Goal: Task Accomplishment & Management: Manage account settings

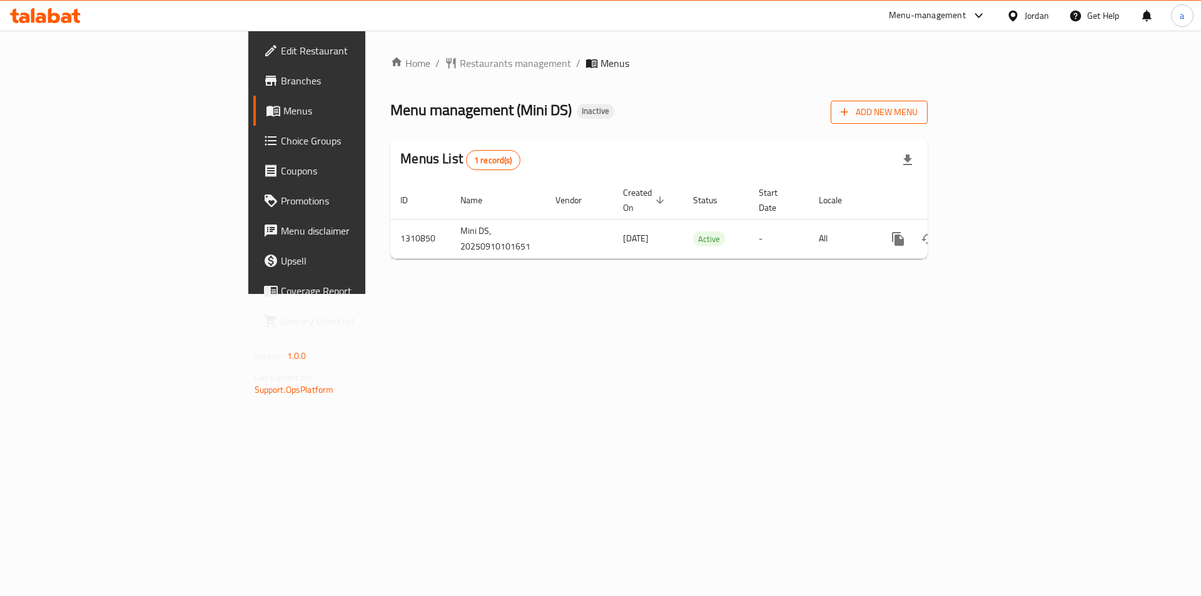
click at [850, 113] on icon "button" at bounding box center [844, 112] width 13 height 13
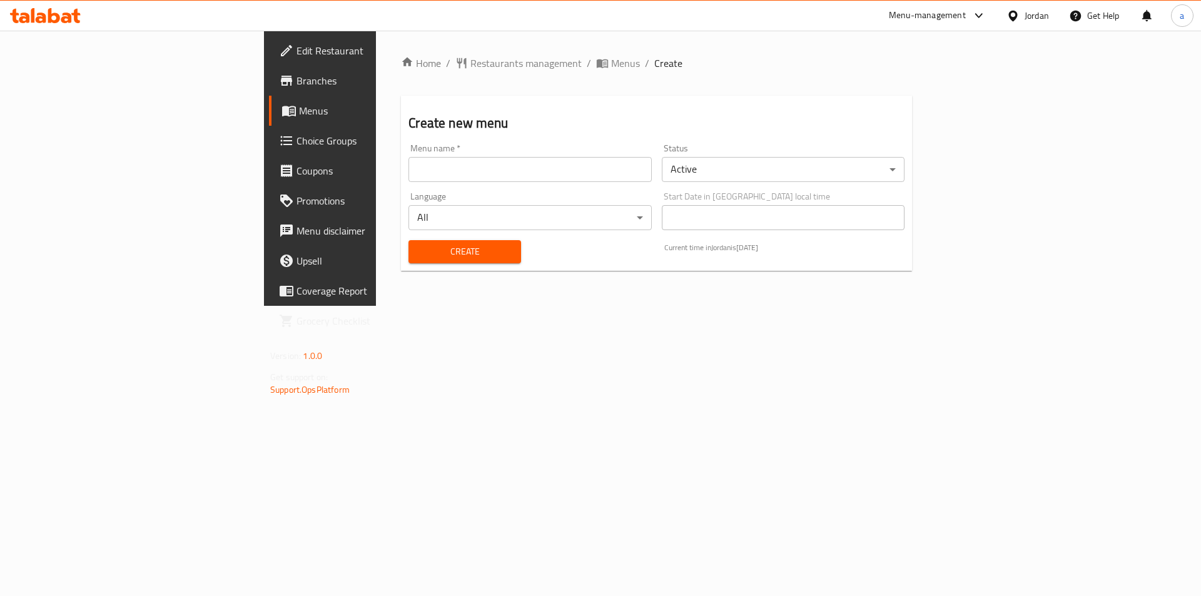
click at [408, 164] on input "text" at bounding box center [529, 169] width 243 height 25
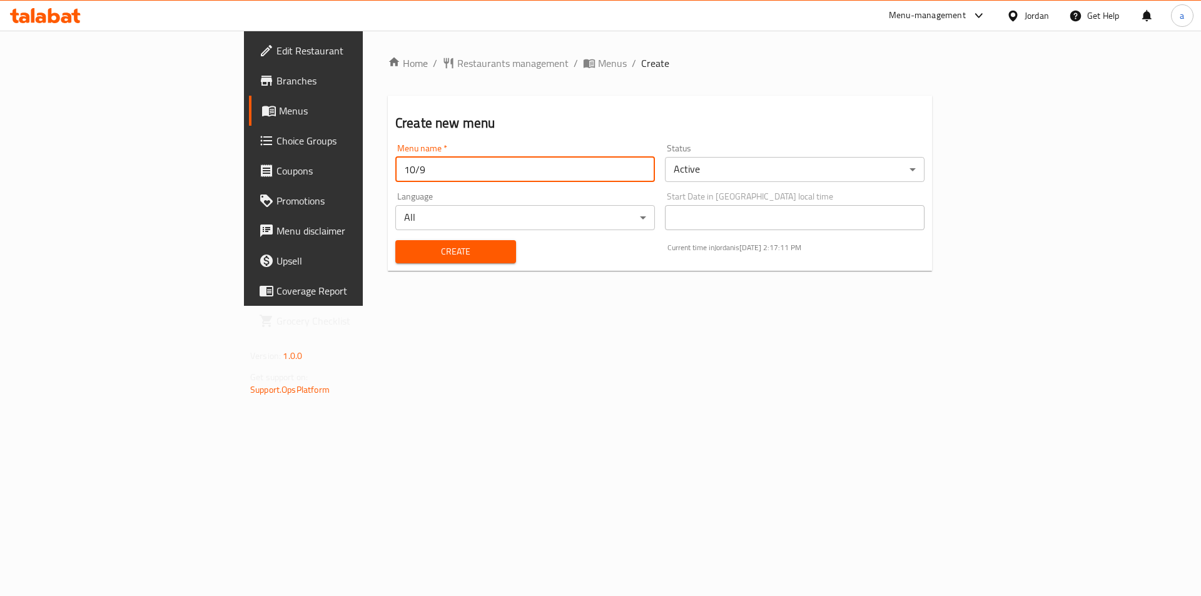
type input "10/9"
click at [430, 255] on span "Create" at bounding box center [455, 252] width 101 height 16
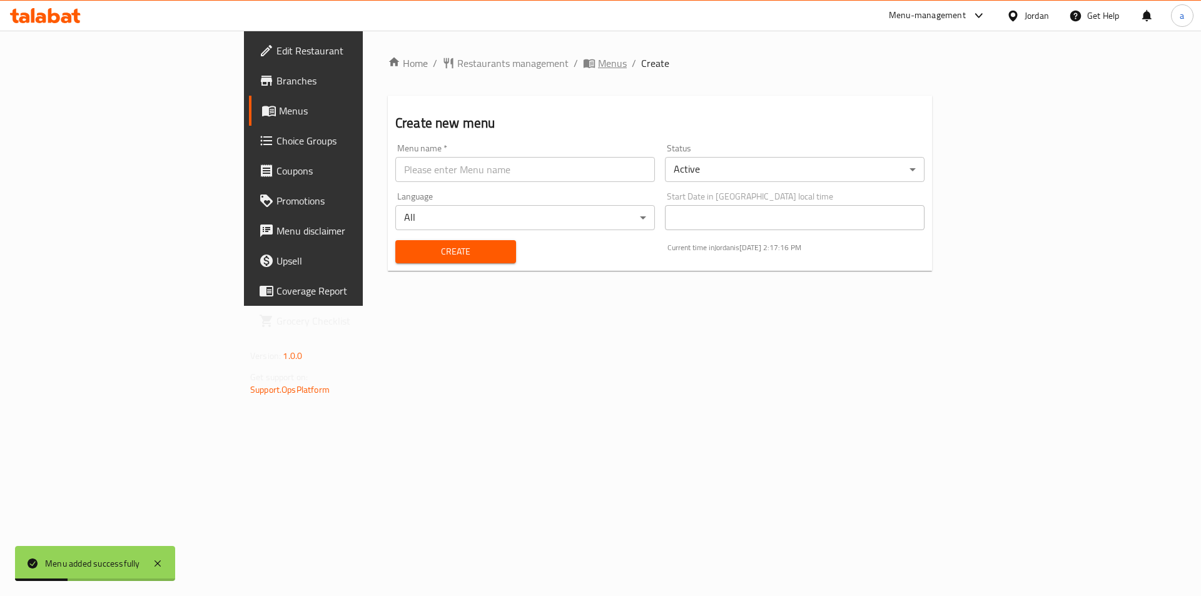
click at [583, 69] on span "Menus" at bounding box center [605, 63] width 44 height 15
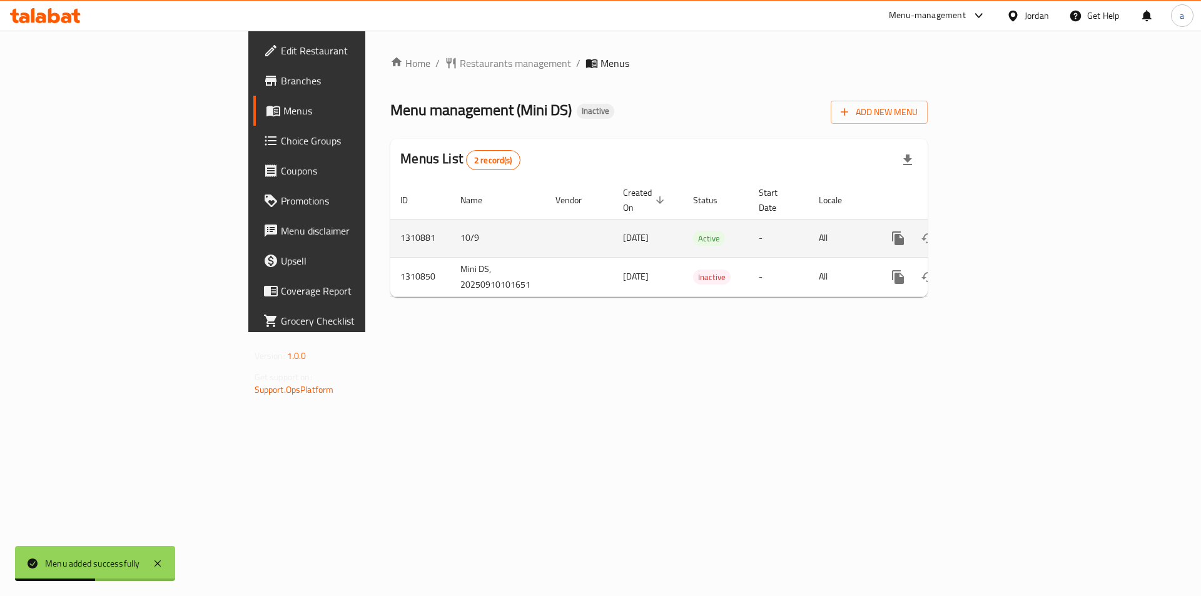
click at [995, 231] on icon "enhanced table" at bounding box center [987, 238] width 15 height 15
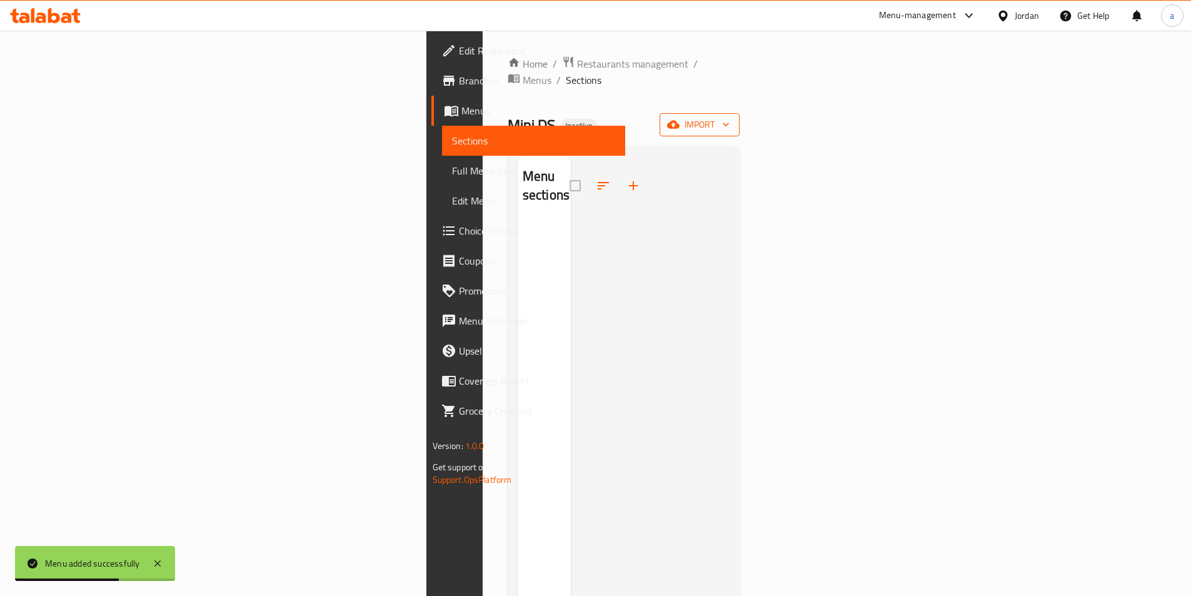
click at [740, 113] on button "import" at bounding box center [700, 124] width 80 height 23
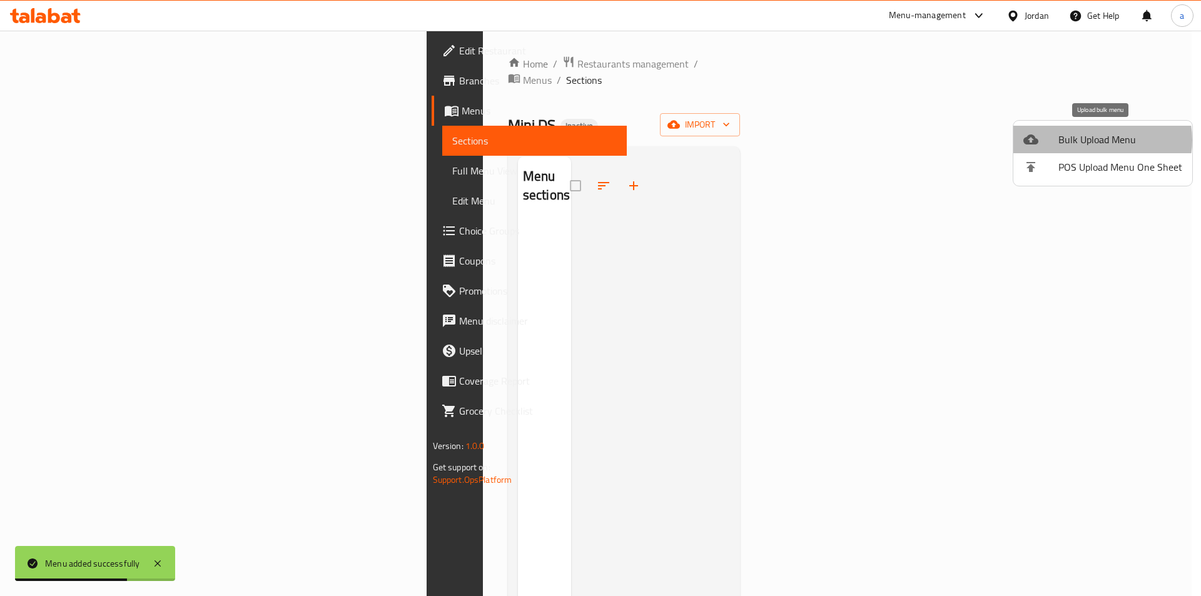
click at [1094, 140] on span "Bulk Upload Menu" at bounding box center [1120, 139] width 124 height 15
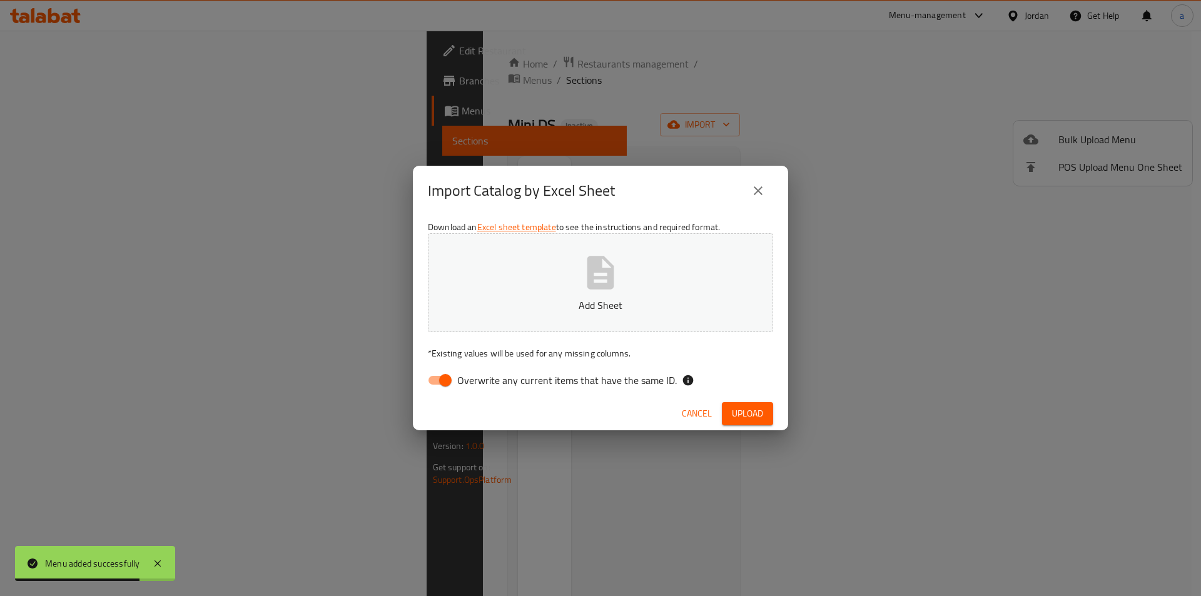
click at [431, 380] on input "Overwrite any current items that have the same ID." at bounding box center [445, 380] width 71 height 24
checkbox input "false"
click at [512, 291] on button "Add Sheet" at bounding box center [600, 282] width 345 height 99
click at [766, 411] on button "Upload" at bounding box center [747, 413] width 51 height 23
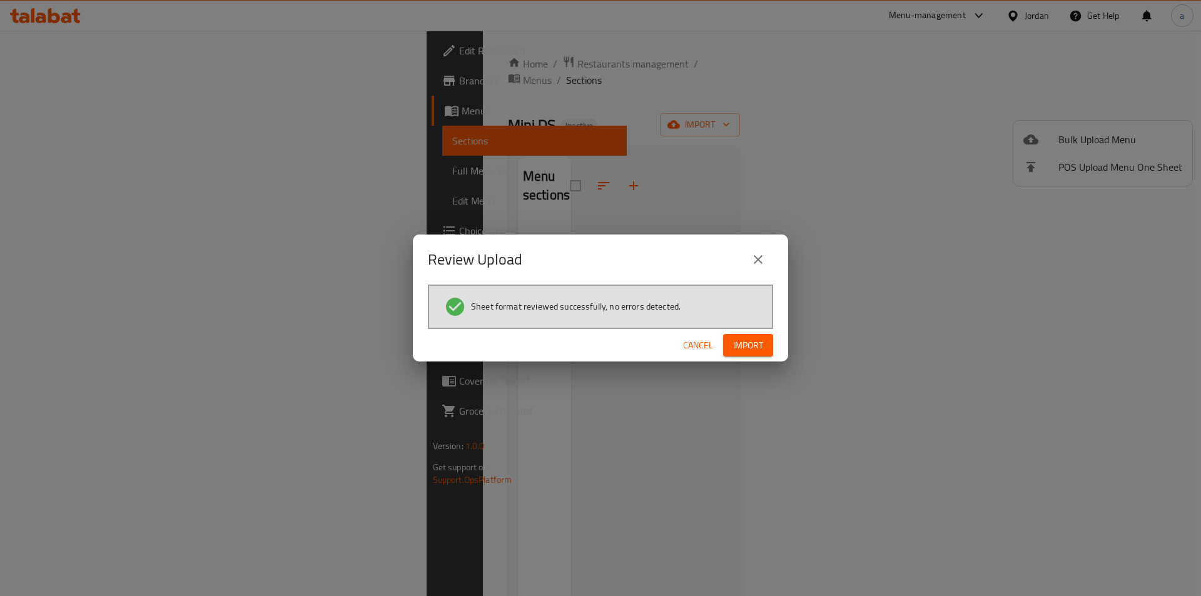
click at [756, 341] on span "Import" at bounding box center [748, 346] width 30 height 16
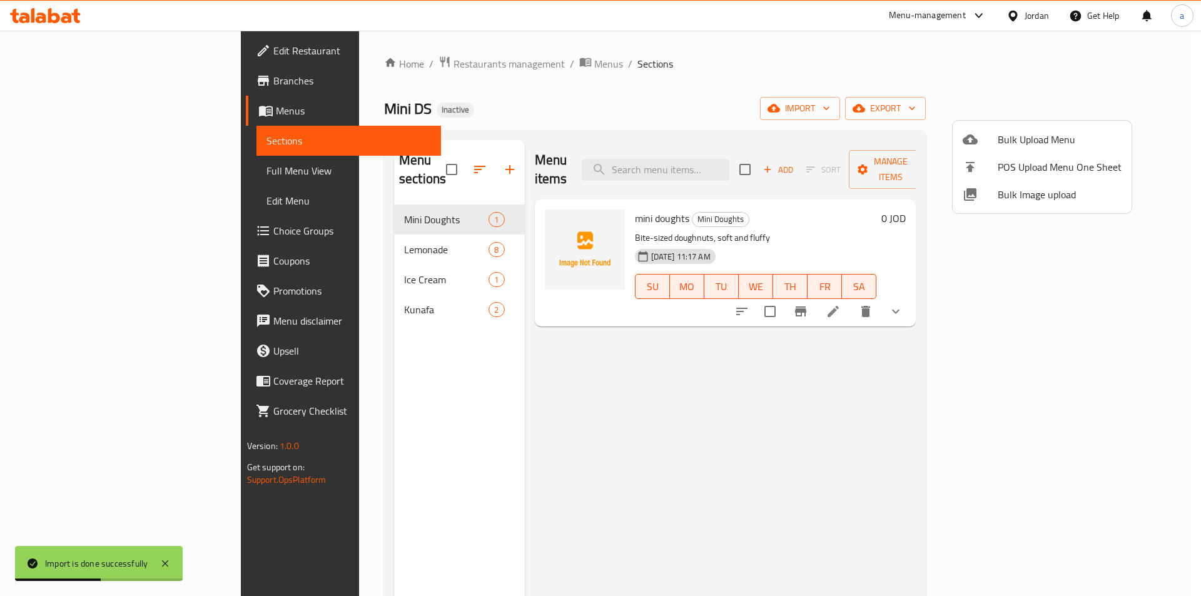
click at [63, 78] on div at bounding box center [600, 298] width 1201 height 596
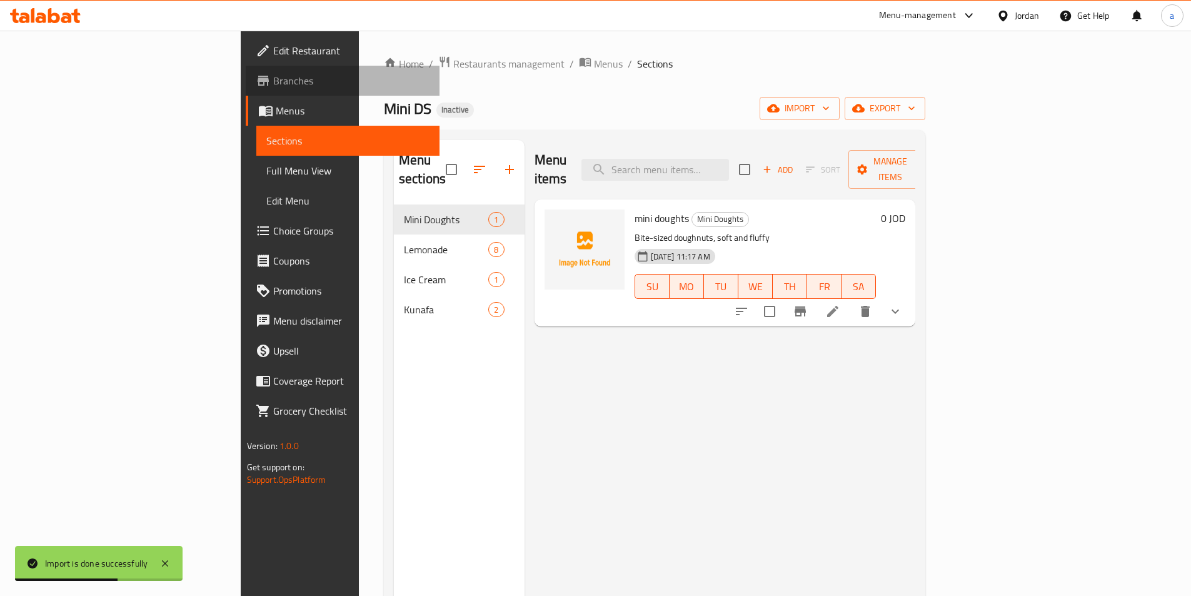
click at [273, 78] on span "Branches" at bounding box center [351, 80] width 156 height 15
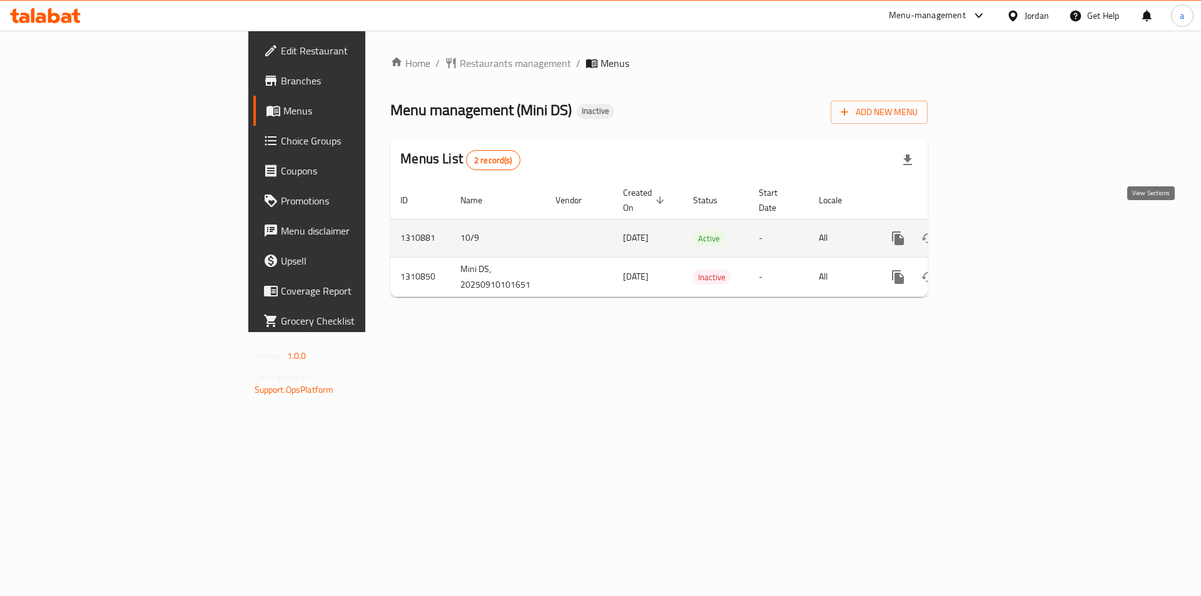
click at [1003, 223] on link "enhanced table" at bounding box center [988, 238] width 30 height 30
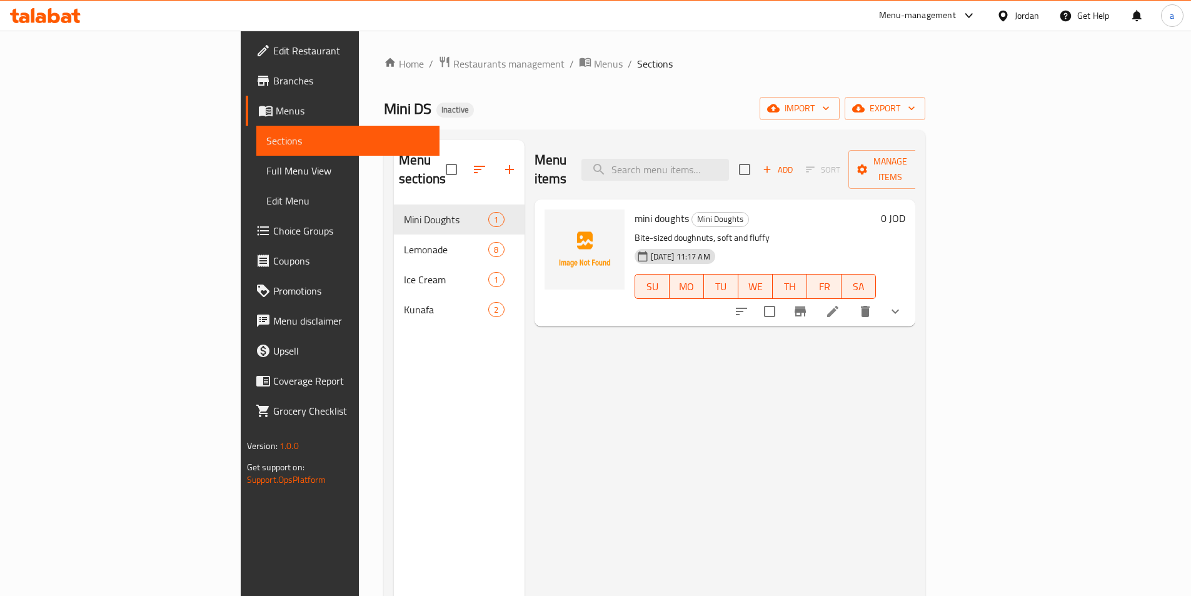
click at [266, 173] on span "Full Menu View" at bounding box center [347, 170] width 163 height 15
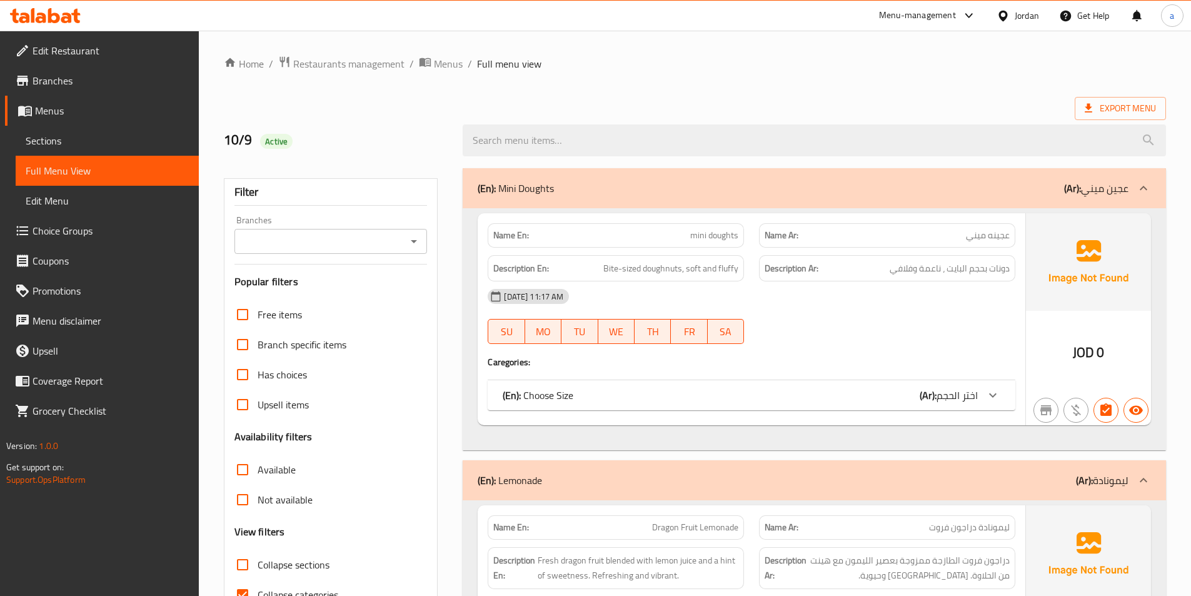
scroll to position [125, 0]
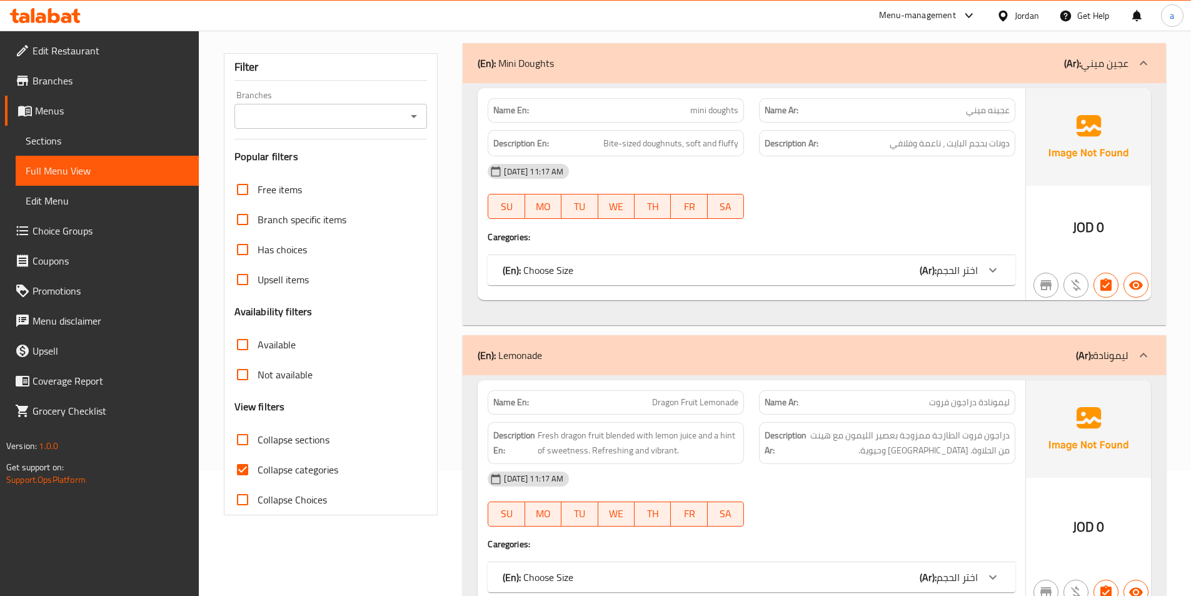
click at [253, 469] on input "Collapse categories" at bounding box center [243, 470] width 30 height 30
checkbox input "false"
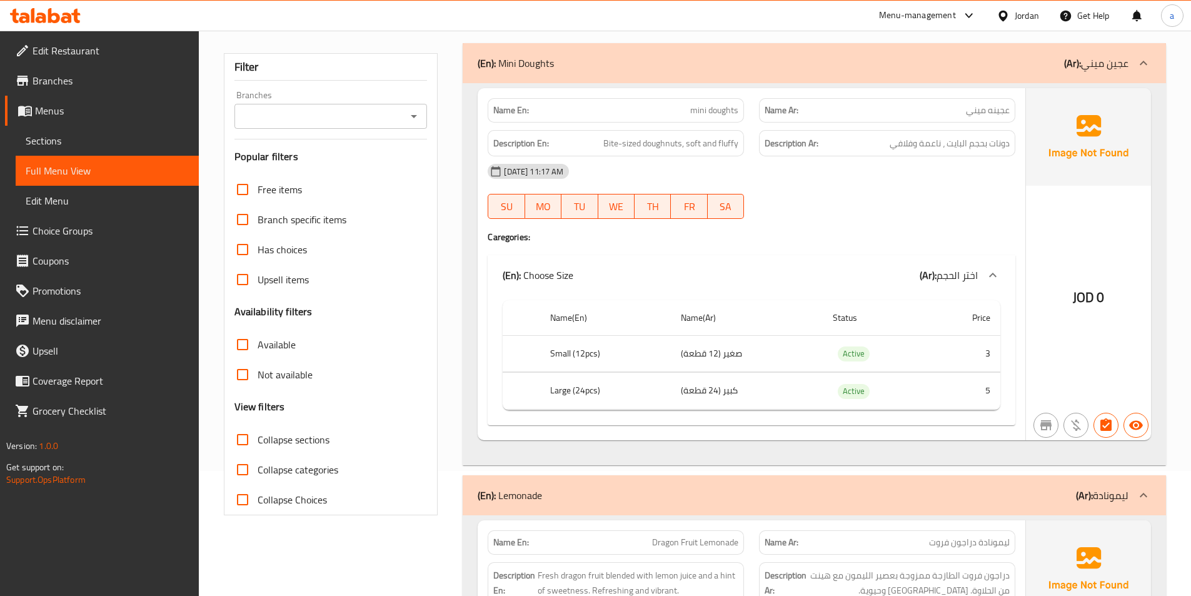
click at [943, 223] on div at bounding box center [887, 218] width 271 height 15
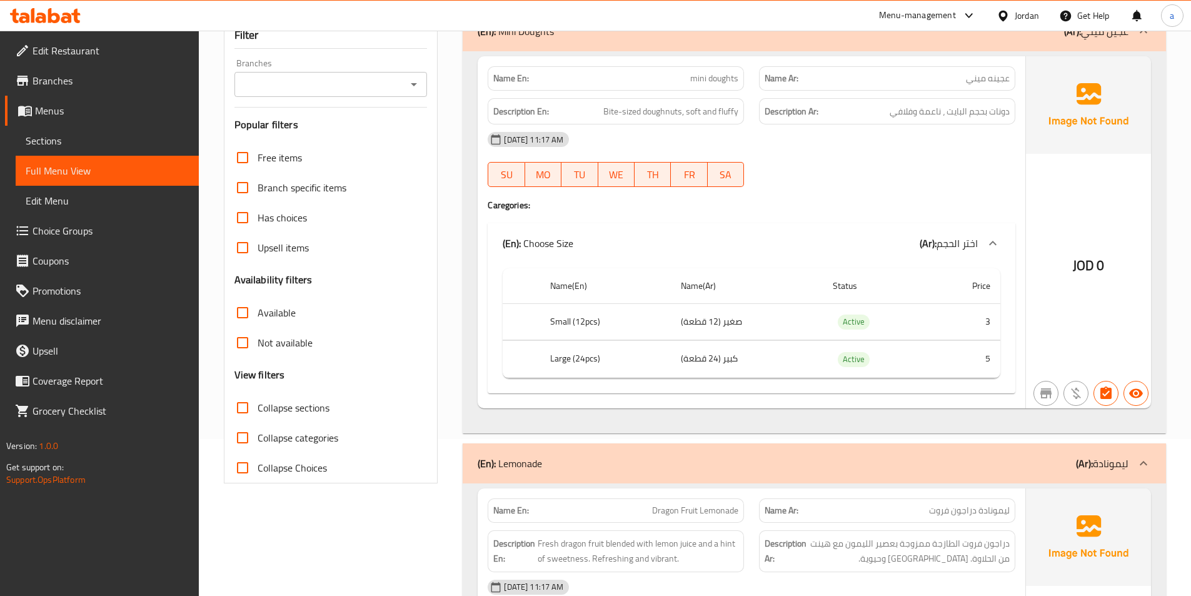
scroll to position [188, 0]
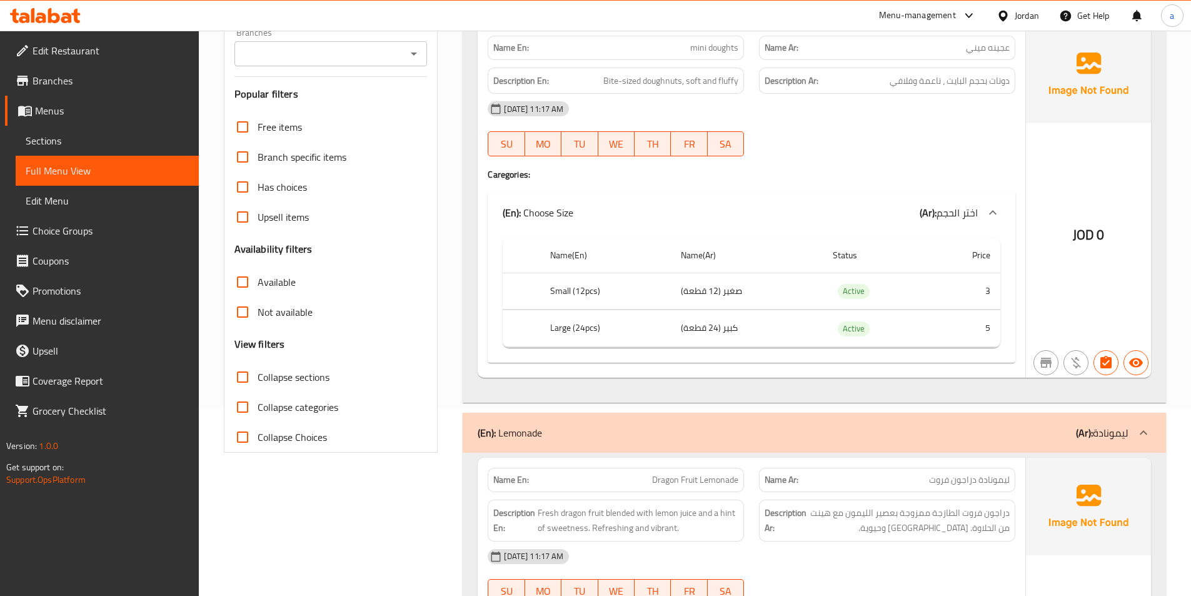
click at [907, 140] on div "10-09-2025 11:17 AM SU MO TU WE TH FR SA" at bounding box center [751, 129] width 543 height 70
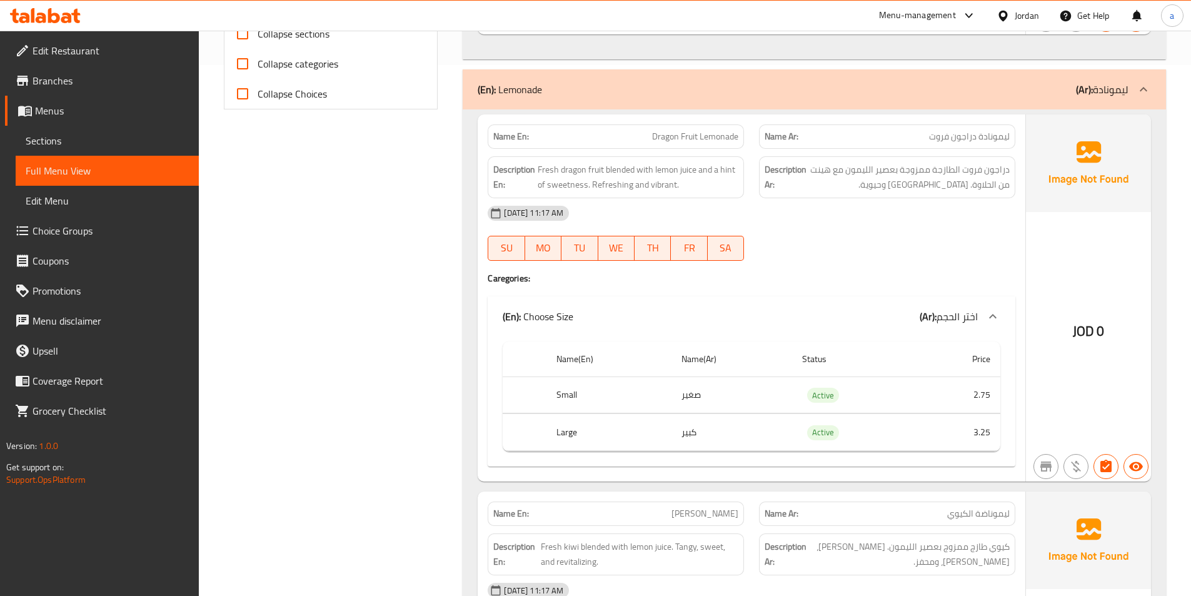
scroll to position [563, 0]
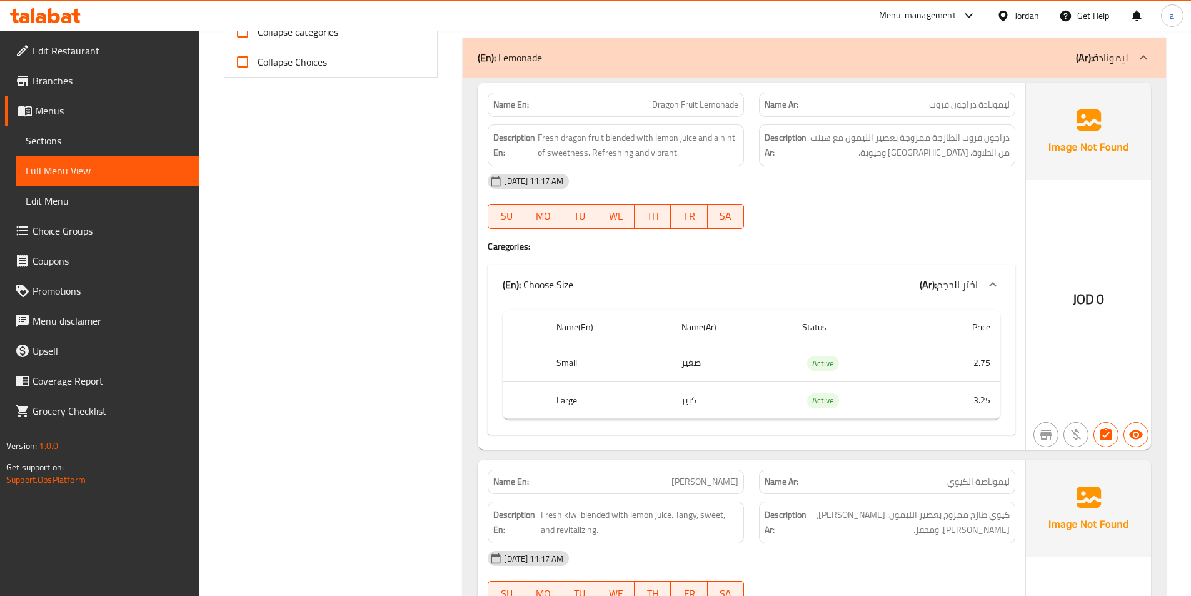
click at [975, 257] on div "Name En: Dragon Fruit Lemonade Name Ar: ليمونادة دراجون فروت Description En: Fr…" at bounding box center [752, 266] width 548 height 367
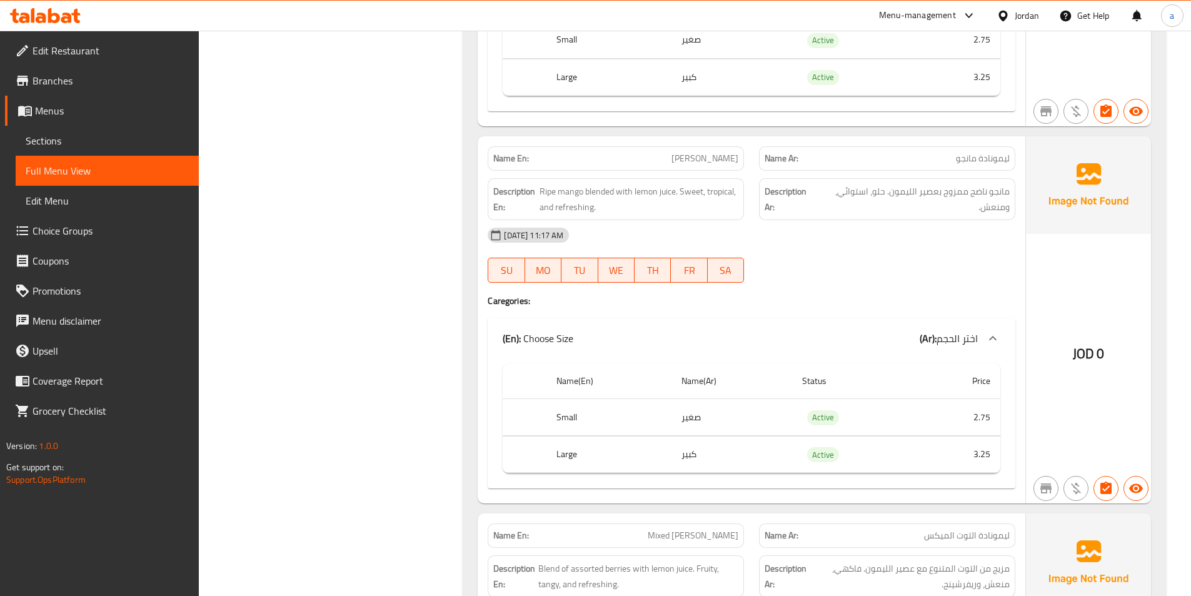
scroll to position [1251, 0]
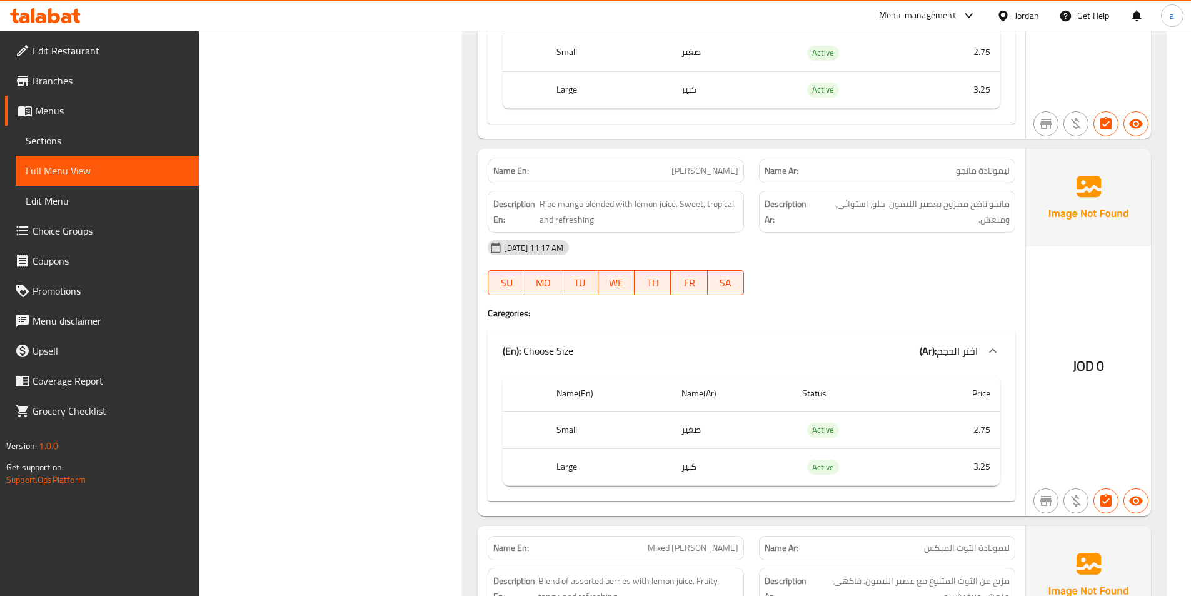
click at [830, 291] on div at bounding box center [887, 295] width 271 height 15
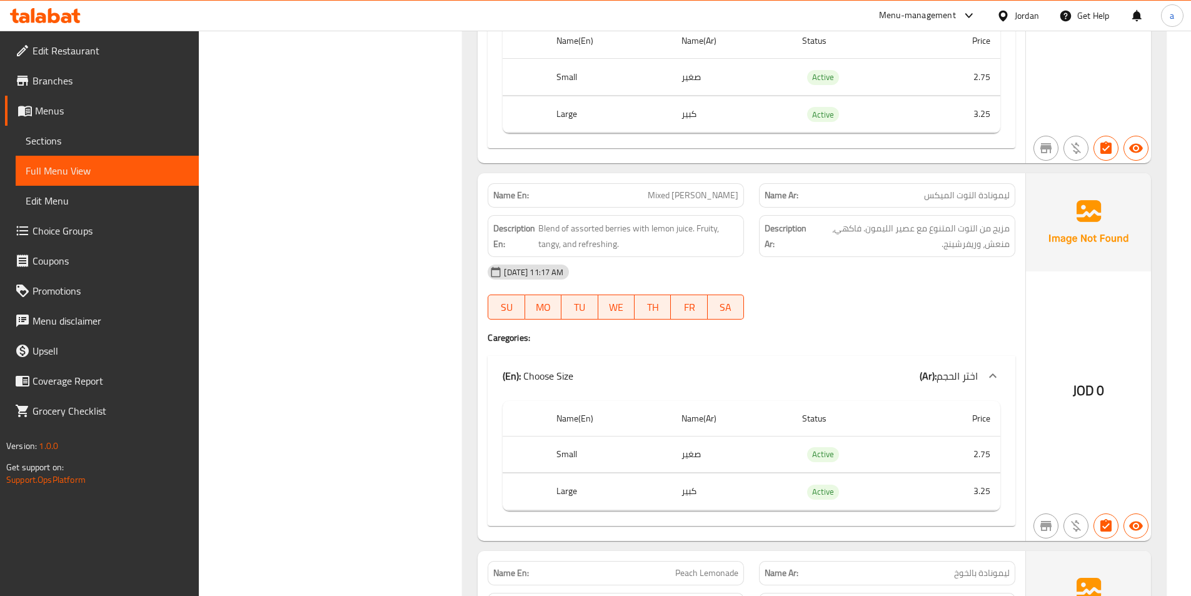
scroll to position [1626, 0]
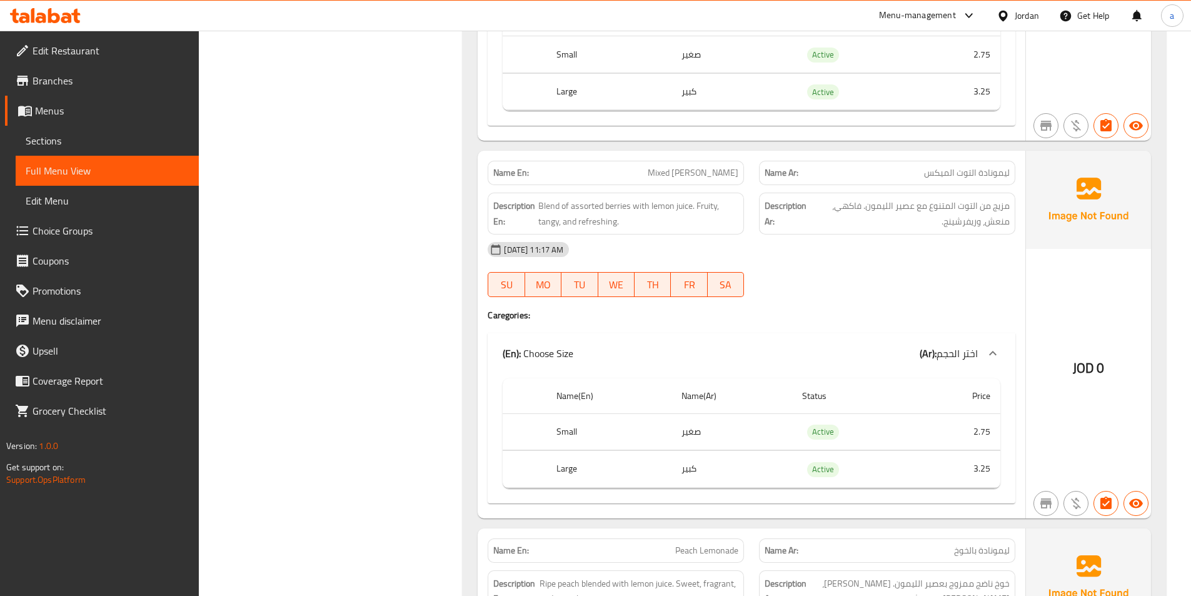
click at [842, 303] on div at bounding box center [887, 296] width 271 height 15
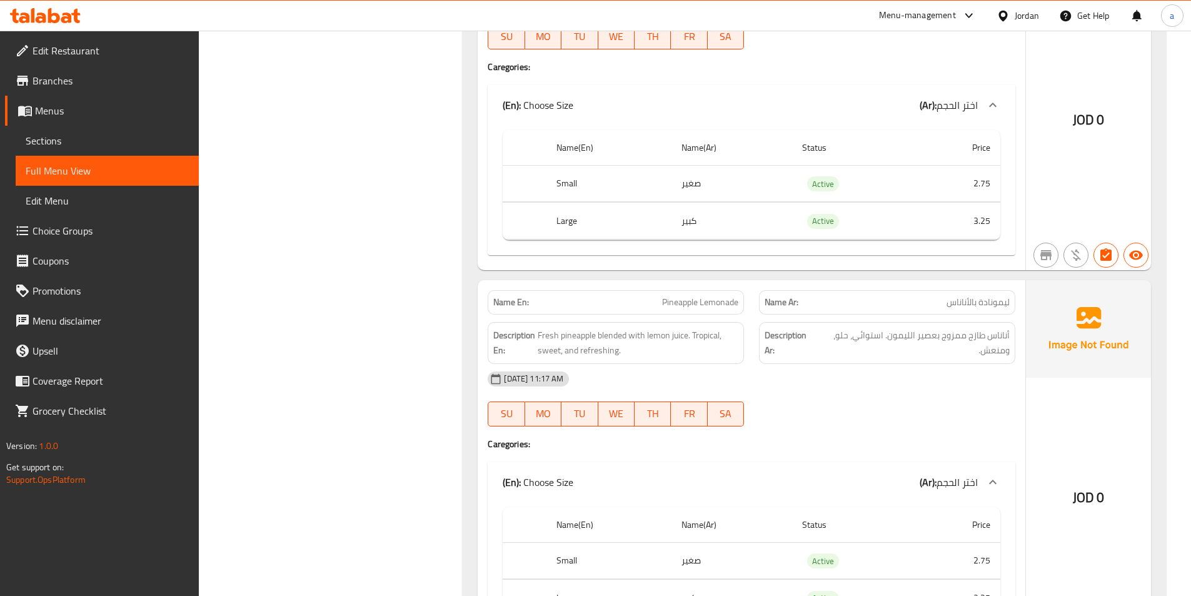
scroll to position [2376, 0]
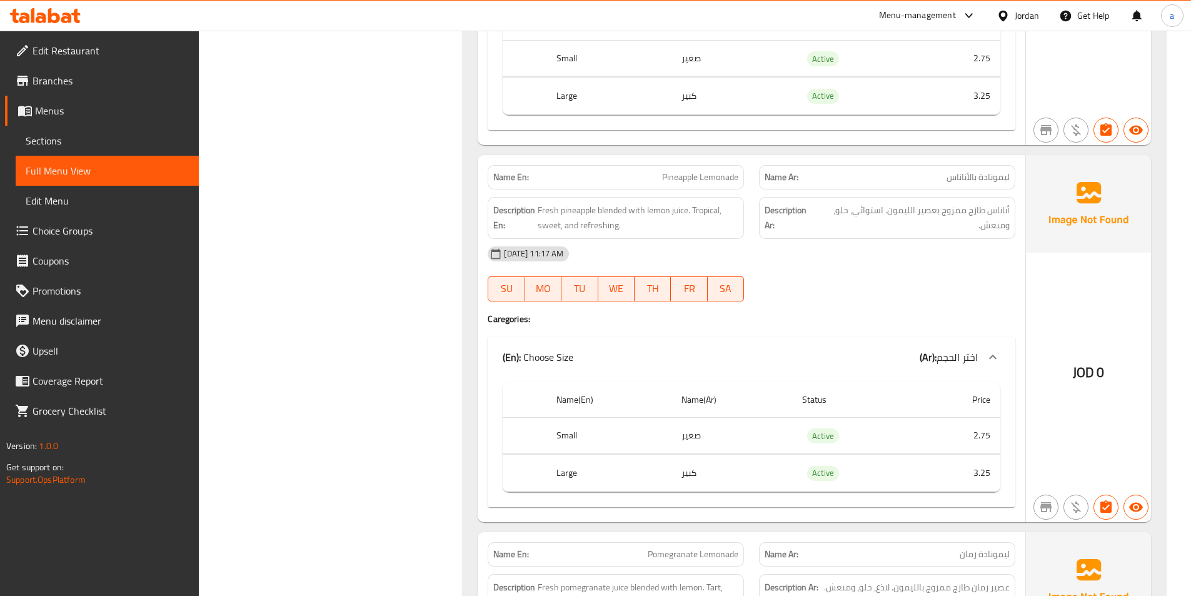
click at [795, 280] on div "10-09-2025 11:17 AM SU MO TU WE TH FR SA" at bounding box center [751, 274] width 543 height 70
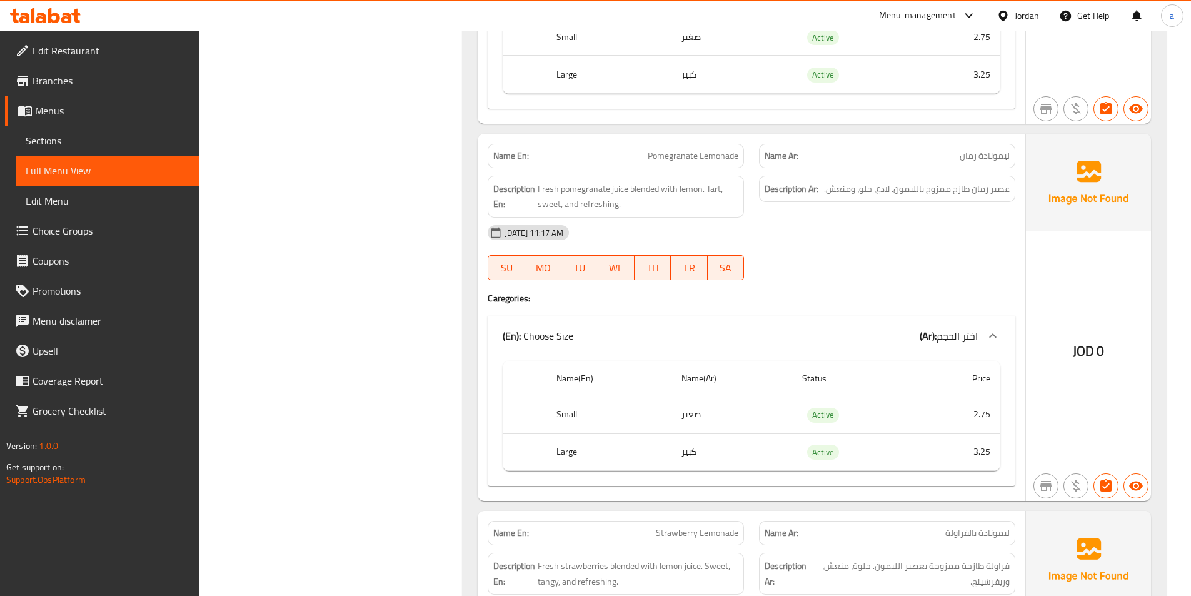
scroll to position [2751, 0]
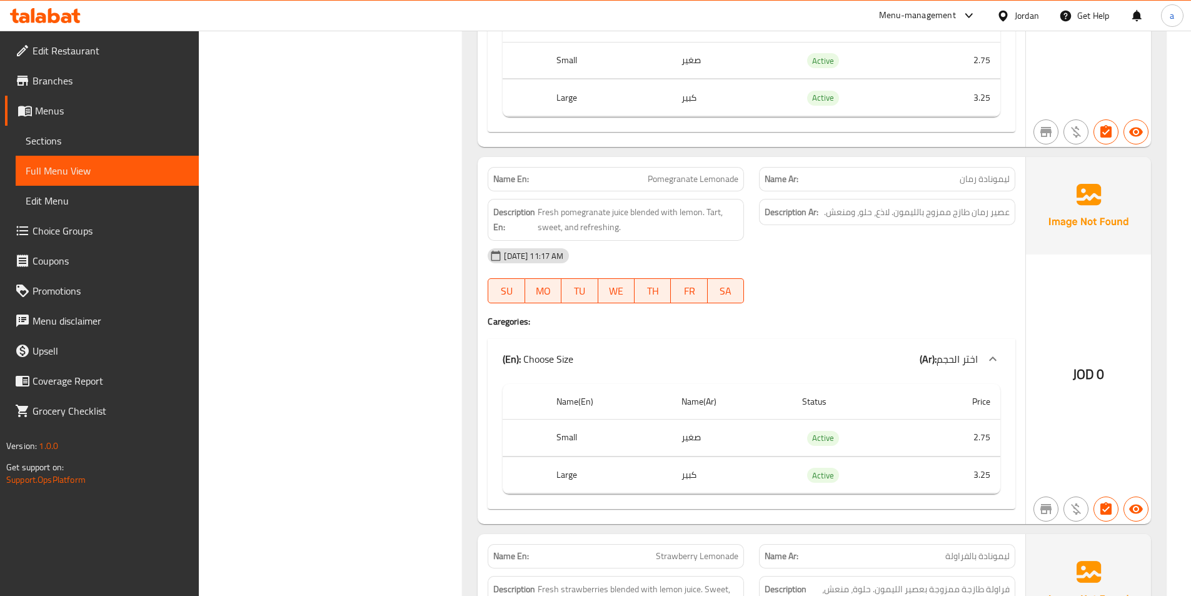
click at [933, 308] on div at bounding box center [887, 303] width 271 height 15
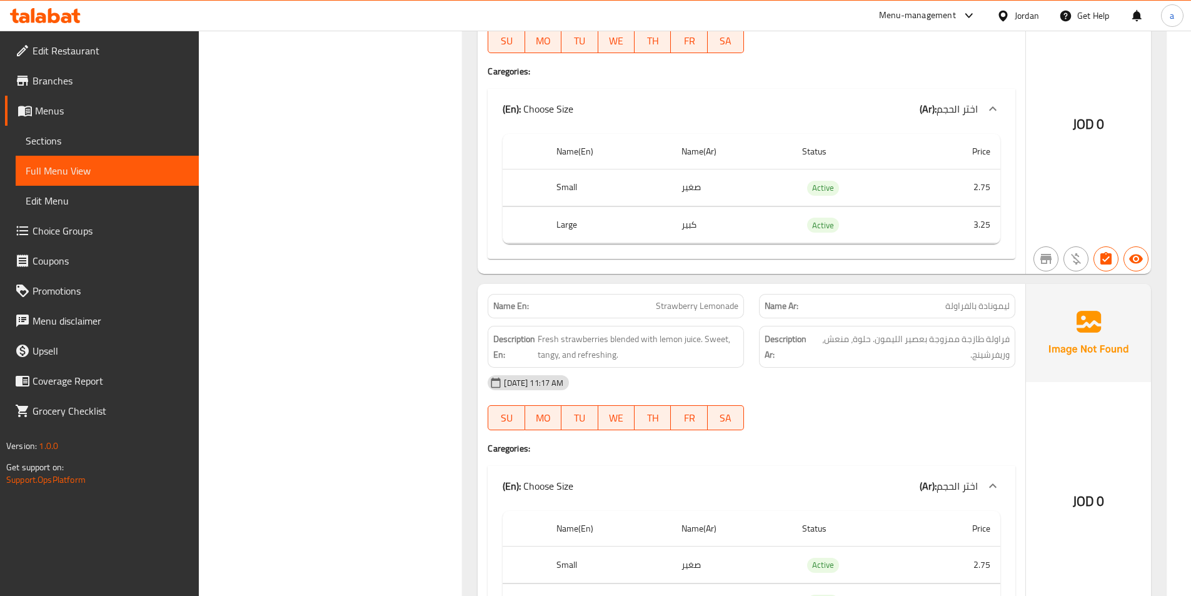
scroll to position [3126, 0]
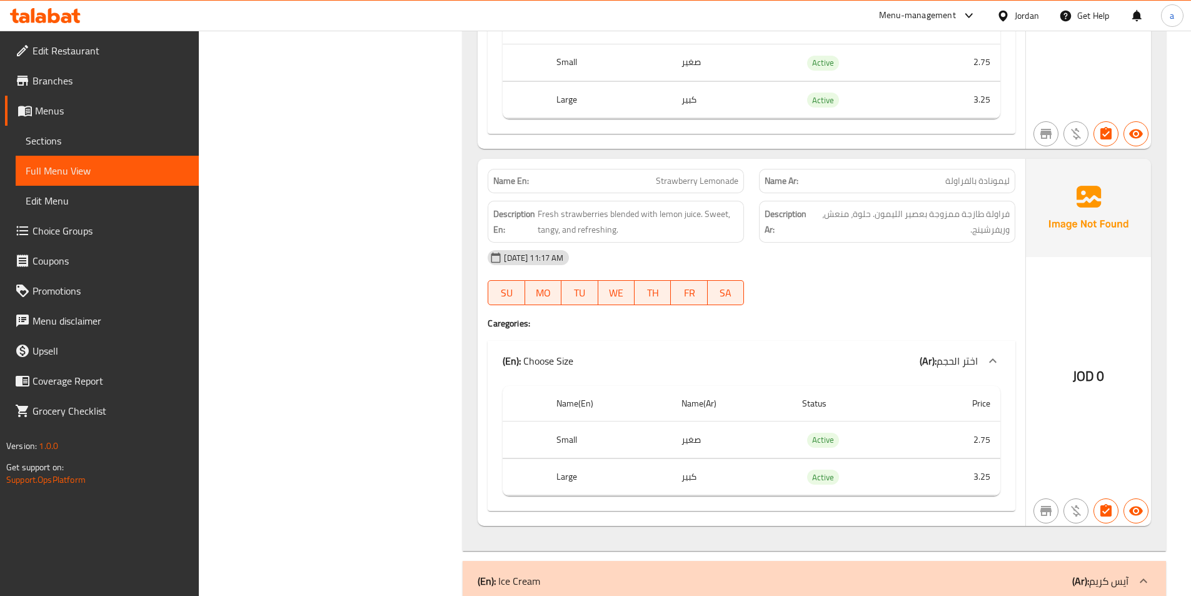
click at [820, 267] on div "10-09-2025 11:17 AM" at bounding box center [751, 258] width 543 height 30
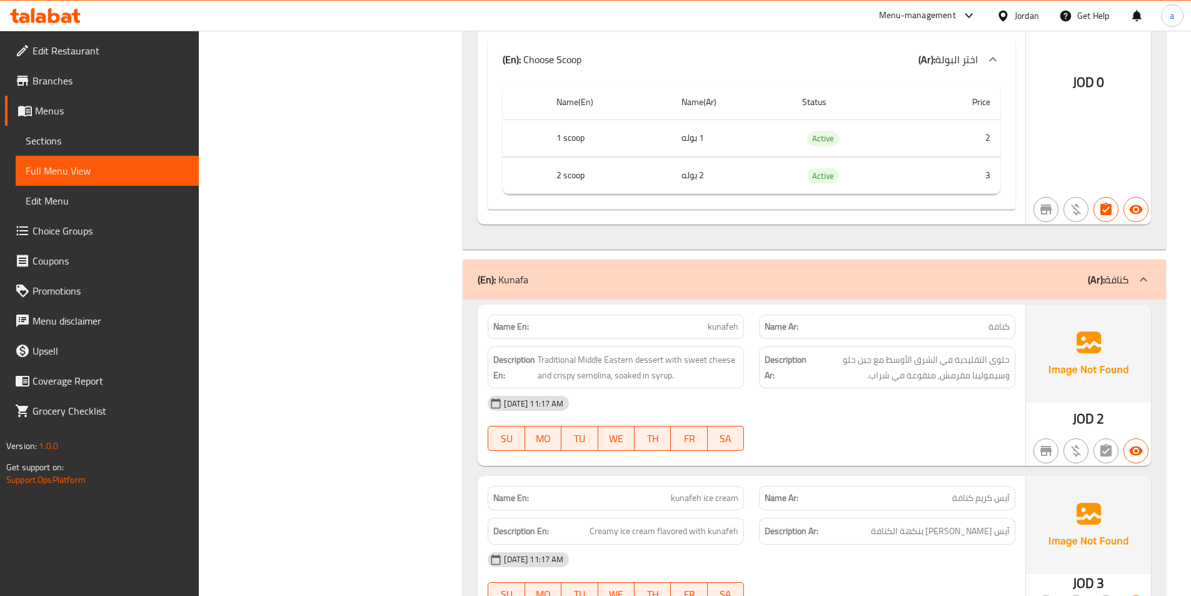
scroll to position [3937, 0]
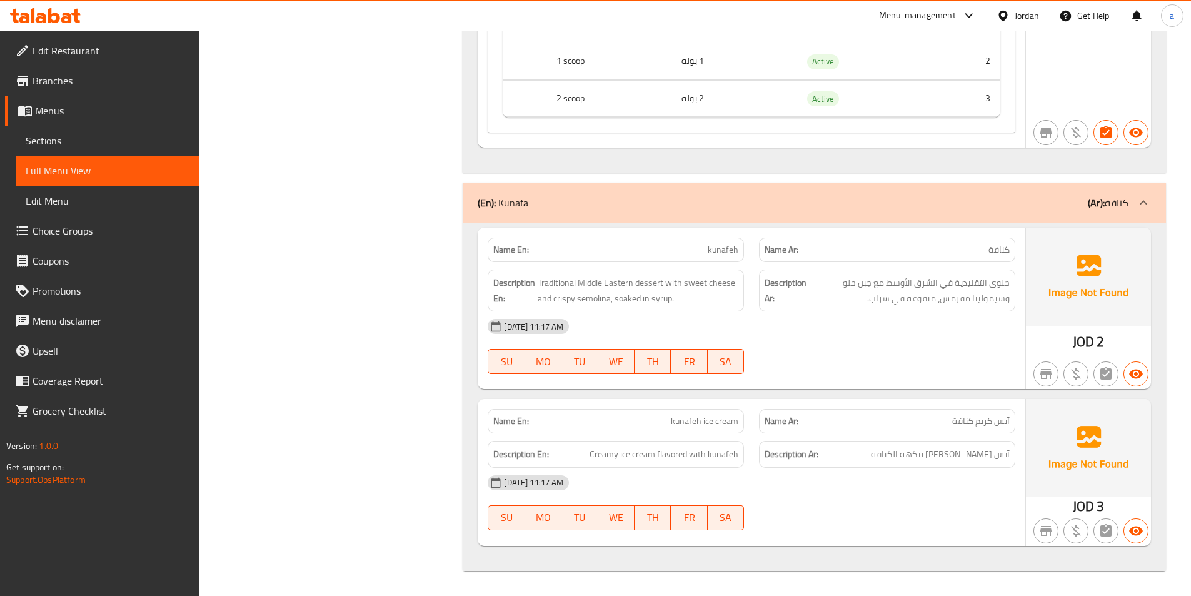
click at [803, 329] on div "10-09-2025 11:17 AM" at bounding box center [751, 326] width 543 height 30
click at [120, 134] on span "Sections" at bounding box center [107, 140] width 163 height 15
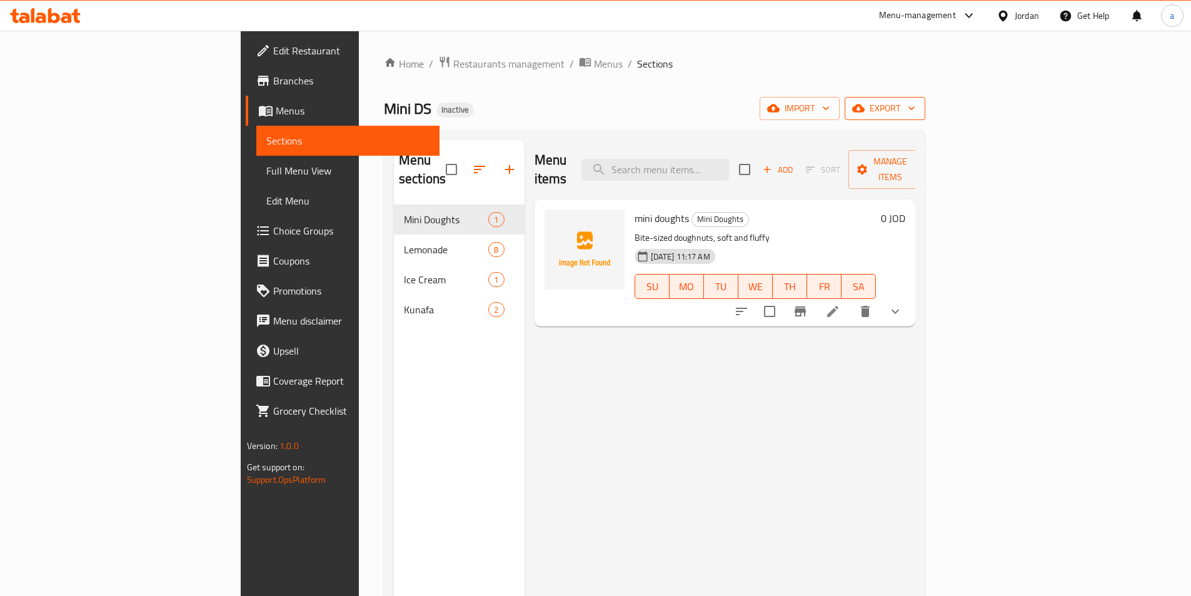
click at [915, 103] on span "export" at bounding box center [885, 109] width 61 height 16
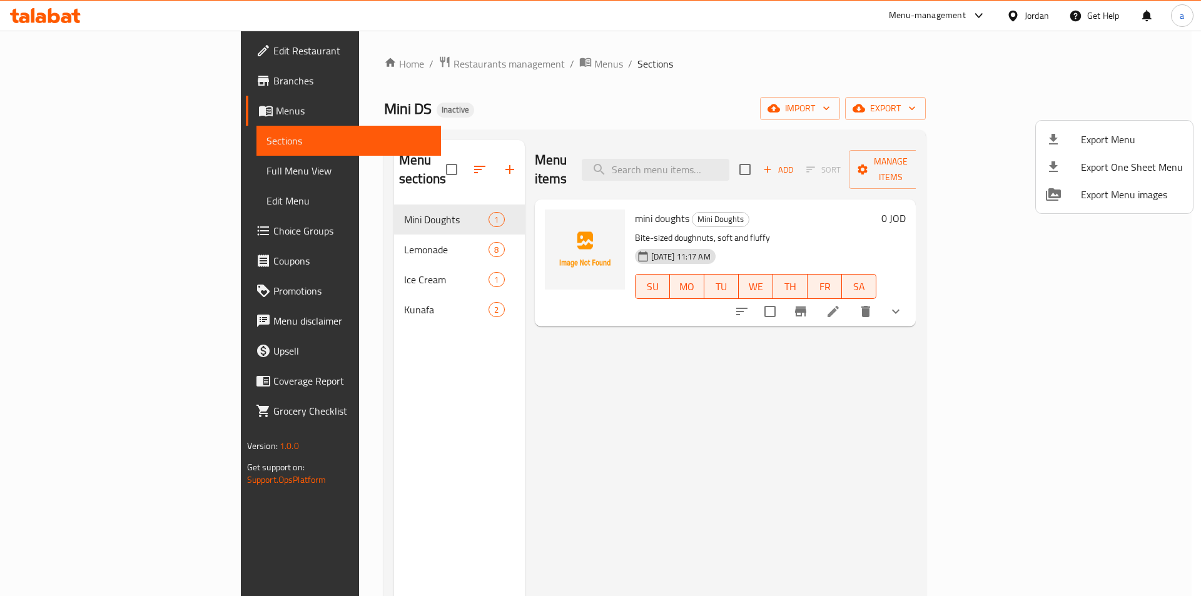
click at [1110, 135] on span "Export Menu" at bounding box center [1131, 139] width 102 height 15
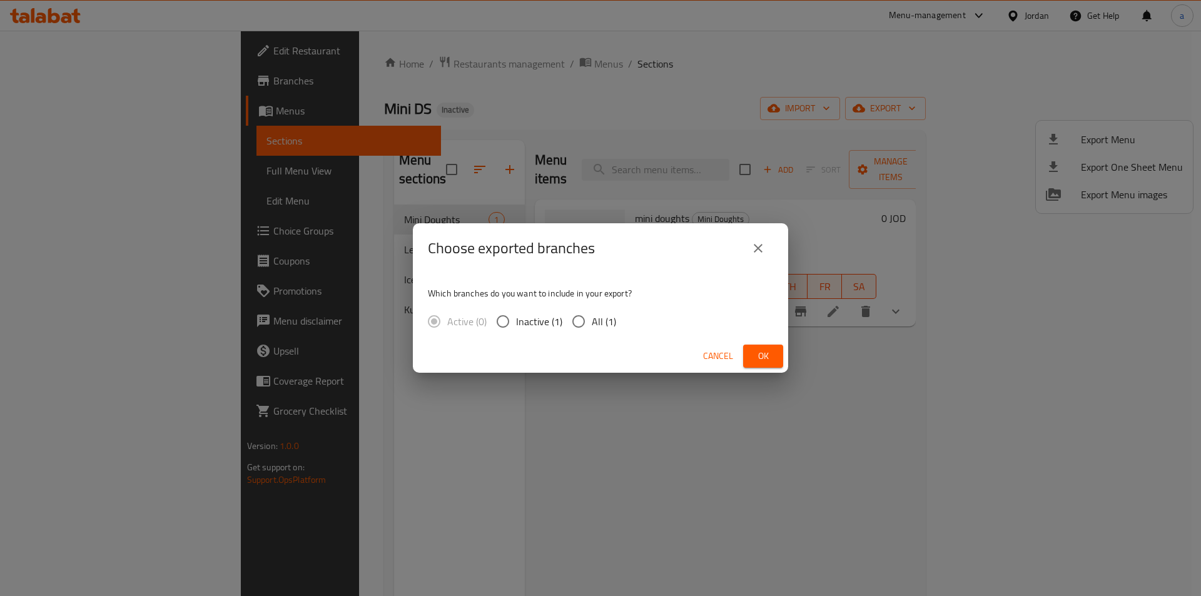
click at [594, 310] on label "All (1)" at bounding box center [590, 321] width 51 height 26
click at [592, 310] on input "All (1)" at bounding box center [578, 321] width 26 height 26
radio input "true"
click at [764, 356] on span "Ok" at bounding box center [763, 356] width 20 height 16
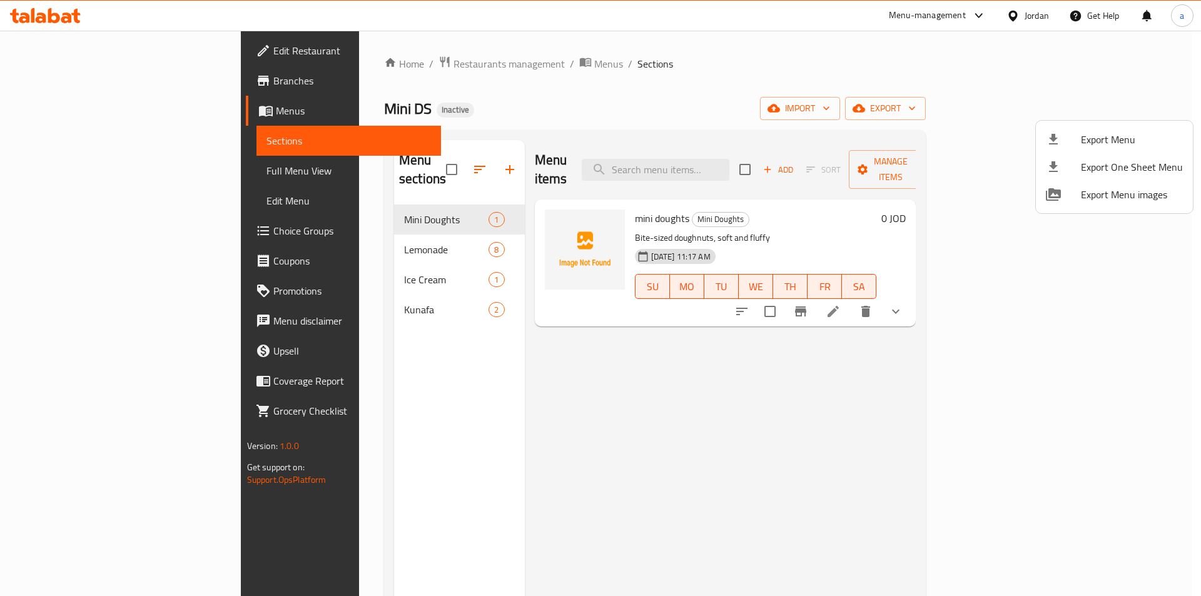
click at [655, 407] on div at bounding box center [600, 298] width 1201 height 596
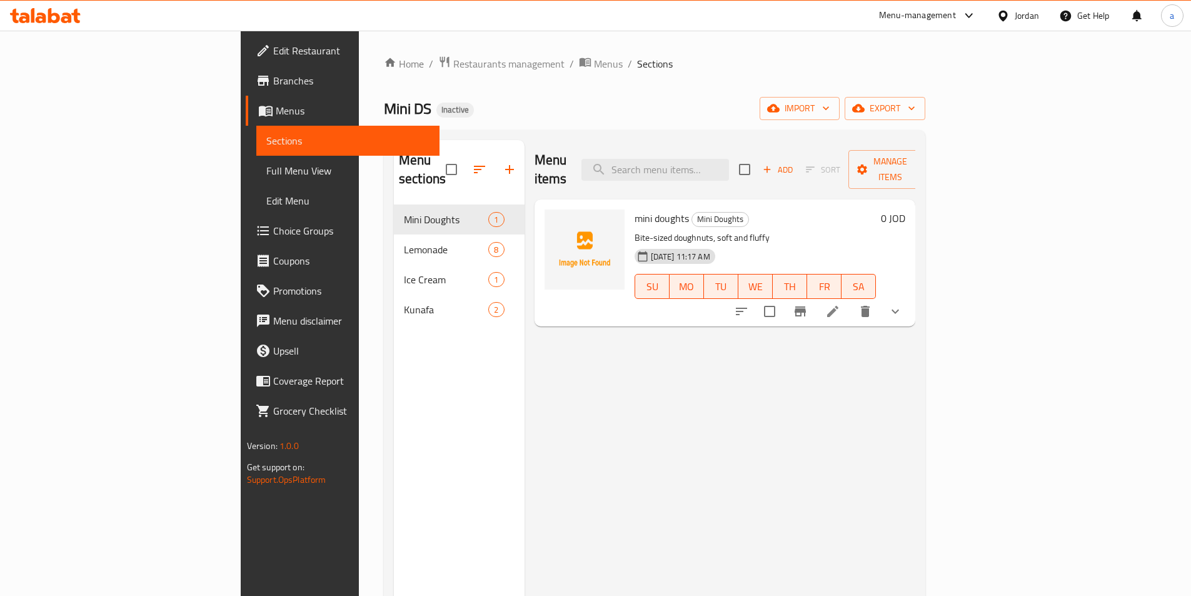
click at [266, 138] on span "Sections" at bounding box center [347, 140] width 163 height 15
click at [453, 58] on span "Restaurants management" at bounding box center [508, 63] width 111 height 15
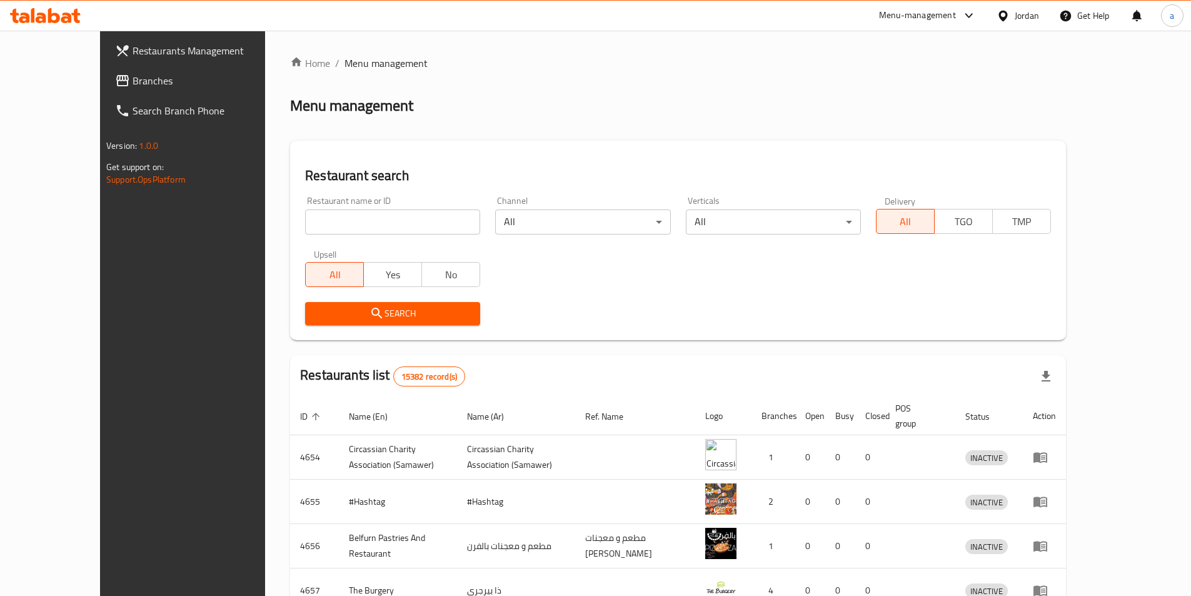
click at [444, 125] on div "Home / Menu management Menu management Restaurant search Restaurant name or ID …" at bounding box center [678, 489] width 776 height 866
drag, startPoint x: 1015, startPoint y: 29, endPoint x: 987, endPoint y: 34, distance: 28.6
click at [1015, 29] on div "Jordan" at bounding box center [1018, 16] width 63 height 30
click at [1019, 28] on div "Jordan" at bounding box center [1018, 16] width 63 height 30
click at [1020, 25] on div "Jordan" at bounding box center [1018, 16] width 63 height 30
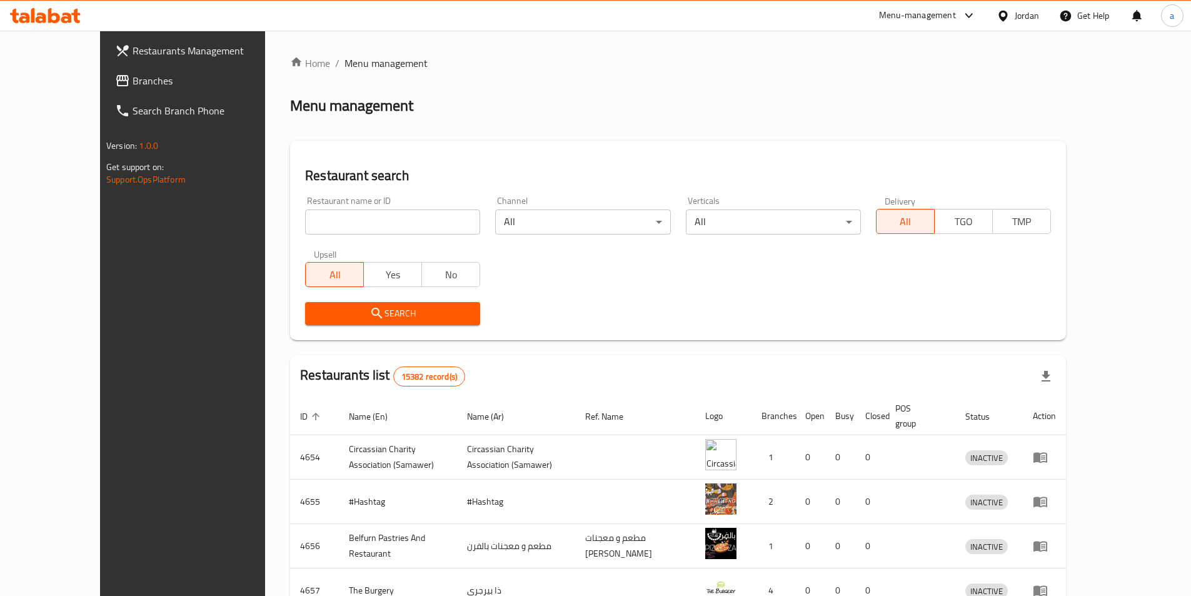
click at [1027, 11] on div "Jordan" at bounding box center [1027, 16] width 24 height 14
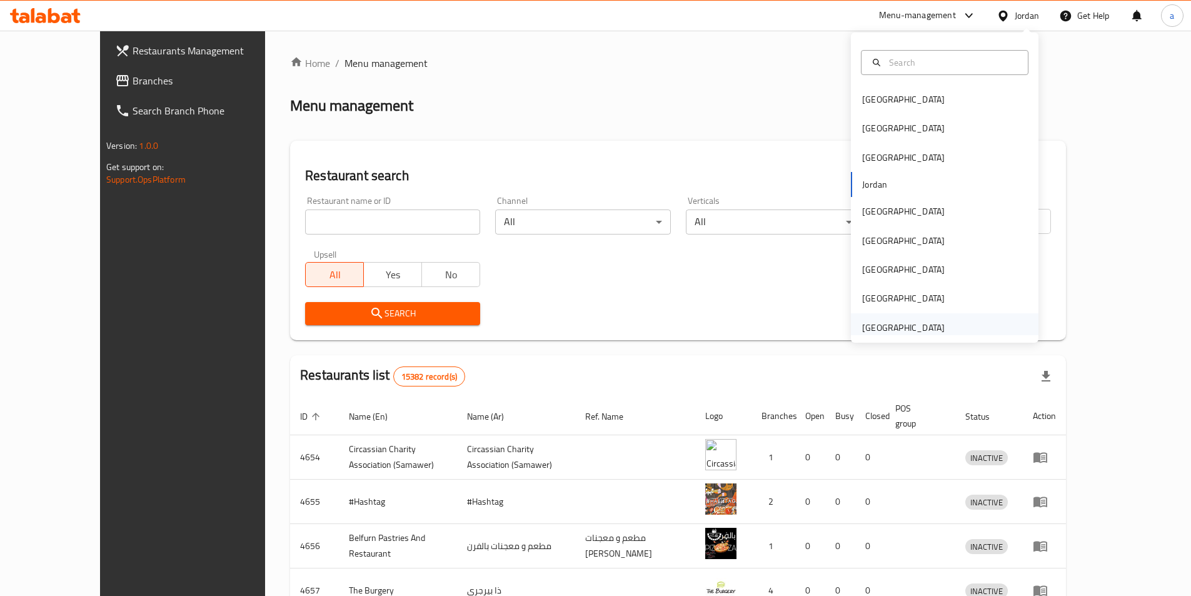
click at [922, 328] on div "[GEOGRAPHIC_DATA]" at bounding box center [903, 328] width 83 height 14
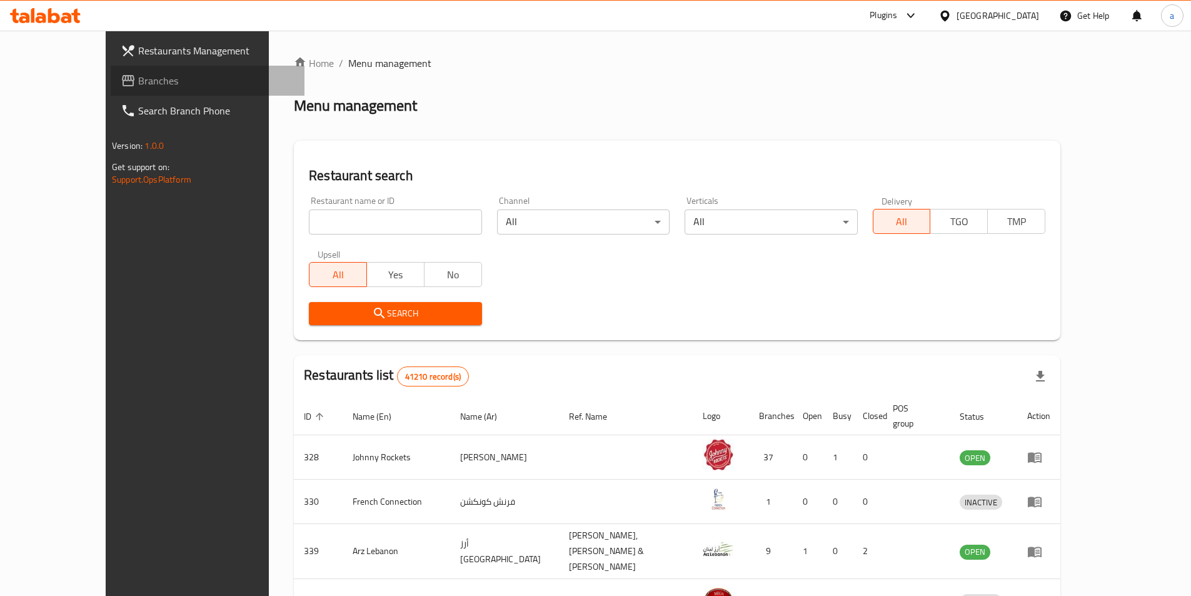
click at [138, 79] on span "Branches" at bounding box center [216, 80] width 156 height 15
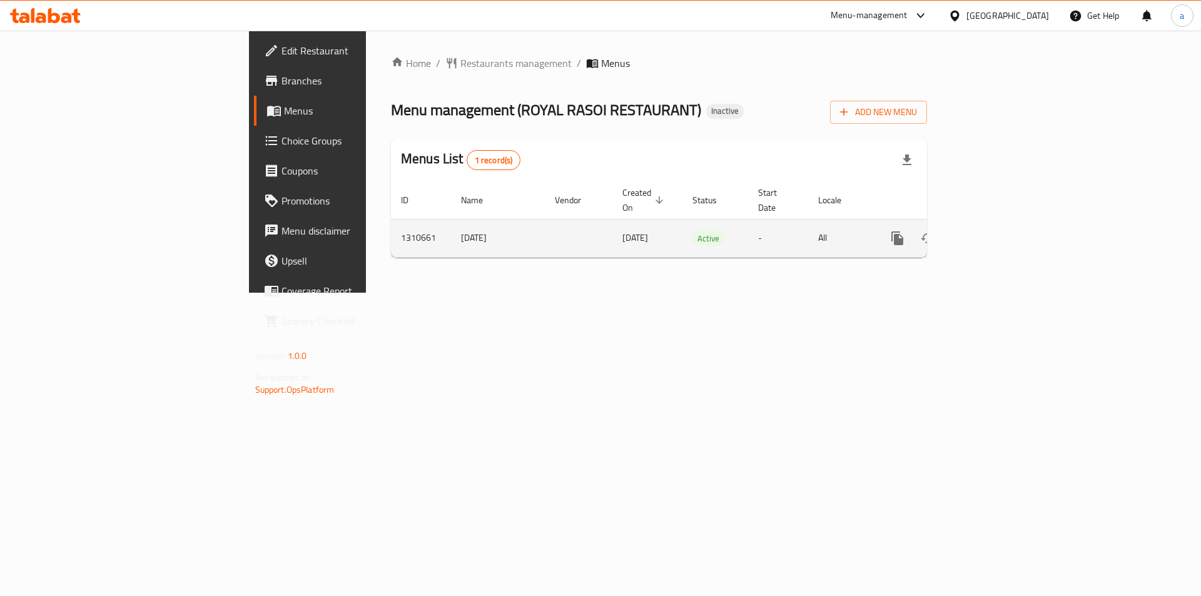
click at [993, 233] on icon "enhanced table" at bounding box center [987, 238] width 11 height 11
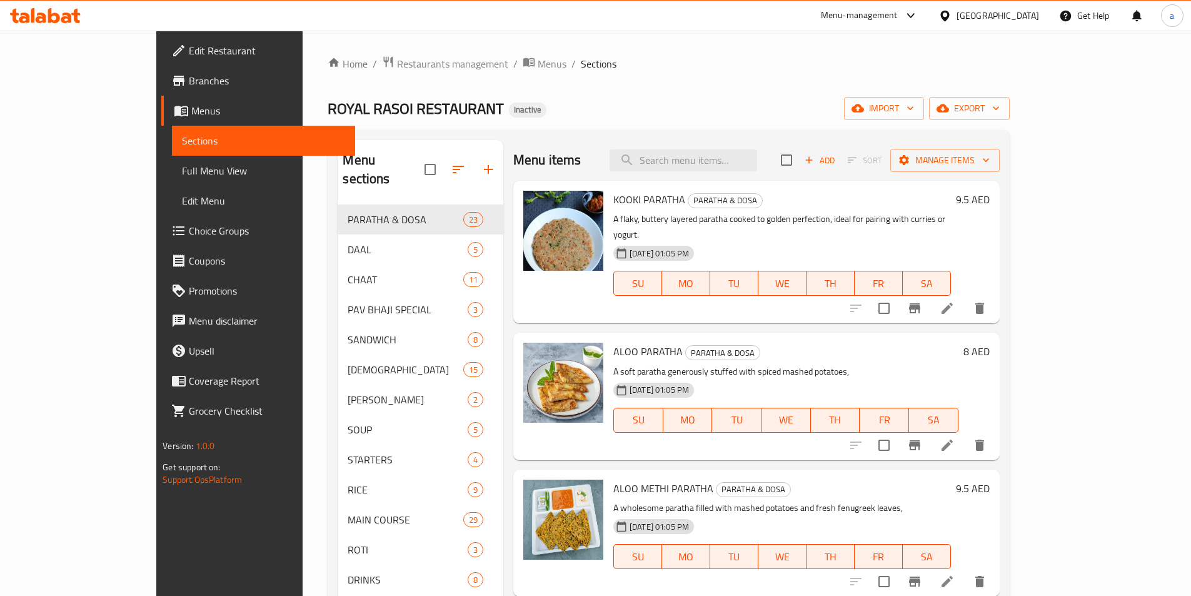
click at [715, 52] on div "Home / Restaurants management / Menus / Sections ROYAL RASOI RESTAURANT Inactiv…" at bounding box center [669, 401] width 732 height 740
click at [595, 94] on div "Home / Restaurants management / Menus / Sections ROYAL RASOI RESTAURANT Inactiv…" at bounding box center [669, 401] width 682 height 690
click at [735, 43] on div "Home / Restaurants management / Menus / Sections ROYAL RASOI RESTAURANT Inactiv…" at bounding box center [669, 401] width 732 height 740
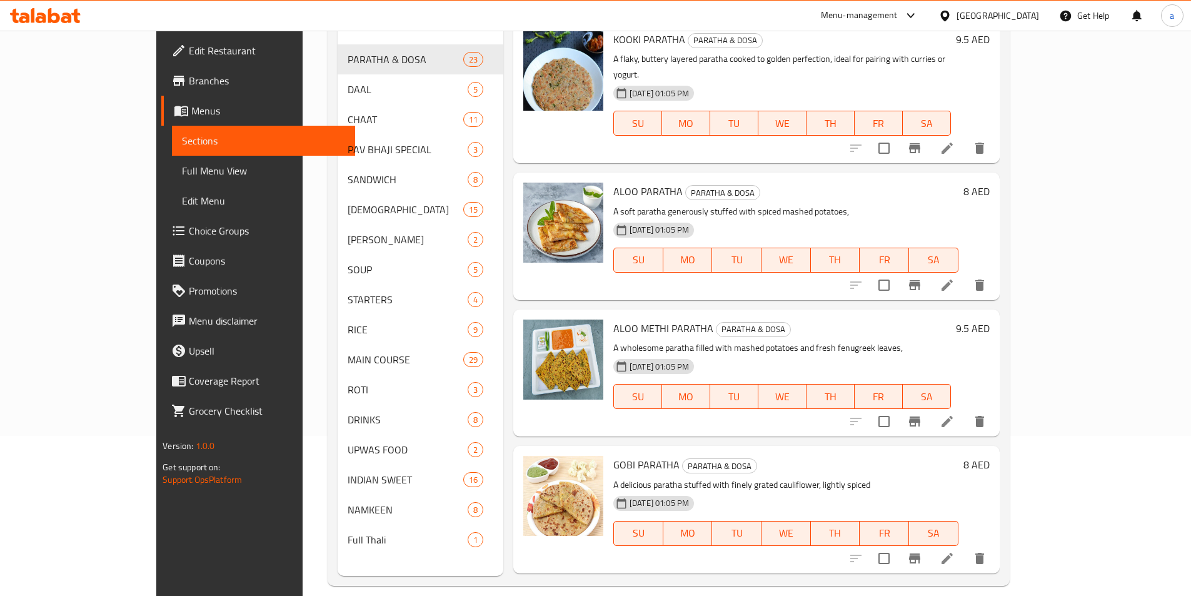
scroll to position [175, 0]
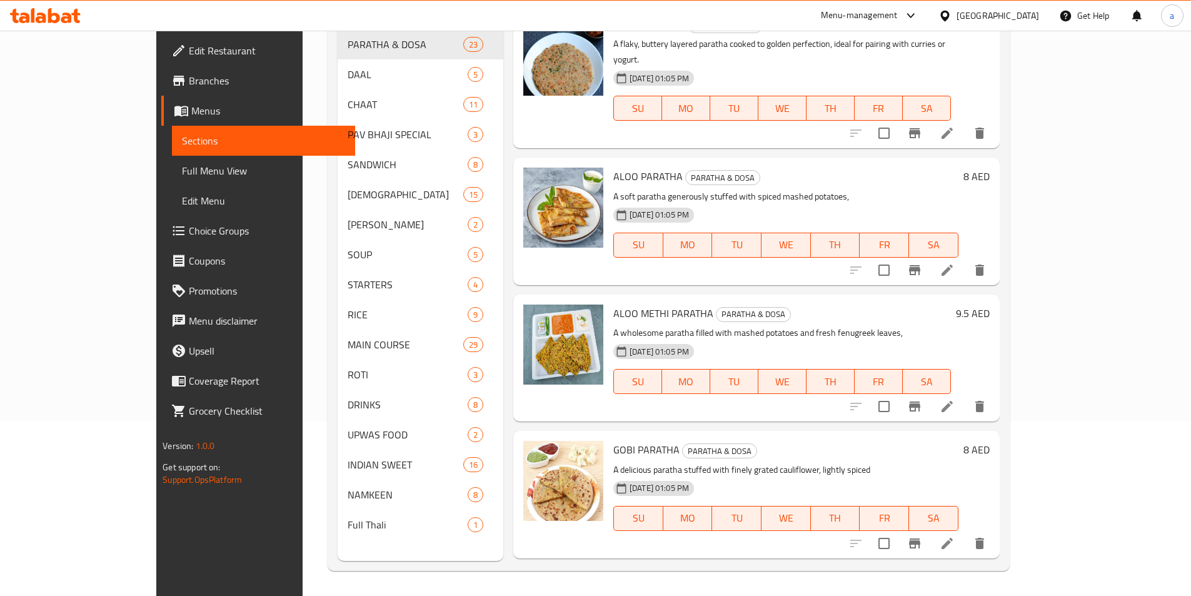
click at [172, 158] on link "Full Menu View" at bounding box center [263, 171] width 183 height 30
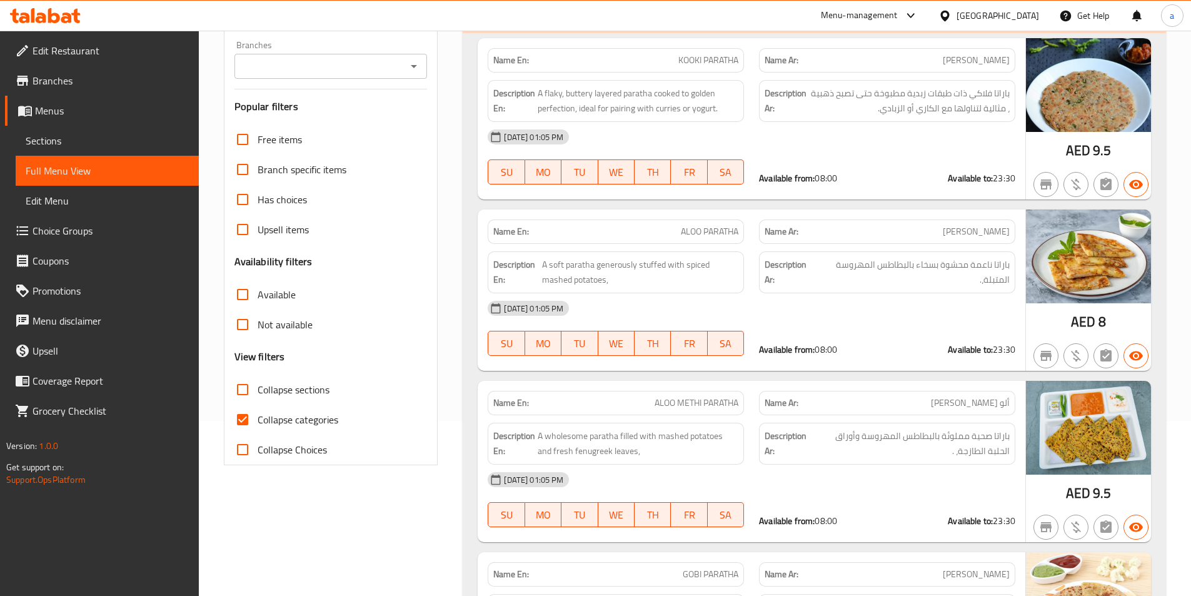
click at [243, 404] on input "Collapse sections" at bounding box center [243, 390] width 30 height 30
checkbox input "true"
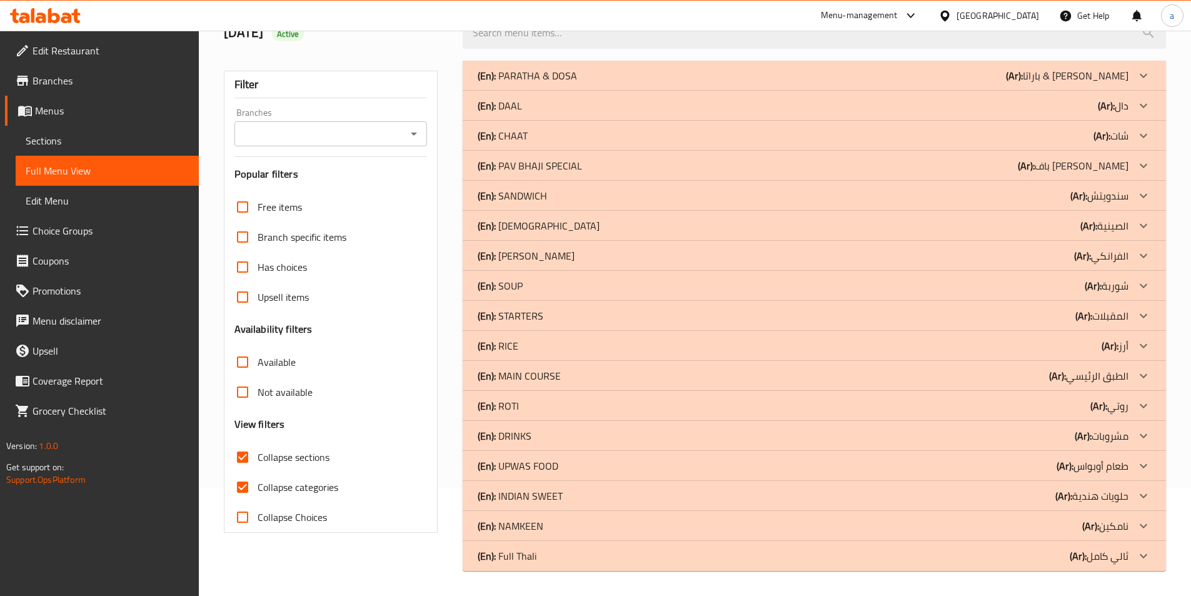
click at [243, 472] on input "Collapse categories" at bounding box center [243, 487] width 30 height 30
checkbox input "false"
click at [246, 442] on input "Collapse sections" at bounding box center [243, 457] width 30 height 30
checkbox input "false"
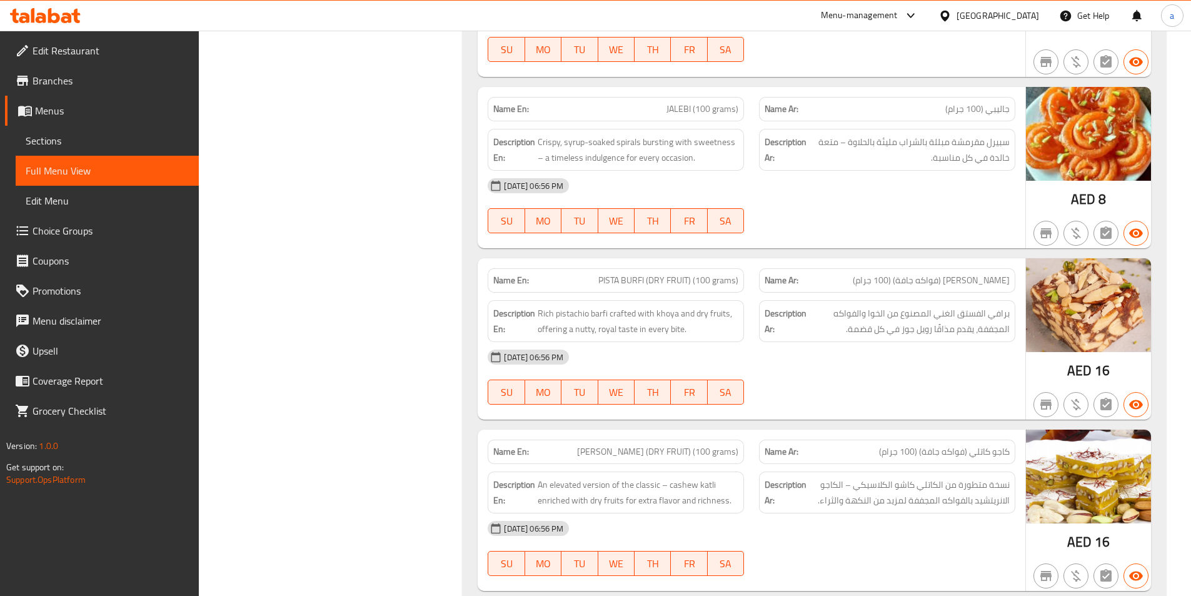
scroll to position [4006, 0]
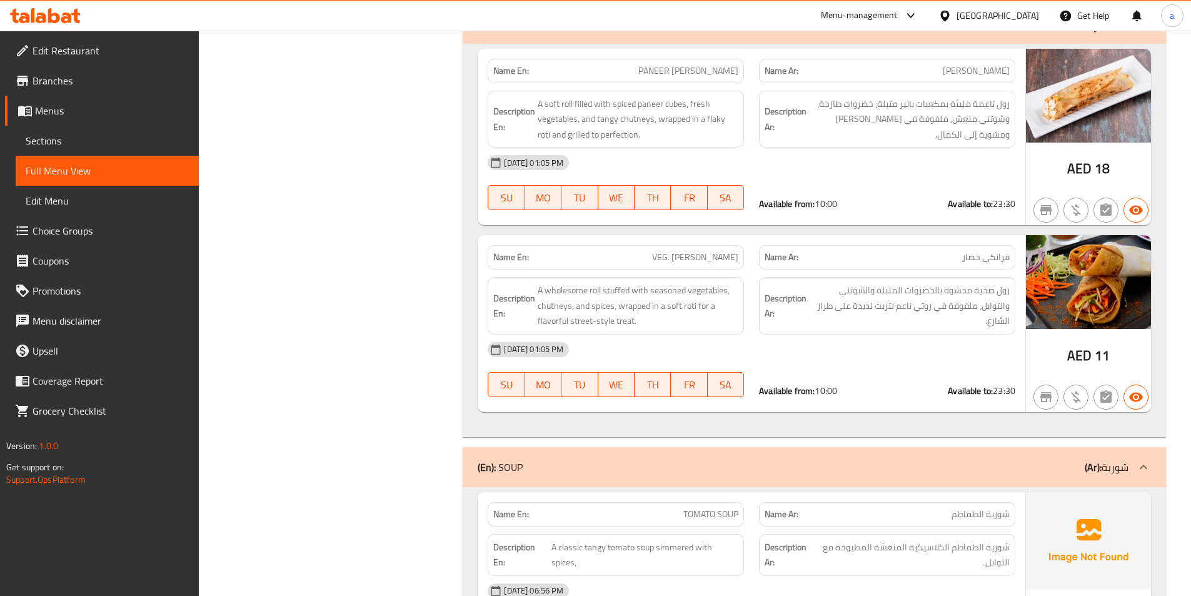
scroll to position [19425, 0]
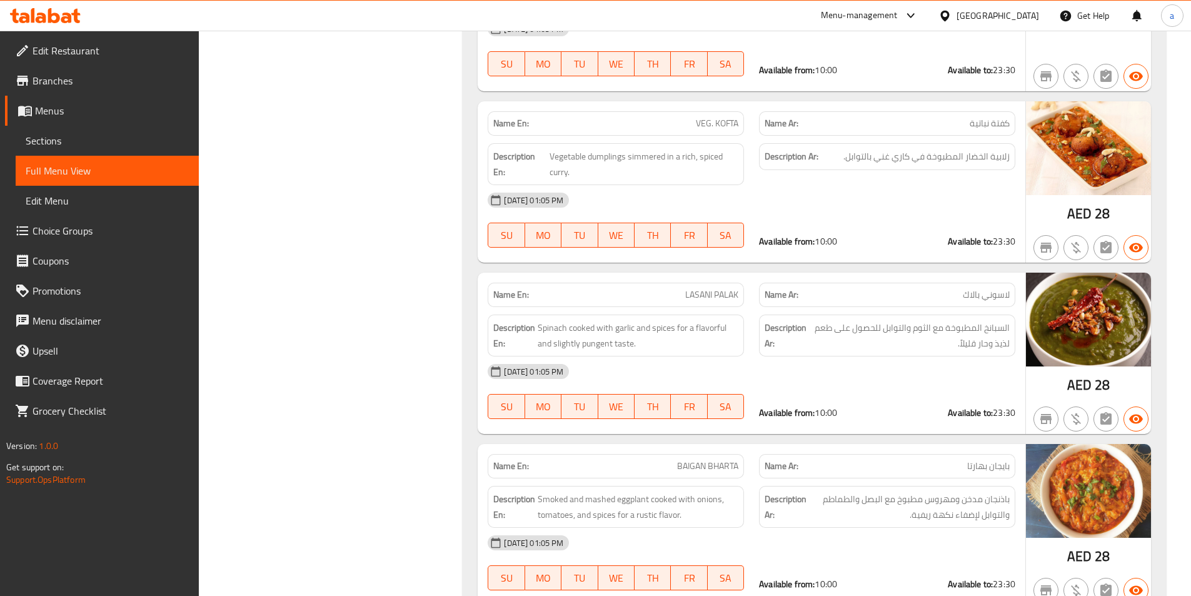
click at [43, 108] on span "Menus" at bounding box center [112, 110] width 154 height 15
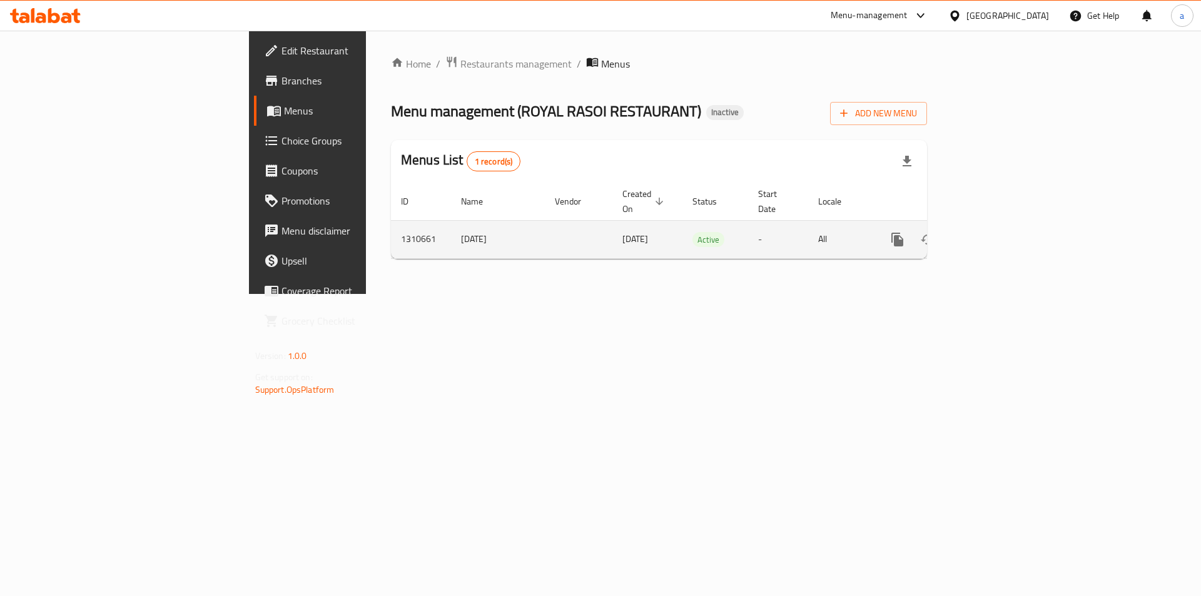
click at [1002, 224] on link "enhanced table" at bounding box center [987, 239] width 30 height 30
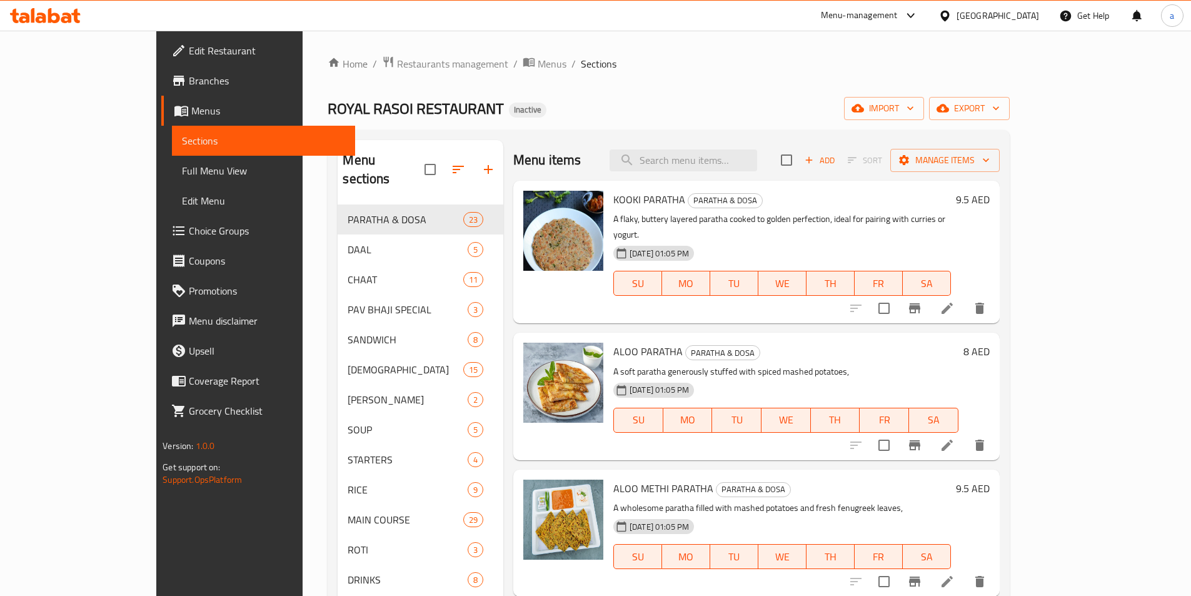
click at [182, 164] on span "Full Menu View" at bounding box center [263, 170] width 163 height 15
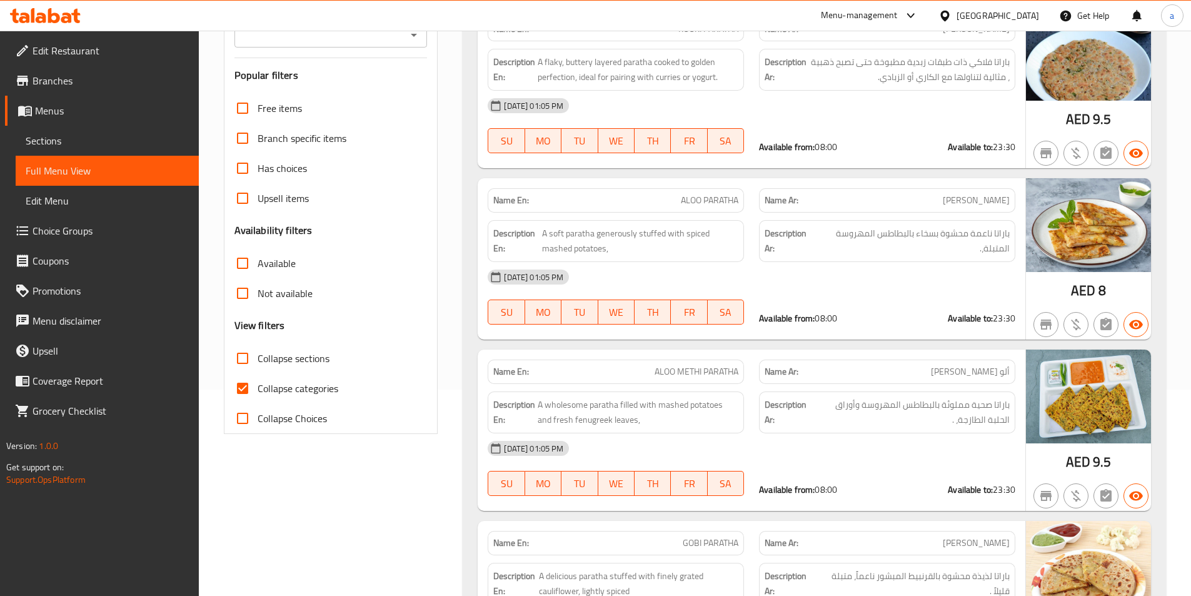
scroll to position [250, 0]
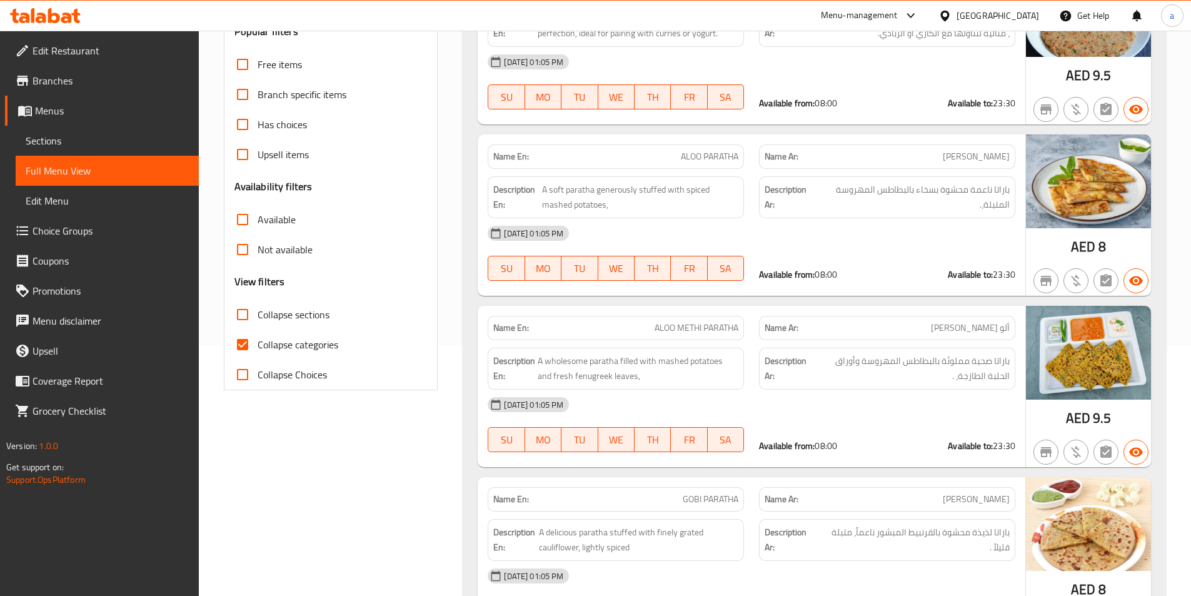
click at [247, 335] on input "Collapse categories" at bounding box center [243, 345] width 30 height 30
checkbox input "false"
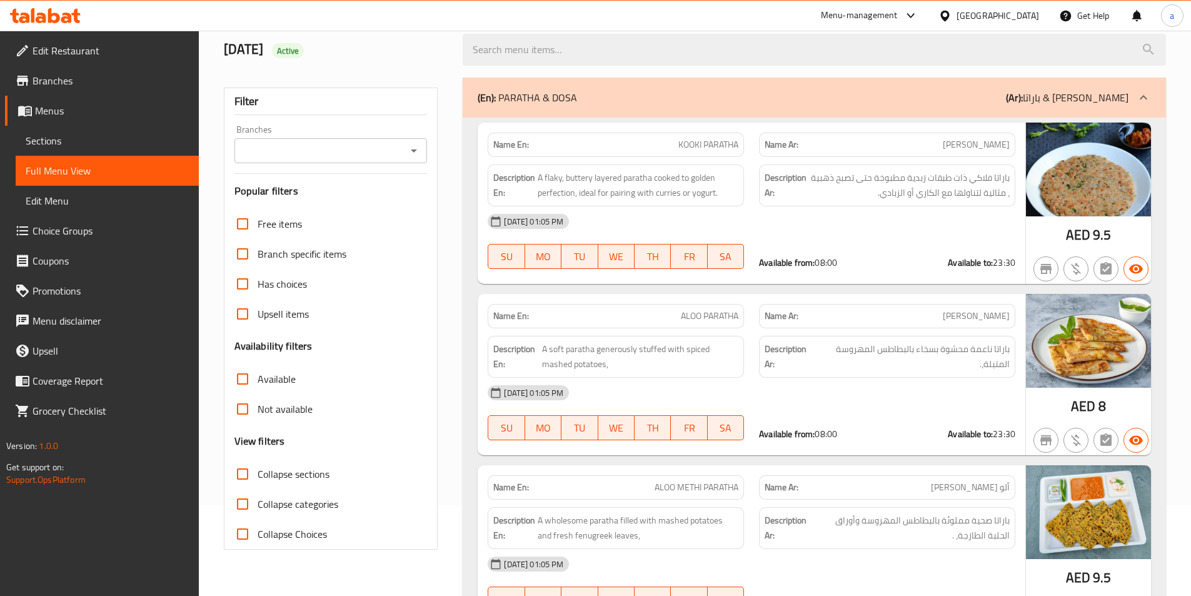
scroll to position [0, 0]
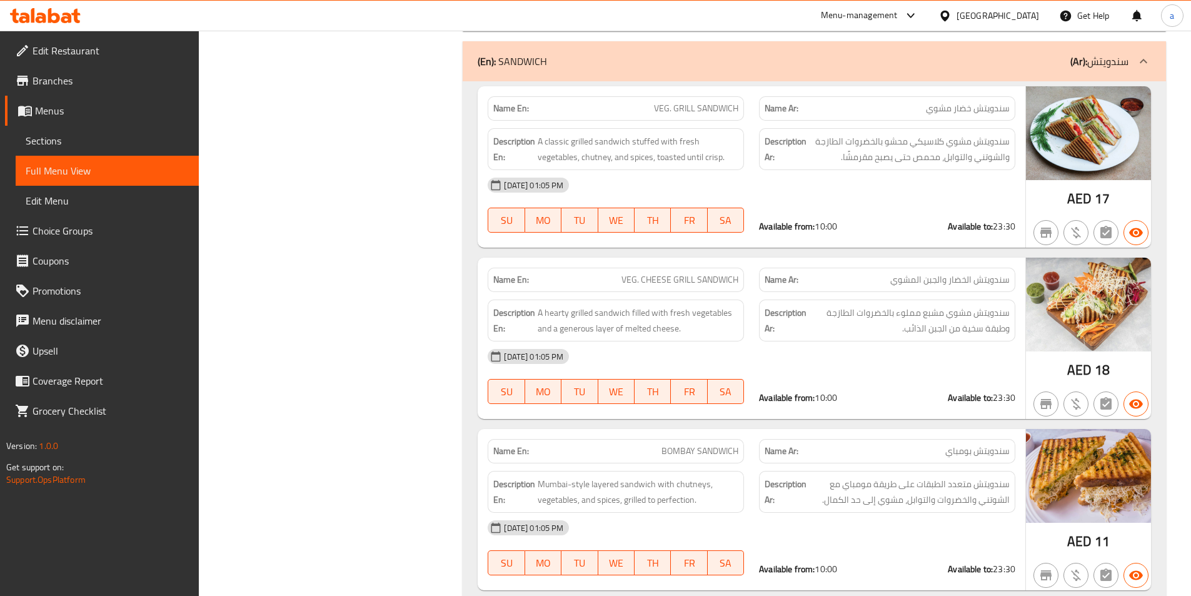
scroll to position [21893, 0]
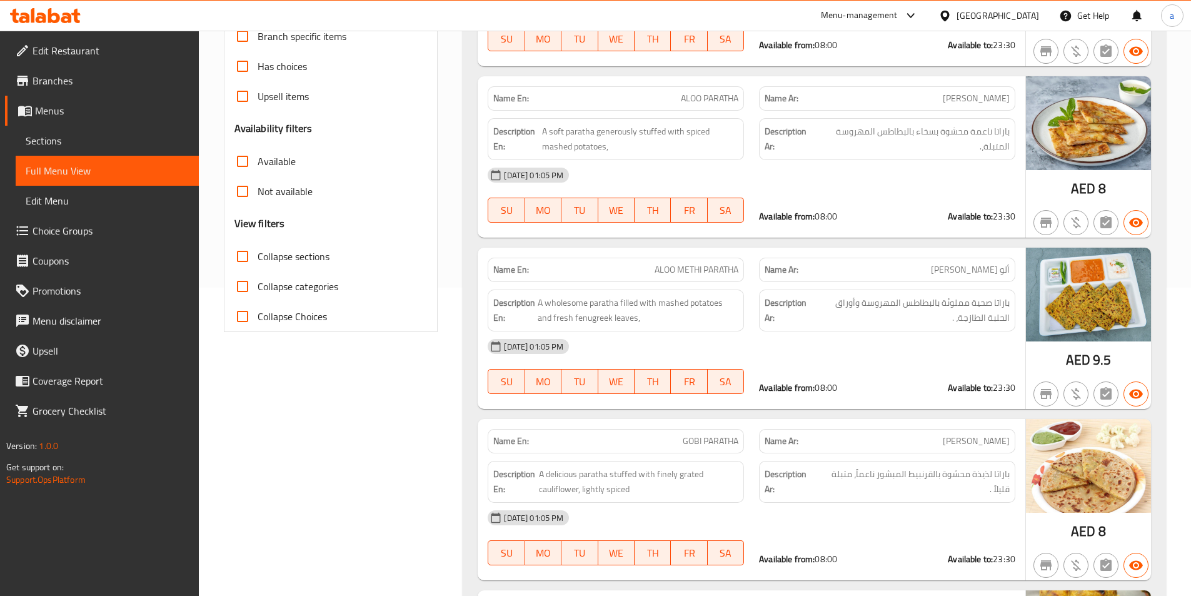
scroll to position [0, 0]
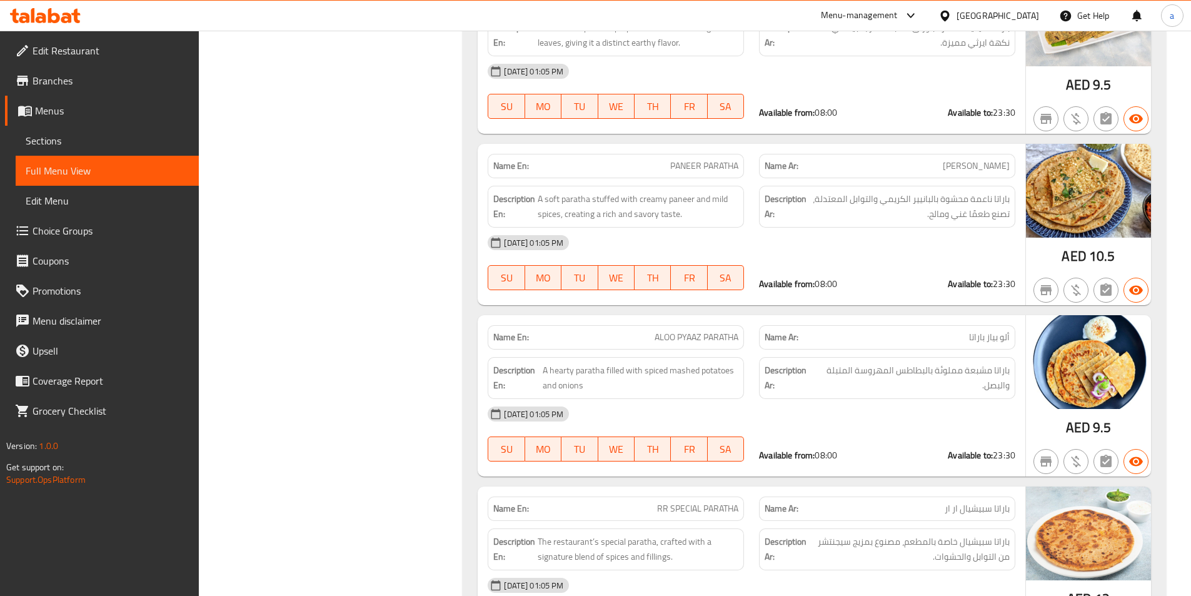
scroll to position [1188, 0]
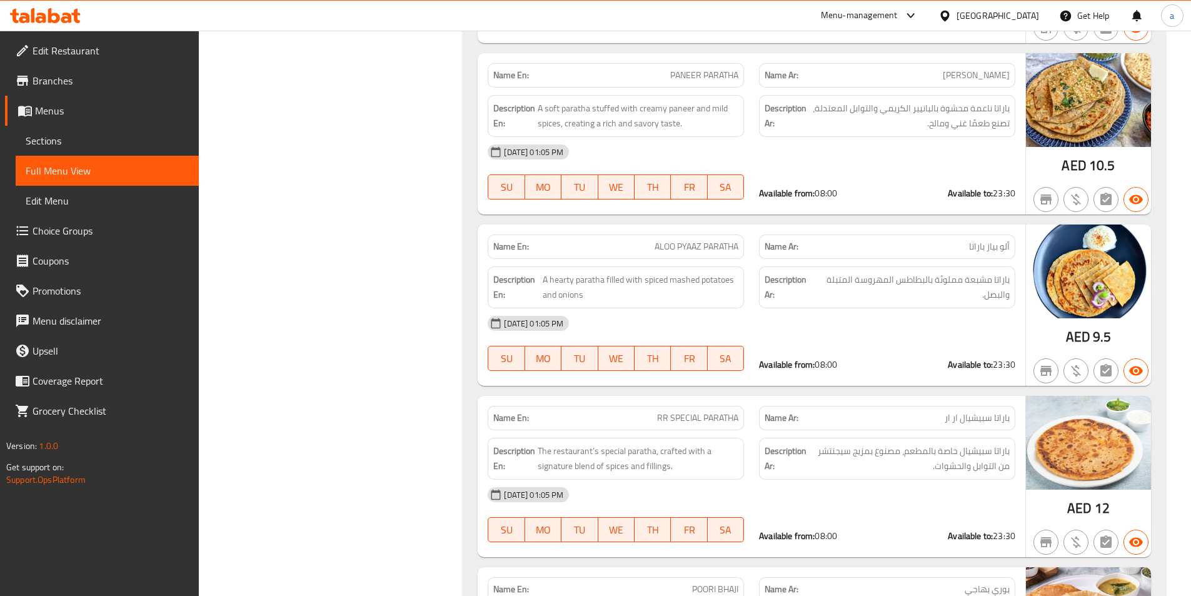
click at [689, 246] on span "ALOO PYAAZ PARATHA" at bounding box center [697, 246] width 84 height 13
copy span "ALOO PYAAZ PARATHA"
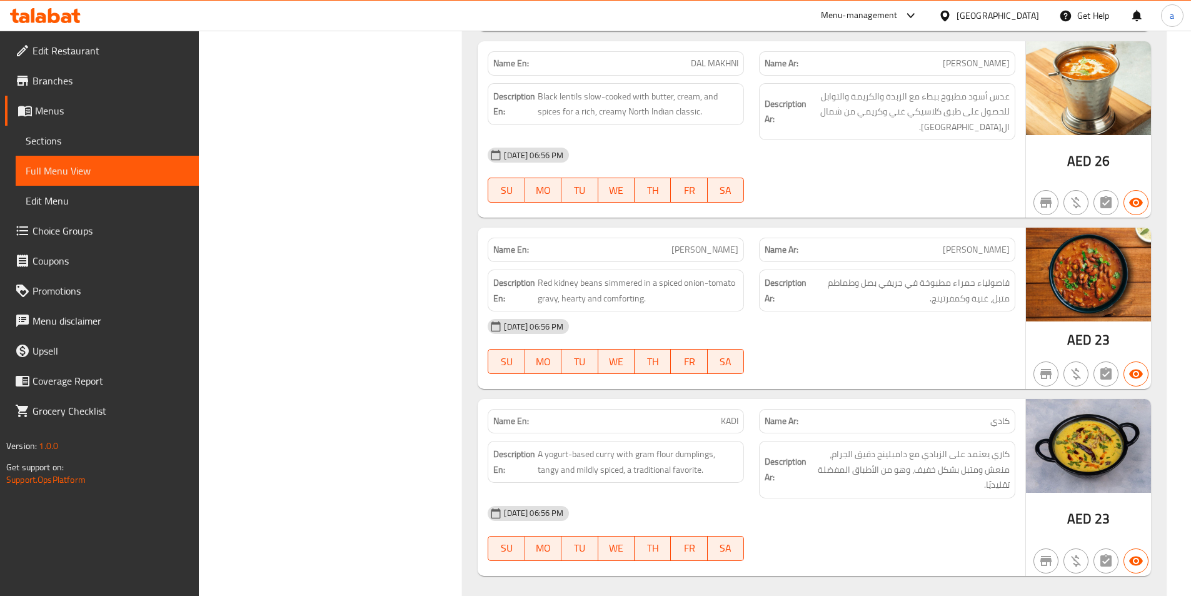
click at [699, 253] on span "[PERSON_NAME]" at bounding box center [705, 249] width 67 height 13
copy span "[PERSON_NAME]"
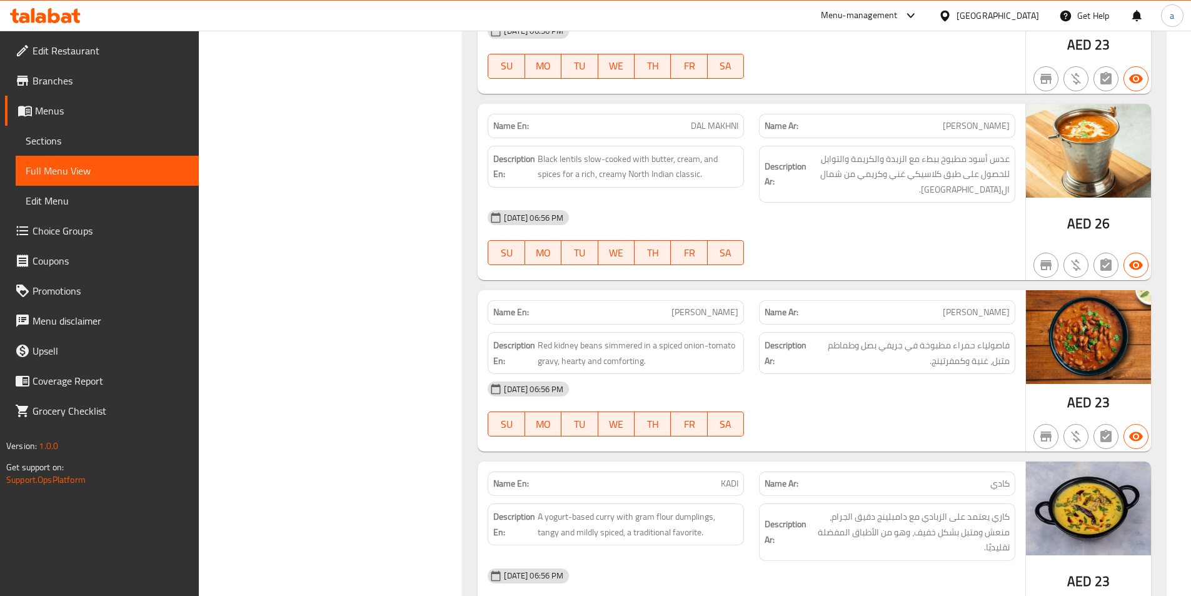
scroll to position [7992, 0]
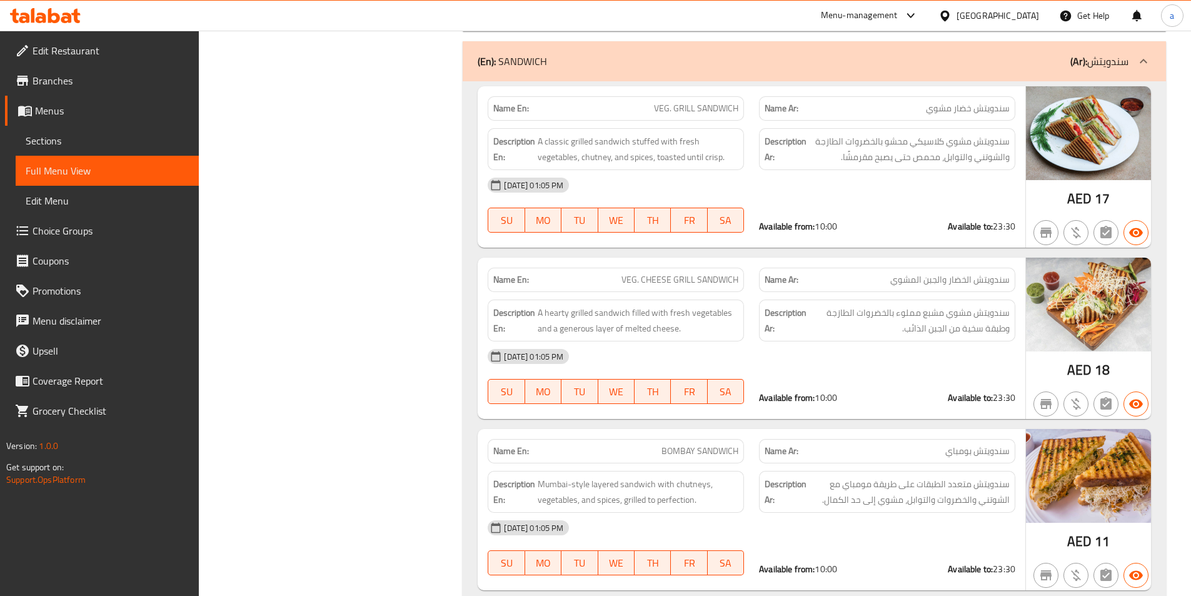
click at [717, 273] on span "VEG. CHEESE GRILL SANDWICH" at bounding box center [680, 279] width 117 height 13
copy span "VEG. CHEESE GRILL SANDWICH"
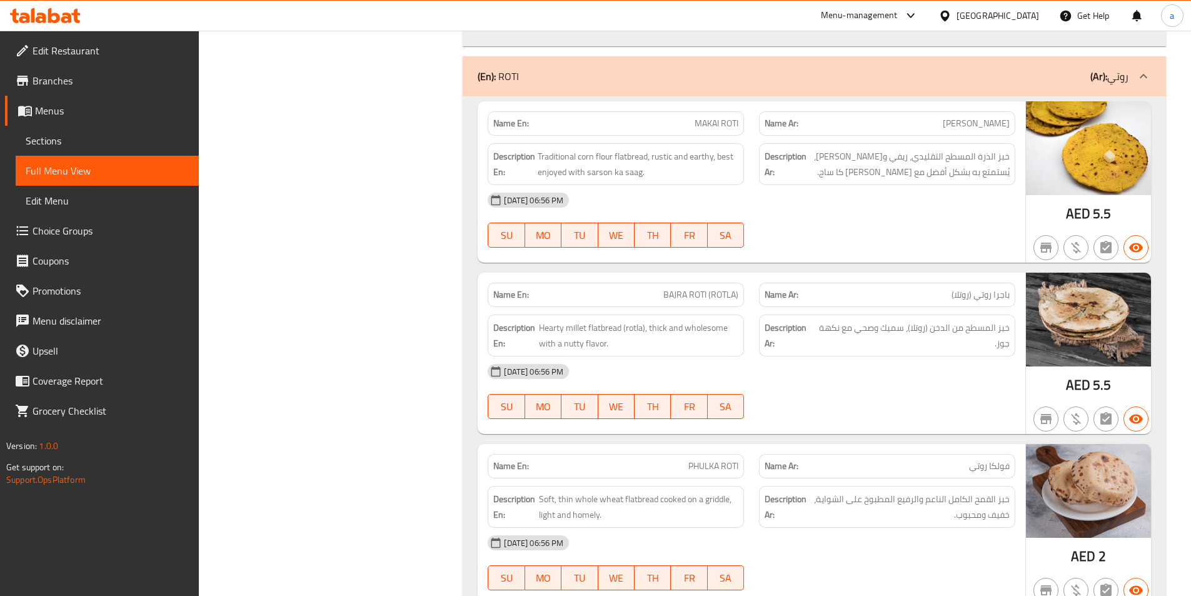
click at [732, 288] on span "BAJRA ROTI (ROTLA)" at bounding box center [700, 294] width 75 height 13
copy span "BAJRA ROTI (ROTLA)"
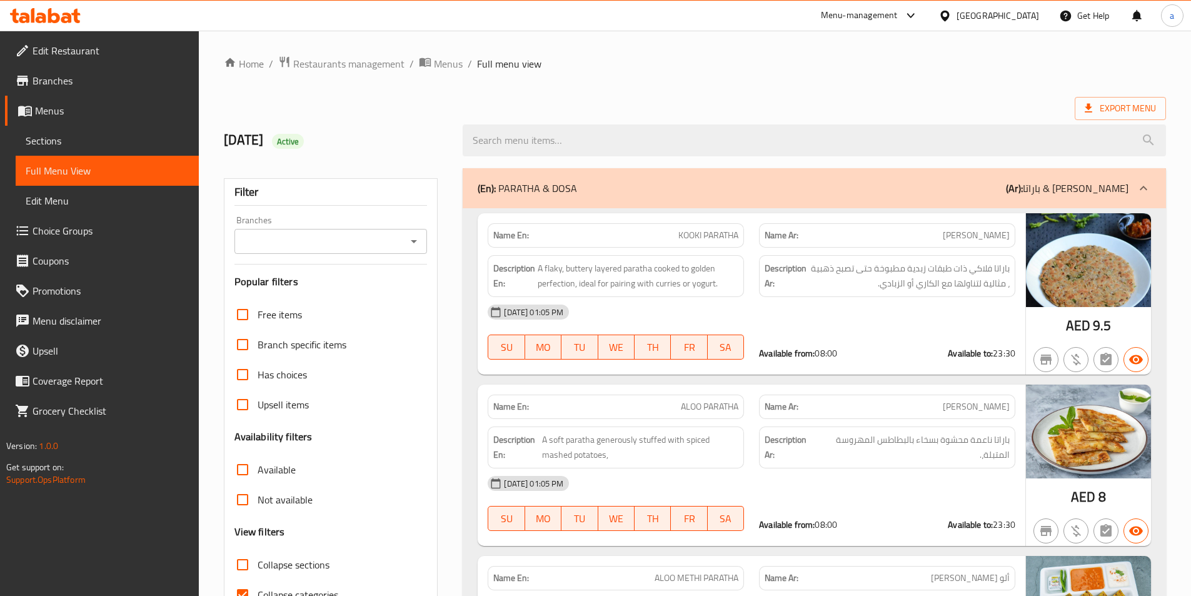
click at [115, 136] on span "Sections" at bounding box center [107, 140] width 163 height 15
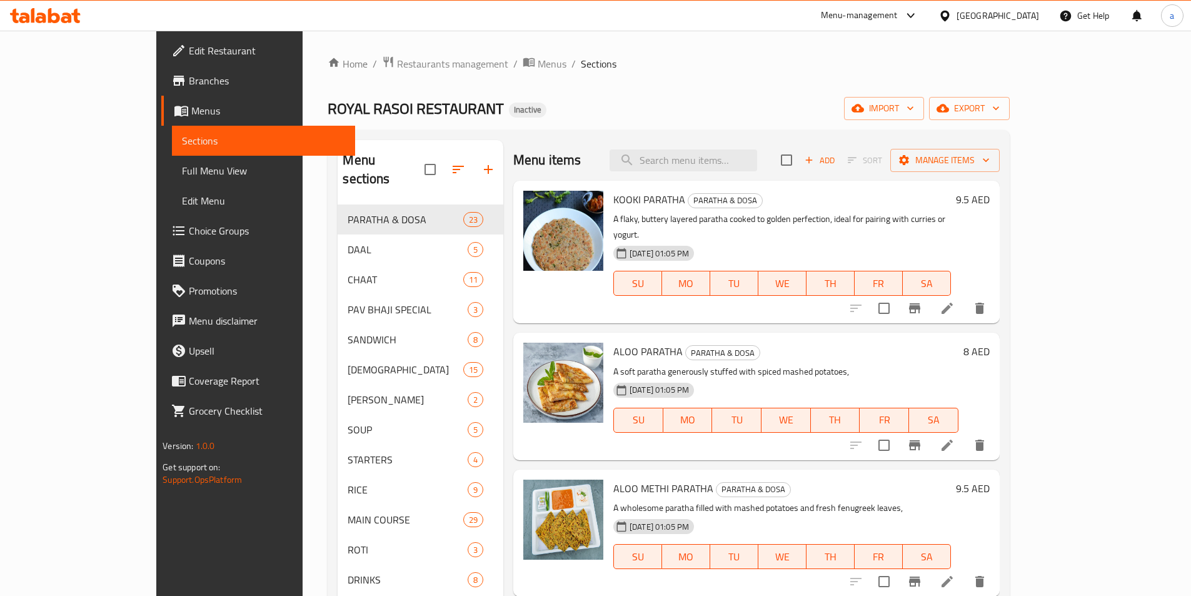
click at [674, 94] on div "Home / Restaurants management / Menus / Sections ROYAL RASOI RESTAURANT Inactiv…" at bounding box center [669, 401] width 682 height 690
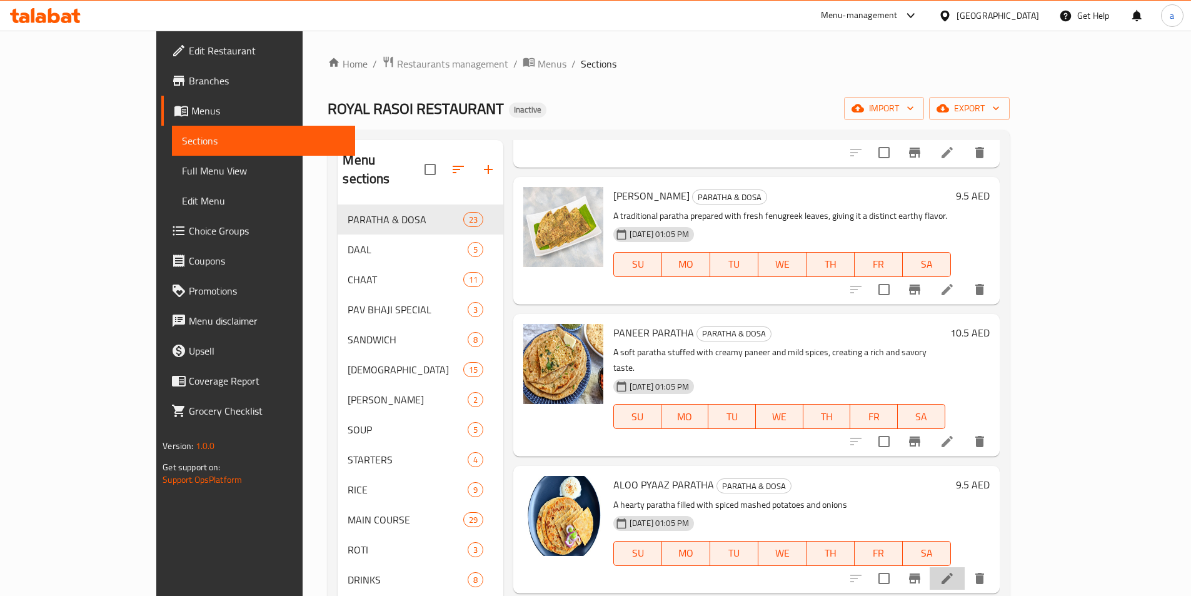
click at [965, 567] on li at bounding box center [947, 578] width 35 height 23
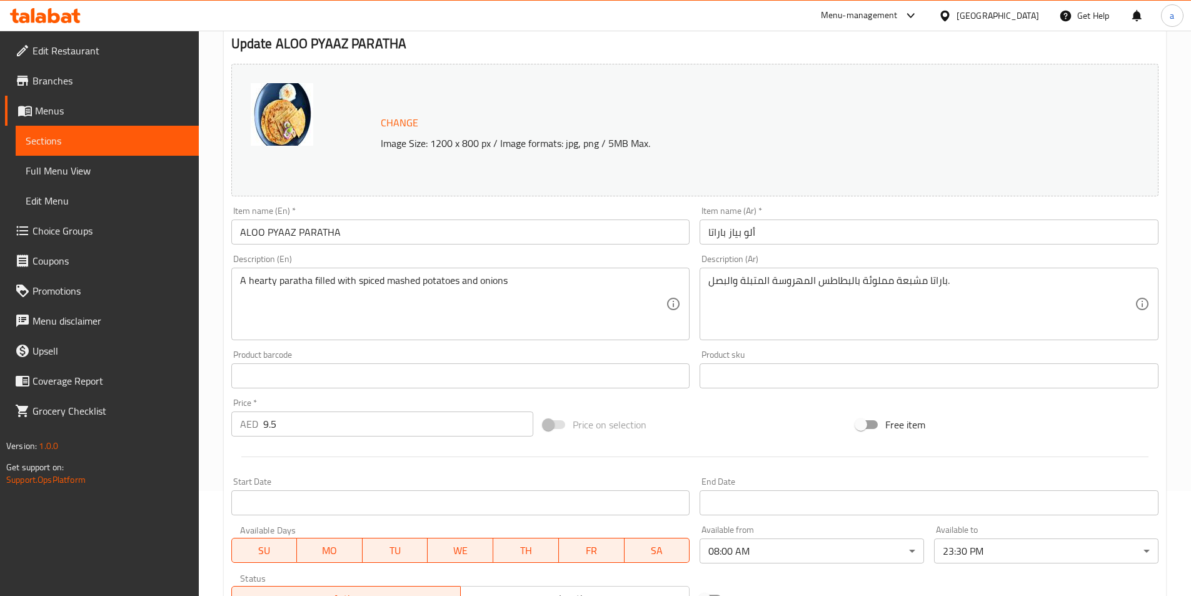
scroll to position [125, 0]
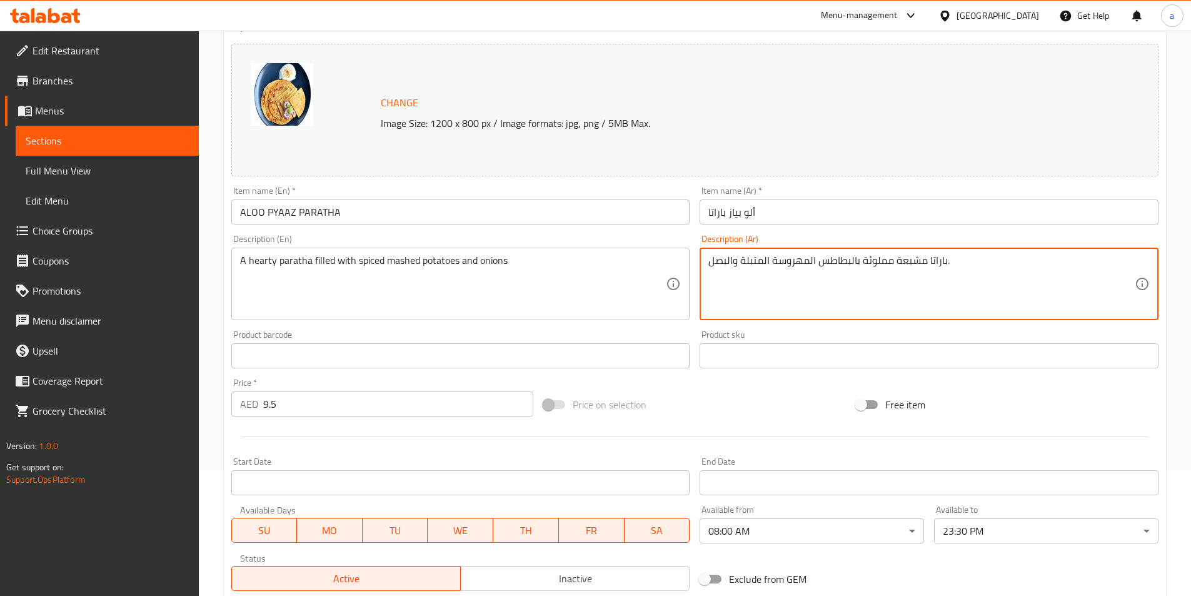
click at [900, 261] on textarea "باراتا مشبعة مملوئة بالبطاطس المهروسة المتبلة والبصل." at bounding box center [921, 283] width 426 height 59
click at [301, 326] on div "Product barcode Product barcode" at bounding box center [460, 349] width 469 height 48
click at [914, 258] on textarea "باراتا هيرتي مملوئة بالبطاطس المهروسة المتبلة والبصل." at bounding box center [921, 283] width 426 height 59
type textarea "[PERSON_NAME] مملوئة بالبطاطس المهروسة المتبلة والبصل."
click at [818, 343] on div "Product sku Product sku" at bounding box center [929, 349] width 459 height 38
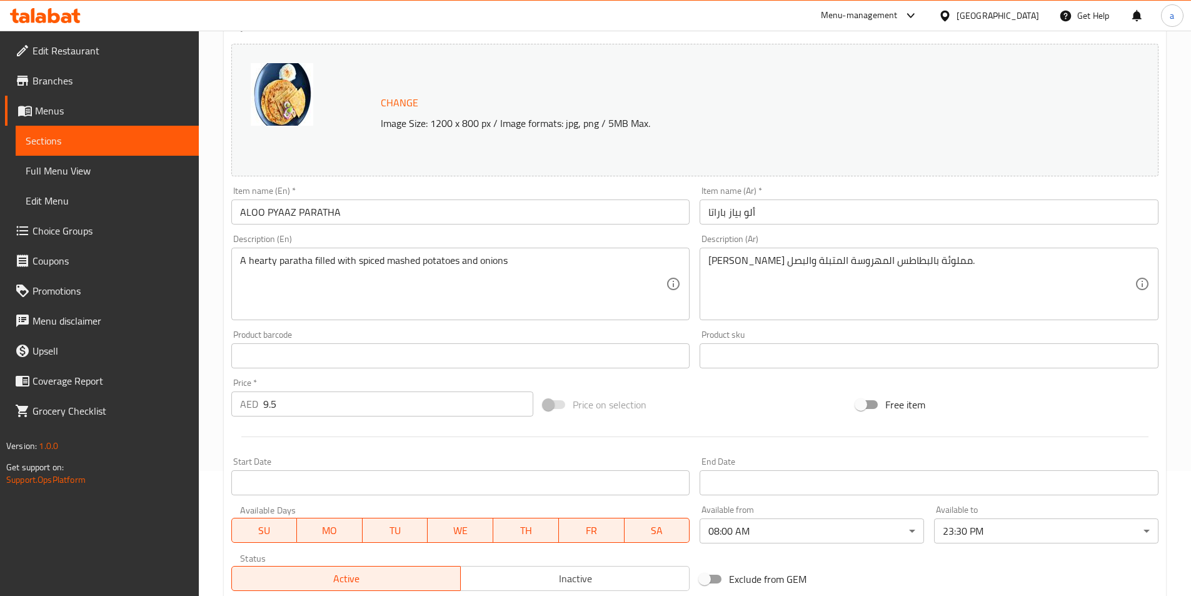
scroll to position [306, 0]
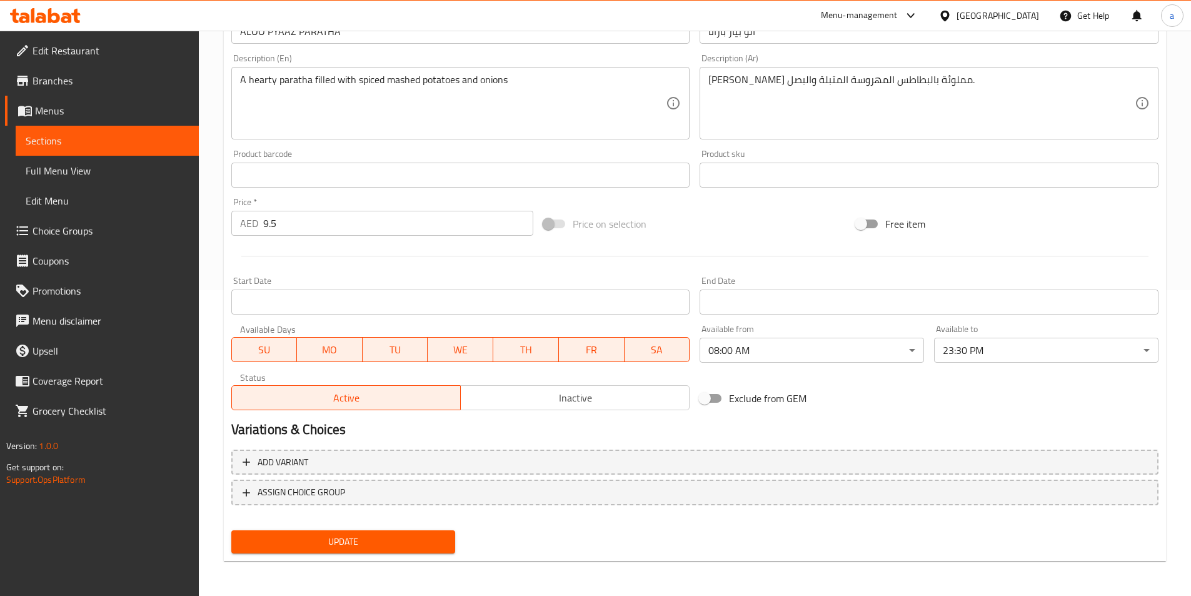
click at [394, 538] on span "Update" at bounding box center [343, 542] width 204 height 16
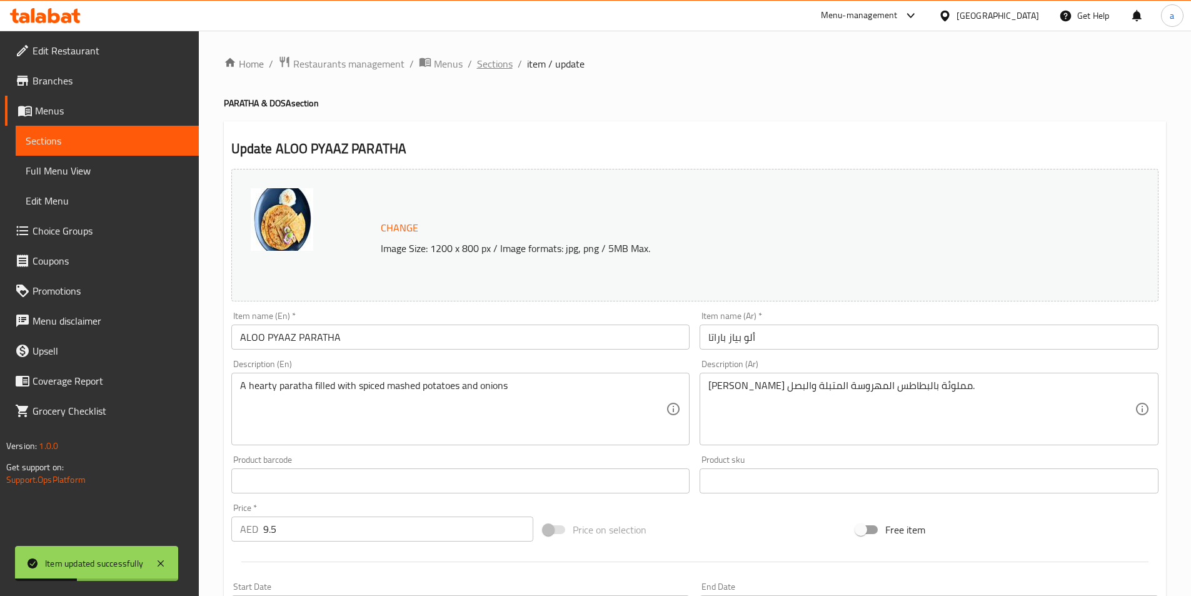
click at [500, 56] on span "Sections" at bounding box center [495, 63] width 36 height 15
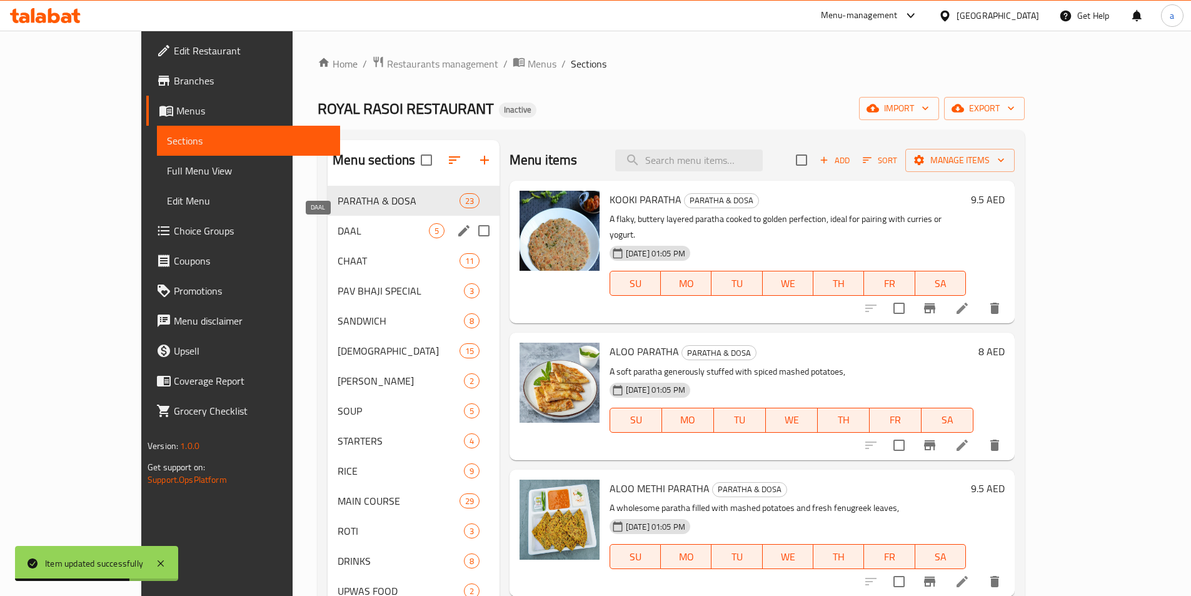
click at [338, 231] on span "DAAL" at bounding box center [383, 230] width 91 height 15
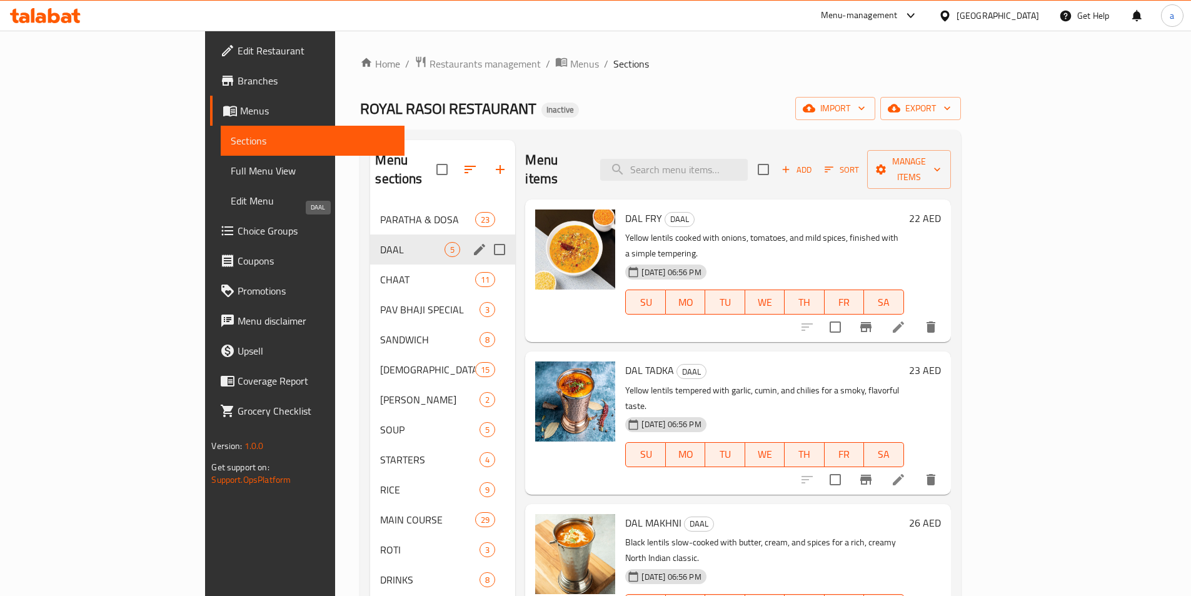
click at [380, 242] on span "DAAL" at bounding box center [412, 249] width 64 height 15
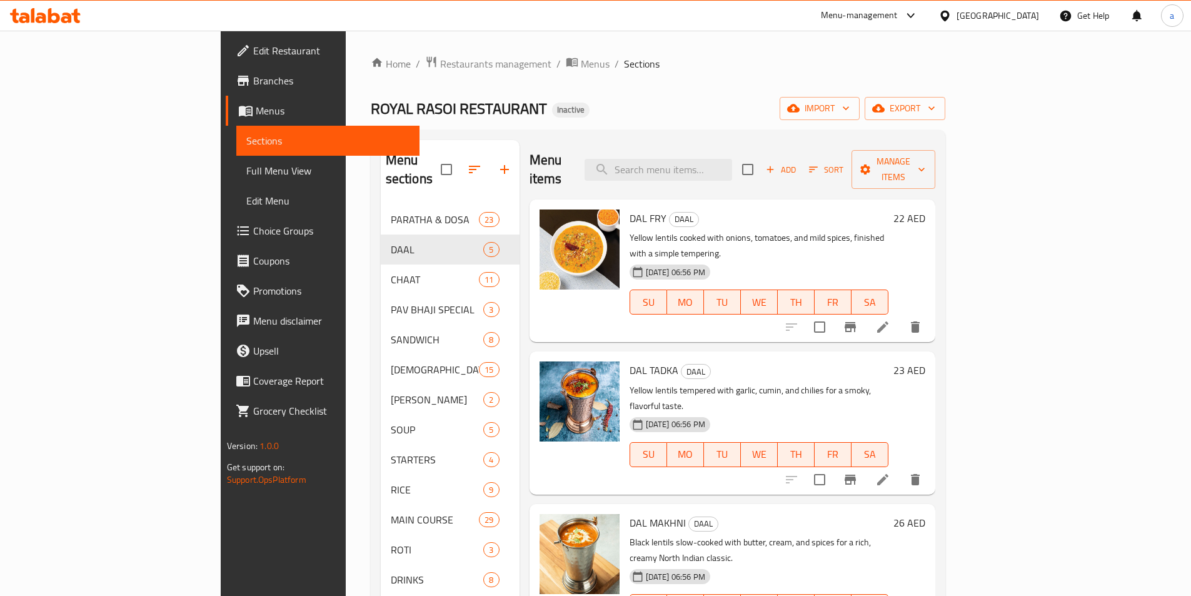
scroll to position [175, 0]
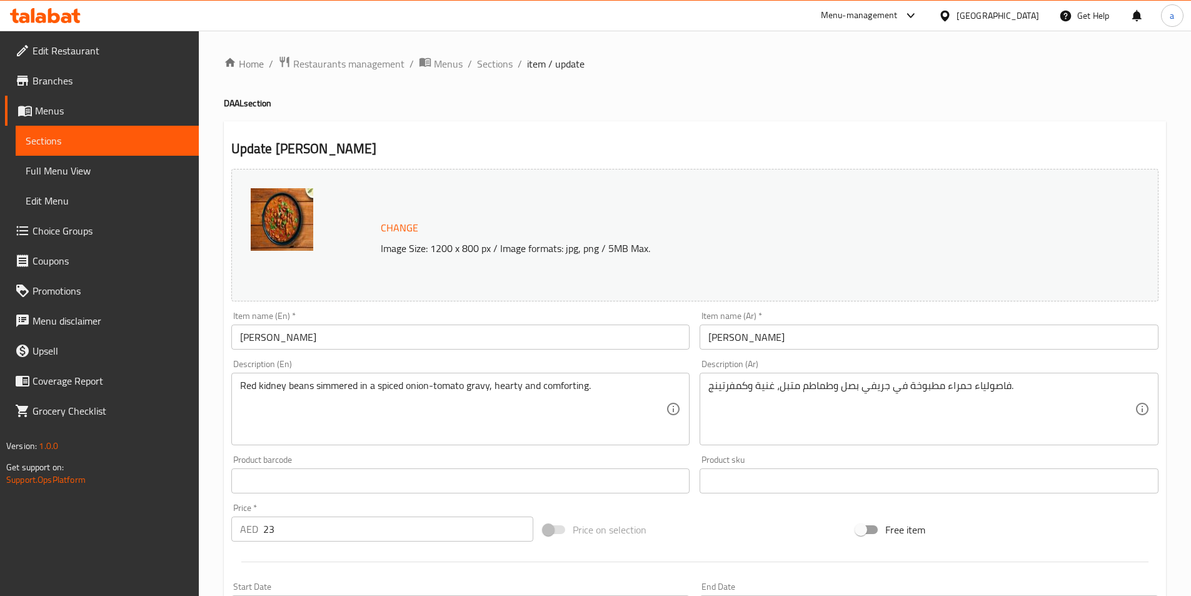
click at [760, 391] on textarea "فاصولياء حمراء مطبوخة في جريفي بصل وطماطم متبل، غنية وكمفرتينج." at bounding box center [921, 409] width 426 height 59
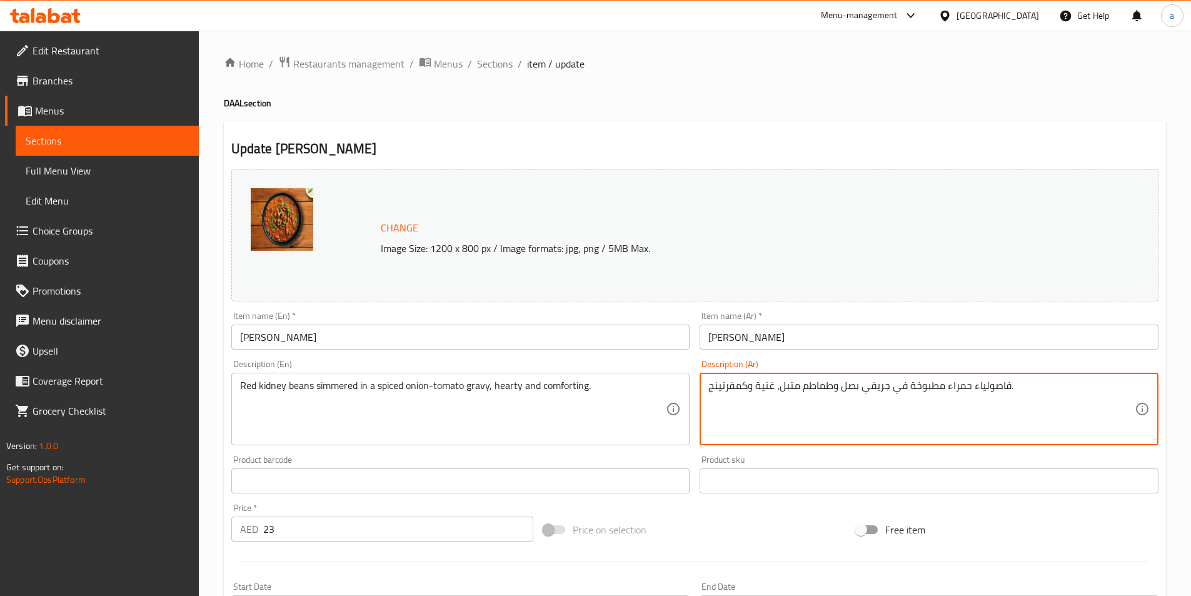
paste textarea "هارتي"
type textarea "فاصولياء حمراء مطبوخة في جريفي بصل وطماطم متبل، هارتي وكمفرتينج."
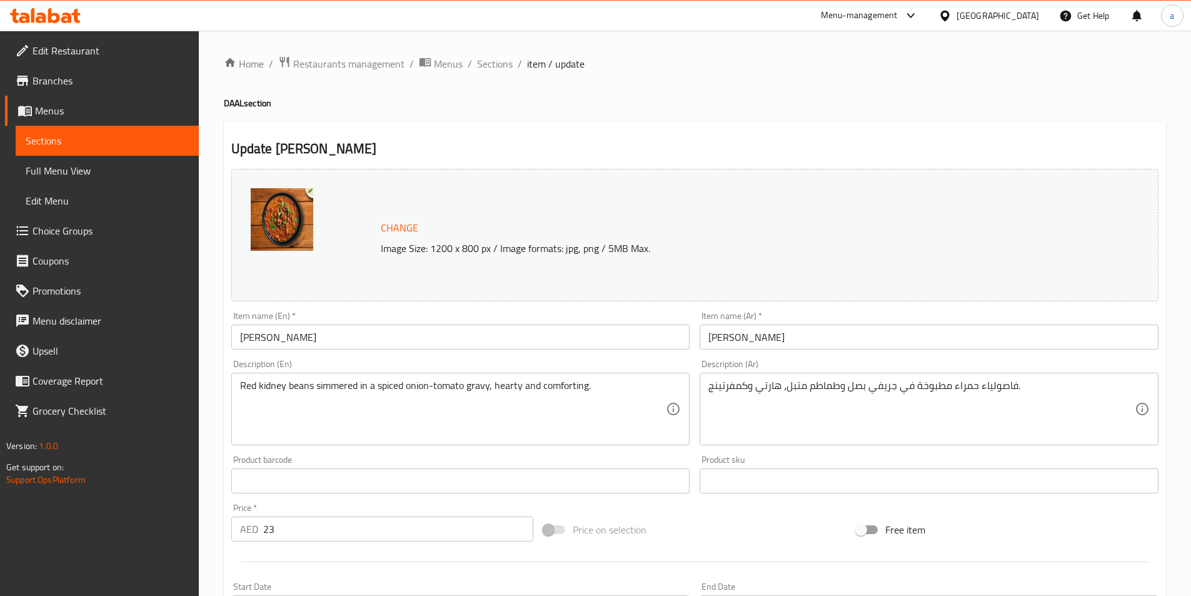
click at [553, 453] on div "Product barcode Product barcode" at bounding box center [460, 474] width 469 height 48
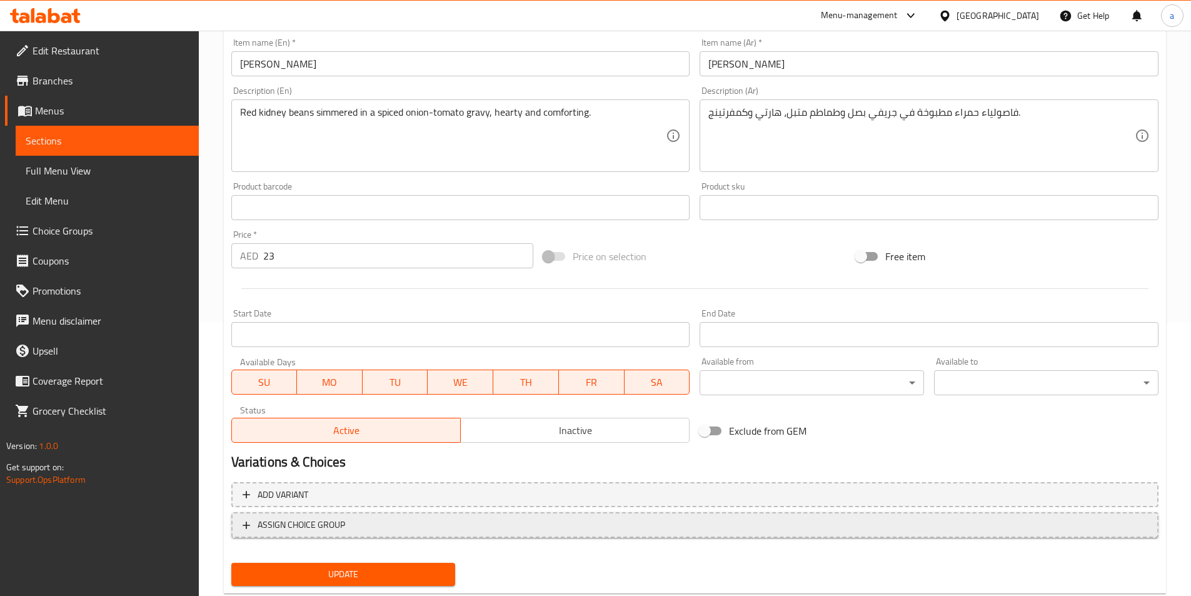
scroll to position [306, 0]
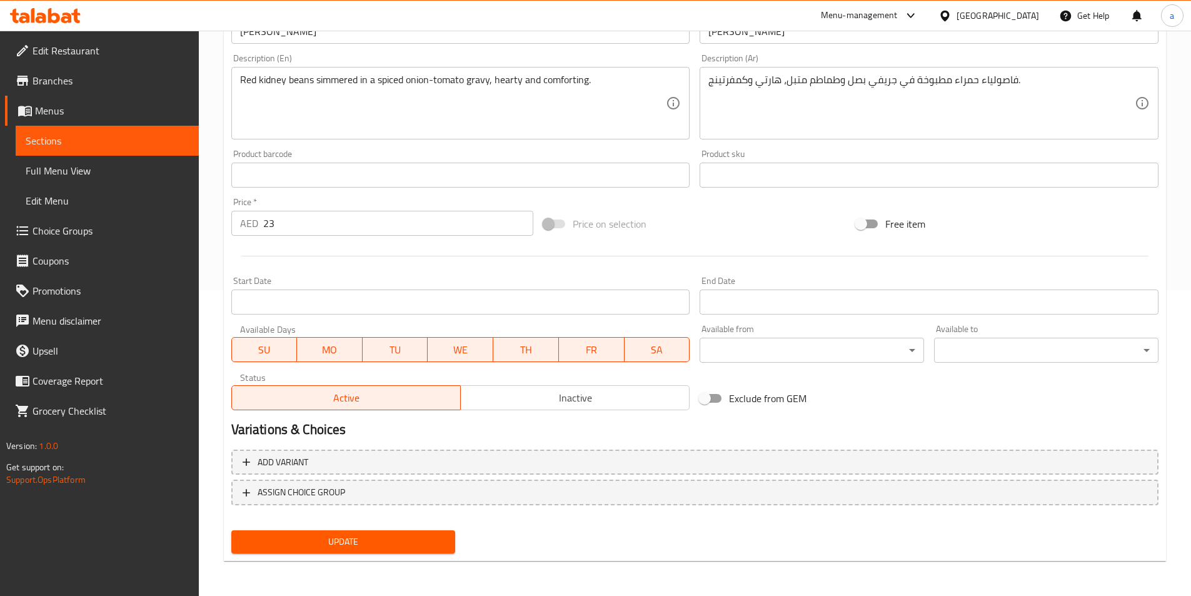
click at [443, 535] on span "Update" at bounding box center [343, 542] width 204 height 16
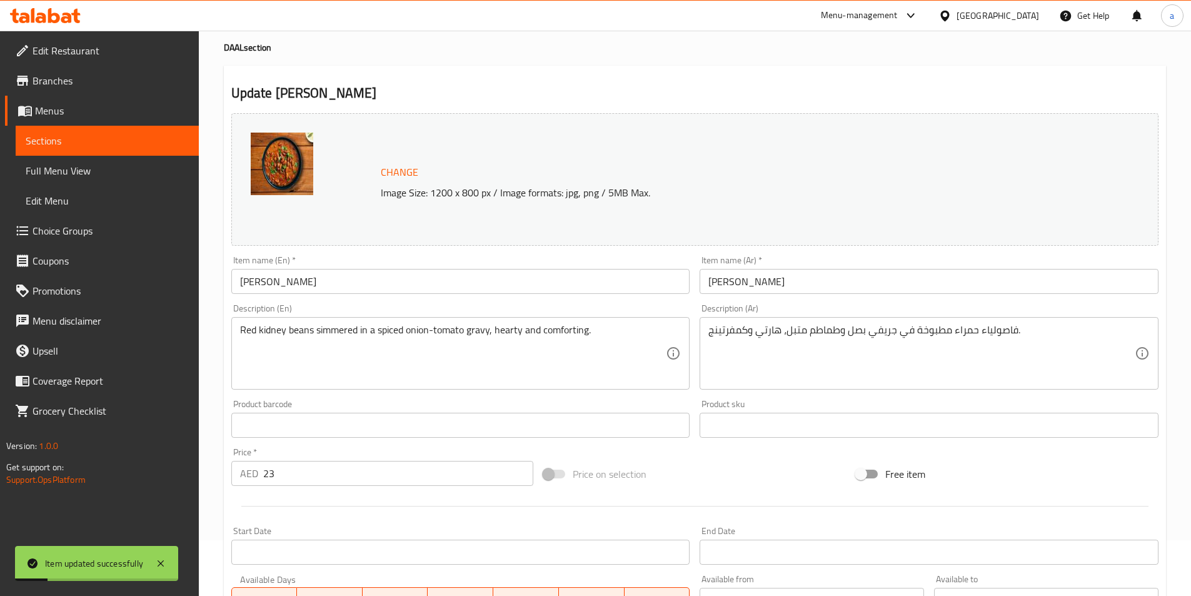
scroll to position [0, 0]
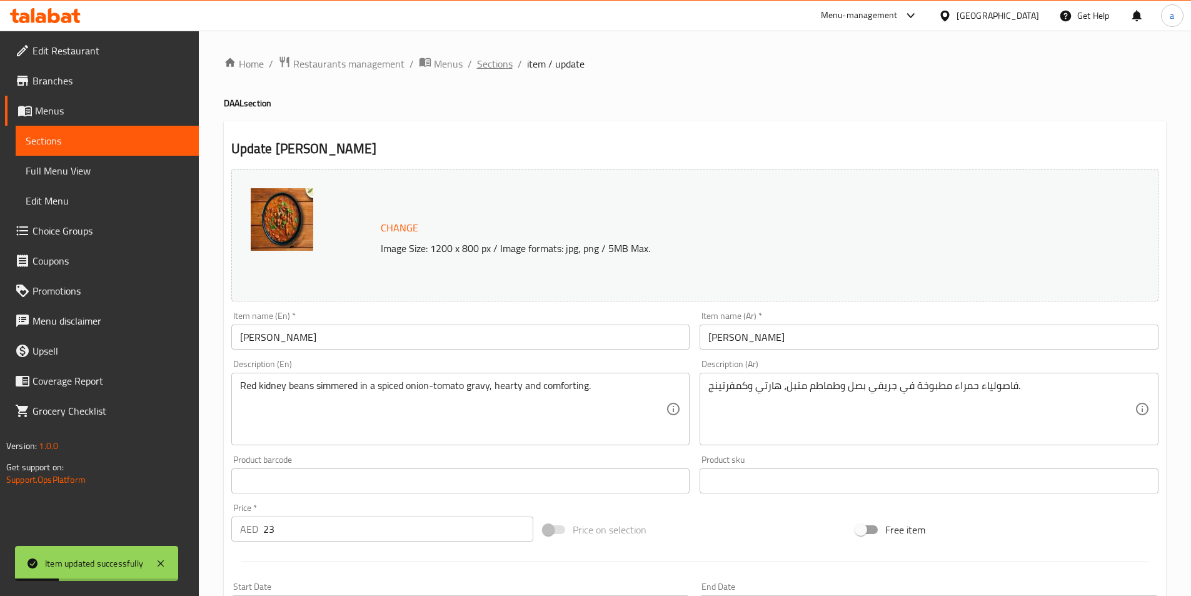
click at [495, 63] on span "Sections" at bounding box center [495, 63] width 36 height 15
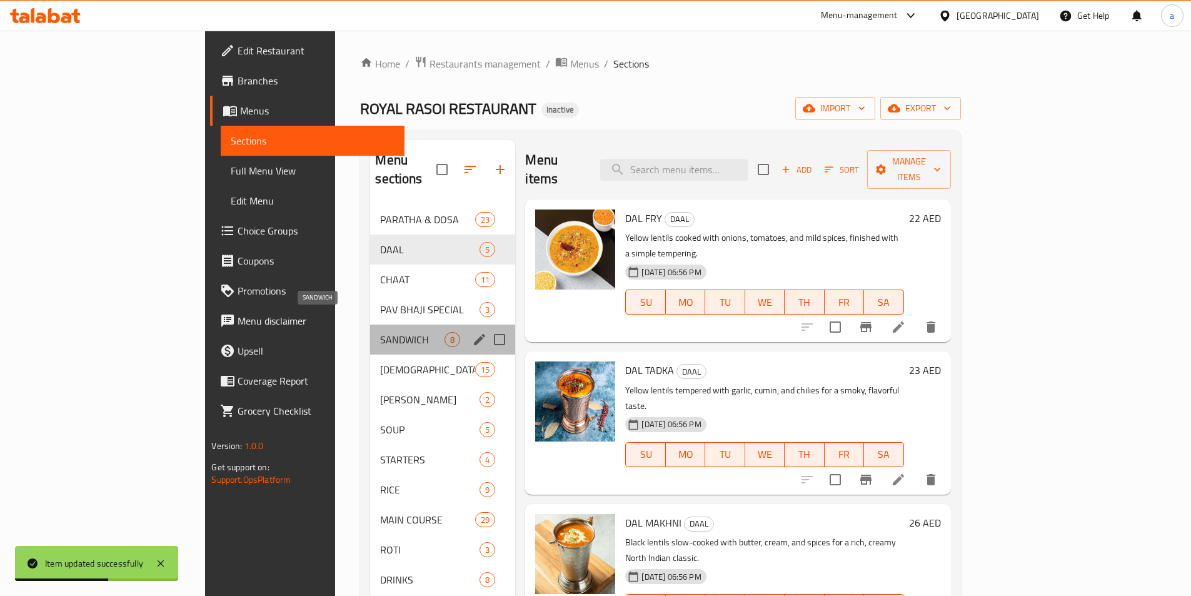
click at [380, 332] on span "SANDWICH" at bounding box center [412, 339] width 64 height 15
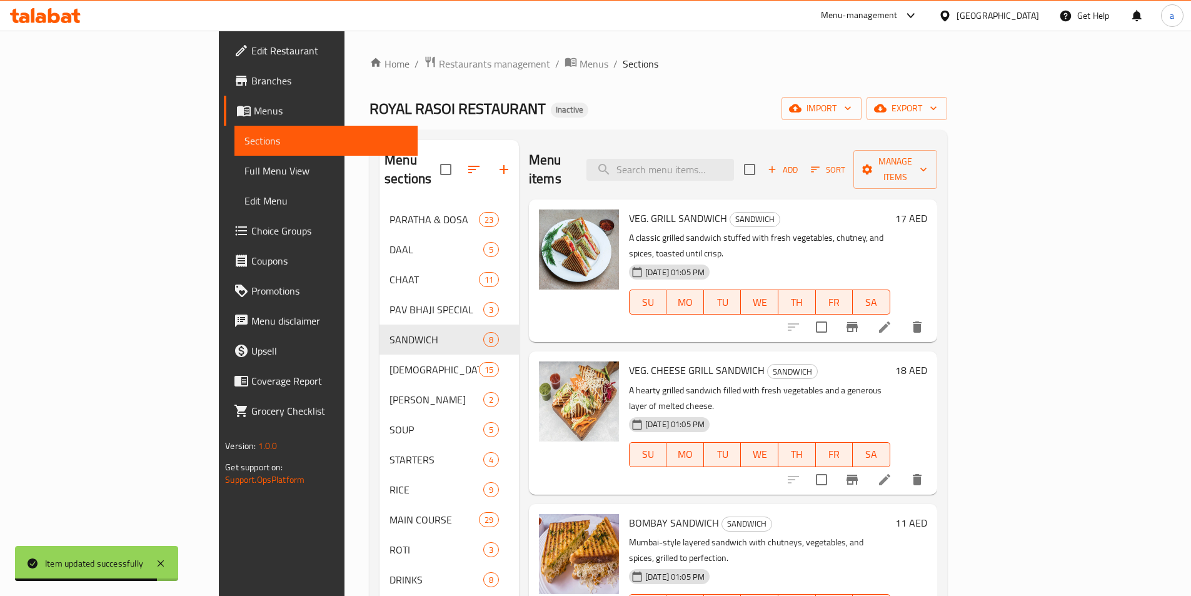
click at [890, 474] on icon at bounding box center [884, 479] width 11 height 11
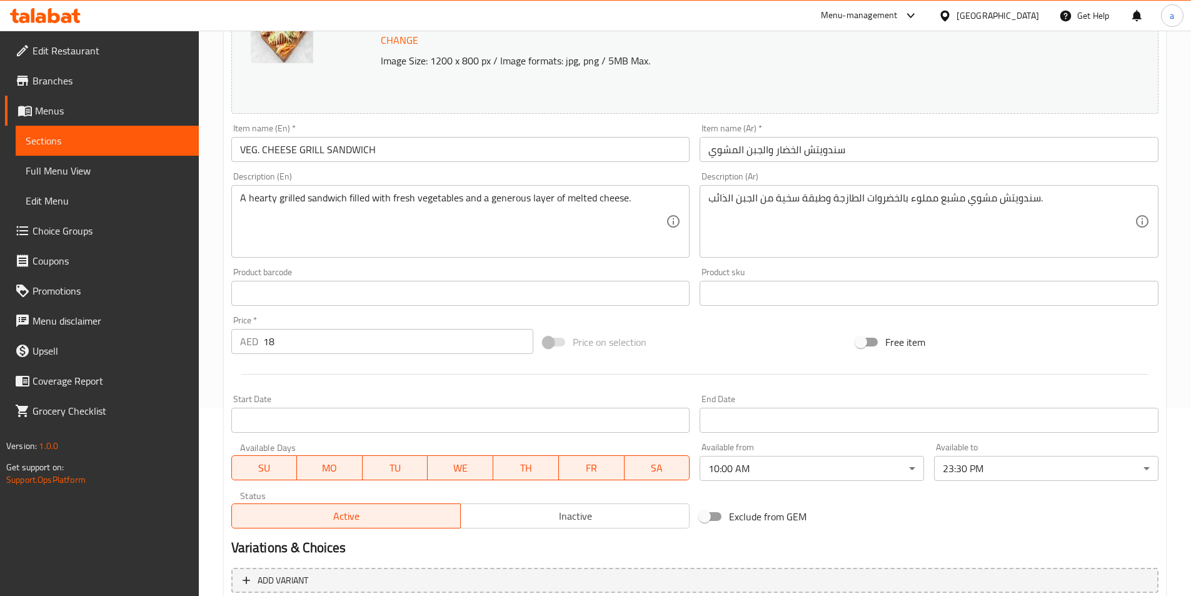
scroll to position [125, 0]
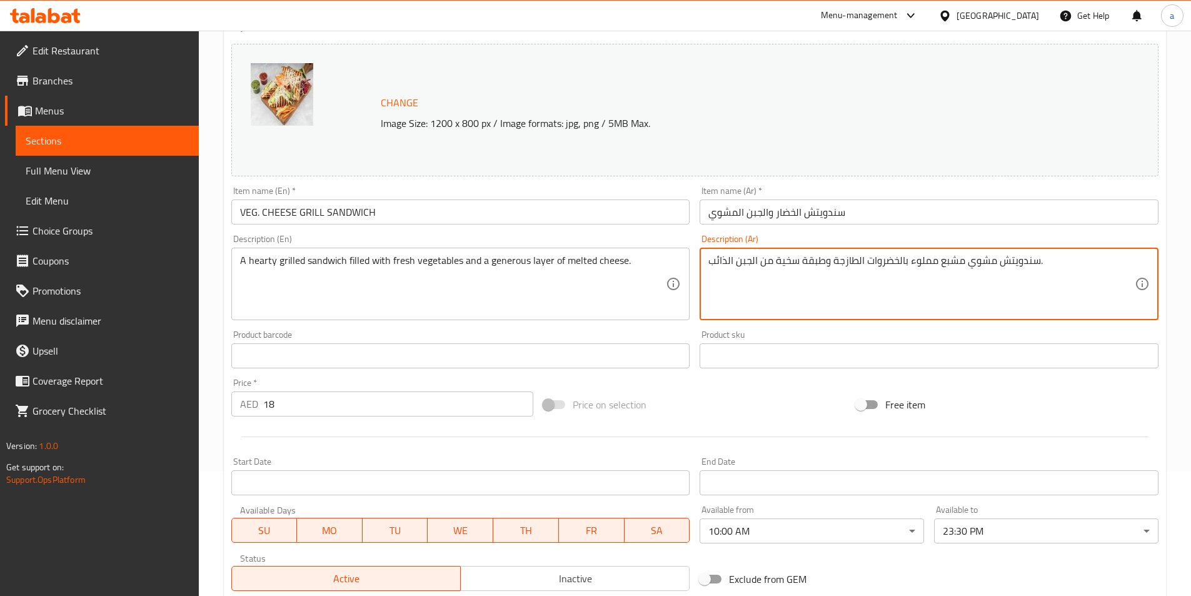
click at [952, 259] on textarea "سندويتش مشوي مشبع مملوء بالخضروات الطازجة وطبقة سخية من الجبن الذائب." at bounding box center [921, 283] width 426 height 59
paste textarea "VEG. CHEESE GRILL SANDWICH"
paste textarea "ارتي"
type textarea "سندويتش مشوي هارتي مملوء بالخضروات الطازجة وطبقة سخية من الجبن الذائب."
click at [727, 331] on div "Product sku Product sku" at bounding box center [929, 349] width 459 height 38
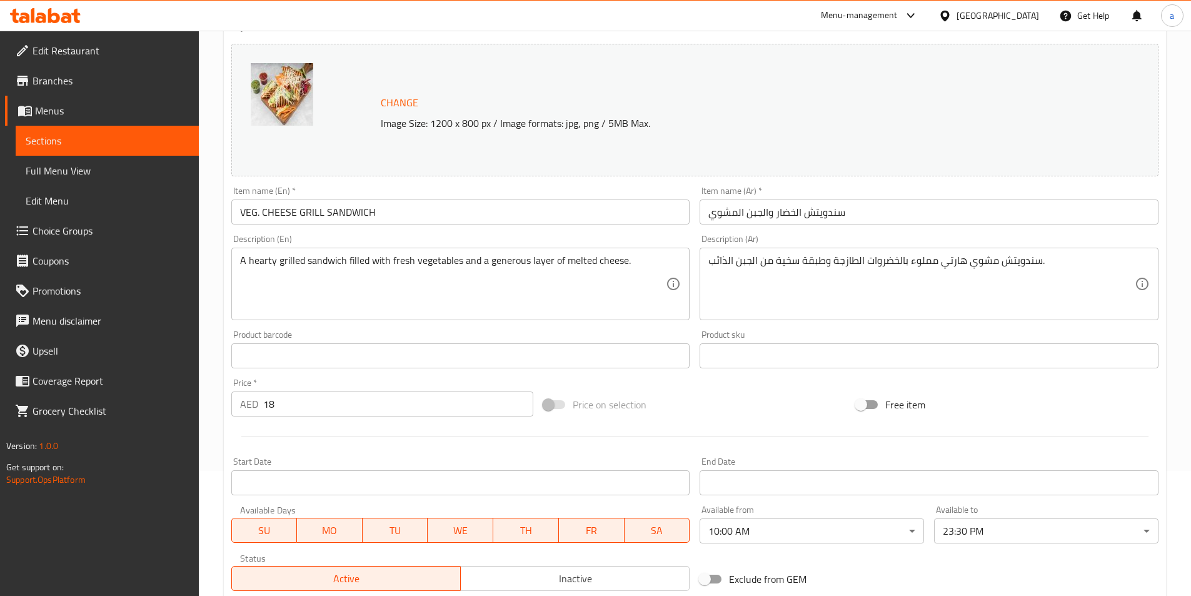
click at [833, 328] on div "Product sku Product sku" at bounding box center [929, 349] width 469 height 48
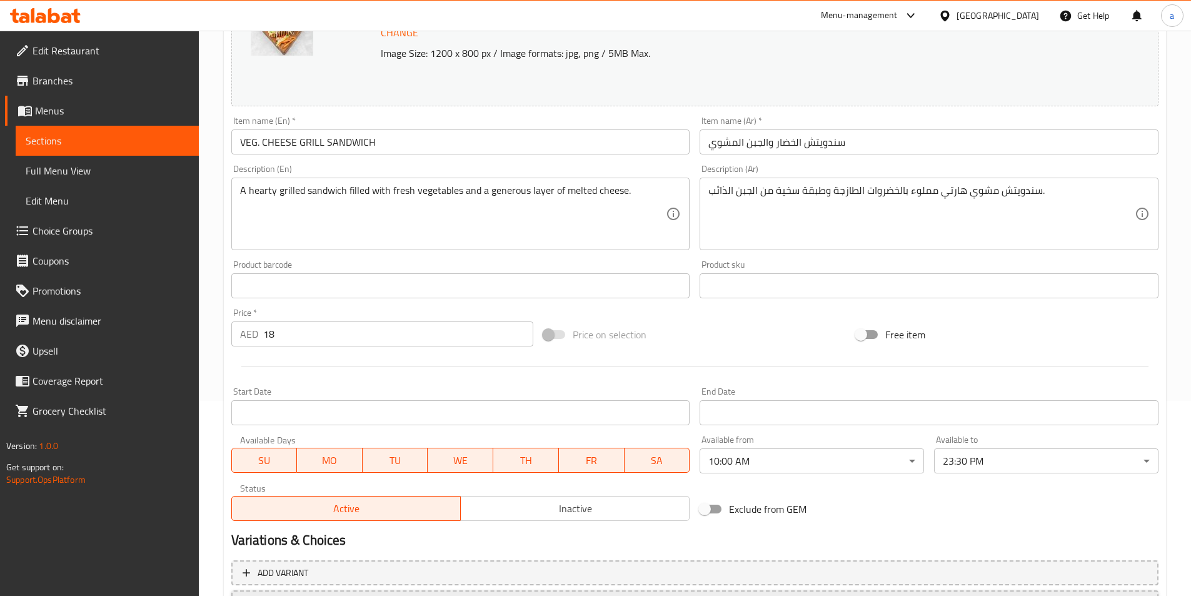
scroll to position [306, 0]
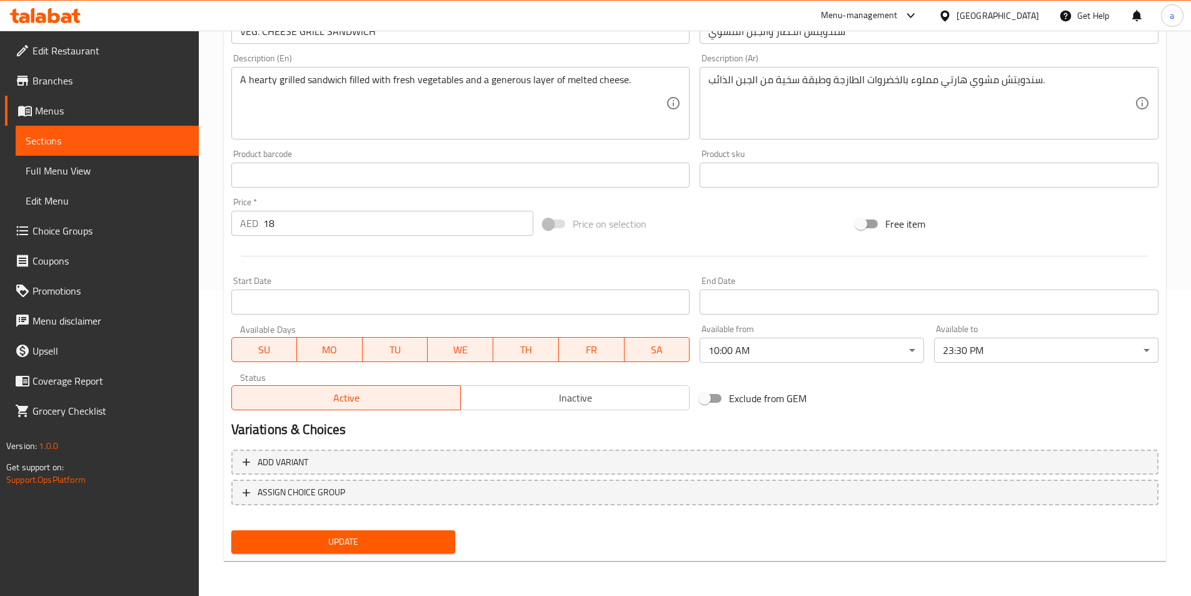
click at [441, 532] on button "Update" at bounding box center [343, 541] width 224 height 23
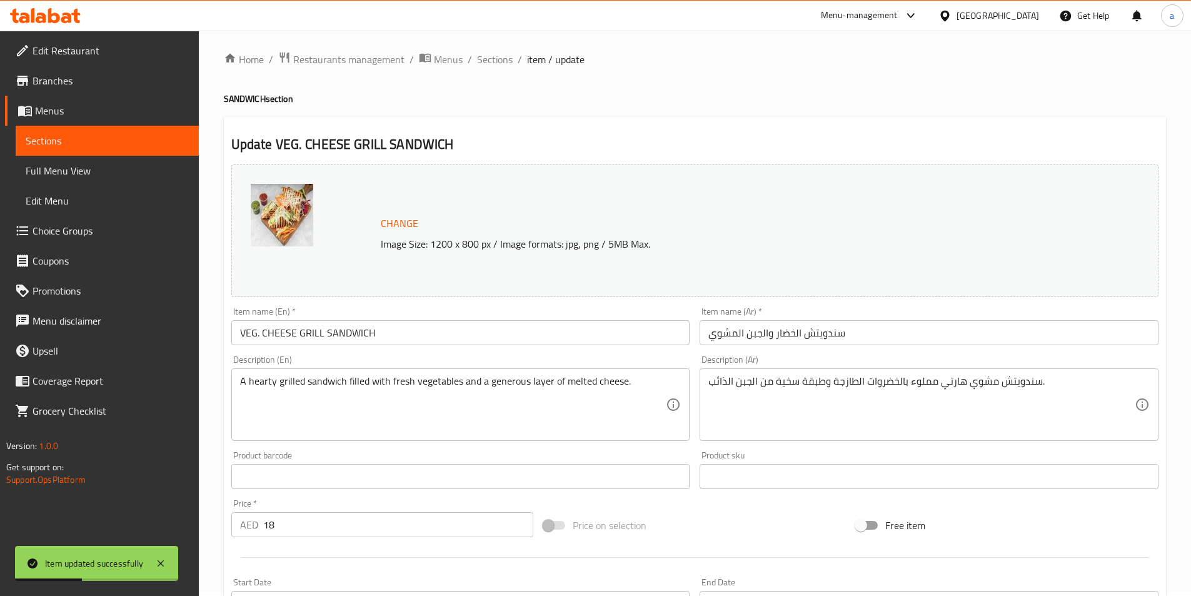
scroll to position [0, 0]
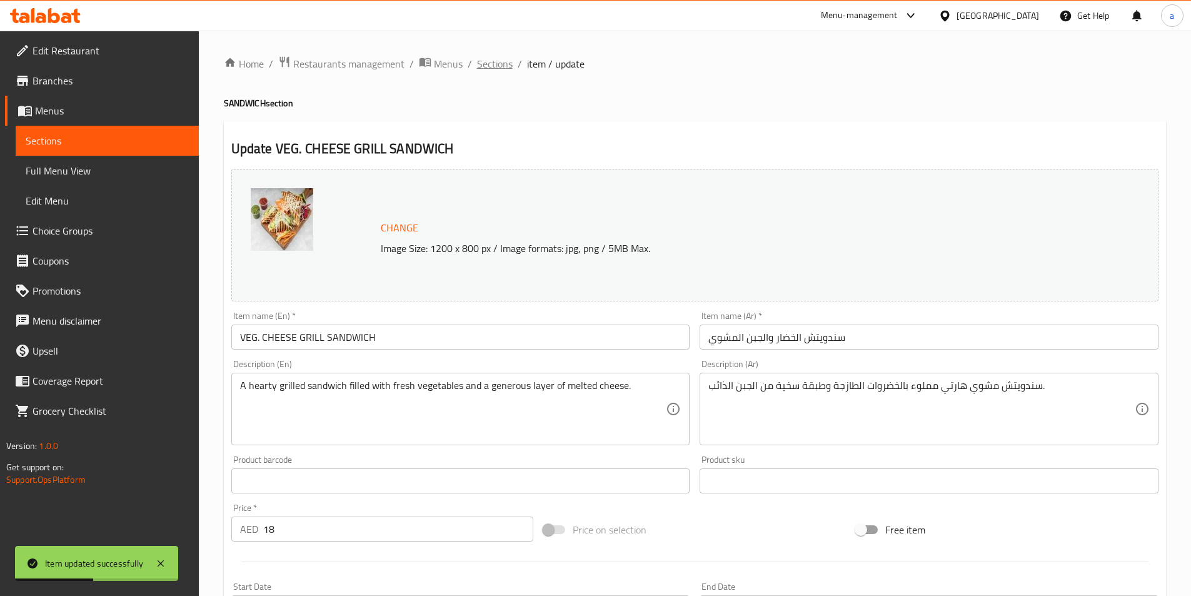
click at [495, 61] on span "Sections" at bounding box center [495, 63] width 36 height 15
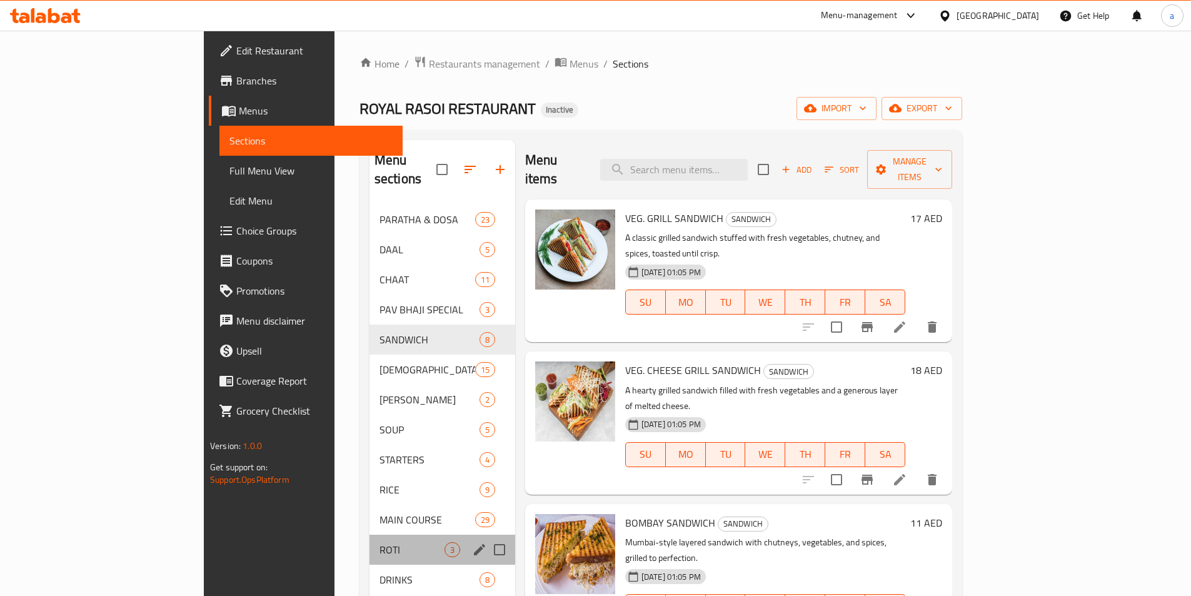
click at [370, 538] on div "ROTI 3" at bounding box center [443, 550] width 146 height 30
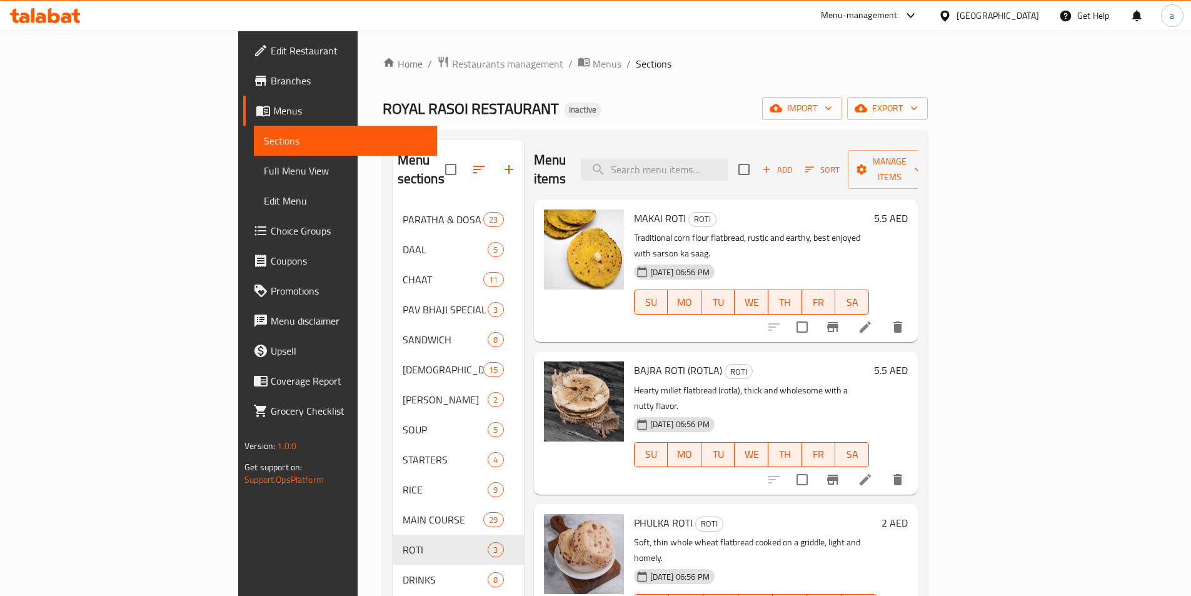
click at [883, 468] on li at bounding box center [865, 479] width 35 height 23
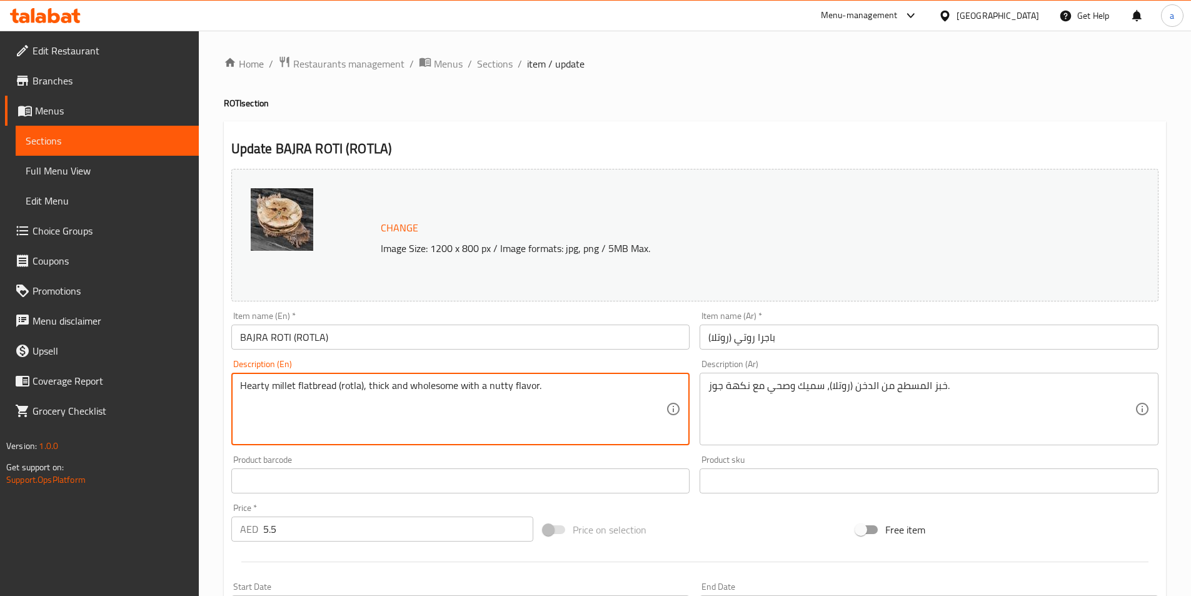
click at [285, 388] on textarea "Hearty millet flatbread (rotla), thick and wholesome with a nutty flavor." at bounding box center [453, 409] width 426 height 59
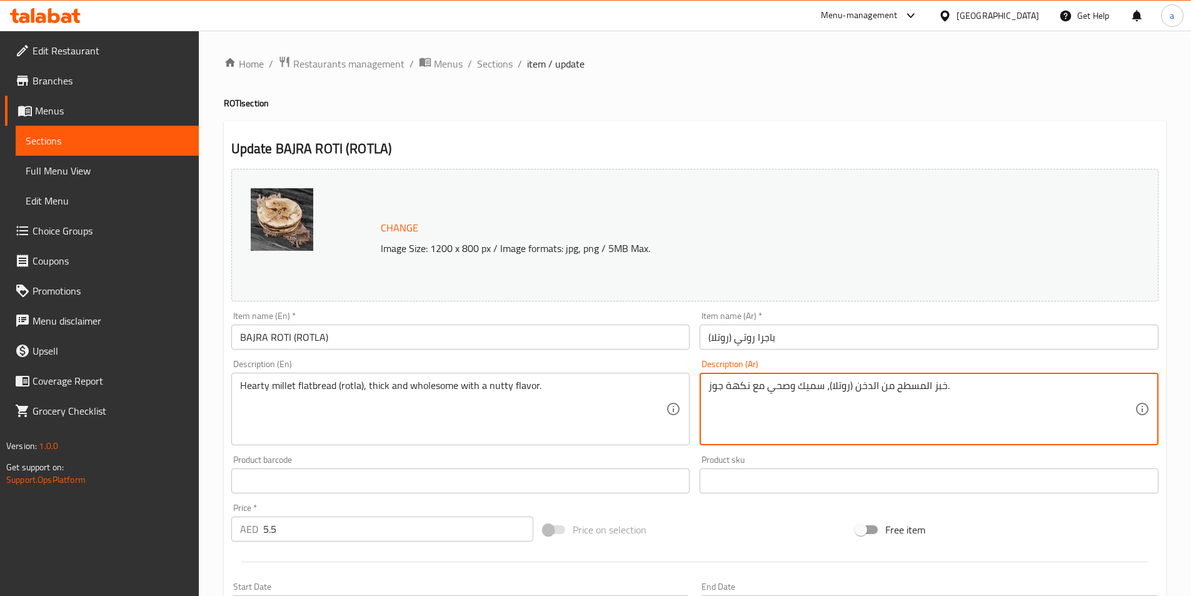
paste textarea "ارتي"
type textarea "خبز المسطح هارتي من الدخن (روتلا)، سميك وصحي مع نكهة جوز."
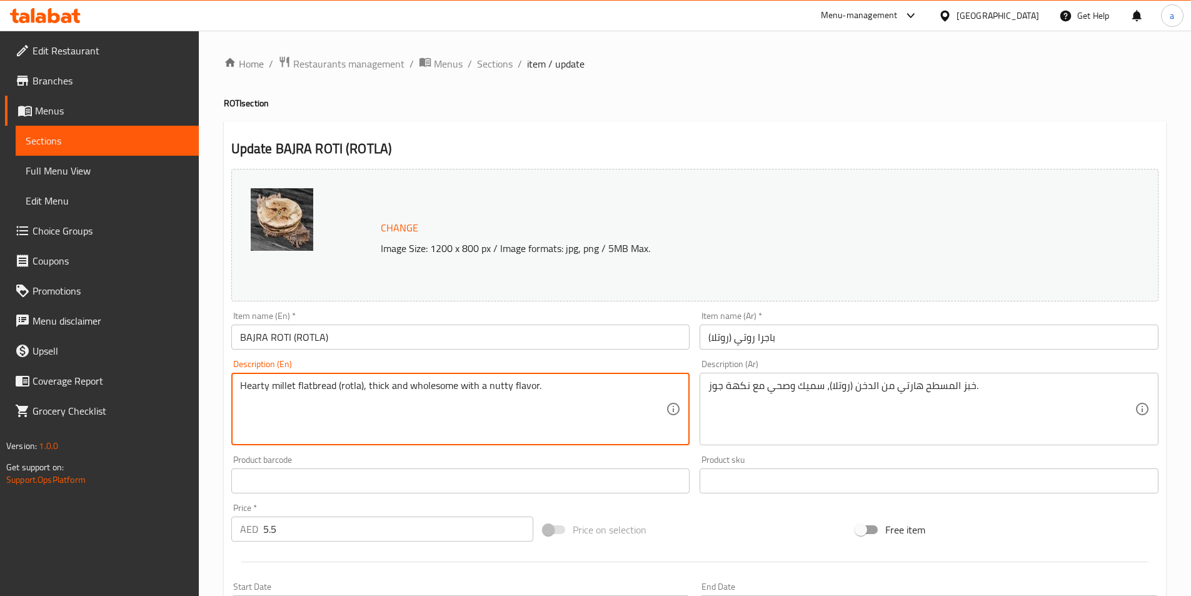
click at [435, 389] on textarea "Hearty millet flatbread (rotla), thick and wholesome with a nutty flavor." at bounding box center [453, 409] width 426 height 59
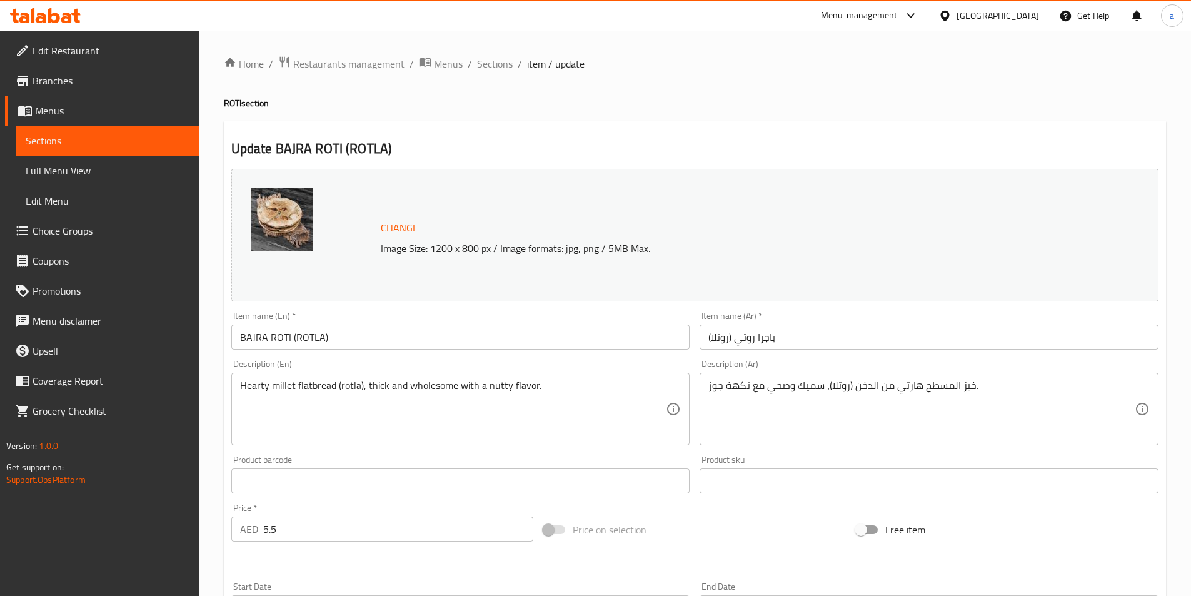
click at [452, 415] on textarea "Hearty millet flatbread (rotla), thick and wholesome with a nutty flavor." at bounding box center [453, 409] width 426 height 59
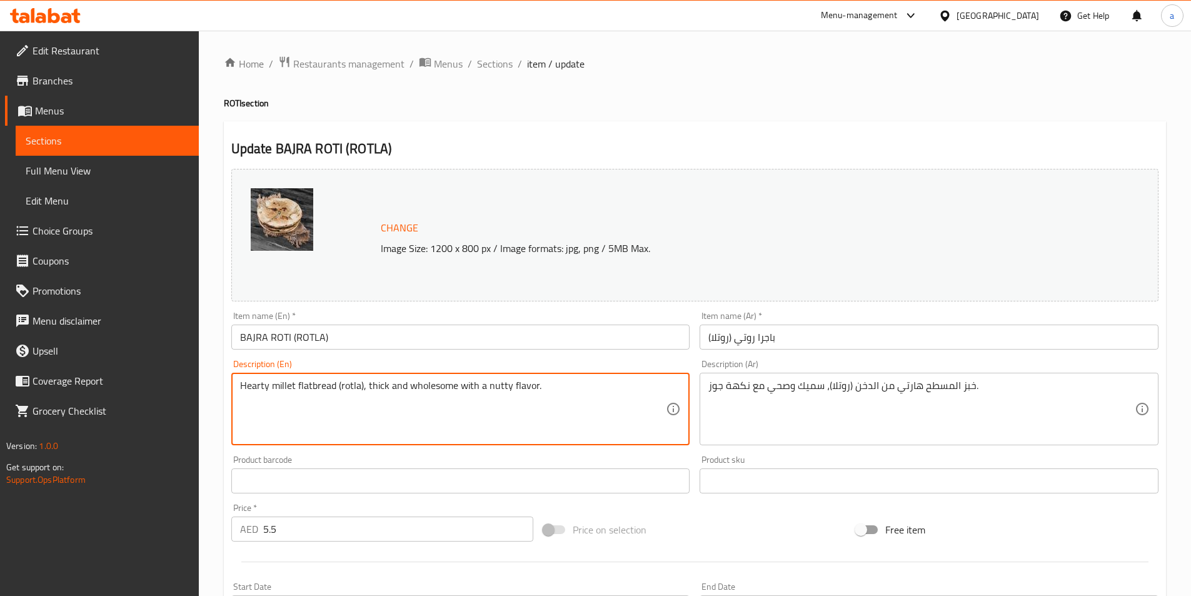
click at [456, 458] on div "Product barcode Product barcode" at bounding box center [460, 474] width 459 height 38
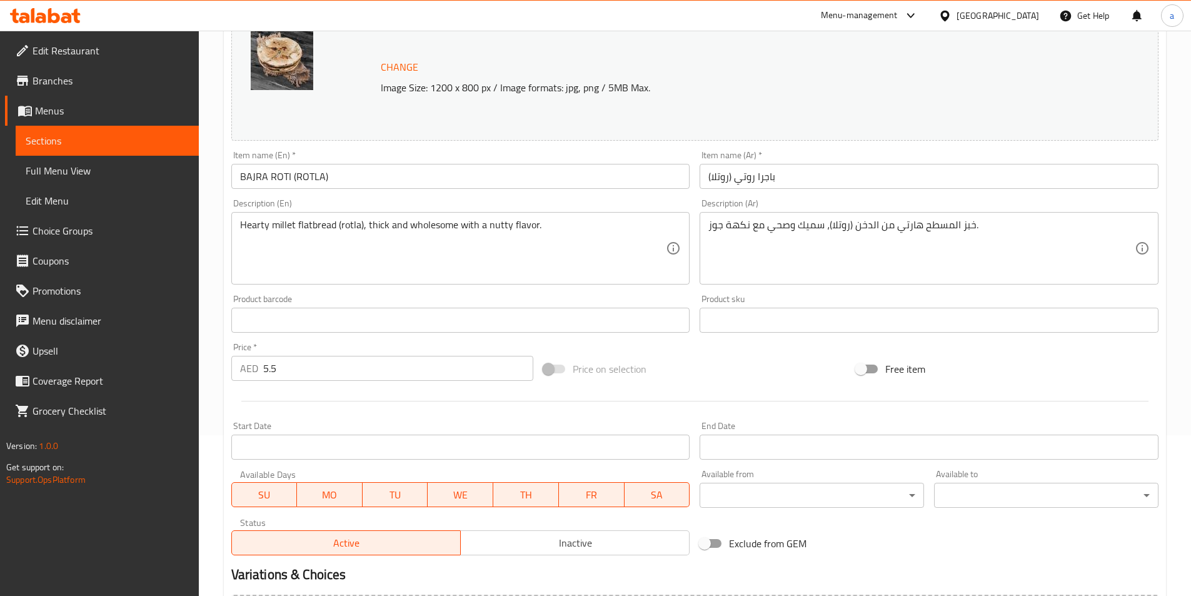
scroll to position [306, 0]
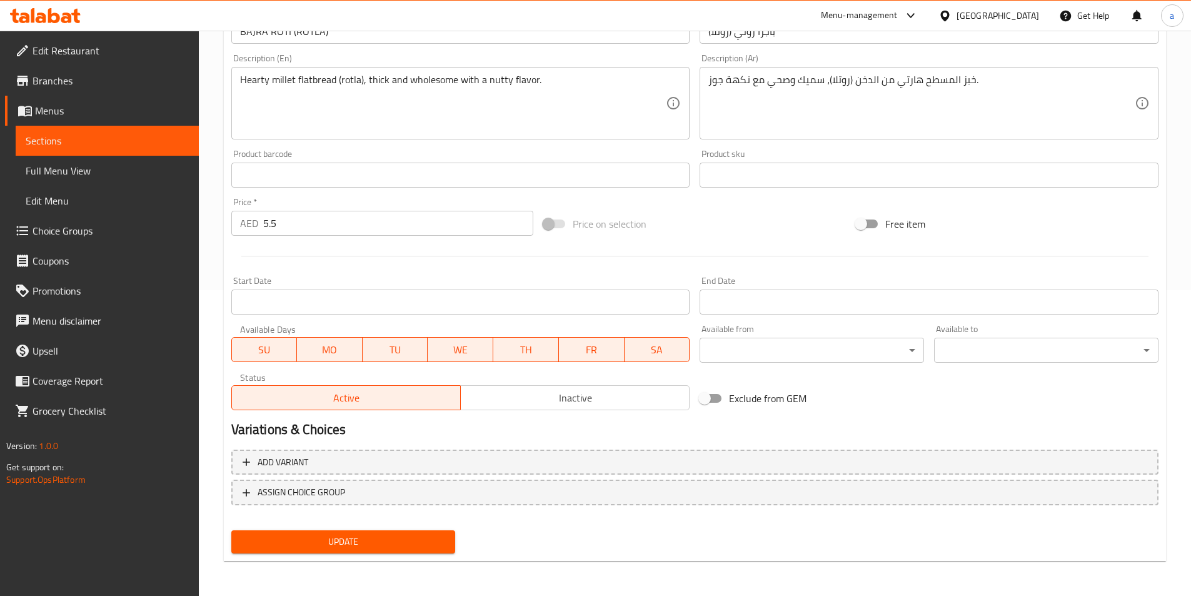
click at [300, 545] on span "Update" at bounding box center [343, 542] width 204 height 16
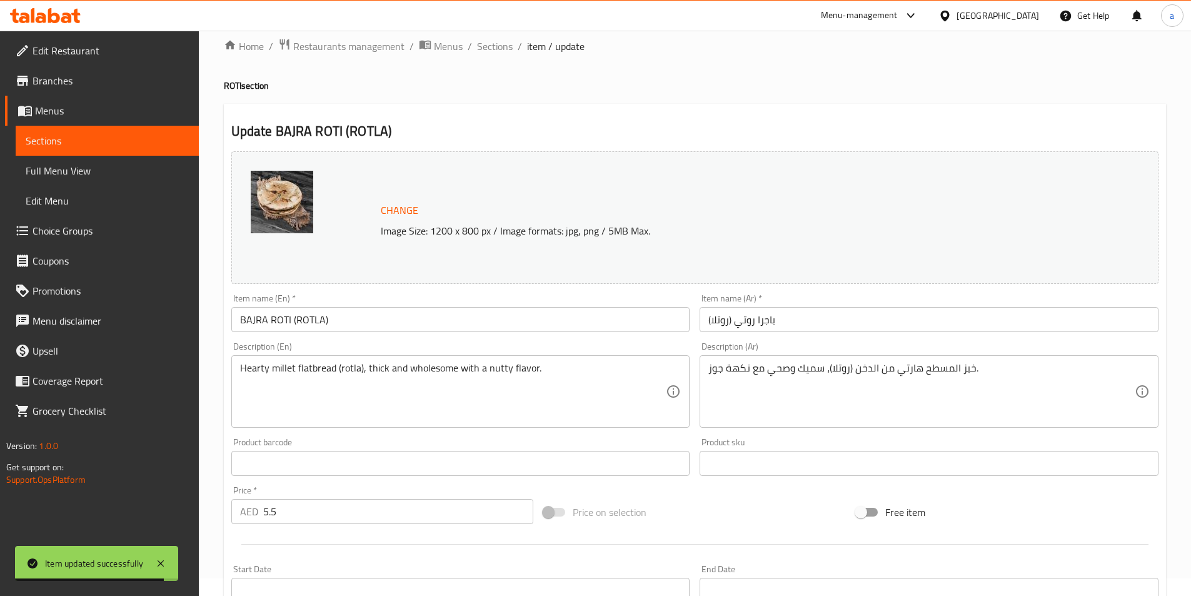
scroll to position [0, 0]
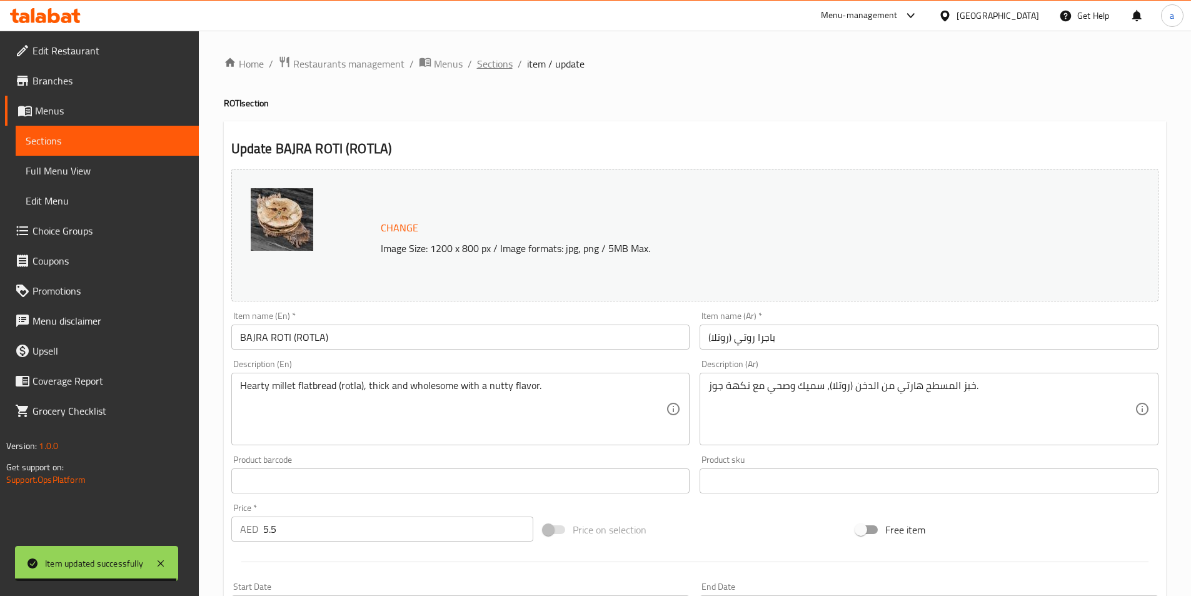
click at [489, 71] on span "Sections" at bounding box center [495, 63] width 36 height 15
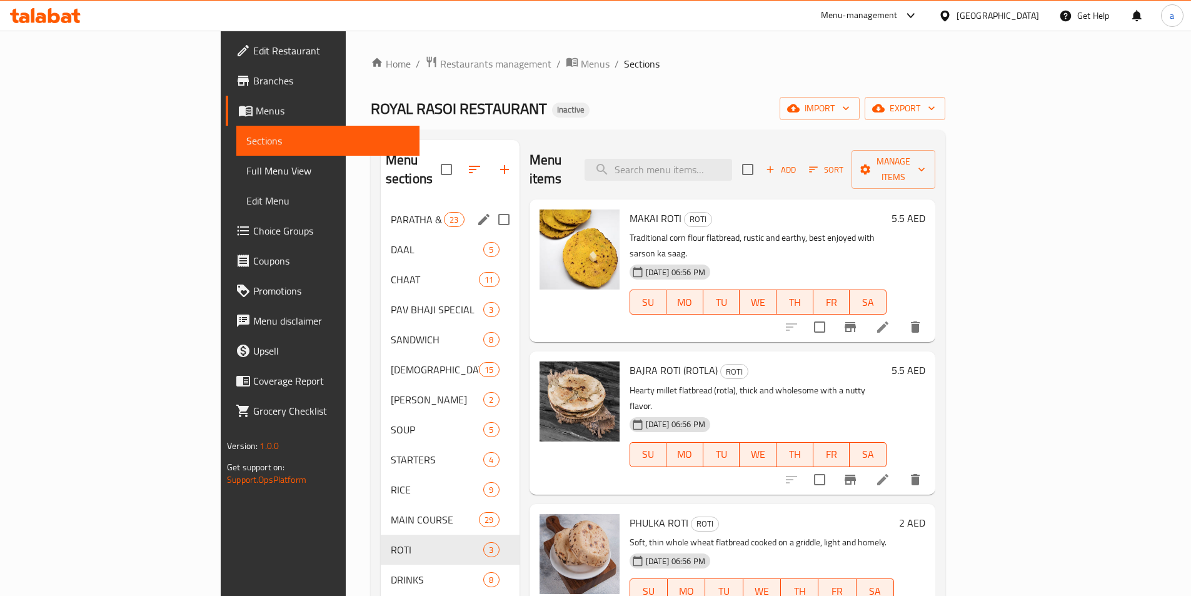
click at [381, 211] on div "PARATHA & DOSA 23" at bounding box center [450, 219] width 139 height 30
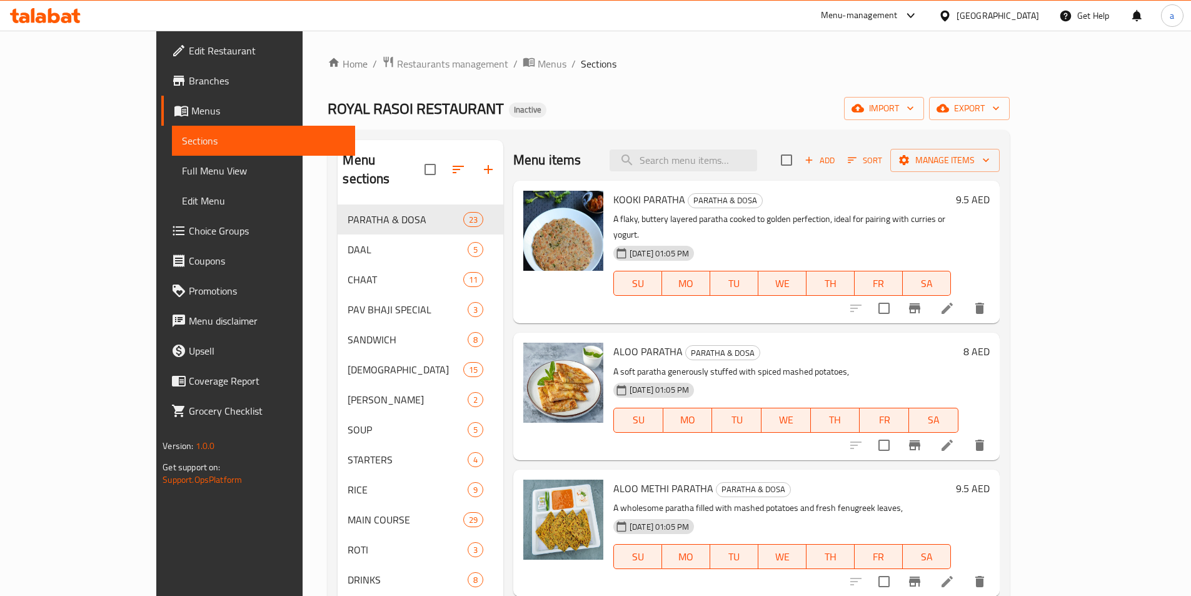
scroll to position [1127, 0]
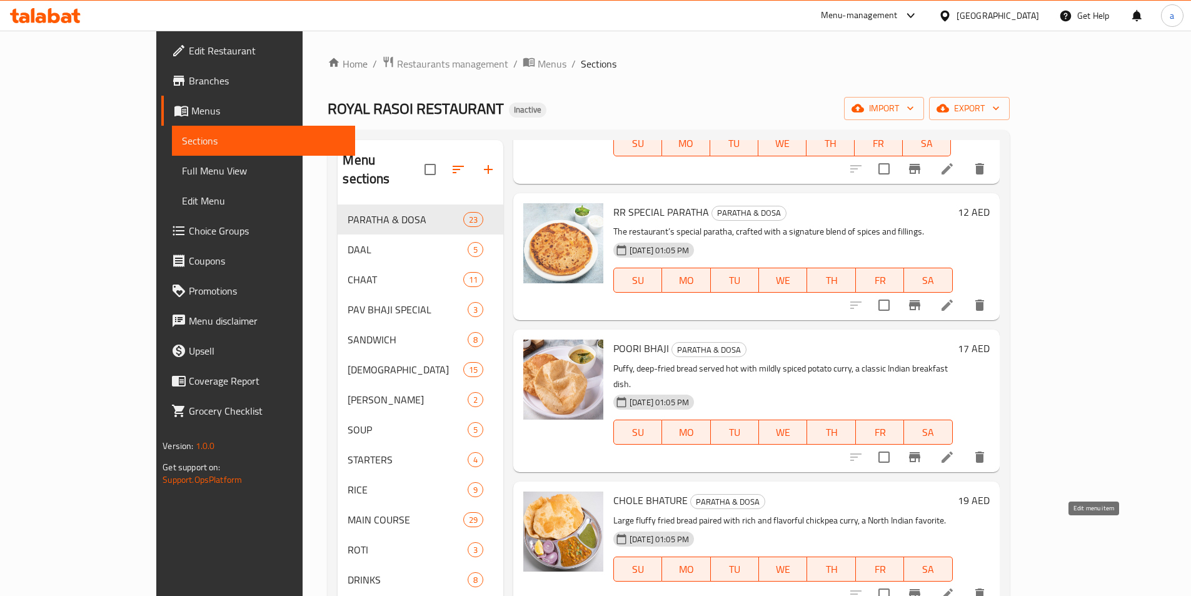
click at [955, 586] on icon at bounding box center [947, 593] width 15 height 15
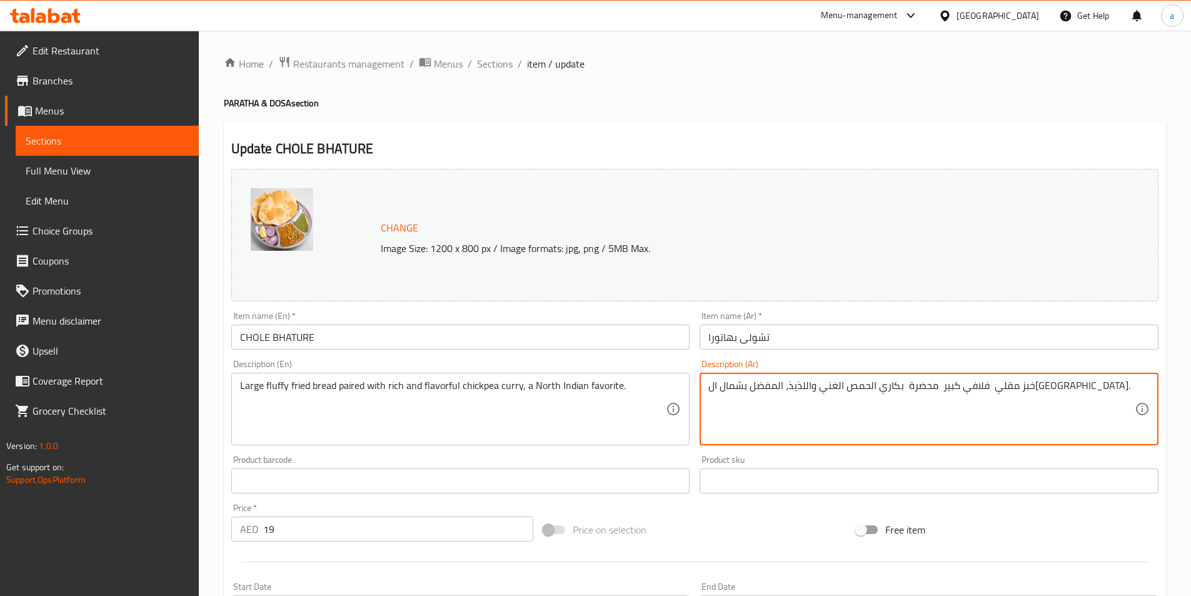
click at [818, 389] on textarea "خبز مقلي فلافي كبير محضرة بكاري الحمص الغني واللذيذ، المفضل بشمال الهند." at bounding box center [921, 409] width 426 height 59
paste textarea "منكه"
click at [824, 386] on textarea "خبز مقلي فلافي كبير محضرة بكاري الحمص الغني ومنكه، المفضل بشمال الهند." at bounding box center [921, 409] width 426 height 59
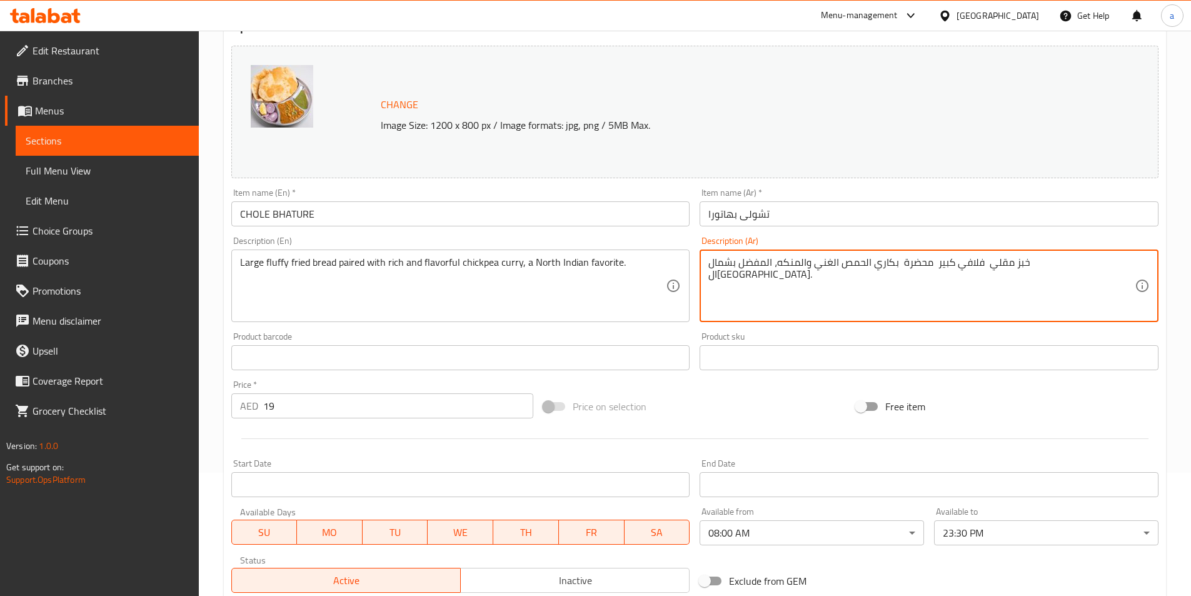
scroll to position [306, 0]
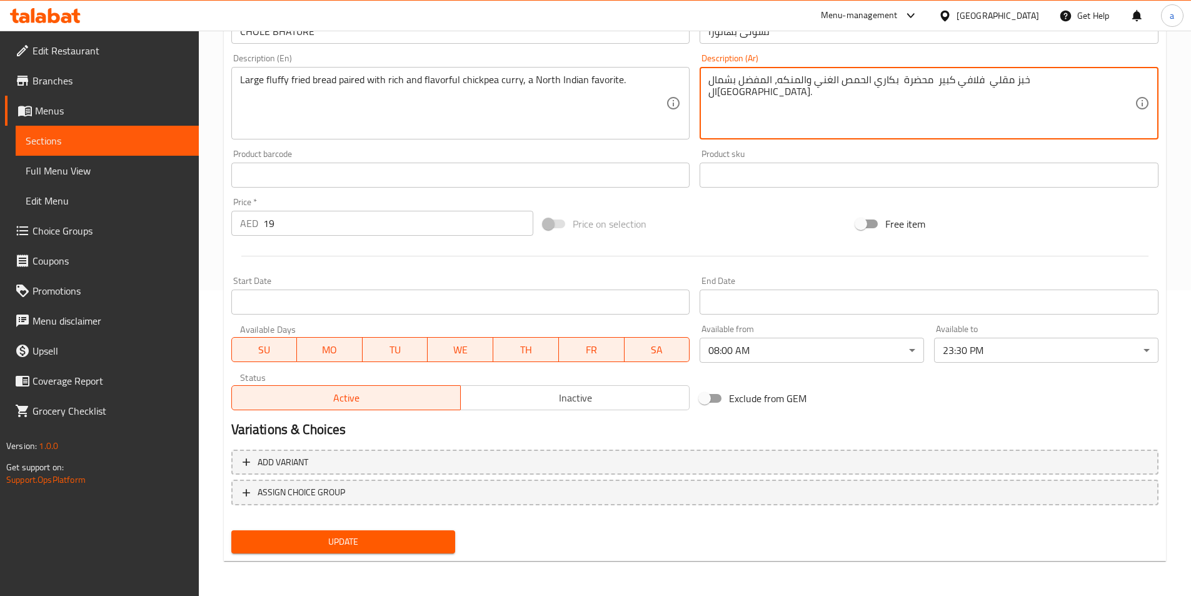
type textarea "خبز مقلي فلافي كبير محضرة بكاري الحمص الغني والمنكه، المفضل بشمال الهند."
click at [413, 541] on span "Update" at bounding box center [343, 542] width 204 height 16
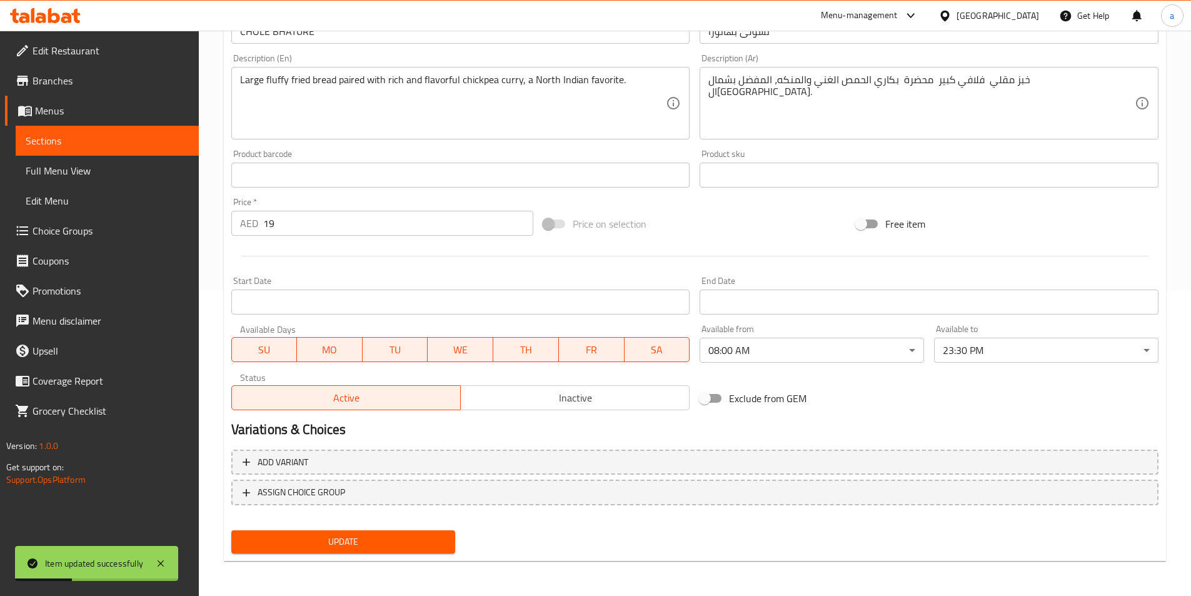
scroll to position [0, 0]
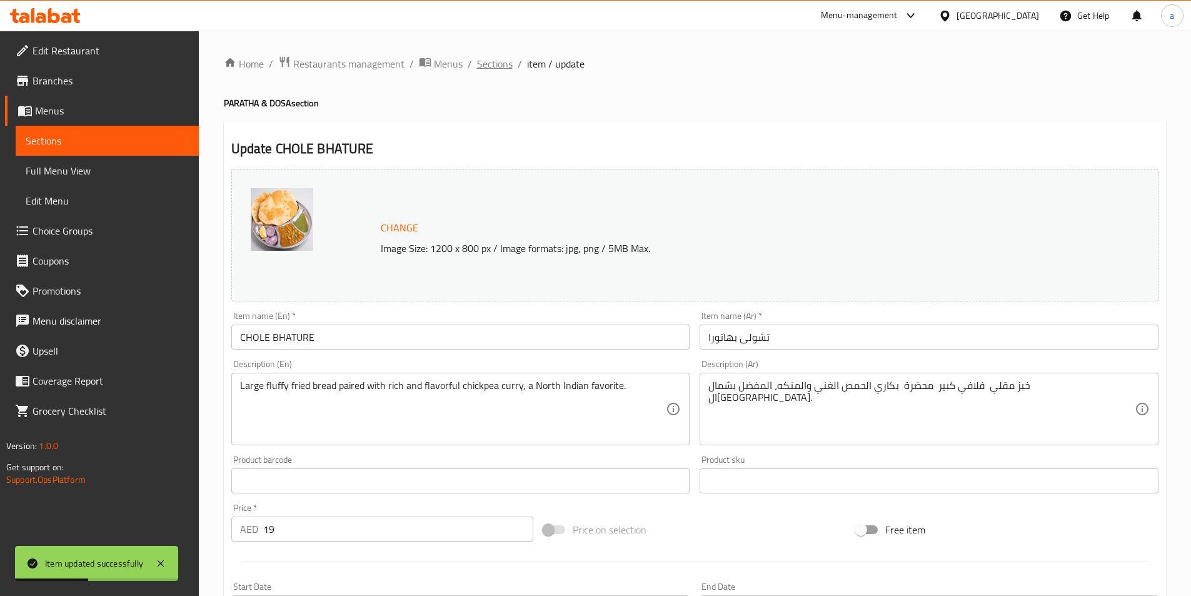
click at [496, 69] on span "Sections" at bounding box center [495, 63] width 36 height 15
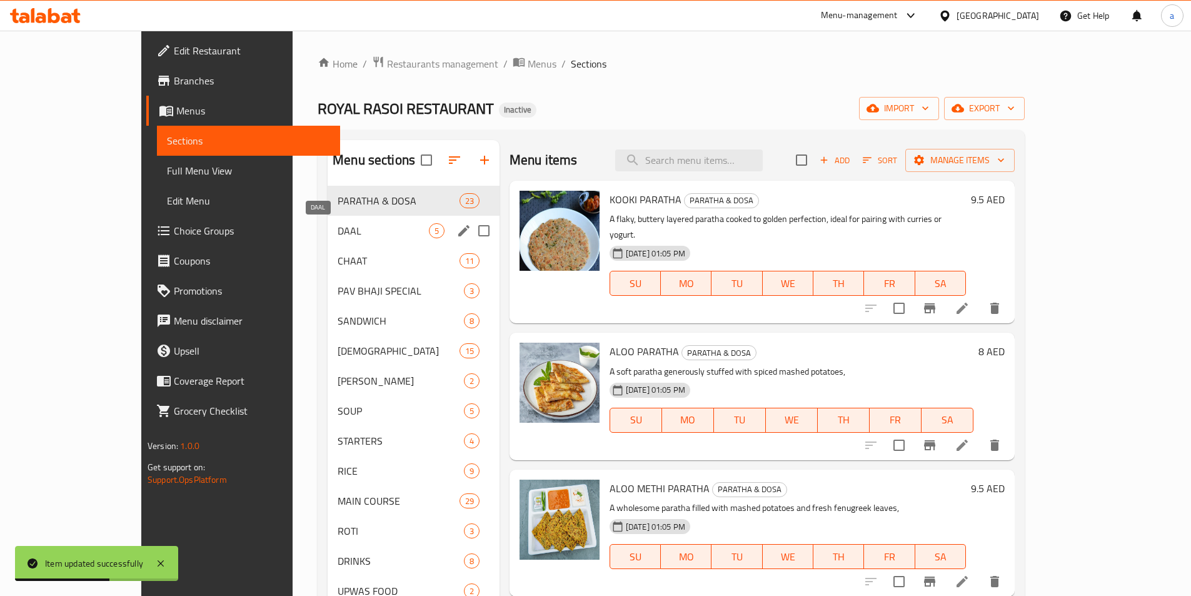
click at [338, 229] on span "DAAL" at bounding box center [383, 230] width 91 height 15
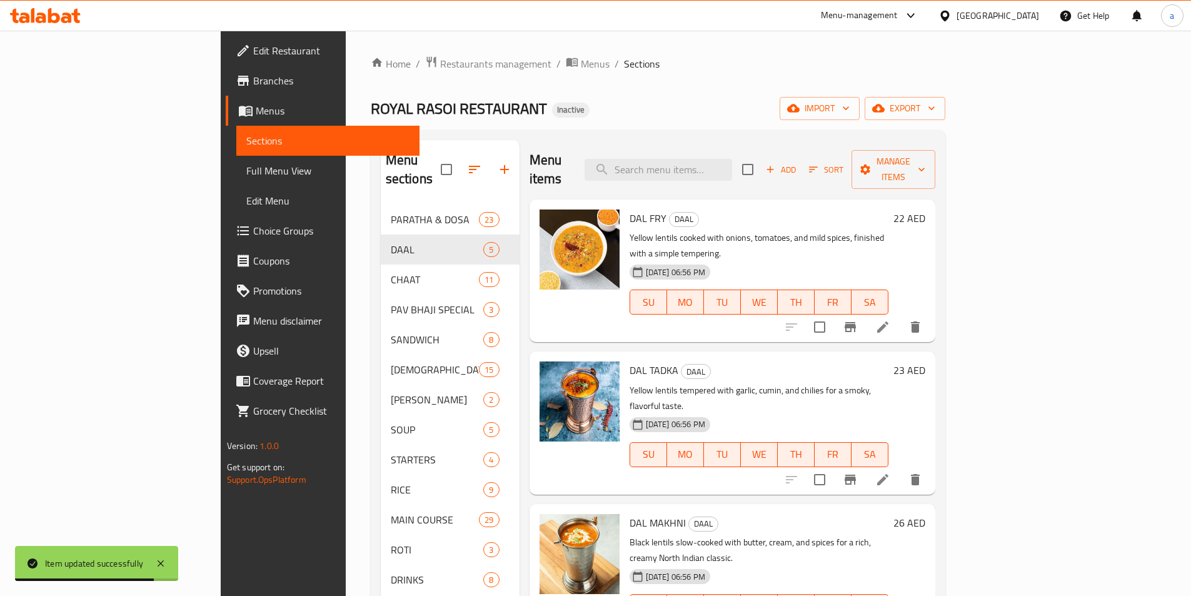
click at [900, 468] on li at bounding box center [882, 479] width 35 height 23
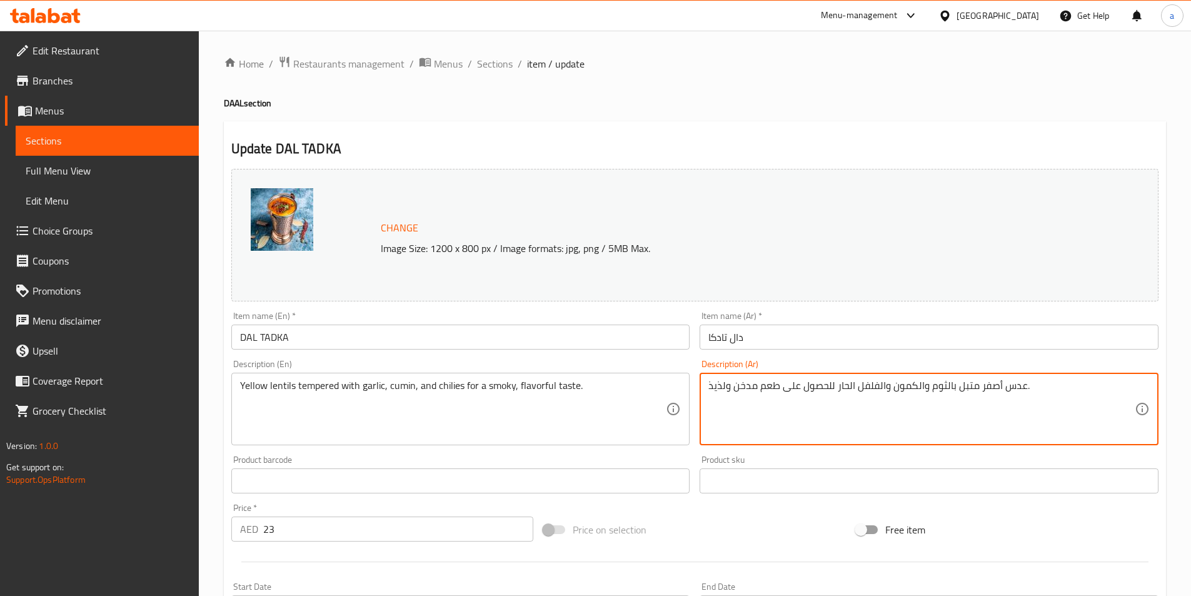
click at [715, 385] on textarea "عدس أصفر متبل بالثوم والكمون والفلفل الحار للحصول على طعم مدخن ولذيذ." at bounding box center [921, 409] width 426 height 59
paste textarea "منكه"
type textarea "عدس أصفر متبل بالثوم والكمون والفلفل الحار للحصول على طعم مدخن ومنكه."
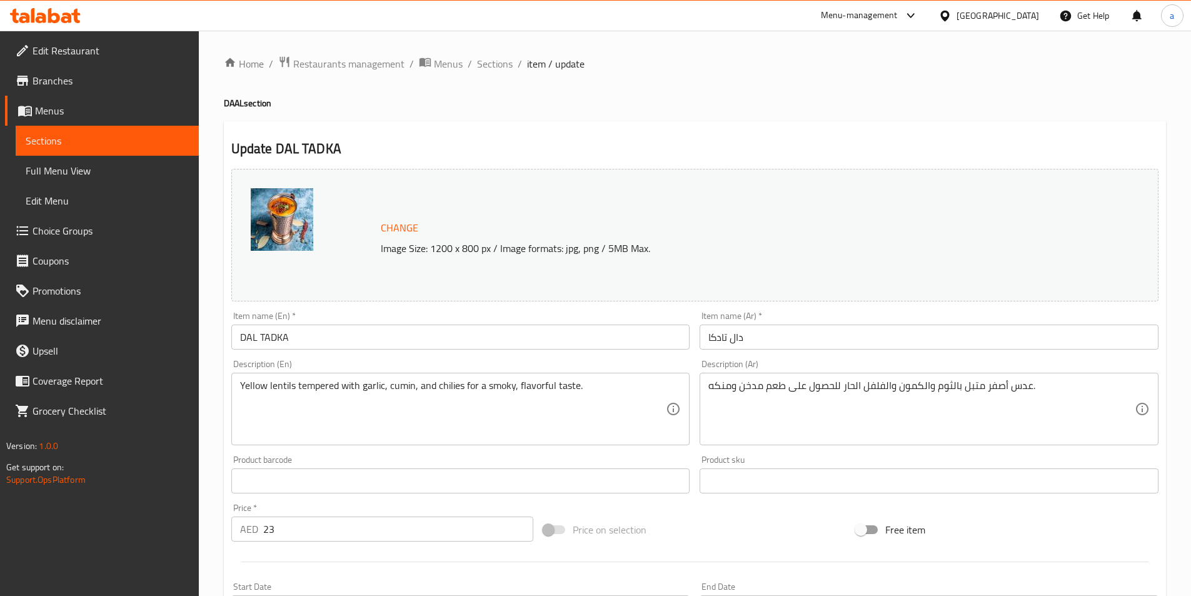
click at [624, 460] on div "Product barcode Product barcode" at bounding box center [460, 474] width 459 height 38
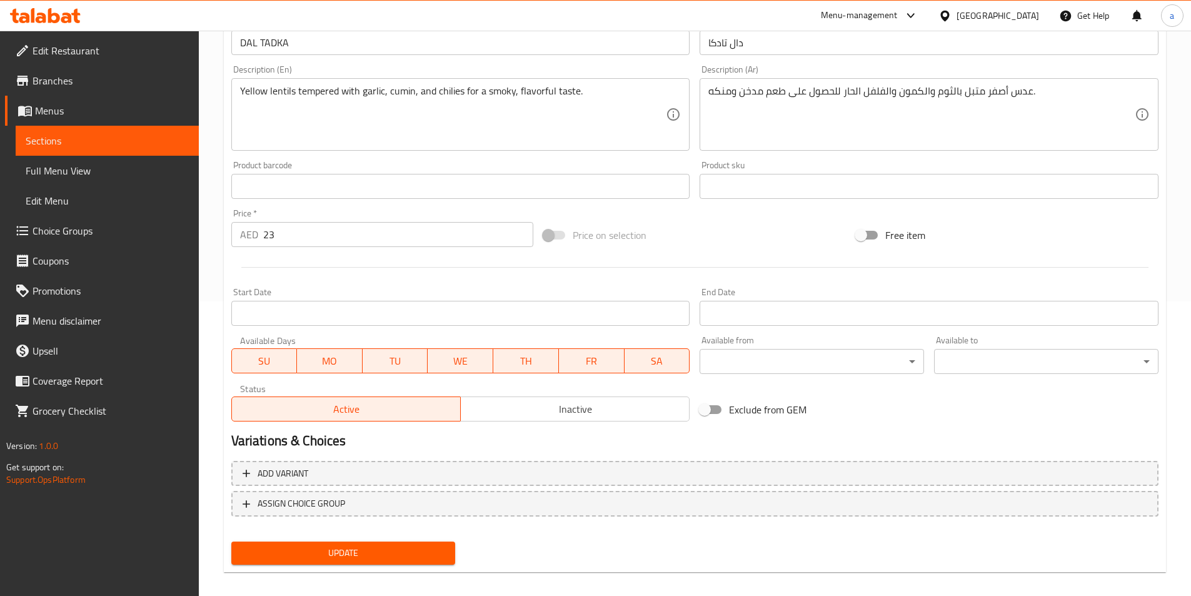
scroll to position [306, 0]
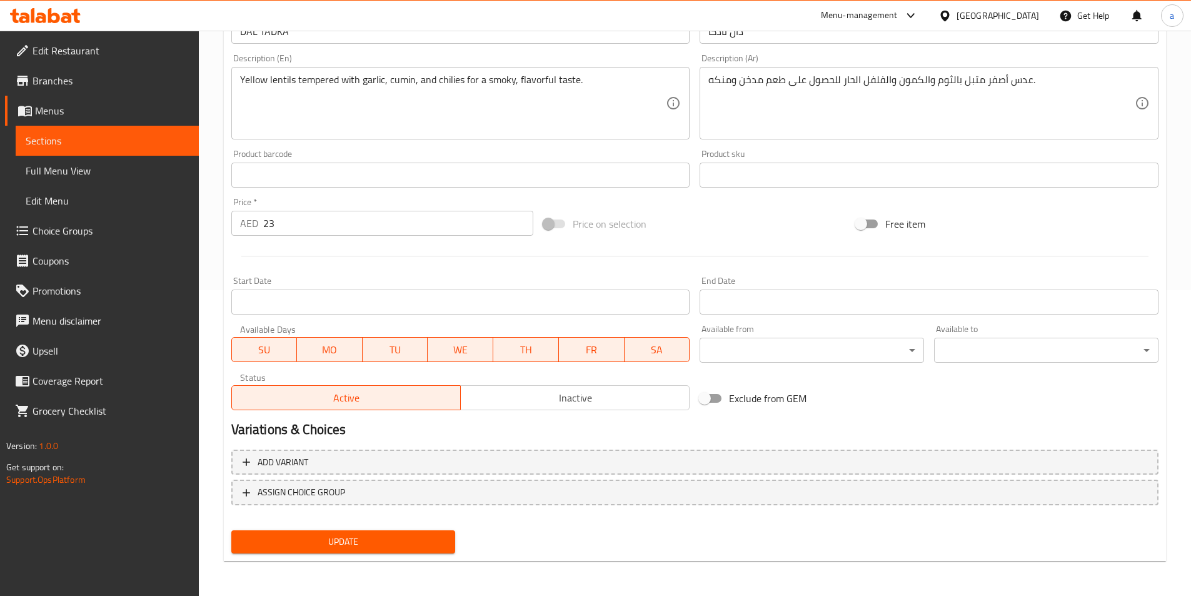
click at [424, 545] on span "Update" at bounding box center [343, 542] width 204 height 16
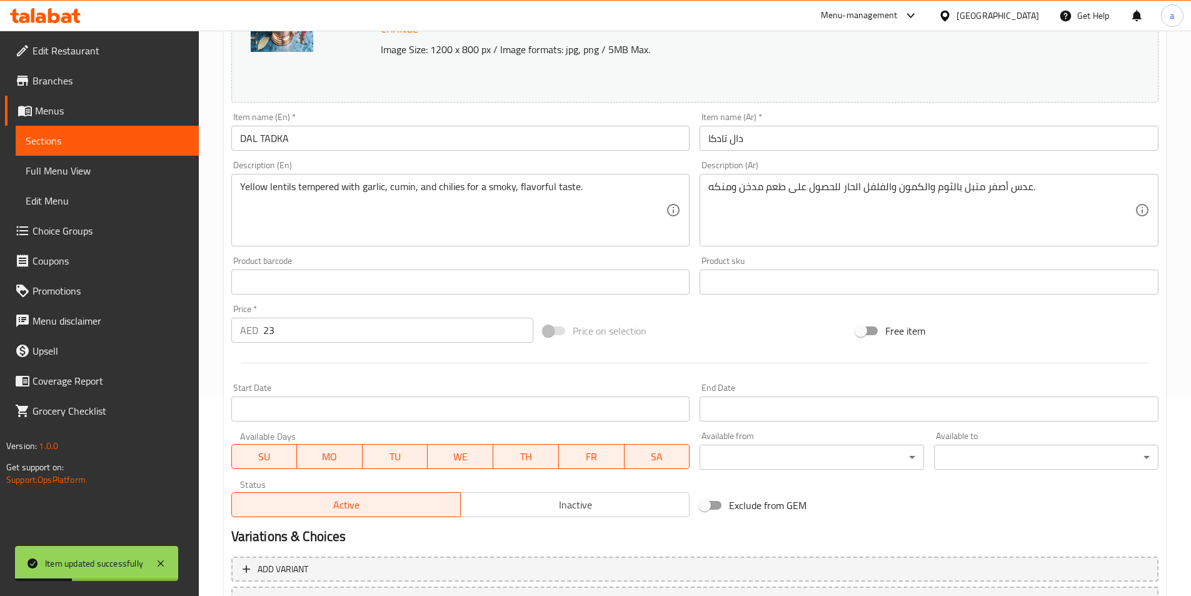
scroll to position [0, 0]
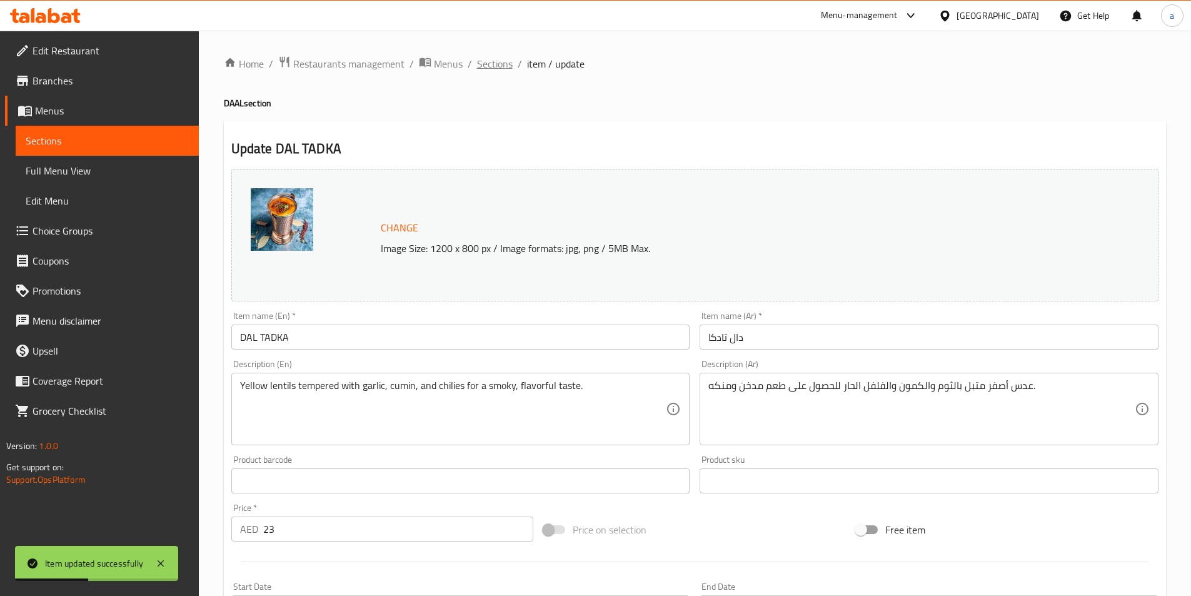
click at [510, 71] on span "Sections" at bounding box center [495, 63] width 36 height 15
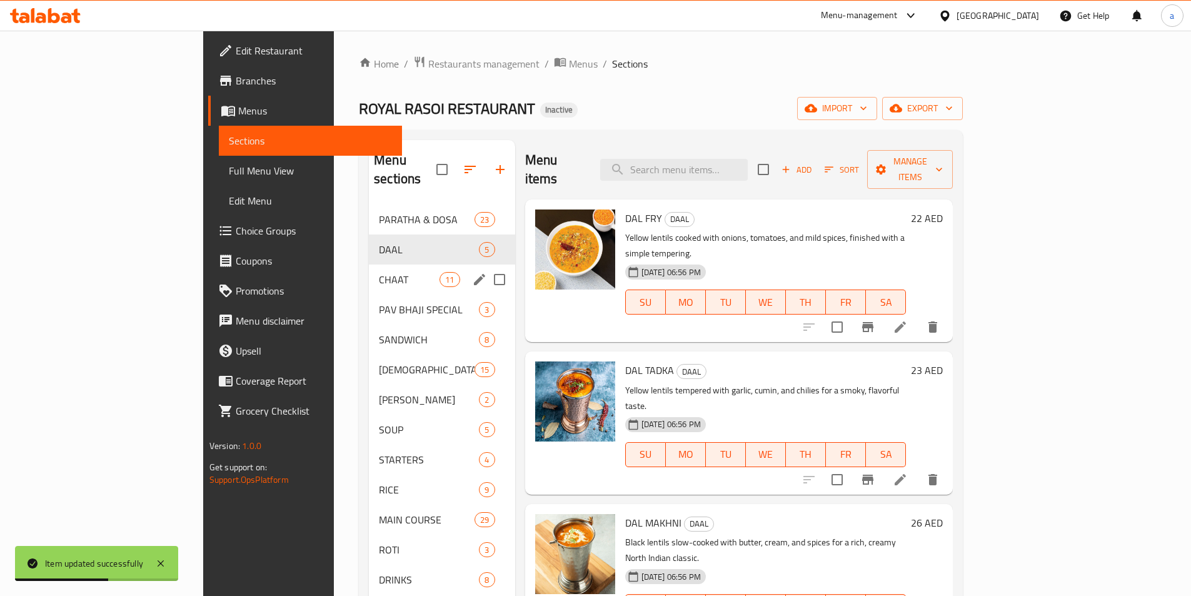
click at [379, 272] on span "CHAAT" at bounding box center [409, 279] width 61 height 15
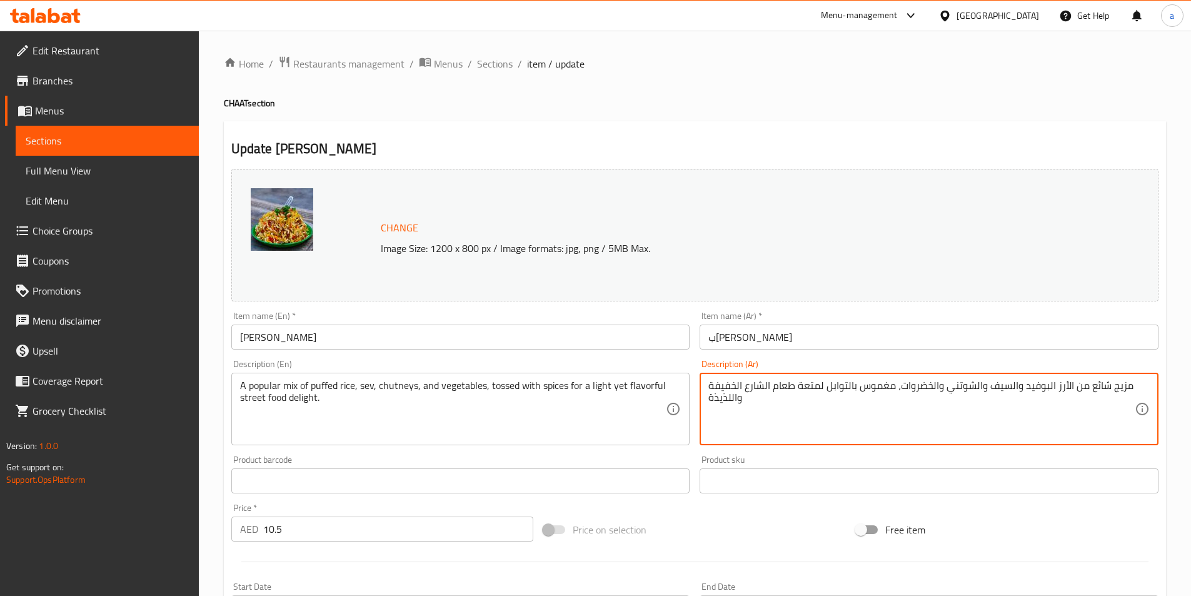
click at [732, 398] on textarea "مزيج شائع من الأرز البوفيد والسيف والشوتني والخضروات، مغموس بالتوابل لمتعة طعام…" at bounding box center [921, 409] width 426 height 59
paste textarea "BHEL PURI"
paste textarea "منكه"
type textarea "مزيج شائع من الأرز البوفيد والسيف والشوتني والخضروات، مغموس بالتوابل لمتعة طعام…"
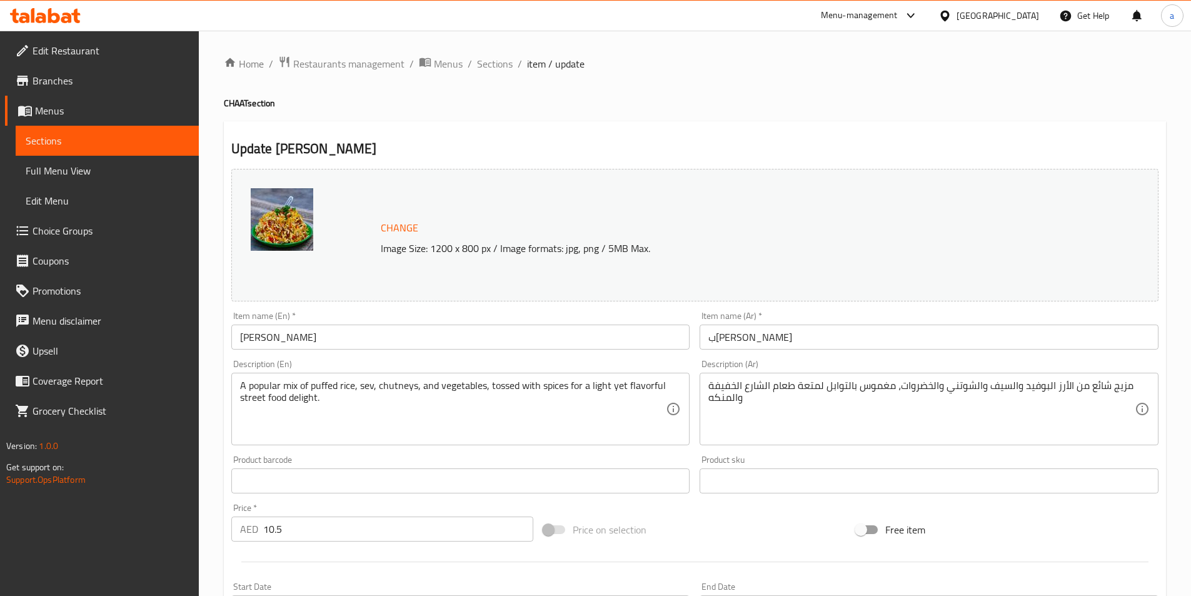
click at [693, 451] on div "Product barcode Product barcode" at bounding box center [460, 474] width 469 height 48
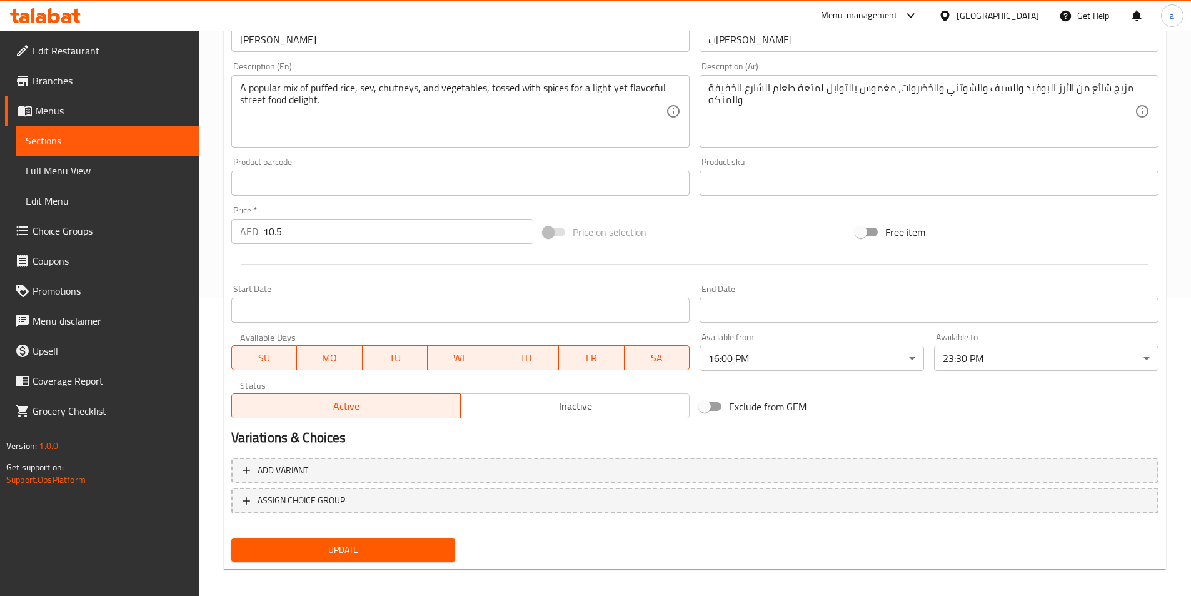
scroll to position [306, 0]
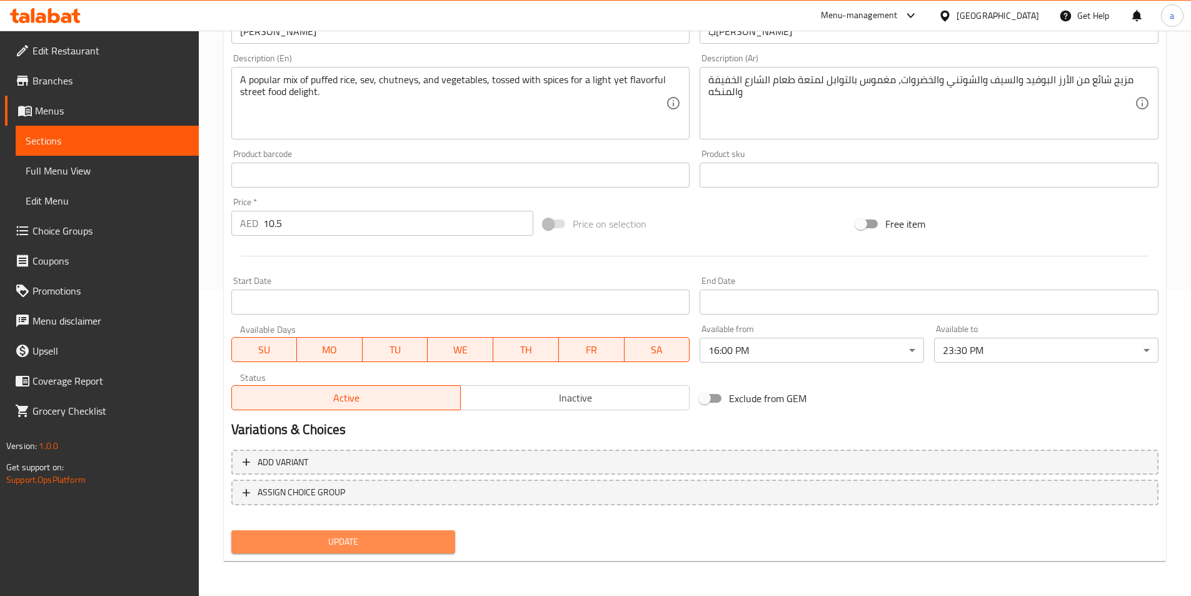
click at [279, 548] on span "Update" at bounding box center [343, 542] width 204 height 16
click at [299, 543] on span "Update" at bounding box center [343, 542] width 204 height 16
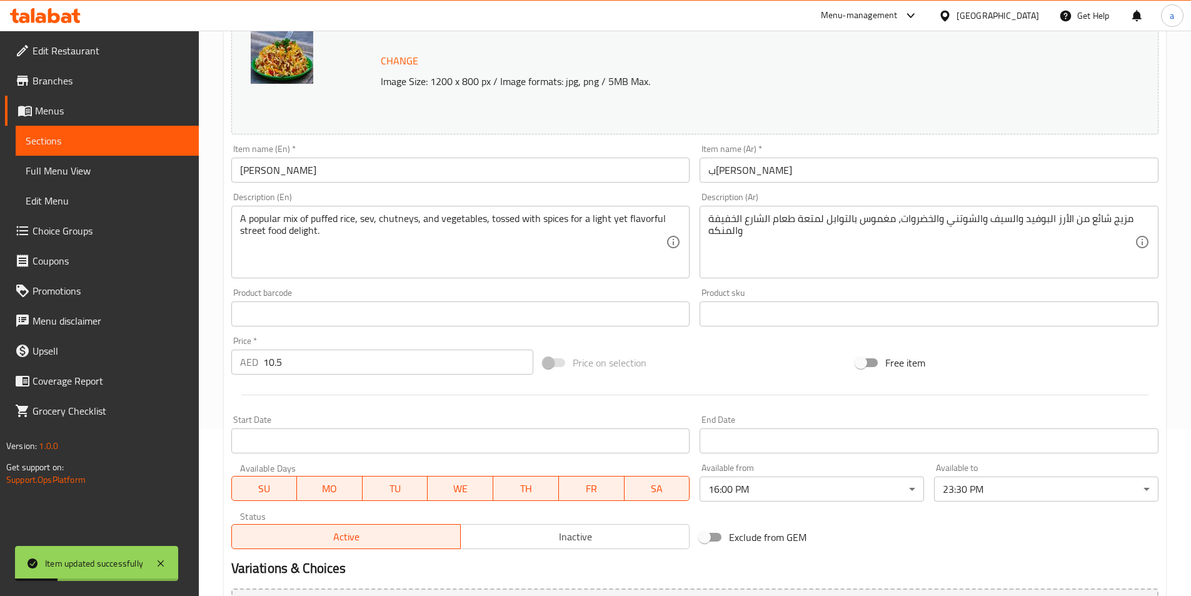
scroll to position [0, 0]
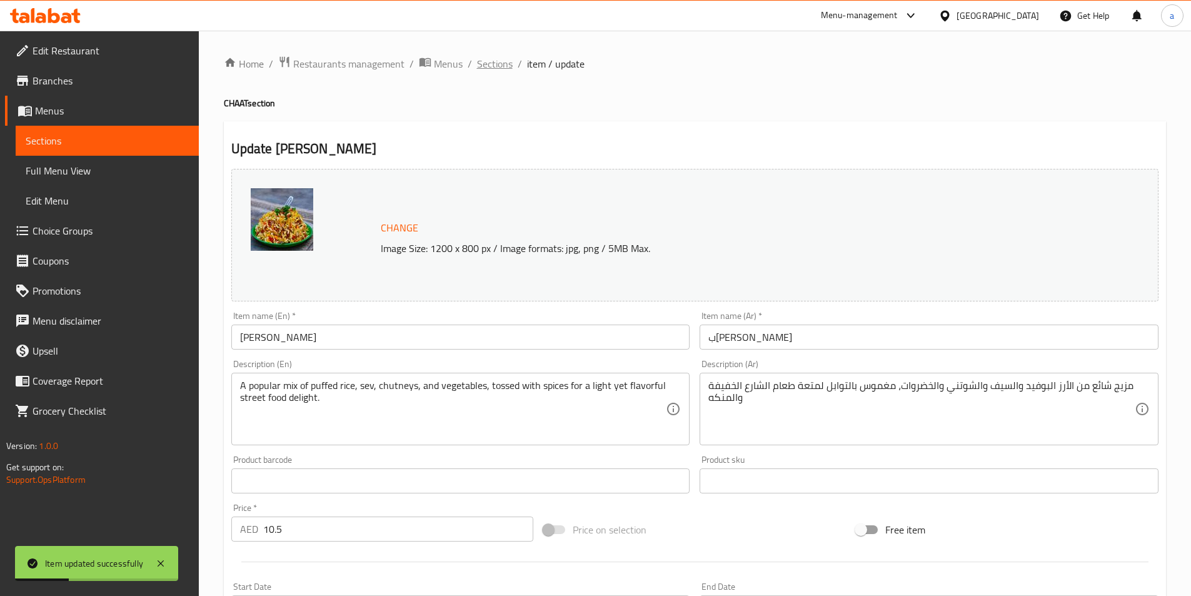
click at [496, 63] on span "Sections" at bounding box center [495, 63] width 36 height 15
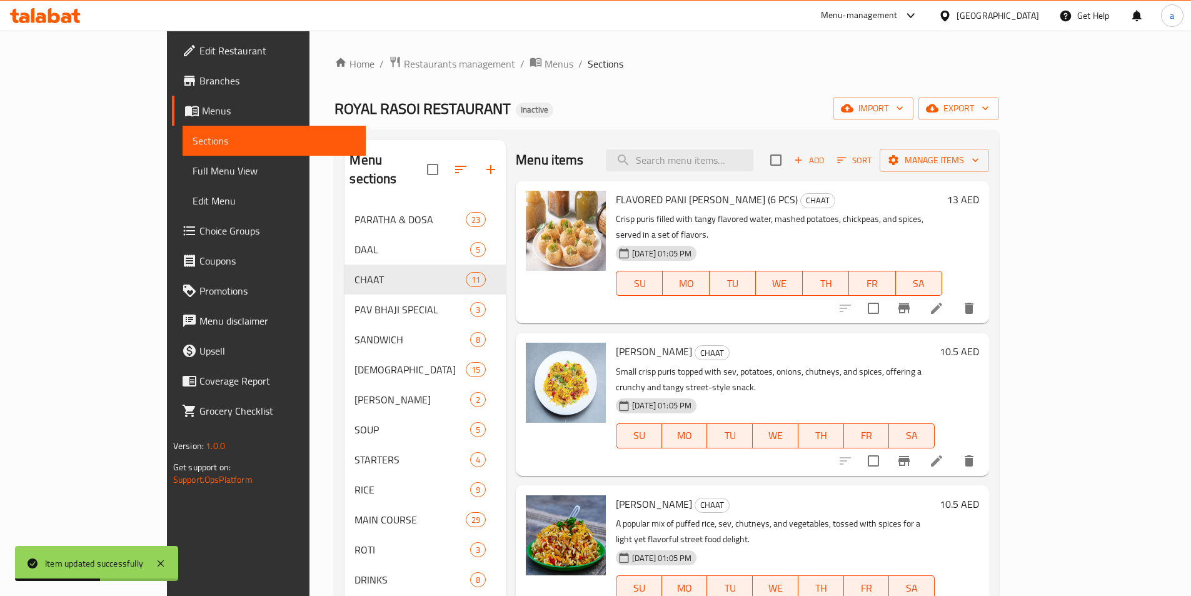
scroll to position [175, 0]
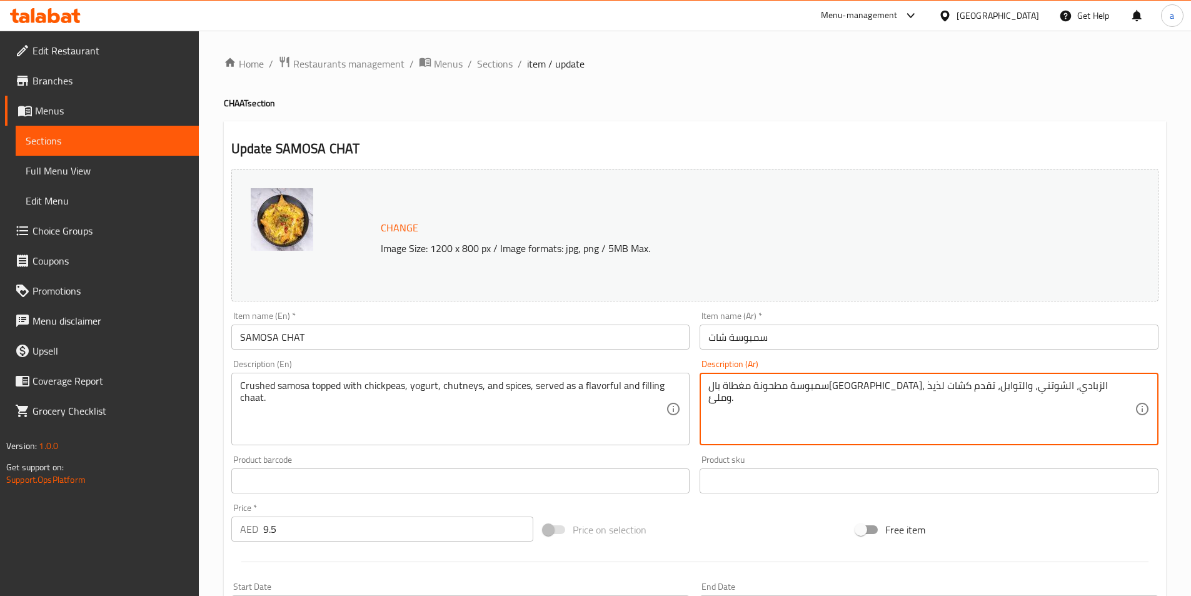
click at [738, 388] on textarea "سمبوسة مطحونة مغطاة بالحمص، الزبادي، الشوتني، والتوابل، تقدم كشات لذيذ وملئ." at bounding box center [921, 409] width 426 height 59
paste textarea "نكه"
type textarea "سمبوسة مطحونة مغطاة بالحمص، الزبادي، الشوتني، والتوابل، تقدم كشات منكه وملئ."
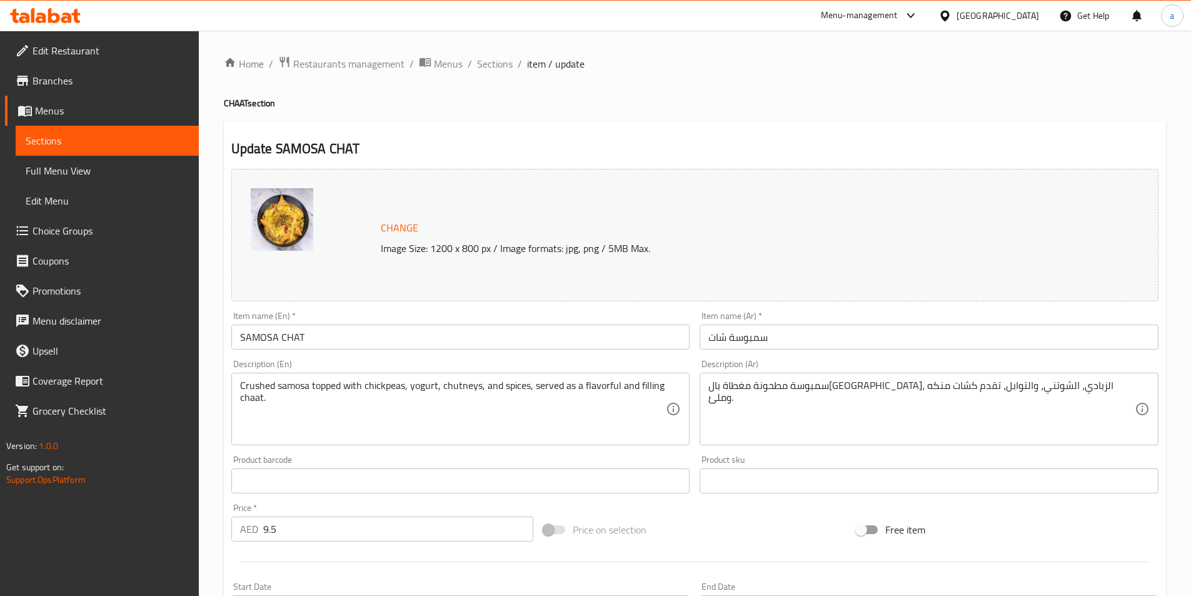
click at [630, 454] on div "Product barcode Product barcode" at bounding box center [460, 474] width 469 height 48
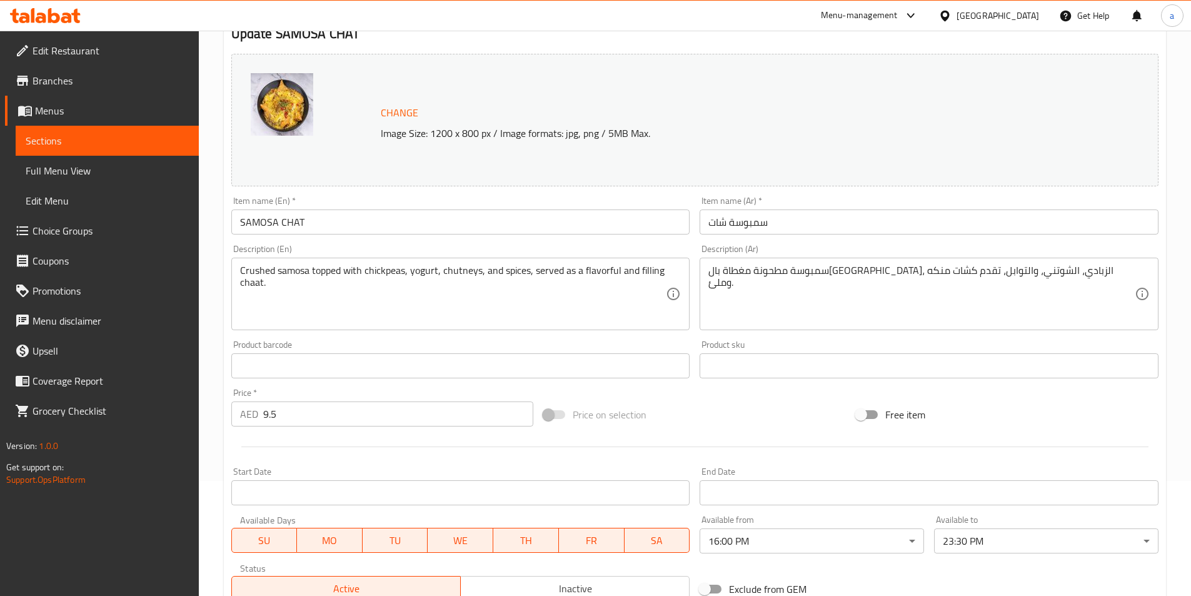
scroll to position [125, 0]
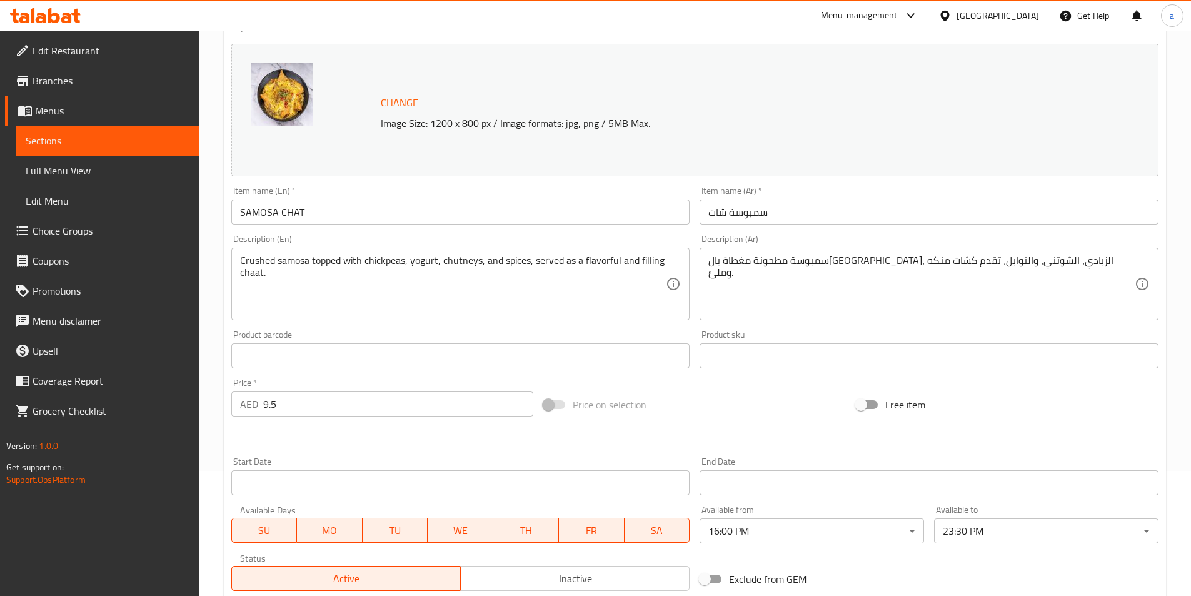
click at [599, 383] on div "Change Image Size: 1200 x 800 px / Image formats: jpg, png / 5MB Max. Item name…" at bounding box center [694, 317] width 937 height 557
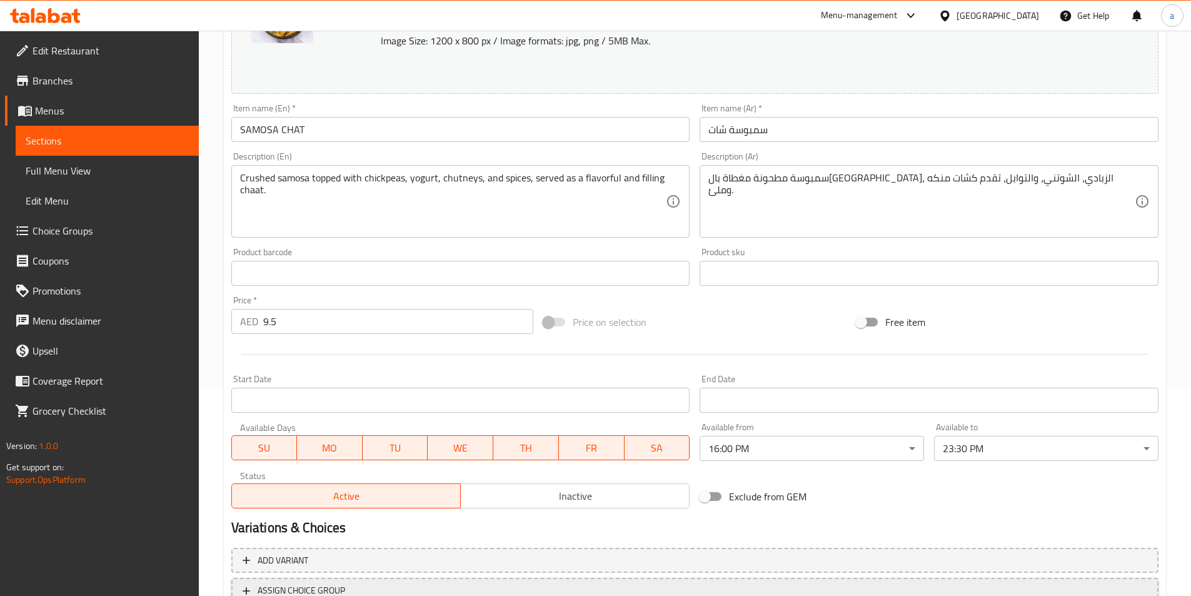
scroll to position [306, 0]
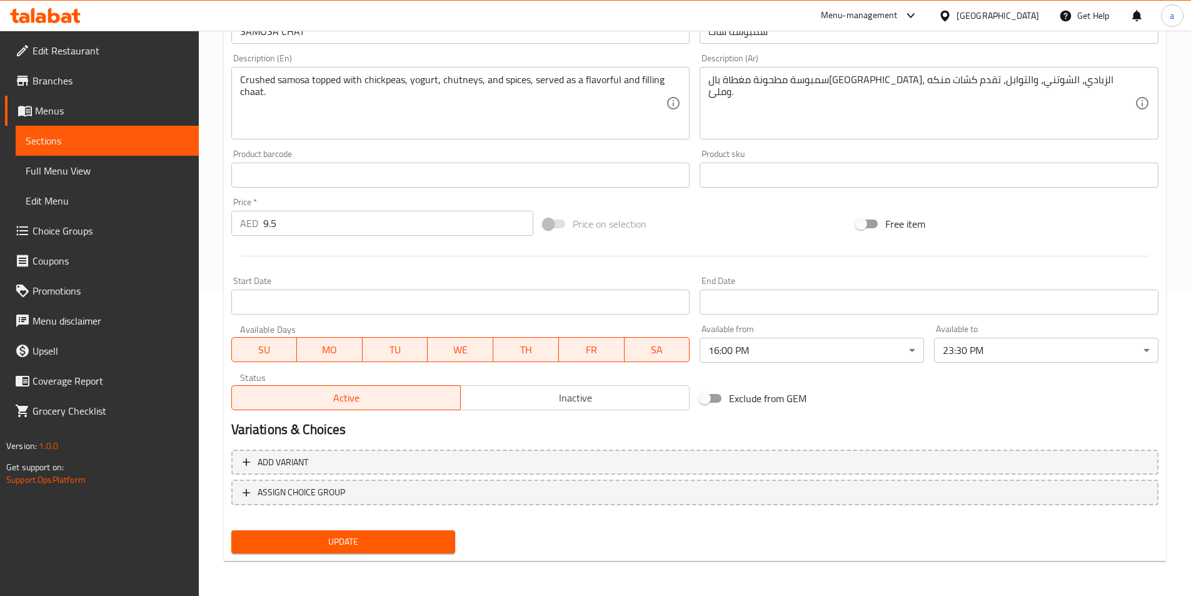
click at [363, 538] on span "Update" at bounding box center [343, 542] width 204 height 16
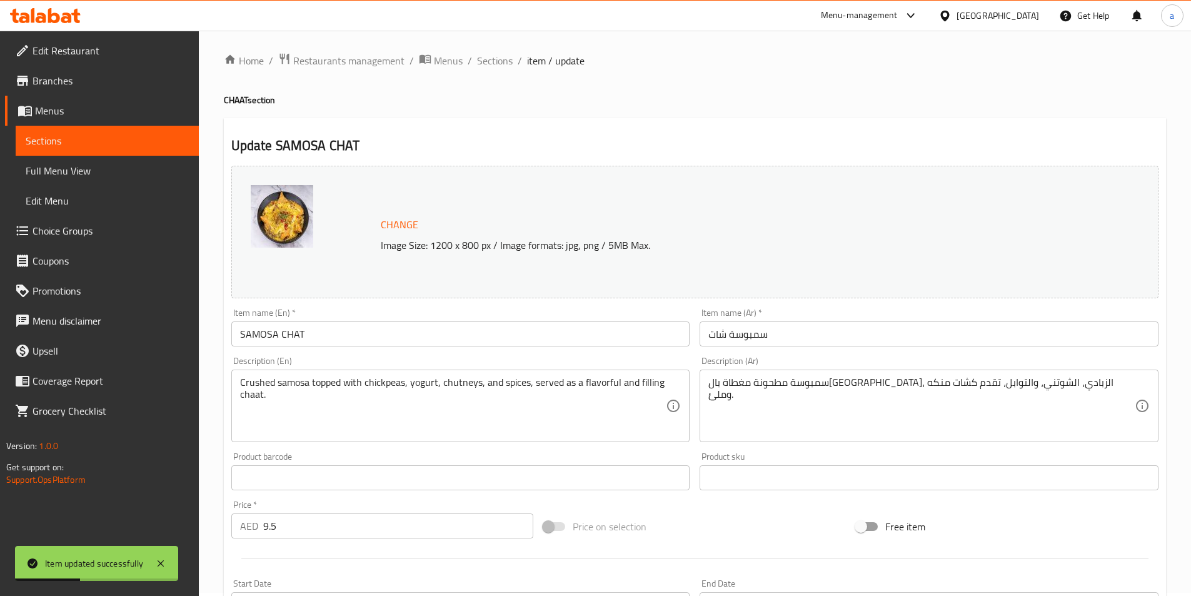
scroll to position [0, 0]
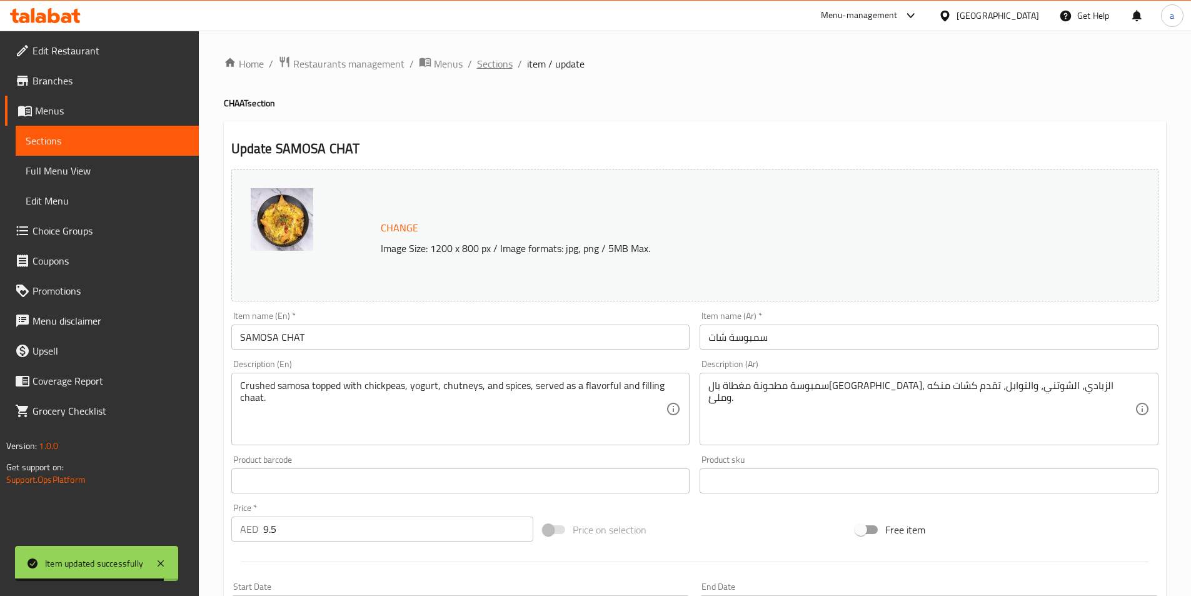
click at [497, 69] on span "Sections" at bounding box center [495, 63] width 36 height 15
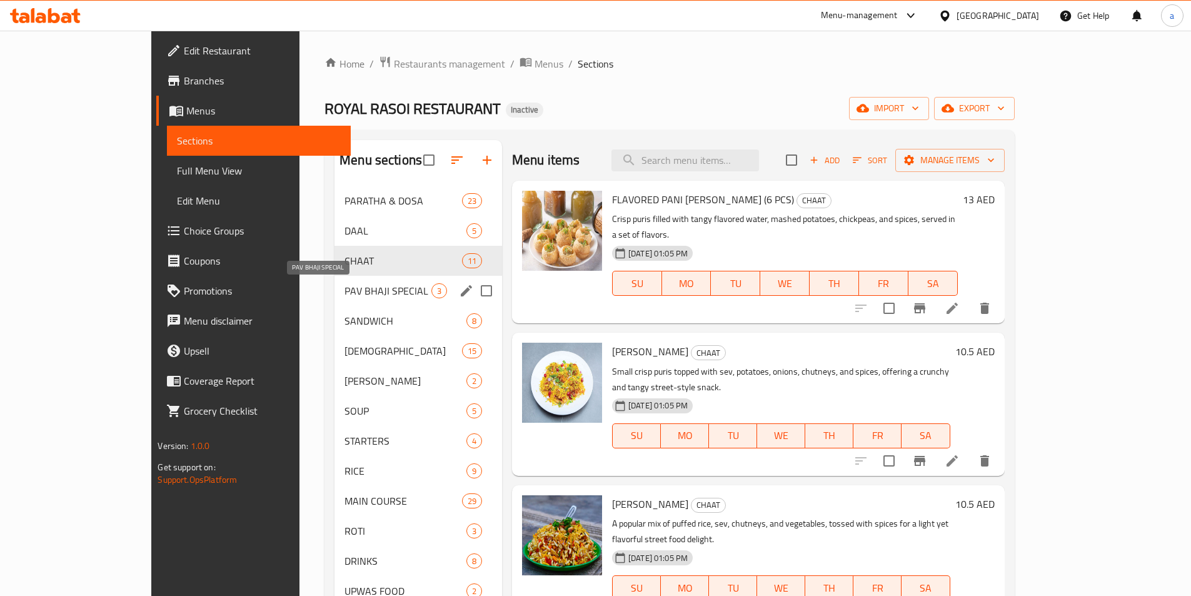
click at [345, 285] on span "PAV BHAJI SPECIAL" at bounding box center [388, 290] width 87 height 15
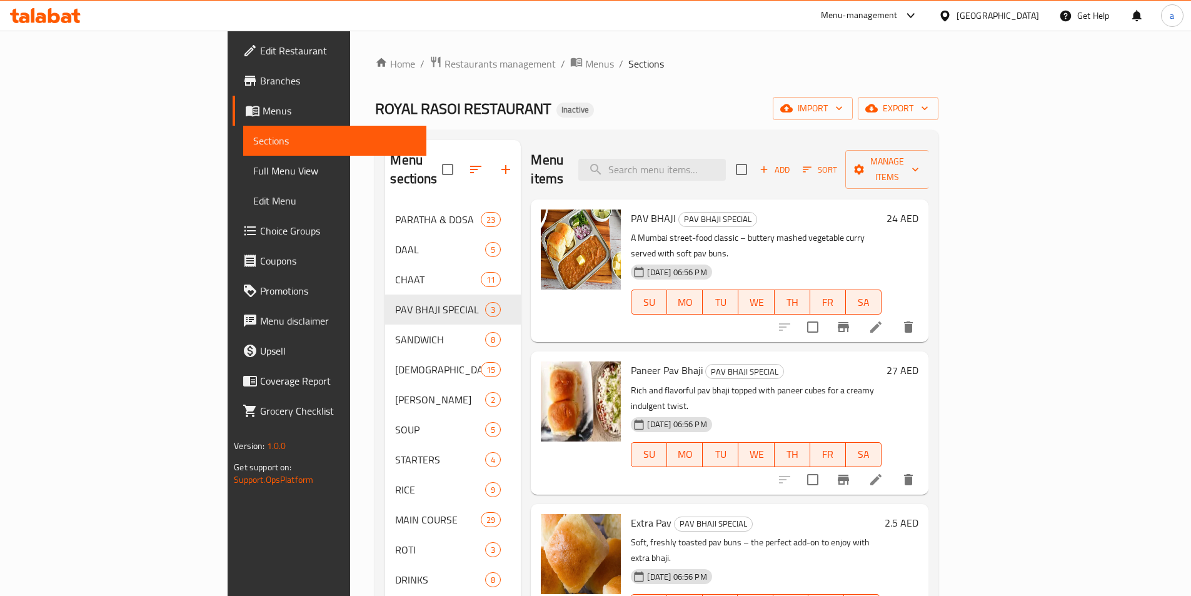
click at [882, 474] on icon at bounding box center [875, 479] width 11 height 11
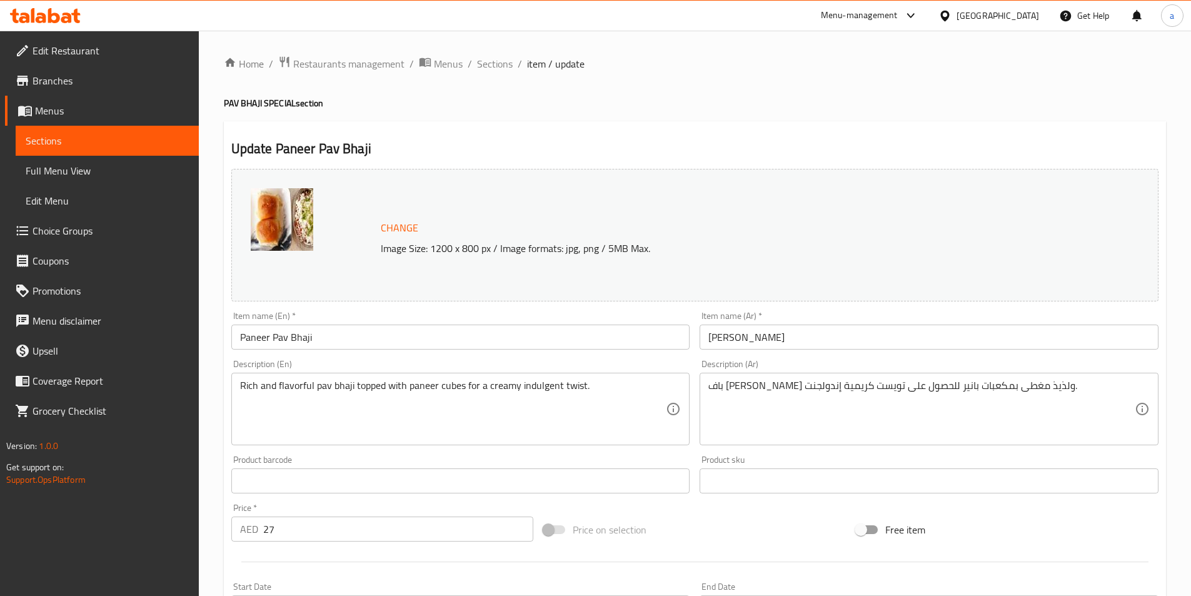
click at [1084, 456] on div "Product sku Product sku" at bounding box center [929, 474] width 459 height 38
click at [970, 395] on textarea "باف باجي غني ولذيذ مغطى بمكعبات بانير للحصول على تويست كريمية إندولجنت." at bounding box center [921, 409] width 426 height 59
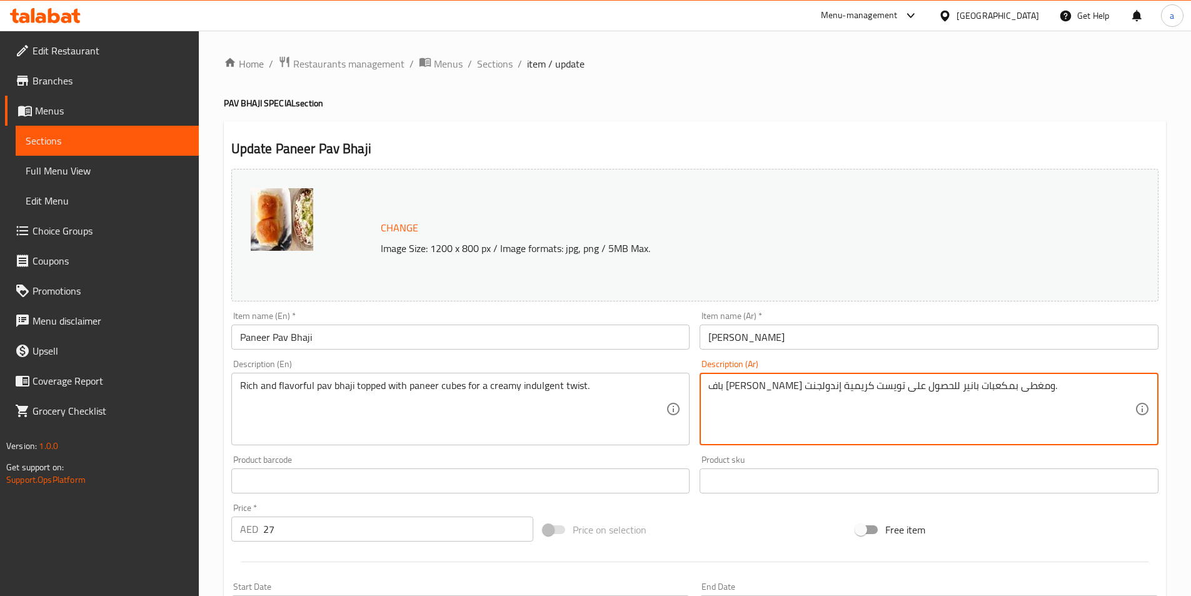
paste textarea "نكهم"
click at [963, 423] on textarea "باف [PERSON_NAME] ومنكه مغطى بمكعبات بانير للحصول على تويست كريمية إندولجنت." at bounding box center [921, 409] width 426 height 59
type textarea "باف [PERSON_NAME] ومنكه مغطى بمكعبات بانير للحصول على تويست كريمية إندولجنت."
click at [620, 463] on div "Product barcode Product barcode" at bounding box center [460, 474] width 459 height 38
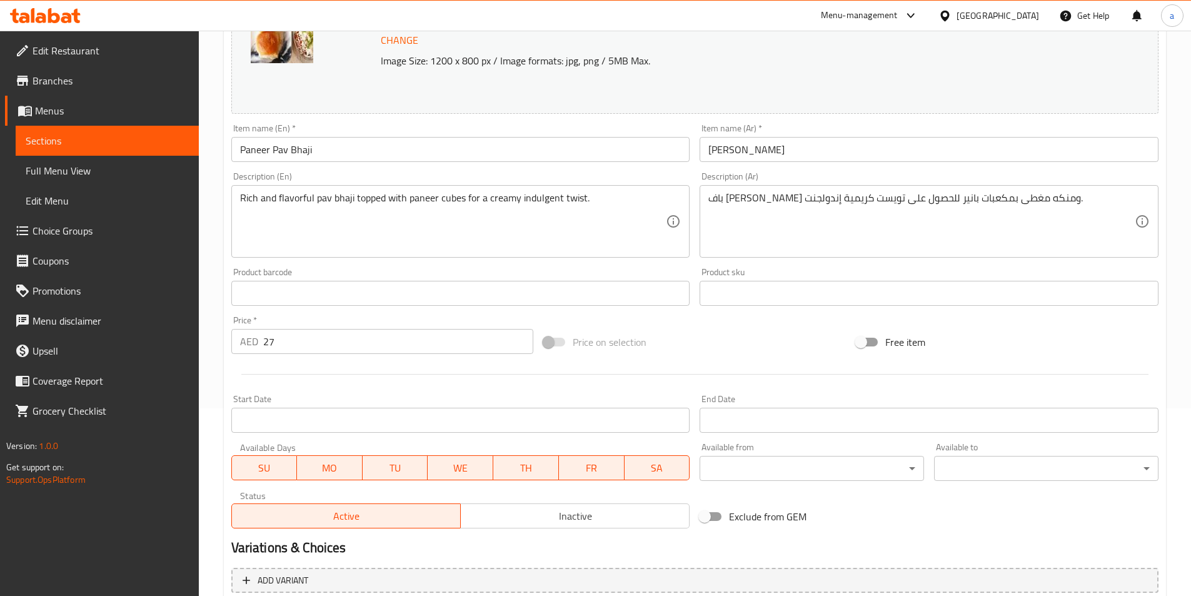
scroll to position [306, 0]
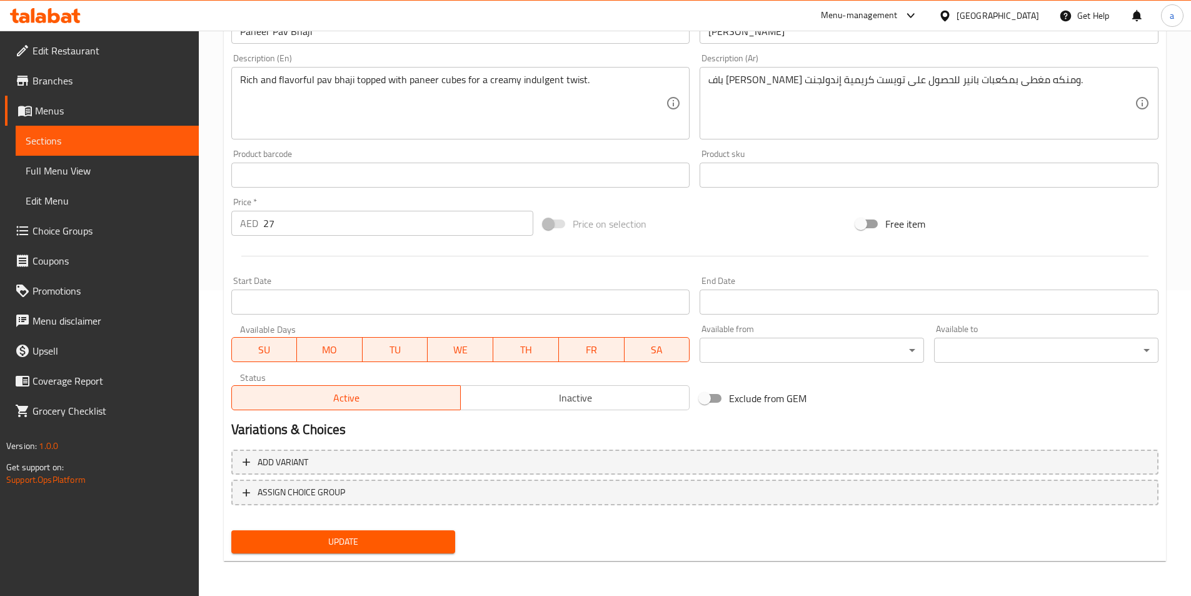
click at [442, 543] on span "Update" at bounding box center [343, 542] width 204 height 16
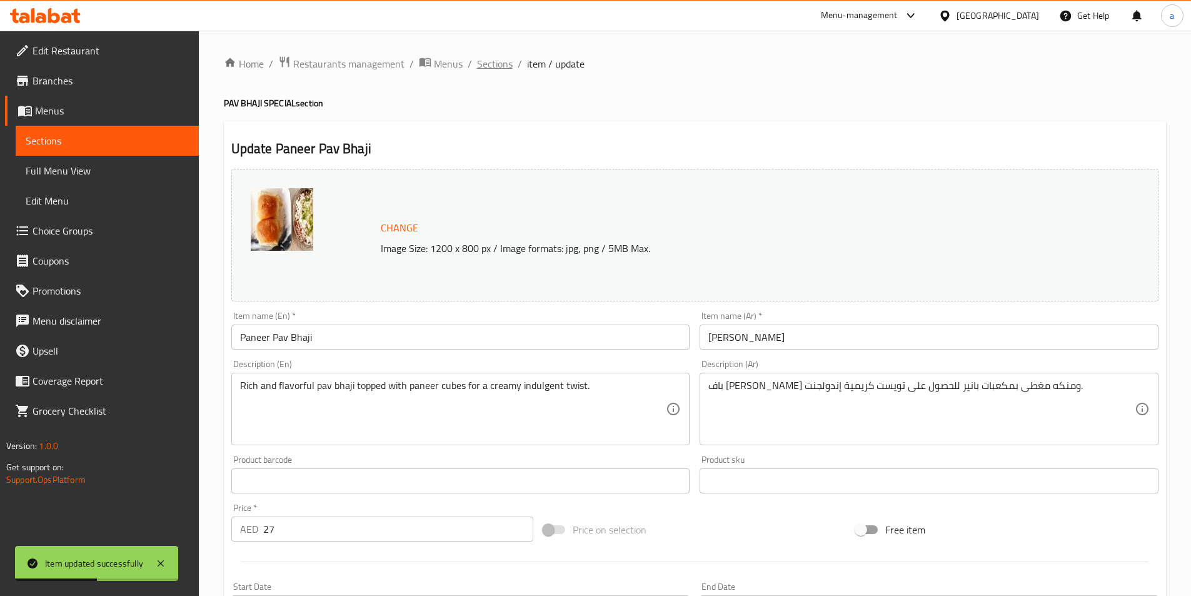
click at [477, 64] on span "Sections" at bounding box center [495, 63] width 36 height 15
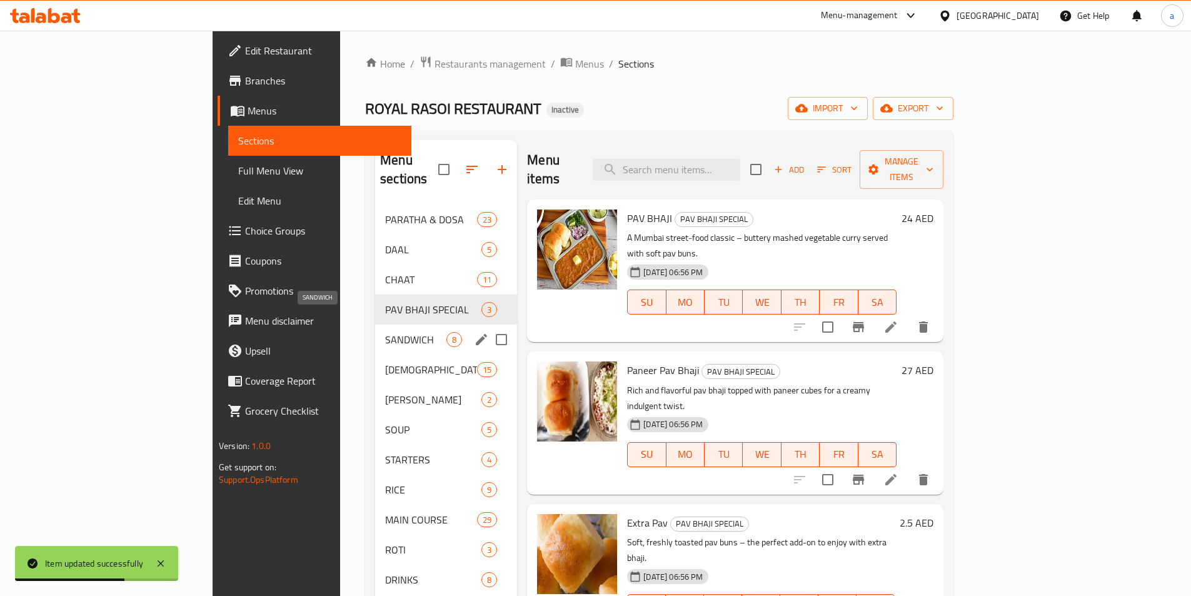
click at [385, 332] on span "SANDWICH" at bounding box center [415, 339] width 61 height 15
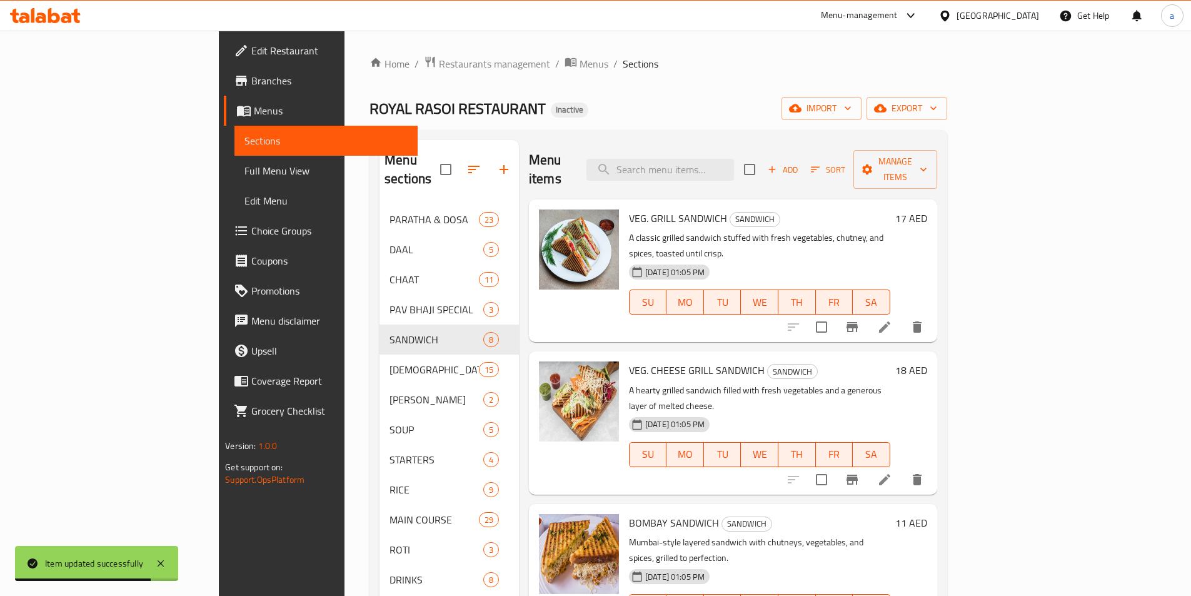
scroll to position [528, 0]
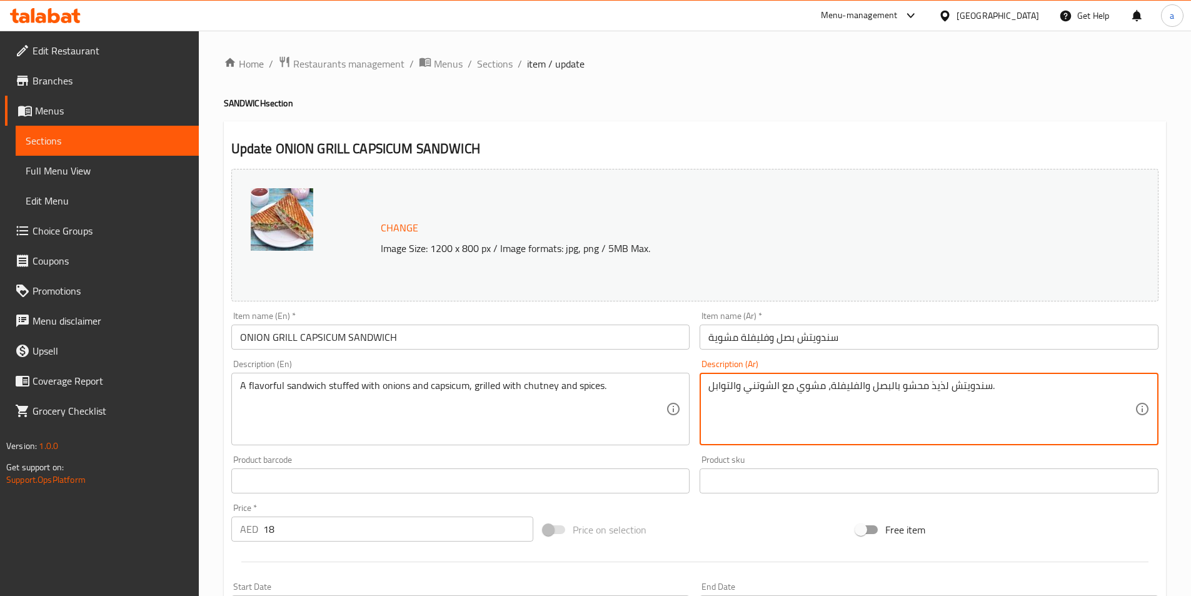
click at [929, 388] on textarea "سندويتش لذيذ محشو بالبصل والفليفلة، مشوي مع الشوتني والتوابل." at bounding box center [921, 409] width 426 height 59
click at [937, 388] on textarea "سندويتش لذيذ محشو بالبصل والفليفلة، مشوي مع الشوتني والتوابل." at bounding box center [921, 409] width 426 height 59
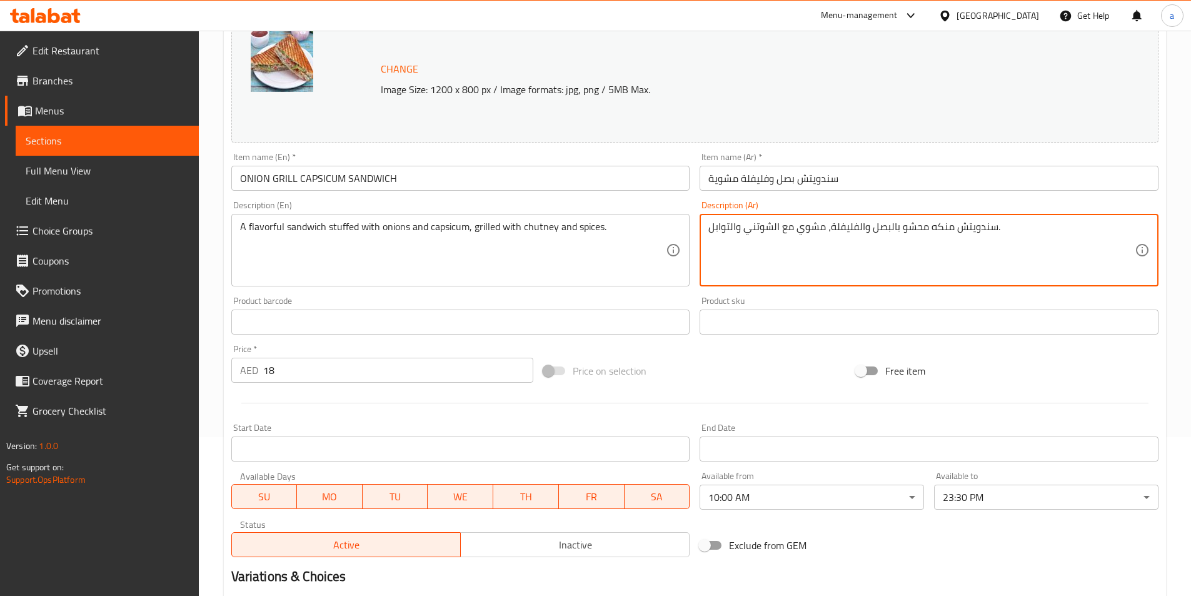
scroll to position [188, 0]
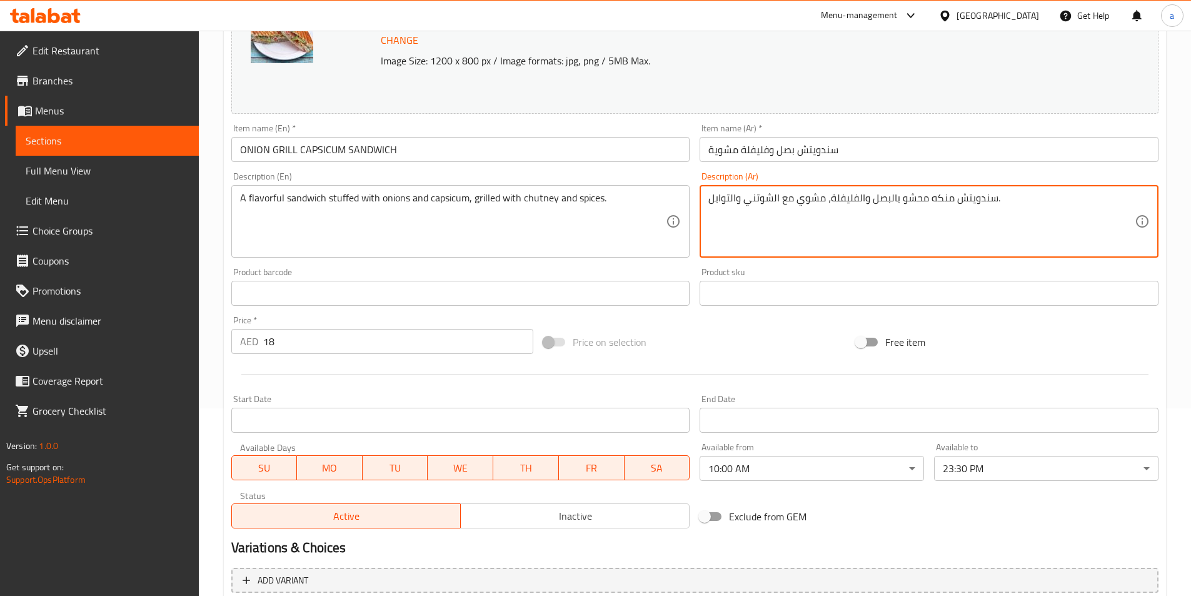
type textarea "سندويتش منكه محشو بالبصل والفليفلة، مشوي مع الشوتني والتوابل."
click at [710, 346] on div "Price on selection" at bounding box center [694, 342] width 313 height 34
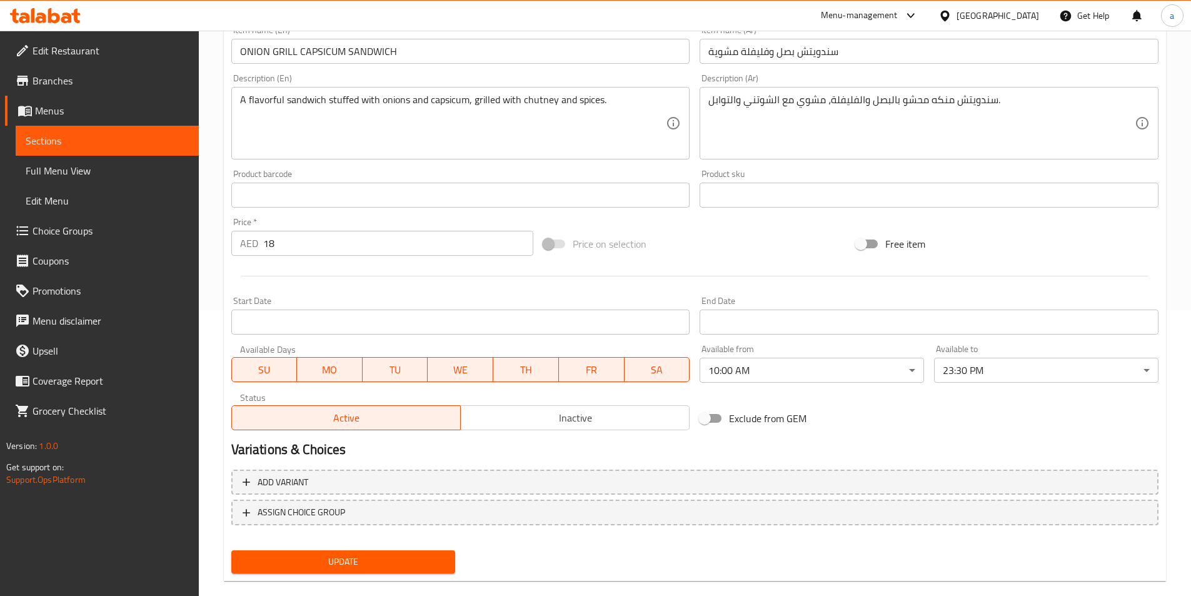
scroll to position [306, 0]
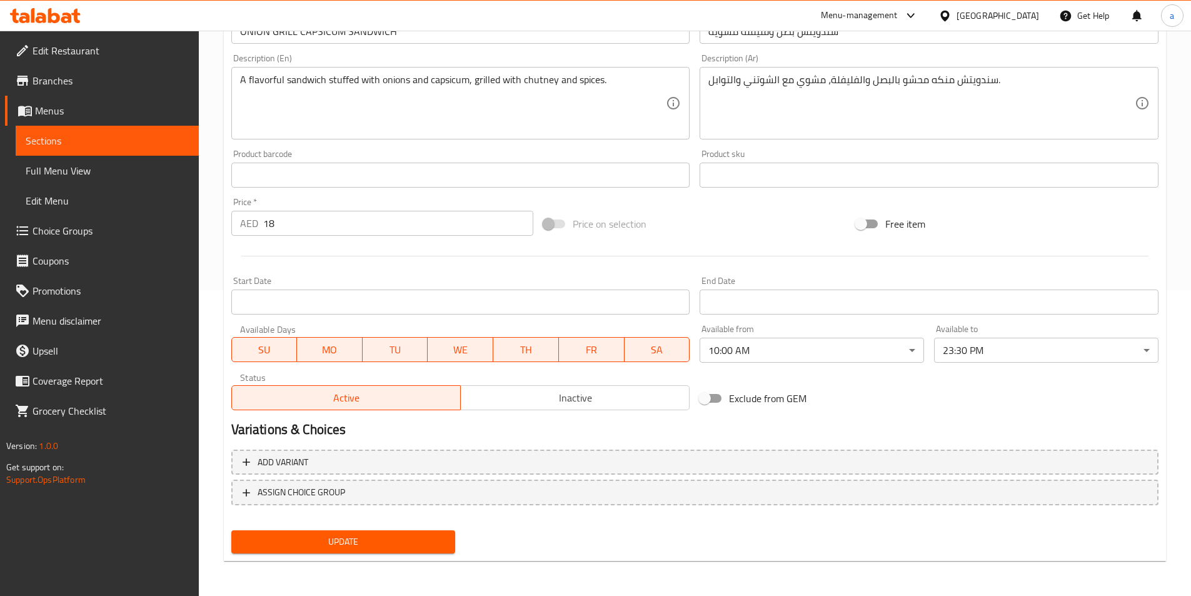
click at [425, 546] on span "Update" at bounding box center [343, 542] width 204 height 16
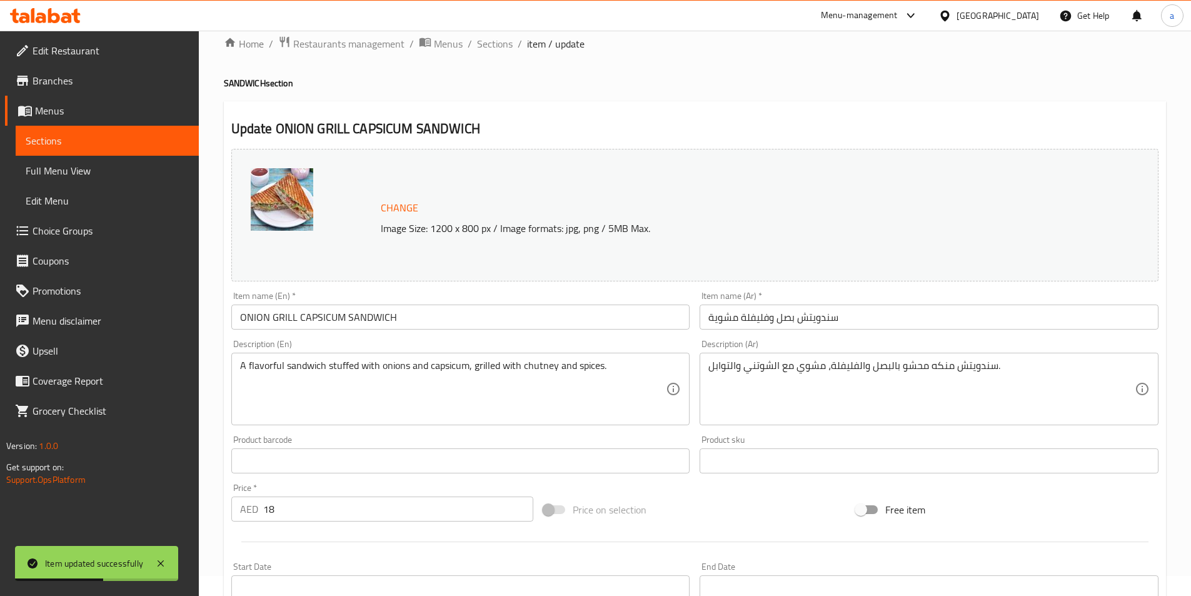
scroll to position [0, 0]
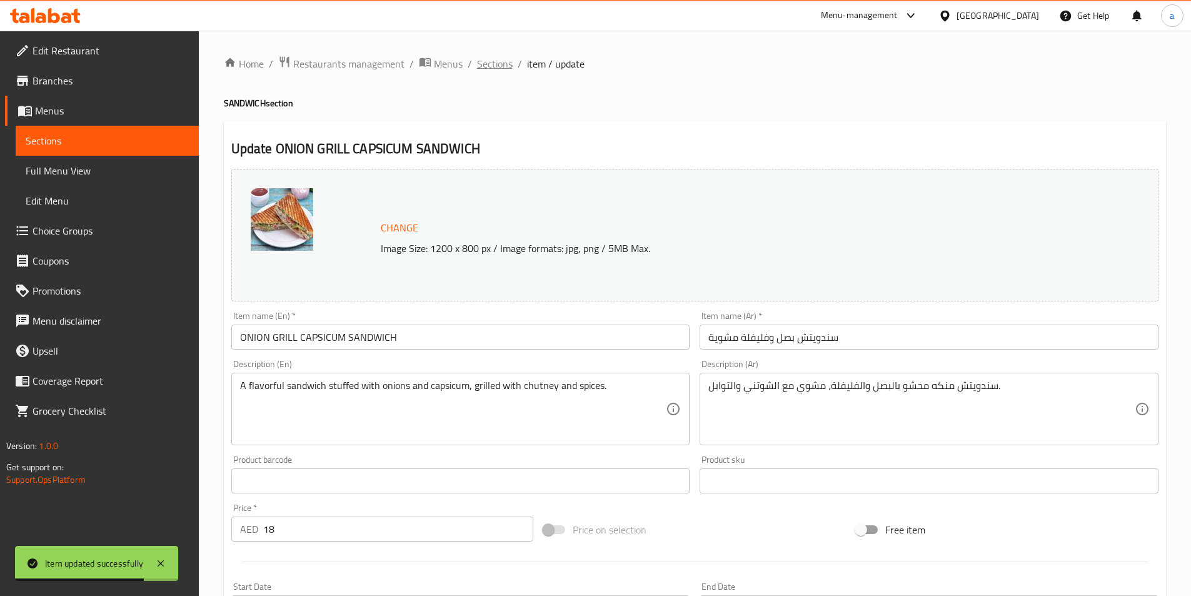
click at [488, 64] on span "Sections" at bounding box center [495, 63] width 36 height 15
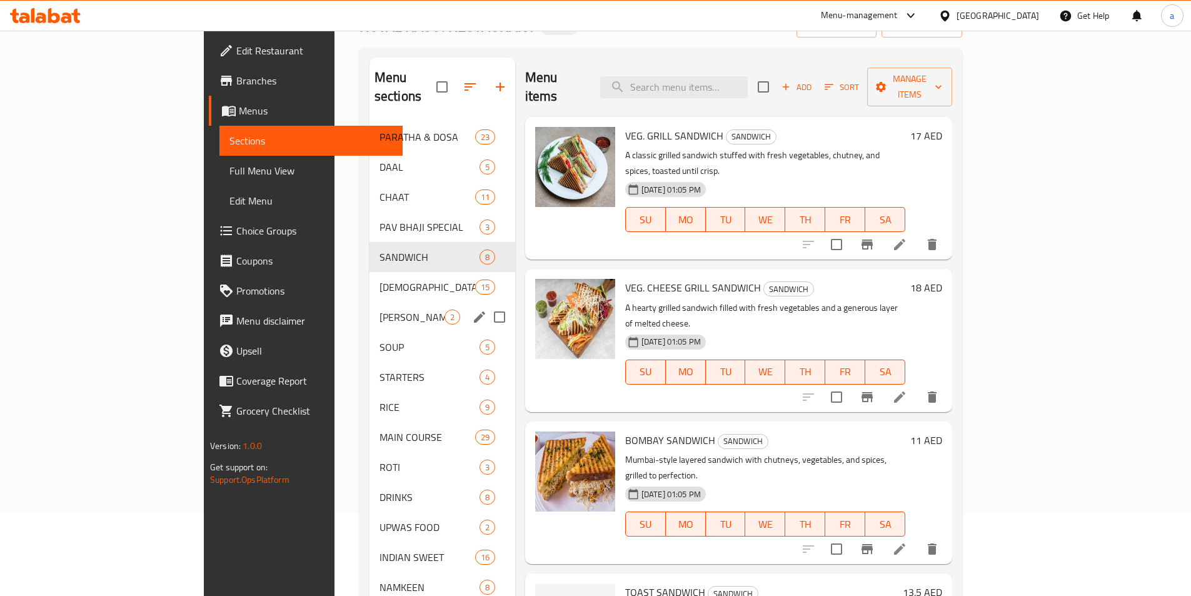
scroll to position [125, 0]
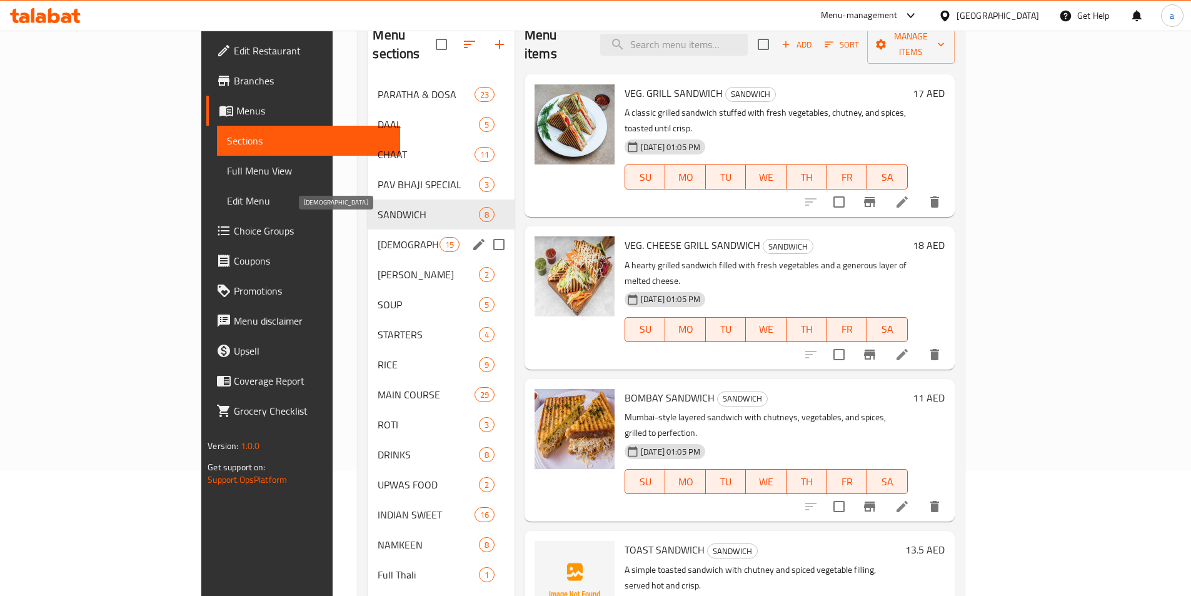
click at [378, 237] on span "[DEMOGRAPHIC_DATA]" at bounding box center [408, 244] width 61 height 15
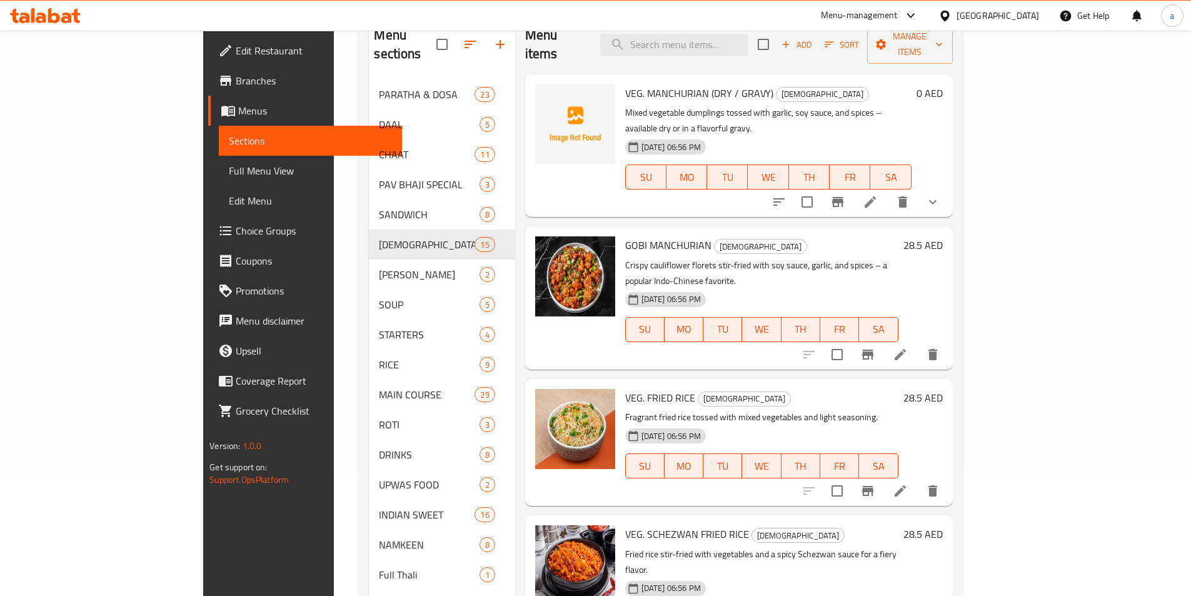
click at [888, 191] on li at bounding box center [870, 202] width 35 height 23
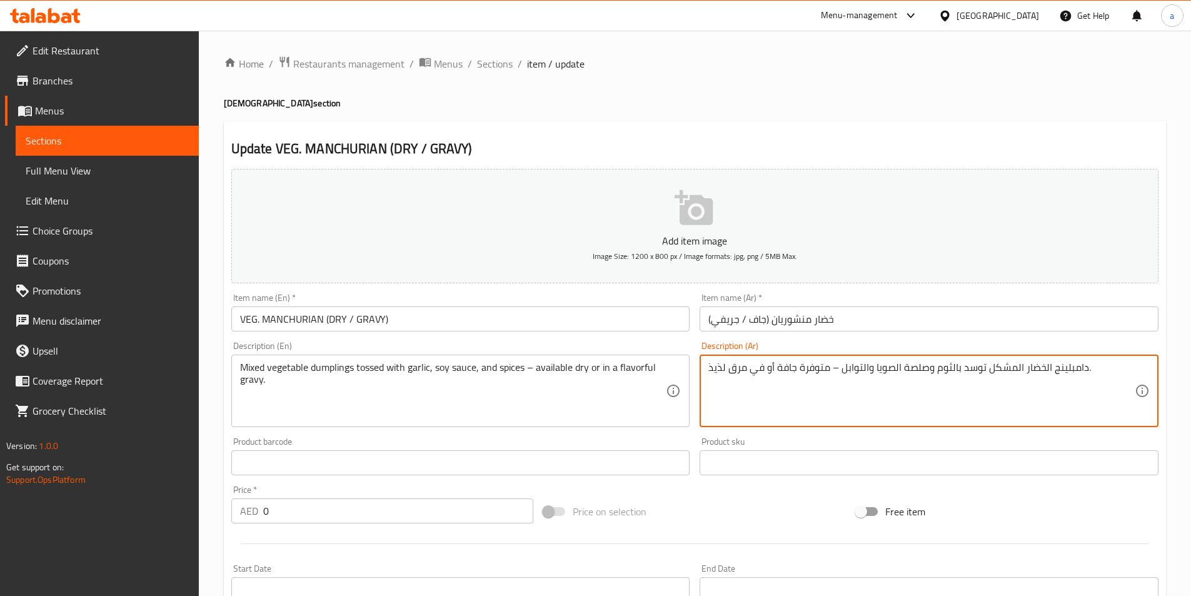
click at [713, 368] on textarea "دامبلينج الخضار المشكل توسد بالثوم وصلصة الصويا والتوابل – متوفرة جافة أو في مر…" at bounding box center [921, 390] width 426 height 59
click at [684, 437] on div "Add item image Image Size: 1200 x 800 px / Image formats: jpg, png / 5MB Max. I…" at bounding box center [694, 433] width 937 height 539
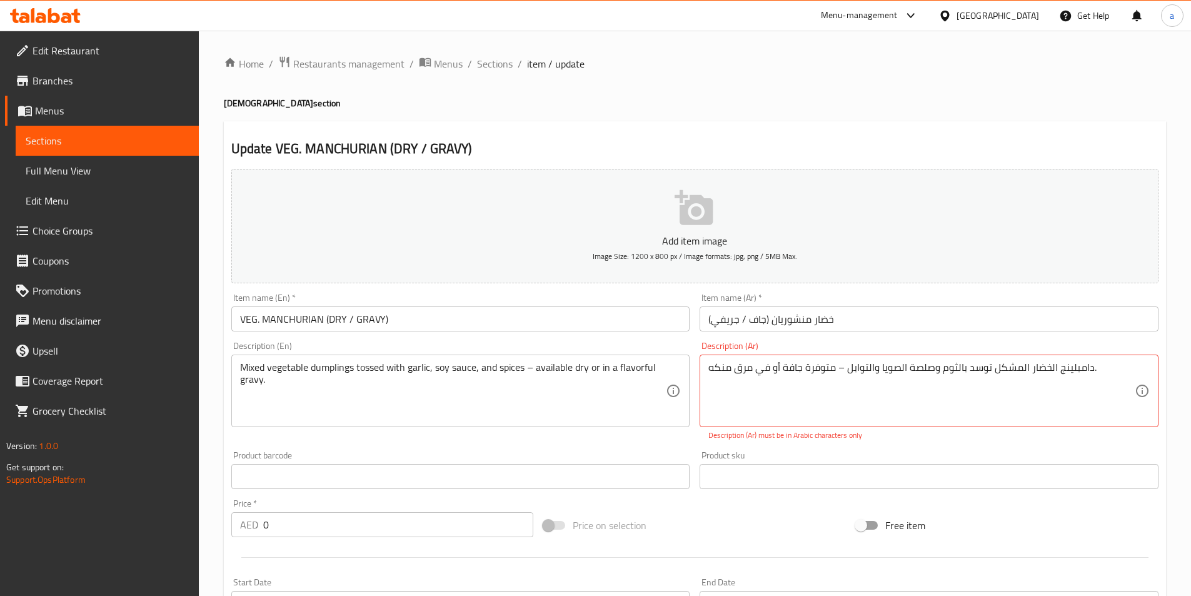
click at [656, 450] on div "Product barcode Product barcode" at bounding box center [460, 470] width 469 height 48
click at [703, 370] on div "دامبلينج الخضار المشكل توسد بالثوم وصلصة الصويا والتوابل – متوفرة جافة أو في مر…" at bounding box center [929, 391] width 459 height 73
click at [1127, 353] on div "Description (Ar) دامبلينج الخضار المشكل توسد بالثوم وصلصة الصويا والتوابل – متو…" at bounding box center [929, 390] width 459 height 99
click at [750, 440] on p "Description (Ar) must be in Arabic characters only" at bounding box center [928, 435] width 441 height 11
click at [748, 452] on div "Product sku Product sku" at bounding box center [929, 470] width 459 height 38
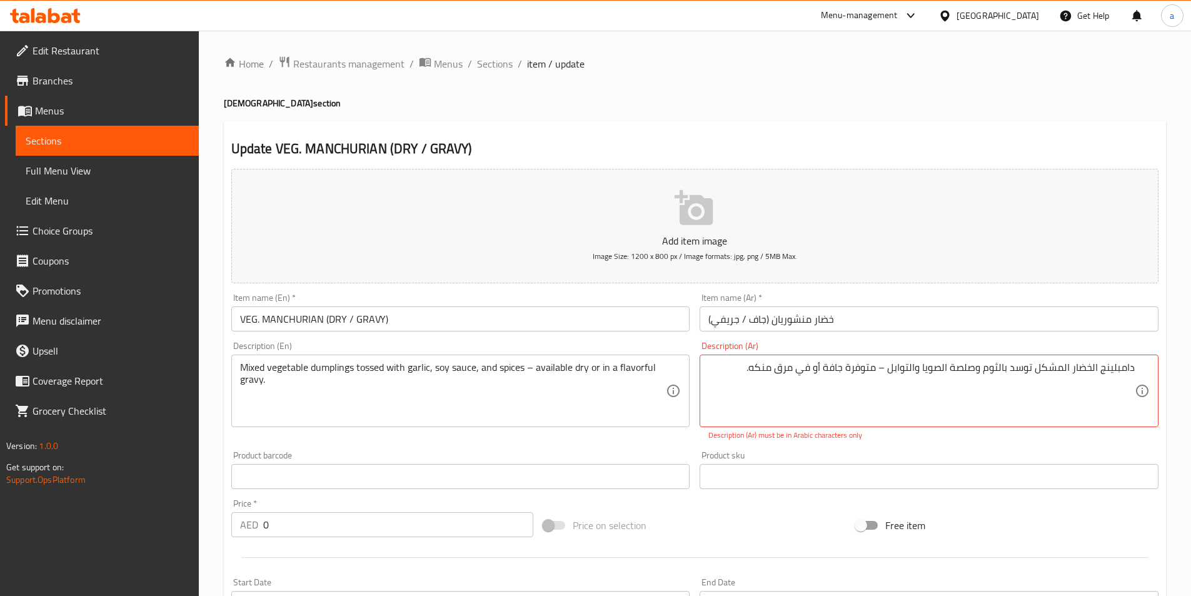
click at [667, 453] on div "Product barcode Product barcode" at bounding box center [460, 470] width 459 height 38
click at [768, 595] on html "​ Menu-management United Arab Emirates Get Help a Edit Restaurant Branches Menu…" at bounding box center [595, 298] width 1191 height 596
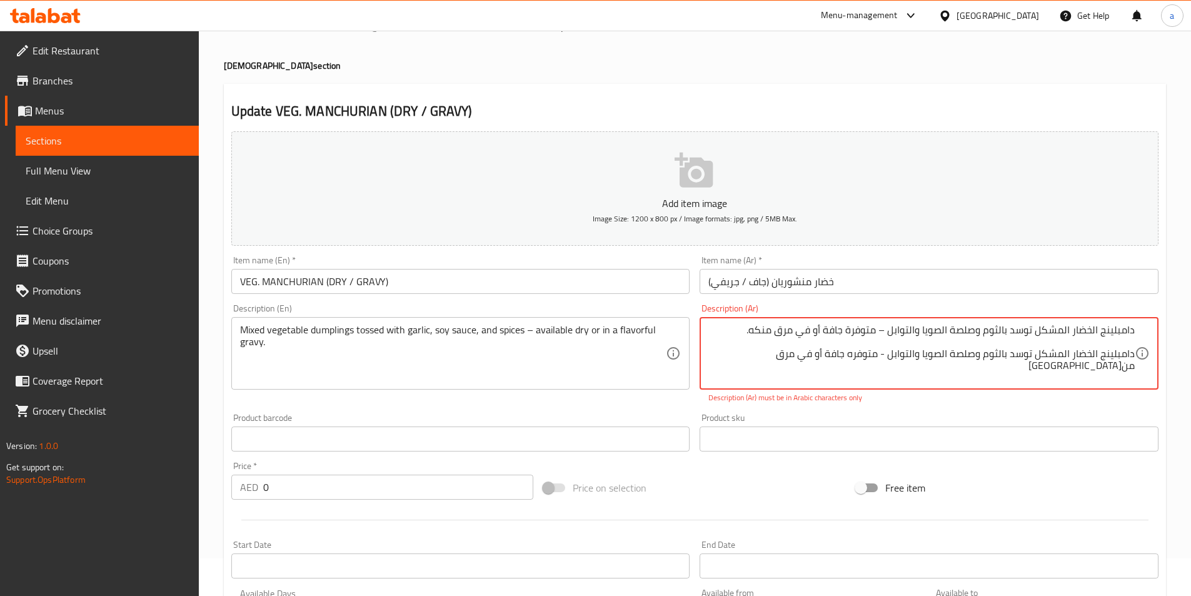
drag, startPoint x: 750, startPoint y: 331, endPoint x: 1186, endPoint y: 336, distance: 435.2
click at [1186, 336] on div "Home / Restaurants management / Menus / Sections / item / update CHINESE sectio…" at bounding box center [695, 436] width 992 height 887
click at [745, 333] on textarea "دامبلينج الخضار المشكل توسد بالثوم وصلصة الصويا والتوابل – متوفرة جافة أو في مر…" at bounding box center [921, 353] width 426 height 59
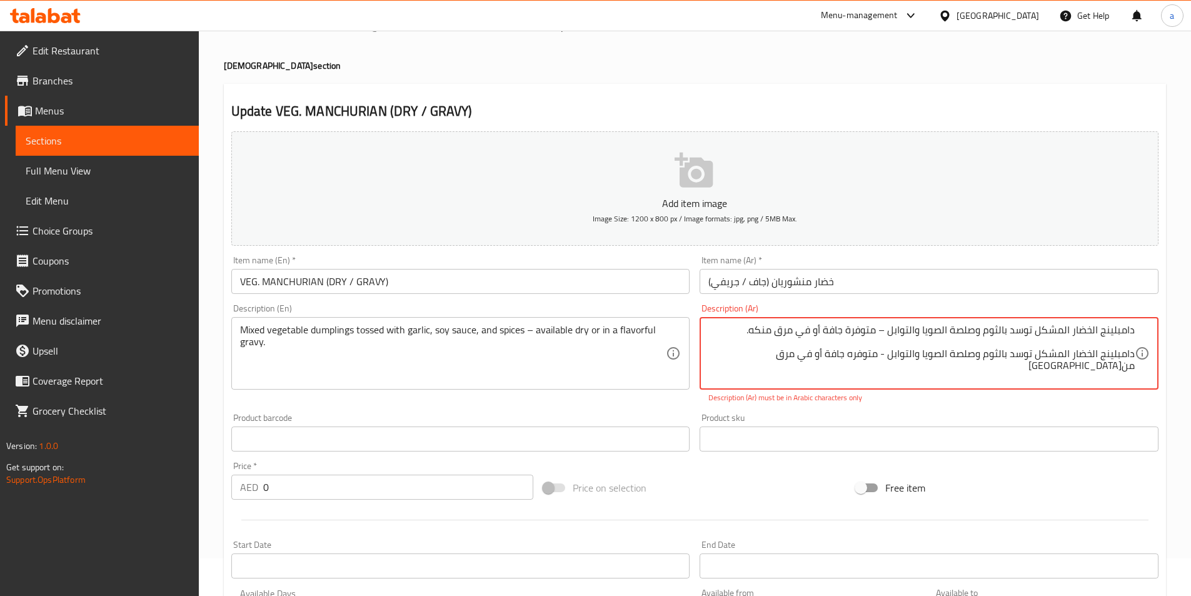
click at [745, 333] on textarea "دامبلينج الخضار المشكل توسد بالثوم وصلصة الصويا والتوابل – متوفرة جافة أو في مر…" at bounding box center [921, 353] width 426 height 59
click at [748, 338] on textarea "دامبلينج الخضار المشكل توسد بالثوم وصلصة الصويا والتوابل - متوفره جافة أو في مر…" at bounding box center [921, 353] width 426 height 59
click at [755, 355] on textarea "دامبلينج الخضار المشكل توسد بالثوم وصلصة الصويا والتوابل - متوفره جافة أو في مر…" at bounding box center [921, 353] width 426 height 59
click at [747, 376] on textarea "دامبلينج الخضار المشكل توسد بالثوم وصلصة الصويا والتوابل - متوفره جافة أو في مر…" at bounding box center [921, 353] width 426 height 59
type textarea "دامبلينج الخضار المشكل توسد بالثوم وصلصة الصويا والتوابل - متوفره جافة أو في مر…"
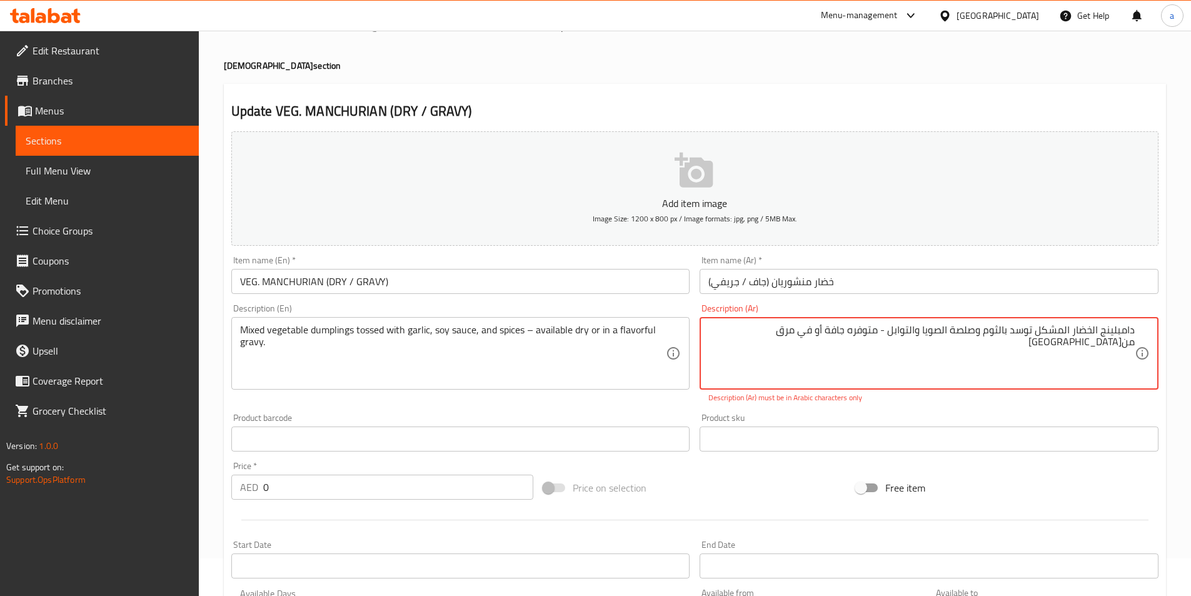
click at [752, 413] on div "Product sku Product sku" at bounding box center [929, 432] width 469 height 48
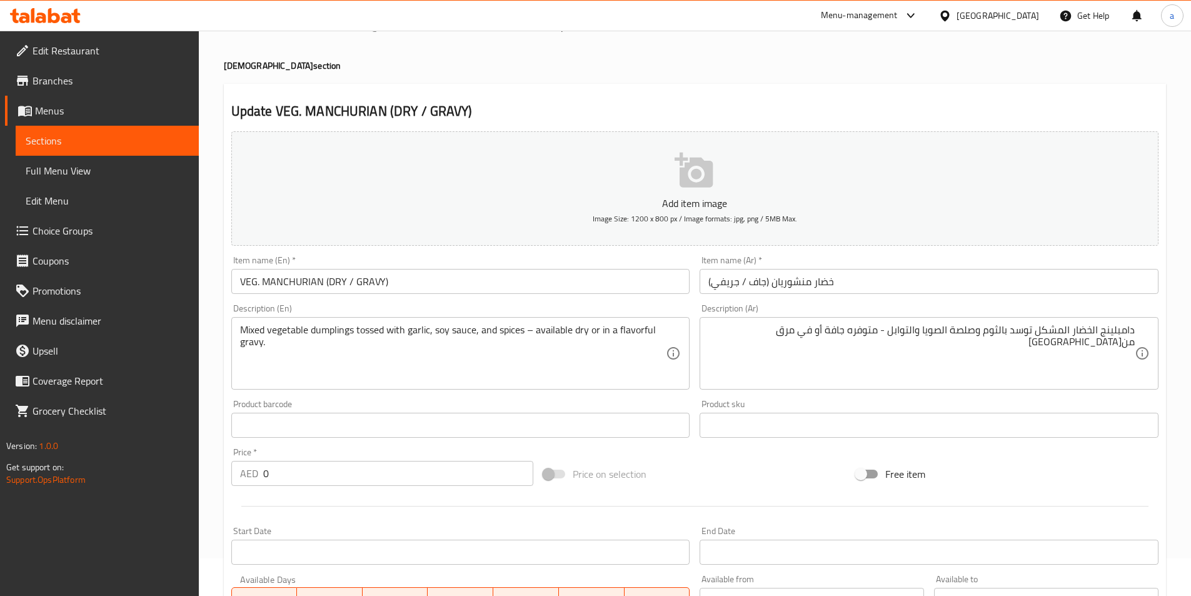
click at [735, 483] on div "Price on selection" at bounding box center [694, 474] width 313 height 34
click at [126, 141] on span "Sections" at bounding box center [107, 140] width 163 height 15
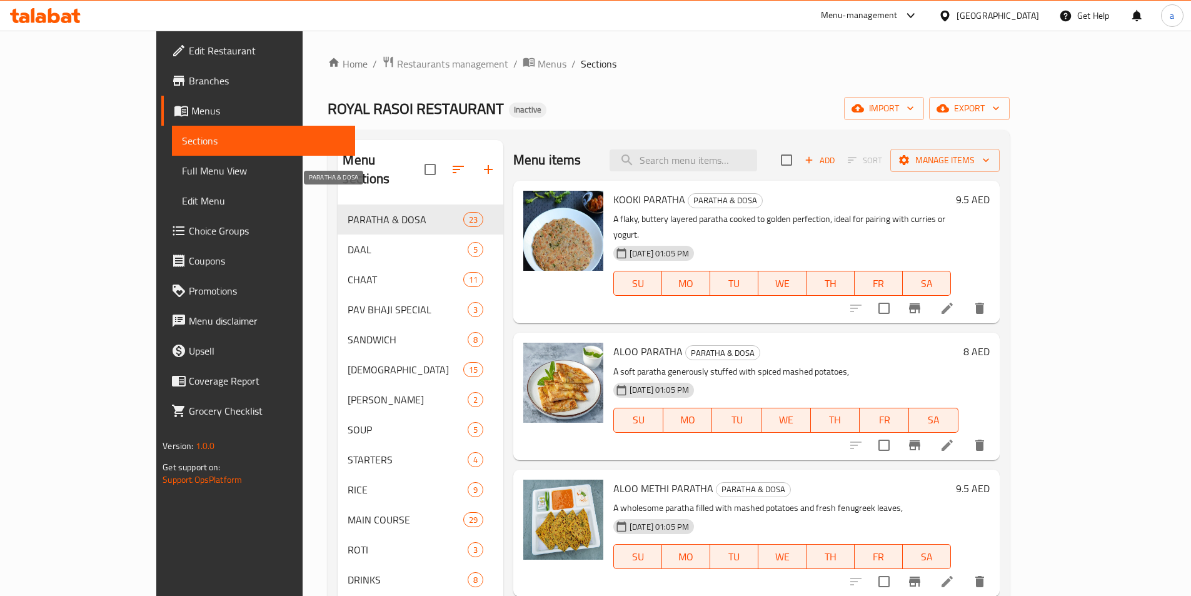
click at [348, 212] on span "PARATHA & DOSA" at bounding box center [405, 219] width 115 height 15
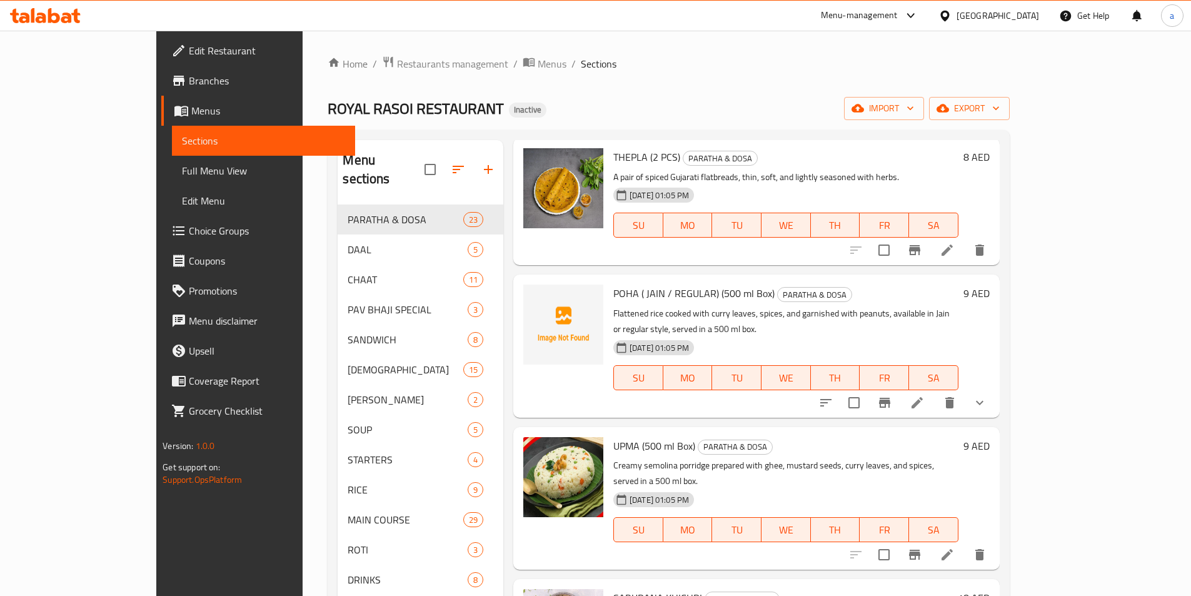
scroll to position [1662, 0]
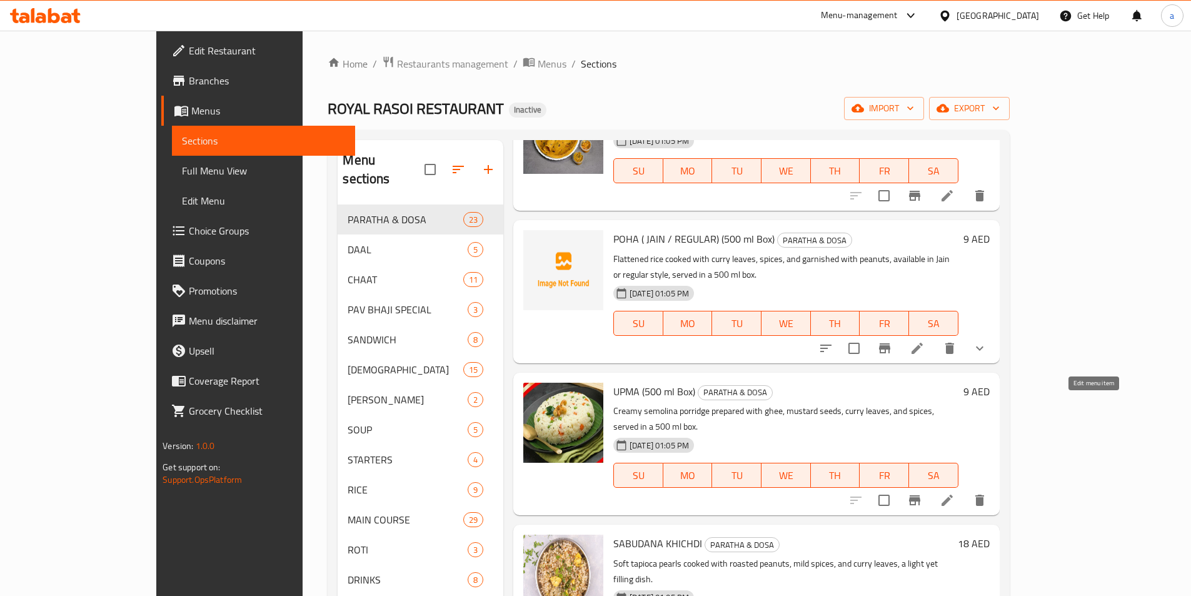
click at [955, 493] on icon at bounding box center [947, 500] width 15 height 15
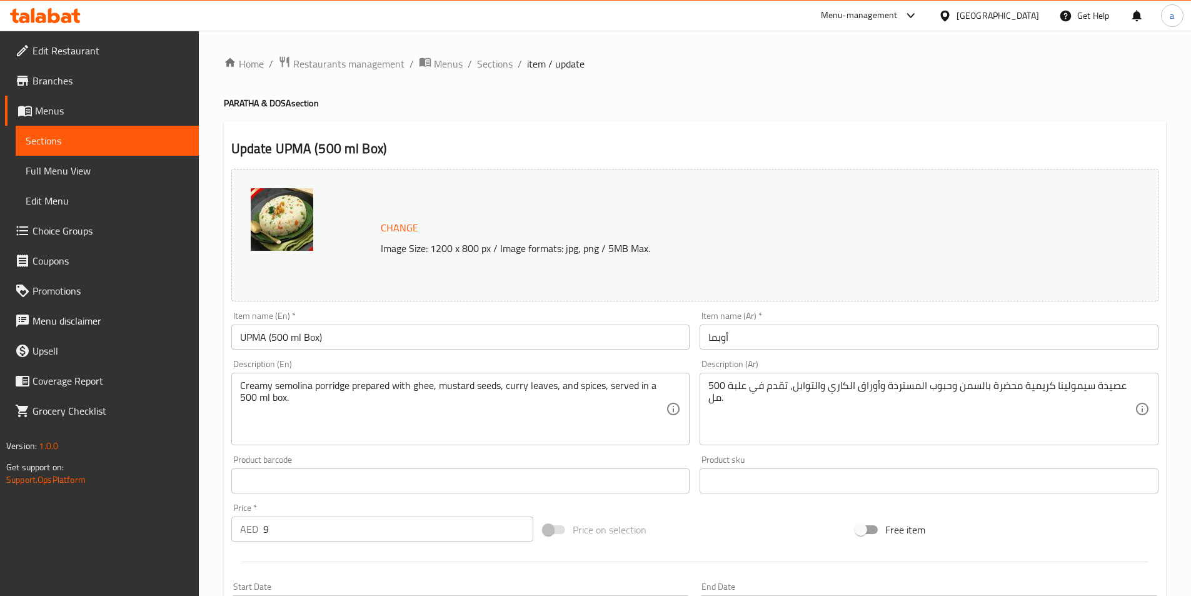
click at [823, 341] on input "أوبما" at bounding box center [929, 337] width 459 height 25
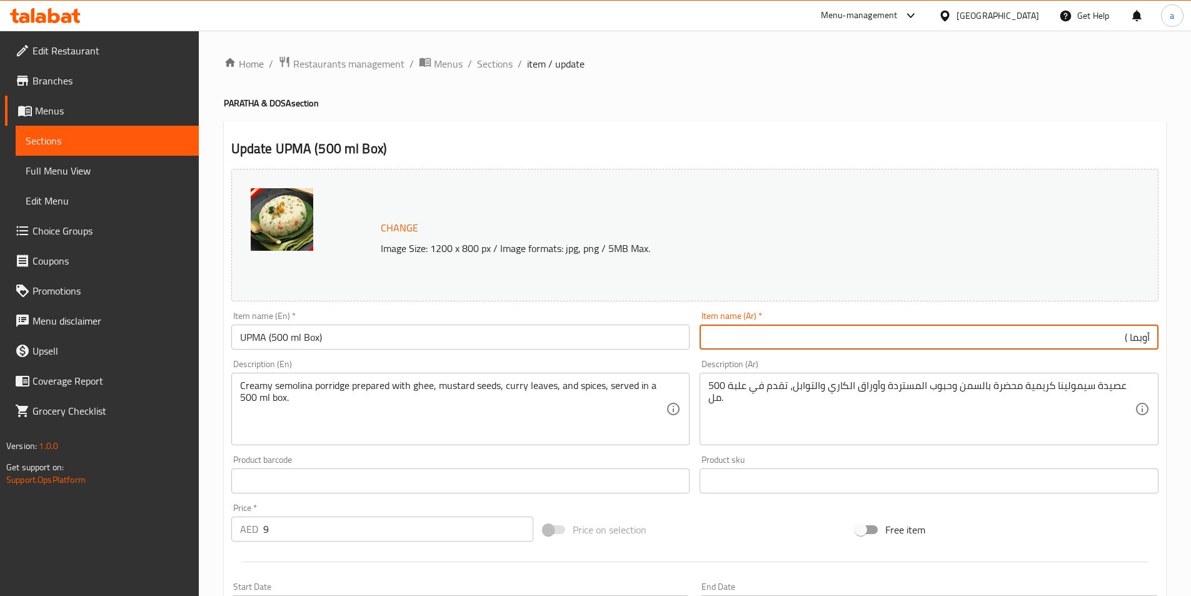
paste input "علبة 500 مل."
type input "أوبما ( علبة 500 مل.)"
click at [703, 452] on div "Product sku Product sku" at bounding box center [929, 474] width 469 height 48
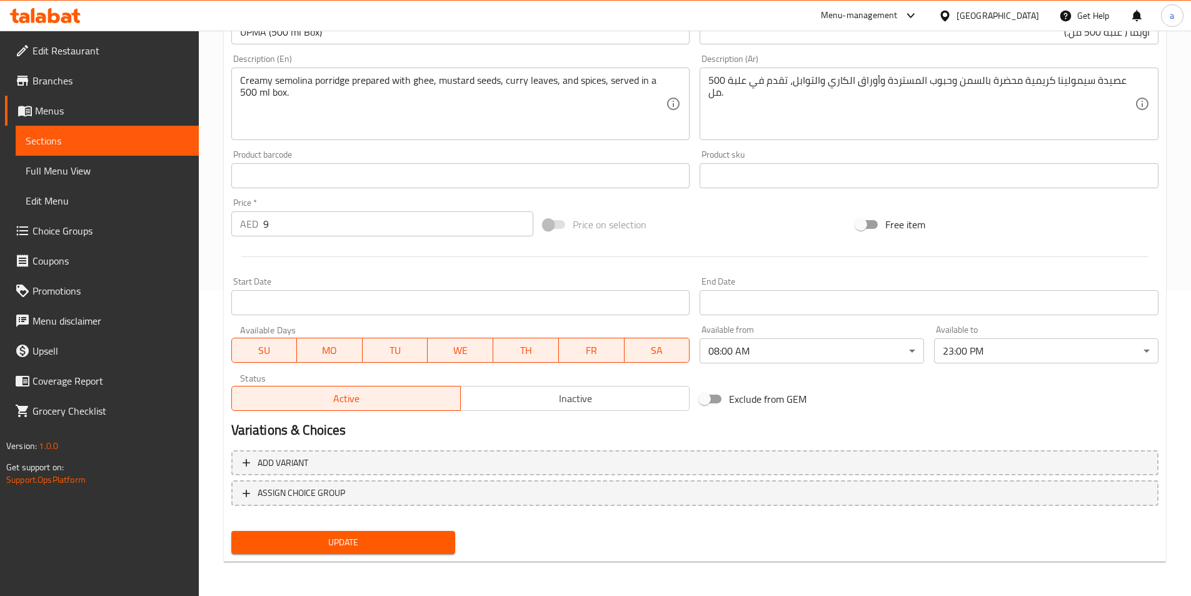
scroll to position [306, 0]
click at [412, 545] on span "Update" at bounding box center [343, 542] width 204 height 16
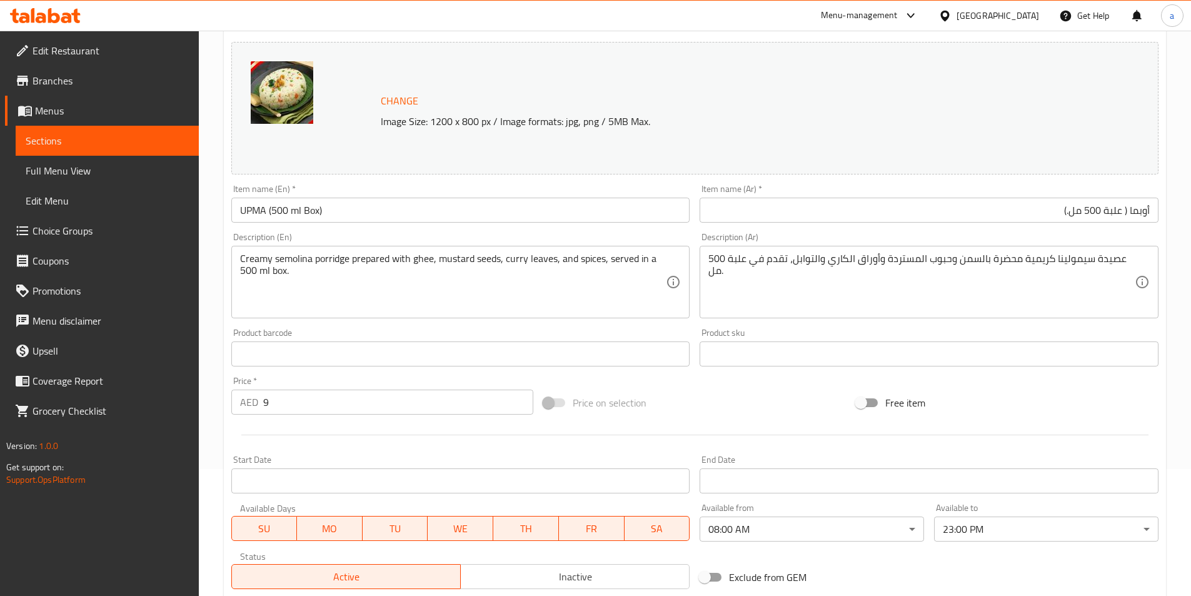
scroll to position [0, 0]
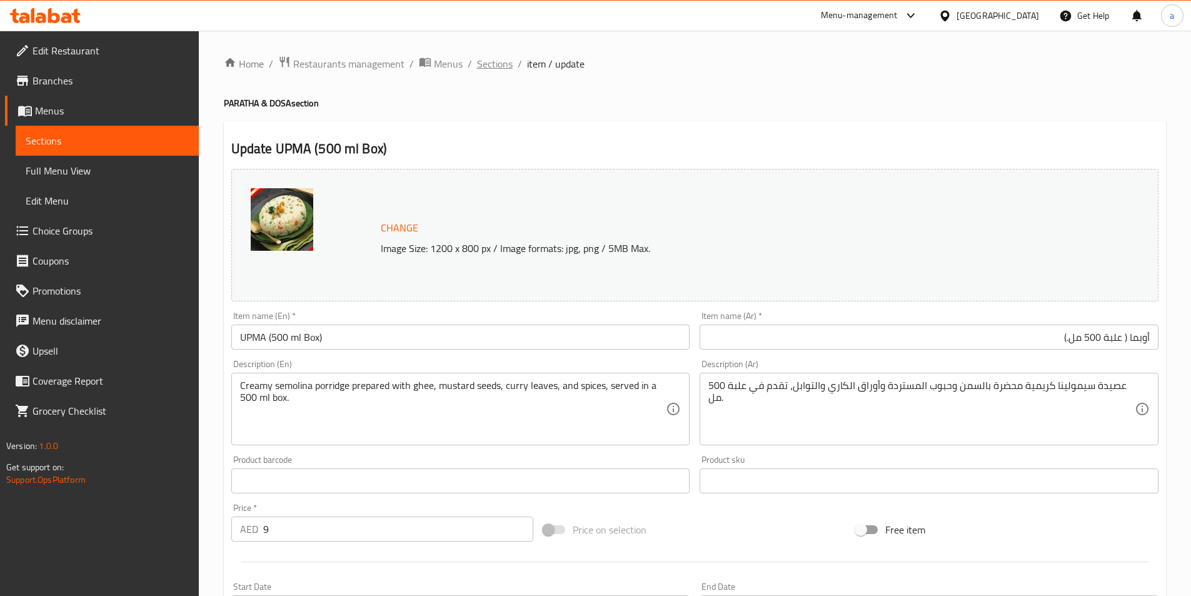
click at [506, 64] on span "Sections" at bounding box center [495, 63] width 36 height 15
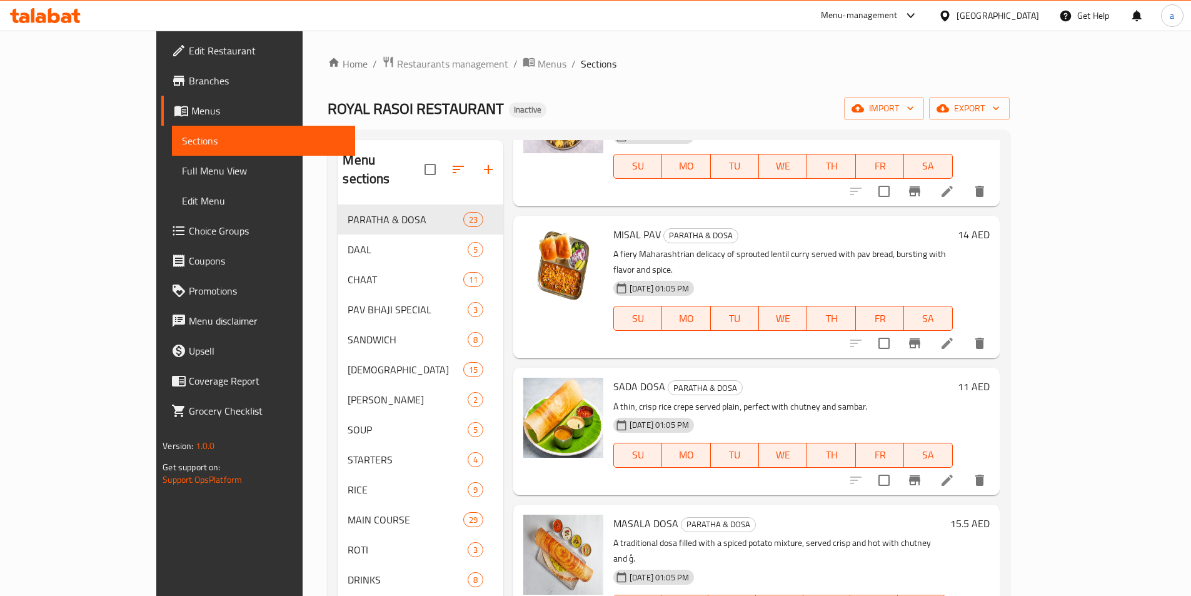
scroll to position [2146, 0]
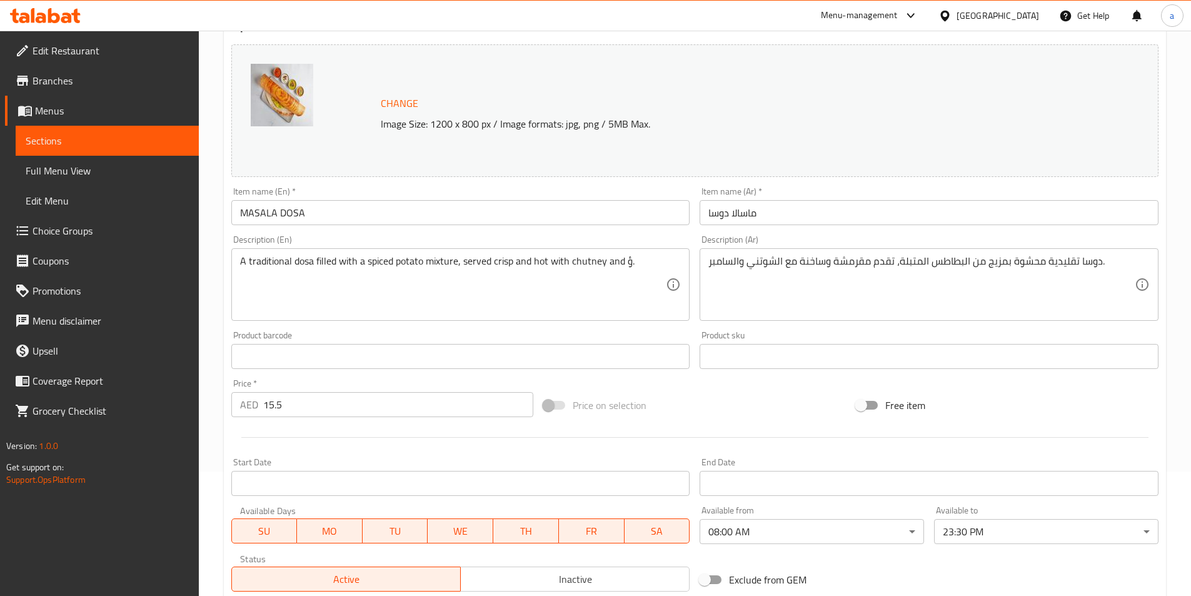
scroll to position [125, 0]
drag, startPoint x: 707, startPoint y: 263, endPoint x: 731, endPoint y: 266, distance: 23.9
click at [731, 266] on div "دوسا تقليدية محشوة بمزيج من البطاطس المتبلة، تقدم مقرمشة وساخنة مع الشوتني والس…" at bounding box center [929, 284] width 459 height 73
drag, startPoint x: 707, startPoint y: 261, endPoint x: 727, endPoint y: 263, distance: 19.5
click at [727, 263] on div "دوسا تقليدية محشوة بمزيج من البطاطس المتبلة، تقدم مقرمشة وساخنة مع الشوتني والس…" at bounding box center [929, 284] width 459 height 73
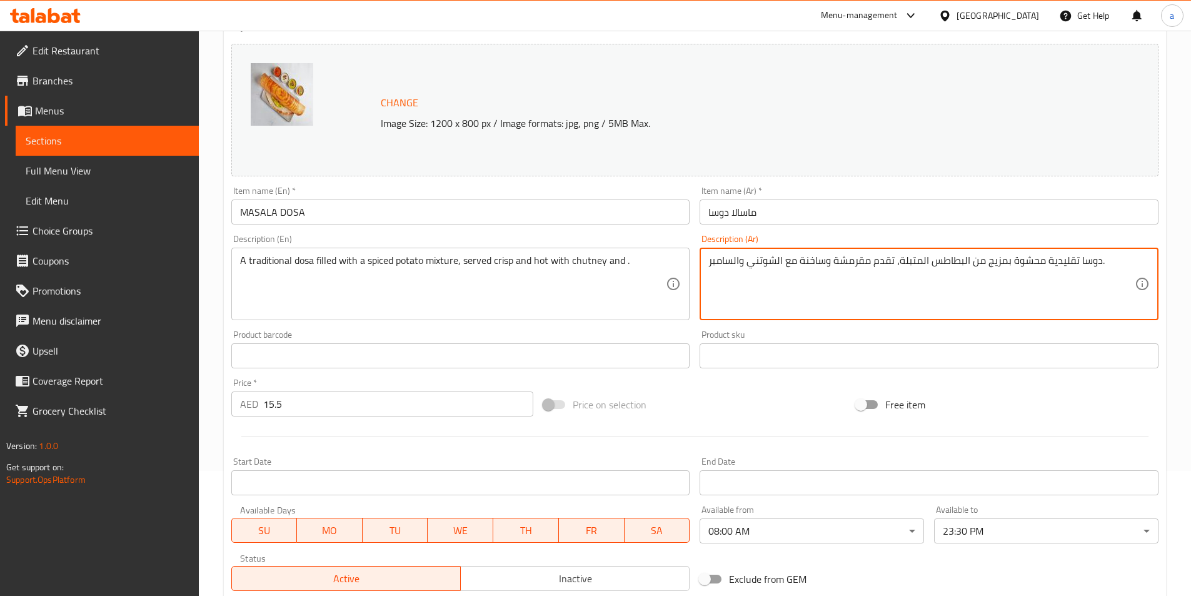
click at [719, 263] on textarea "دوسا تقليدية محشوة بمزيج من البطاطس المتبلة، تقدم مقرمشة وساخنة مع الشوتني والس…" at bounding box center [921, 283] width 426 height 59
click at [771, 291] on textarea "دوسا تقليدية محشوة بمزيج من البطاطس المتبلة، تقدم مقرمشة وساخنة مع الشوتني والس…" at bounding box center [921, 283] width 426 height 59
drag, startPoint x: 745, startPoint y: 263, endPoint x: 773, endPoint y: 263, distance: 27.5
click at [773, 263] on textarea "دوسا تقليدية محشوة بمزيج من البطاطس المتبلة، تقدم مقرمشة وساخنة مع الشوتني والس…" at bounding box center [921, 283] width 426 height 59
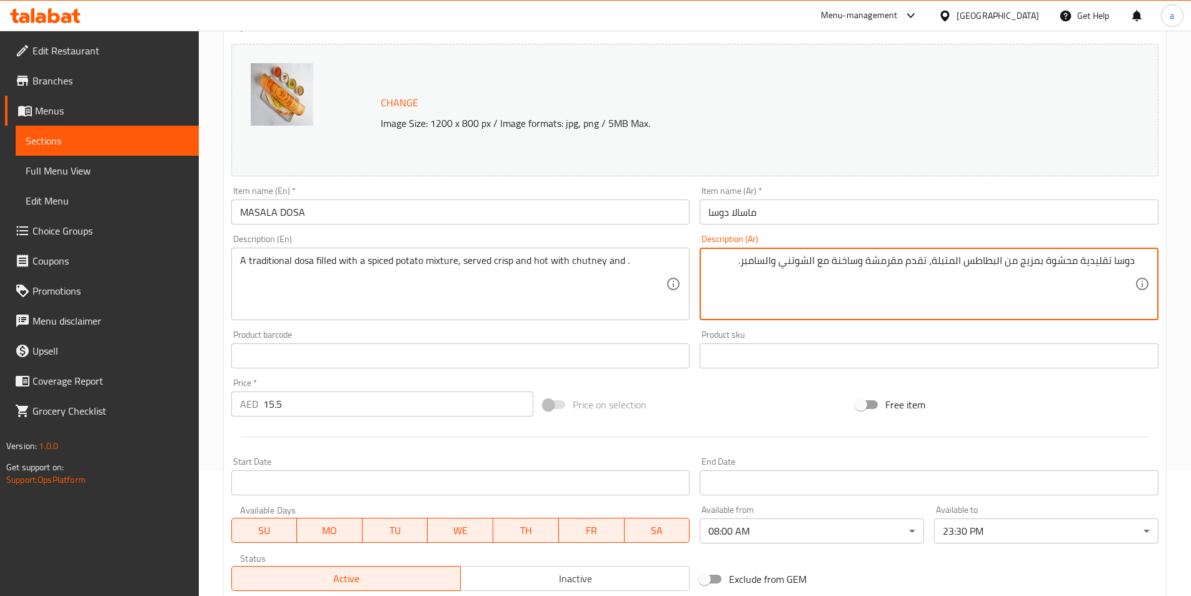
click at [766, 267] on textarea "دوسا تقليدية محشوة بمزيج من البطاطس المتبلة، تقدم مقرمشة وساخنة مع الشوتني والس…" at bounding box center [921, 283] width 426 height 59
drag, startPoint x: 772, startPoint y: 264, endPoint x: 747, endPoint y: 263, distance: 25.0
click at [747, 263] on textarea "دوسا تقليدية محشوة بمزيج من البطاطس المتبلة، تقدم مقرمشة وساخنة مع الشوتني والس…" at bounding box center [921, 283] width 426 height 59
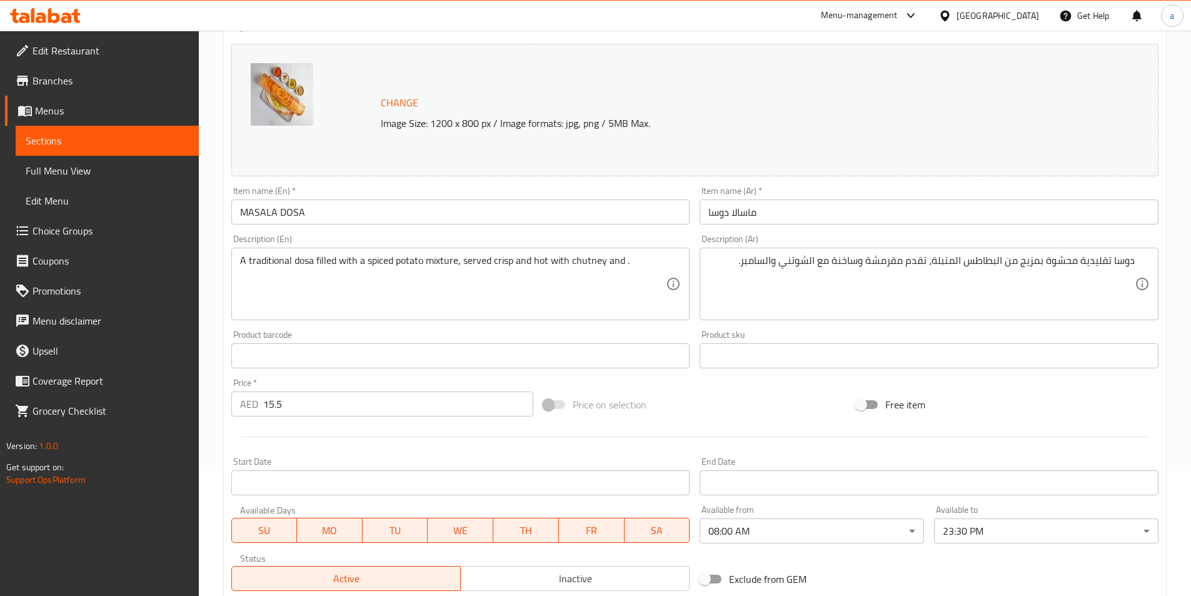
drag, startPoint x: 622, startPoint y: 264, endPoint x: 608, endPoint y: 296, distance: 34.7
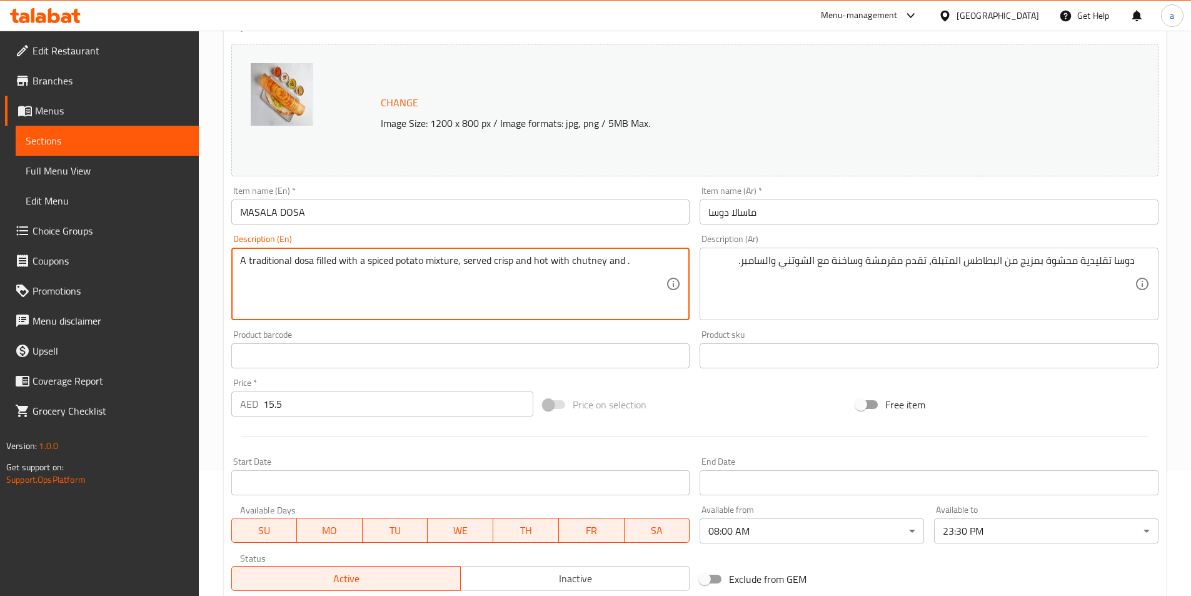
paste textarea "Sambar"
type textarea "A traditional dosa filled with a spiced potato mixture, served crisp and hot wi…"
click at [570, 333] on div "Product barcode Product barcode" at bounding box center [460, 349] width 459 height 38
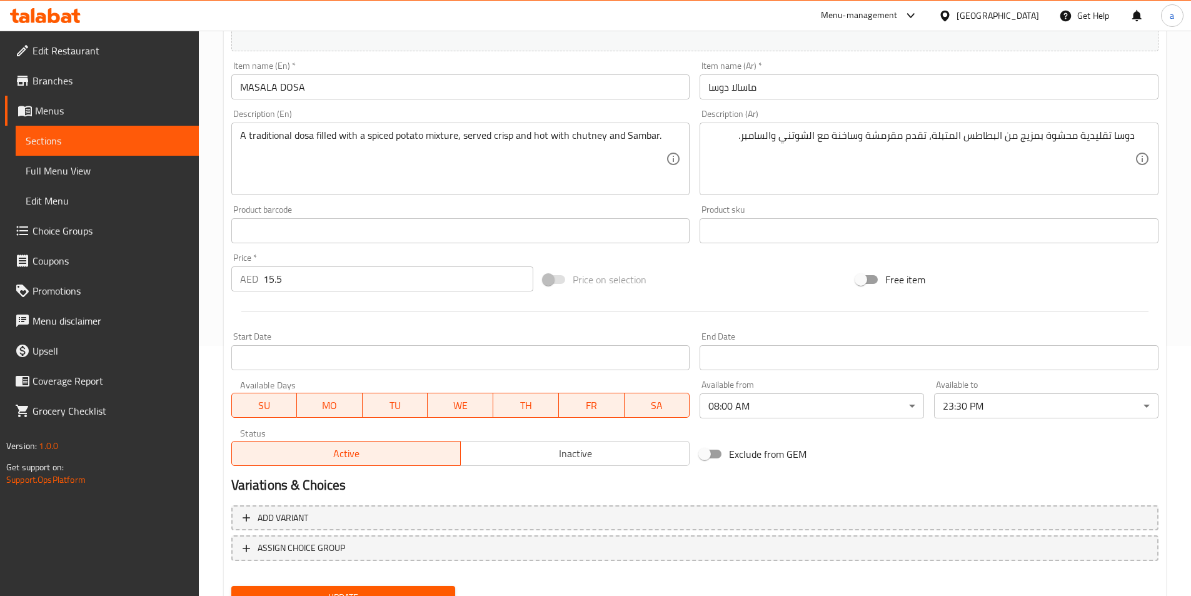
scroll to position [306, 0]
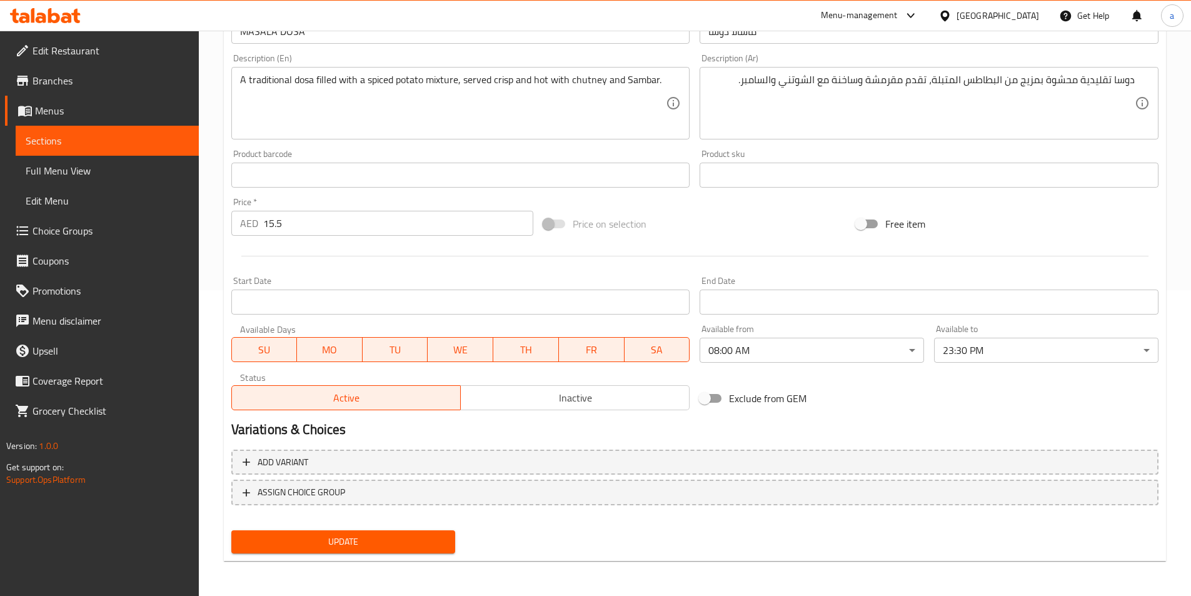
click at [408, 543] on span "Update" at bounding box center [343, 542] width 204 height 16
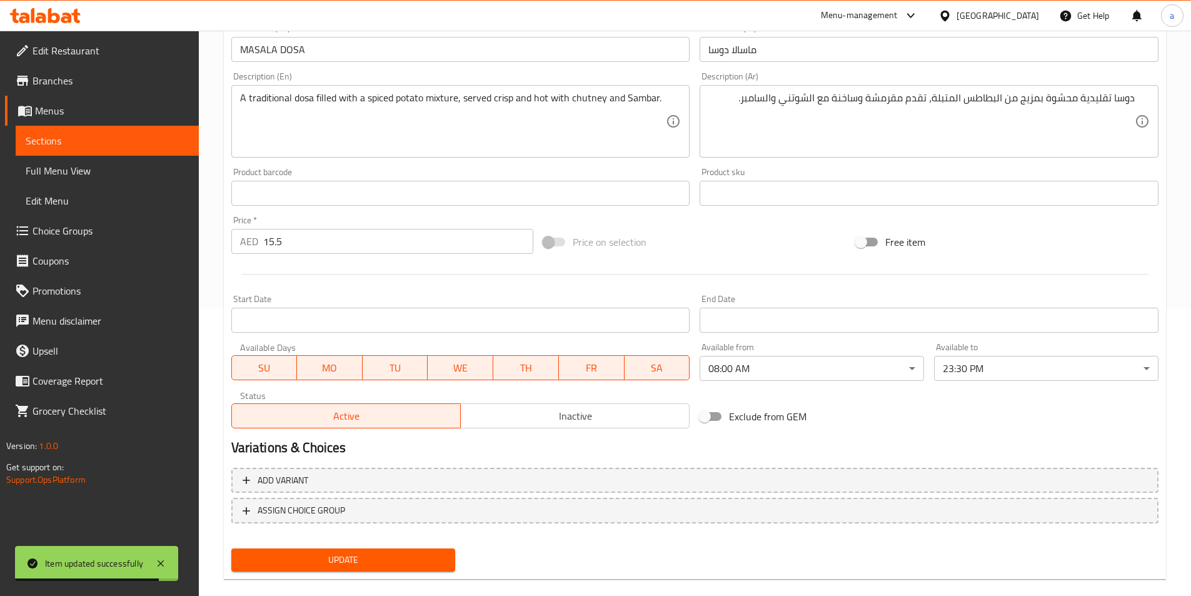
scroll to position [0, 0]
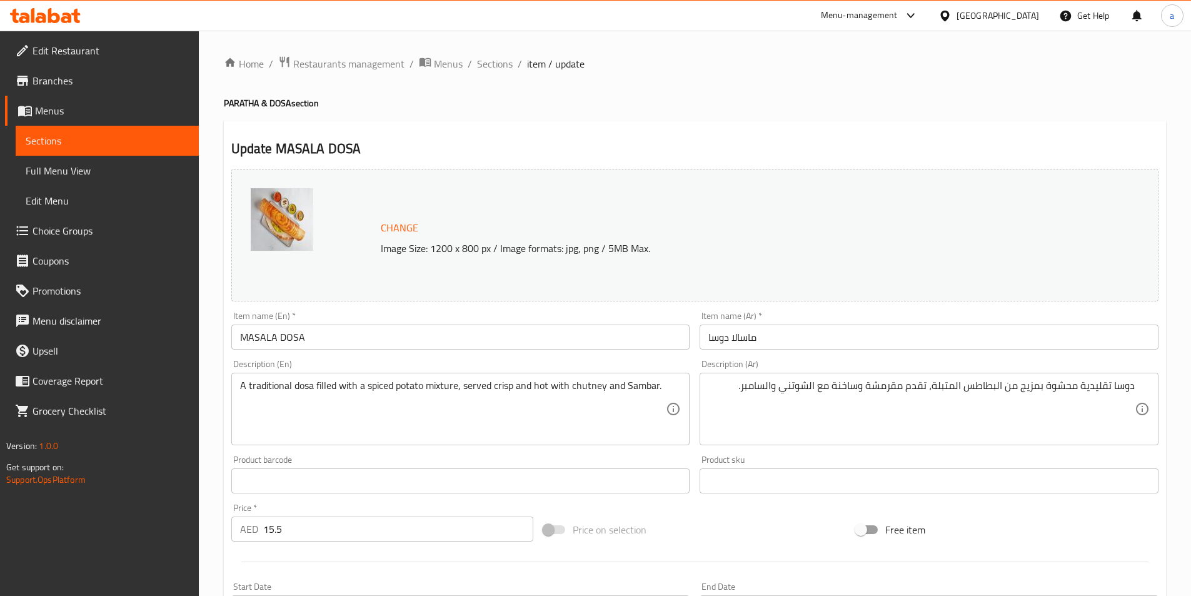
click at [169, 136] on span "Sections" at bounding box center [107, 140] width 163 height 15
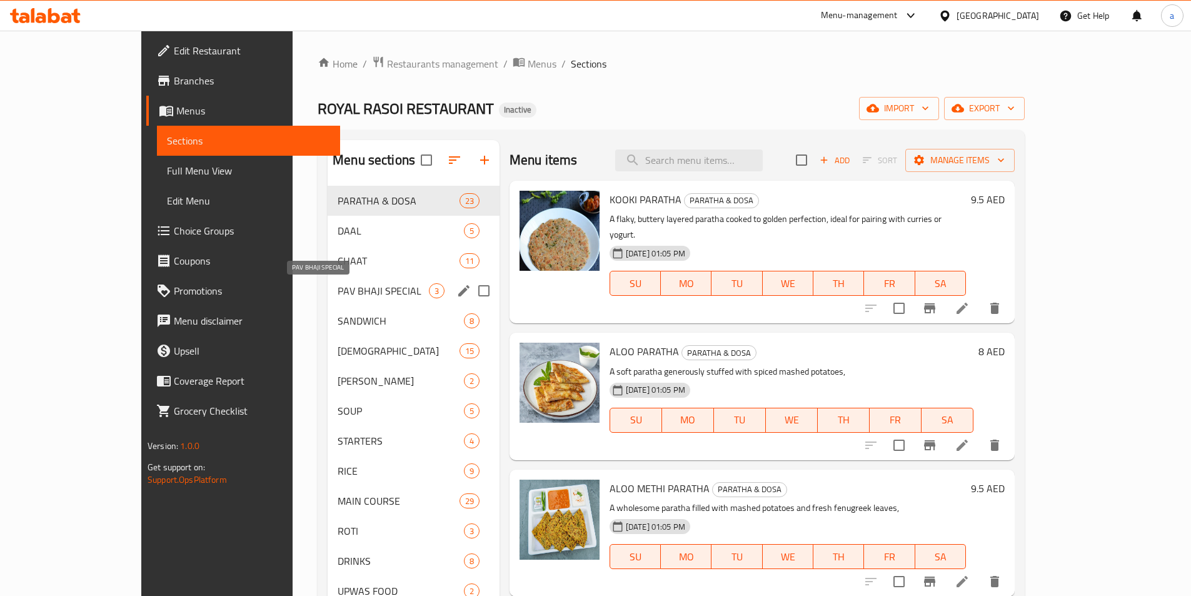
click at [344, 296] on span "PAV BHAJI SPECIAL" at bounding box center [383, 290] width 91 height 15
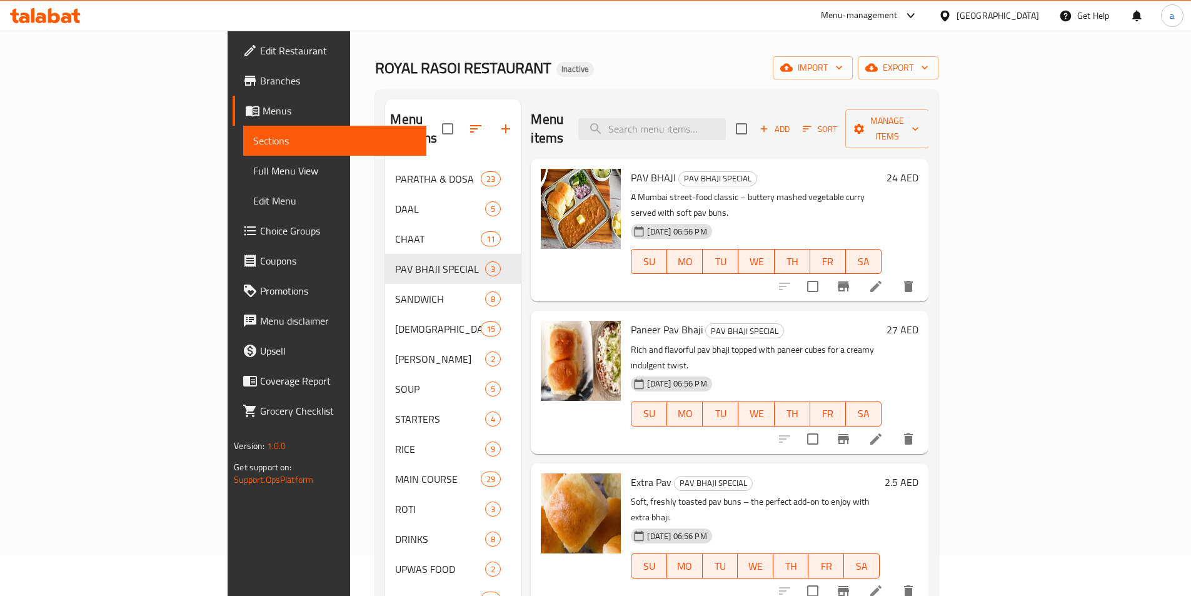
scroll to position [63, 0]
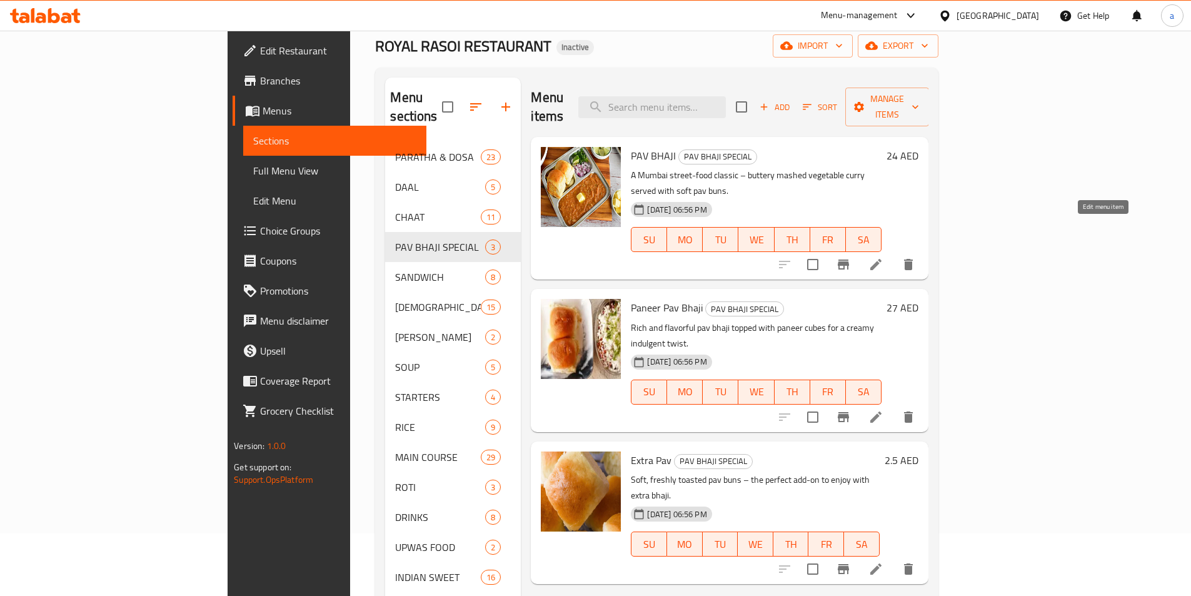
click at [882, 259] on icon at bounding box center [875, 264] width 11 height 11
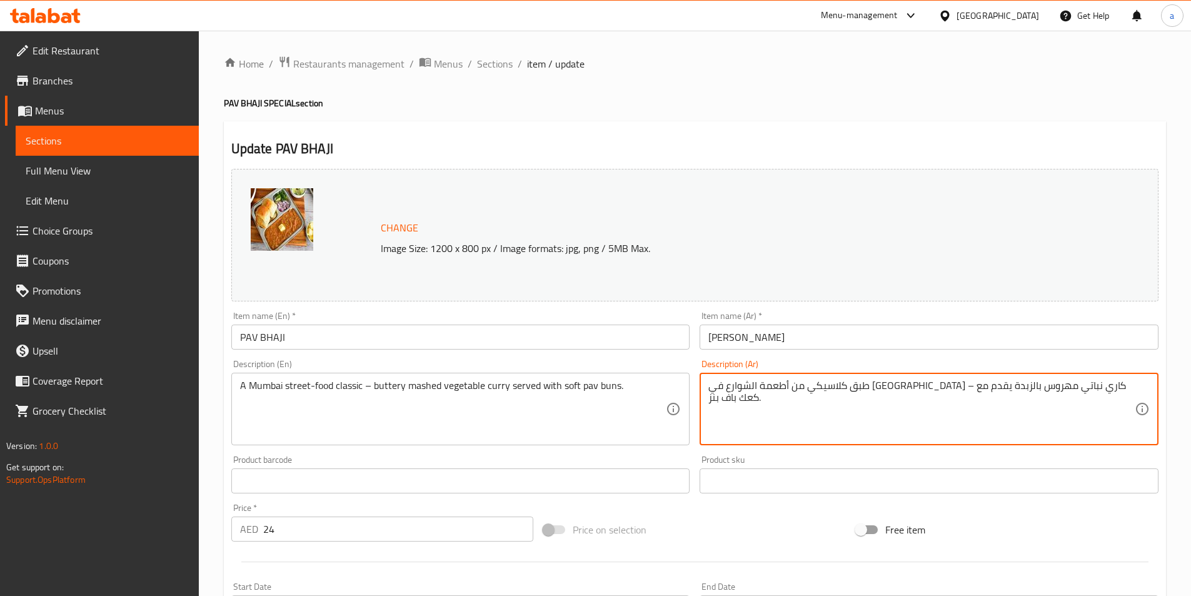
click at [750, 387] on textarea "طبق كلاسيكي من أطعمة الشوارع في مومباي – كاري نباتي مهروس بالزبدة يقدم مع كعك ب…" at bounding box center [921, 409] width 426 height 59
click at [748, 388] on textarea "طبق كلاسيكي من أطعمة الشوارع في مومباي – كاري نباتي مهروس بالزبدة يقدم مع كيزر …" at bounding box center [921, 409] width 426 height 59
click at [712, 388] on textarea "طبق كلاسيكي من أطعمة الشوارع في مومباي – كاري نباتي مهروس بالزبدة يقدم مع كيزر …" at bounding box center [921, 409] width 426 height 59
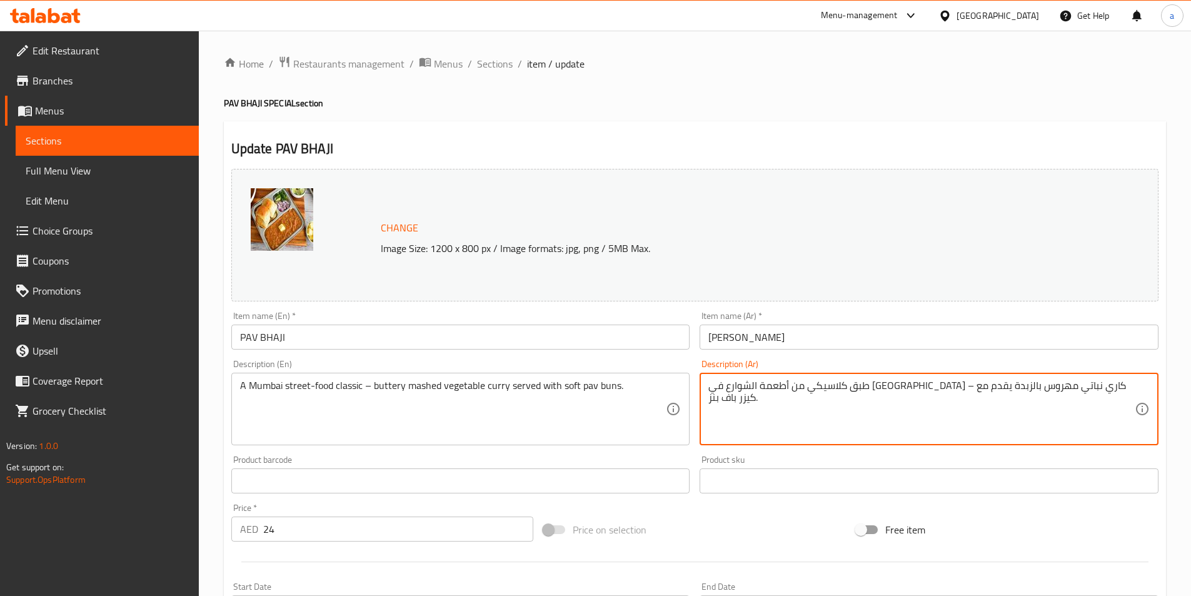
paste textarea "كيزر"
click at [753, 389] on textarea "طبق كلاسيكي من أطعمة الشوارع في مومباي – كاري نباتي مهروس بالزبدة يقدم مع كيزر …" at bounding box center [921, 409] width 426 height 59
click at [765, 388] on textarea "طبق كلاسيكي من أطعمة الشوارع في مومباي – كاري نباتي مهروس بالزبدة يقدم مع سوفت …" at bounding box center [921, 409] width 426 height 59
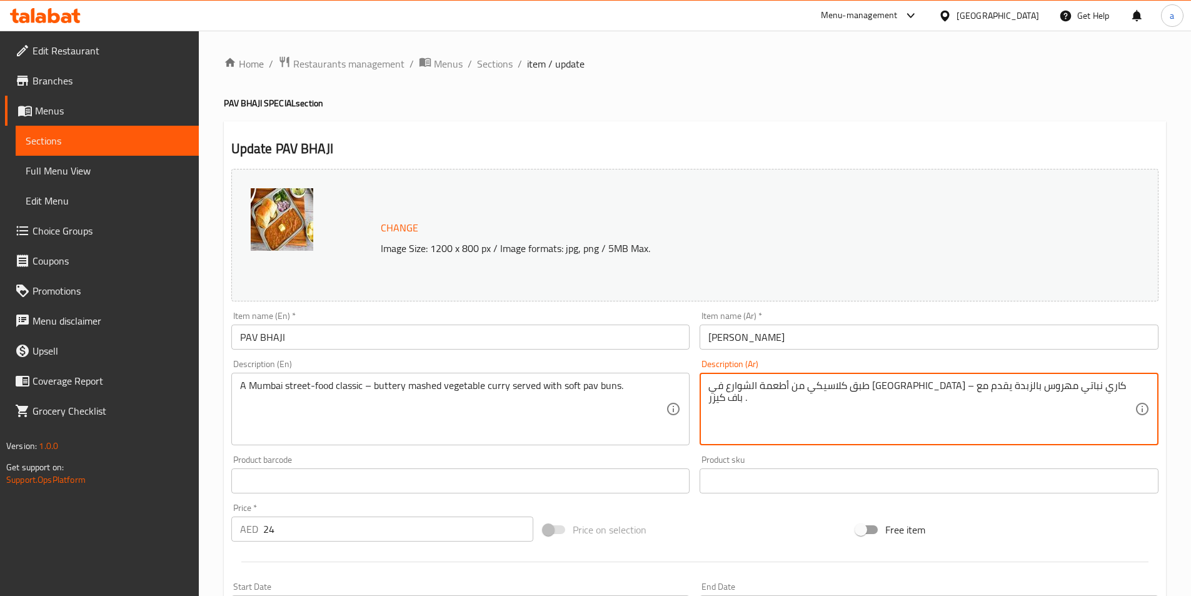
click at [704, 389] on div "طبق كلاسيكي من أطعمة الشوارع في مومباي – كاري نباتي مهروس بالزبدة يقدم مع باف ك…" at bounding box center [929, 409] width 459 height 73
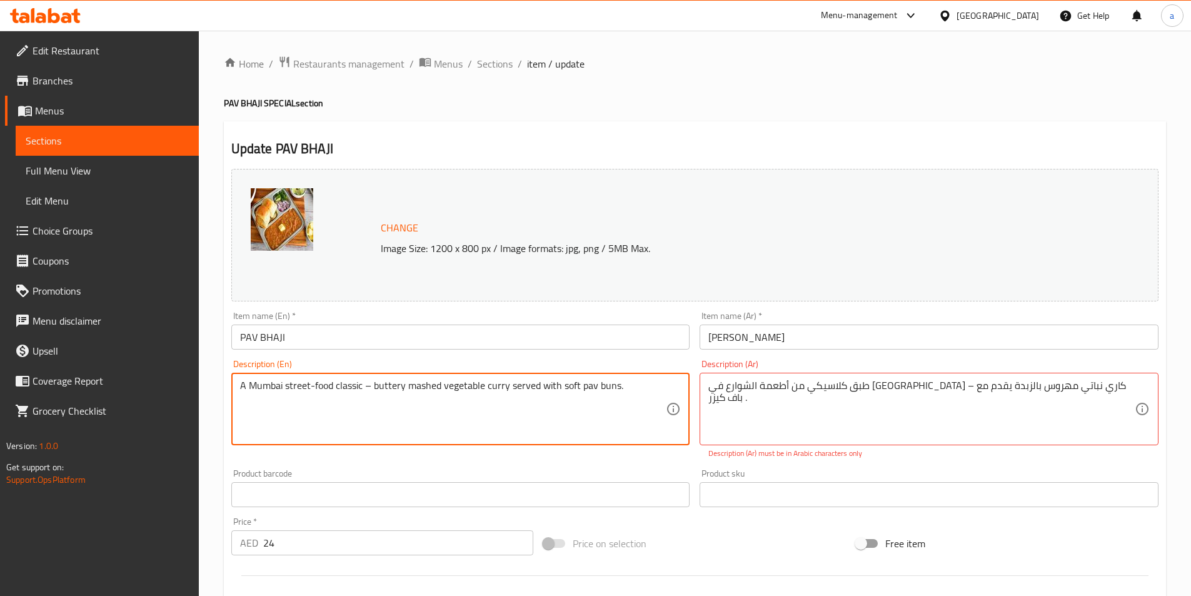
click at [564, 386] on textarea "A Mumbai street-food classic – buttery mashed vegetable curry served with soft …" at bounding box center [453, 409] width 426 height 59
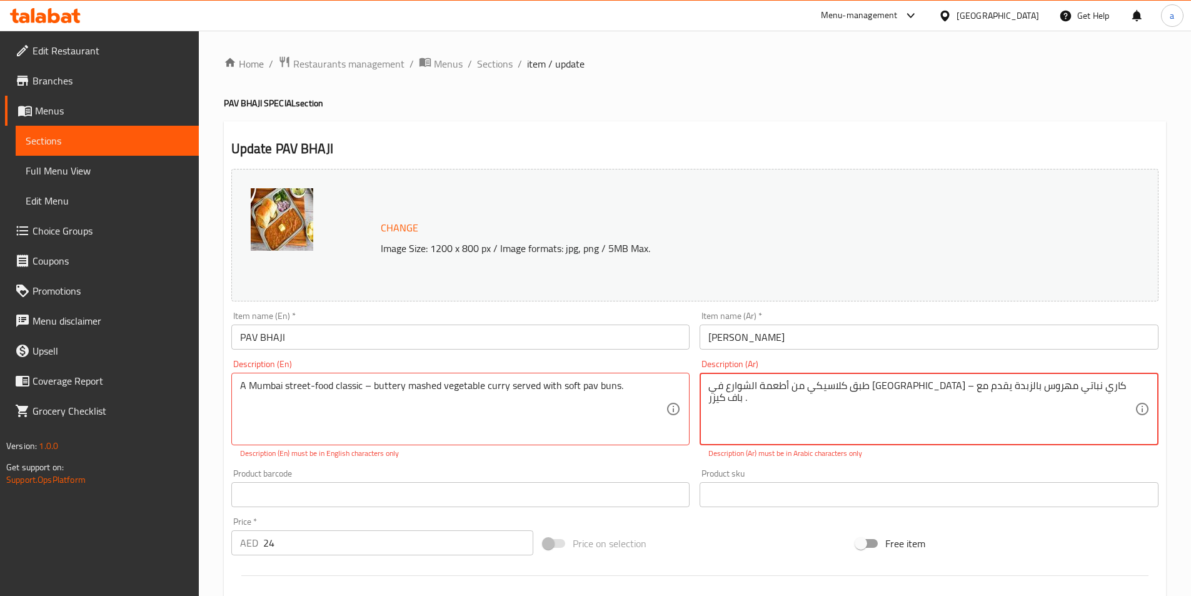
click at [710, 387] on textarea "طبق كلاسيكي من أطعمة الشوارع في مومباي – كاري نباتي مهروس بالزبدة يقدم مع باف ك…" at bounding box center [921, 409] width 426 height 59
drag, startPoint x: 839, startPoint y: 445, endPoint x: 797, endPoint y: 408, distance: 56.2
click at [745, 392] on textarea "طبق كلاسيكي من أطعمة الشوارع في مومباي – كاري نباتي مهروس بالزبدة يقدم مع باف ك…" at bounding box center [921, 409] width 426 height 59
type textarea "طبق كلاسيكي من أطعمة الشوارع في مومباي – كاري نباتي مهروس بالزبدة يقدم مع باف ك…"
click at [655, 455] on p "Description (En) must be in English characters only" at bounding box center [460, 453] width 441 height 11
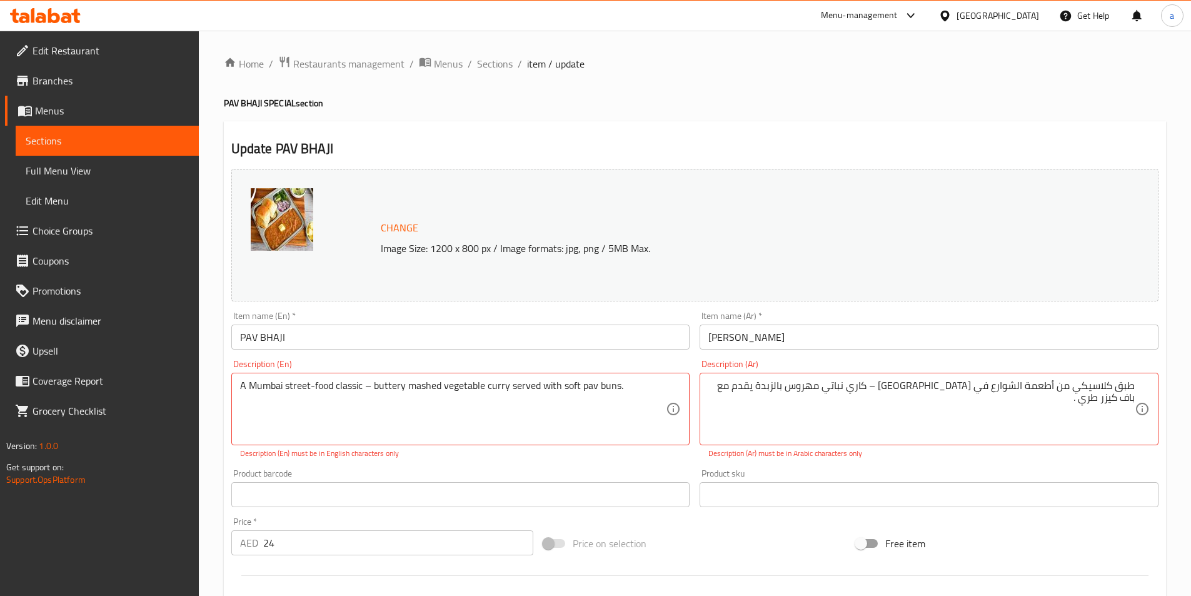
click at [655, 455] on p "Description (En) must be in English characters only" at bounding box center [460, 453] width 441 height 11
click at [643, 499] on input "text" at bounding box center [460, 494] width 459 height 25
click at [598, 458] on p "Description (En) must be in English characters only" at bounding box center [460, 453] width 441 height 11
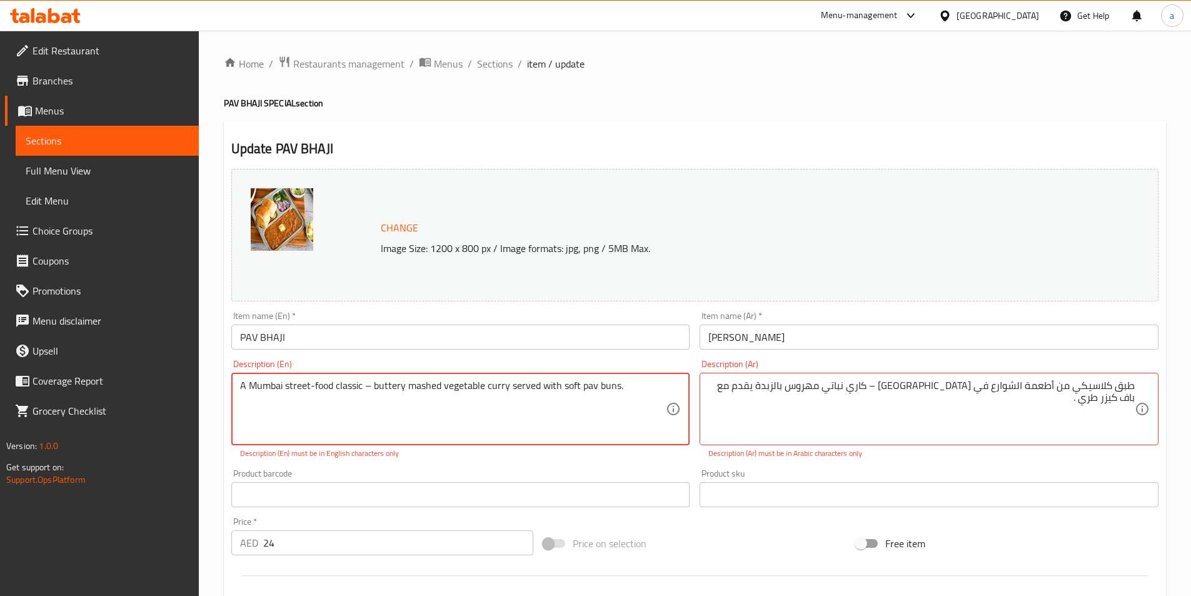
click at [635, 398] on textarea "A Mumbai street-food classic – buttery mashed vegetable curry served with soft …" at bounding box center [453, 409] width 426 height 59
click at [336, 409] on textarea "A Mumbai street-food classic – buttery mashed vegetable curry served with soft …" at bounding box center [453, 409] width 426 height 59
drag, startPoint x: 627, startPoint y: 385, endPoint x: 204, endPoint y: 385, distance: 422.7
click at [204, 385] on div "Home / Restaurants management / Menus / Sections / item / update PAV BHAJI SPEC…" at bounding box center [695, 473] width 992 height 885
type textarea "A Mumbai street-food classic - buttery mashed vegetable curry served with soft …"
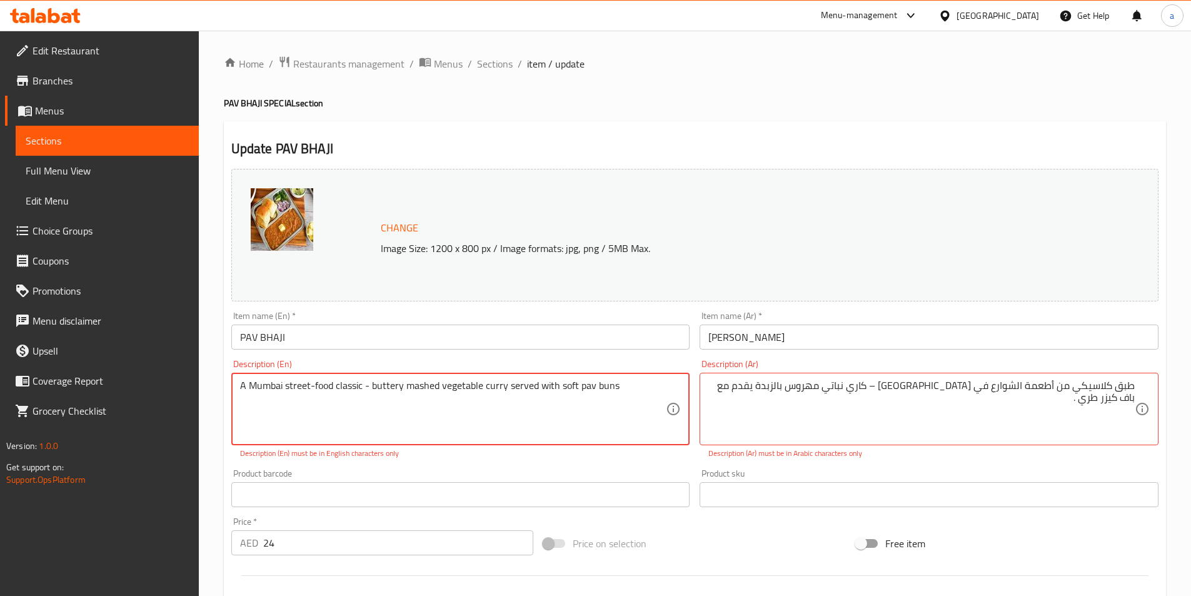
click at [516, 466] on div "Product barcode Product barcode" at bounding box center [460, 488] width 469 height 48
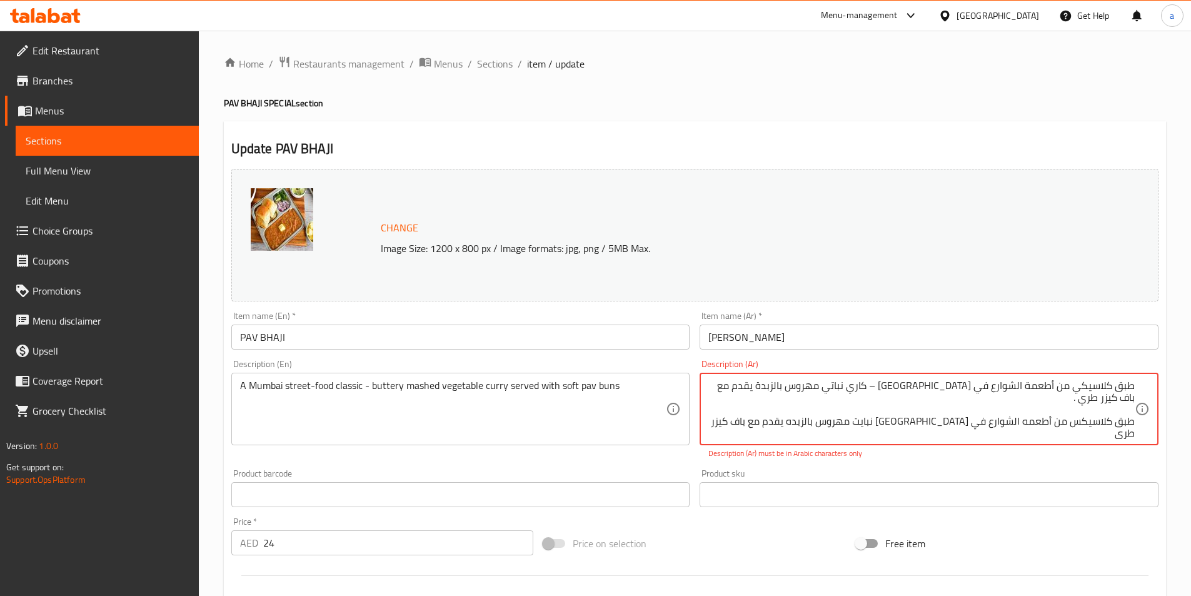
click at [717, 386] on textarea "طبق كلاسيكي من أطعمة الشوارع في مومباي – كاري نباتي مهروس بالزبدة يقدم مع باف ك…" at bounding box center [921, 409] width 426 height 59
click at [890, 418] on textarea "طبق كلاسيكي من أطعمة الشوارع في مومباي – كاري نباتي مهروس بالزبدة يقدم مع باف ك…" at bounding box center [921, 409] width 426 height 59
click at [887, 418] on textarea "طبق كلاسيكي من أطعمة الشوارع في مومباي – كاري نباتي مهروس بالزبدة يقدم مع باف ك…" at bounding box center [921, 409] width 426 height 59
drag, startPoint x: 715, startPoint y: 384, endPoint x: 1152, endPoint y: 378, distance: 437.1
click at [1152, 378] on div "طبق كلاسيكي من أطعمة الشوارع في مومباي – كاري نباتي مهروس بالزبدة يقدم مع باف ك…" at bounding box center [929, 409] width 459 height 73
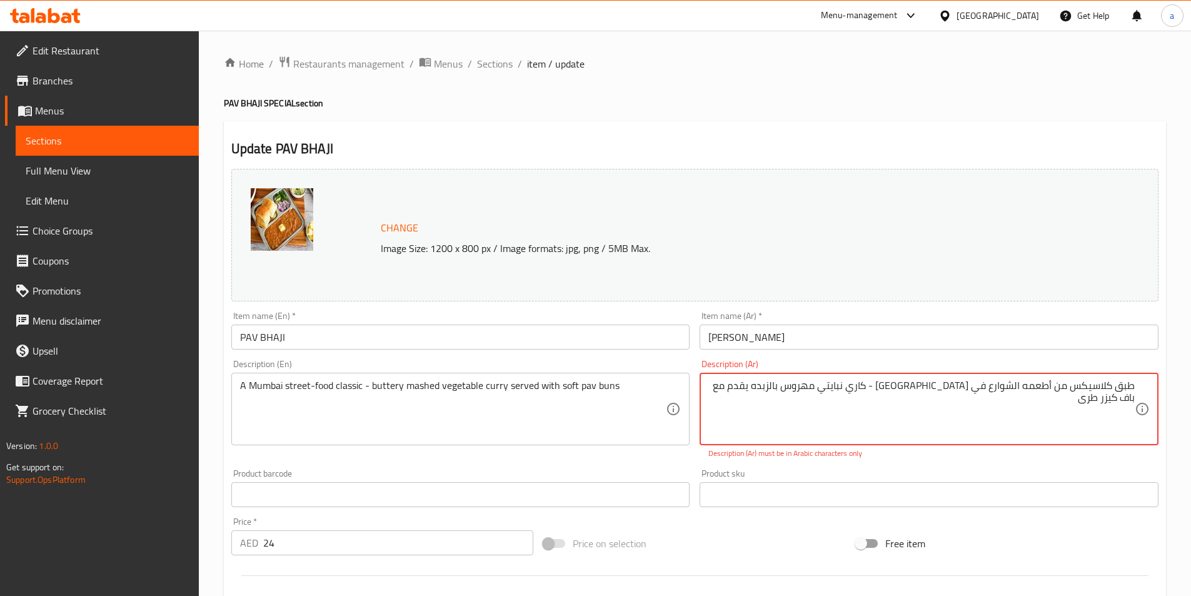
type textarea "طبق كلاسيكس من أطعمه الشوارع في [GEOGRAPHIC_DATA] - كاري نبايتي مهروس بالزبده ي…"
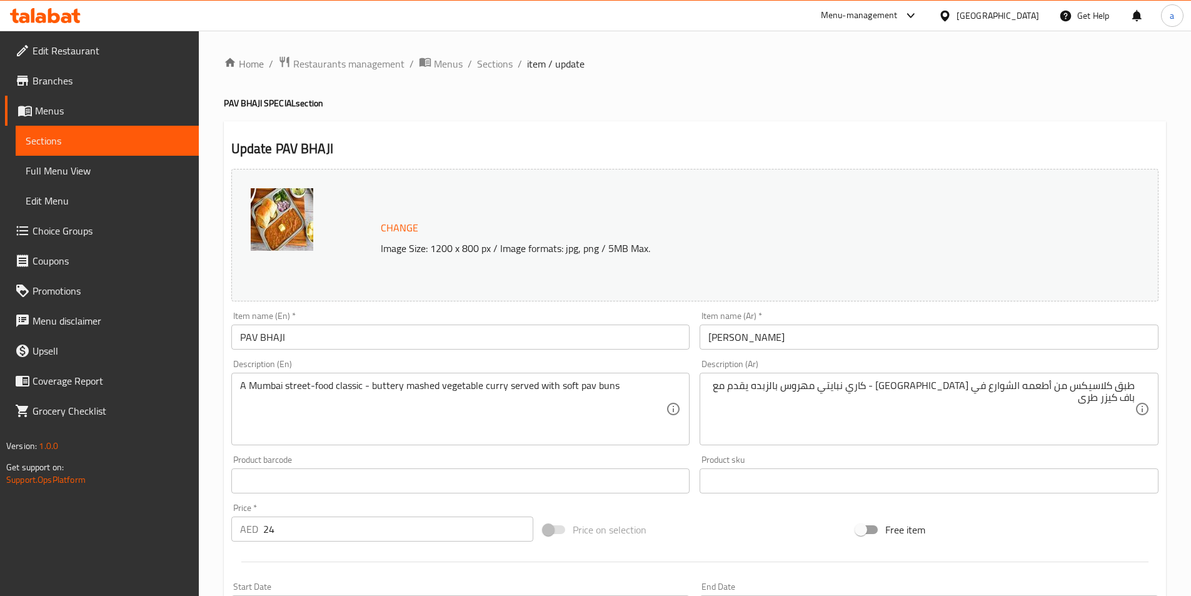
click at [719, 463] on div "Change Image Size: 1200 x 800 px / Image formats: jpg, png / 5MB Max. Item name…" at bounding box center [694, 442] width 937 height 557
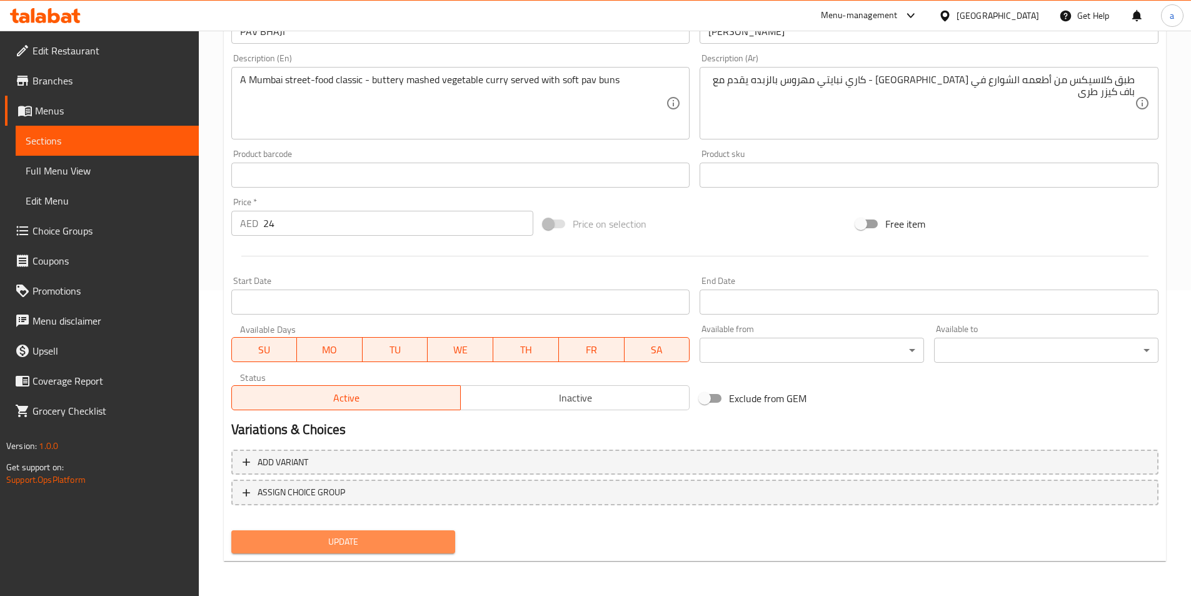
click at [399, 542] on span "Update" at bounding box center [343, 542] width 204 height 16
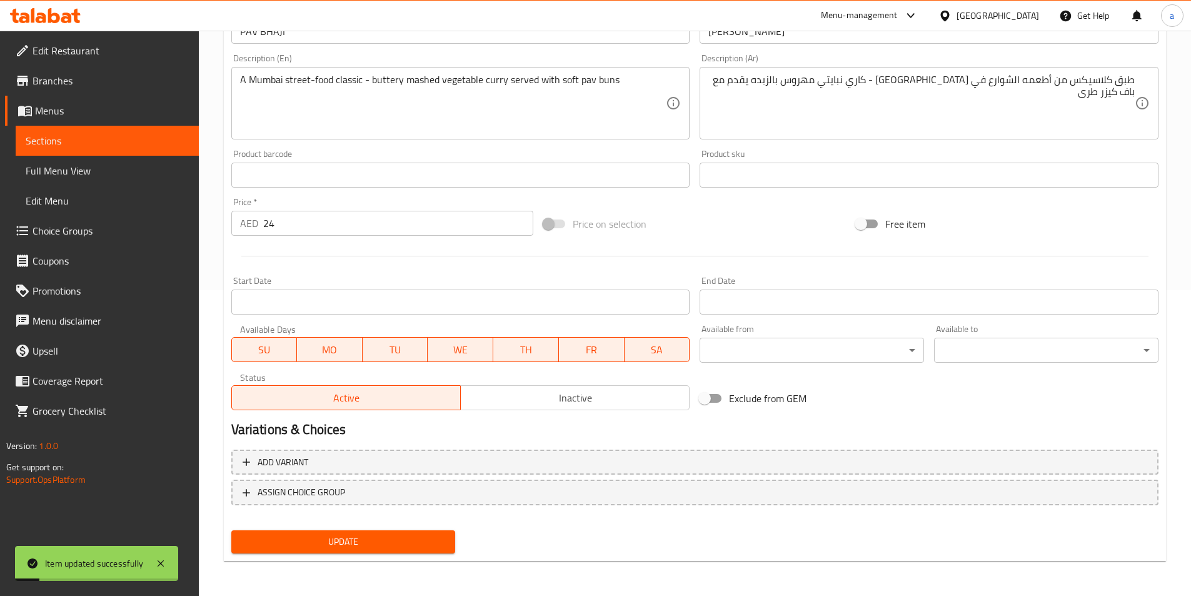
scroll to position [0, 0]
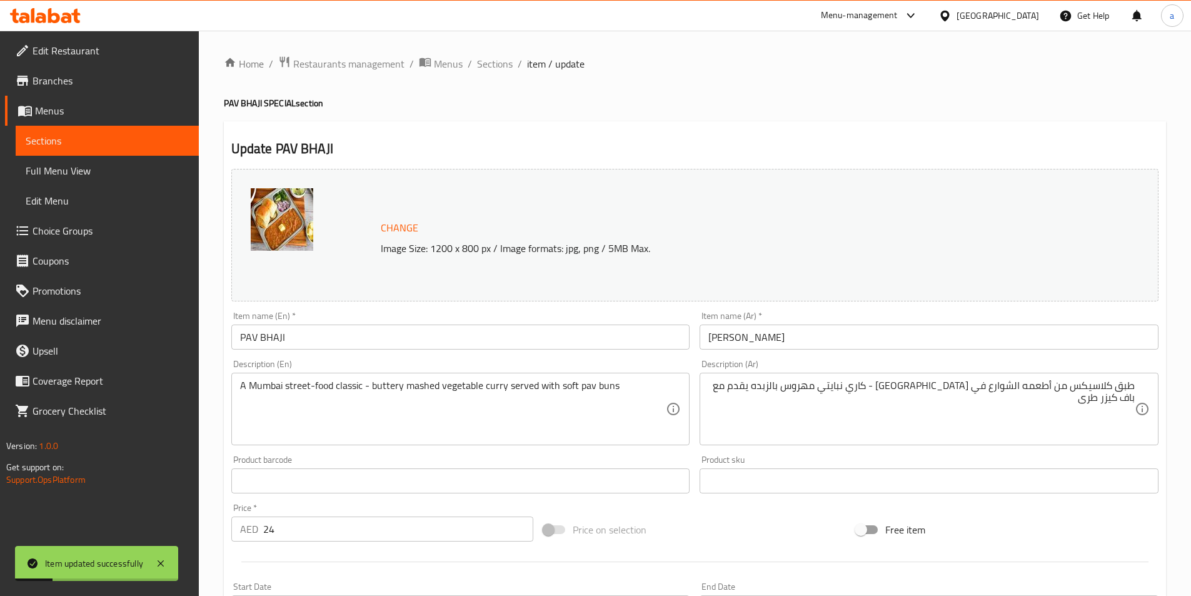
click at [476, 52] on div "Home / Restaurants management / Menus / Sections / item / update PAV BHAJI SPEC…" at bounding box center [695, 466] width 992 height 871
click at [489, 67] on span "Sections" at bounding box center [495, 63] width 36 height 15
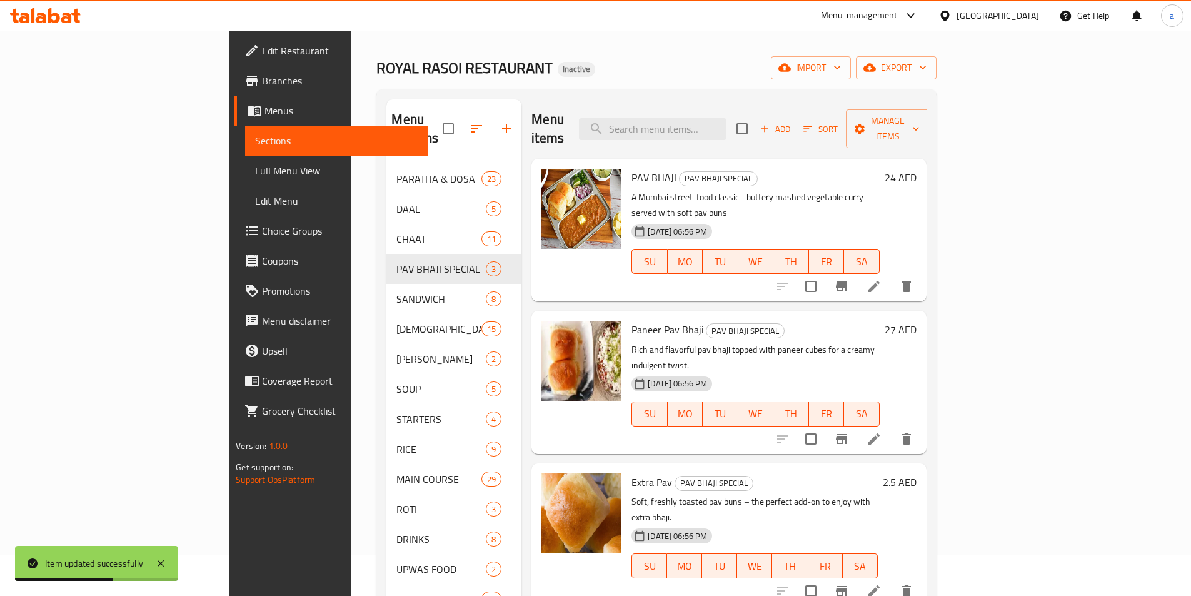
scroll to position [63, 0]
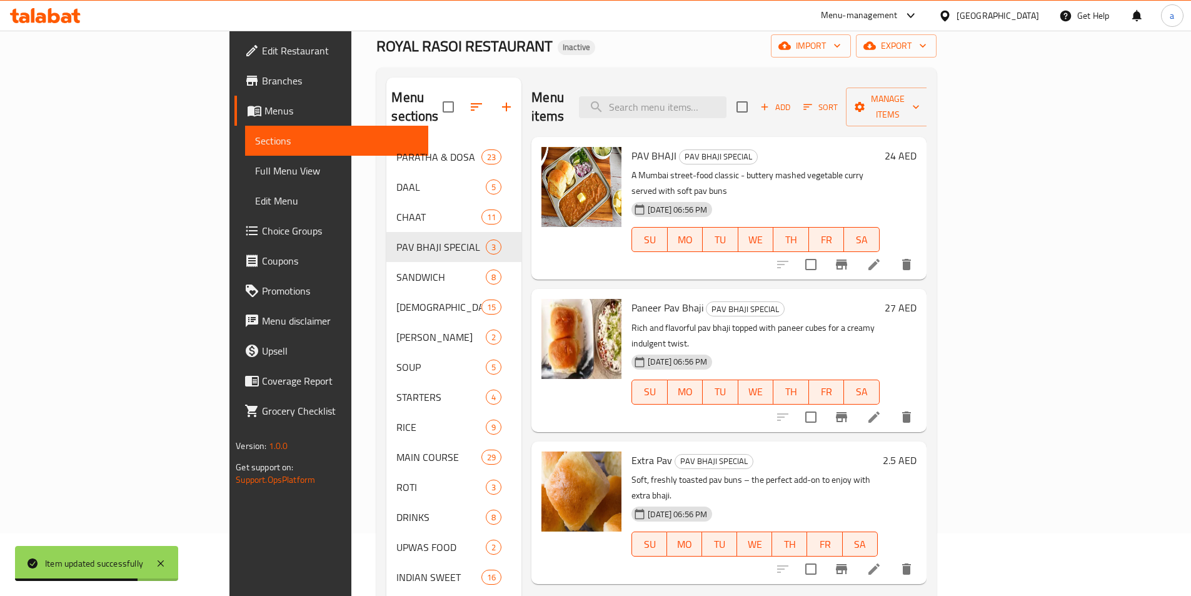
click at [892, 406] on li at bounding box center [874, 417] width 35 height 23
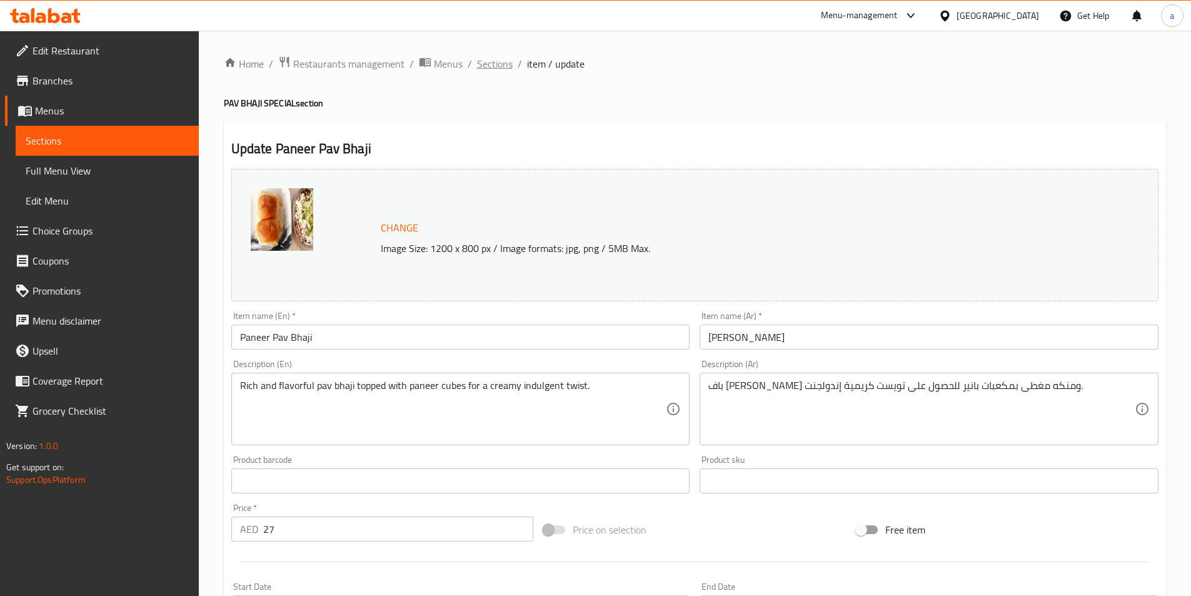
click at [492, 66] on span "Sections" at bounding box center [495, 63] width 36 height 15
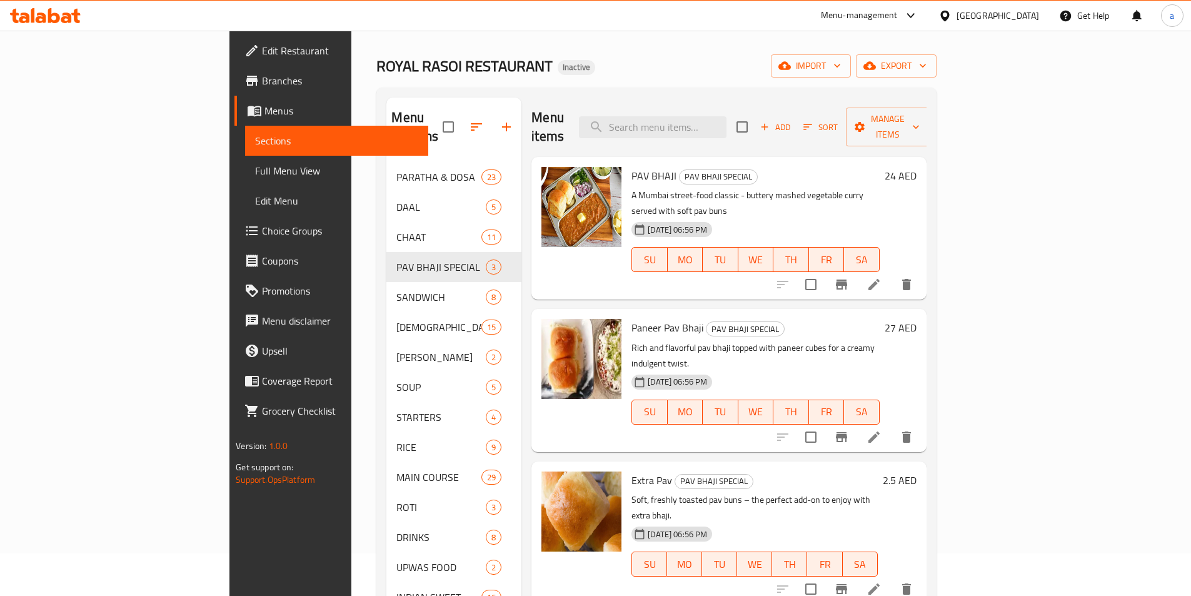
scroll to position [63, 0]
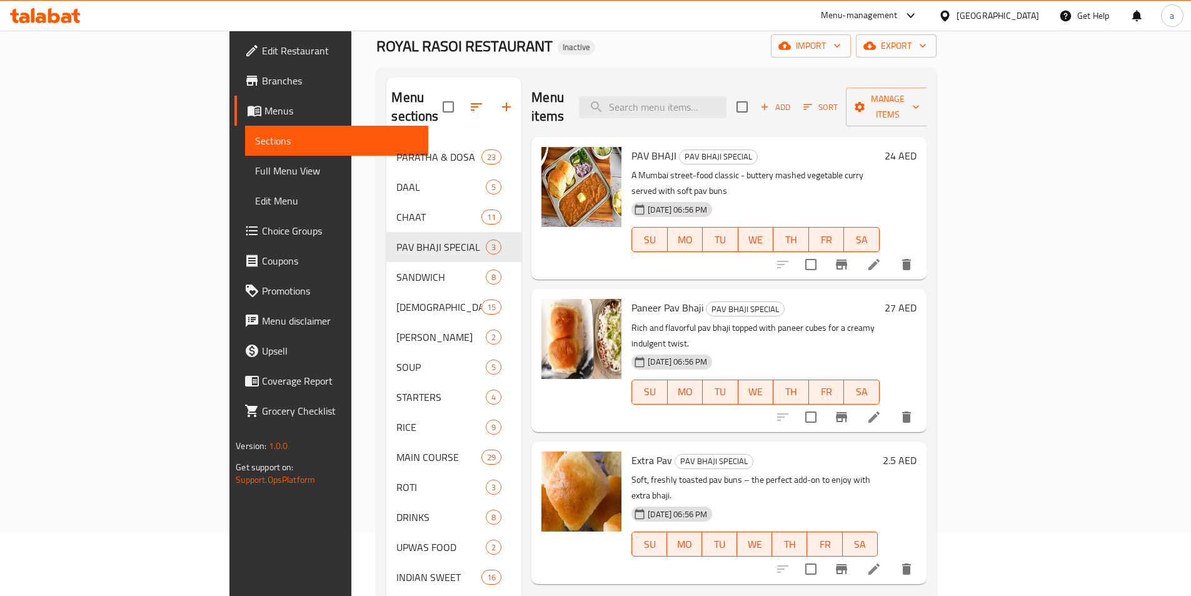
click at [892, 558] on li at bounding box center [874, 569] width 35 height 23
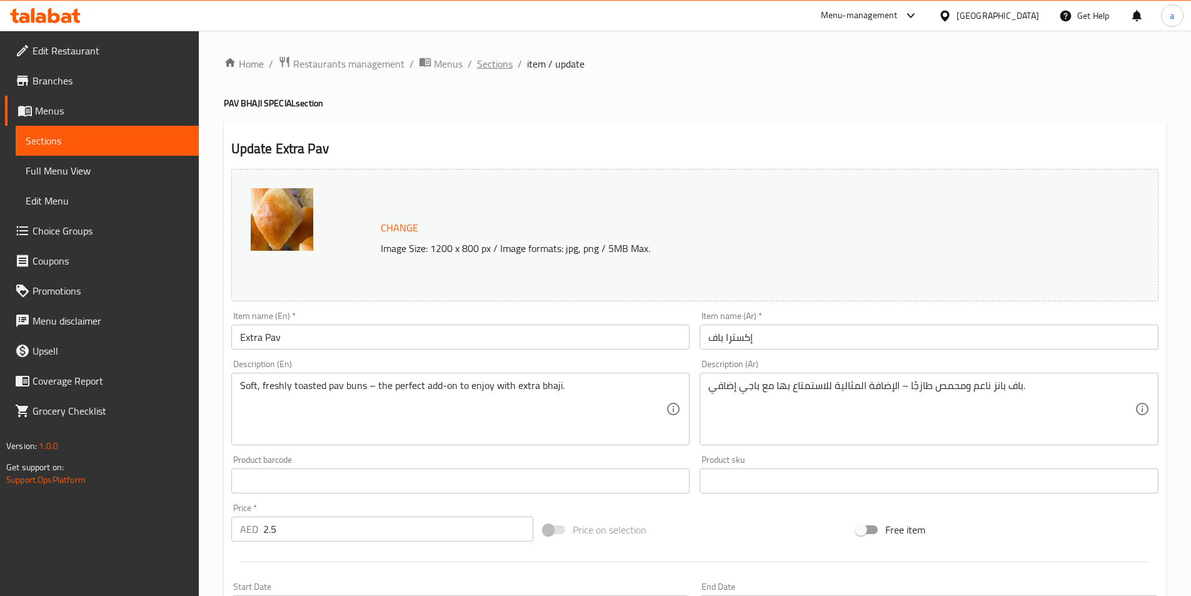
click at [488, 61] on span "Sections" at bounding box center [495, 63] width 36 height 15
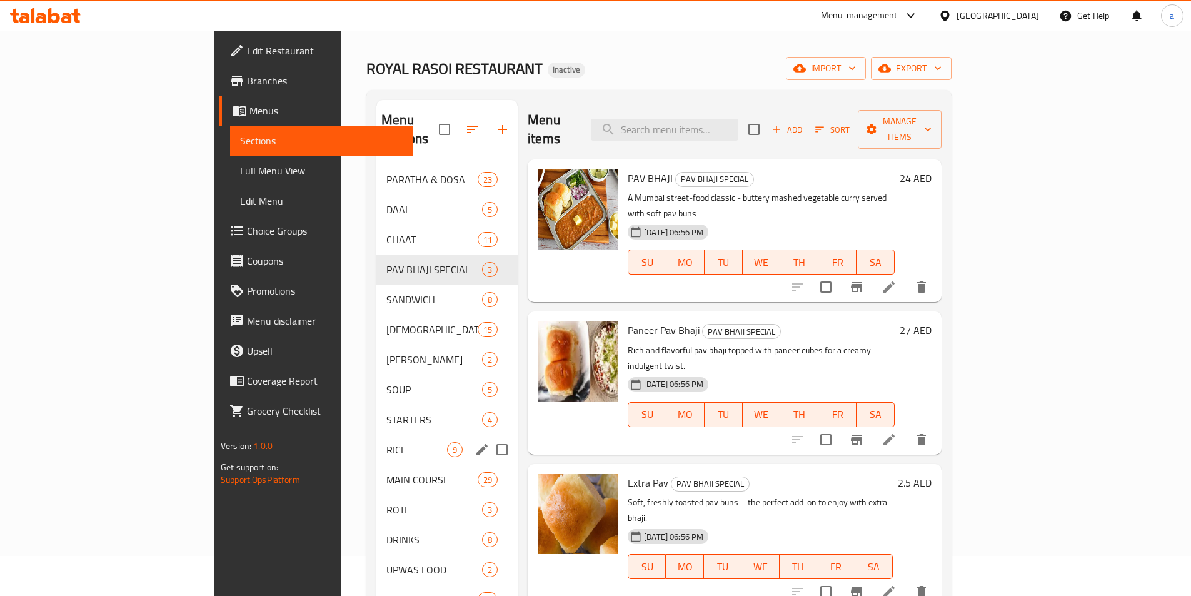
scroll to position [63, 0]
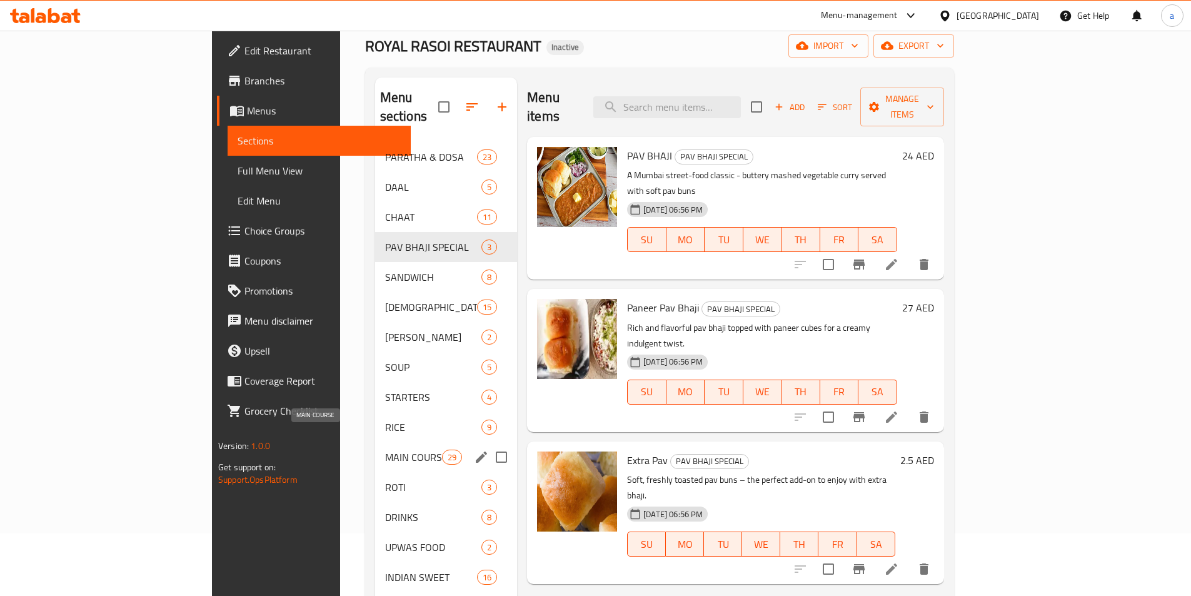
click at [385, 450] on span "MAIN COURSE" at bounding box center [413, 457] width 57 height 15
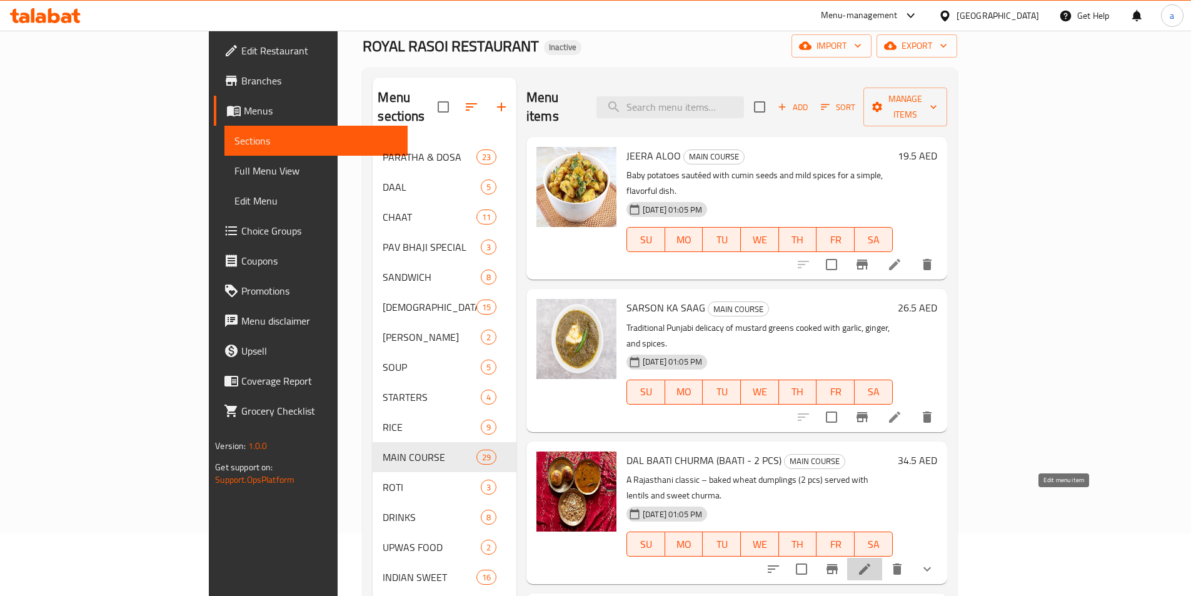
click at [872, 561] on icon at bounding box center [864, 568] width 15 height 15
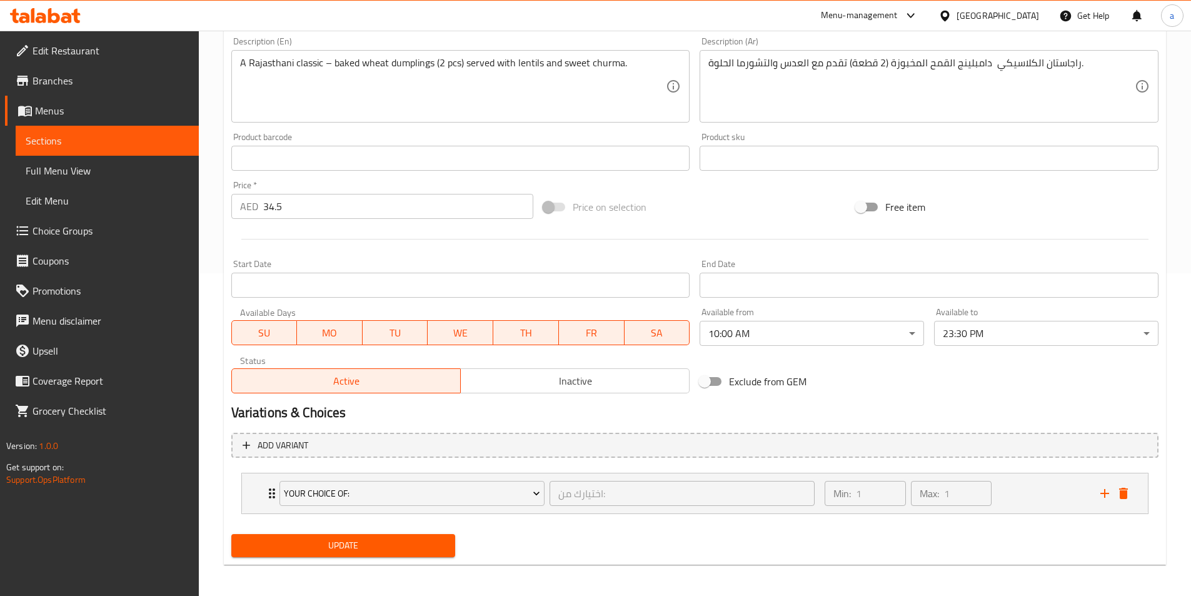
scroll to position [326, 0]
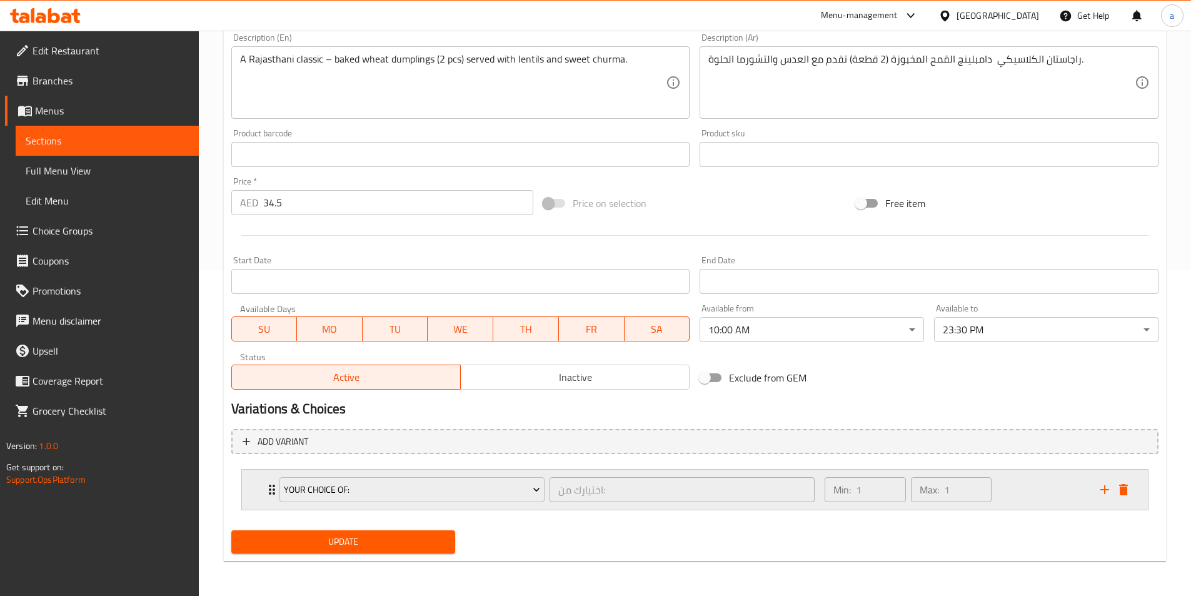
click at [1125, 479] on div "Your Choice of: اختيارك من: ​ Min: 1 ​ Max: 1 ​" at bounding box center [698, 490] width 868 height 40
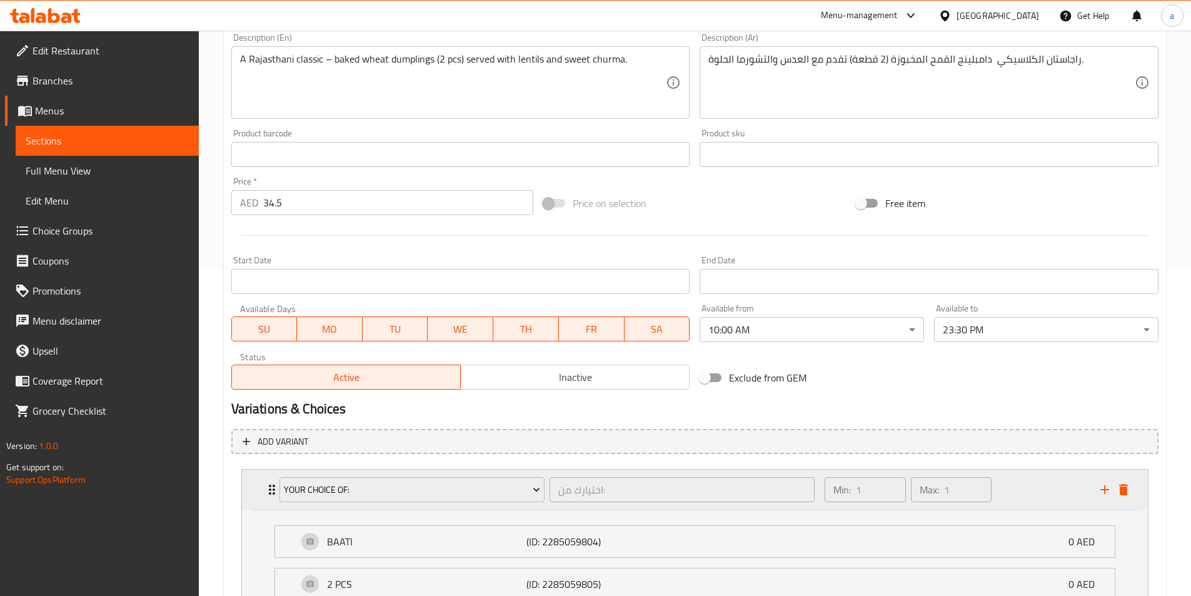
click at [1126, 493] on icon "delete" at bounding box center [1123, 489] width 9 height 11
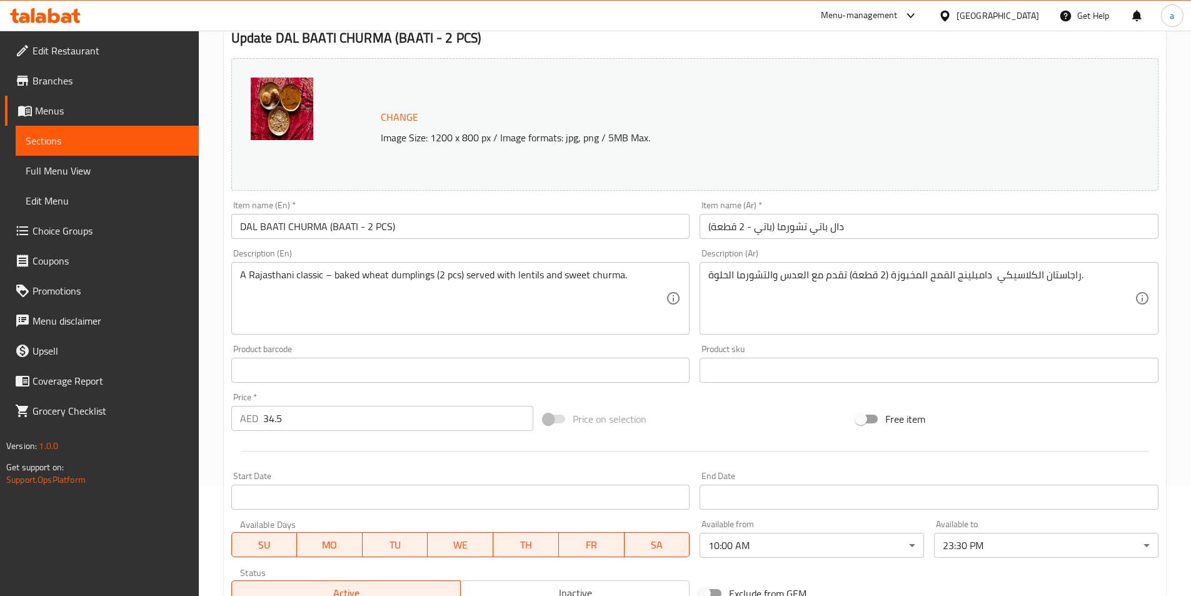
scroll to position [306, 0]
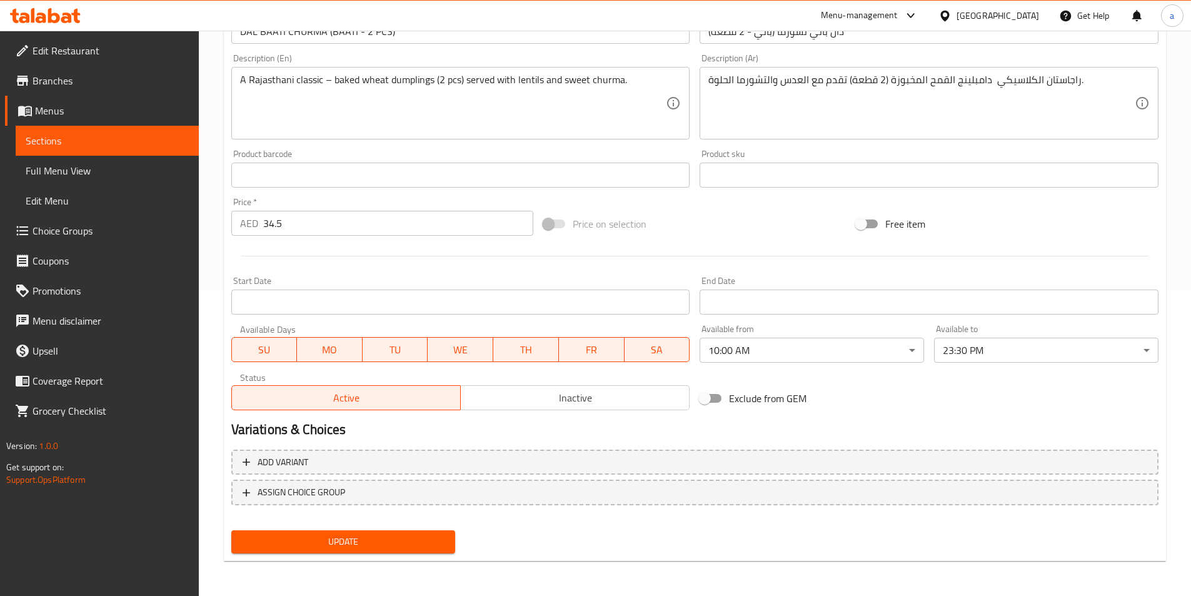
click at [335, 548] on span "Update" at bounding box center [343, 542] width 204 height 16
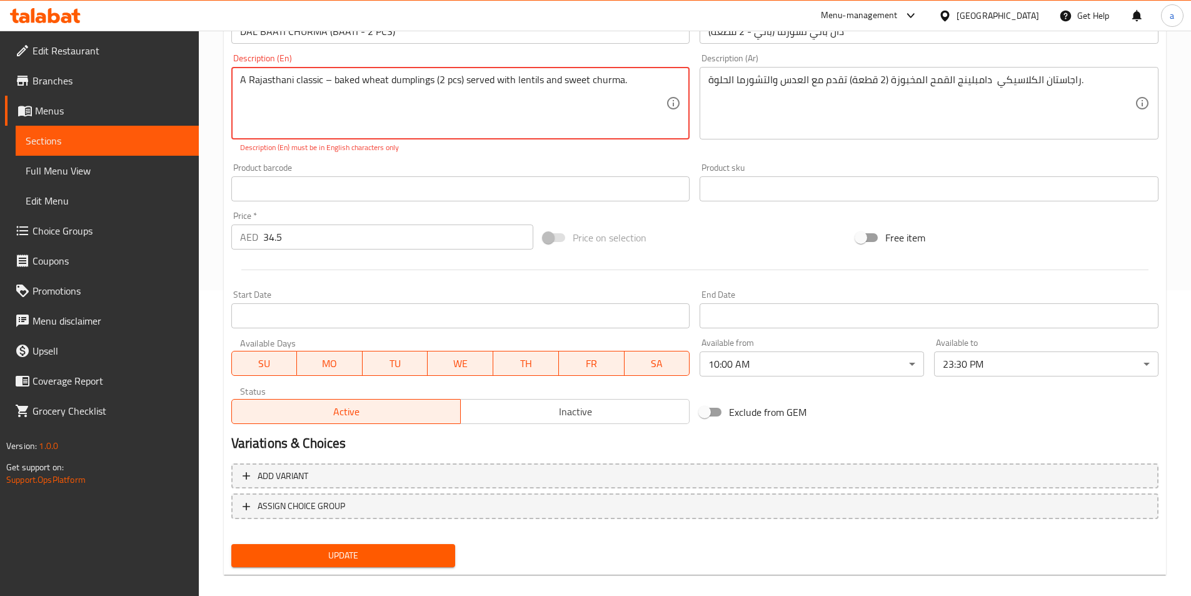
click at [652, 83] on textarea "A Rajasthani classic – baked wheat dumplings (2 pcs) served with lentils and sw…" at bounding box center [453, 103] width 426 height 59
drag, startPoint x: 645, startPoint y: 82, endPoint x: 197, endPoint y: 73, distance: 448.4
click at [197, 73] on div "Edit Restaurant Branches Menus Sections Full Menu View Edit Menu Choice Groups …" at bounding box center [595, 167] width 1191 height 885
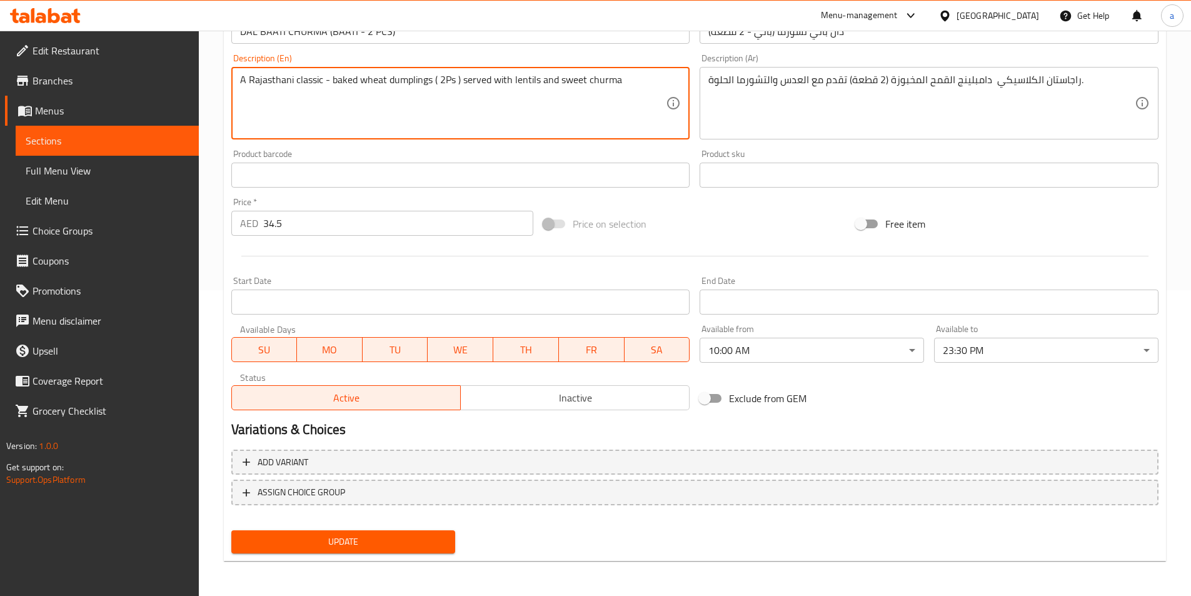
type textarea "A Rajasthani classic - baked wheat dumplings ( 2Ps ) served with lentils and sw…"
click at [420, 147] on div "Product barcode Product barcode" at bounding box center [460, 168] width 469 height 48
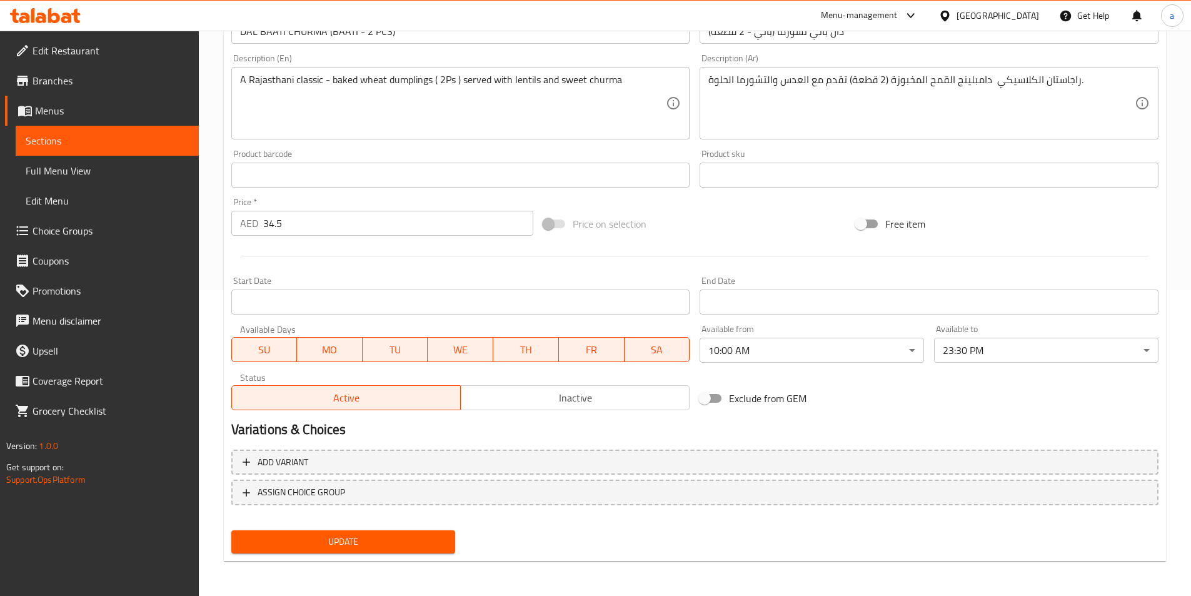
click at [374, 533] on button "Update" at bounding box center [343, 541] width 224 height 23
click at [169, 144] on span "Sections" at bounding box center [107, 140] width 163 height 15
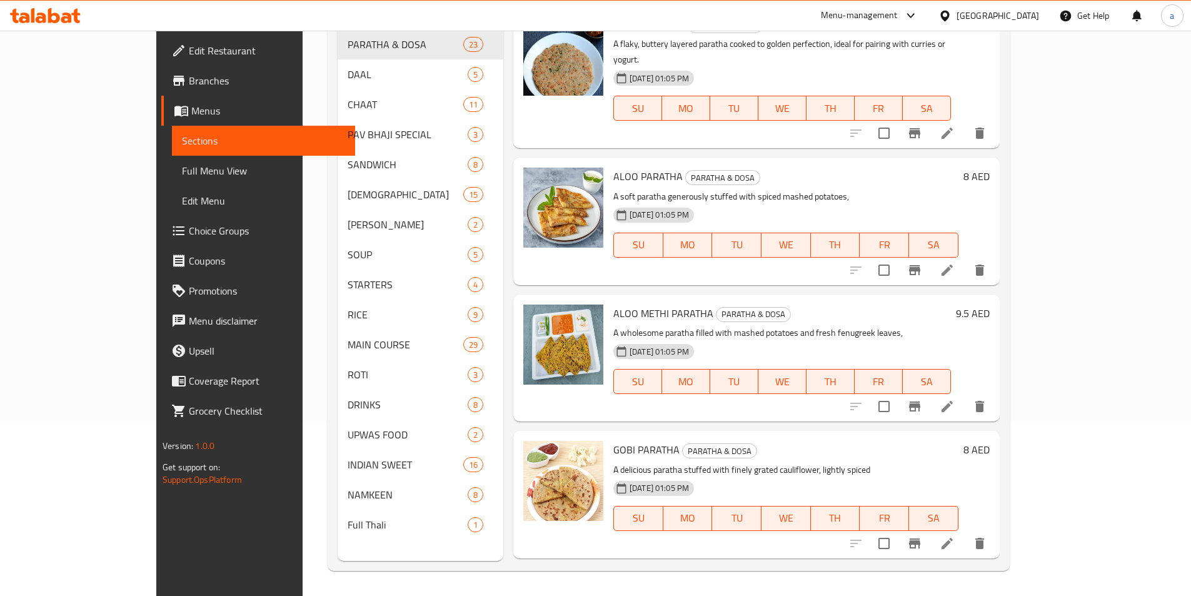
scroll to position [175, 0]
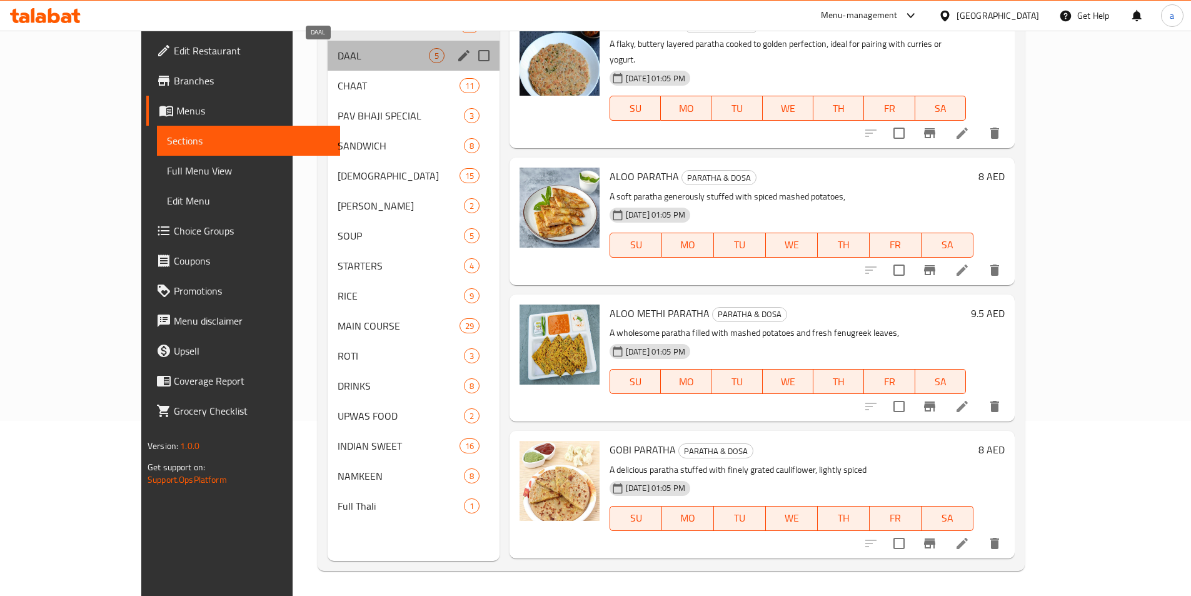
click at [344, 63] on span "DAAL" at bounding box center [383, 55] width 91 height 15
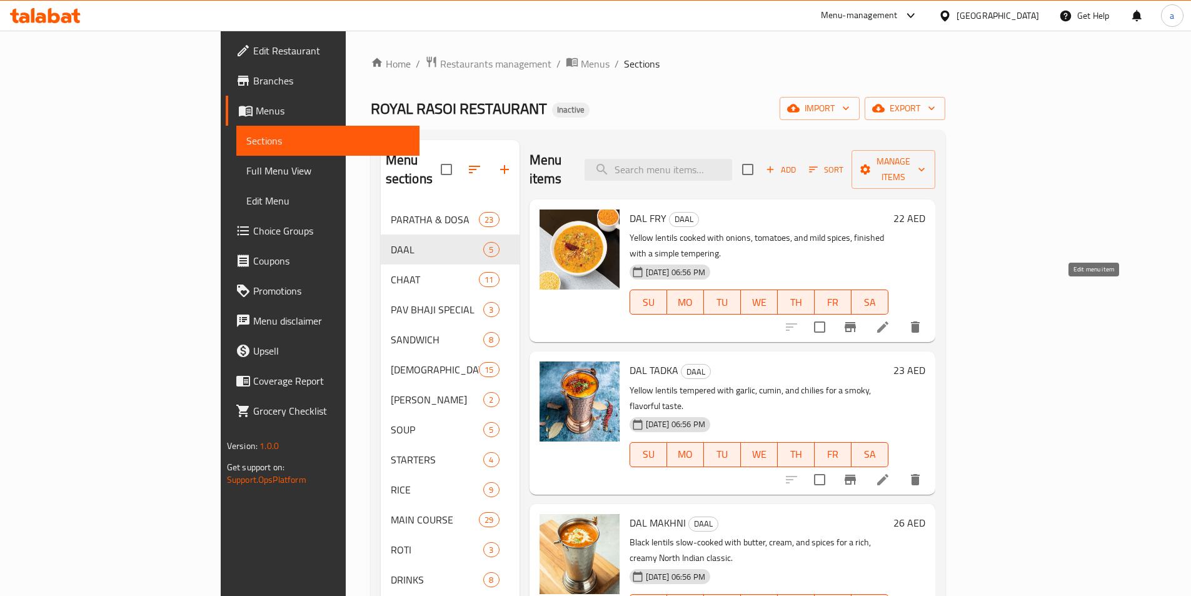
click at [890, 320] on icon at bounding box center [882, 327] width 15 height 15
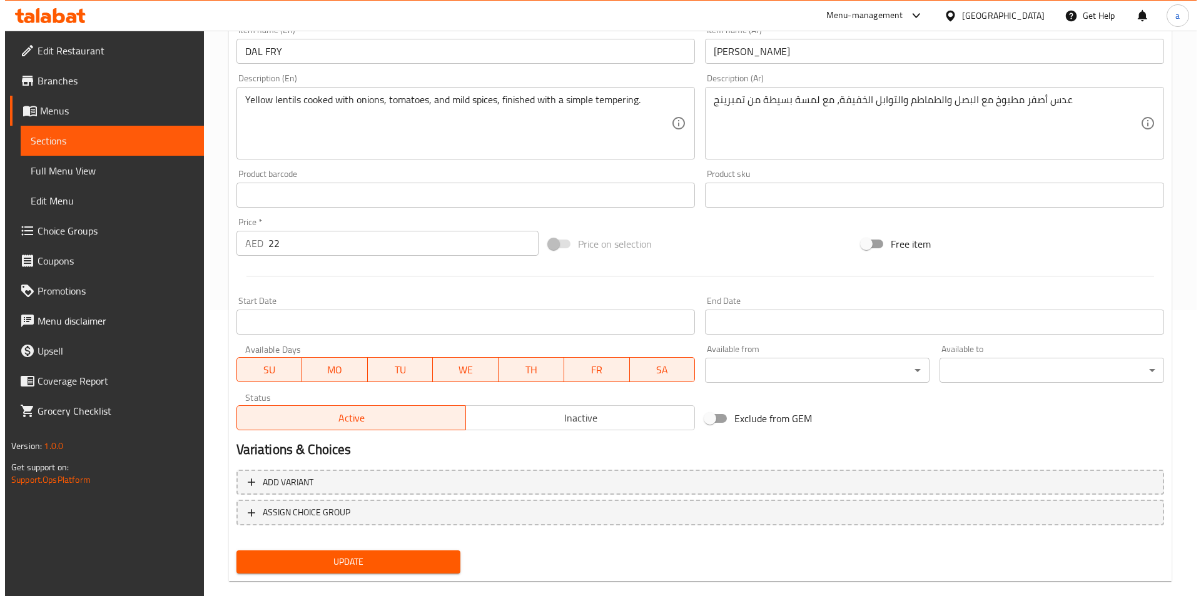
scroll to position [306, 0]
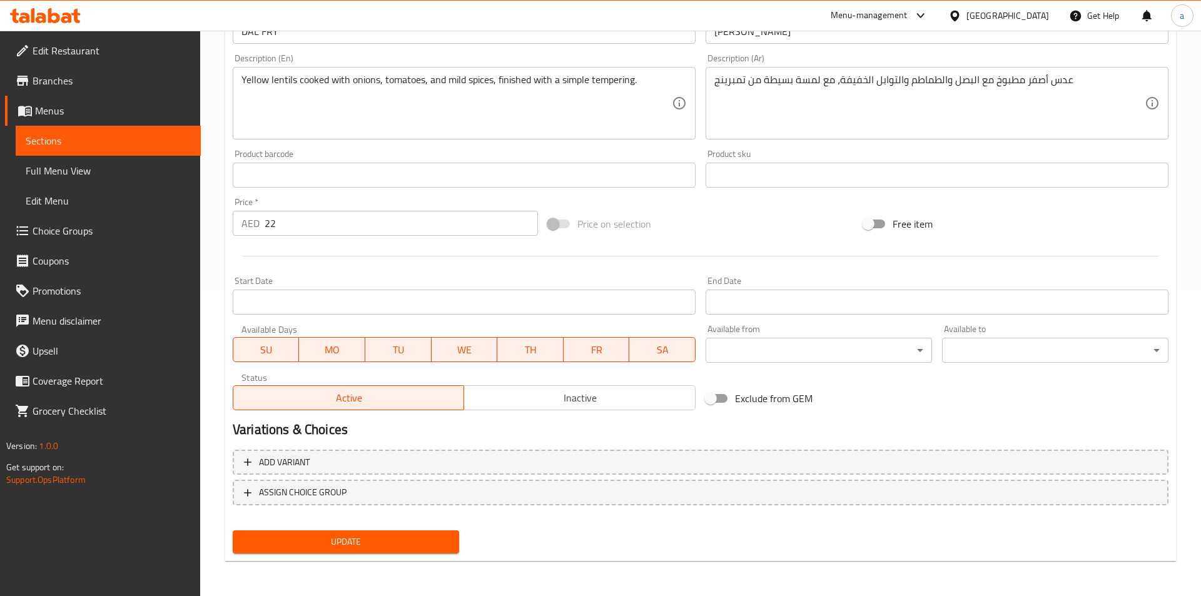
click at [804, 290] on body "​ Menu-management United Arab Emirates Get Help a Edit Restaurant Branches Menu…" at bounding box center [600, 7] width 1201 height 565
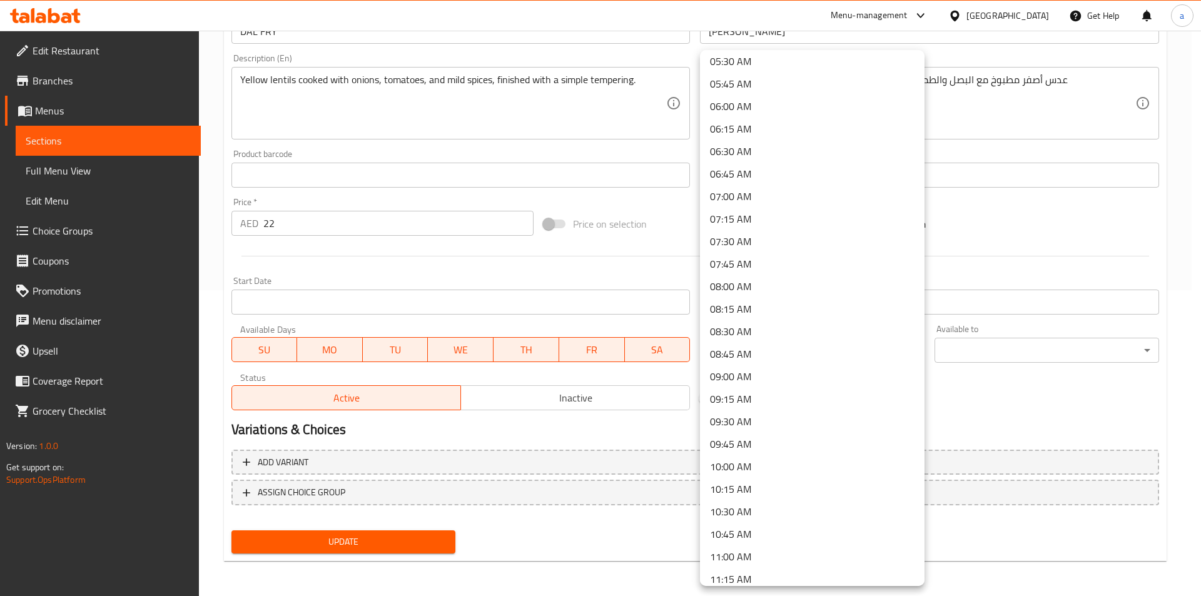
scroll to position [625, 0]
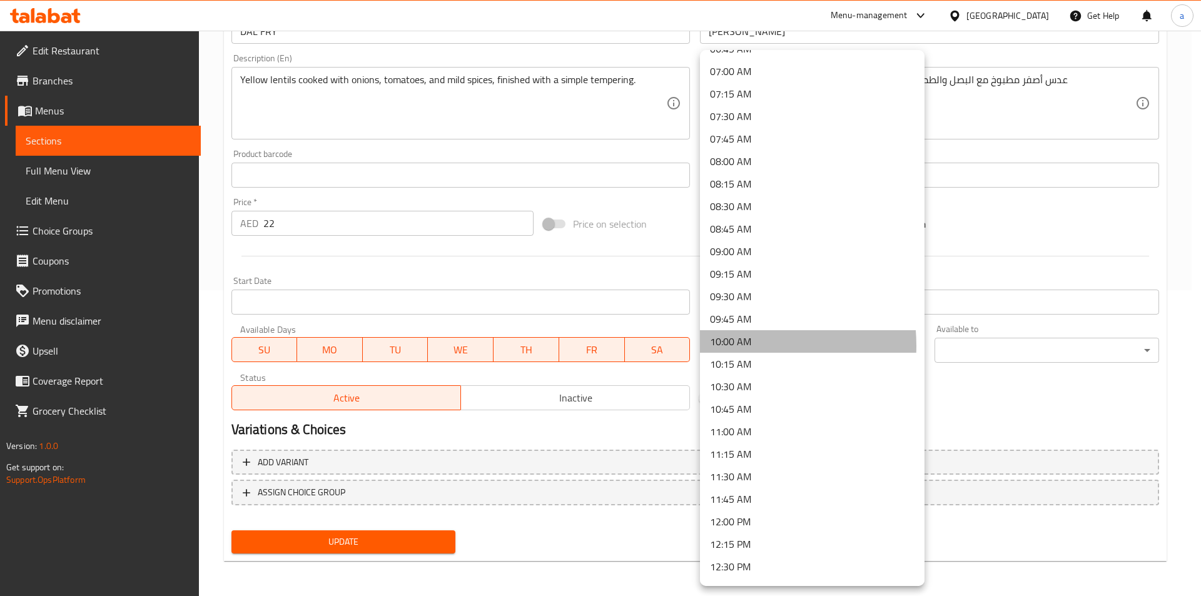
click at [715, 346] on li "10:00 AM" at bounding box center [812, 341] width 224 height 23
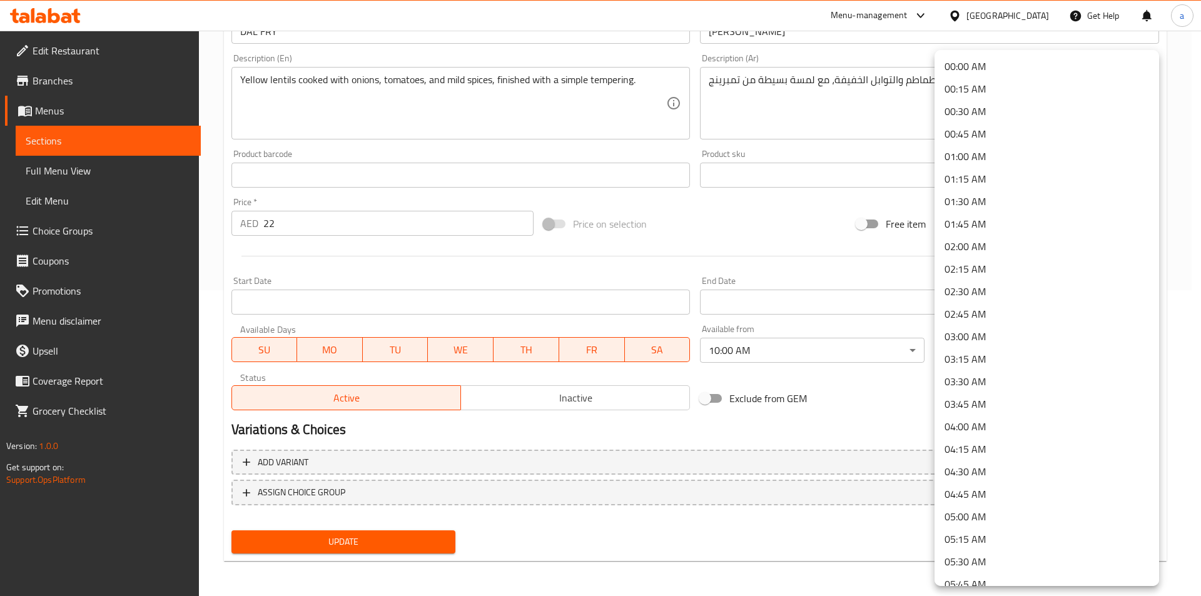
click at [954, 290] on body "​ Menu-management United Arab Emirates Get Help a Edit Restaurant Branches Menu…" at bounding box center [600, 7] width 1201 height 565
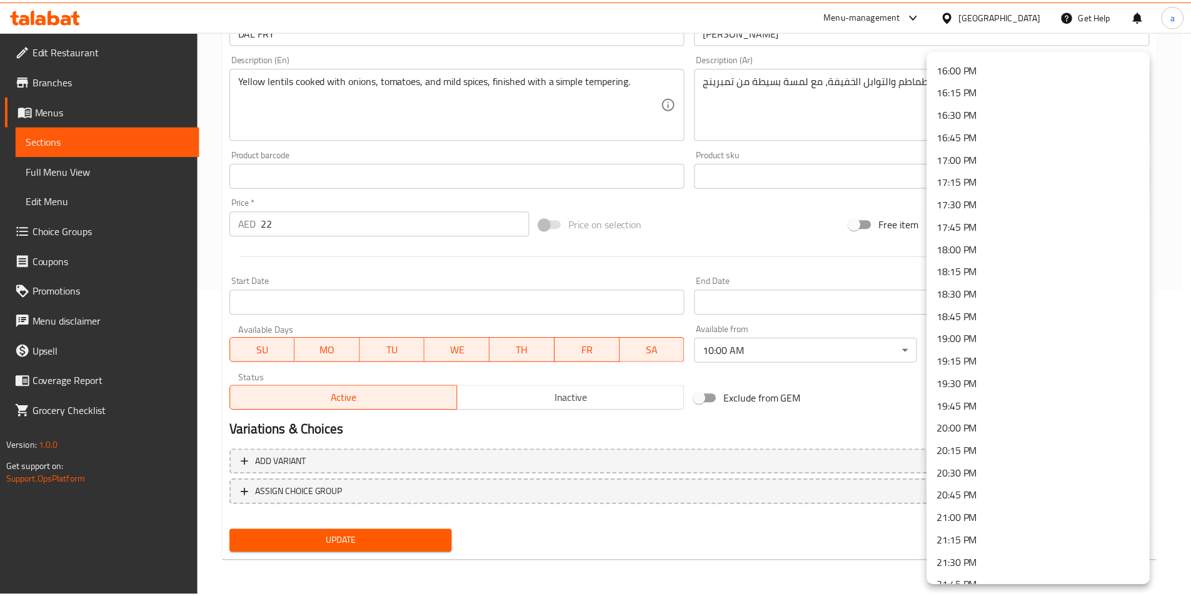
scroll to position [1658, 0]
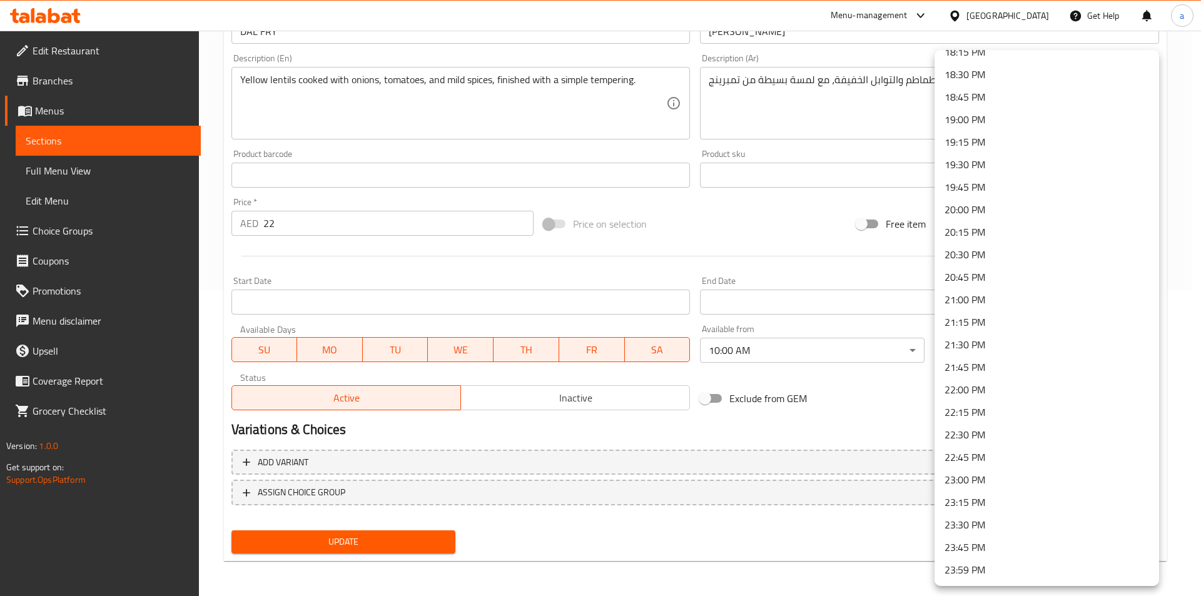
click at [984, 522] on li "23:30 PM" at bounding box center [1046, 524] width 224 height 23
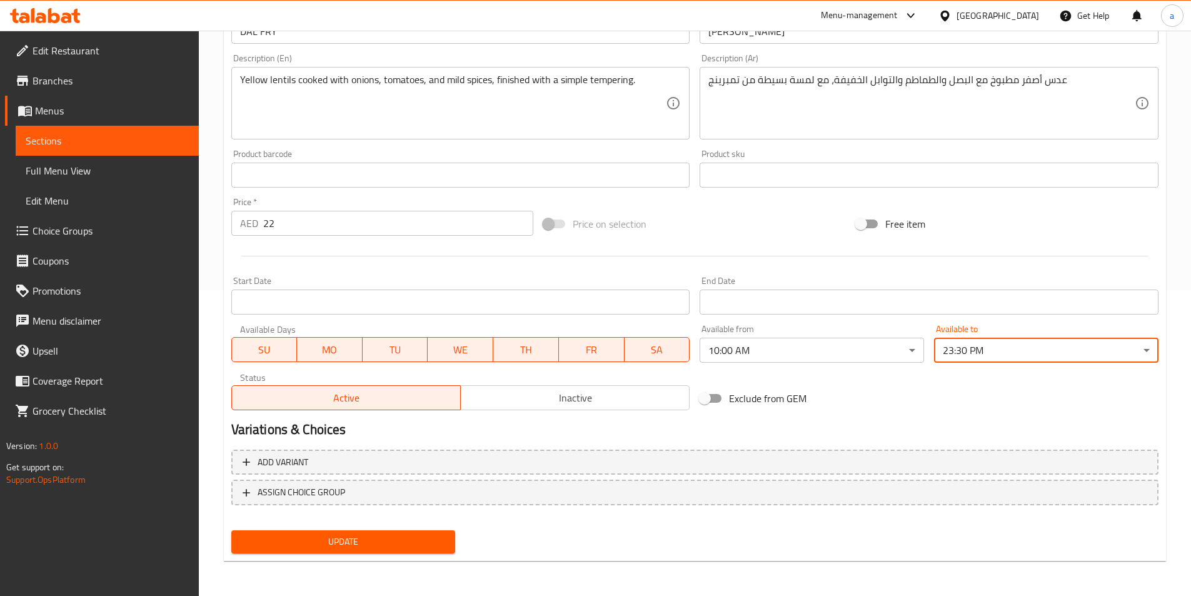
click at [906, 408] on div "Exclude from GEM" at bounding box center [851, 398] width 313 height 34
click at [353, 548] on span "Update" at bounding box center [343, 542] width 204 height 16
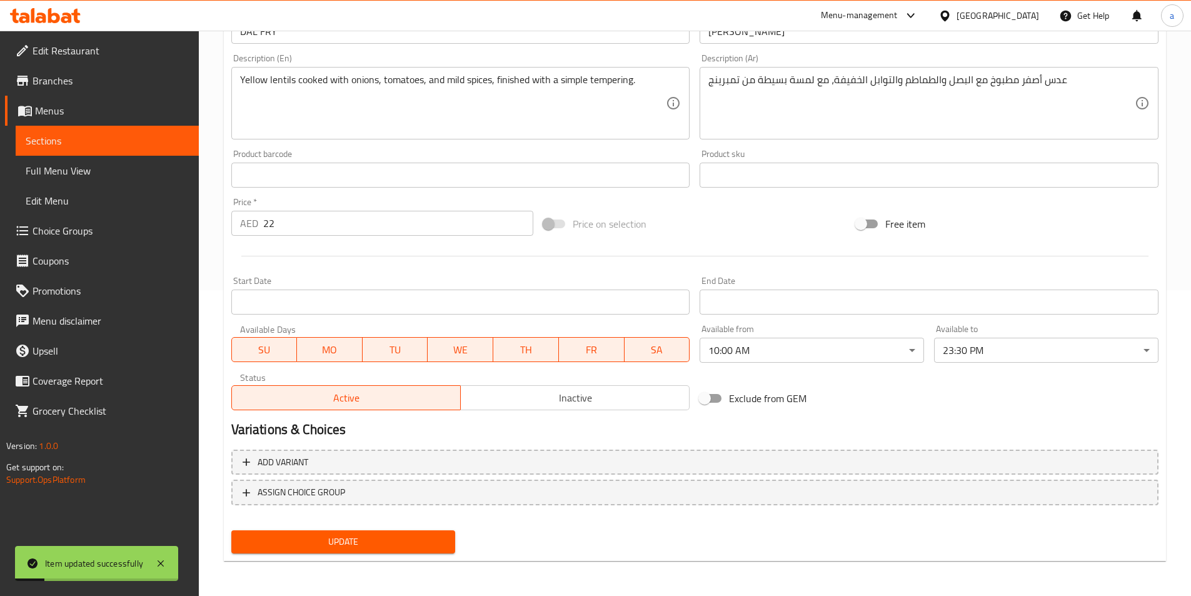
scroll to position [0, 0]
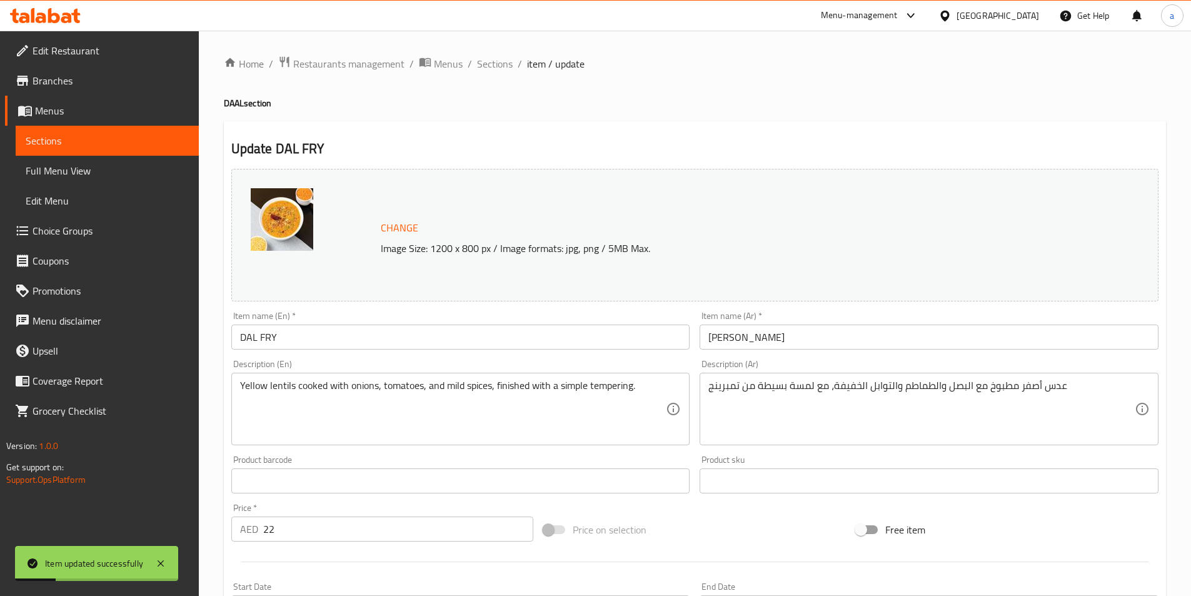
click at [497, 48] on div "Home / Restaurants management / Menus / Sections / item / update DAAL section U…" at bounding box center [695, 466] width 992 height 871
click at [496, 53] on div "Home / Restaurants management / Menus / Sections / item / update DAAL section U…" at bounding box center [695, 466] width 992 height 871
click at [495, 59] on span "Sections" at bounding box center [495, 63] width 36 height 15
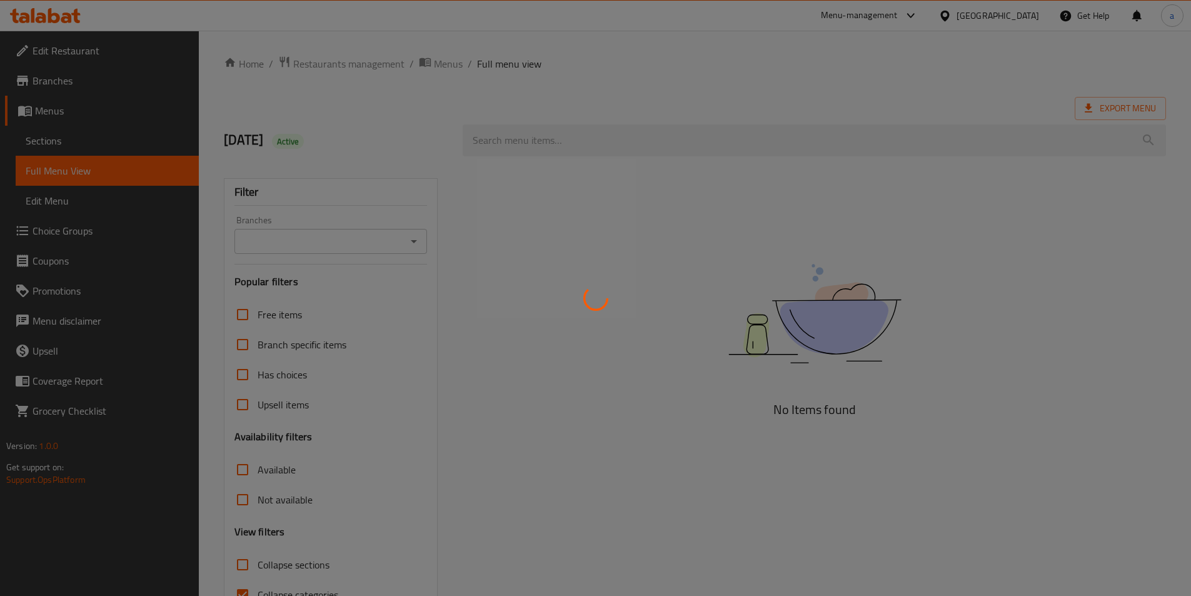
scroll to position [34, 0]
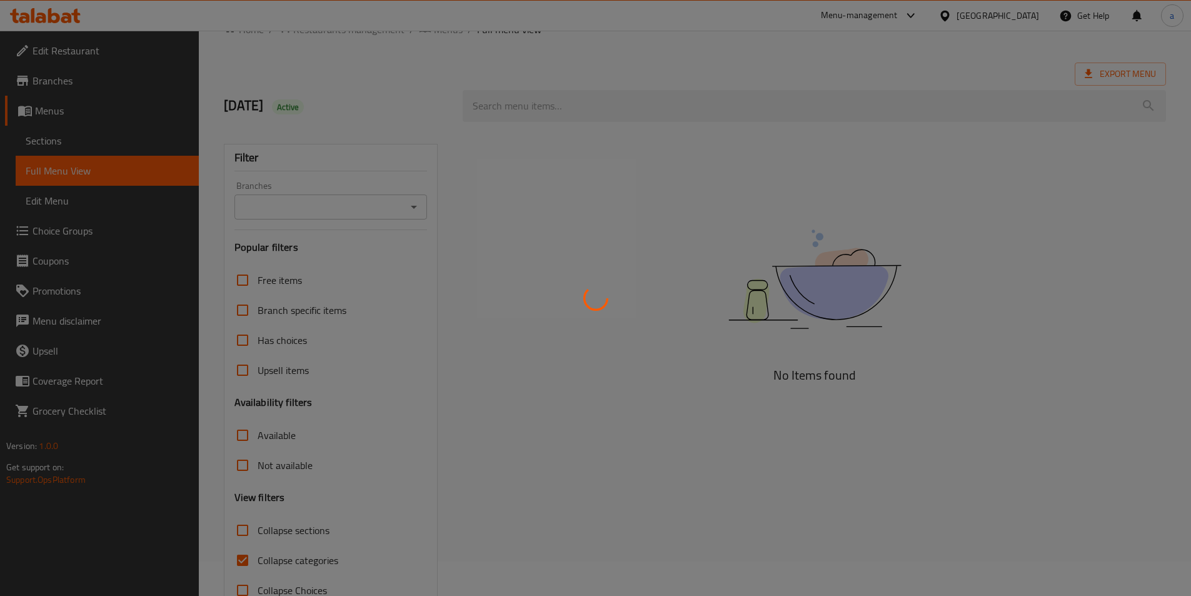
click at [239, 528] on div at bounding box center [595, 298] width 1191 height 596
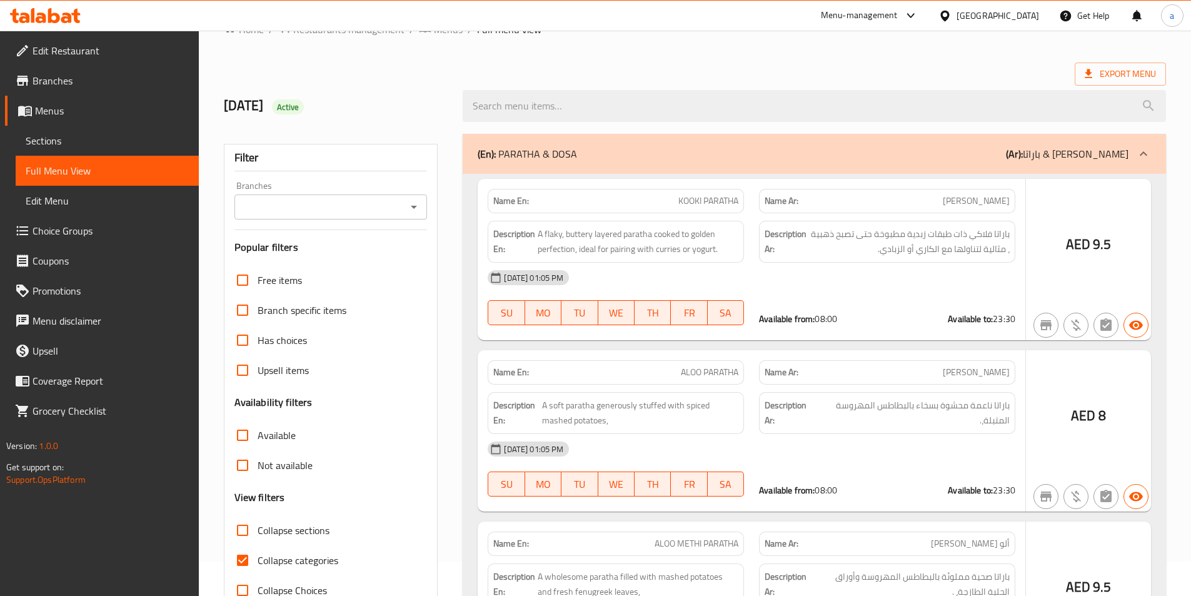
scroll to position [69, 0]
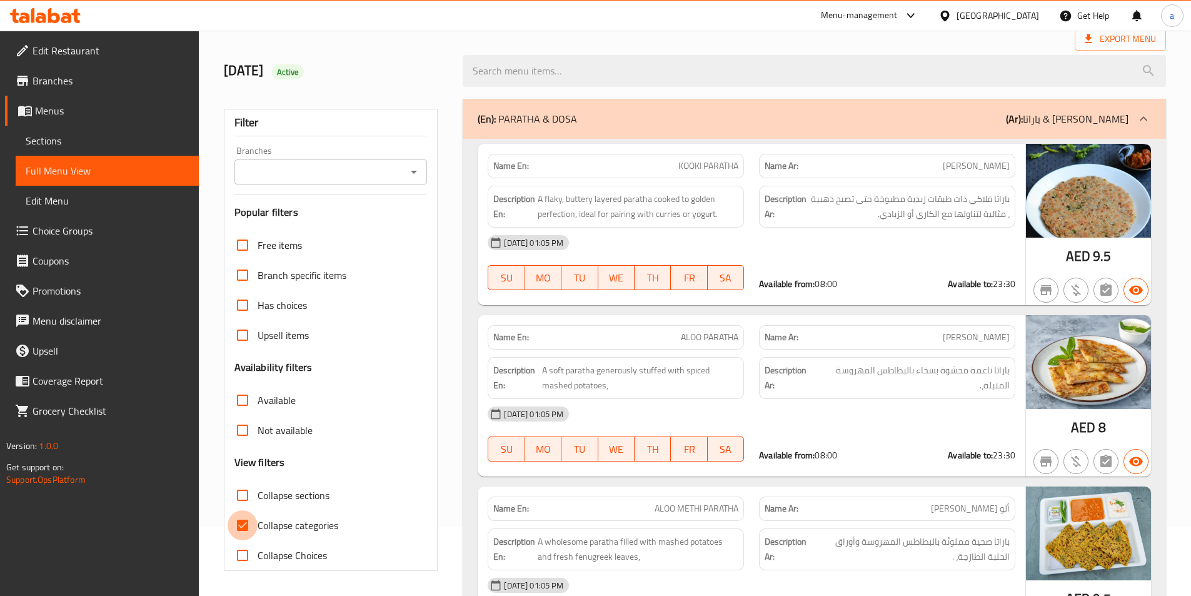
click at [238, 526] on input "Collapse categories" at bounding box center [243, 525] width 30 height 30
checkbox input "false"
click at [712, 48] on div at bounding box center [814, 71] width 718 height 47
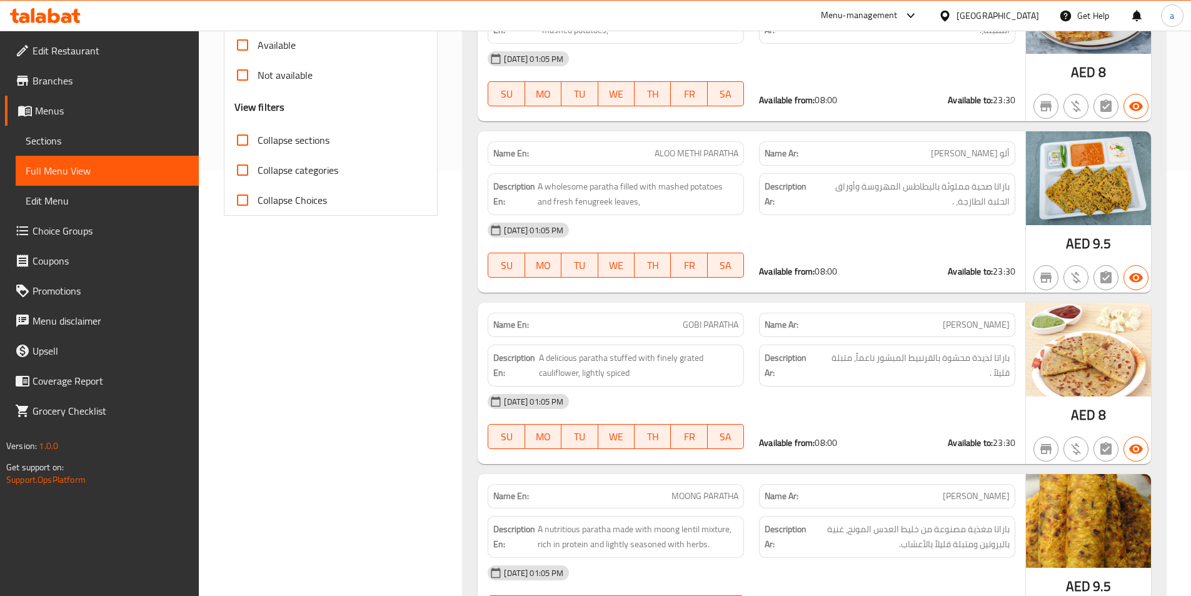
scroll to position [0, 0]
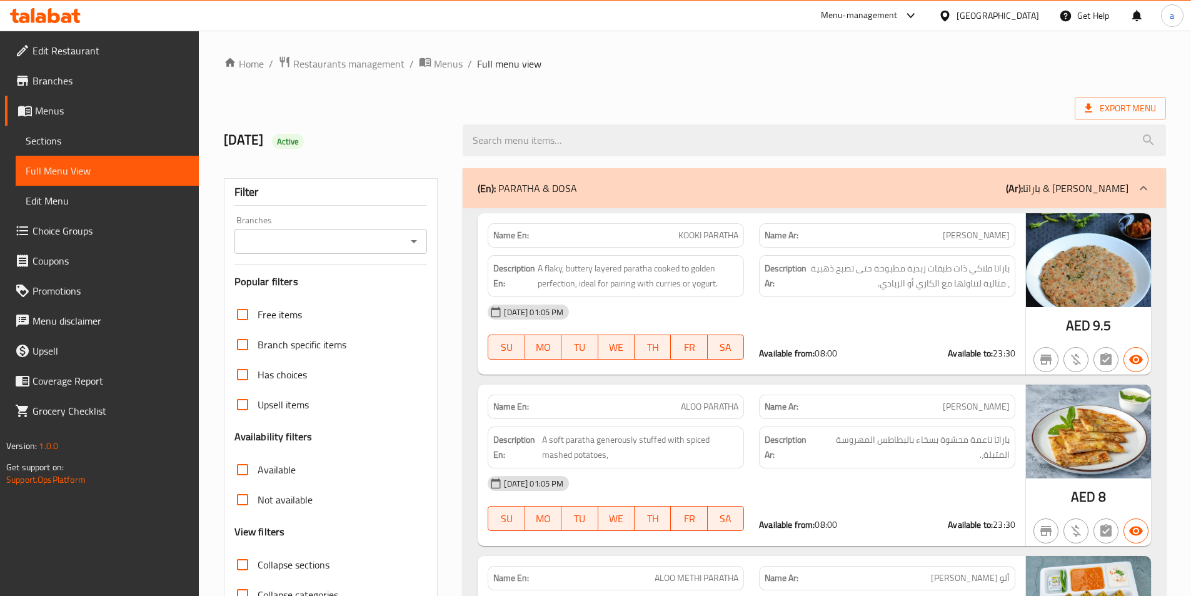
click at [967, 58] on ol "Home / Restaurants management / Menus / Full menu view" at bounding box center [695, 64] width 942 height 16
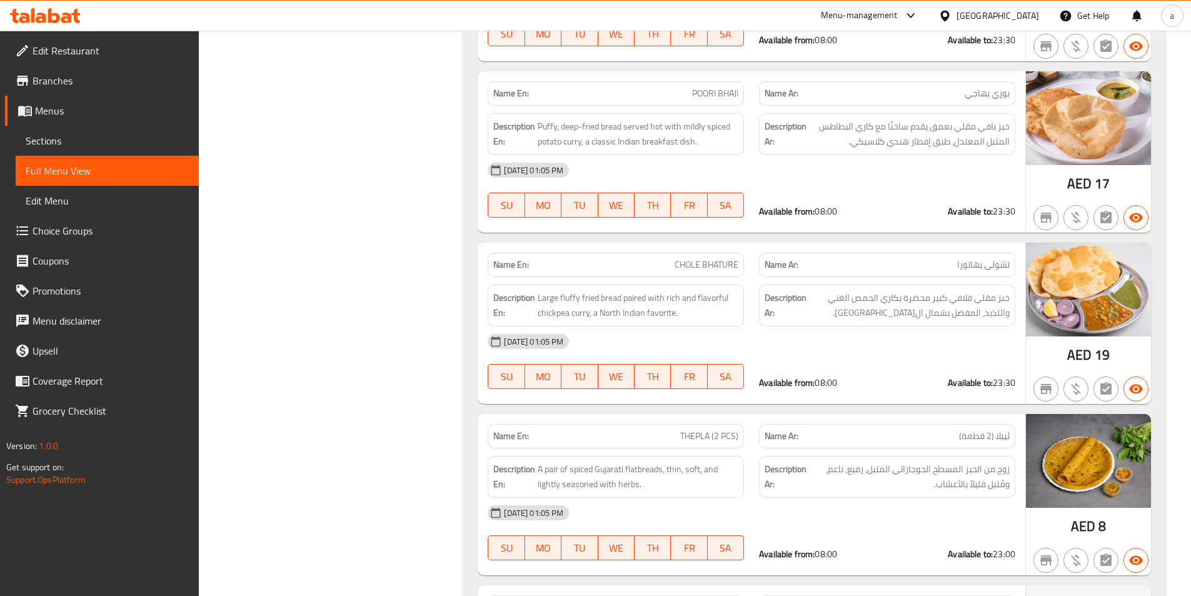
click at [715, 260] on span "CHOLE BHATURE" at bounding box center [707, 264] width 64 height 13
copy span "CHOLE BHATURE"
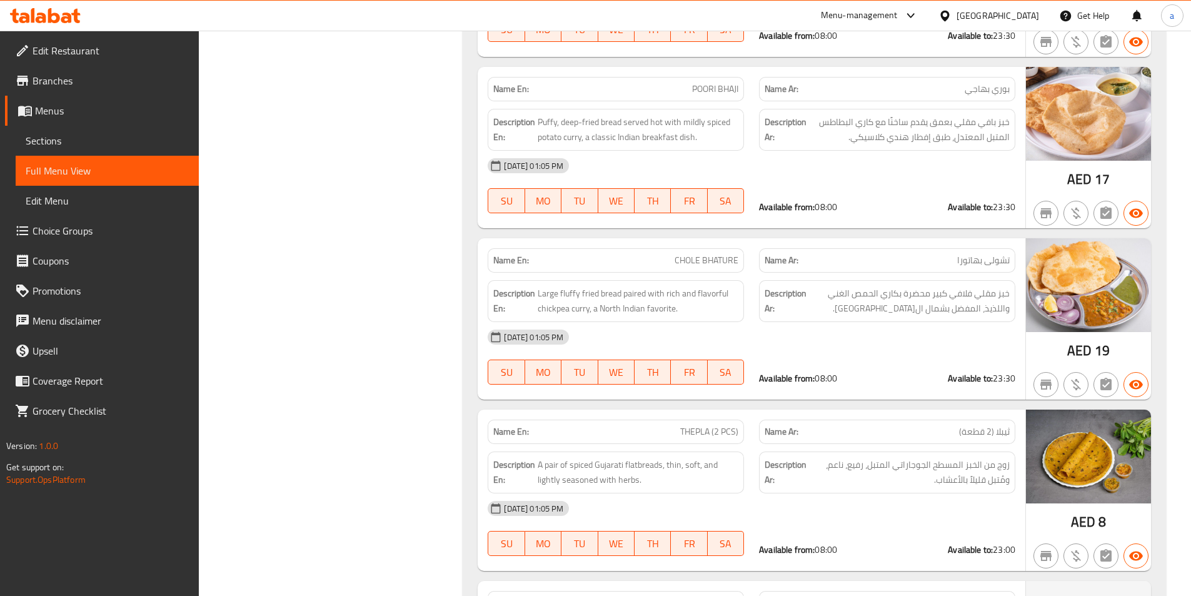
scroll to position [4419, 0]
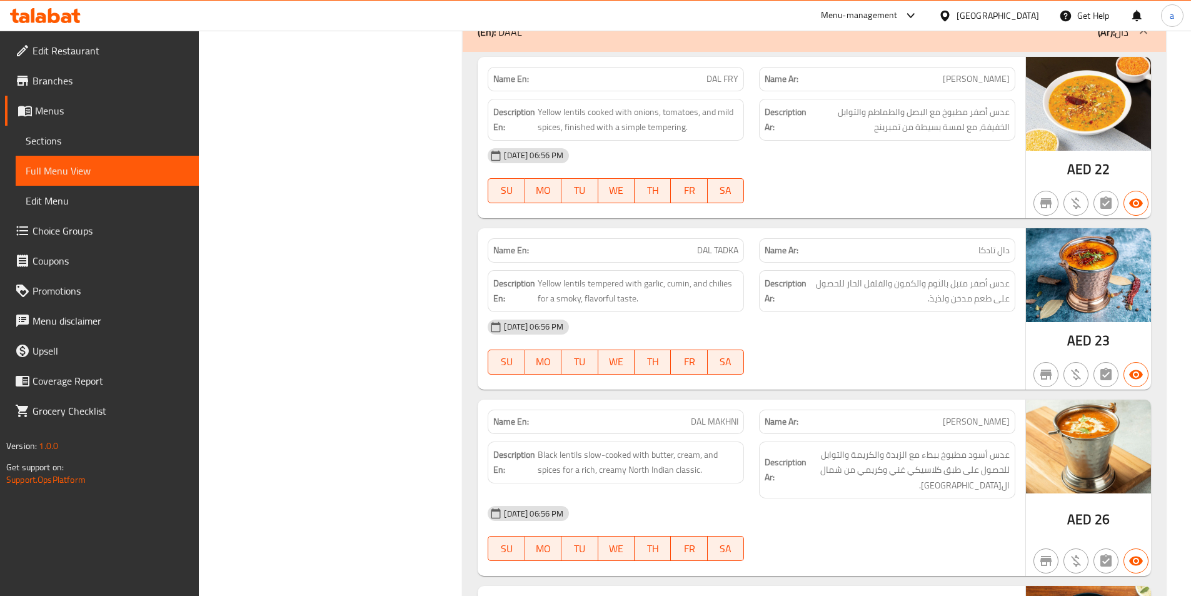
click at [722, 248] on span "DAL TADKA" at bounding box center [717, 250] width 41 height 13
click at [723, 248] on span "DAL TADKA" at bounding box center [717, 250] width 41 height 13
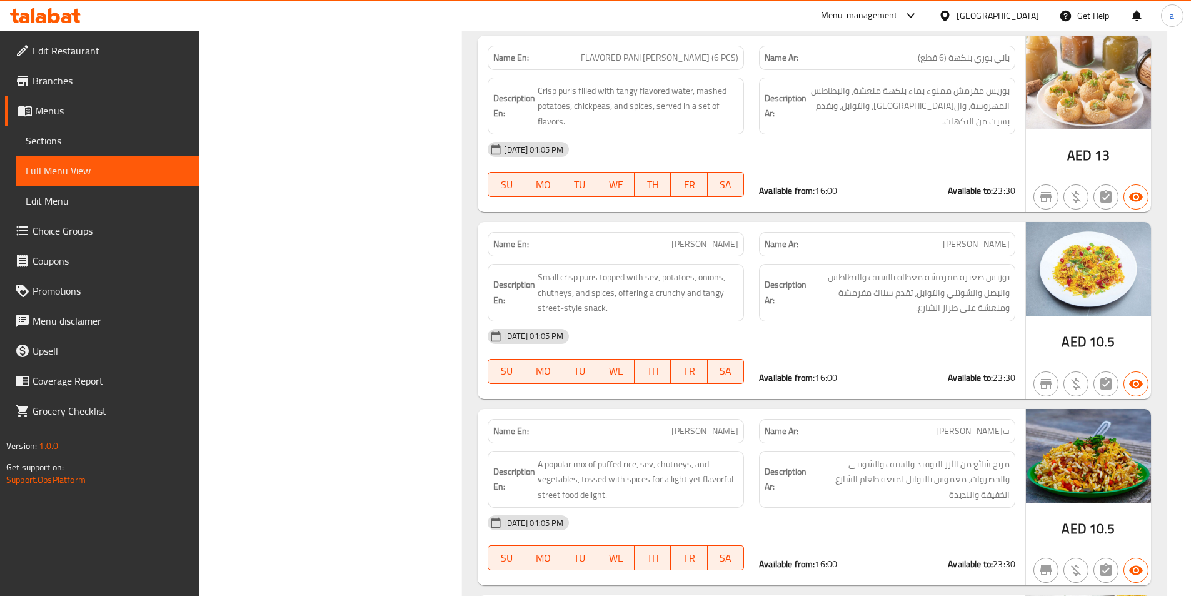
scroll to position [5516, 0]
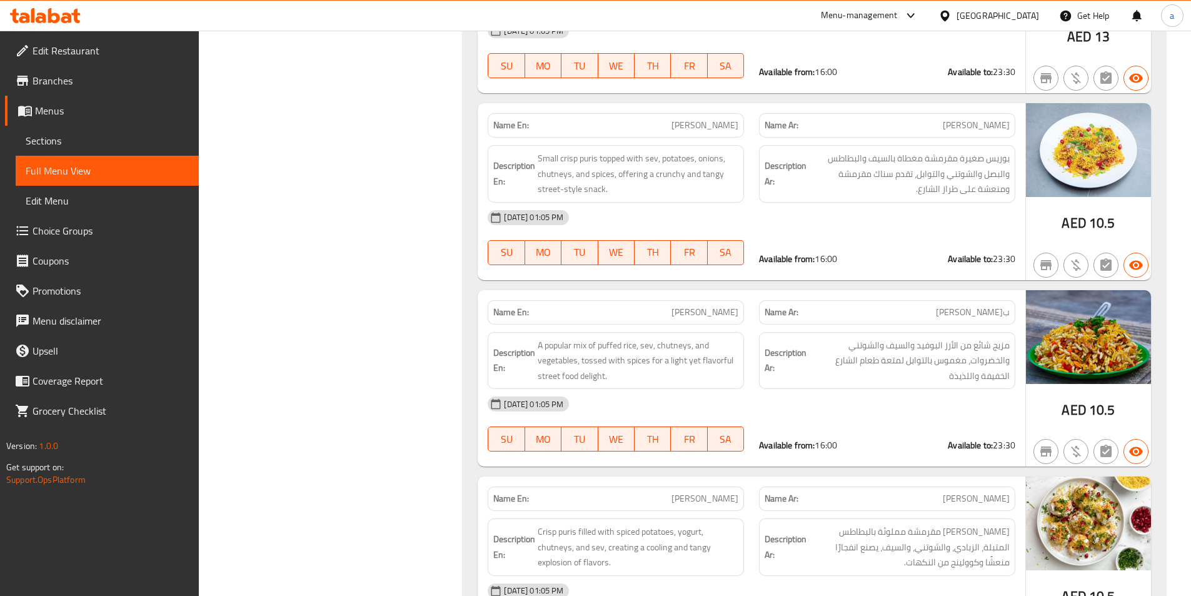
click at [719, 316] on span "[PERSON_NAME]" at bounding box center [705, 312] width 67 height 13
copy span "[PERSON_NAME]"
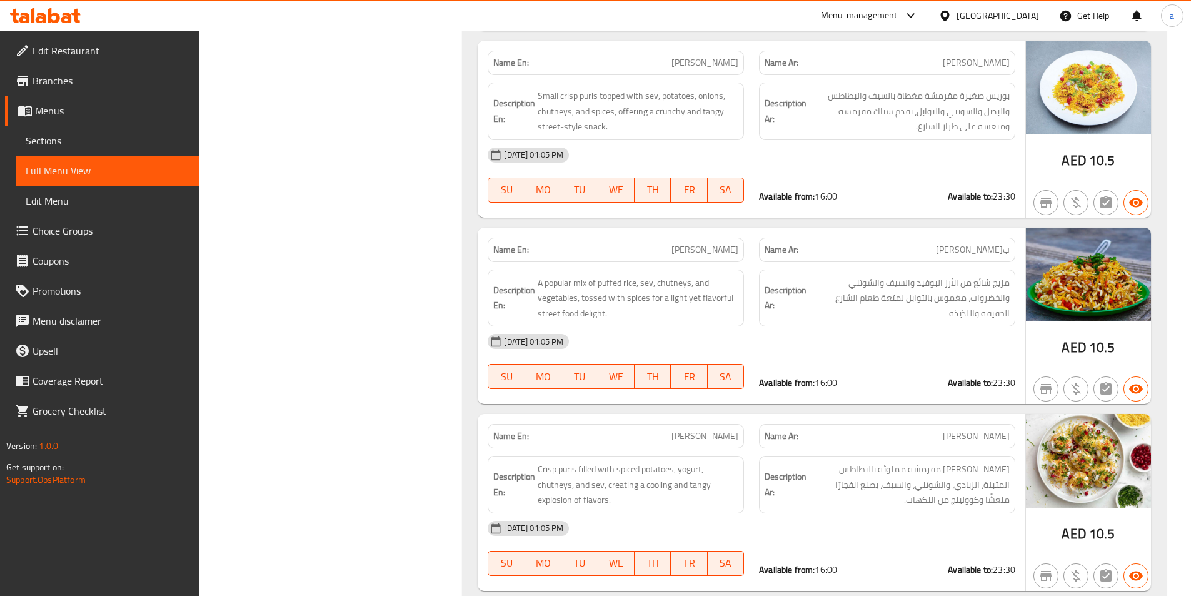
scroll to position [6995, 0]
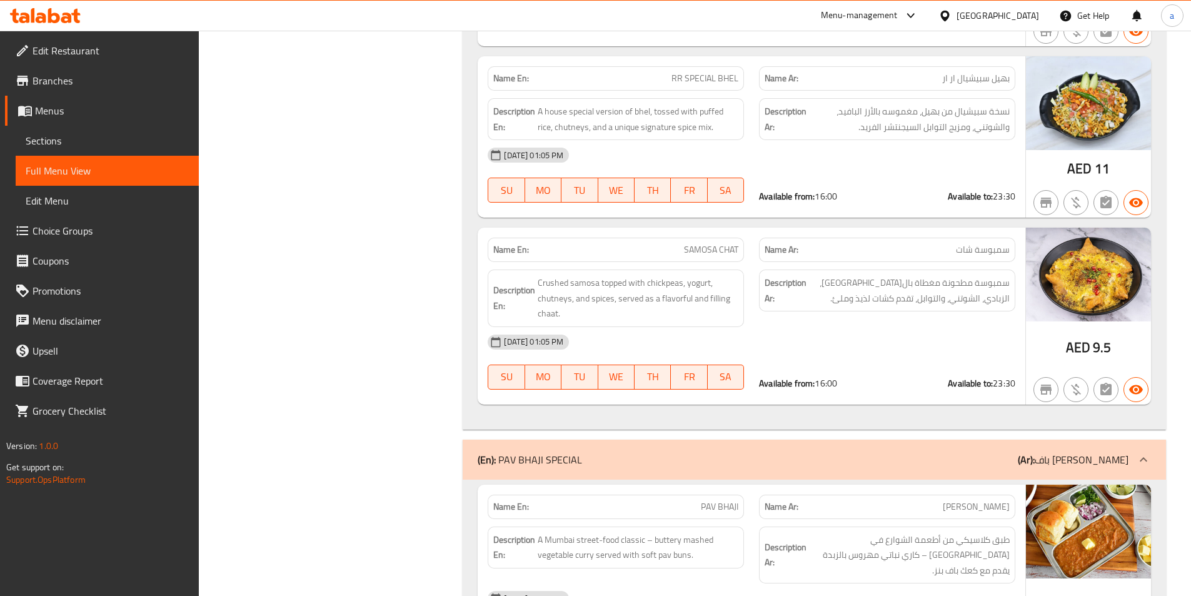
click at [706, 252] on span "SAMOSA CHAT" at bounding box center [711, 249] width 54 height 13
copy span "SAMOSA CHAT"
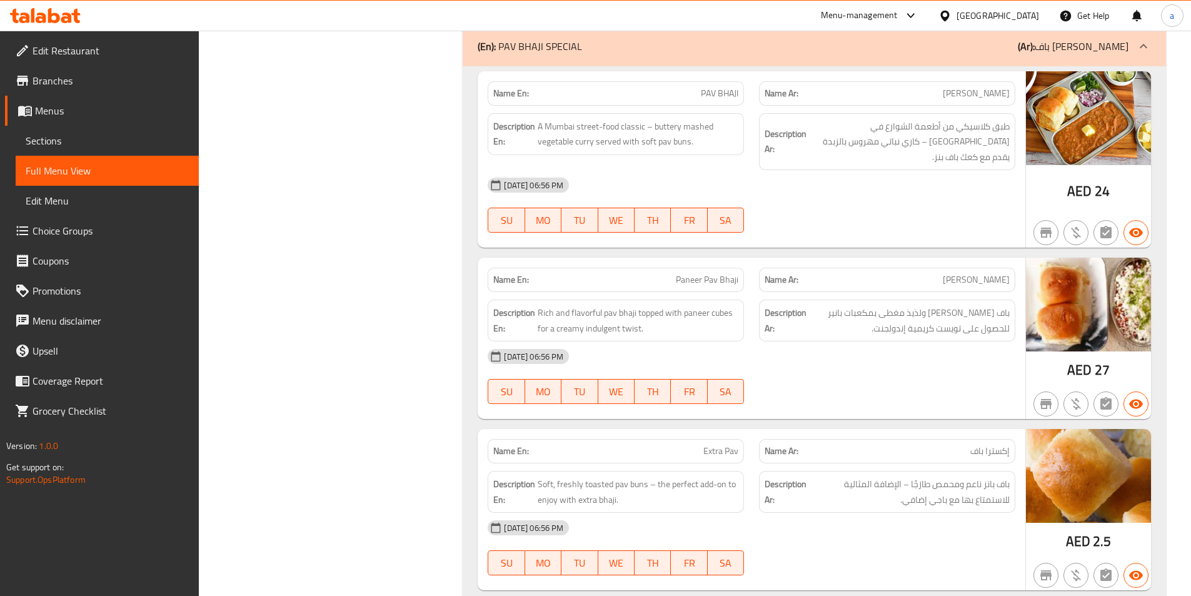
click at [710, 273] on div "Name En: Paneer Pav Bhaji" at bounding box center [616, 280] width 256 height 24
click at [713, 273] on span "Paneer Pav Bhaji" at bounding box center [707, 279] width 63 height 13
copy span "Paneer Pav Bhaji"
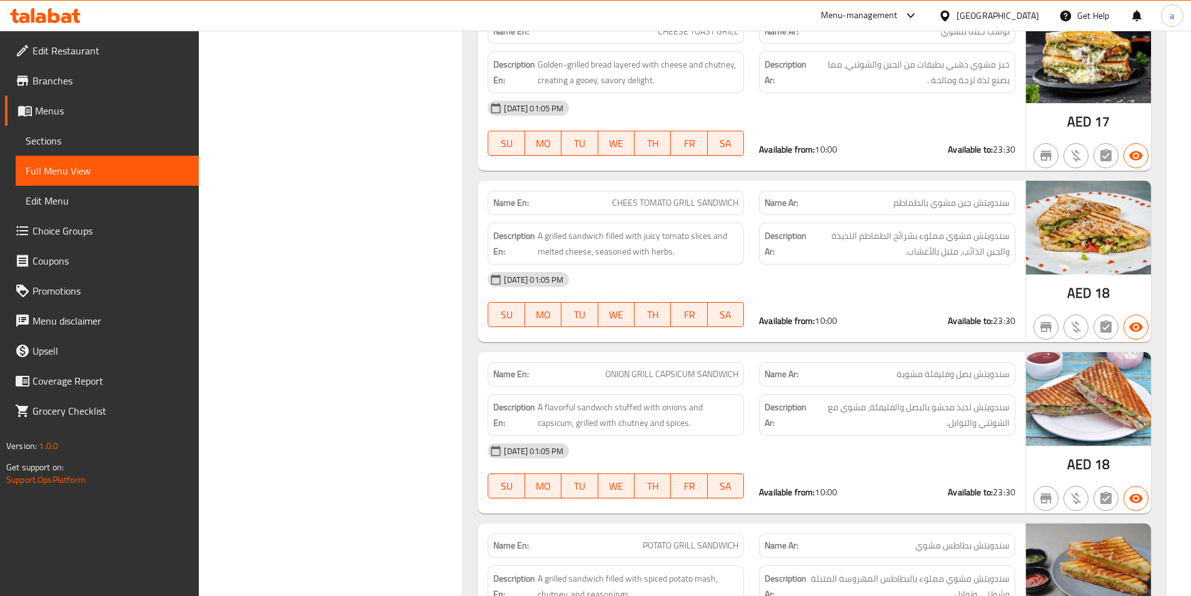
scroll to position [8849, 0]
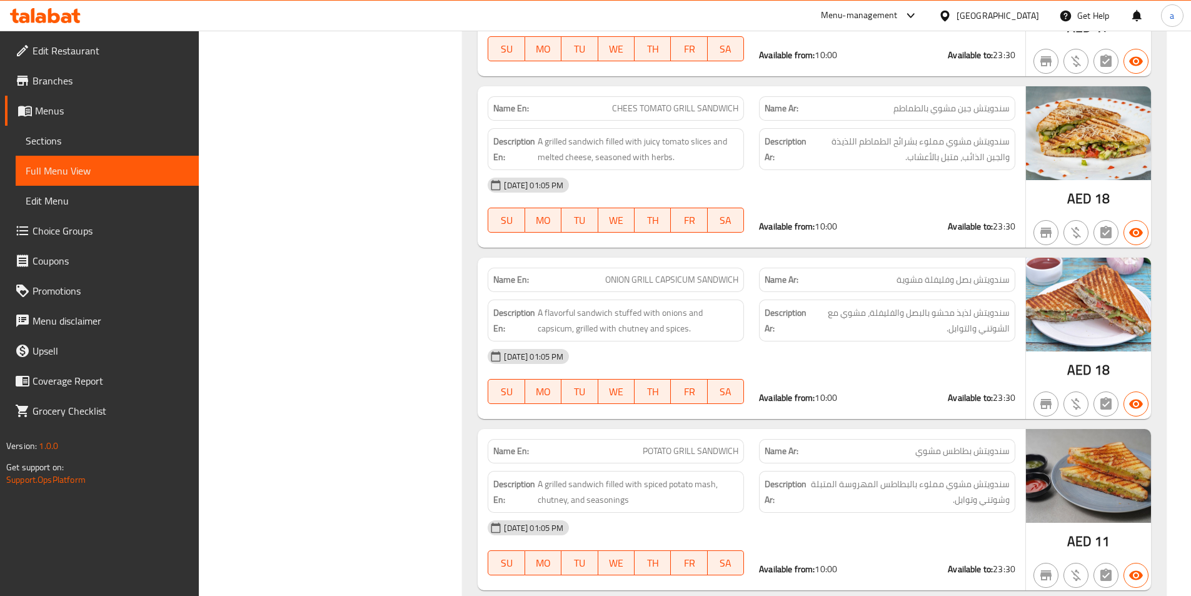
click at [679, 273] on span "ONION GRILL CAPSICUM SANDWICH" at bounding box center [671, 279] width 133 height 13
copy span "ONION GRILL CAPSICUM SANDWICH"
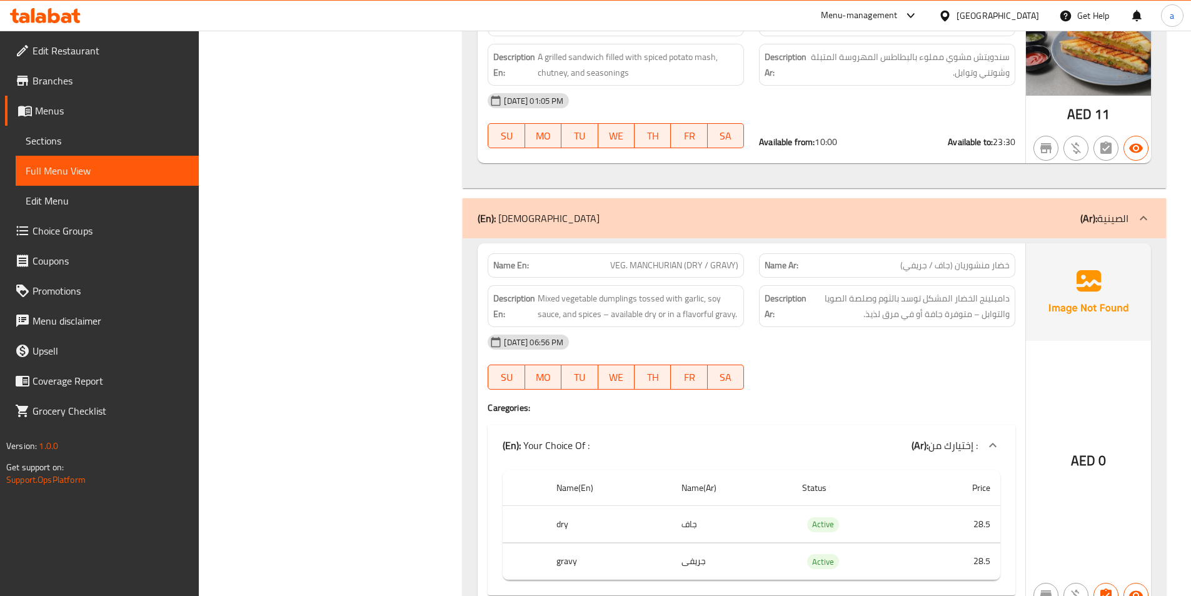
click at [694, 259] on span "VEG. MANCHURIAN (DRY / GRAVY)" at bounding box center [674, 265] width 128 height 13
copy span "VEG. MANCHURIAN (DRY / GRAVY)"
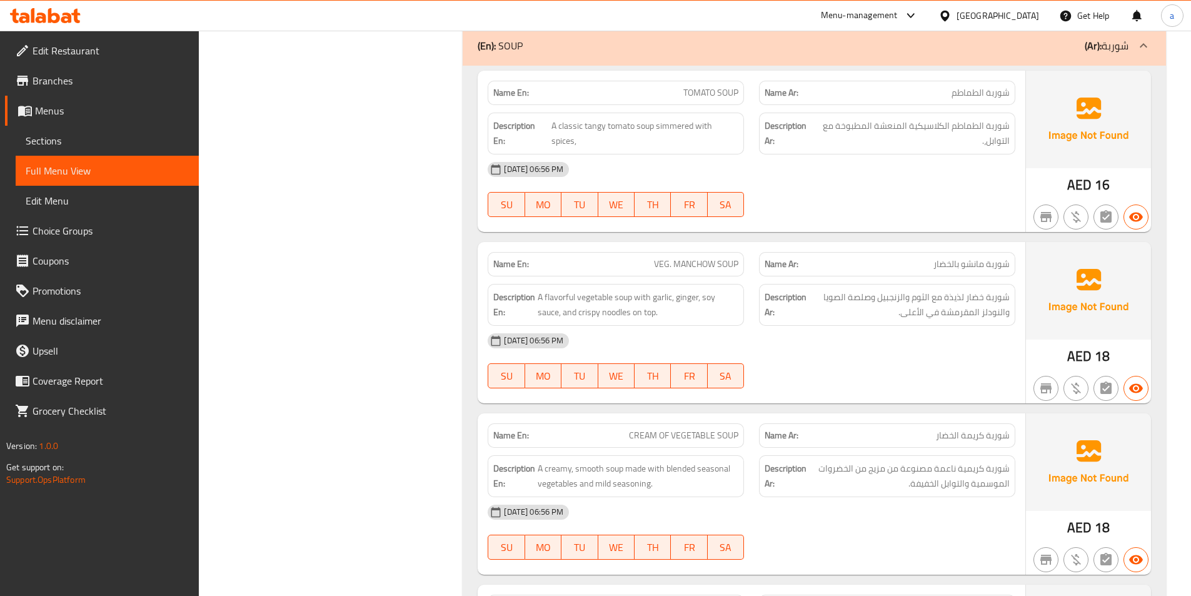
scroll to position [0, 0]
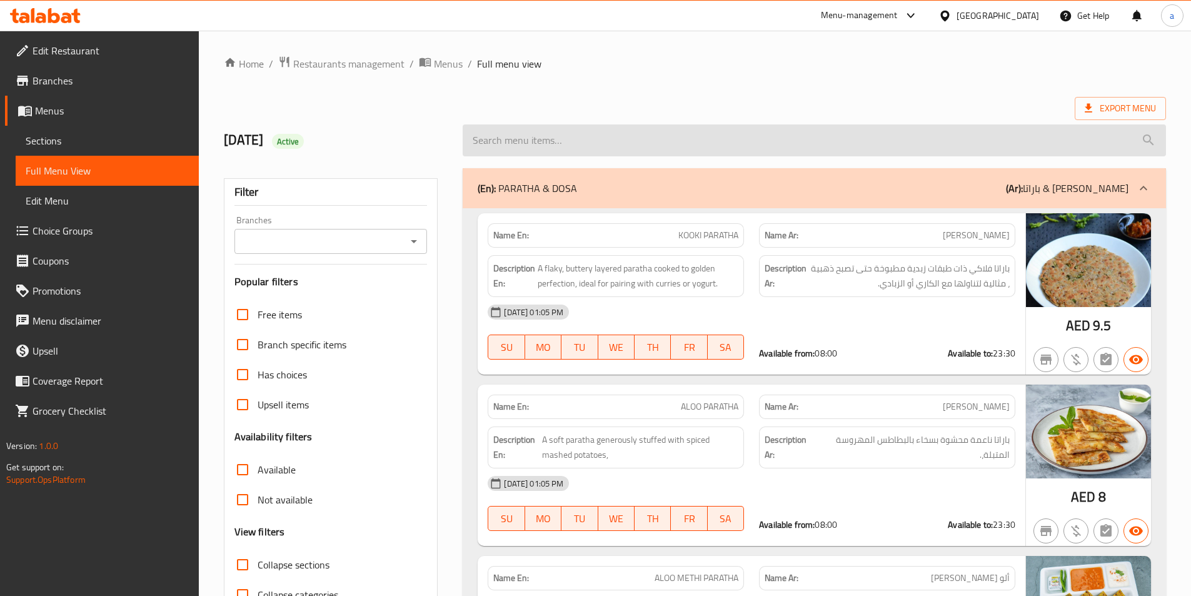
click at [775, 128] on input "search" at bounding box center [814, 140] width 703 height 32
click at [904, 134] on input "search" at bounding box center [814, 140] width 703 height 32
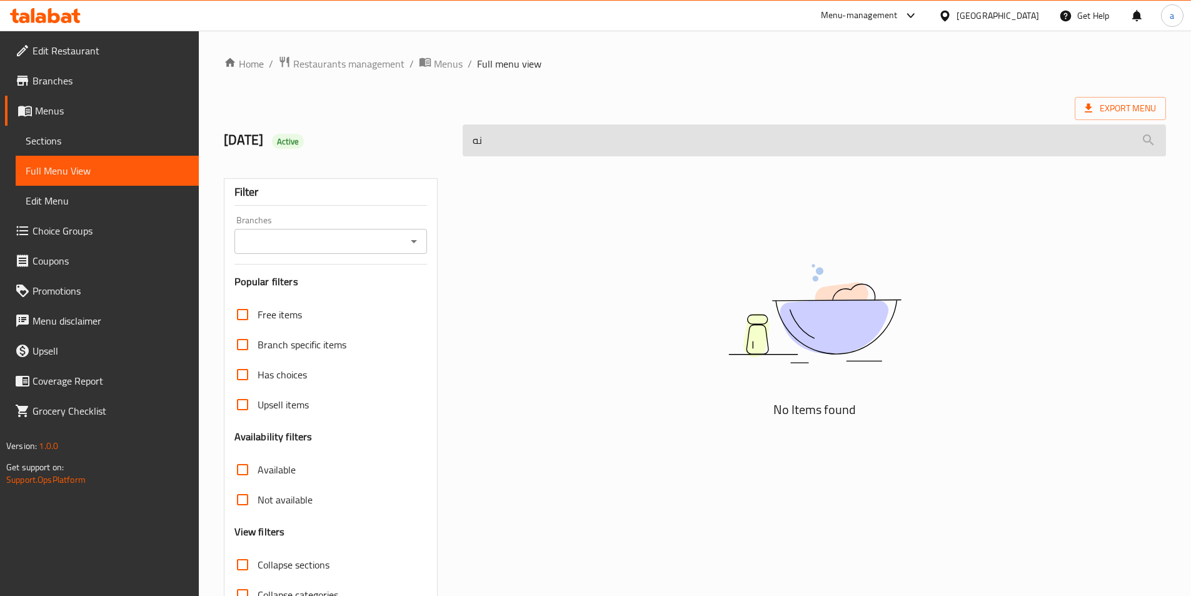
type input "ن"
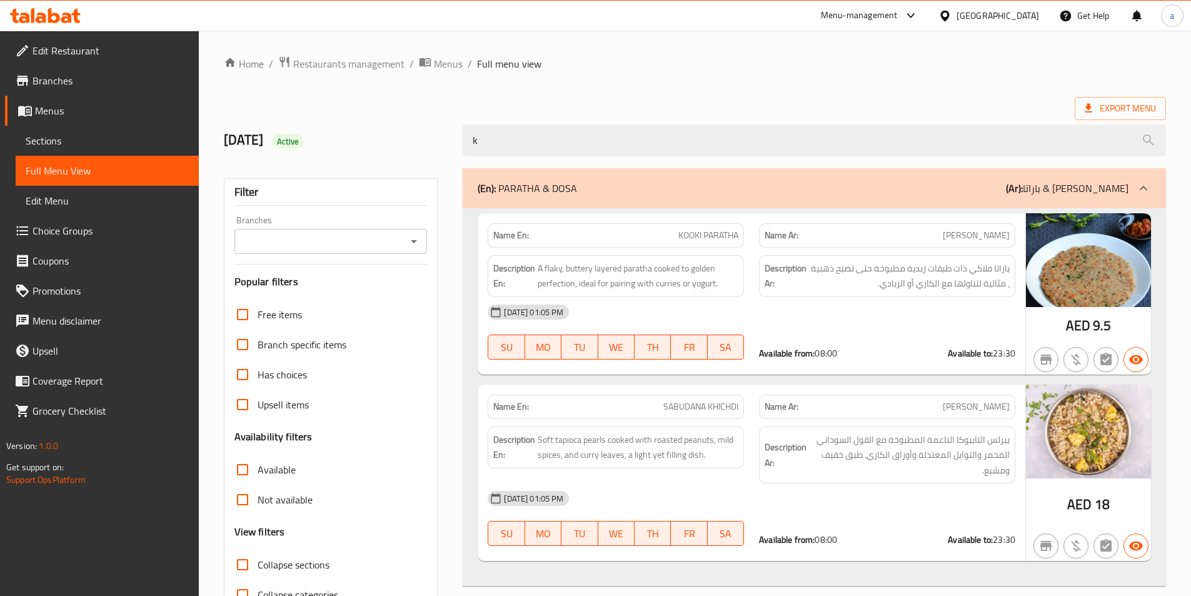
type input "k"
click at [61, 138] on span "Sections" at bounding box center [107, 140] width 163 height 15
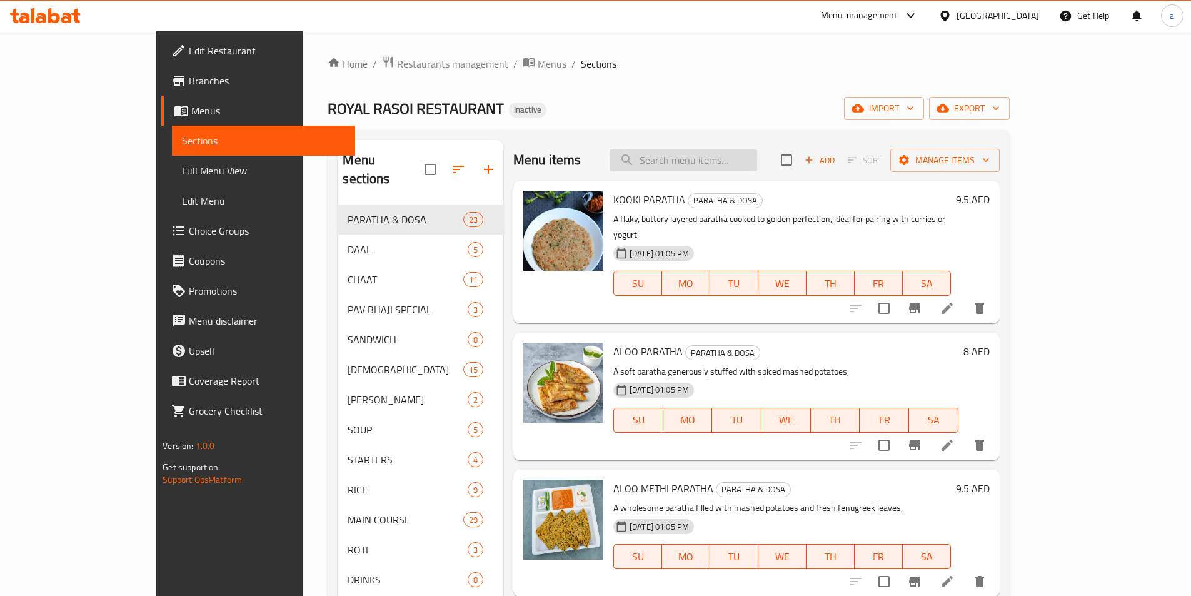
click at [722, 164] on input "search" at bounding box center [684, 160] width 148 height 22
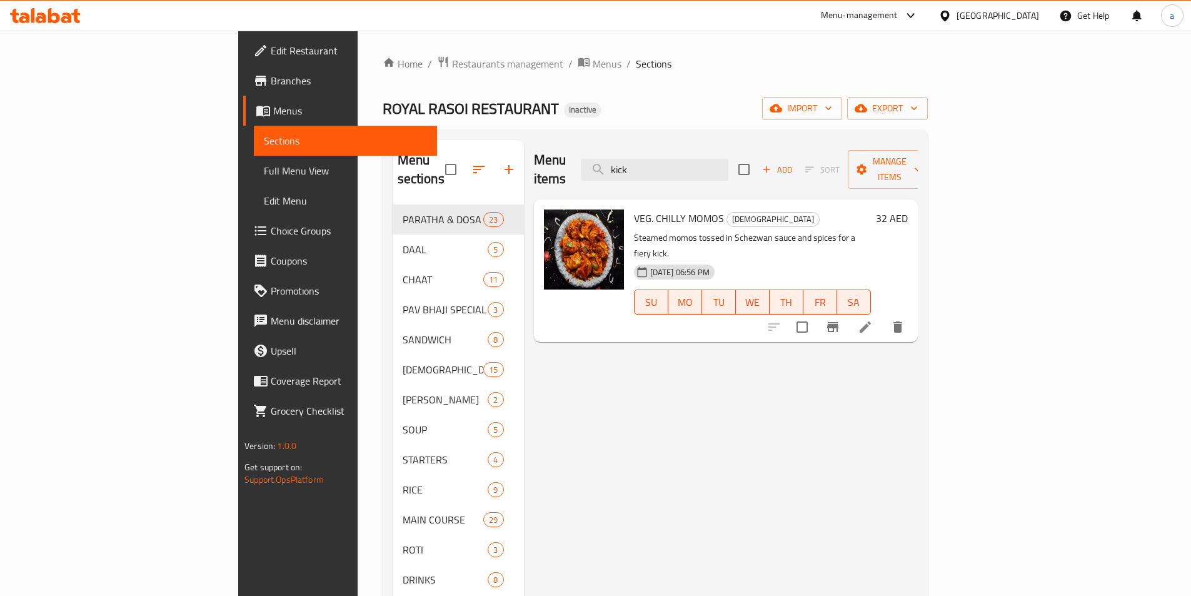
type input "kick"
click at [883, 316] on li at bounding box center [865, 327] width 35 height 23
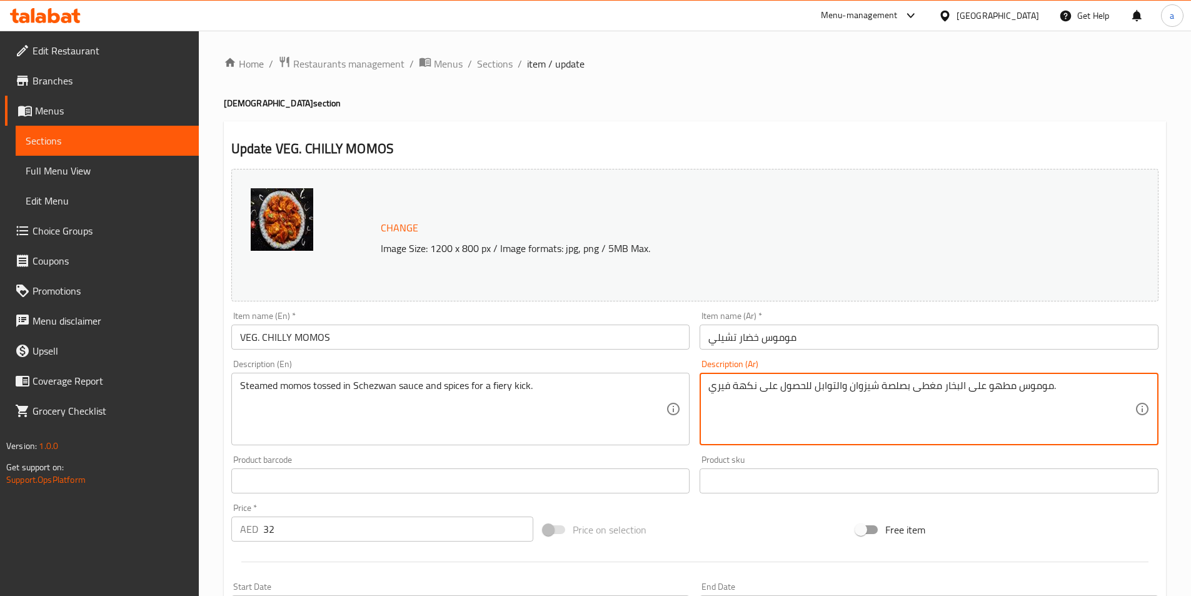
click at [739, 393] on textarea "موموس مطهو على البخار مغطى بصلصة شيزوان والتوابل للحصول على نكهة فيري." at bounding box center [921, 409] width 426 height 59
click at [813, 423] on textarea "موموس مطهو على البخار مغطى بصلصة شيزوان والتوابل للحصول على نكهة فيري." at bounding box center [921, 409] width 426 height 59
click at [1106, 398] on textarea "موموس مطهو على البخار مغطى بصلصة شيزوان والتوابل للحصول على نكهة فيري." at bounding box center [921, 409] width 426 height 59
drag, startPoint x: 1108, startPoint y: 393, endPoint x: 757, endPoint y: 410, distance: 351.8
click at [757, 410] on textarea "موموس مطهو على البخار مغطى بصلصة شيزوان والتوابل للحصول على نكهة فيري." at bounding box center [921, 409] width 426 height 59
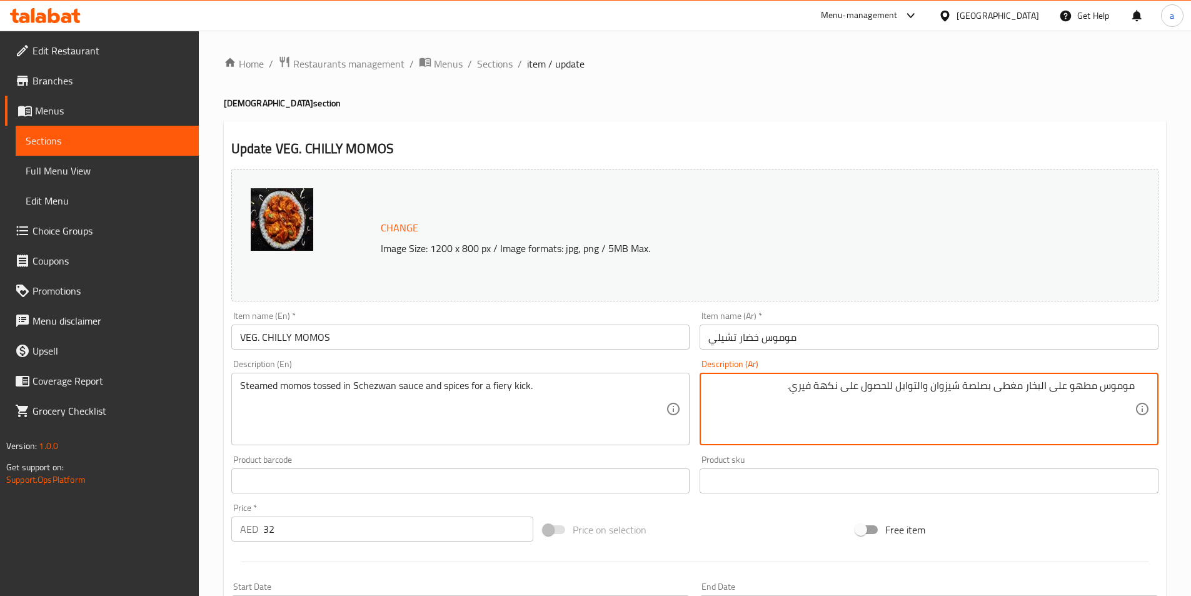
click at [757, 410] on textarea "موموس مطهو على البخار مغطى بصلصة شيزوان والتوابل للحصول على نكهة فيري." at bounding box center [921, 409] width 426 height 59
click at [825, 397] on textarea "موموس مطهو على البخار مغطى بصلصة شيزوان والتوابل للحصول على نكهة فيري." at bounding box center [921, 409] width 426 height 59
click at [763, 395] on textarea "موموس مطهو على البخار مغطى بصلصة شيزوان والتوابل للحصول على نكهة فيري." at bounding box center [921, 409] width 426 height 59
click at [818, 383] on textarea "موموس مطهو على البخار مغطى بصلصة شيزوان والتوابل للحصول على نكهة فيري." at bounding box center [921, 409] width 426 height 59
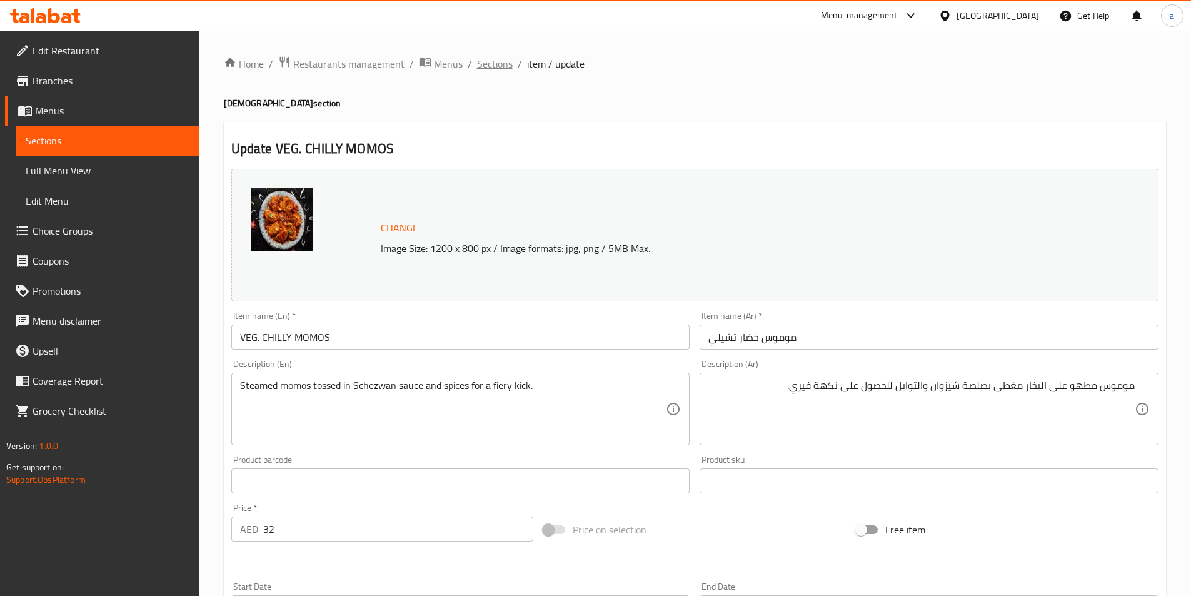
click at [487, 62] on span "Sections" at bounding box center [495, 63] width 36 height 15
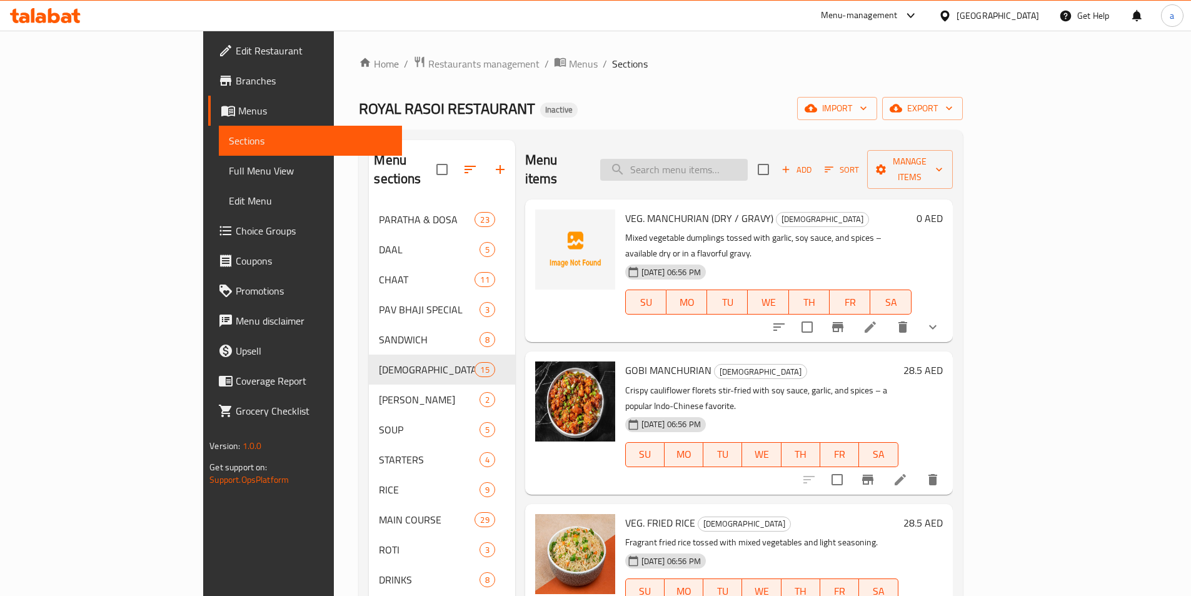
click at [710, 169] on input "search" at bounding box center [674, 170] width 148 height 22
click at [745, 159] on input "search" at bounding box center [674, 170] width 148 height 22
paste input "offering"
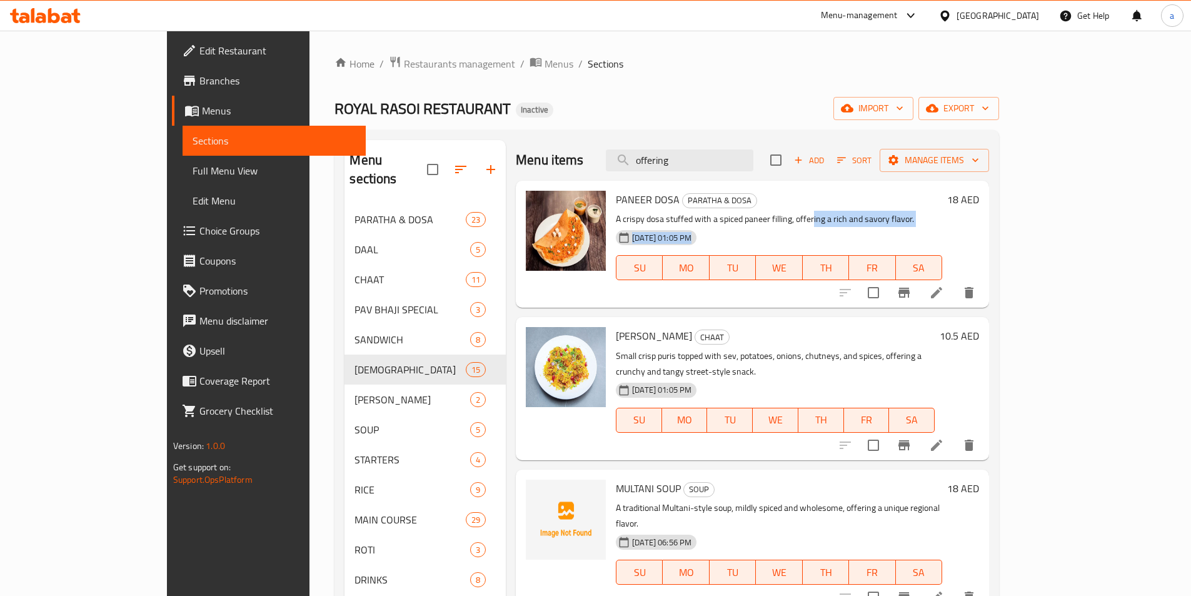
drag, startPoint x: 770, startPoint y: 223, endPoint x: 887, endPoint y: 228, distance: 117.0
click at [887, 228] on div "PANEER DOSA PARATHA & DOSA A crispy dosa stuffed with a spiced paneer filling, …" at bounding box center [779, 244] width 336 height 117
click at [887, 228] on div "09-09-2025 01:05 PM SU MO TU WE TH FR SA" at bounding box center [779, 259] width 336 height 68
click at [717, 161] on input "offering" at bounding box center [680, 160] width 148 height 22
paste input "hearty and comforting flavor"
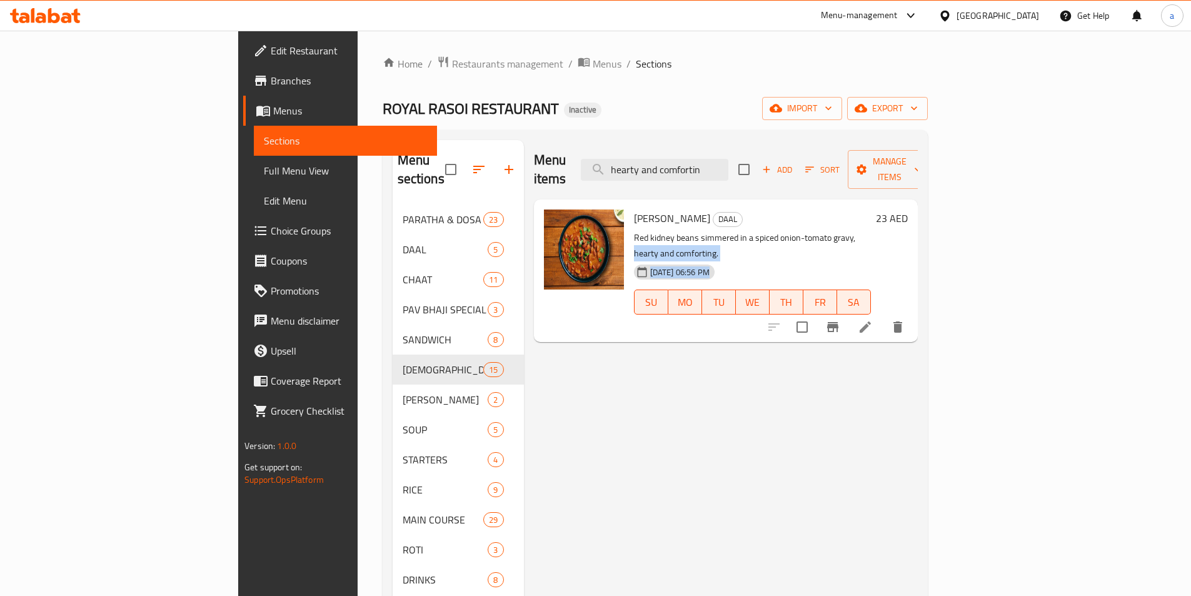
drag, startPoint x: 797, startPoint y: 219, endPoint x: 880, endPoint y: 225, distance: 84.0
click at [876, 225] on div "RAJMA MASALA DAAL Red kidney beans simmered in a spiced onion-tomato gravy, hea…" at bounding box center [752, 270] width 247 height 133
click at [876, 259] on div "09-09-2025 06:56 PM SU MO TU WE TH FR SA" at bounding box center [752, 293] width 247 height 68
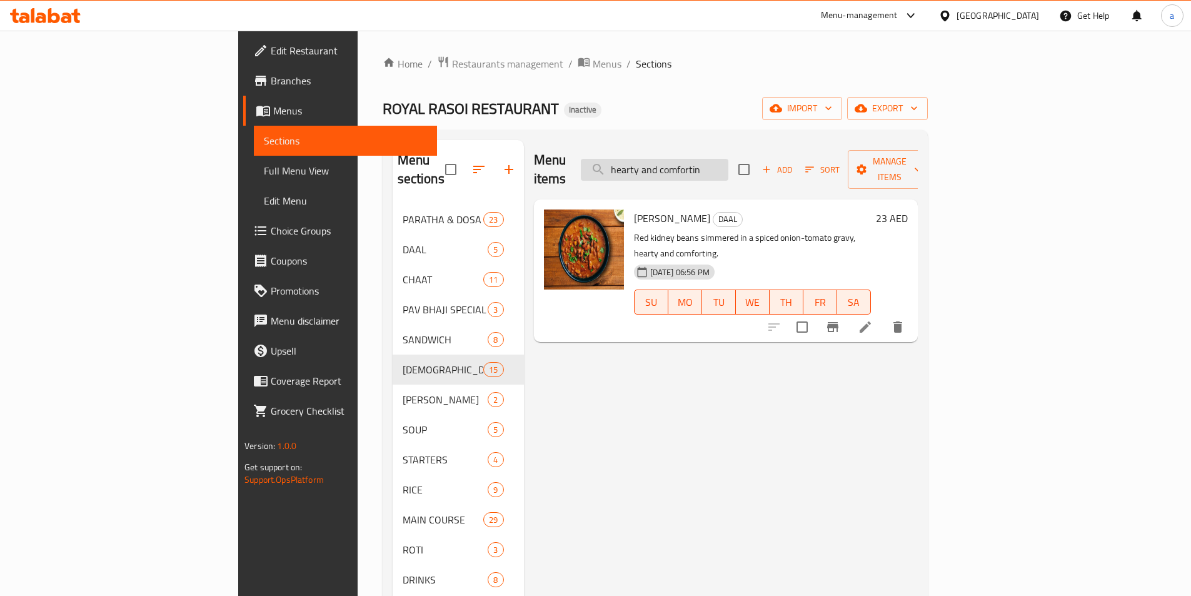
click at [728, 164] on input "hearty and comfortin" at bounding box center [655, 170] width 148 height 22
paste input "adding a slightly"
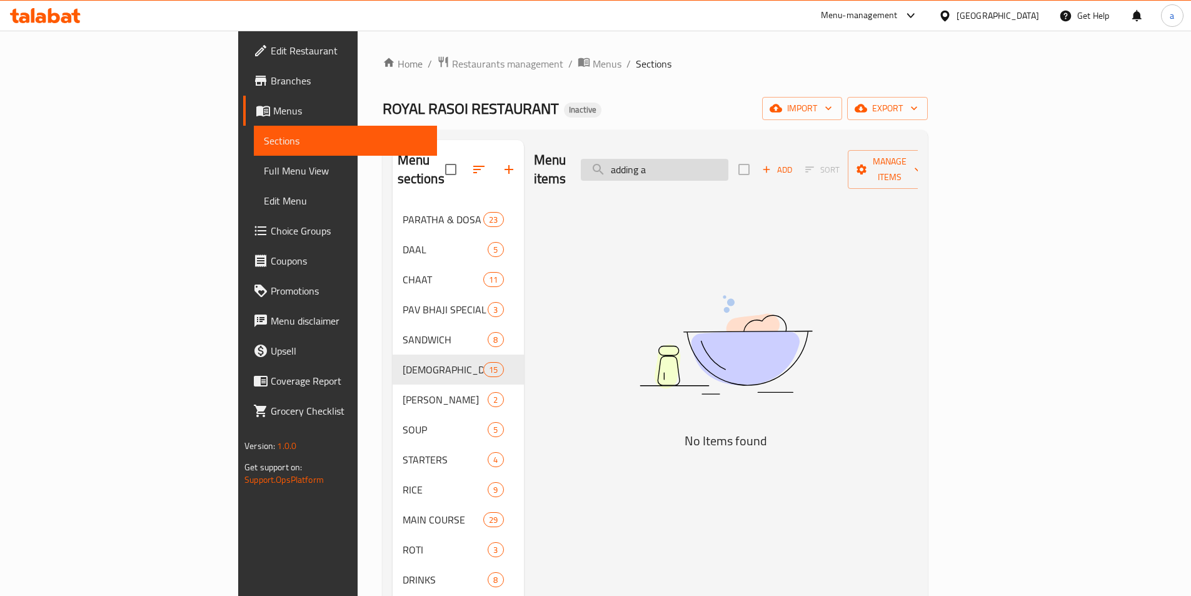
click at [728, 170] on input "adding a" at bounding box center [655, 170] width 148 height 22
paste input "flavorful"
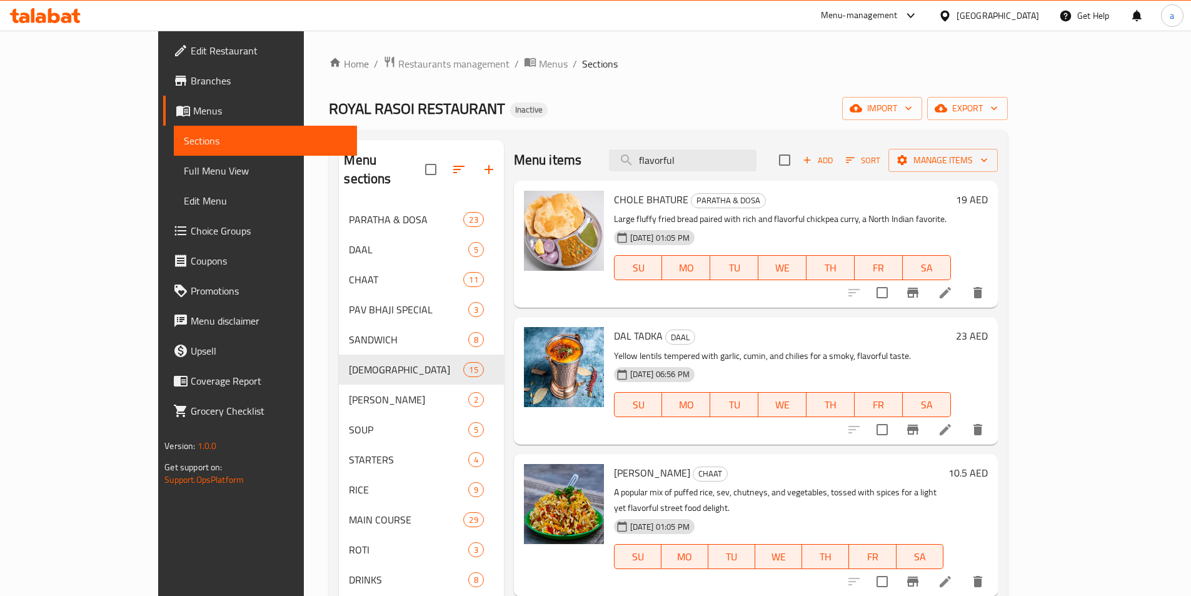
type input "flavorful"
click at [760, 223] on p "Large fluffy fried bread paired with rich and flavorful chickpea curry, a North…" at bounding box center [782, 219] width 337 height 16
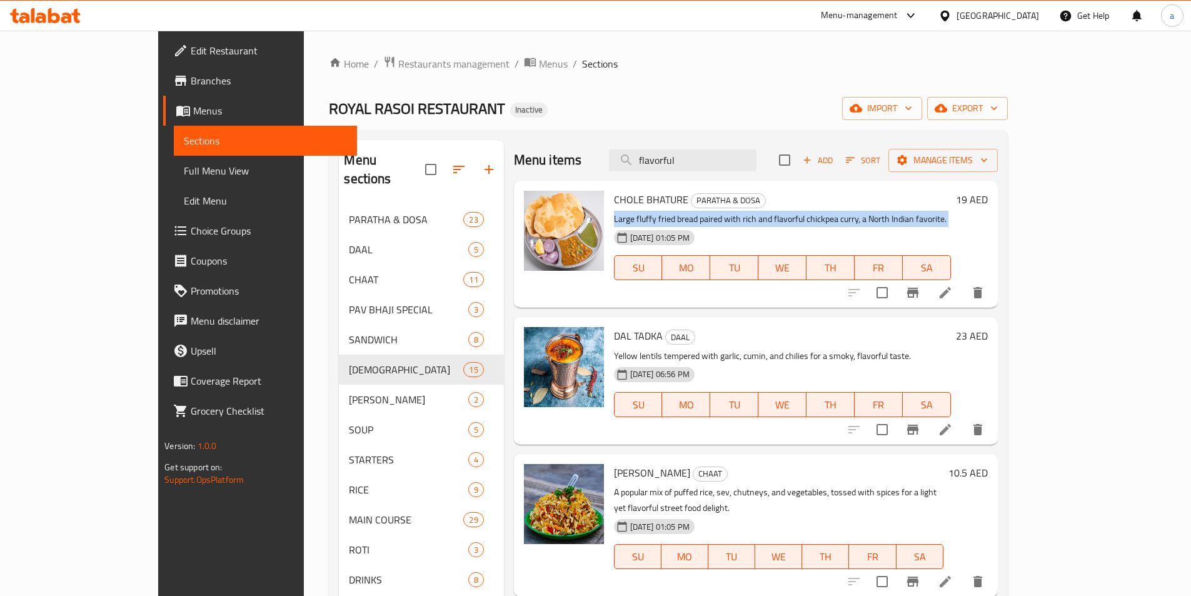
click at [760, 223] on p "Large fluffy fried bread paired with rich and flavorful chickpea curry, a North…" at bounding box center [782, 219] width 337 height 16
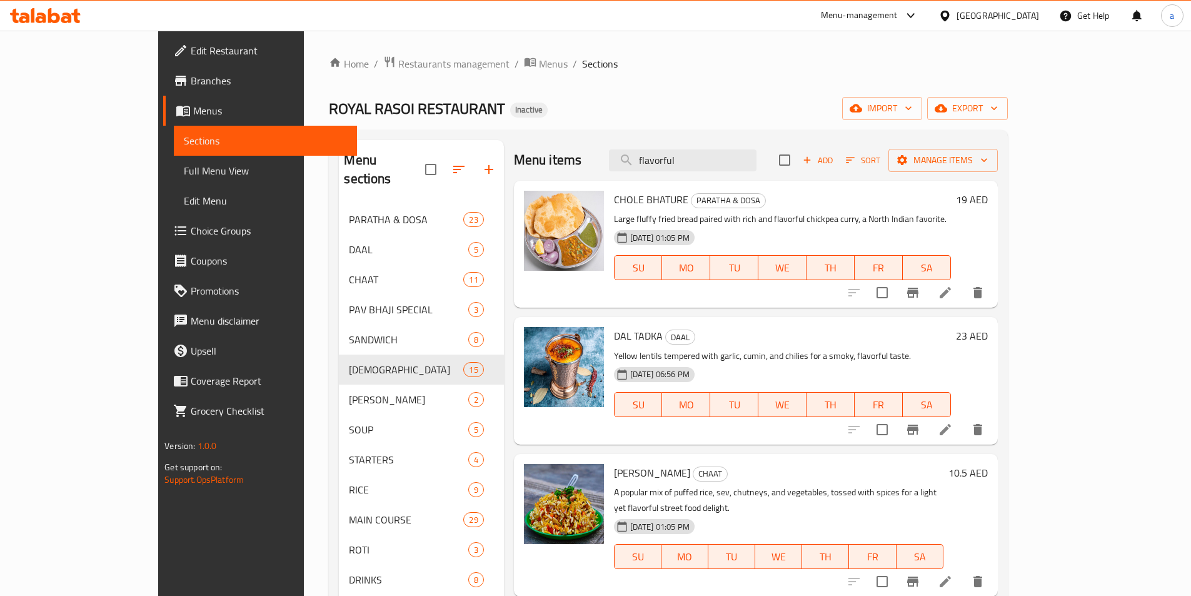
click at [563, 95] on div "Home / Restaurants management / Menus / Sections ROYAL RASOI RESTAURANT Inactiv…" at bounding box center [668, 401] width 678 height 690
click at [184, 167] on span "Full Menu View" at bounding box center [265, 170] width 163 height 15
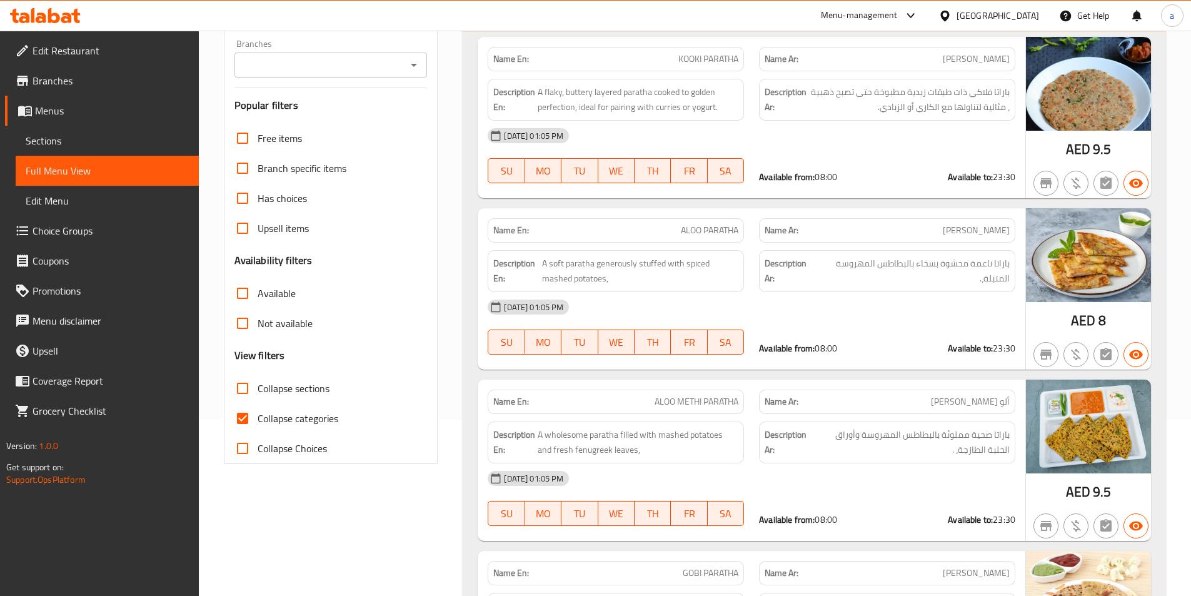
scroll to position [188, 0]
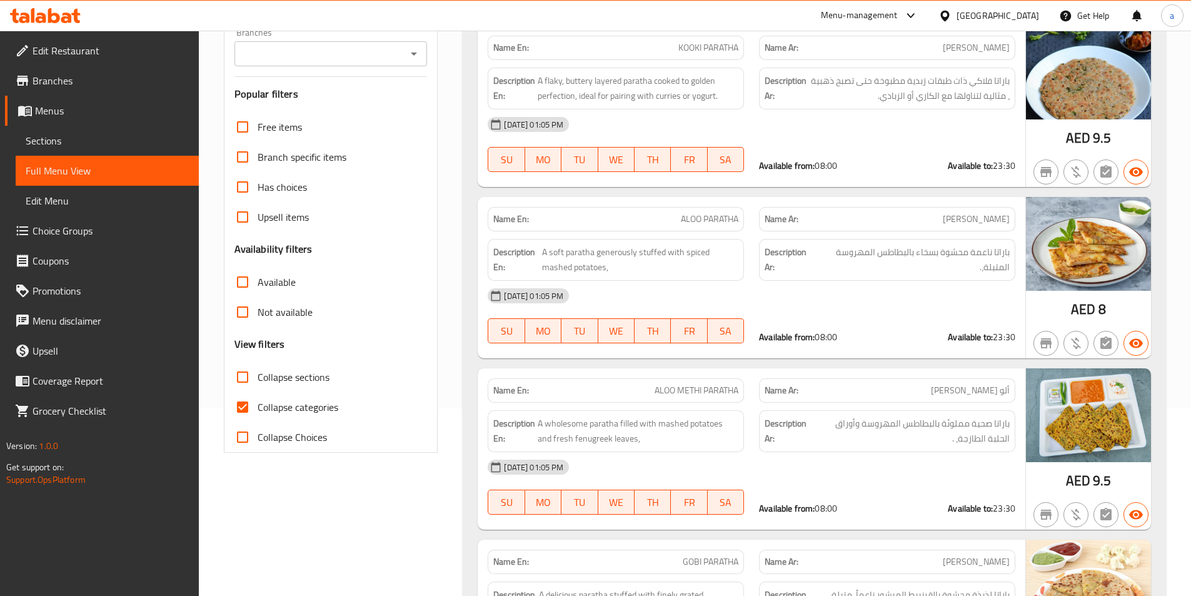
click at [246, 413] on input "Collapse categories" at bounding box center [243, 407] width 30 height 30
checkbox input "false"
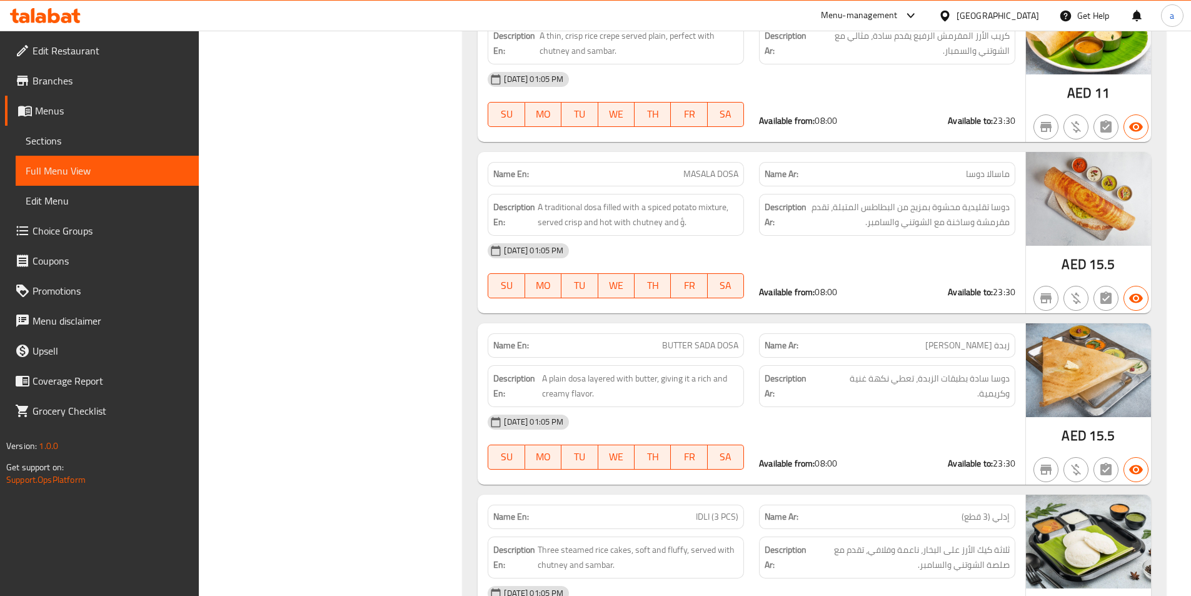
scroll to position [3226, 0]
click at [727, 176] on span "MASALA DOSA" at bounding box center [710, 173] width 55 height 13
copy span "MASALA DOSA"
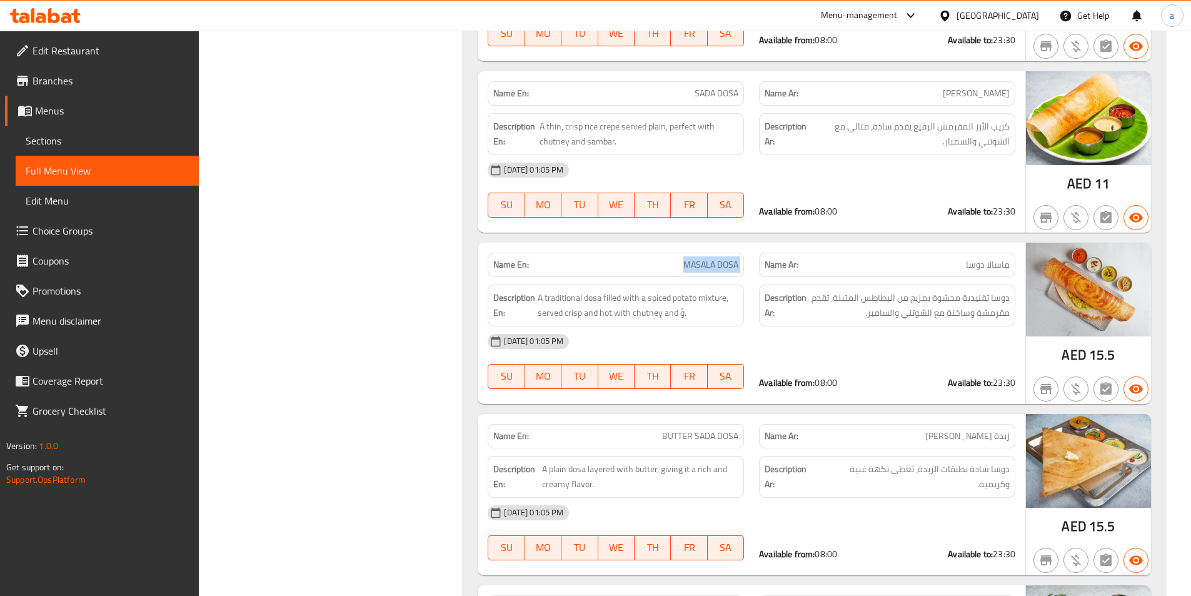
scroll to position [3164, 0]
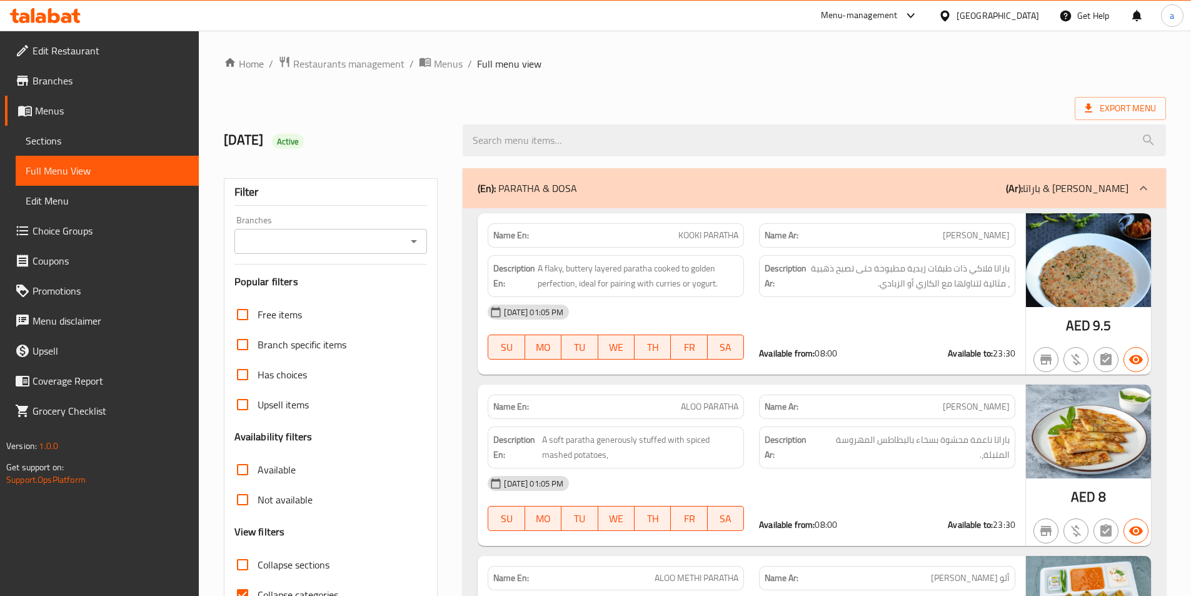
scroll to position [188, 0]
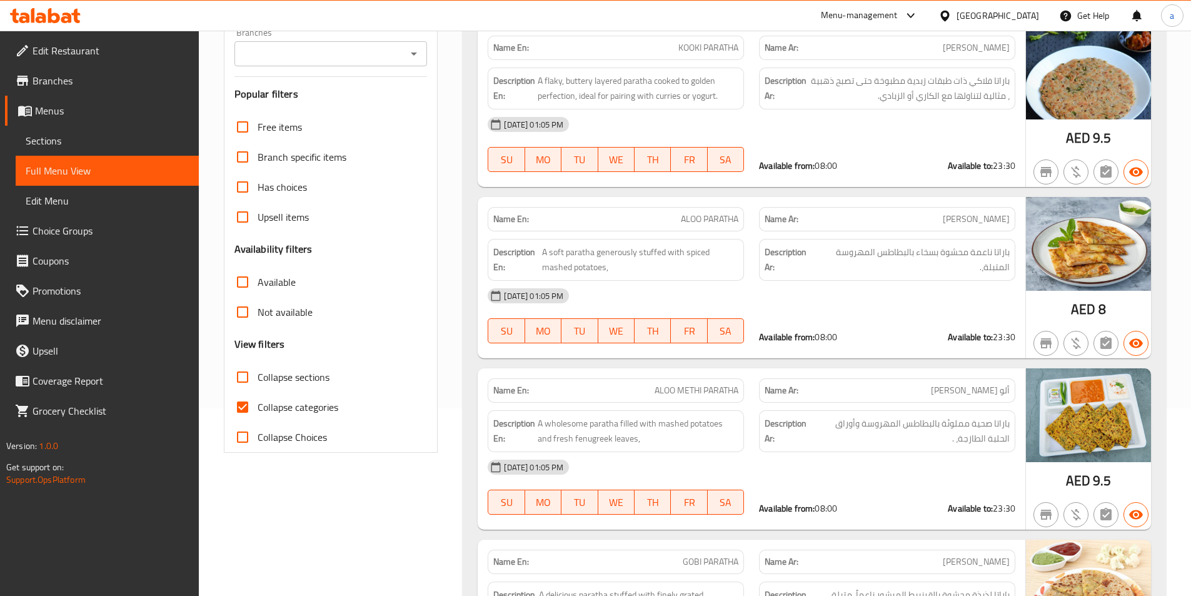
click at [249, 402] on input "Collapse categories" at bounding box center [243, 407] width 30 height 30
checkbox input "false"
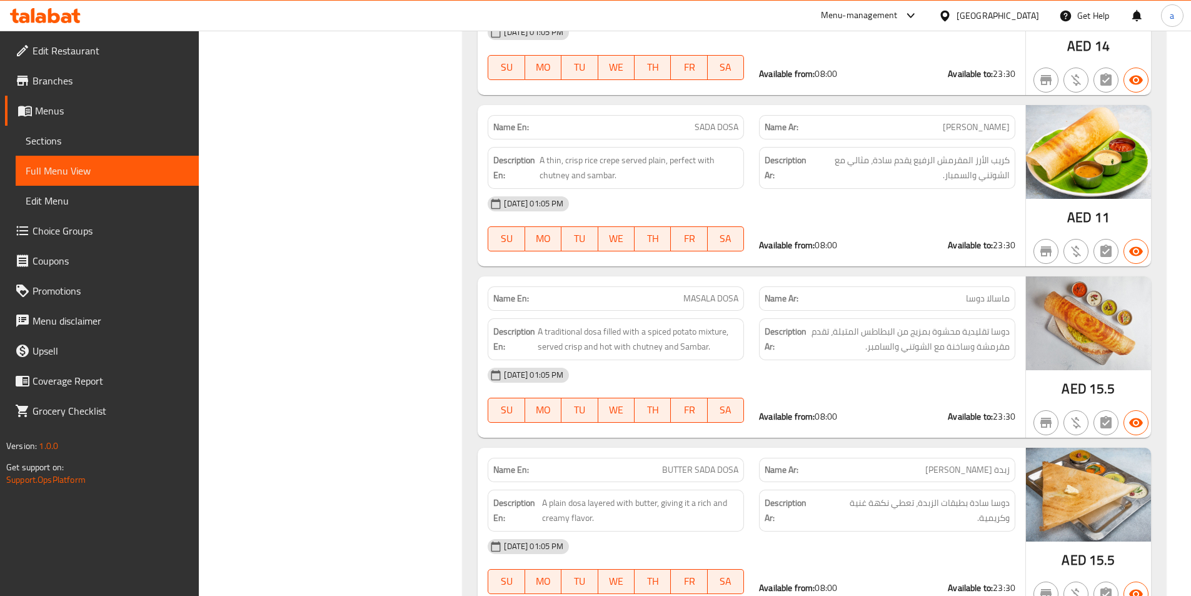
scroll to position [7251, 0]
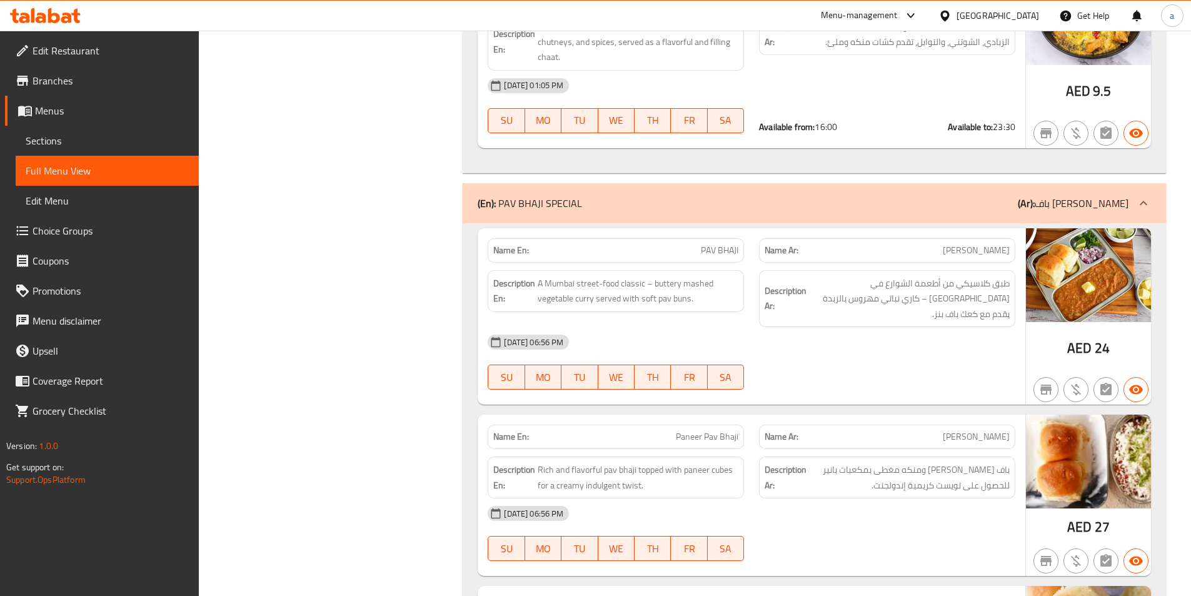
click at [727, 252] on span "PAV BHAJI" at bounding box center [720, 250] width 38 height 13
click at [797, 340] on div "[DATE] 06:56 PM" at bounding box center [751, 342] width 543 height 30
click at [718, 251] on span "PAV BHAJI" at bounding box center [720, 250] width 38 height 13
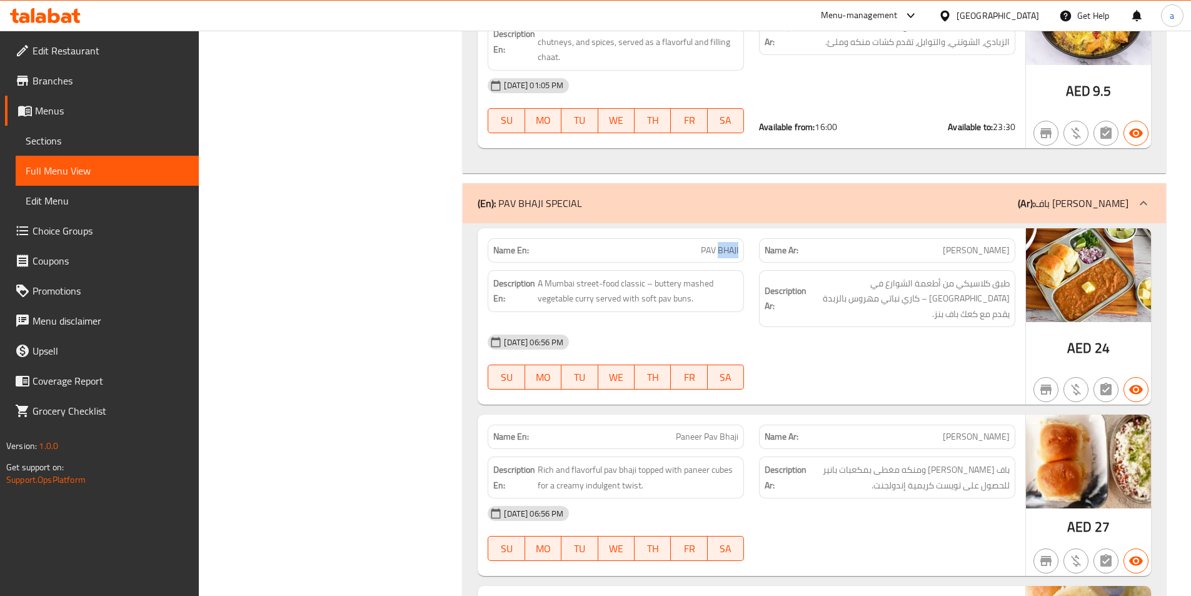
click at [718, 251] on span "PAV BHAJI" at bounding box center [720, 250] width 38 height 13
copy span "PAV BHAJI"
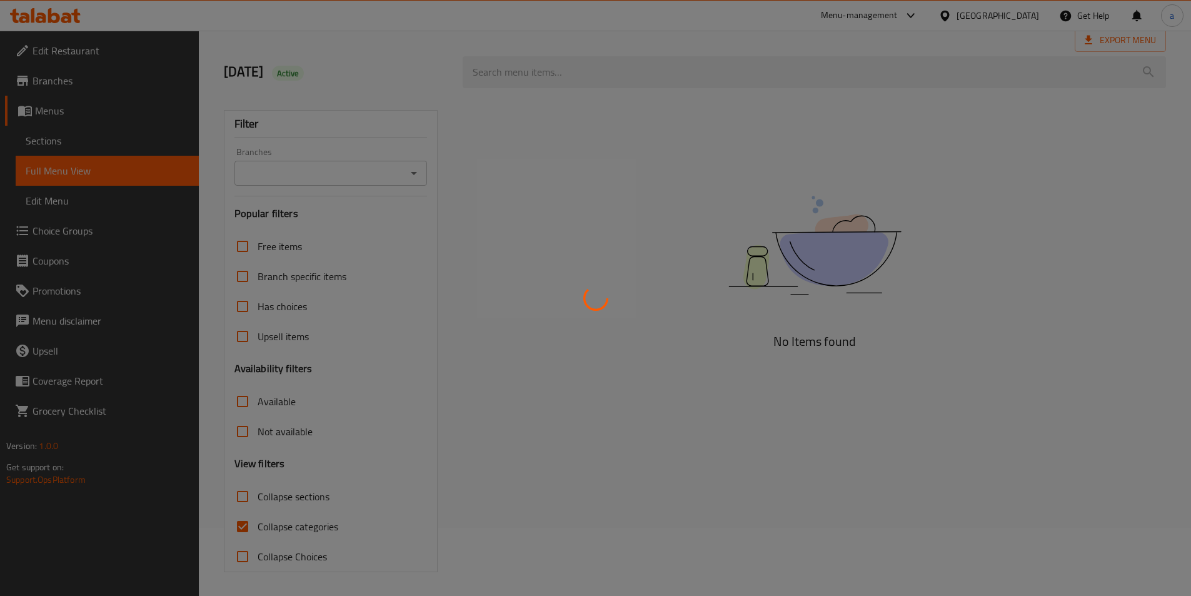
scroll to position [69, 0]
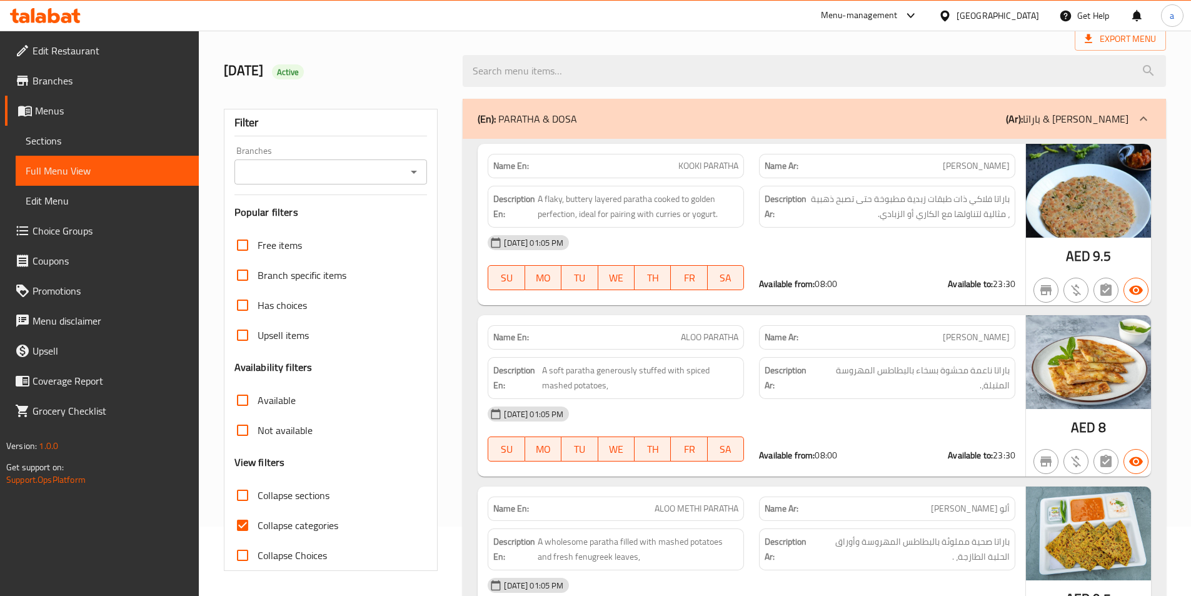
click at [840, 36] on div "Export Menu" at bounding box center [695, 39] width 942 height 23
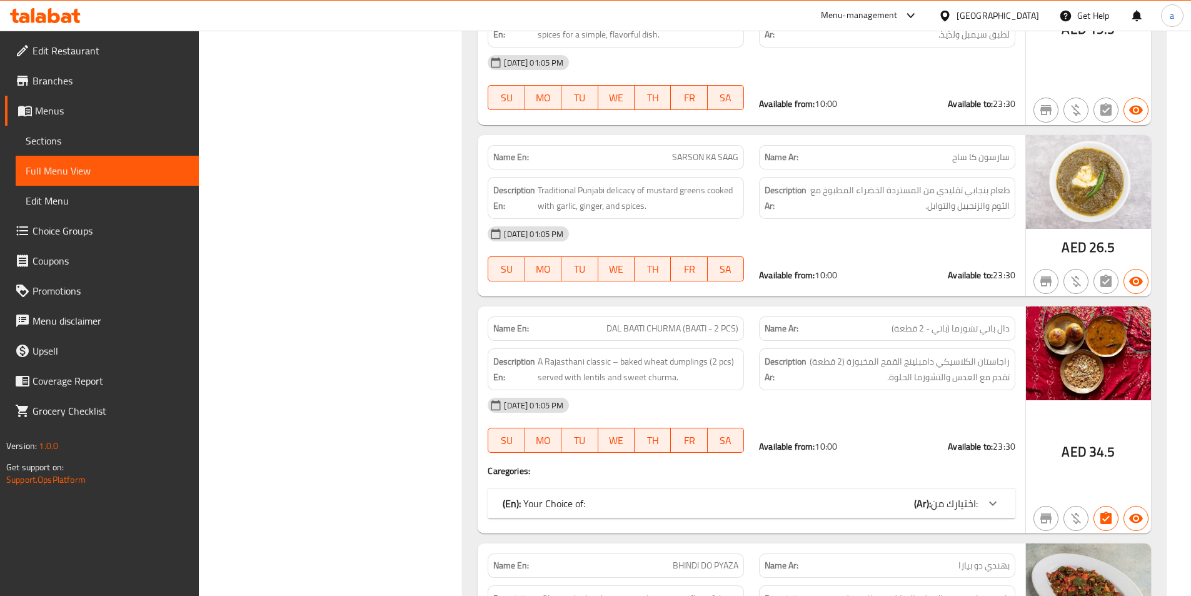
scroll to position [16149, 0]
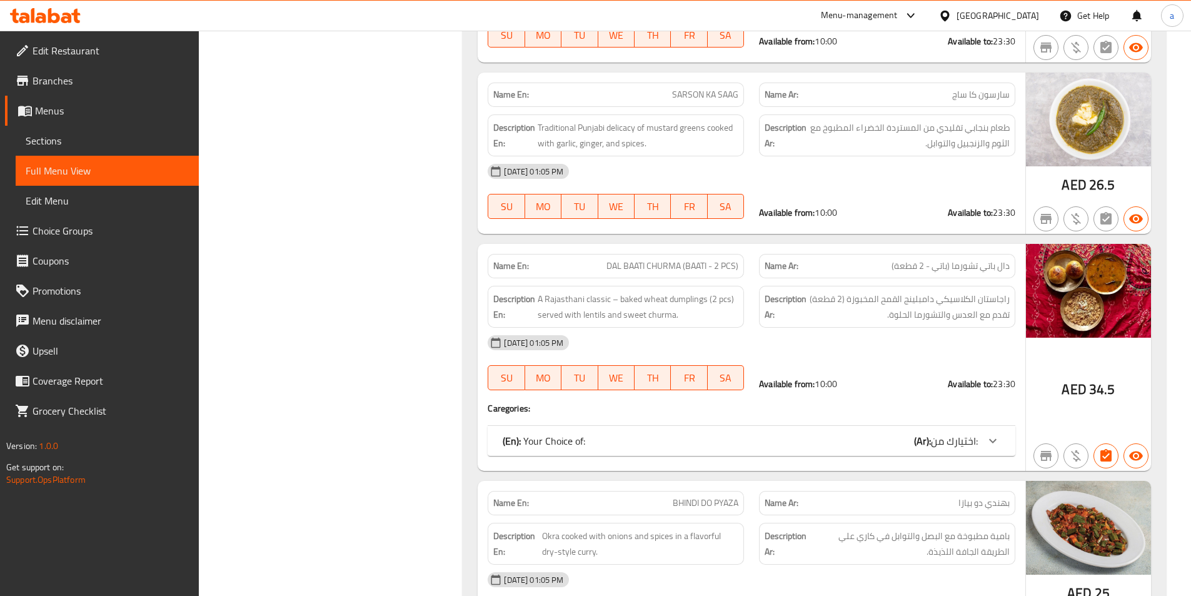
click at [847, 433] on div "(En): Your Choice of: (Ar): اختيارك من:" at bounding box center [740, 440] width 475 height 15
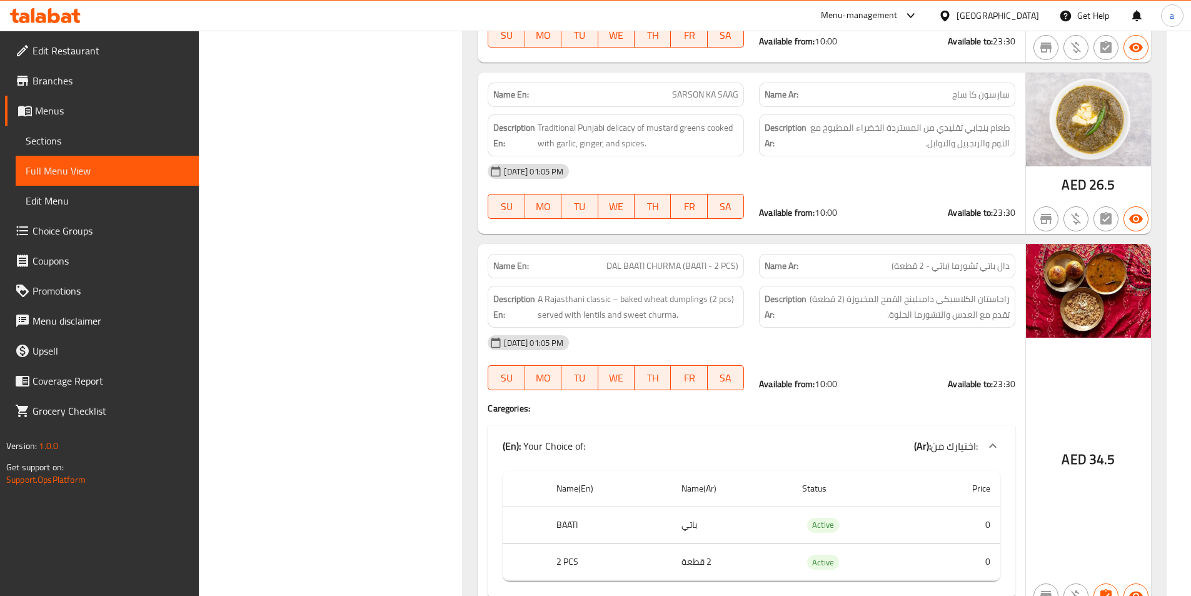
click at [630, 259] on span "DAL BAATI CHURMA (BAATI - 2 PCS)" at bounding box center [673, 265] width 132 height 13
copy span "DAL BAATI CHURMA (BAATI - 2 PCS)"
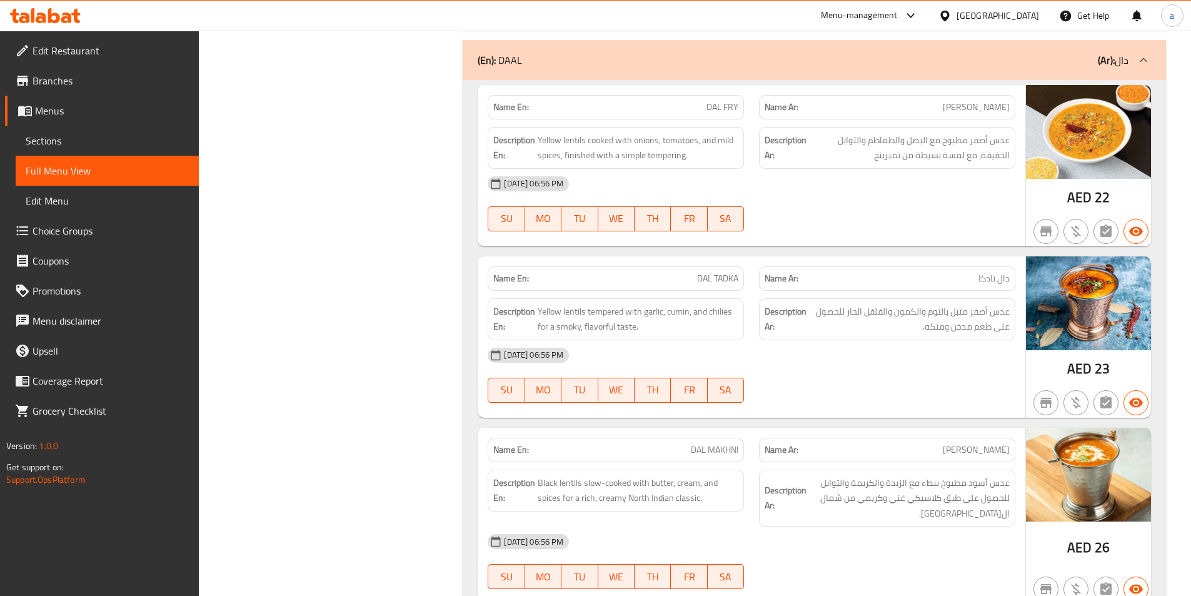
scroll to position [4262, 0]
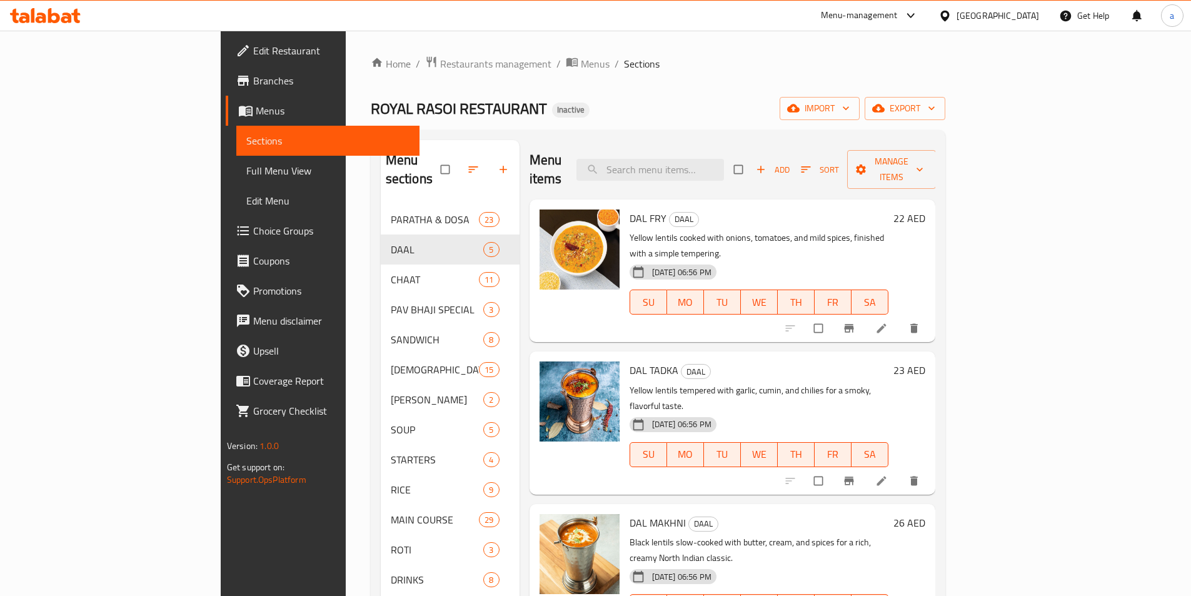
click at [888, 322] on icon at bounding box center [881, 328] width 13 height 13
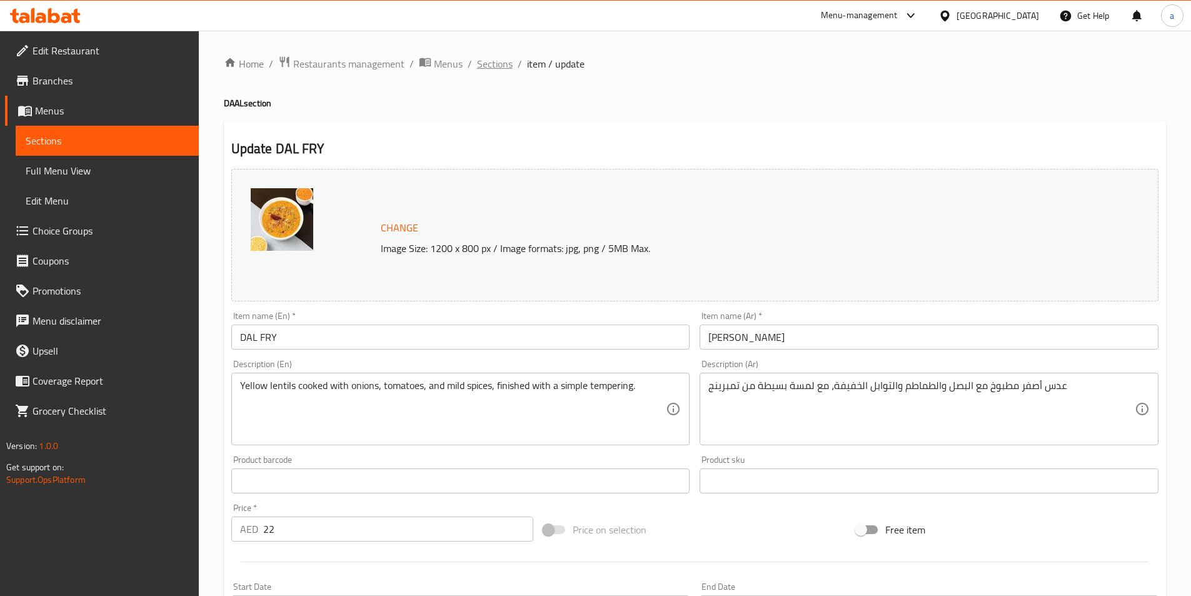
click at [481, 69] on span "Sections" at bounding box center [495, 63] width 36 height 15
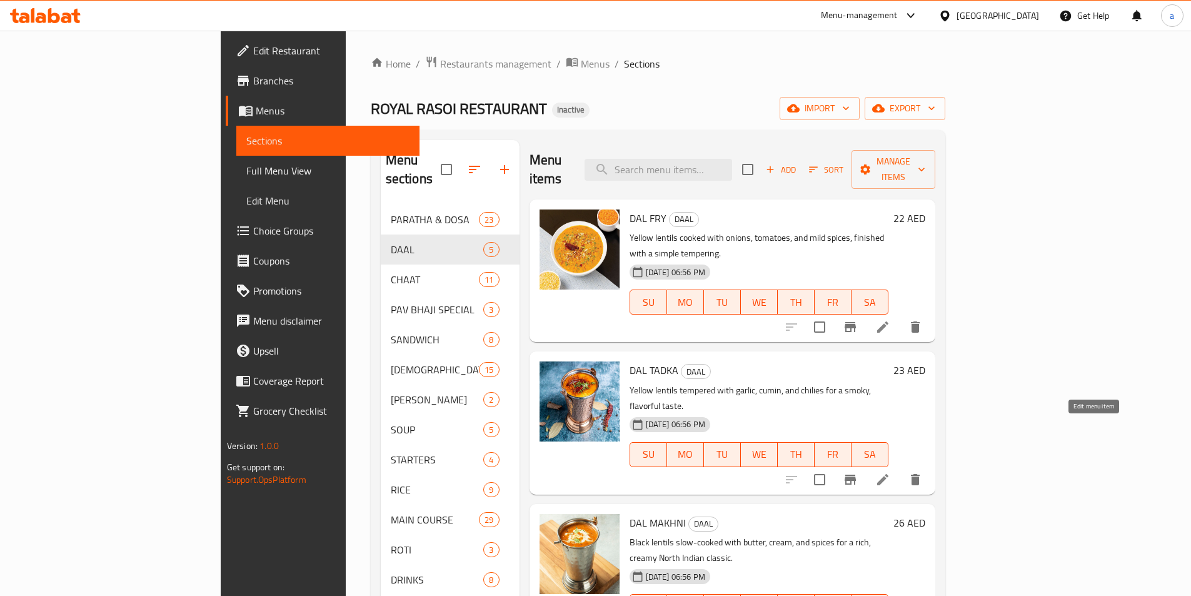
click at [890, 472] on icon at bounding box center [882, 479] width 15 height 15
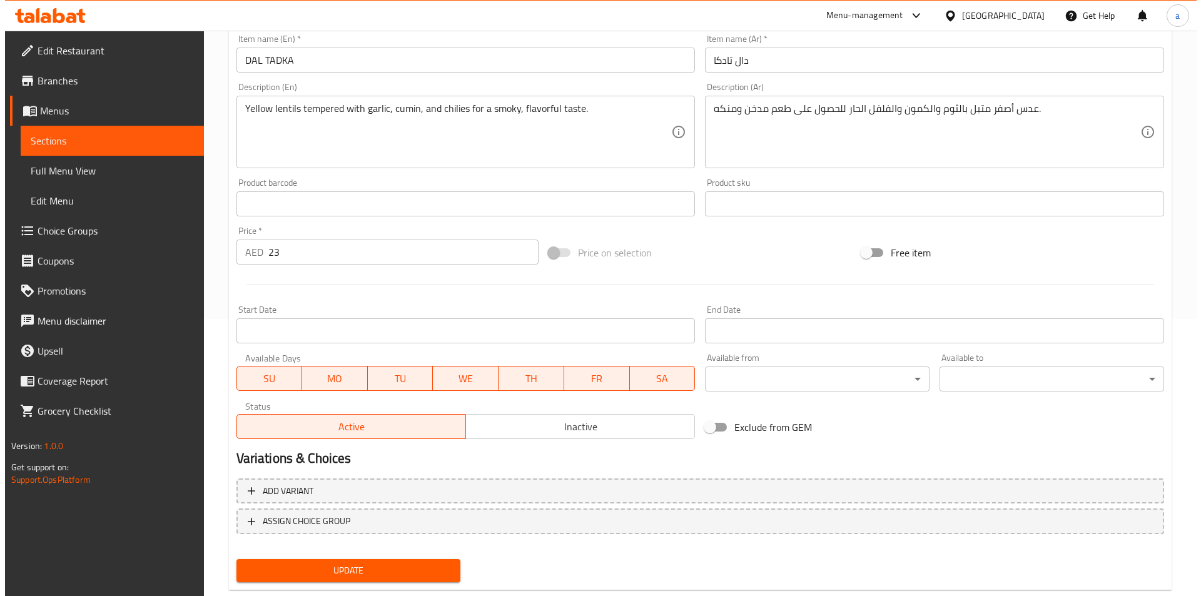
scroll to position [306, 0]
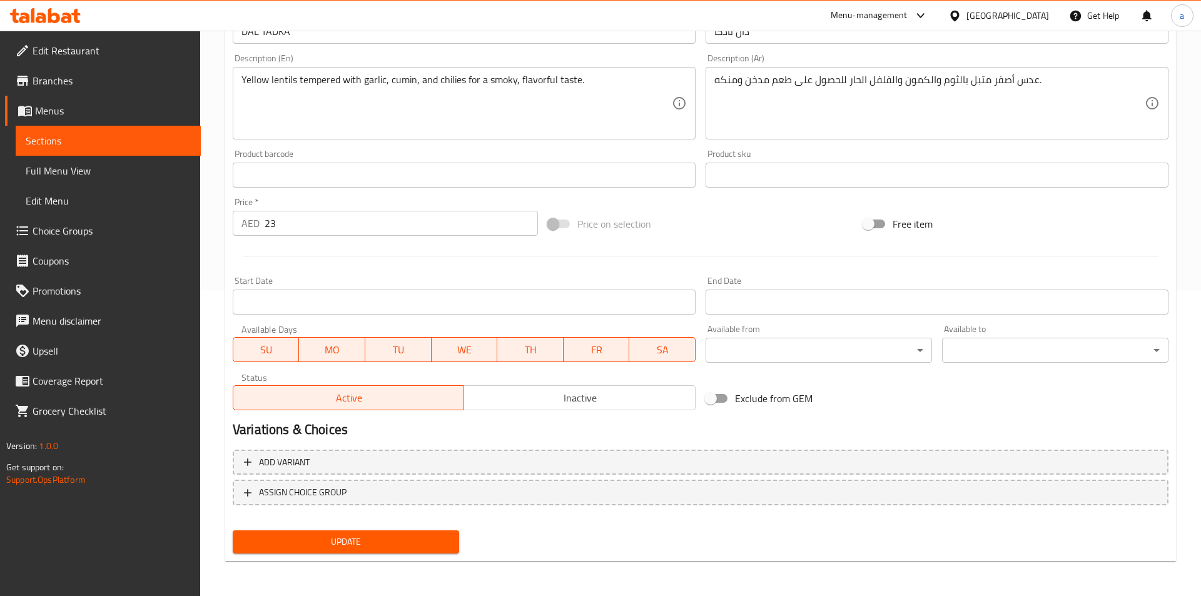
click at [730, 290] on body "​ Menu-management [GEOGRAPHIC_DATA] Get Help a Edit Restaurant Branches Menus S…" at bounding box center [600, 7] width 1201 height 565
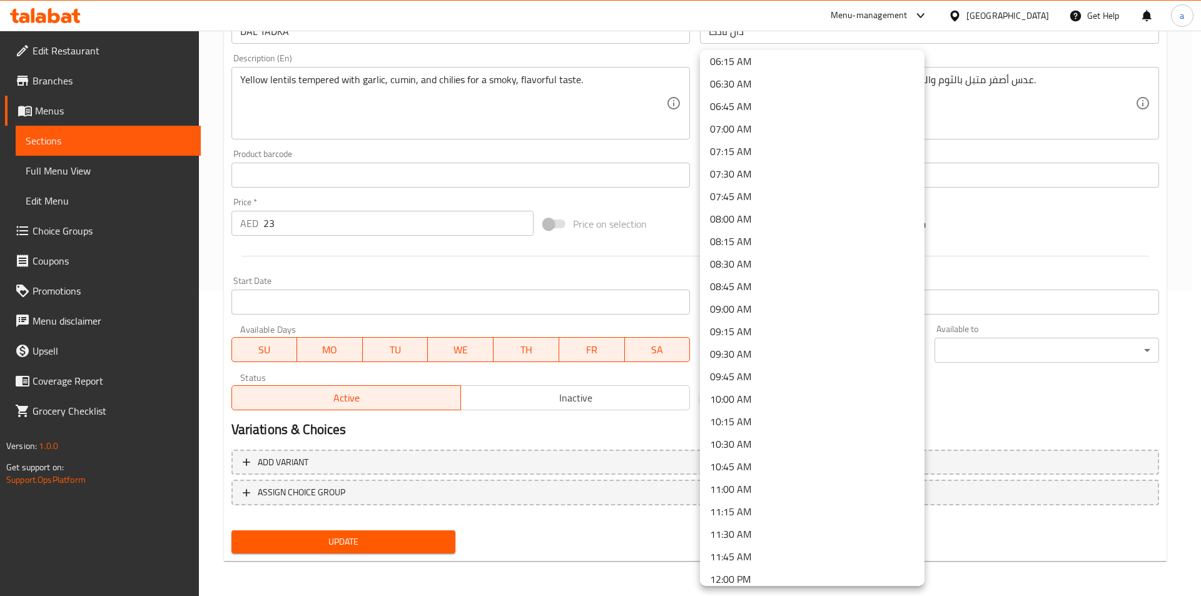
scroll to position [688, 0]
click at [770, 280] on li "10:00 AM" at bounding box center [812, 279] width 224 height 23
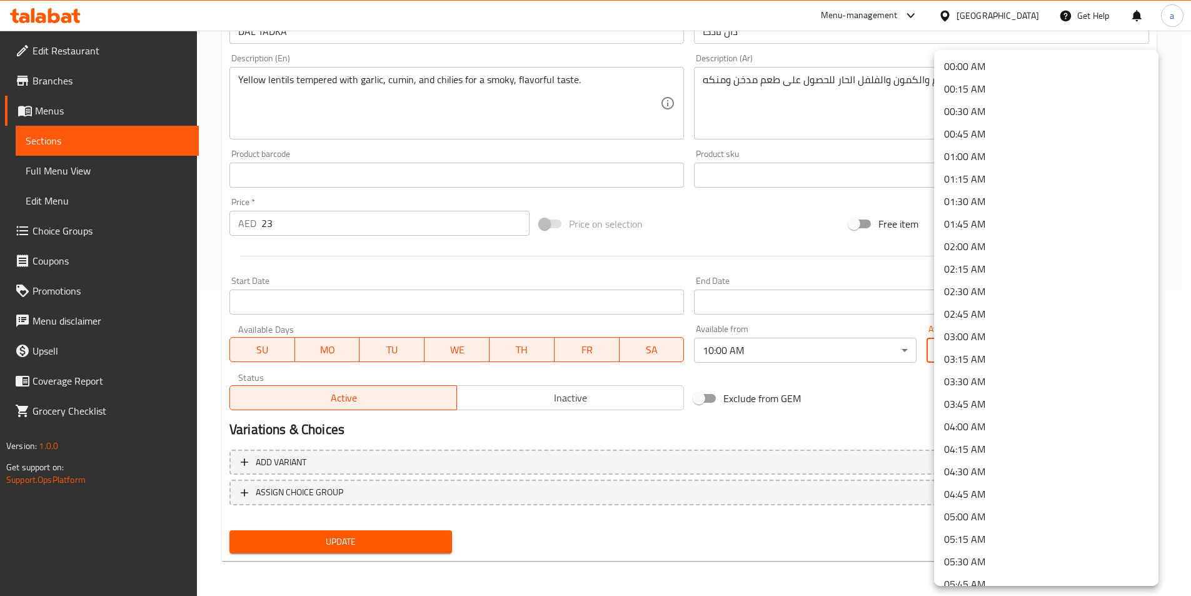
click at [987, 290] on body "​ Menu-management [GEOGRAPHIC_DATA] Get Help a Edit Restaurant Branches Menus S…" at bounding box center [595, 7] width 1191 height 565
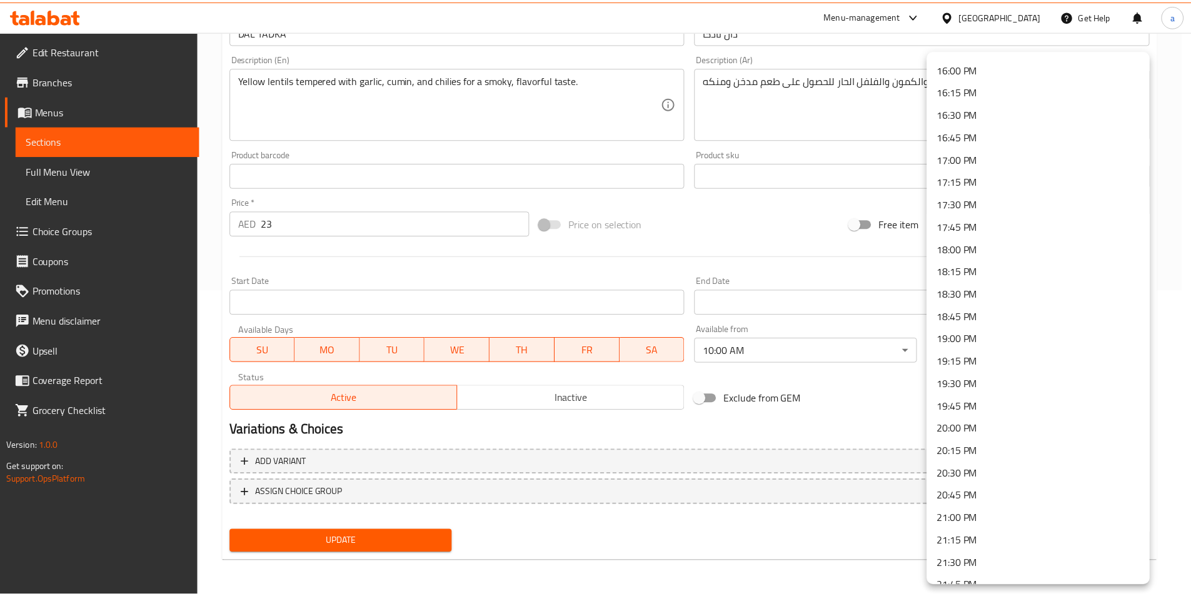
scroll to position [1658, 0]
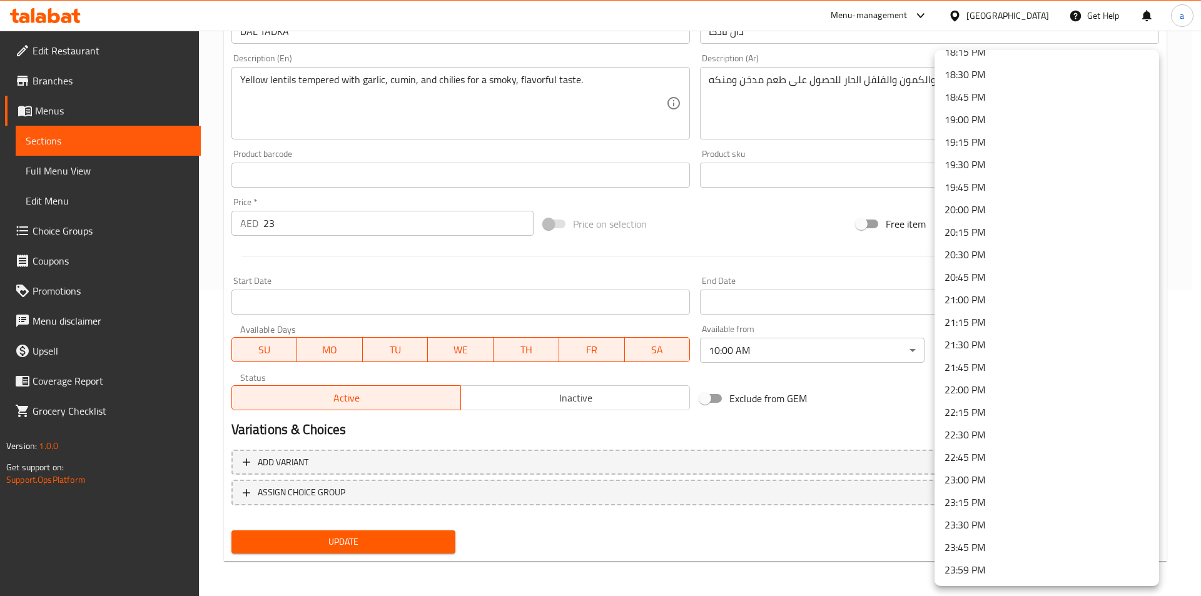
click at [994, 525] on li "23:30 PM" at bounding box center [1046, 524] width 224 height 23
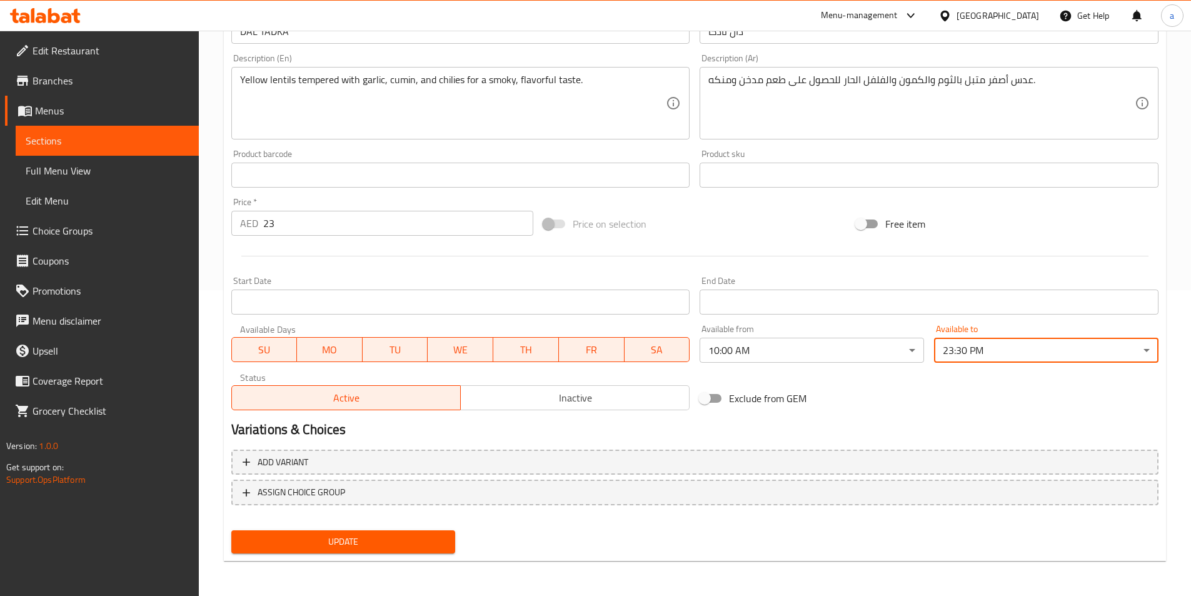
click at [890, 393] on div "Exclude from GEM" at bounding box center [851, 398] width 313 height 34
click at [433, 550] on button "Update" at bounding box center [343, 541] width 224 height 23
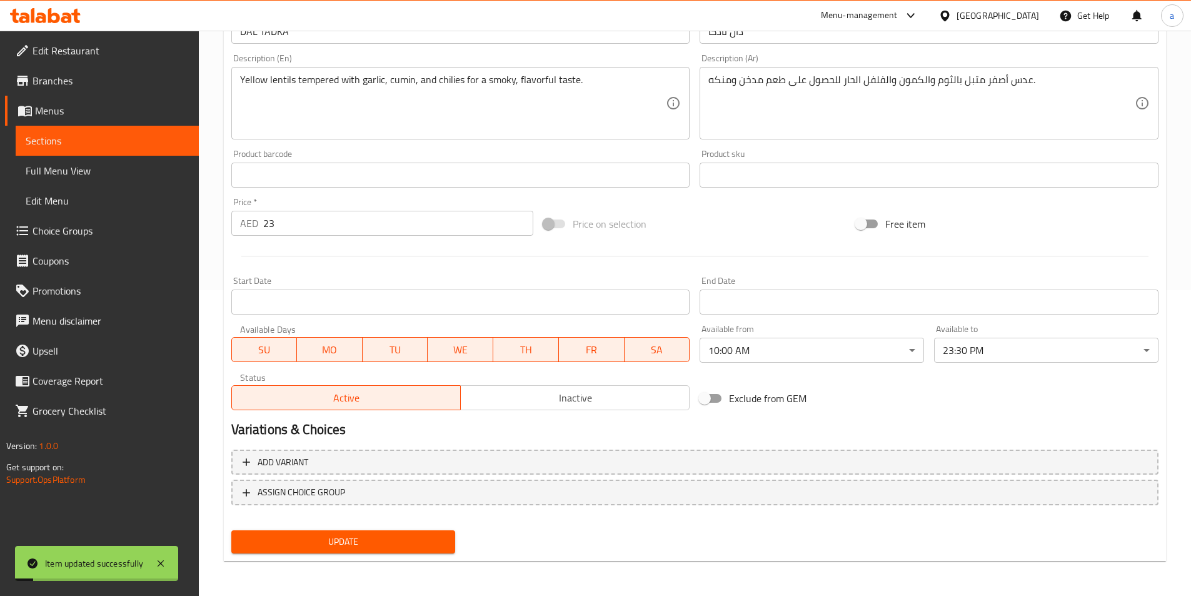
scroll to position [0, 0]
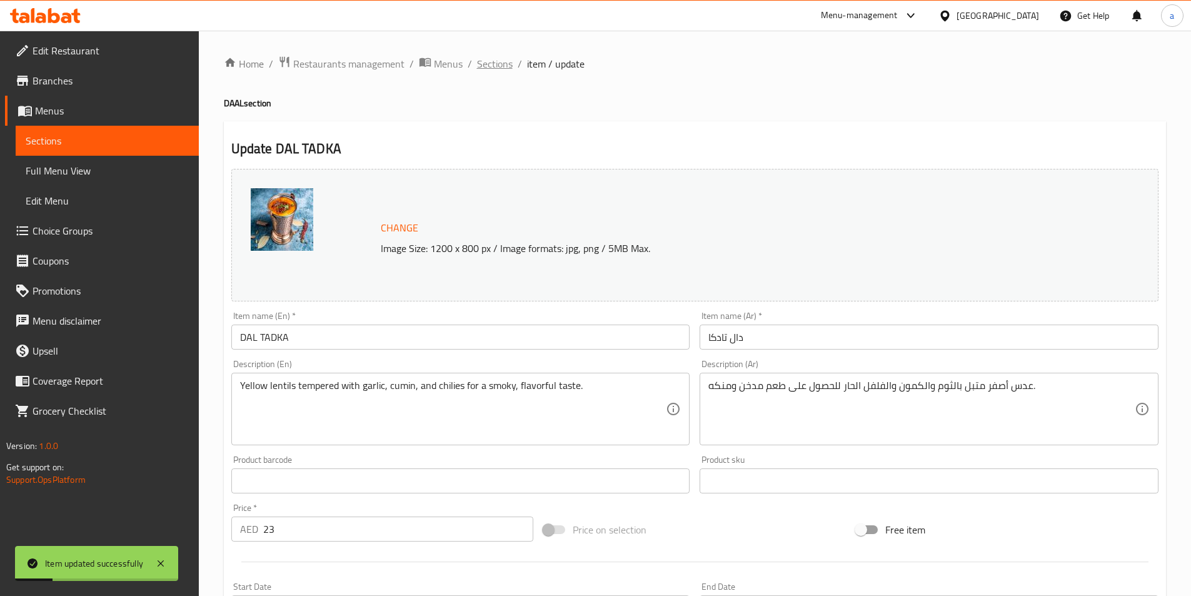
click at [491, 64] on span "Sections" at bounding box center [495, 63] width 36 height 15
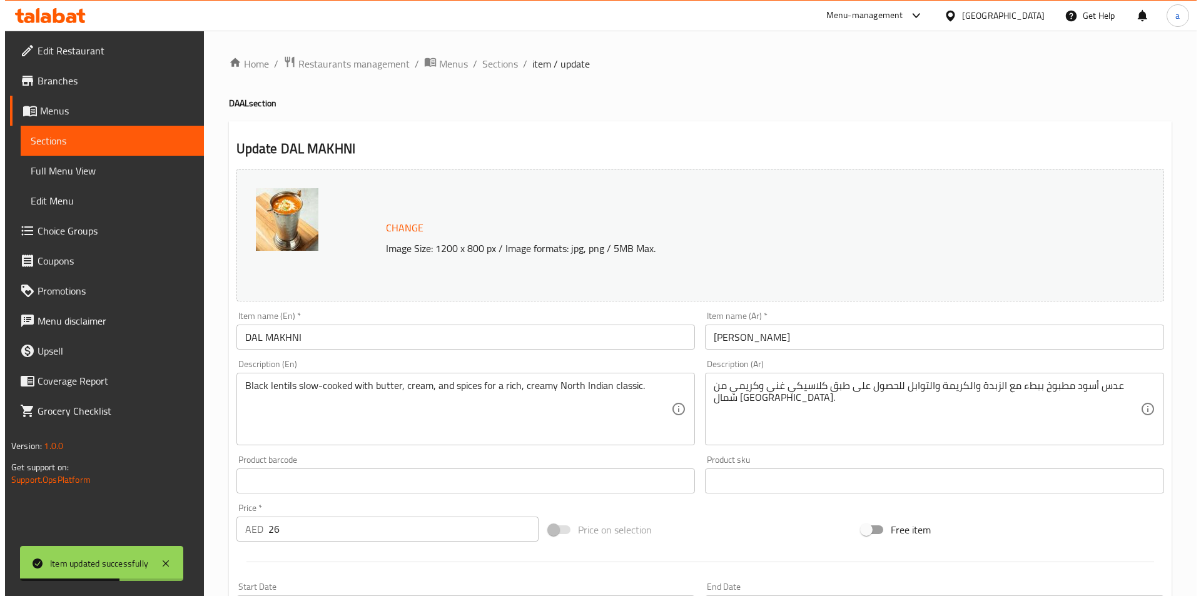
scroll to position [306, 0]
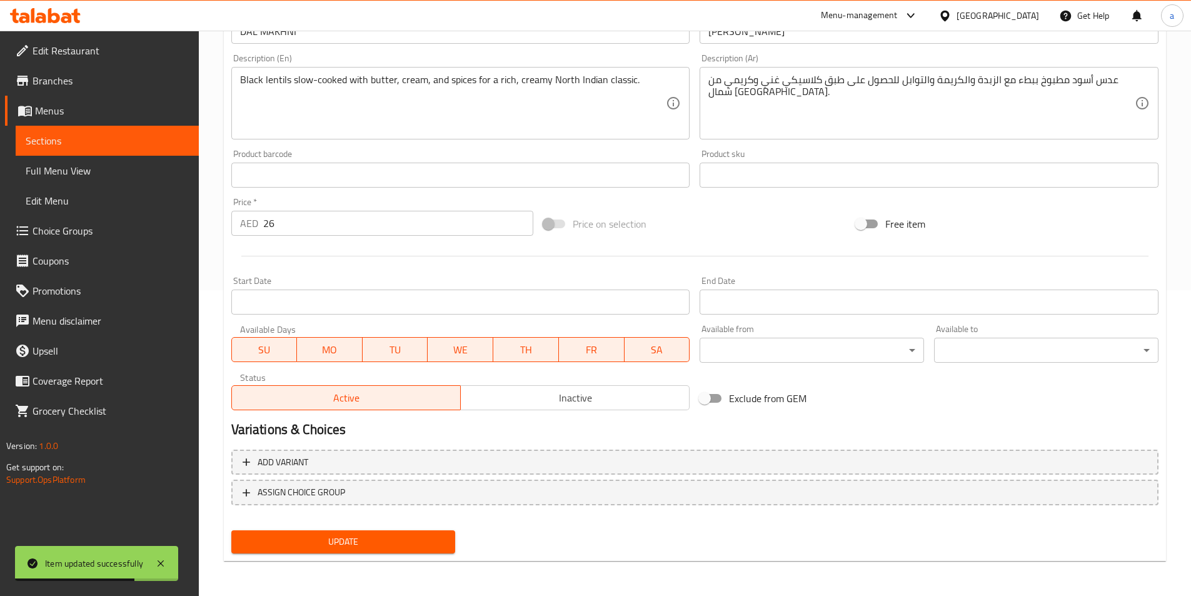
click at [748, 290] on body "Item updated successfully ​ Menu-management [GEOGRAPHIC_DATA] Get Help a Edit R…" at bounding box center [595, 7] width 1191 height 565
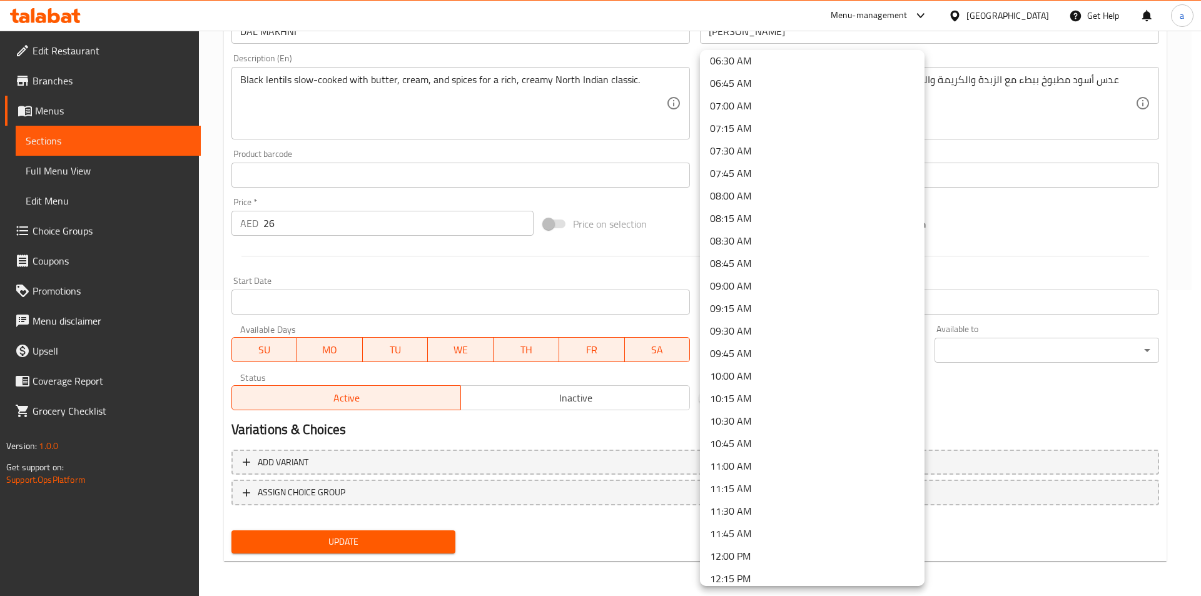
scroll to position [595, 0]
click at [794, 374] on li "10:00 AM" at bounding box center [812, 372] width 224 height 23
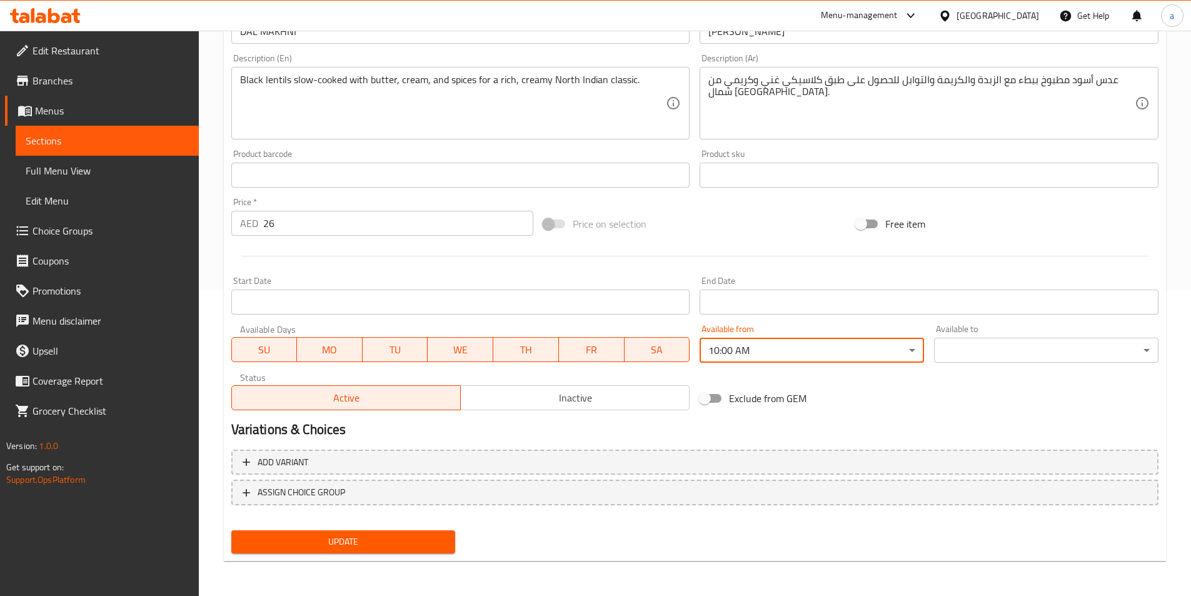
click at [973, 290] on body "​ Menu-management [GEOGRAPHIC_DATA] Get Help a Edit Restaurant Branches Menus S…" at bounding box center [595, 7] width 1191 height 565
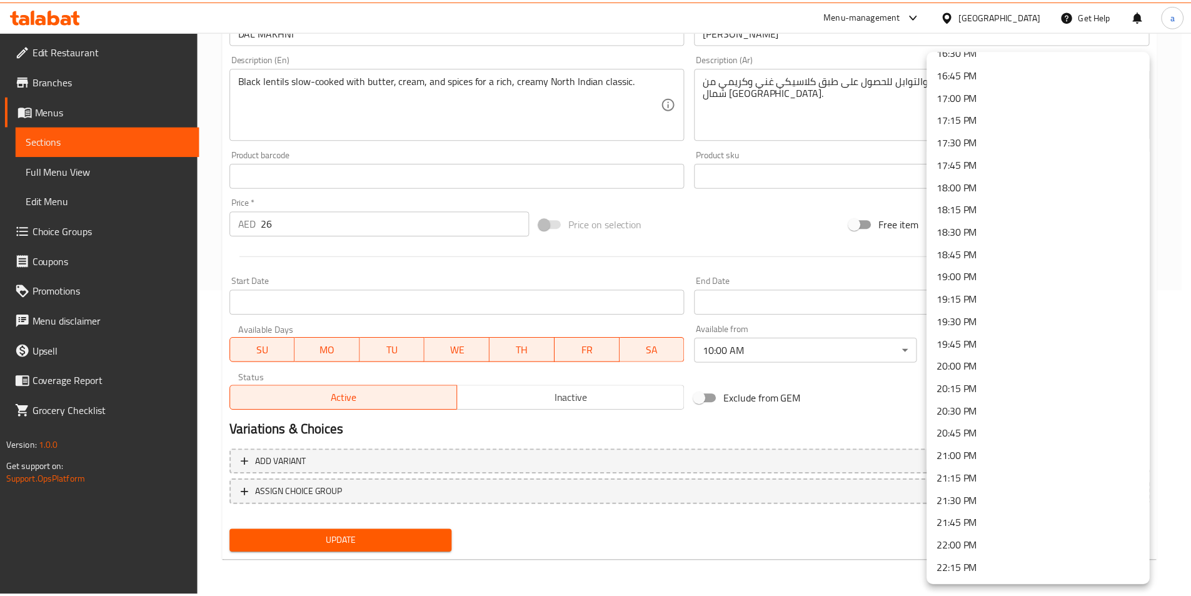
scroll to position [1658, 0]
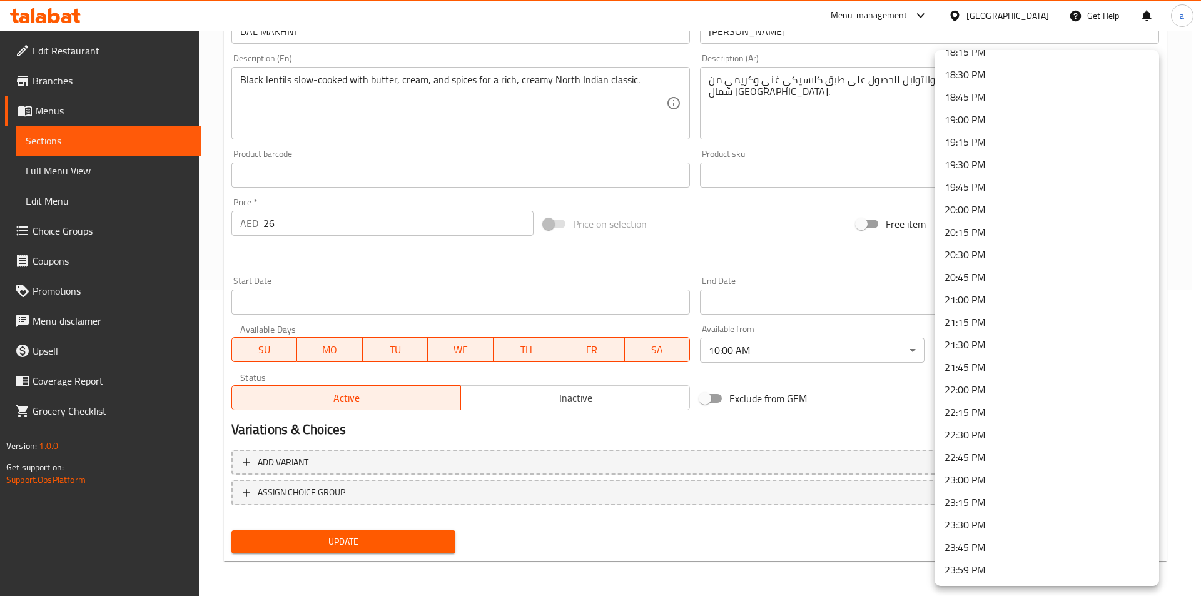
click at [992, 523] on li "23:30 PM" at bounding box center [1046, 524] width 224 height 23
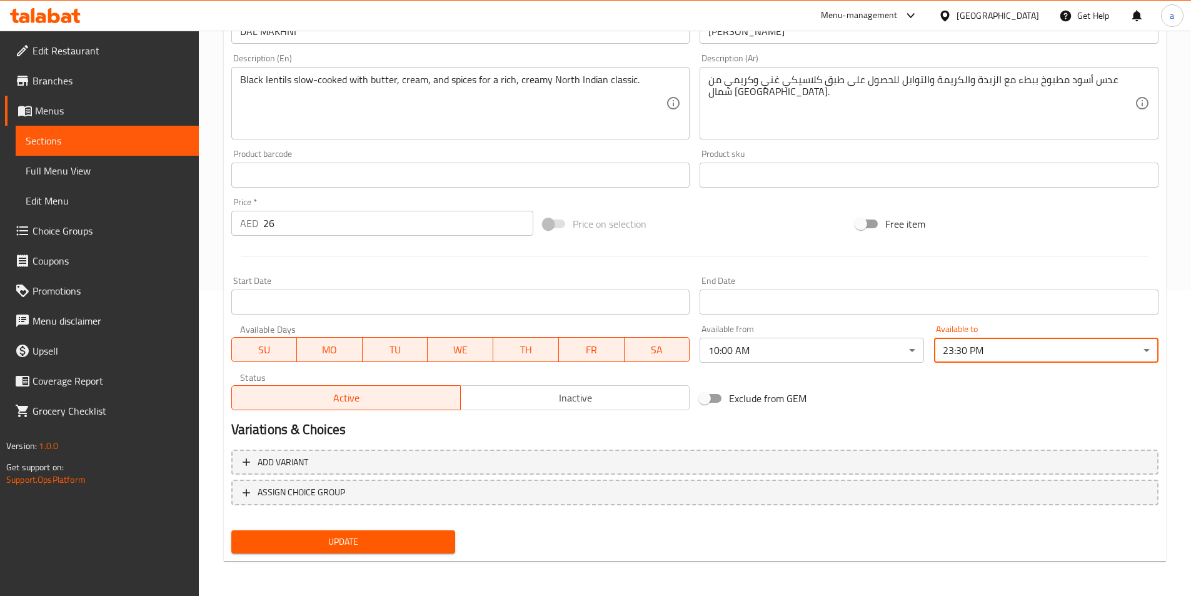
click at [1003, 391] on div "Exclude from GEM" at bounding box center [851, 398] width 313 height 34
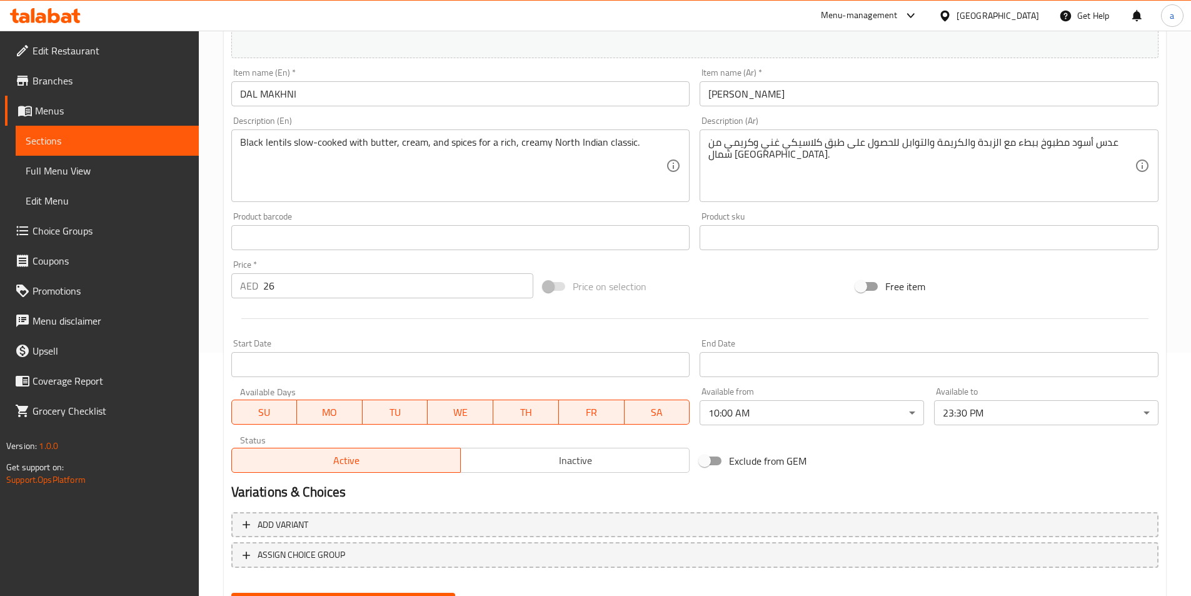
scroll to position [306, 0]
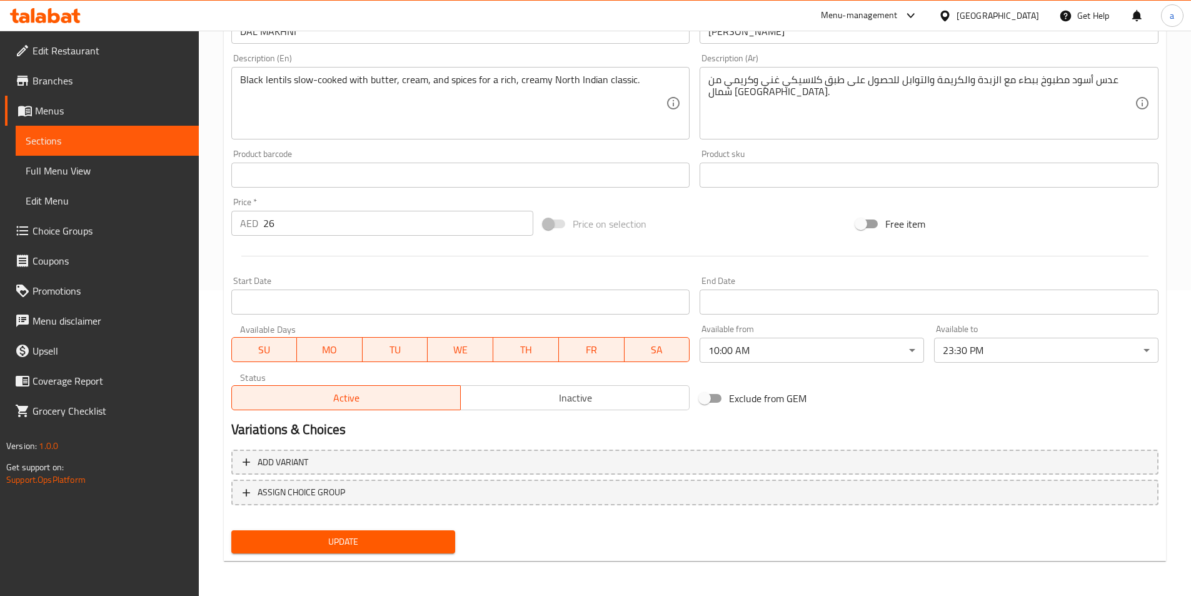
click at [340, 536] on span "Update" at bounding box center [343, 542] width 204 height 16
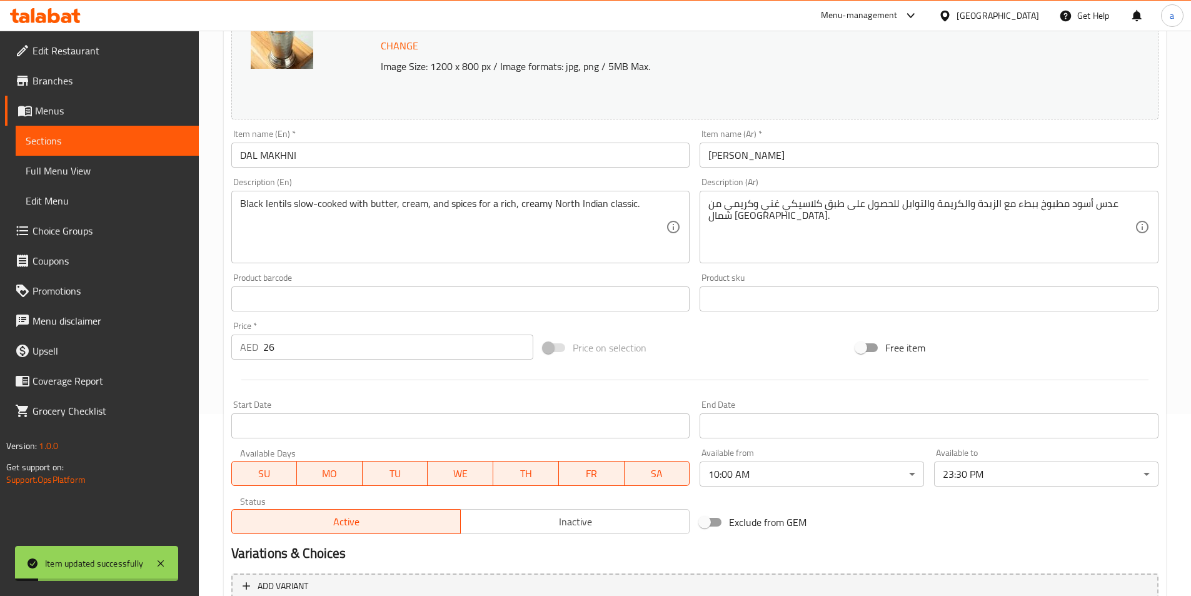
scroll to position [0, 0]
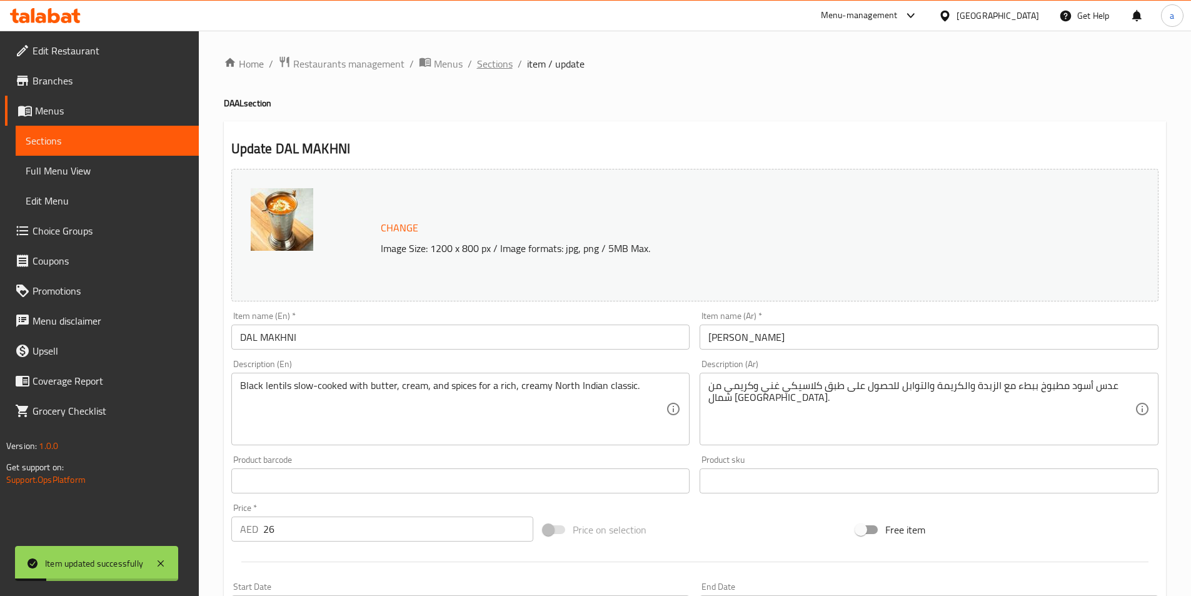
click at [493, 69] on span "Sections" at bounding box center [495, 63] width 36 height 15
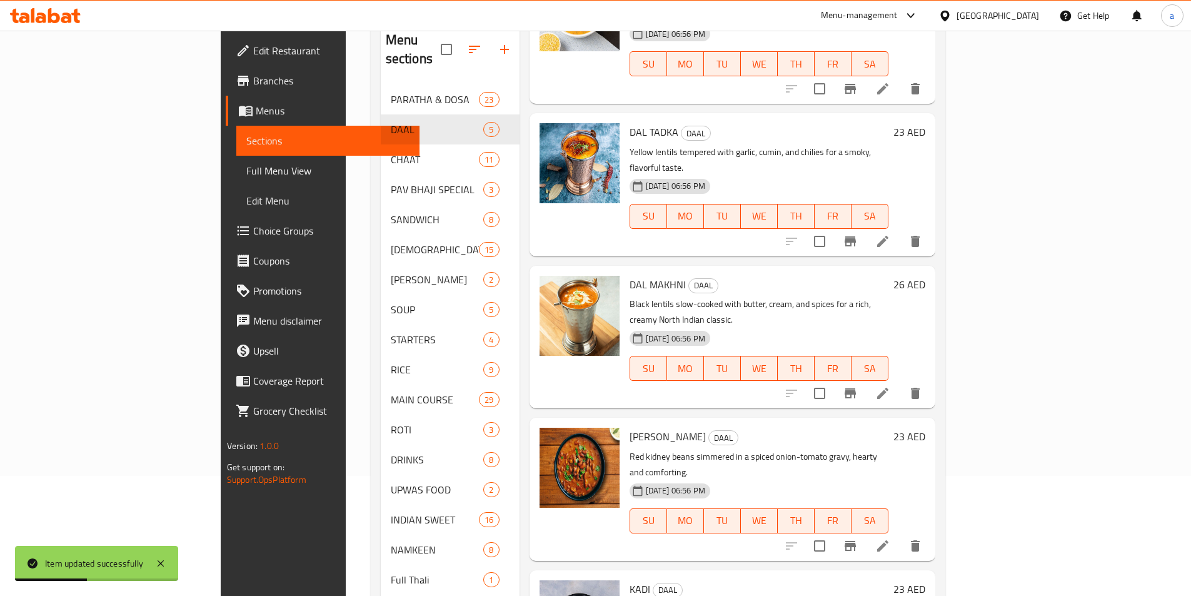
scroll to position [125, 0]
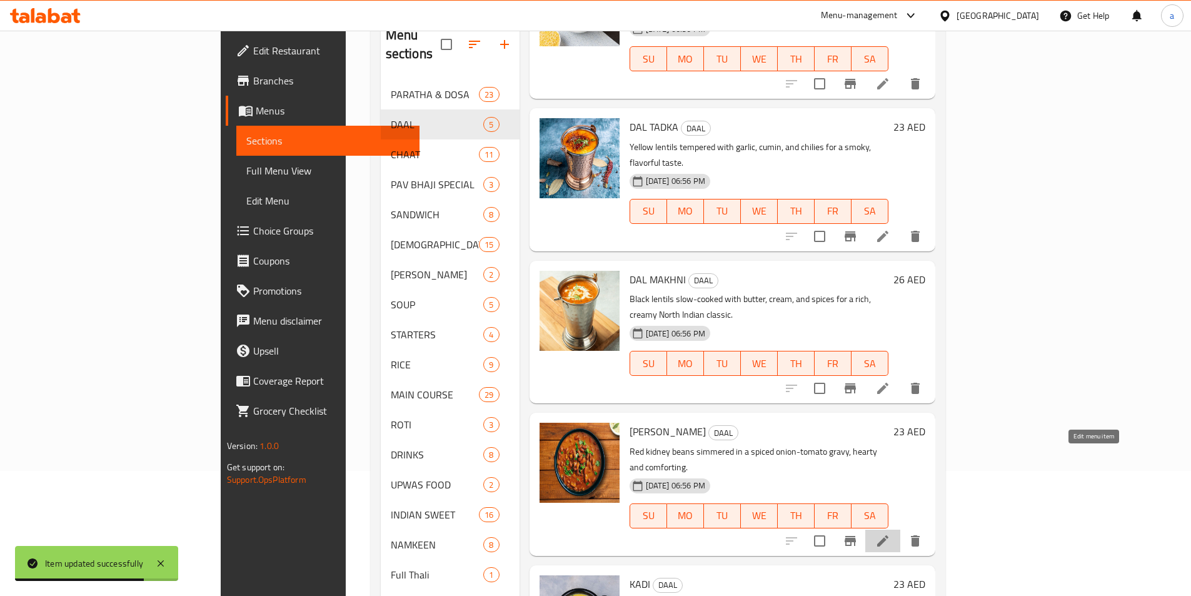
click at [890, 533] on icon at bounding box center [882, 540] width 15 height 15
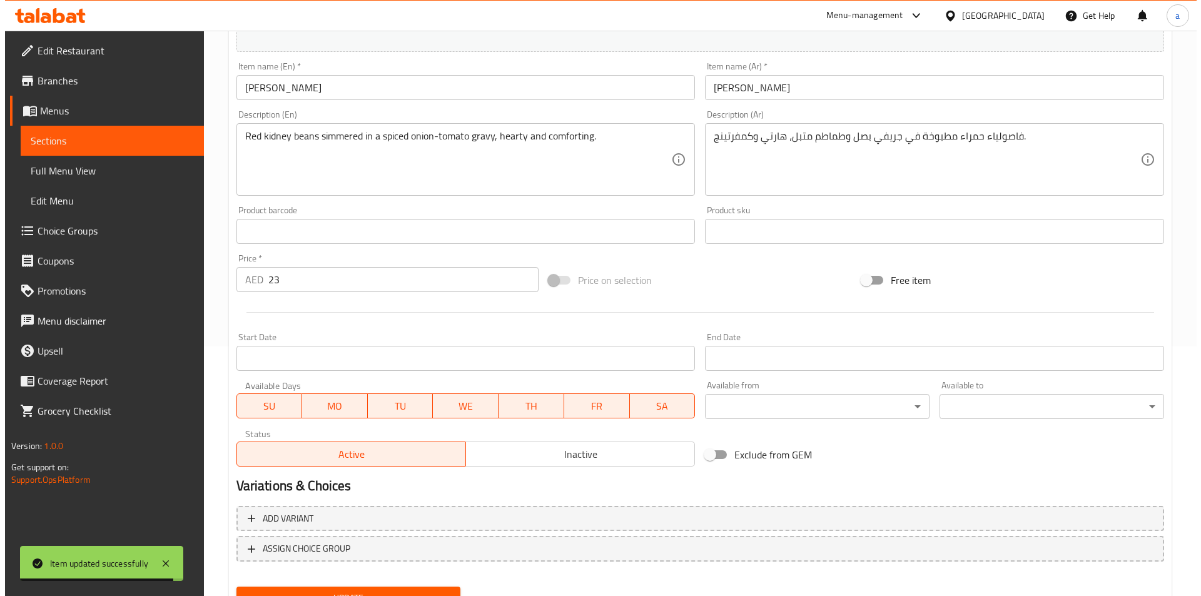
scroll to position [306, 0]
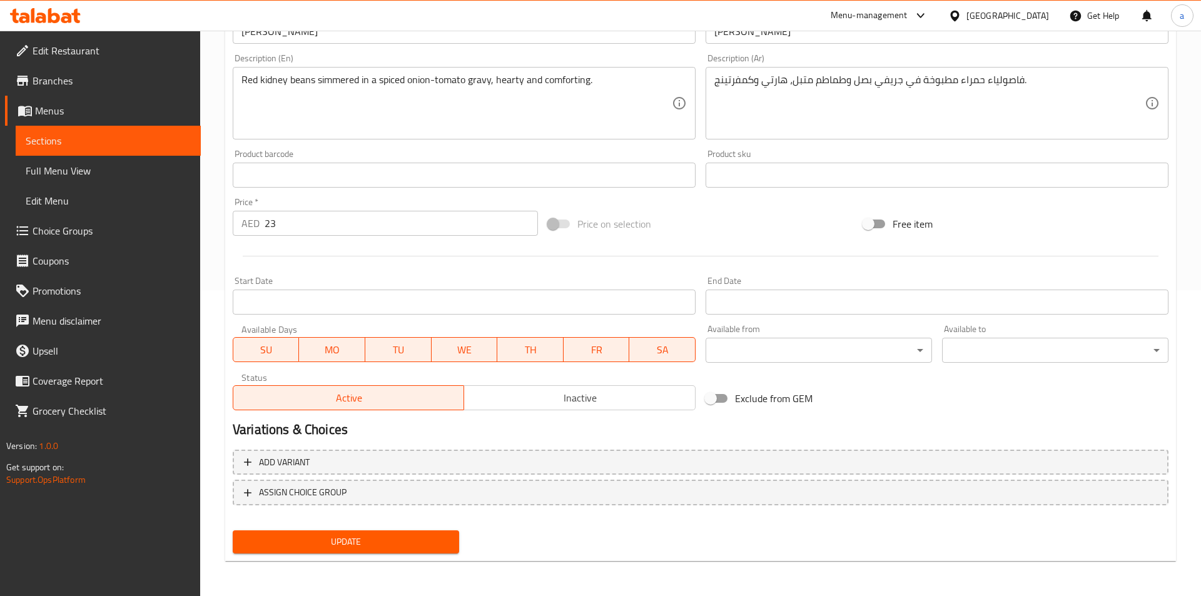
click at [826, 290] on body "​ Menu-management [GEOGRAPHIC_DATA] Get Help a Edit Restaurant Branches Menus S…" at bounding box center [600, 7] width 1201 height 565
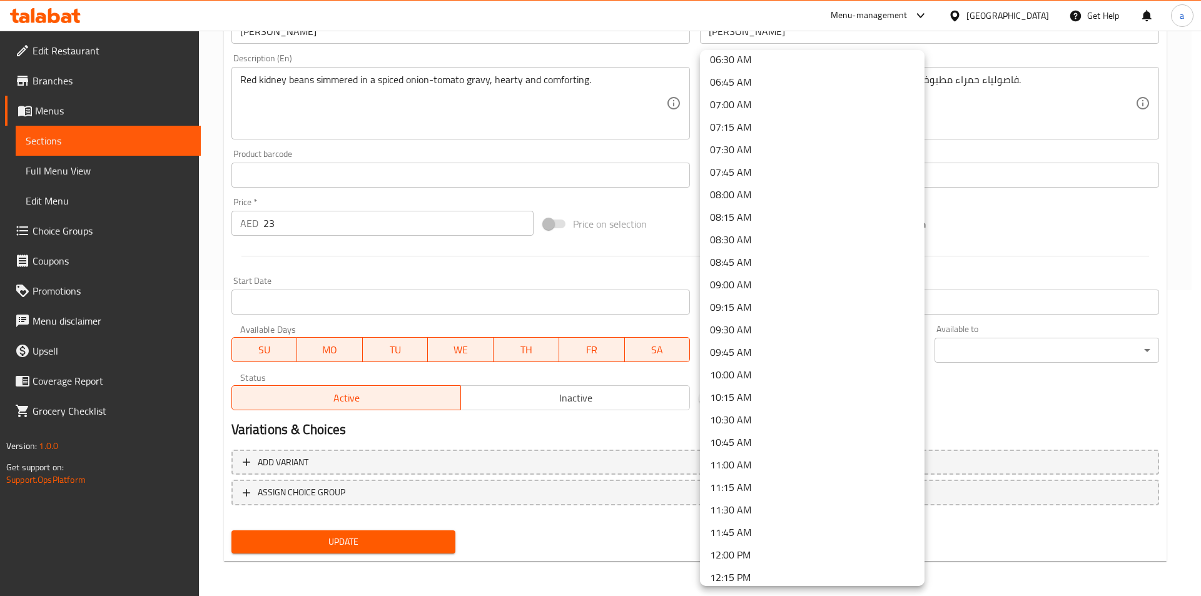
scroll to position [625, 0]
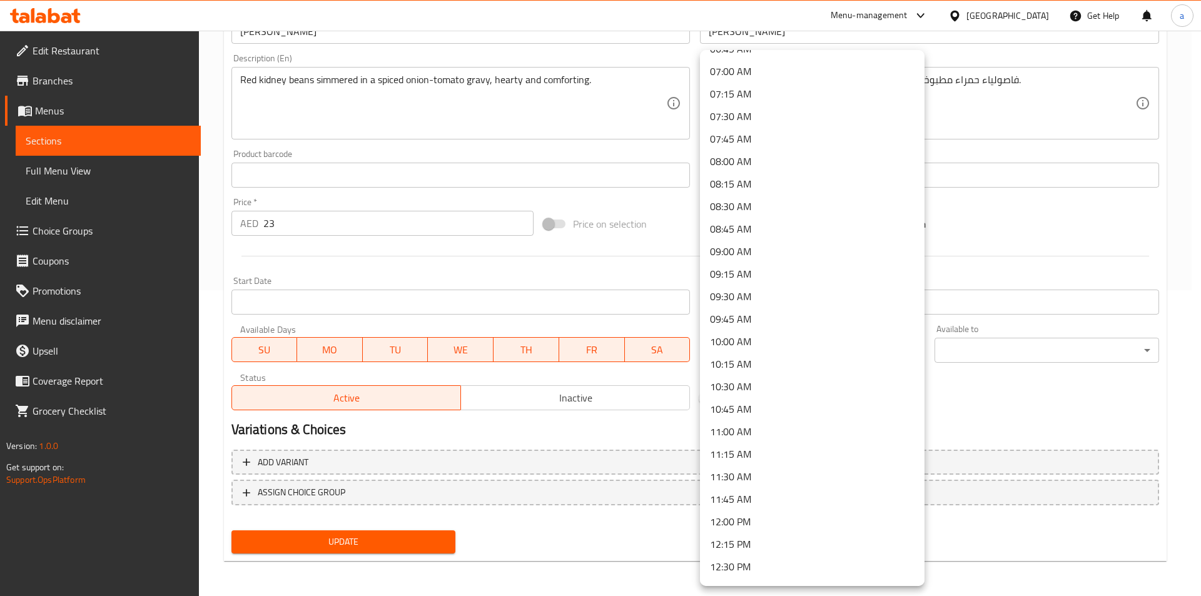
click at [745, 340] on li "10:00 AM" at bounding box center [812, 341] width 224 height 23
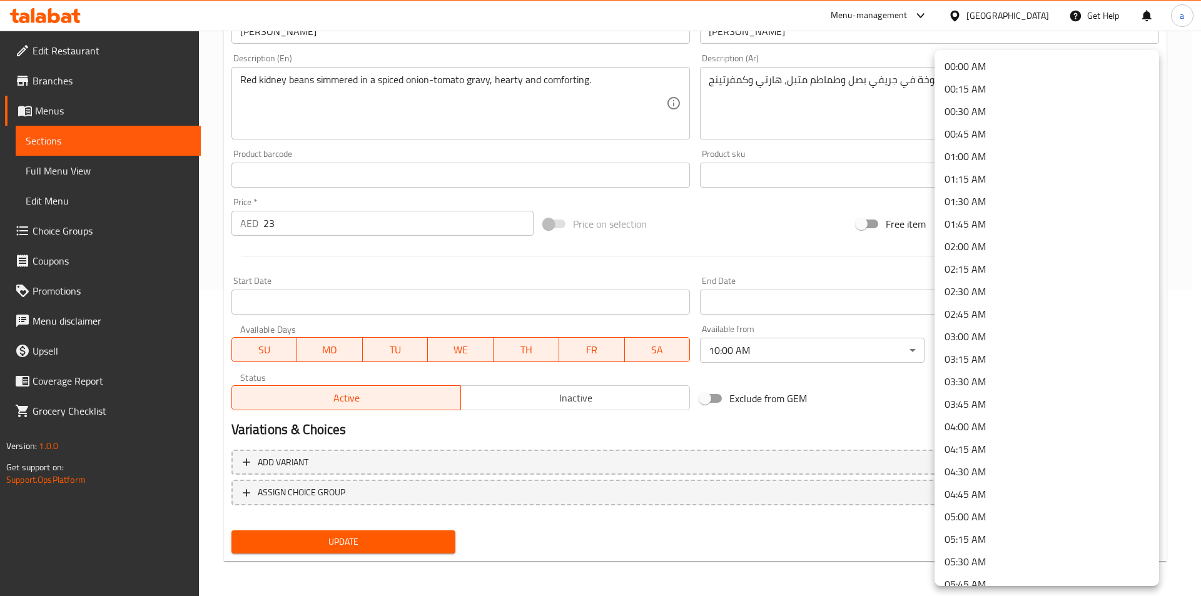
click at [1019, 290] on body "​ Menu-management [GEOGRAPHIC_DATA] Get Help a Edit Restaurant Branches Menus S…" at bounding box center [600, 7] width 1201 height 565
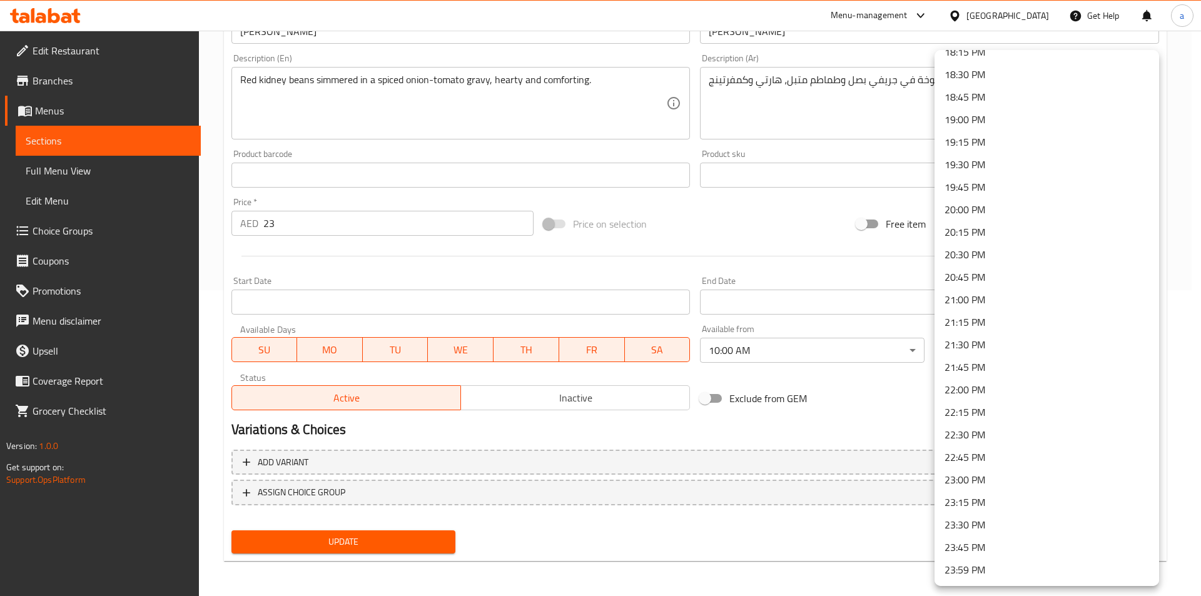
click at [994, 521] on li "23:30 PM" at bounding box center [1046, 524] width 224 height 23
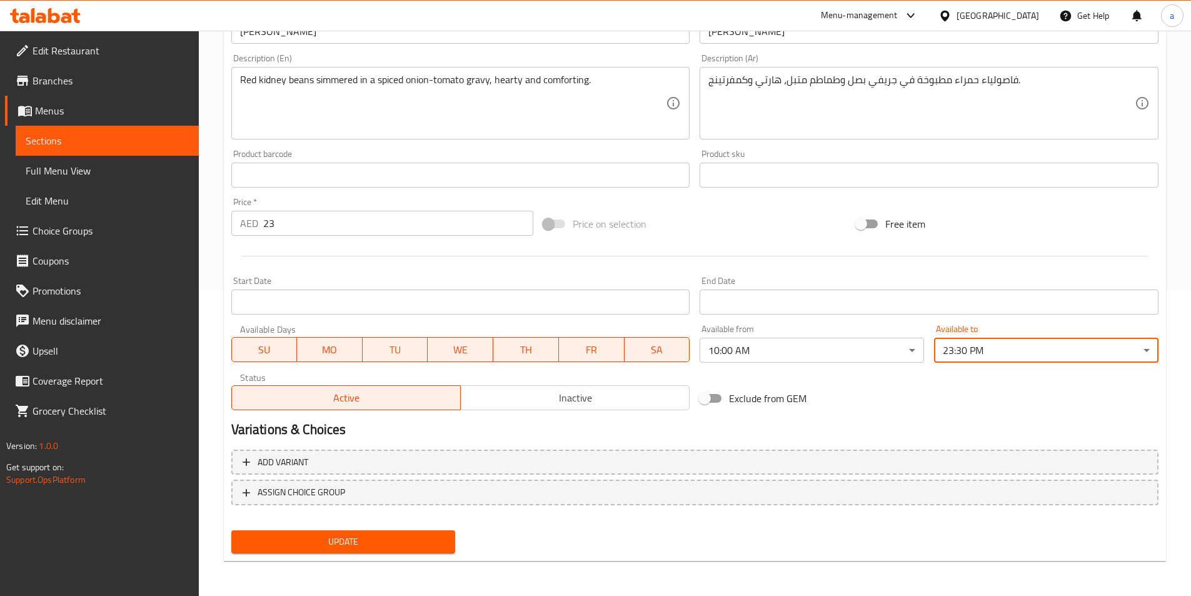
click at [963, 290] on body "​ Menu-management [GEOGRAPHIC_DATA] Get Help a Edit Restaurant Branches Menus S…" at bounding box center [595, 7] width 1191 height 565
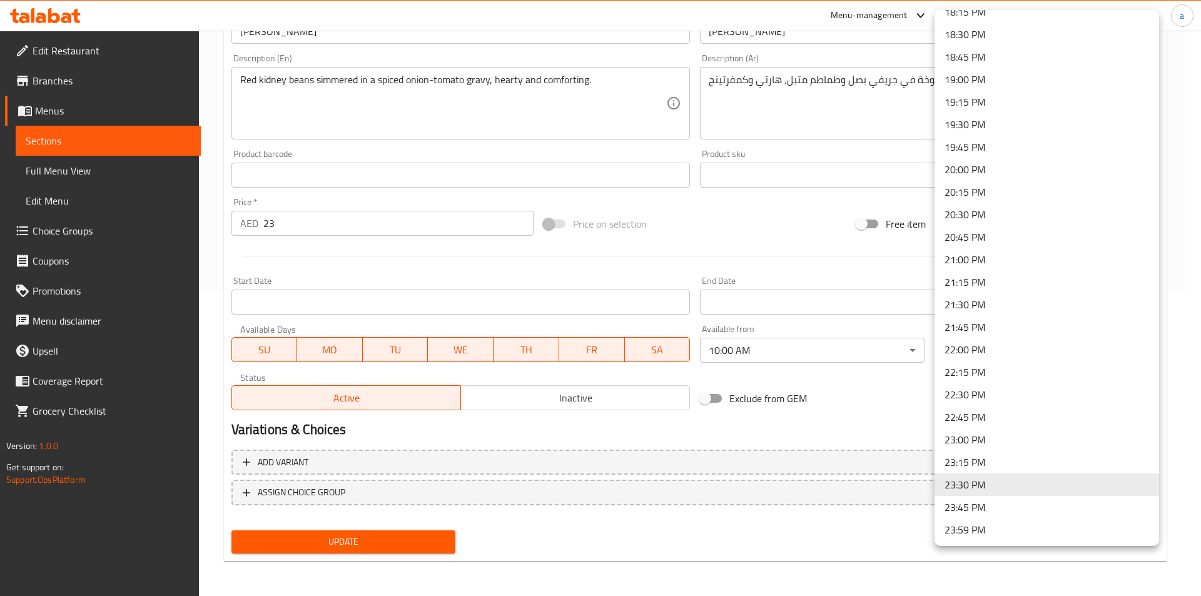
click at [999, 477] on li "23:30 PM" at bounding box center [1046, 484] width 224 height 23
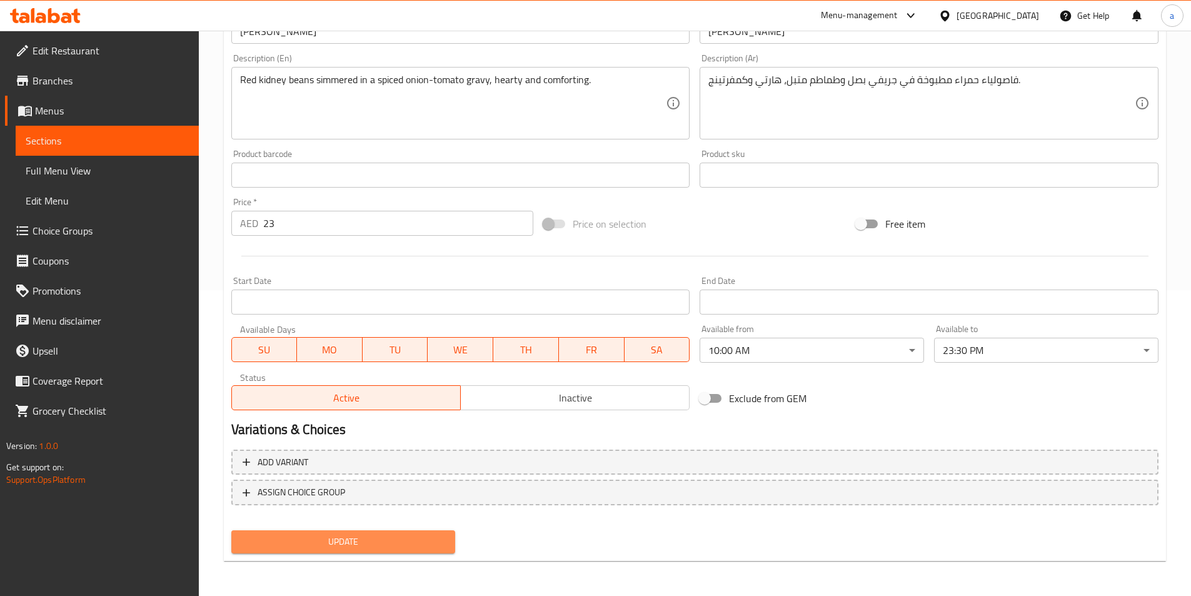
click at [420, 541] on span "Update" at bounding box center [343, 542] width 204 height 16
click at [335, 537] on span "Update" at bounding box center [343, 542] width 204 height 16
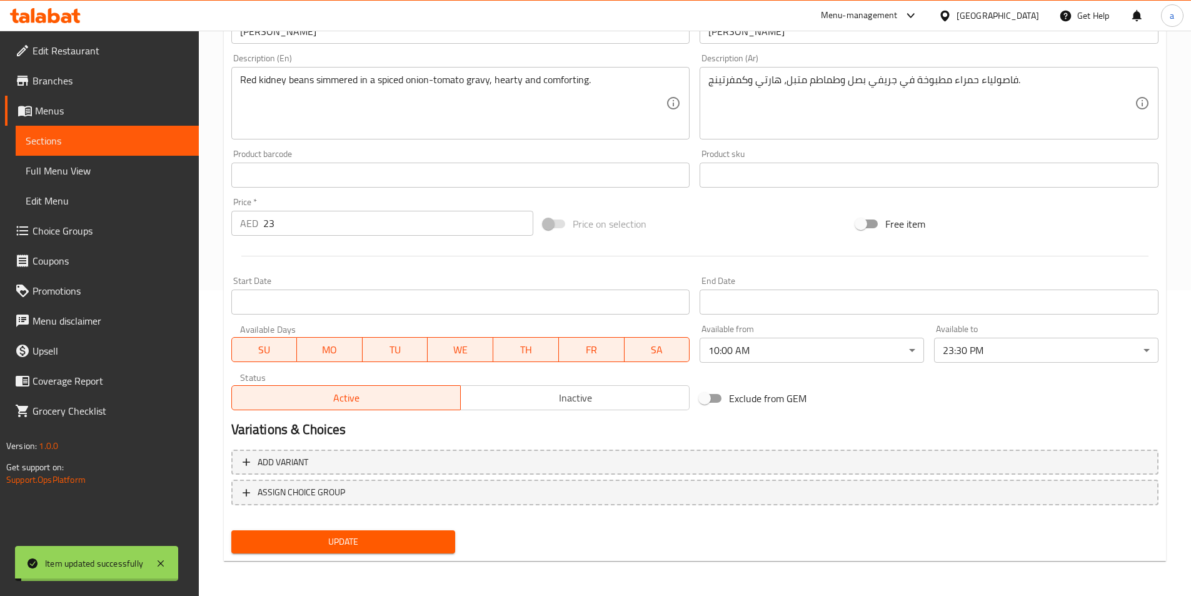
scroll to position [0, 0]
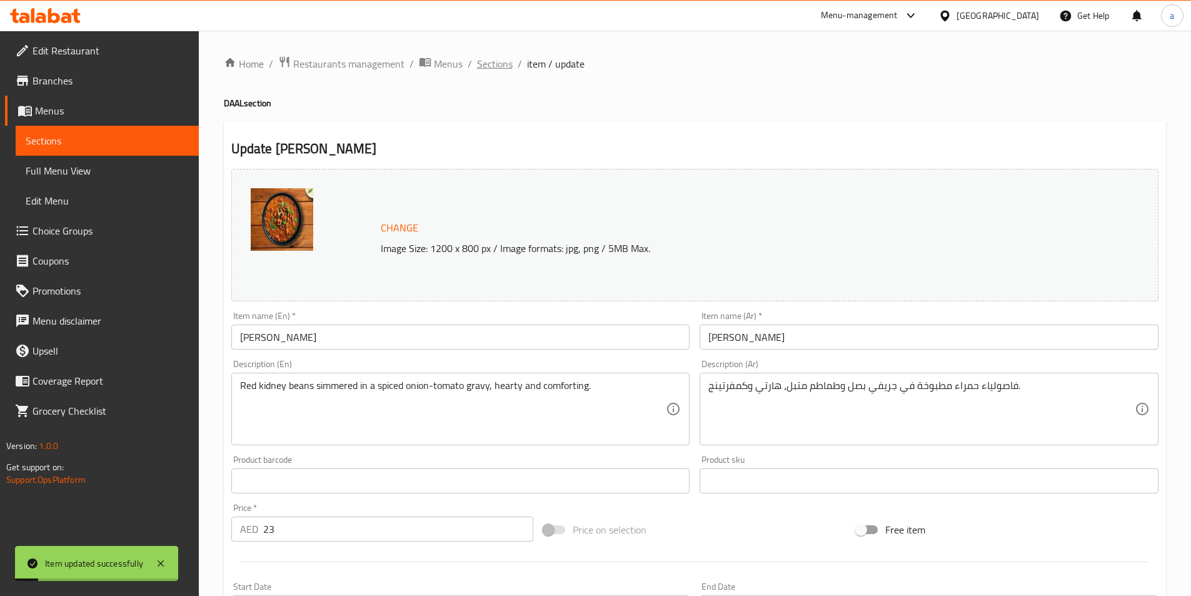
click at [506, 64] on span "Sections" at bounding box center [495, 63] width 36 height 15
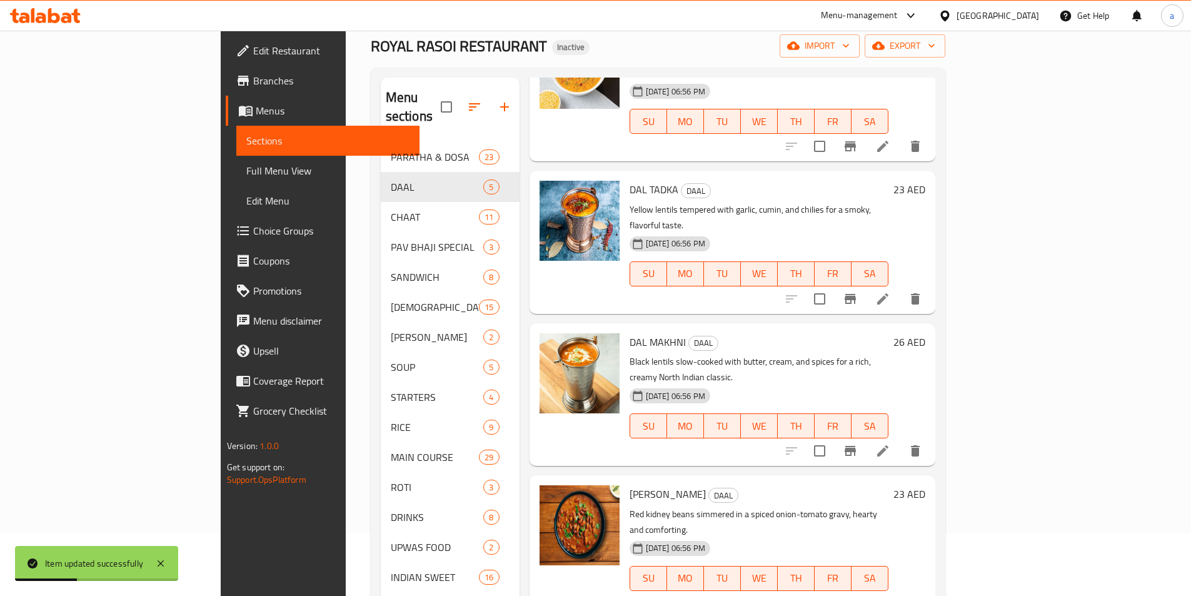
scroll to position [175, 0]
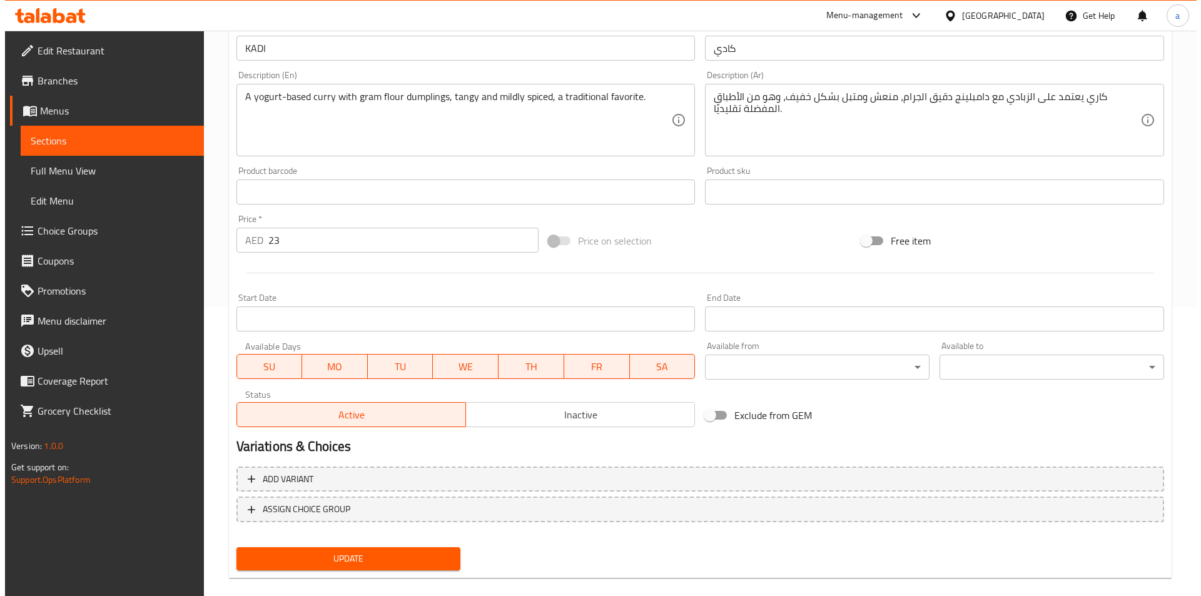
scroll to position [306, 0]
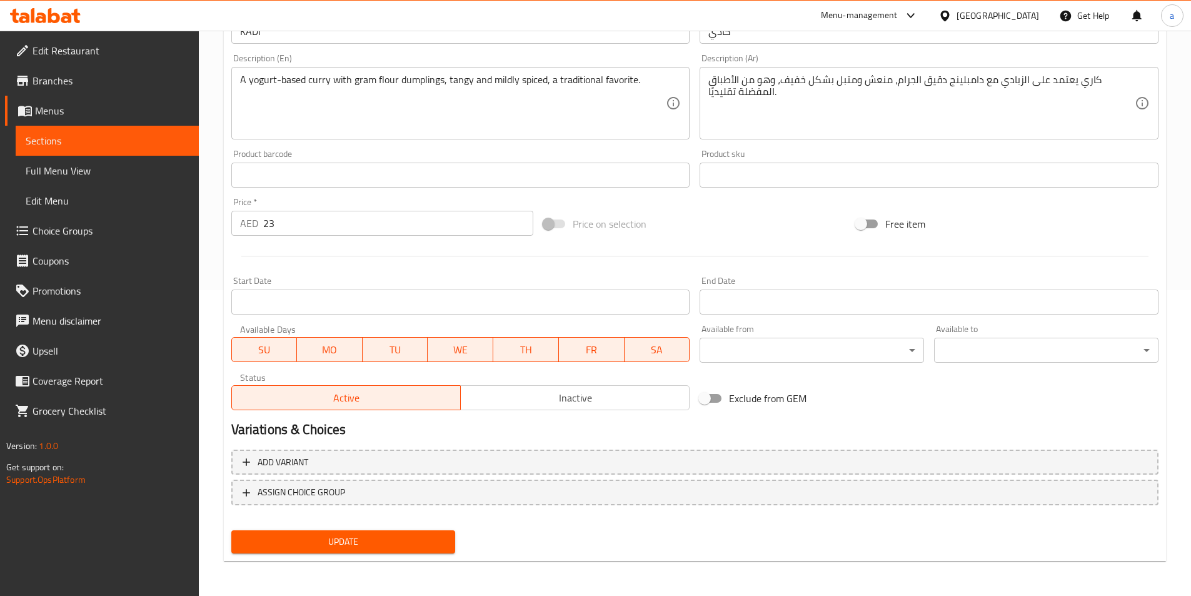
click at [808, 364] on div "Available from ​ ​" at bounding box center [812, 344] width 234 height 48
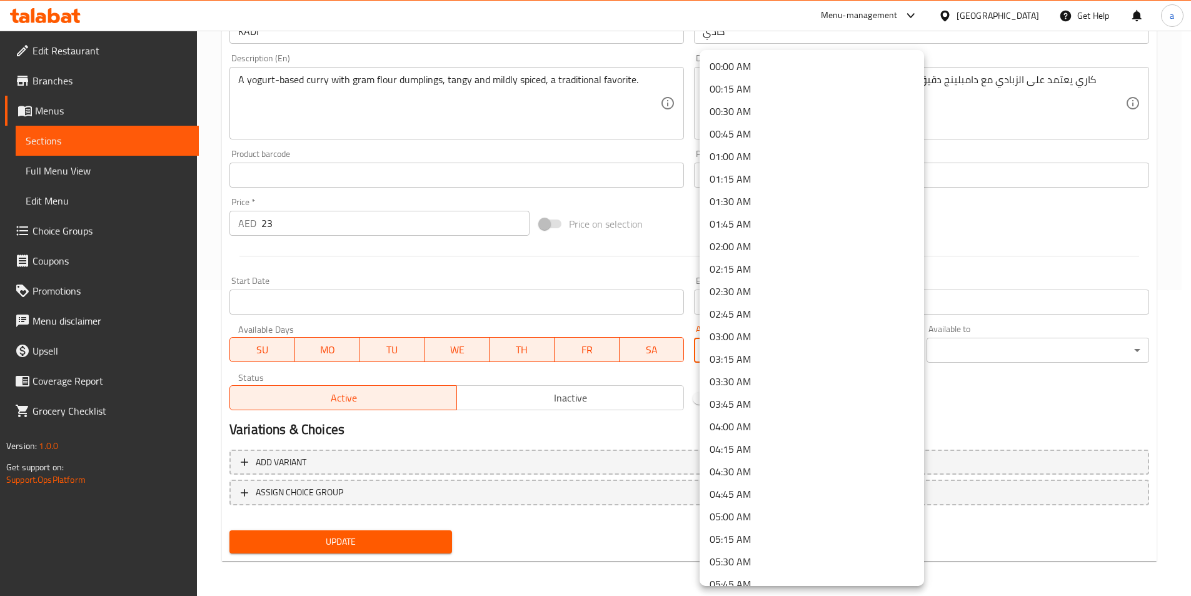
click at [809, 290] on body "​ Menu-management [GEOGRAPHIC_DATA] Get Help a Edit Restaurant Branches Menus S…" at bounding box center [595, 7] width 1191 height 565
click at [755, 337] on li "10:00 AM" at bounding box center [812, 341] width 224 height 23
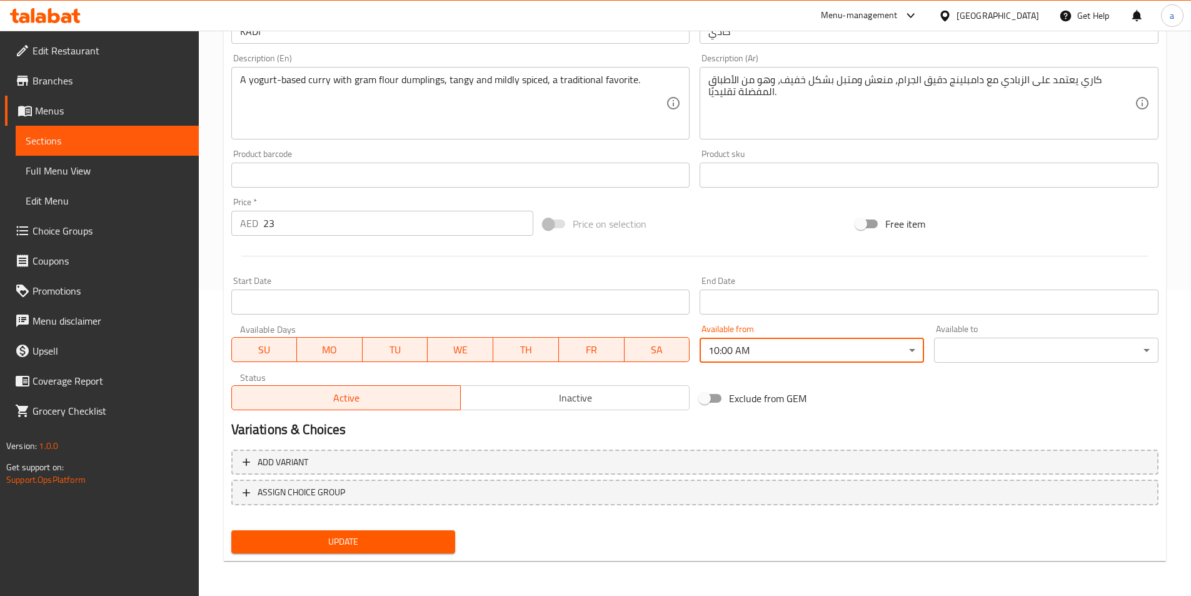
click at [1044, 290] on body "​ Menu-management [GEOGRAPHIC_DATA] Get Help a Edit Restaurant Branches Menus S…" at bounding box center [595, 7] width 1191 height 565
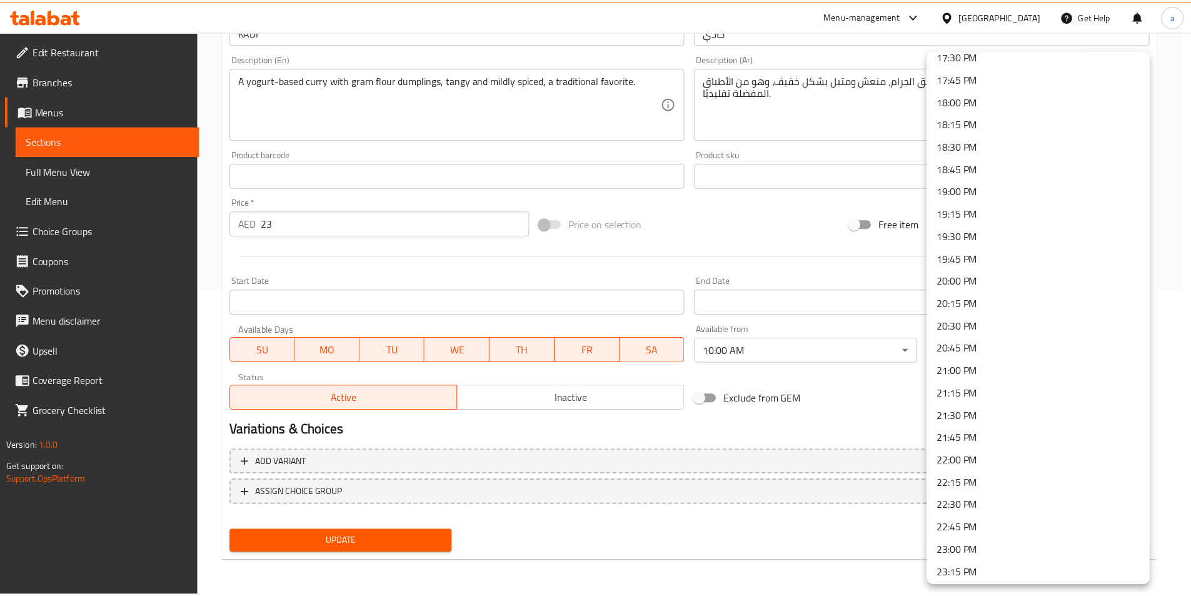
scroll to position [1658, 0]
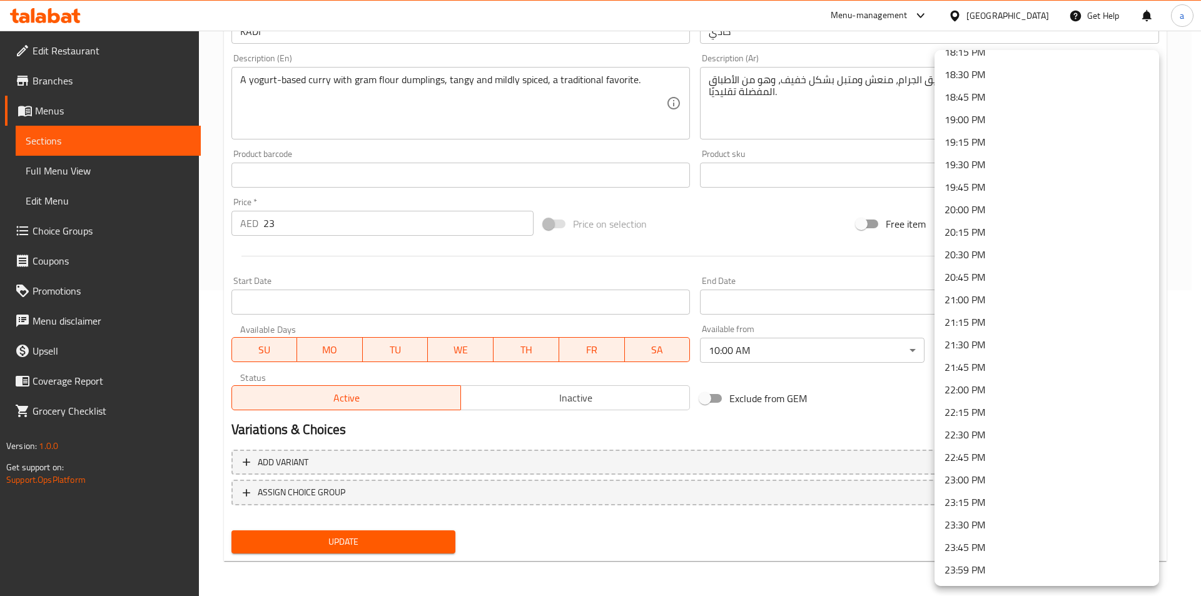
click at [985, 525] on li "23:30 PM" at bounding box center [1046, 524] width 224 height 23
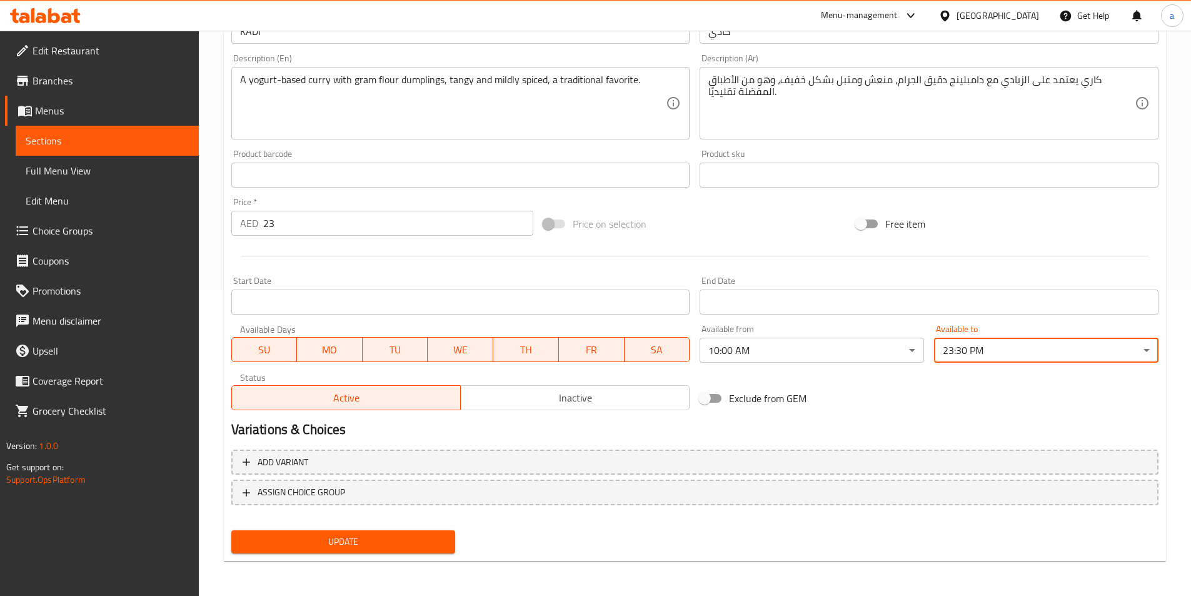
click at [957, 416] on div "Variations & Choices" at bounding box center [694, 429] width 937 height 29
click at [388, 547] on span "Update" at bounding box center [343, 542] width 204 height 16
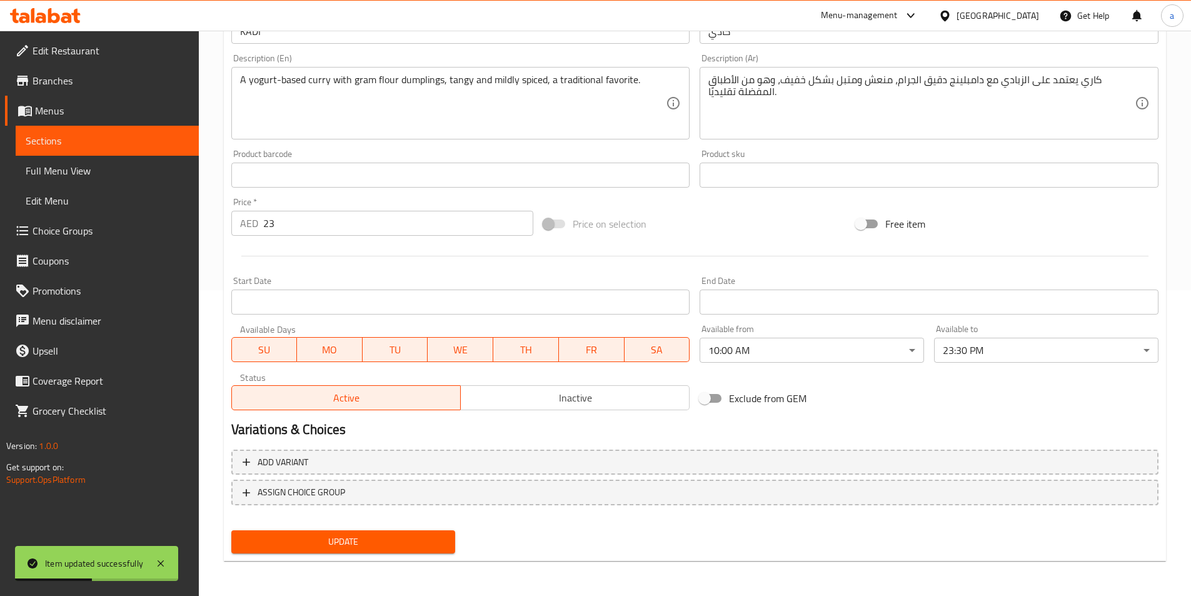
scroll to position [0, 0]
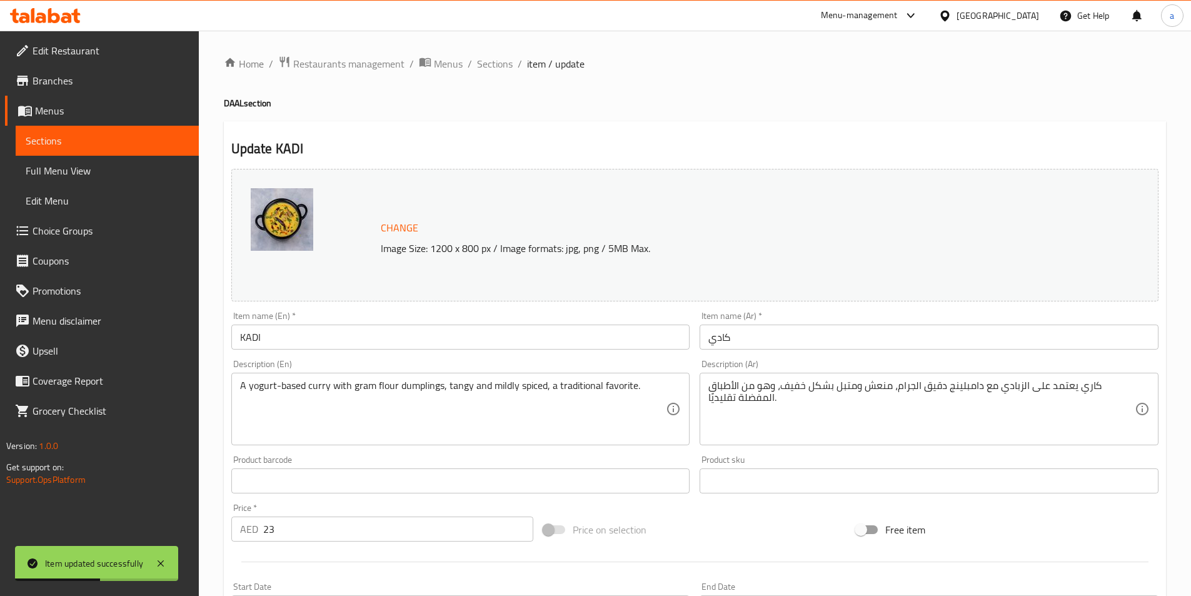
click at [468, 62] on li "/" at bounding box center [470, 63] width 4 height 15
click at [490, 64] on span "Sections" at bounding box center [495, 63] width 36 height 15
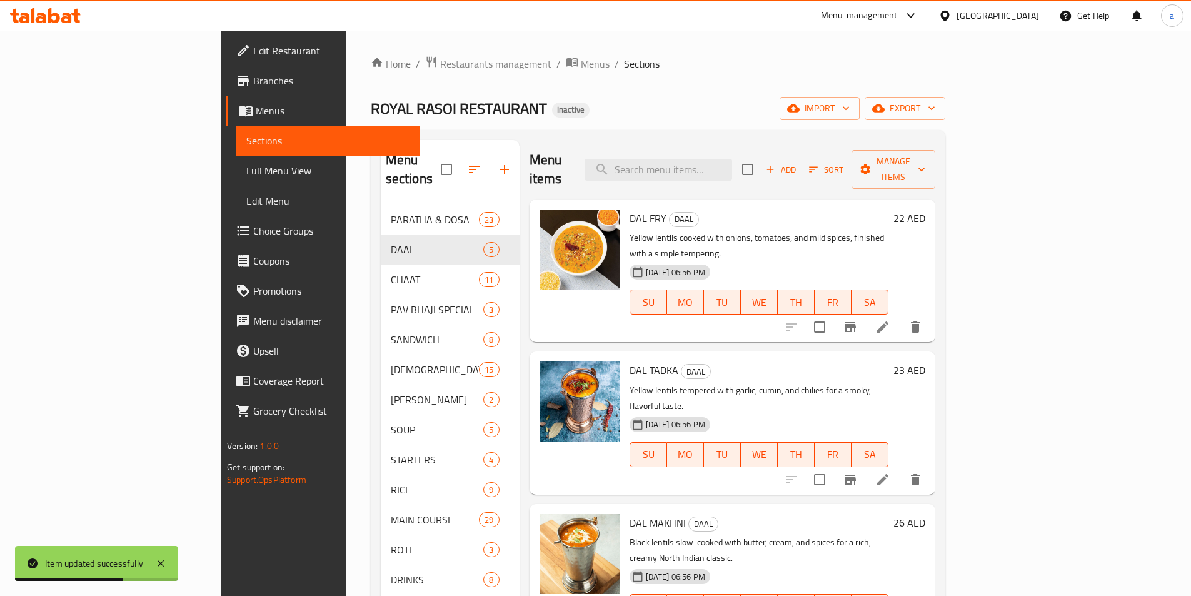
click at [641, 76] on div "Home / Restaurants management / Menus / Sections ROYAL RASOI RESTAURANT Inactiv…" at bounding box center [658, 401] width 575 height 690
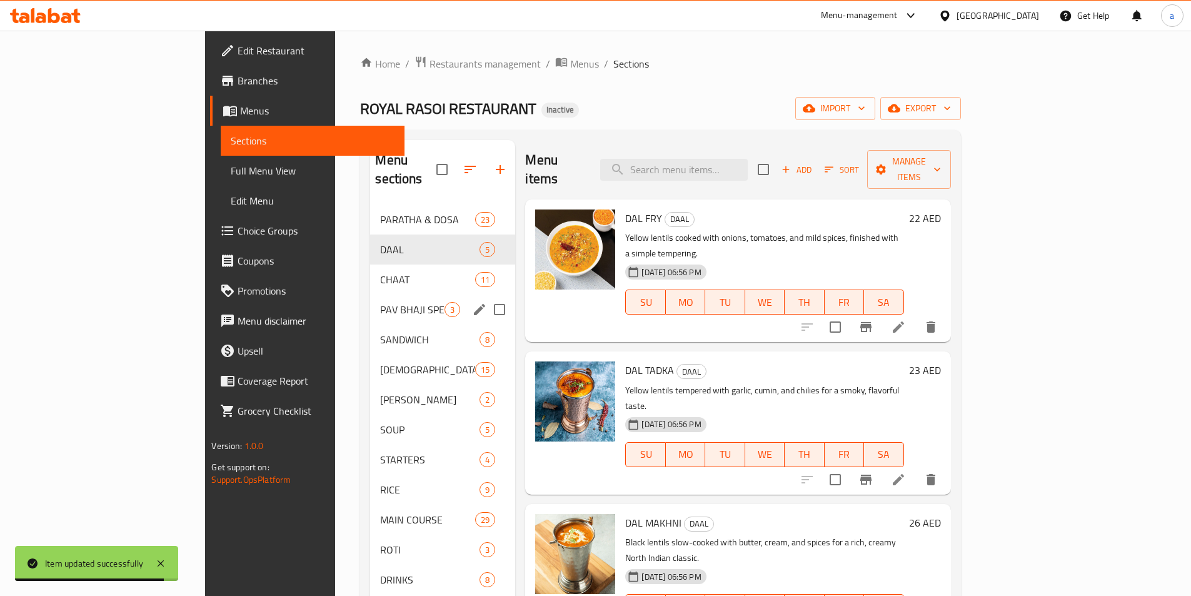
click at [370, 302] on div "PAV BHAJI SPECIAL 3" at bounding box center [442, 310] width 145 height 30
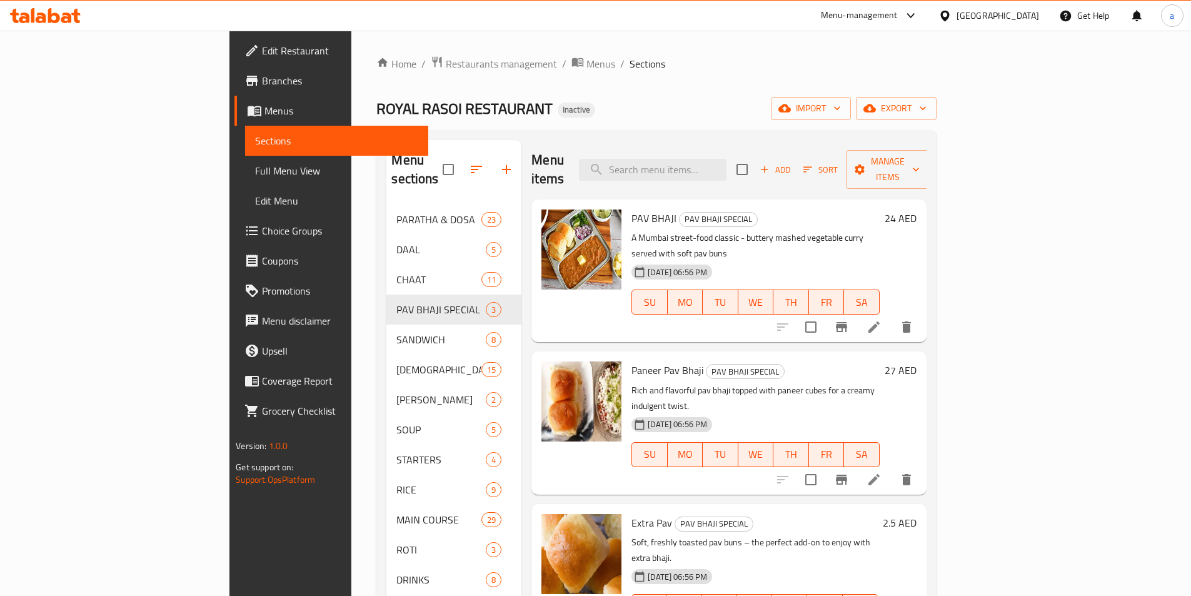
click at [882, 320] on icon at bounding box center [874, 327] width 15 height 15
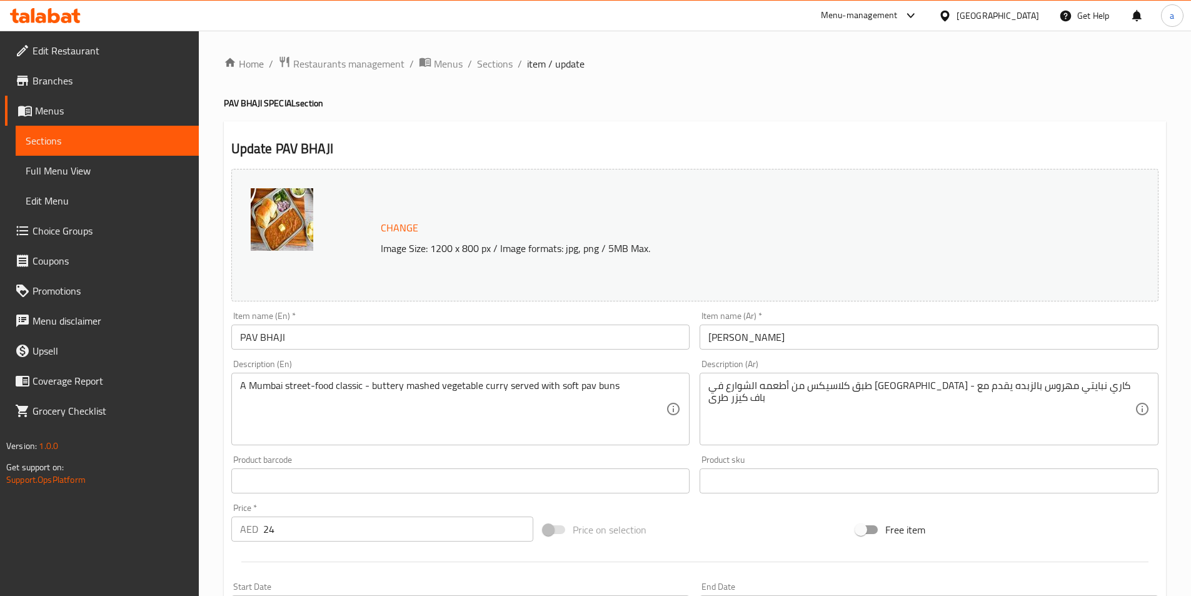
click at [781, 536] on div "Price on selection" at bounding box center [694, 530] width 313 height 34
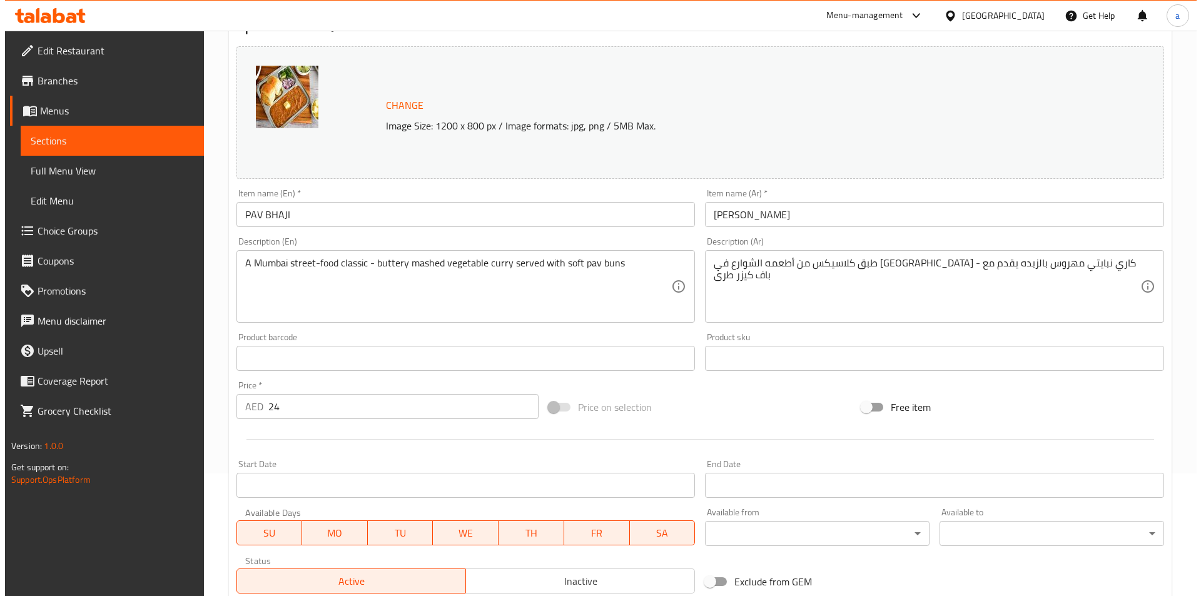
scroll to position [250, 0]
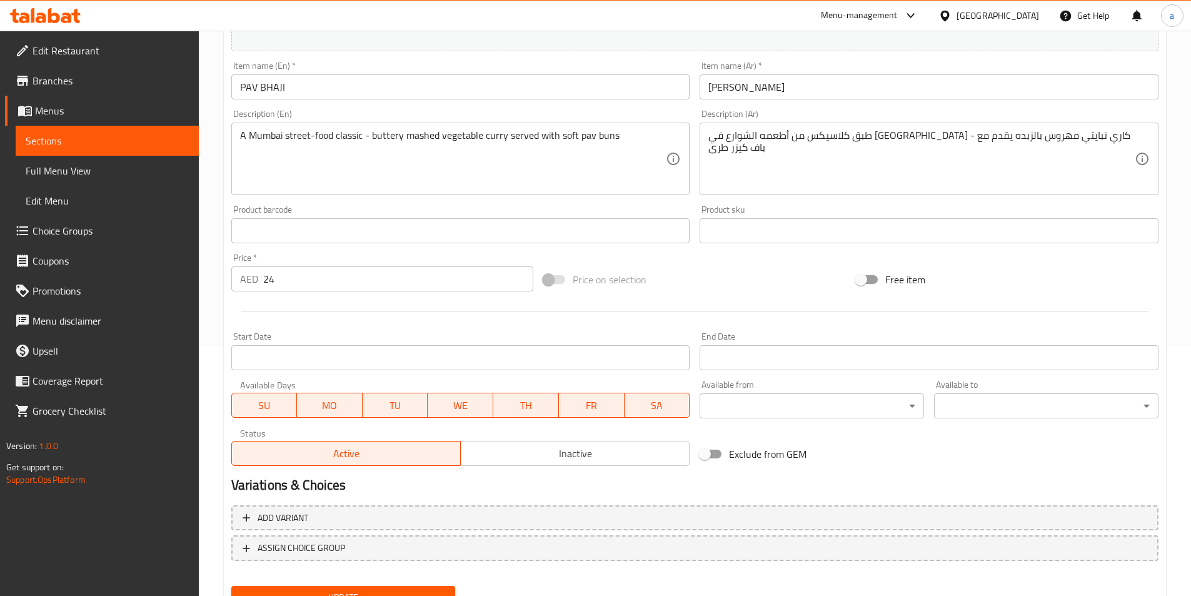
click at [752, 421] on div "Available from ​ ​" at bounding box center [812, 399] width 234 height 48
click at [754, 346] on body "​ Menu-management [GEOGRAPHIC_DATA] Get Help a Edit Restaurant Branches Menus S…" at bounding box center [595, 63] width 1191 height 565
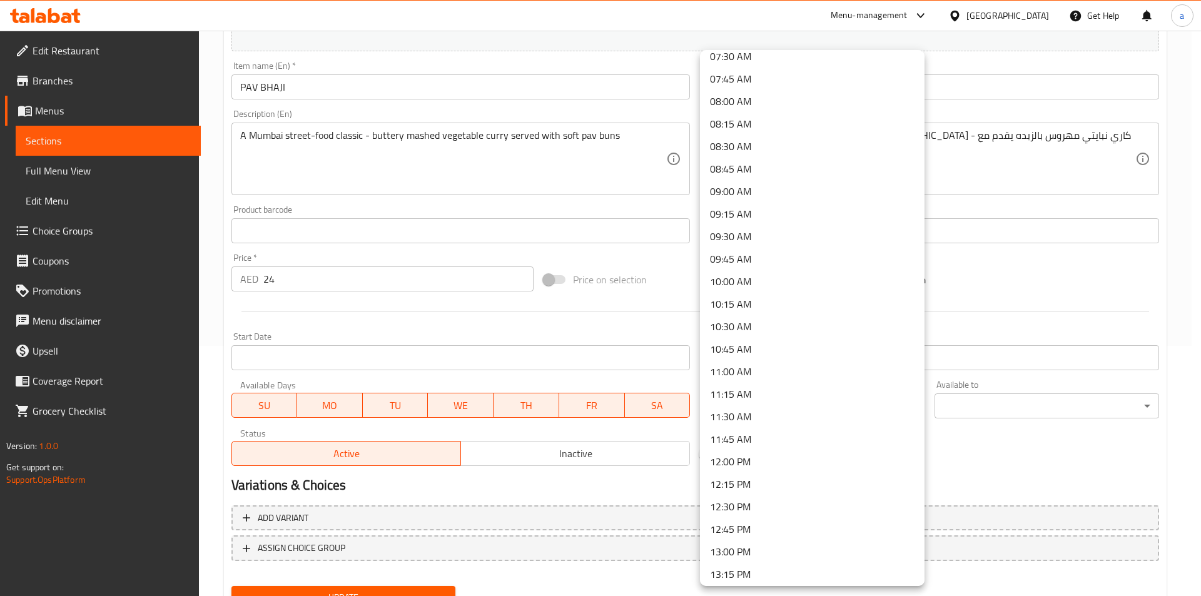
scroll to position [750, 0]
click at [770, 220] on li "10:00 AM" at bounding box center [812, 216] width 224 height 23
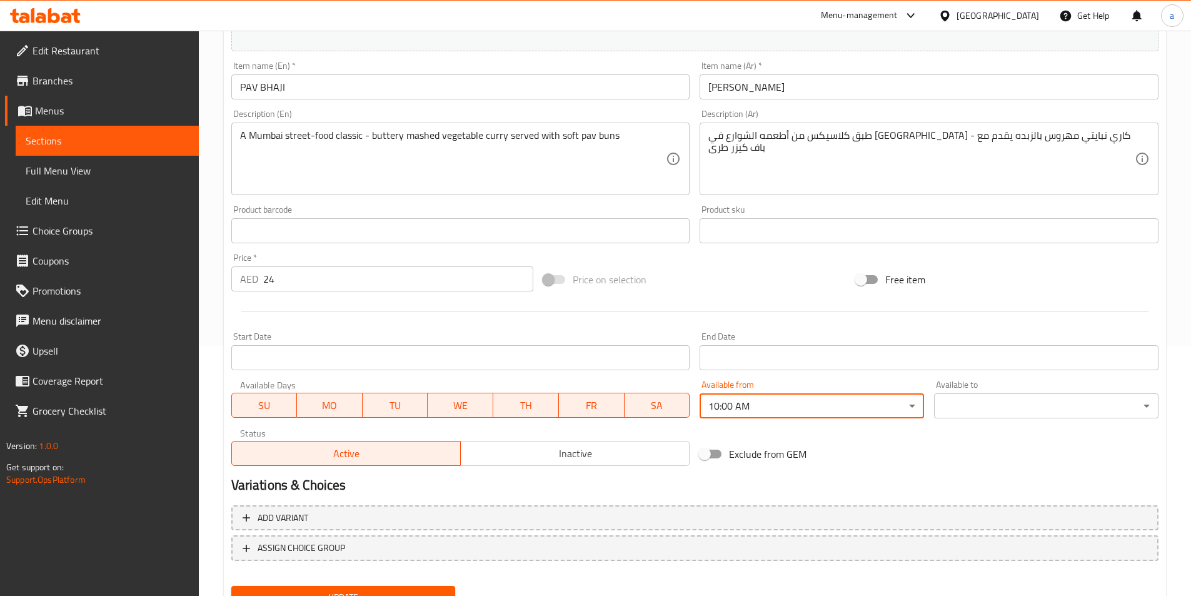
click at [961, 392] on div "Available to ​ ​" at bounding box center [1046, 399] width 224 height 38
click at [958, 346] on body "​ Menu-management [GEOGRAPHIC_DATA] Get Help a Edit Restaurant Branches Menus S…" at bounding box center [595, 63] width 1191 height 565
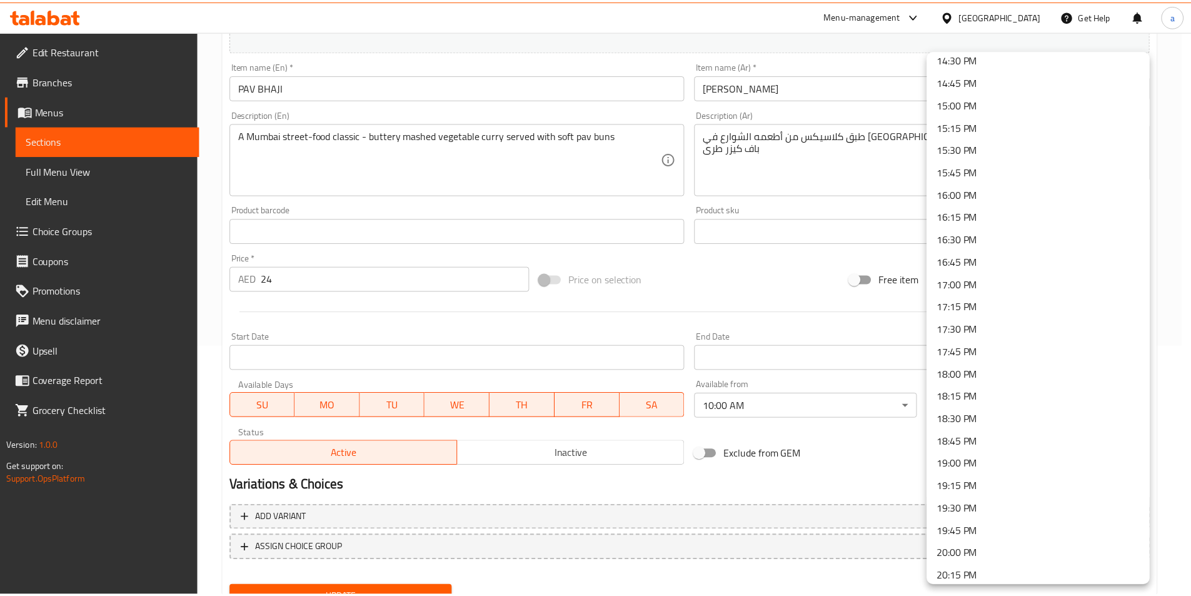
scroll to position [1658, 0]
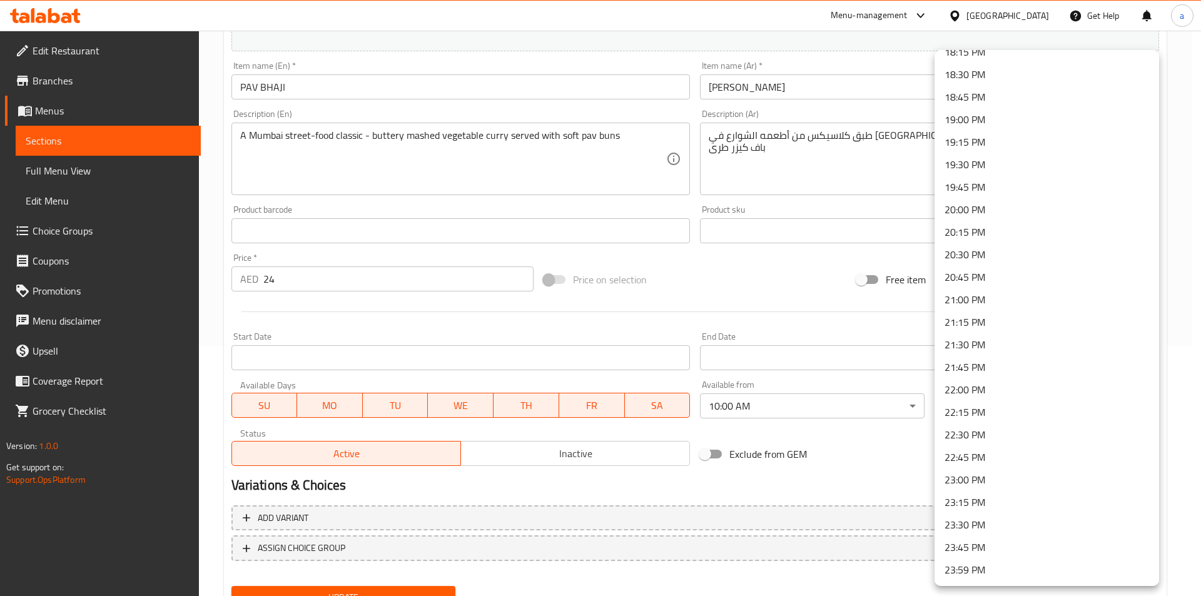
click at [962, 519] on li "23:30 PM" at bounding box center [1046, 524] width 224 height 23
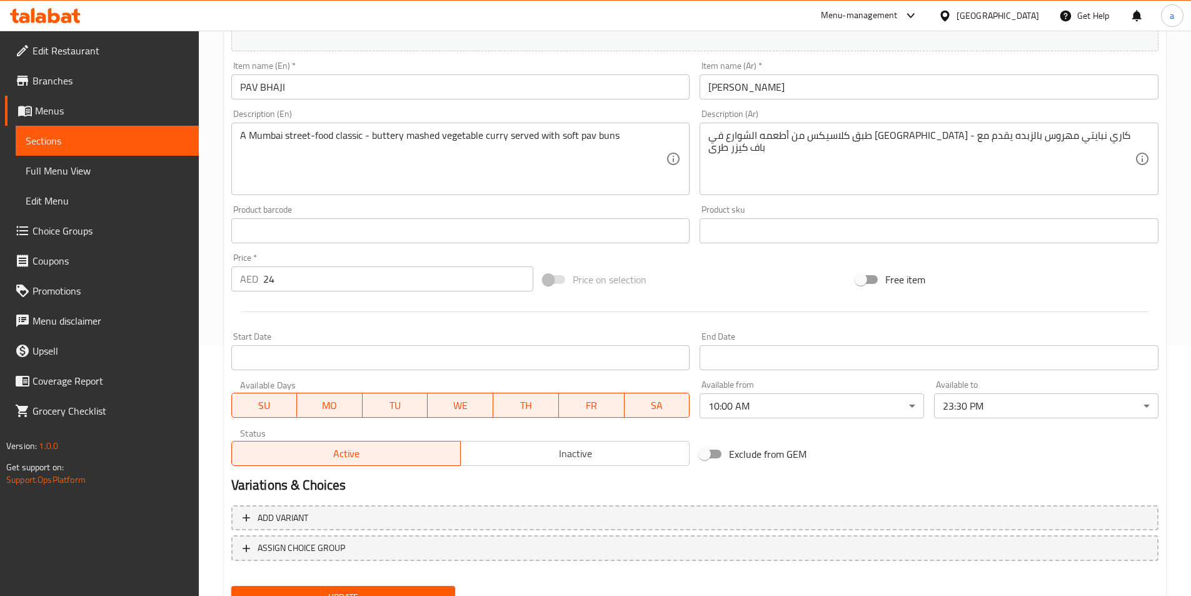
click at [925, 471] on div "Variations & Choices" at bounding box center [694, 485] width 937 height 29
click at [432, 590] on span "Update" at bounding box center [343, 598] width 204 height 16
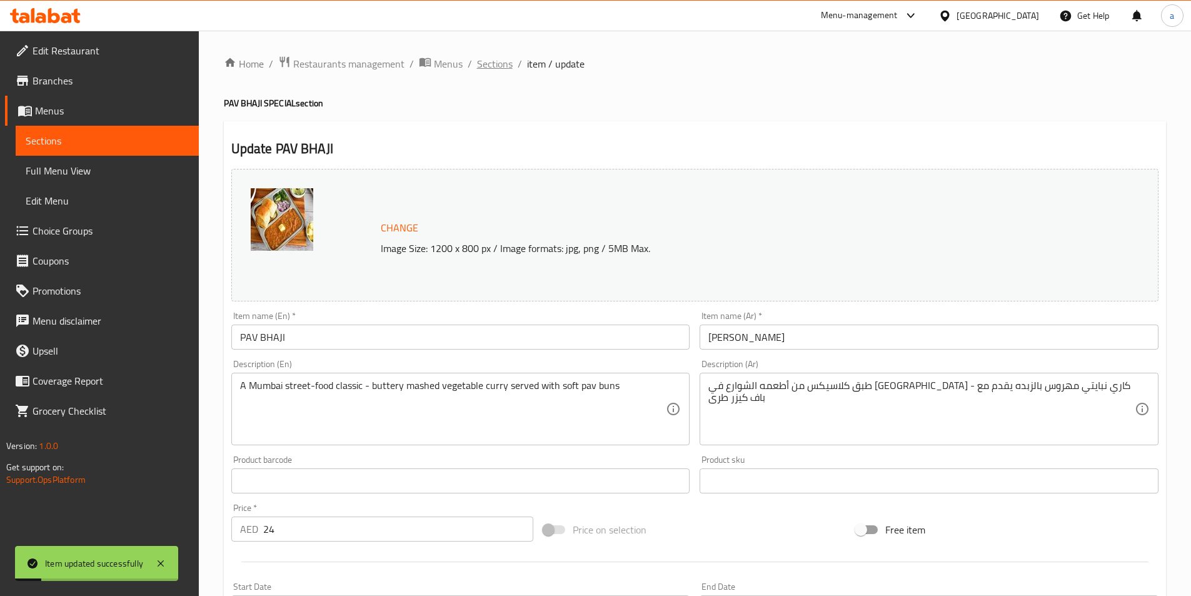
click at [483, 71] on span "Sections" at bounding box center [495, 63] width 36 height 15
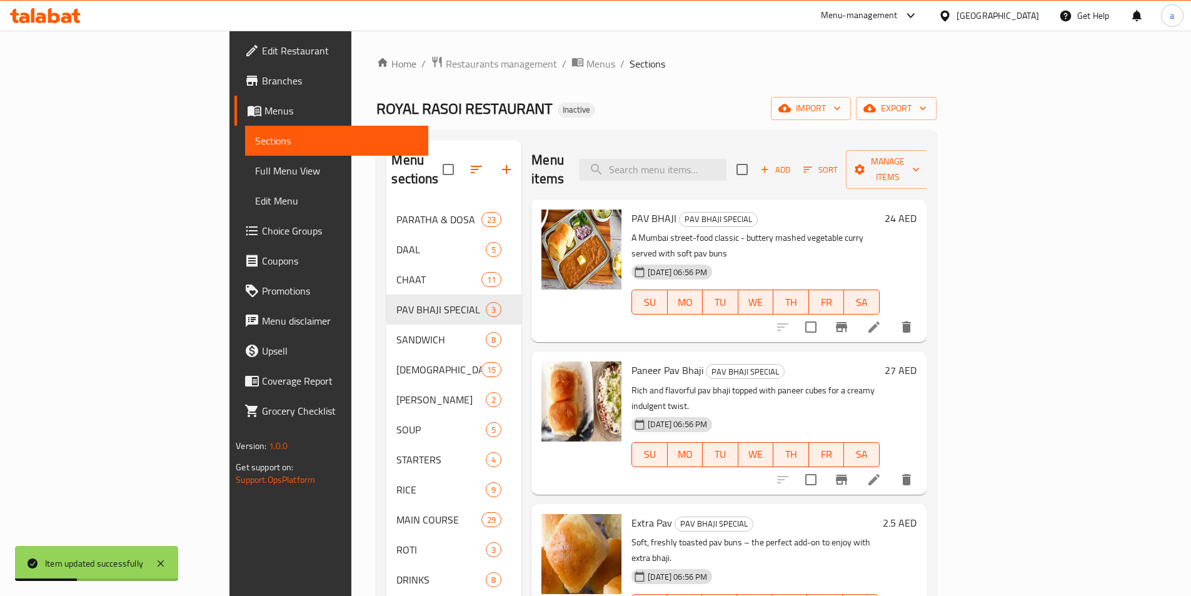
click at [882, 472] on icon at bounding box center [874, 479] width 15 height 15
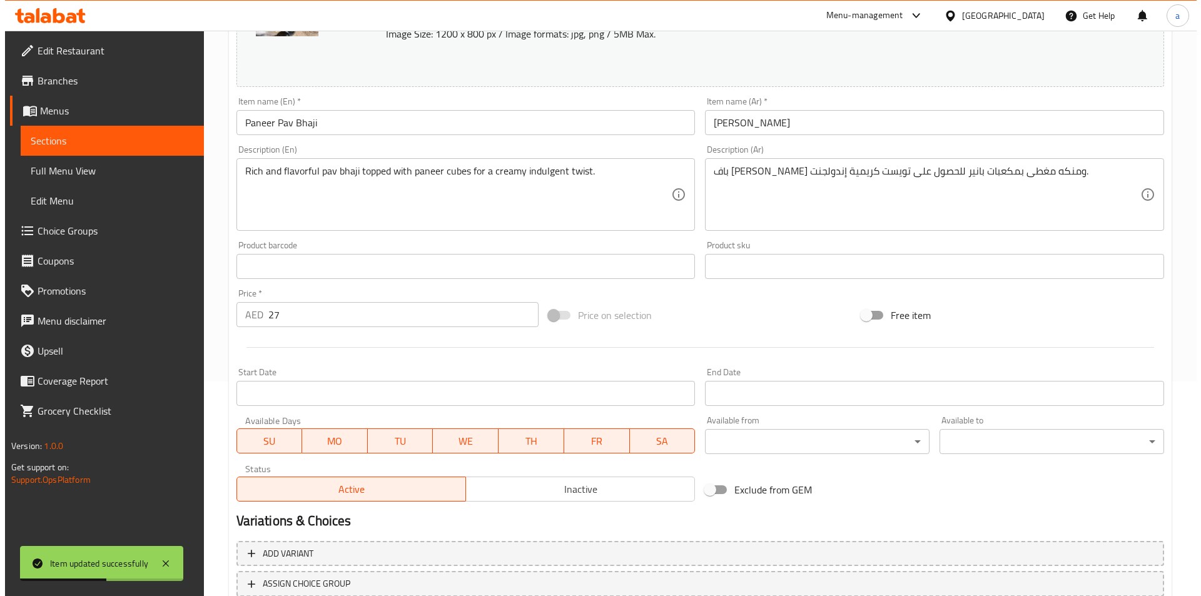
scroll to position [306, 0]
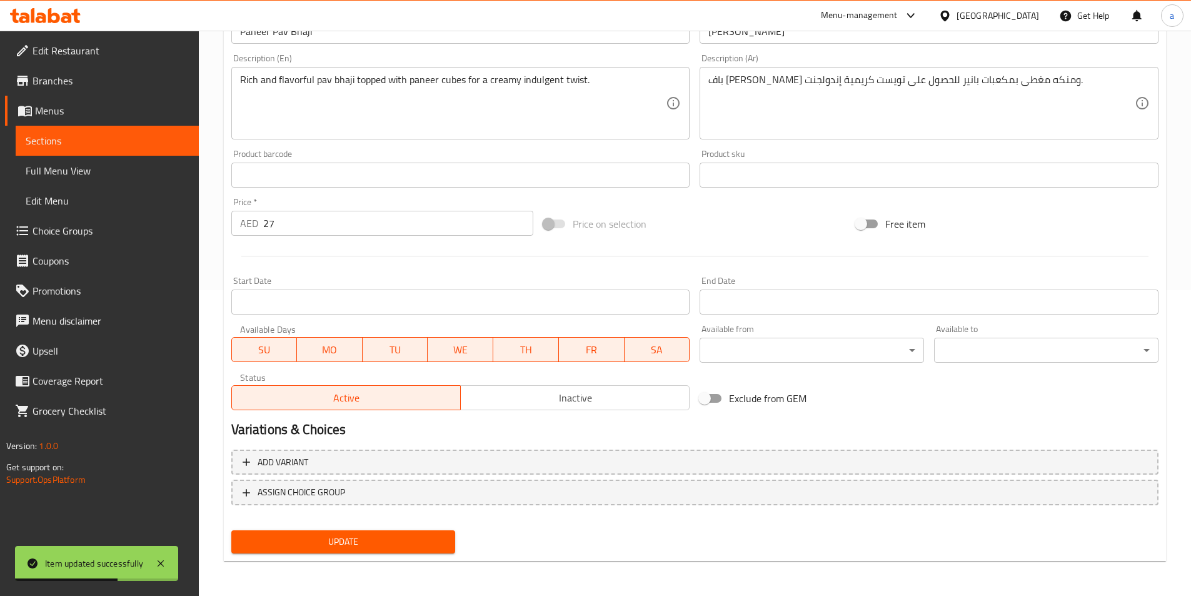
click at [775, 290] on body "Item updated successfully ​ Menu-management [GEOGRAPHIC_DATA] Get Help a Edit R…" at bounding box center [595, 7] width 1191 height 565
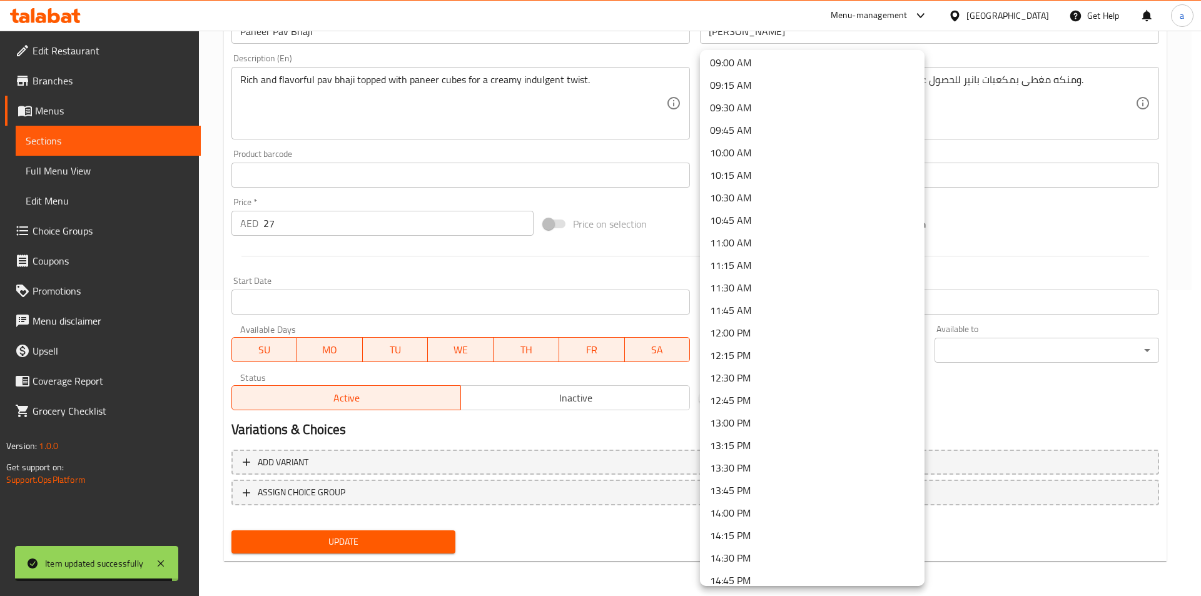
scroll to position [813, 0]
click at [760, 156] on li "10:00 AM" at bounding box center [812, 154] width 224 height 23
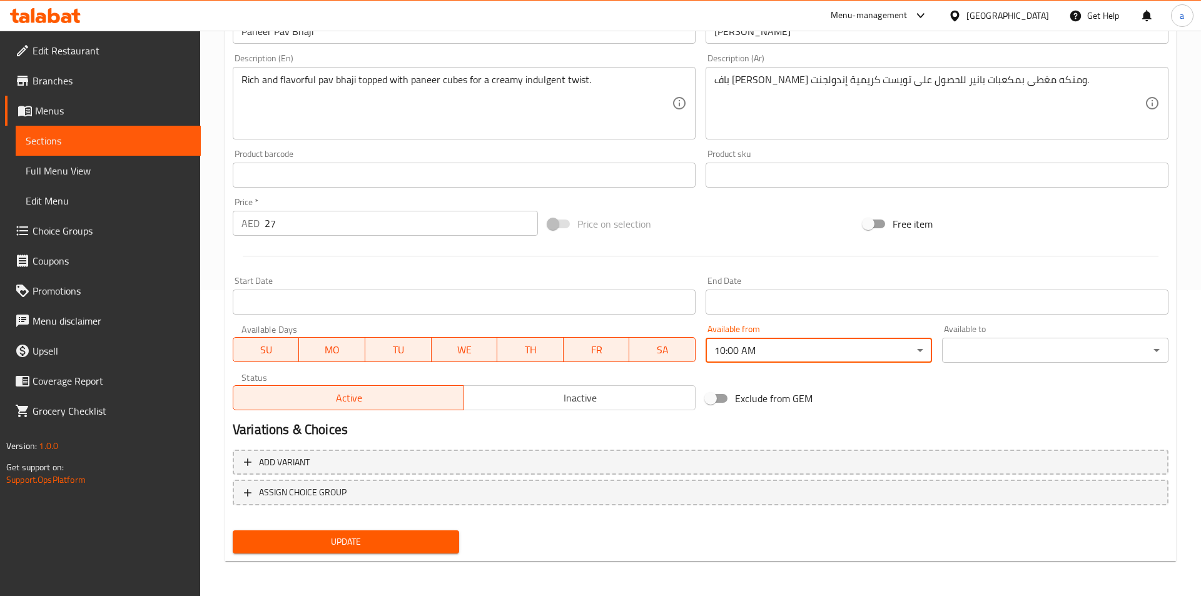
click at [974, 290] on body "​ Menu-management [GEOGRAPHIC_DATA] Get Help a Edit Restaurant Branches Menus S…" at bounding box center [600, 7] width 1201 height 565
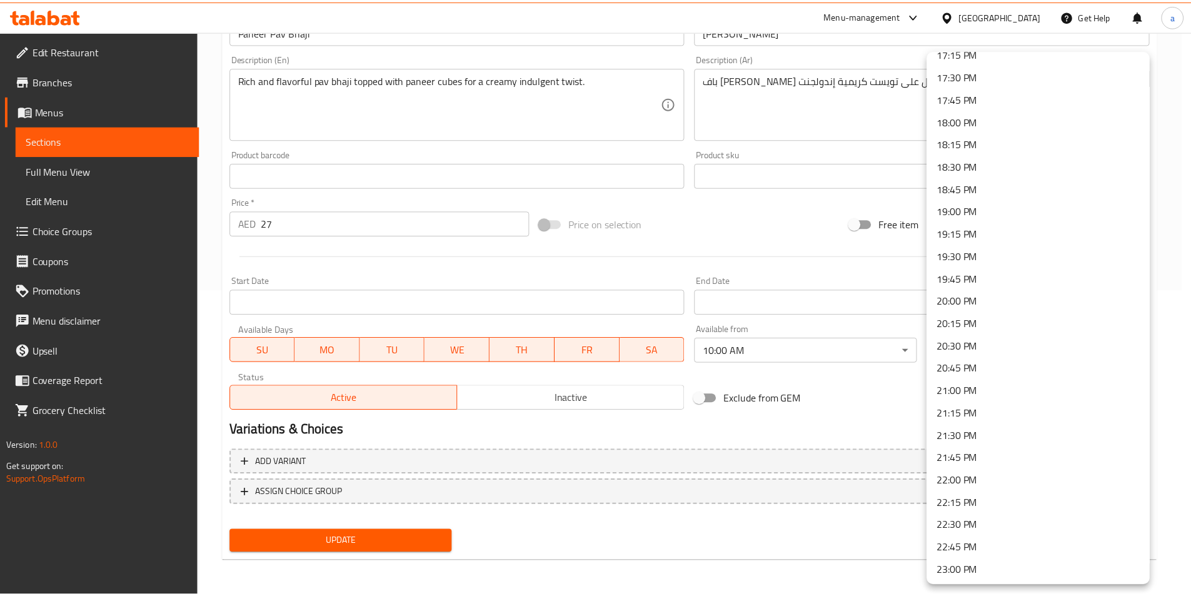
scroll to position [1658, 0]
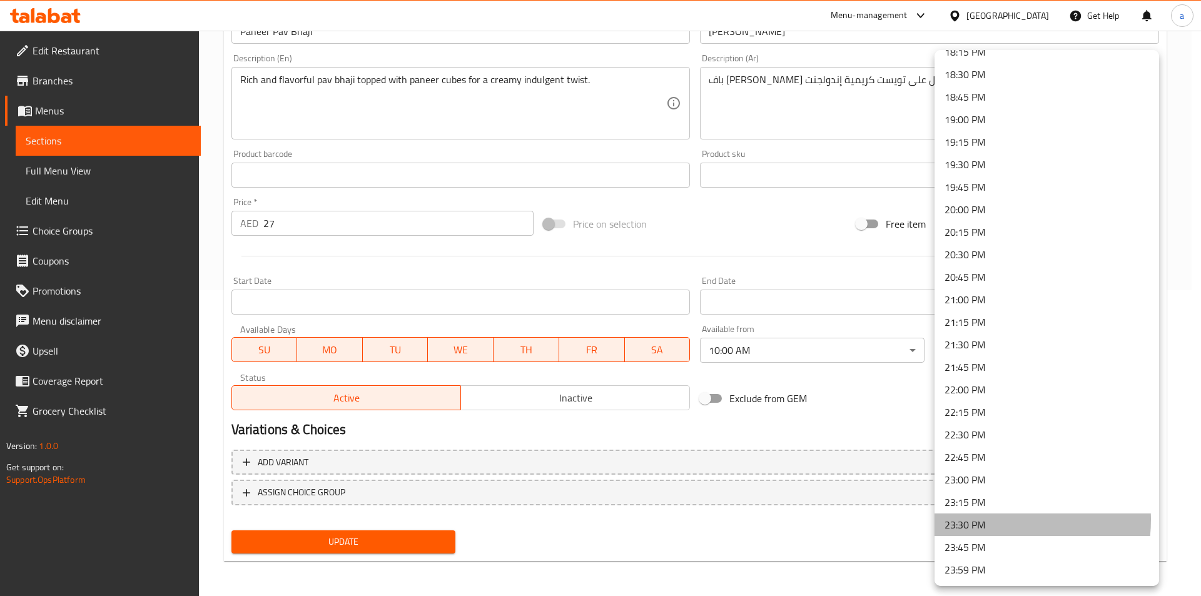
click at [987, 520] on li "23:30 PM" at bounding box center [1046, 524] width 224 height 23
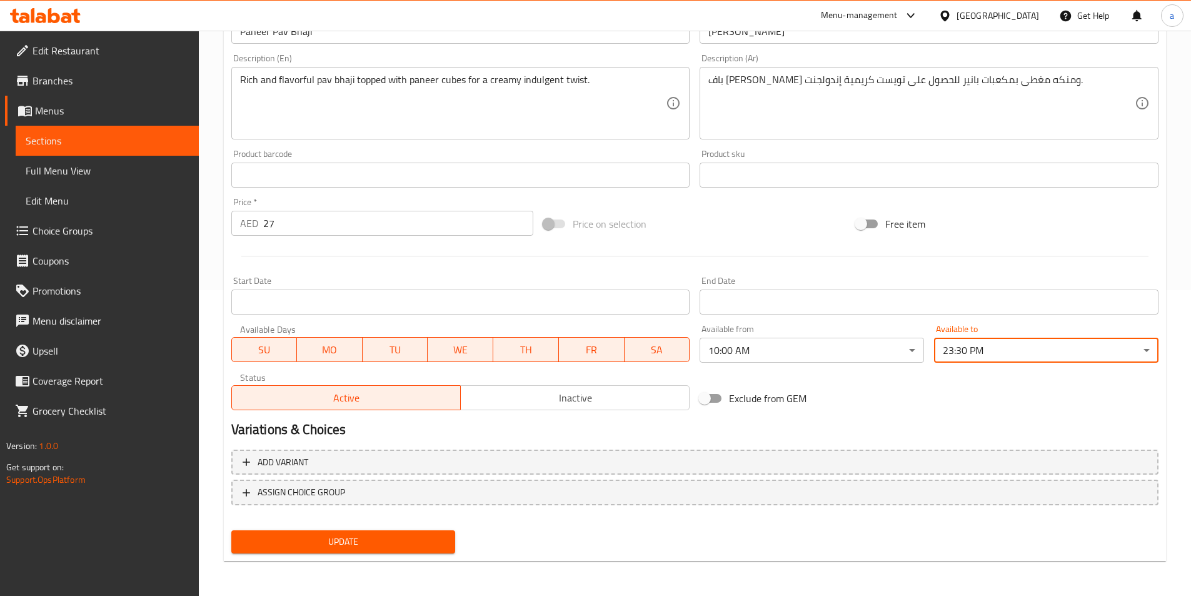
click at [909, 406] on div "Exclude from GEM" at bounding box center [851, 398] width 313 height 34
click at [453, 538] on button "Update" at bounding box center [343, 541] width 224 height 23
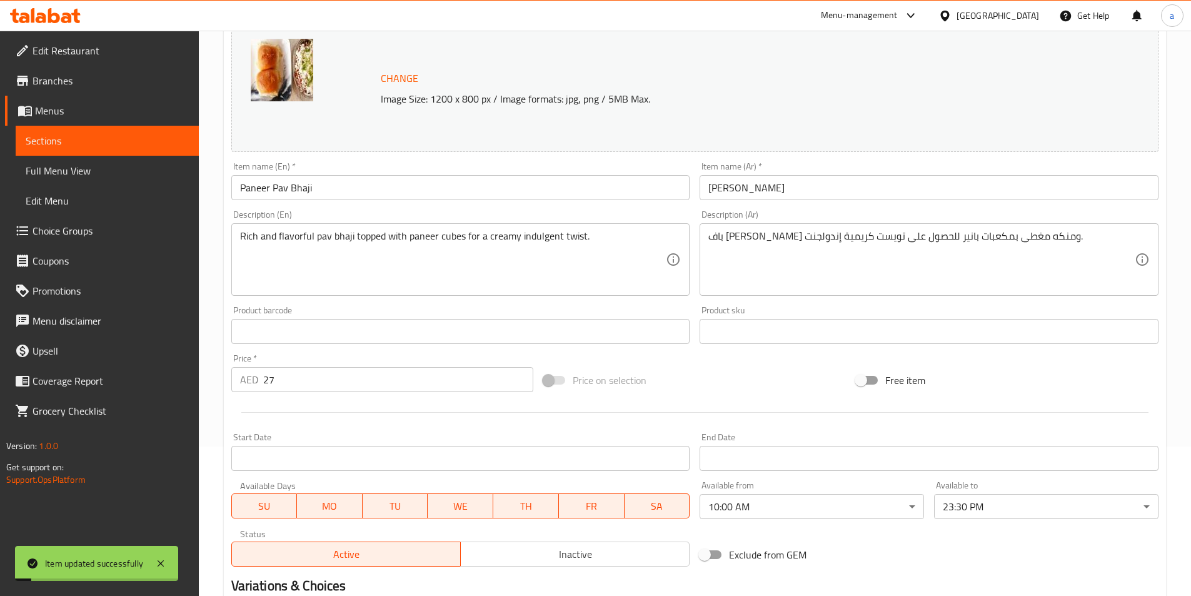
scroll to position [0, 0]
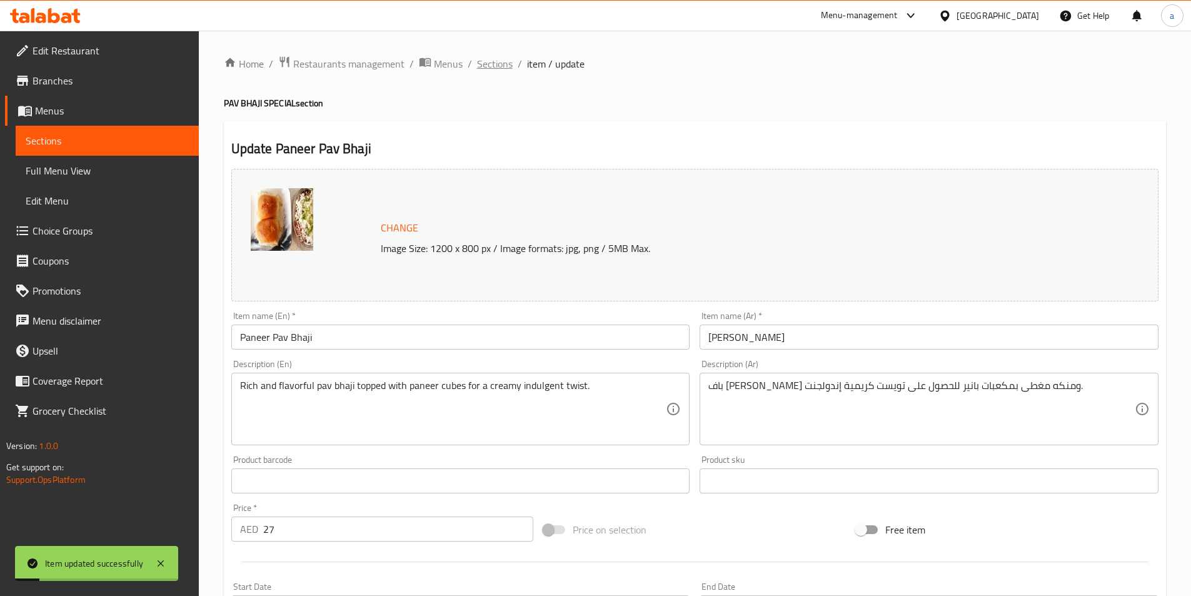
click at [504, 66] on span "Sections" at bounding box center [495, 63] width 36 height 15
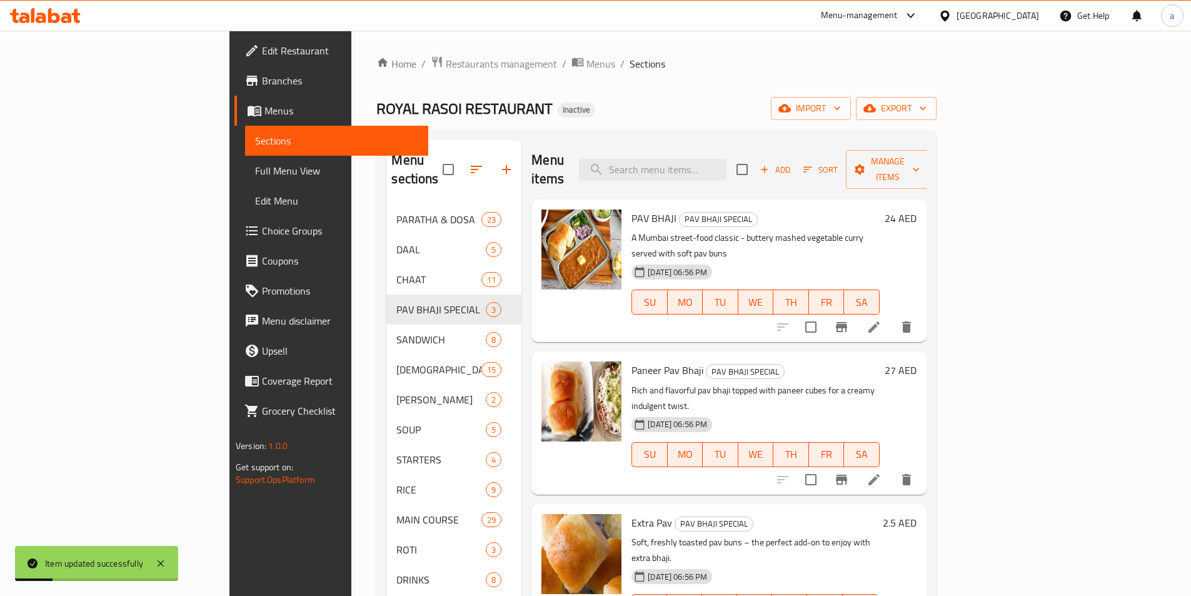
scroll to position [175, 0]
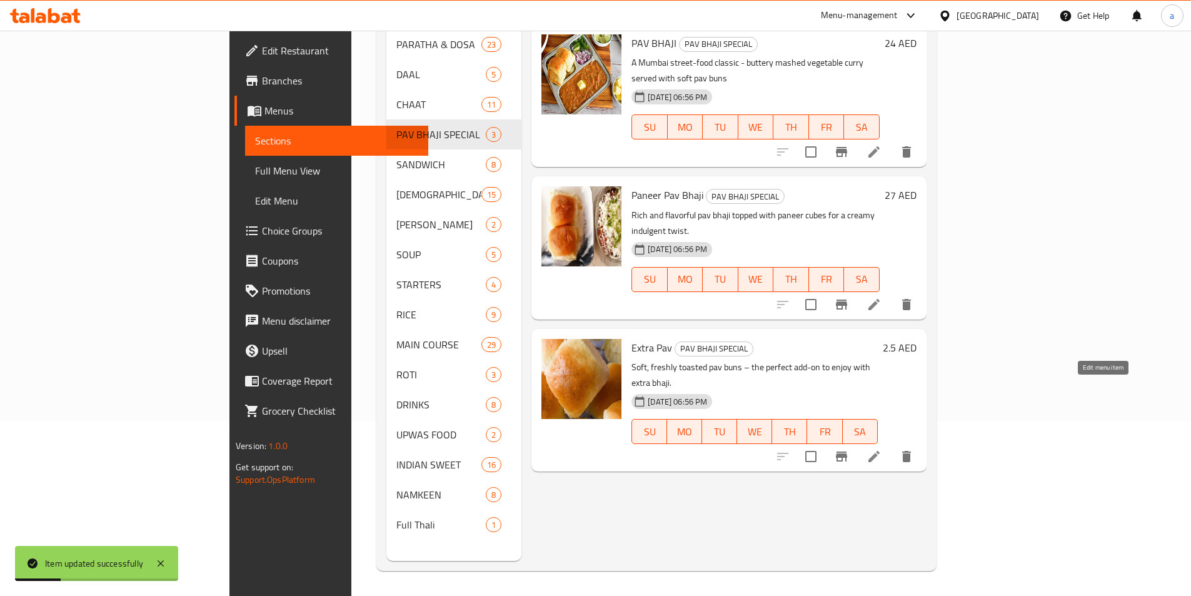
click at [880, 451] on icon at bounding box center [873, 456] width 11 height 11
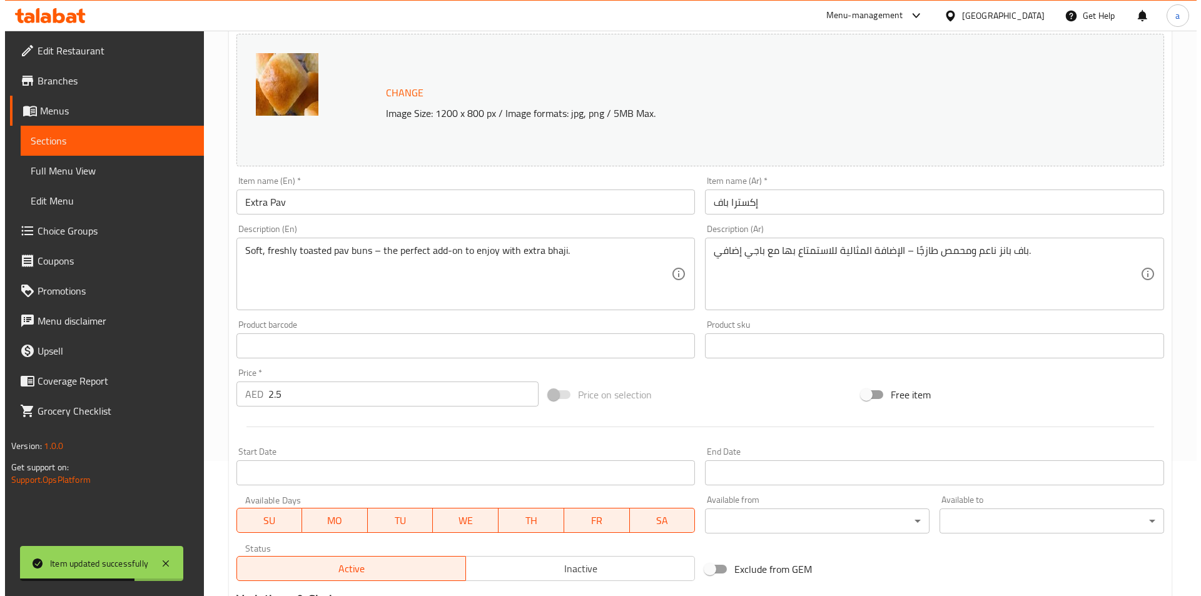
scroll to position [306, 0]
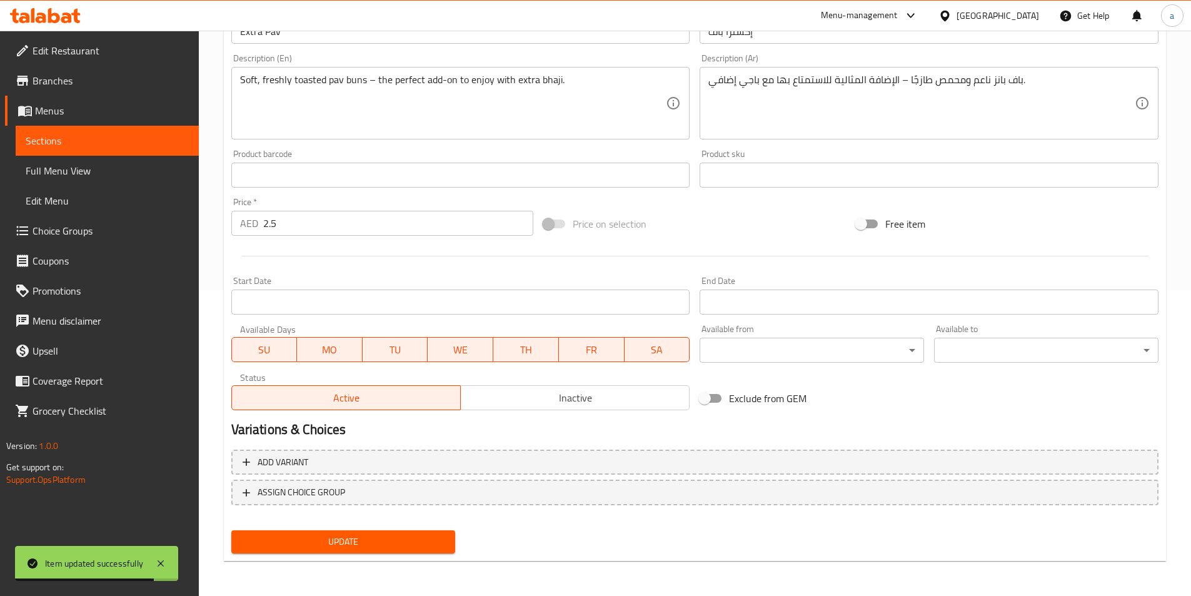
click at [715, 290] on body "Item updated successfully ​ Menu-management [GEOGRAPHIC_DATA] Get Help a Edit R…" at bounding box center [595, 7] width 1191 height 565
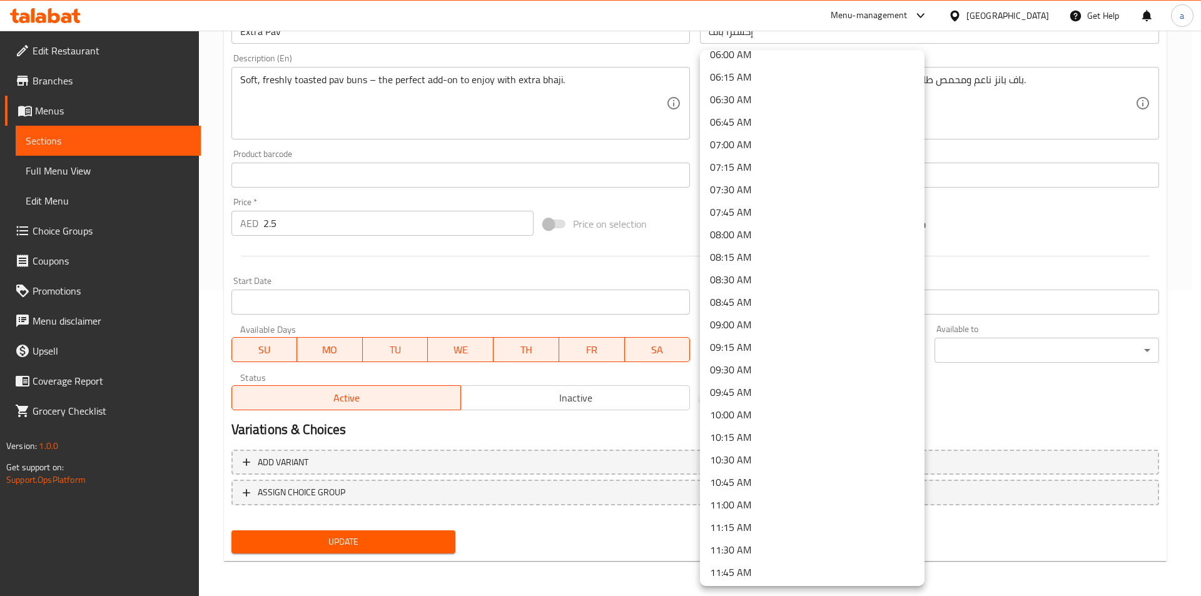
scroll to position [563, 0]
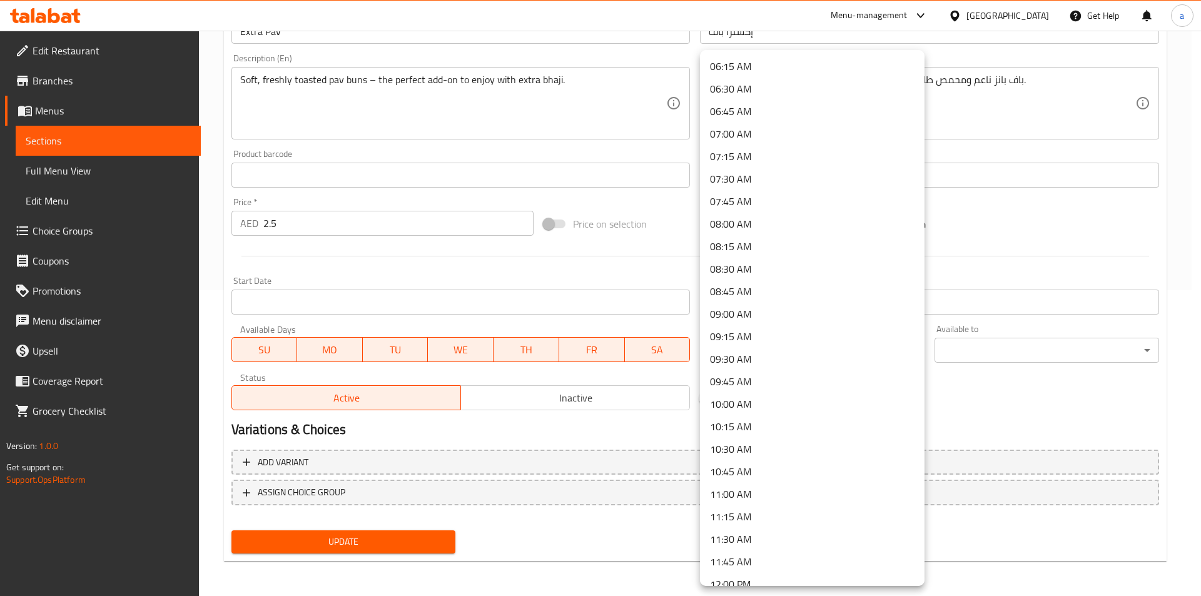
click at [757, 405] on li "10:00 AM" at bounding box center [812, 404] width 224 height 23
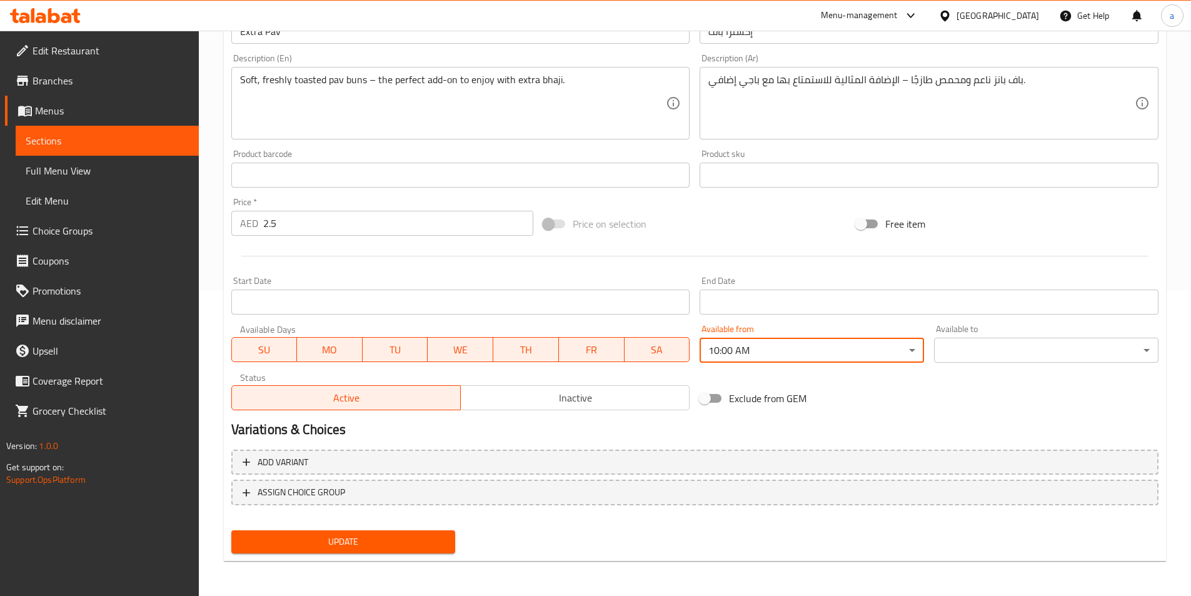
click at [965, 290] on body "​ Menu-management [GEOGRAPHIC_DATA] Get Help a Edit Restaurant Branches Menus S…" at bounding box center [595, 7] width 1191 height 565
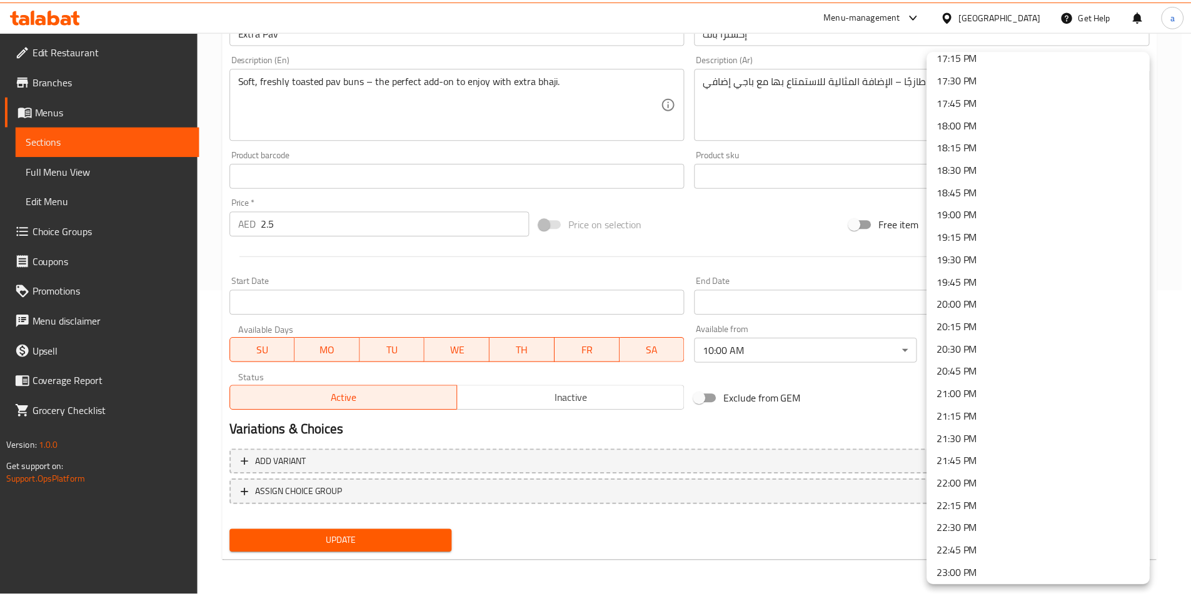
scroll to position [1658, 0]
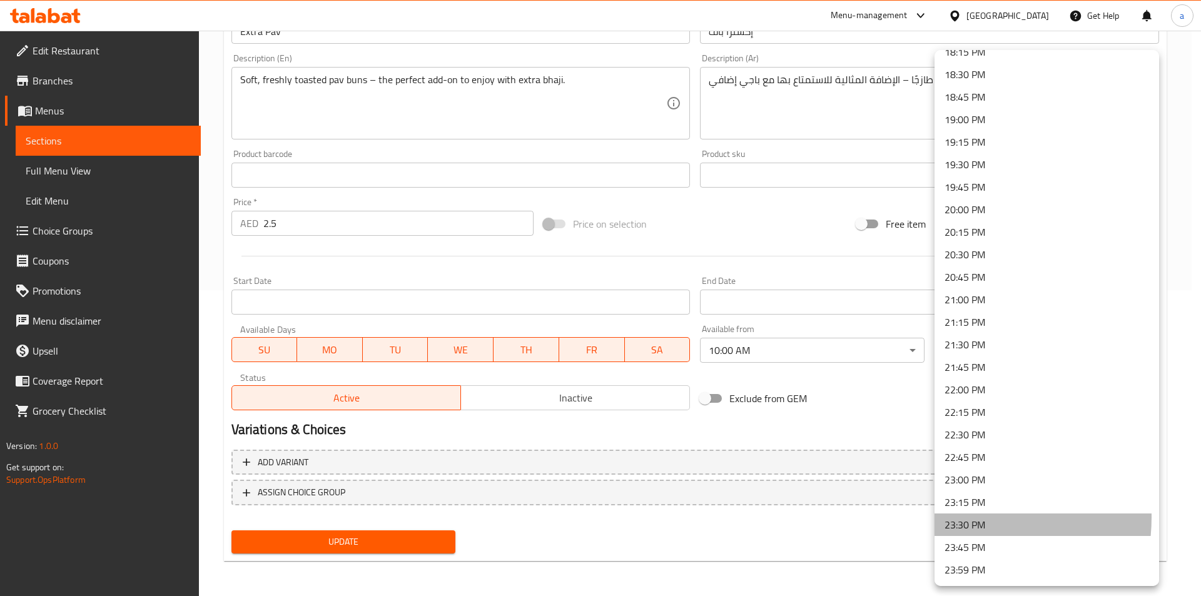
click at [956, 517] on li "23:30 PM" at bounding box center [1046, 524] width 224 height 23
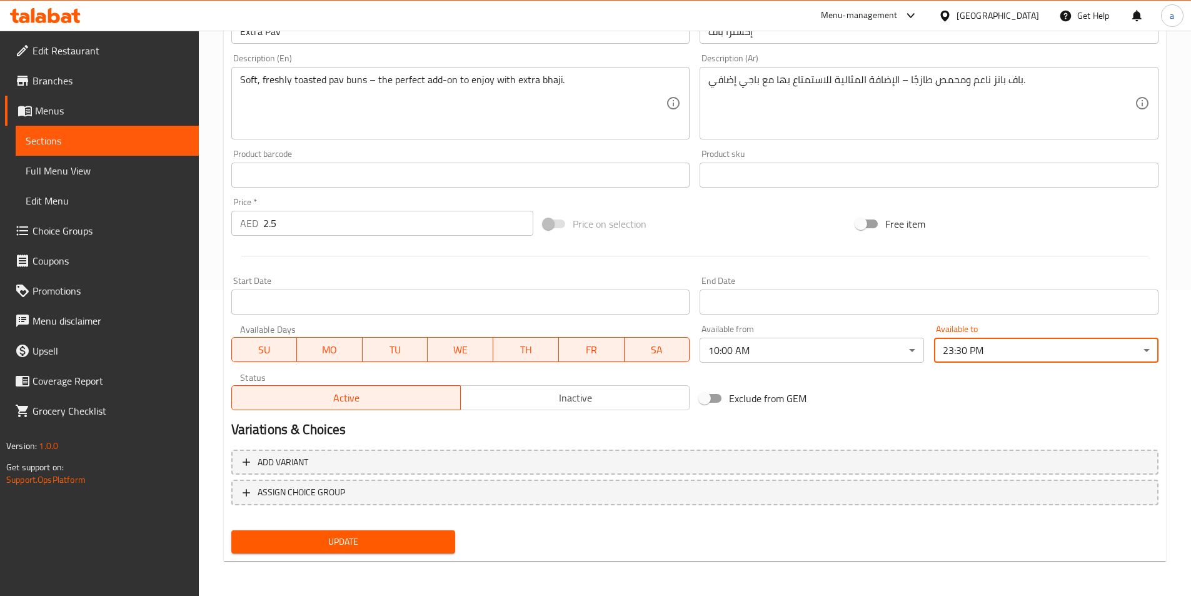
click at [857, 386] on div "Exclude from GEM" at bounding box center [851, 398] width 313 height 34
click at [437, 543] on span "Update" at bounding box center [343, 542] width 204 height 16
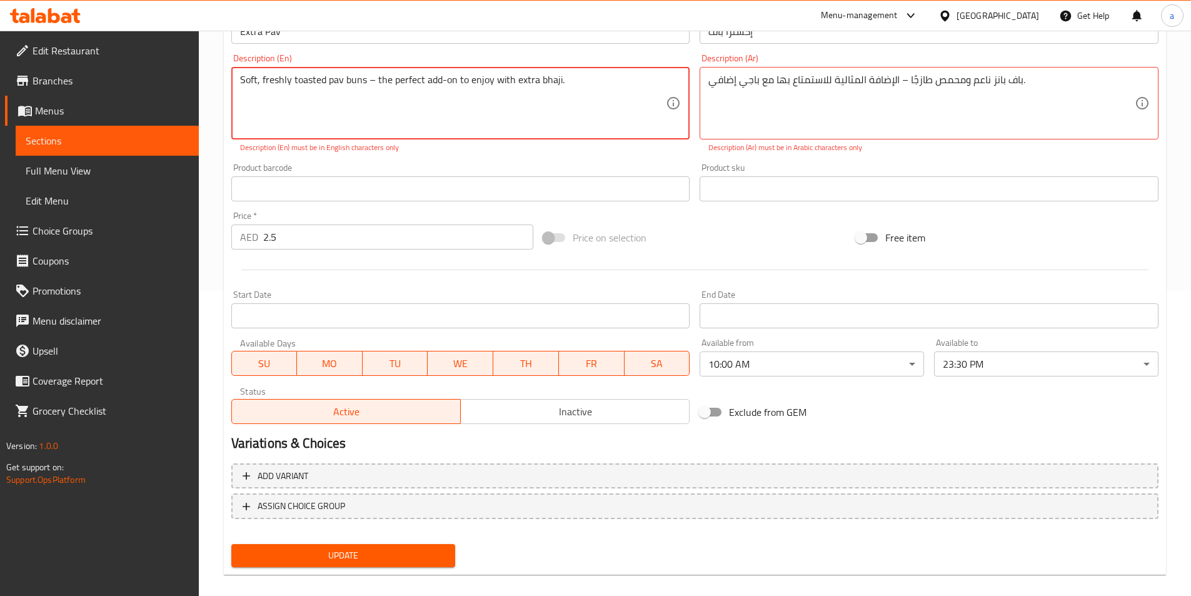
click at [599, 88] on textarea "Soft, freshly toasted pav buns – the perfect add-on to enjoy with extra bhaji." at bounding box center [453, 103] width 426 height 59
drag, startPoint x: 596, startPoint y: 72, endPoint x: 359, endPoint y: 78, distance: 237.0
click at [218, 81] on div "Home / Restaurants management / Menus / Sections / item / update PAV BHAJI SPEC…" at bounding box center [695, 167] width 992 height 885
drag, startPoint x: 566, startPoint y: 78, endPoint x: 211, endPoint y: 83, distance: 355.8
click at [211, 83] on div "Home / Restaurants management / Menus / Sections / item / update PAV BHAJI SPEC…" at bounding box center [695, 167] width 992 height 885
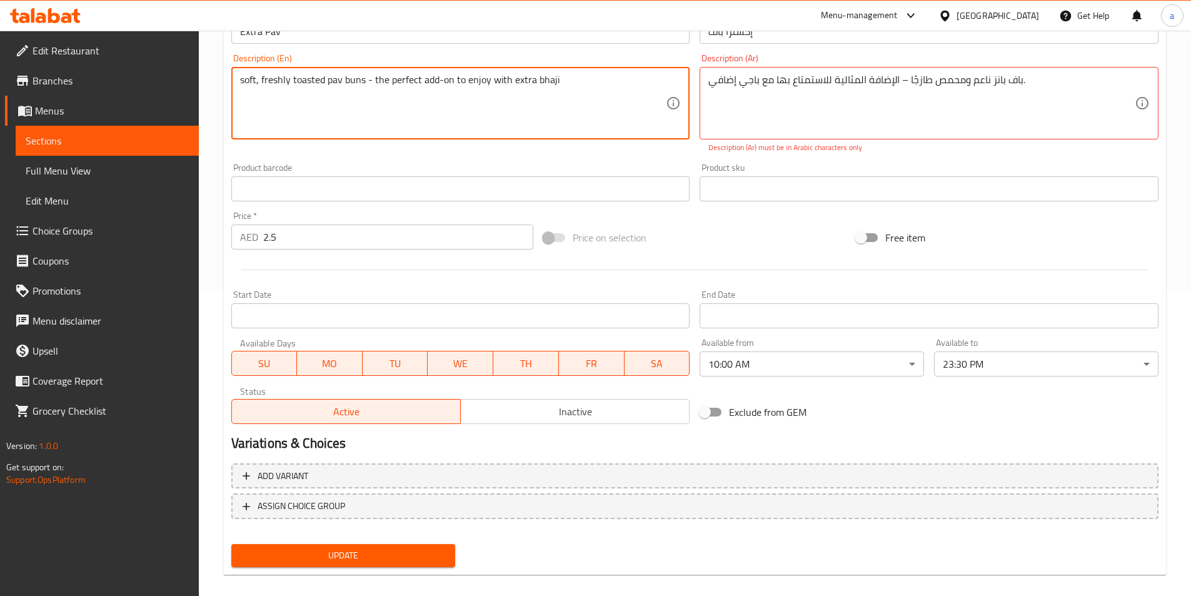
type textarea "soft, freshly toasted pav buns - the perfect add-on to enjoy with extra bhaji"
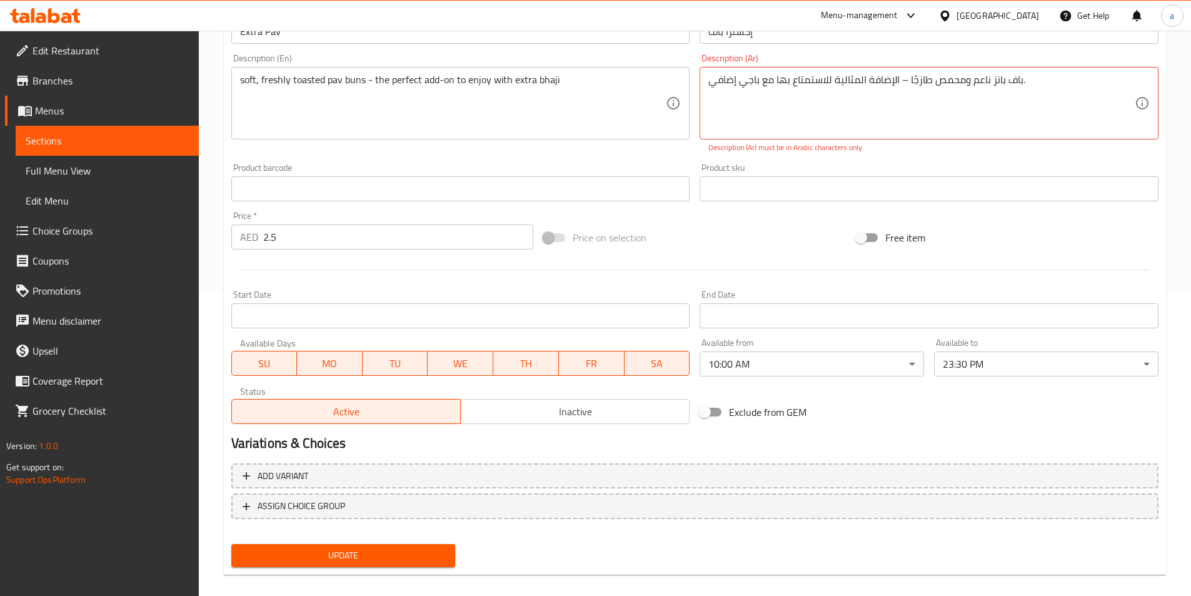
click at [584, 163] on div "Product barcode Product barcode" at bounding box center [460, 182] width 459 height 38
click at [785, 86] on textarea "باف بانز ناعم ومحمص طازجًا – الإضافة المثالية للاستمتاع بها مع باجي إضافي." at bounding box center [921, 103] width 426 height 59
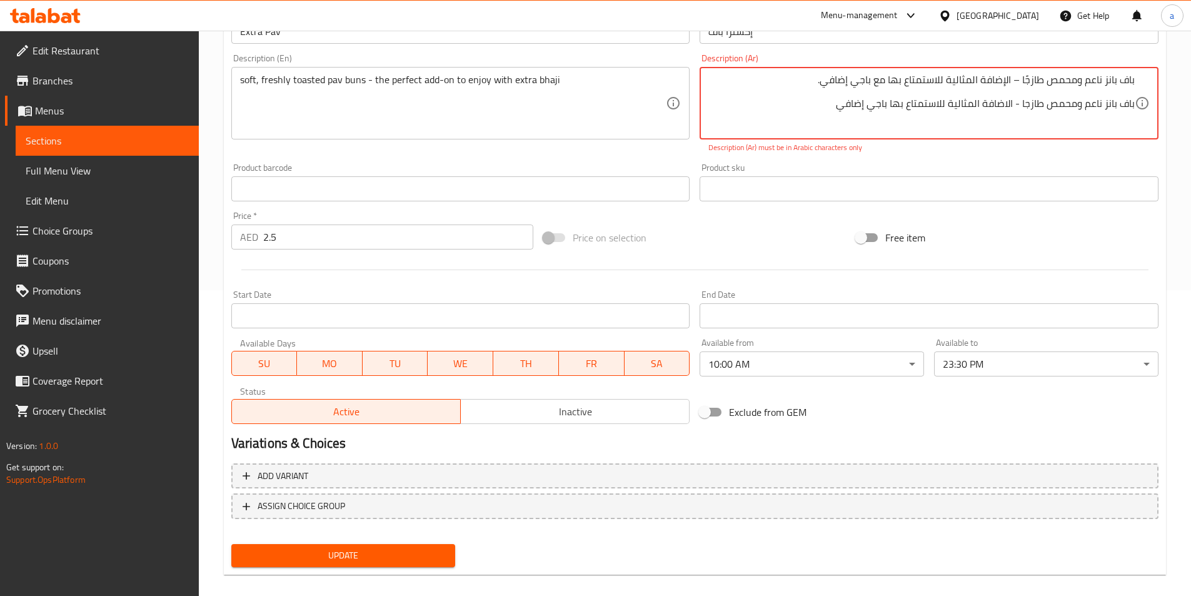
click at [894, 106] on textarea "باف بانز ناعم ومحمص طازجًا – الإضافة المثالية للاستمتاع بها مع باجي إضافي. باف …" at bounding box center [921, 103] width 426 height 59
click at [890, 111] on textarea "باف بانز ناعم ومحمص طازجًا – الإضافة المثالية للاستمتاع بها مع باجي إضافي. باف …" at bounding box center [921, 103] width 426 height 59
drag, startPoint x: 812, startPoint y: 78, endPoint x: 1137, endPoint y: 79, distance: 325.1
click at [1137, 79] on div "باف بانز ناعم ومحمص طازجًا – الإضافة المثالية للاستمتاع بها مع باجي إضافي. باف …" at bounding box center [929, 103] width 459 height 73
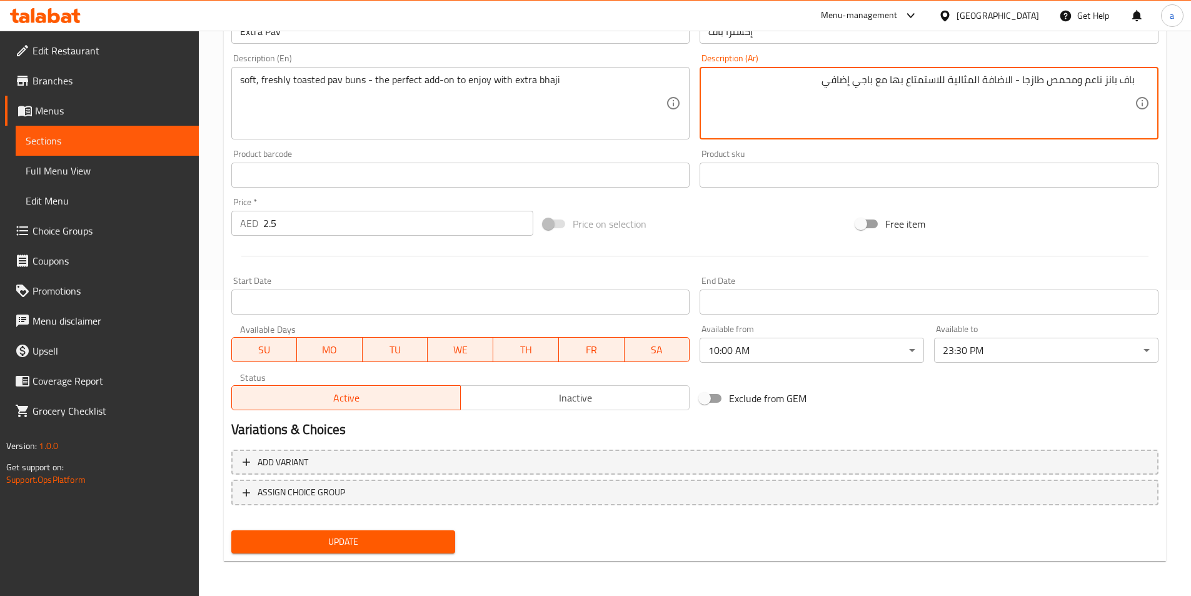
type textarea "باف بانز ناعم ومحمص طازجا - الاضافة المثالية للاستمتاع بها مع باجي إضافي"
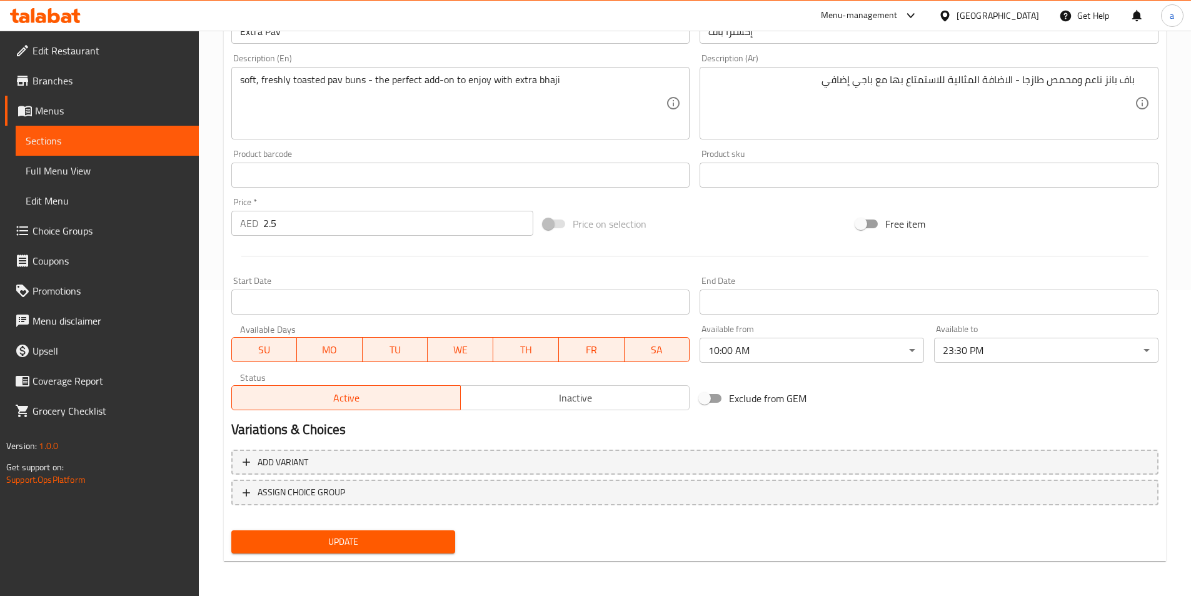
click at [1054, 151] on div "Product sku Product sku" at bounding box center [929, 168] width 459 height 38
click at [438, 543] on span "Update" at bounding box center [343, 542] width 204 height 16
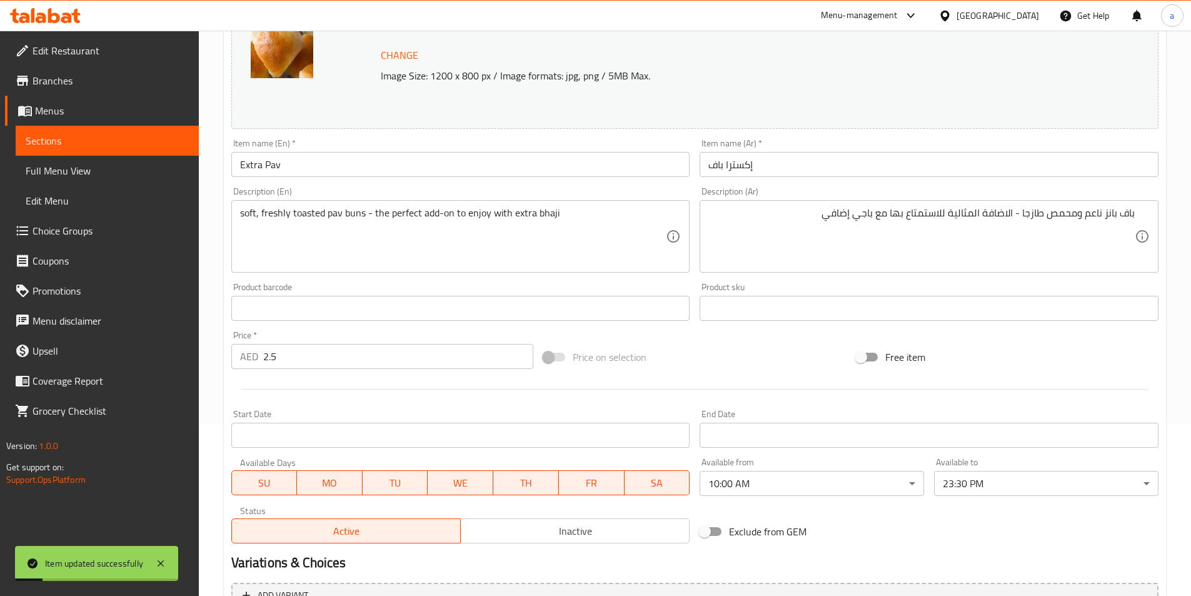
scroll to position [0, 0]
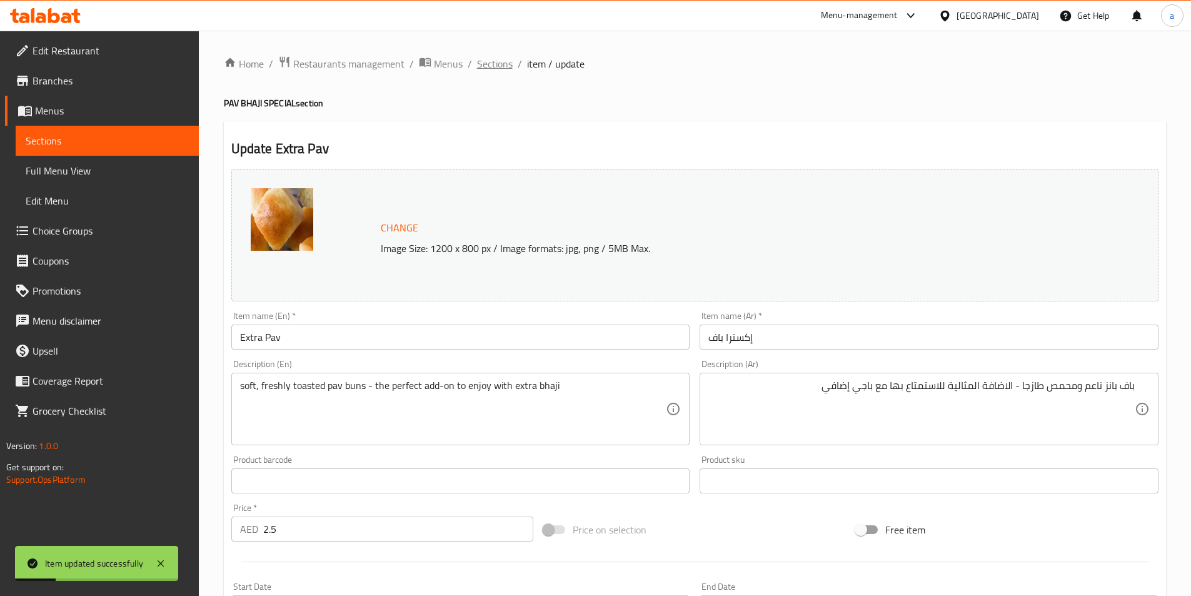
click at [485, 58] on span "Sections" at bounding box center [495, 63] width 36 height 15
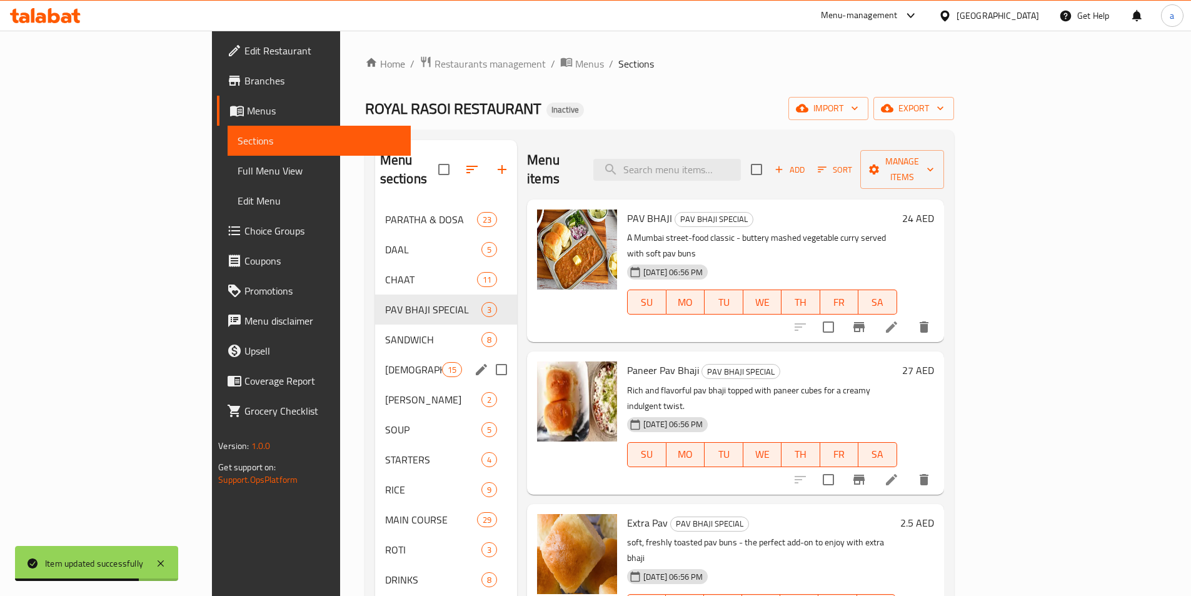
click at [385, 362] on span "[DEMOGRAPHIC_DATA]" at bounding box center [413, 369] width 57 height 15
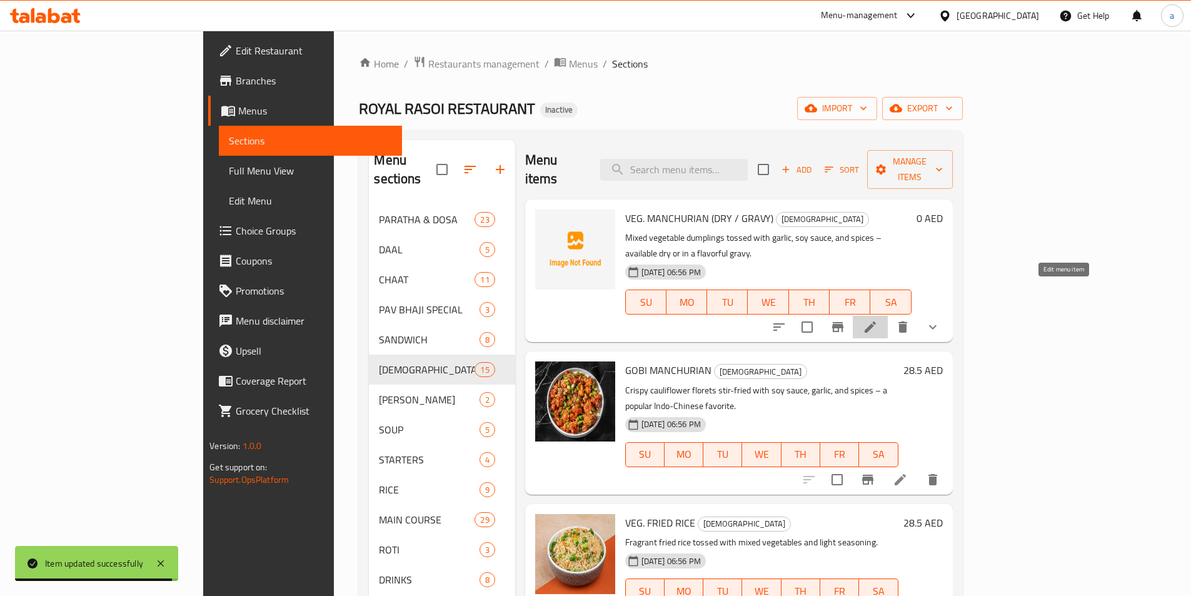
click at [878, 320] on icon at bounding box center [870, 327] width 15 height 15
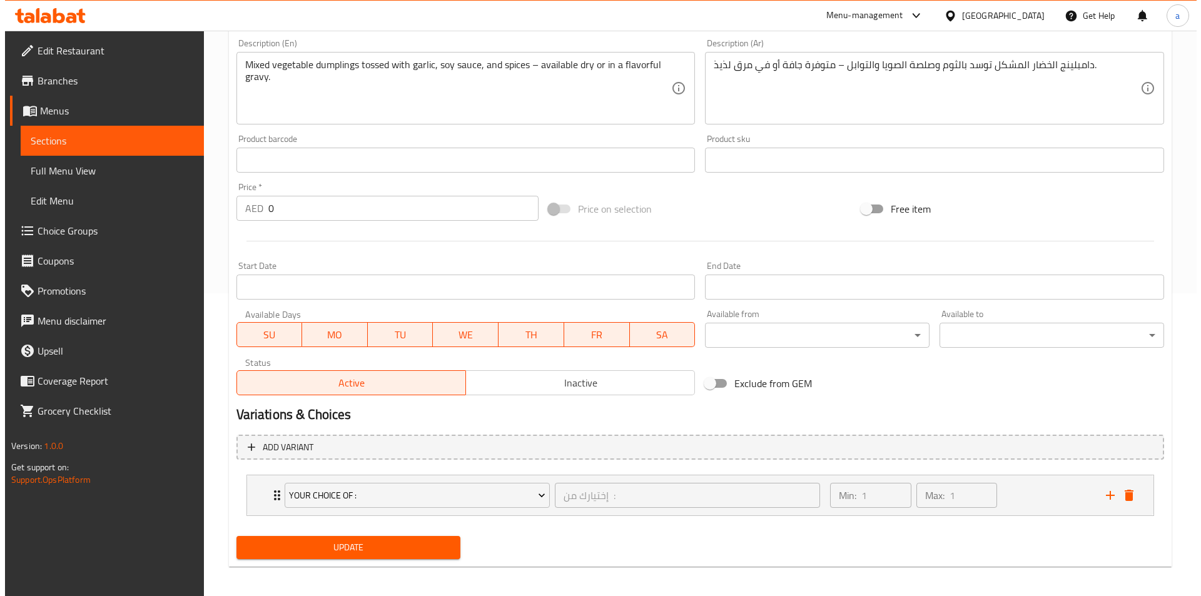
scroll to position [308, 0]
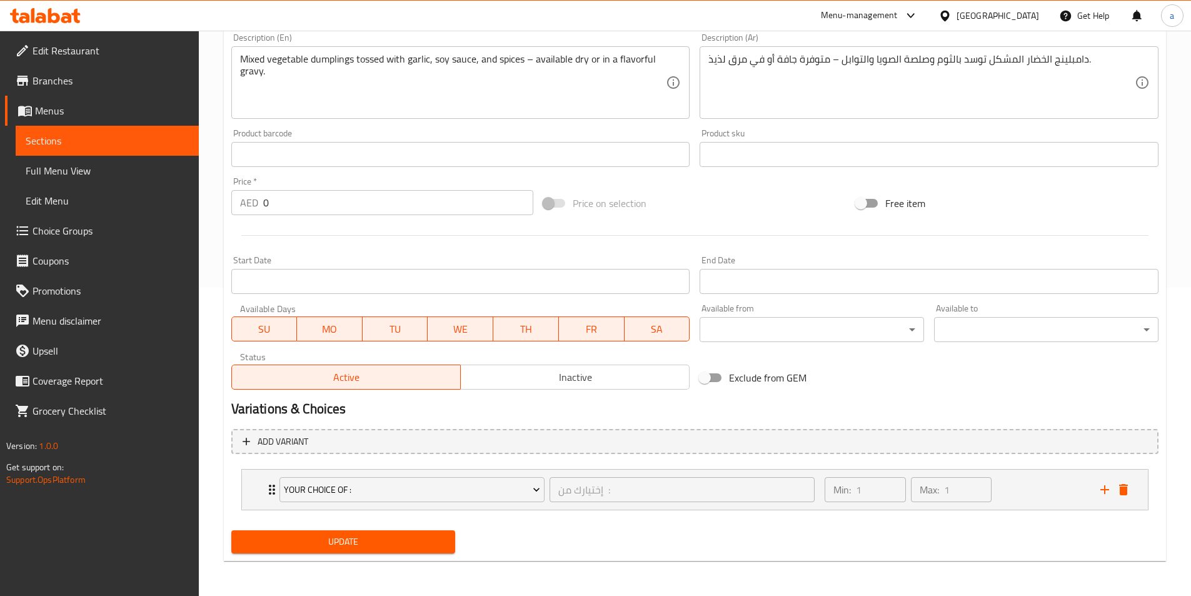
click at [733, 288] on body "​ Menu-management [GEOGRAPHIC_DATA] Get Help a Edit Restaurant Branches Menus S…" at bounding box center [595, 4] width 1191 height 565
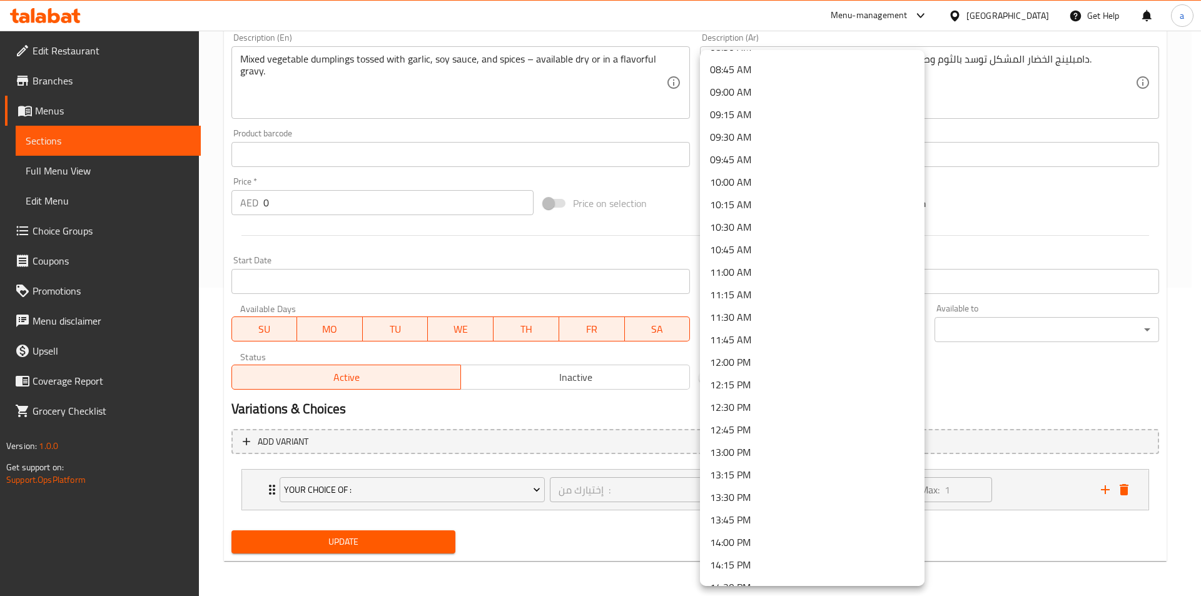
scroll to position [813, 0]
click at [768, 159] on li "10:00 AM" at bounding box center [812, 154] width 224 height 23
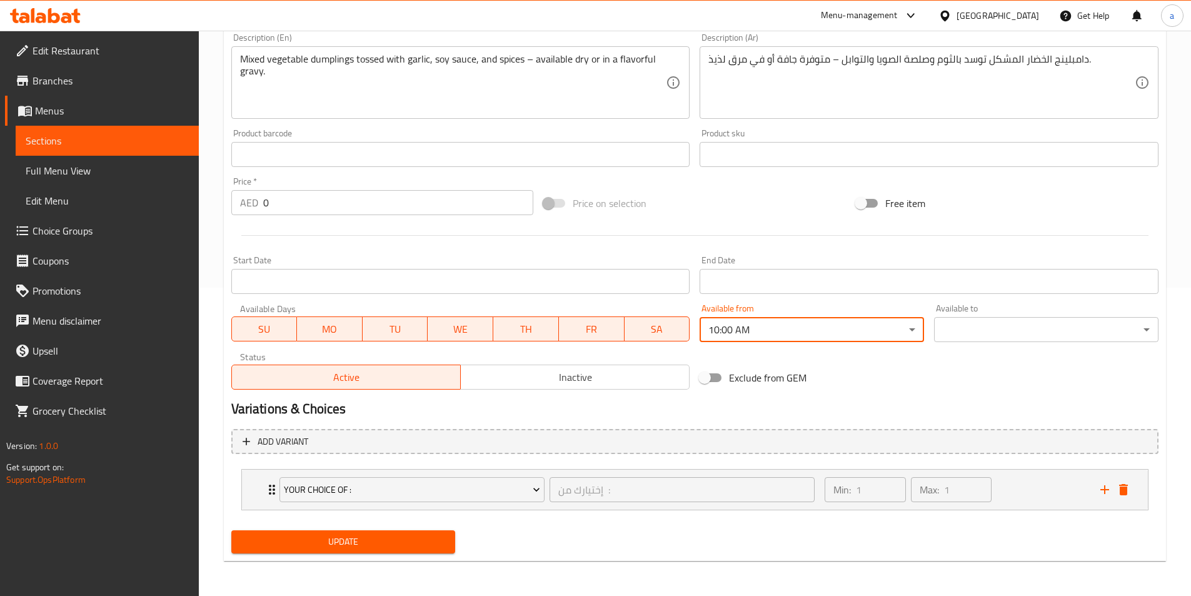
click at [1008, 288] on body "​ Menu-management [GEOGRAPHIC_DATA] Get Help a Edit Restaurant Branches Menus S…" at bounding box center [595, 4] width 1191 height 565
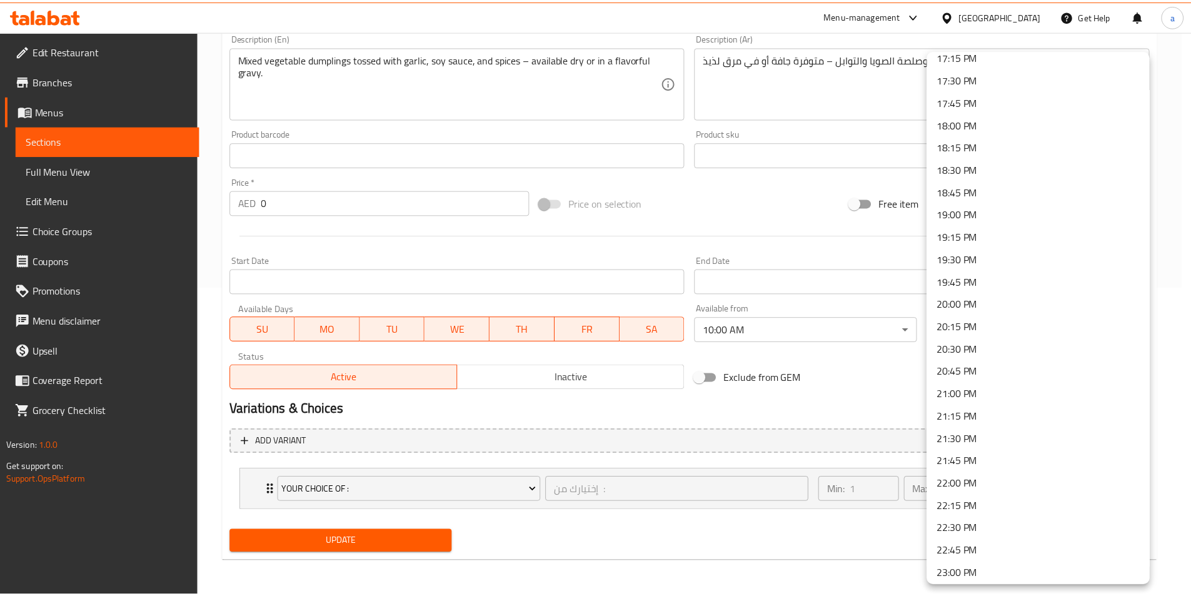
scroll to position [1658, 0]
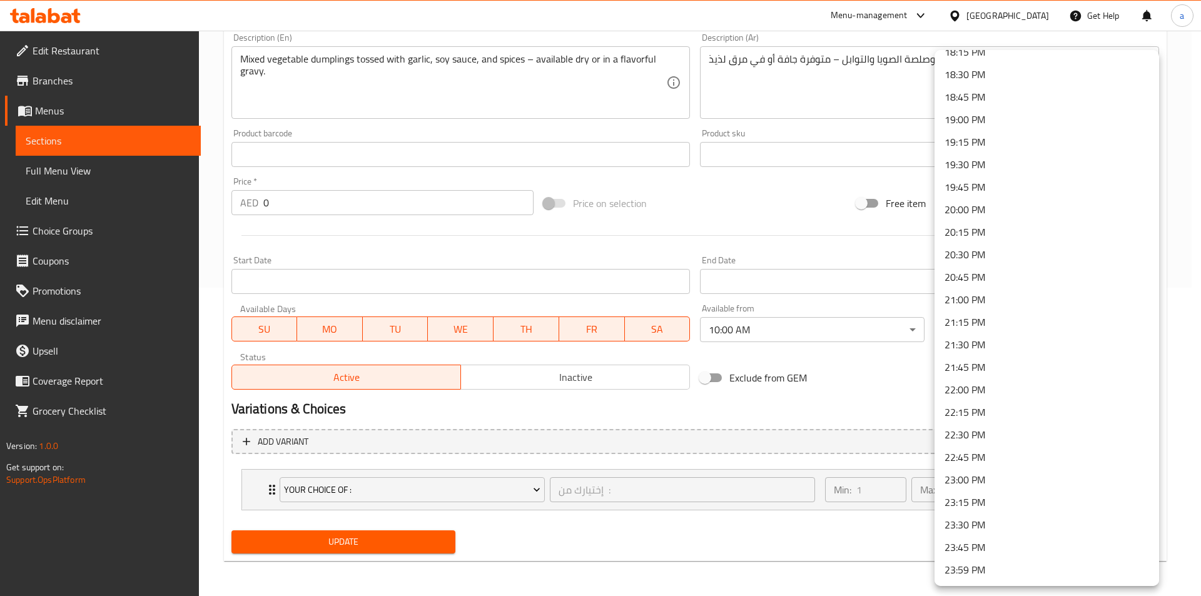
click at [985, 533] on li "23:30 PM" at bounding box center [1046, 524] width 224 height 23
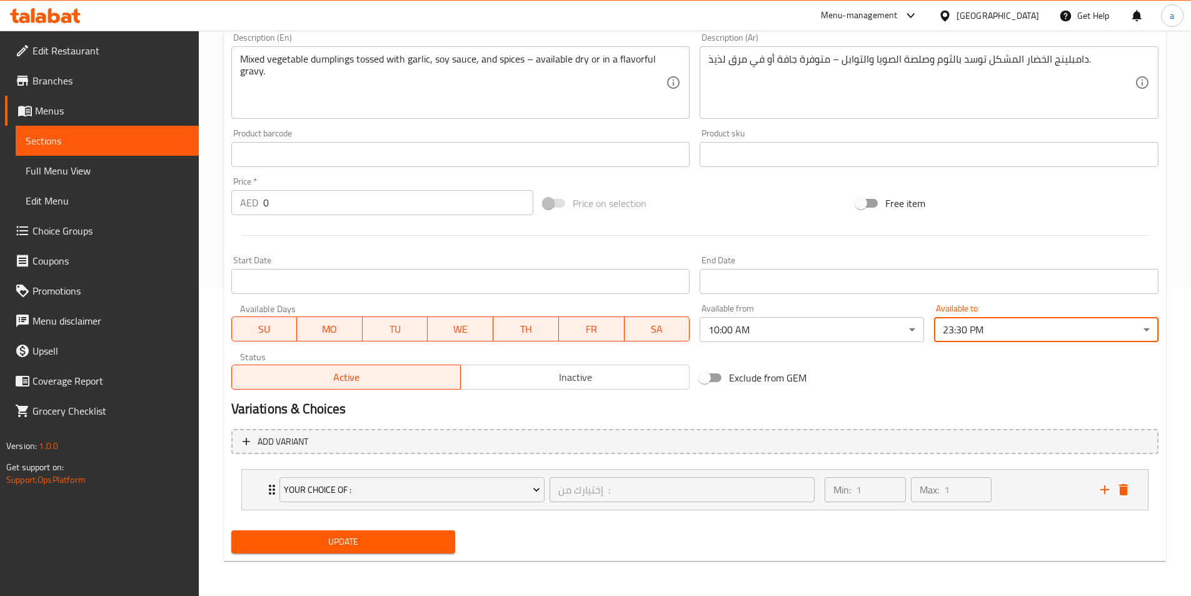
click at [902, 376] on div "Exclude from GEM" at bounding box center [851, 378] width 313 height 34
click at [410, 543] on span "Update" at bounding box center [343, 542] width 204 height 16
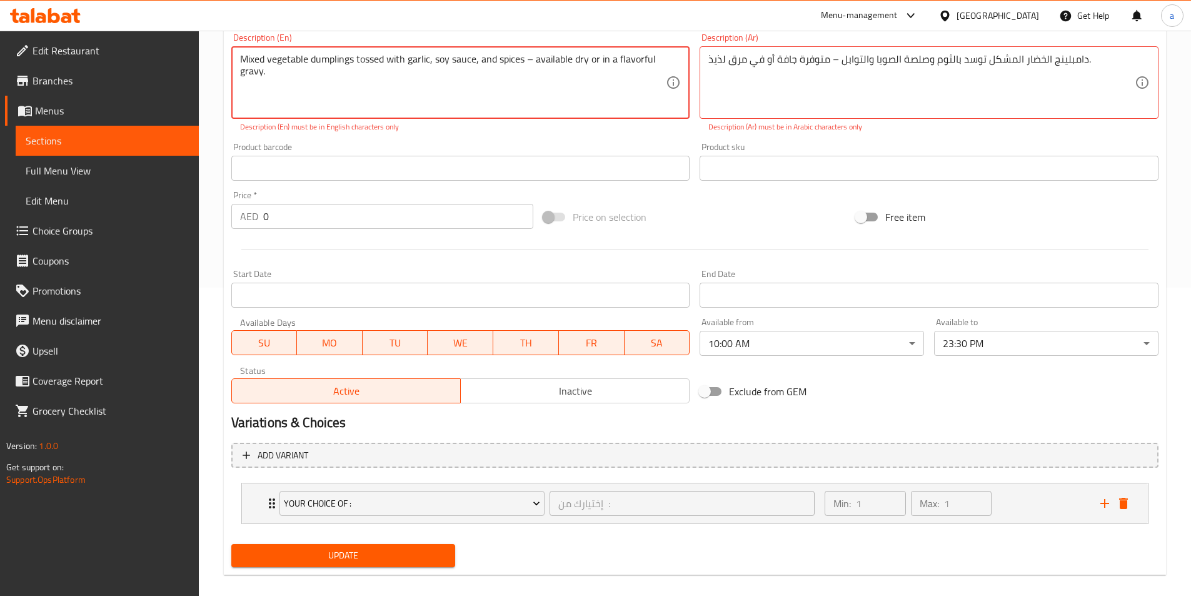
click at [408, 559] on span "Update" at bounding box center [343, 556] width 204 height 16
click at [284, 71] on textarea "Mixed vegetable dumplings tossed with garlic, soy sauce, and spices – available…" at bounding box center [453, 82] width 426 height 59
drag, startPoint x: 657, startPoint y: 58, endPoint x: 241, endPoint y: 59, distance: 415.2
click at [241, 59] on textarea "Mixed vegetable dumplings tossed with garlic, soy sauce, and spices – available…" at bounding box center [453, 82] width 426 height 59
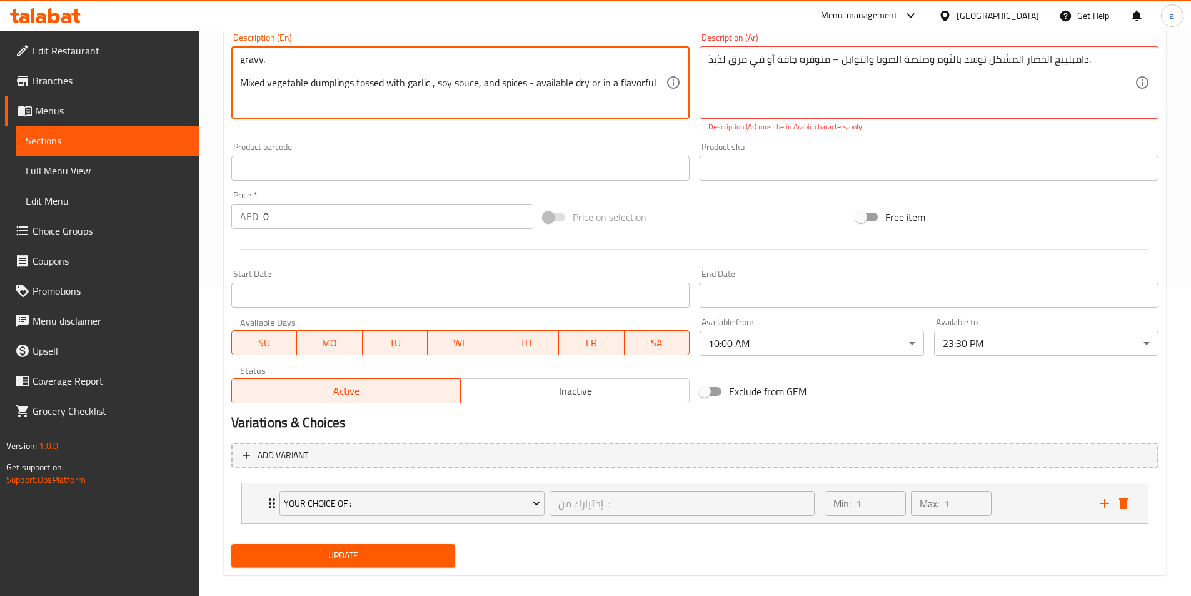
click at [248, 59] on textarea "gravy. Mixed vegetable dumplings tossed with garlic , soy souce, and spices - a…" at bounding box center [453, 82] width 426 height 59
click at [655, 84] on textarea "gravy. Mixed vegetable dumplings tossed with garlic , soy souce, and spices - a…" at bounding box center [453, 82] width 426 height 59
drag, startPoint x: 285, startPoint y: 62, endPoint x: 208, endPoint y: 63, distance: 76.9
click at [208, 63] on div "Home / Restaurants management / Menus / Sections / item / update CHINESE sectio…" at bounding box center [695, 165] width 992 height 887
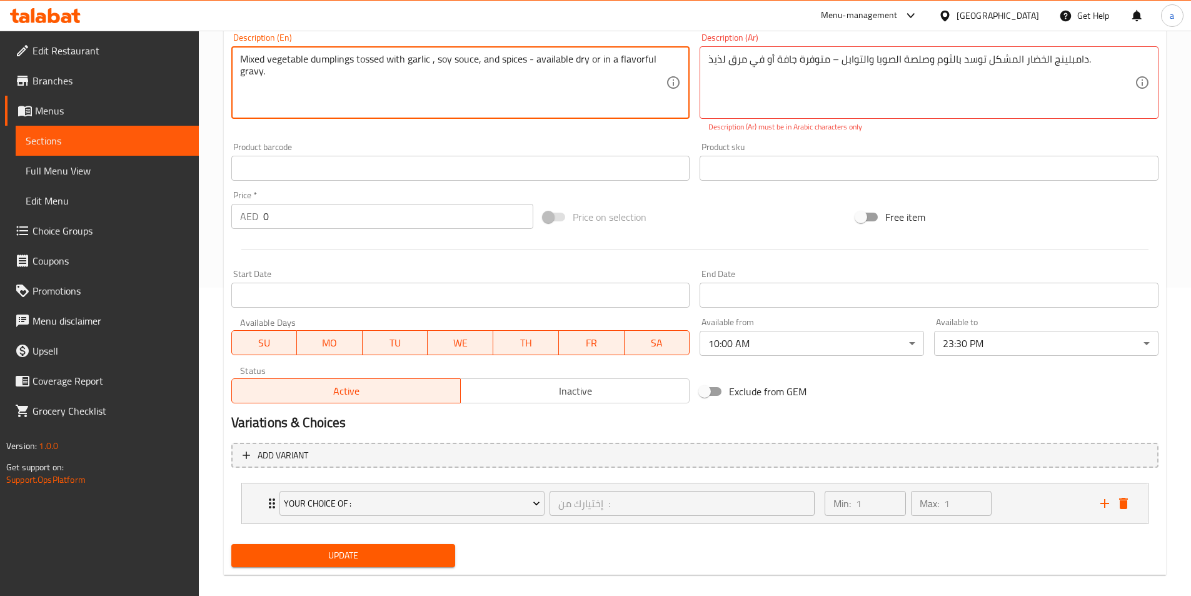
type textarea "Mixed vegetable dumplings tossed with garlic , soy souce, and spices - availabl…"
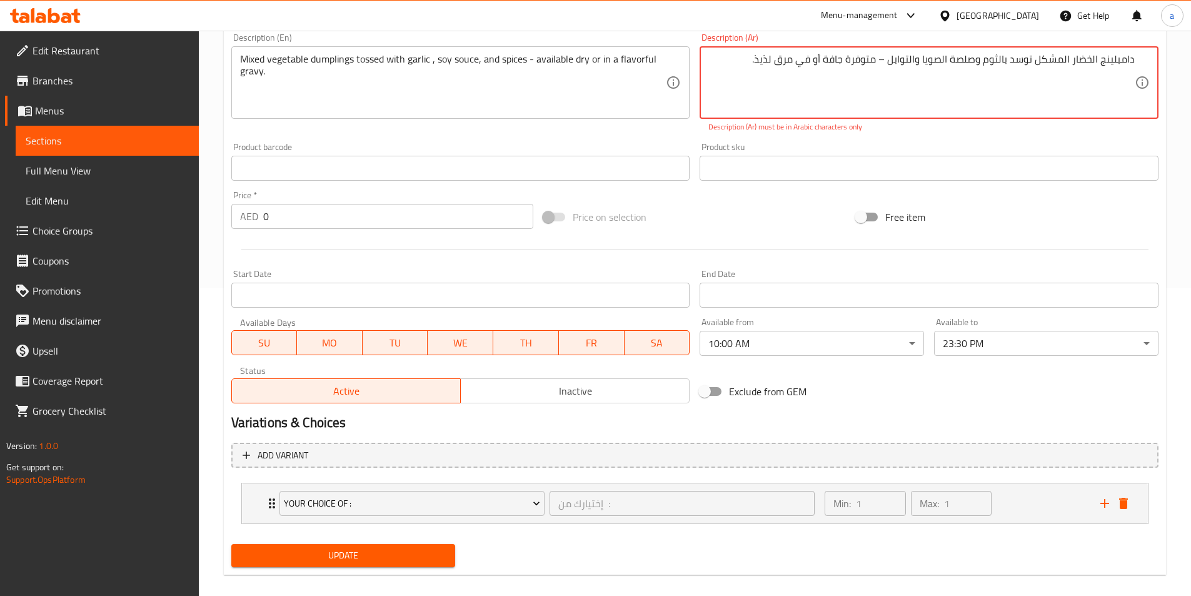
drag, startPoint x: 792, startPoint y: 103, endPoint x: 745, endPoint y: 61, distance: 62.8
click at [745, 61] on textarea "دامبلينج الخضار المشكل توسد بالثوم وصلصة الصويا والتوابل – متوفرة جافة أو في مر…" at bounding box center [921, 82] width 426 height 59
drag, startPoint x: 745, startPoint y: 61, endPoint x: 1141, endPoint y: 56, distance: 395.8
click at [1141, 56] on div "دامبلينج الخضار المشكل توسد بالثوم وصلصة الصويا والتوابل – متوفرة جافة أو في مر…" at bounding box center [929, 82] width 459 height 73
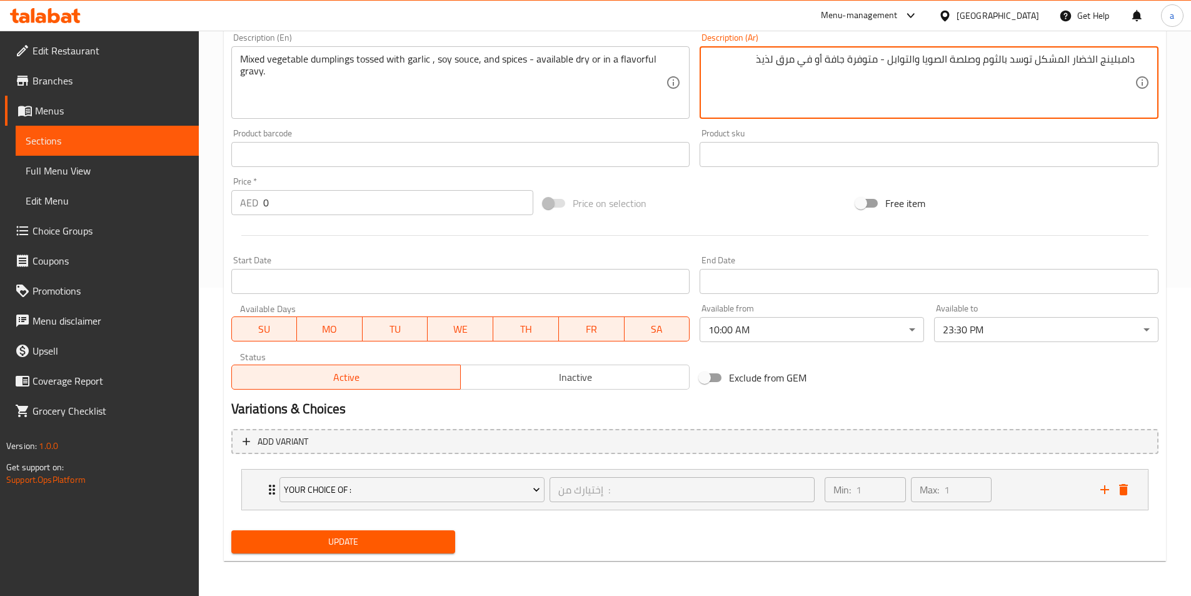
type textarea "دامبلينج الخضار المشكل توسد بالثوم وصلصة الصويا والتوابل - متوفرة جافة أو في مر…"
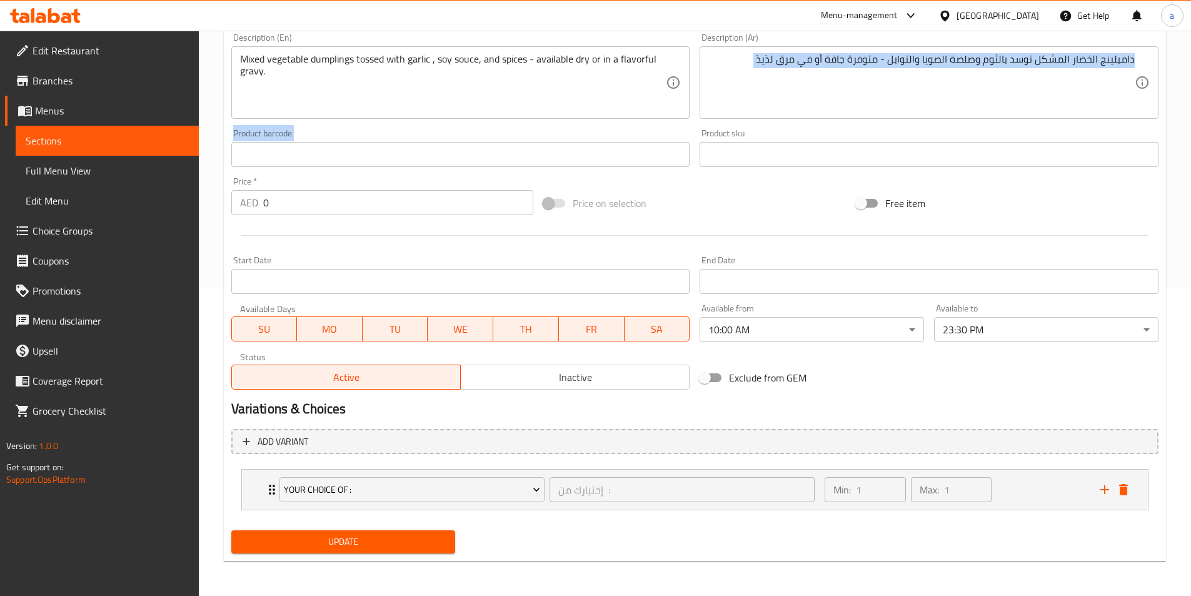
click at [1047, 123] on div "Add item image Image Size: 1200 x 800 px / Image formats: jpg, png / 5MB Max. I…" at bounding box center [694, 125] width 937 height 539
click at [282, 551] on button "Update" at bounding box center [343, 541] width 224 height 23
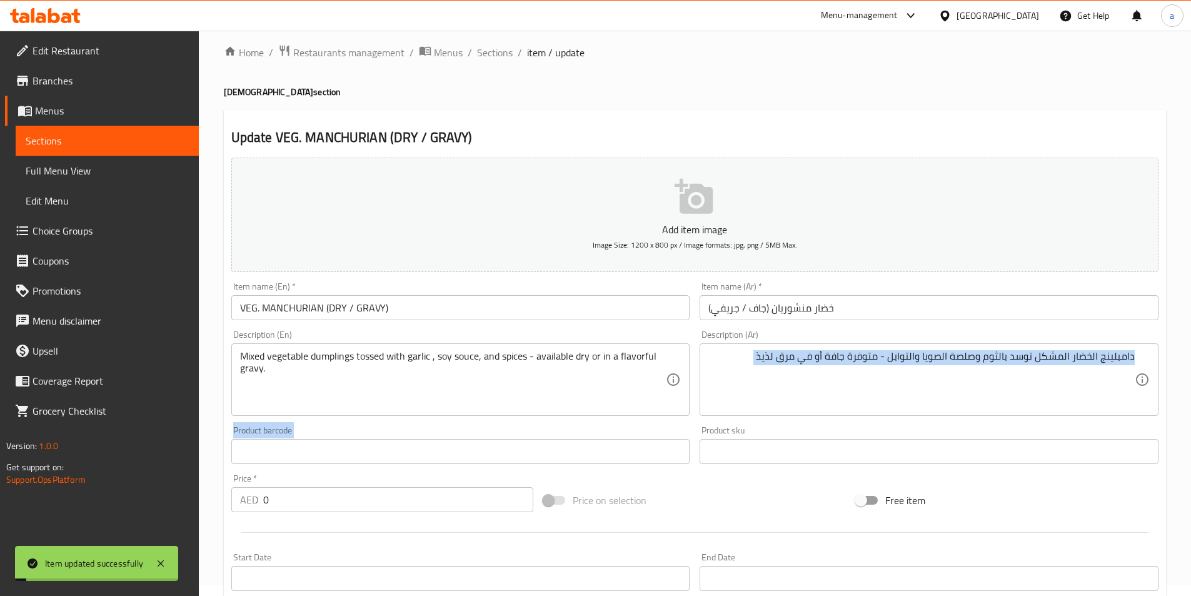
scroll to position [0, 0]
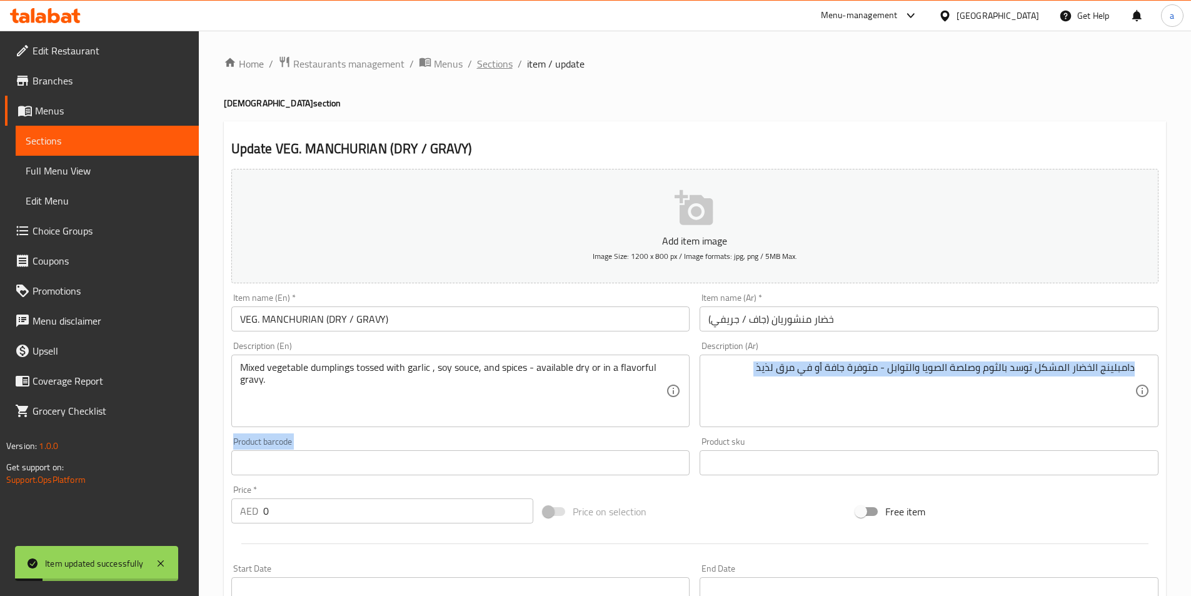
click at [488, 70] on span "Sections" at bounding box center [495, 63] width 36 height 15
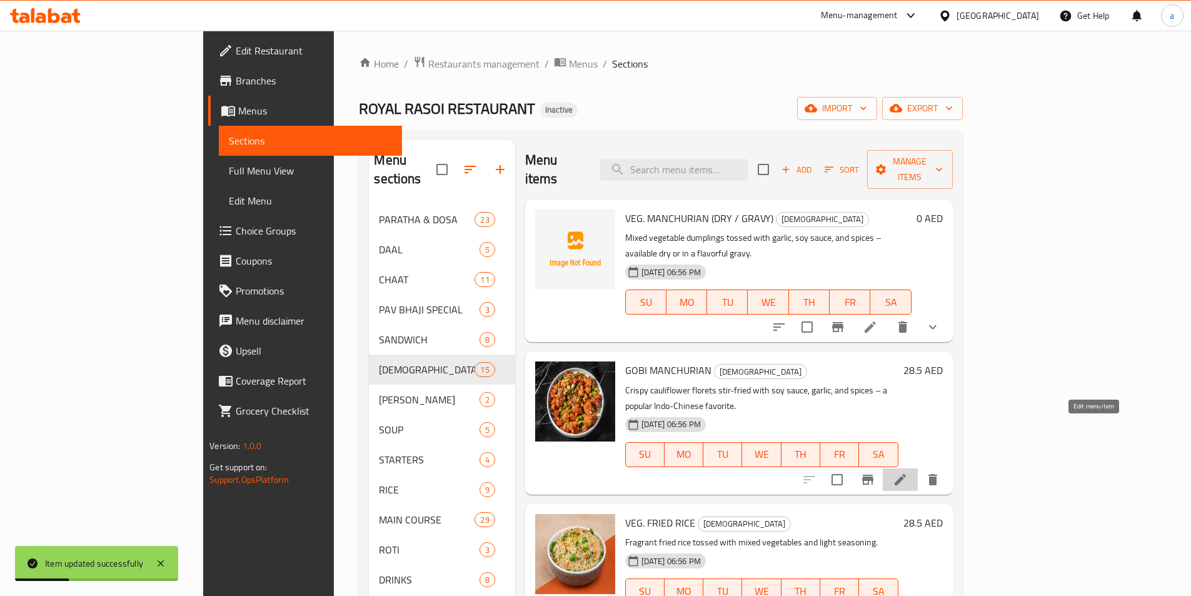
click at [906, 474] on icon at bounding box center [900, 479] width 11 height 11
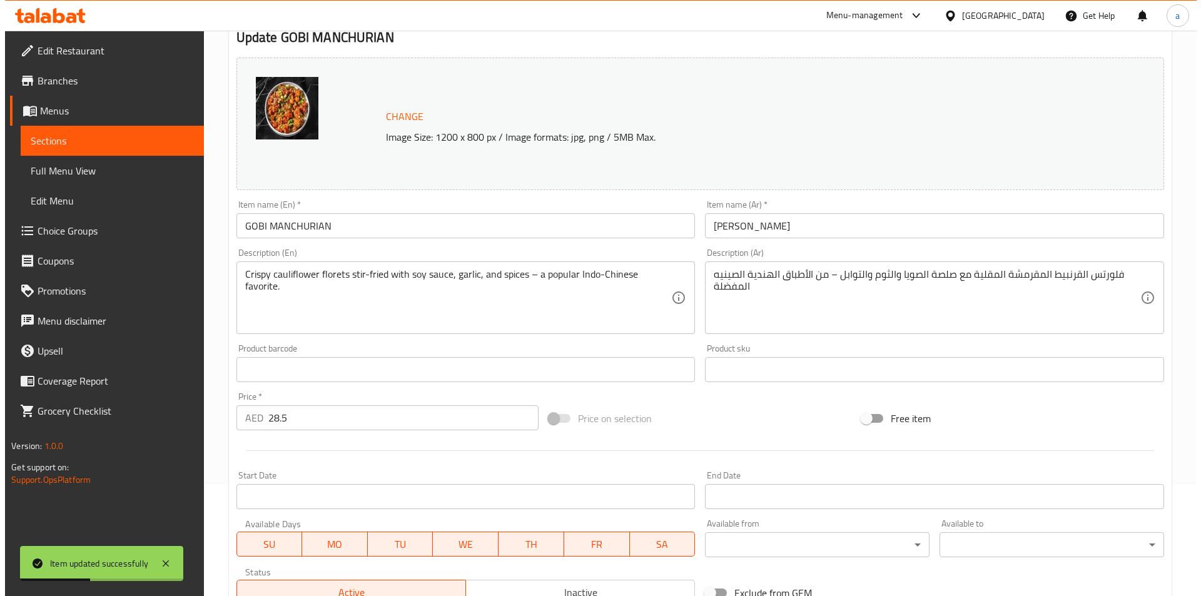
scroll to position [250, 0]
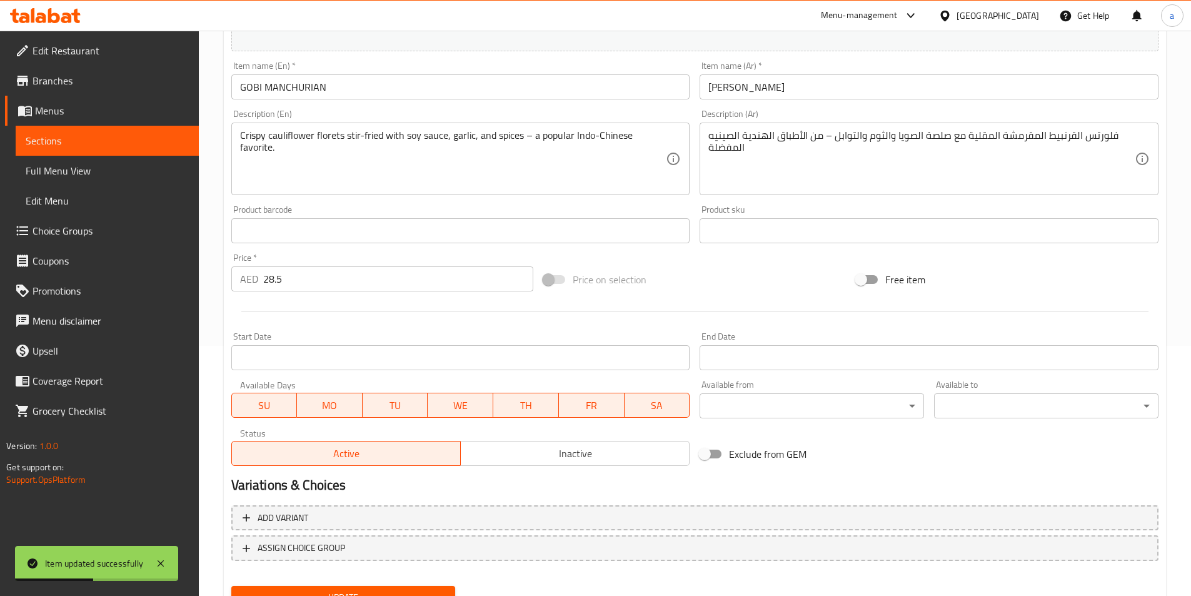
click at [747, 346] on body "Item updated successfully ​ Menu-management [GEOGRAPHIC_DATA] Get Help a Edit R…" at bounding box center [595, 63] width 1191 height 565
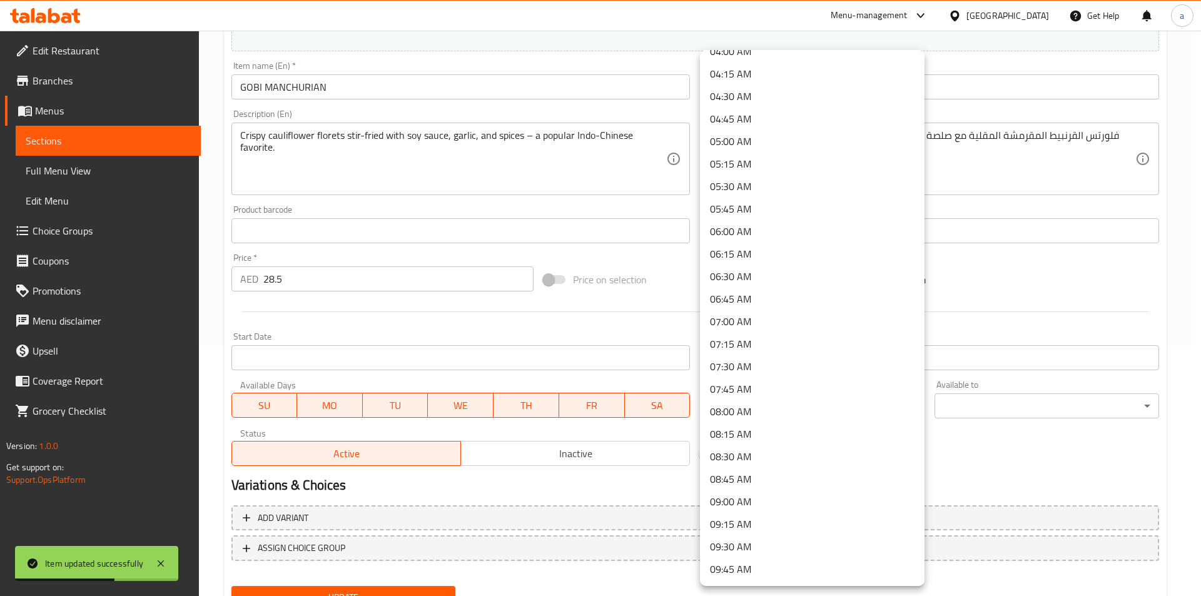
scroll to position [750, 0]
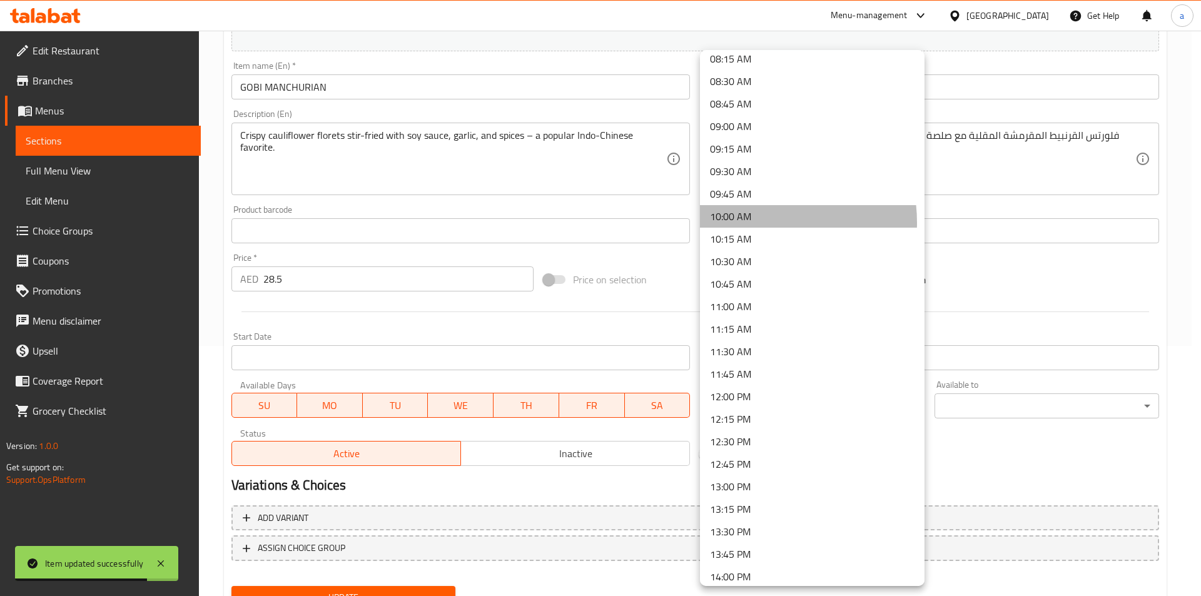
click at [754, 223] on li "10:00 AM" at bounding box center [812, 216] width 224 height 23
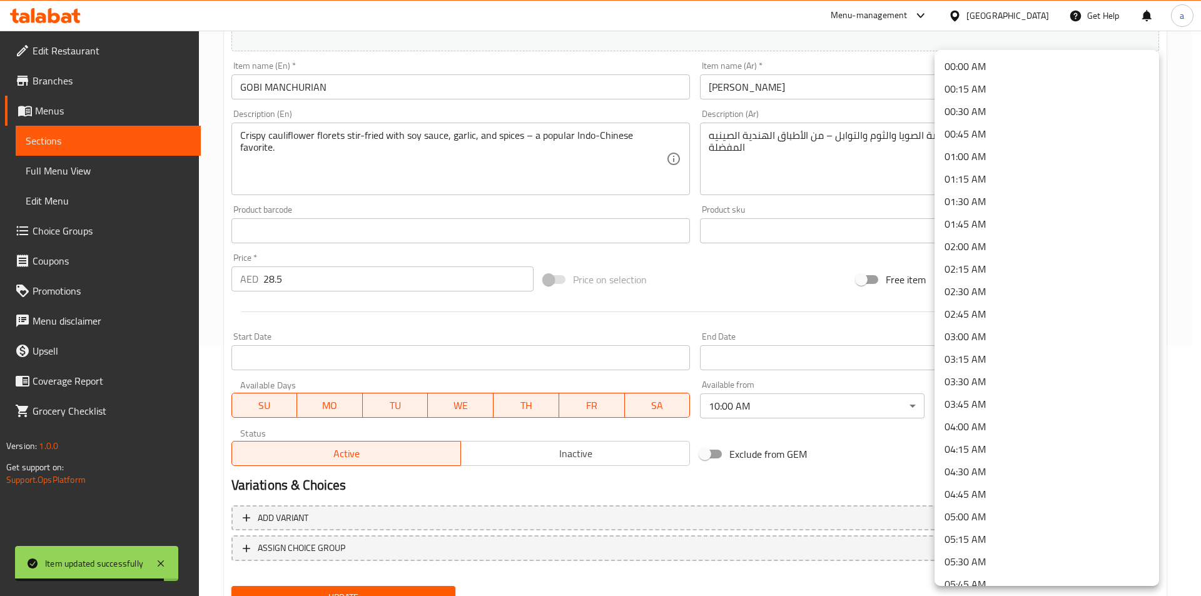
click at [960, 346] on body "Item updated successfully ​ Menu-management [GEOGRAPHIC_DATA] Get Help a Edit R…" at bounding box center [600, 63] width 1201 height 565
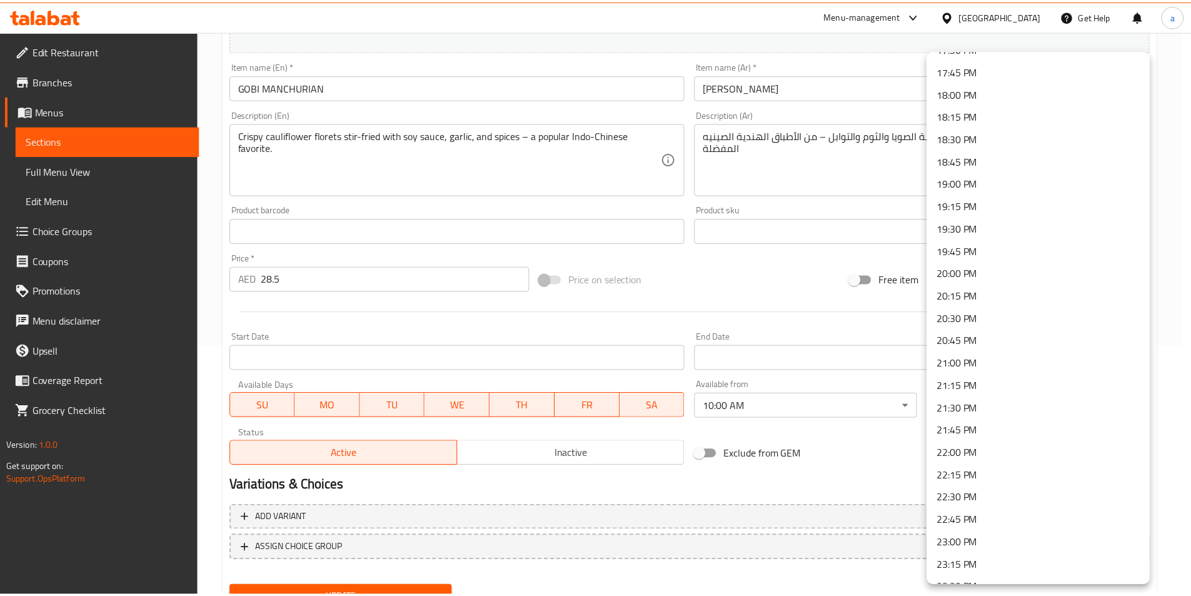
scroll to position [1658, 0]
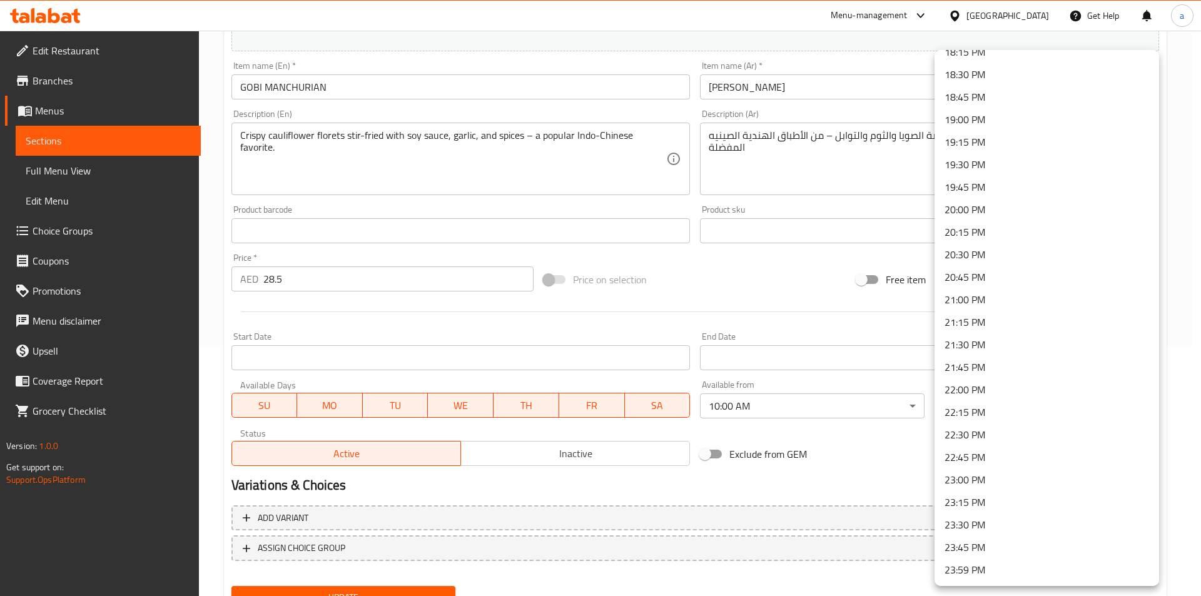
click at [975, 521] on li "23:30 PM" at bounding box center [1046, 524] width 224 height 23
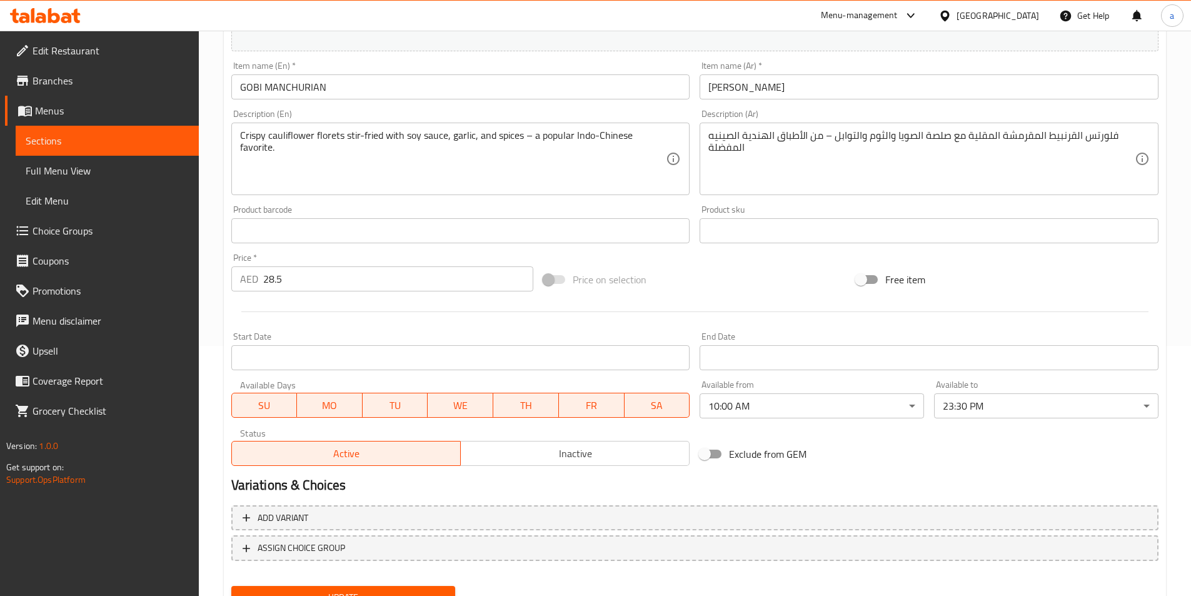
scroll to position [306, 0]
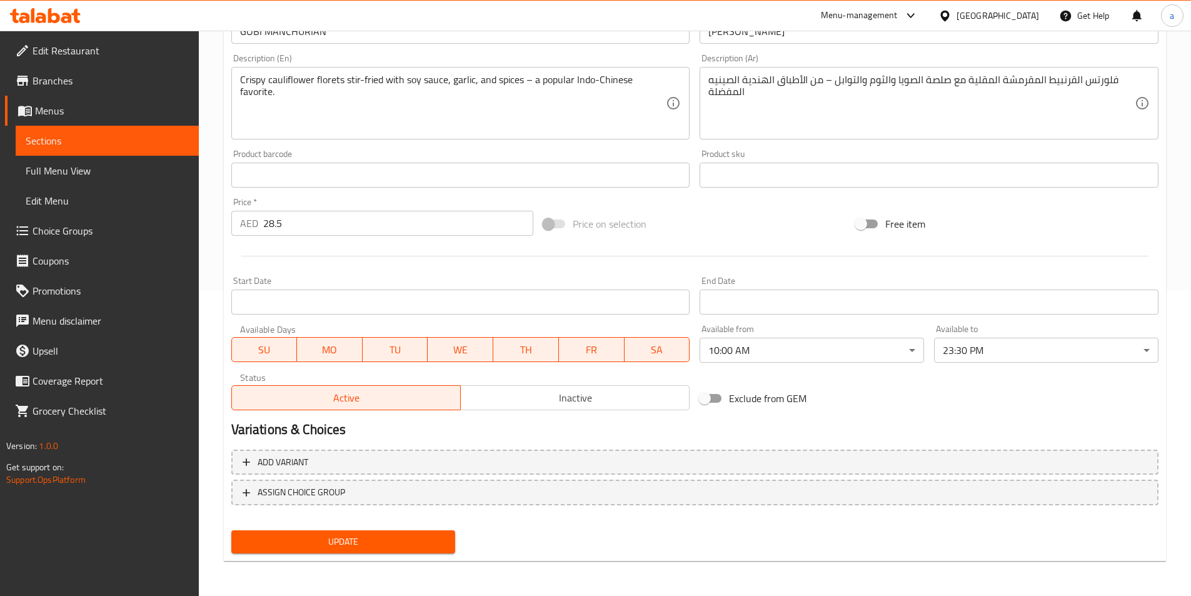
click at [372, 537] on span "Update" at bounding box center [343, 542] width 204 height 16
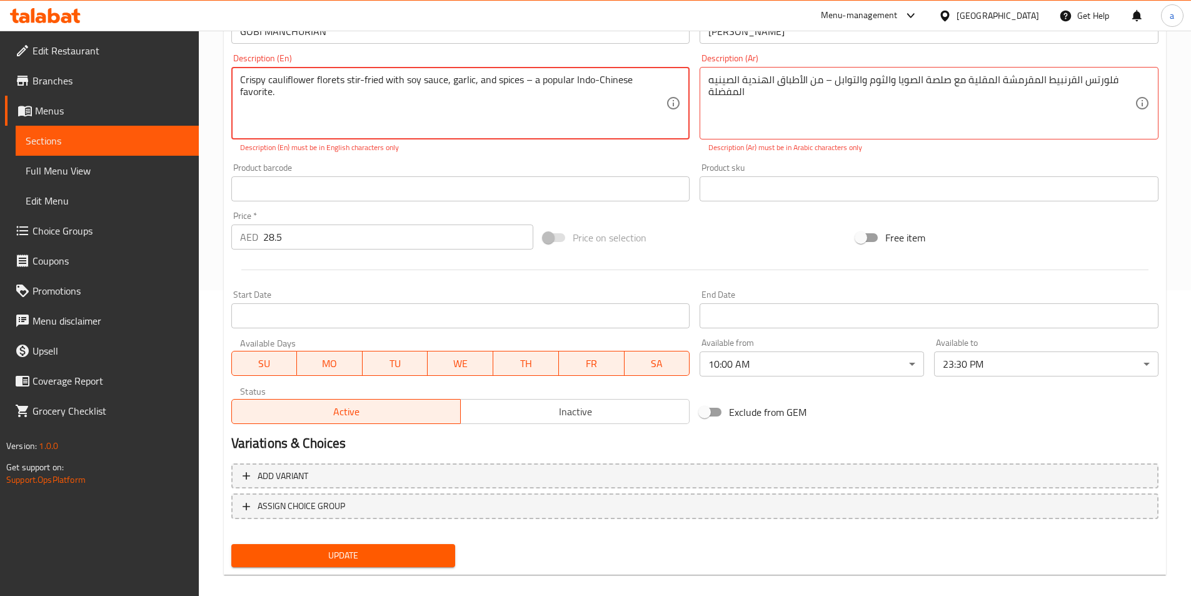
click at [300, 105] on textarea "Crispy cauliflower florets stir-fried with soy sauce, garlic, and spices – a po…" at bounding box center [453, 103] width 426 height 59
click at [537, 120] on textarea "Crispy cauliflower florets stir-fried with soy sauce, garlic, and spices – a po…" at bounding box center [453, 103] width 426 height 59
click at [607, 117] on textarea "Crispy cauliflower florets stir-fried with soy sauce, garlic, and spices – a po…" at bounding box center [453, 103] width 426 height 59
drag, startPoint x: 656, startPoint y: 78, endPoint x: 208, endPoint y: 63, distance: 448.6
click at [208, 63] on div "Home / Restaurants management / Menus / Sections / item / update CHINESE sectio…" at bounding box center [695, 167] width 992 height 885
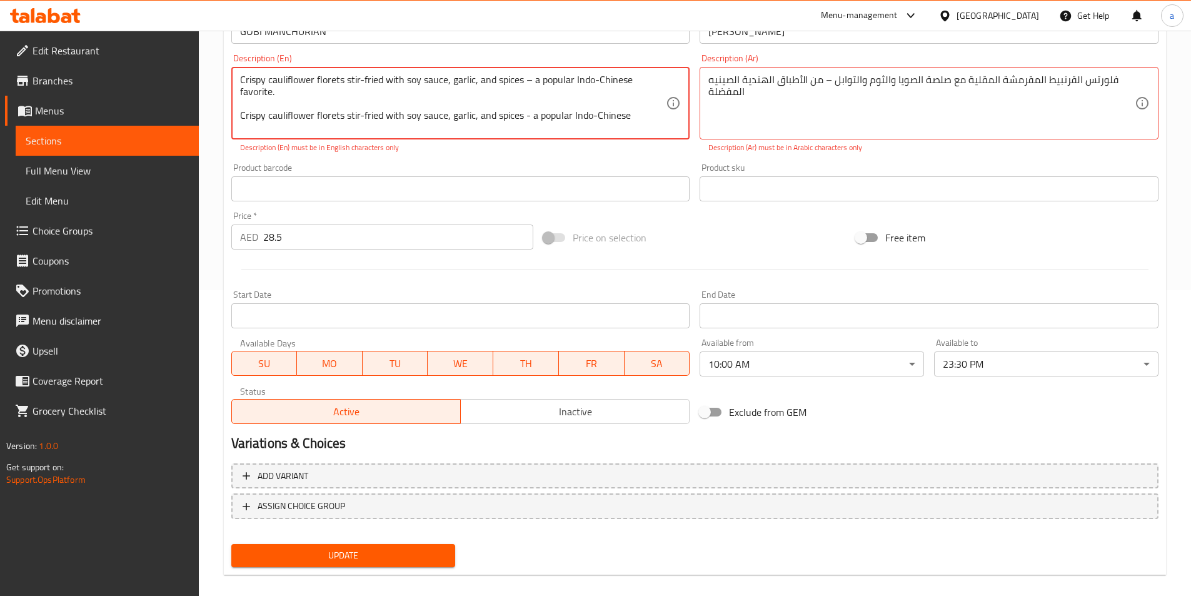
click at [637, 109] on textarea "Crispy cauliflower florets stir-fried with soy sauce, garlic, and spices – a po…" at bounding box center [453, 103] width 426 height 59
click at [634, 114] on textarea "Crispy cauliflower florets stir-fried with soy sauce, garlic, and spices – a po…" at bounding box center [453, 103] width 426 height 59
click at [260, 129] on textarea "Crispy cauliflower florets stir-fried with soy sauce, garlic, and spices – a po…" at bounding box center [453, 103] width 426 height 59
drag, startPoint x: 292, startPoint y: 88, endPoint x: 216, endPoint y: 86, distance: 75.7
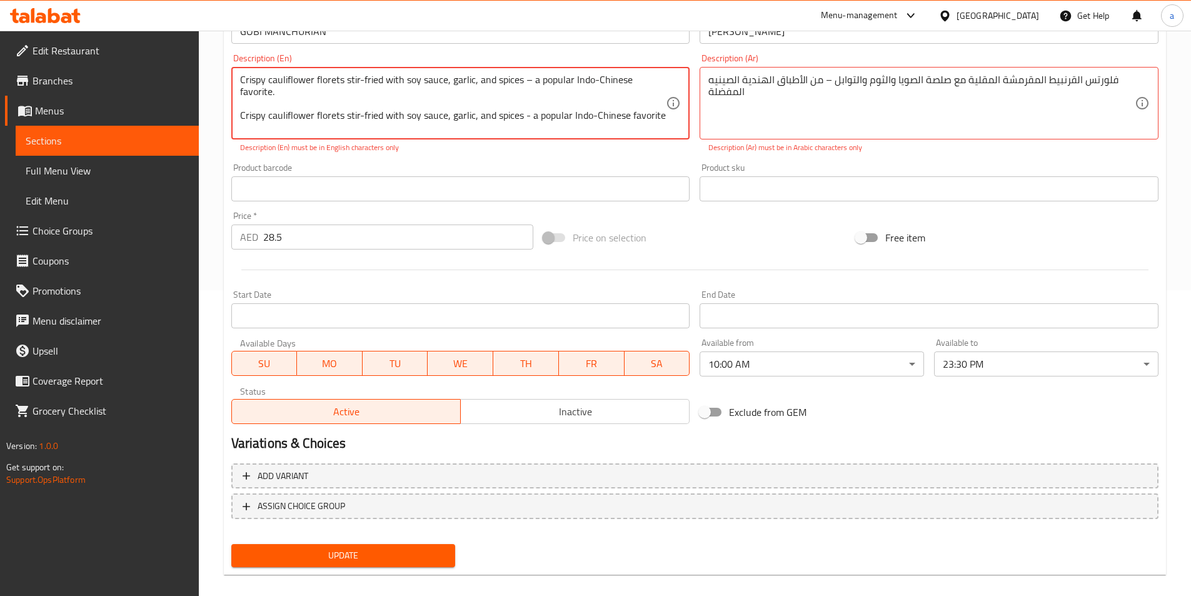
click at [216, 86] on div "Home / Restaurants management / Menus / Sections / item / update CHINESE sectio…" at bounding box center [695, 167] width 992 height 885
drag, startPoint x: 240, startPoint y: 79, endPoint x: 670, endPoint y: 58, distance: 430.7
click at [670, 58] on div "Description (En) Crispy cauliflfavorite.ower florets stir-fried with soy sauce,…" at bounding box center [460, 103] width 459 height 99
type textarea "Crispy cauliflower florets stir-fried with soy sauce, garlic, and spices - a po…"
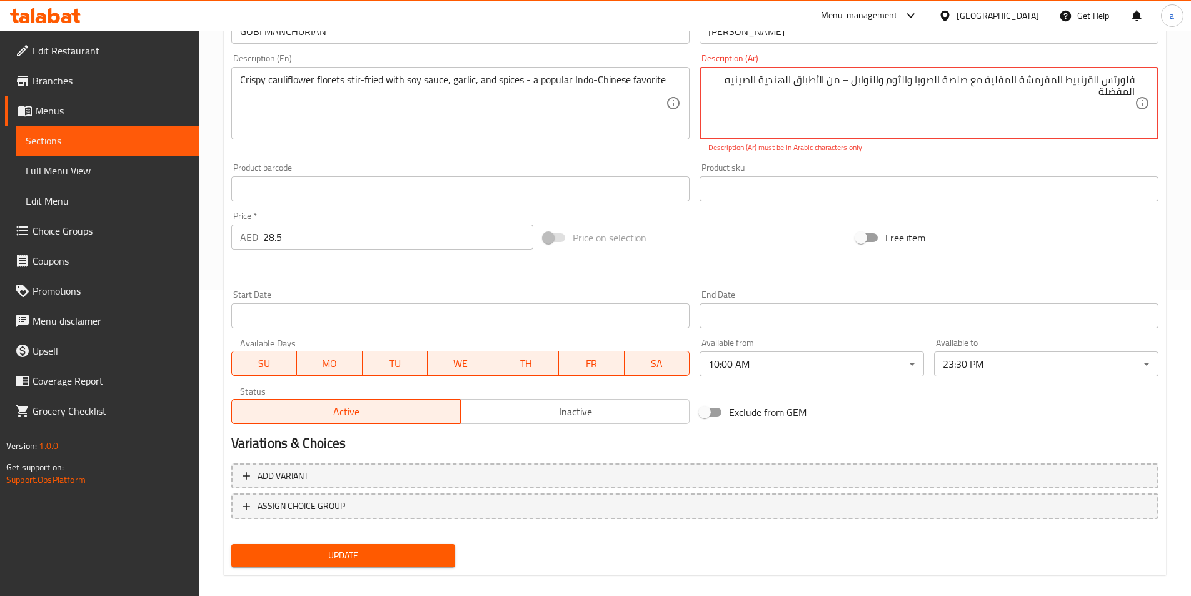
click at [782, 109] on textarea "فلورتس القرنبيط المقرمشة المقلية مع صلصة الصويا والثوم والتوابل – من الأطباق ال…" at bounding box center [921, 103] width 426 height 59
click at [943, 114] on textarea "فلورتس القرنبيط المقرمشة المقلية مع صلصة الصويا والثوم والتوابل – من الأطباق ال…" at bounding box center [921, 103] width 426 height 59
drag, startPoint x: 1109, startPoint y: 83, endPoint x: 1127, endPoint y: 84, distance: 18.8
click at [1127, 84] on textarea "فلورتس القرنبيط المقرمشة المقلية مع صلصة الصويا والثوم والتوابل – من الأطباق ال…" at bounding box center [921, 103] width 426 height 59
drag, startPoint x: 1084, startPoint y: 92, endPoint x: 1134, endPoint y: 76, distance: 52.6
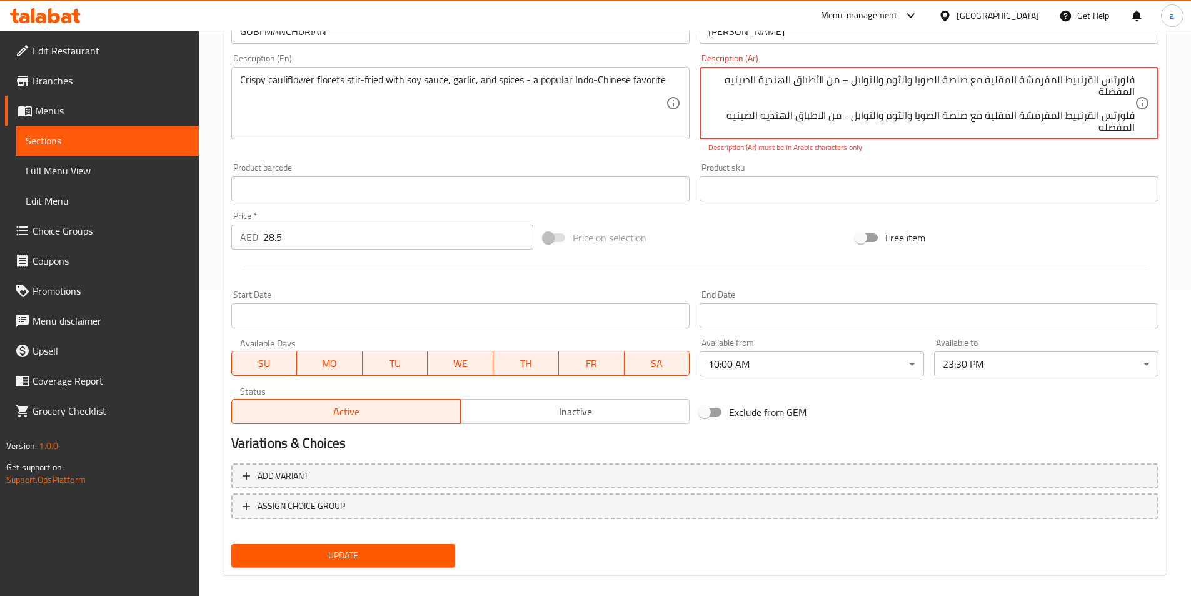
click at [1134, 76] on textarea "فلورتس القرنبيط المقرمشة المقلية مع صلصة الصويا والثوم والتوابل – من الأطباق ال…" at bounding box center [921, 103] width 426 height 59
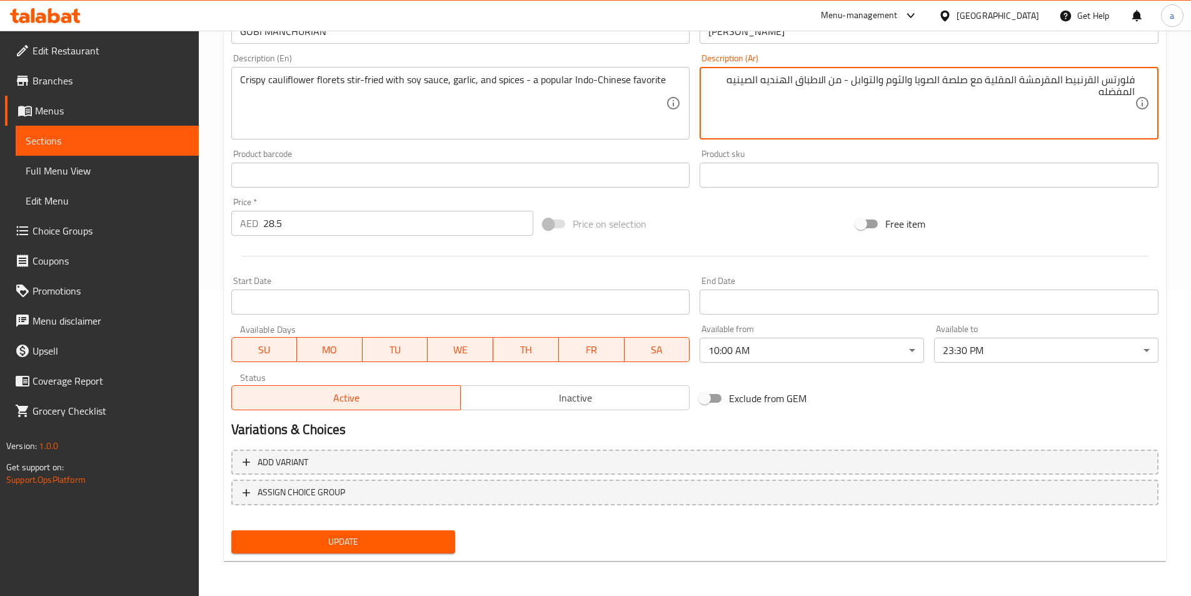
click at [1049, 117] on textarea "فلورتس القرنبيط المقرمشة المقلية مع صلصة الصويا والثوم والتوابل - من الاطباق ال…" at bounding box center [921, 103] width 426 height 59
type textarea "فلورتس القرنبيط المقرمشة المقلية مع صلصة الصويا والثوم والتوابل - من الاطباق ال…"
click at [1010, 138] on div "فلورتس القرنبيط المقرمشة المقلية مع صلصة الصويا والثوم والتوابل - من الاطباق ال…" at bounding box center [929, 103] width 459 height 73
click at [1003, 146] on div "Product sku Product sku" at bounding box center [929, 168] width 469 height 48
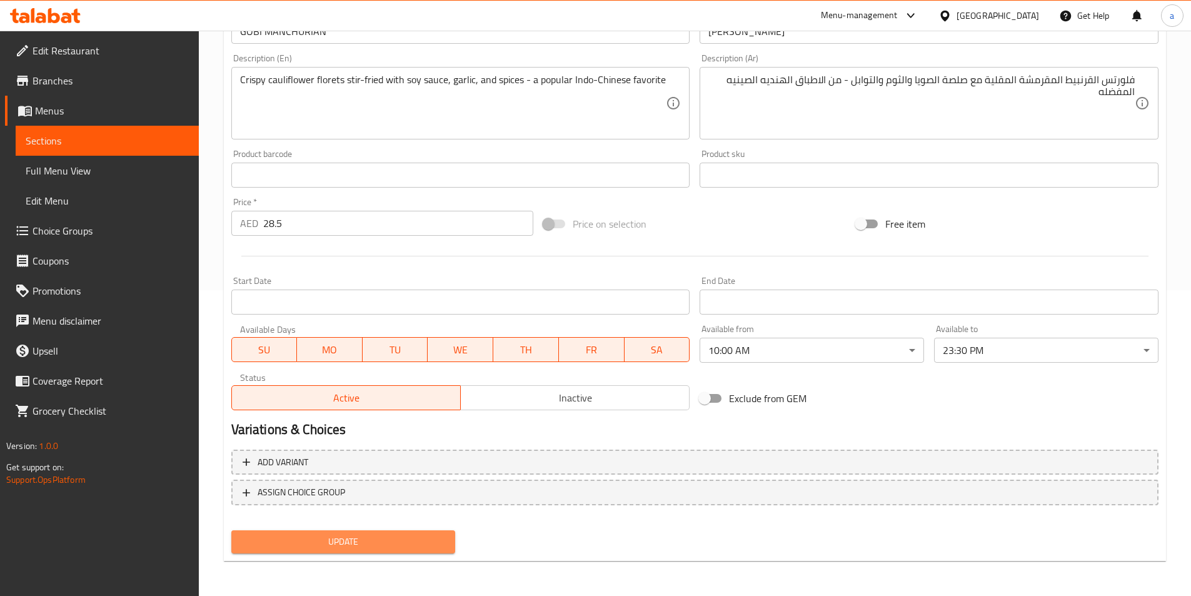
click at [368, 540] on span "Update" at bounding box center [343, 542] width 204 height 16
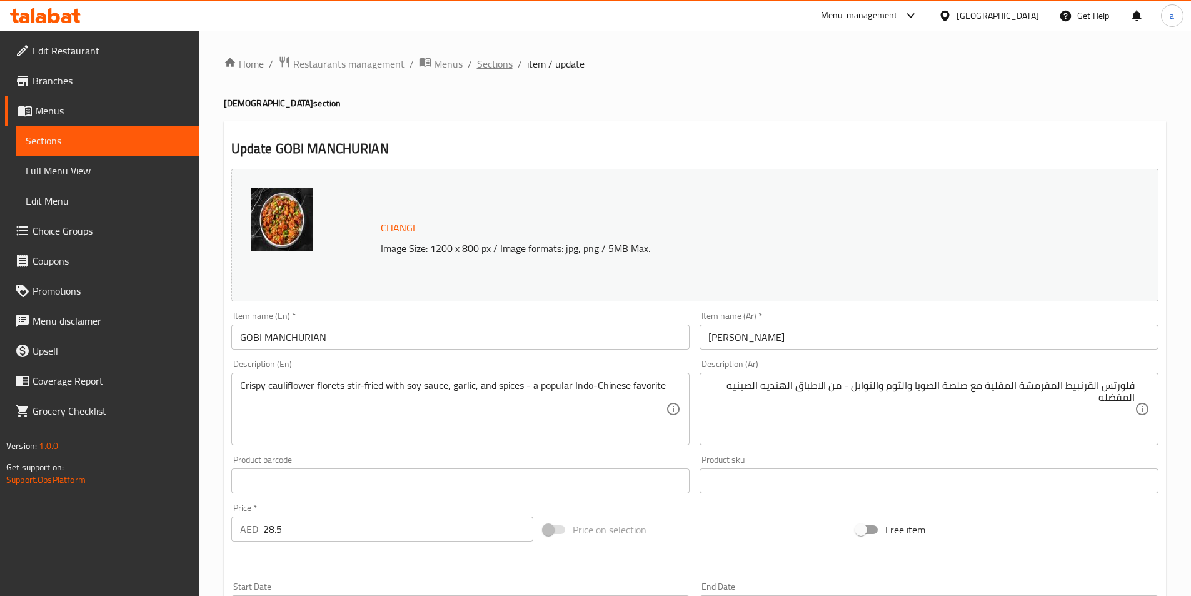
click at [497, 64] on span "Sections" at bounding box center [495, 63] width 36 height 15
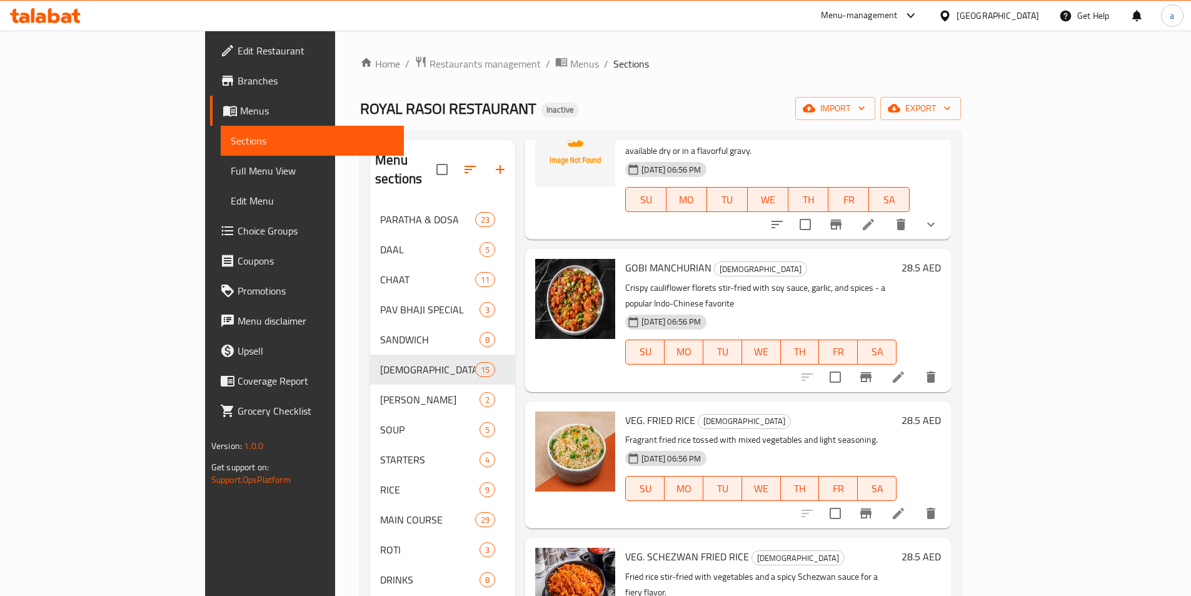
scroll to position [125, 0]
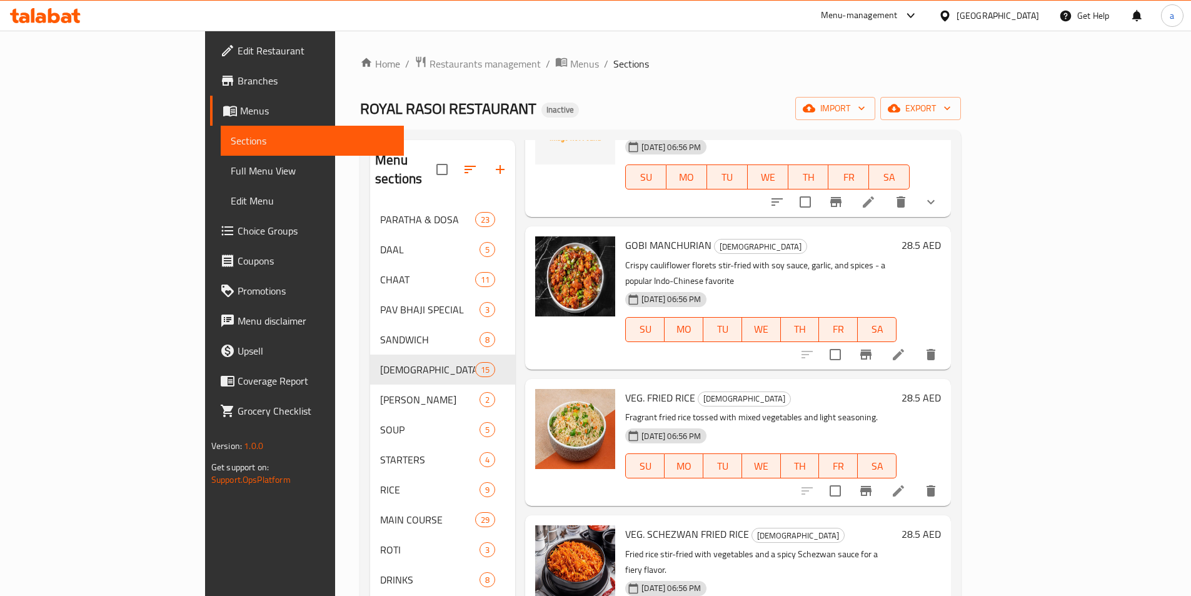
click at [916, 480] on li at bounding box center [898, 491] width 35 height 23
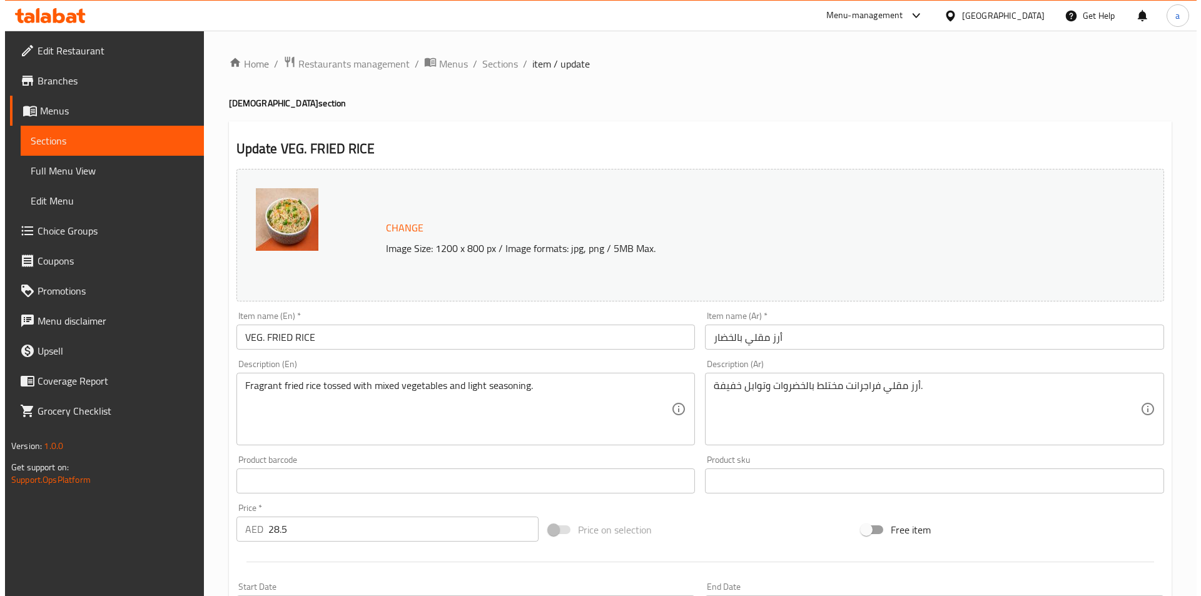
scroll to position [306, 0]
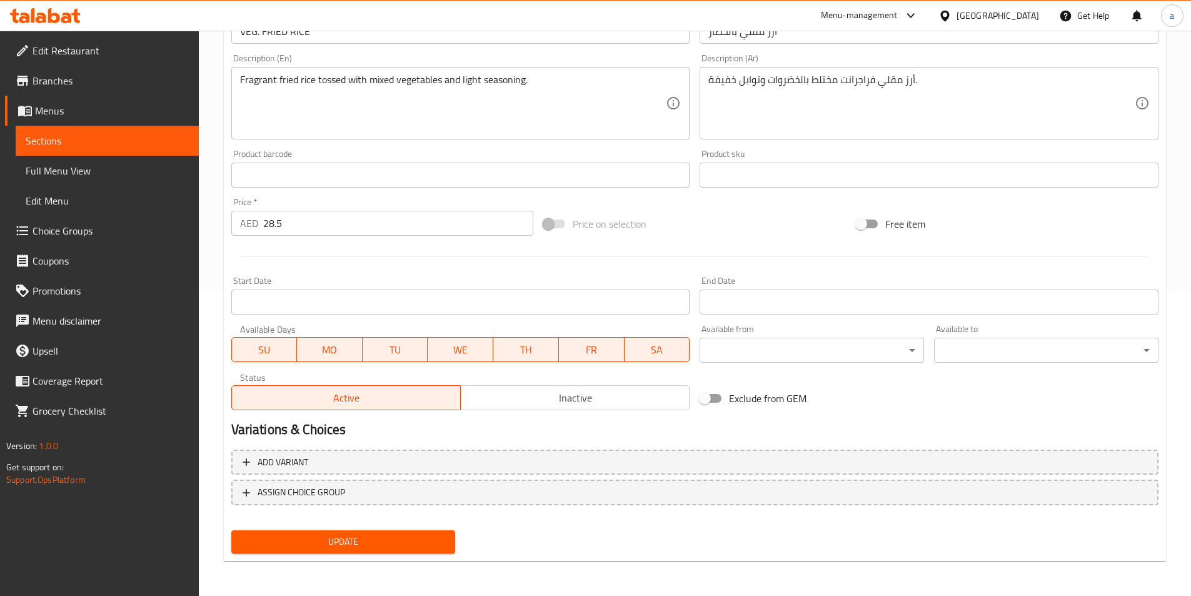
click at [823, 290] on body "​ Menu-management [GEOGRAPHIC_DATA] Get Help a Edit Restaurant Branches Menus S…" at bounding box center [595, 7] width 1191 height 565
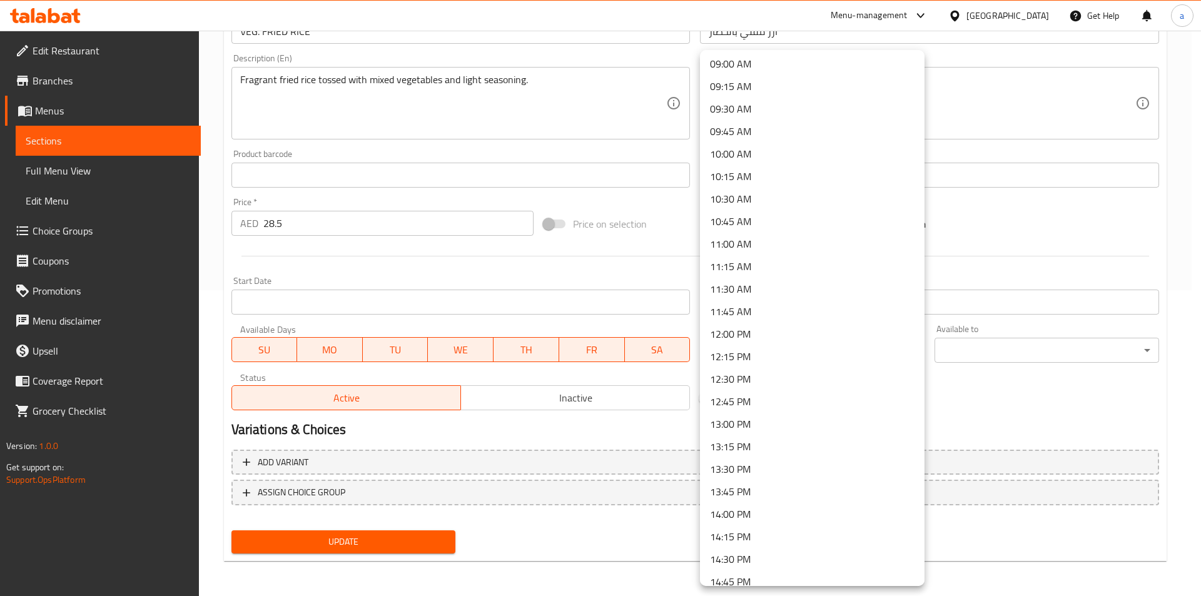
scroll to position [688, 0]
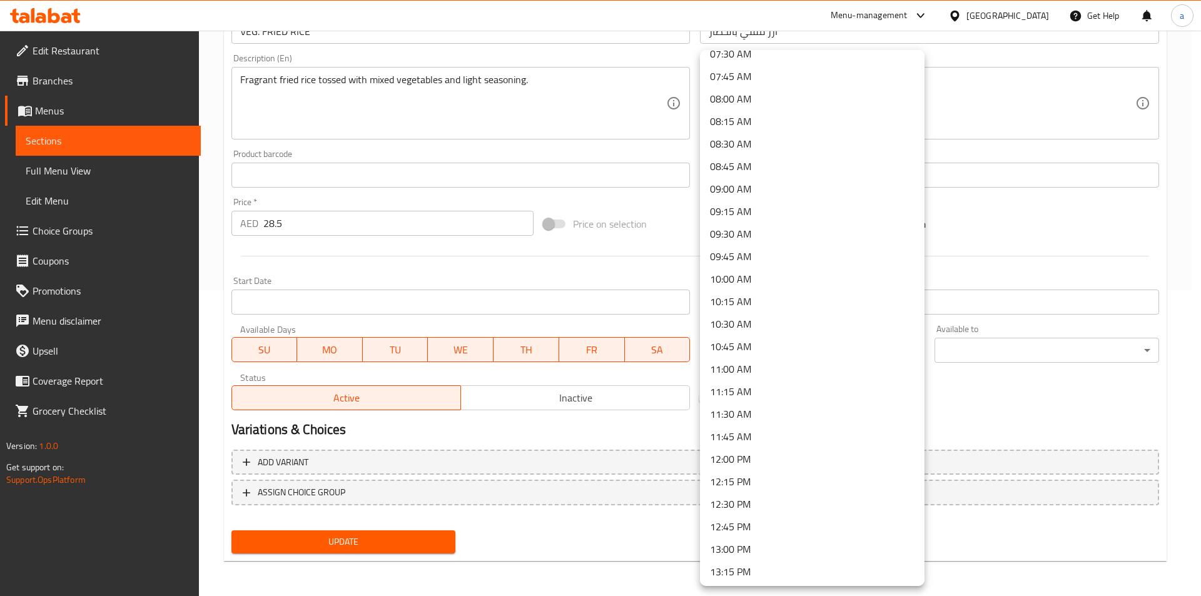
click at [752, 282] on li "10:00 AM" at bounding box center [812, 279] width 224 height 23
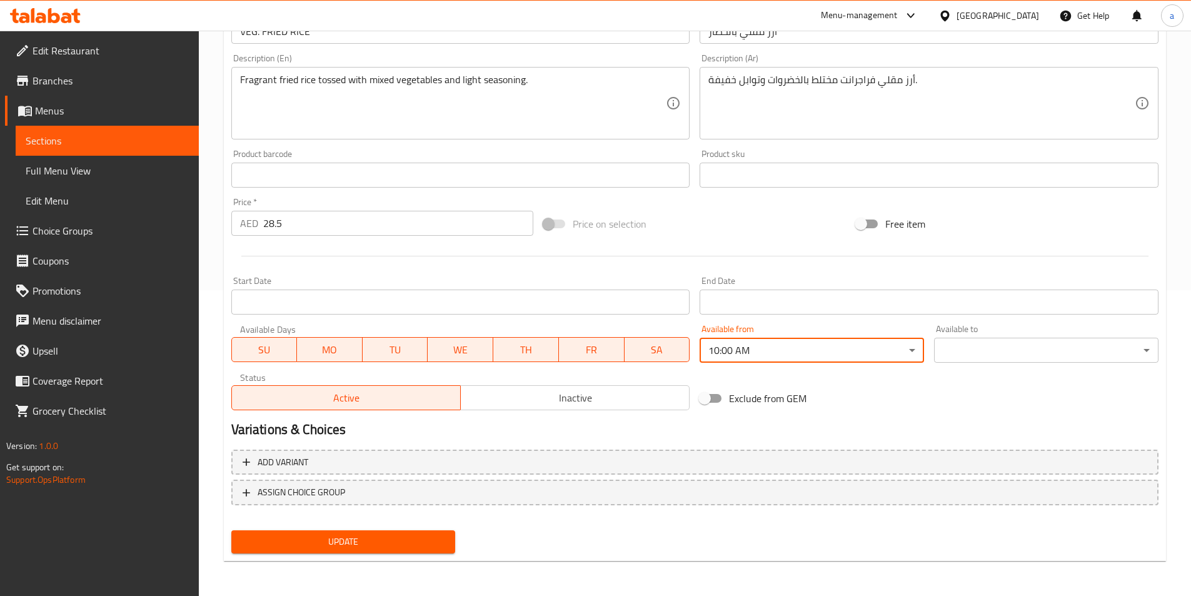
click at [989, 290] on body "​ Menu-management [GEOGRAPHIC_DATA] Get Help a Edit Restaurant Branches Menus S…" at bounding box center [595, 7] width 1191 height 565
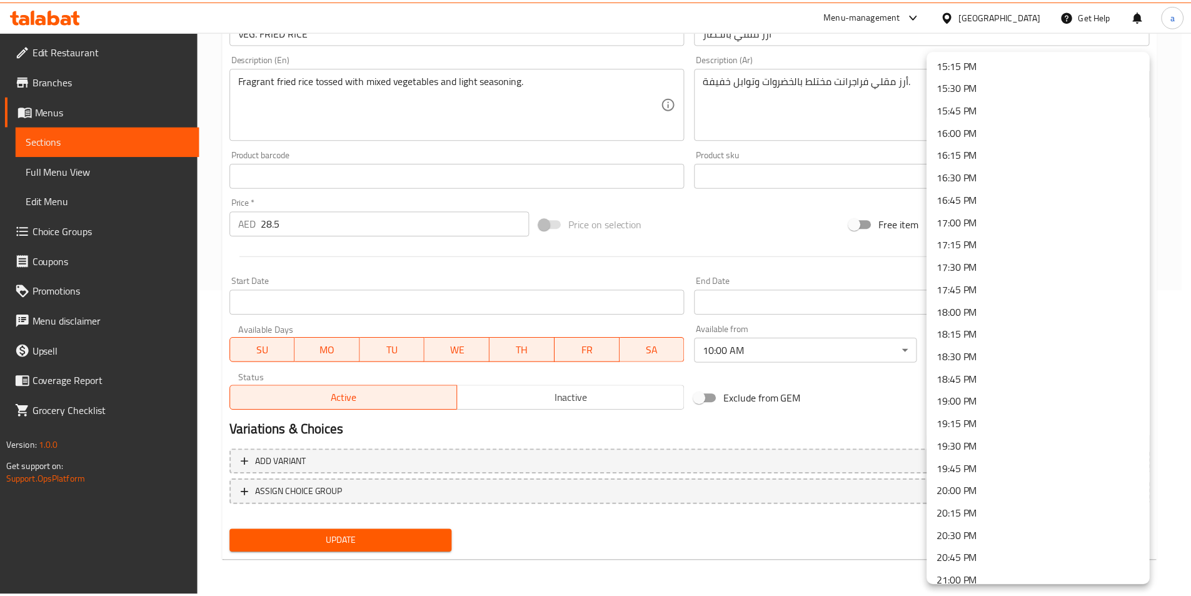
scroll to position [1658, 0]
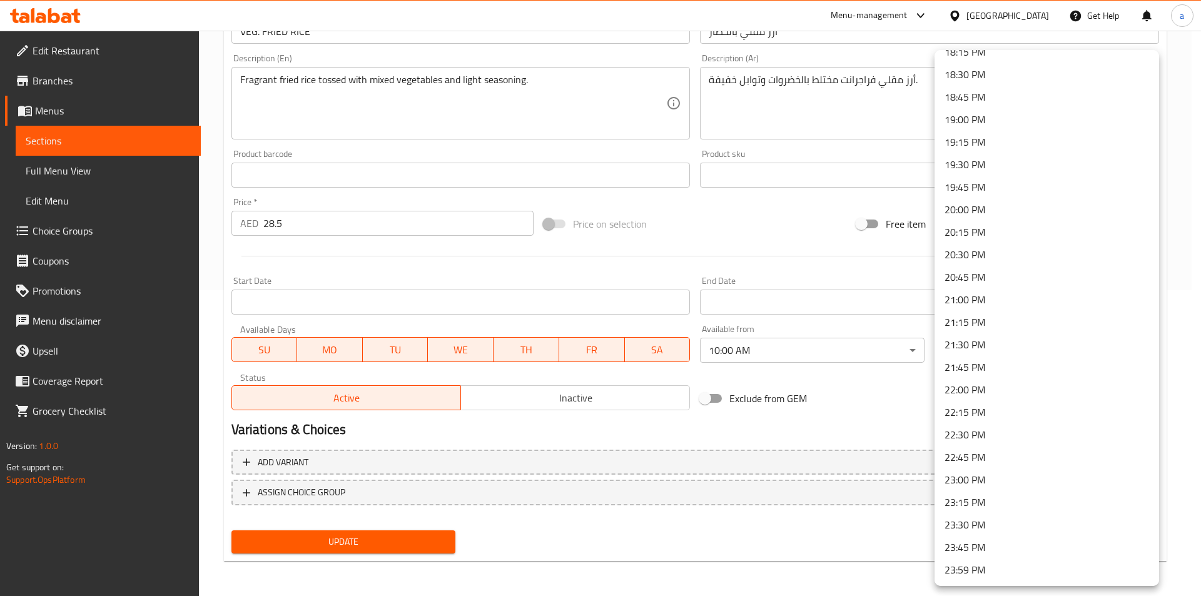
click at [980, 526] on li "23:30 PM" at bounding box center [1046, 524] width 224 height 23
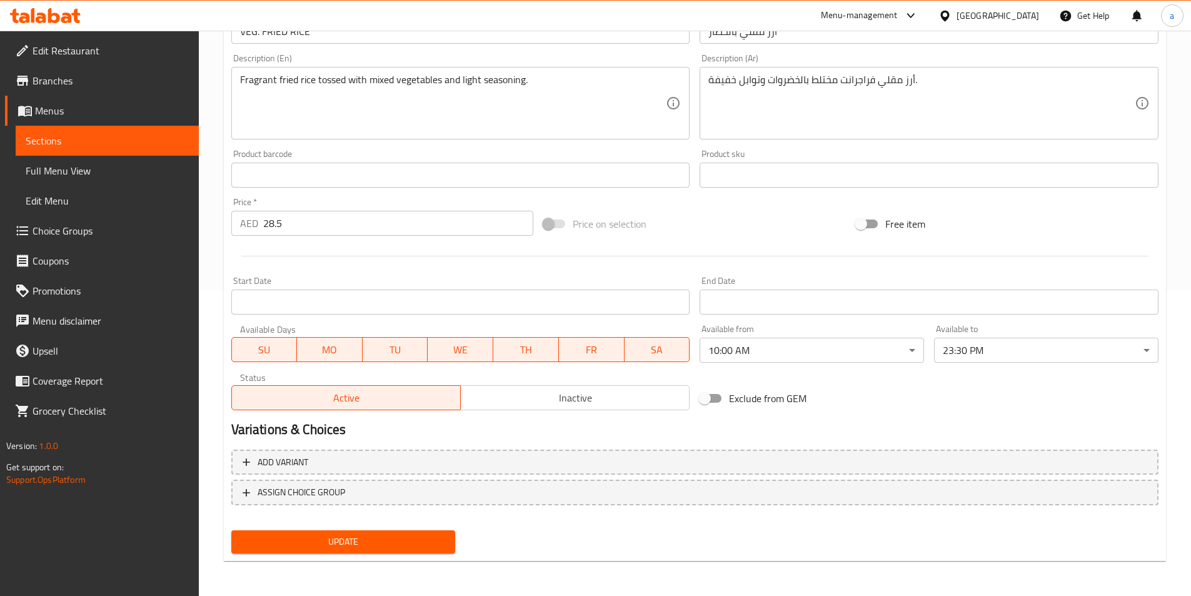
click at [436, 545] on span "Update" at bounding box center [343, 542] width 204 height 16
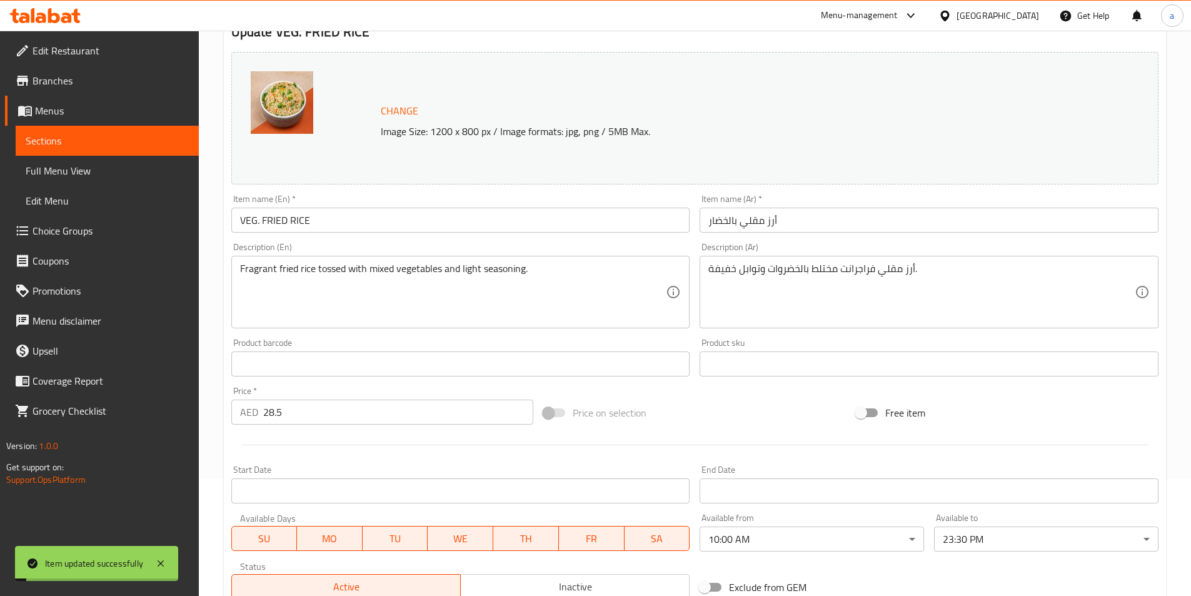
scroll to position [0, 0]
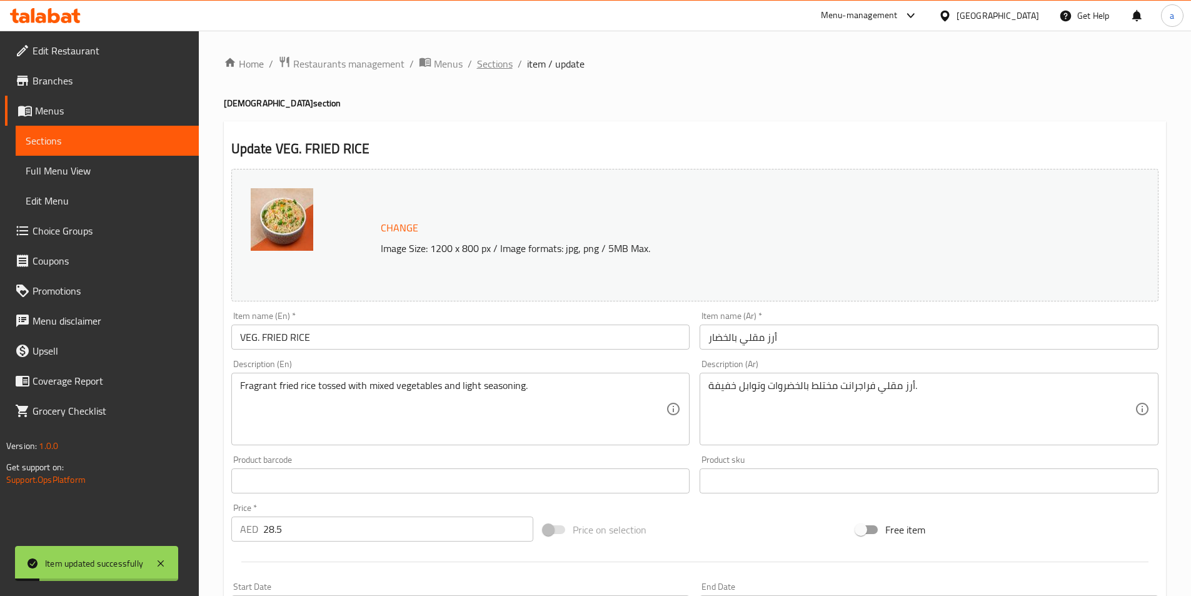
click at [494, 69] on span "Sections" at bounding box center [495, 63] width 36 height 15
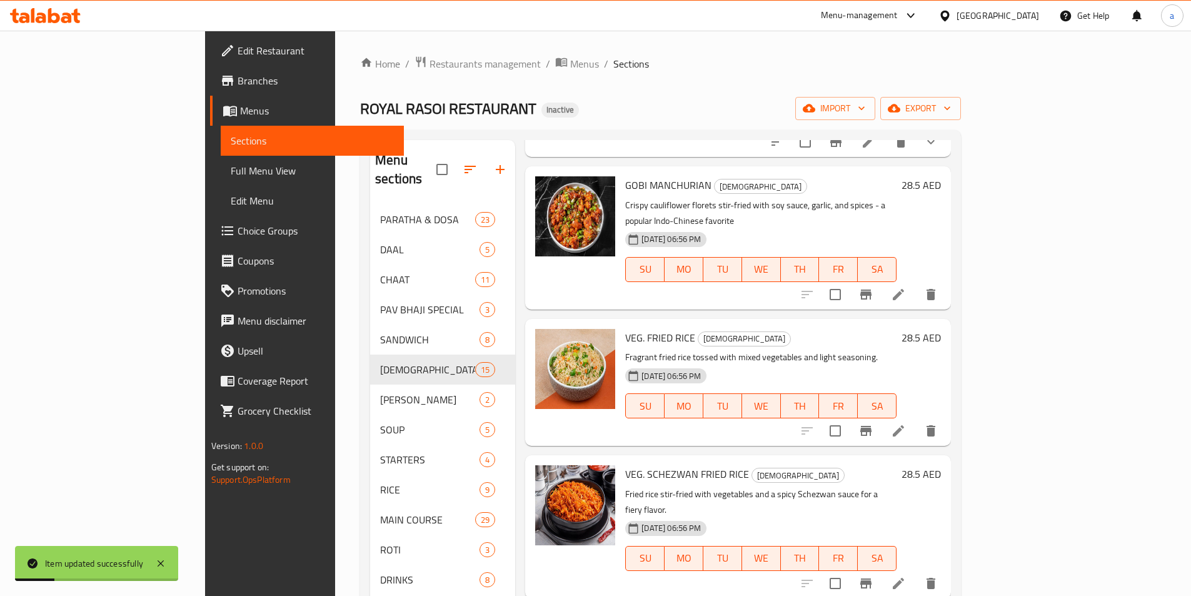
scroll to position [188, 0]
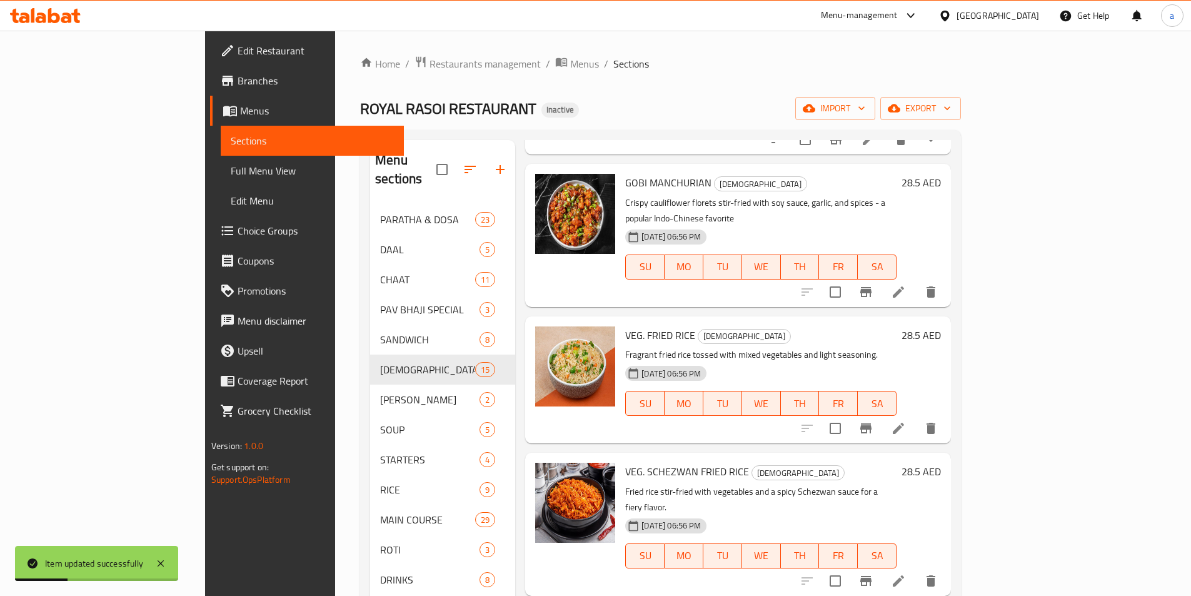
click at [916, 570] on li at bounding box center [898, 581] width 35 height 23
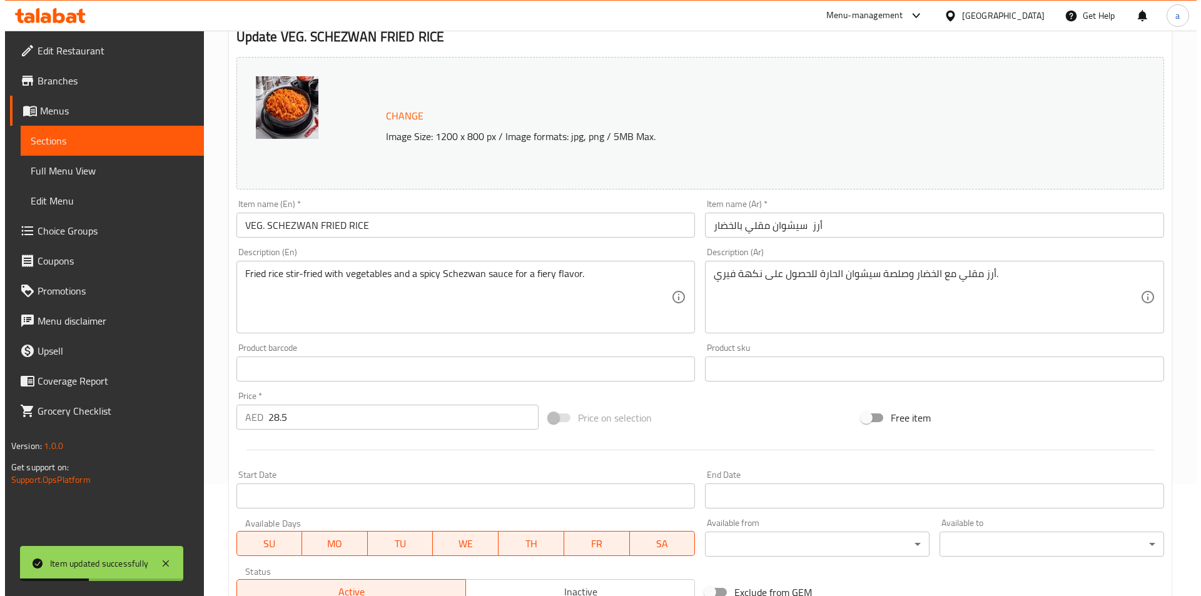
scroll to position [250, 0]
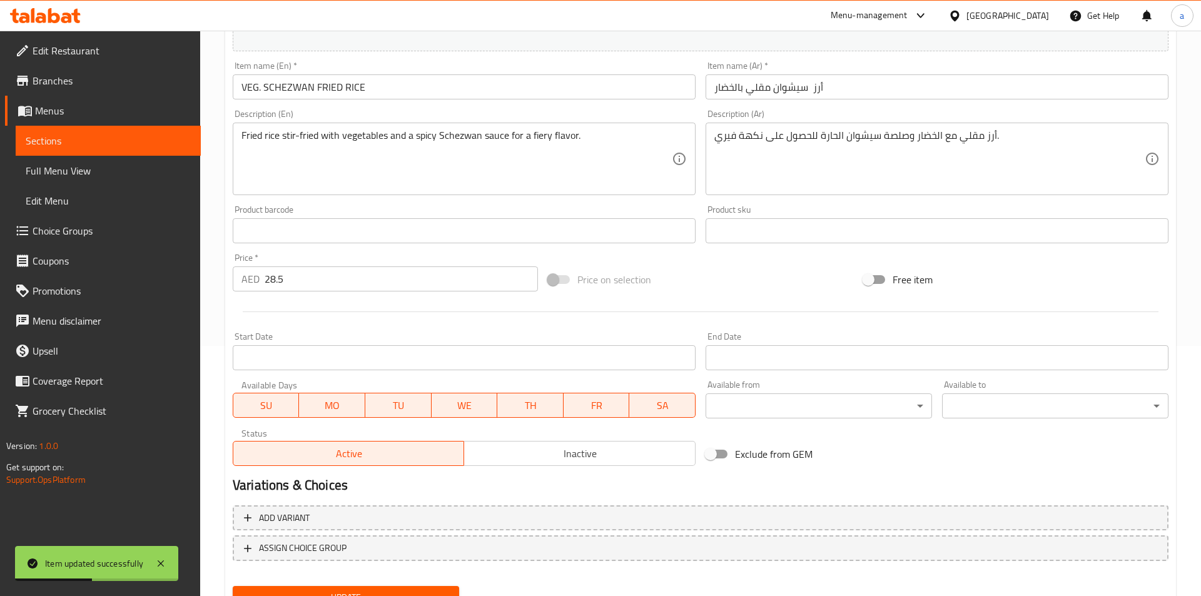
click at [793, 346] on body "Item updated successfully ​ Menu-management [GEOGRAPHIC_DATA] Get Help a Edit R…" at bounding box center [600, 63] width 1201 height 565
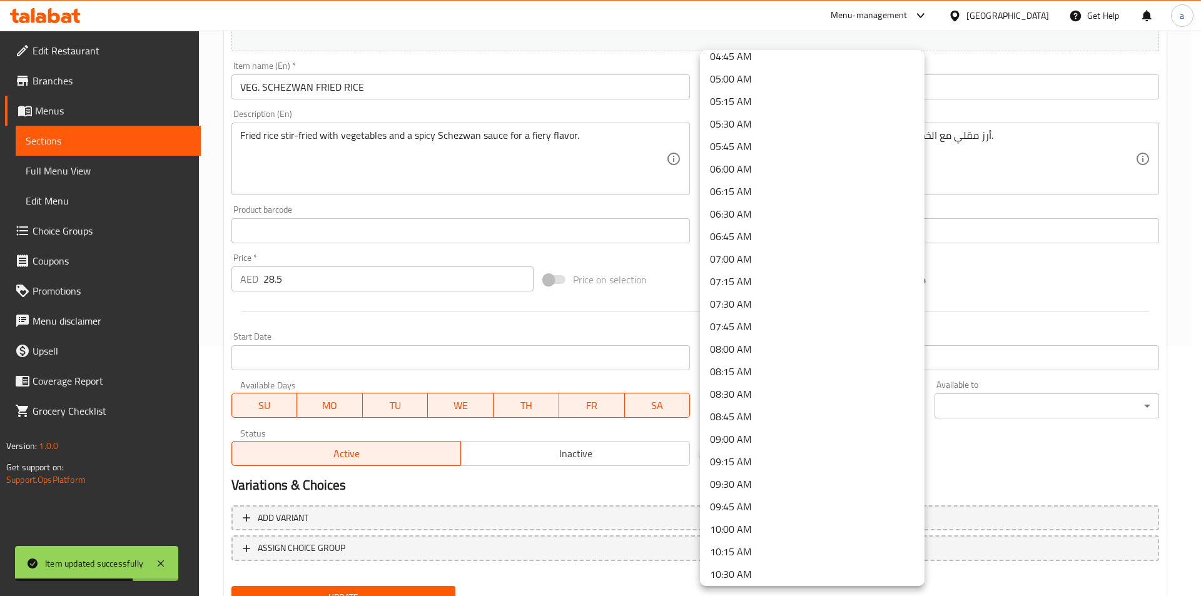
scroll to position [563, 0]
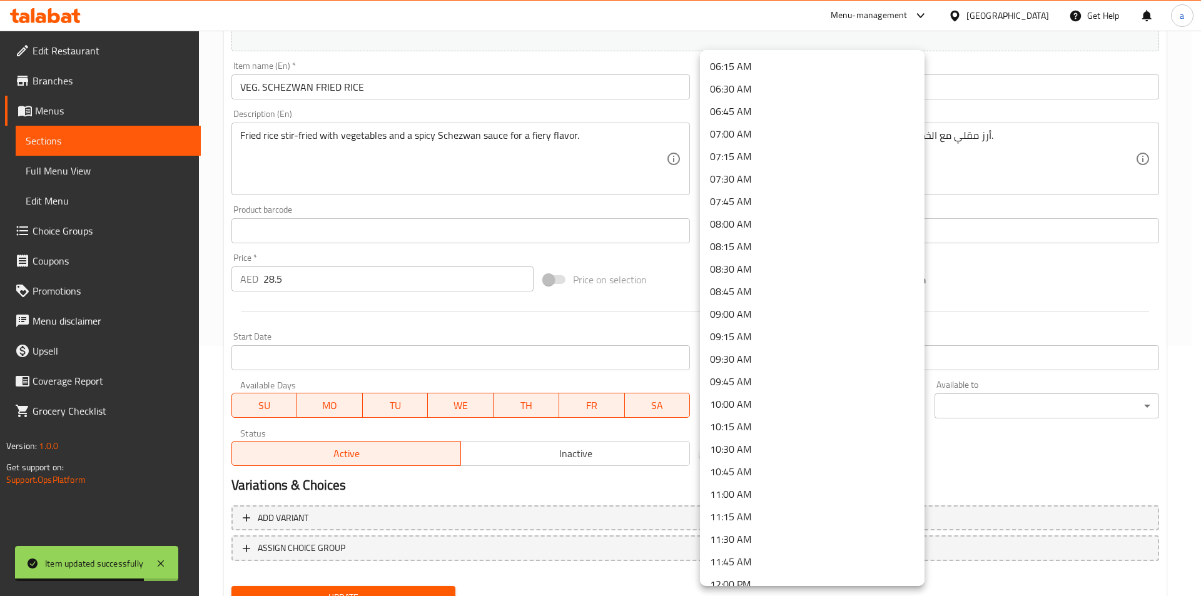
click at [767, 400] on li "10:00 AM" at bounding box center [812, 404] width 224 height 23
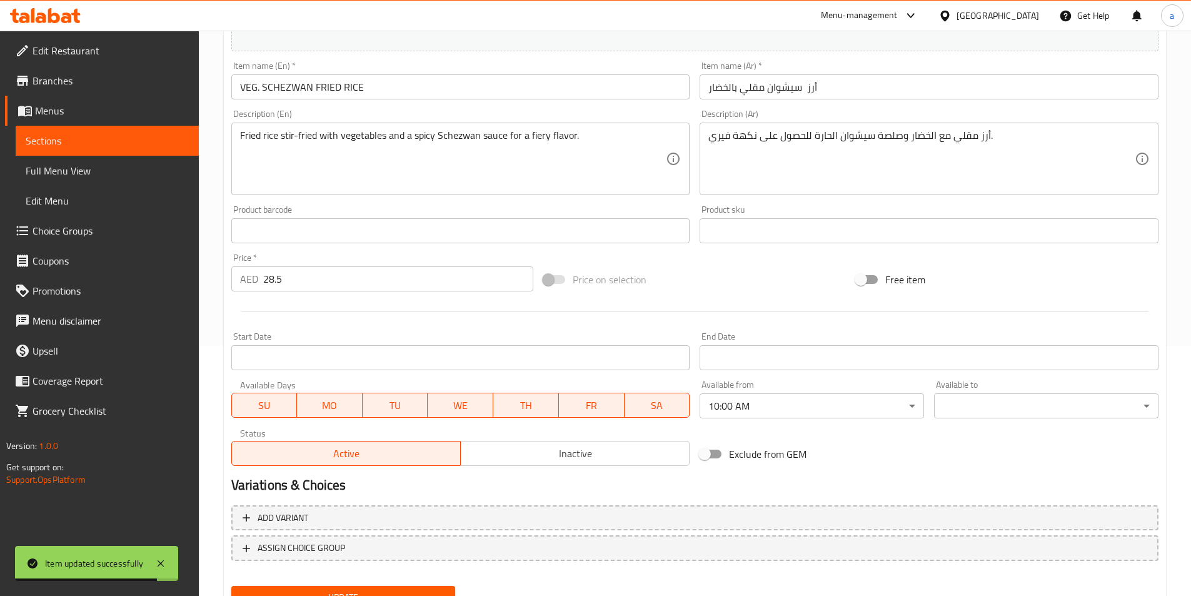
click at [964, 346] on body "Item updated successfully ​ Menu-management [GEOGRAPHIC_DATA] Get Help a Edit R…" at bounding box center [595, 63] width 1191 height 565
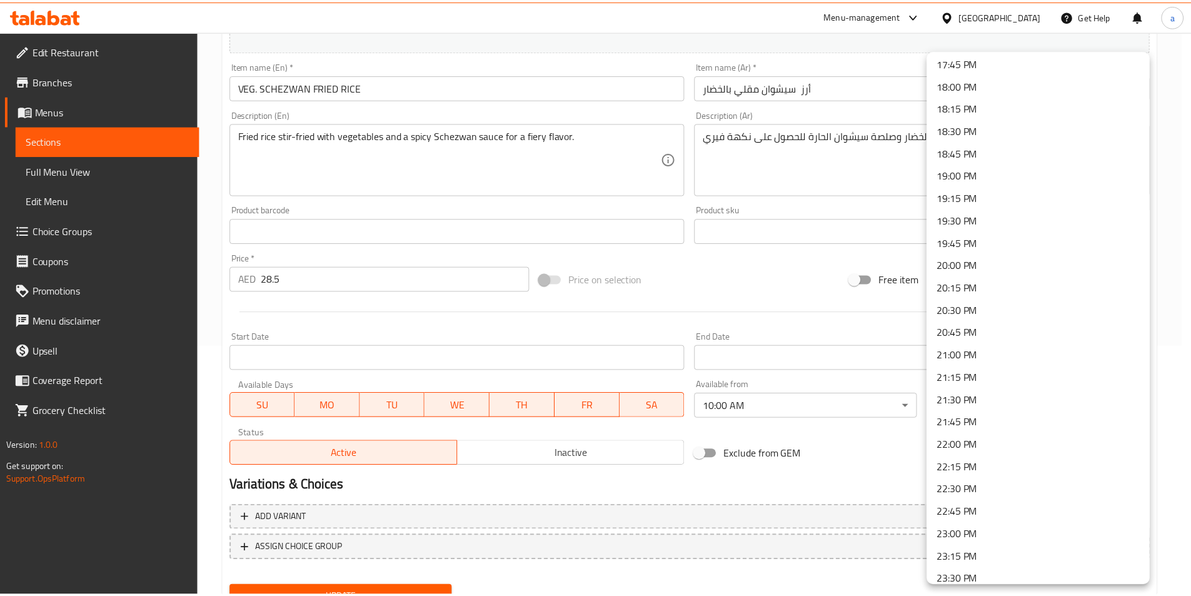
scroll to position [1658, 0]
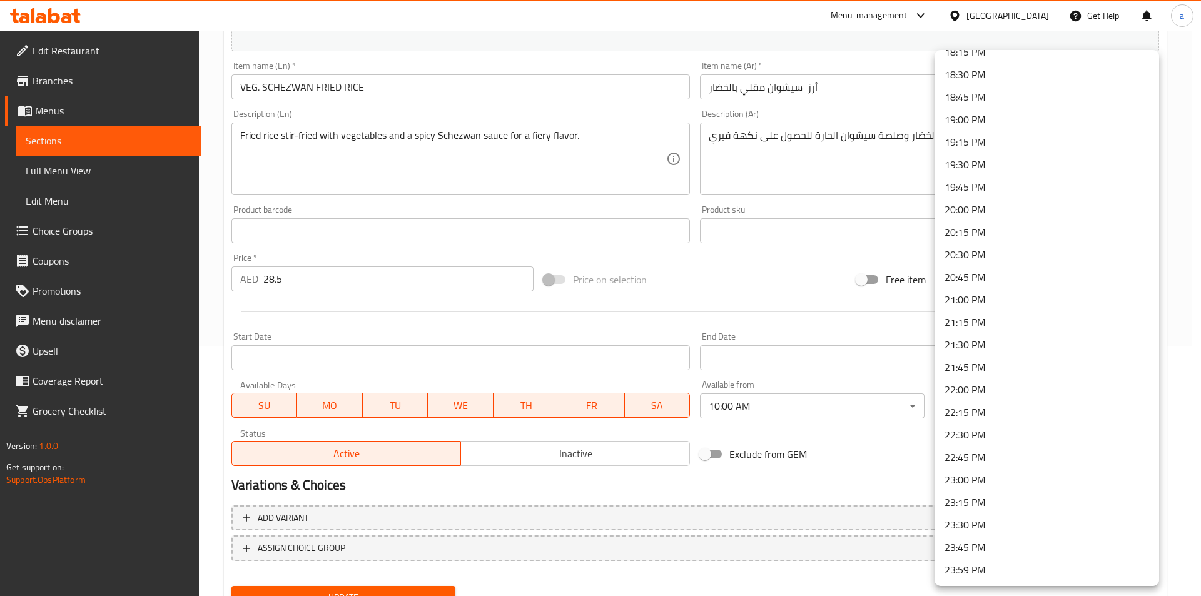
click at [991, 529] on li "23:30 PM" at bounding box center [1046, 524] width 224 height 23
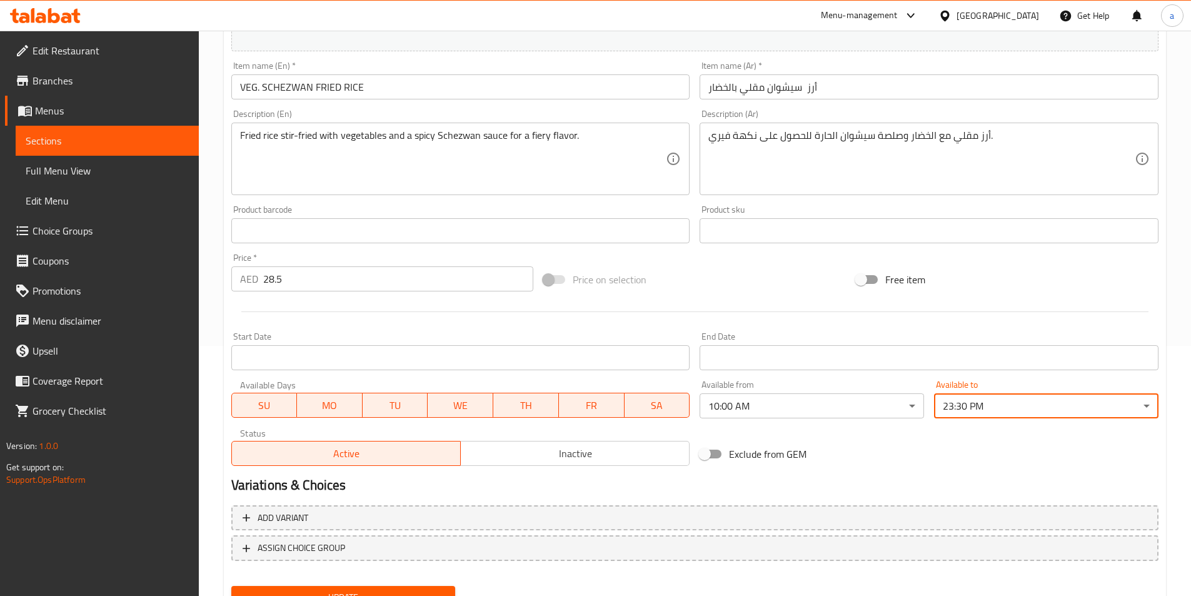
click at [850, 461] on div "00:00 AM 00:15 AM 00:30 AM 00:45 AM 01:00 AM 01:15 AM 01:30 AM 01:45 AM 02:00 A…" at bounding box center [595, 298] width 1191 height 596
click at [410, 595] on span "Update" at bounding box center [343, 598] width 204 height 16
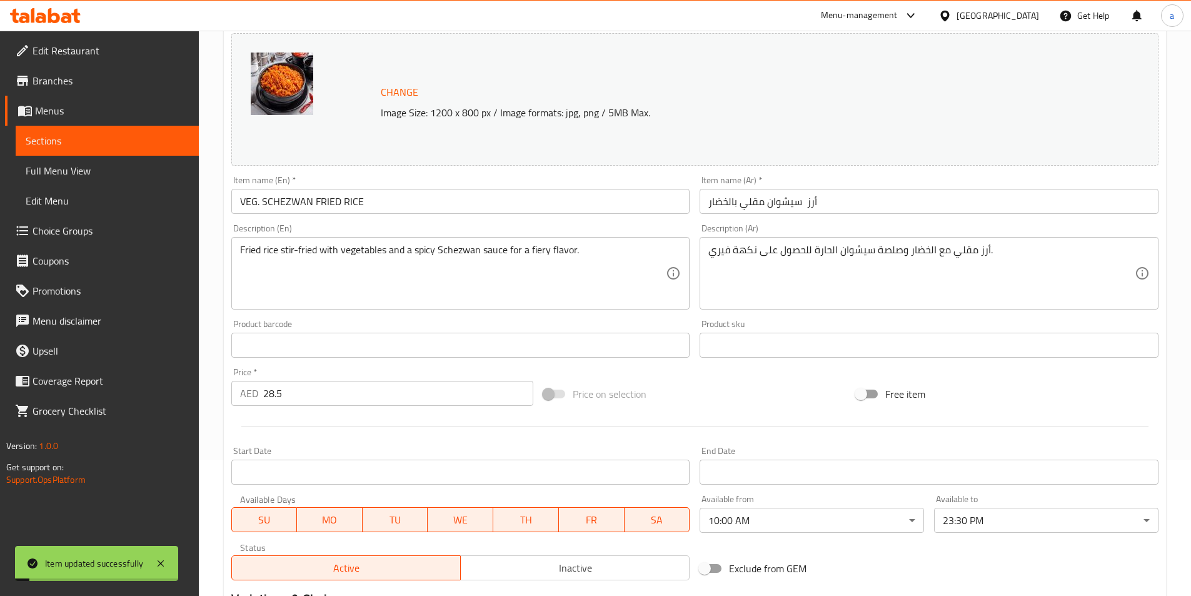
scroll to position [0, 0]
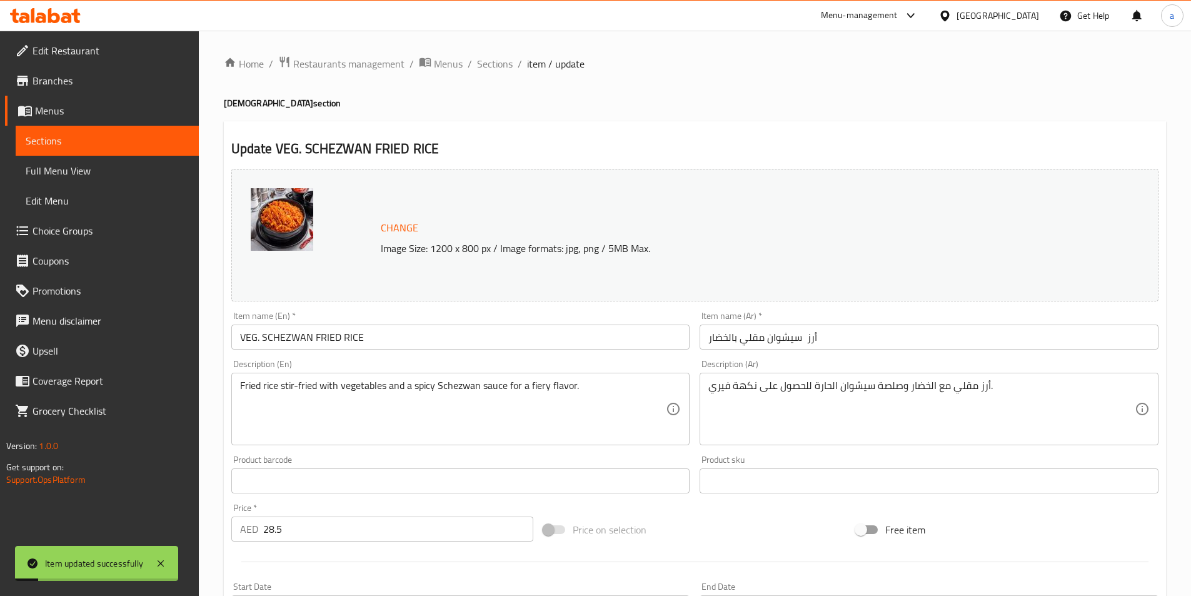
click at [500, 74] on div "Home / Restaurants management / Menus / Sections / item / update CHINESE sectio…" at bounding box center [695, 466] width 942 height 821
click at [500, 71] on span "Sections" at bounding box center [495, 63] width 36 height 15
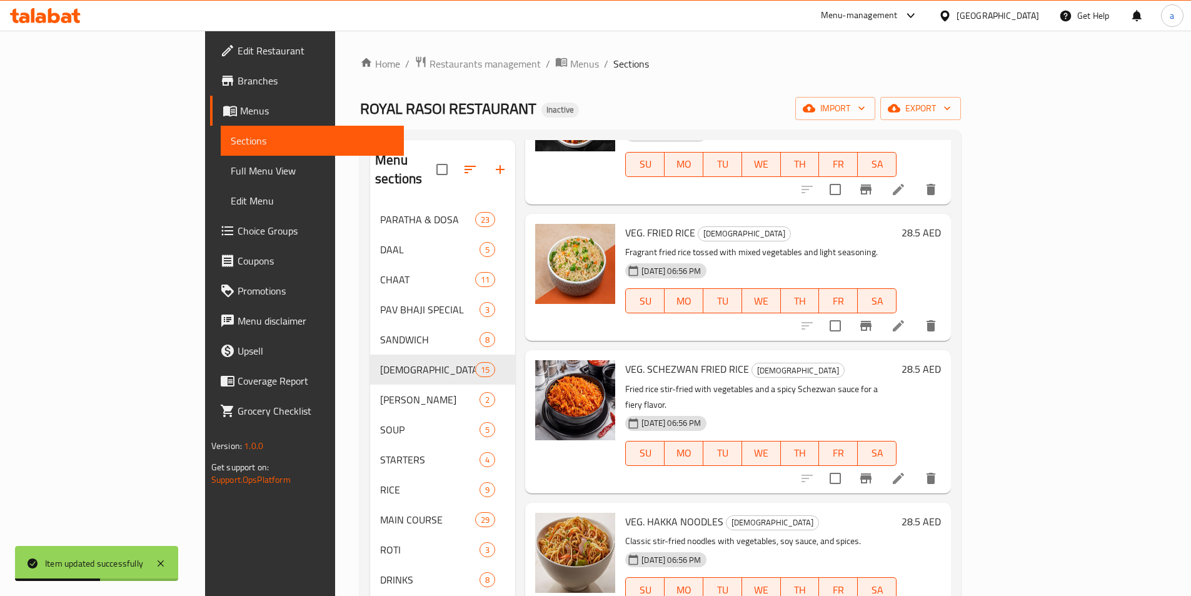
scroll to position [313, 0]
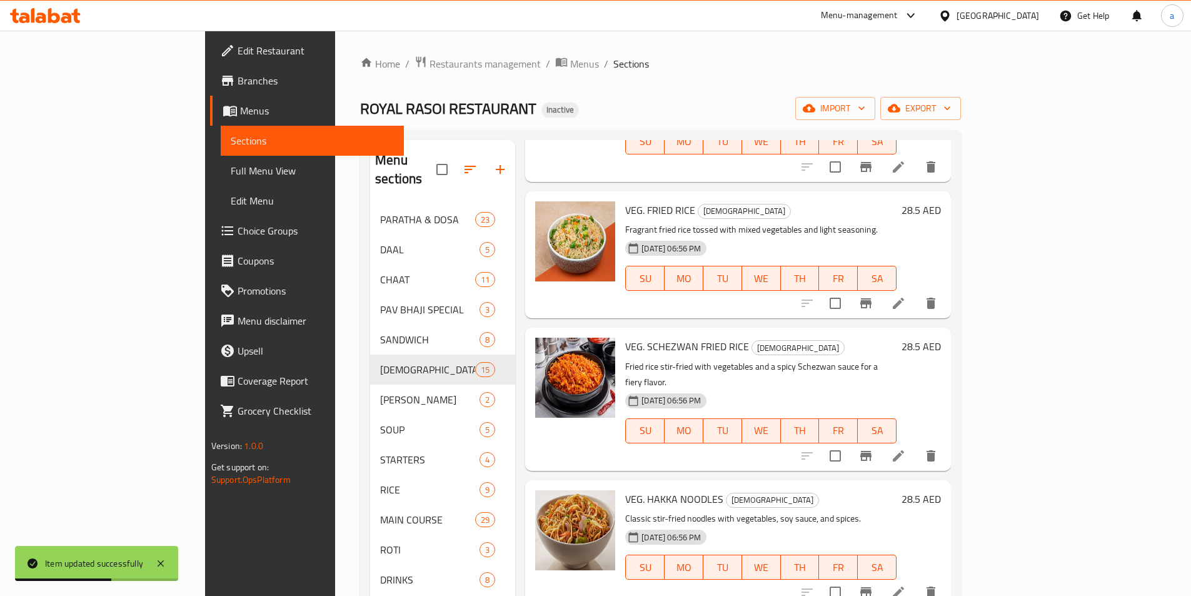
click at [904, 450] on icon at bounding box center [898, 455] width 11 height 11
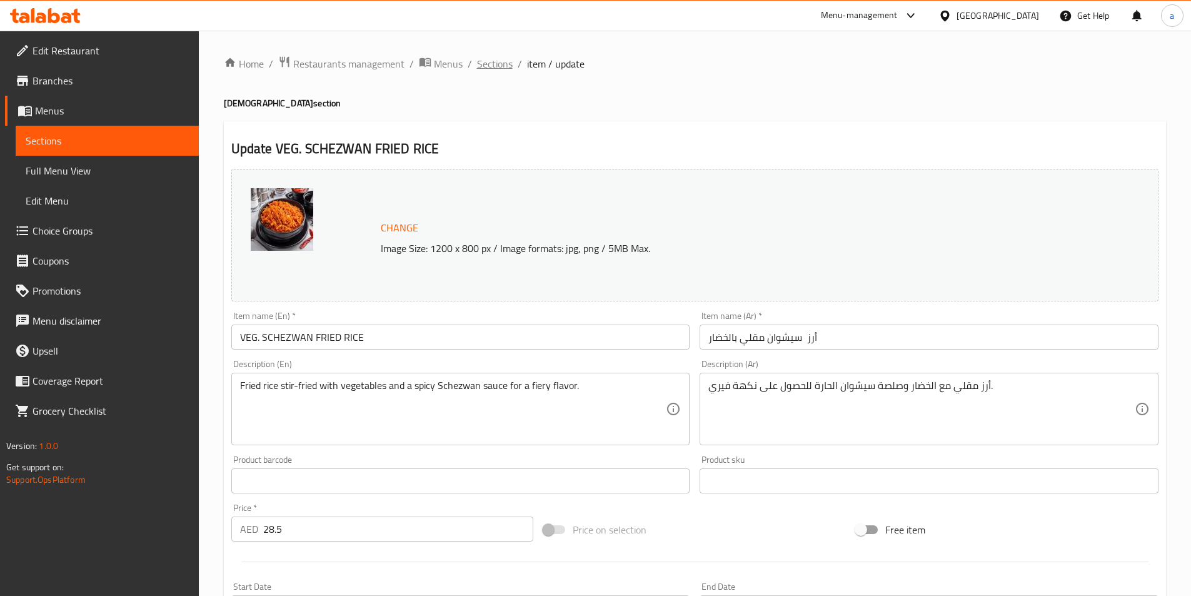
click at [482, 63] on span "Sections" at bounding box center [495, 63] width 36 height 15
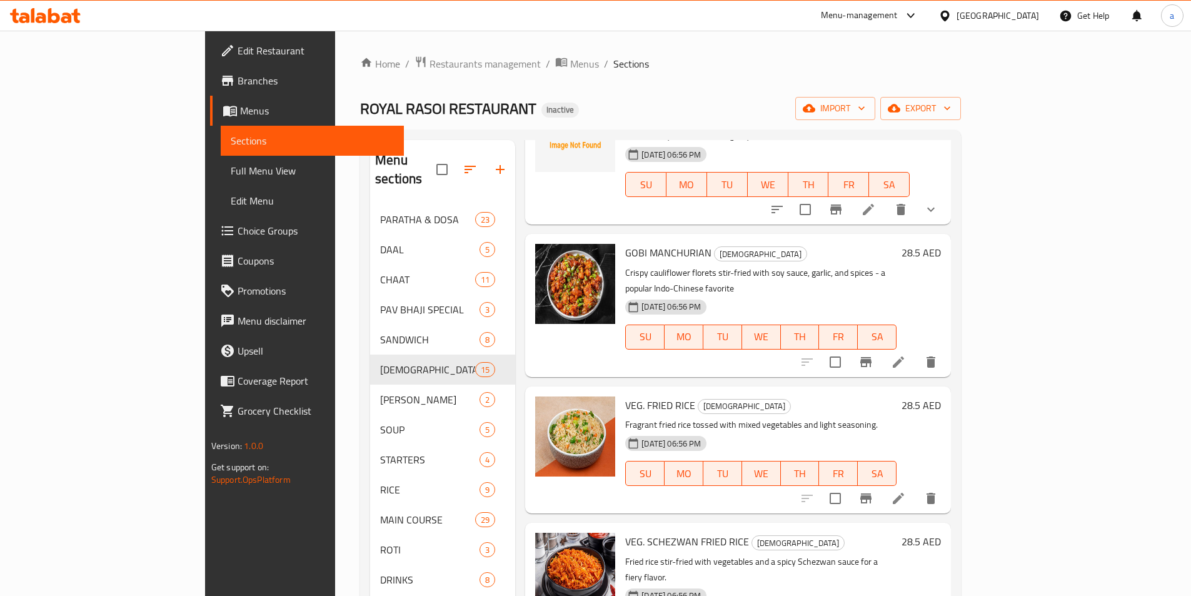
scroll to position [125, 0]
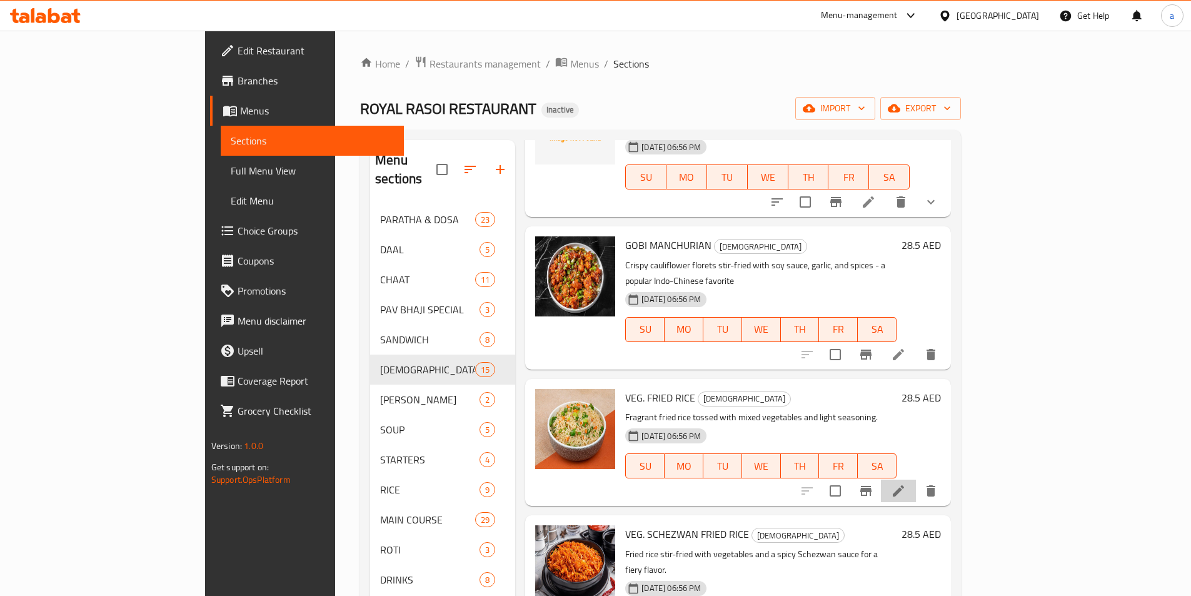
click at [916, 480] on li at bounding box center [898, 491] width 35 height 23
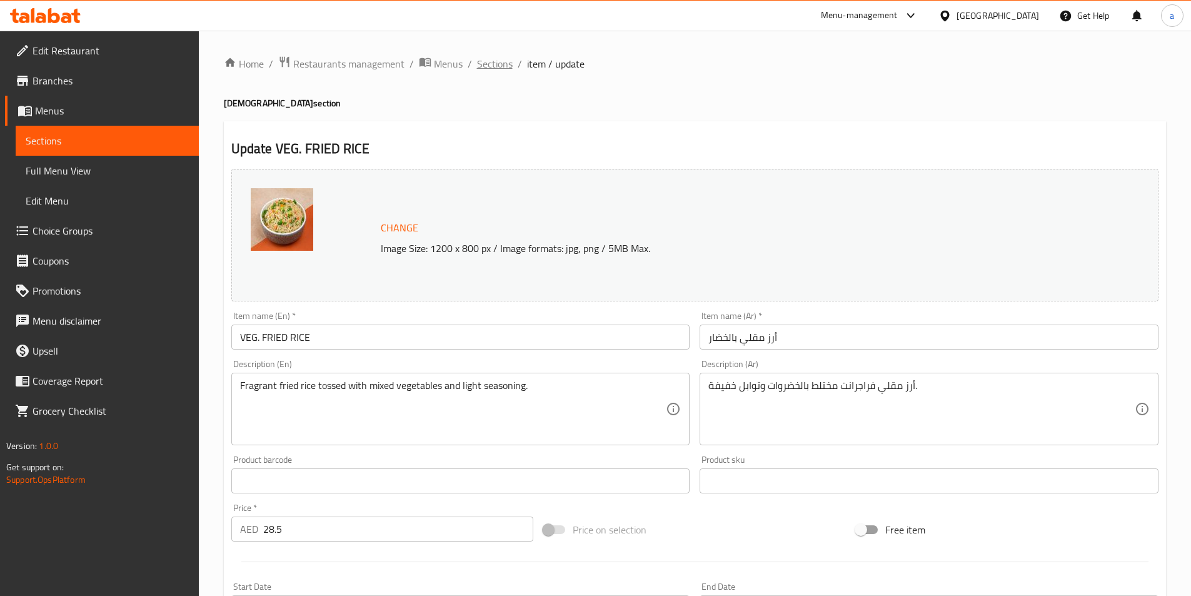
click at [478, 60] on span "Sections" at bounding box center [495, 63] width 36 height 15
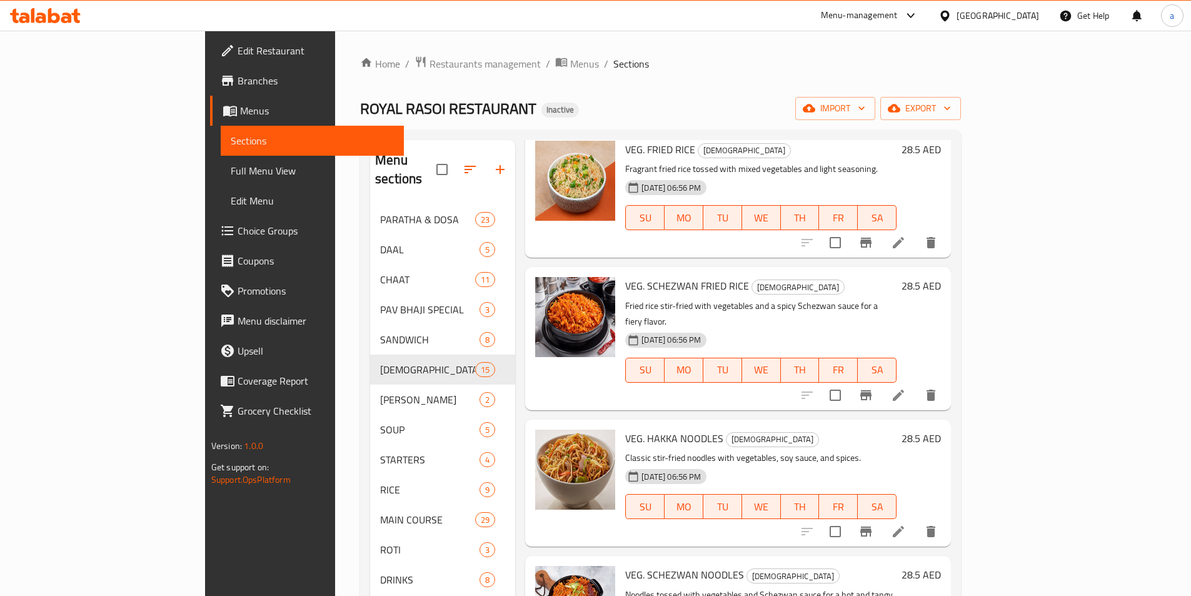
scroll to position [375, 0]
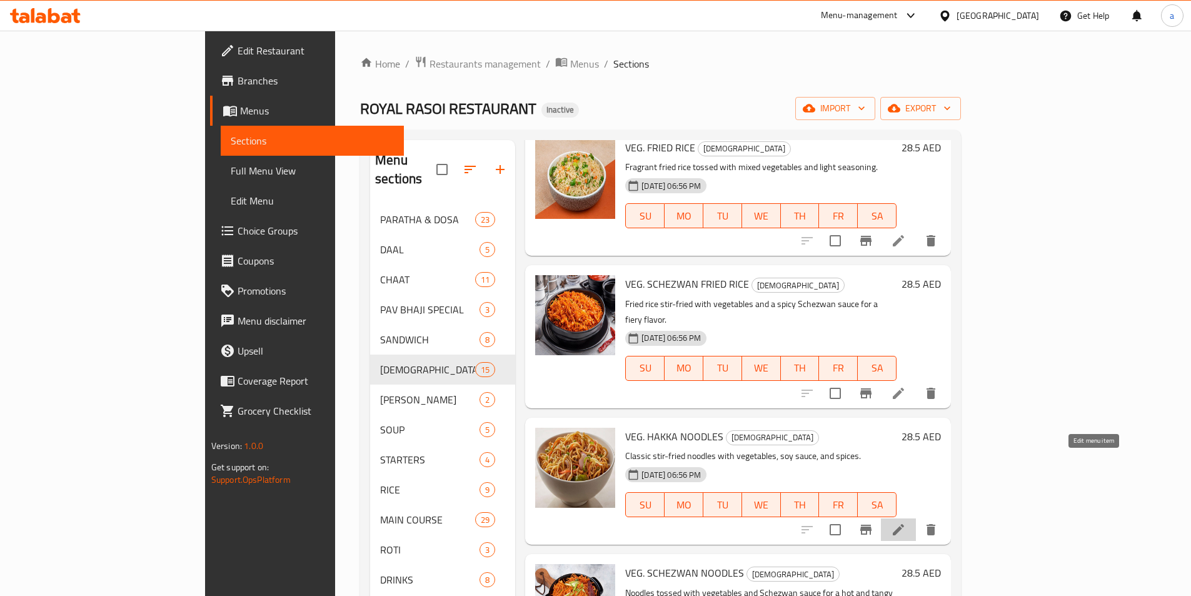
click at [906, 522] on icon at bounding box center [898, 529] width 15 height 15
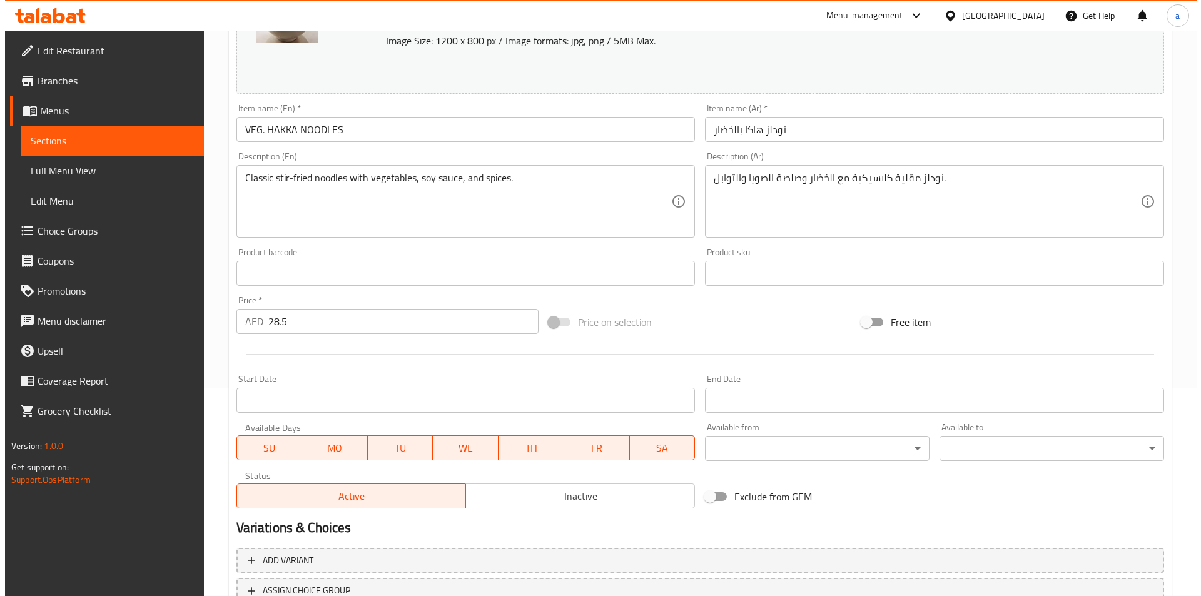
scroll to position [250, 0]
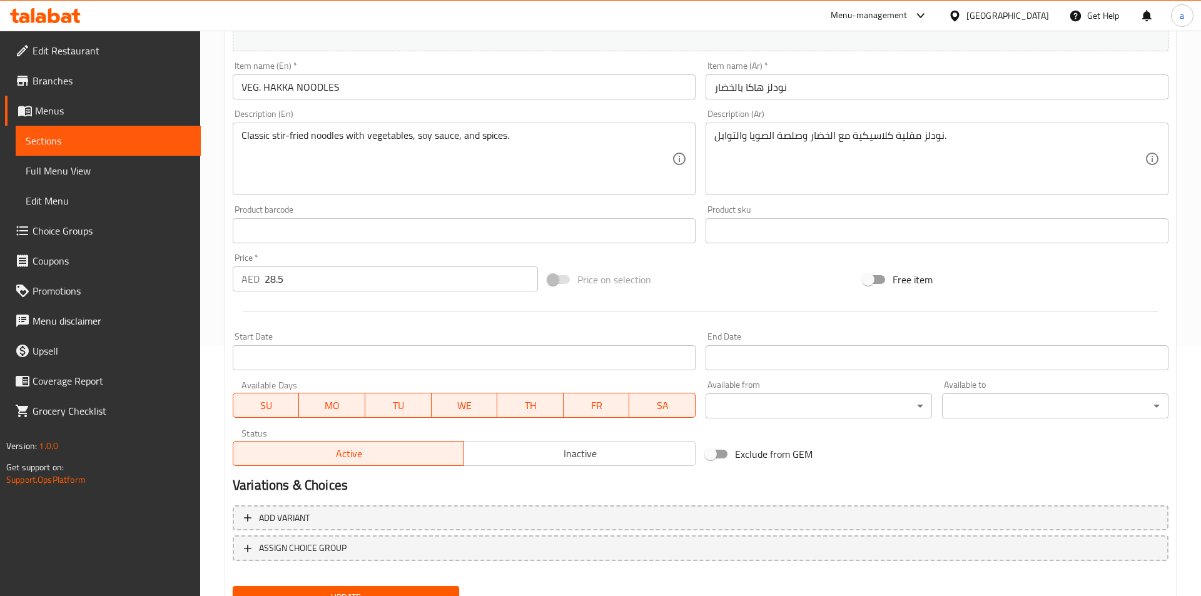
click at [702, 346] on body "​ Menu-management United Arab Emirates Get Help a Edit Restaurant Branches Menu…" at bounding box center [600, 63] width 1201 height 565
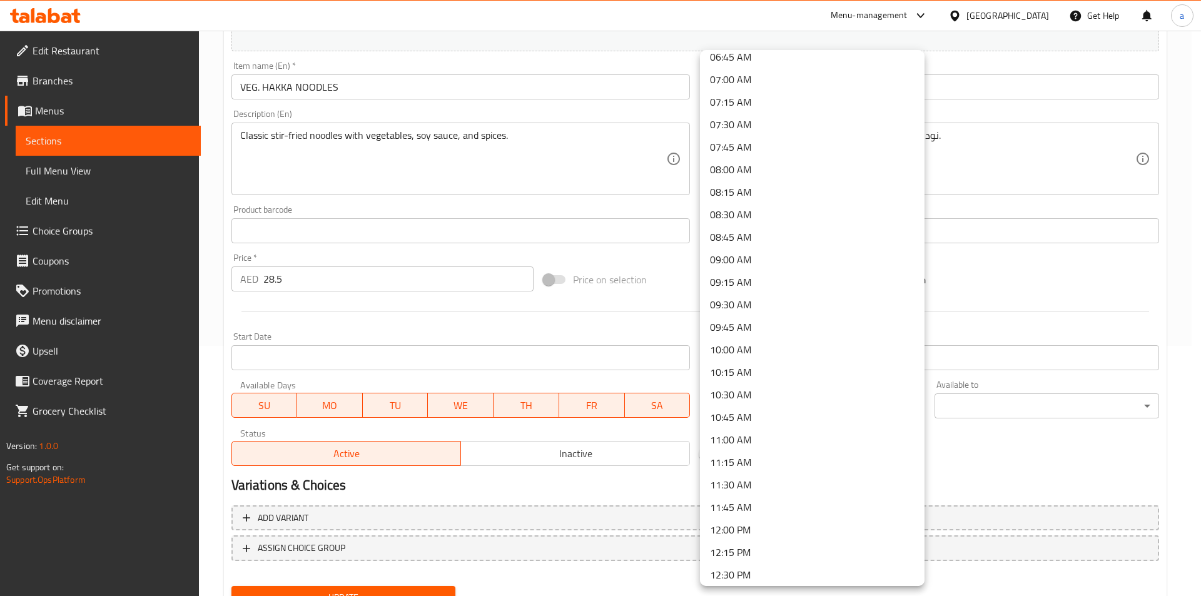
scroll to position [625, 0]
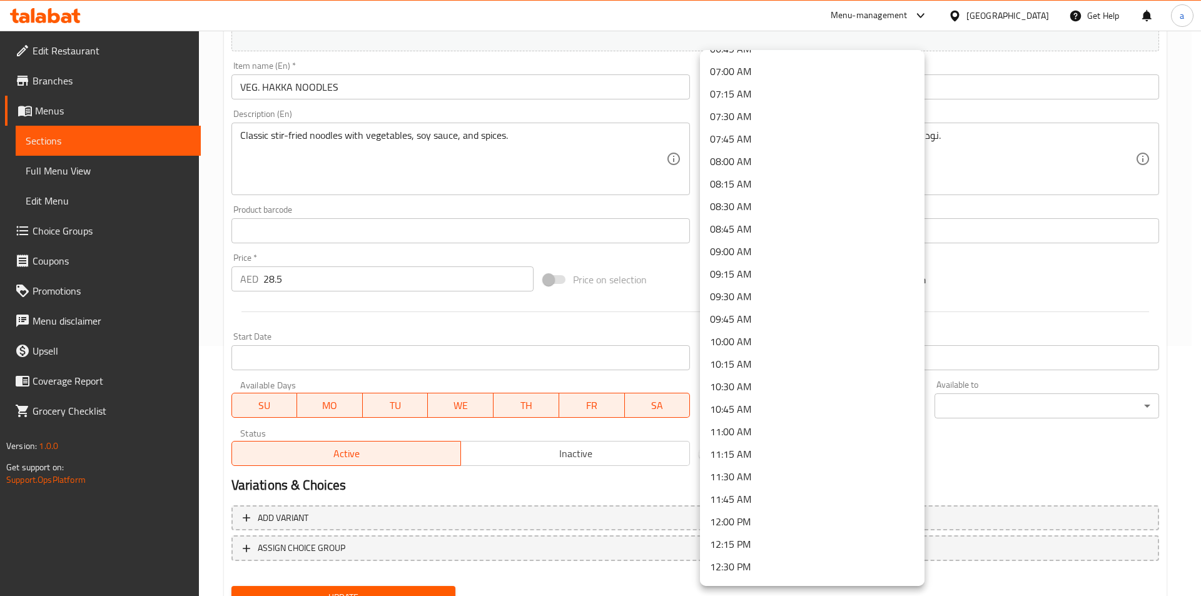
click at [758, 338] on li "10:00 AM" at bounding box center [812, 341] width 224 height 23
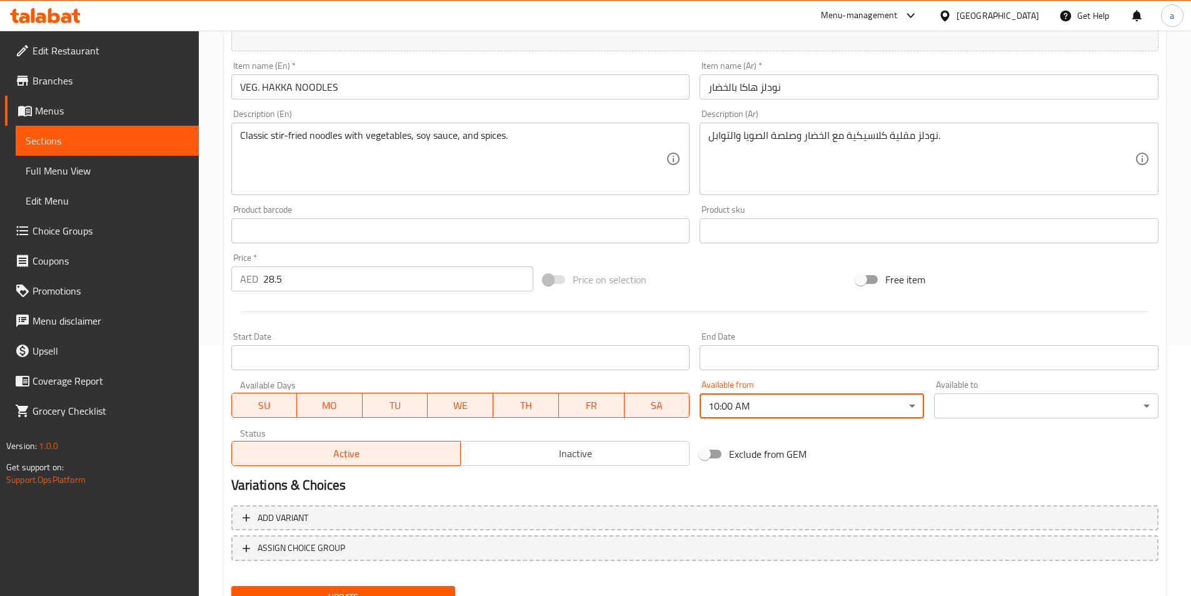
click at [970, 346] on body "​ Menu-management United Arab Emirates Get Help a Edit Restaurant Branches Menu…" at bounding box center [595, 63] width 1191 height 565
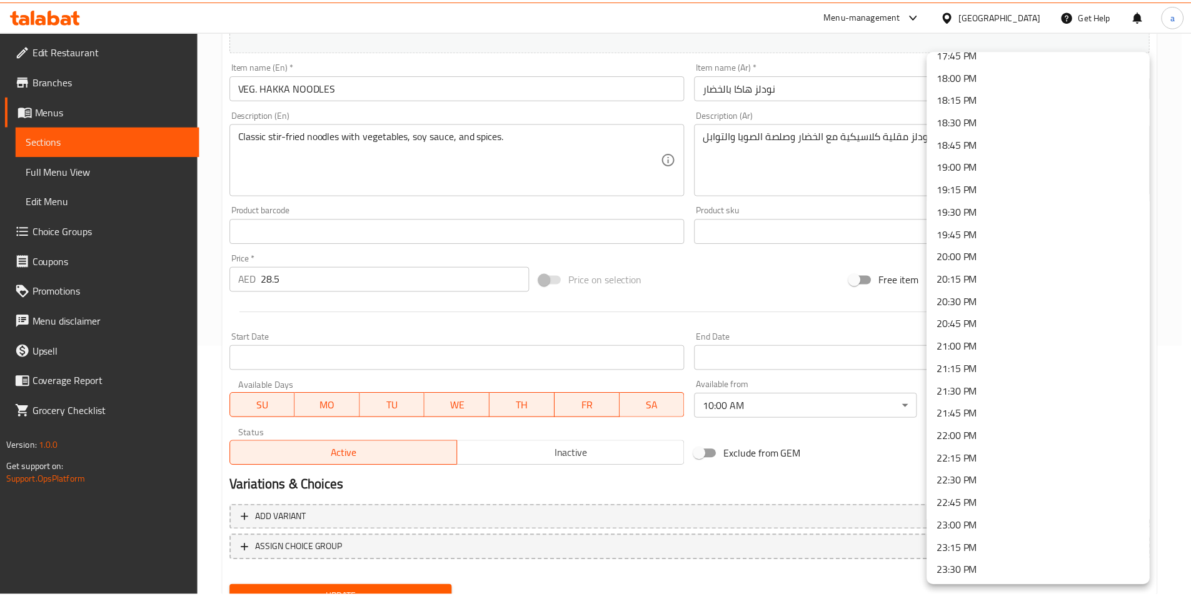
scroll to position [1658, 0]
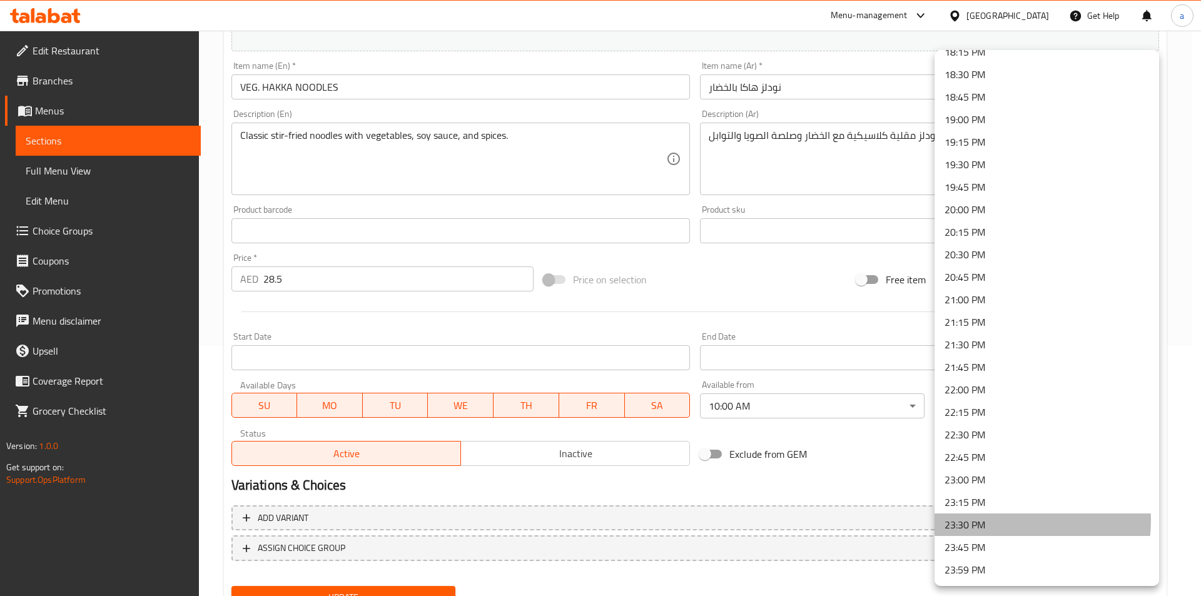
click at [982, 520] on li "23:30 PM" at bounding box center [1046, 524] width 224 height 23
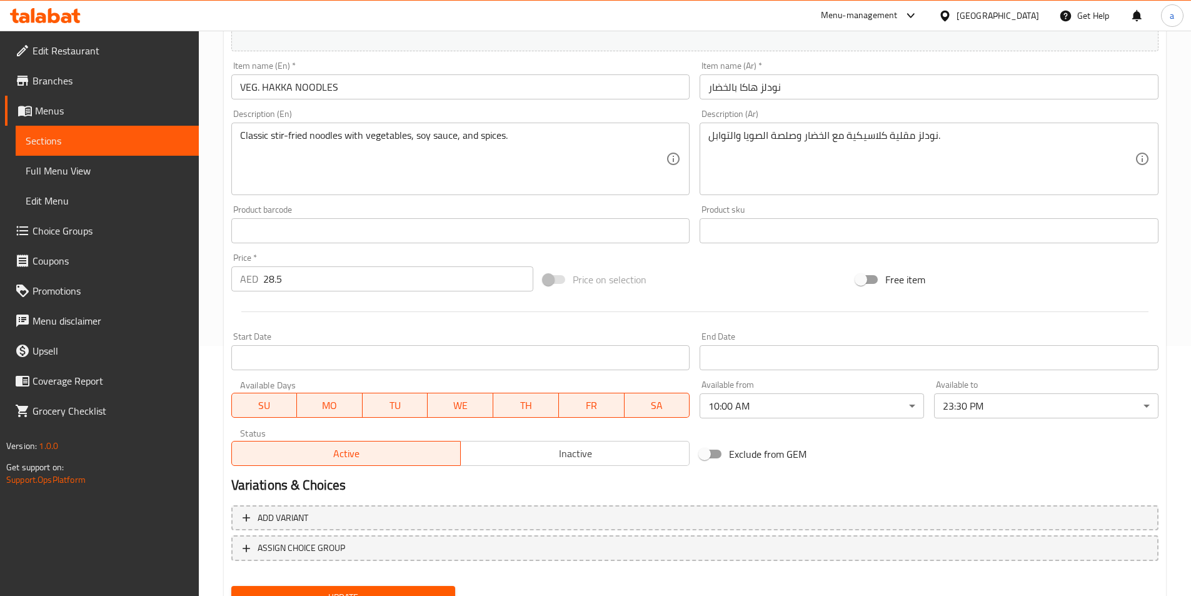
click at [930, 479] on h2 "Variations & Choices" at bounding box center [694, 485] width 927 height 19
click at [409, 591] on span "Update" at bounding box center [343, 598] width 204 height 16
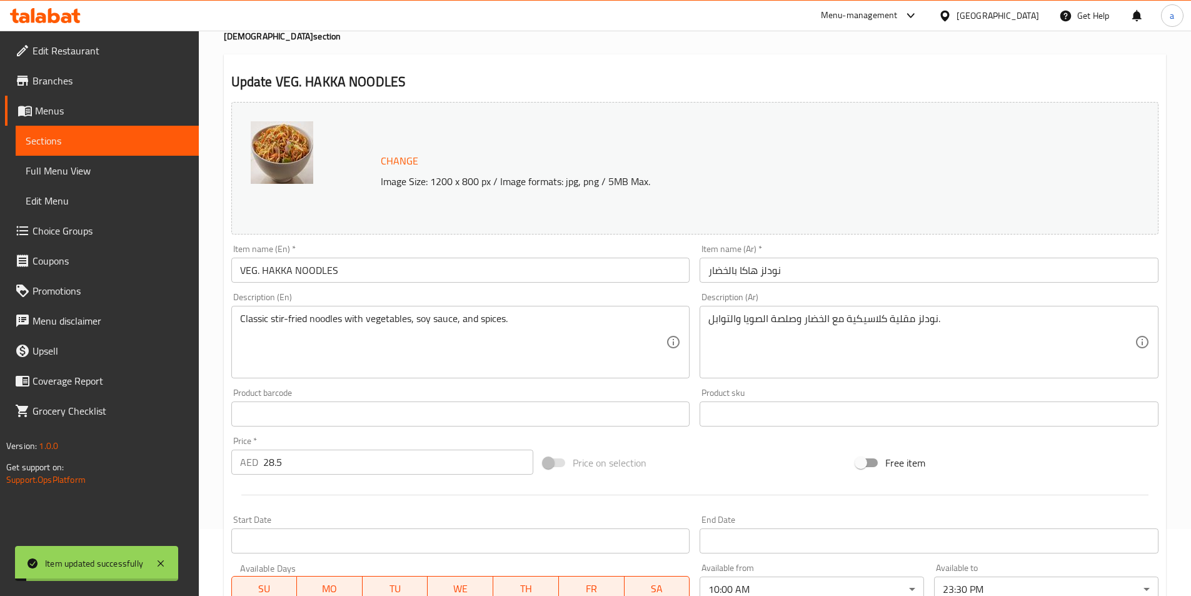
scroll to position [0, 0]
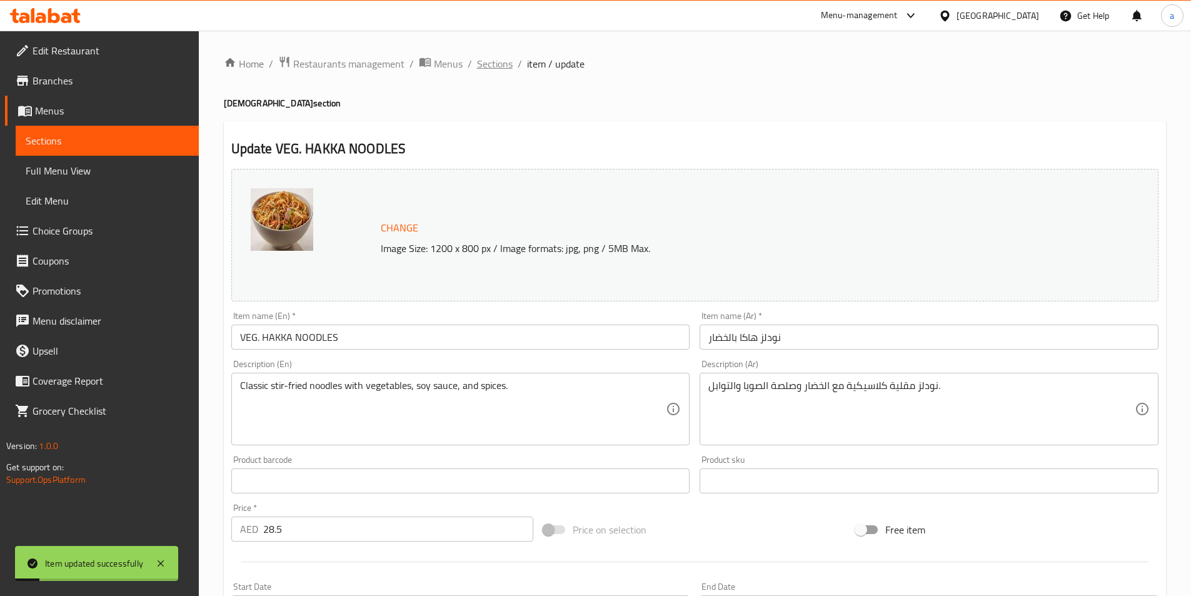
click at [504, 66] on span "Sections" at bounding box center [495, 63] width 36 height 15
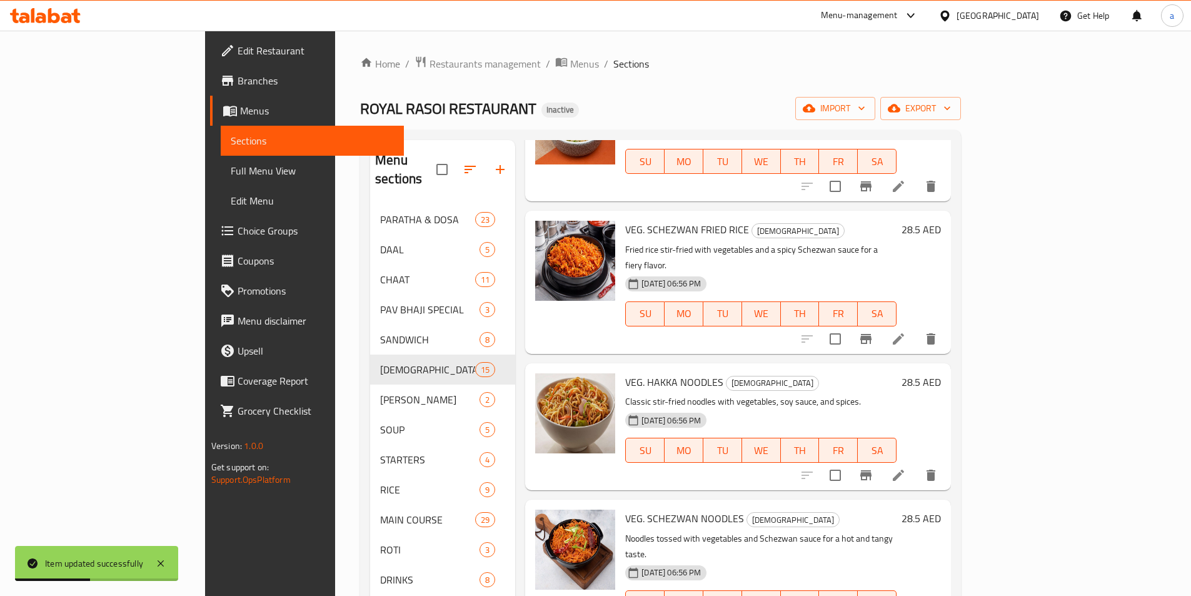
scroll to position [500, 0]
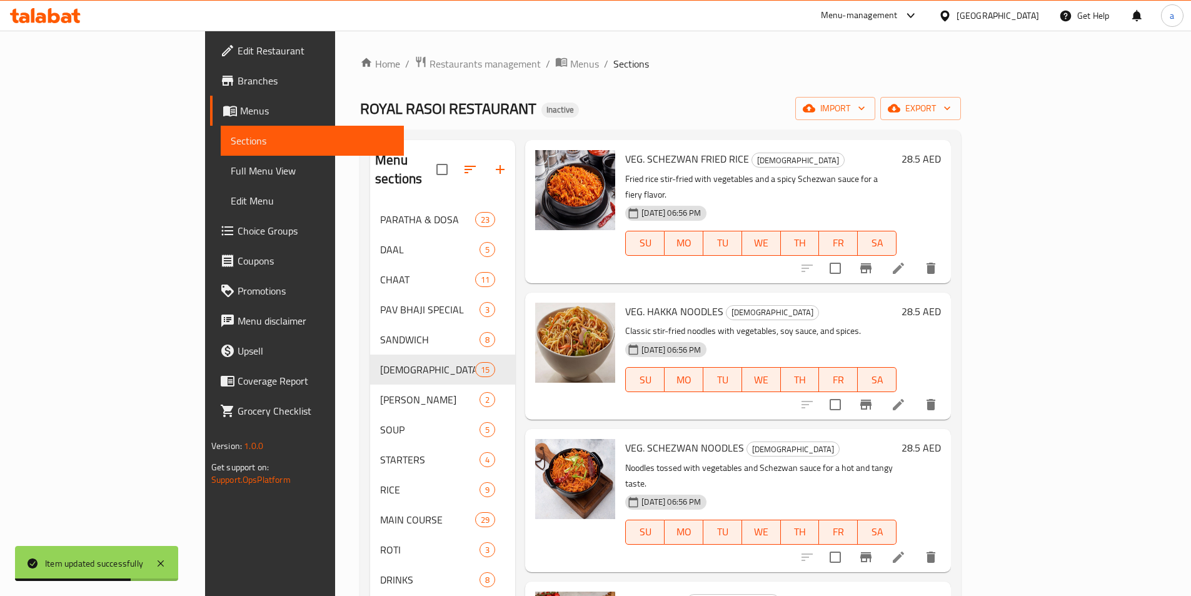
click at [904, 399] on icon at bounding box center [898, 404] width 11 height 11
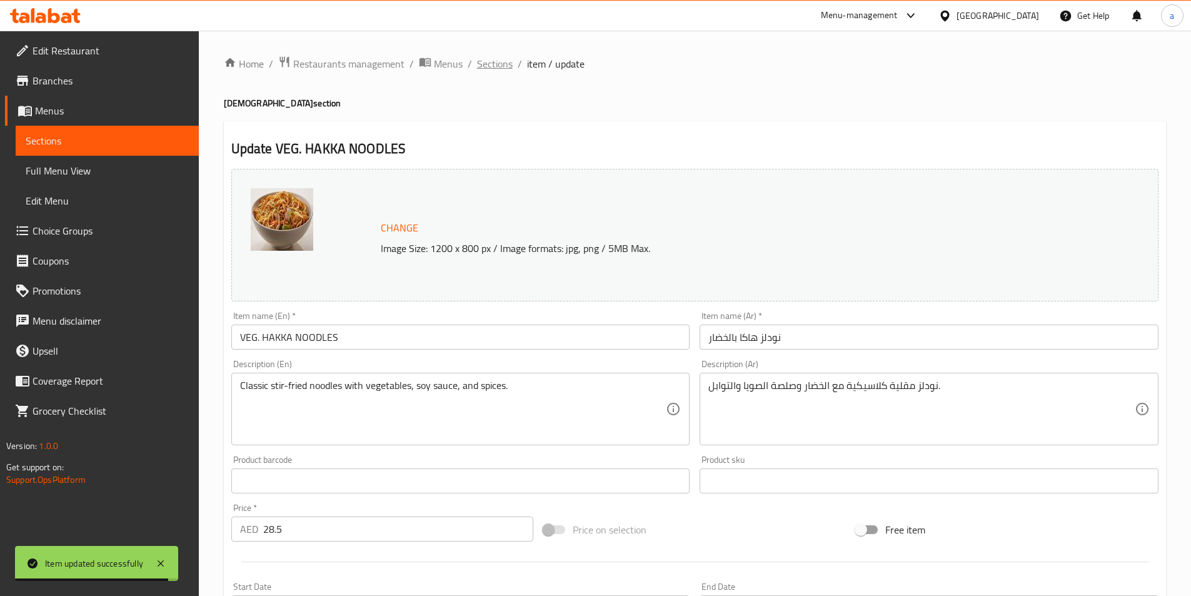
click at [501, 58] on span "Sections" at bounding box center [495, 63] width 36 height 15
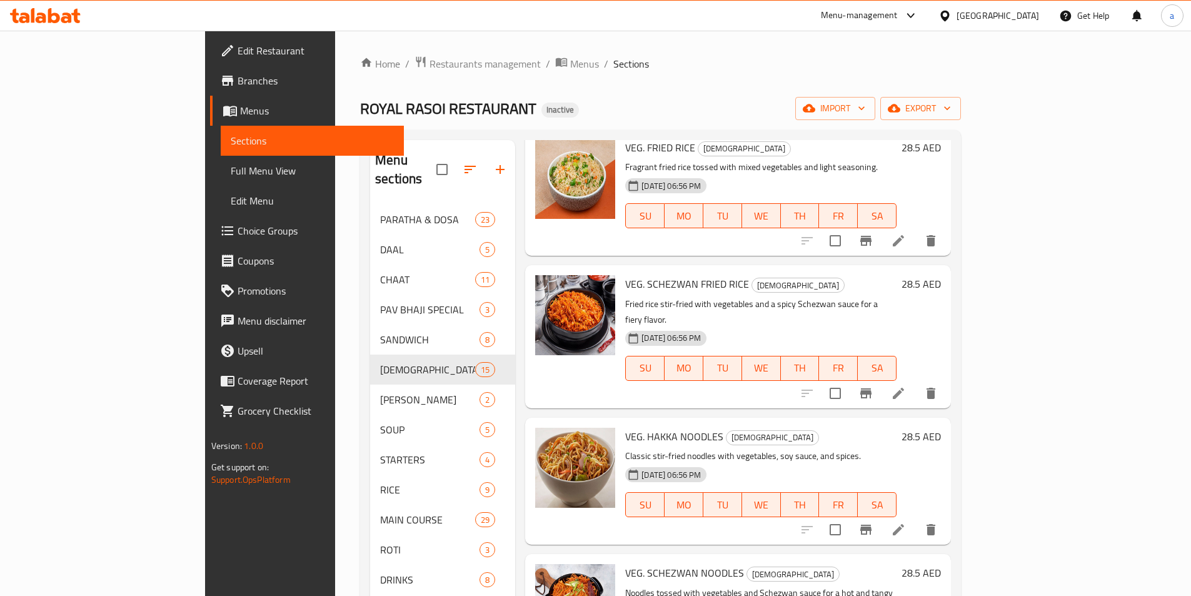
scroll to position [500, 0]
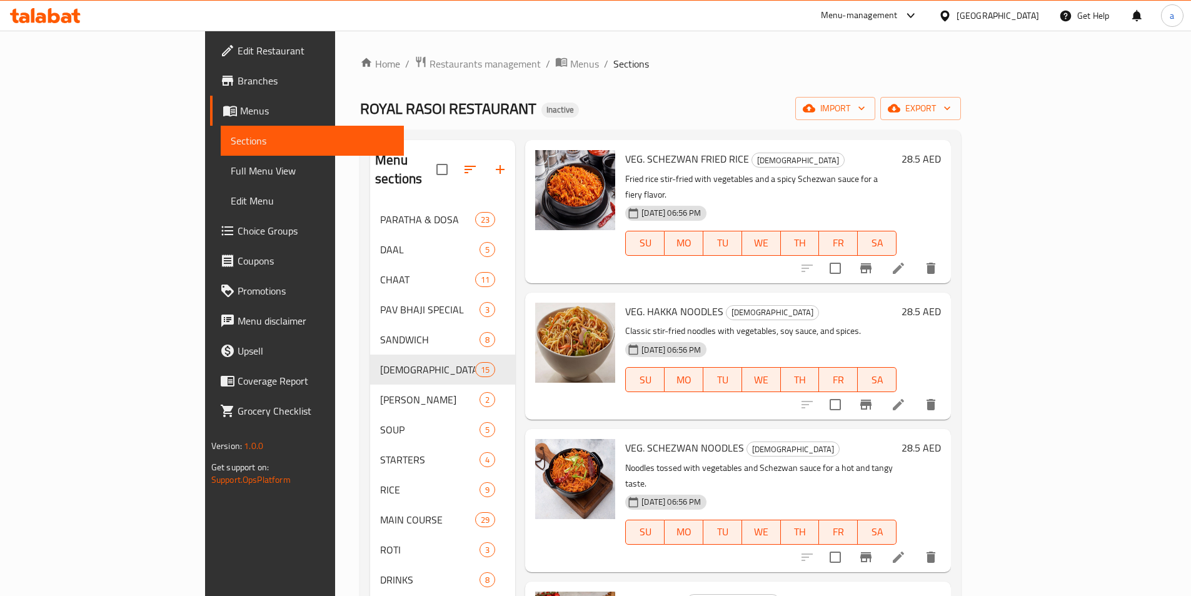
click at [916, 546] on li at bounding box center [898, 557] width 35 height 23
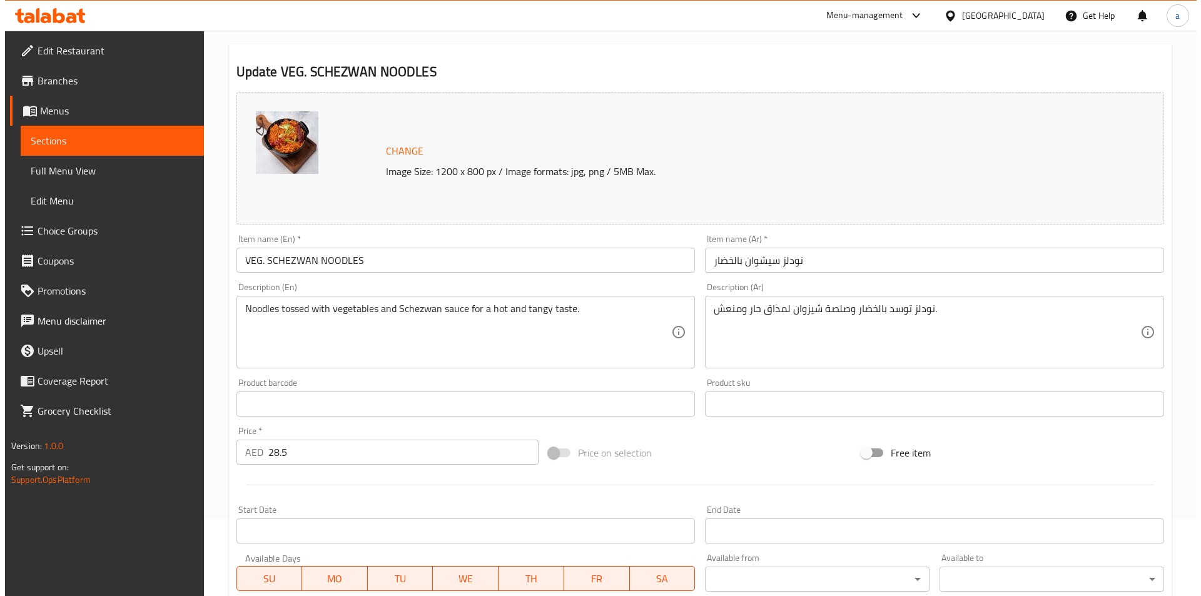
scroll to position [306, 0]
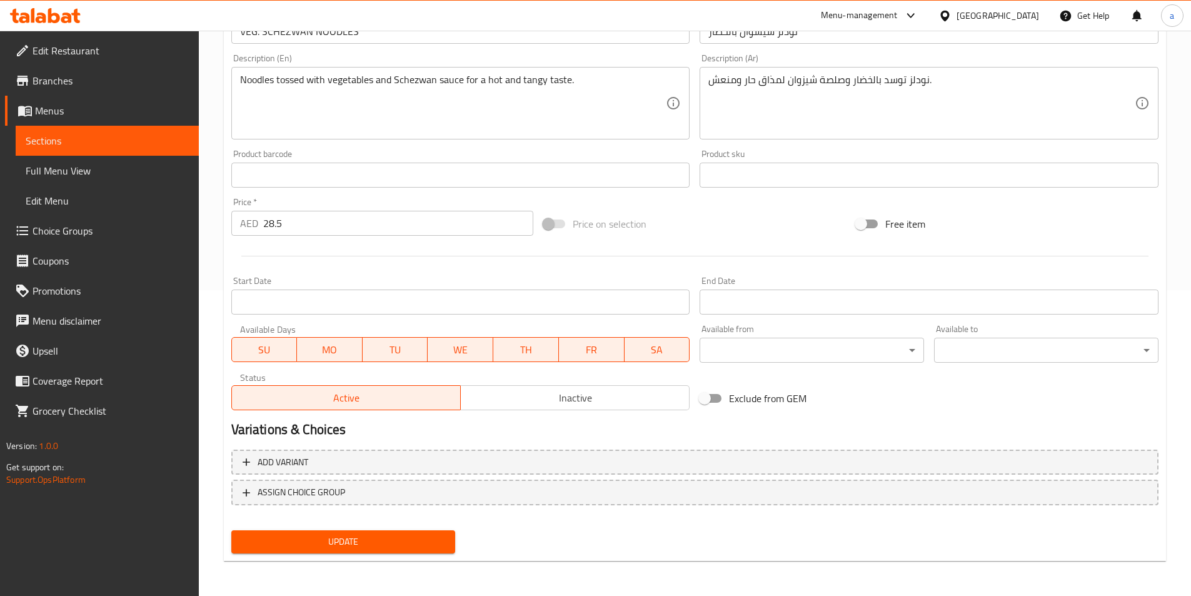
click at [788, 290] on body "​ Menu-management United Arab Emirates Get Help a Edit Restaurant Branches Menu…" at bounding box center [595, 7] width 1191 height 565
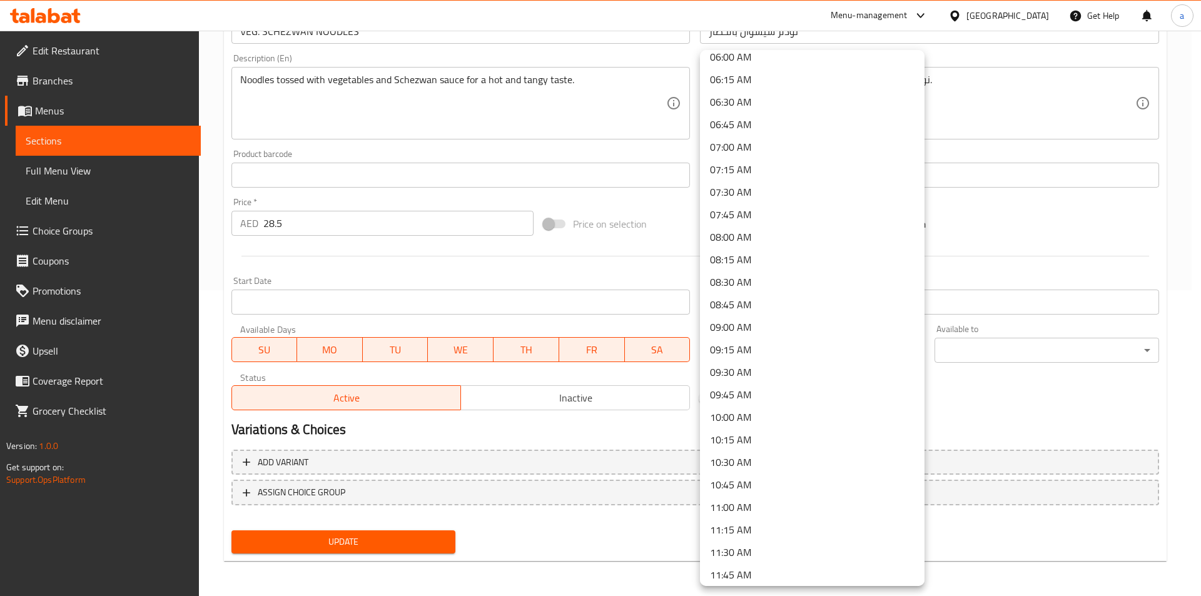
scroll to position [563, 0]
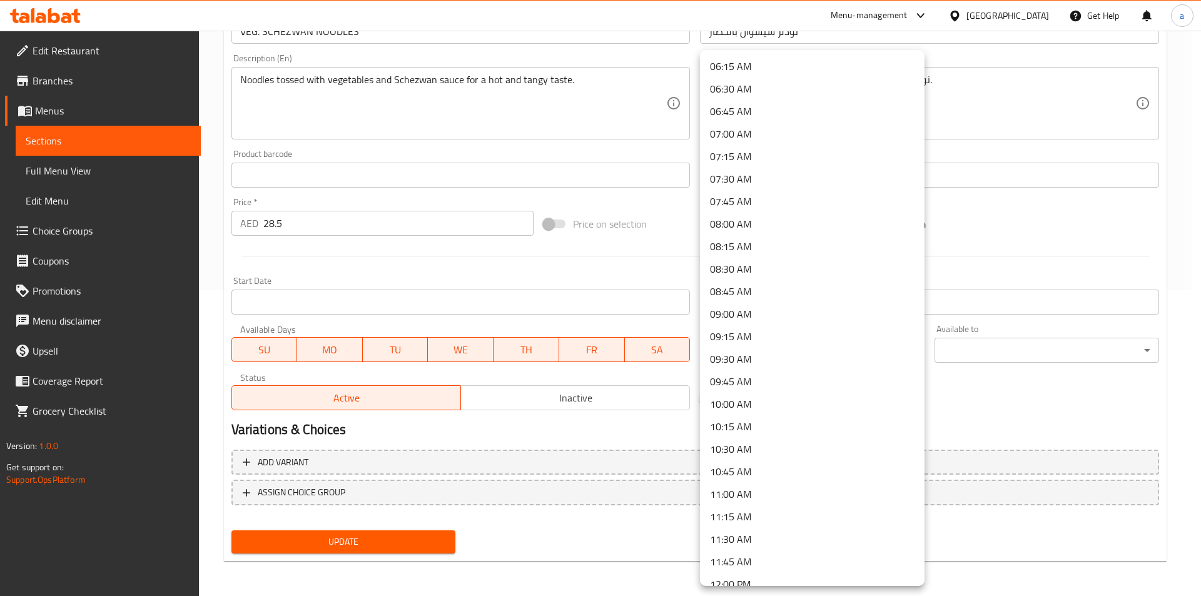
click at [751, 405] on li "10:00 AM" at bounding box center [812, 404] width 224 height 23
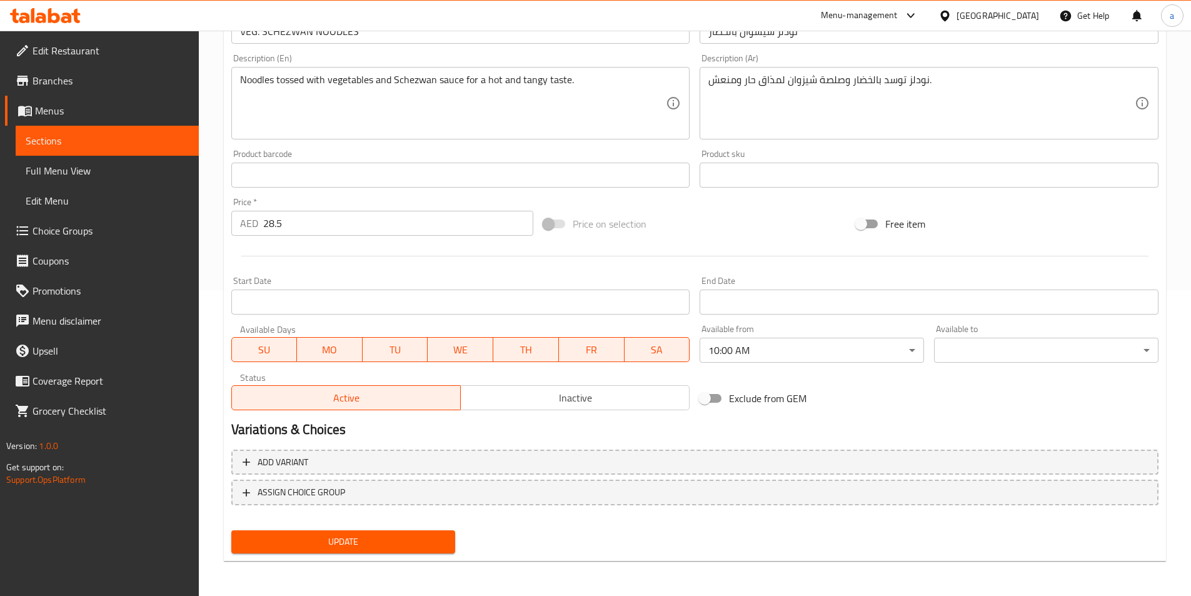
click at [984, 290] on body "​ Menu-management United Arab Emirates Get Help a Edit Restaurant Branches Menu…" at bounding box center [595, 7] width 1191 height 565
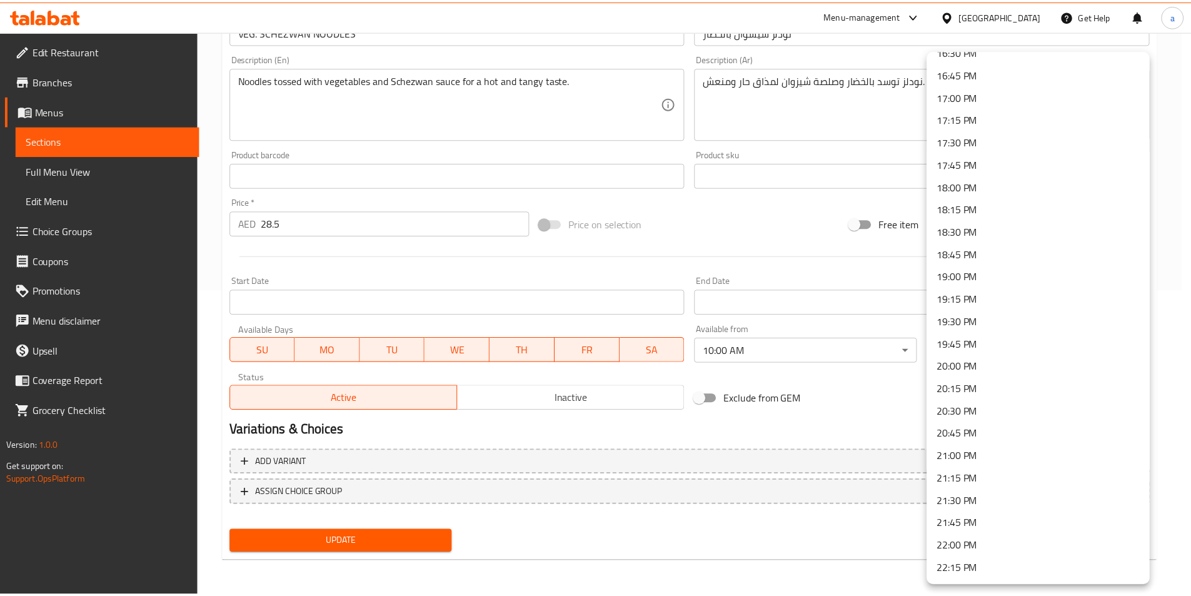
scroll to position [1658, 0]
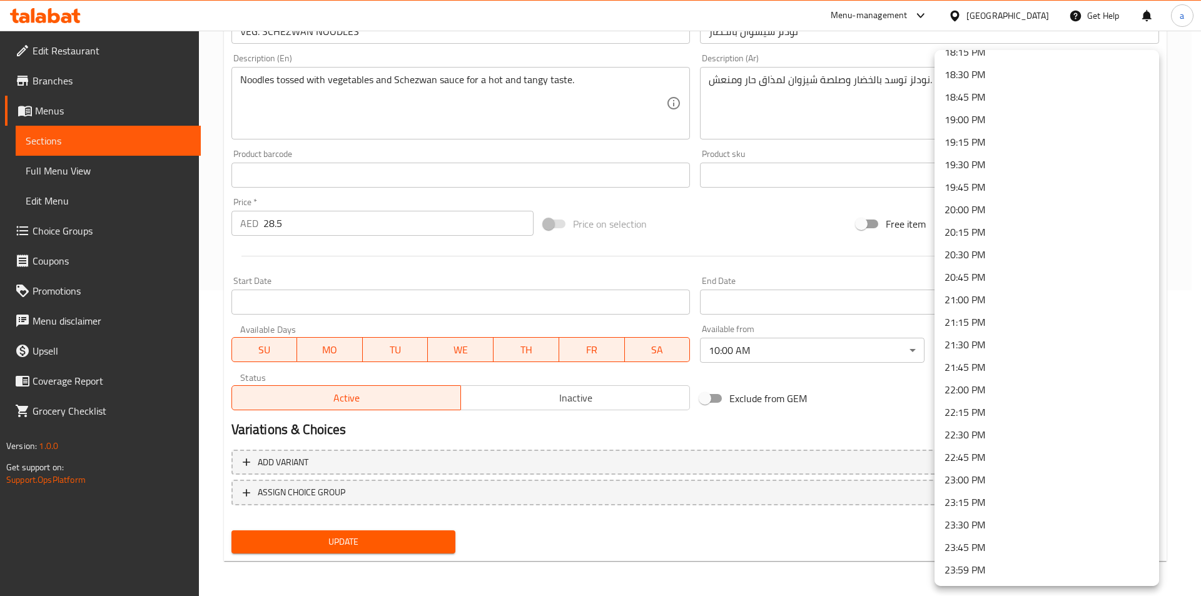
click at [984, 522] on li "23:30 PM" at bounding box center [1046, 524] width 224 height 23
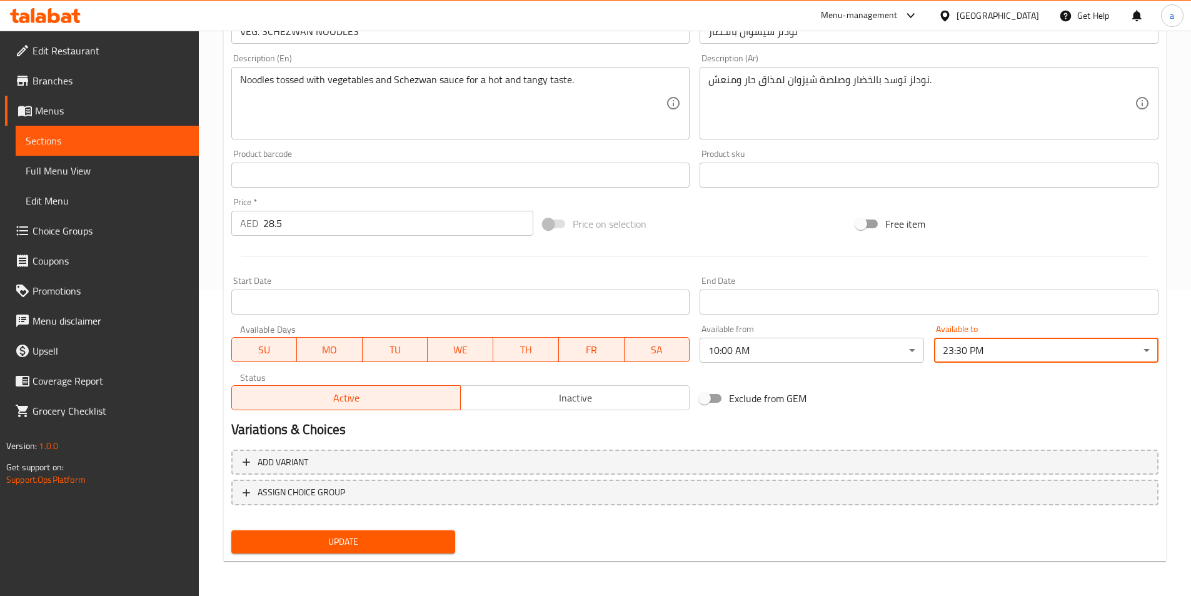
click at [884, 415] on div "Exclude from GEM" at bounding box center [851, 398] width 313 height 34
click at [399, 539] on span "Update" at bounding box center [343, 542] width 204 height 16
click at [358, 545] on span "Update" at bounding box center [343, 542] width 204 height 16
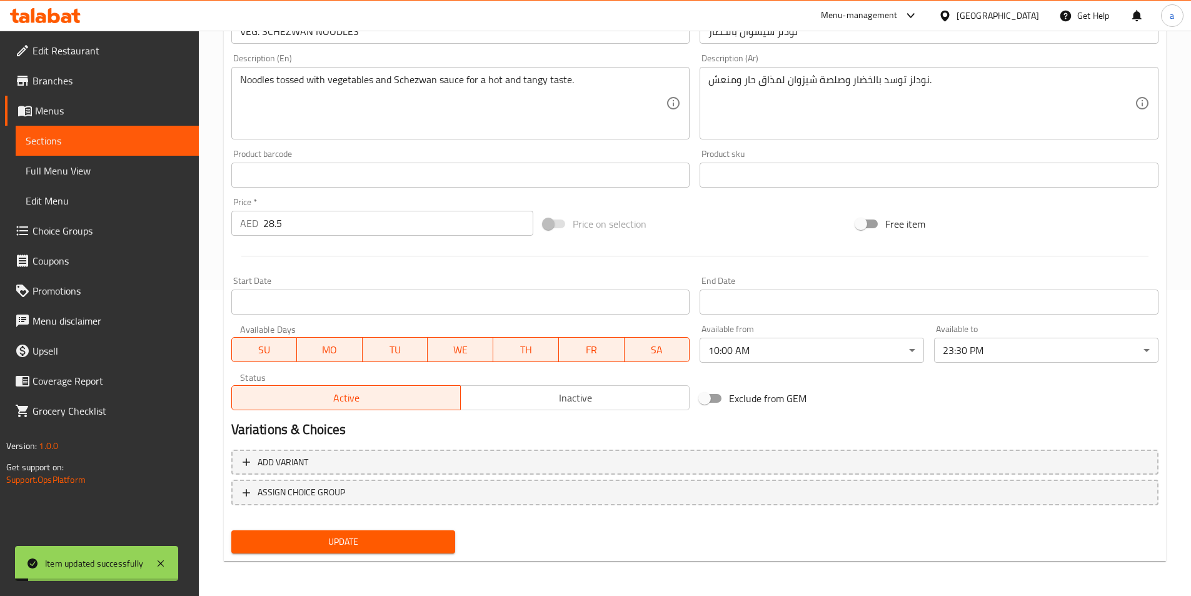
scroll to position [0, 0]
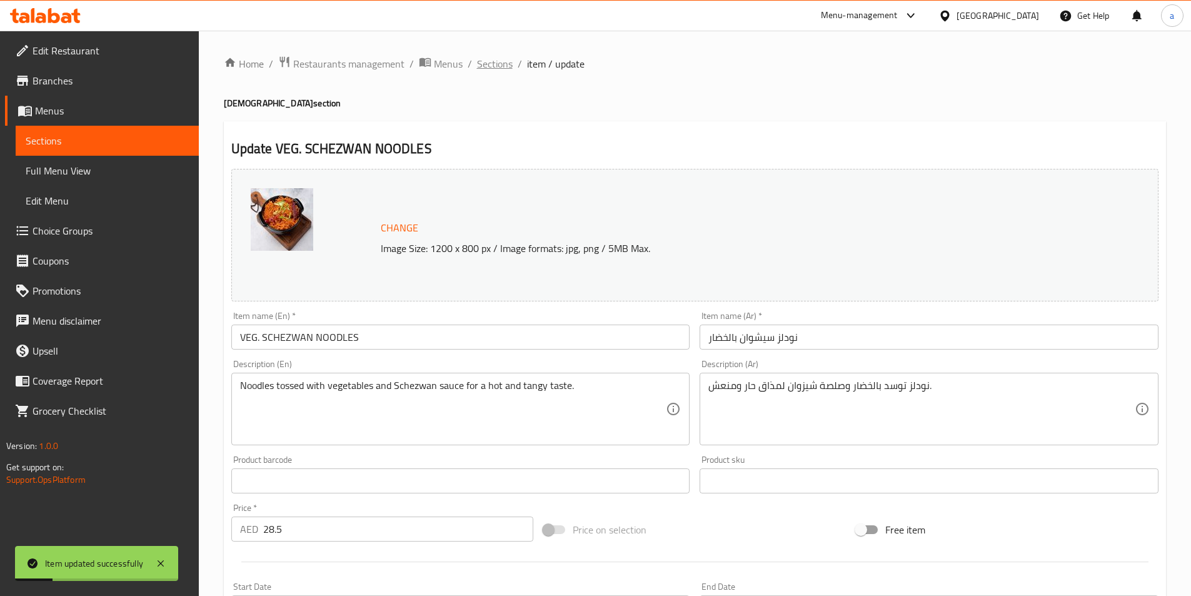
click at [490, 59] on span "Sections" at bounding box center [495, 63] width 36 height 15
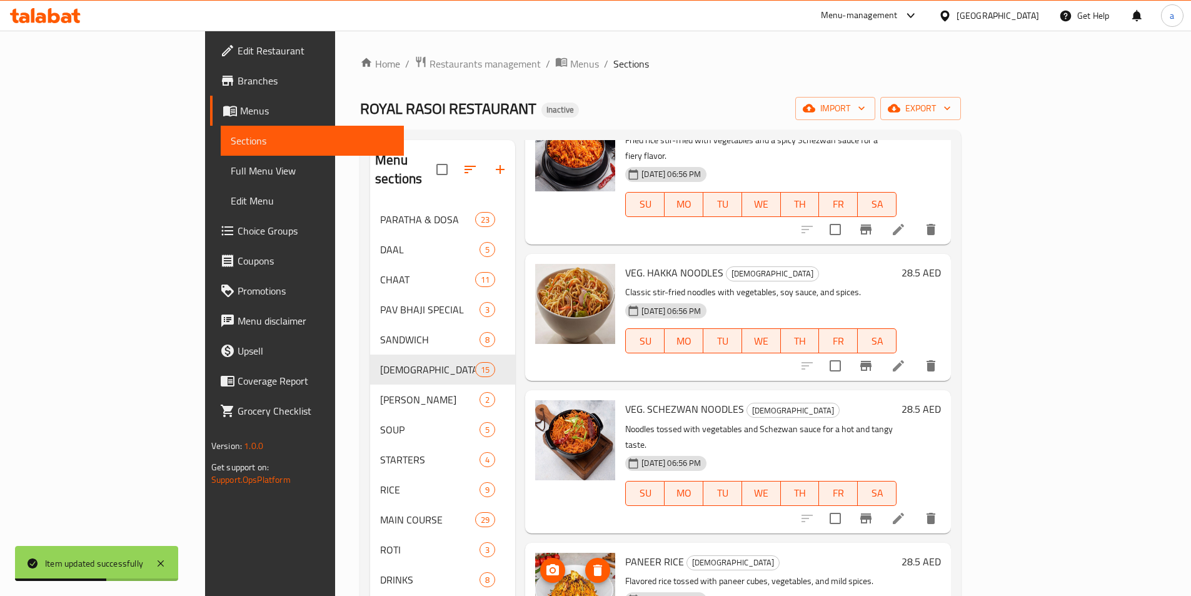
scroll to position [688, 0]
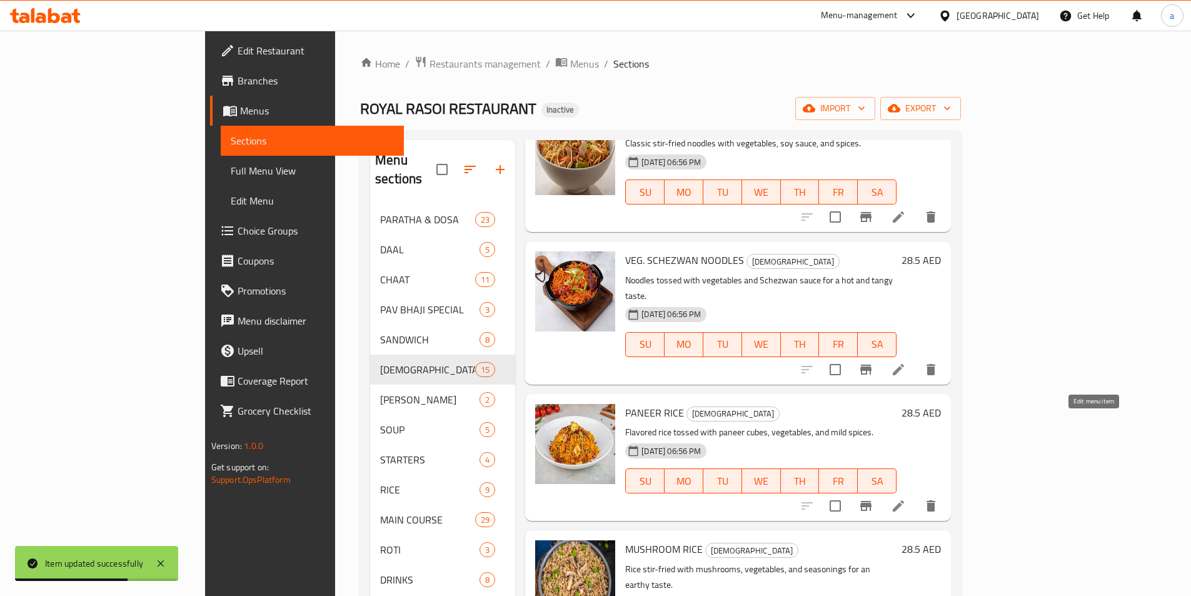
click at [904, 500] on icon at bounding box center [898, 505] width 11 height 11
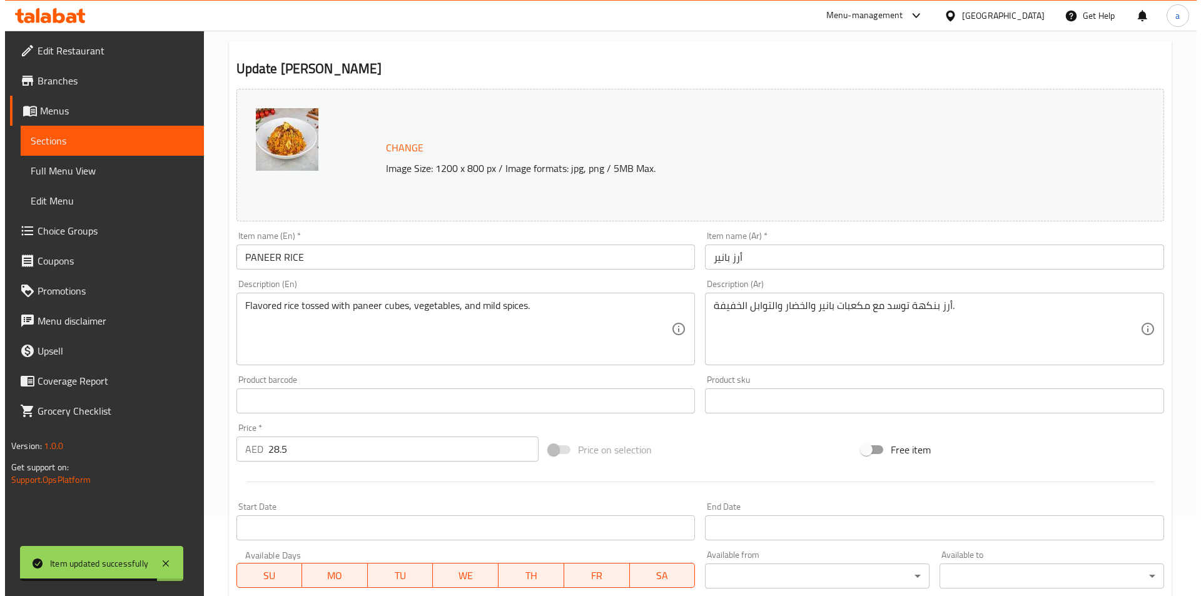
scroll to position [306, 0]
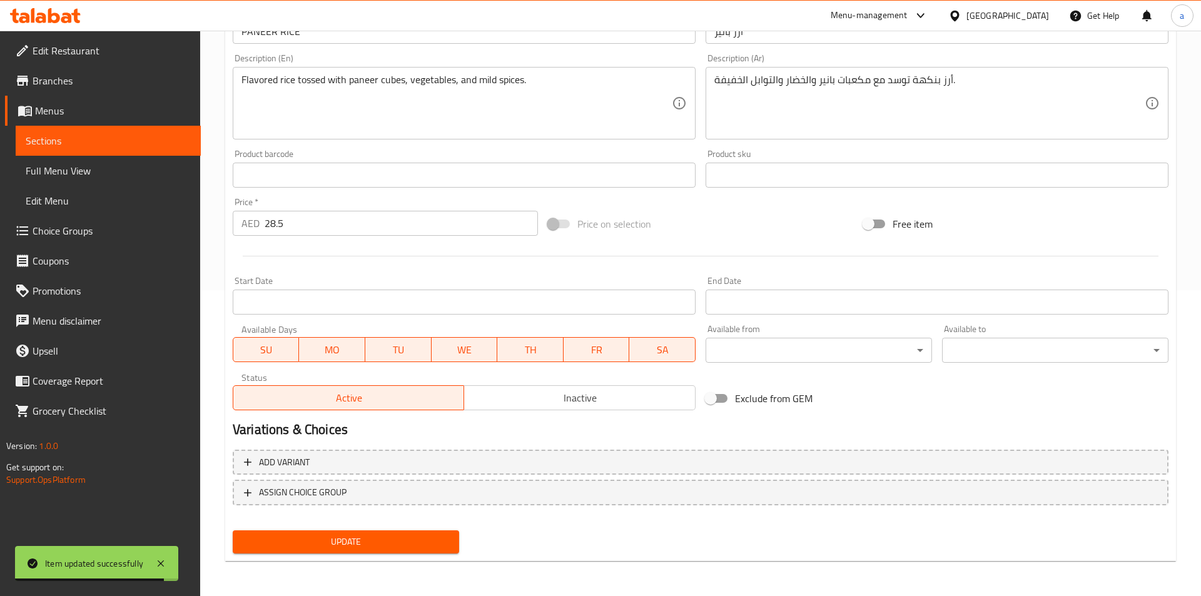
click at [775, 290] on body "Item updated successfully ​ Menu-management United Arab Emirates Get Help a Edi…" at bounding box center [600, 7] width 1201 height 565
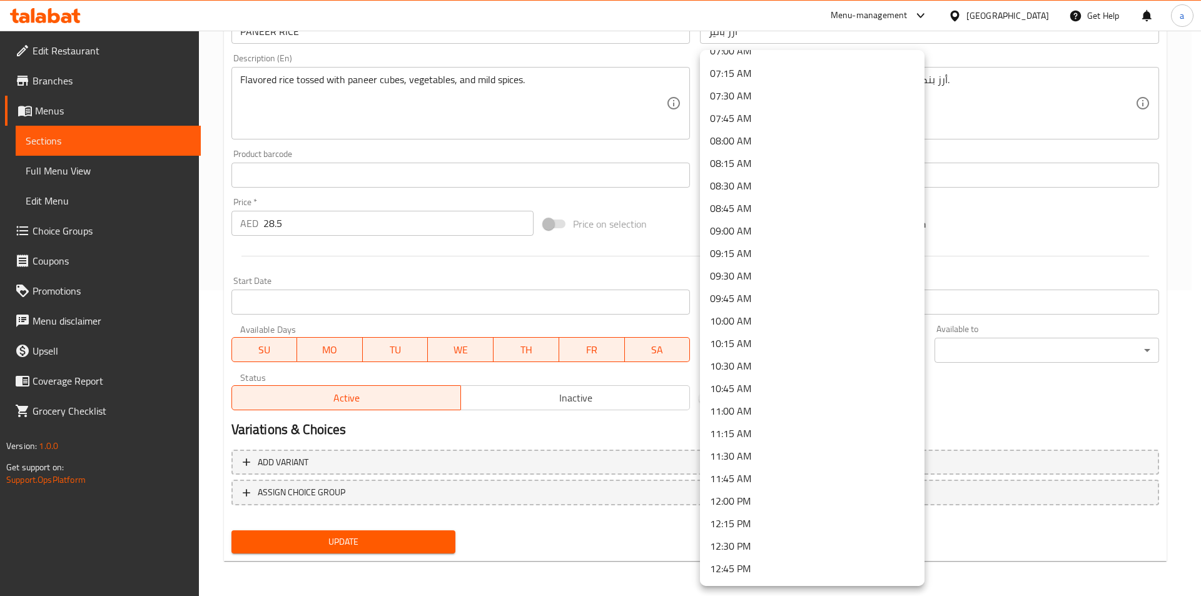
scroll to position [688, 0]
click at [768, 281] on li "10:00 AM" at bounding box center [812, 279] width 224 height 23
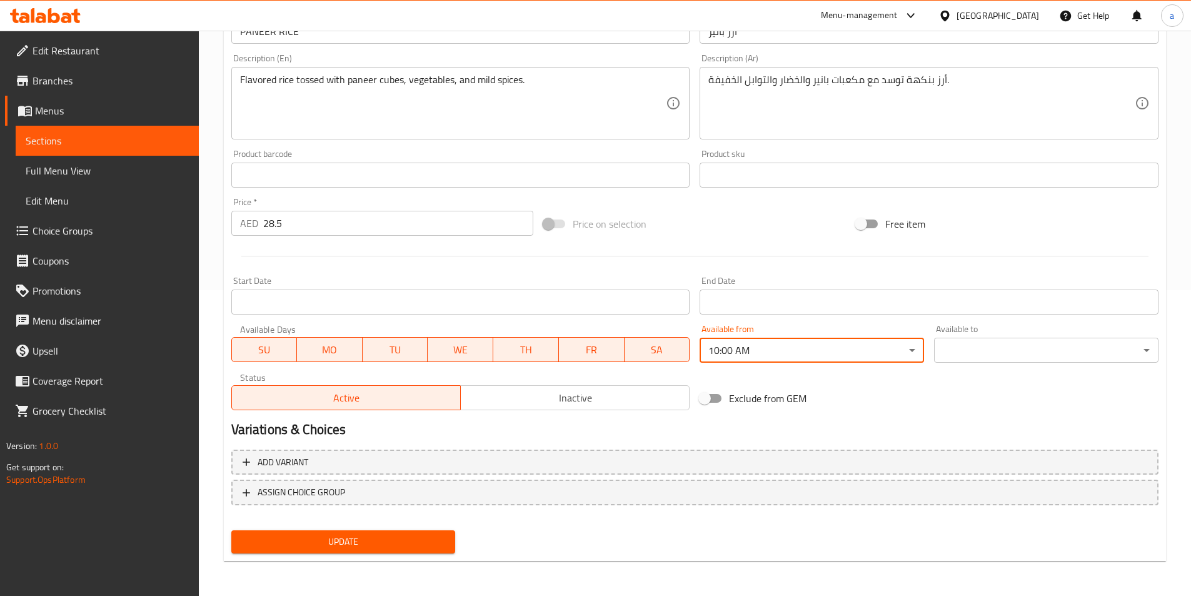
click at [955, 290] on body "​ Menu-management United Arab Emirates Get Help a Edit Restaurant Branches Menu…" at bounding box center [595, 7] width 1191 height 565
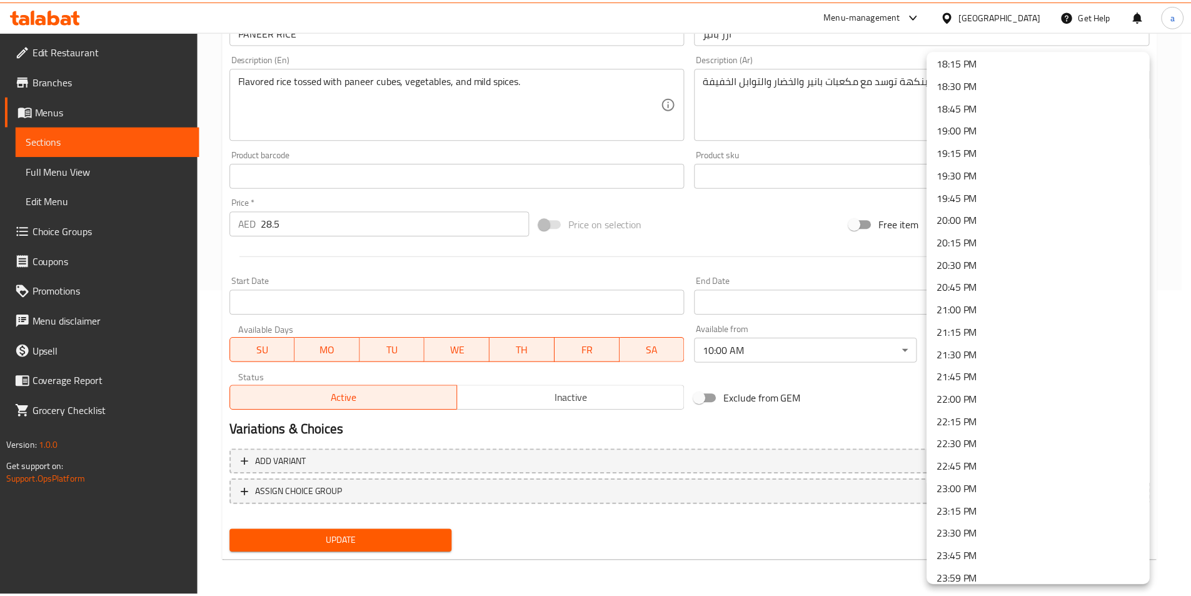
scroll to position [1658, 0]
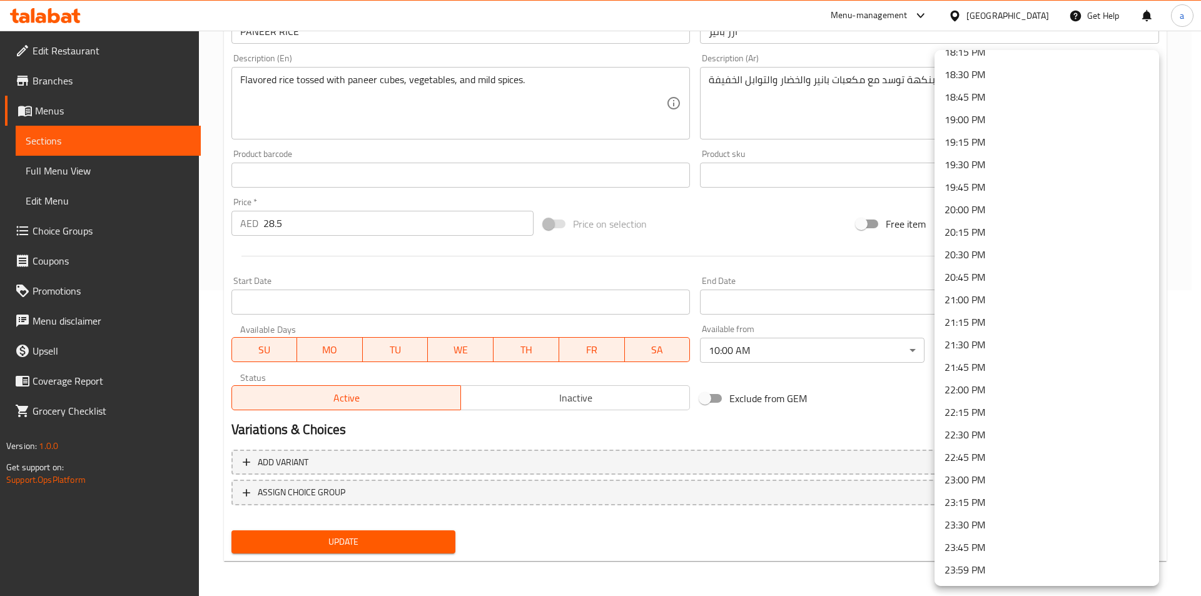
click at [962, 531] on li "23:30 PM" at bounding box center [1046, 524] width 224 height 23
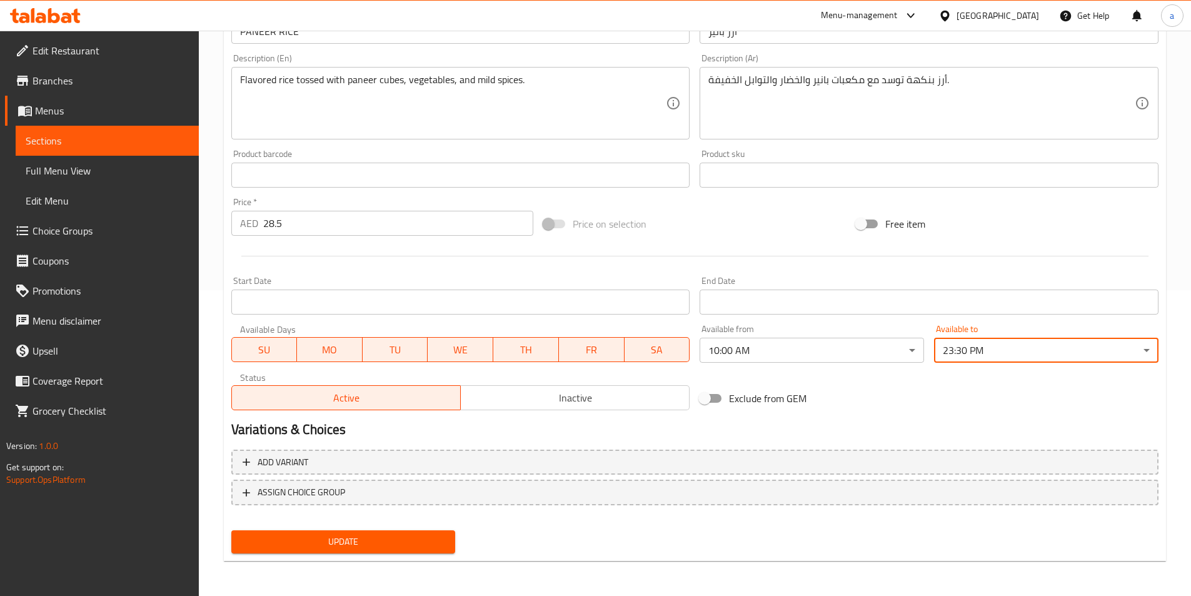
click at [416, 545] on span "Update" at bounding box center [343, 542] width 204 height 16
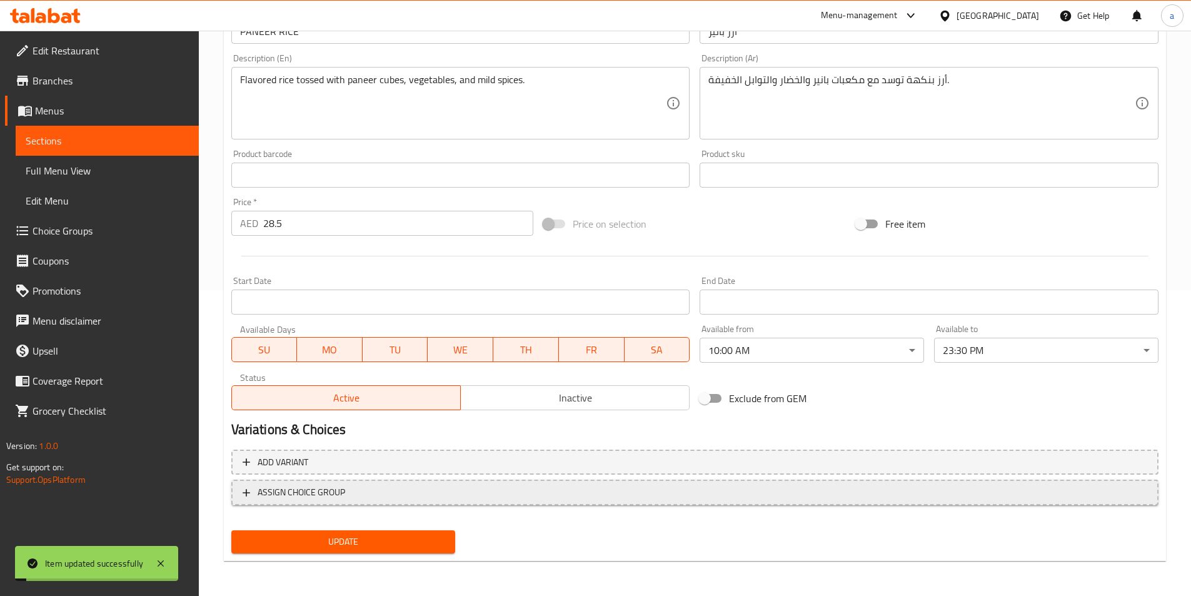
scroll to position [0, 0]
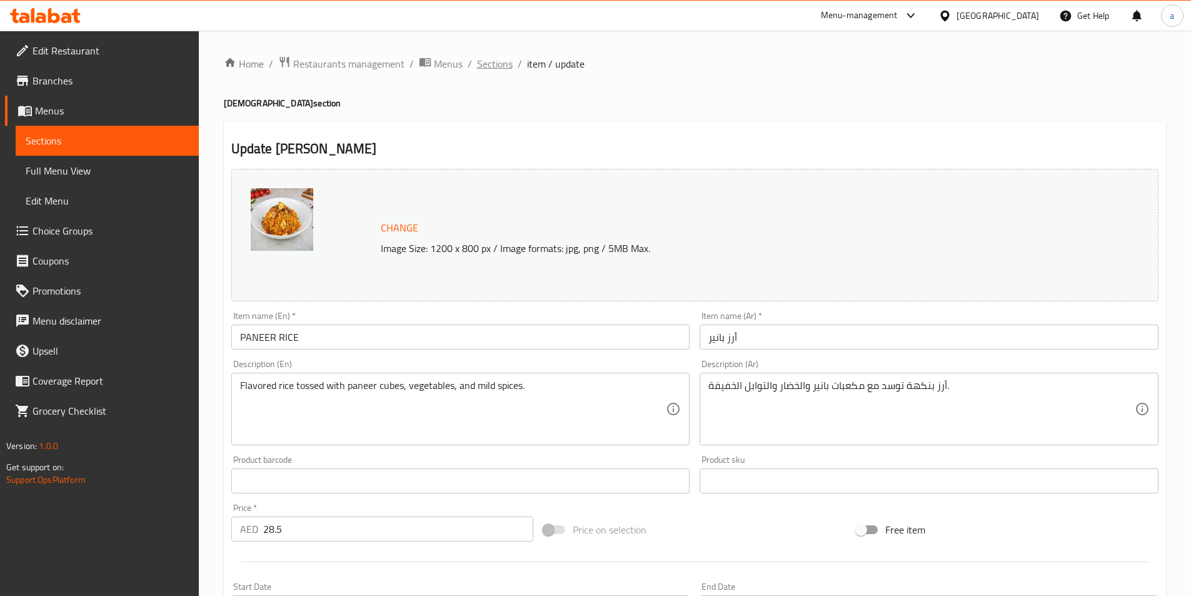
click at [502, 66] on span "Sections" at bounding box center [495, 63] width 36 height 15
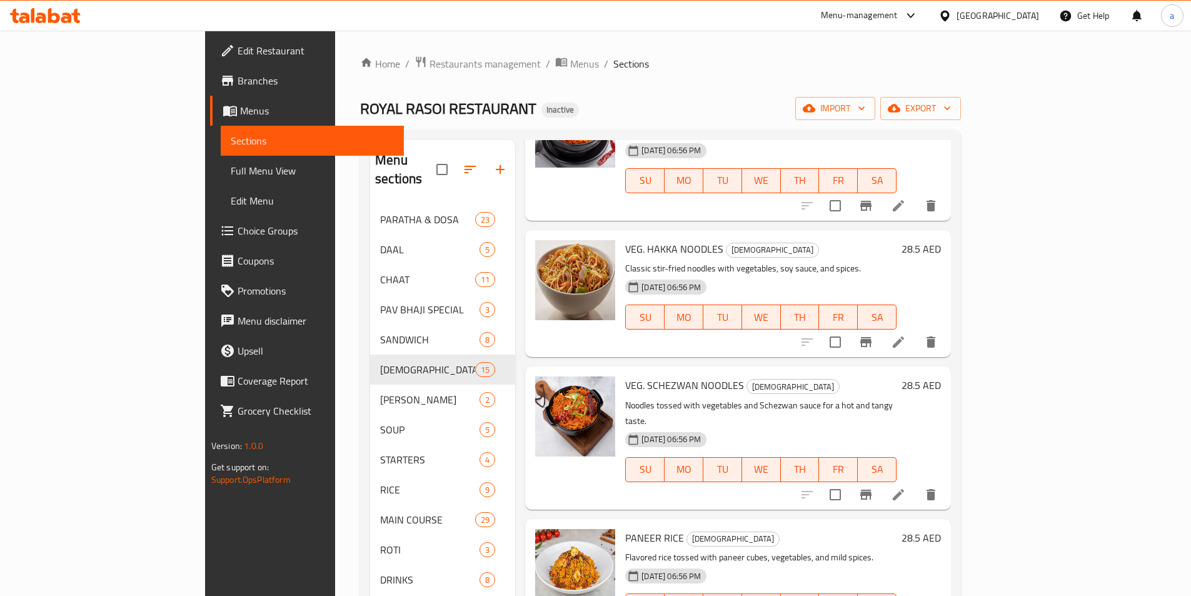
scroll to position [688, 0]
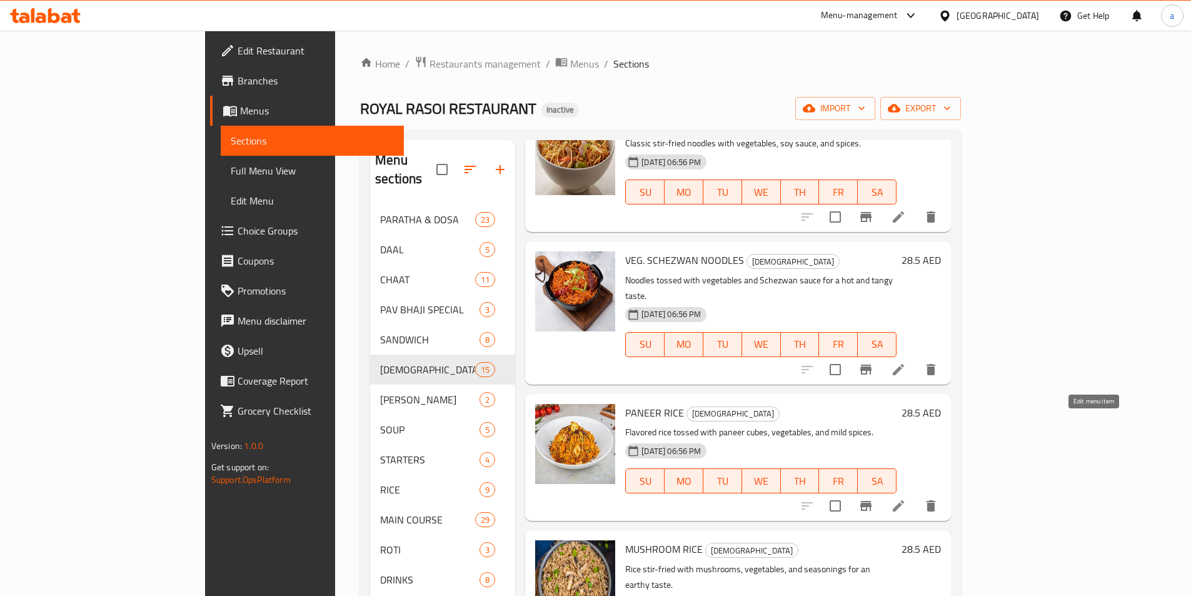
click at [906, 498] on icon at bounding box center [898, 505] width 15 height 15
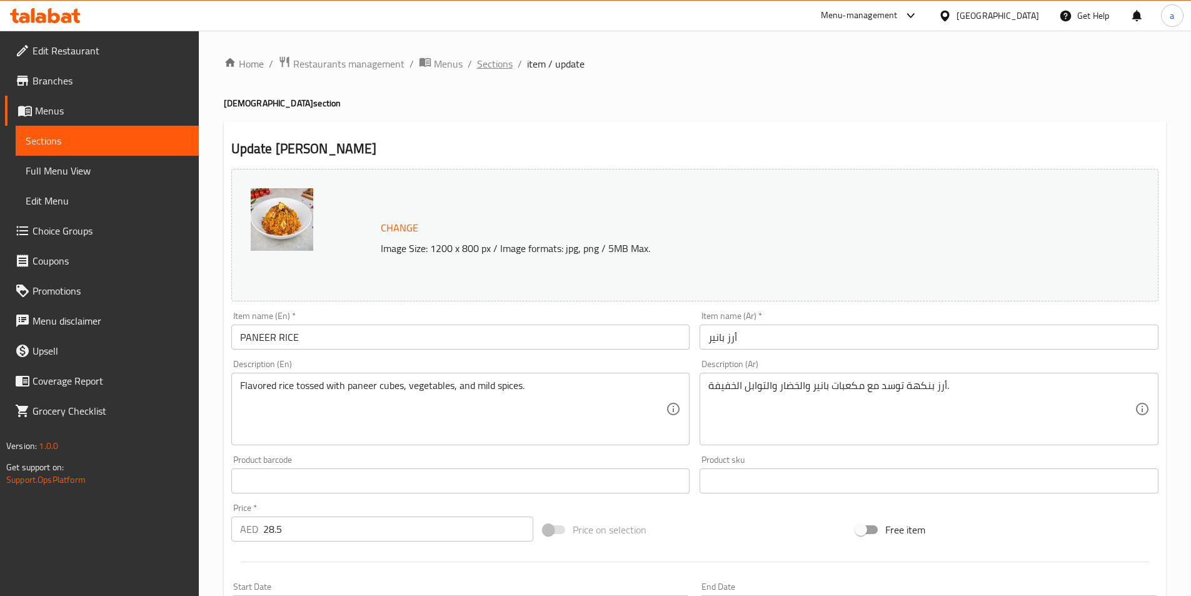
click at [498, 58] on span "Sections" at bounding box center [495, 63] width 36 height 15
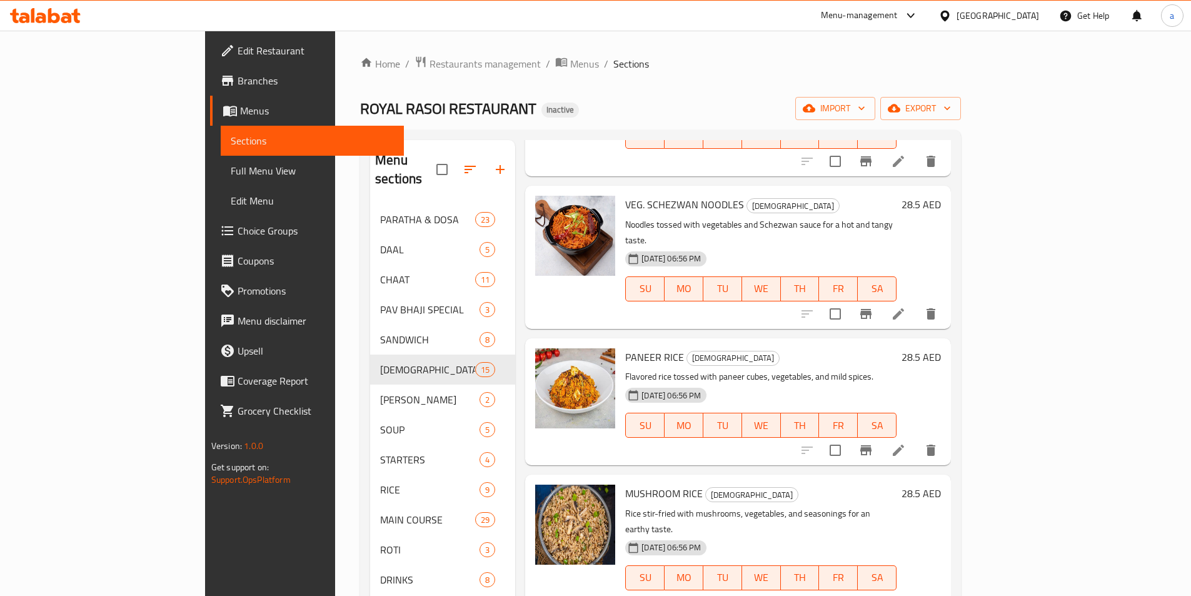
scroll to position [813, 0]
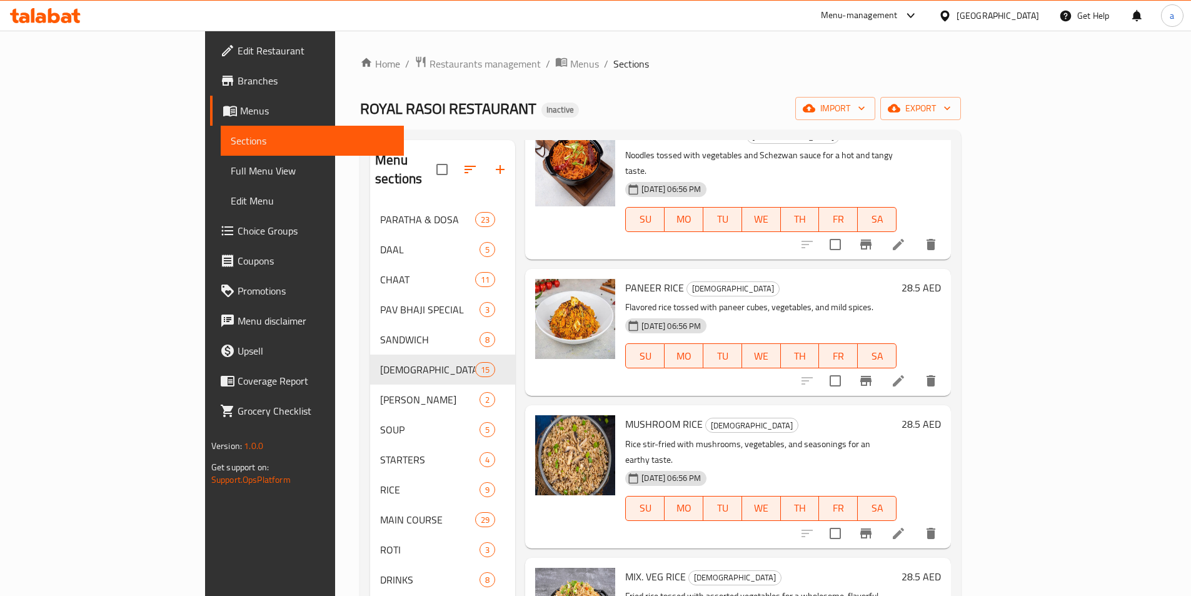
click at [916, 522] on li at bounding box center [898, 533] width 35 height 23
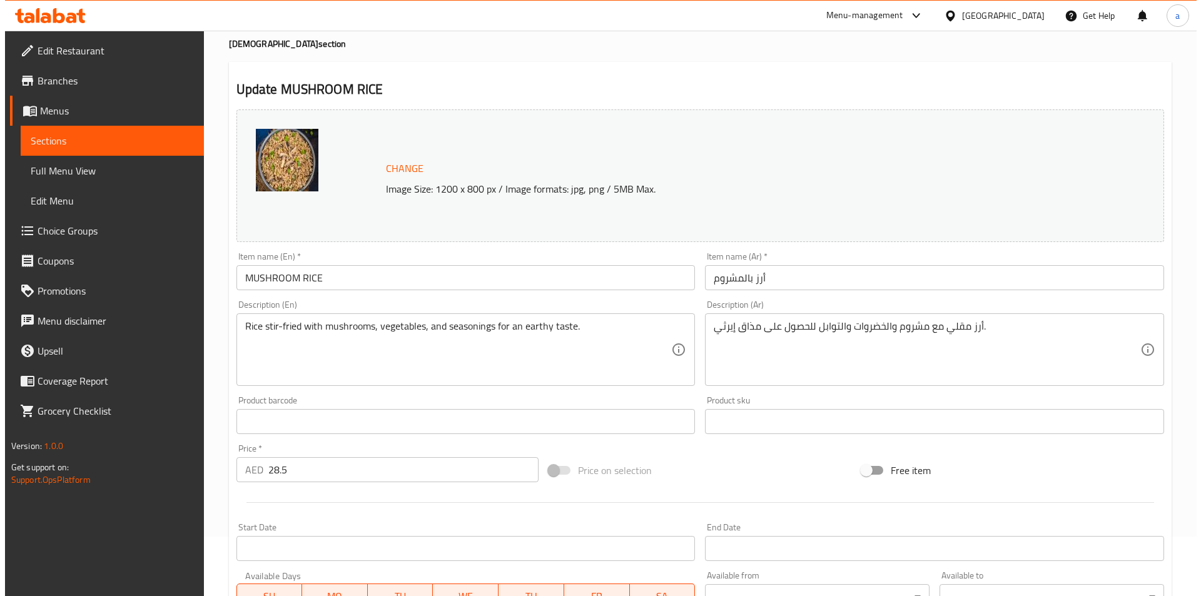
scroll to position [306, 0]
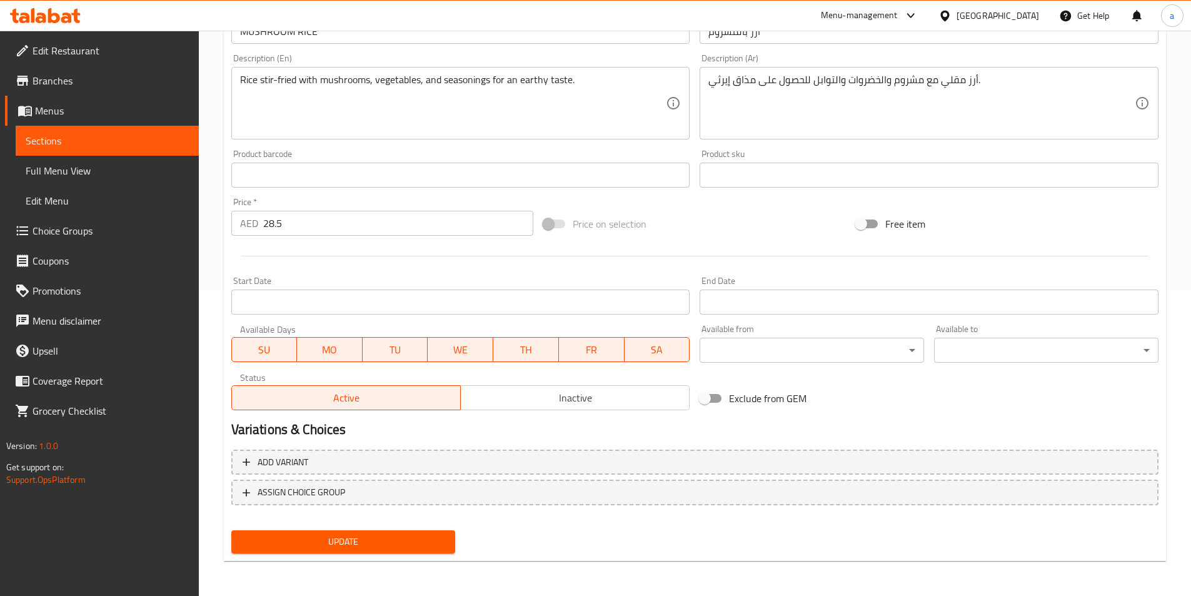
click at [817, 290] on body "​ Menu-management United Arab Emirates Get Help a Edit Restaurant Branches Menu…" at bounding box center [595, 7] width 1191 height 565
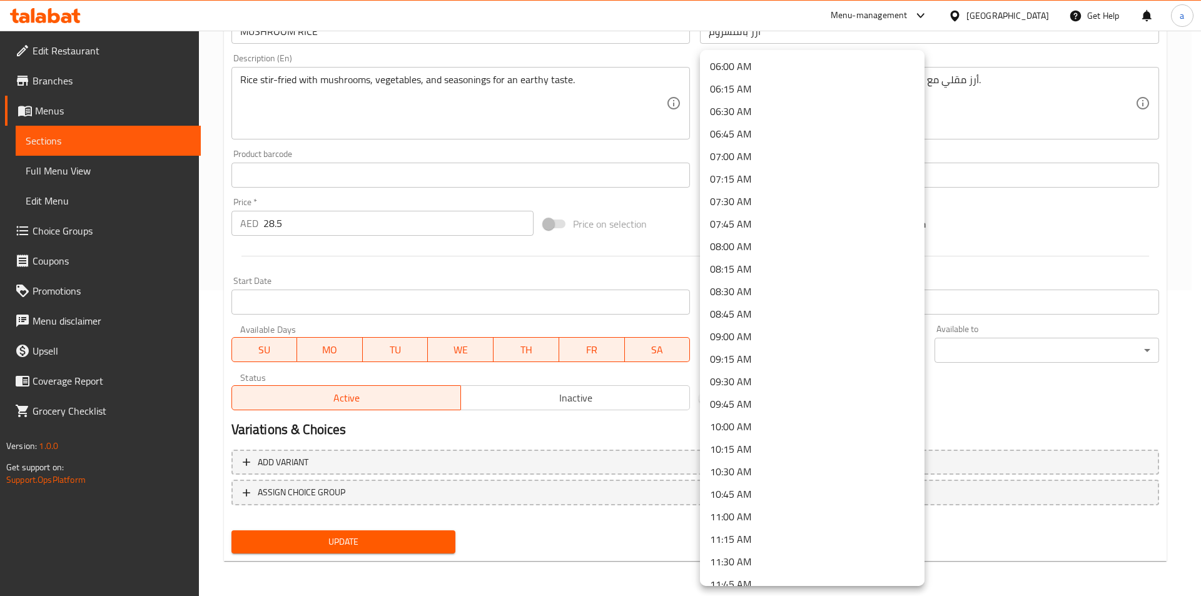
scroll to position [563, 0]
click at [747, 398] on li "10:00 AM" at bounding box center [812, 404] width 224 height 23
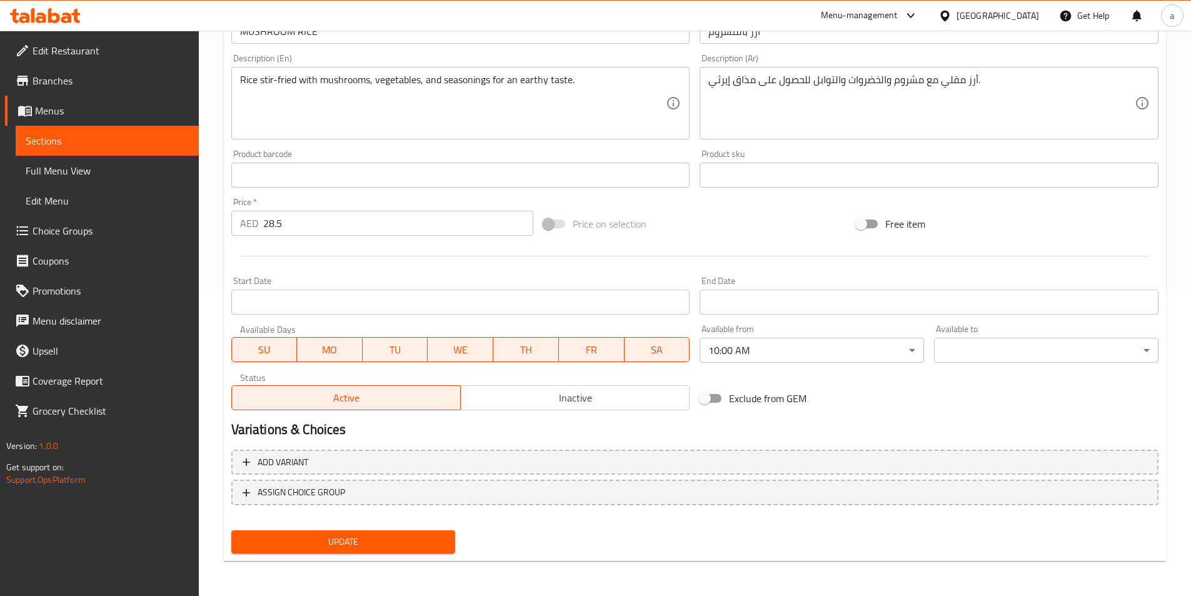
click at [1001, 367] on div "Available to ​ ​" at bounding box center [1046, 344] width 234 height 48
click at [1011, 290] on body "​ Menu-management United Arab Emirates Get Help a Edit Restaurant Branches Menu…" at bounding box center [600, 7] width 1201 height 565
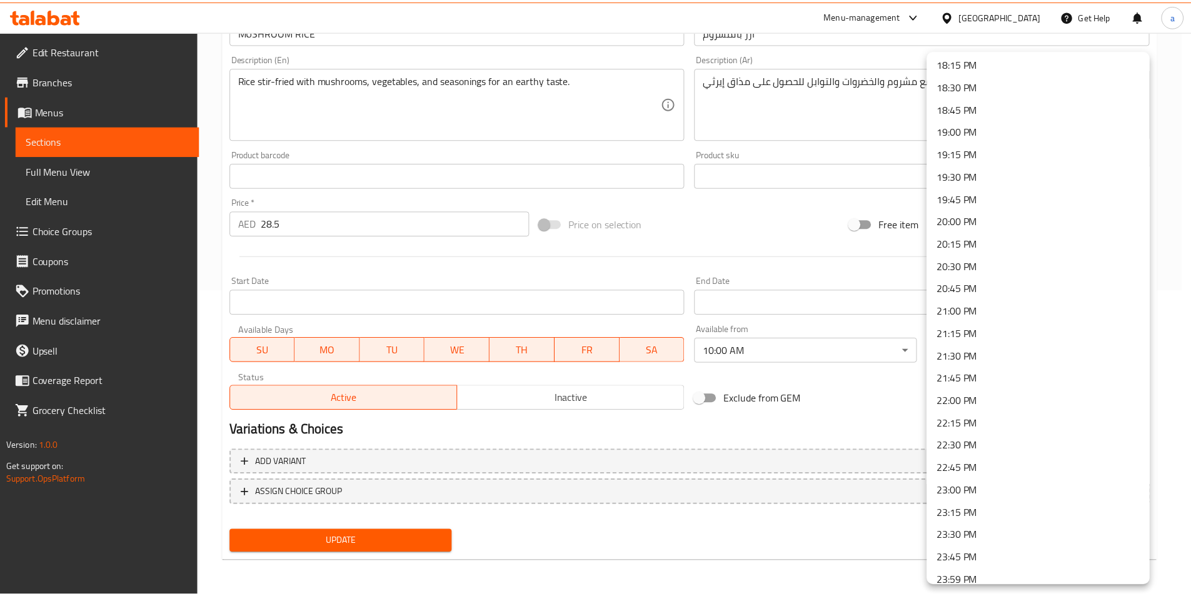
scroll to position [1658, 0]
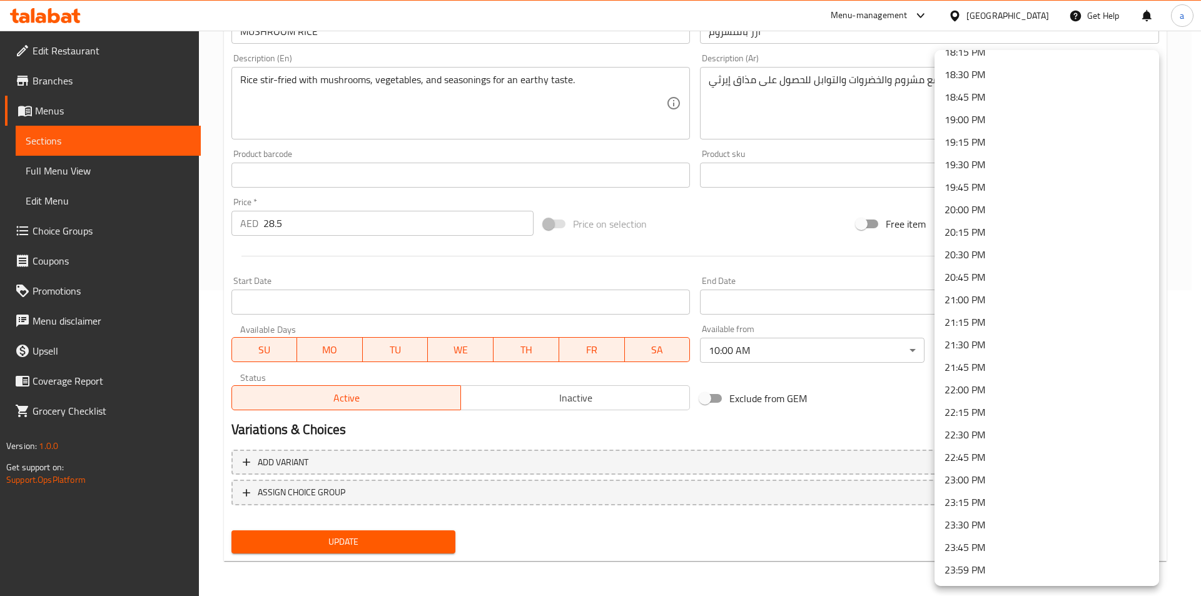
click at [985, 531] on li "23:30 PM" at bounding box center [1046, 524] width 224 height 23
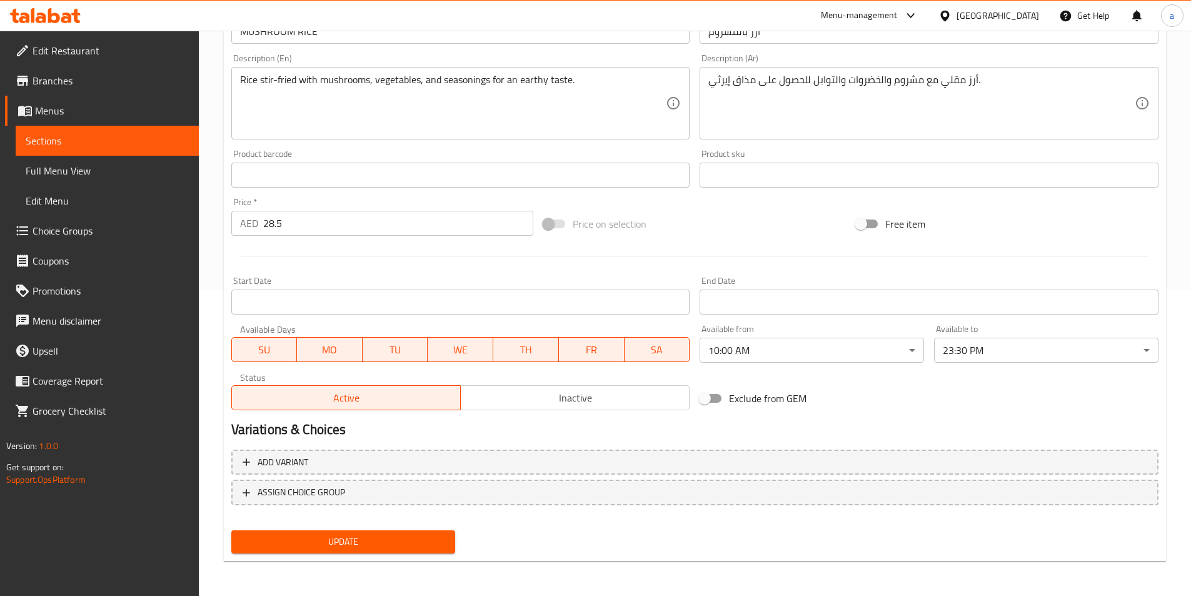
click at [897, 417] on div "Variations & Choices" at bounding box center [694, 429] width 937 height 29
click at [405, 541] on span "Update" at bounding box center [343, 542] width 204 height 16
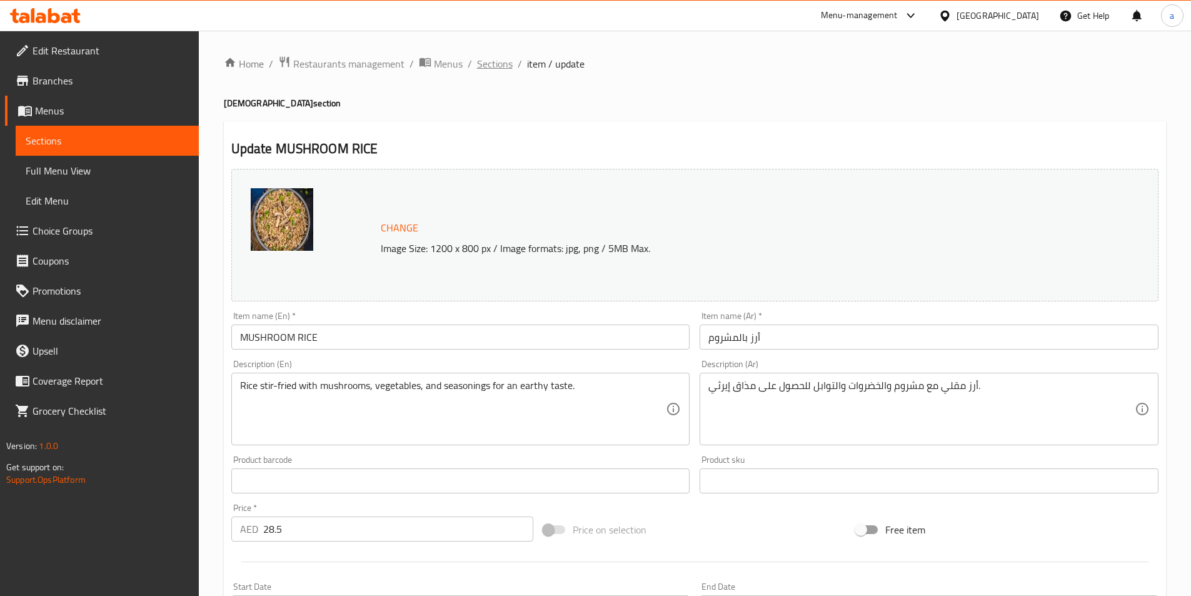
click at [494, 71] on span "Sections" at bounding box center [495, 63] width 36 height 15
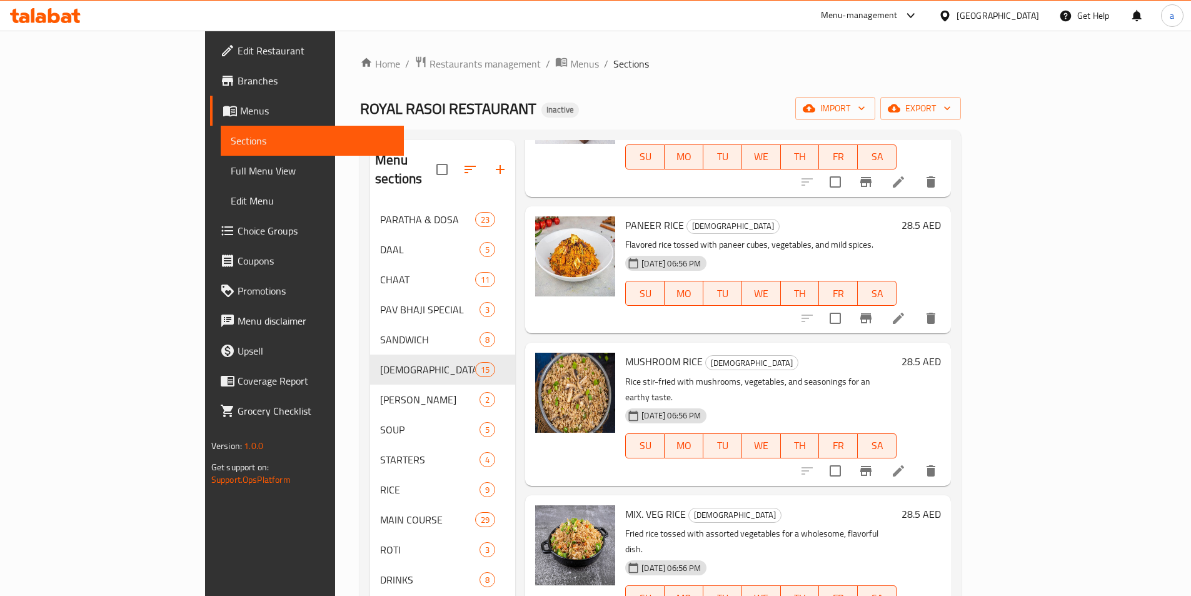
scroll to position [1000, 0]
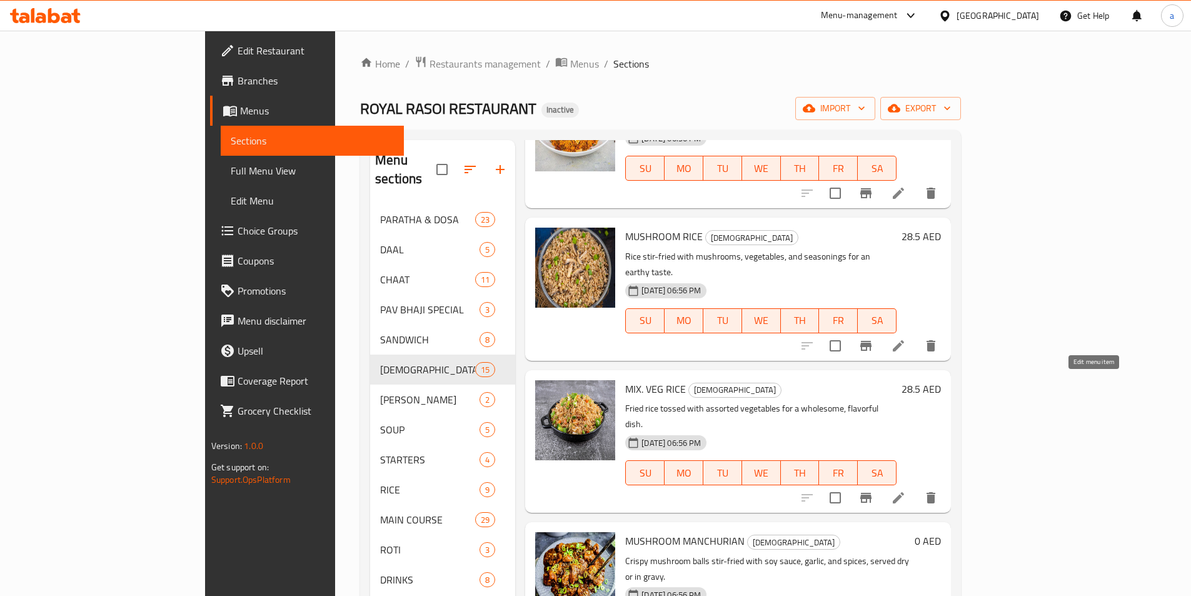
click at [906, 490] on icon at bounding box center [898, 497] width 15 height 15
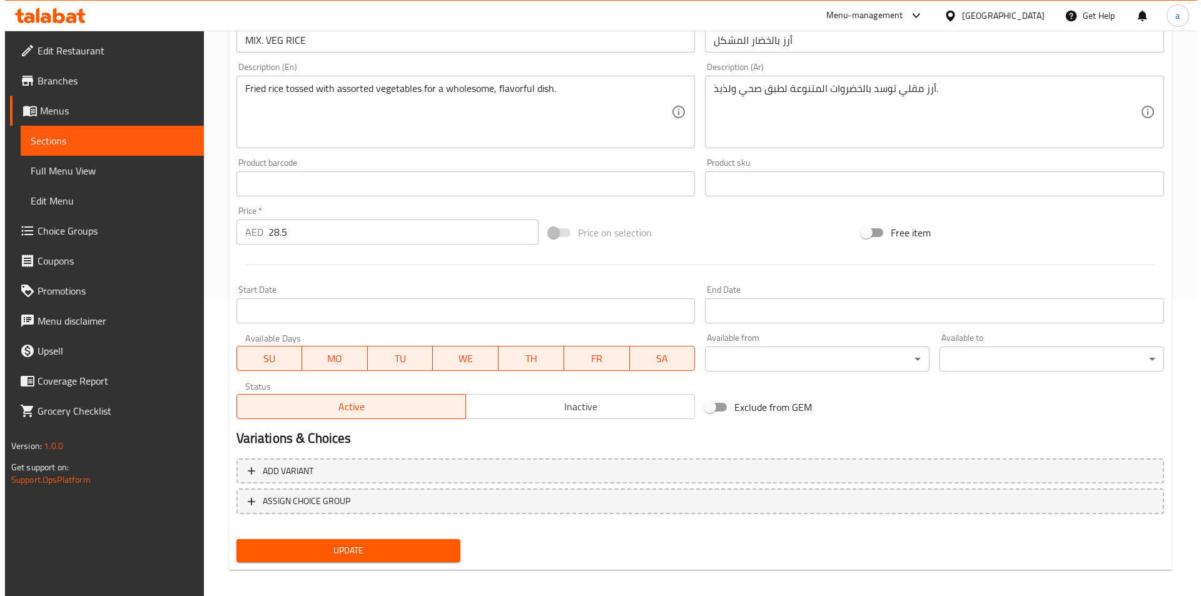
scroll to position [306, 0]
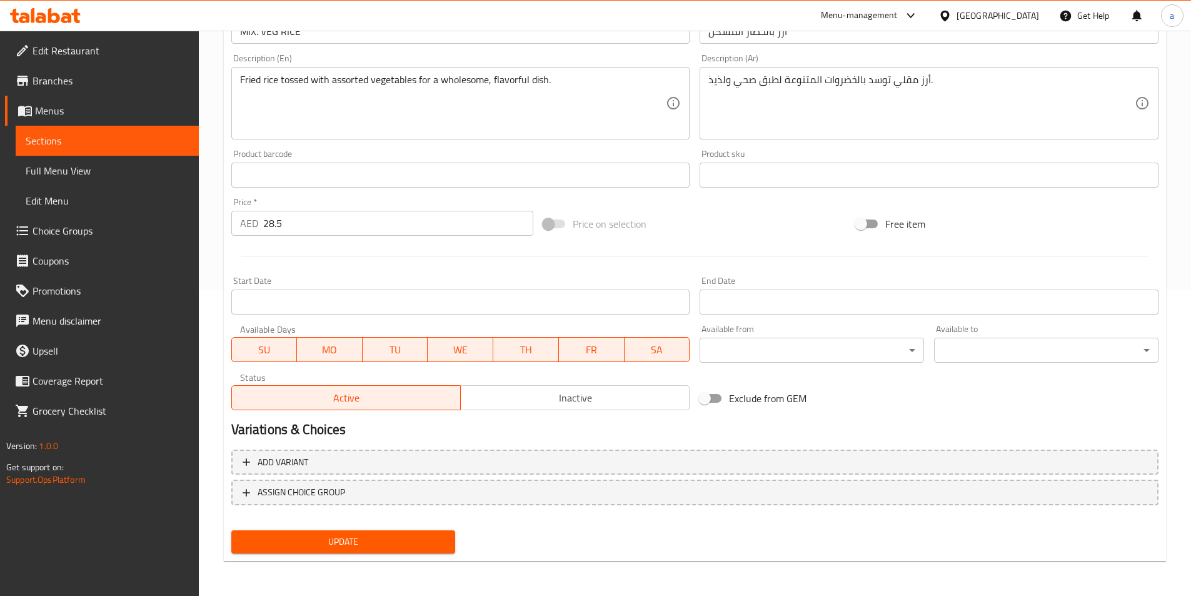
click at [733, 290] on body "​ Menu-management United Arab Emirates Get Help a Edit Restaurant Branches Menu…" at bounding box center [595, 7] width 1191 height 565
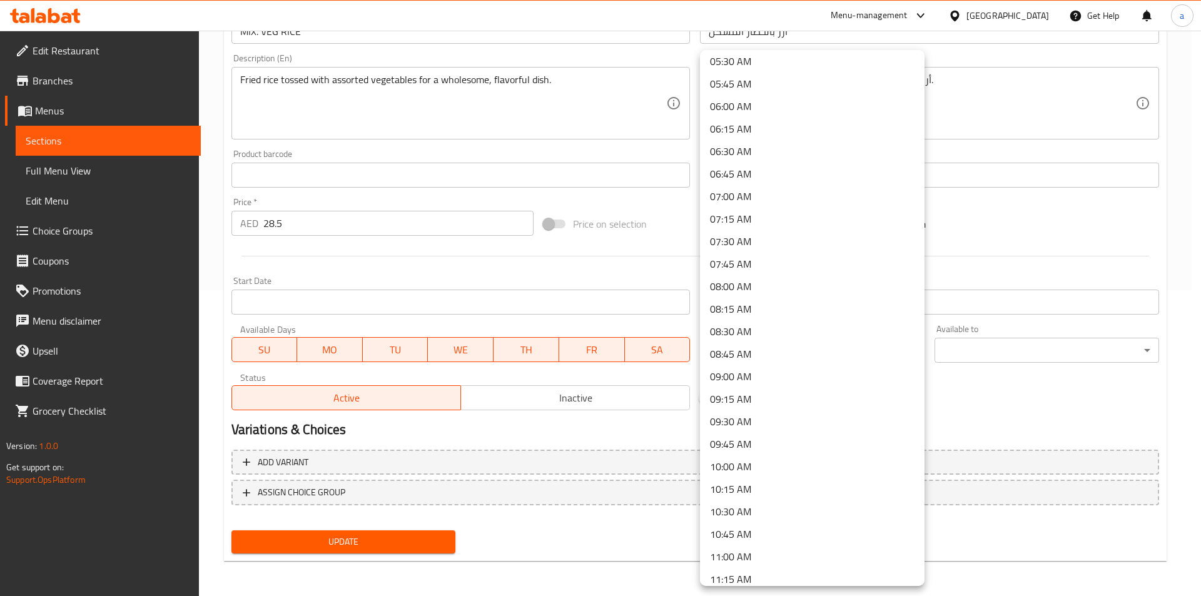
scroll to position [563, 0]
click at [742, 401] on li "10:00 AM" at bounding box center [812, 404] width 224 height 23
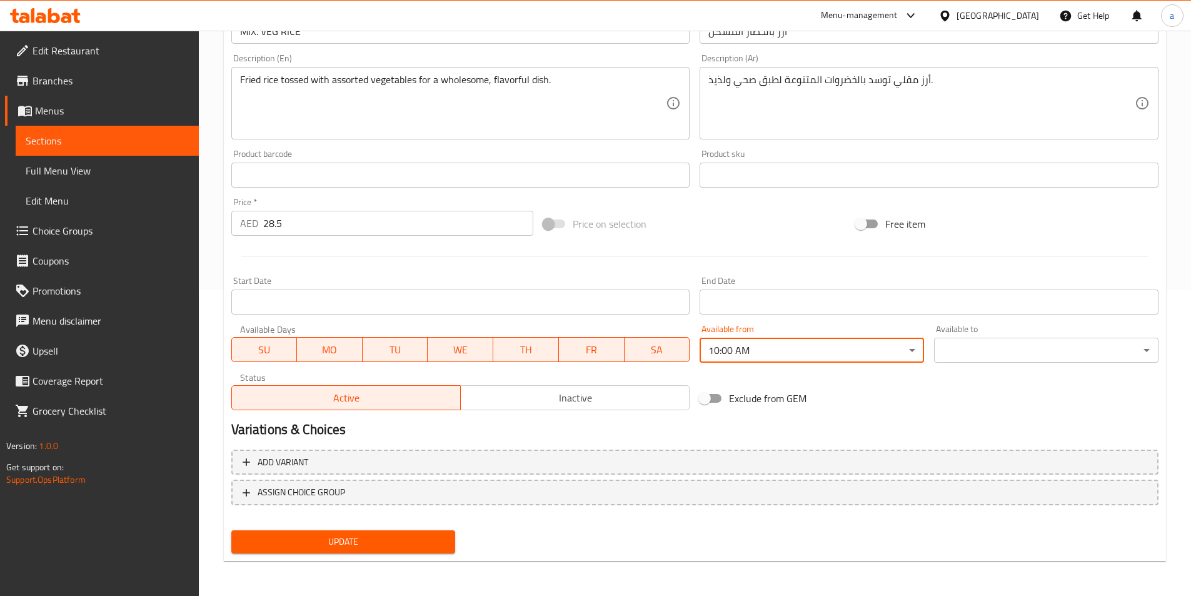
click at [957, 290] on body "​ Menu-management United Arab Emirates Get Help a Edit Restaurant Branches Menu…" at bounding box center [595, 7] width 1191 height 565
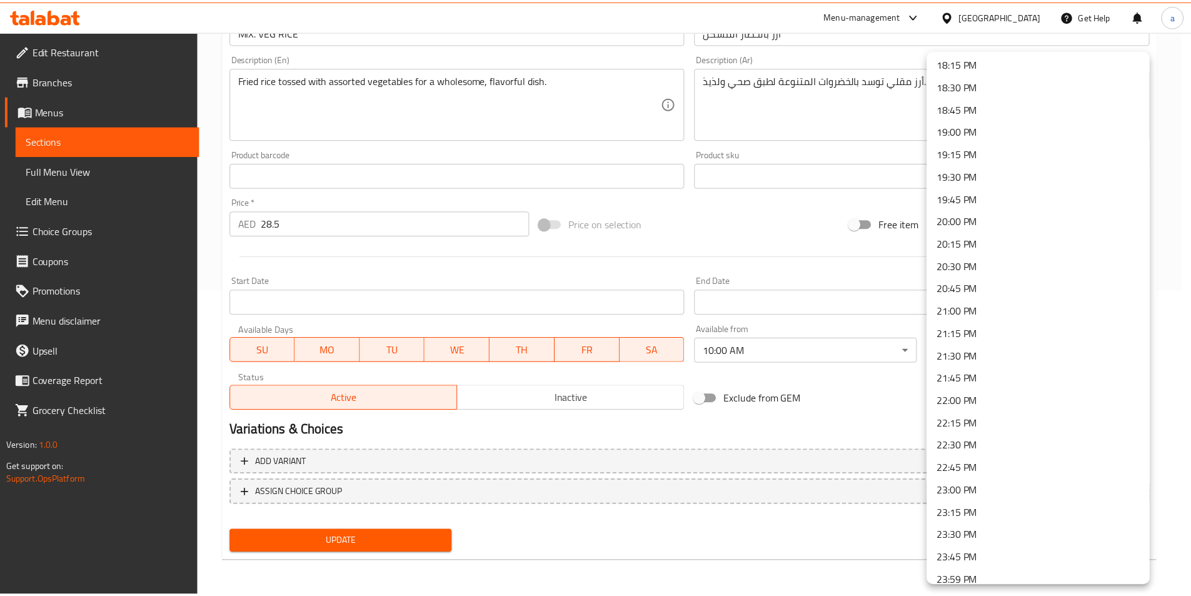
scroll to position [1658, 0]
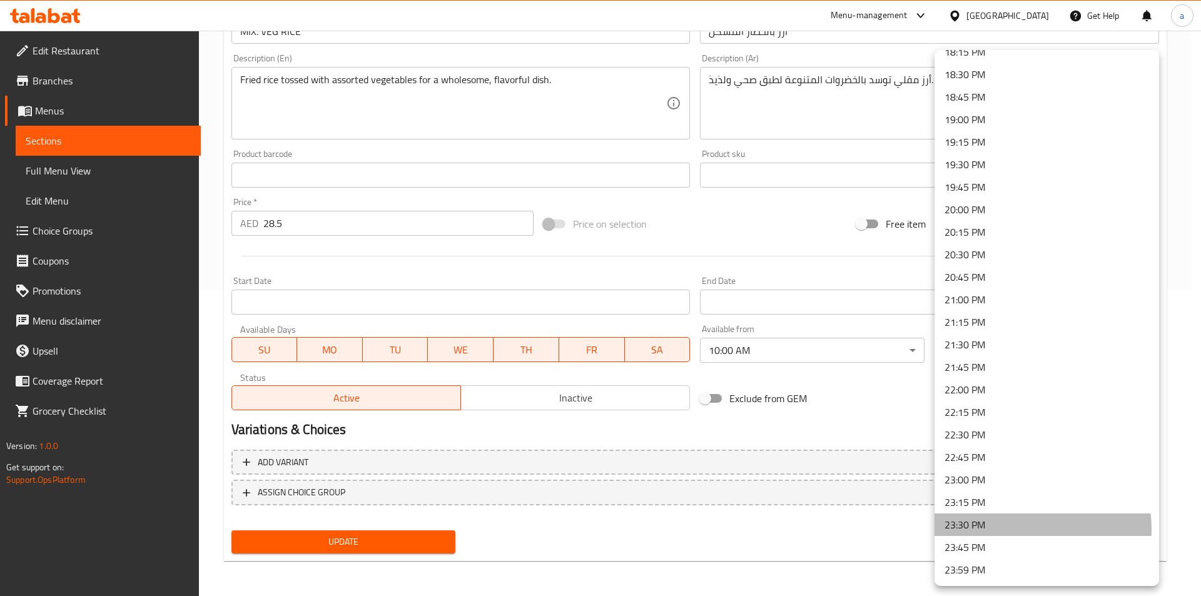
click at [1019, 529] on li "23:30 PM" at bounding box center [1046, 524] width 224 height 23
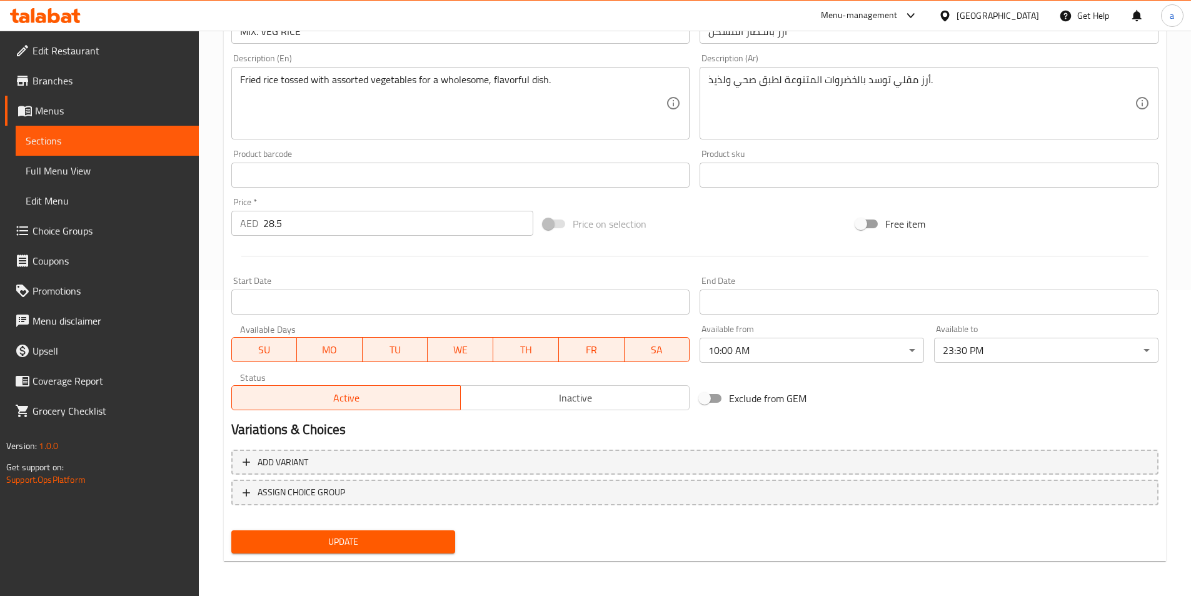
click at [928, 427] on h2 "Variations & Choices" at bounding box center [694, 429] width 927 height 19
click at [430, 542] on span "Update" at bounding box center [343, 542] width 204 height 16
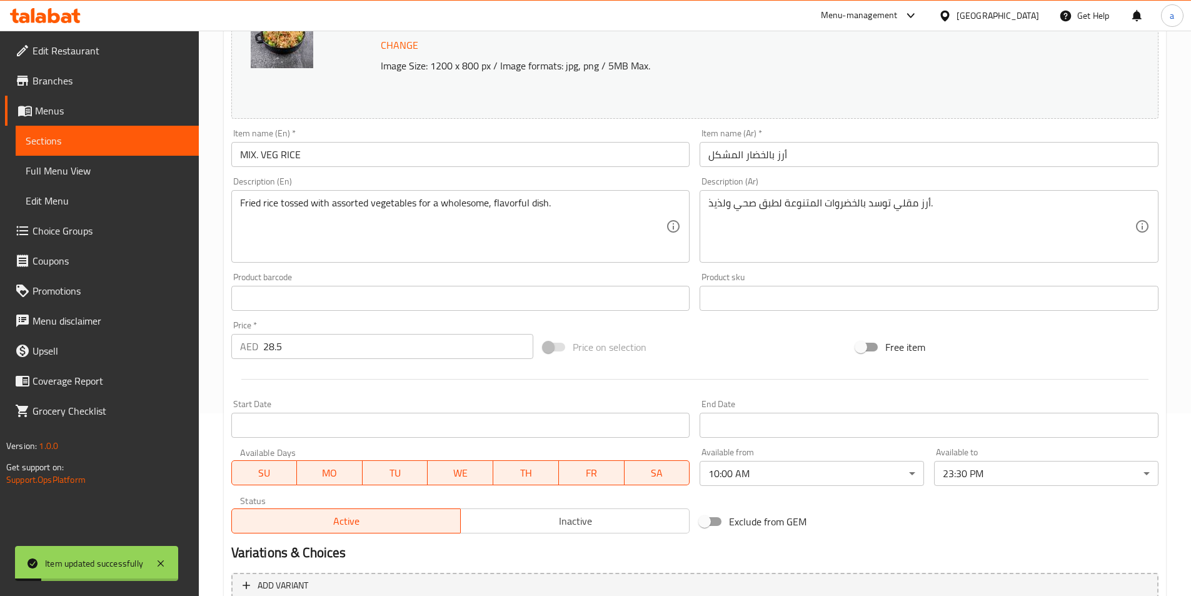
scroll to position [0, 0]
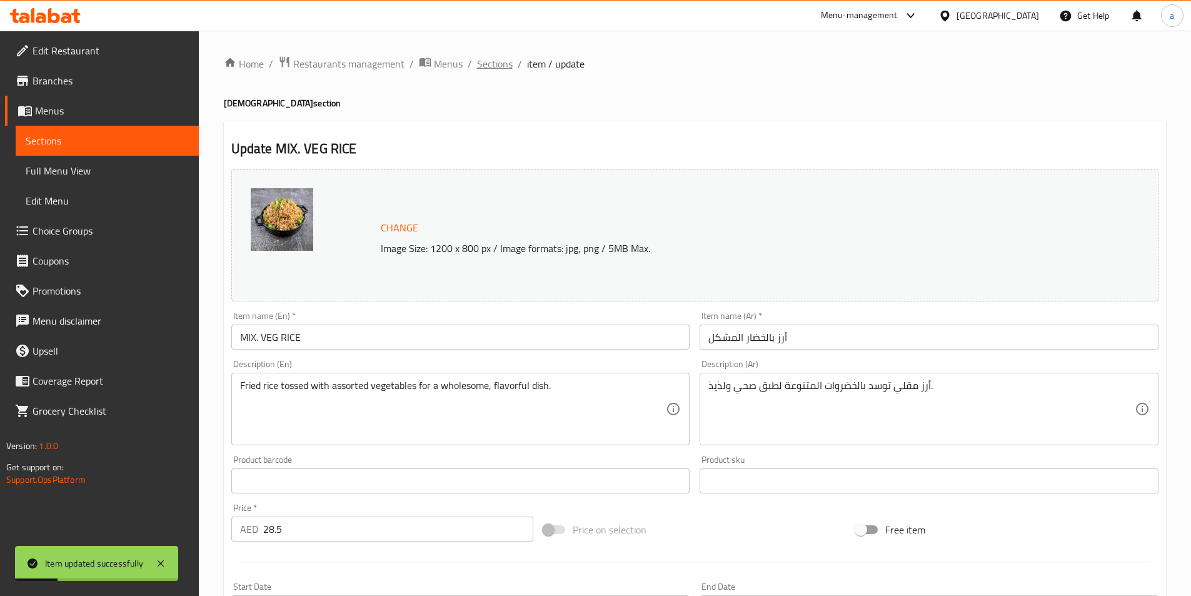
click at [501, 63] on span "Sections" at bounding box center [495, 63] width 36 height 15
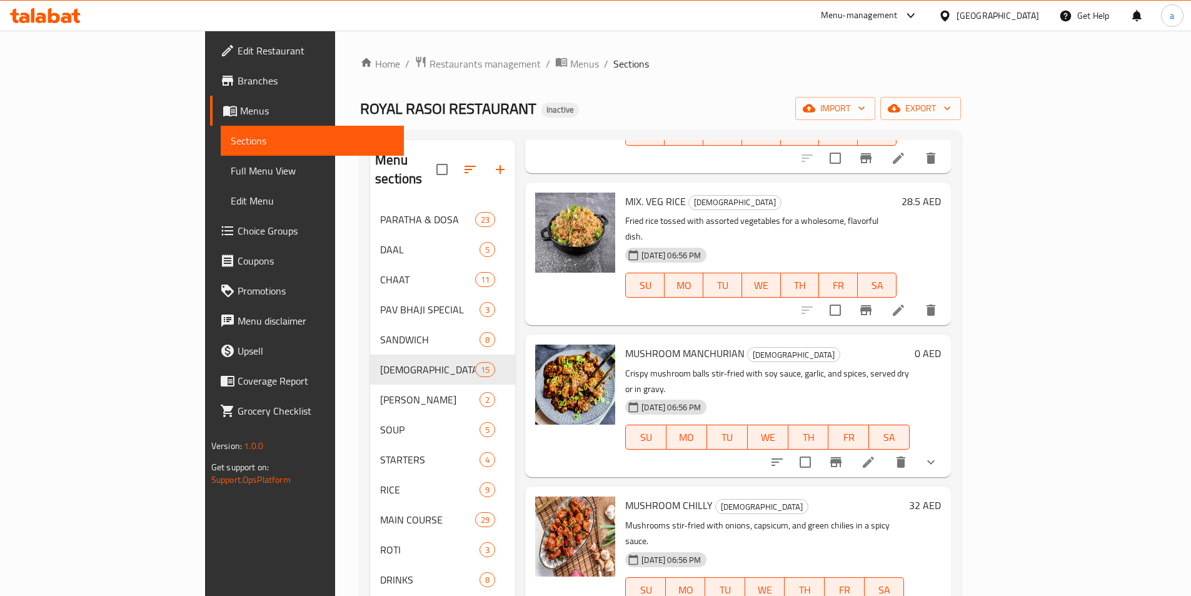
scroll to position [1125, 0]
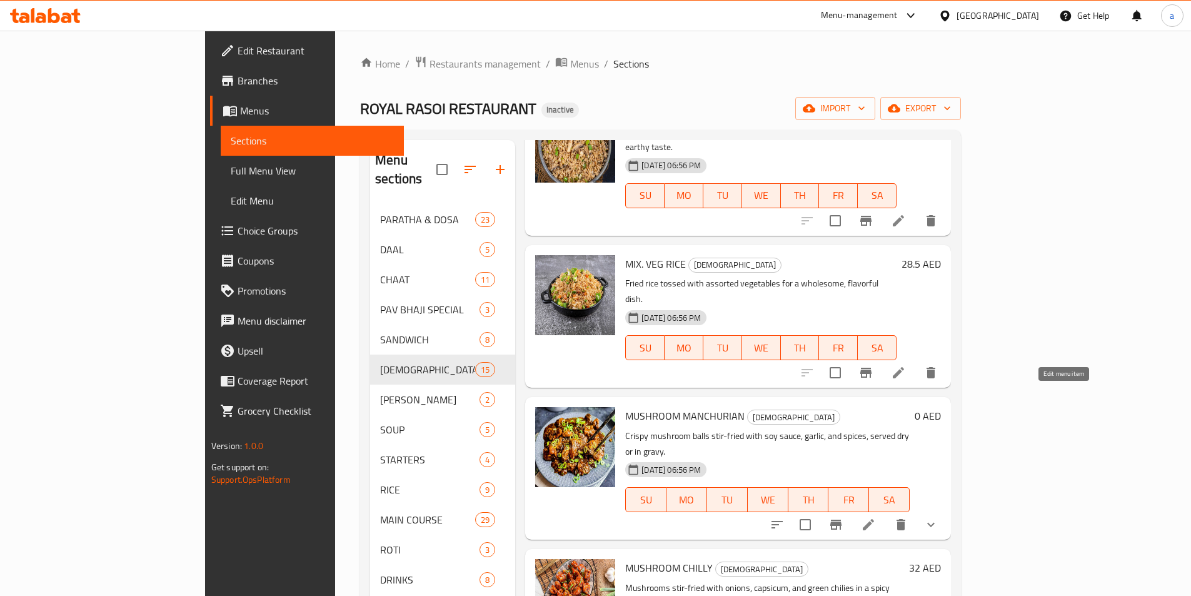
click at [876, 517] on icon at bounding box center [868, 524] width 15 height 15
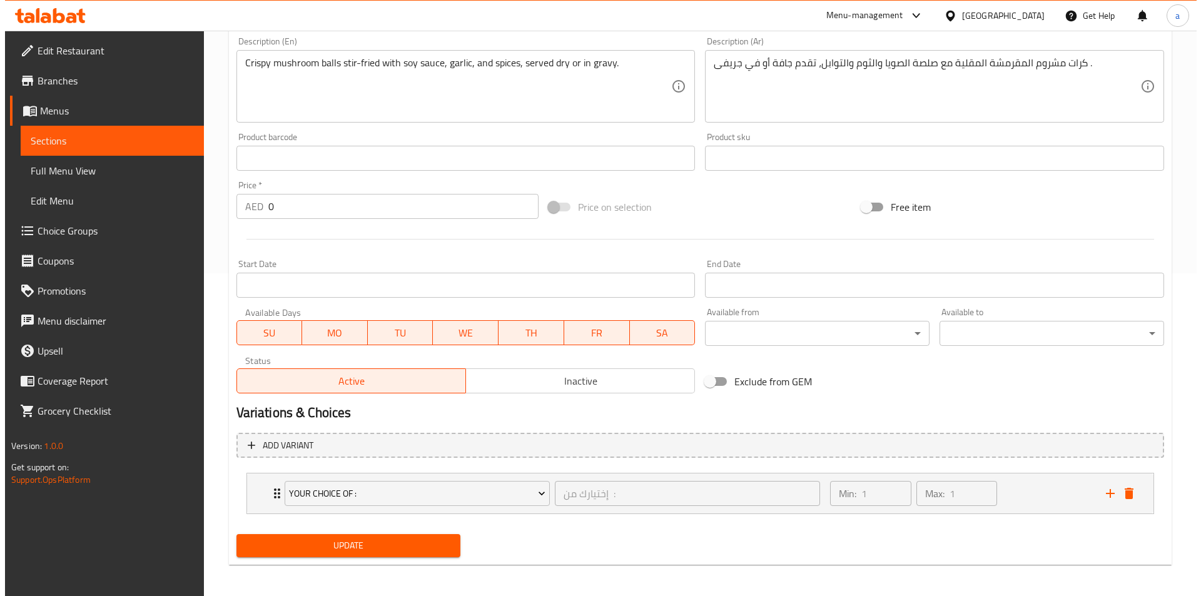
scroll to position [326, 0]
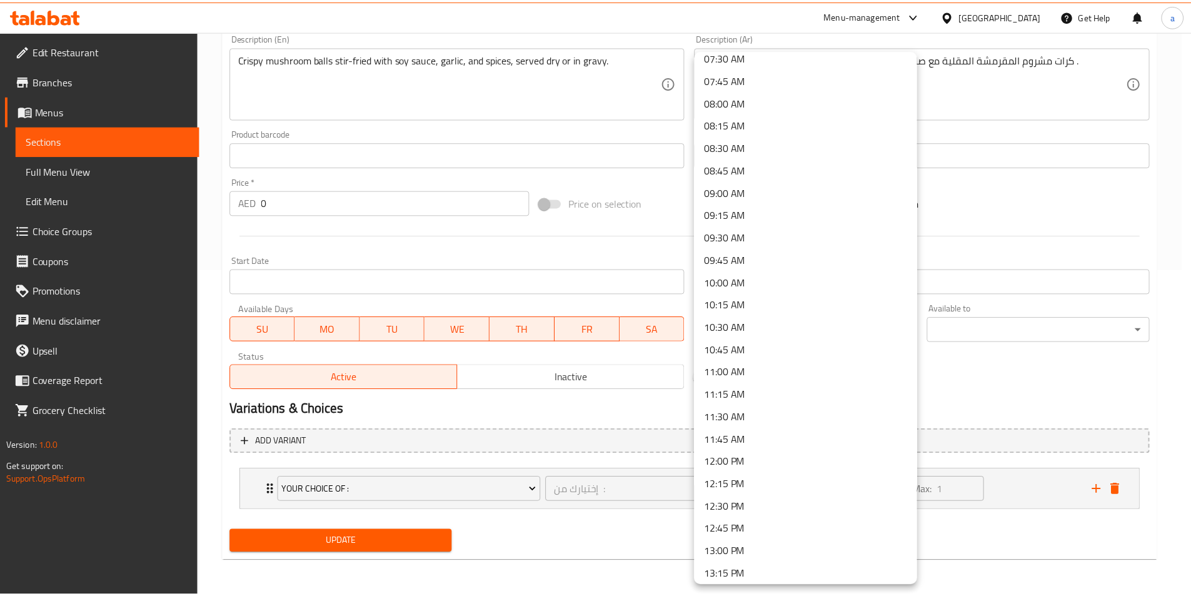
scroll to position [688, 0]
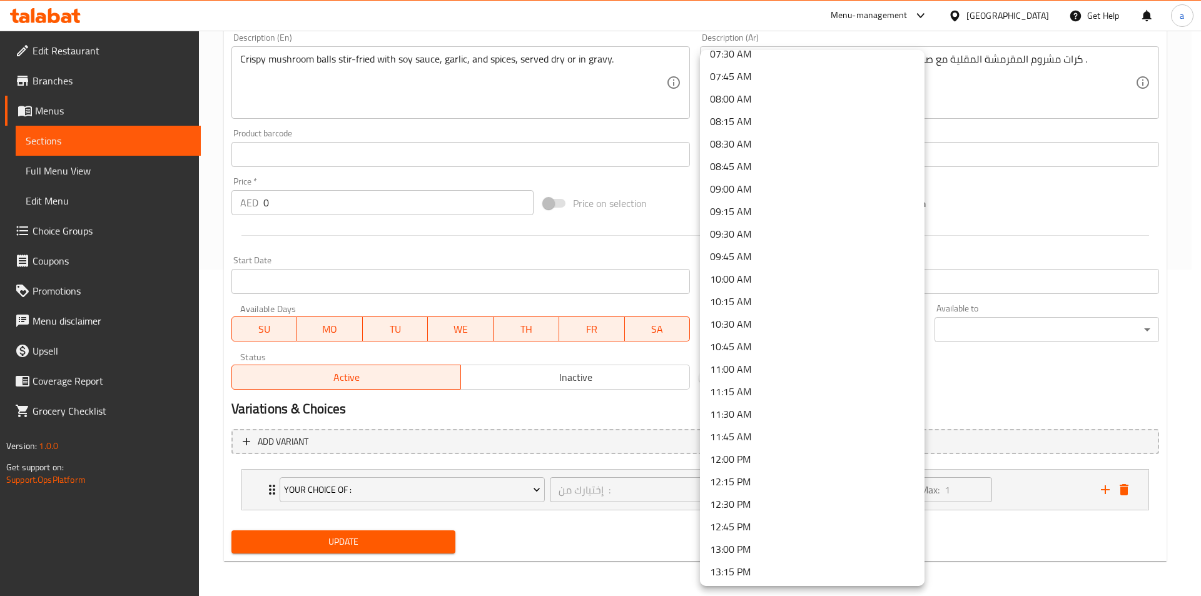
click at [733, 284] on li "10:00 AM" at bounding box center [812, 279] width 224 height 23
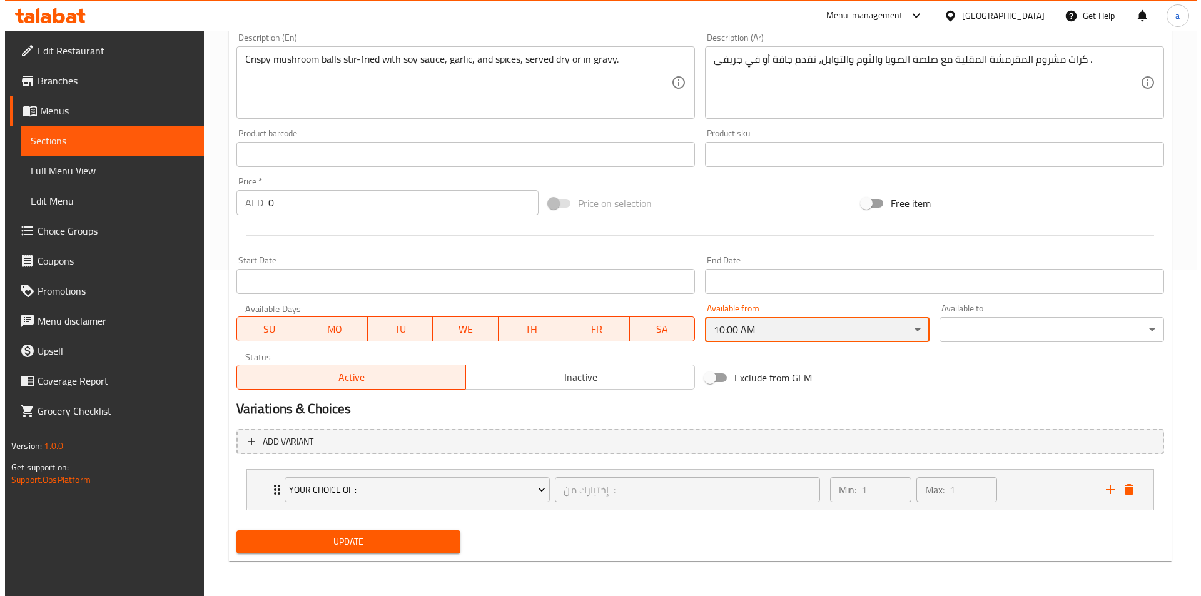
scroll to position [912, 0]
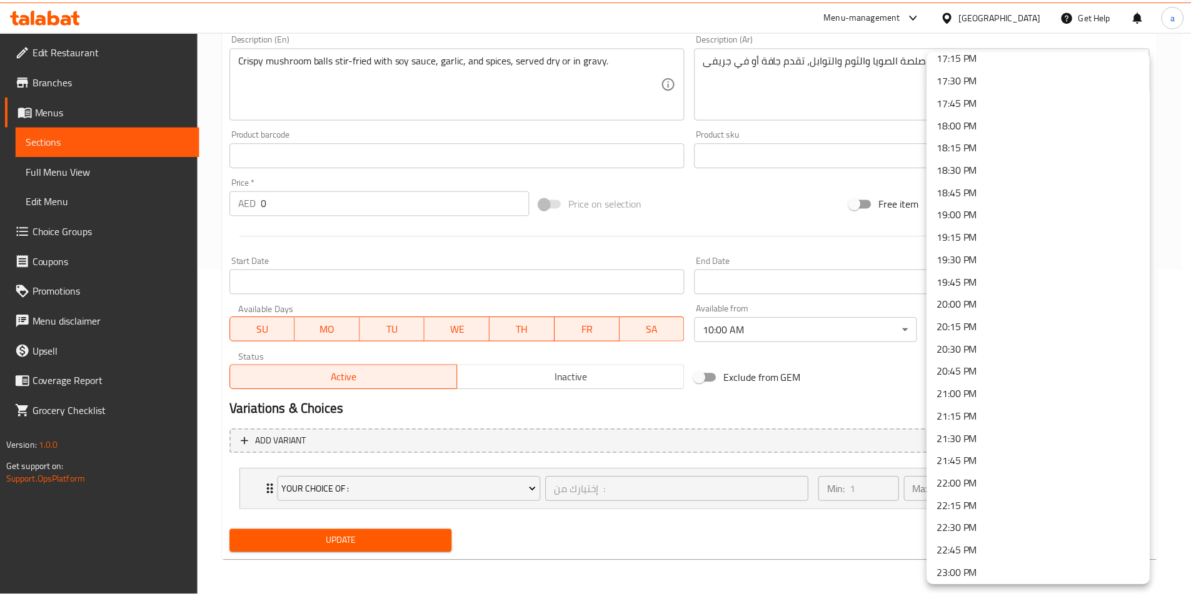
scroll to position [1658, 0]
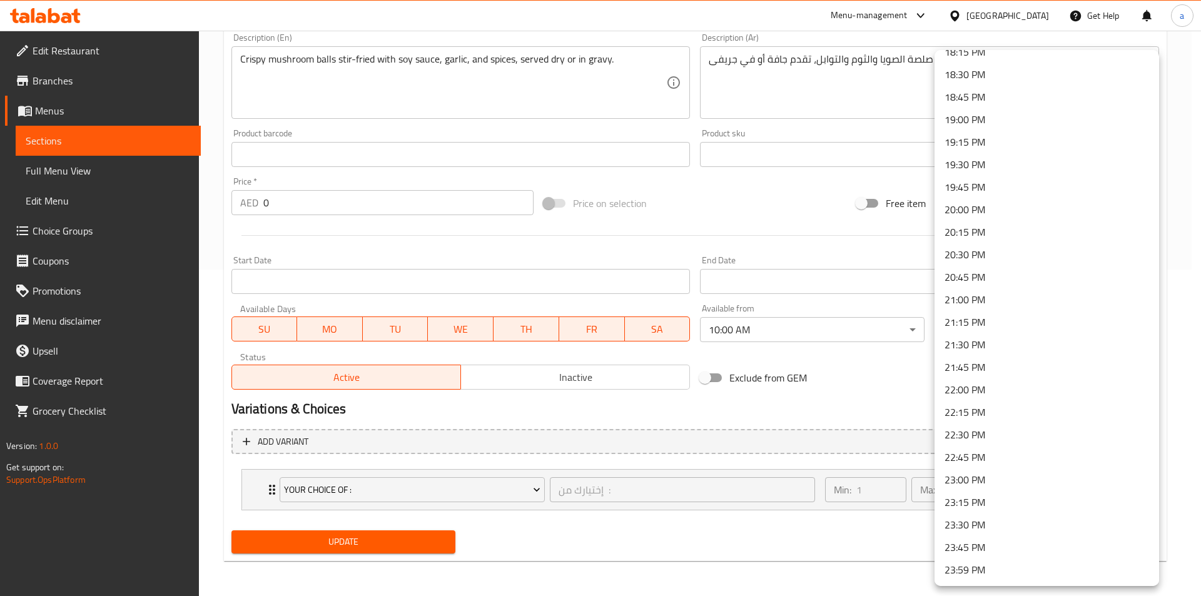
click at [990, 520] on li "23:30 PM" at bounding box center [1046, 524] width 224 height 23
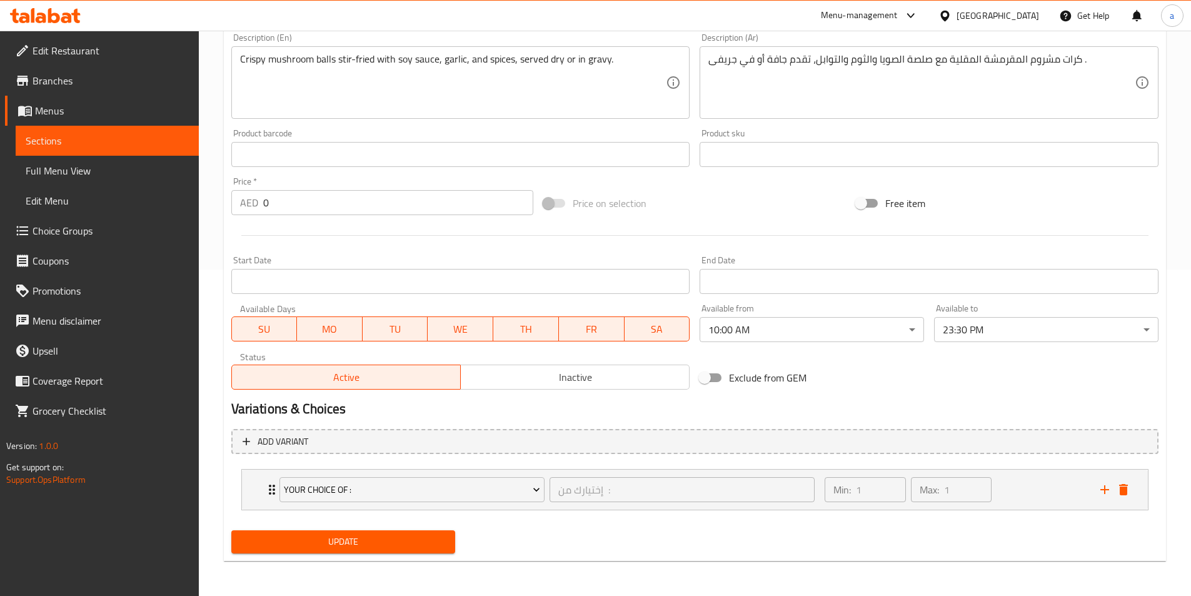
click at [873, 390] on div "Exclude from GEM" at bounding box center [851, 378] width 313 height 34
click at [315, 549] on span "Update" at bounding box center [343, 542] width 204 height 16
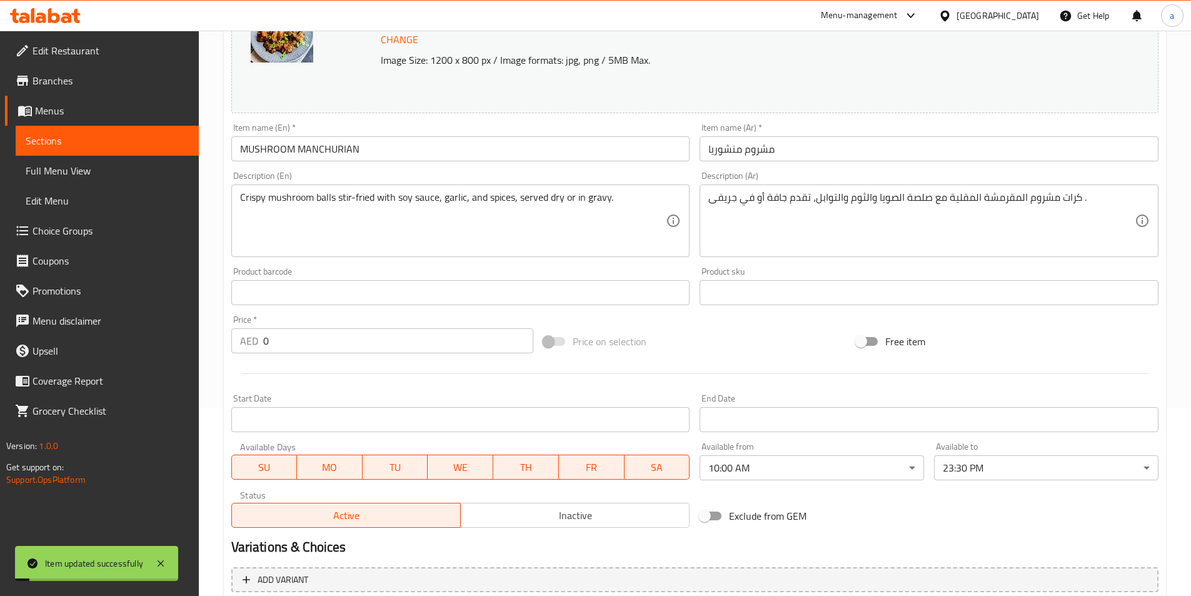
scroll to position [0, 0]
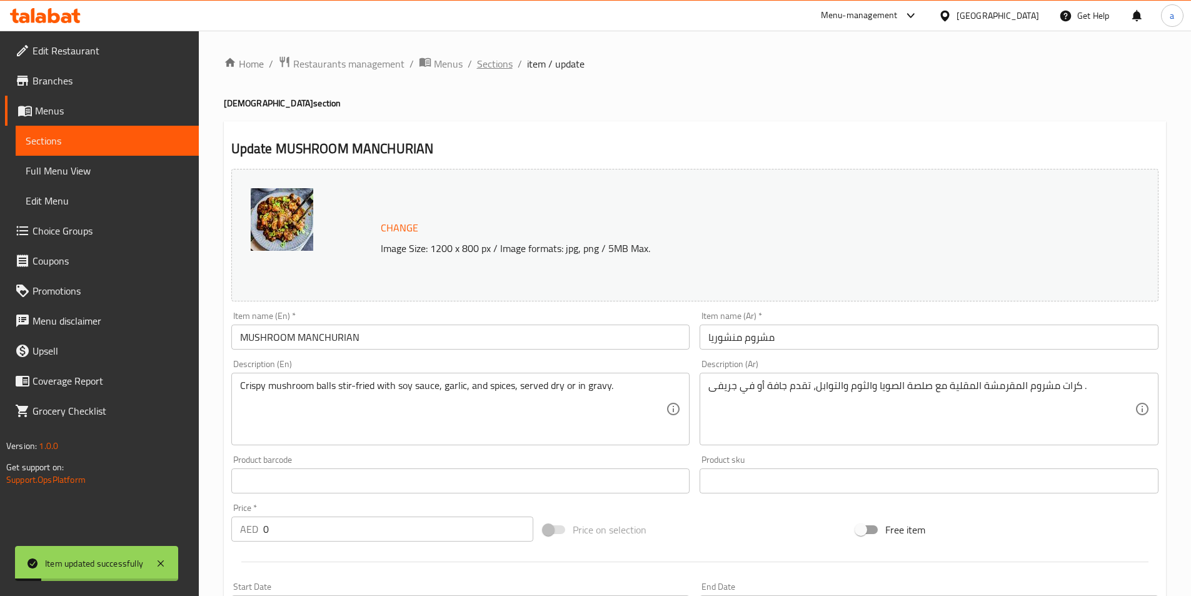
click at [499, 64] on span "Sections" at bounding box center [495, 63] width 36 height 15
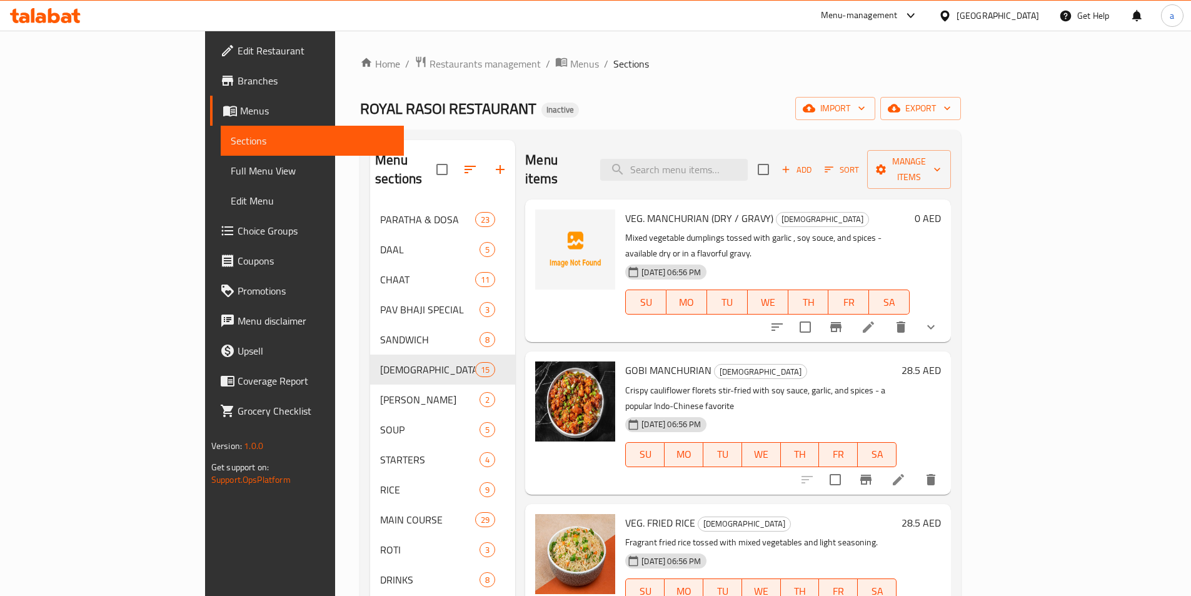
drag, startPoint x: 850, startPoint y: 119, endPoint x: 838, endPoint y: 147, distance: 30.3
click at [850, 119] on div "ROYAL RASOI RESTAURANT Inactive import export" at bounding box center [660, 108] width 601 height 23
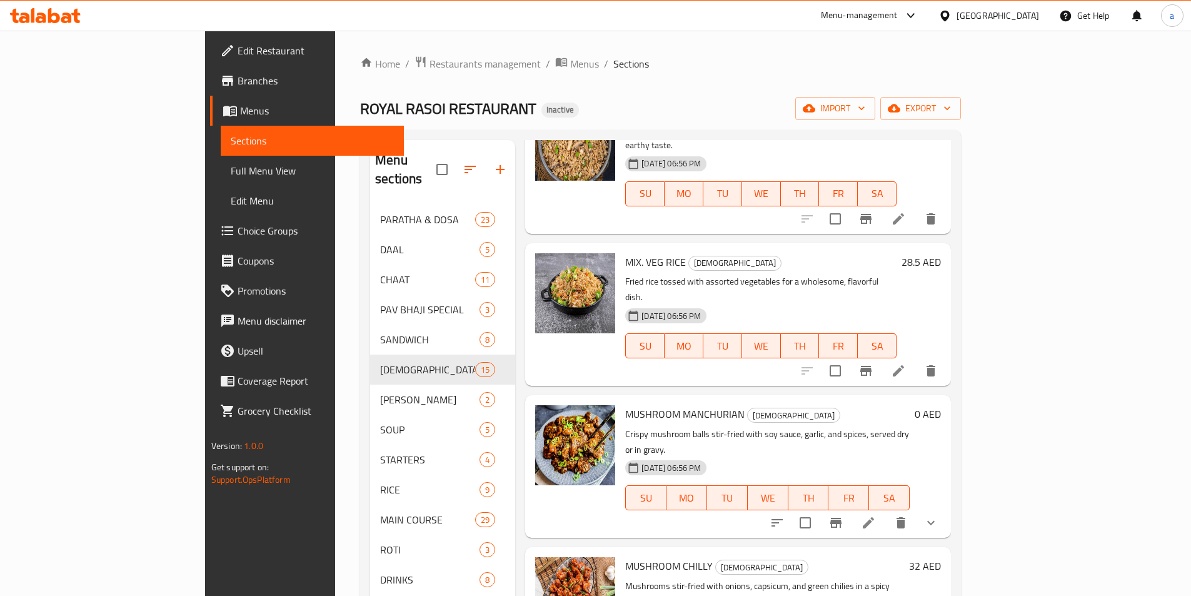
scroll to position [1251, 0]
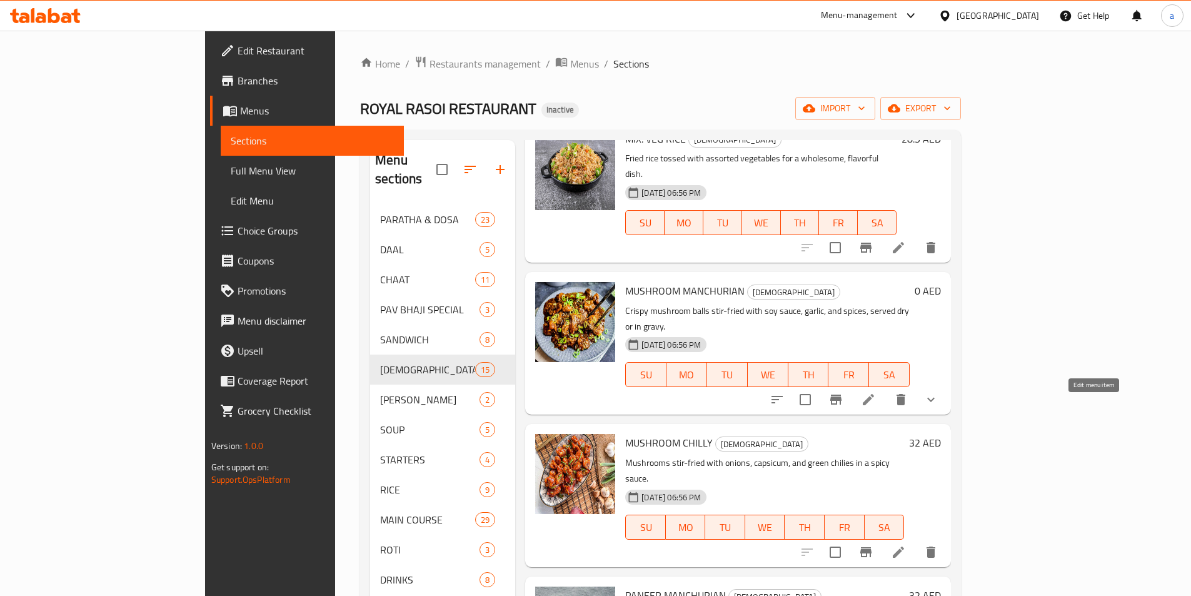
click at [904, 546] on icon at bounding box center [898, 551] width 11 height 11
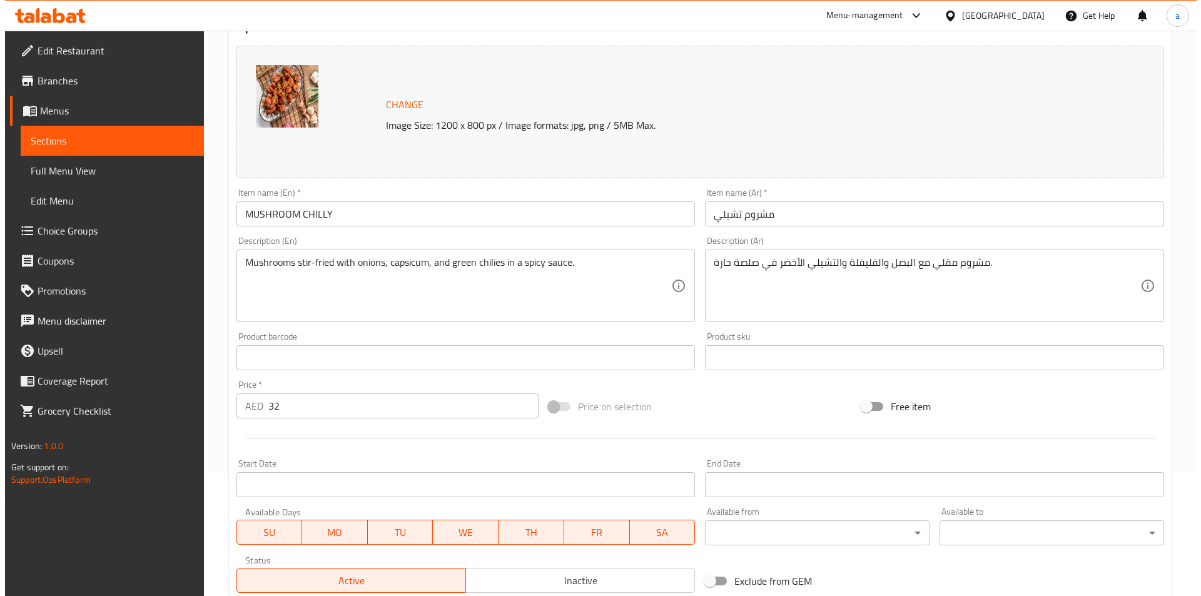
scroll to position [306, 0]
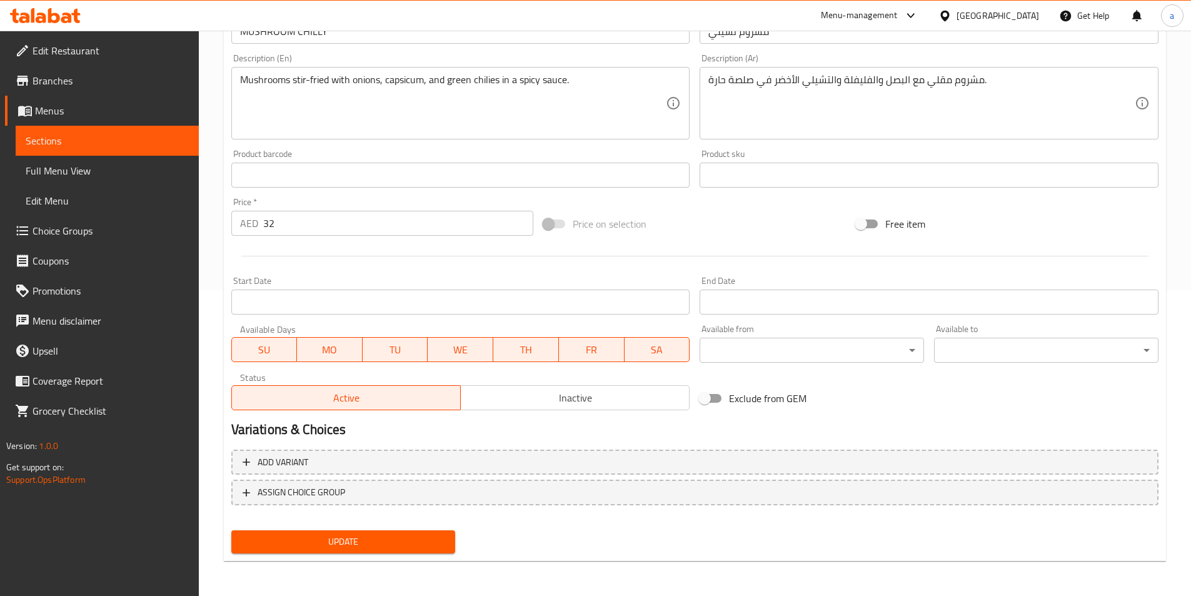
click at [793, 365] on div "Available from ​ ​" at bounding box center [812, 344] width 234 height 48
click at [794, 290] on body "​ Menu-management United Arab Emirates Get Help a Edit Restaurant Branches Menu…" at bounding box center [595, 7] width 1191 height 565
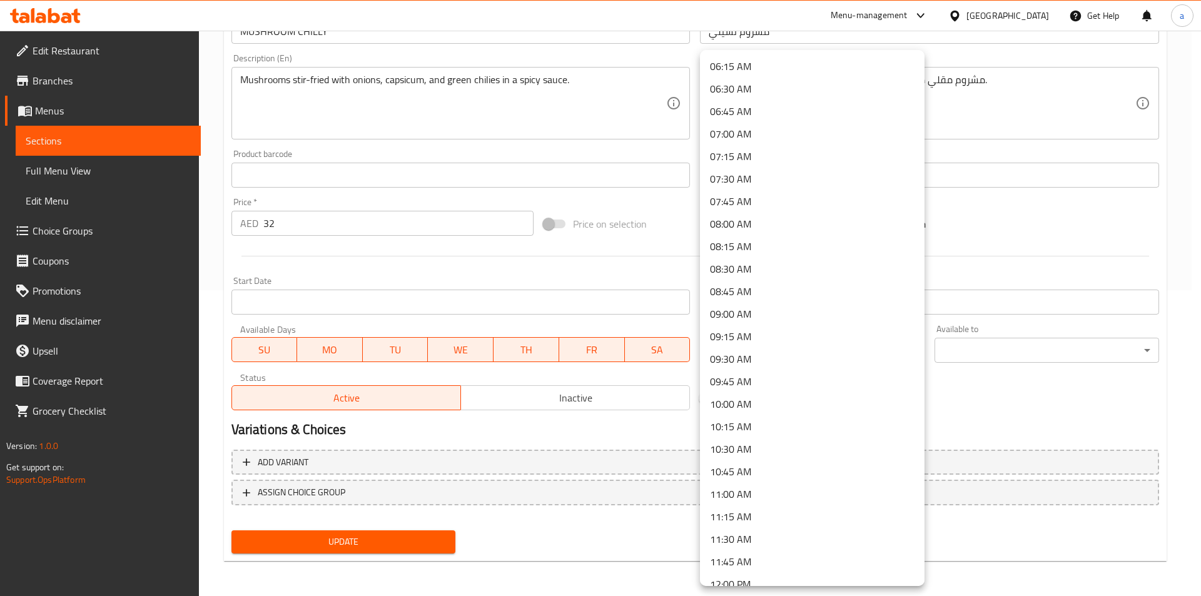
scroll to position [688, 0]
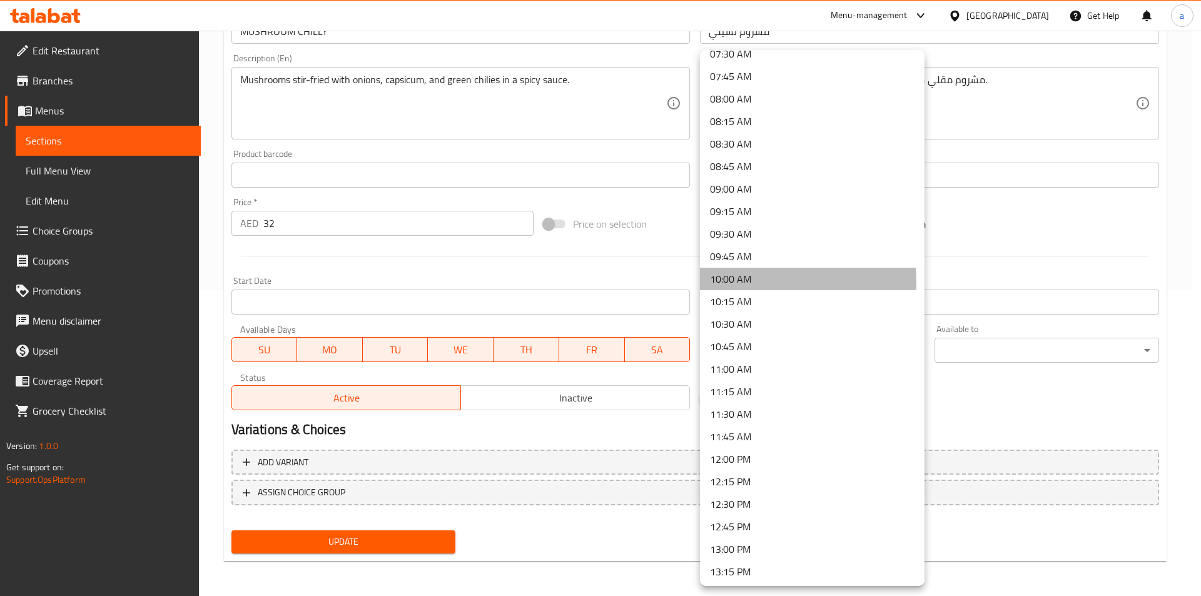
click at [744, 282] on li "10:00 AM" at bounding box center [812, 279] width 224 height 23
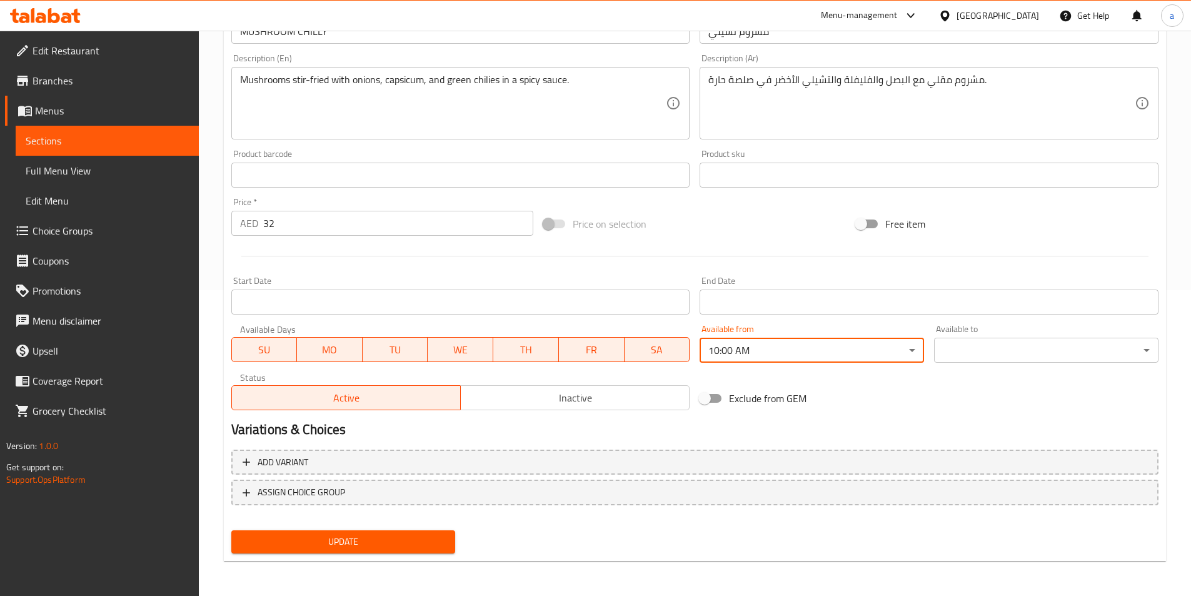
click at [992, 290] on body "​ Menu-management United Arab Emirates Get Help a Edit Restaurant Branches Menu…" at bounding box center [595, 7] width 1191 height 565
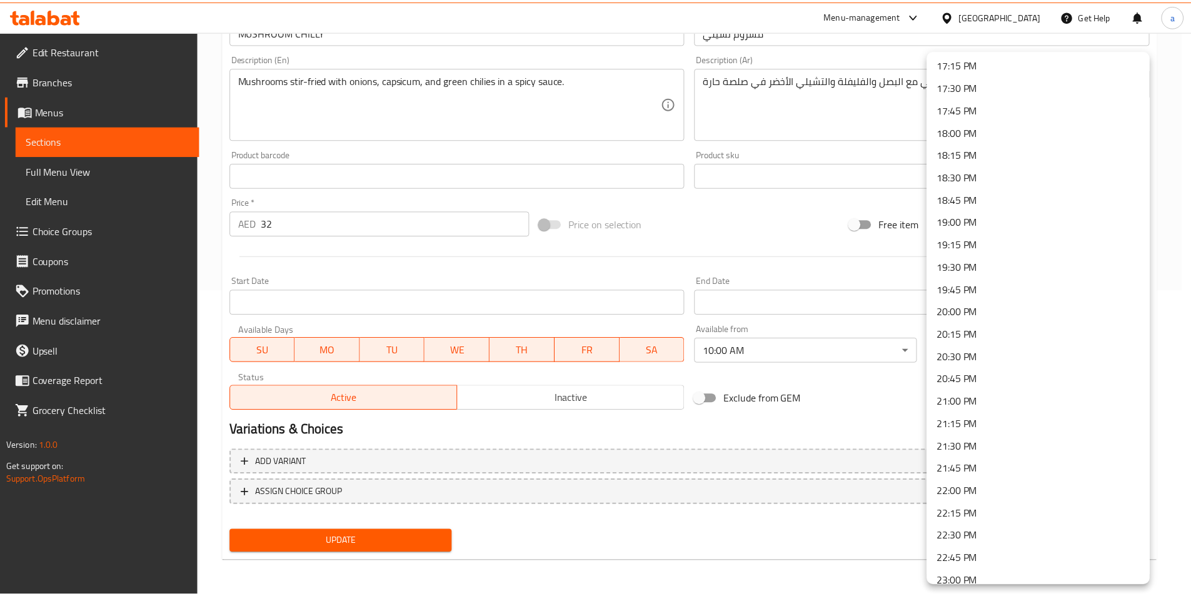
scroll to position [1658, 0]
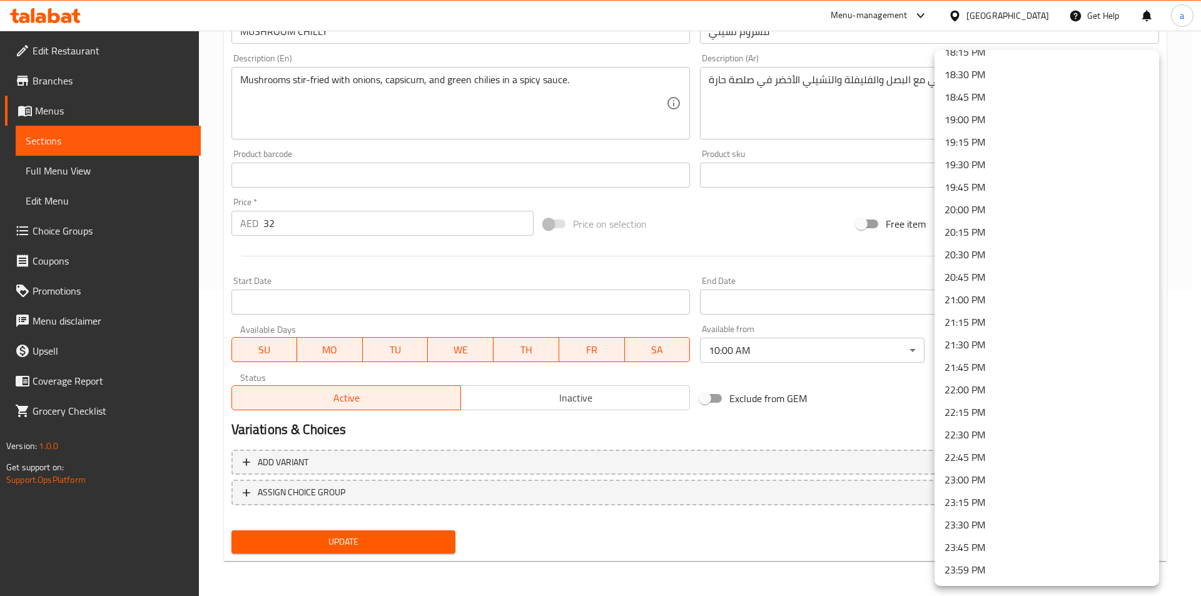
click at [984, 521] on li "23:30 PM" at bounding box center [1046, 524] width 224 height 23
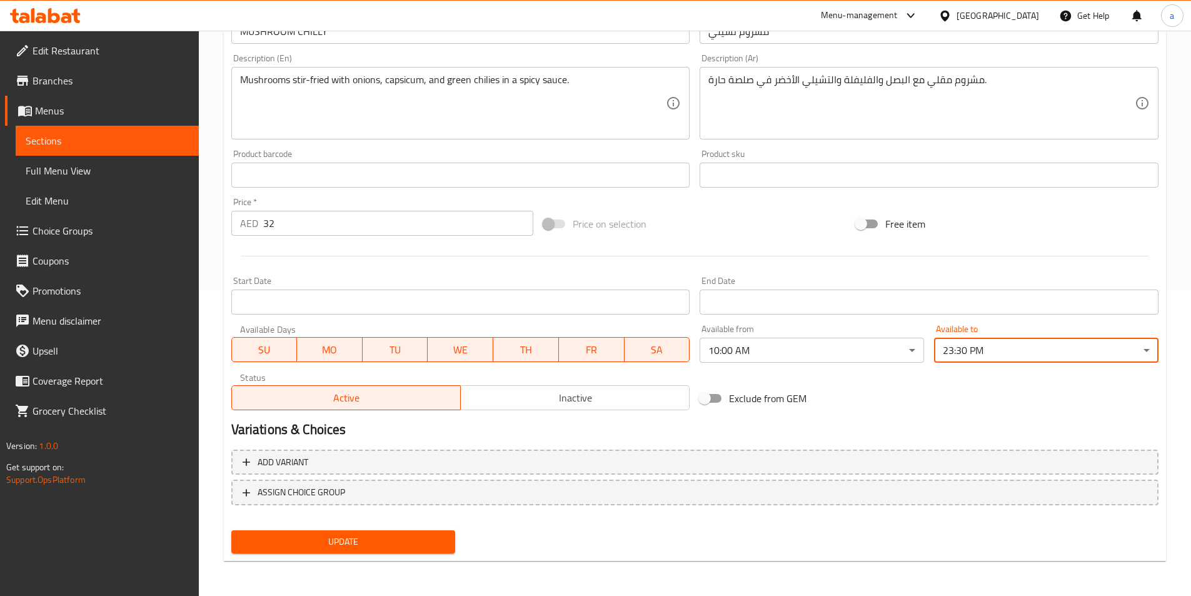
click at [883, 394] on div "Exclude from GEM" at bounding box center [851, 398] width 313 height 34
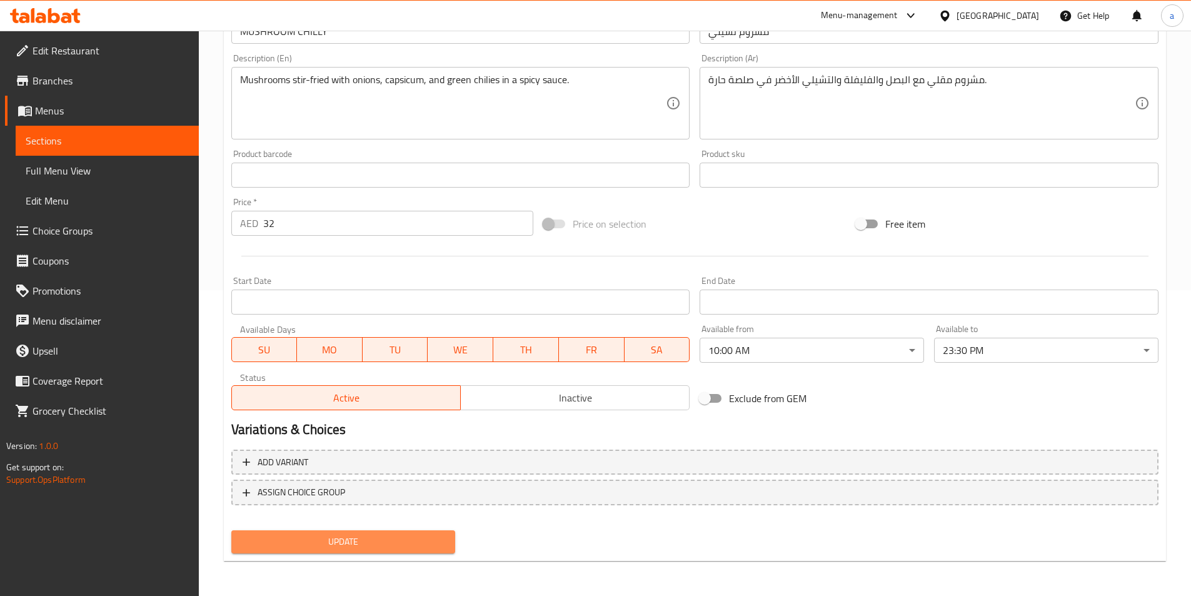
click at [408, 543] on span "Update" at bounding box center [343, 542] width 204 height 16
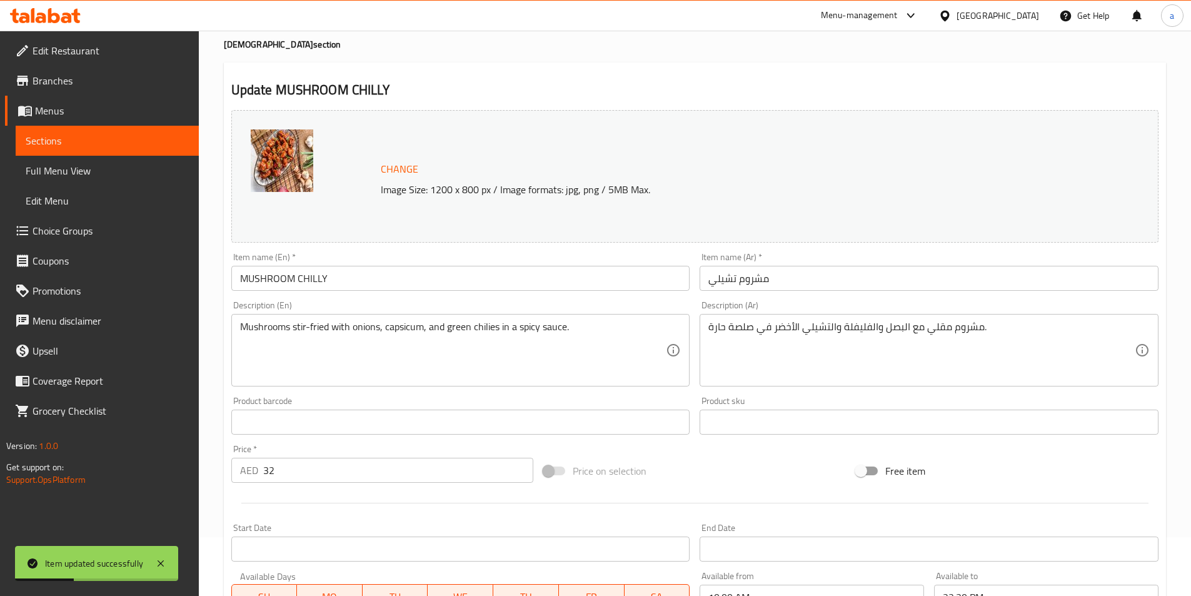
scroll to position [0, 0]
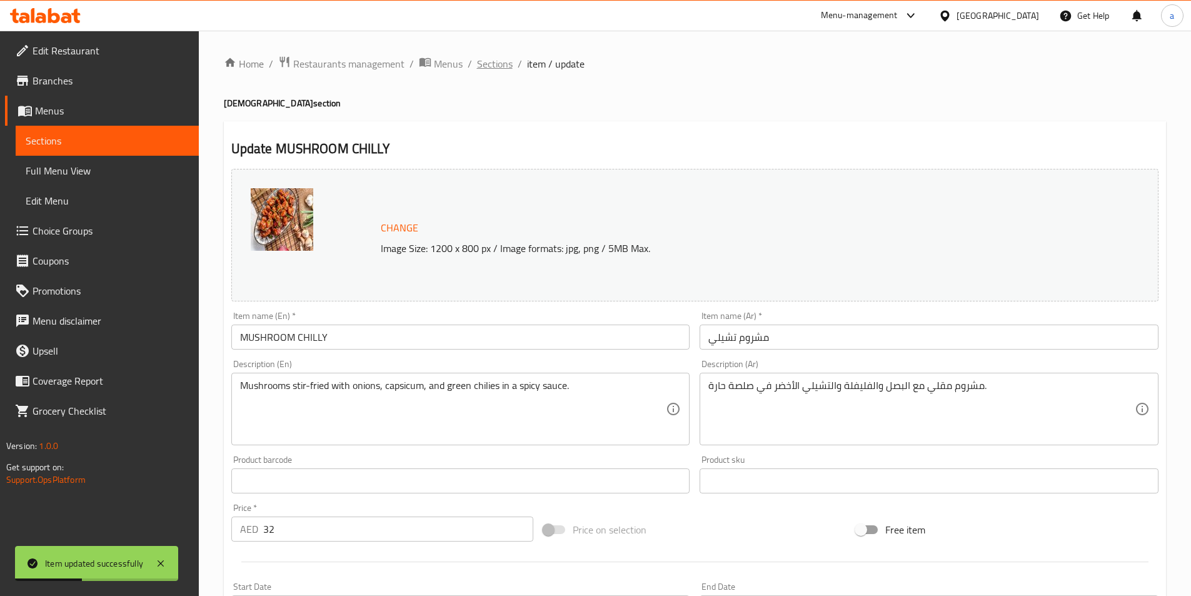
click at [495, 64] on span "Sections" at bounding box center [495, 63] width 36 height 15
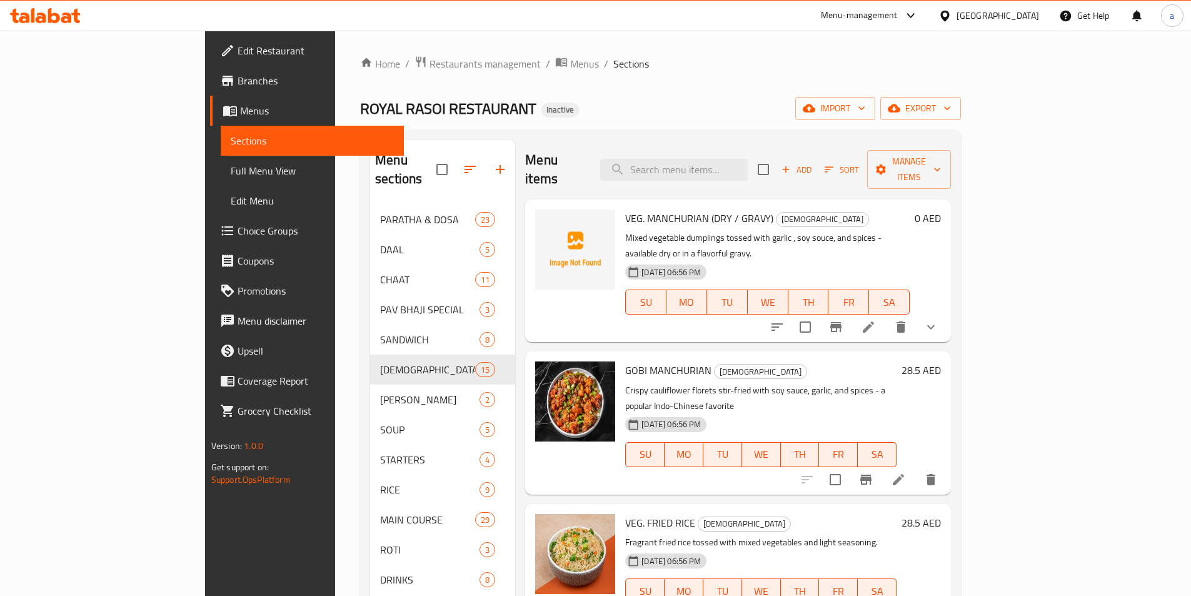
click at [852, 166] on div "Menu items Add Sort Manage items" at bounding box center [738, 169] width 426 height 59
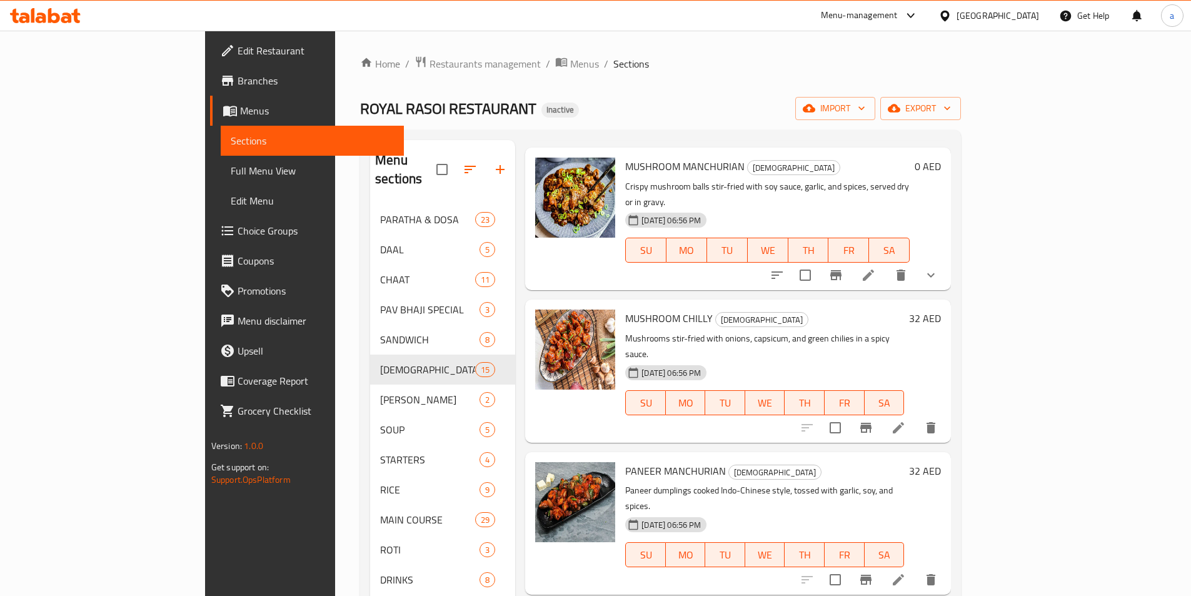
scroll to position [1376, 0]
click at [906, 571] on icon at bounding box center [898, 578] width 15 height 15
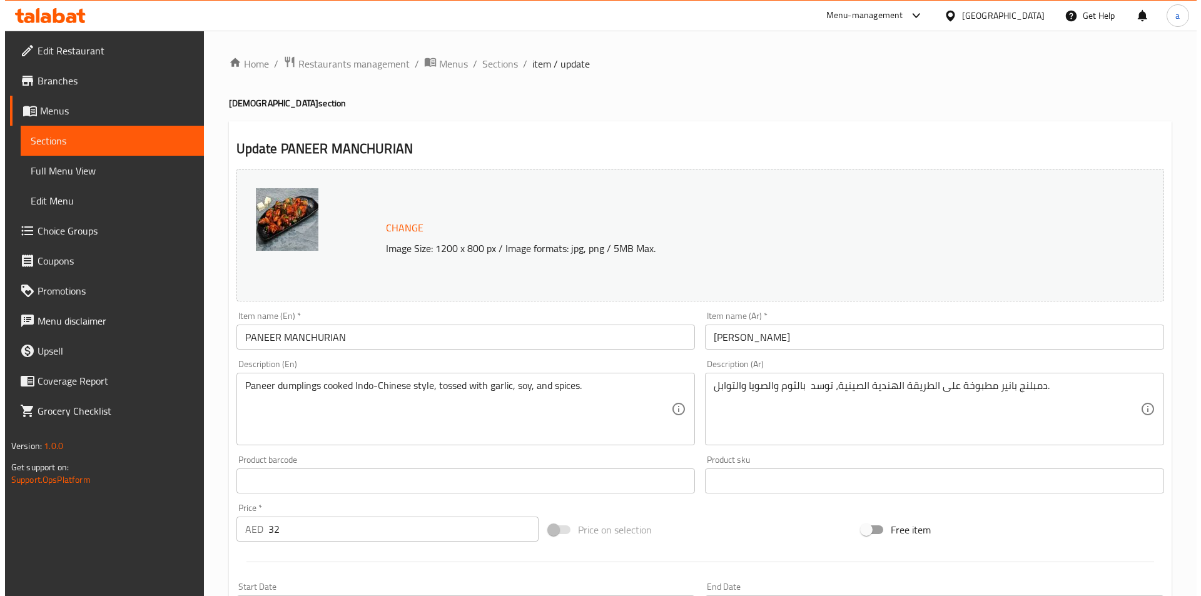
scroll to position [125, 0]
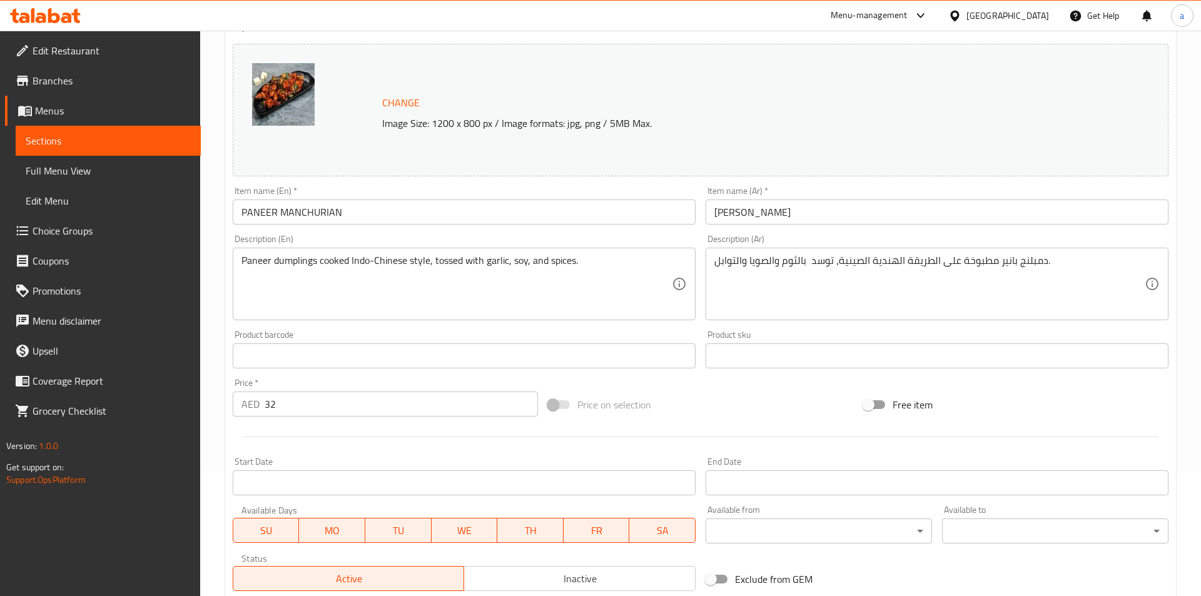
click at [758, 471] on body "​ Menu-management United Arab Emirates Get Help a Edit Restaurant Branches Menu…" at bounding box center [600, 188] width 1201 height 565
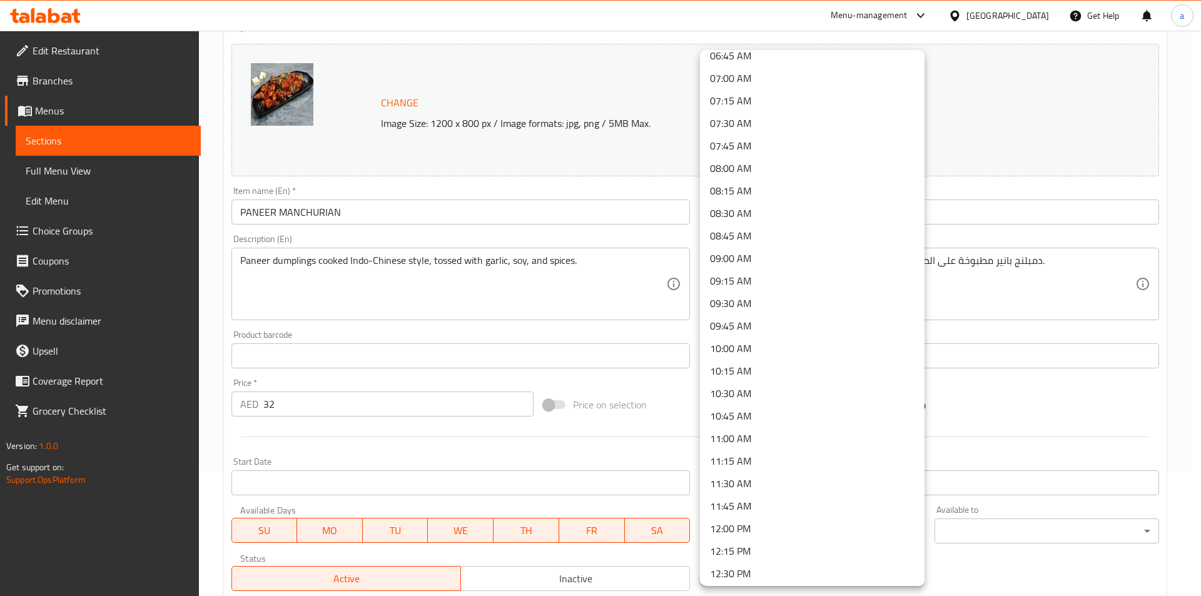
scroll to position [625, 0]
click at [742, 344] on li "10:00 AM" at bounding box center [812, 341] width 224 height 23
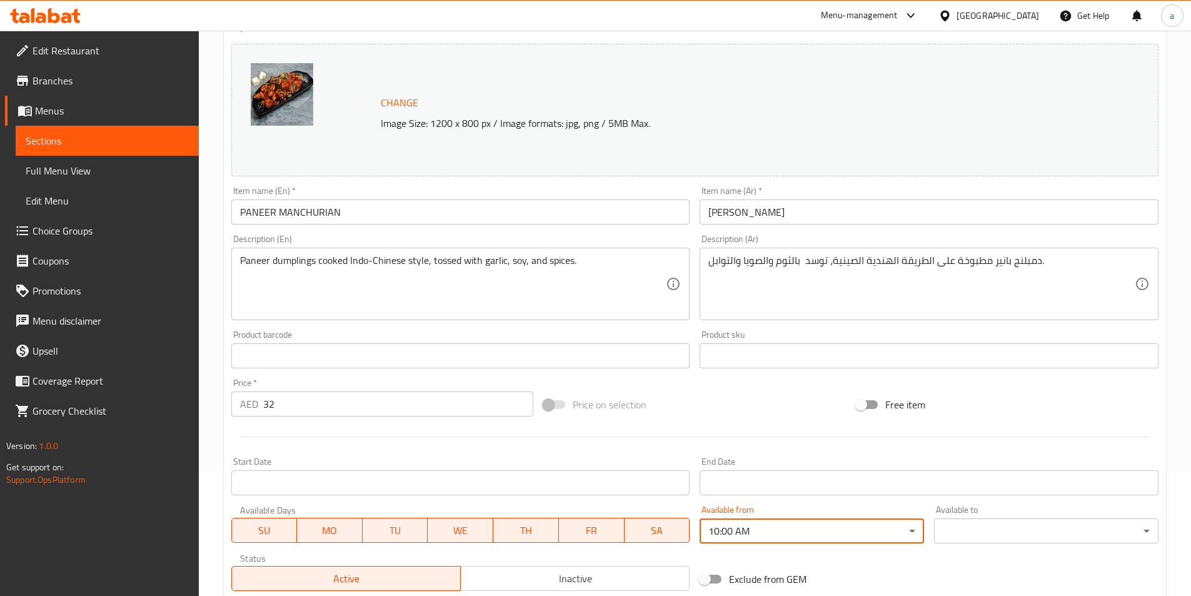
click at [988, 471] on body "​ Menu-management United Arab Emirates Get Help a Edit Restaurant Branches Menu…" at bounding box center [595, 188] width 1191 height 565
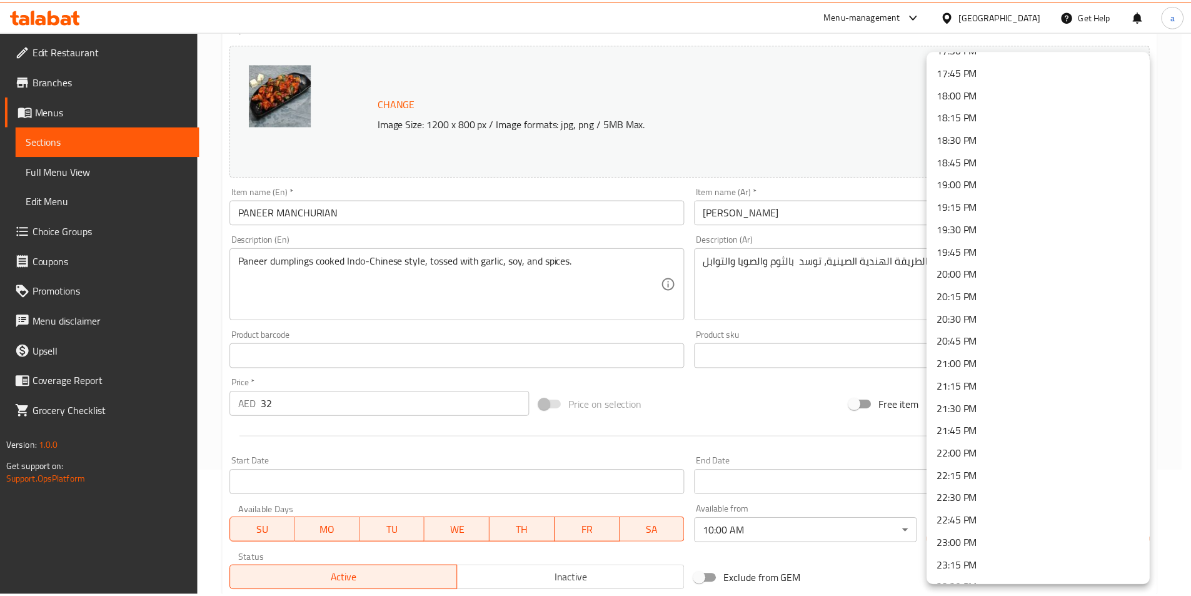
scroll to position [1658, 0]
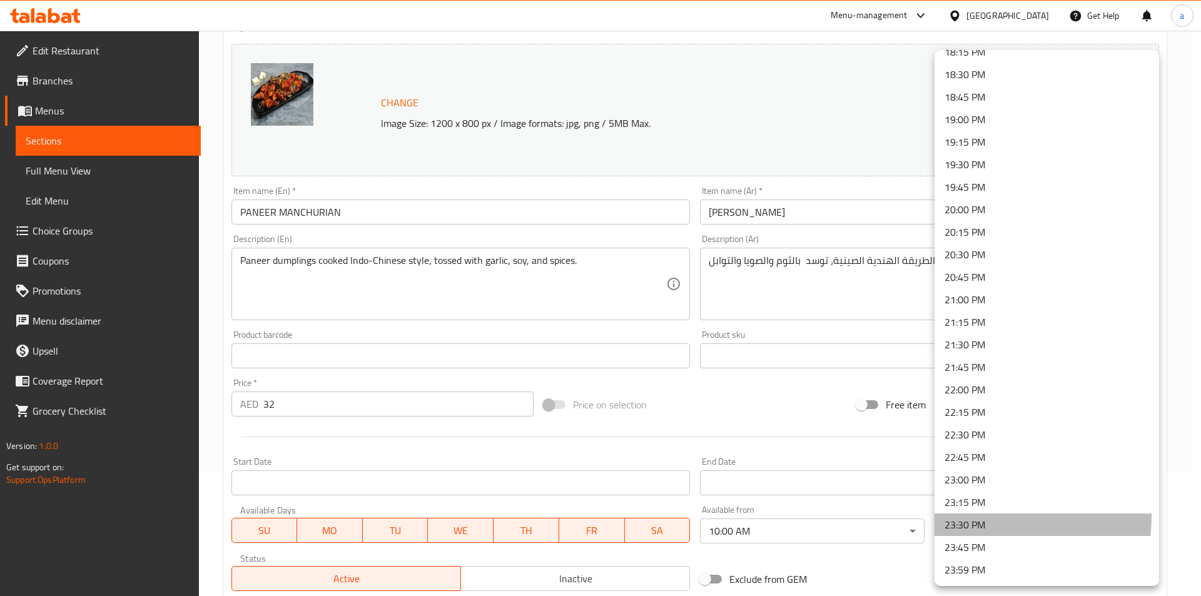
click at [995, 517] on li "23:30 PM" at bounding box center [1046, 524] width 224 height 23
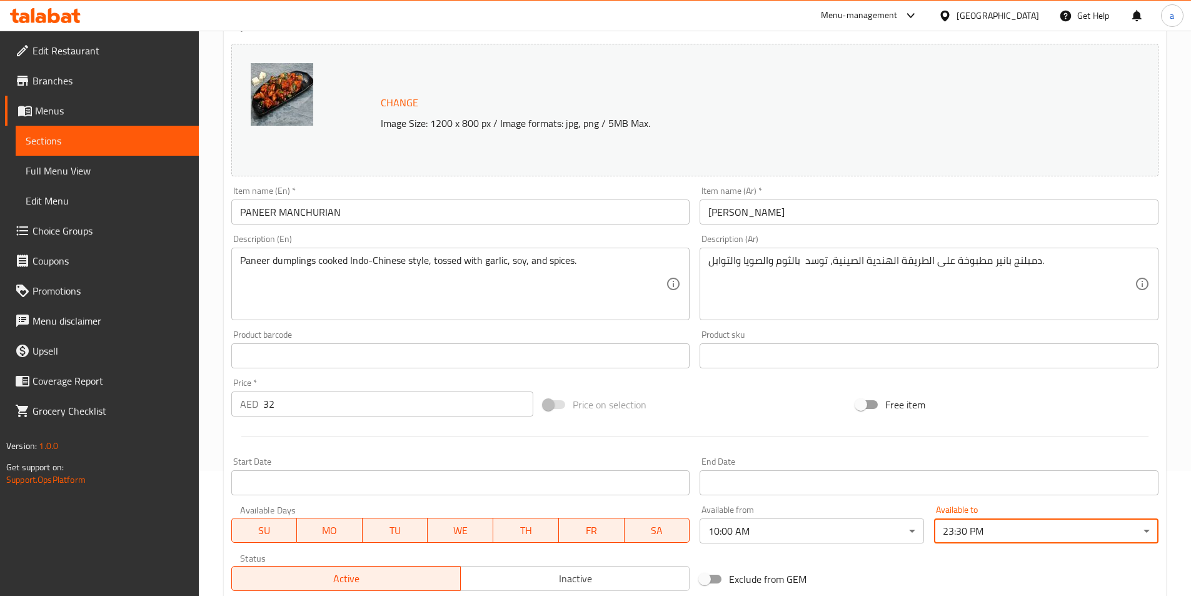
click at [936, 553] on div "Change Image Size: 1200 x 800 px / Image formats: jpg, png / 5MB Max. Item name…" at bounding box center [694, 317] width 937 height 557
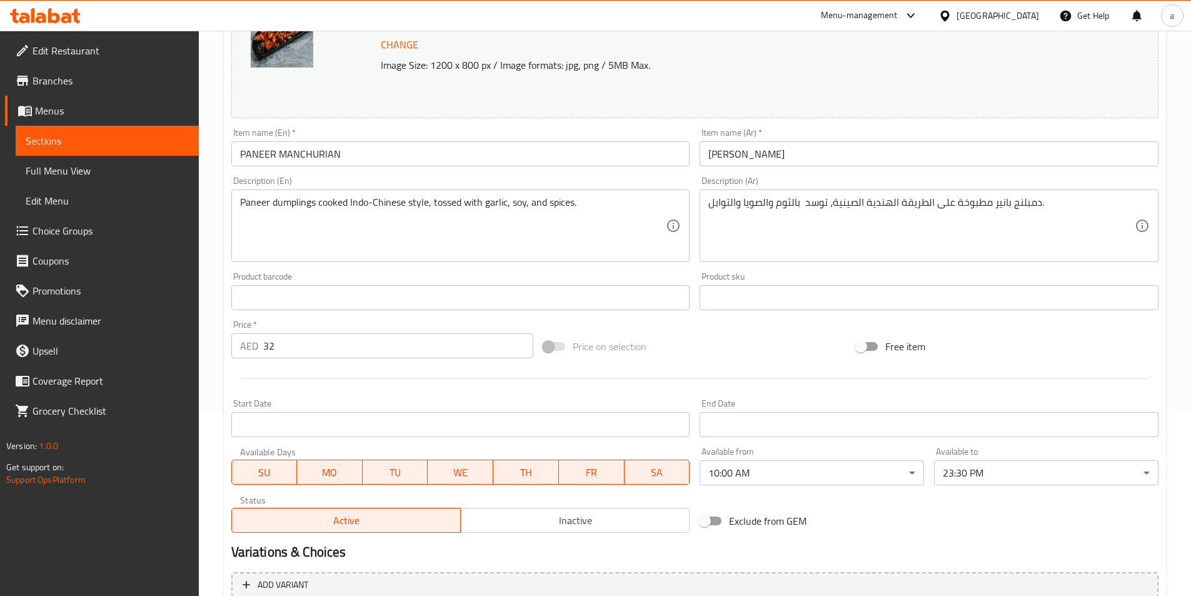
scroll to position [306, 0]
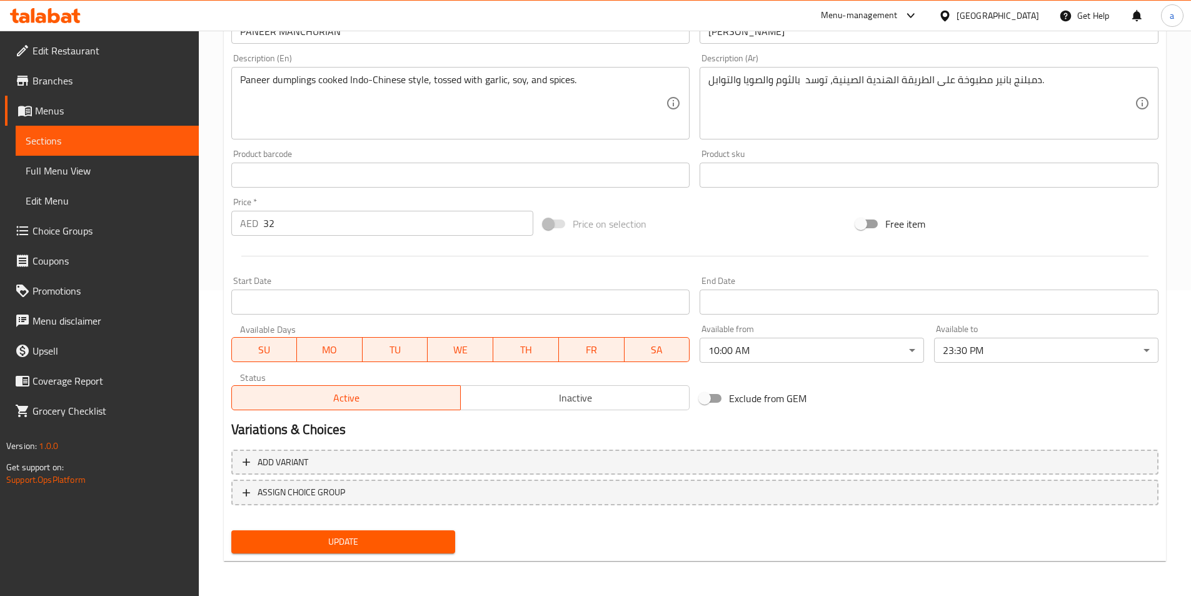
click at [436, 552] on button "Update" at bounding box center [343, 541] width 224 height 23
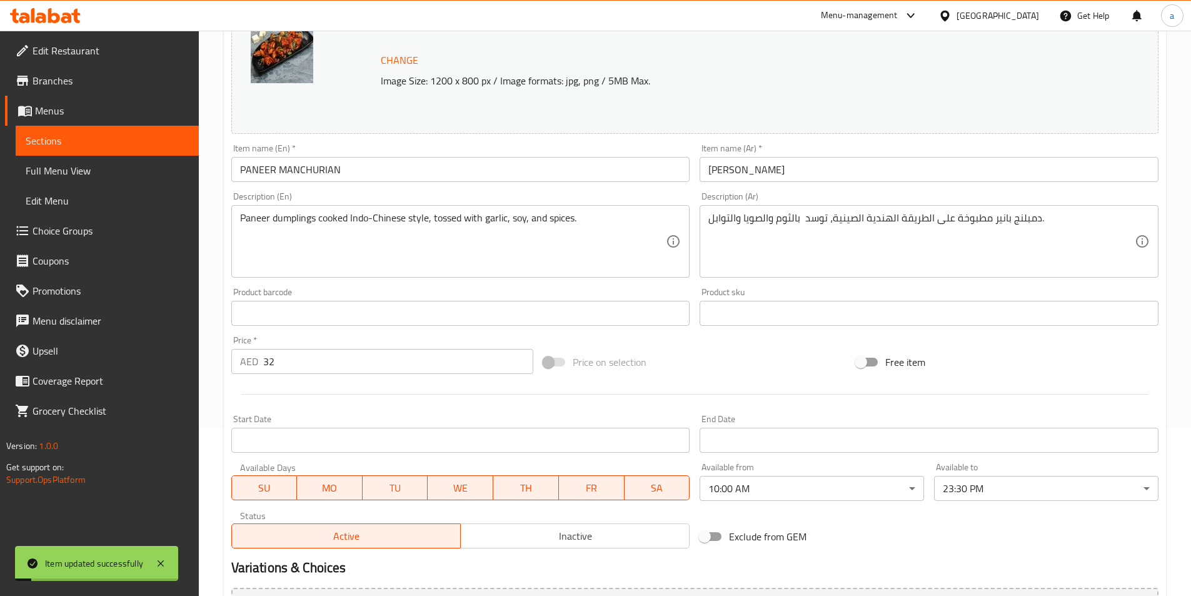
scroll to position [0, 0]
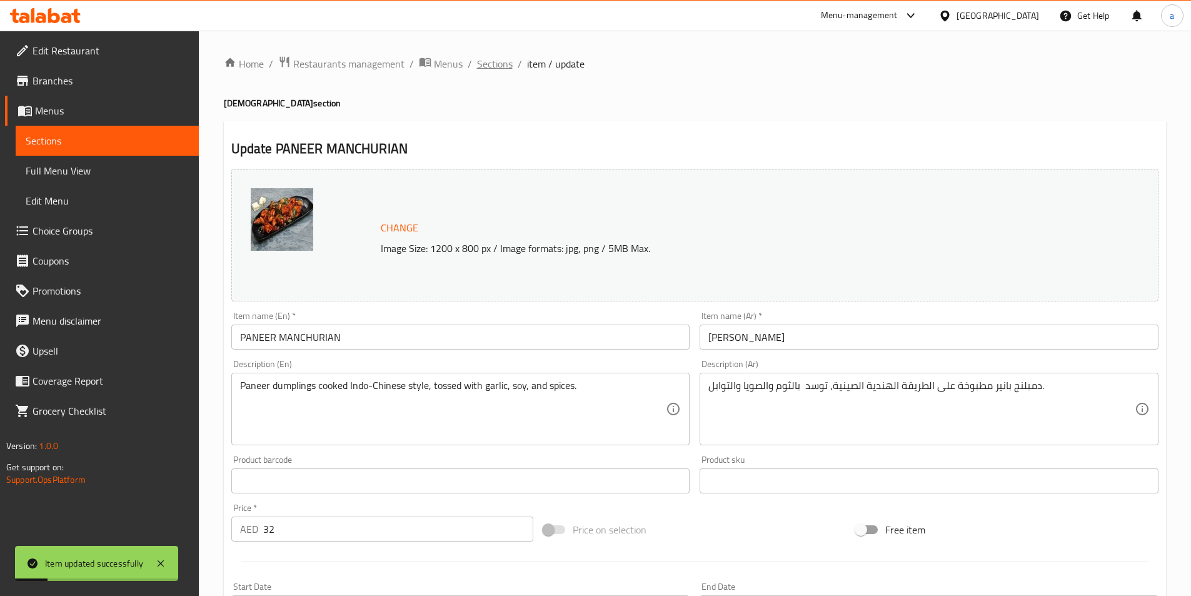
click at [483, 62] on span "Sections" at bounding box center [495, 63] width 36 height 15
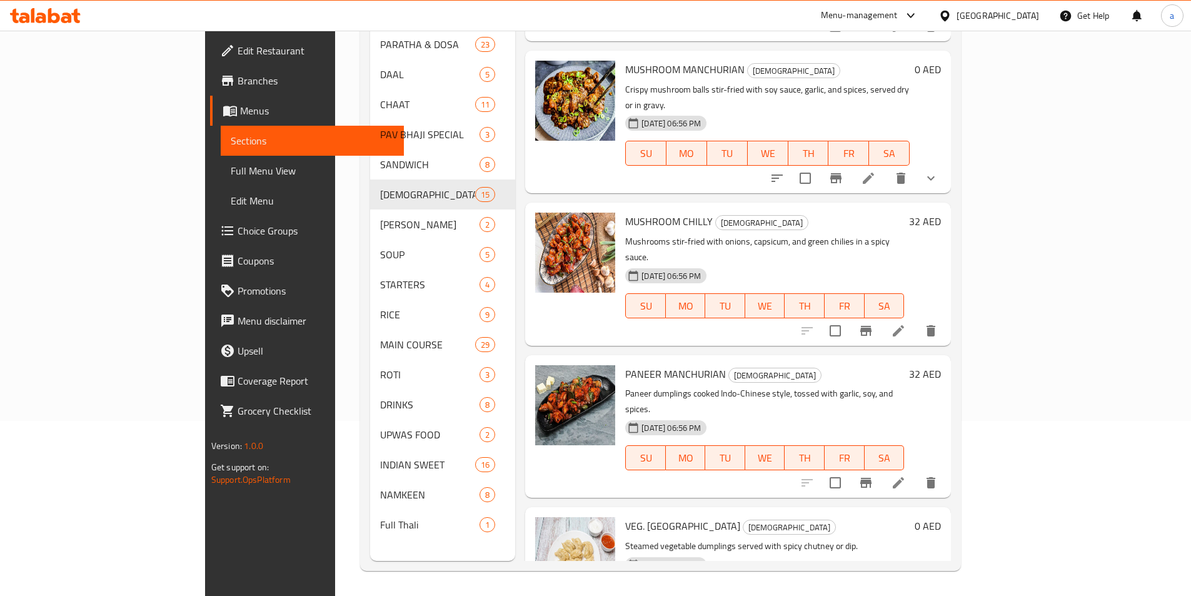
scroll to position [1422, 0]
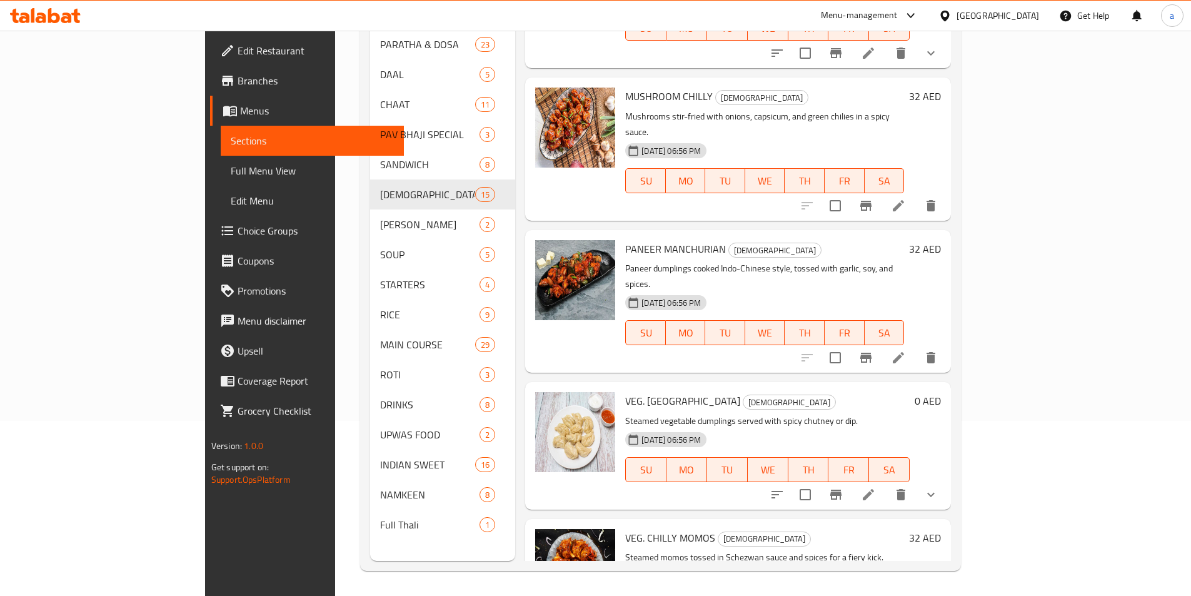
click at [876, 487] on icon at bounding box center [868, 494] width 15 height 15
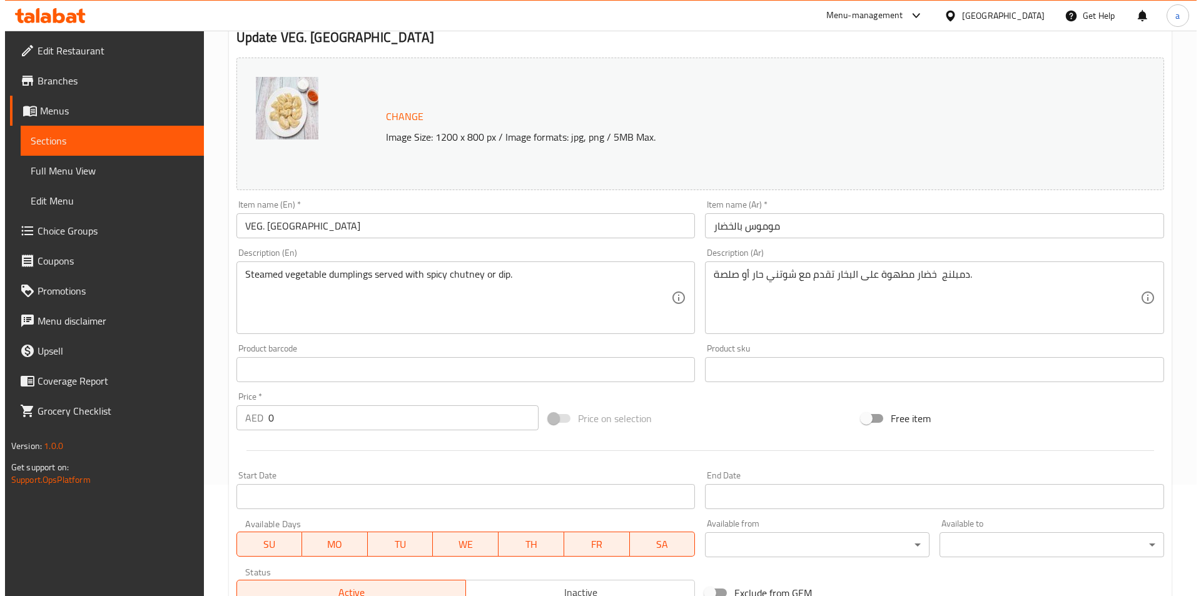
scroll to position [125, 0]
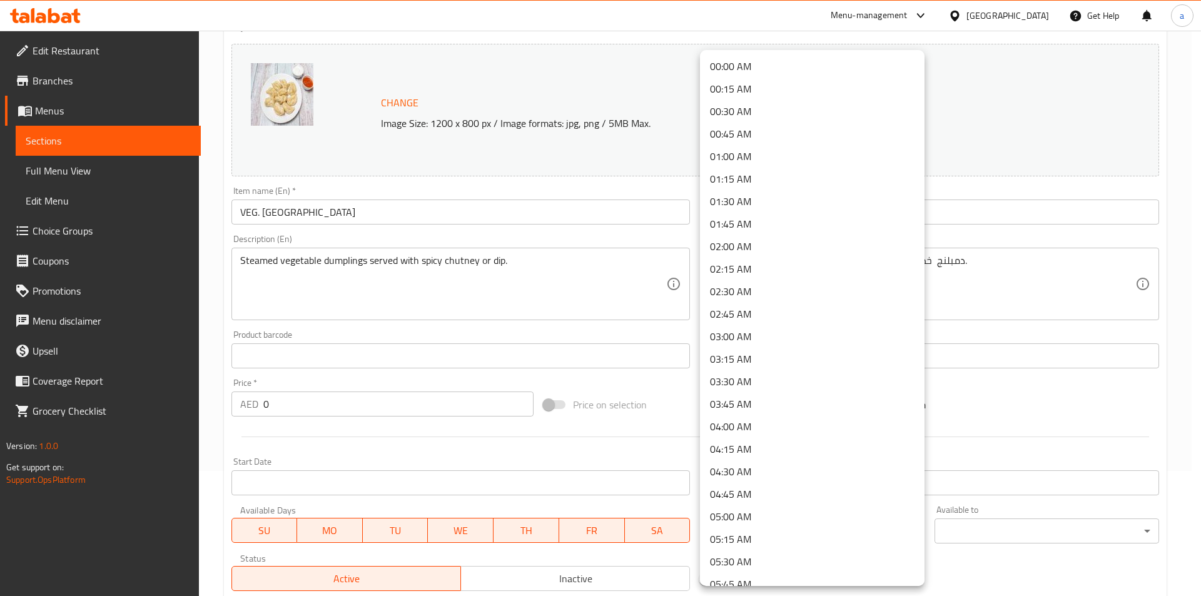
click at [812, 471] on body "​ Menu-management United Arab Emirates Get Help a Edit Restaurant Branches Menu…" at bounding box center [600, 188] width 1201 height 565
click at [763, 340] on li "10:00 AM" at bounding box center [812, 341] width 224 height 23
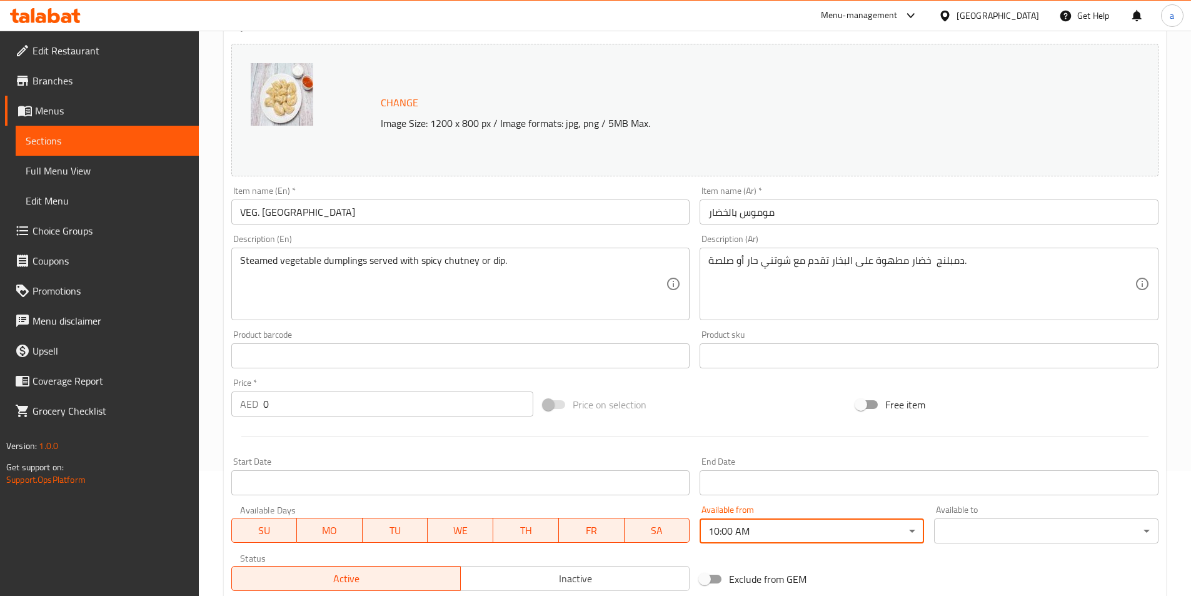
click at [1025, 471] on body "​ Menu-management United Arab Emirates Get Help a Edit Restaurant Branches Menu…" at bounding box center [595, 188] width 1191 height 565
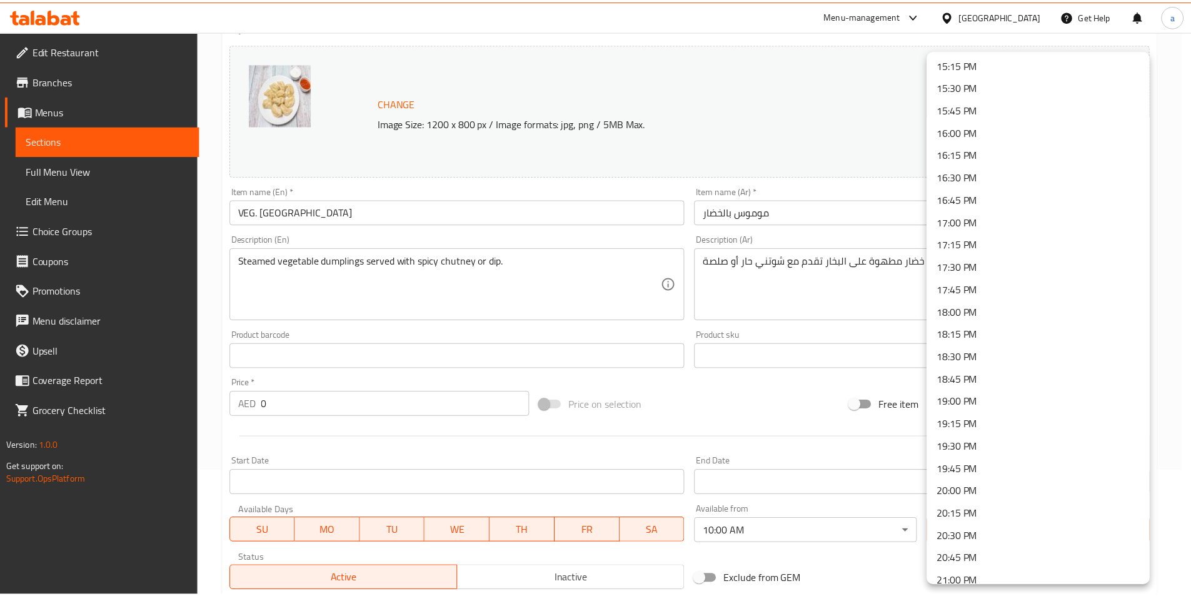
scroll to position [1658, 0]
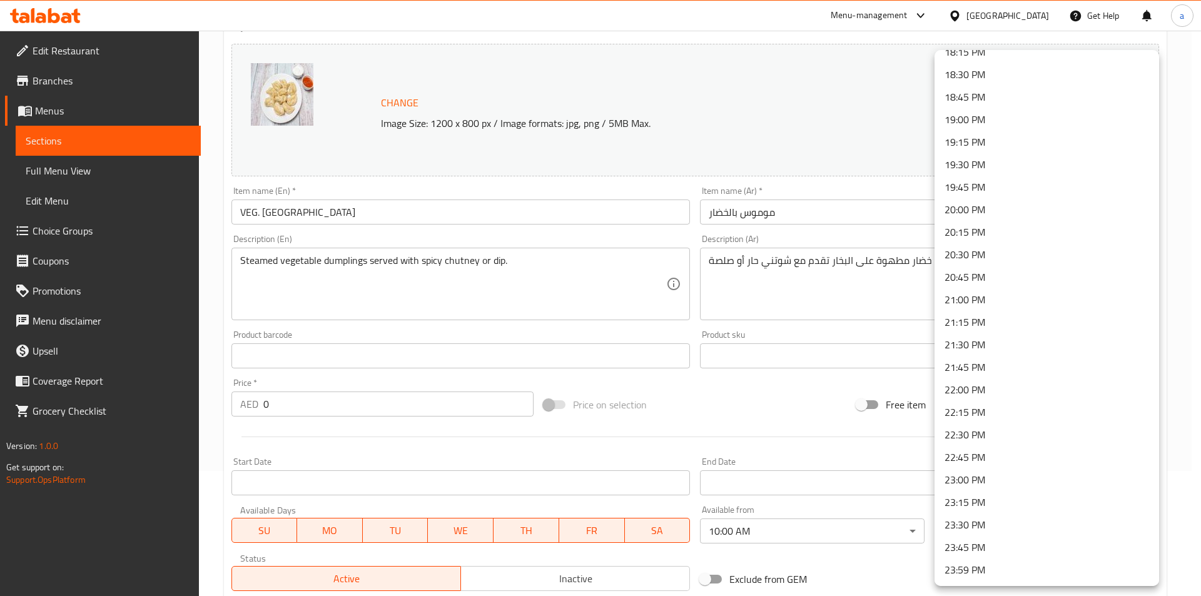
click at [982, 481] on li "23:00 PM" at bounding box center [1046, 479] width 224 height 23
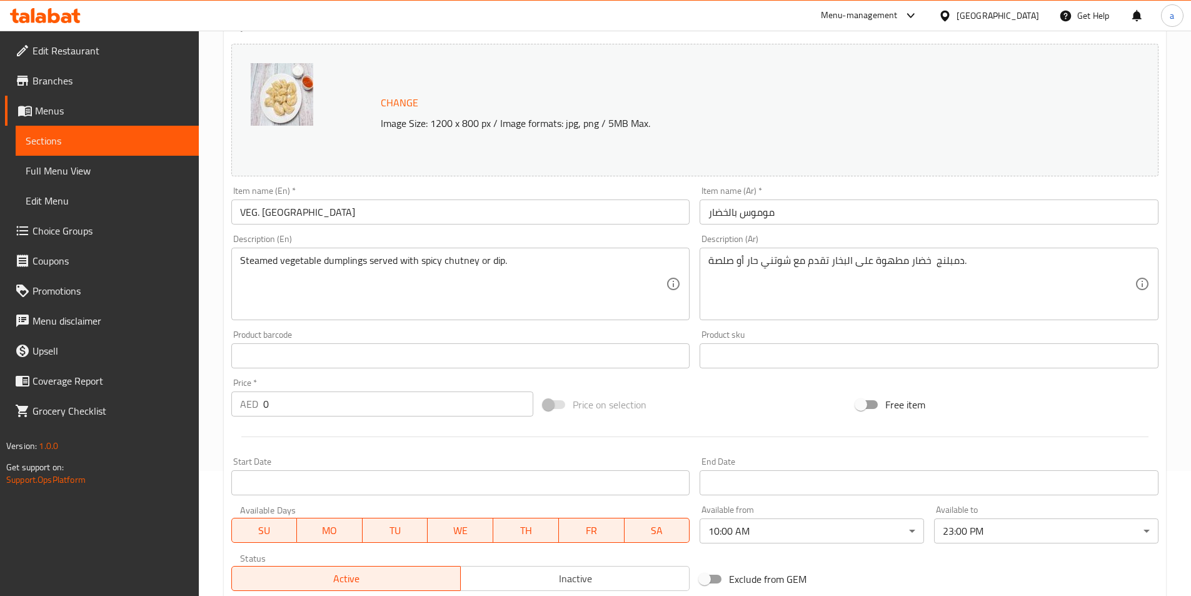
click at [913, 553] on div "Change Image Size: 1200 x 800 px / Image formats: jpg, png / 5MB Max. Item name…" at bounding box center [694, 317] width 937 height 557
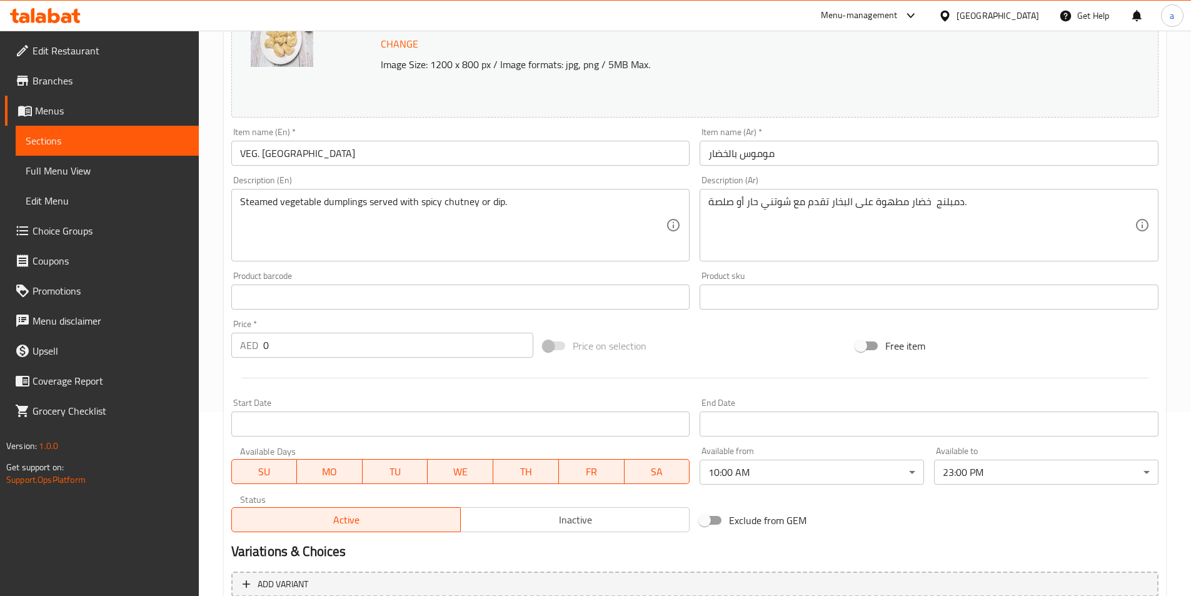
scroll to position [326, 0]
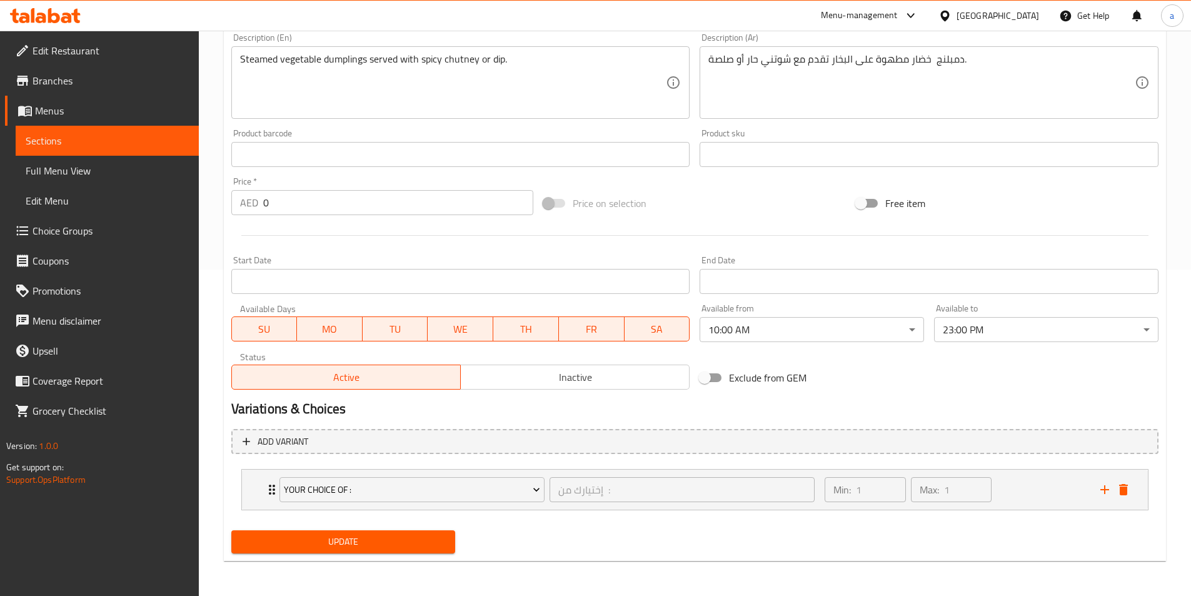
click at [400, 548] on span "Update" at bounding box center [343, 542] width 204 height 16
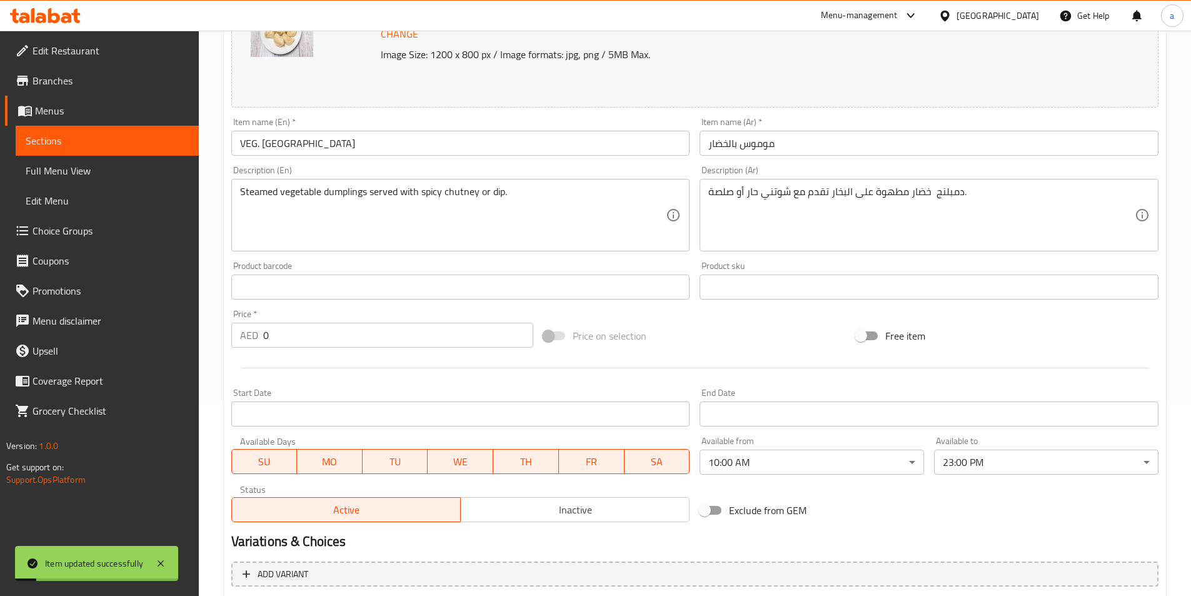
scroll to position [14, 0]
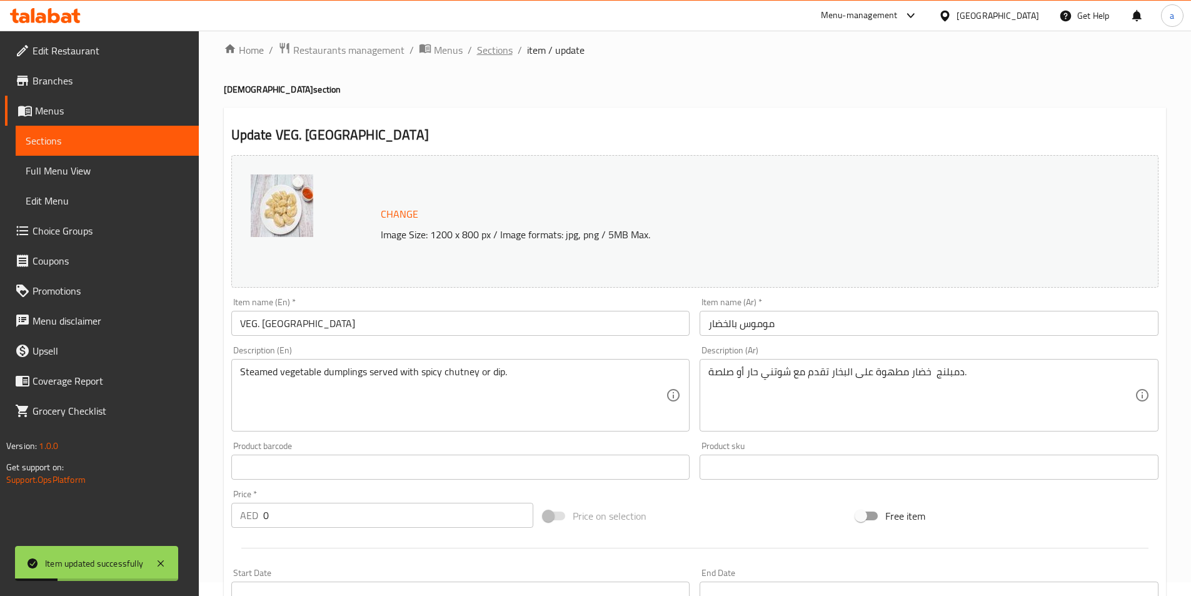
click at [484, 53] on span "Sections" at bounding box center [495, 50] width 36 height 15
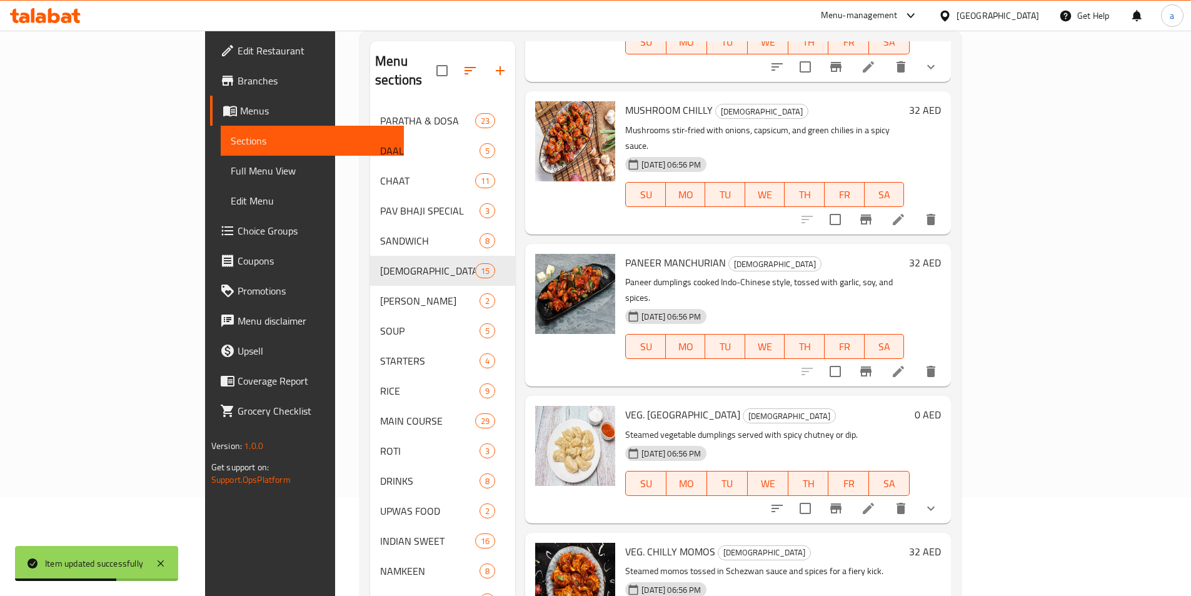
scroll to position [175, 0]
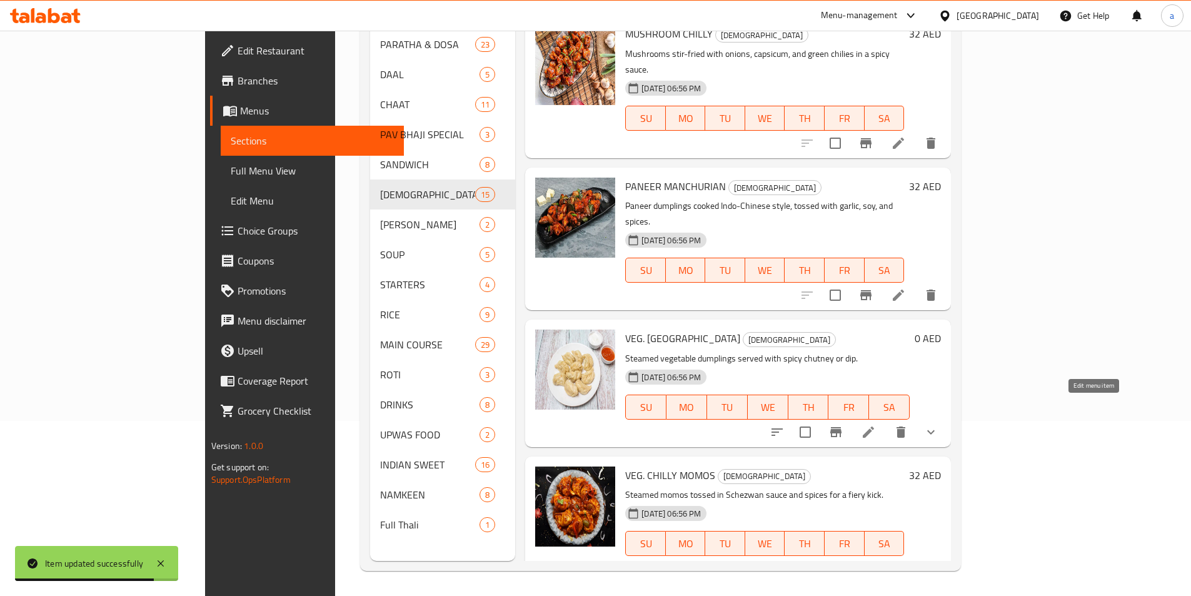
click at [906, 561] on icon at bounding box center [898, 568] width 15 height 15
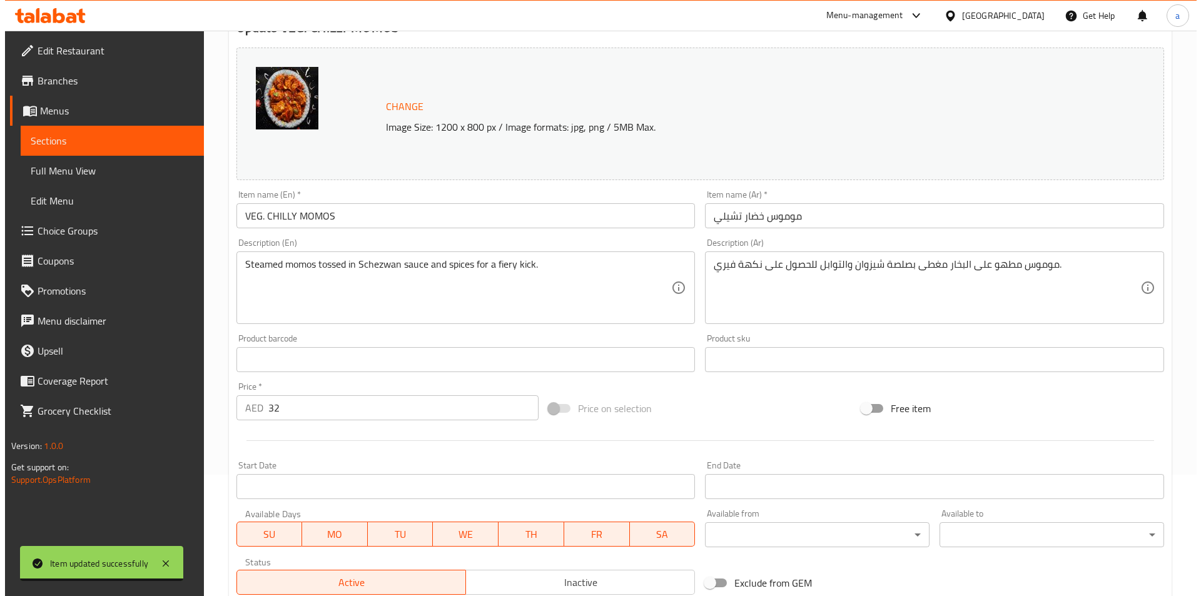
scroll to position [250, 0]
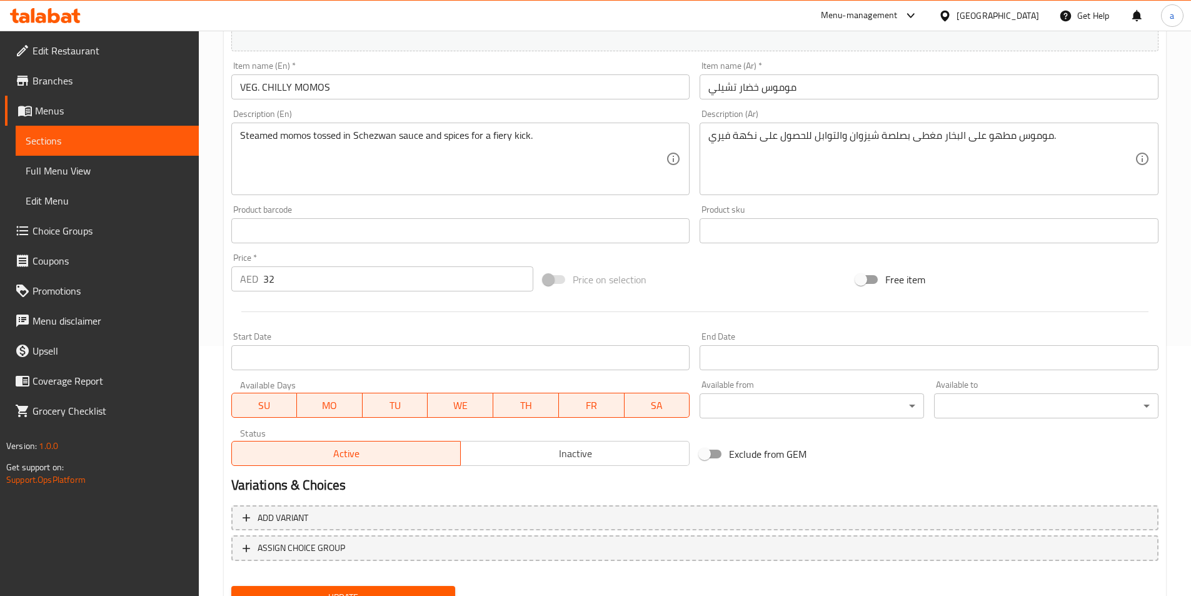
click at [740, 346] on body "​ Menu-management United Arab Emirates Get Help a Edit Restaurant Branches Menu…" at bounding box center [595, 63] width 1191 height 565
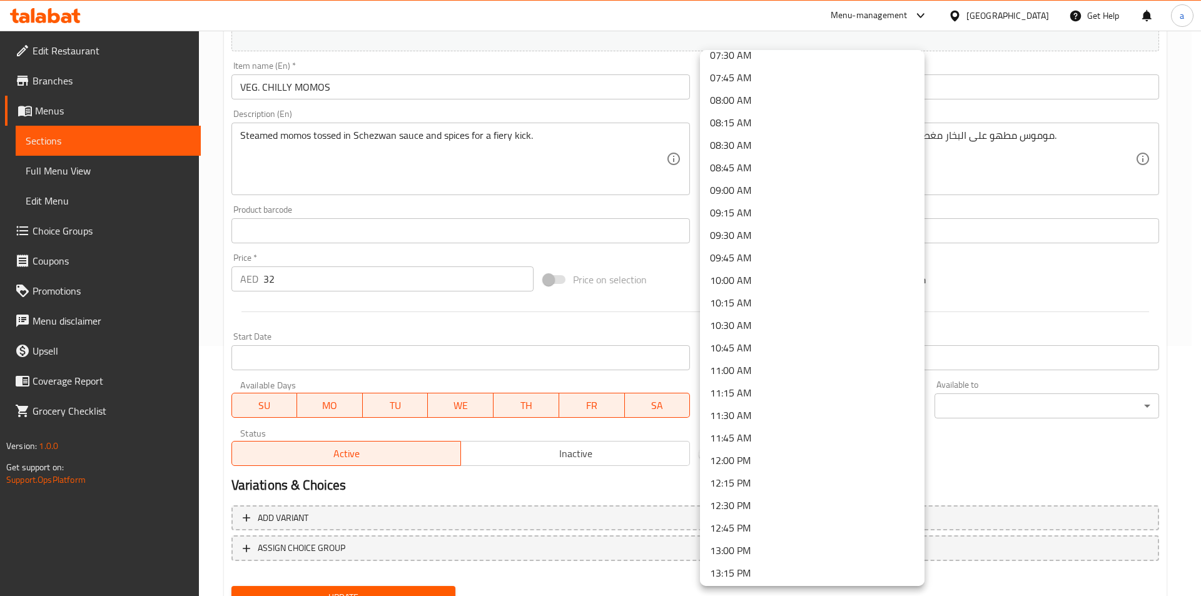
scroll to position [688, 0]
click at [725, 268] on li "10:00 AM" at bounding box center [812, 279] width 224 height 23
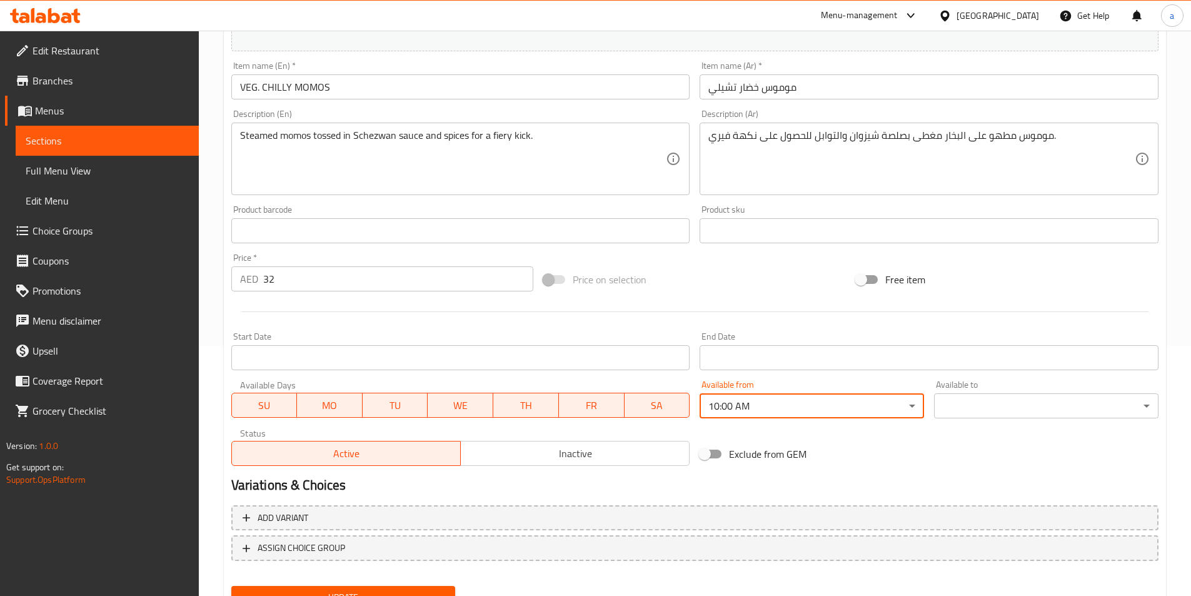
click at [960, 346] on body "​ Menu-management United Arab Emirates Get Help a Edit Restaurant Branches Menu…" at bounding box center [595, 63] width 1191 height 565
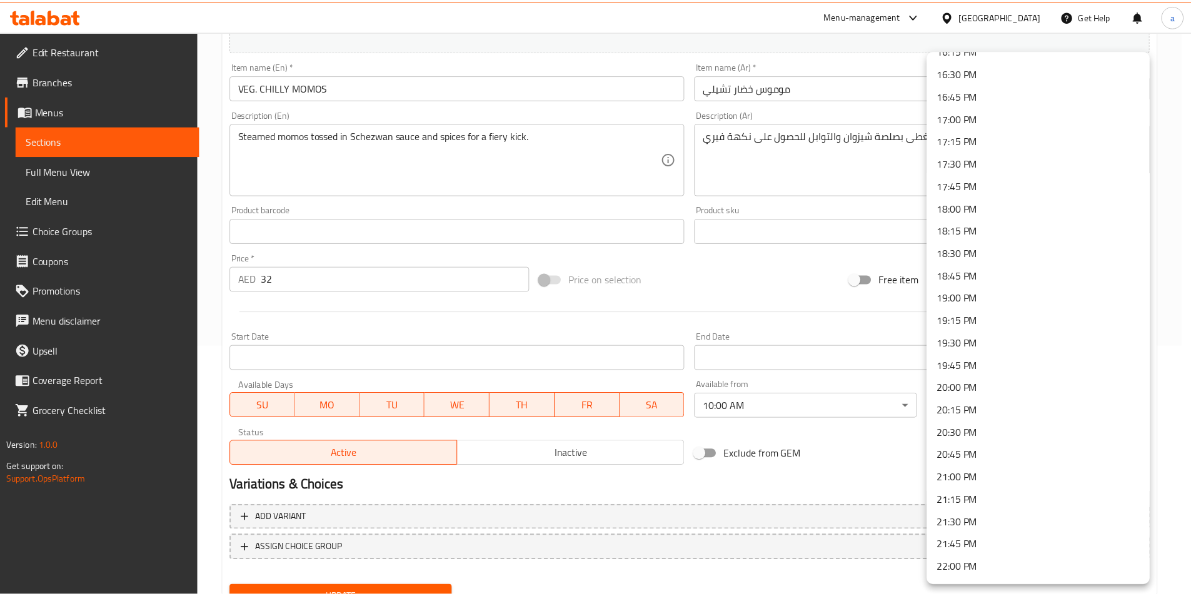
scroll to position [1658, 0]
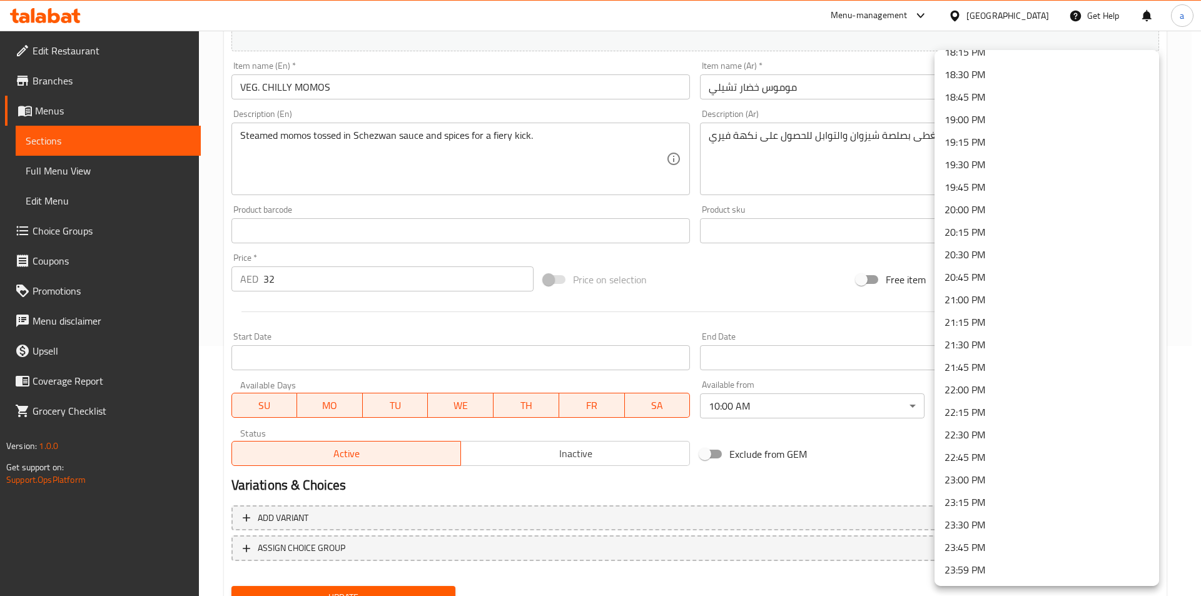
click at [965, 533] on li "23:30 PM" at bounding box center [1046, 524] width 224 height 23
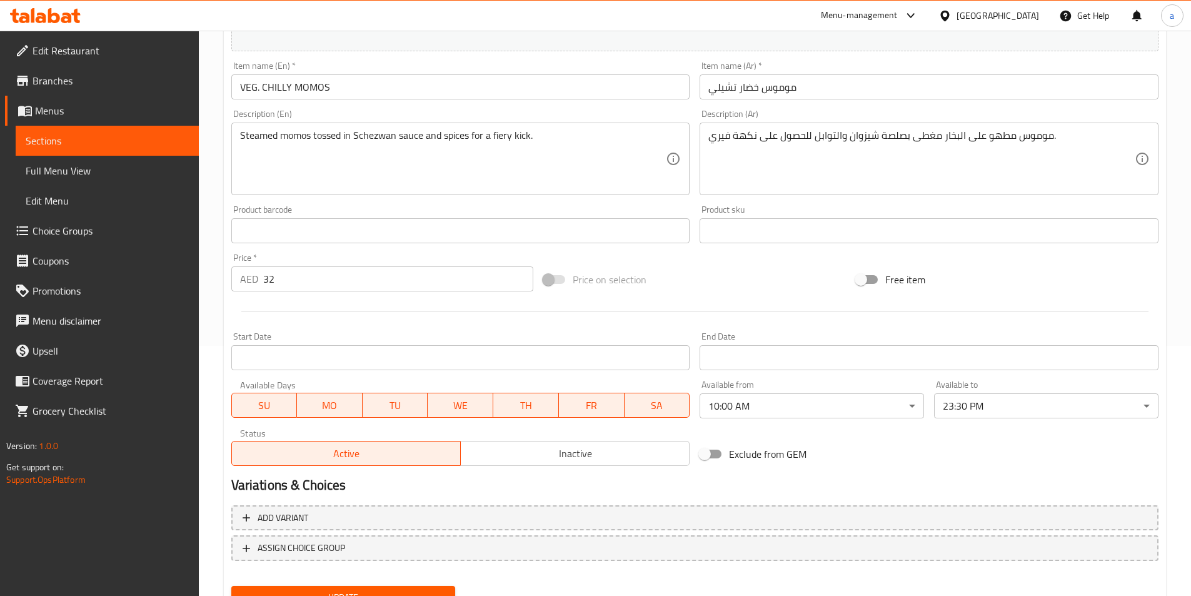
click at [882, 468] on div "Exclude from GEM" at bounding box center [851, 454] width 313 height 34
click at [401, 588] on button "Update" at bounding box center [343, 597] width 224 height 23
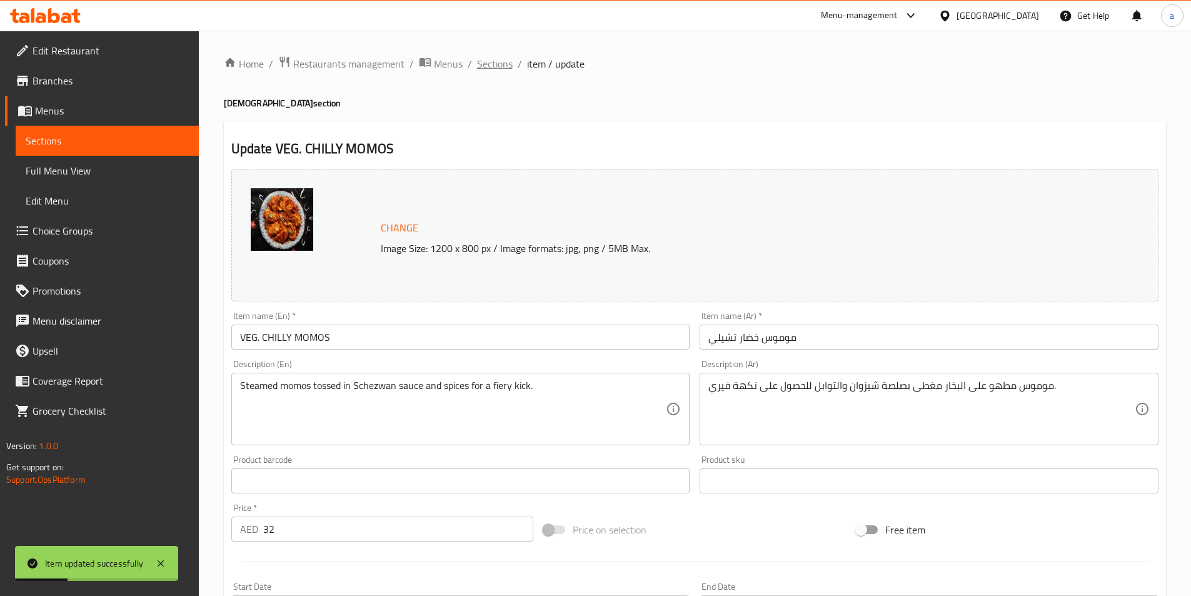
click at [495, 66] on span "Sections" at bounding box center [495, 63] width 36 height 15
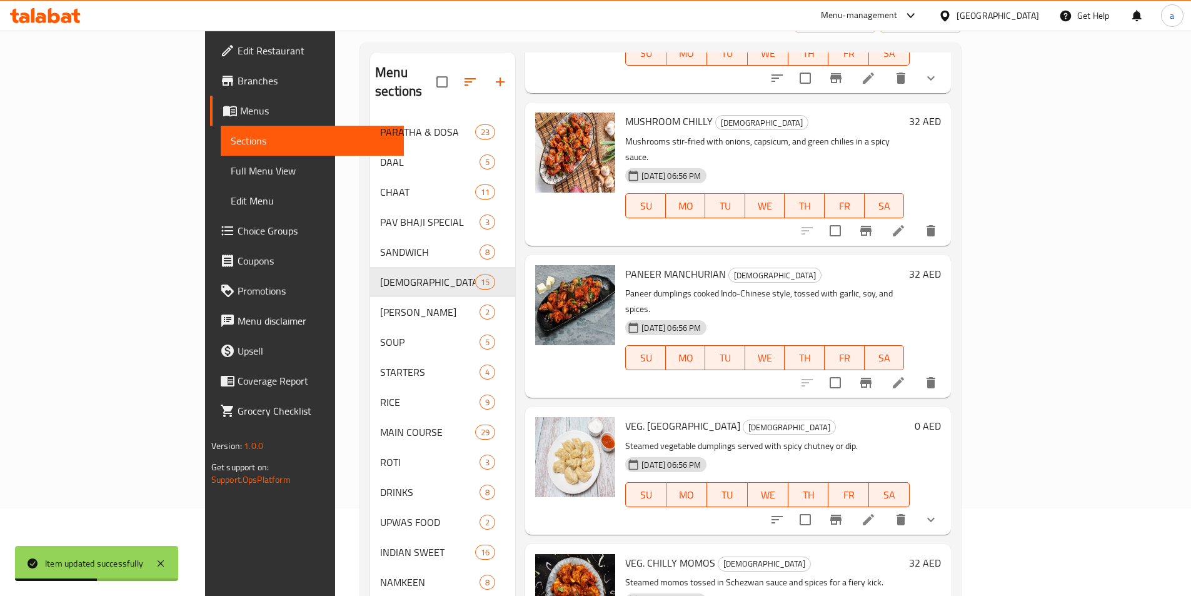
scroll to position [175, 0]
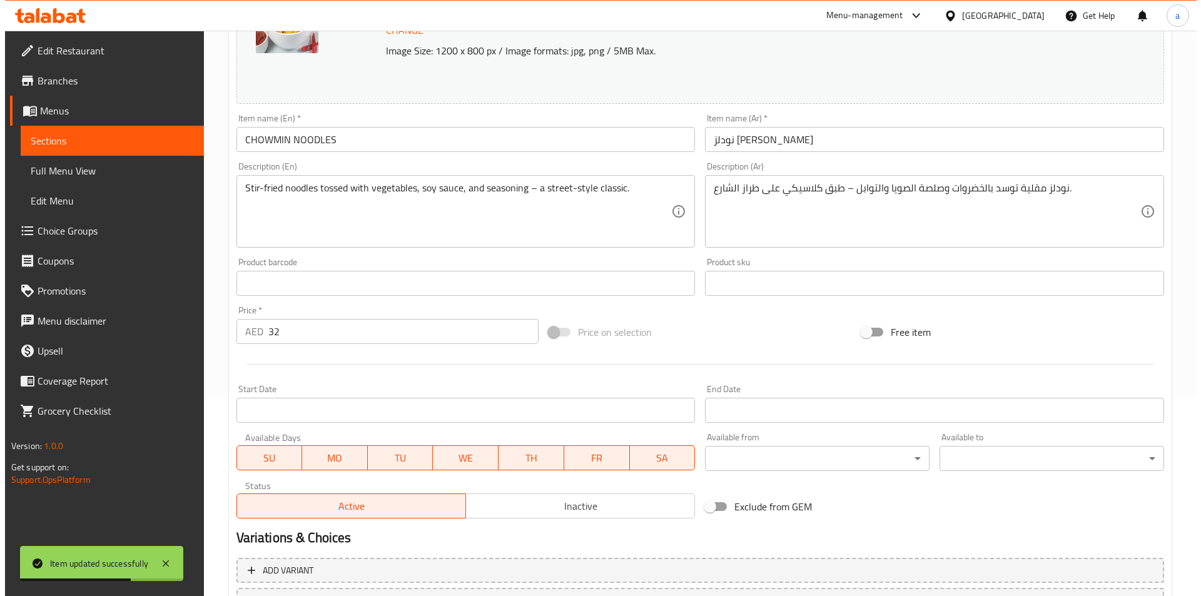
scroll to position [306, 0]
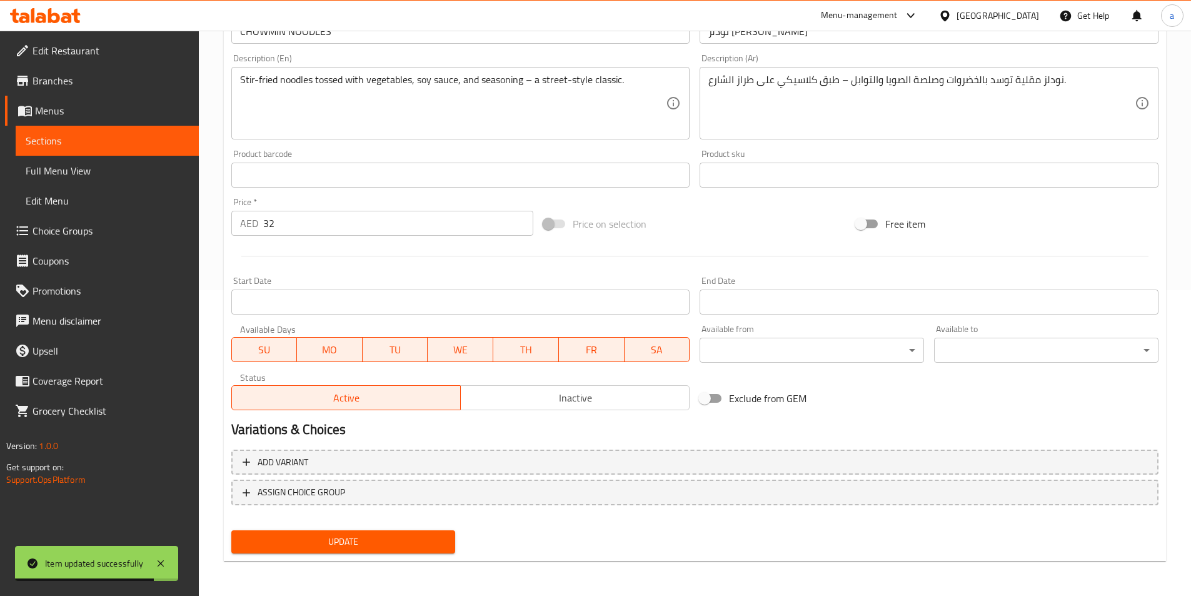
click at [772, 333] on div "Available from ​ ​" at bounding box center [812, 344] width 224 height 38
click at [767, 290] on body "Item updated successfully ​ Menu-management United Arab Emirates Get Help a Edi…" at bounding box center [595, 7] width 1191 height 565
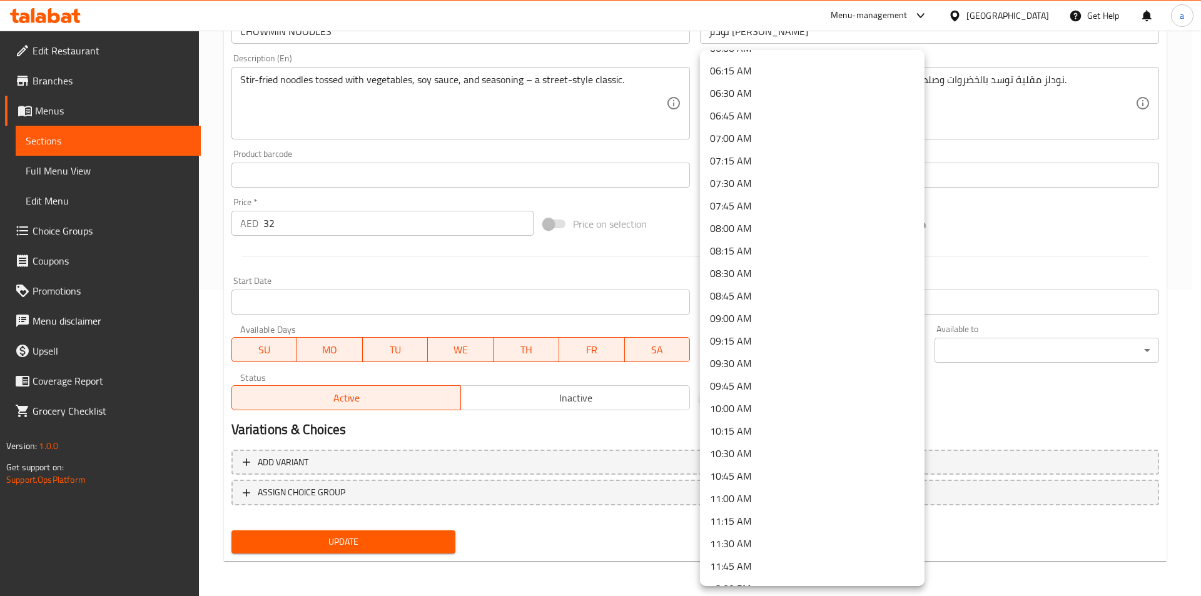
scroll to position [563, 0]
click at [747, 401] on li "10:00 AM" at bounding box center [812, 404] width 224 height 23
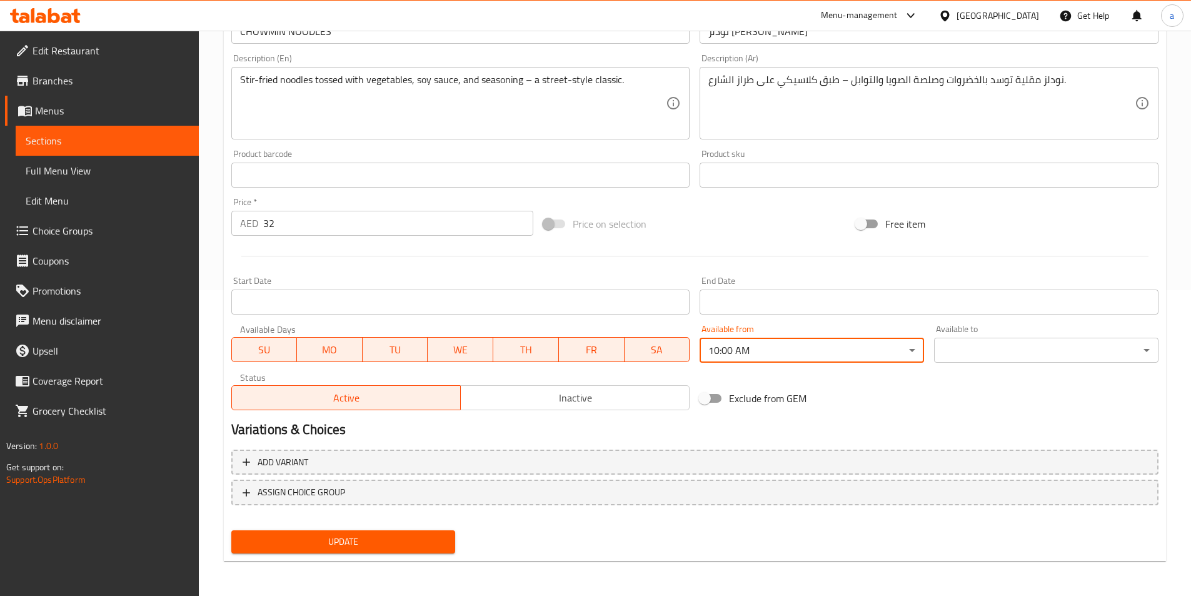
click at [972, 290] on body "​ Menu-management United Arab Emirates Get Help a Edit Restaurant Branches Menu…" at bounding box center [595, 7] width 1191 height 565
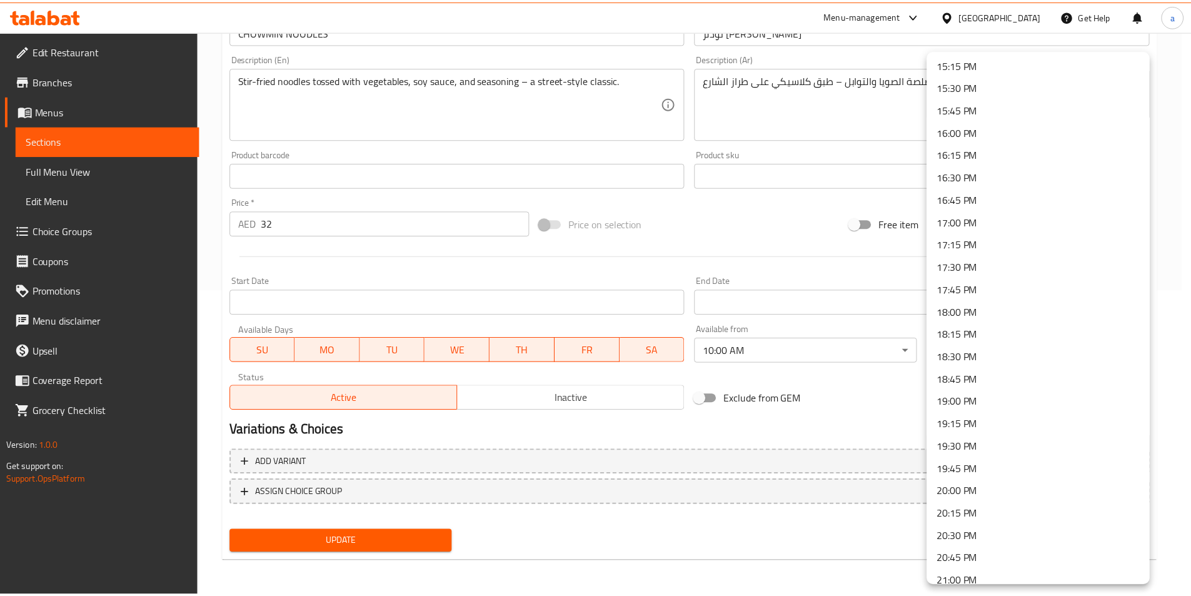
scroll to position [1658, 0]
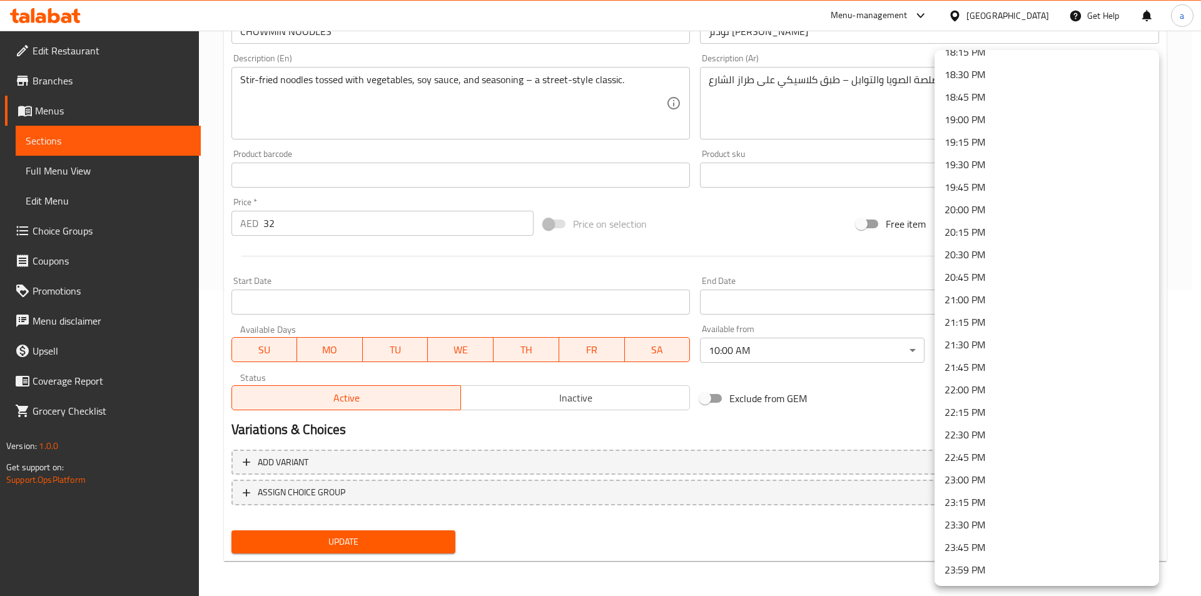
click at [975, 528] on li "23:30 PM" at bounding box center [1046, 524] width 224 height 23
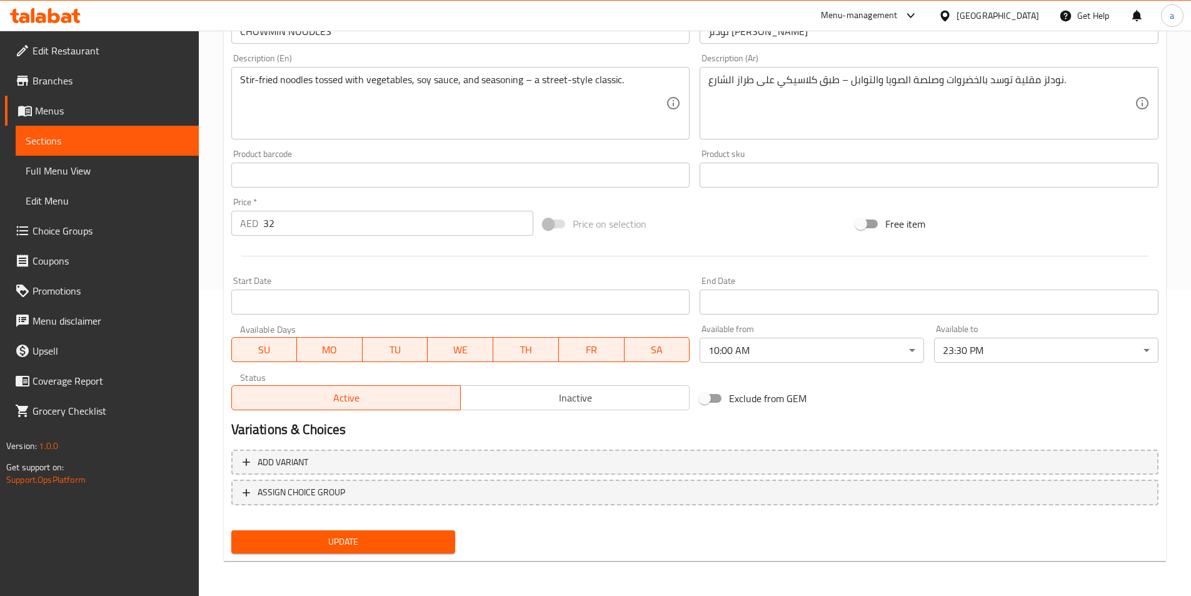
click at [862, 422] on h2 "Variations & Choices" at bounding box center [694, 429] width 927 height 19
click at [416, 533] on button "Update" at bounding box center [343, 541] width 224 height 23
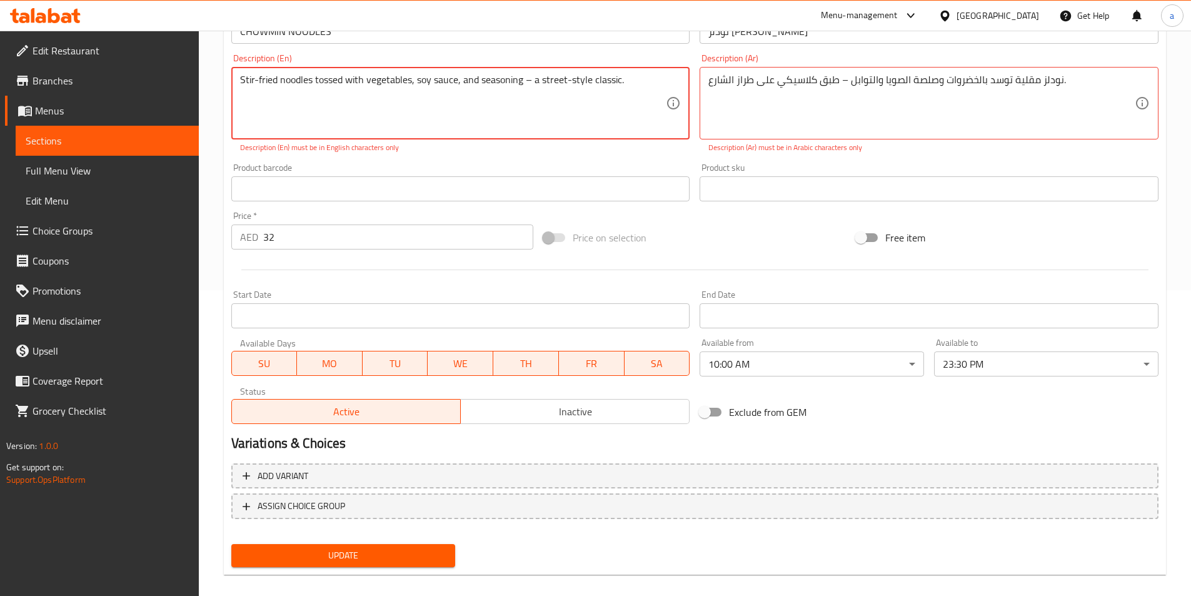
click at [613, 79] on textarea "Stir-fried noodles tossed with vegetables, soy sauce, and seasoning – a street-…" at bounding box center [453, 103] width 426 height 59
click at [622, 79] on textarea "Stir-fried noodles tossed with vegetables, soy sauce, and seasoning – a street-…" at bounding box center [453, 103] width 426 height 59
drag, startPoint x: 627, startPoint y: 79, endPoint x: 226, endPoint y: 76, distance: 401.4
click at [226, 76] on div "Description (En) Stir-fried noodles tossed with vegetables, soy sauce, and seas…" at bounding box center [460, 103] width 469 height 109
type textarea "Stir- fried noodles tossed with vegetables , soy sauce and seasoning - a street…"
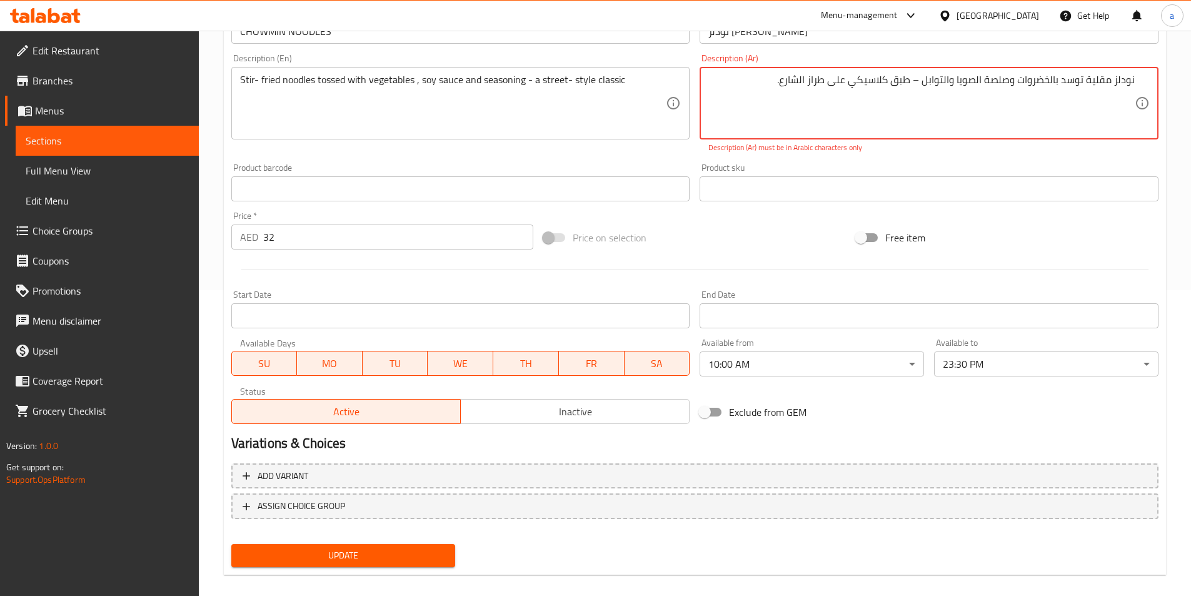
click at [769, 88] on textarea "نودلز مقلية توسد بالخضروات وصلصة الصويا والتوابل – طبق كلاسيكي على طراز الشارع." at bounding box center [921, 103] width 426 height 59
drag, startPoint x: 780, startPoint y: 79, endPoint x: 1173, endPoint y: 76, distance: 393.3
click at [1173, 76] on div "Home / Restaurants management / Menus / Sections / item / update CHINESE sectio…" at bounding box center [695, 167] width 992 height 885
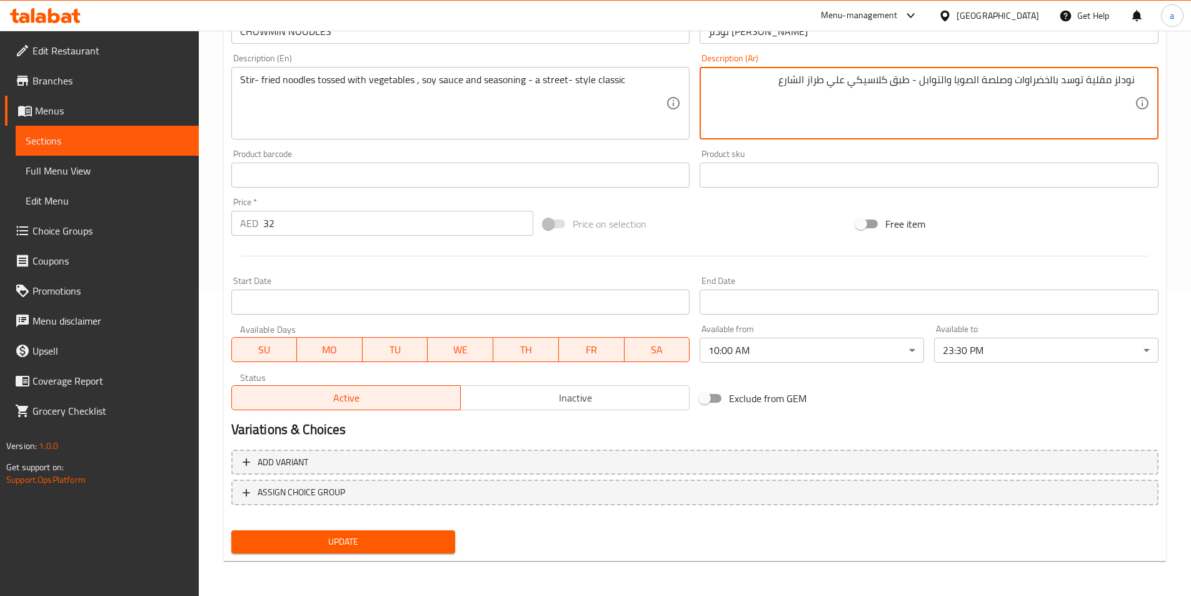
click at [742, 112] on textarea "نودلز مقلية توسد بالخضراوات وصلصة الصويا والتوابل - طبق كلاسيكي علي طراز الشارع" at bounding box center [921, 103] width 426 height 59
type textarea "نودلز مقلية توسد بالخضراوات وصلصة الصويا والتوابل - طبق كلاسيكي علي طراز الشارع"
click at [761, 153] on div "Product sku Product sku" at bounding box center [929, 168] width 459 height 38
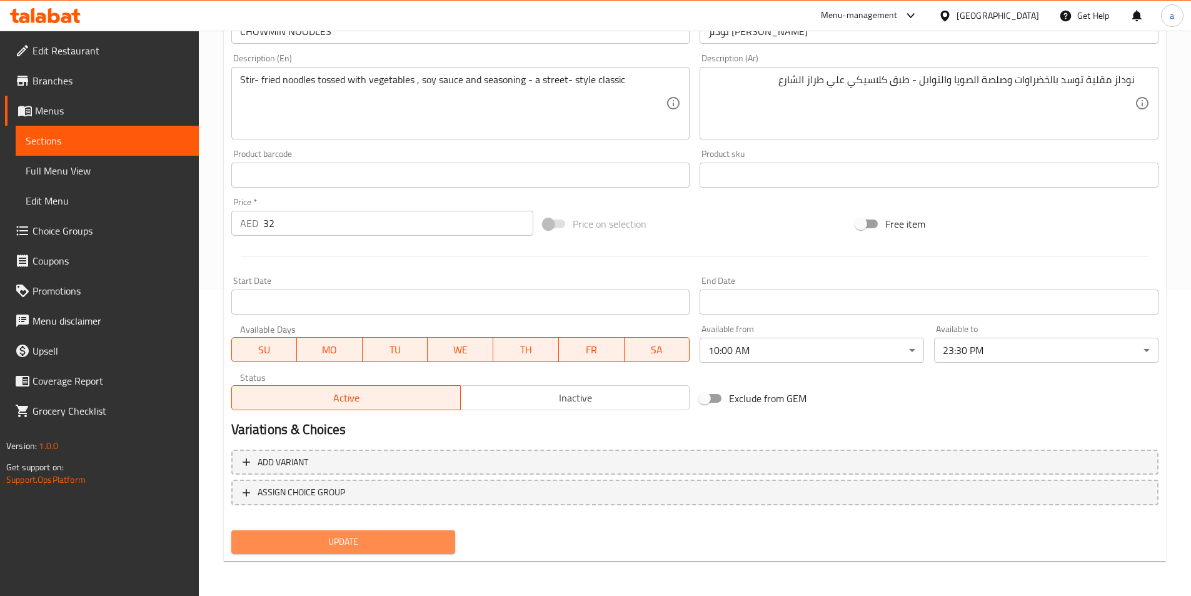
click at [391, 545] on span "Update" at bounding box center [343, 542] width 204 height 16
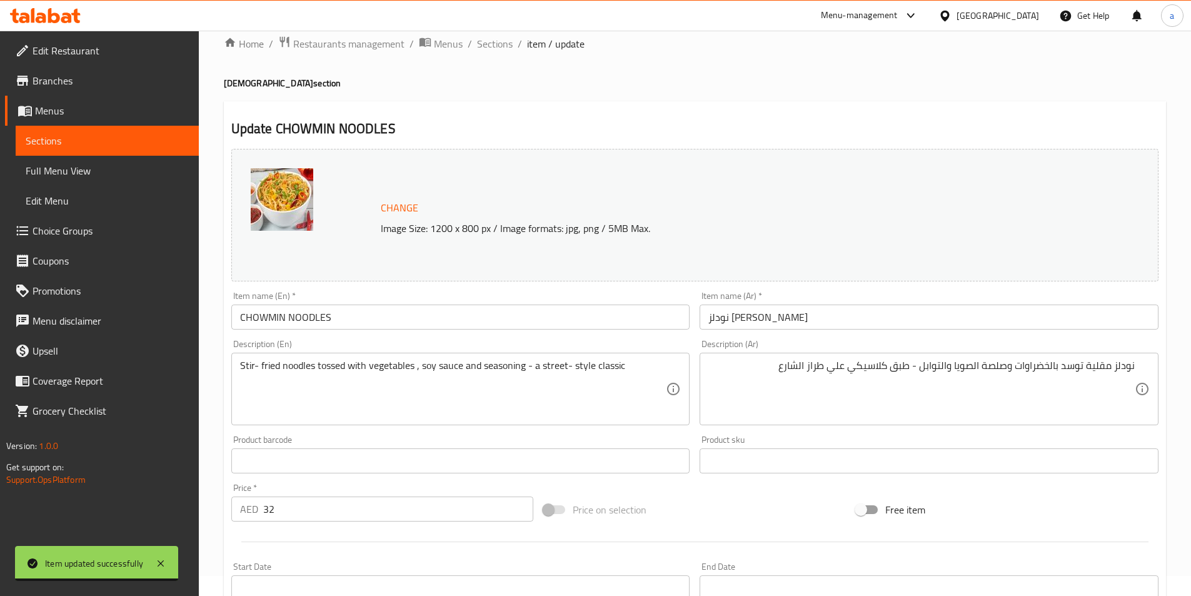
scroll to position [0, 0]
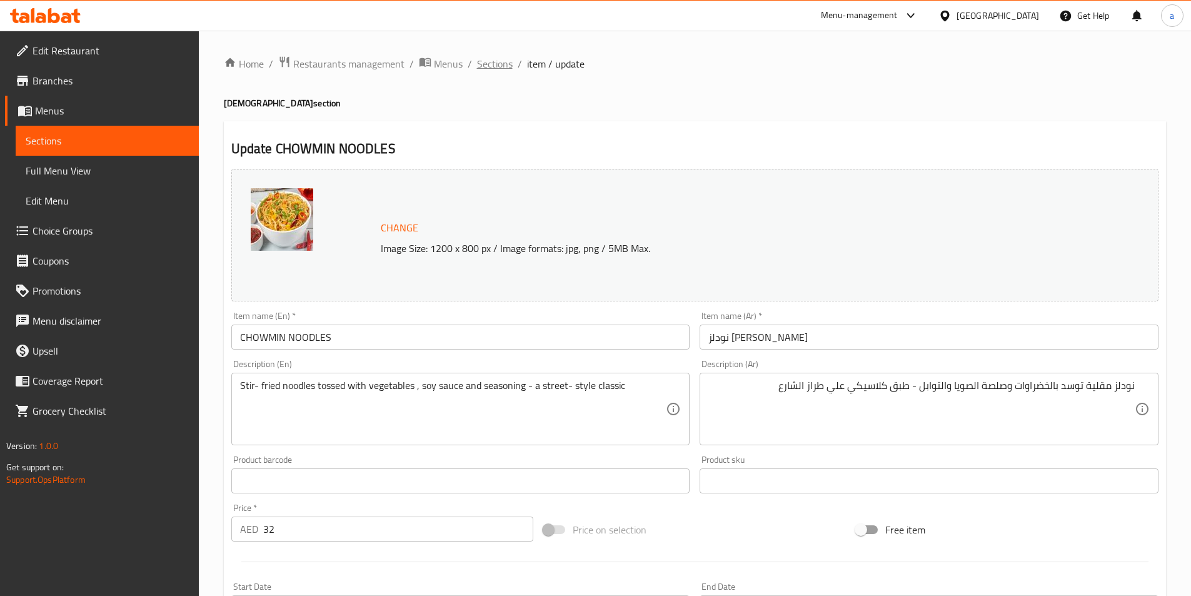
click at [491, 63] on span "Sections" at bounding box center [495, 63] width 36 height 15
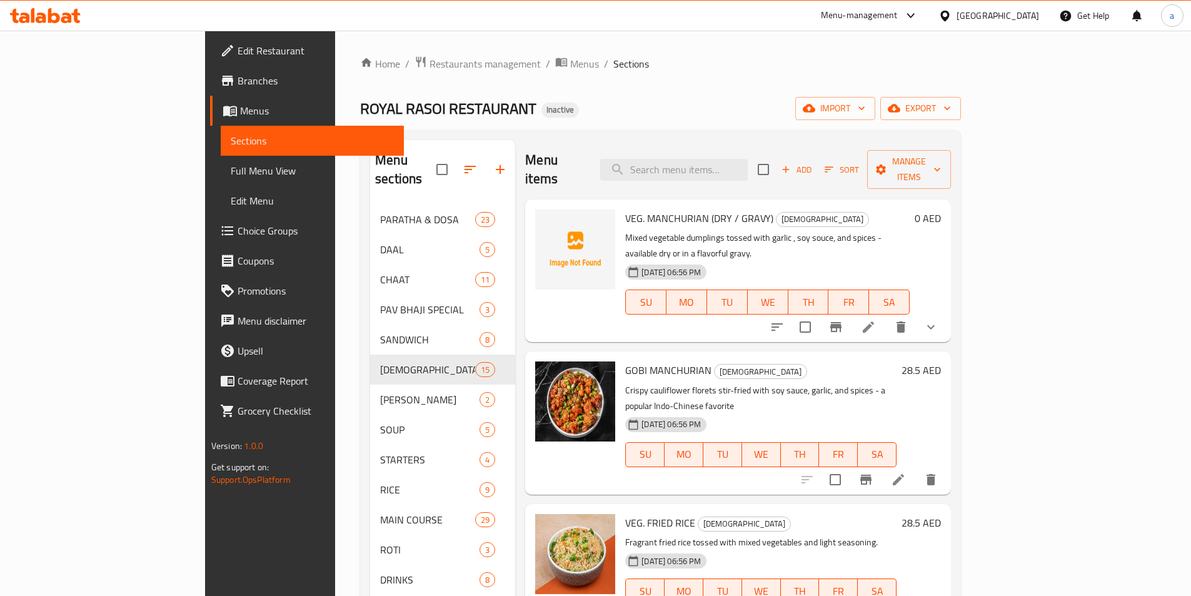
scroll to position [1401, 0]
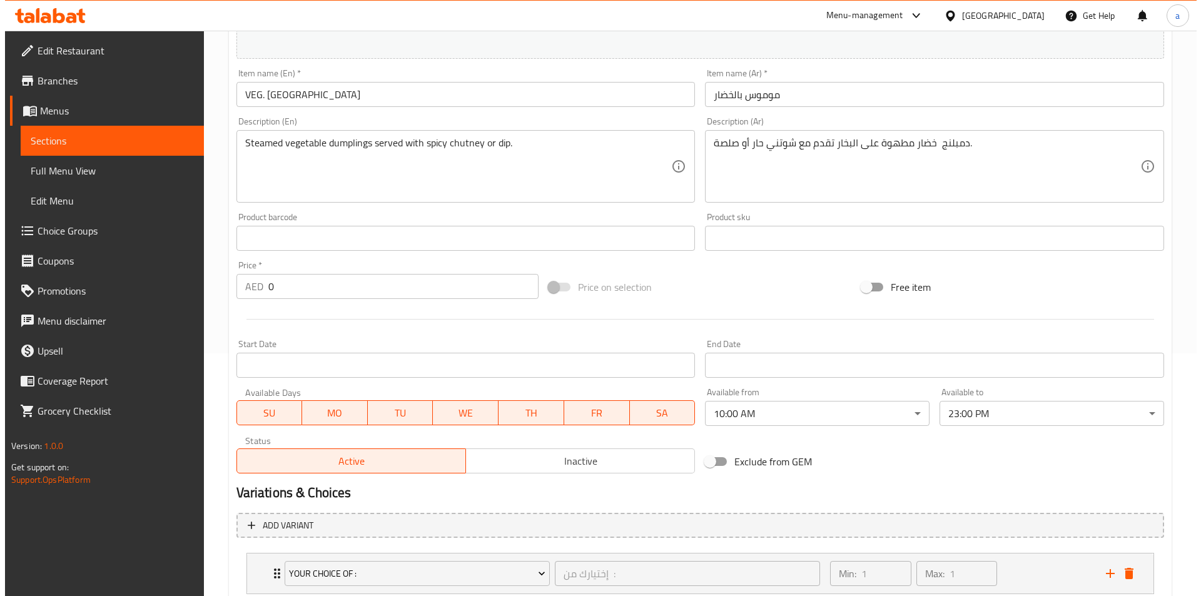
scroll to position [250, 0]
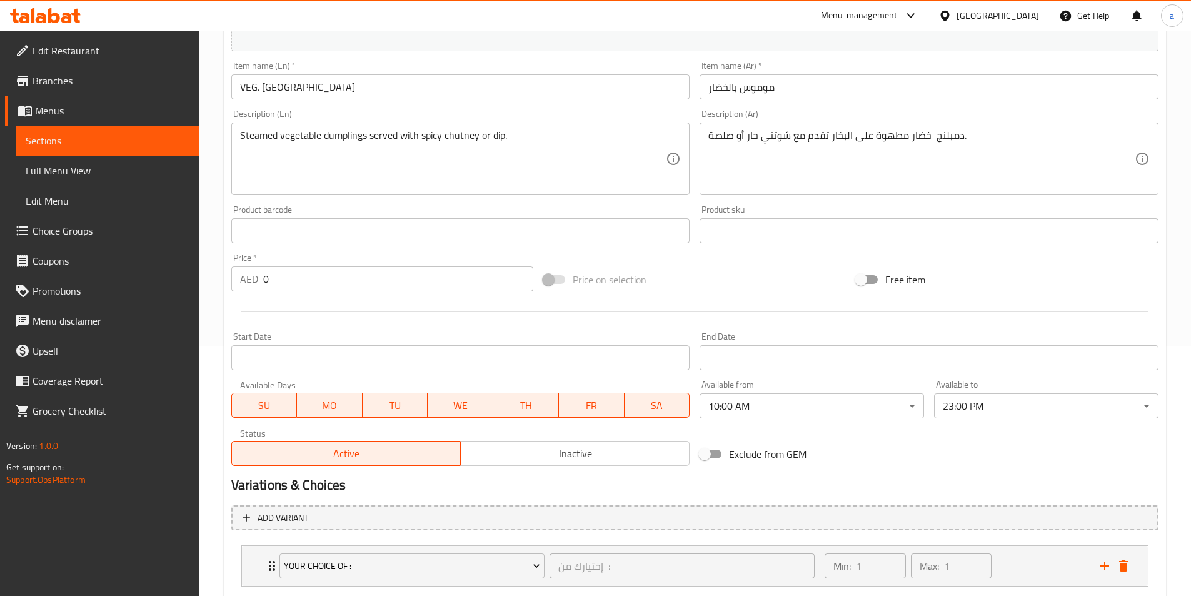
click at [967, 346] on body "​ Menu-management United Arab Emirates Get Help a Edit Restaurant Branches Menu…" at bounding box center [595, 63] width 1191 height 565
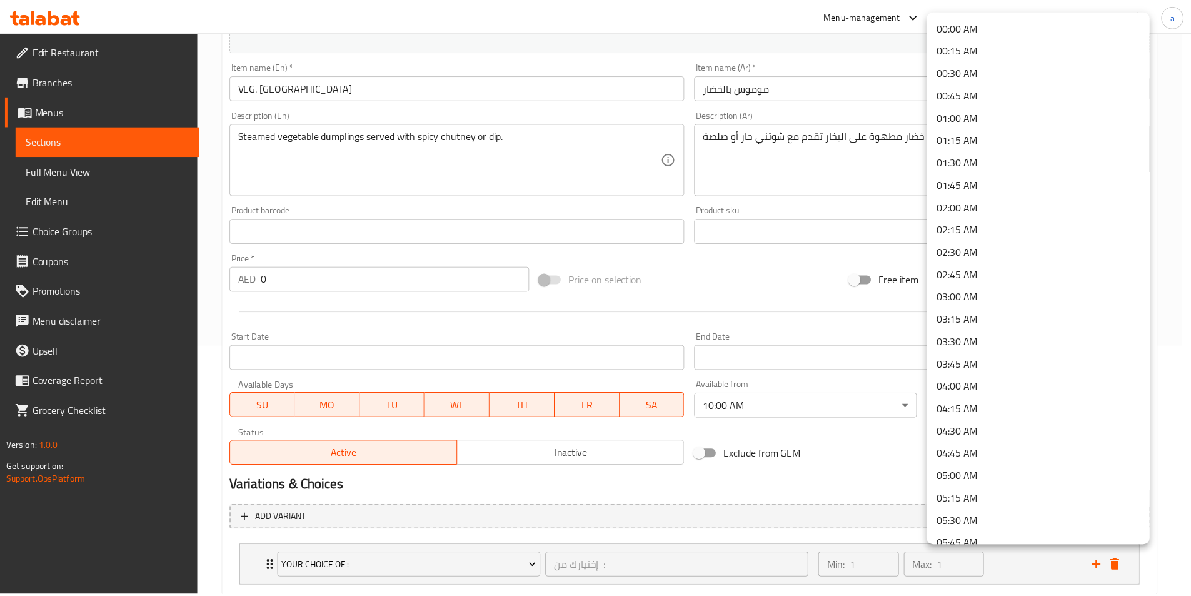
scroll to position [1658, 0]
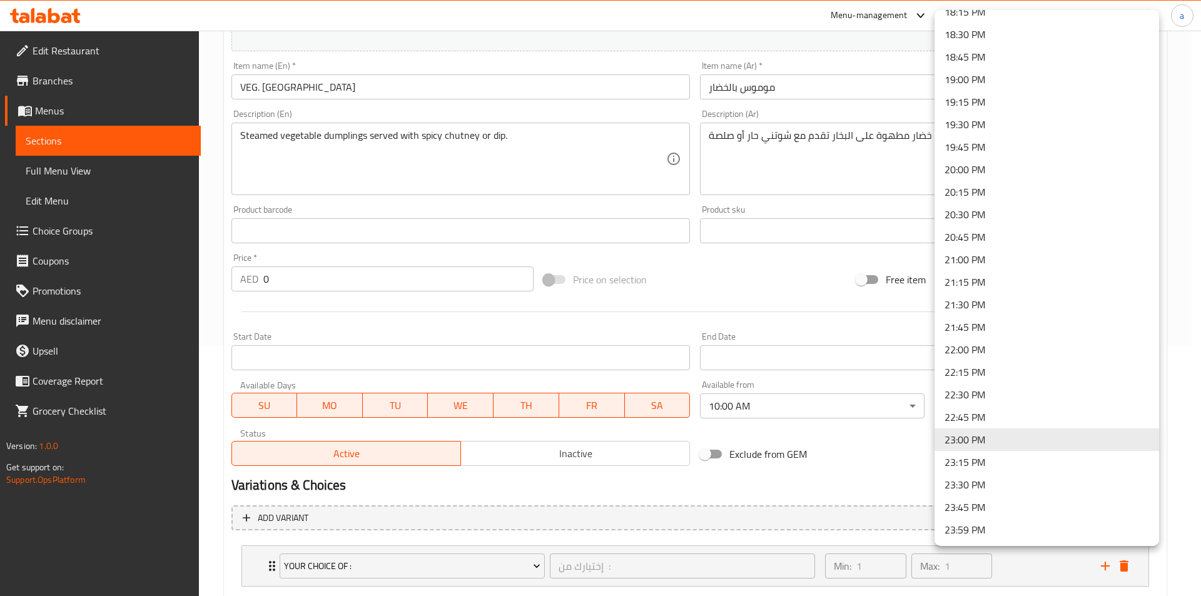
click at [967, 489] on li "23:30 PM" at bounding box center [1046, 484] width 224 height 23
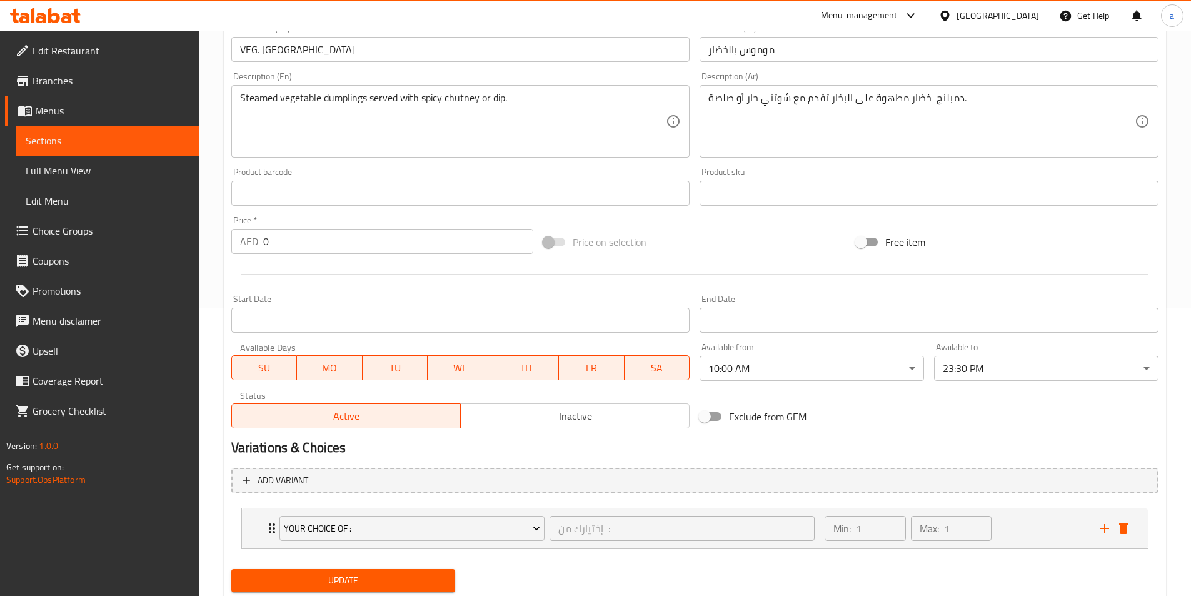
scroll to position [326, 0]
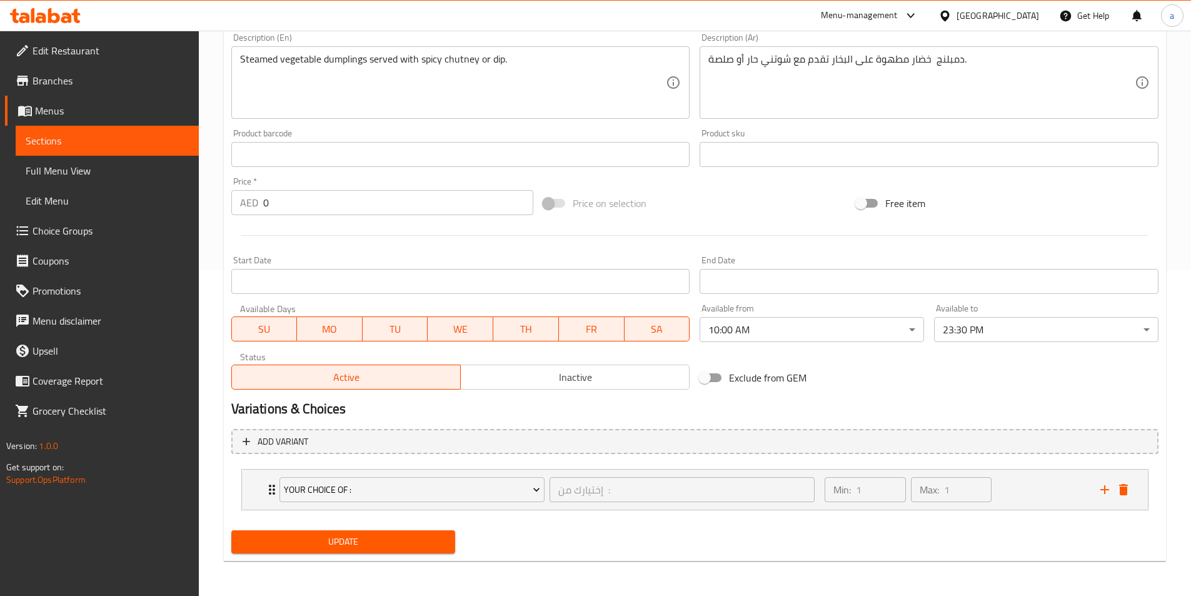
click at [393, 538] on span "Update" at bounding box center [343, 542] width 204 height 16
click at [173, 156] on link "Full Menu View" at bounding box center [107, 171] width 183 height 30
click at [183, 138] on span "Sections" at bounding box center [107, 140] width 163 height 15
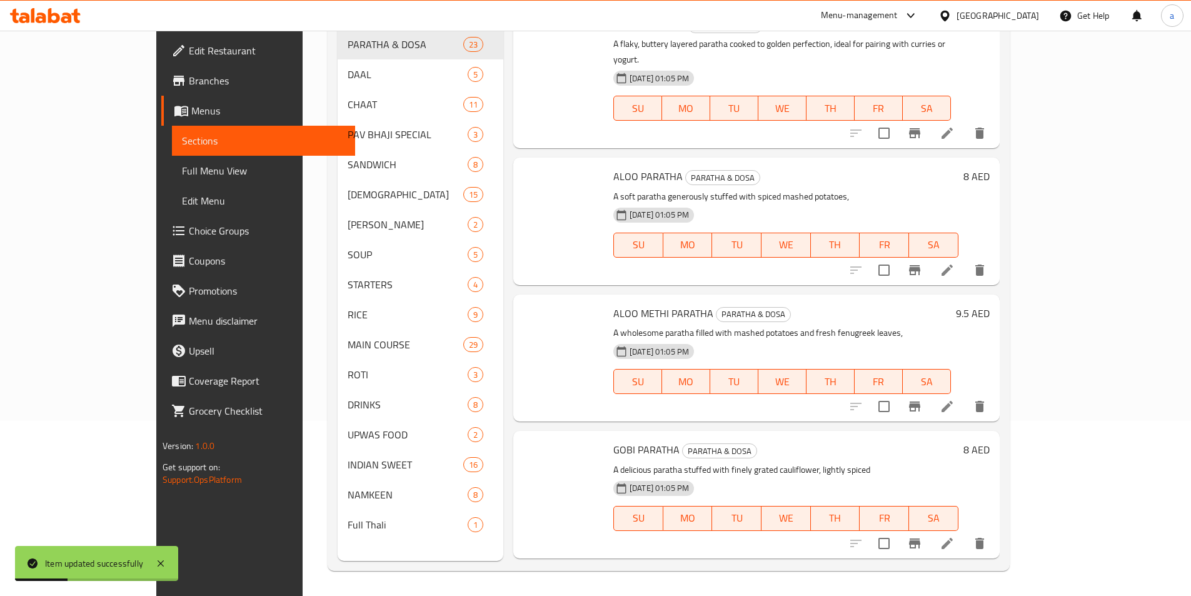
click at [183, 138] on span "Sections" at bounding box center [263, 140] width 163 height 15
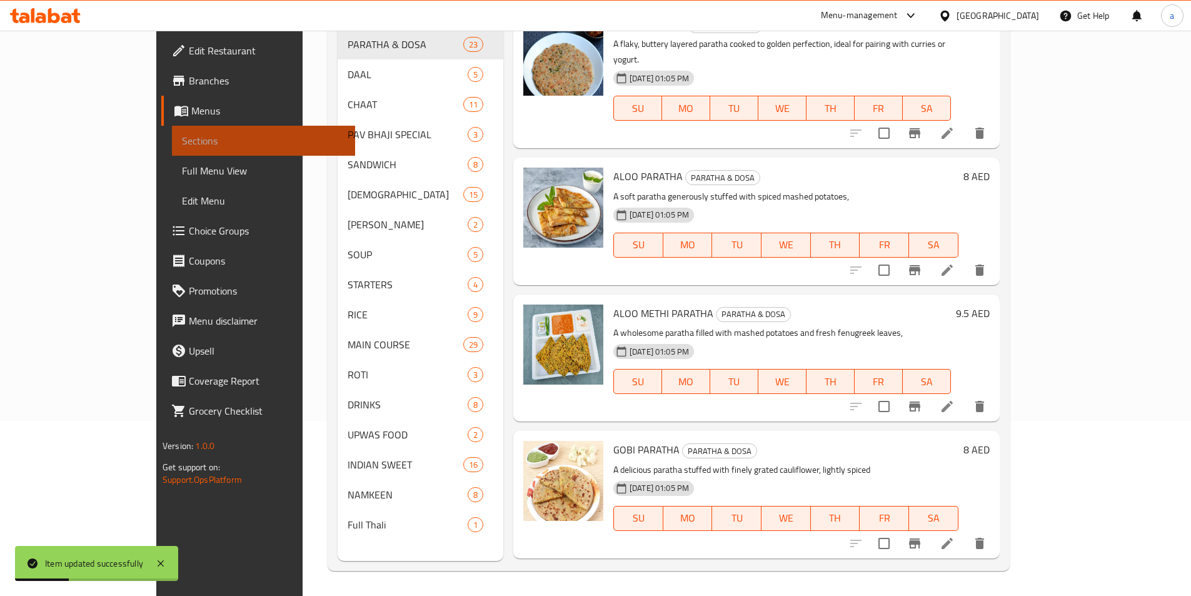
click at [183, 138] on span "Sections" at bounding box center [263, 140] width 163 height 15
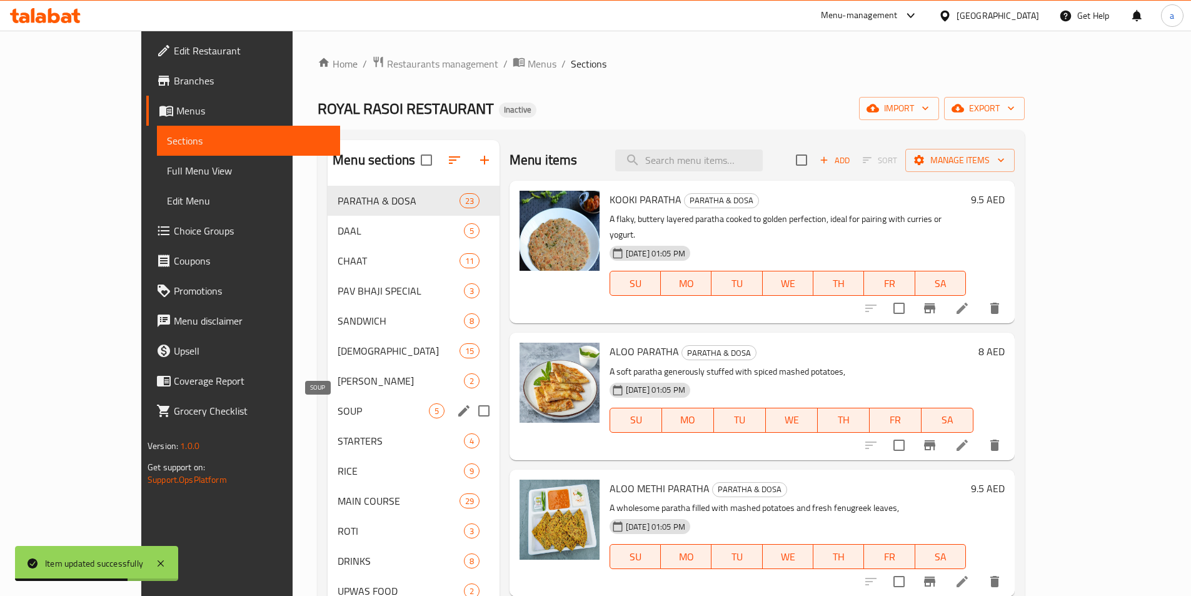
click at [345, 416] on span "SOUP" at bounding box center [383, 410] width 91 height 15
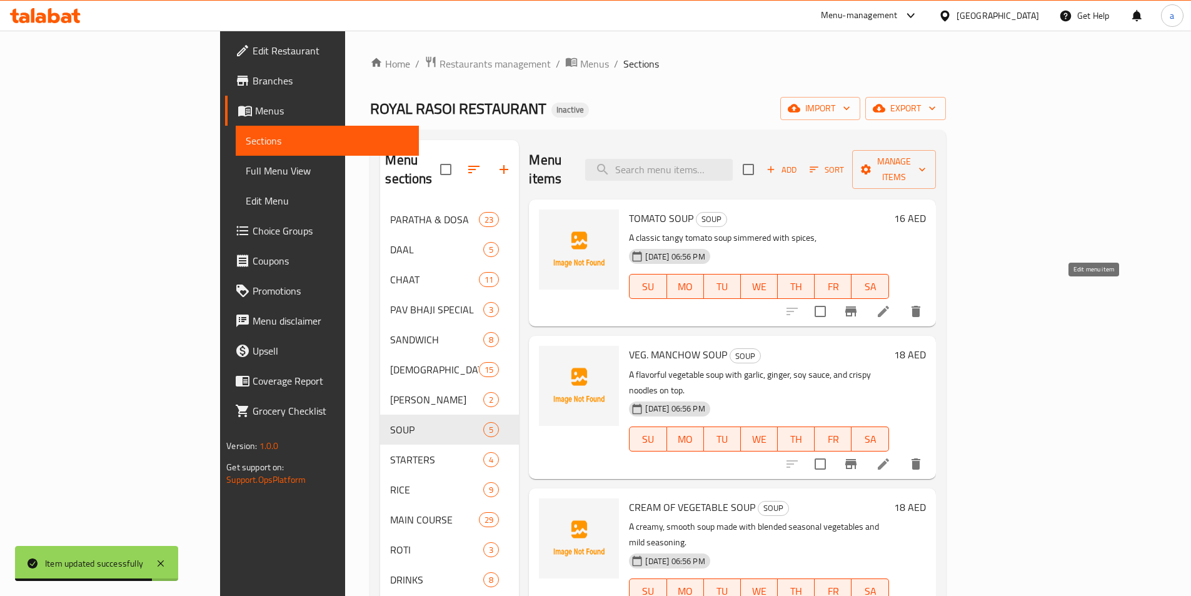
click at [891, 304] on icon at bounding box center [883, 311] width 15 height 15
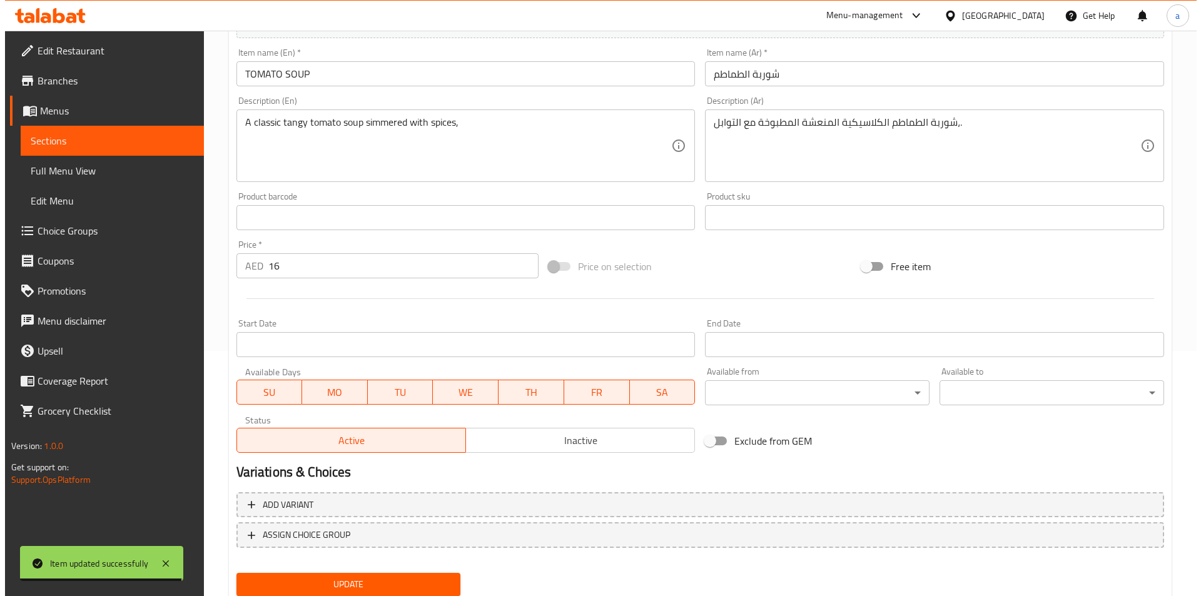
scroll to position [250, 0]
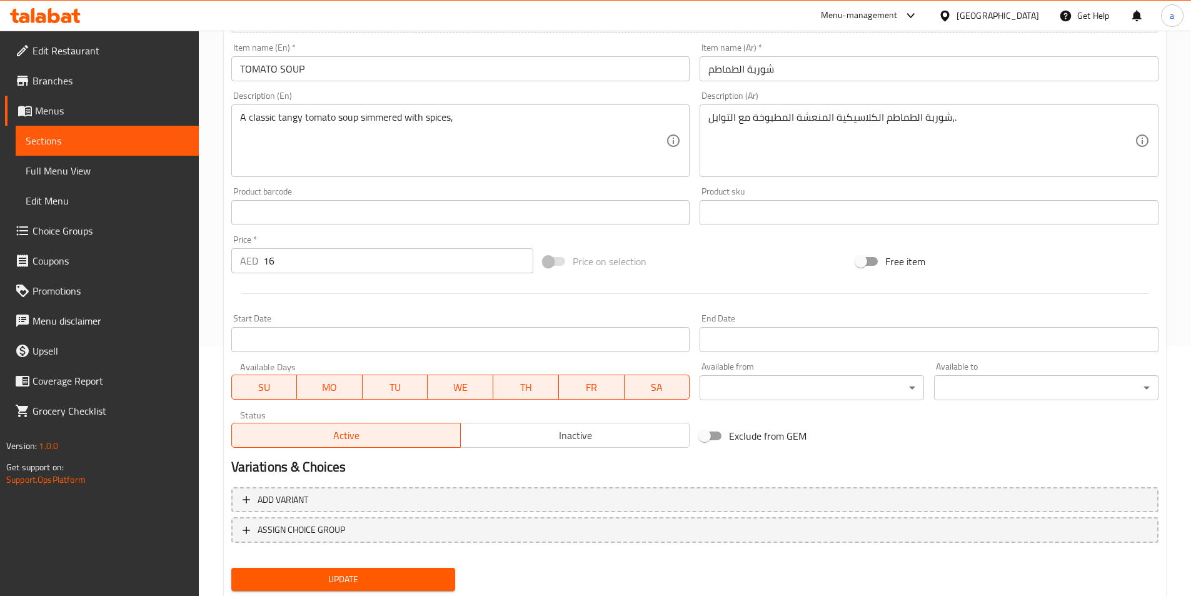
drag, startPoint x: 748, startPoint y: 371, endPoint x: 747, endPoint y: 381, distance: 9.4
click at [748, 371] on div "Available from ​ ​" at bounding box center [812, 381] width 224 height 38
click at [747, 346] on body "​ Menu-management United Arab Emirates Get Help a Edit Restaurant Branches Menu…" at bounding box center [595, 63] width 1191 height 565
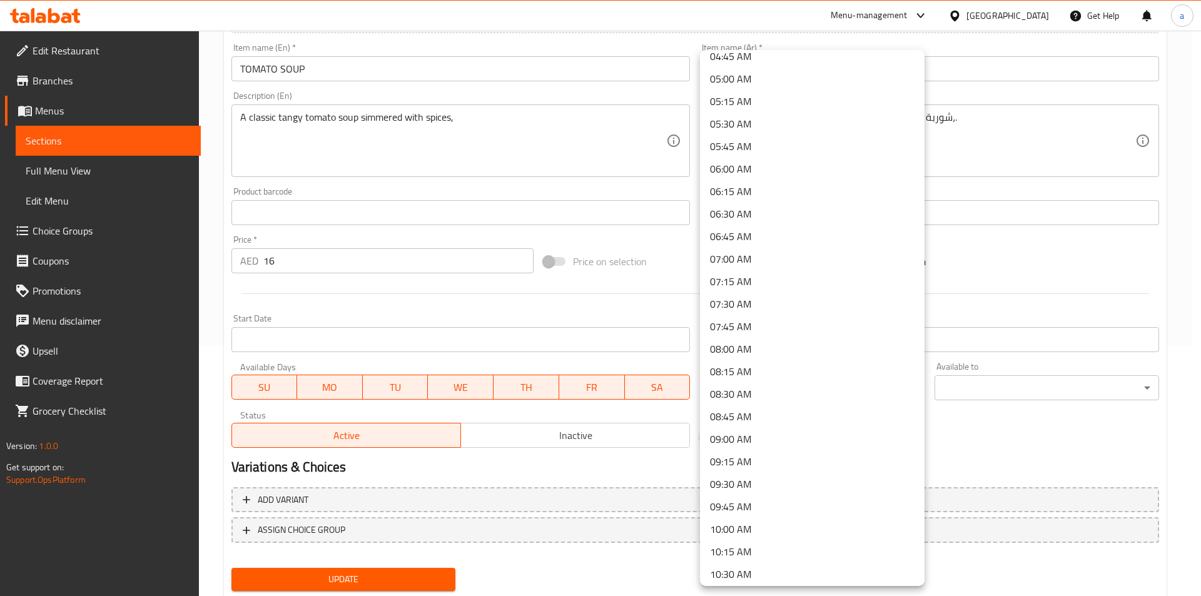
scroll to position [563, 0]
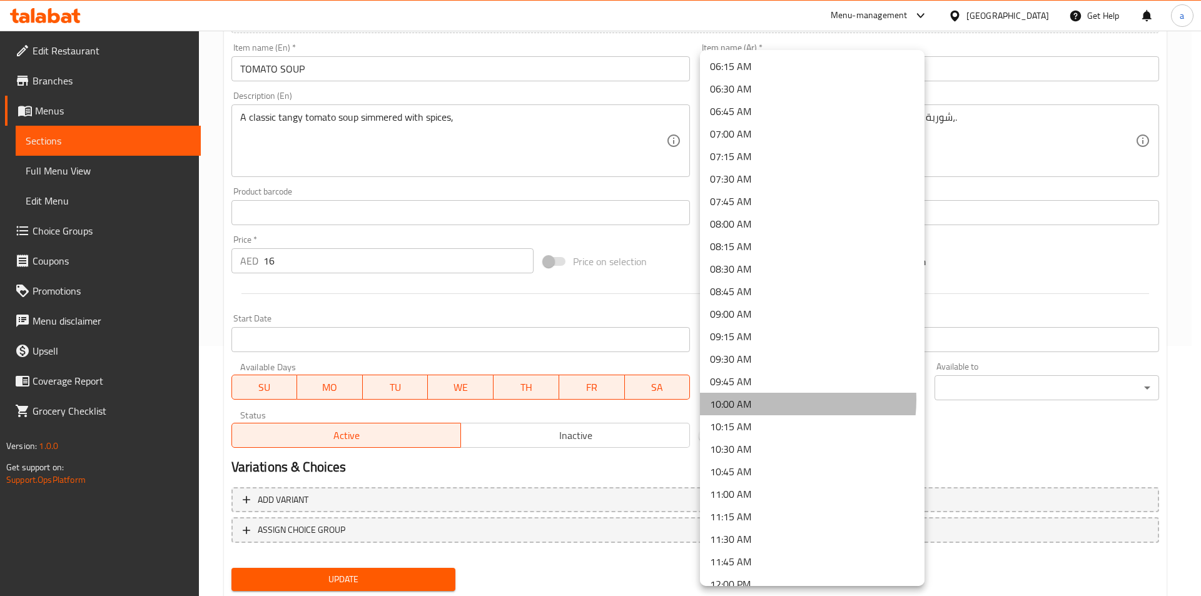
click at [765, 400] on li "10:00 AM" at bounding box center [812, 404] width 224 height 23
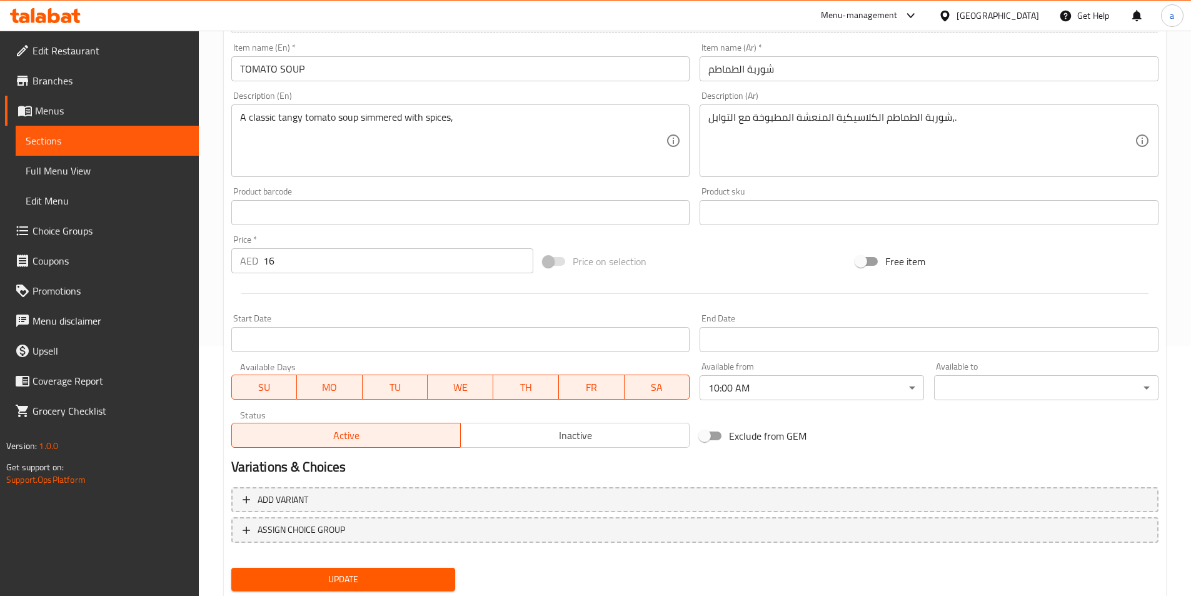
click at [982, 346] on body "​ Menu-management United Arab Emirates Get Help a Edit Restaurant Branches Menu…" at bounding box center [595, 63] width 1191 height 565
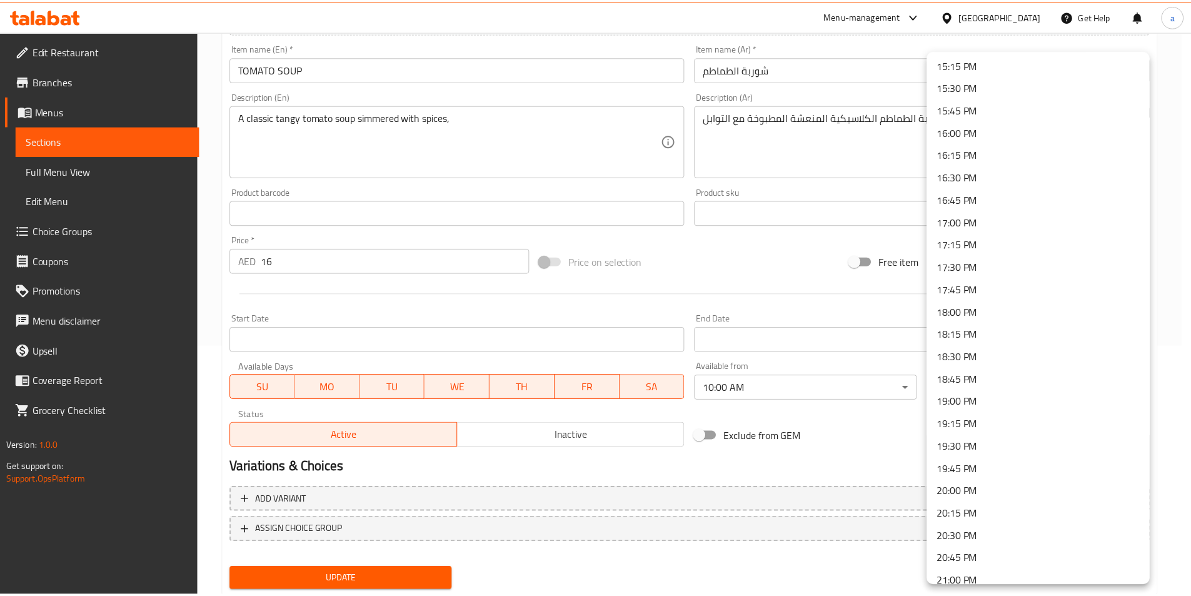
scroll to position [1658, 0]
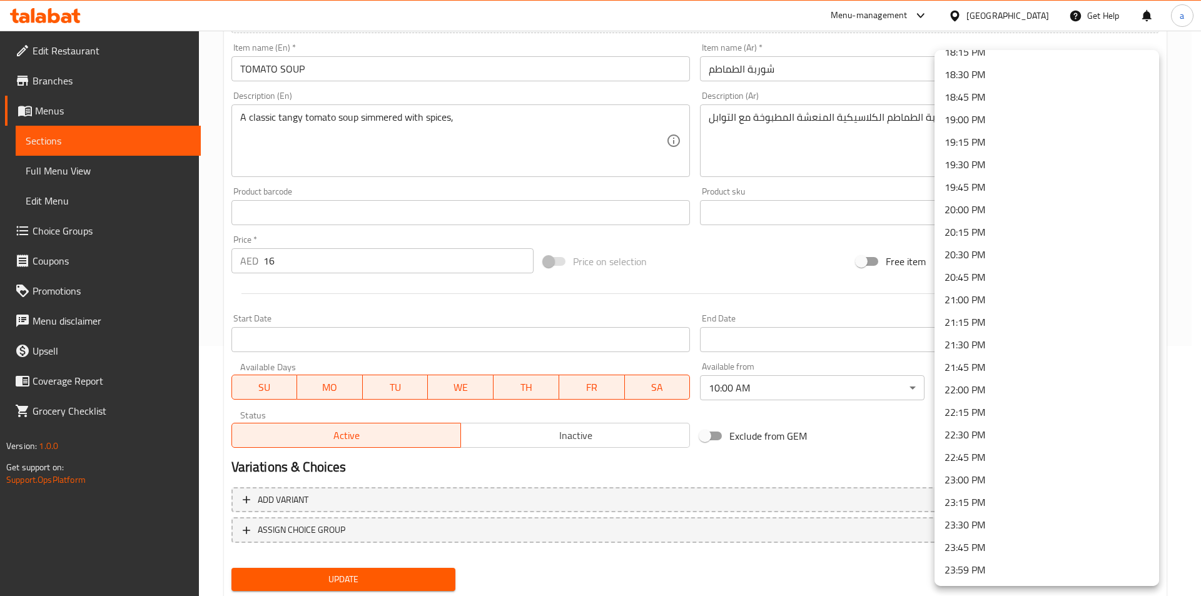
click at [970, 526] on li "23:30 PM" at bounding box center [1046, 524] width 224 height 23
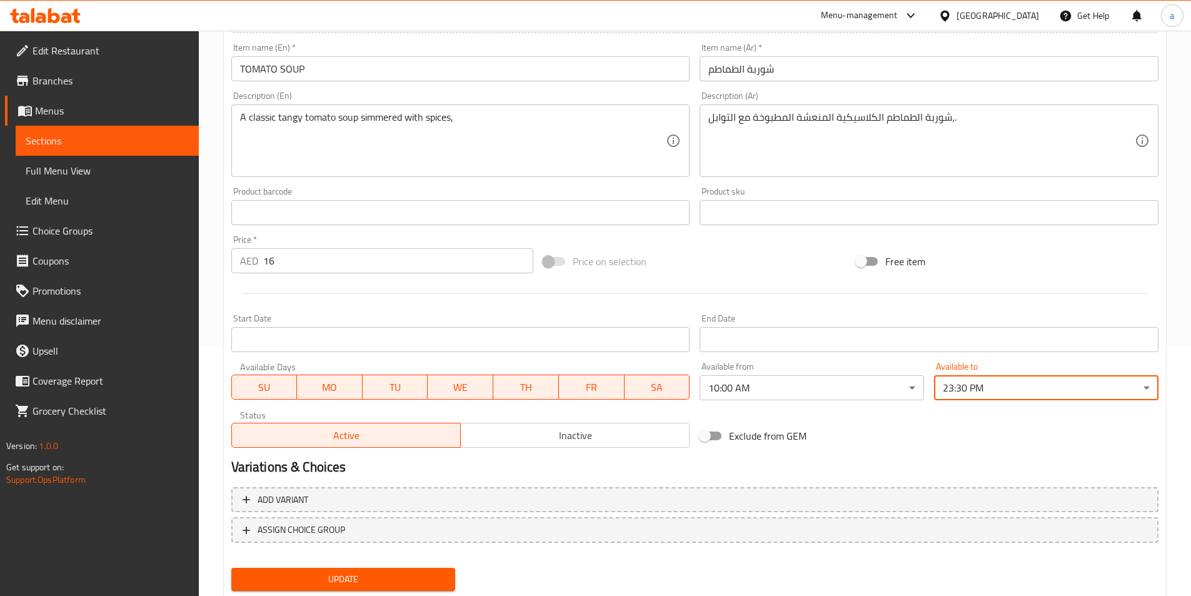
click at [920, 434] on div "00:00 AM 00:15 AM 00:30 AM 00:45 AM 01:00 AM 01:15 AM 01:30 AM 01:45 AM 02:00 A…" at bounding box center [595, 298] width 1191 height 596
click at [361, 581] on span "Update" at bounding box center [343, 579] width 204 height 16
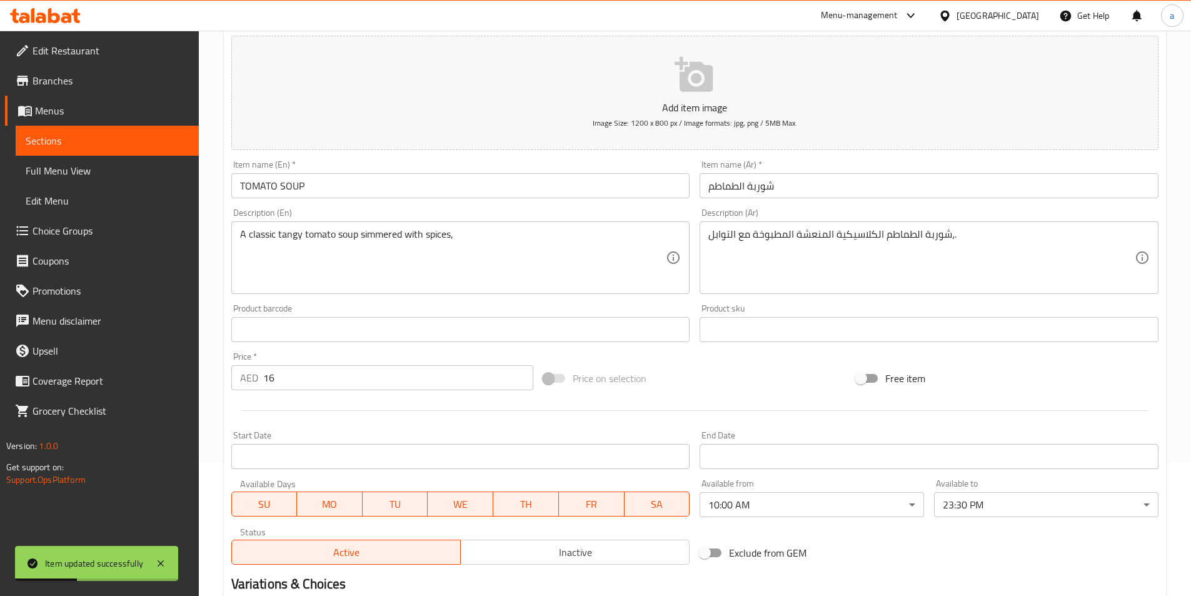
scroll to position [0, 0]
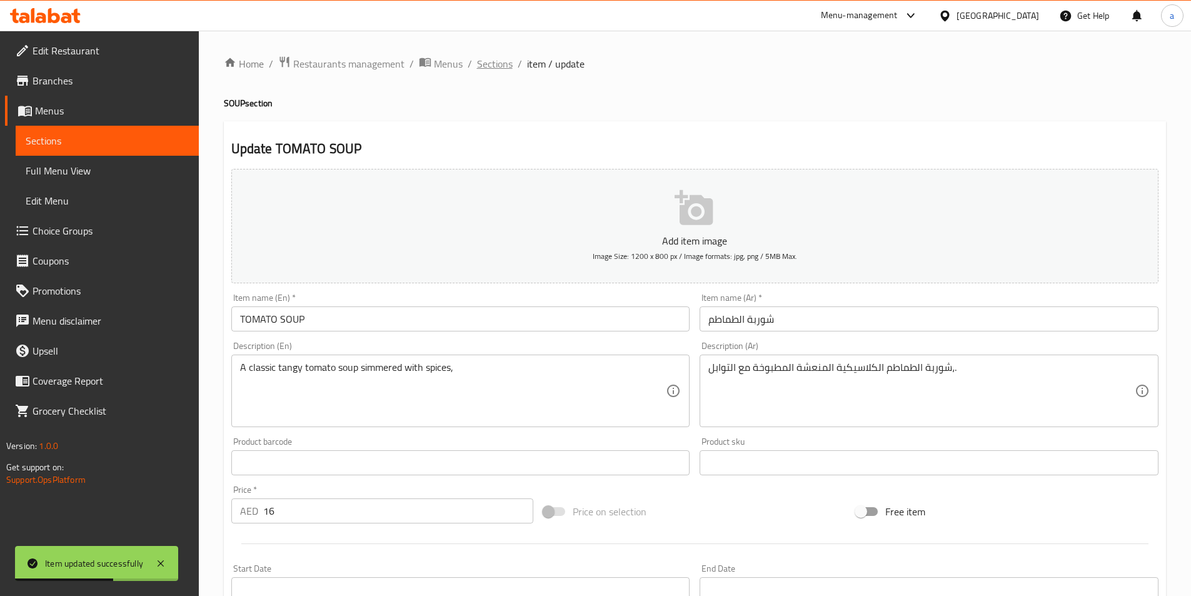
click at [489, 71] on span "Sections" at bounding box center [495, 63] width 36 height 15
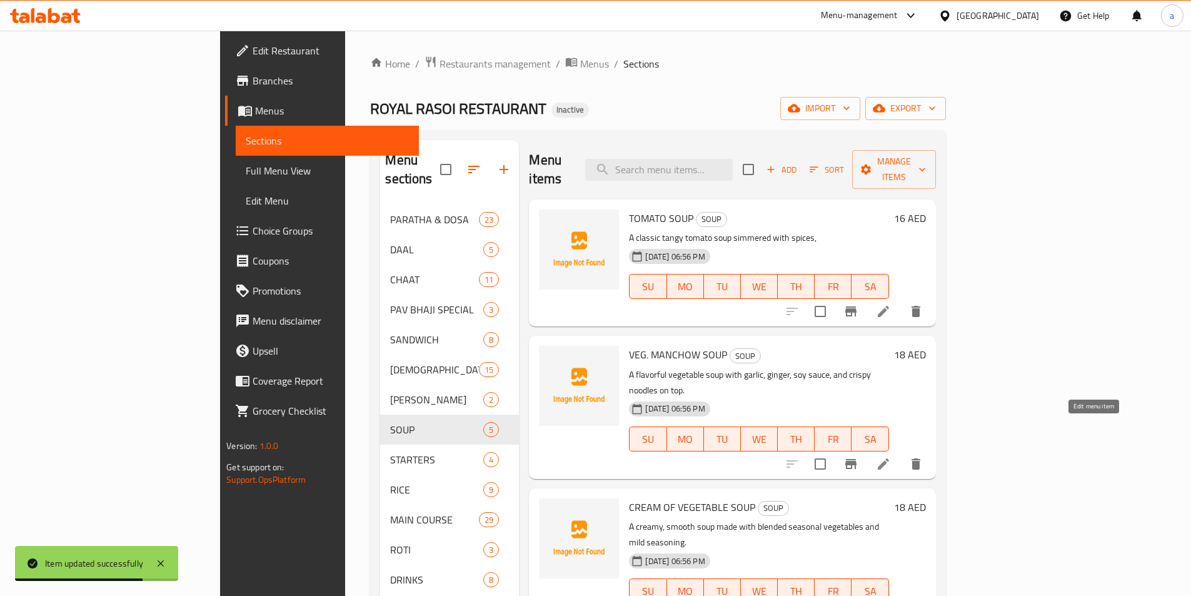
click at [889, 458] on icon at bounding box center [883, 463] width 11 height 11
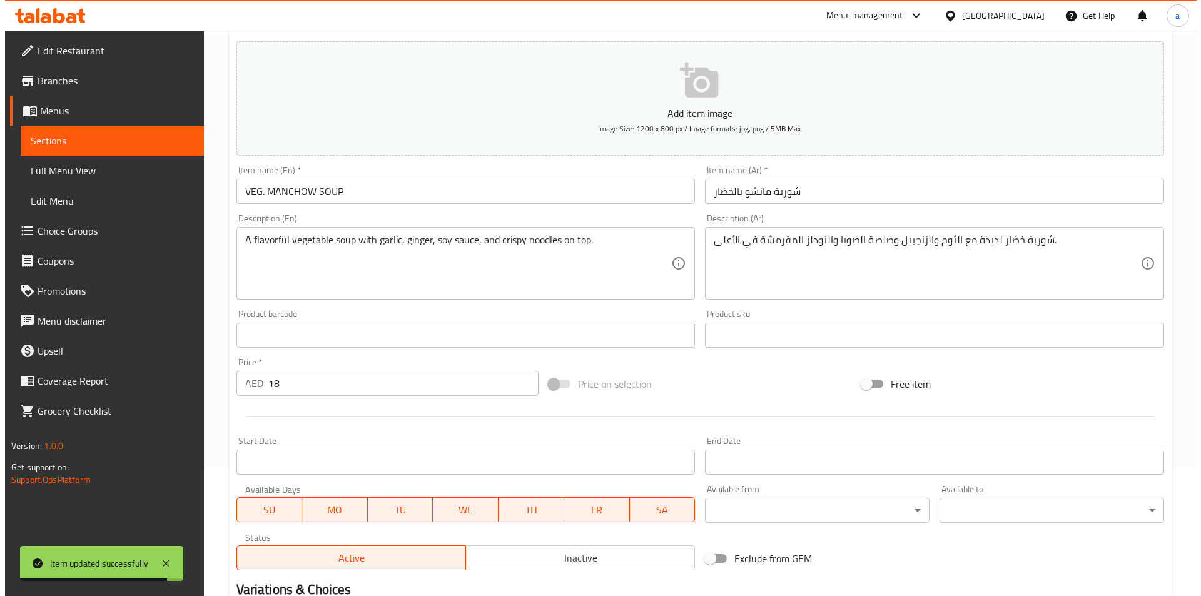
scroll to position [288, 0]
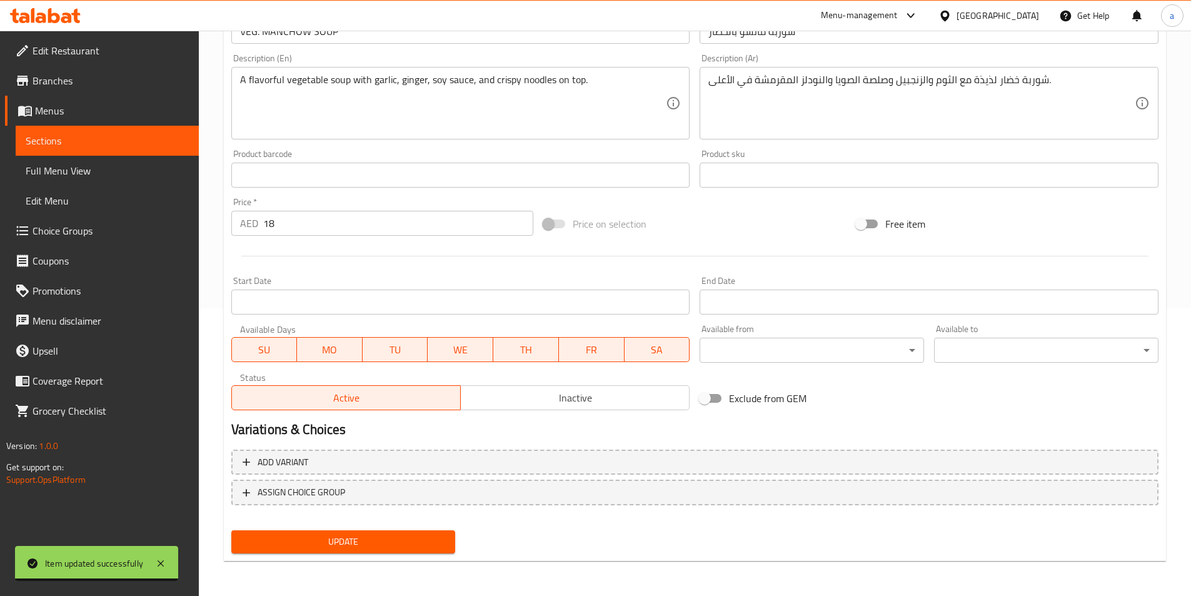
click at [822, 308] on body "Item updated successfully ​ Menu-management United Arab Emirates Get Help a Edi…" at bounding box center [595, 25] width 1191 height 565
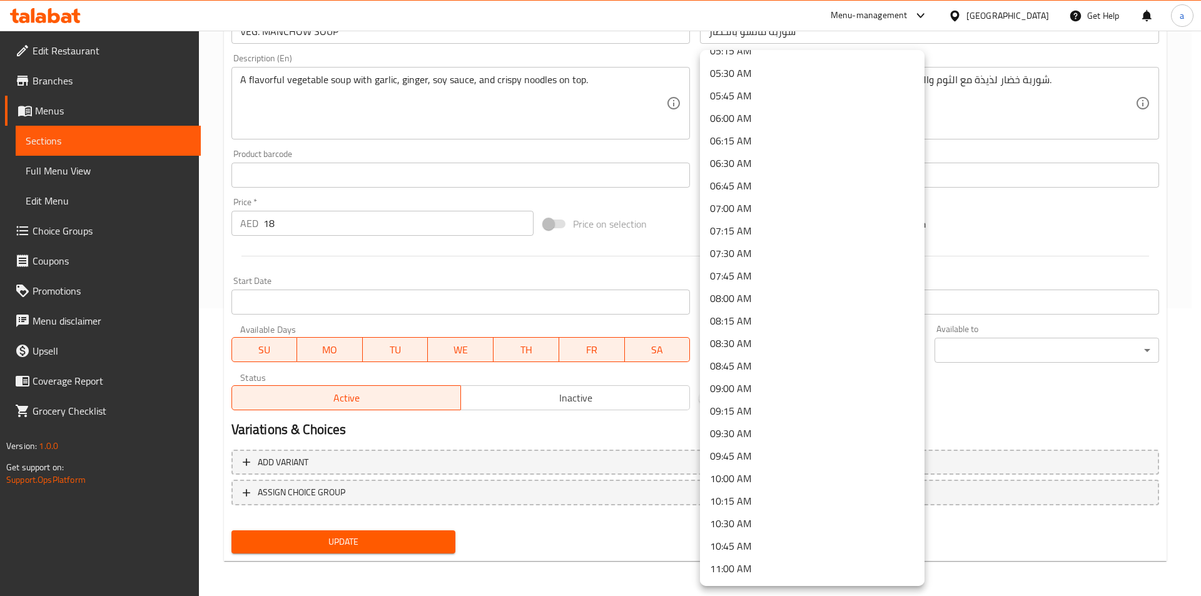
scroll to position [563, 0]
click at [740, 406] on li "10:00 AM" at bounding box center [812, 404] width 224 height 23
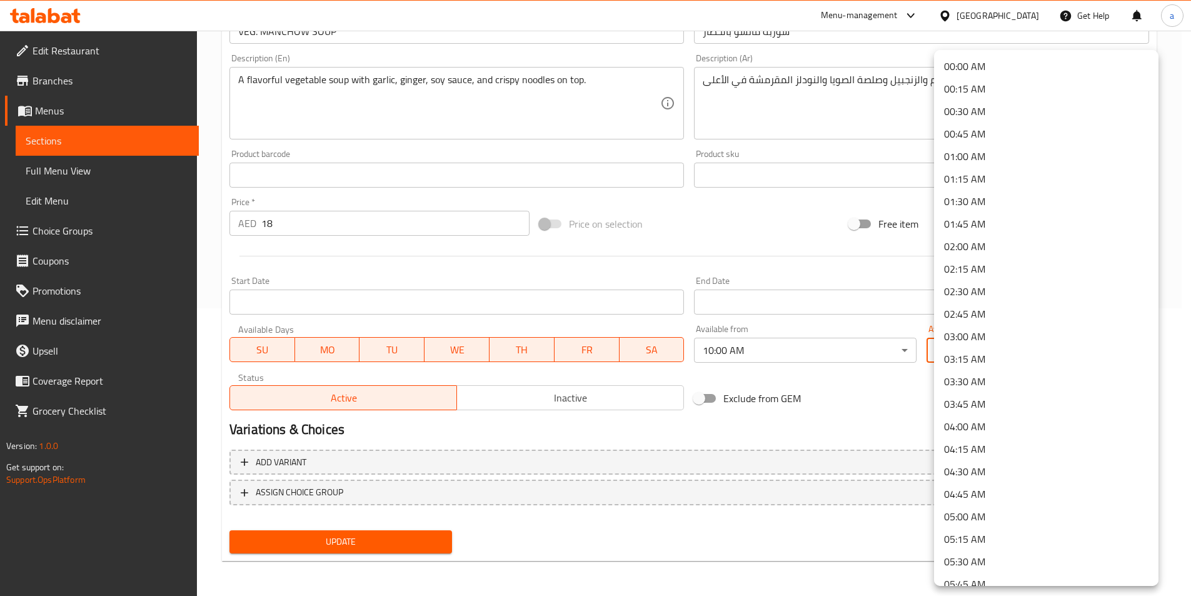
click at [982, 308] on body "​ Menu-management United Arab Emirates Get Help a Edit Restaurant Branches Menu…" at bounding box center [595, 25] width 1191 height 565
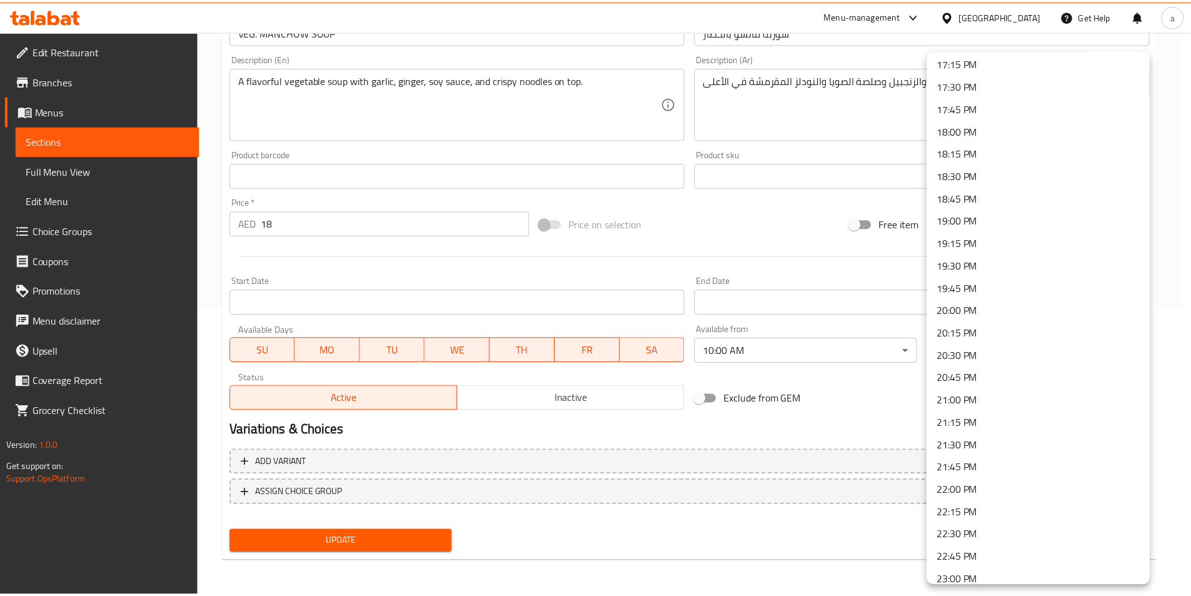
scroll to position [1658, 0]
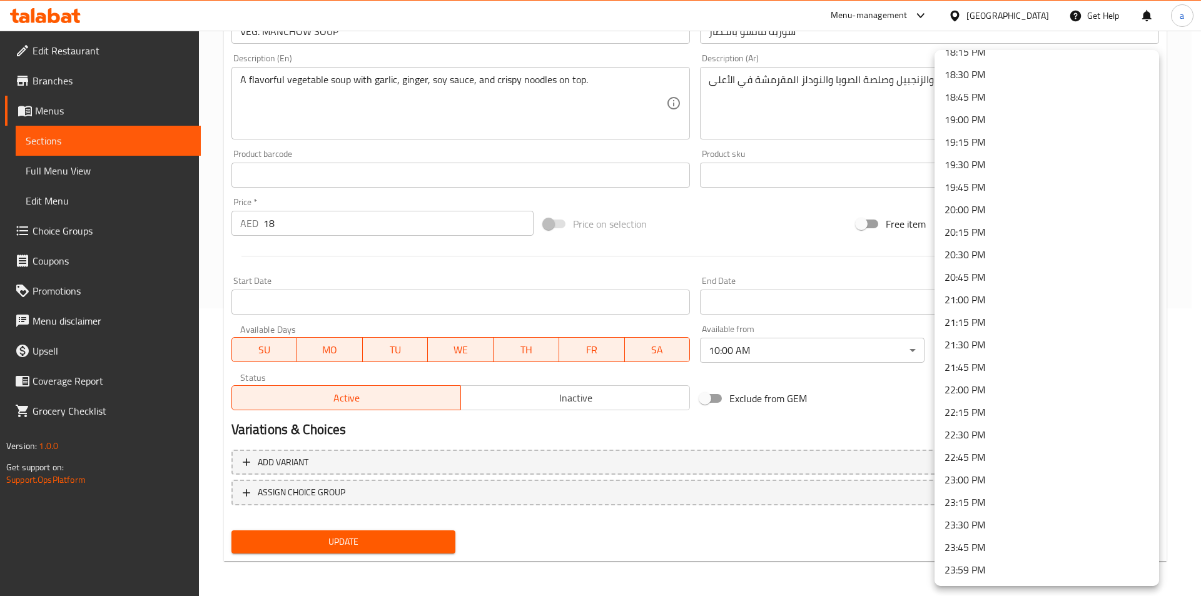
click at [992, 528] on li "23:30 PM" at bounding box center [1046, 524] width 224 height 23
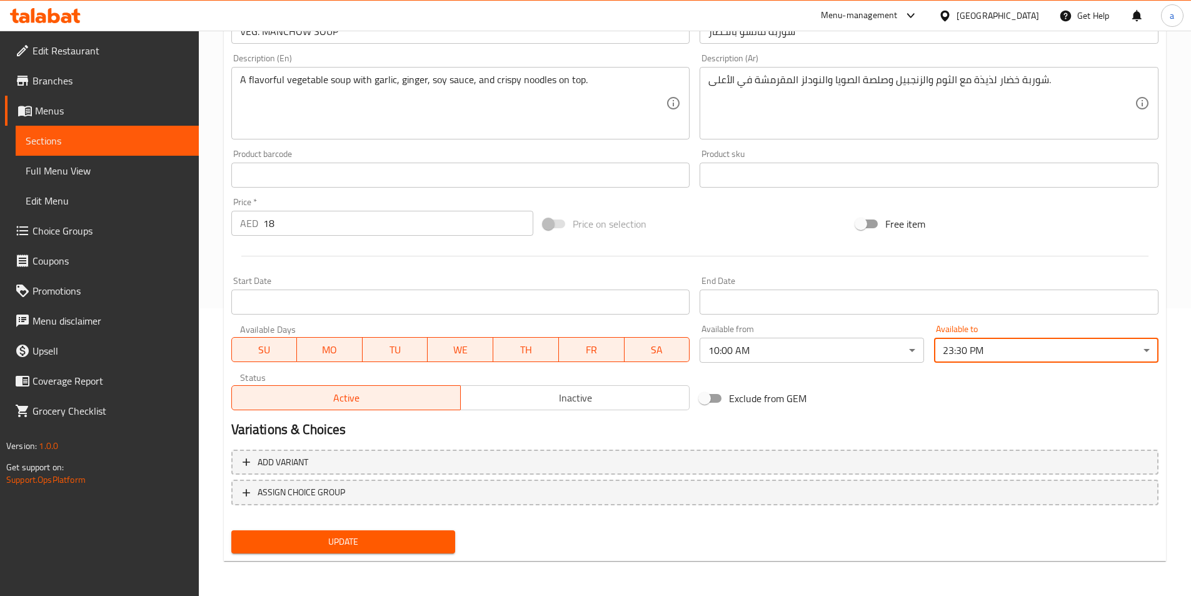
click at [883, 419] on div "Variations & Choices" at bounding box center [694, 429] width 937 height 29
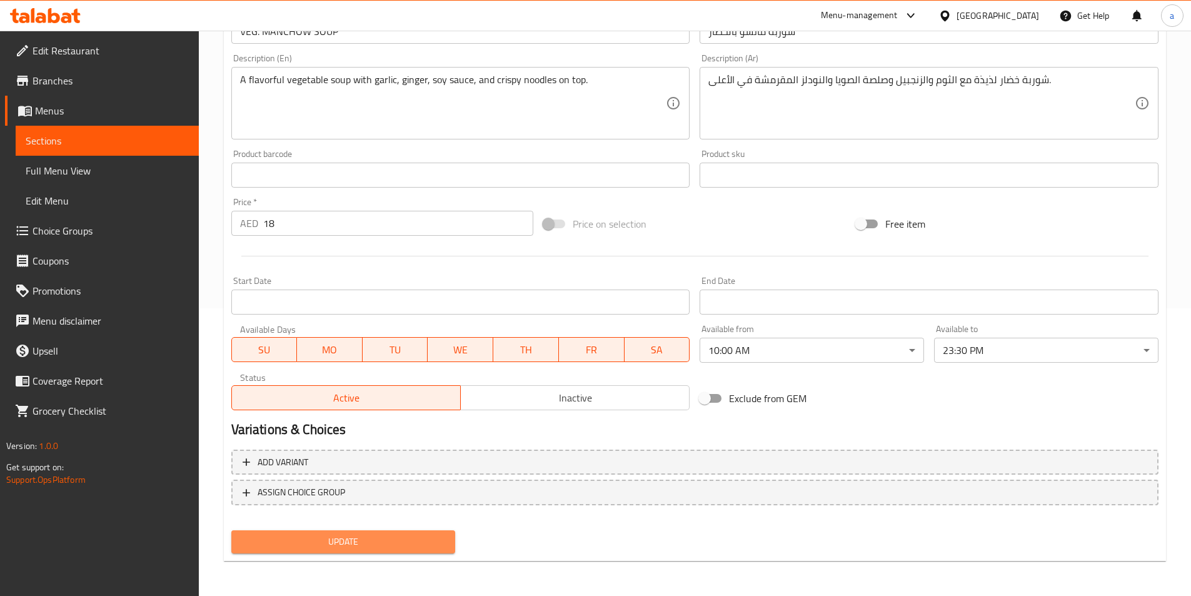
click at [371, 540] on span "Update" at bounding box center [343, 542] width 204 height 16
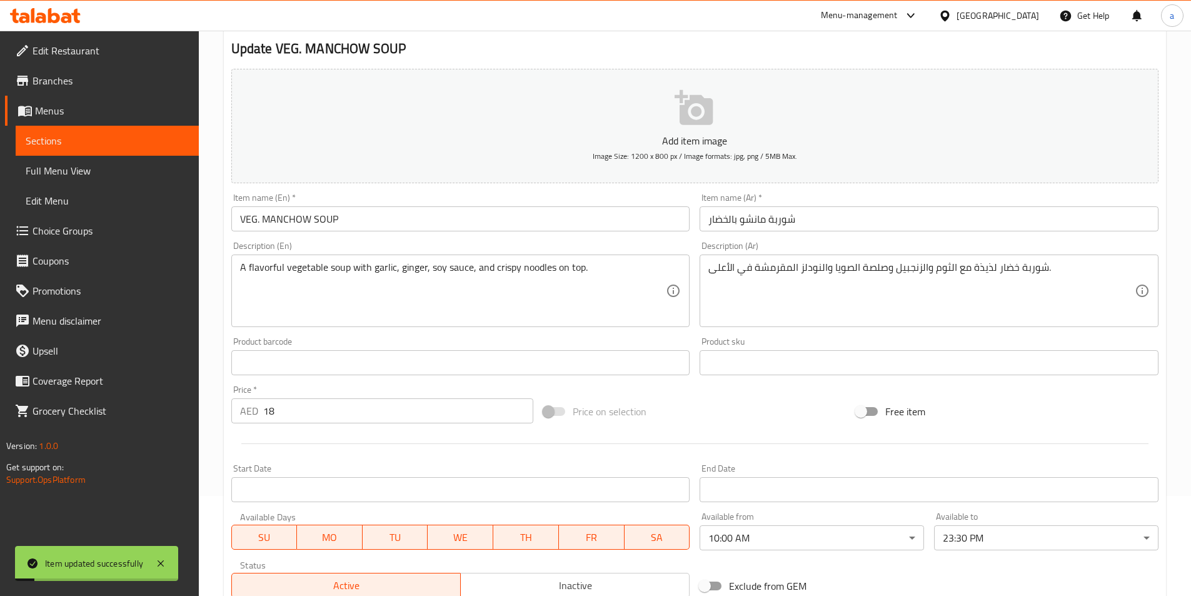
scroll to position [0, 0]
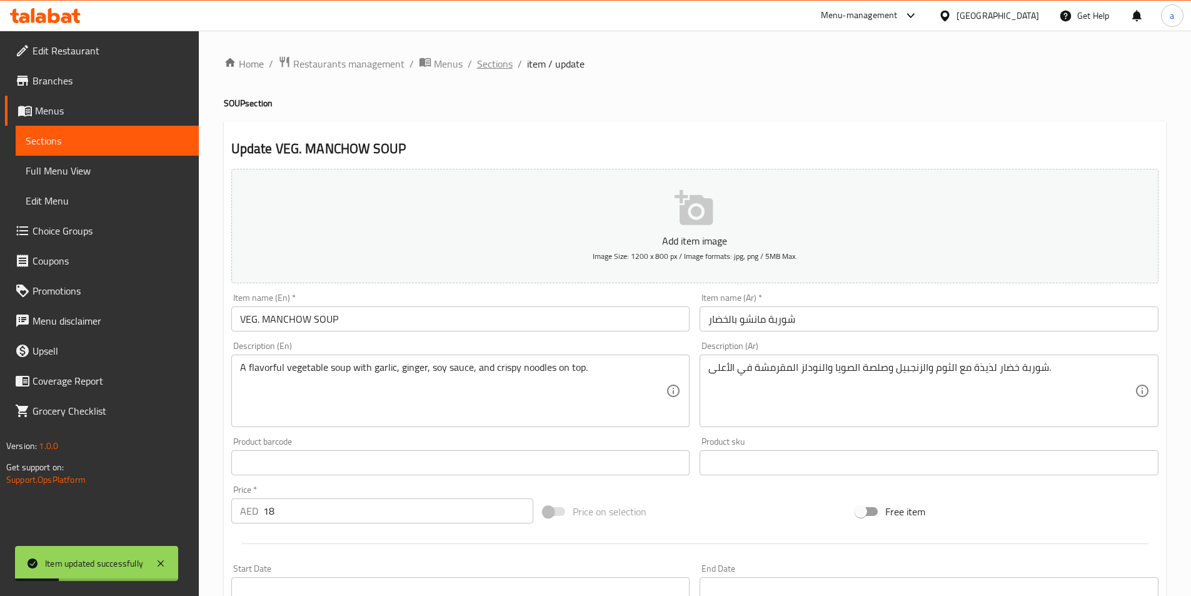
click at [511, 66] on span "Sections" at bounding box center [495, 63] width 36 height 15
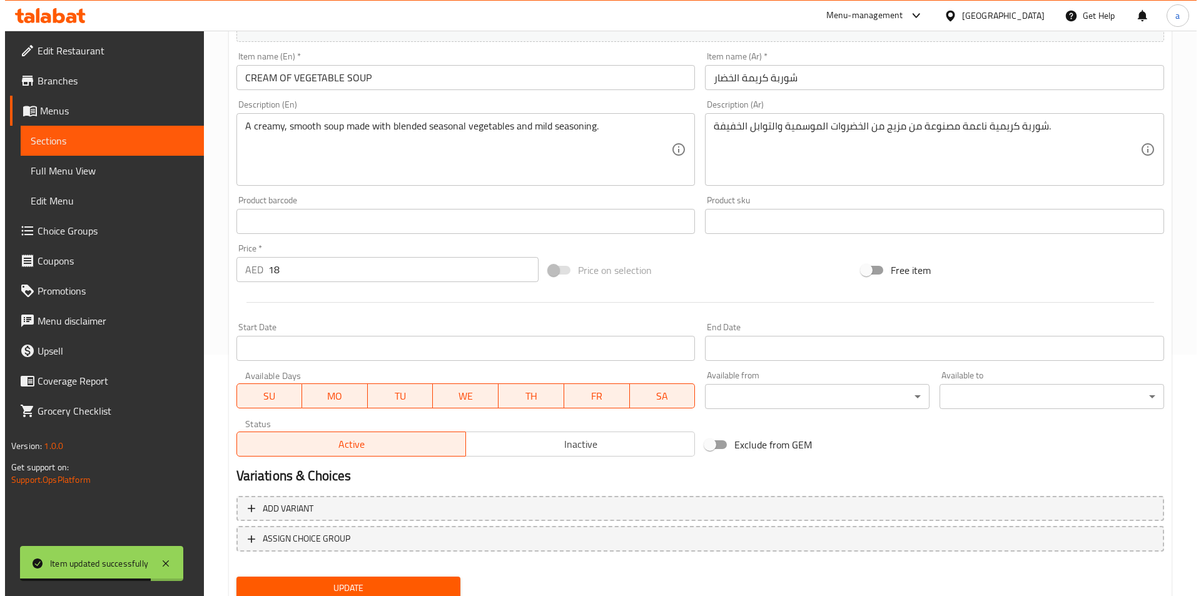
scroll to position [288, 0]
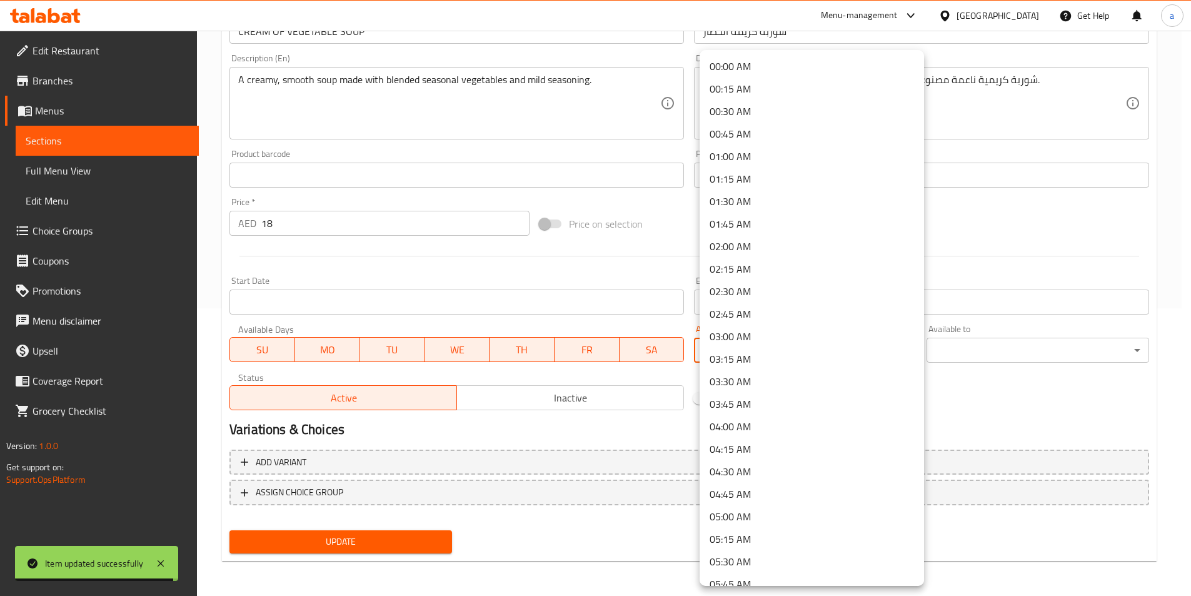
click at [755, 308] on body "Item updated successfully ​ Menu-management United Arab Emirates Get Help a Edi…" at bounding box center [595, 25] width 1191 height 565
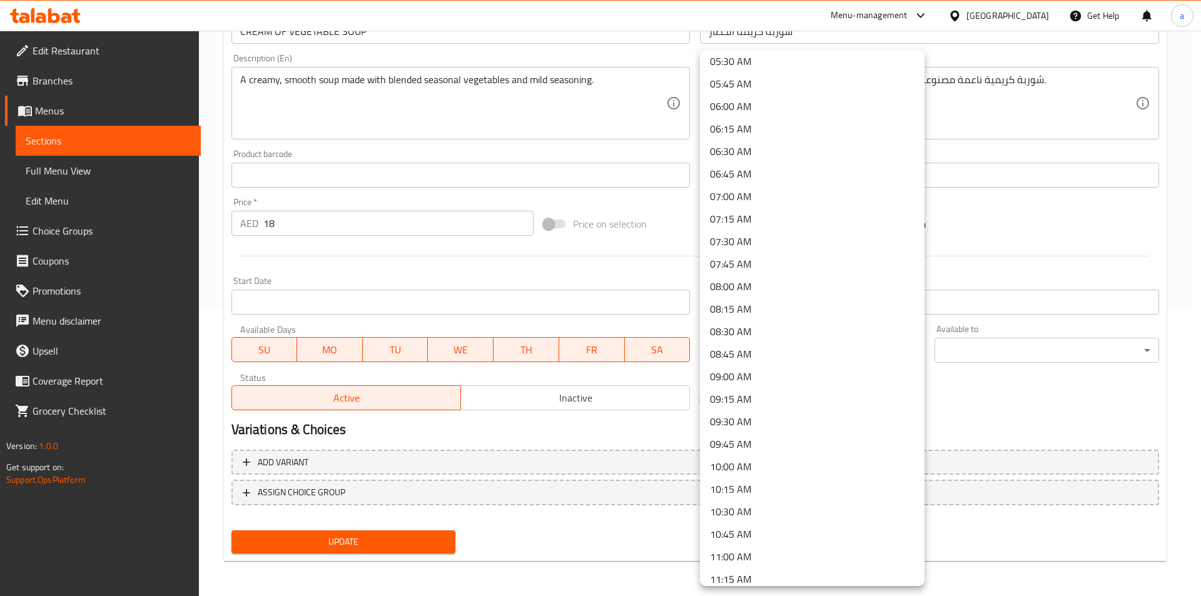
scroll to position [625, 0]
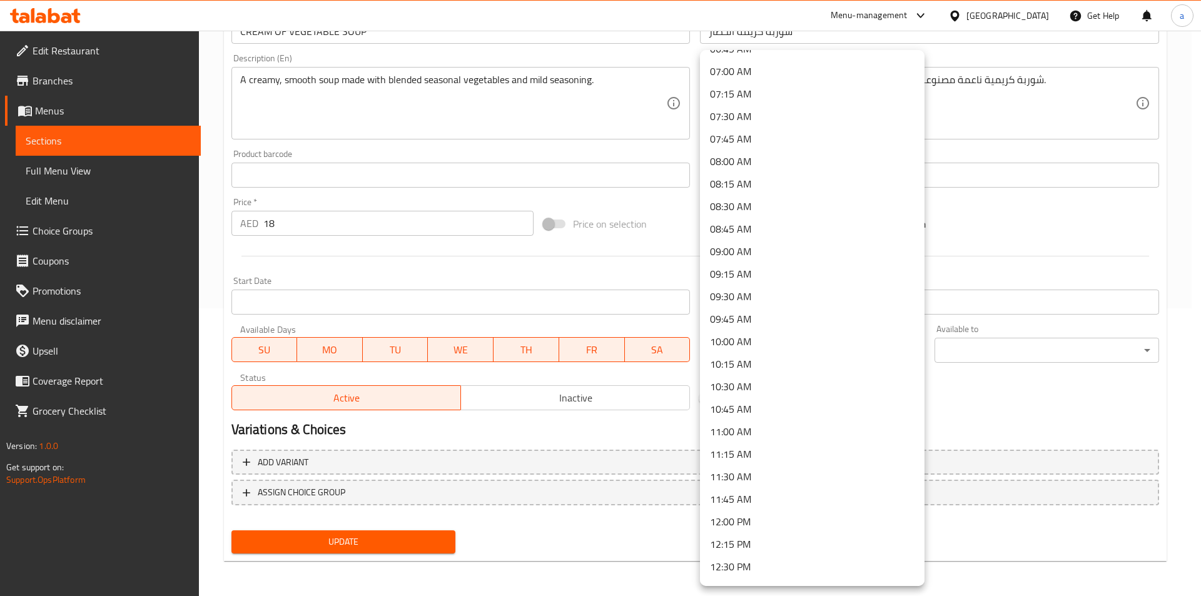
click at [759, 346] on li "10:00 AM" at bounding box center [812, 341] width 224 height 23
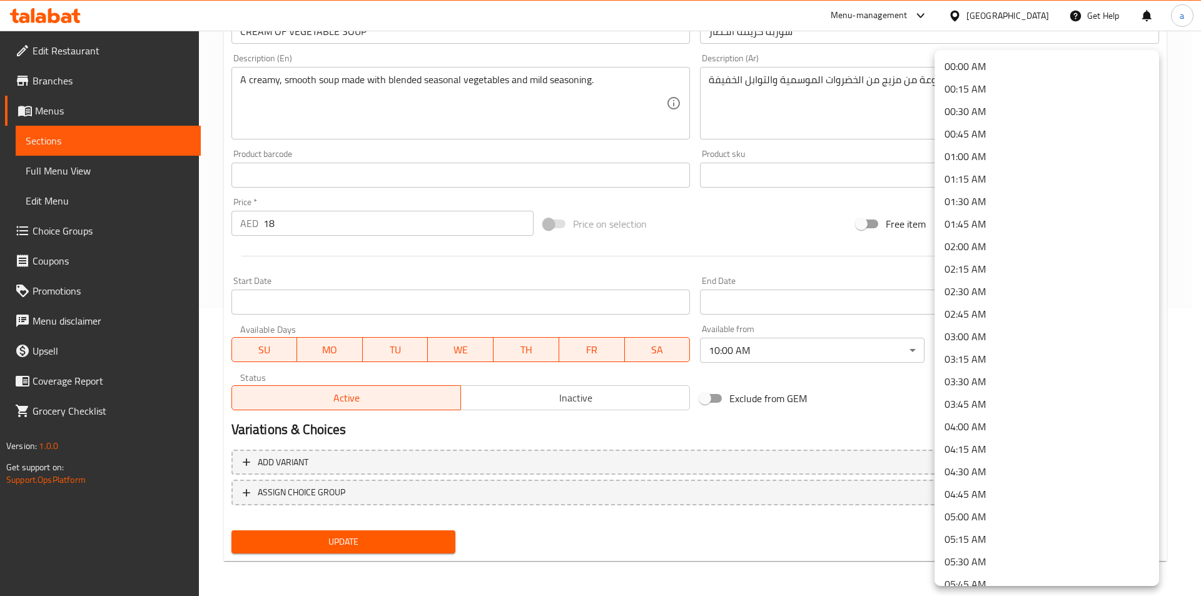
click at [984, 308] on body "​ Menu-management United Arab Emirates Get Help a Edit Restaurant Branches Menu…" at bounding box center [600, 25] width 1201 height 565
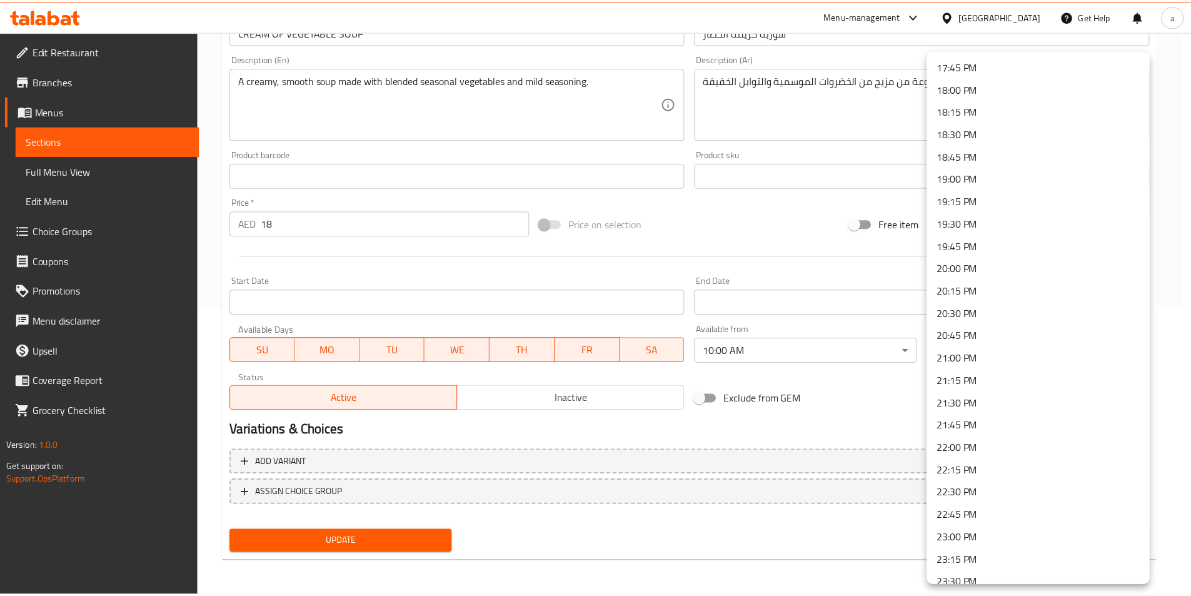
scroll to position [1658, 0]
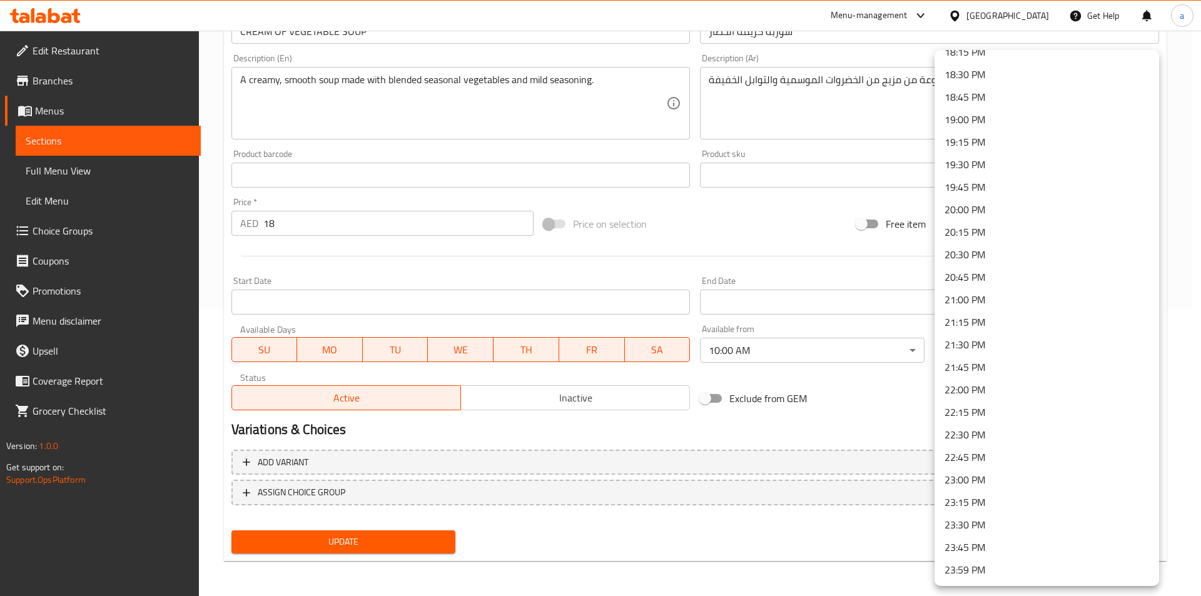
click at [1013, 522] on li "23:30 PM" at bounding box center [1046, 524] width 224 height 23
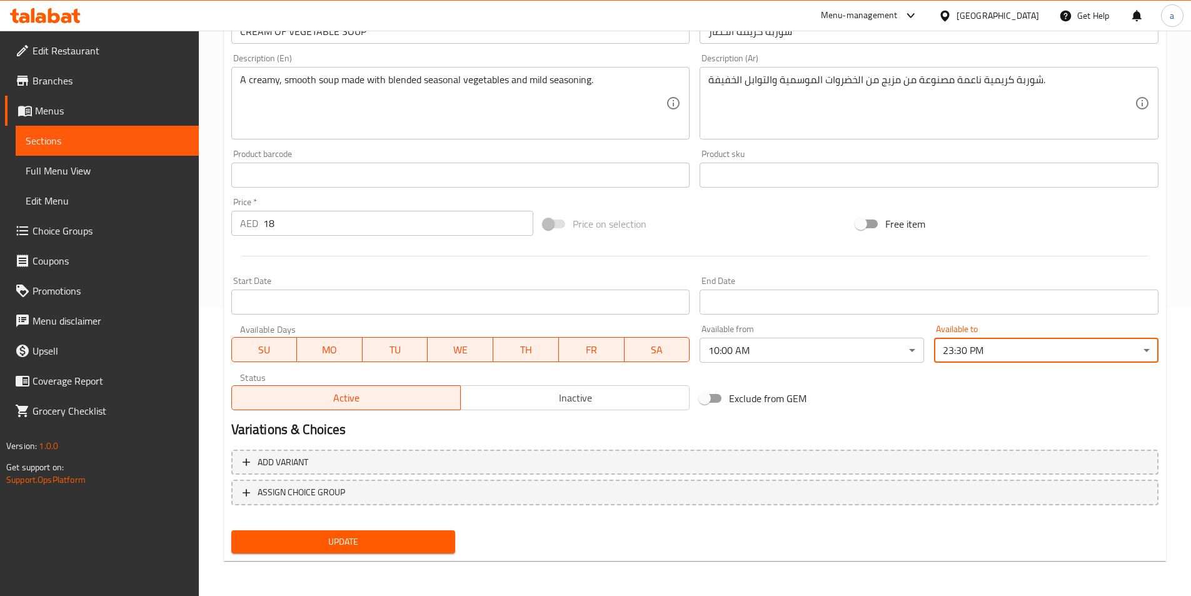
click at [802, 430] on h2 "Variations & Choices" at bounding box center [694, 429] width 927 height 19
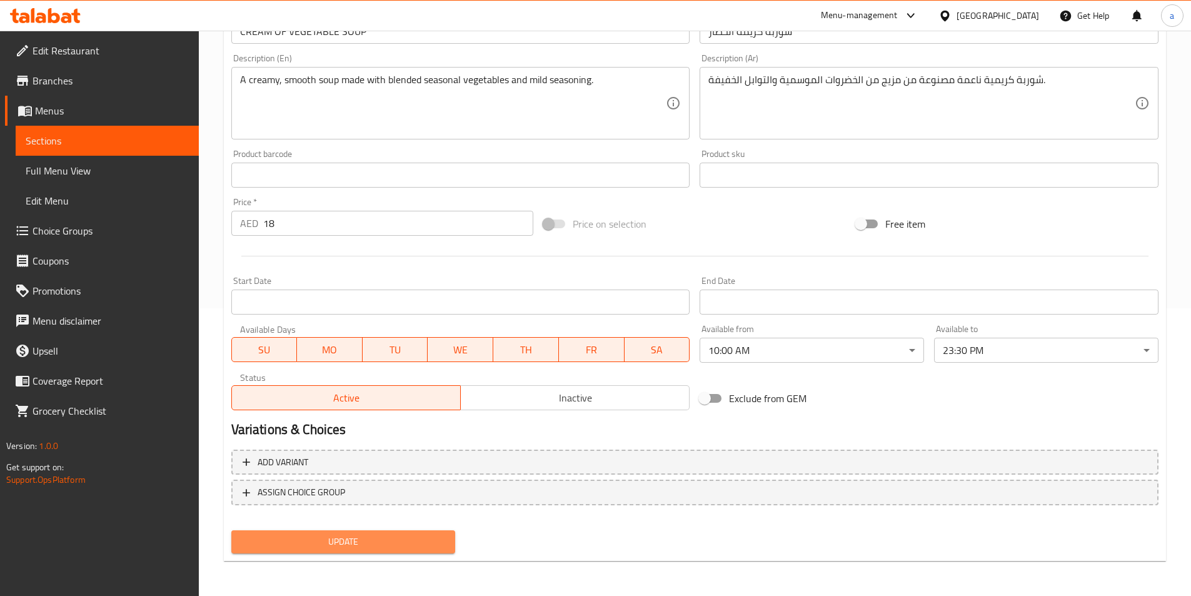
click at [355, 539] on span "Update" at bounding box center [343, 542] width 204 height 16
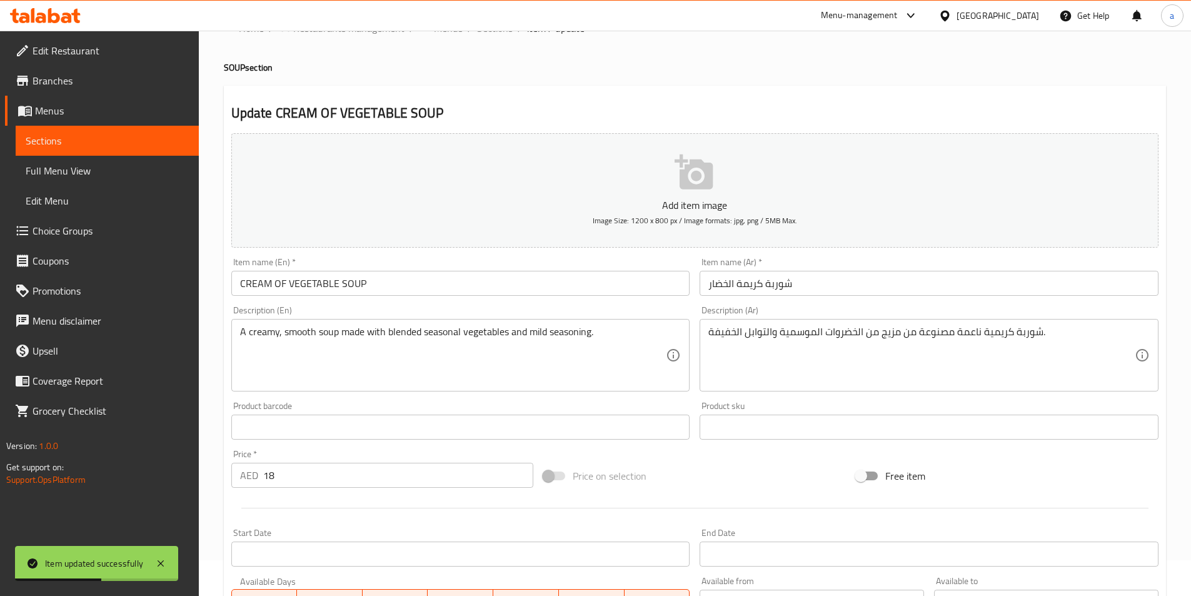
scroll to position [0, 0]
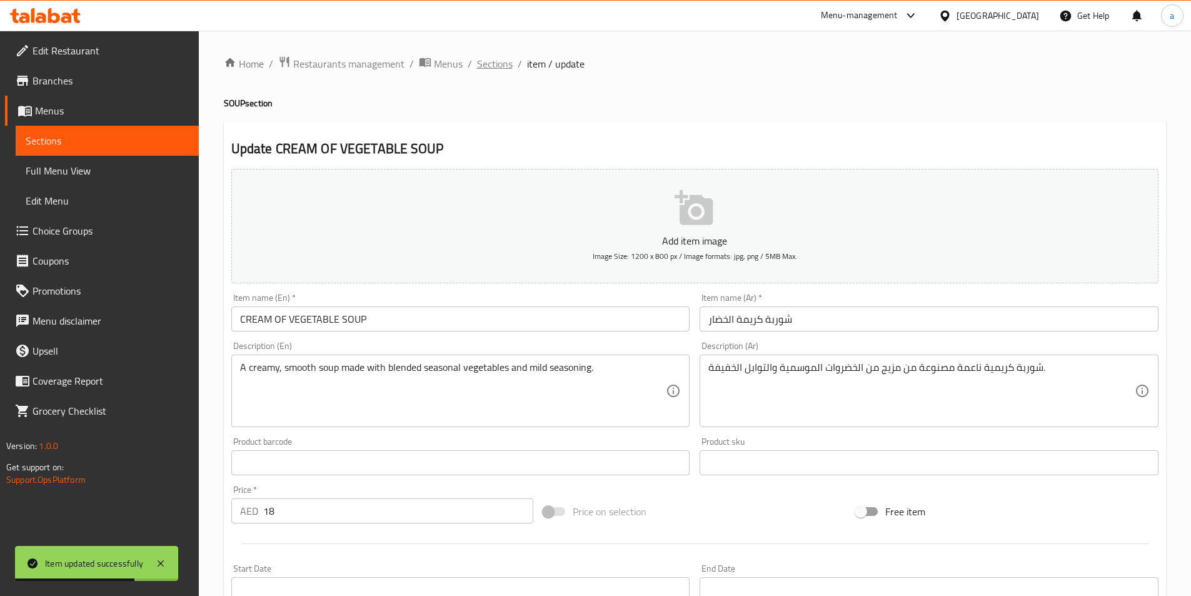
click at [494, 63] on span "Sections" at bounding box center [495, 63] width 36 height 15
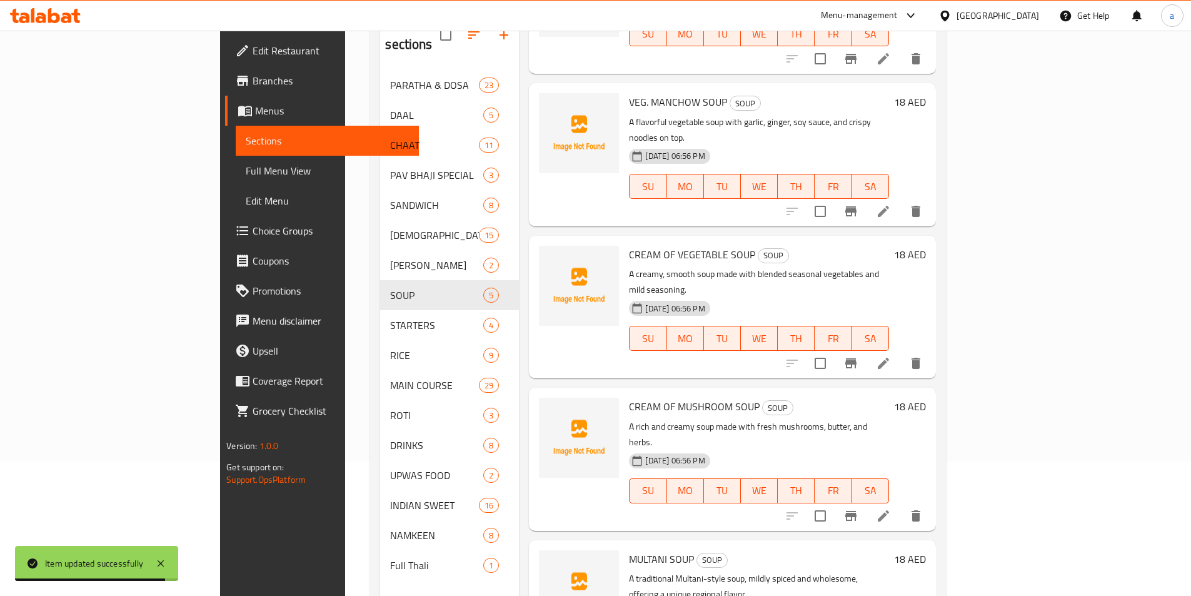
scroll to position [175, 0]
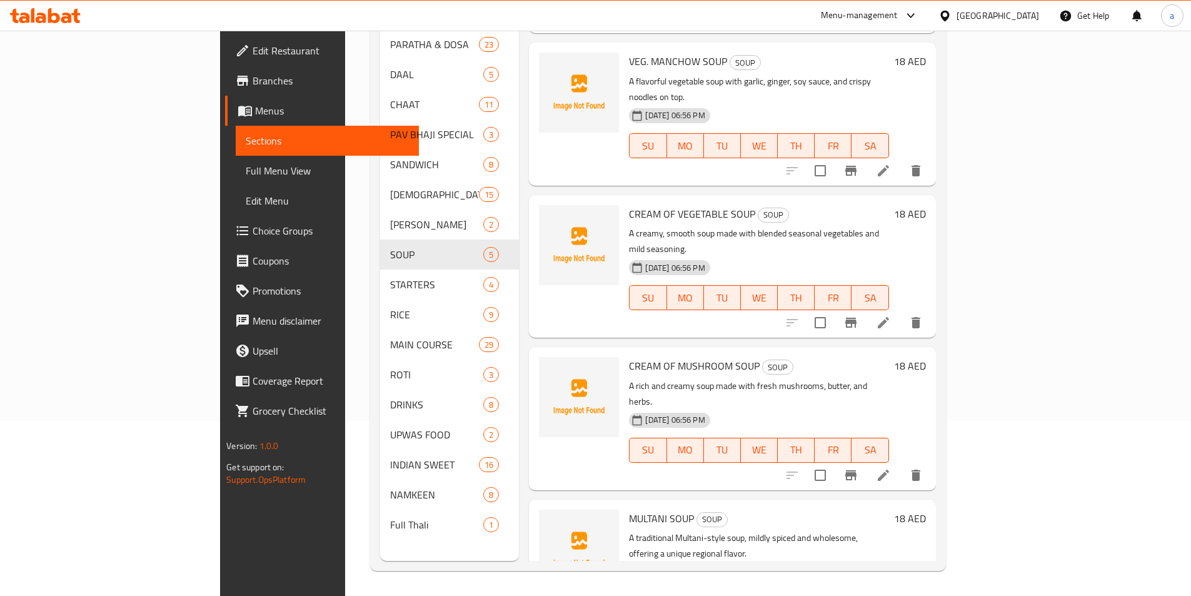
click at [891, 468] on icon at bounding box center [883, 475] width 15 height 15
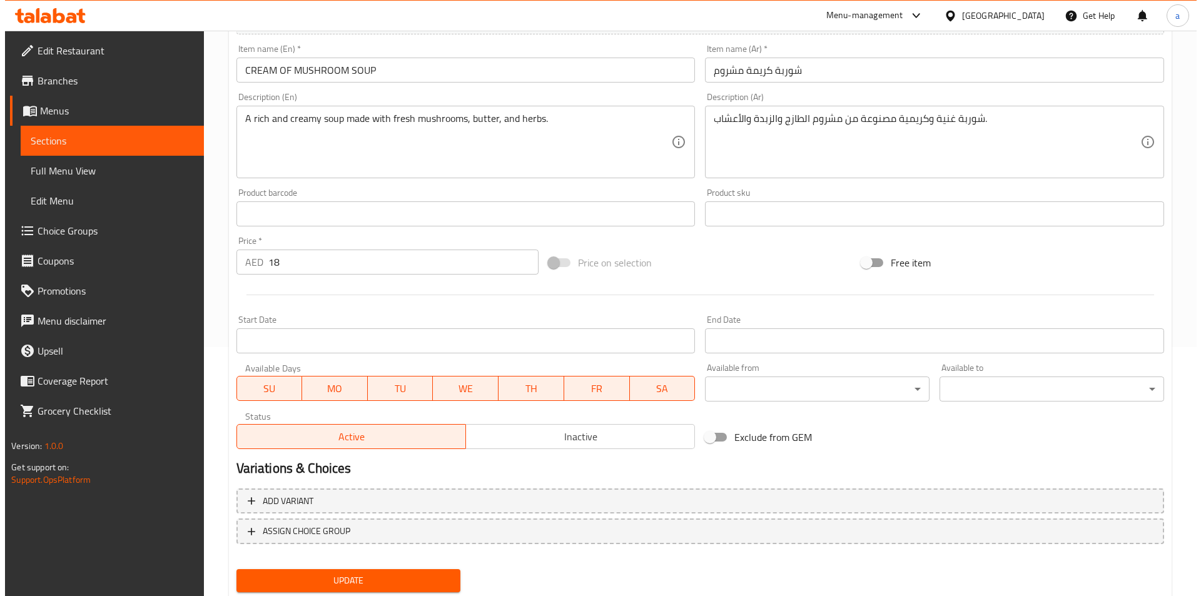
scroll to position [250, 0]
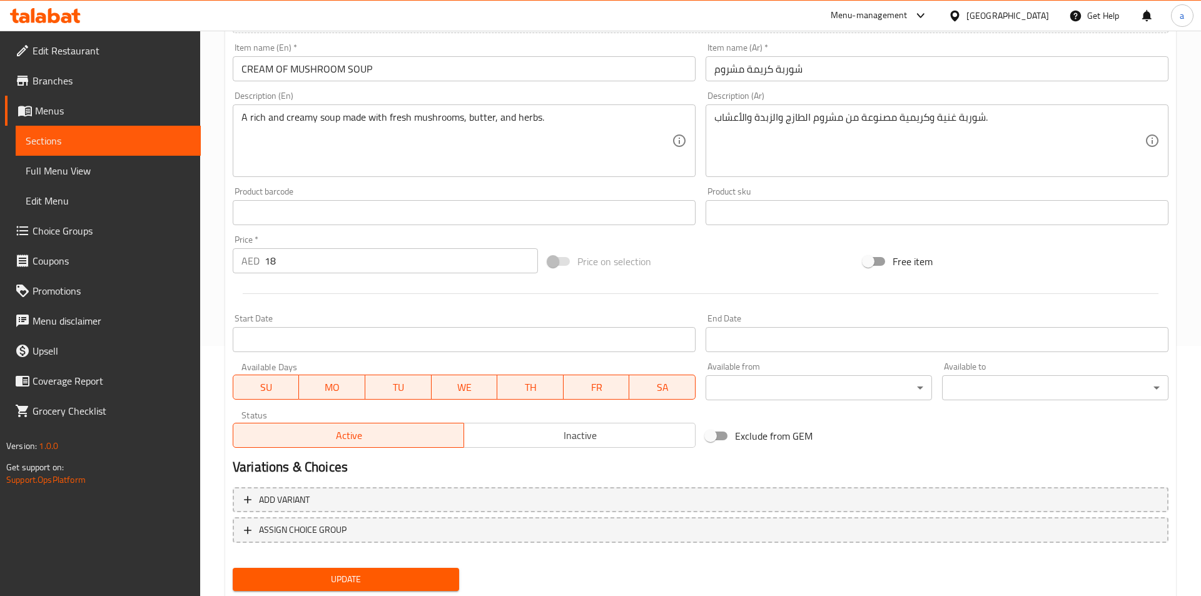
click at [780, 346] on body "​ Menu-management United Arab Emirates Get Help a Edit Restaurant Branches Menu…" at bounding box center [600, 63] width 1201 height 565
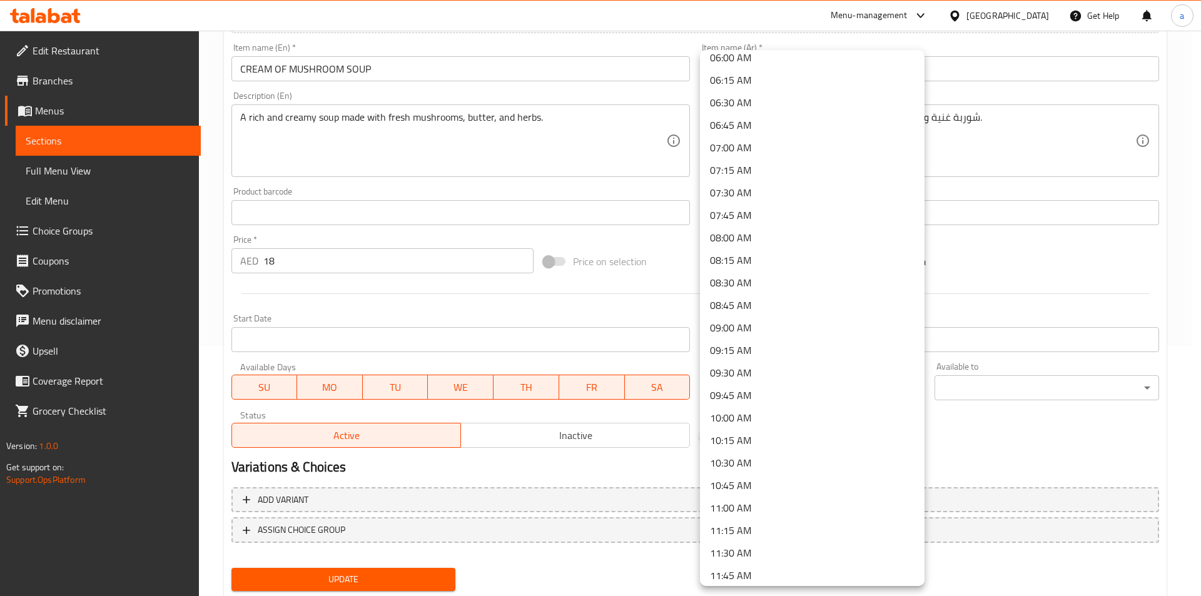
scroll to position [563, 0]
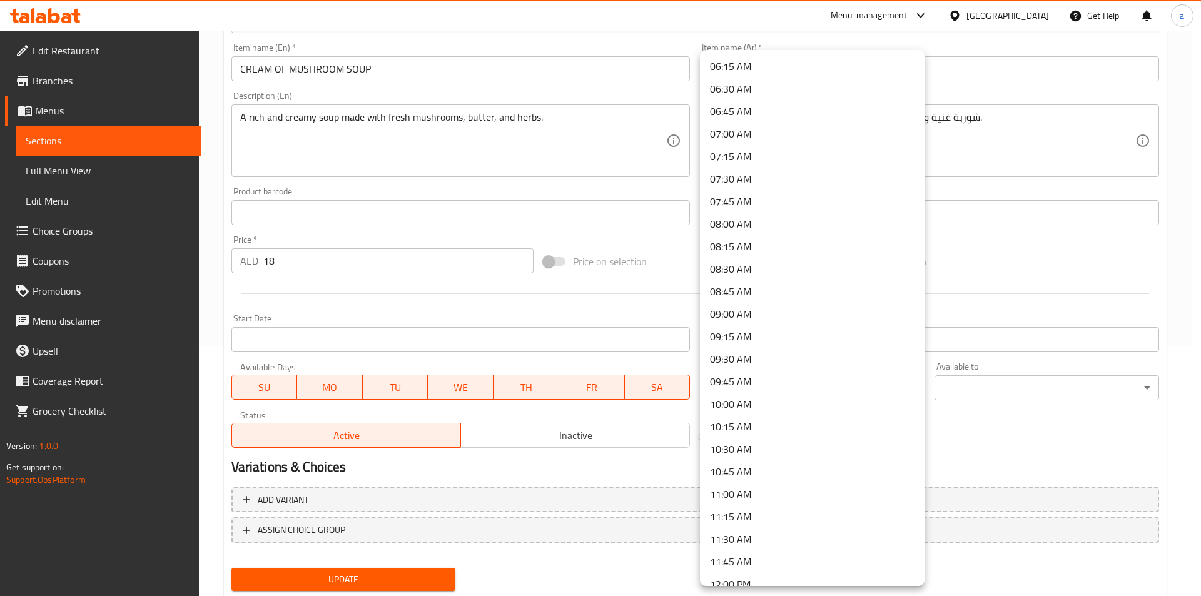
click at [760, 406] on li "10:00 AM" at bounding box center [812, 404] width 224 height 23
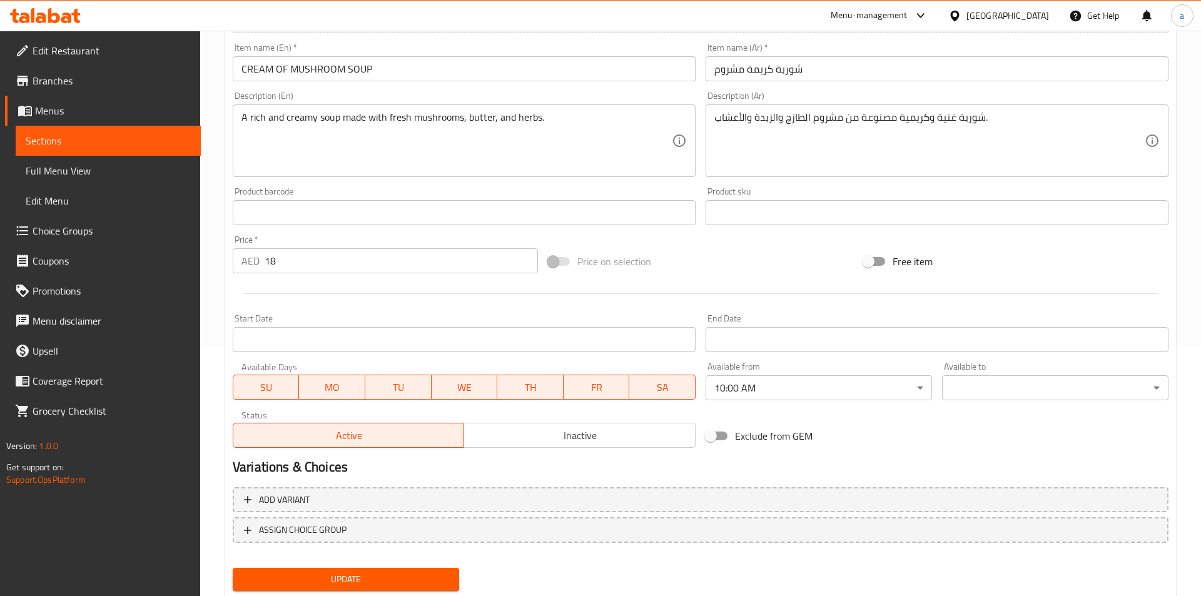
click at [981, 346] on body "​ Menu-management United Arab Emirates Get Help a Edit Restaurant Branches Menu…" at bounding box center [600, 63] width 1201 height 565
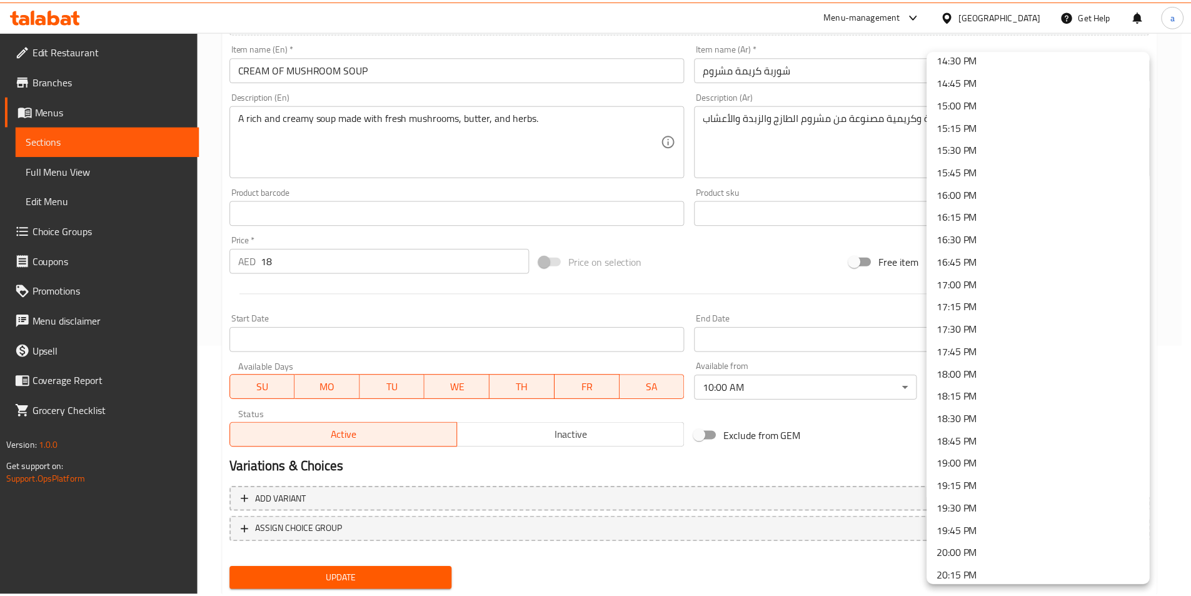
scroll to position [1658, 0]
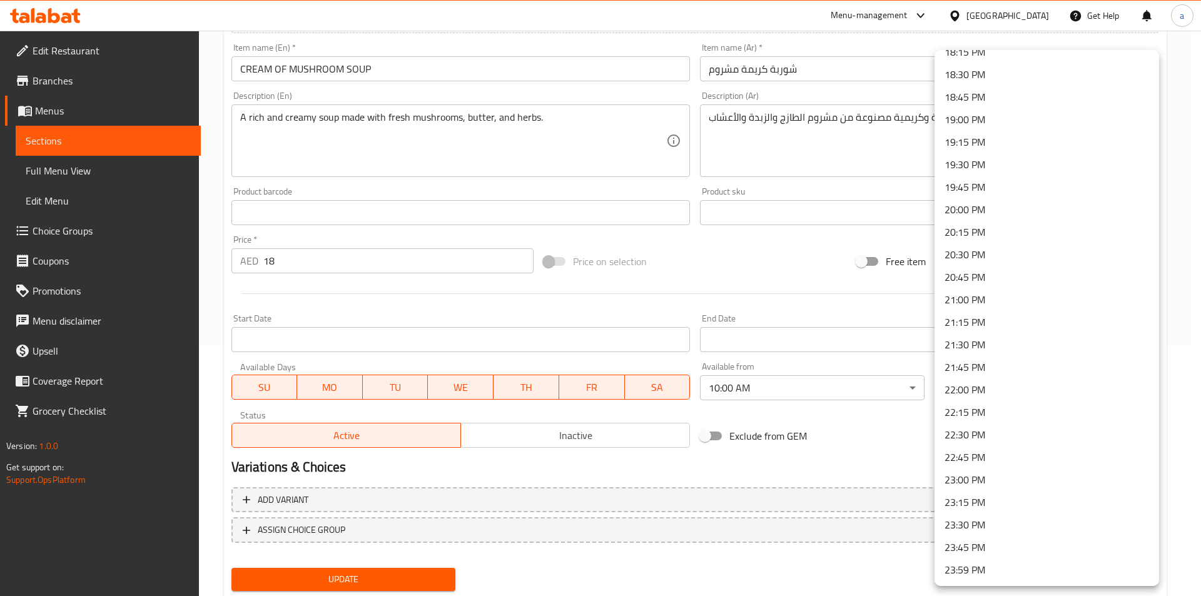
click at [972, 526] on li "23:30 PM" at bounding box center [1046, 524] width 224 height 23
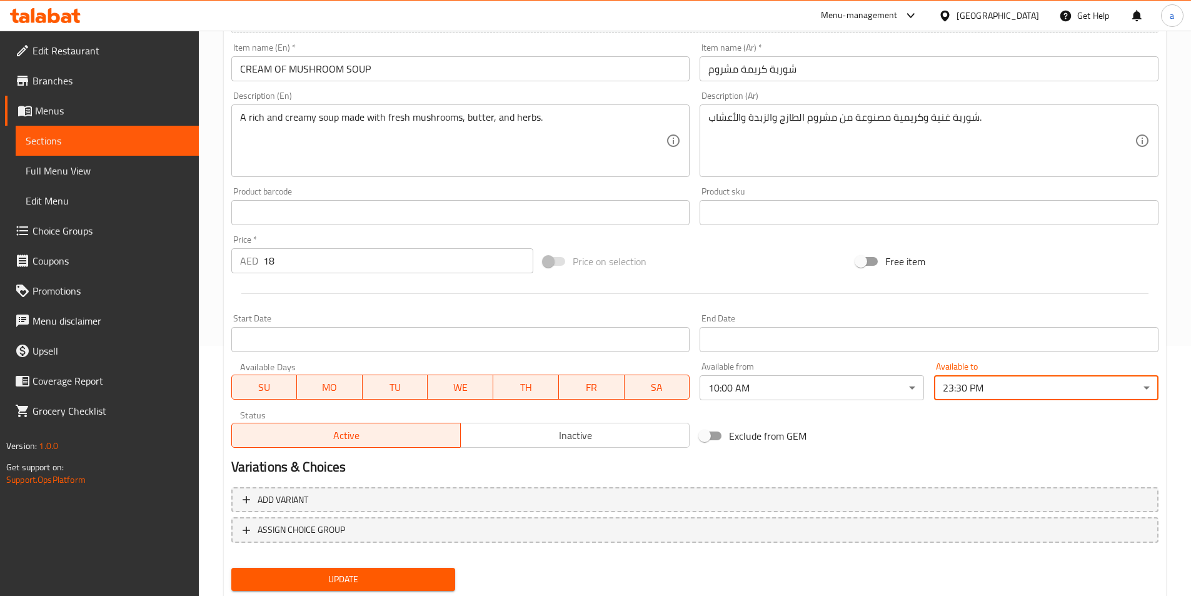
click at [906, 463] on h2 "Variations & Choices" at bounding box center [694, 467] width 927 height 19
click at [448, 581] on button "Update" at bounding box center [343, 579] width 224 height 23
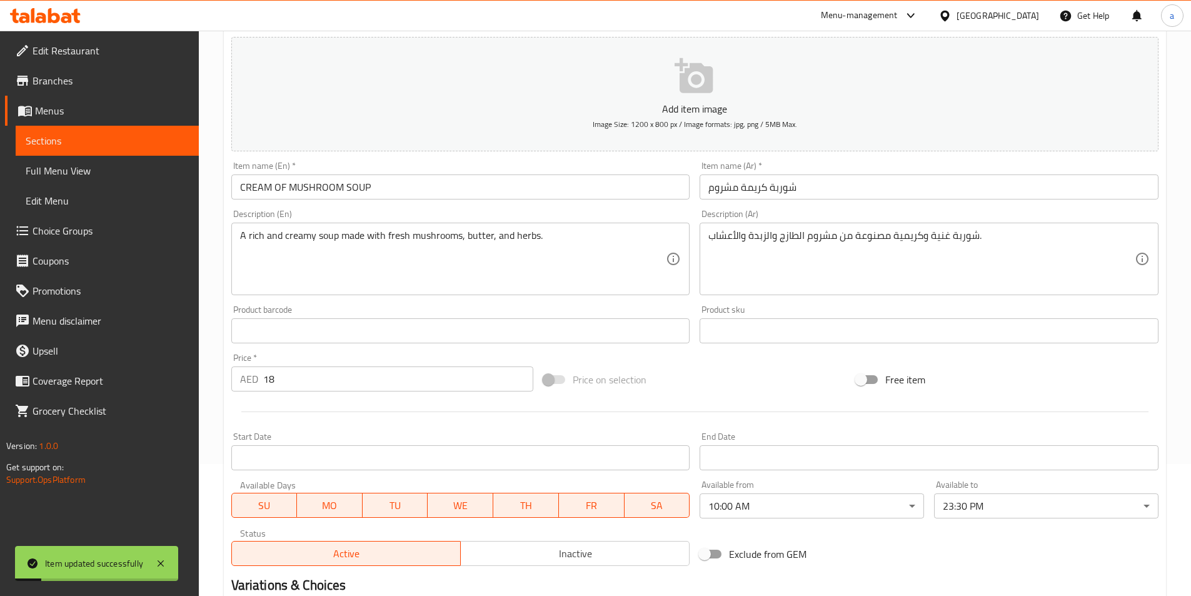
scroll to position [0, 0]
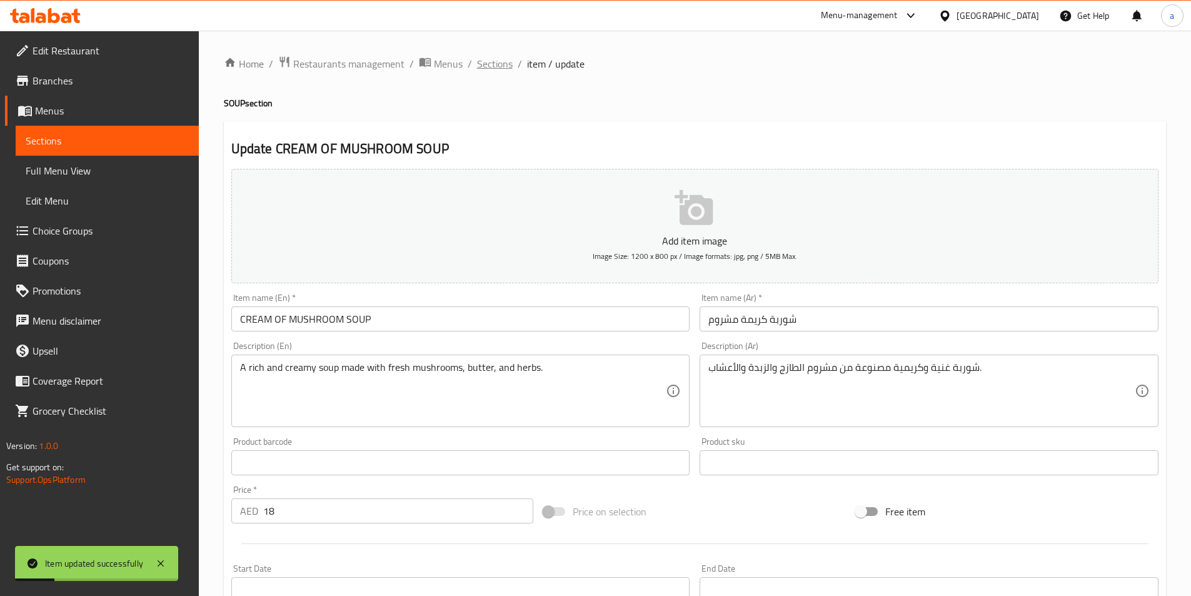
click at [483, 66] on span "Sections" at bounding box center [495, 63] width 36 height 15
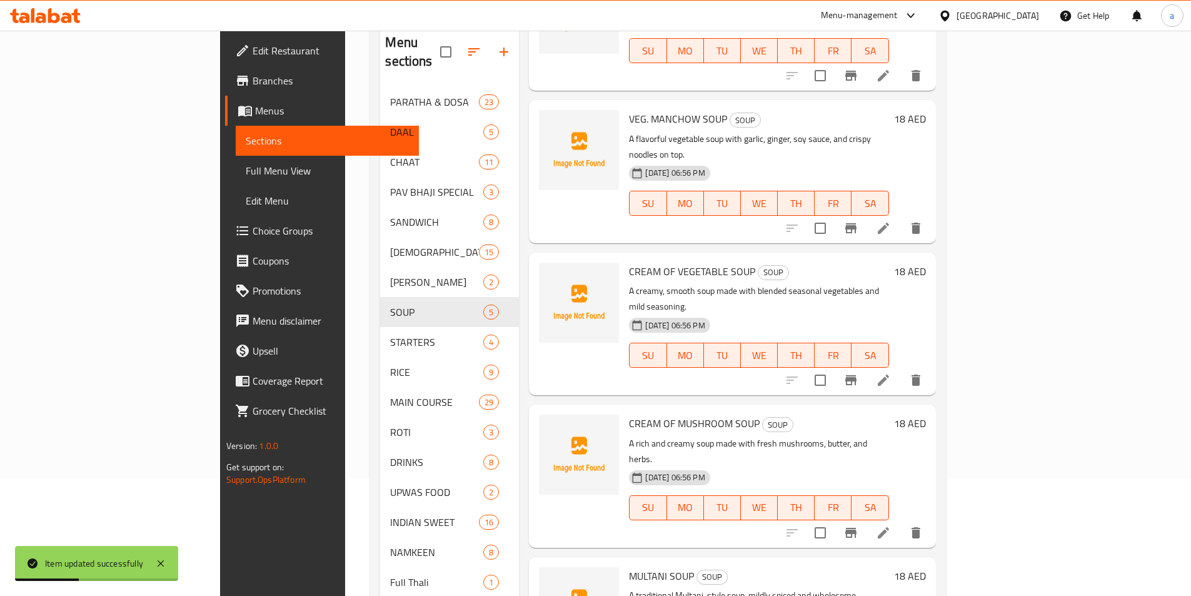
scroll to position [175, 0]
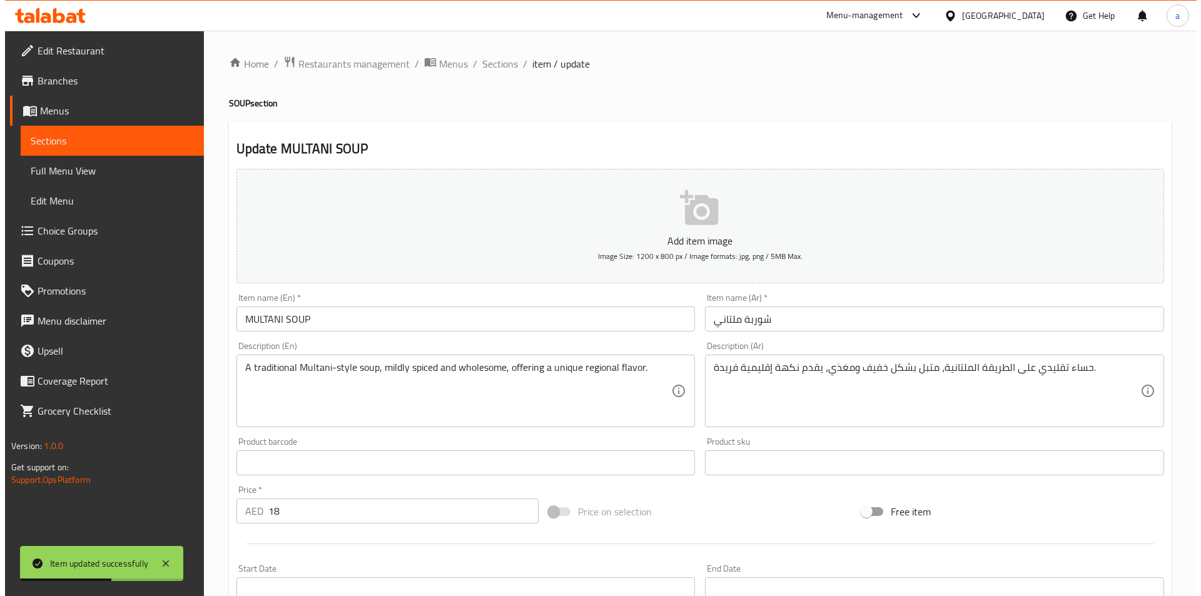
scroll to position [288, 0]
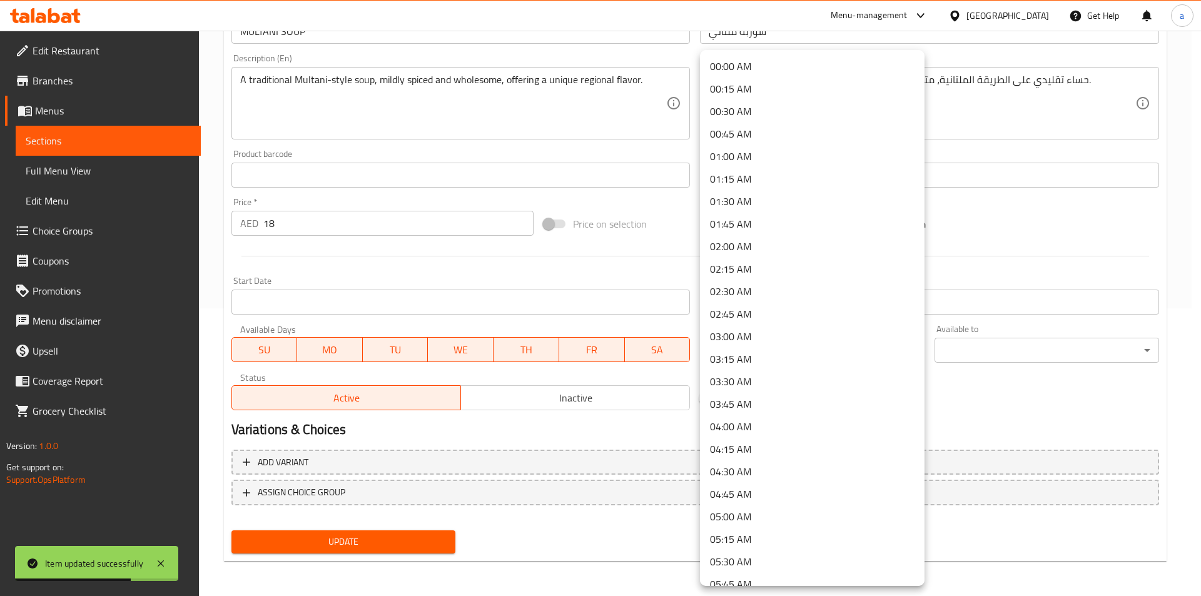
click at [722, 308] on body "Item updated successfully ​ Menu-management United Arab Emirates Get Help a Edi…" at bounding box center [600, 25] width 1201 height 565
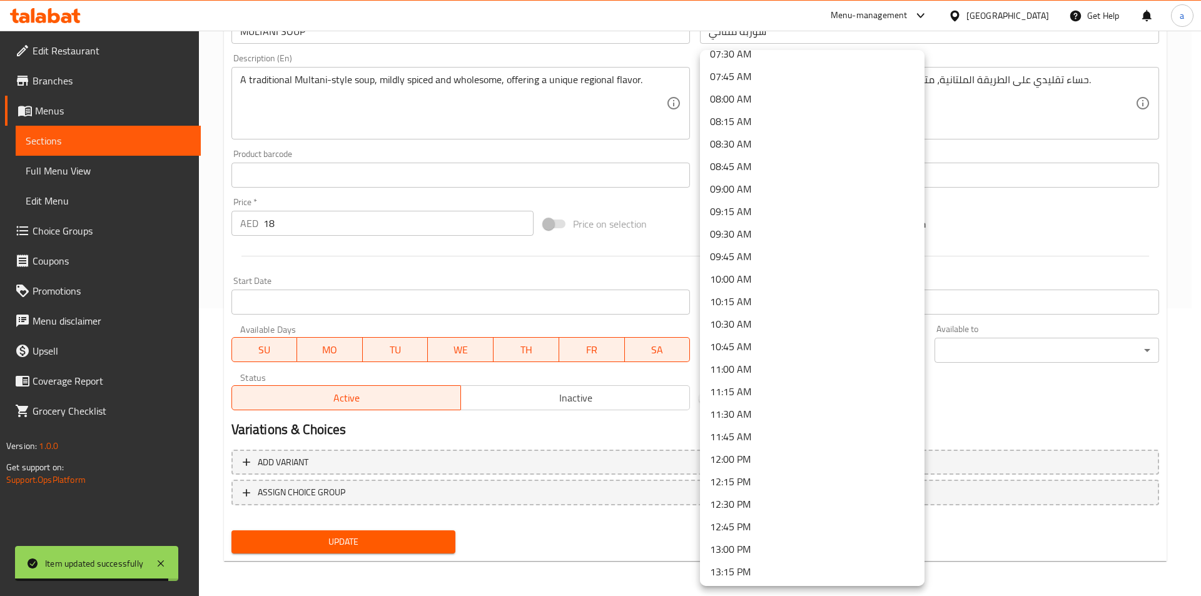
click at [752, 276] on li "10:00 AM" at bounding box center [812, 279] width 224 height 23
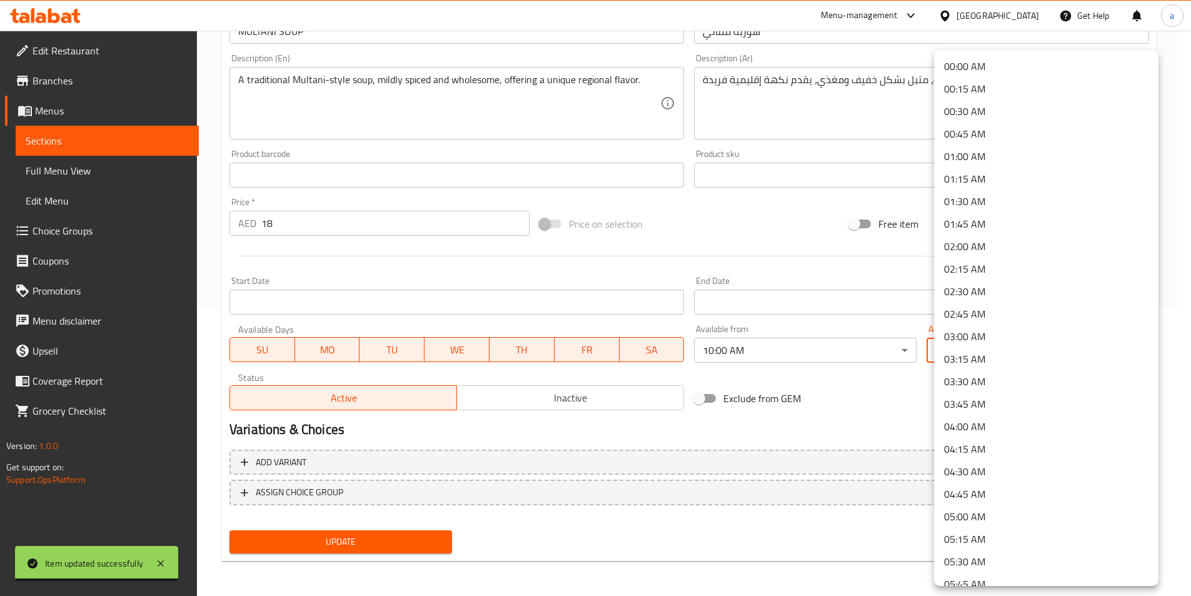
click at [979, 308] on body "Item updated successfully ​ Menu-management United Arab Emirates Get Help a Edi…" at bounding box center [595, 25] width 1191 height 565
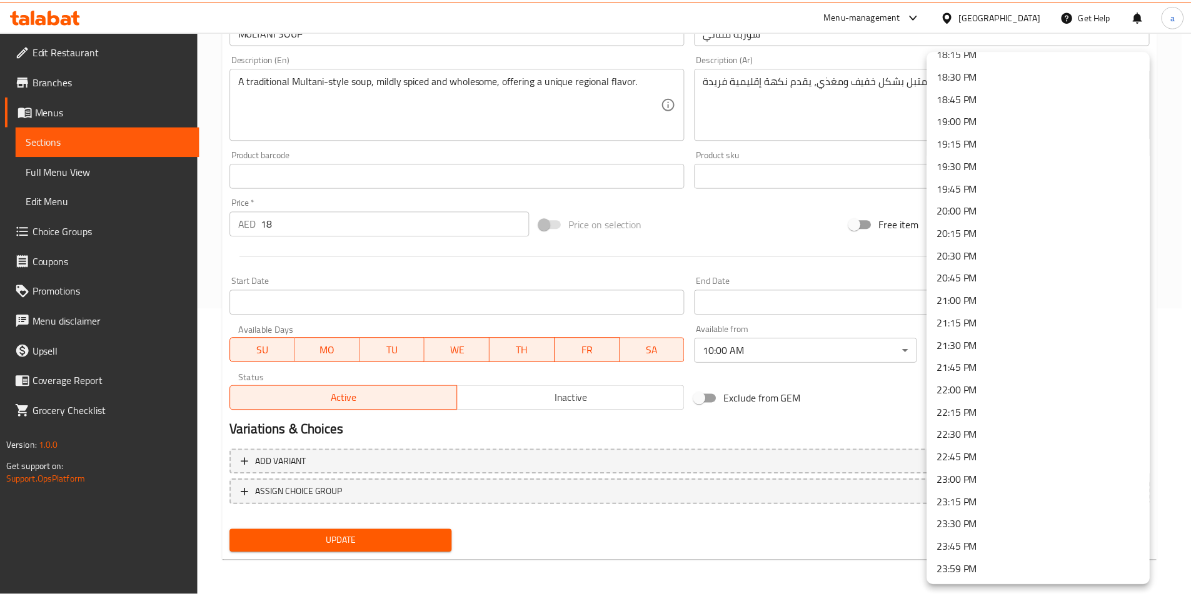
scroll to position [1658, 0]
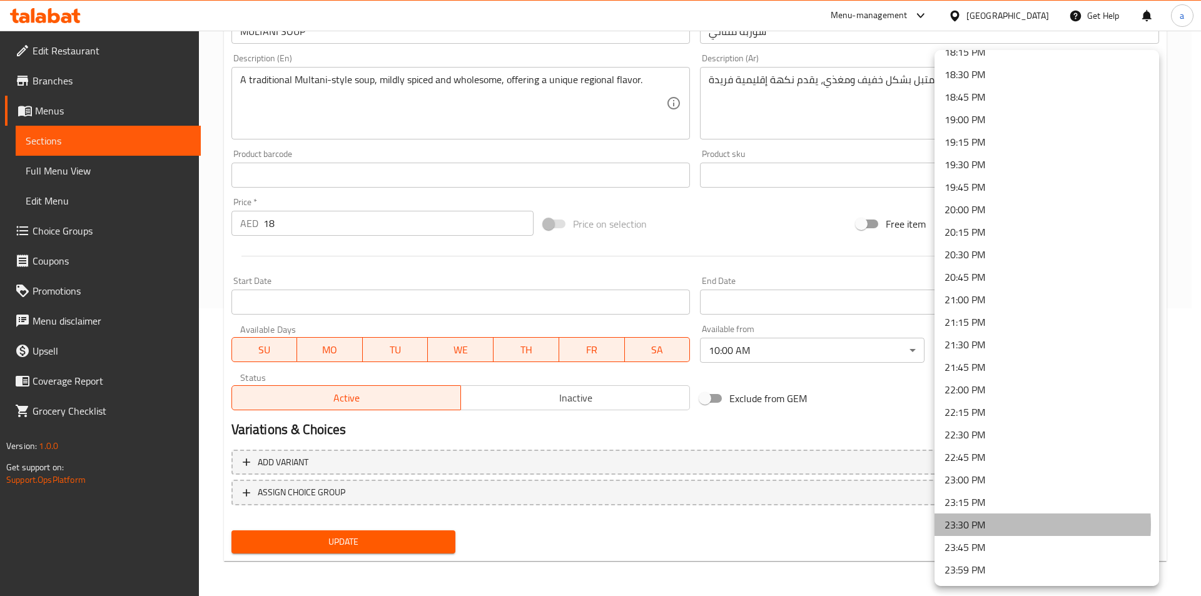
click at [995, 525] on li "23:30 PM" at bounding box center [1046, 524] width 224 height 23
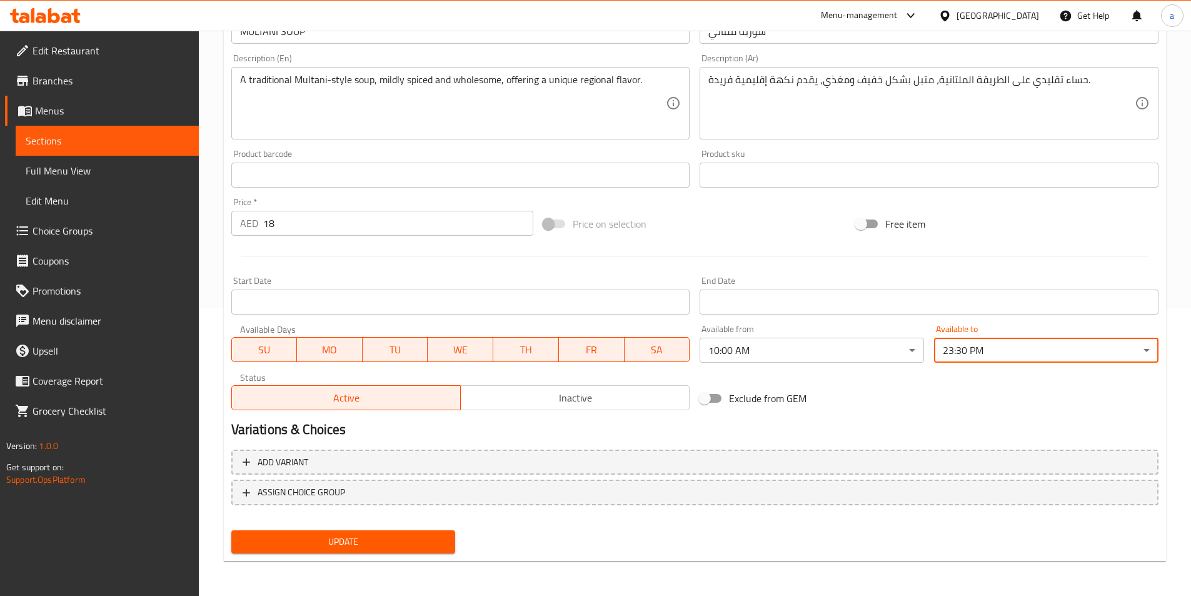
click at [830, 427] on h2 "Variations & Choices" at bounding box center [694, 429] width 927 height 19
click at [422, 531] on button "Update" at bounding box center [343, 541] width 224 height 23
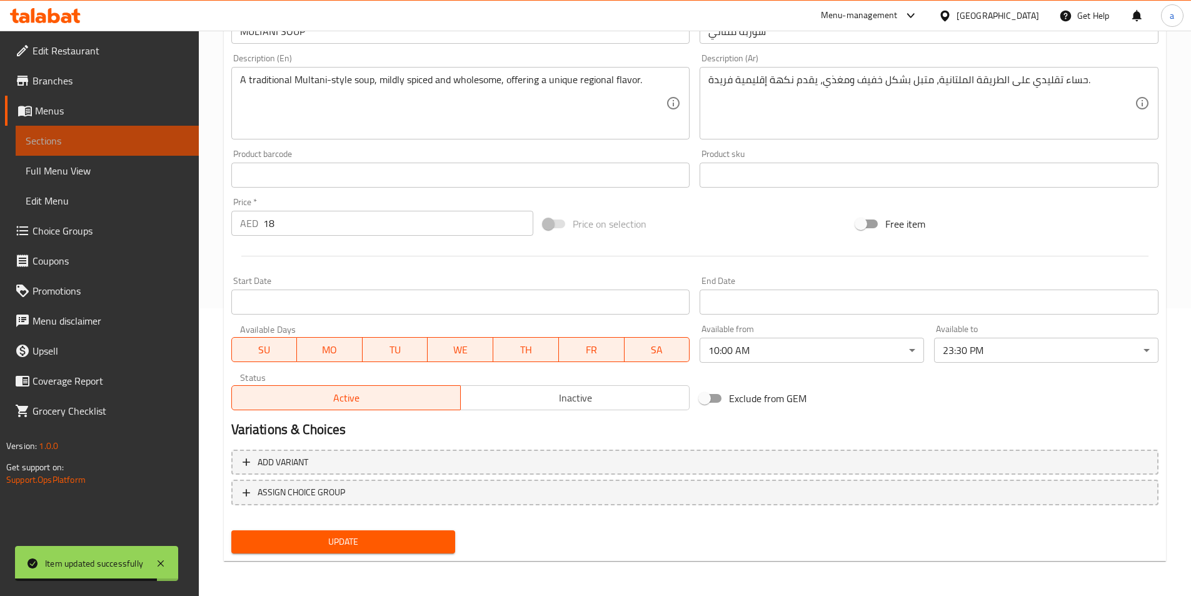
click at [109, 148] on span "Sections" at bounding box center [107, 140] width 163 height 15
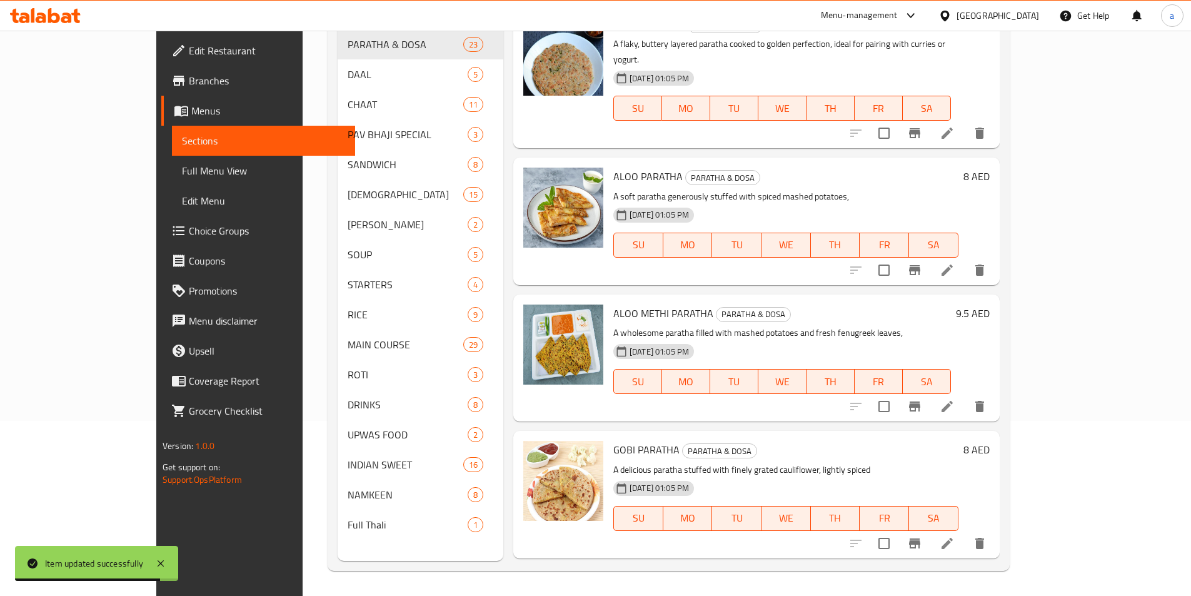
scroll to position [175, 0]
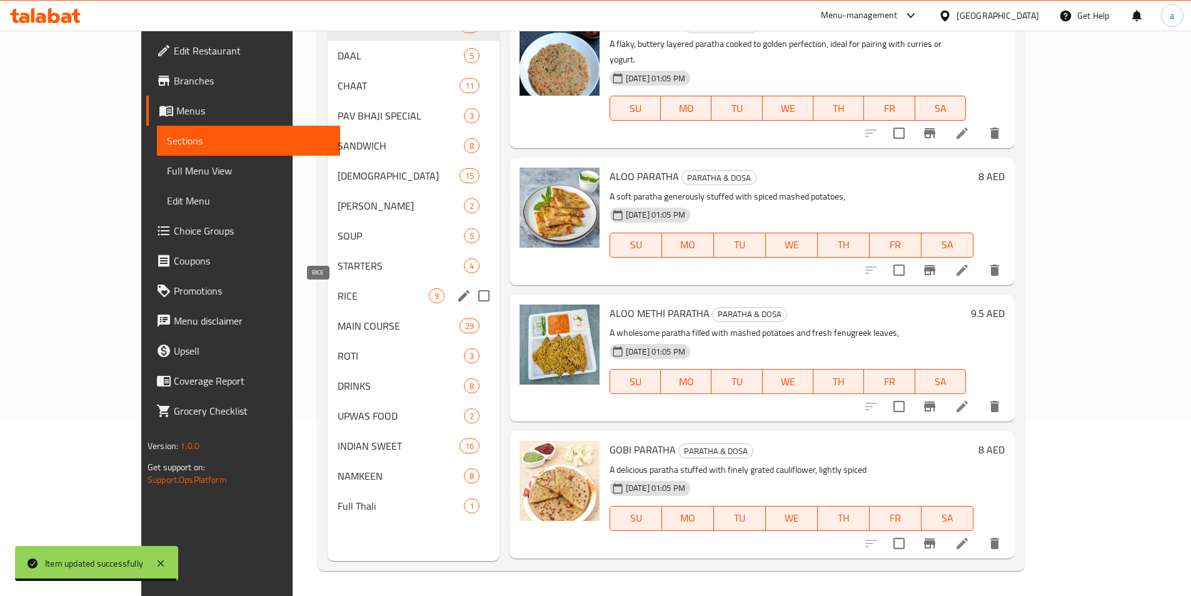
click at [338, 288] on span "RICE" at bounding box center [383, 295] width 91 height 15
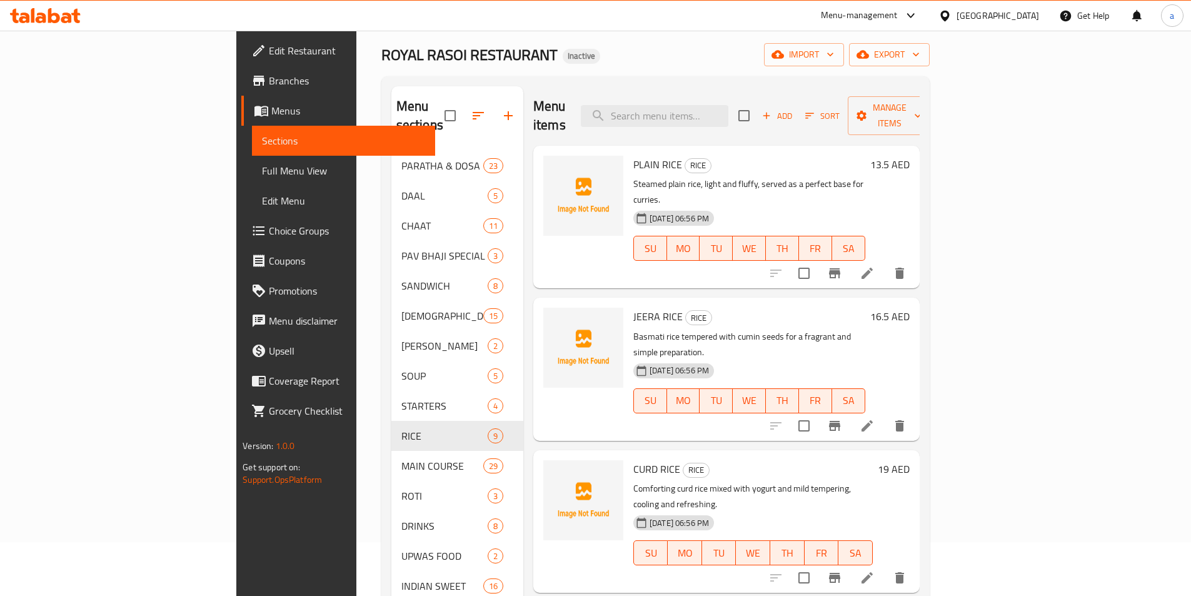
scroll to position [50, 0]
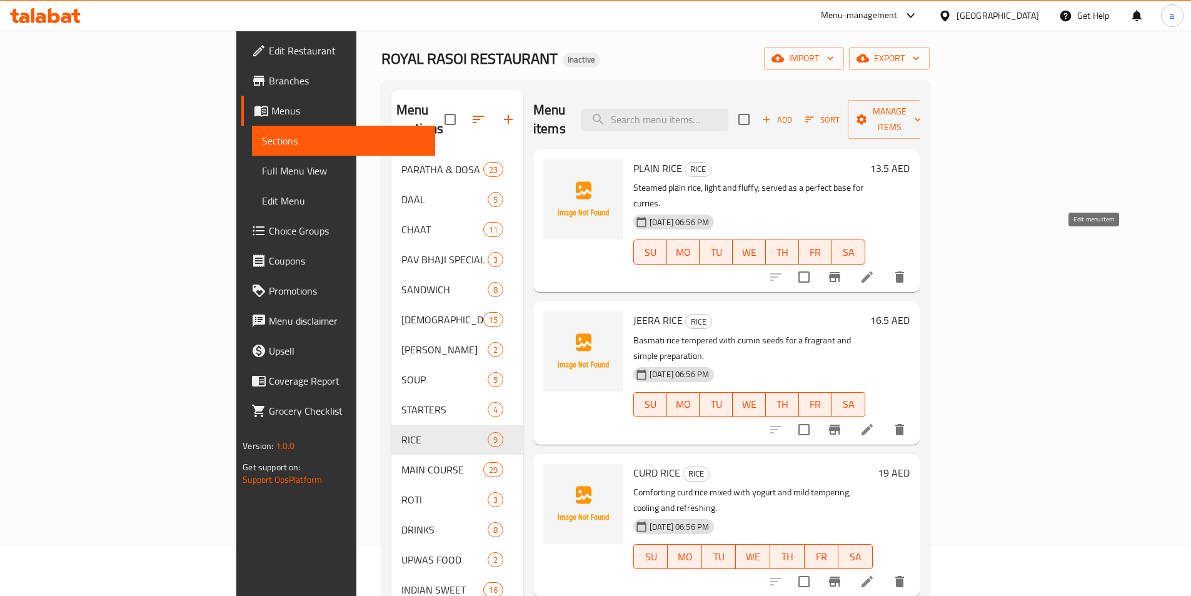
click at [873, 271] on icon at bounding box center [867, 276] width 11 height 11
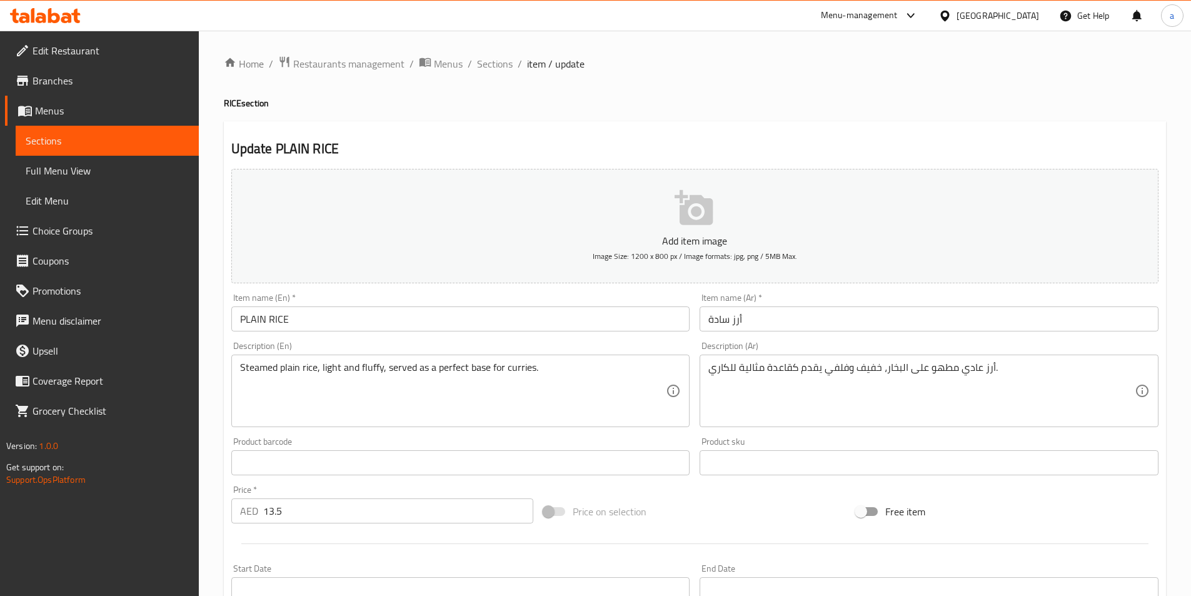
click at [673, 439] on div "Product barcode Product barcode" at bounding box center [460, 456] width 459 height 38
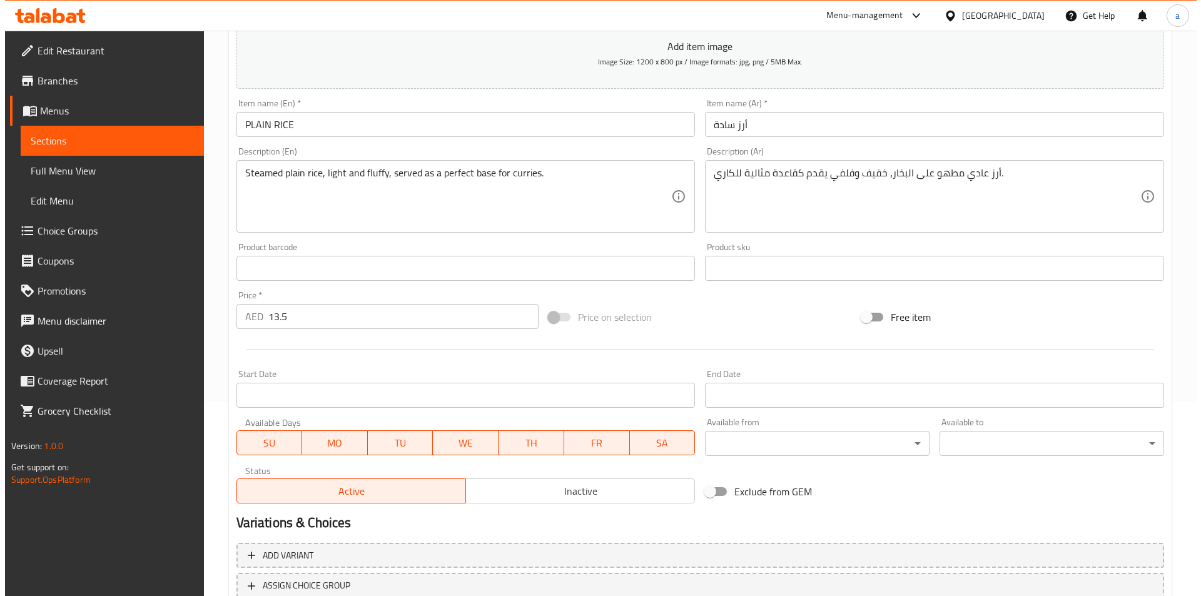
scroll to position [288, 0]
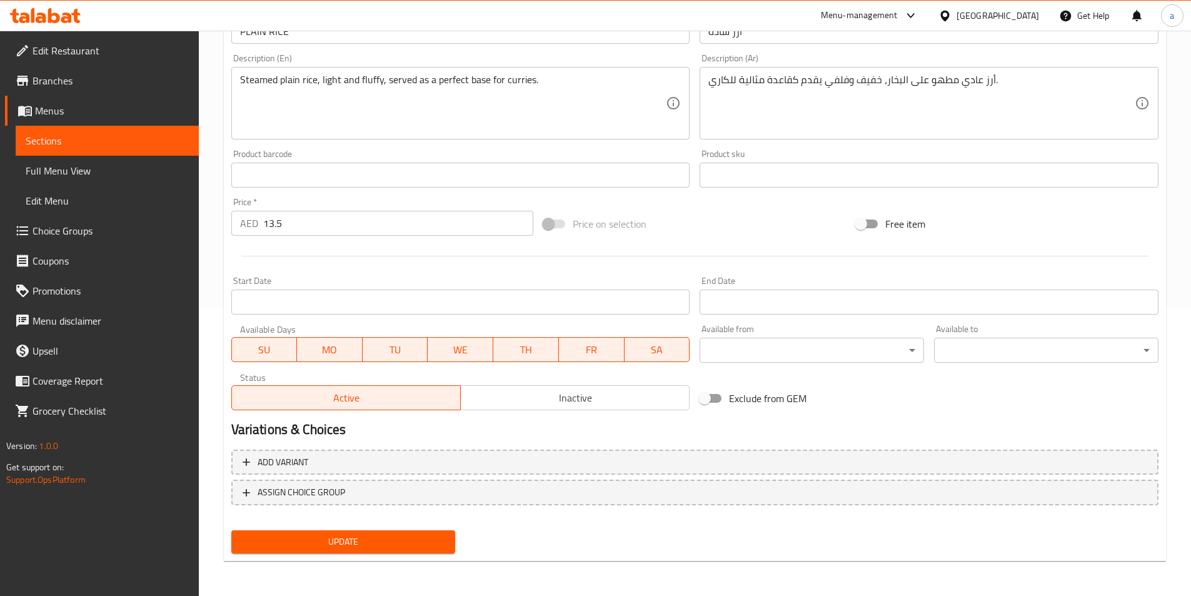
click at [770, 308] on body "​ Menu-management United Arab Emirates Get Help a Edit Restaurant Branches Menu…" at bounding box center [595, 25] width 1191 height 565
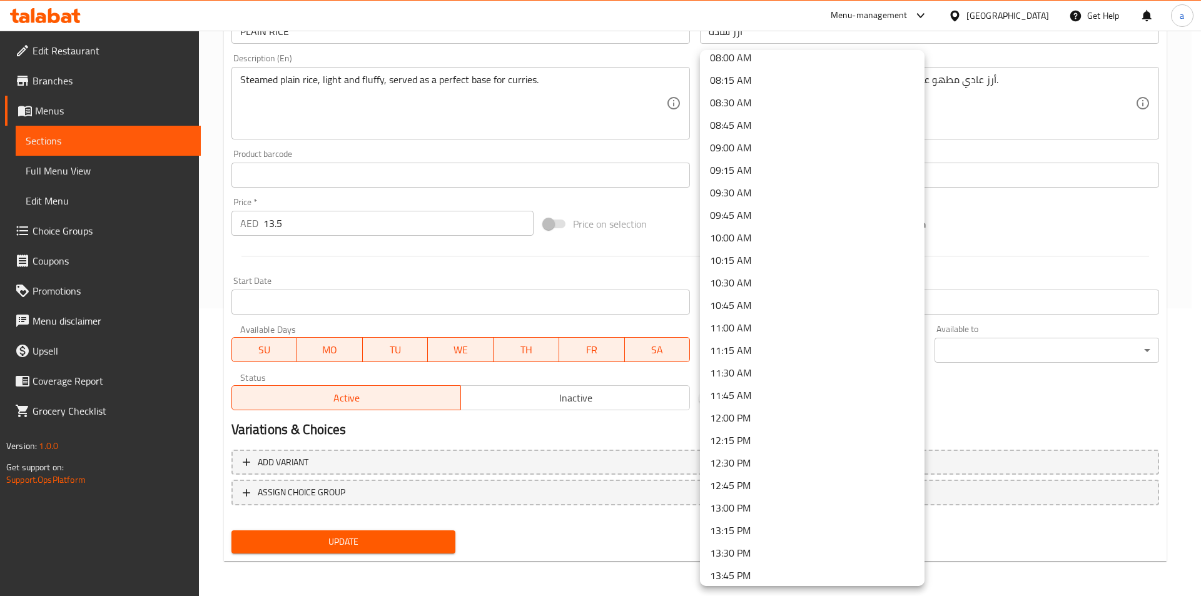
scroll to position [750, 0]
click at [727, 221] on li "10:00 AM" at bounding box center [812, 216] width 224 height 23
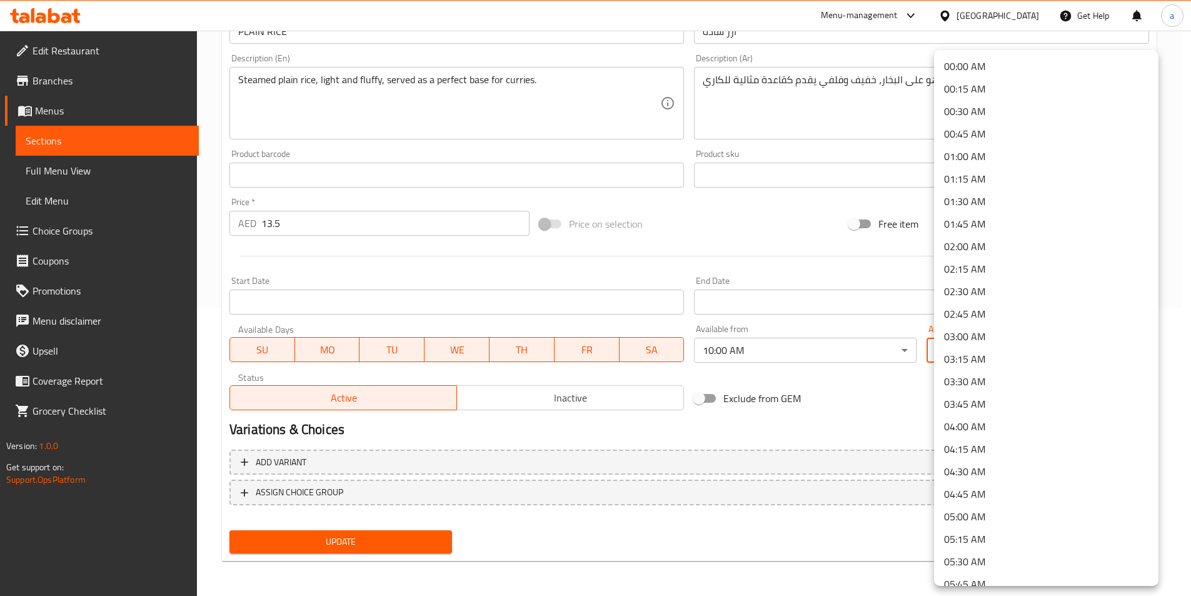
click at [967, 308] on body "​ Menu-management United Arab Emirates Get Help a Edit Restaurant Branches Menu…" at bounding box center [595, 25] width 1191 height 565
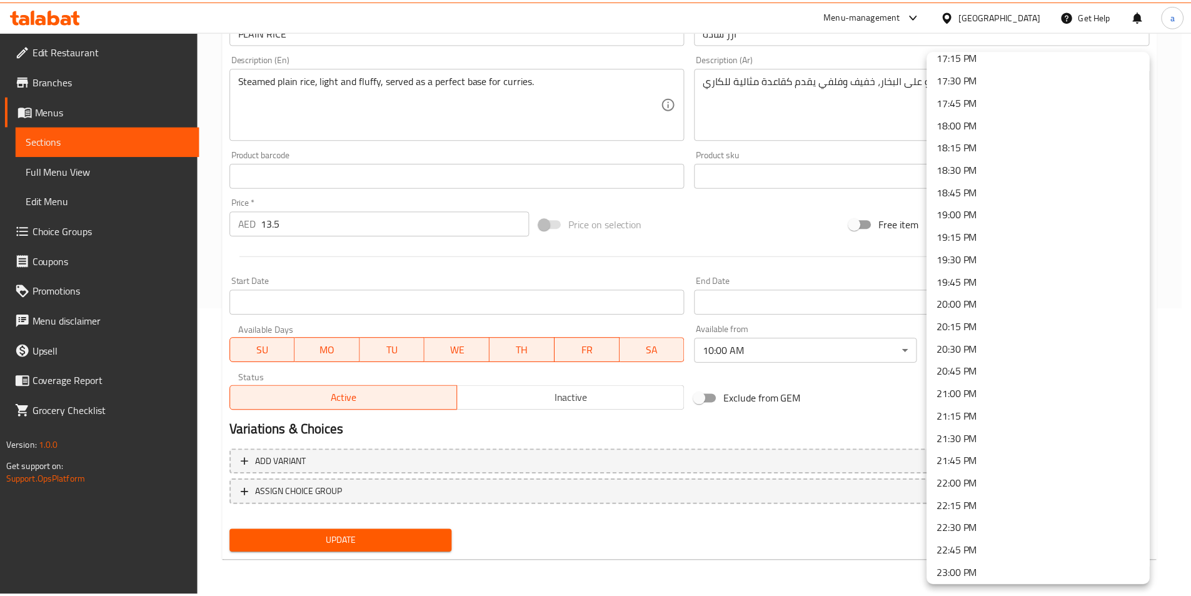
scroll to position [1658, 0]
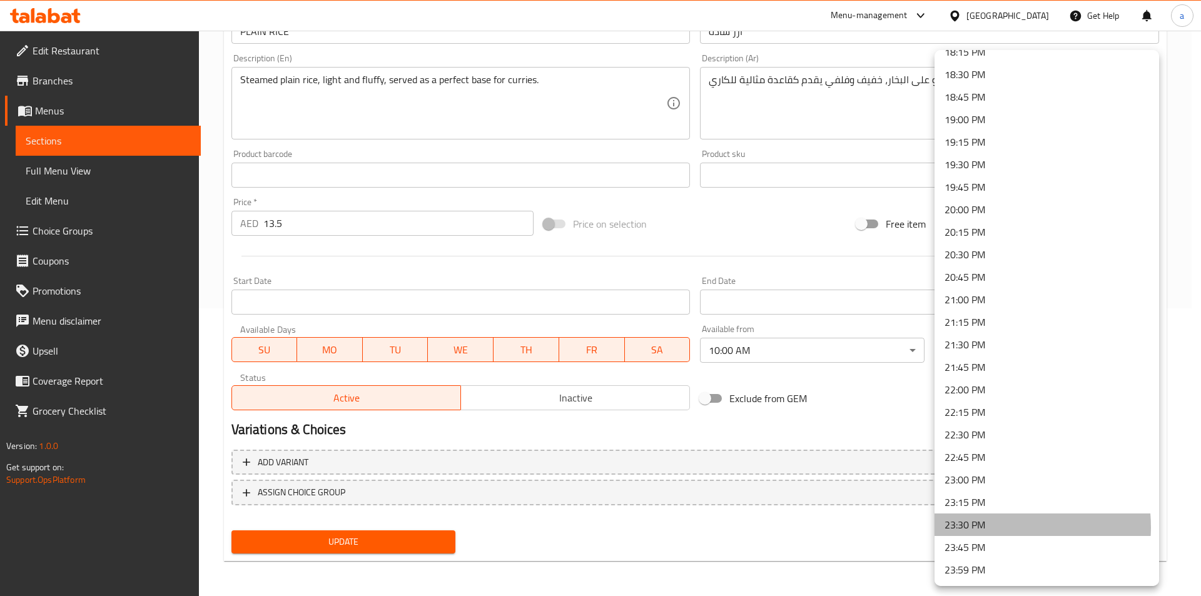
click at [990, 527] on li "23:30 PM" at bounding box center [1046, 524] width 224 height 23
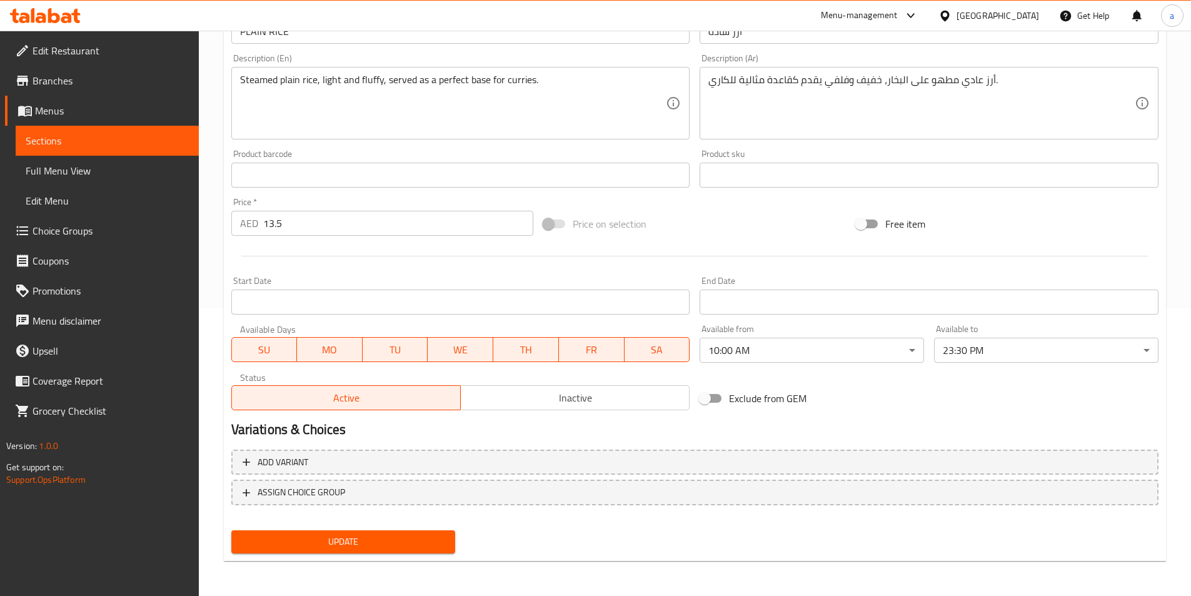
click at [848, 446] on div "Add variant ASSIGN CHOICE GROUP" at bounding box center [694, 485] width 937 height 81
click at [349, 545] on span "Update" at bounding box center [343, 542] width 204 height 16
click at [387, 244] on div at bounding box center [694, 256] width 937 height 31
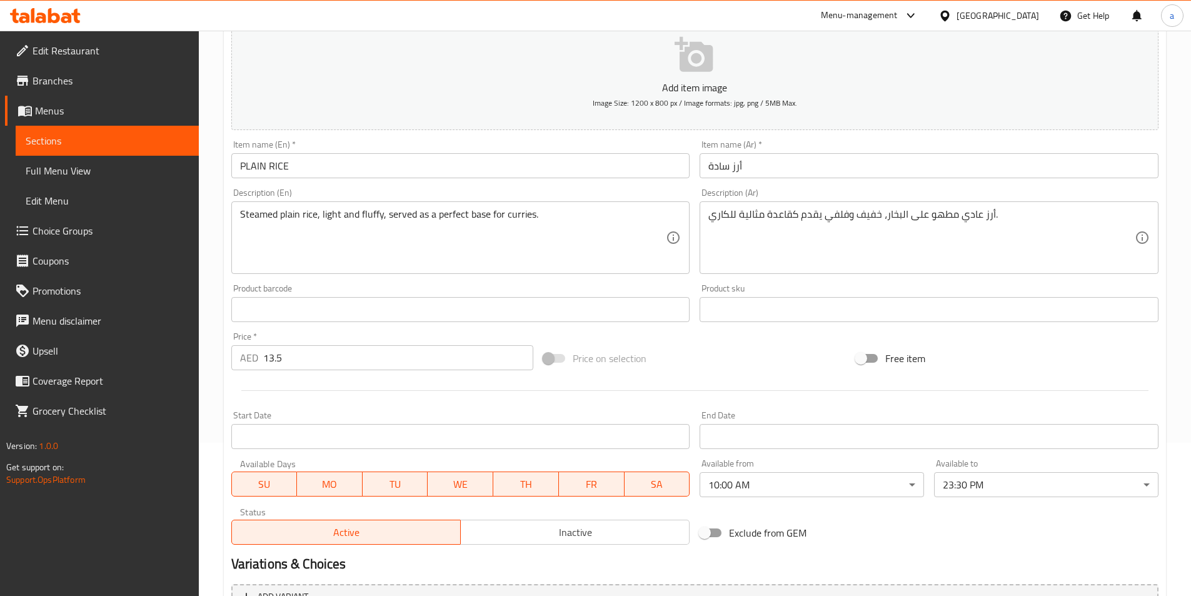
scroll to position [0, 0]
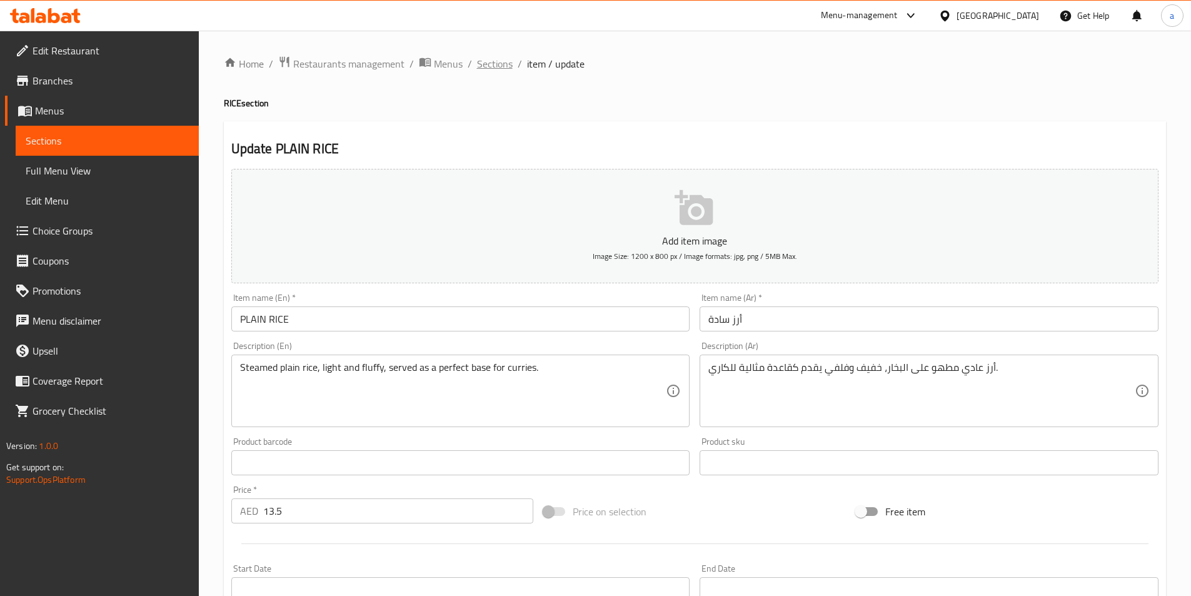
click at [494, 64] on span "Sections" at bounding box center [495, 63] width 36 height 15
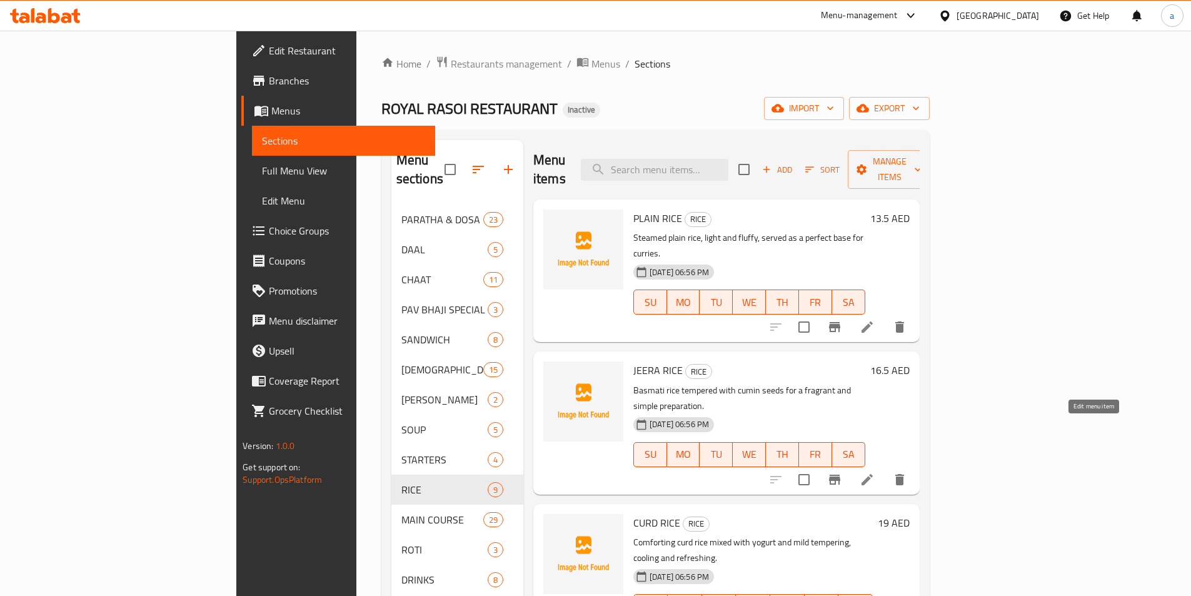
click at [875, 472] on icon at bounding box center [867, 479] width 15 height 15
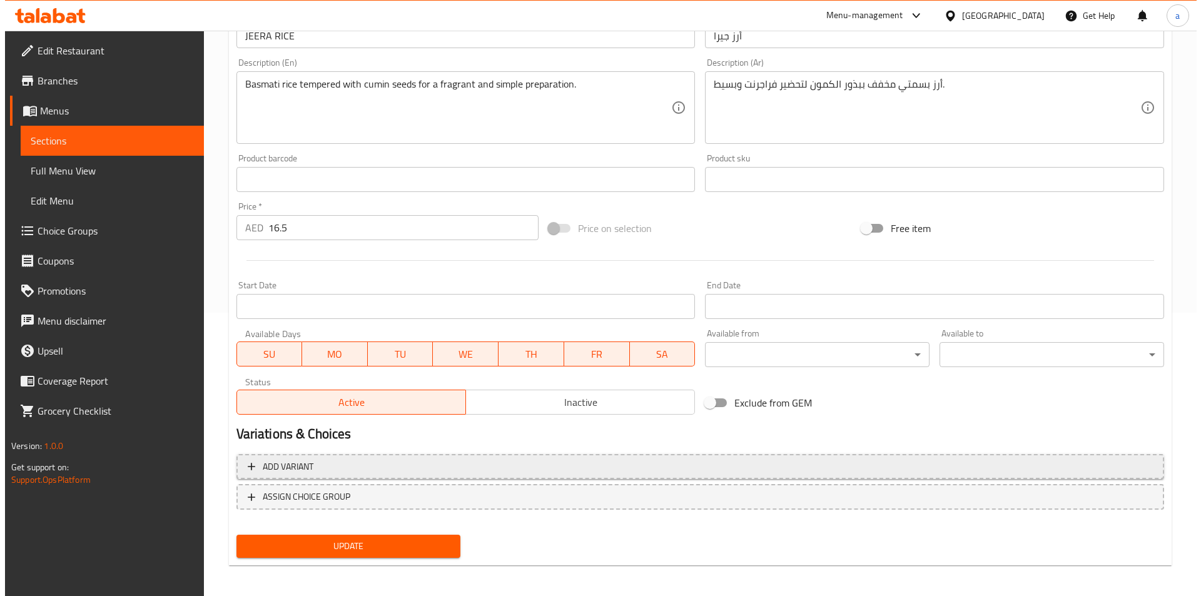
scroll to position [288, 0]
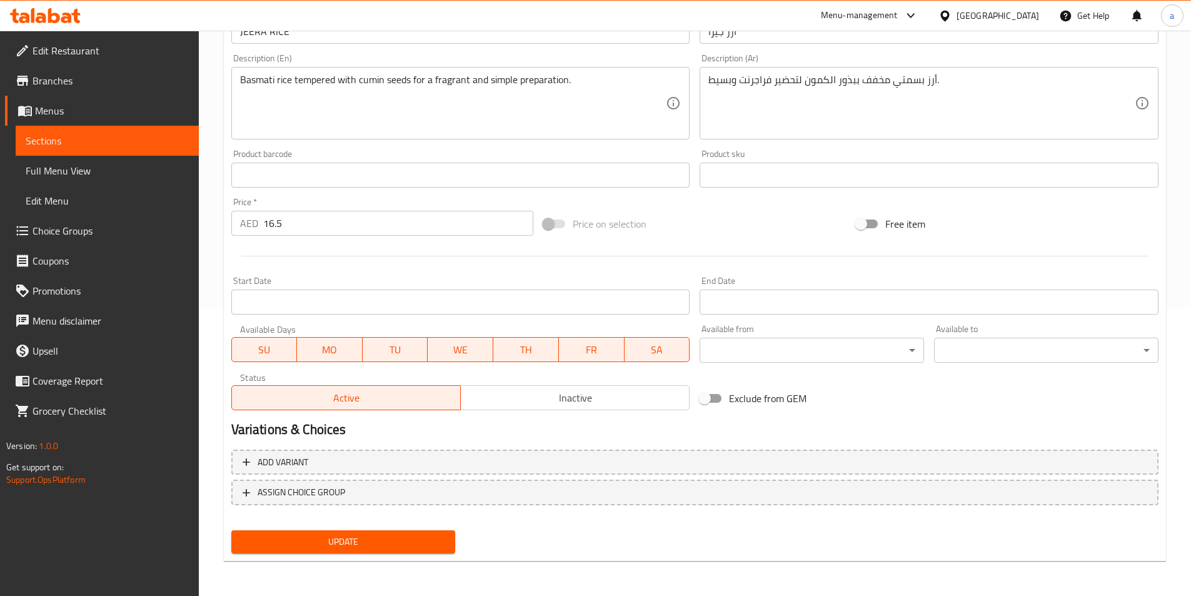
click at [762, 308] on body "​ Menu-management United Arab Emirates Get Help a Edit Restaurant Branches Menu…" at bounding box center [595, 25] width 1191 height 565
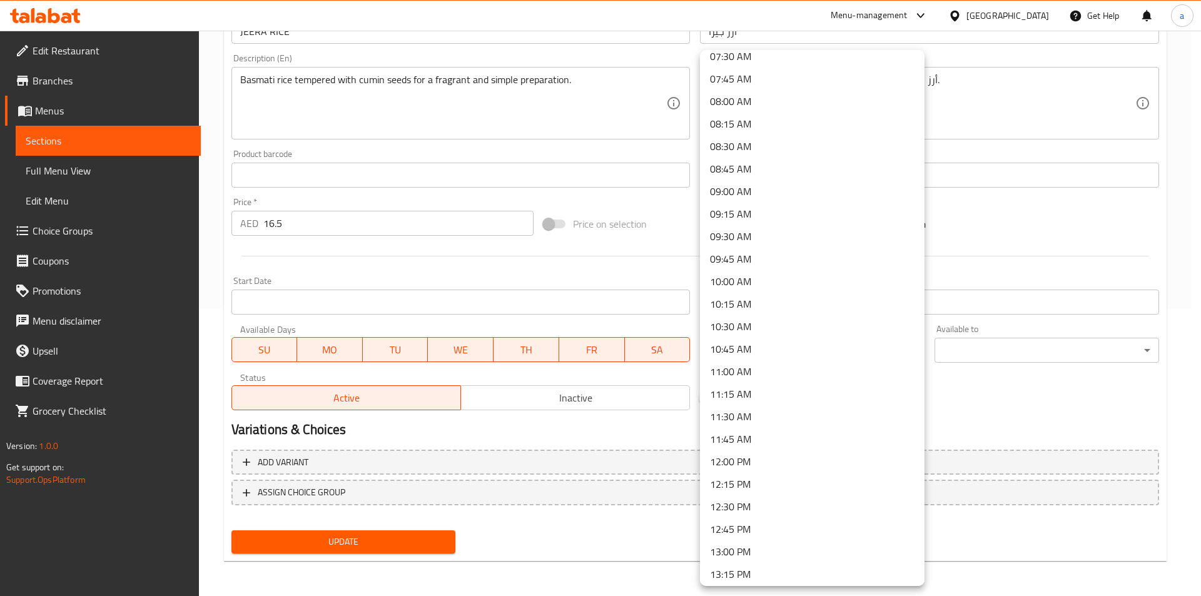
scroll to position [688, 0]
click at [757, 285] on li "10:00 AM" at bounding box center [812, 279] width 224 height 23
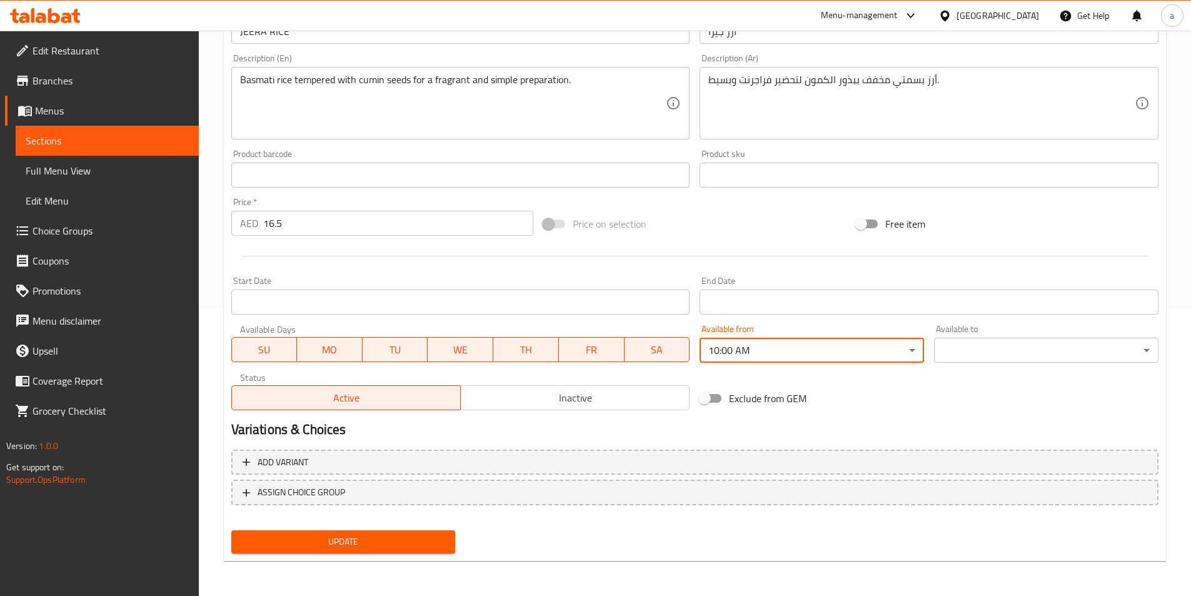
click at [960, 308] on body "​ Menu-management United Arab Emirates Get Help a Edit Restaurant Branches Menu…" at bounding box center [595, 25] width 1191 height 565
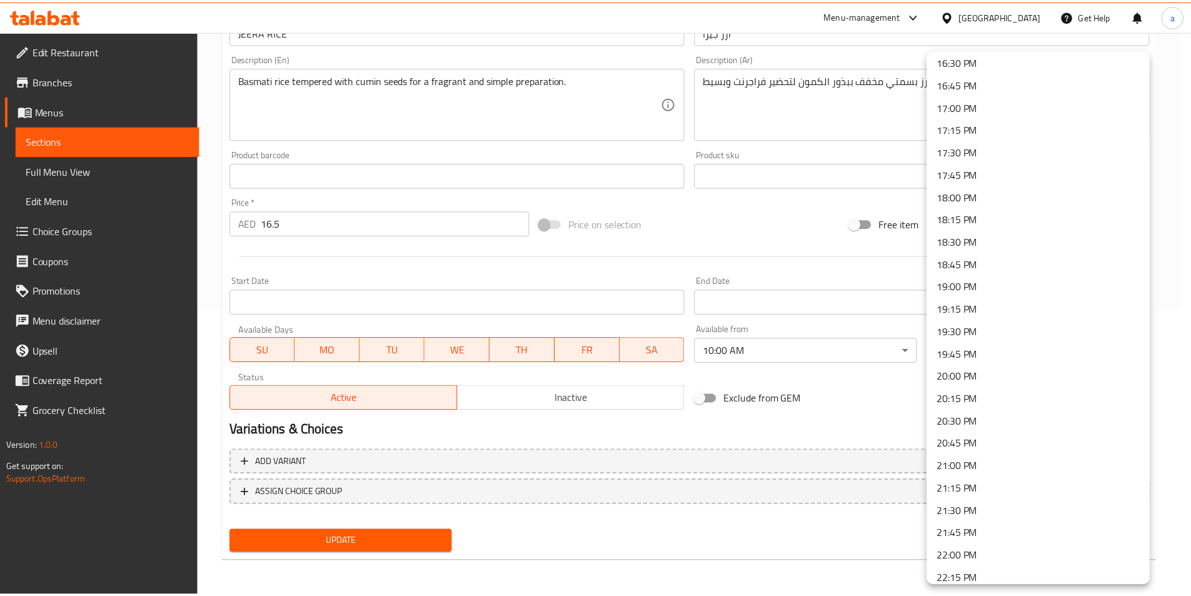
scroll to position [1658, 0]
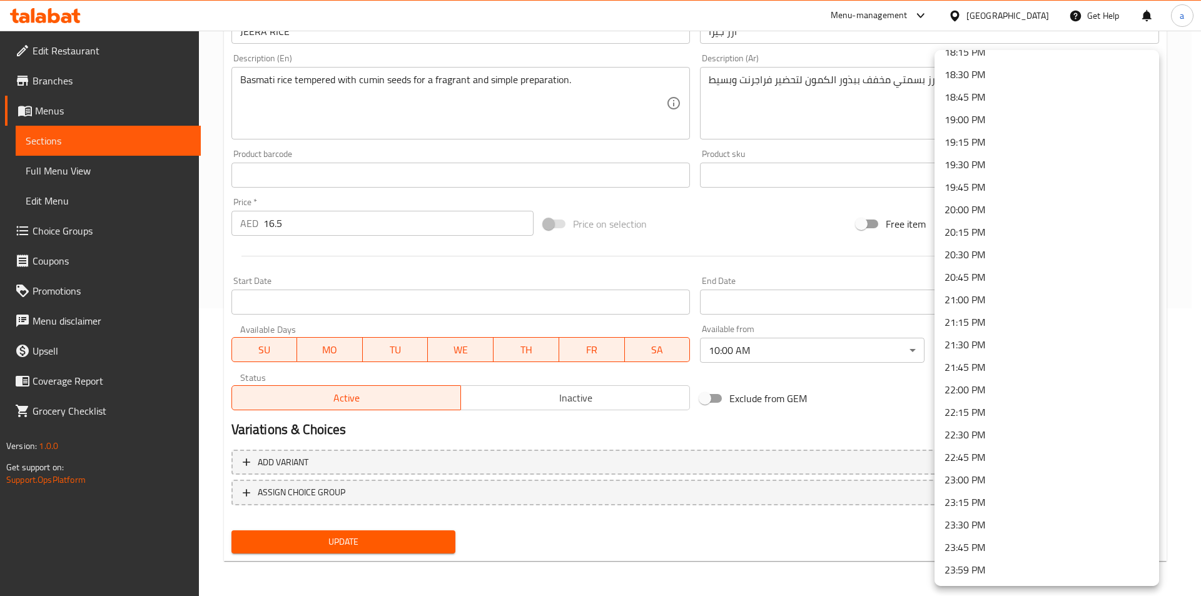
click at [998, 527] on li "23:30 PM" at bounding box center [1046, 524] width 224 height 23
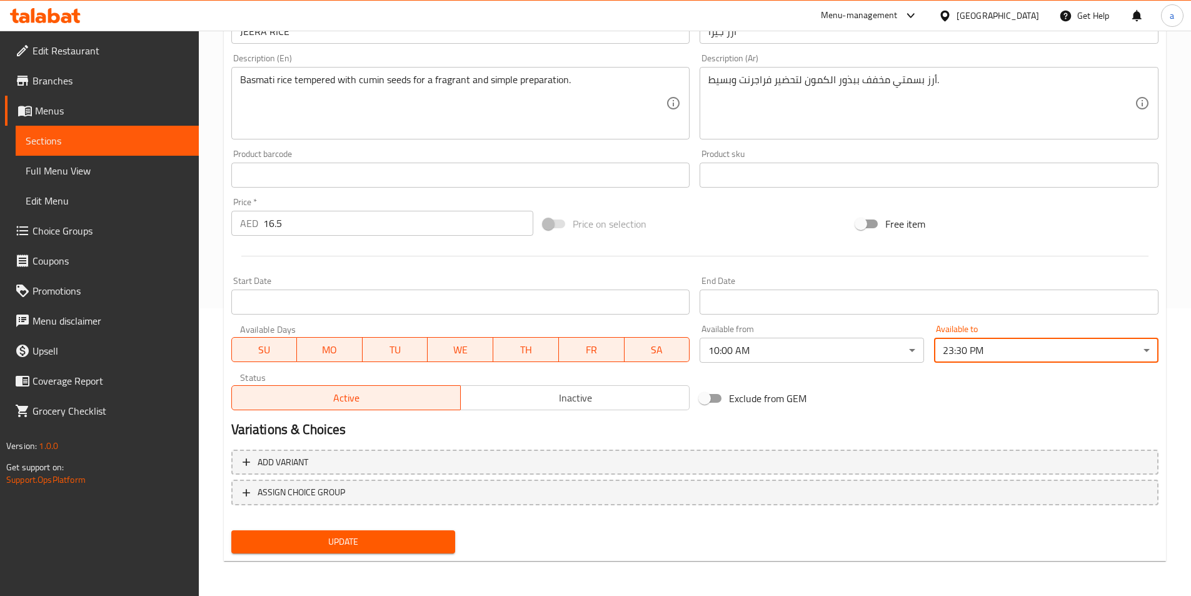
click at [840, 403] on div "Exclude from GEM" at bounding box center [851, 398] width 313 height 34
click at [315, 541] on span "Update" at bounding box center [343, 542] width 204 height 16
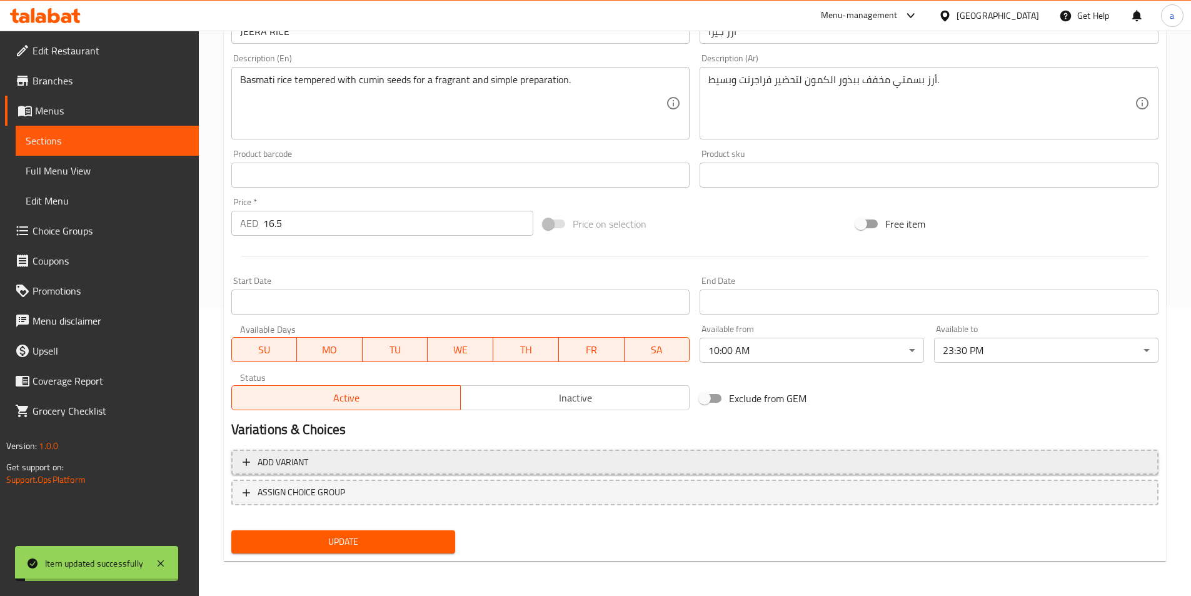
scroll to position [0, 0]
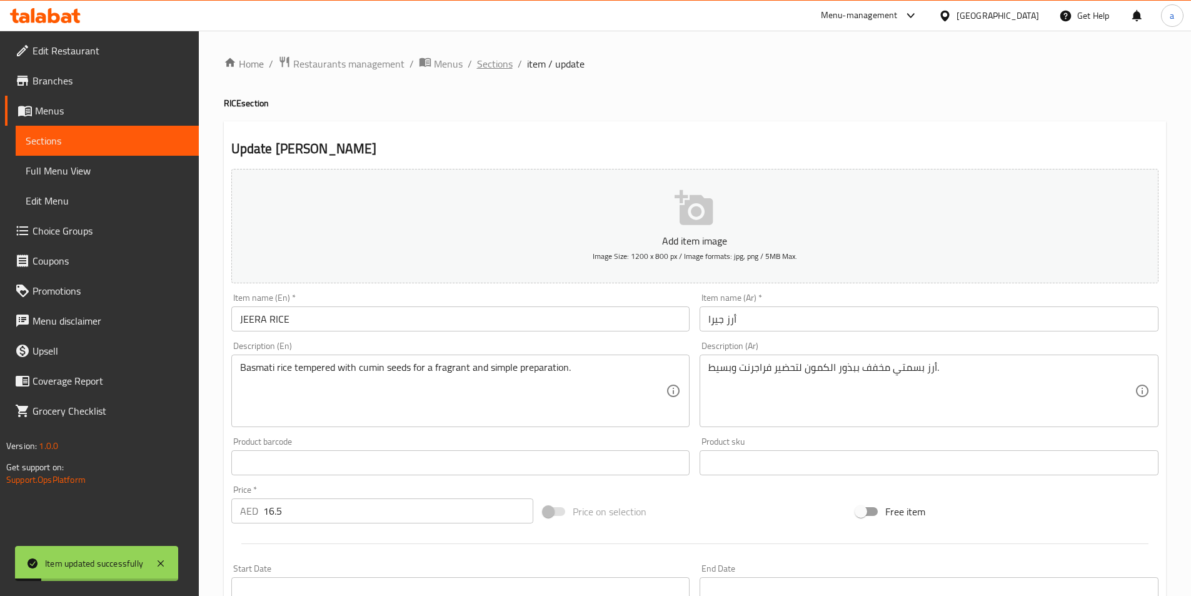
click at [493, 69] on span "Sections" at bounding box center [495, 63] width 36 height 15
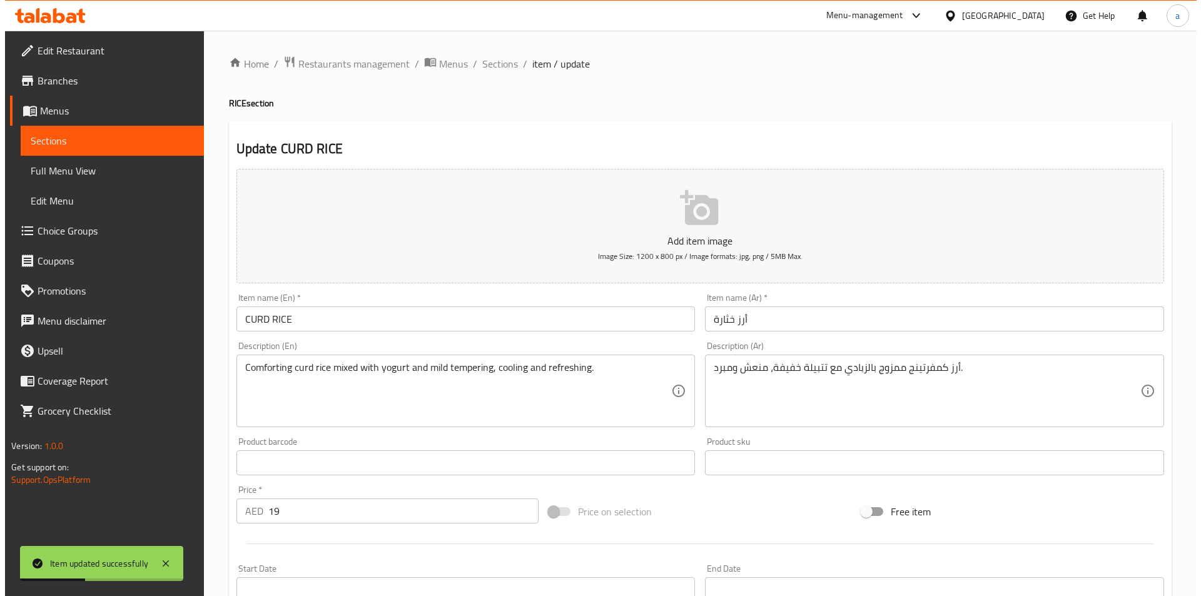
scroll to position [288, 0]
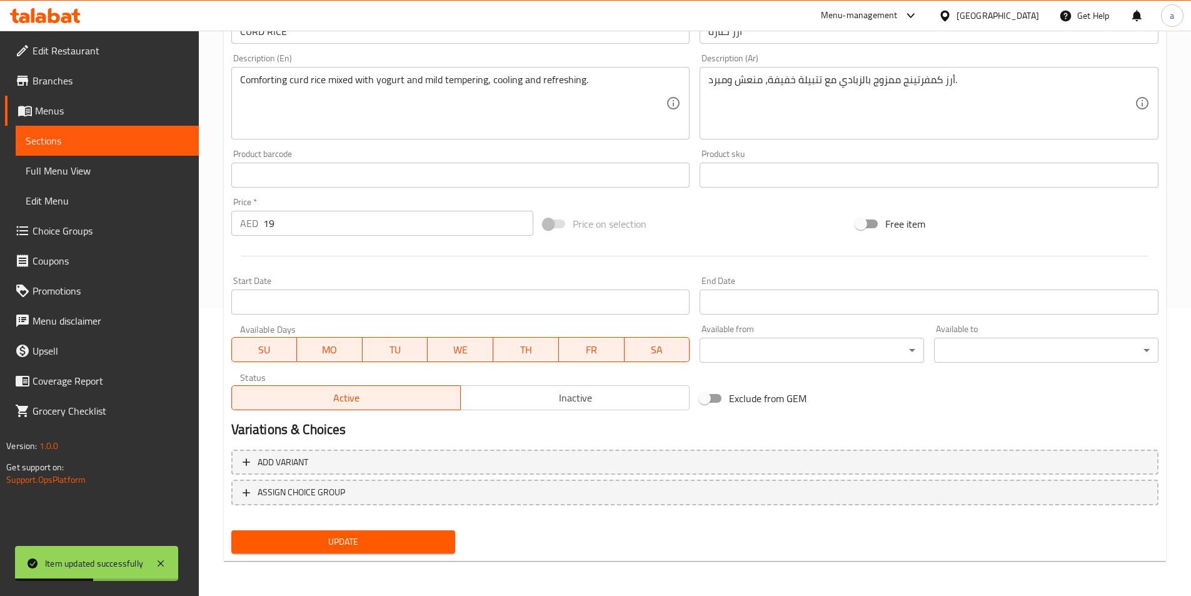
click at [770, 308] on body "Item updated successfully ​ Menu-management United Arab Emirates Get Help a Edi…" at bounding box center [595, 25] width 1191 height 565
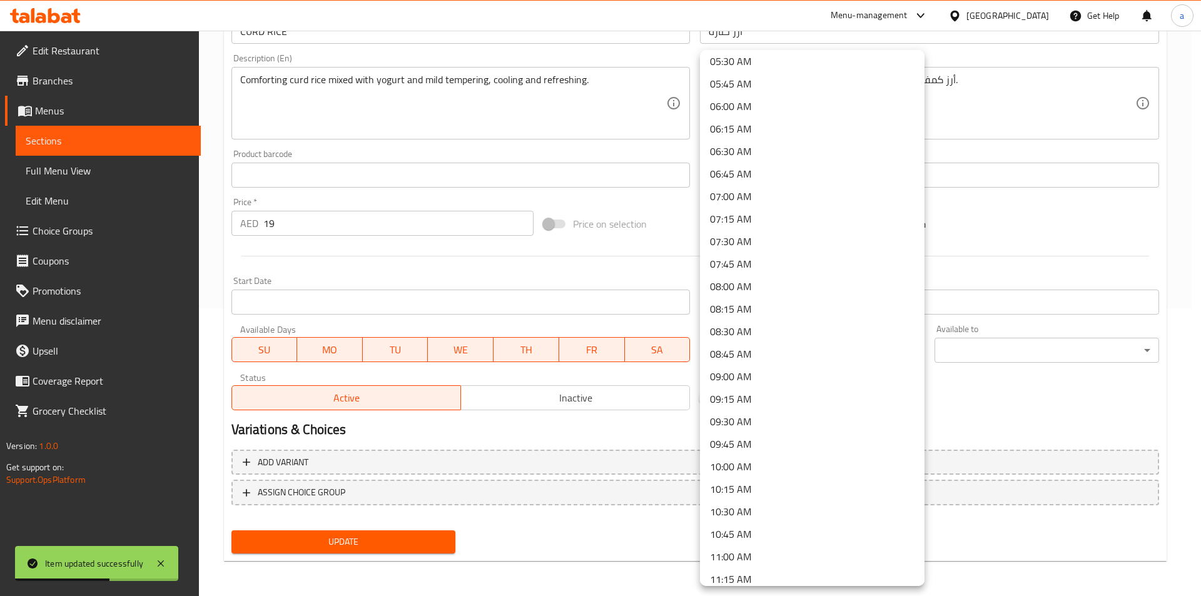
scroll to position [688, 0]
click at [758, 286] on li "10:00 AM" at bounding box center [812, 279] width 224 height 23
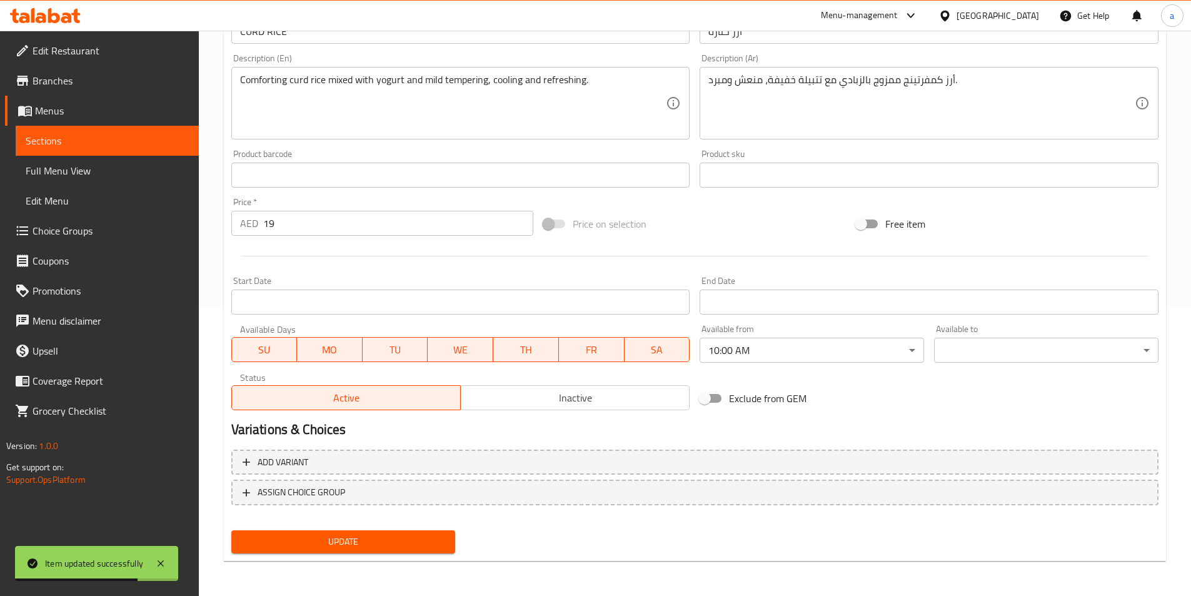
click at [969, 334] on div "Available to ​ ​" at bounding box center [1046, 344] width 224 height 38
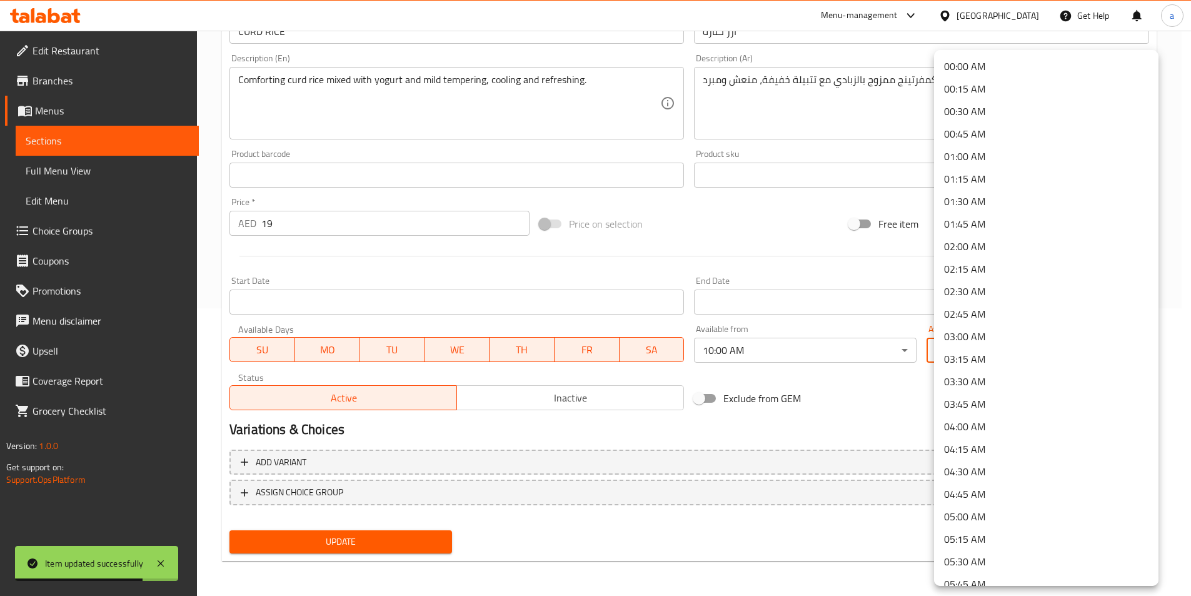
click at [977, 308] on body "Item updated successfully ​ Menu-management United Arab Emirates Get Help a Edi…" at bounding box center [595, 25] width 1191 height 565
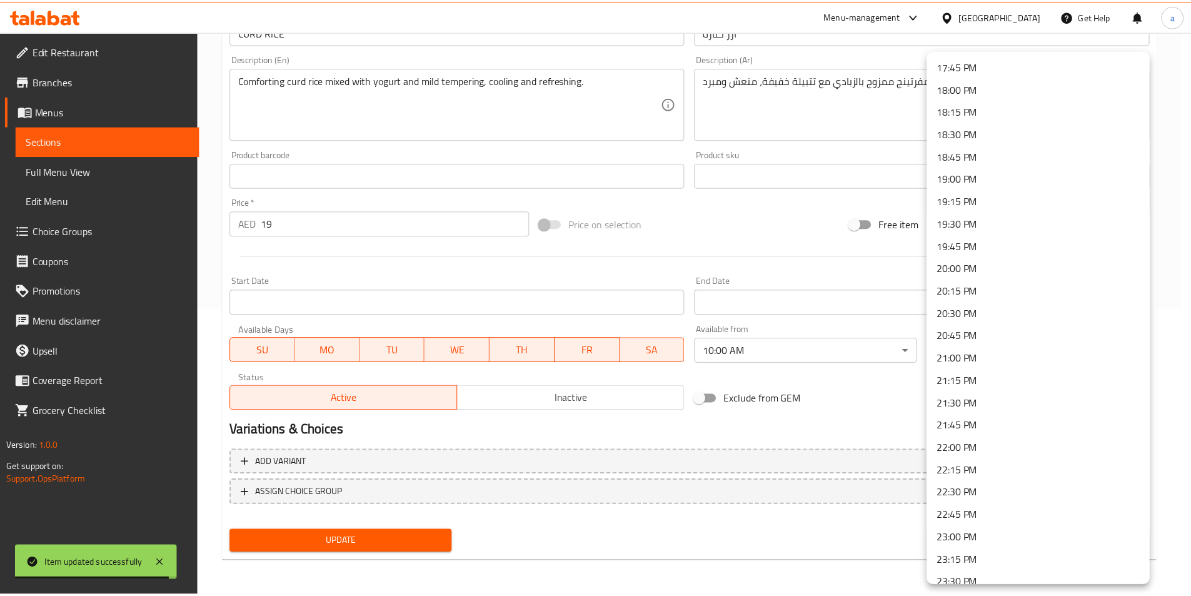
scroll to position [1658, 0]
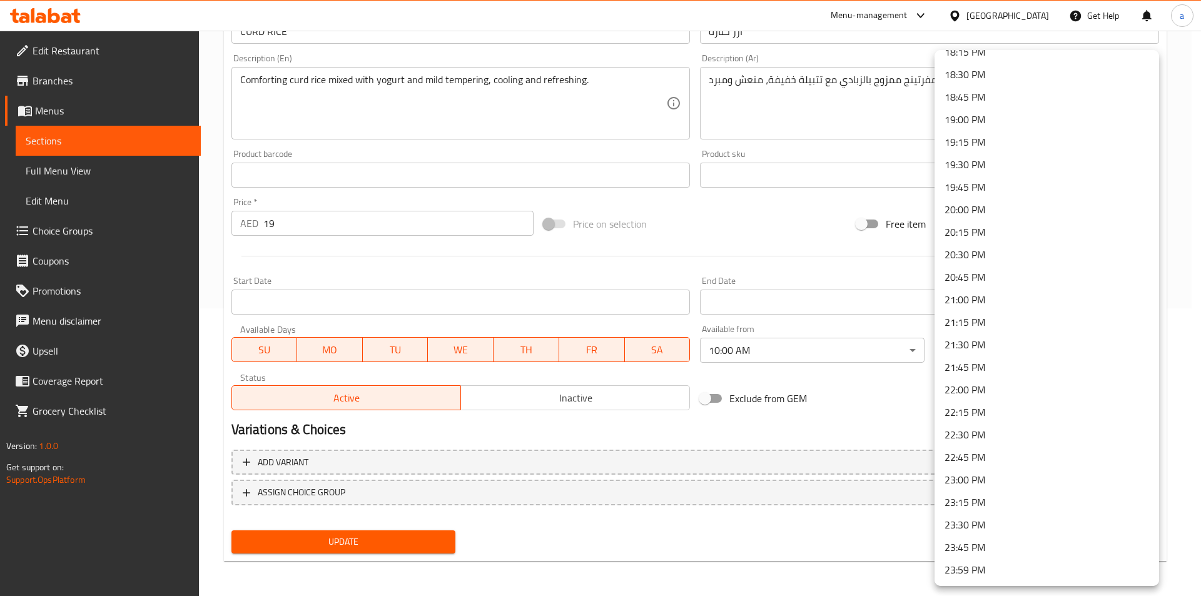
click at [986, 520] on li "23:30 PM" at bounding box center [1046, 524] width 224 height 23
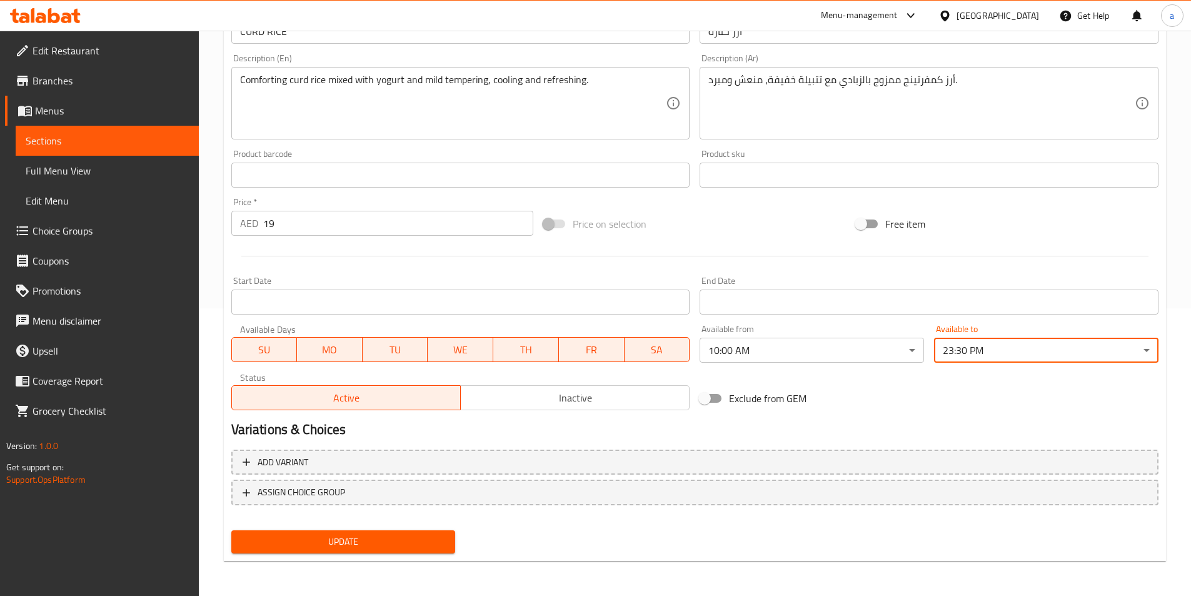
click at [880, 411] on div "Exclude from GEM" at bounding box center [851, 398] width 313 height 34
click at [437, 539] on span "Update" at bounding box center [343, 542] width 204 height 16
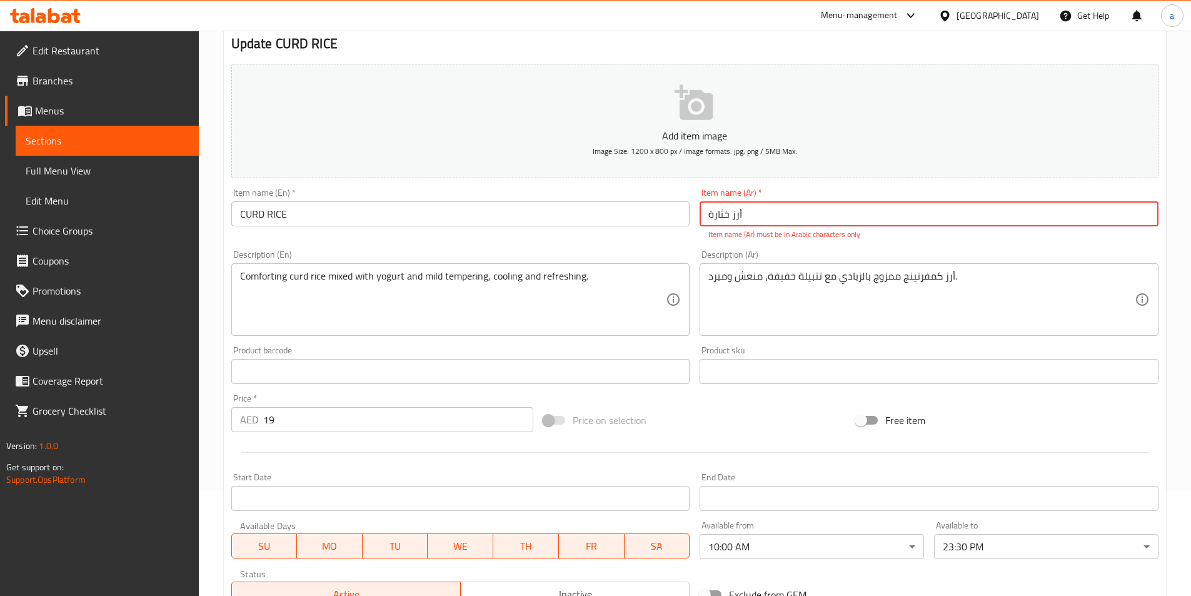
scroll to position [100, 0]
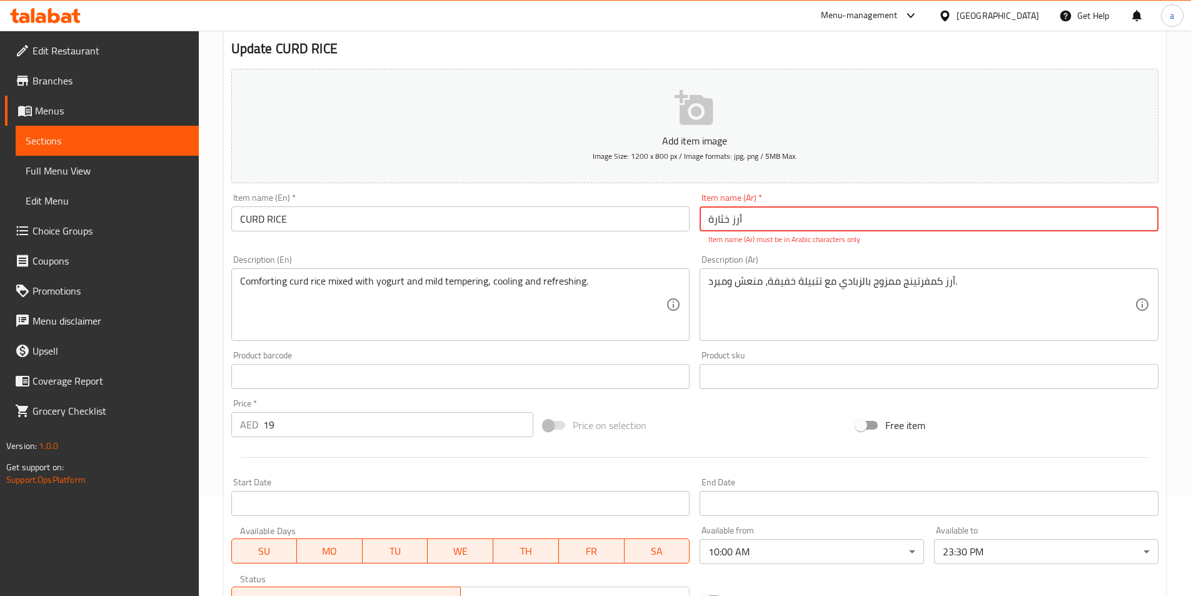
drag, startPoint x: 790, startPoint y: 219, endPoint x: 630, endPoint y: 223, distance: 160.1
click at [630, 223] on div "Add item image Image Size: 1200 x 800 px / Image formats: jpg, png / 5MB Max. I…" at bounding box center [694, 340] width 937 height 553
click at [613, 246] on div "Item name (En)   * CURD RICE Item name (En) *" at bounding box center [460, 219] width 469 height 62
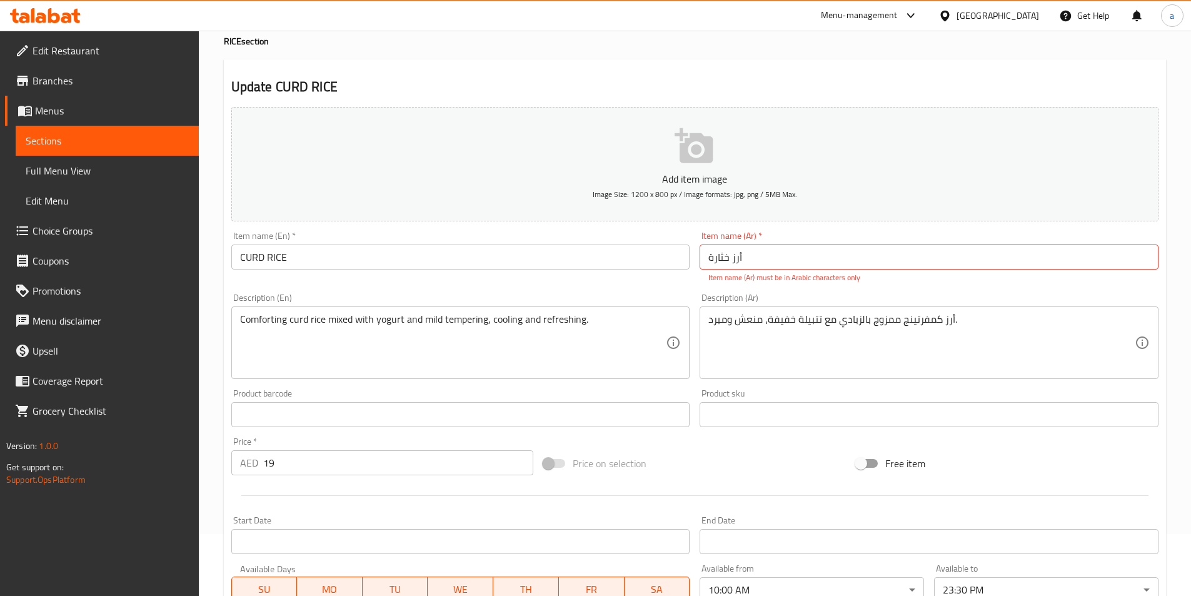
scroll to position [51, 0]
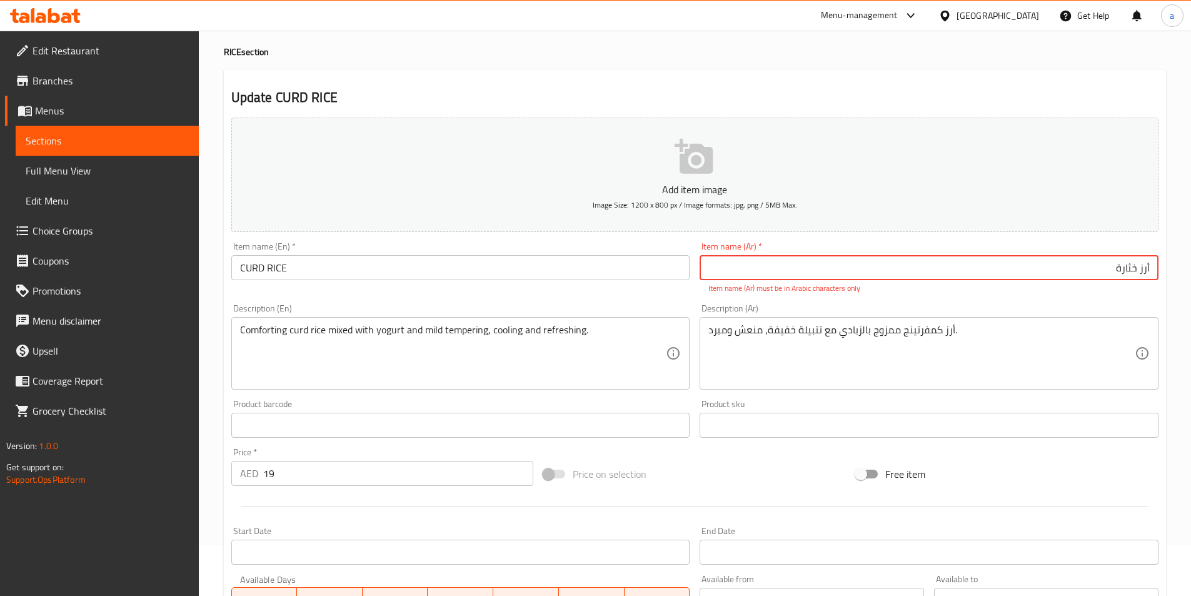
click at [1062, 299] on div "Description (Ar) أرز كمفرتينج ممزوج بالزبادي مع تتبيلة خفيفة، منعش ومبرد. Descr…" at bounding box center [929, 347] width 469 height 96
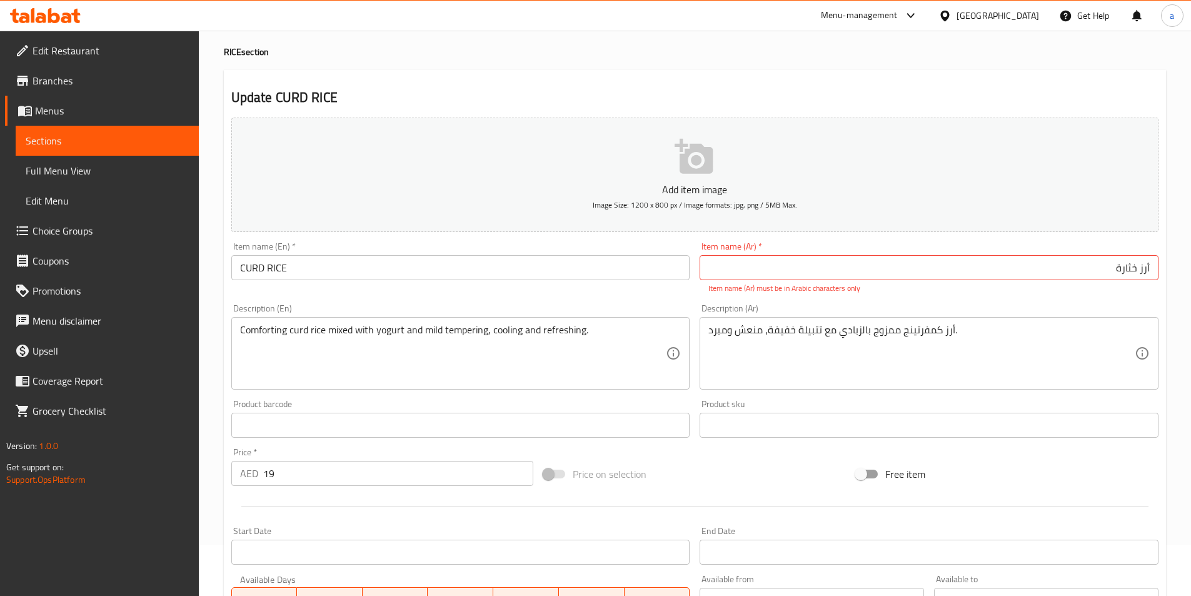
click at [1072, 268] on input "أرز خثارة‎" at bounding box center [929, 267] width 459 height 25
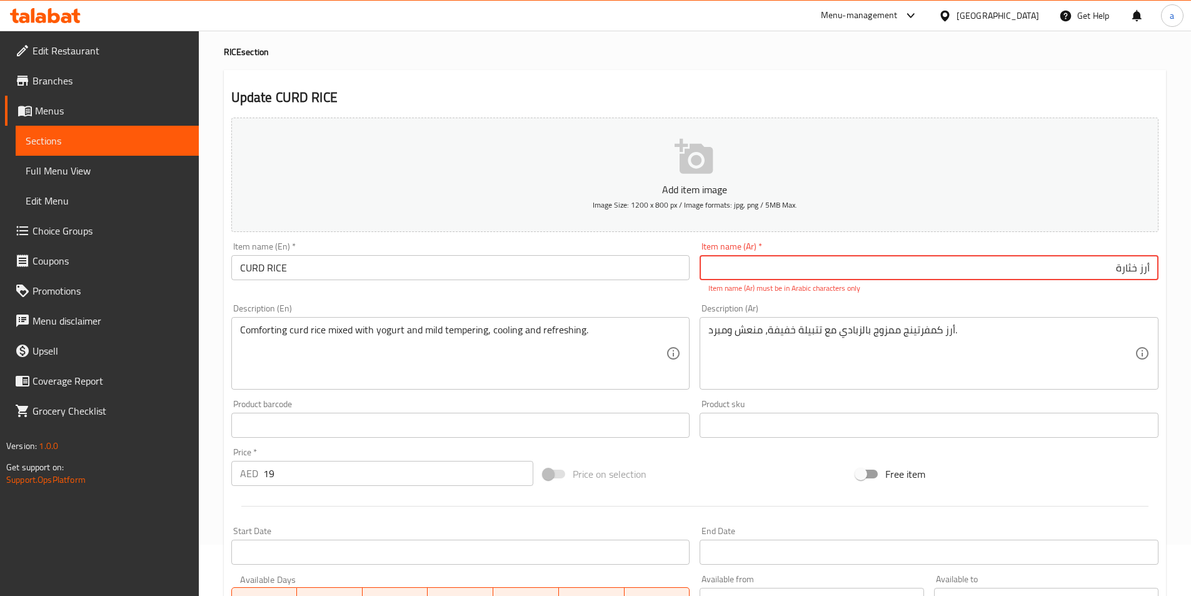
click at [1072, 268] on input "أرز خثارة‎" at bounding box center [929, 267] width 459 height 25
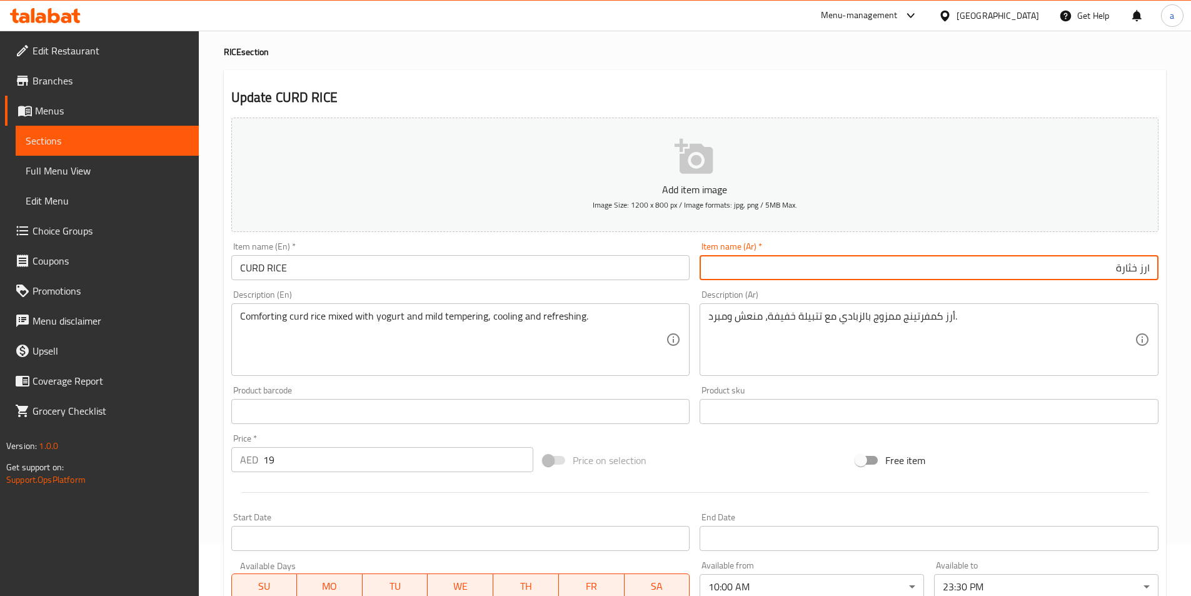
type input "ارز خثارة"
click at [1077, 241] on div "Item name (Ar)   * ارز خثارة Item name (Ar) *" at bounding box center [929, 261] width 469 height 48
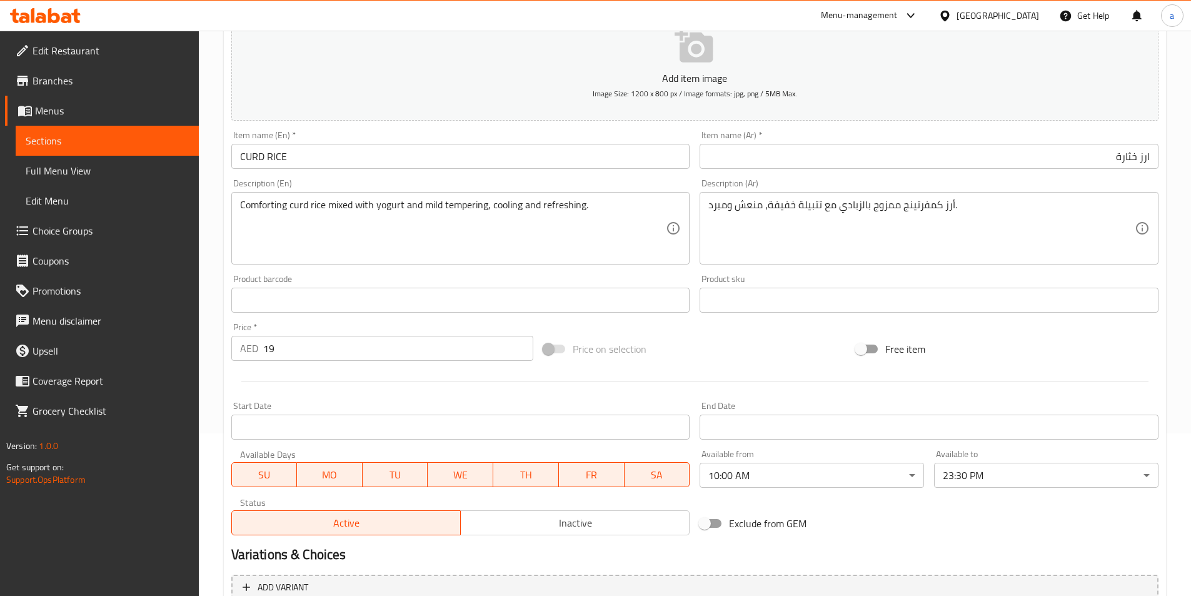
scroll to position [288, 0]
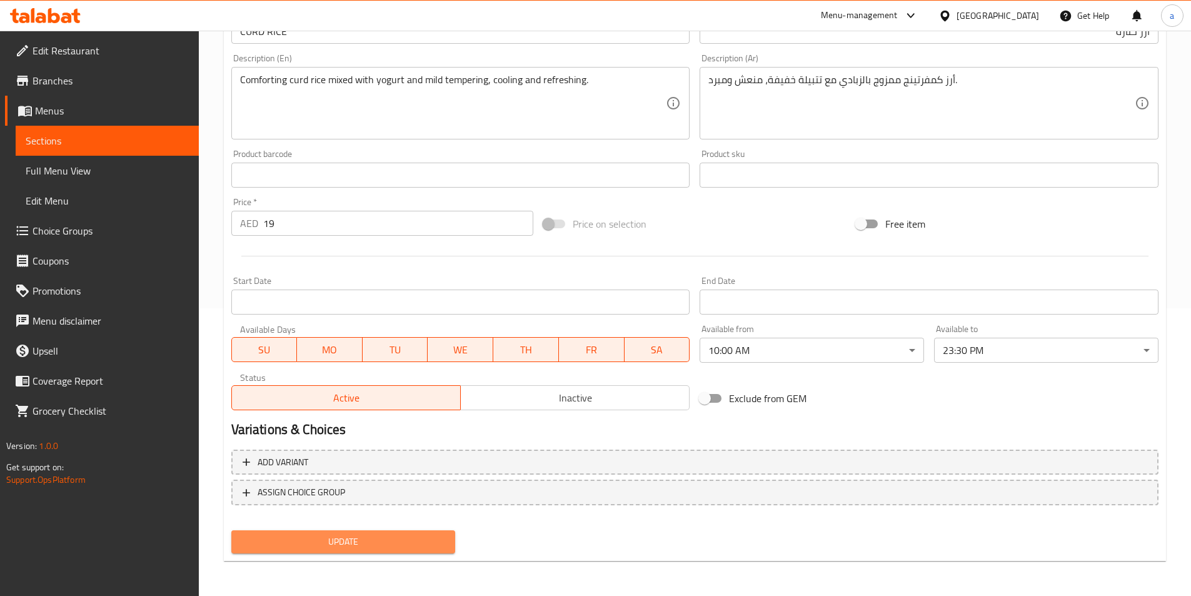
click at [415, 536] on span "Update" at bounding box center [343, 542] width 204 height 16
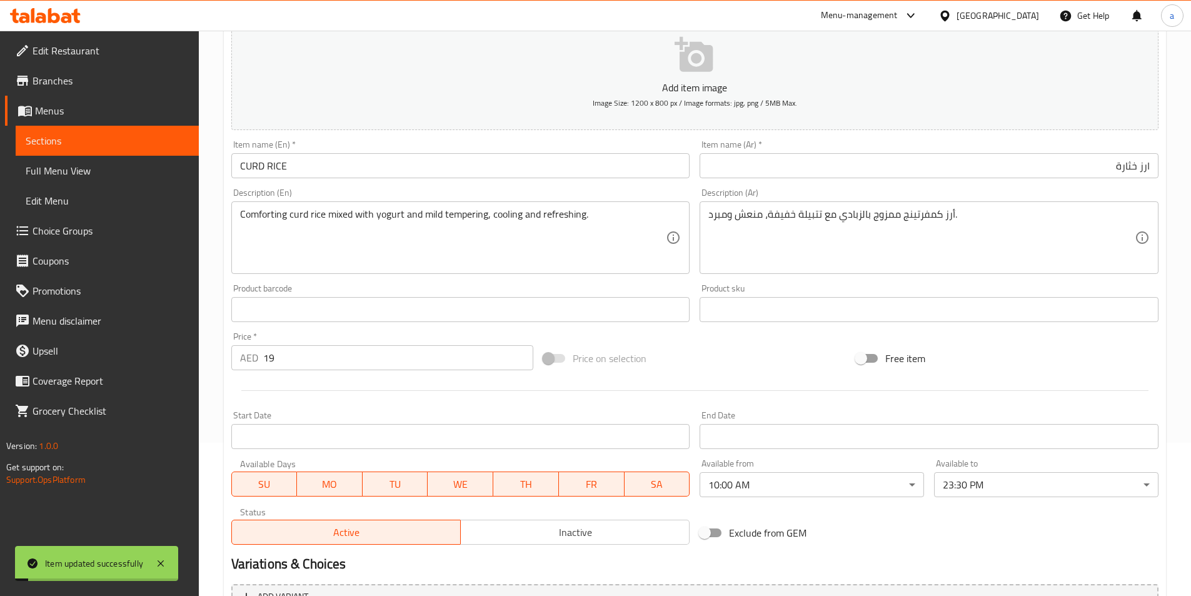
scroll to position [0, 0]
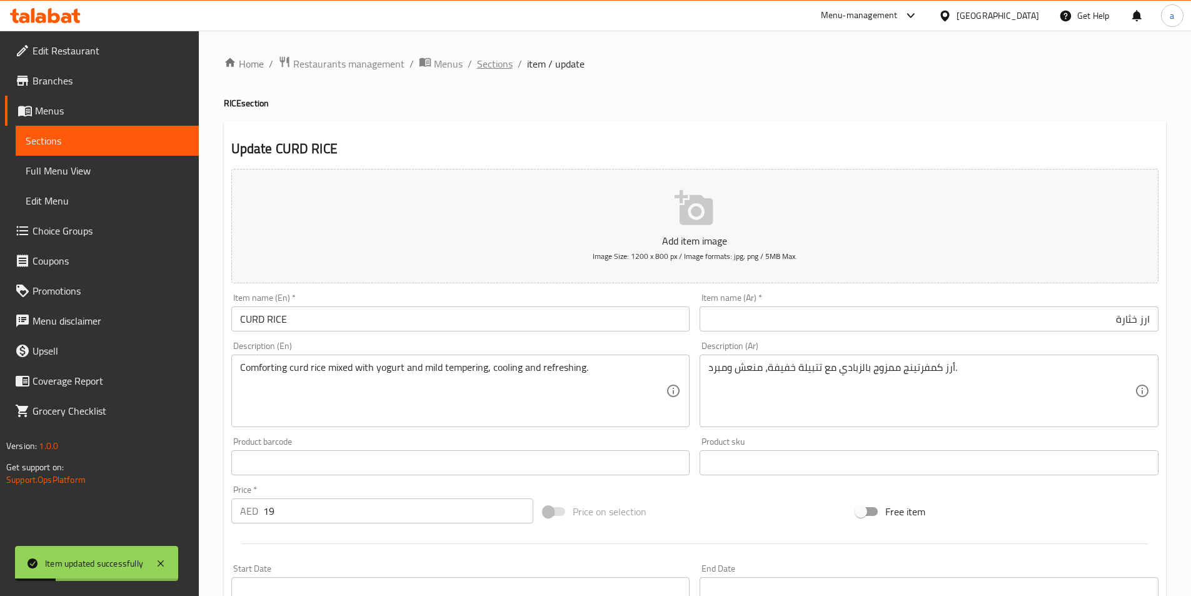
click at [498, 64] on span "Sections" at bounding box center [495, 63] width 36 height 15
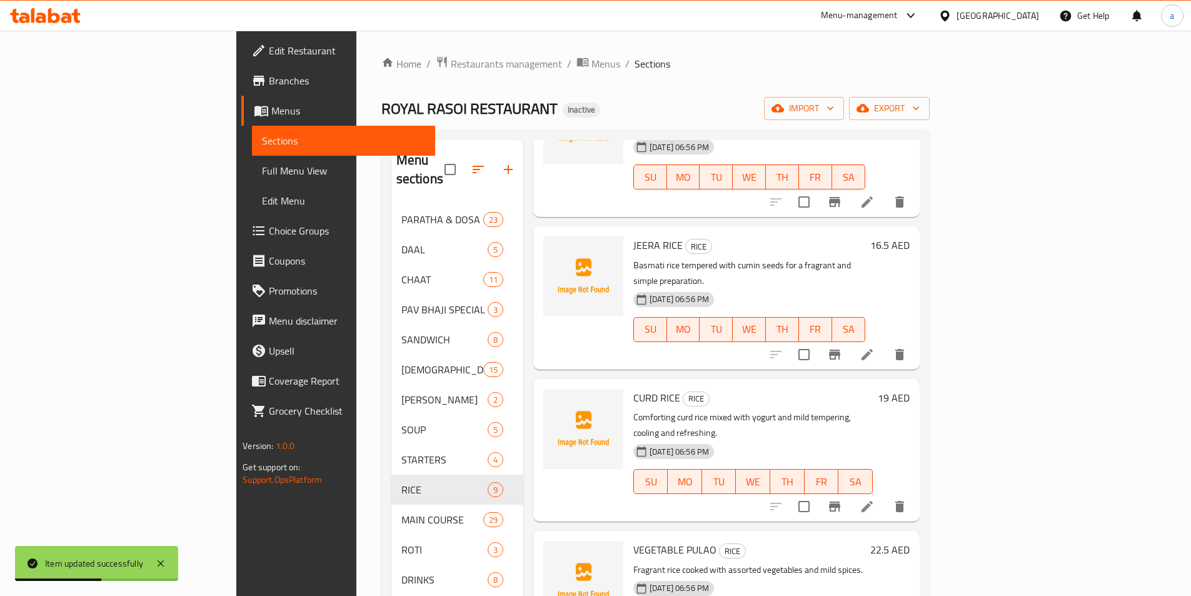
scroll to position [250, 0]
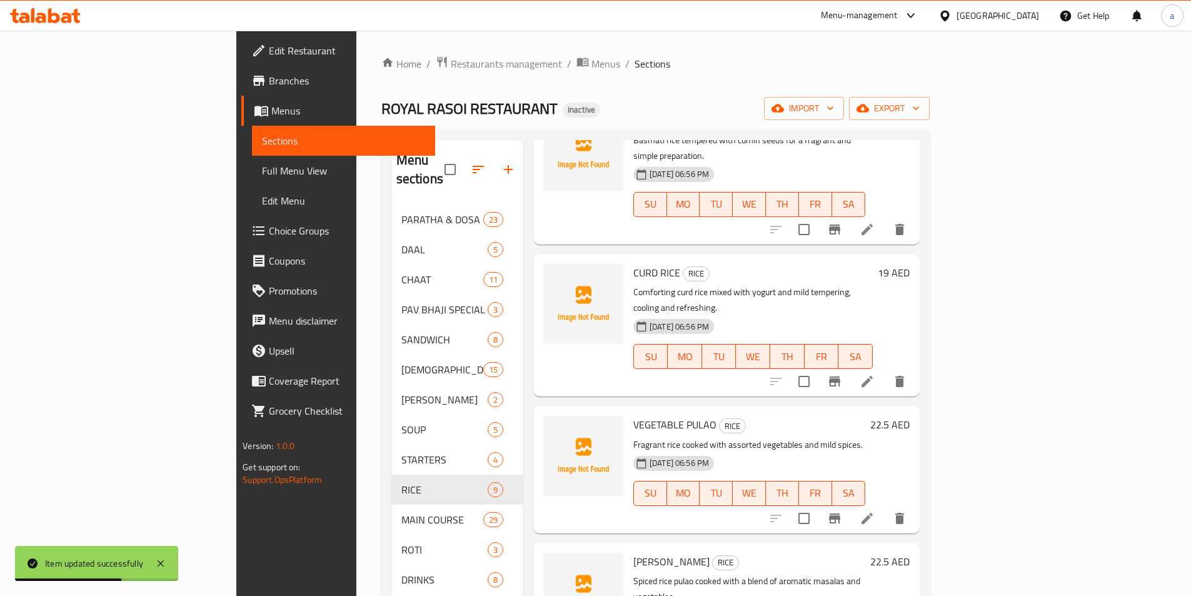
click at [875, 511] on icon at bounding box center [867, 518] width 15 height 15
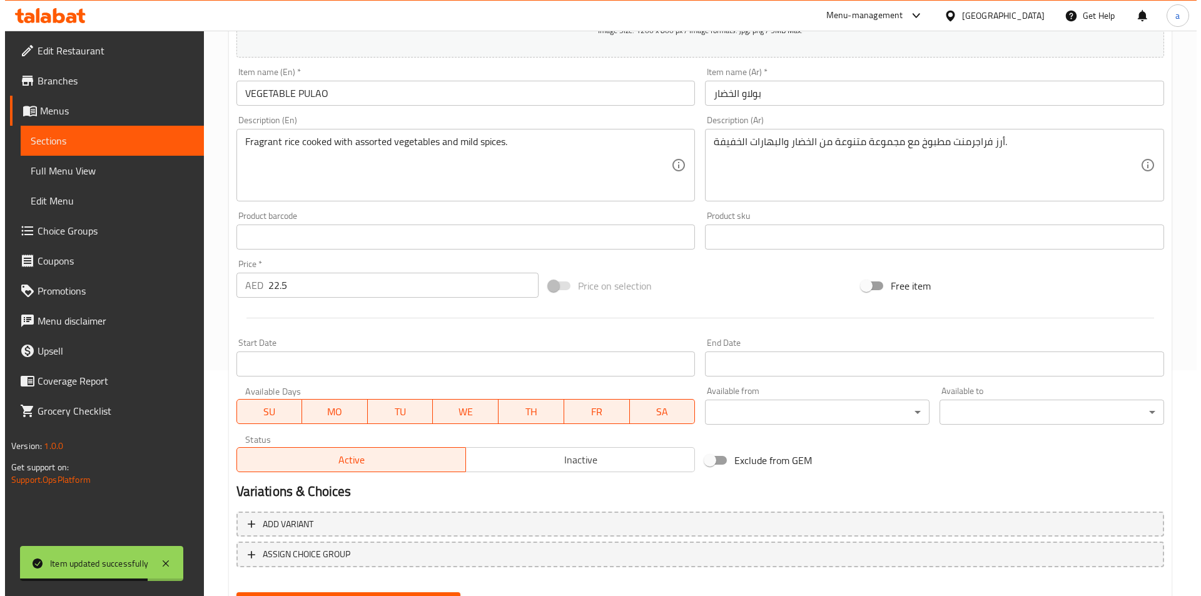
scroll to position [288, 0]
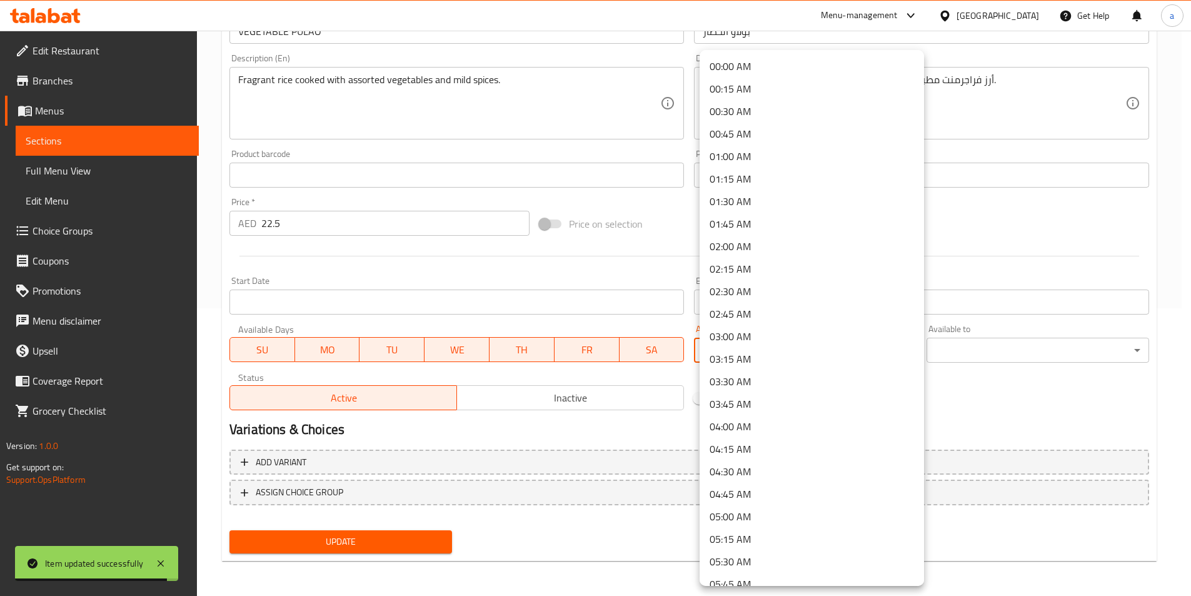
click at [767, 308] on body "Item updated successfully ​ Menu-management United Arab Emirates Get Help a Edi…" at bounding box center [595, 25] width 1191 height 565
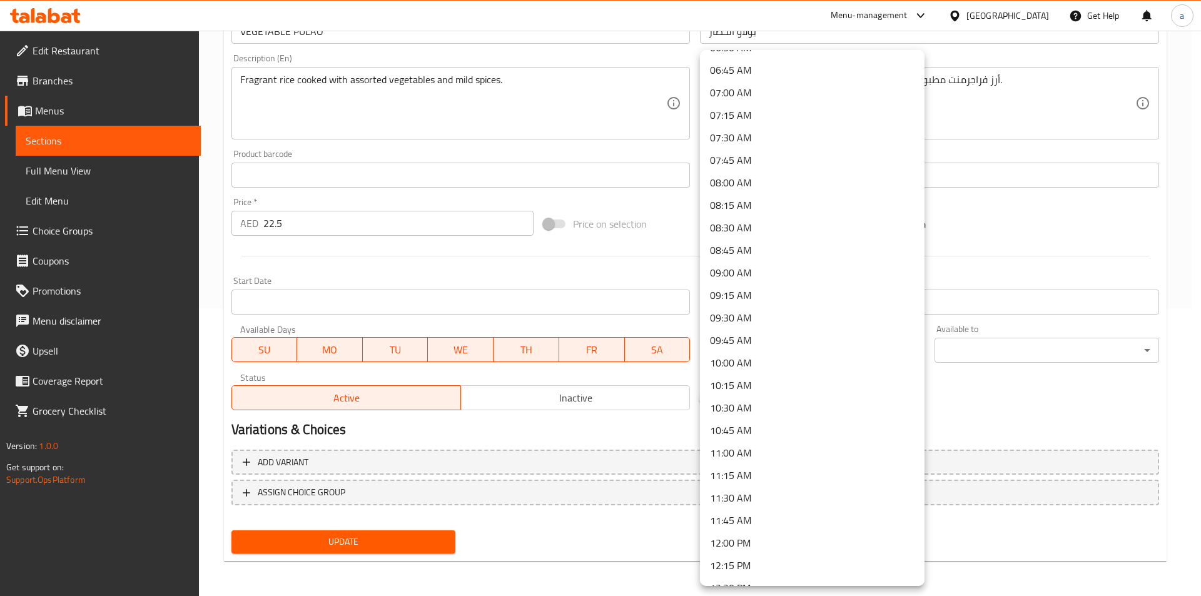
scroll to position [625, 0]
click at [727, 350] on li "10:00 AM" at bounding box center [812, 341] width 224 height 23
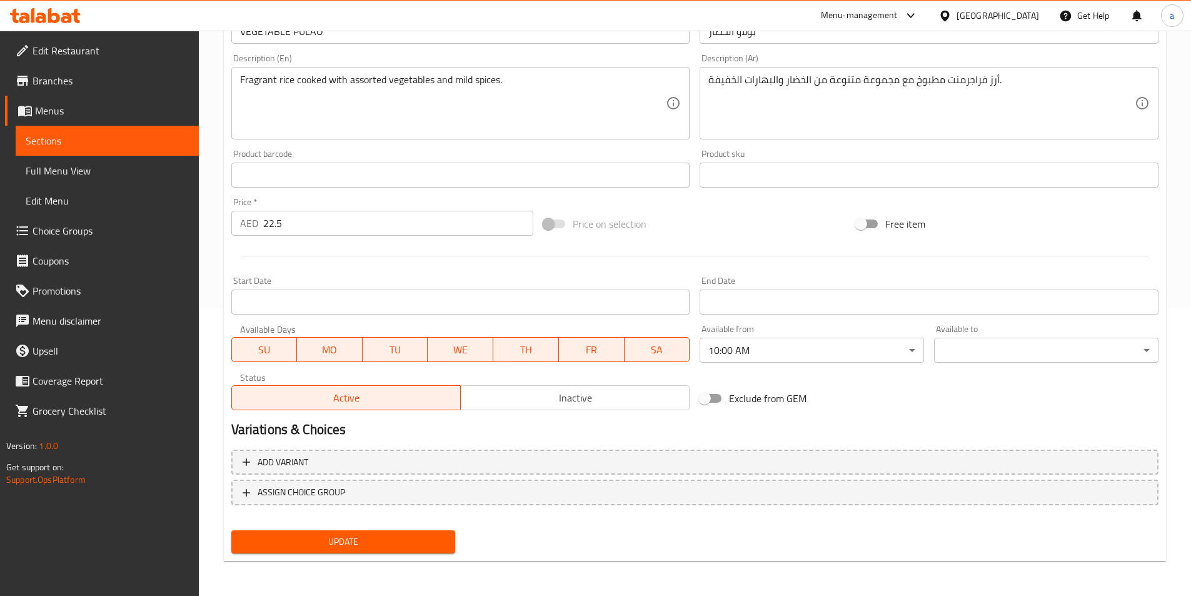
click at [1022, 308] on body "​ Menu-management United Arab Emirates Get Help a Edit Restaurant Branches Menu…" at bounding box center [595, 25] width 1191 height 565
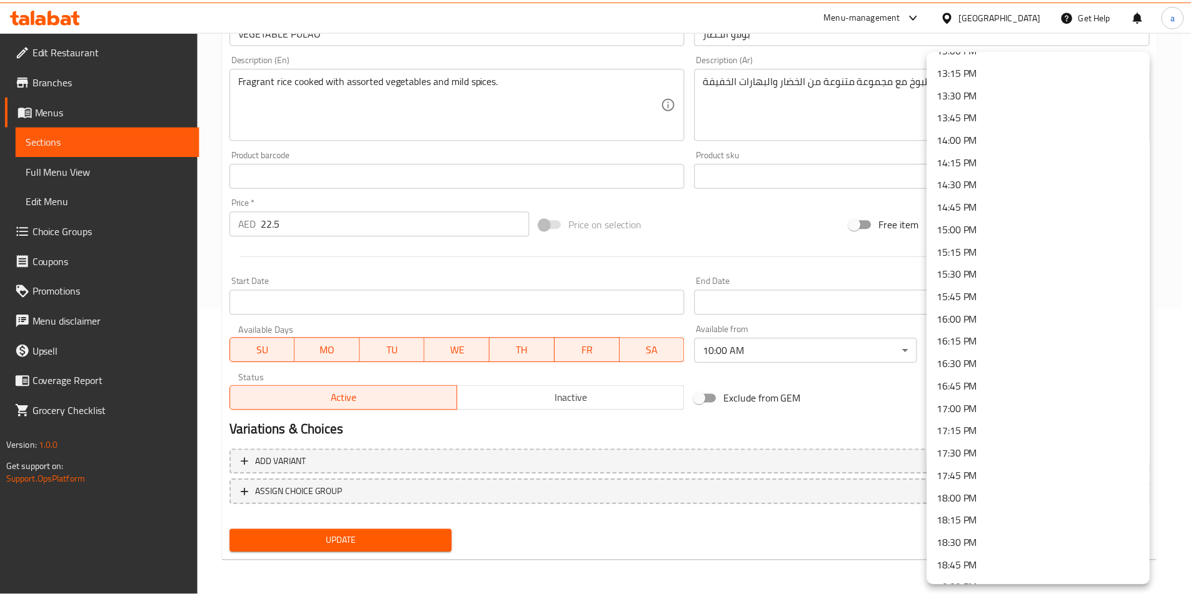
scroll to position [1658, 0]
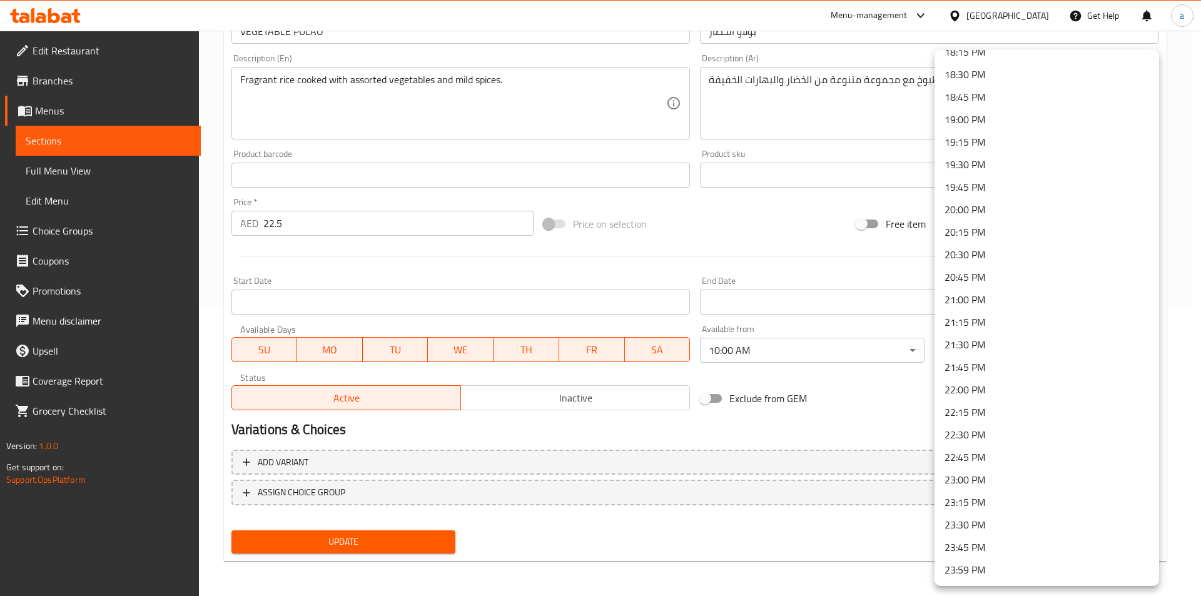
click at [1000, 523] on li "23:30 PM" at bounding box center [1046, 524] width 224 height 23
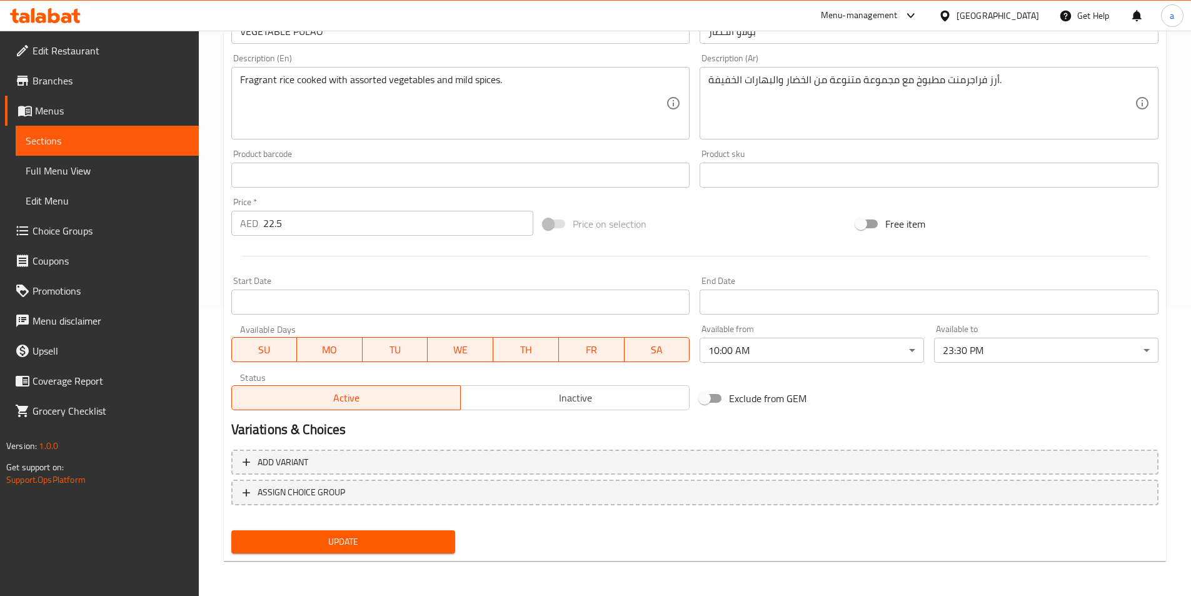
click at [932, 430] on h2 "Variations & Choices" at bounding box center [694, 429] width 927 height 19
click at [381, 547] on span "Update" at bounding box center [343, 542] width 204 height 16
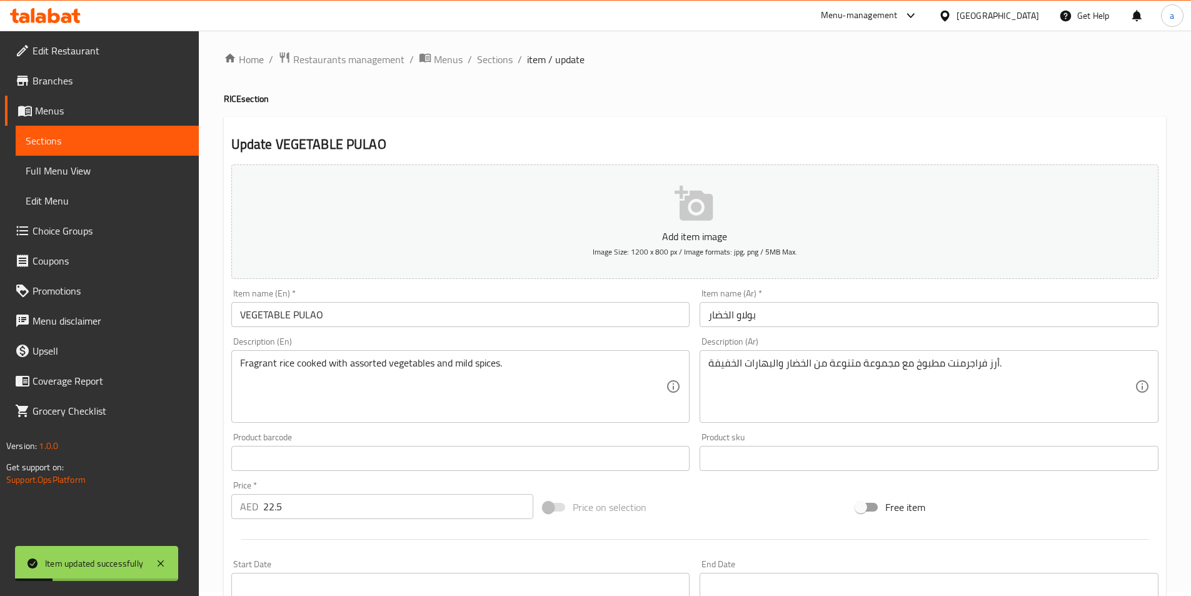
scroll to position [0, 0]
click at [504, 58] on span "Sections" at bounding box center [495, 63] width 36 height 15
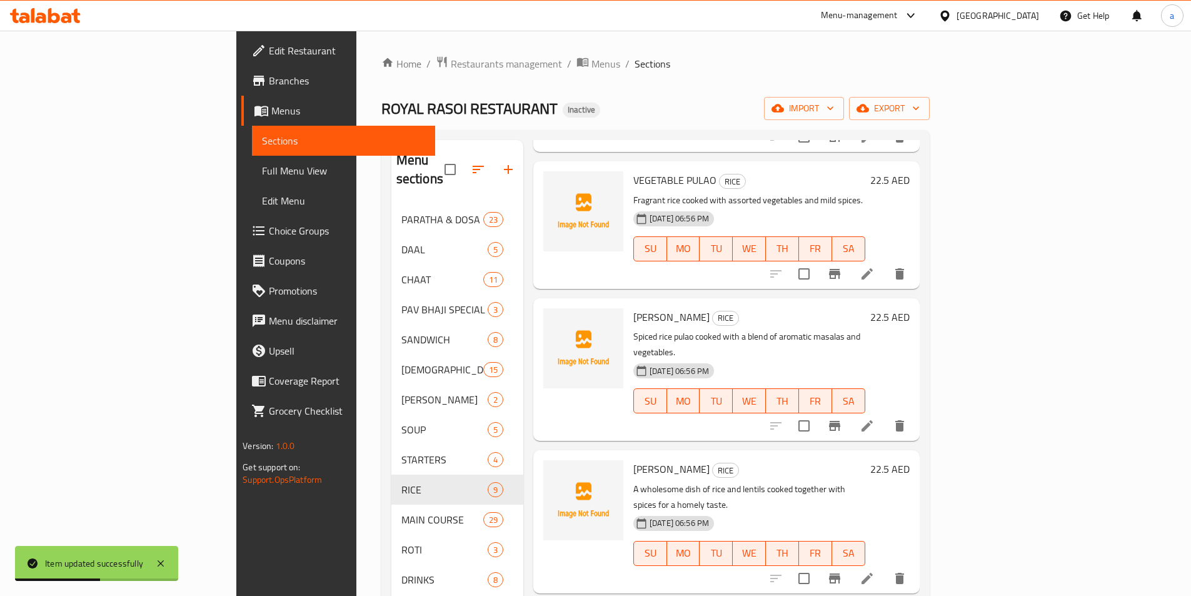
scroll to position [500, 0]
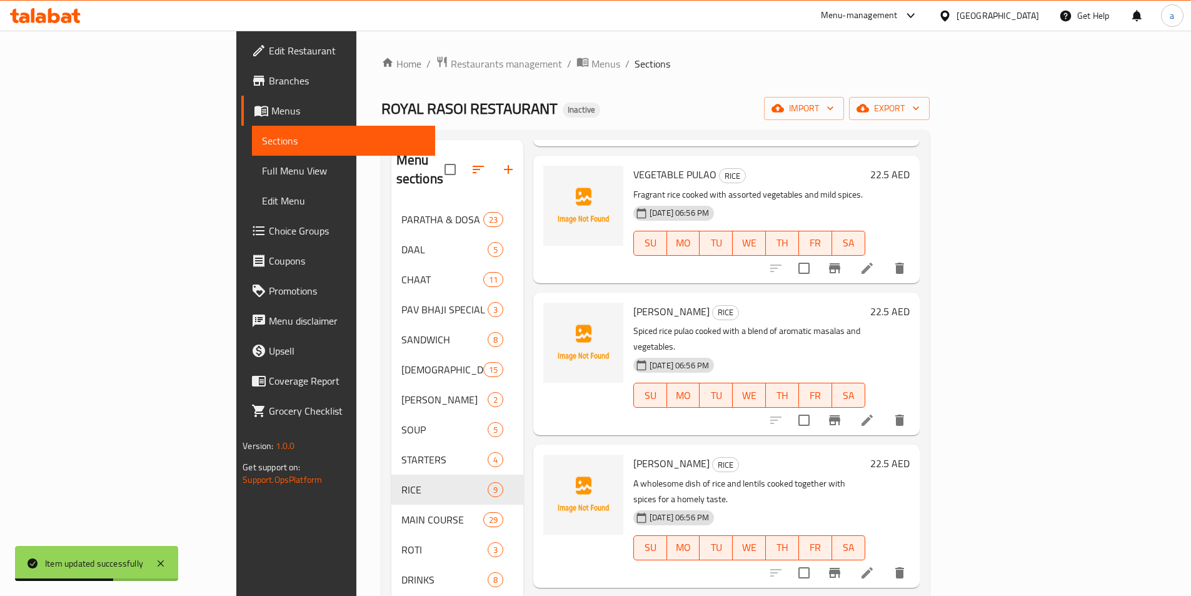
click at [875, 413] on icon at bounding box center [867, 420] width 15 height 15
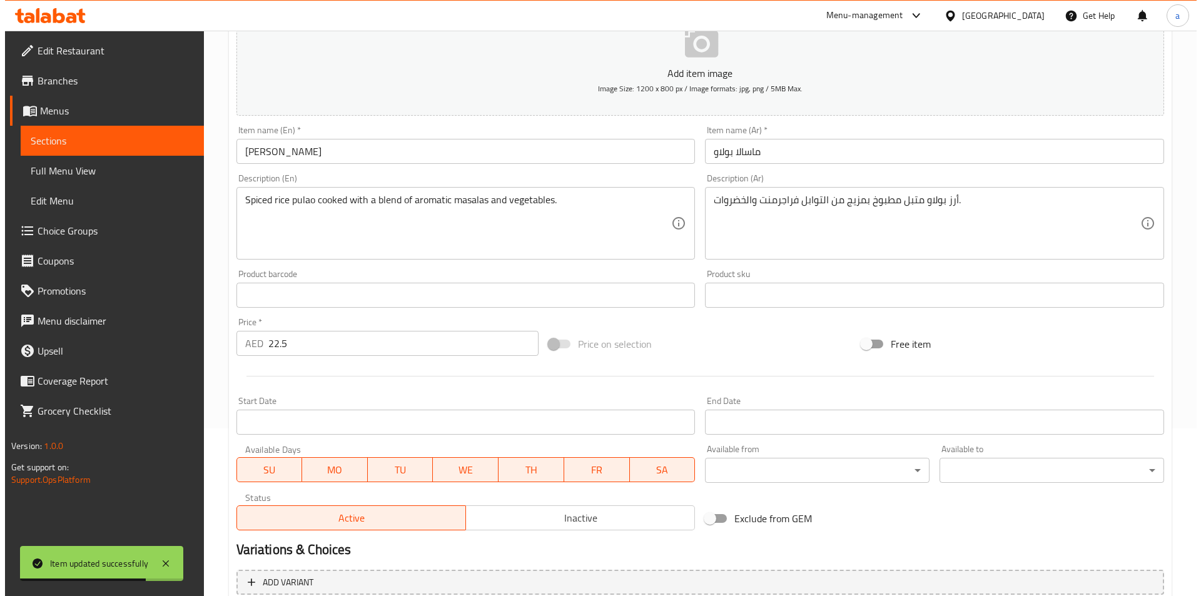
scroll to position [250, 0]
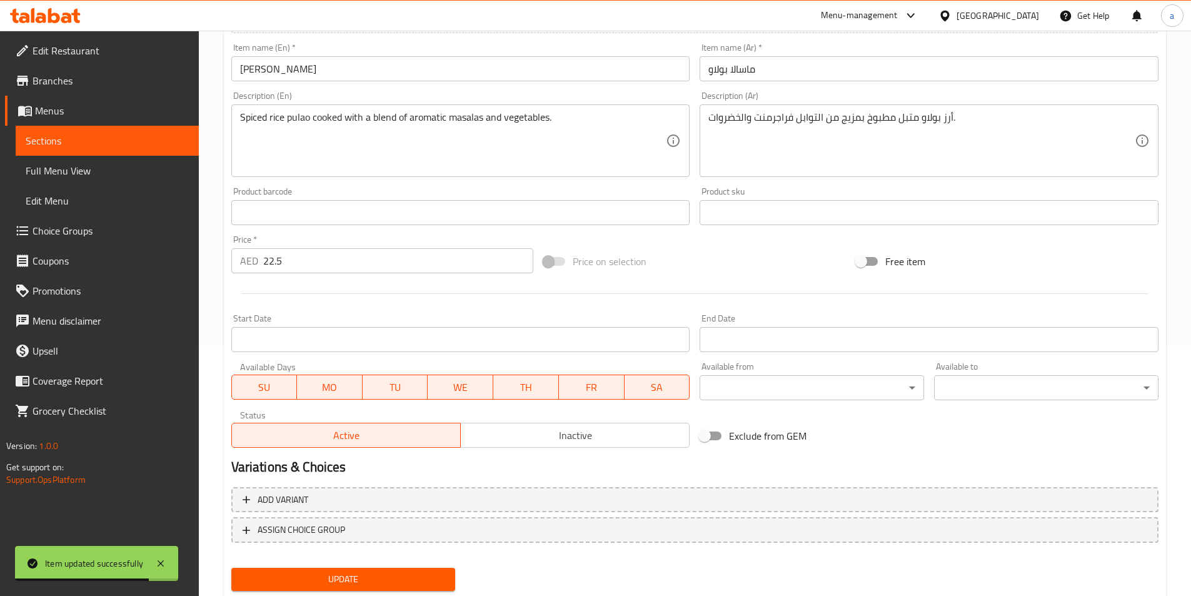
click at [778, 346] on body "Item updated successfully ​ Menu-management United Arab Emirates Get Help a Edi…" at bounding box center [595, 63] width 1191 height 565
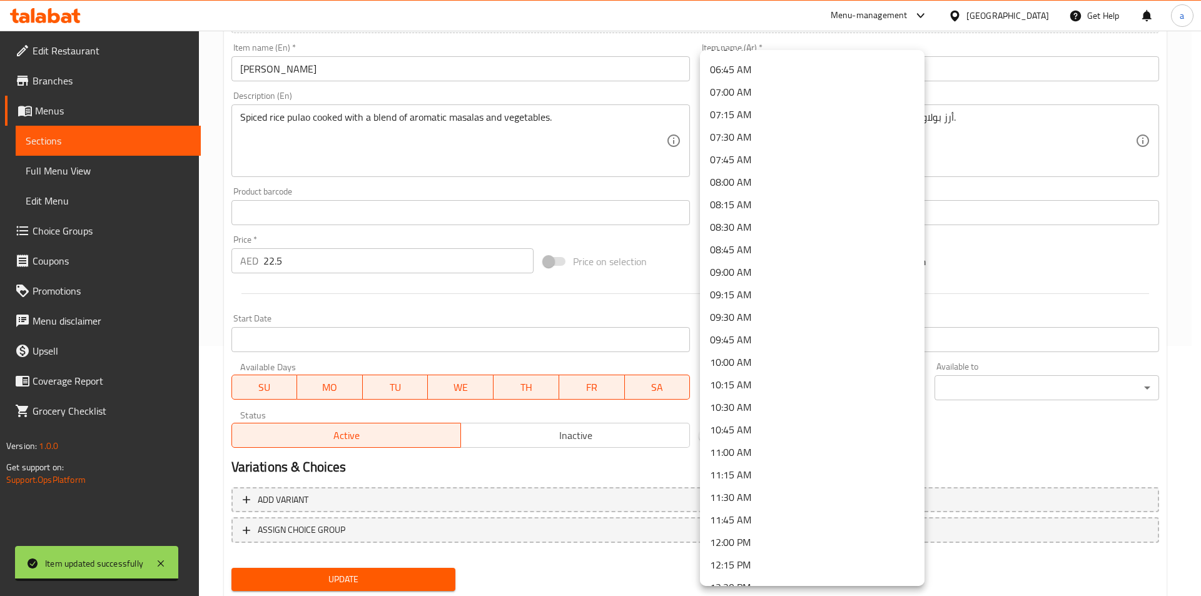
scroll to position [625, 0]
click at [788, 345] on li "10:00 AM" at bounding box center [812, 341] width 224 height 23
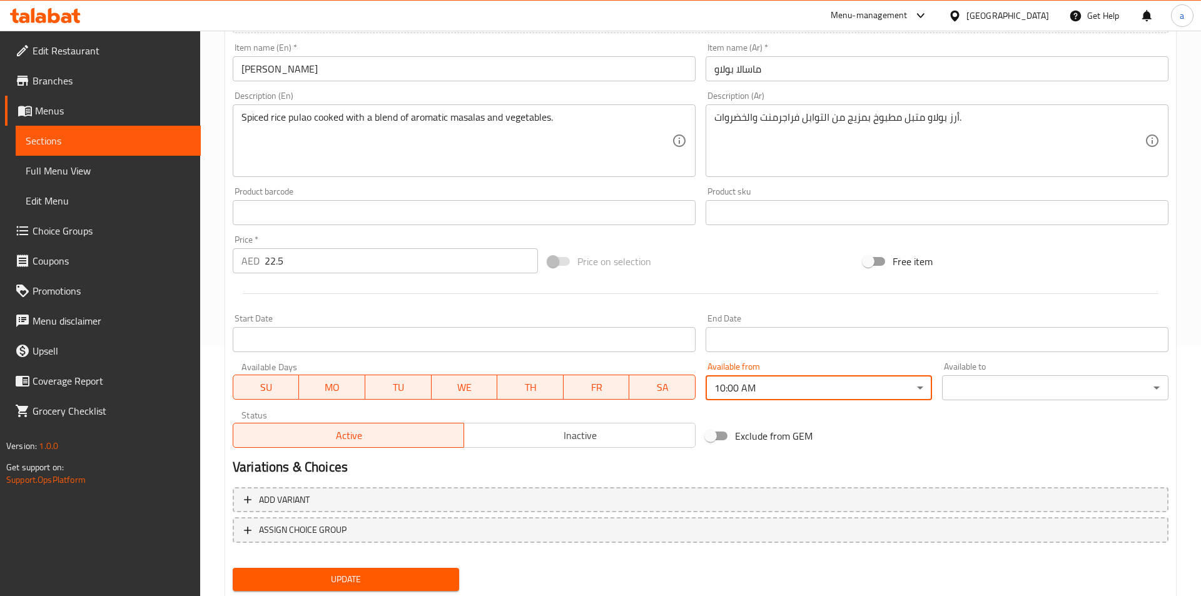
click at [1010, 346] on body "​ Menu-management United Arab Emirates Get Help a Edit Restaurant Branches Menu…" at bounding box center [600, 63] width 1201 height 565
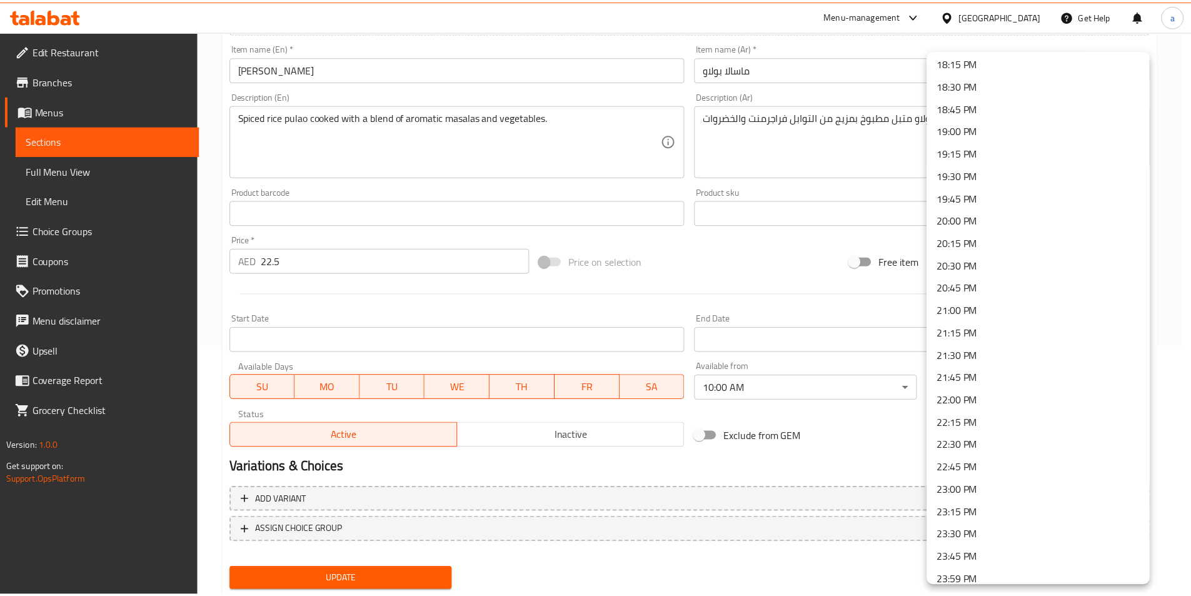
scroll to position [1658, 0]
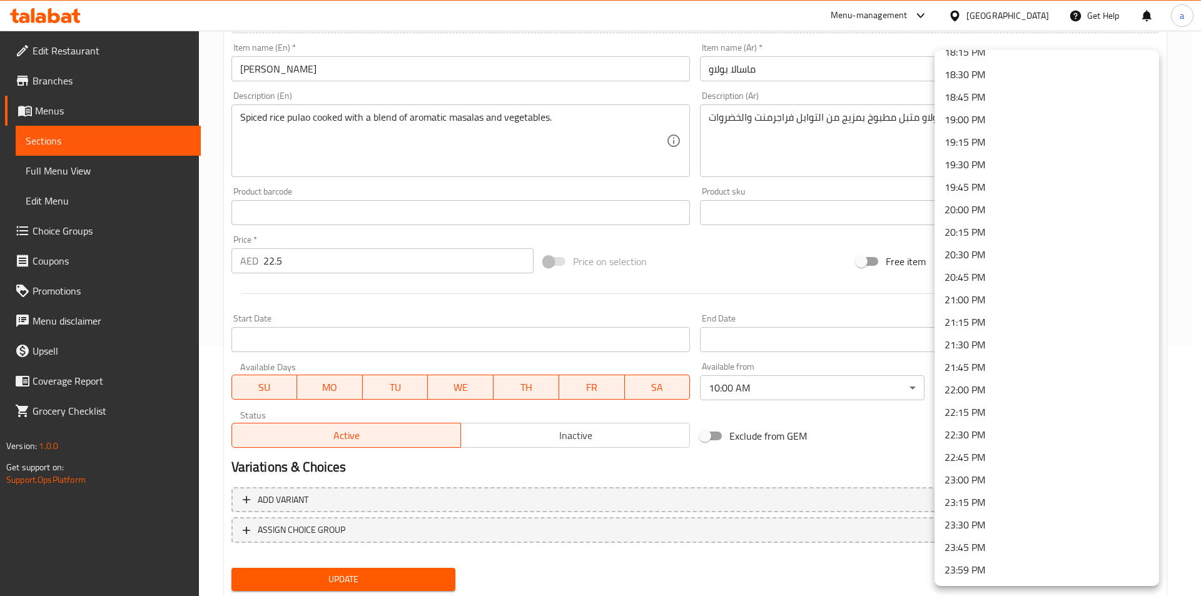
click at [980, 521] on li "23:30 PM" at bounding box center [1046, 524] width 224 height 23
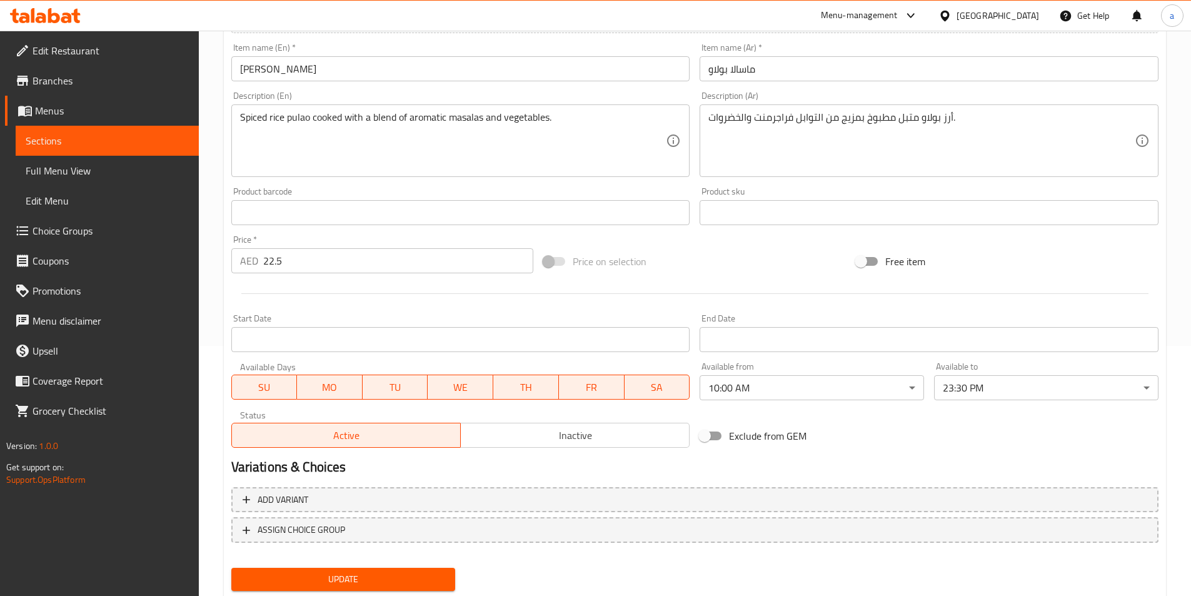
click at [393, 559] on div "Add variant ASSIGN CHOICE GROUP" at bounding box center [694, 522] width 937 height 81
click at [396, 574] on span "Update" at bounding box center [343, 579] width 204 height 16
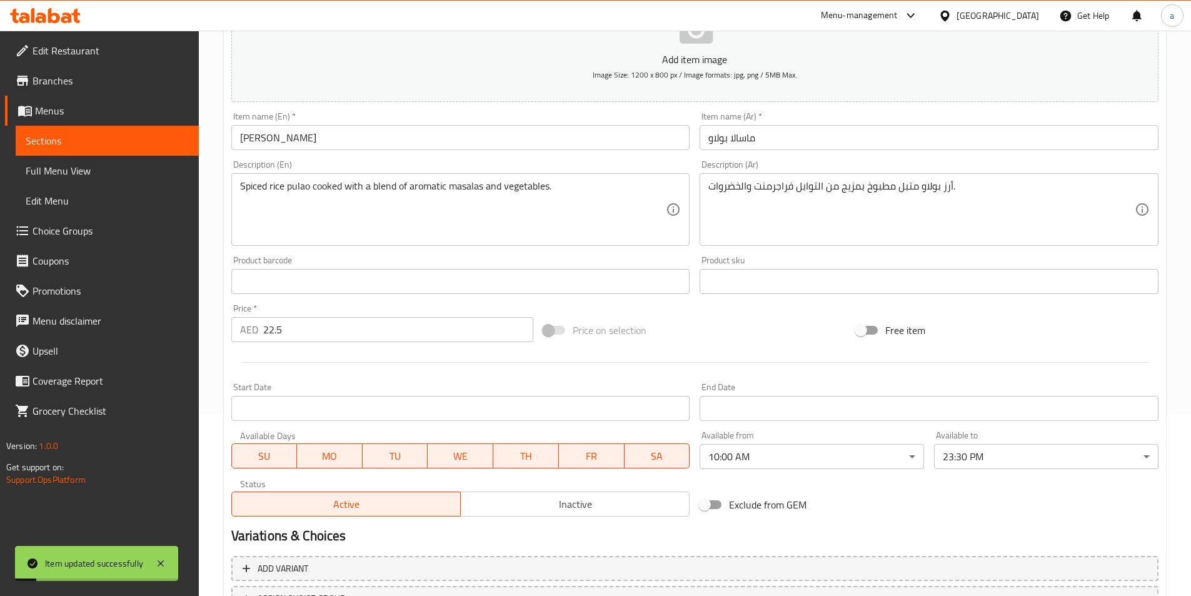
scroll to position [0, 0]
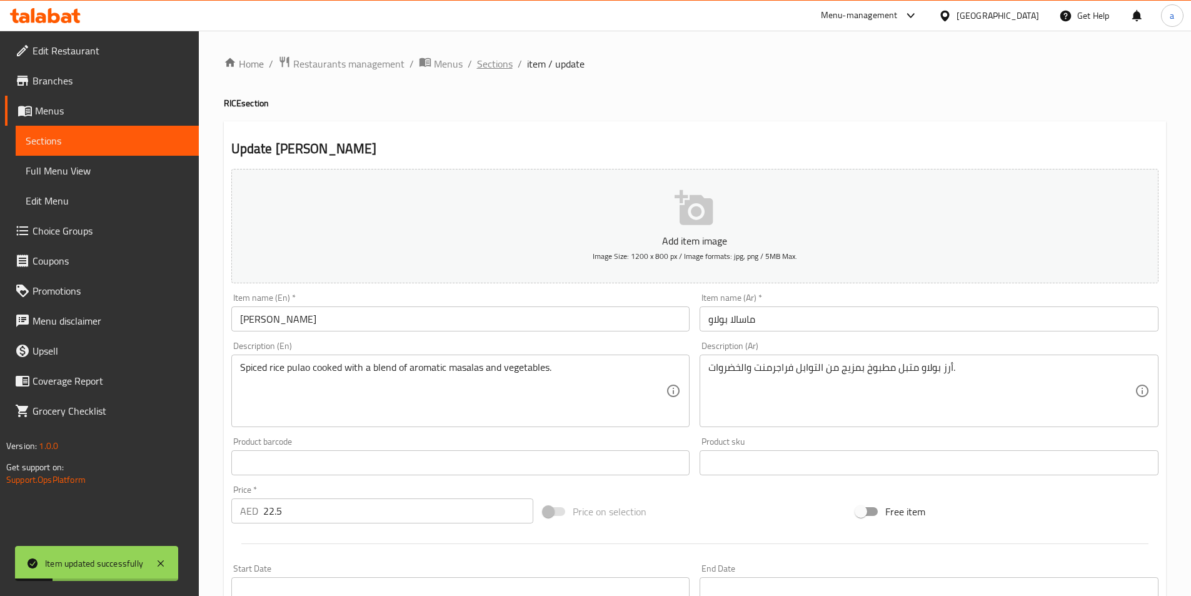
click at [505, 60] on span "Sections" at bounding box center [495, 63] width 36 height 15
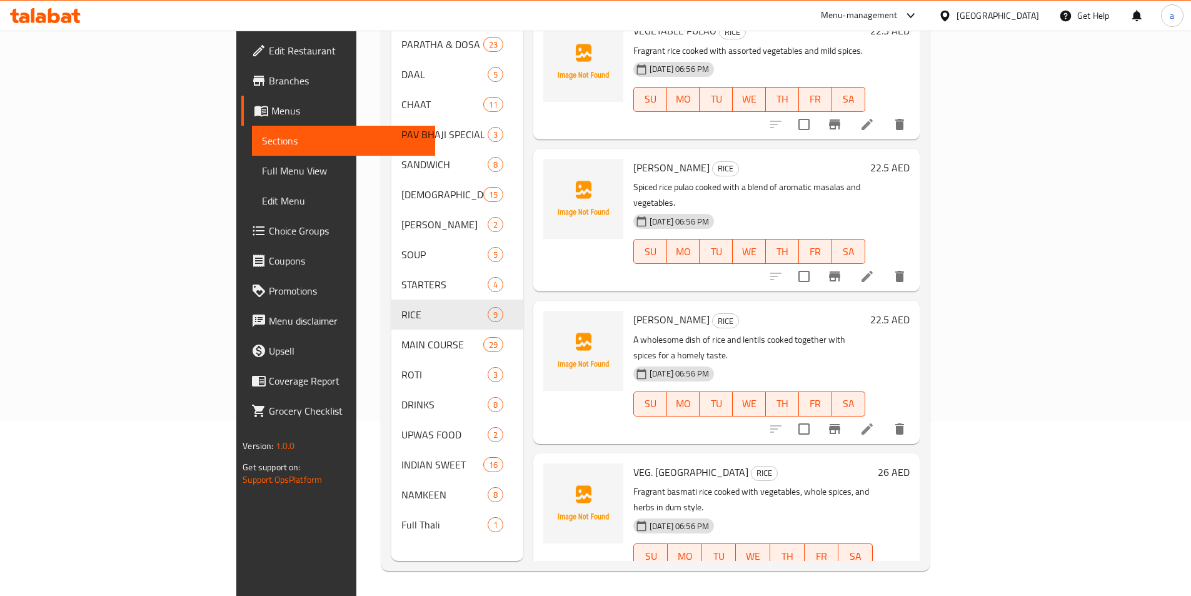
scroll to position [500, 0]
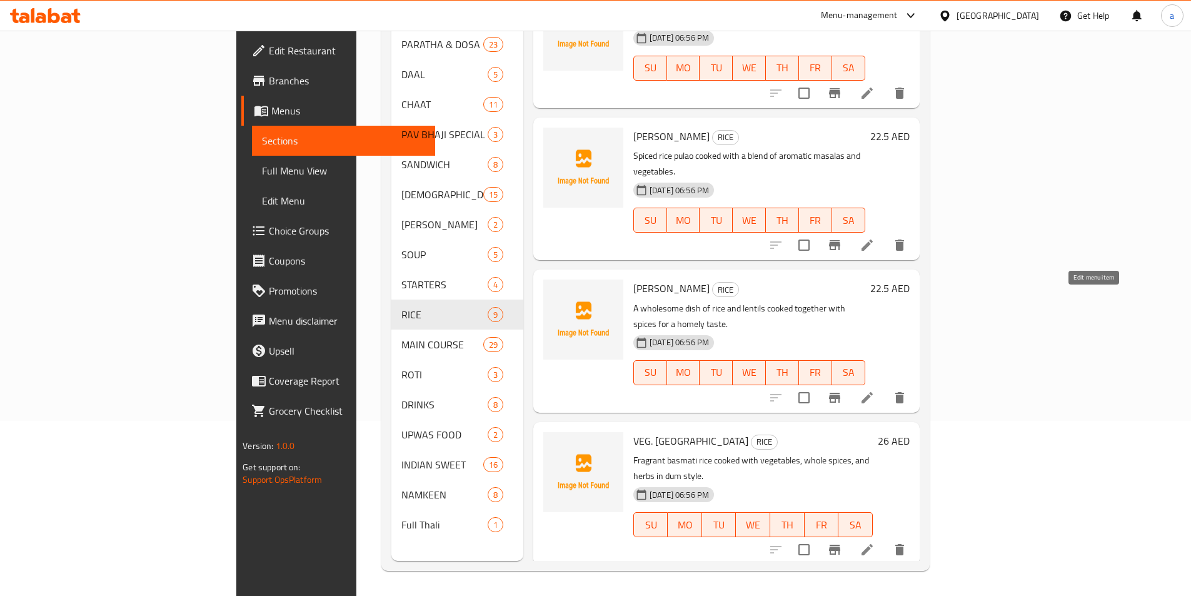
click at [875, 390] on icon at bounding box center [867, 397] width 15 height 15
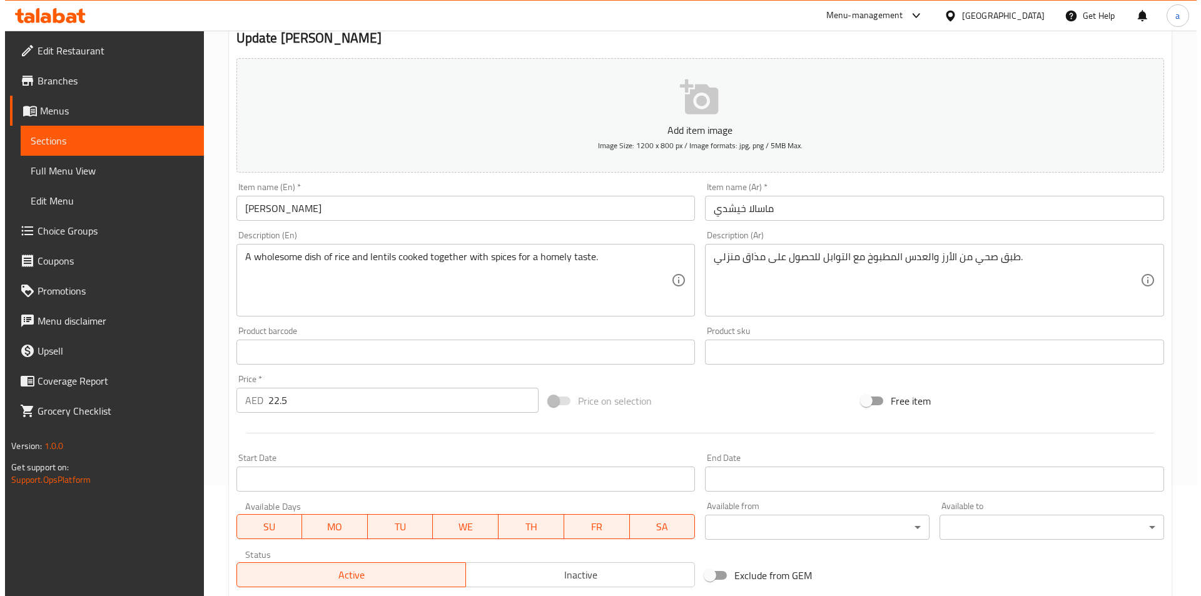
scroll to position [288, 0]
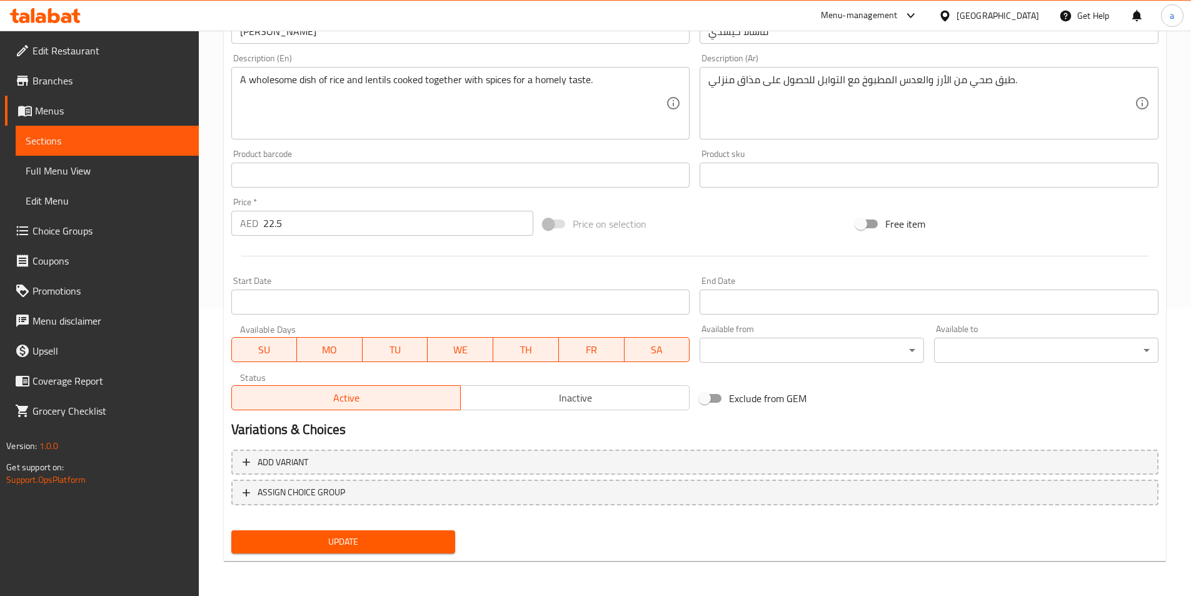
click at [788, 308] on body "​ Menu-management United Arab Emirates Get Help a Edit Restaurant Branches Menu…" at bounding box center [595, 25] width 1191 height 565
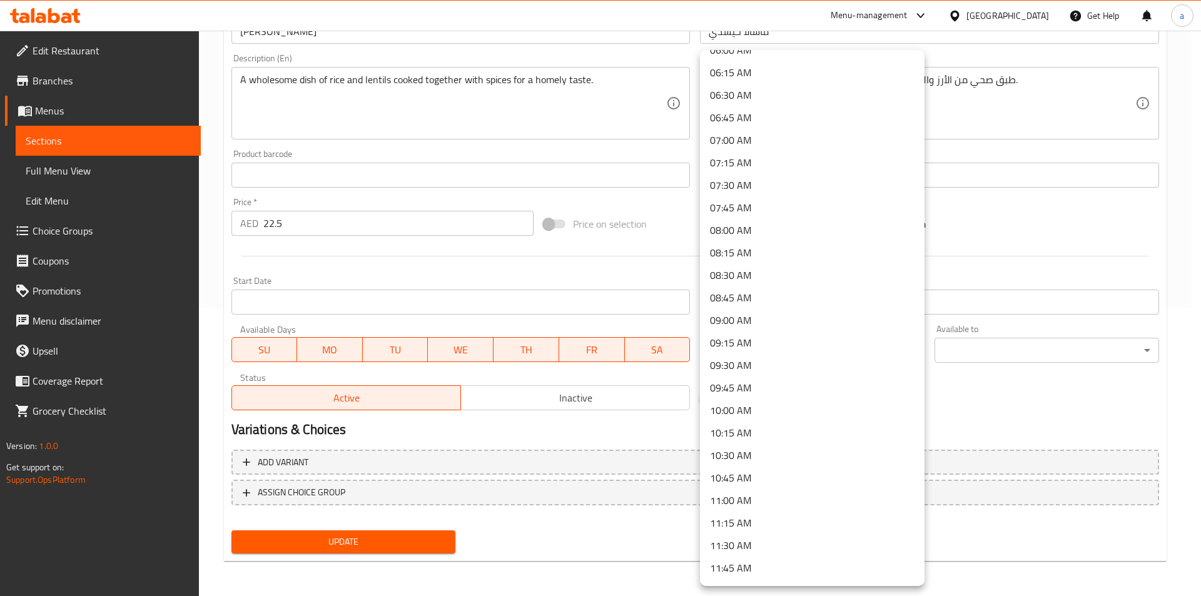
scroll to position [563, 0]
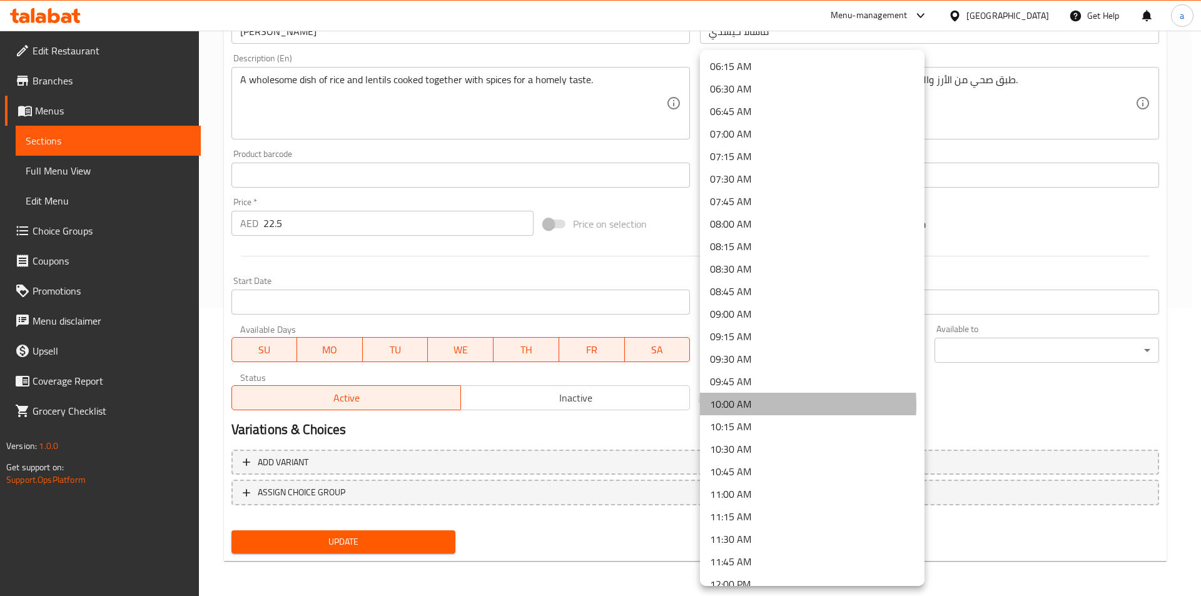
click at [750, 405] on li "10:00 AM" at bounding box center [812, 404] width 224 height 23
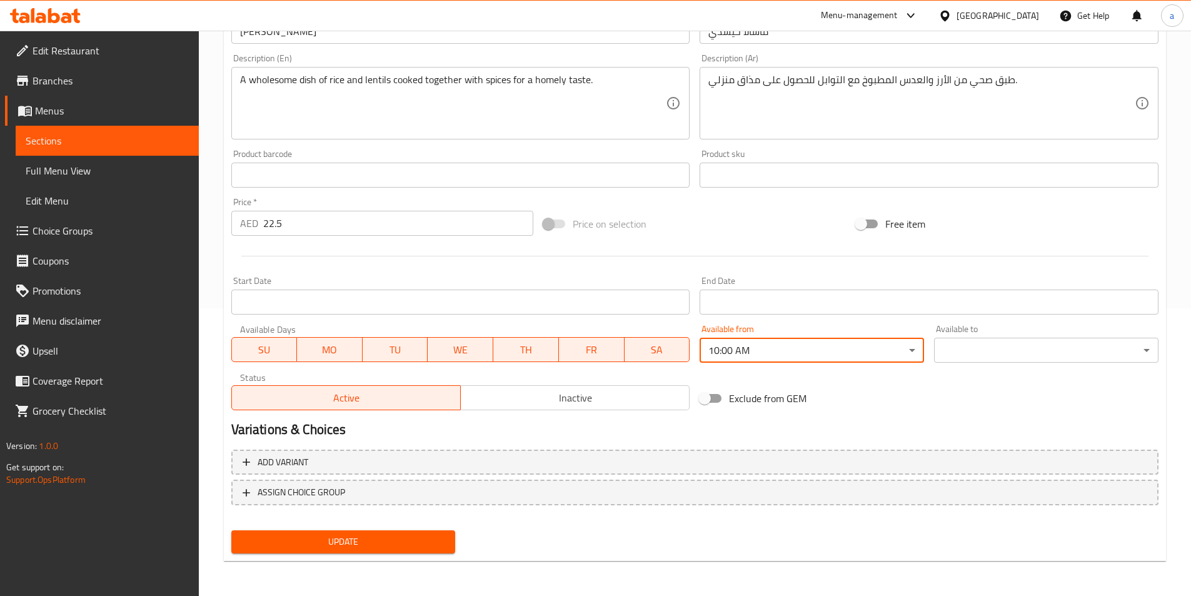
click at [987, 308] on body "​ Menu-management United Arab Emirates Get Help a Edit Restaurant Branches Menu…" at bounding box center [595, 25] width 1191 height 565
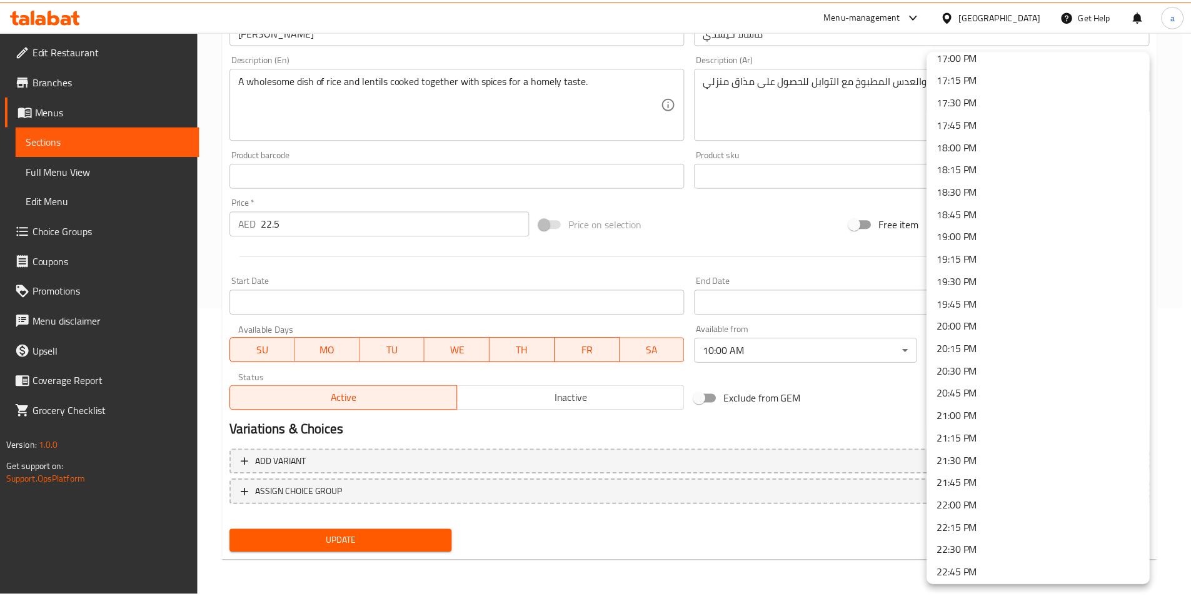
scroll to position [1658, 0]
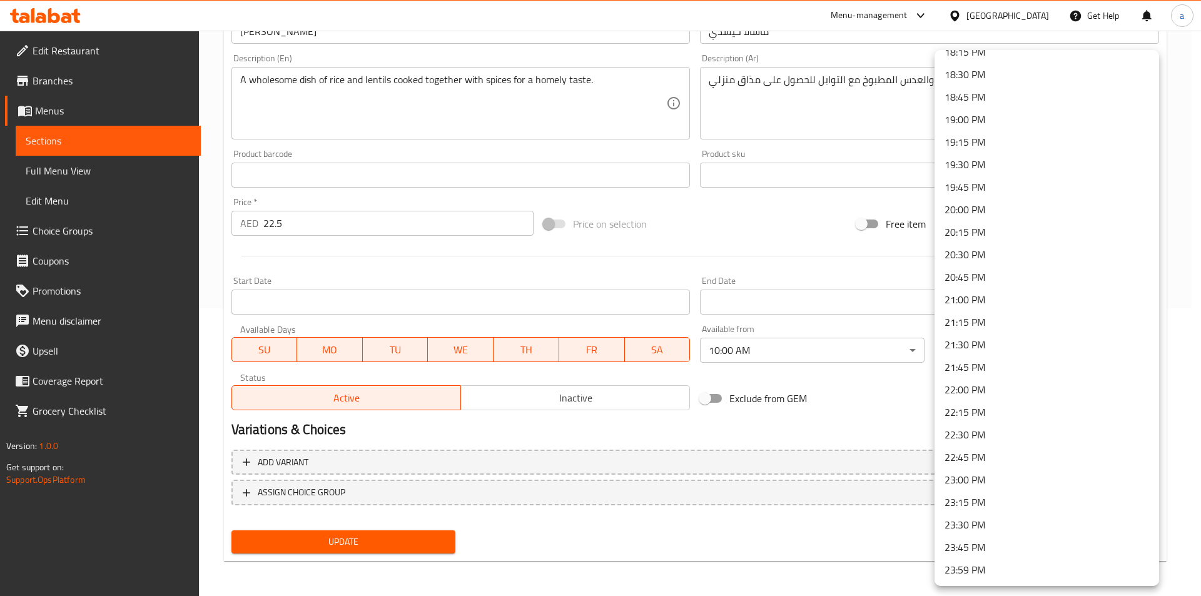
click at [1007, 526] on li "23:30 PM" at bounding box center [1046, 524] width 224 height 23
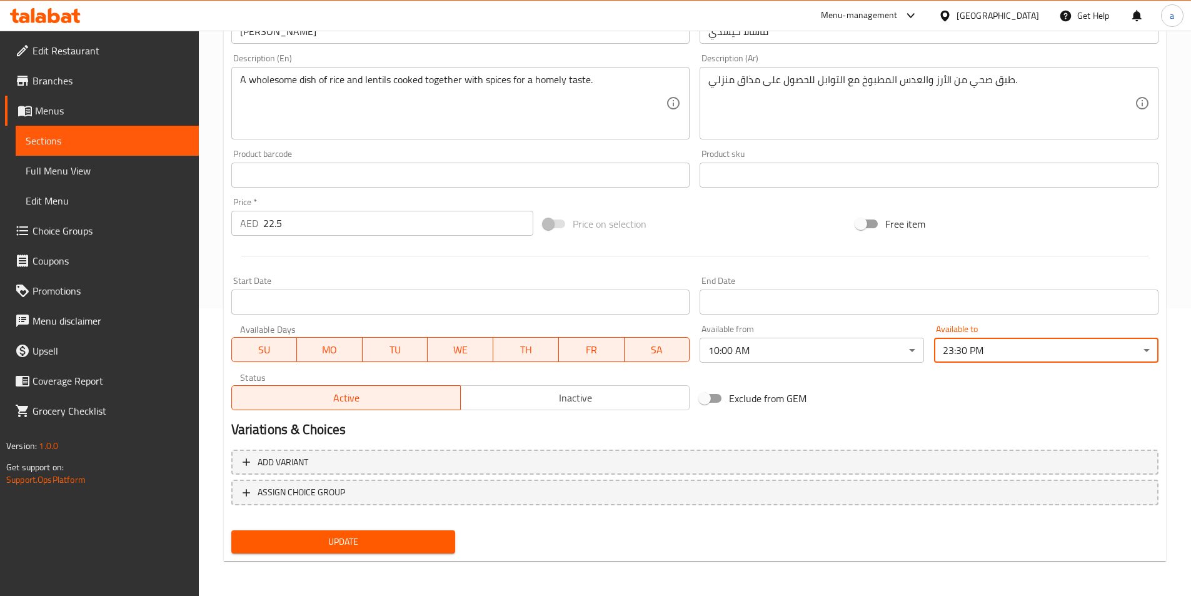
click at [444, 544] on span "Update" at bounding box center [343, 542] width 204 height 16
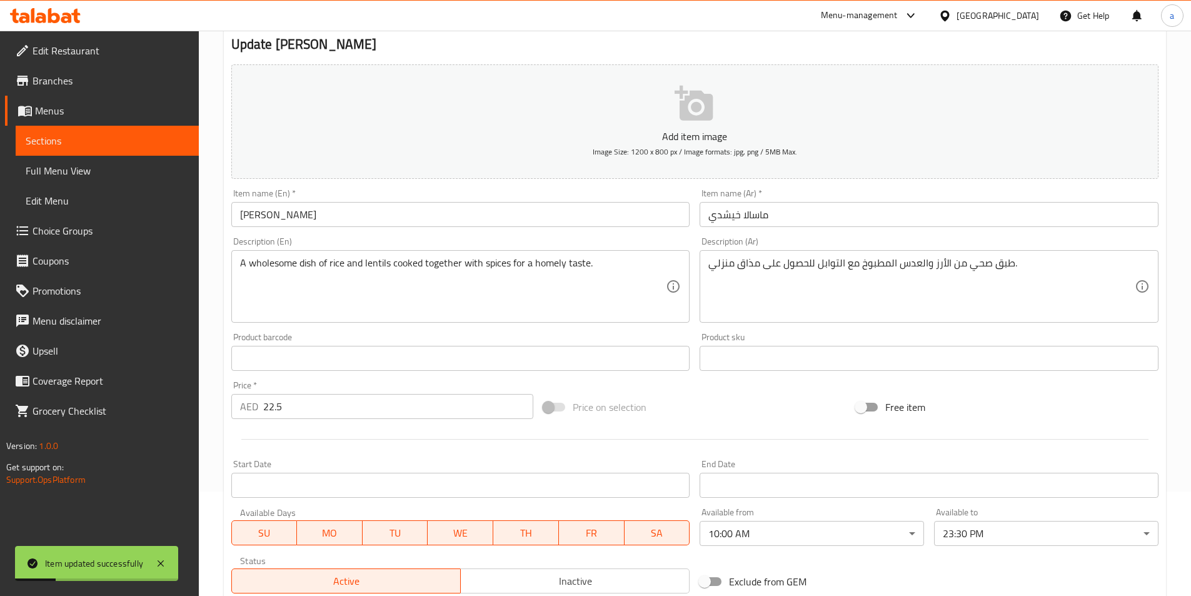
scroll to position [0, 0]
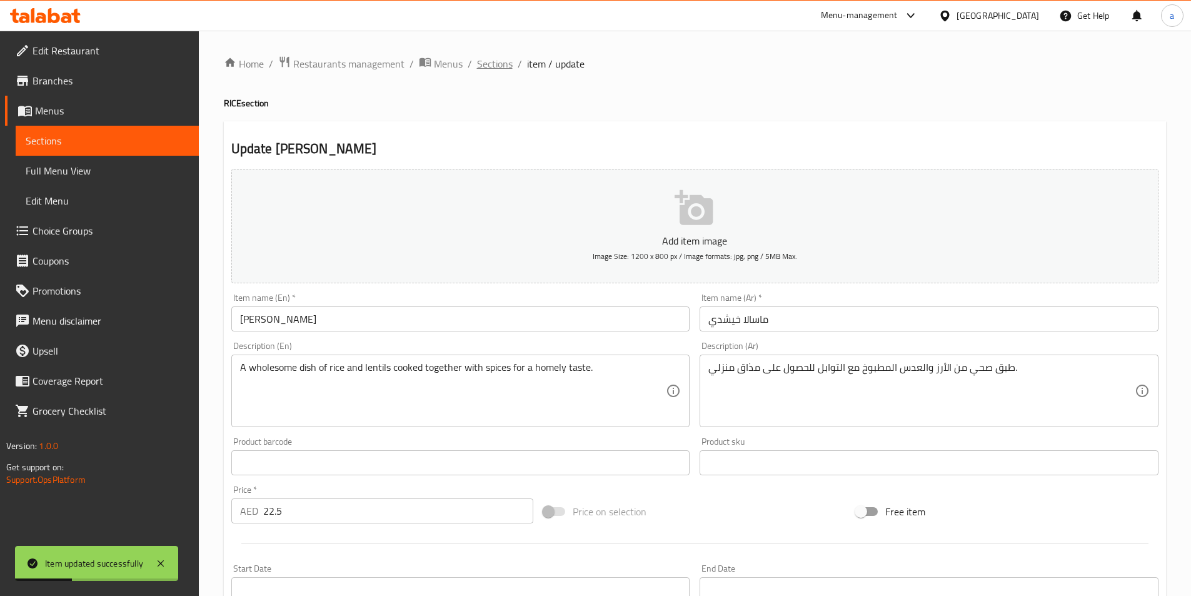
click at [477, 57] on span "Sections" at bounding box center [495, 63] width 36 height 15
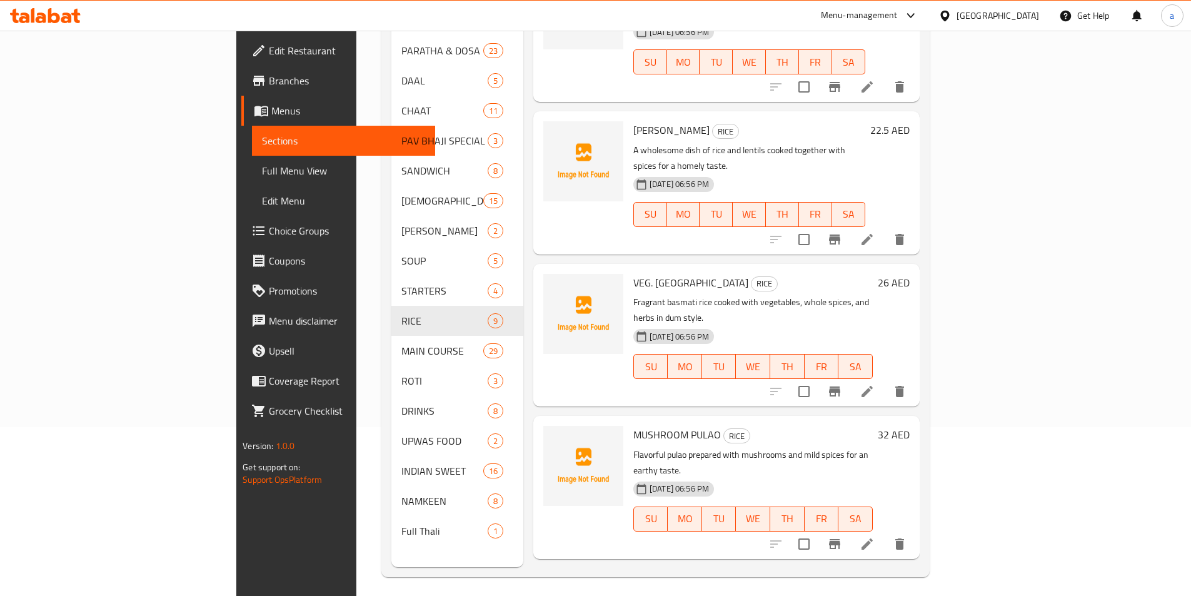
scroll to position [175, 0]
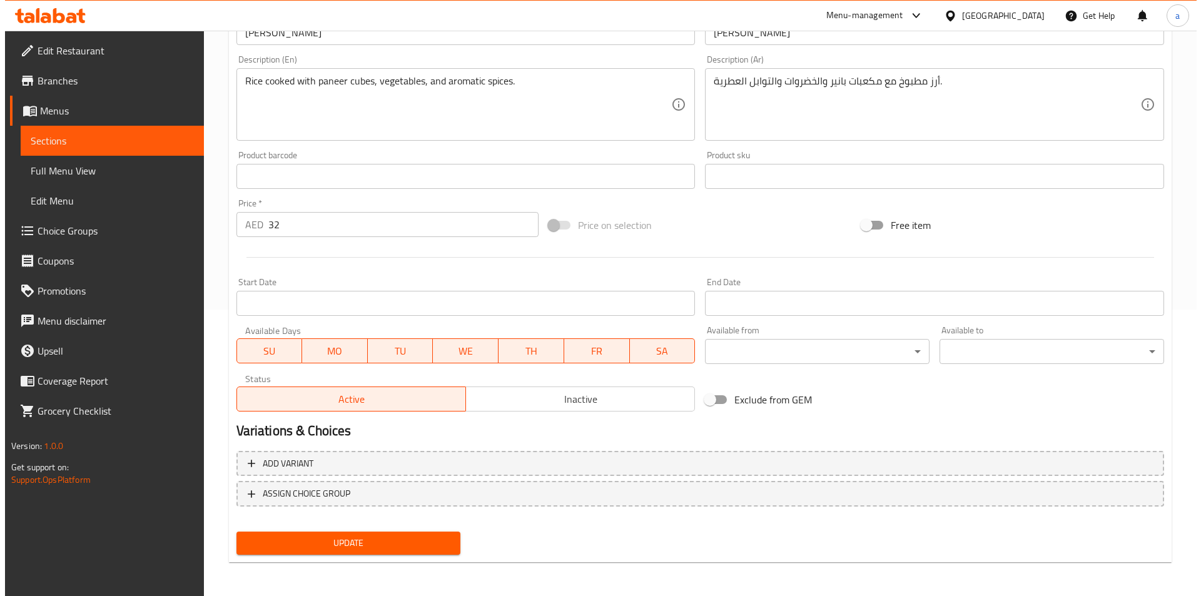
scroll to position [288, 0]
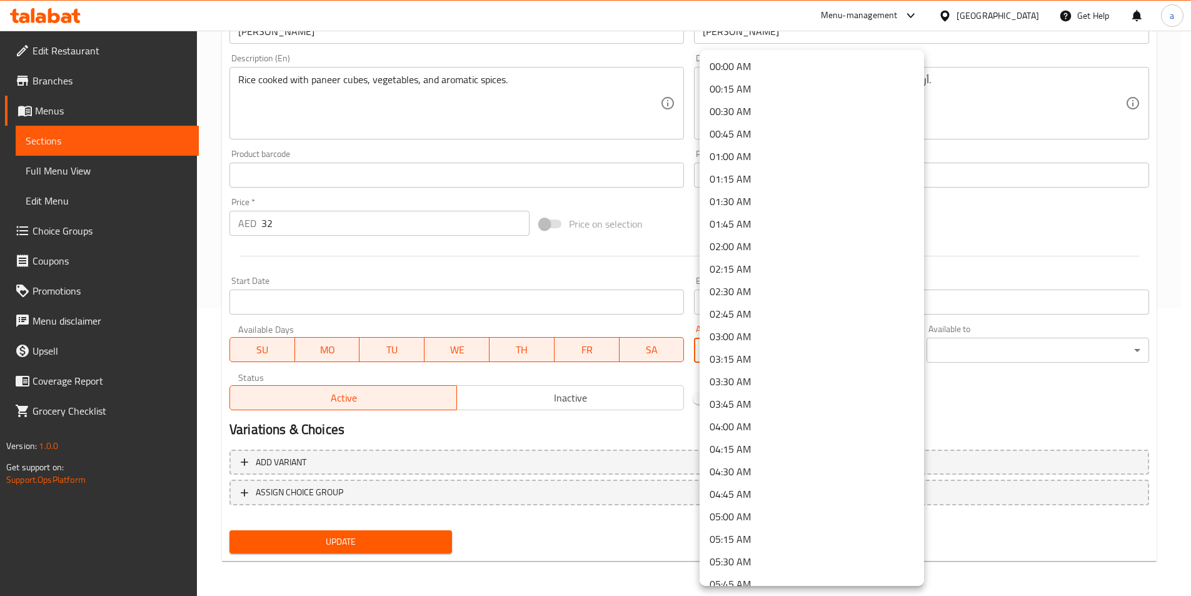
click at [802, 308] on body "​ Menu-management United Arab Emirates Get Help a Edit Restaurant Branches Menu…" at bounding box center [595, 25] width 1191 height 565
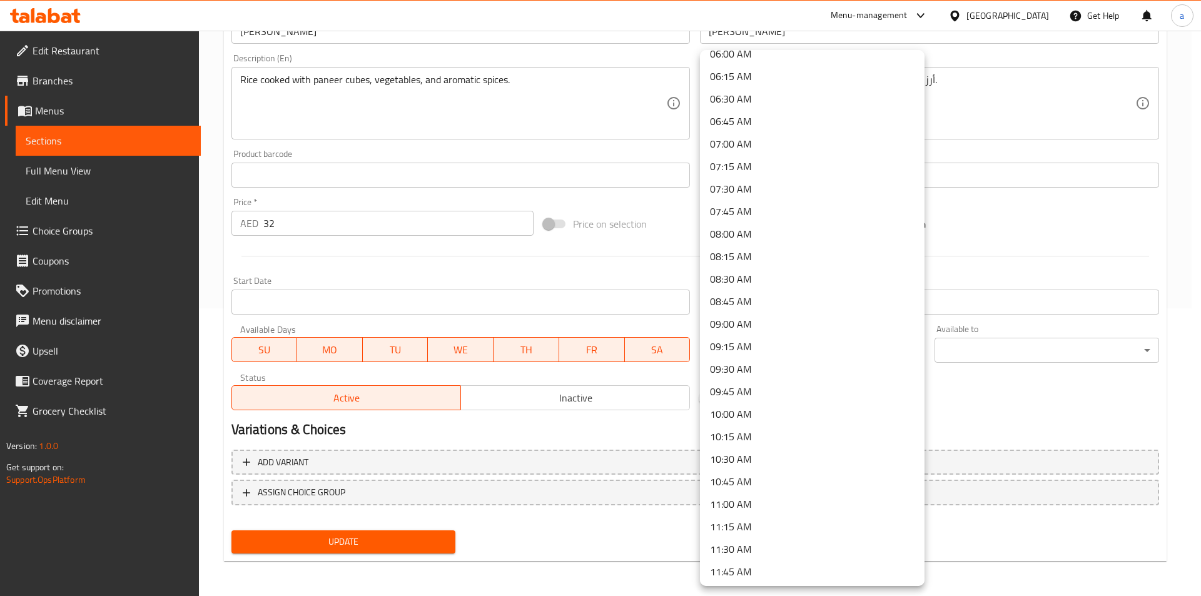
scroll to position [563, 0]
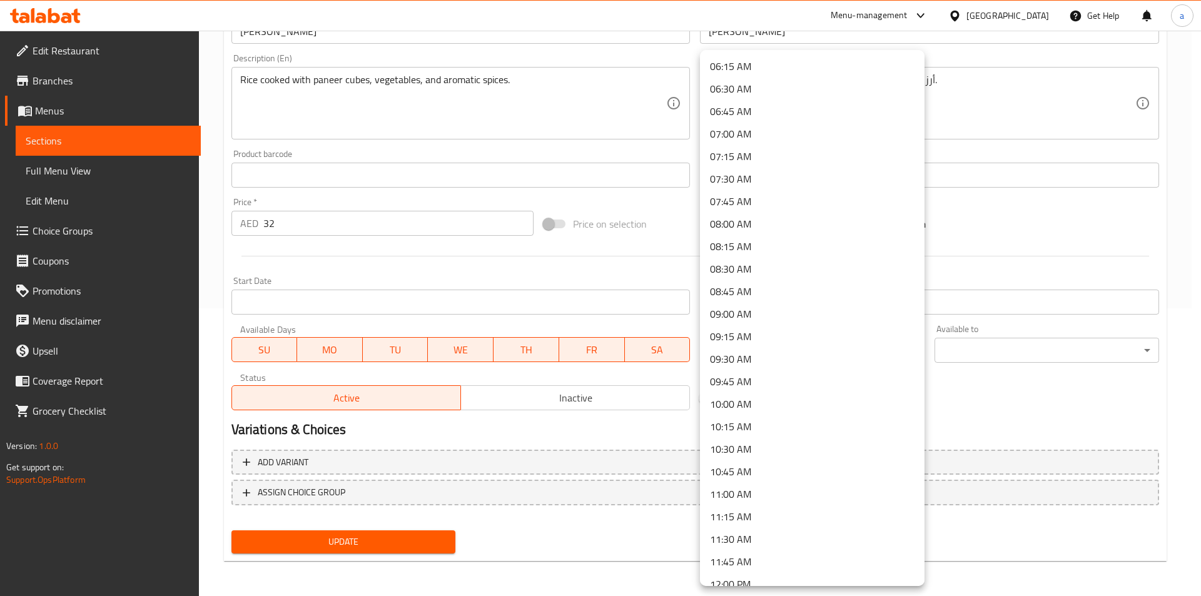
click at [782, 402] on li "10:00 AM" at bounding box center [812, 404] width 224 height 23
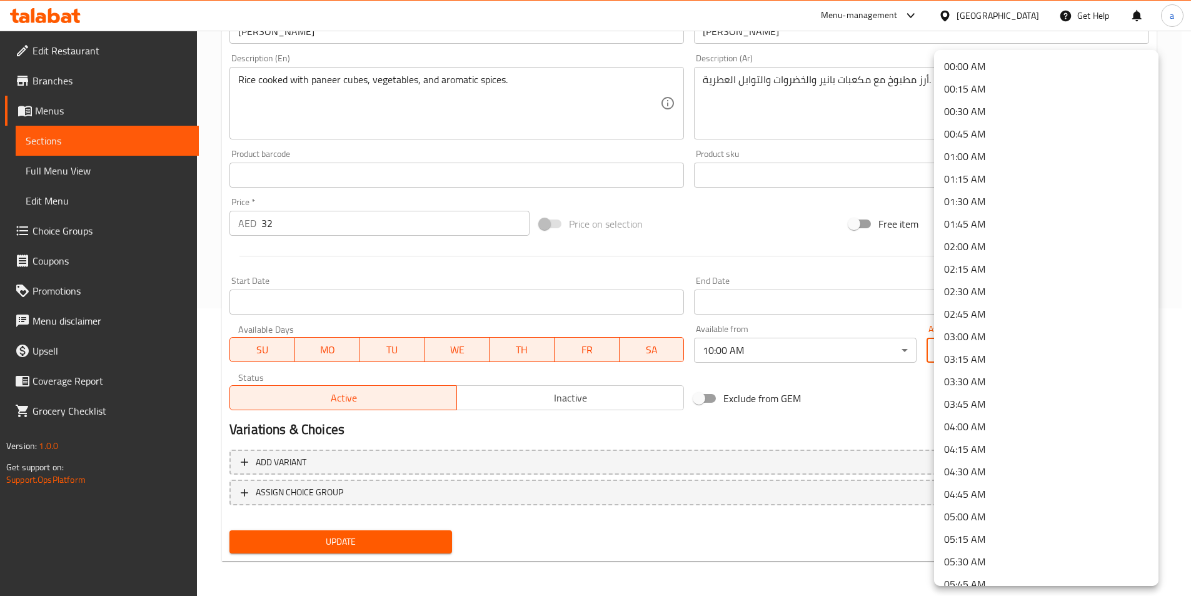
click at [1002, 308] on body "​ Menu-management United Arab Emirates Get Help a Edit Restaurant Branches Menu…" at bounding box center [595, 25] width 1191 height 565
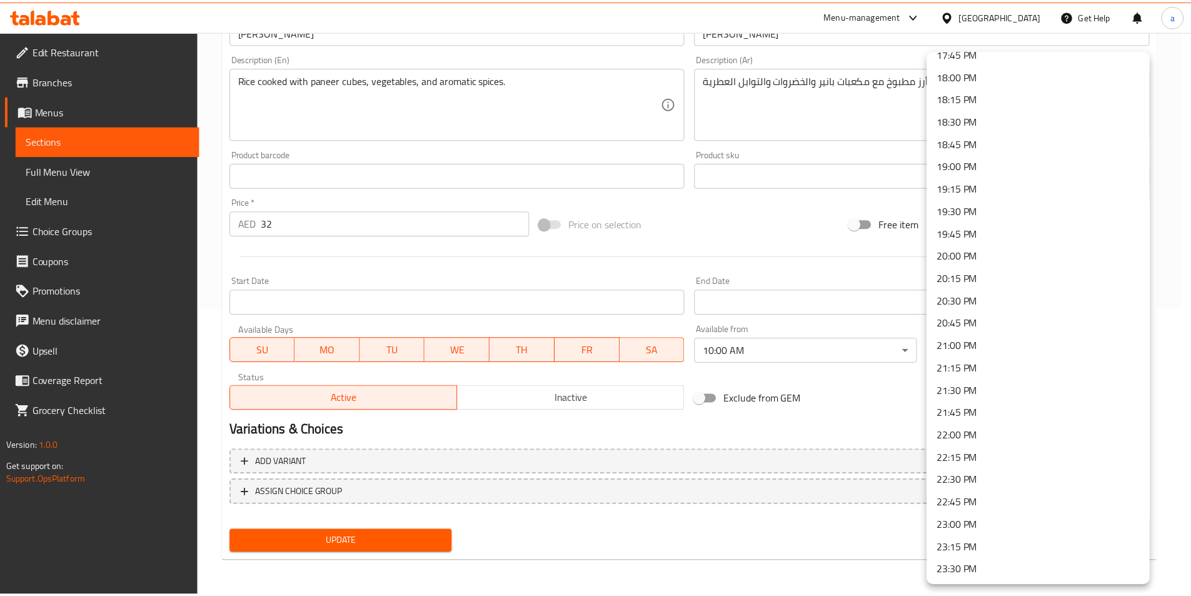
scroll to position [1658, 0]
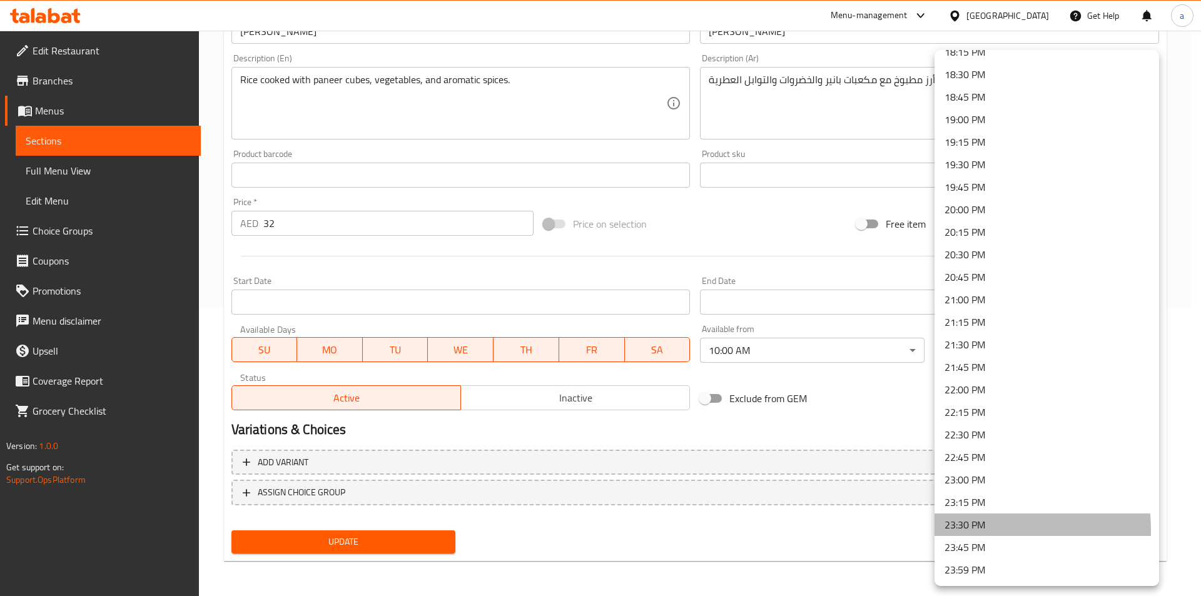
click at [987, 529] on li "23:30 PM" at bounding box center [1046, 524] width 224 height 23
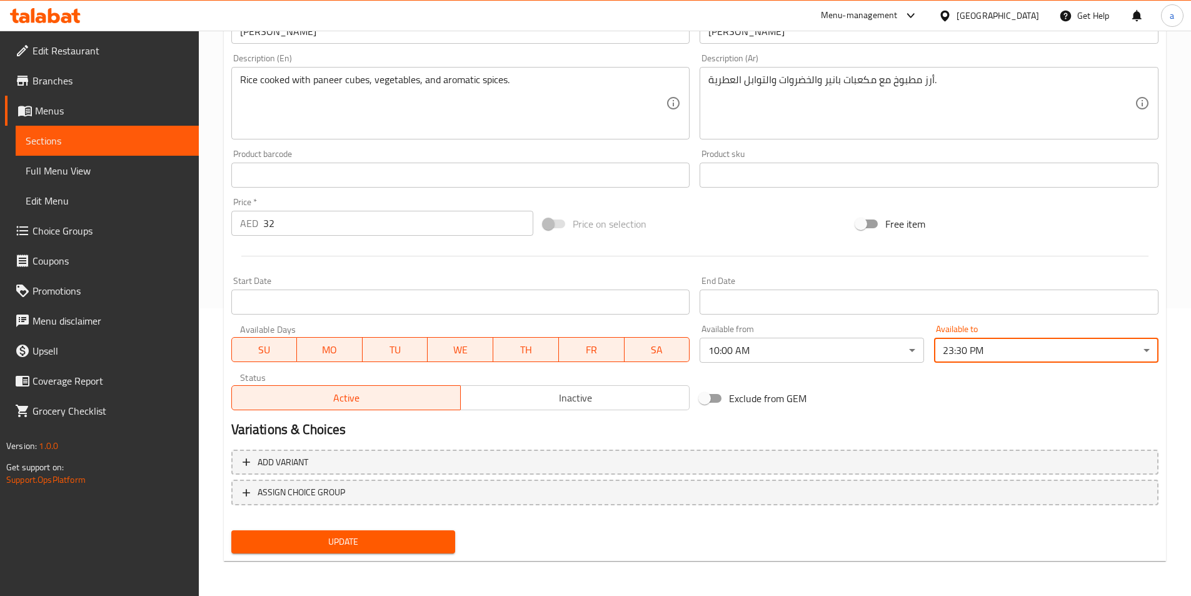
click at [906, 445] on div "Add variant ASSIGN CHOICE GROUP" at bounding box center [694, 485] width 937 height 81
click at [404, 554] on div "Update" at bounding box center [343, 541] width 234 height 33
click at [418, 540] on span "Update" at bounding box center [343, 542] width 204 height 16
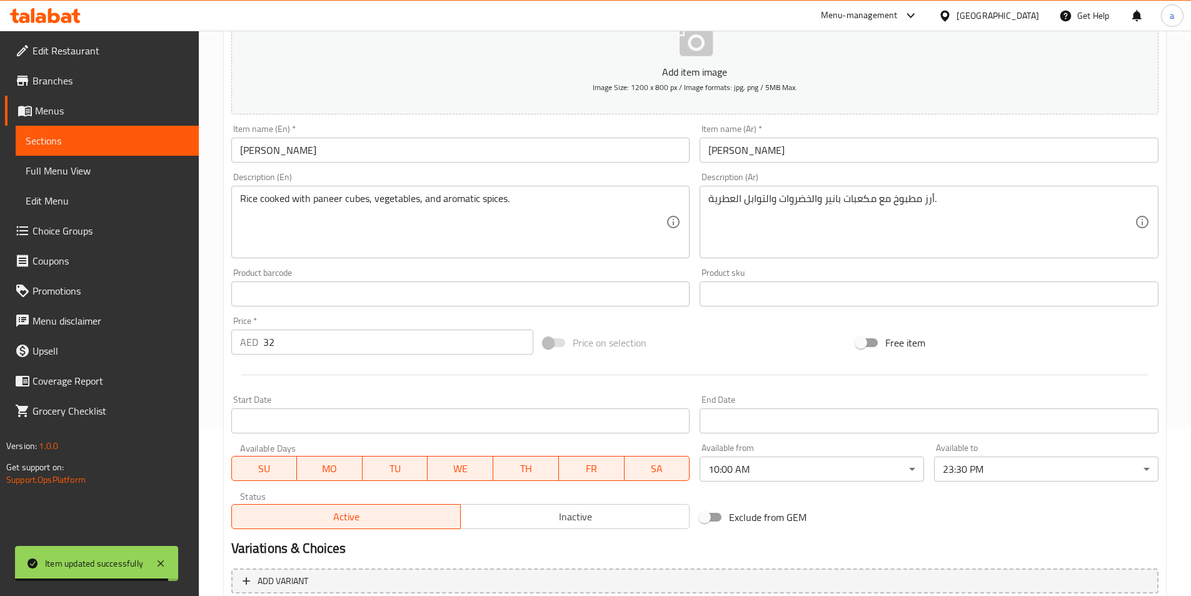
scroll to position [0, 0]
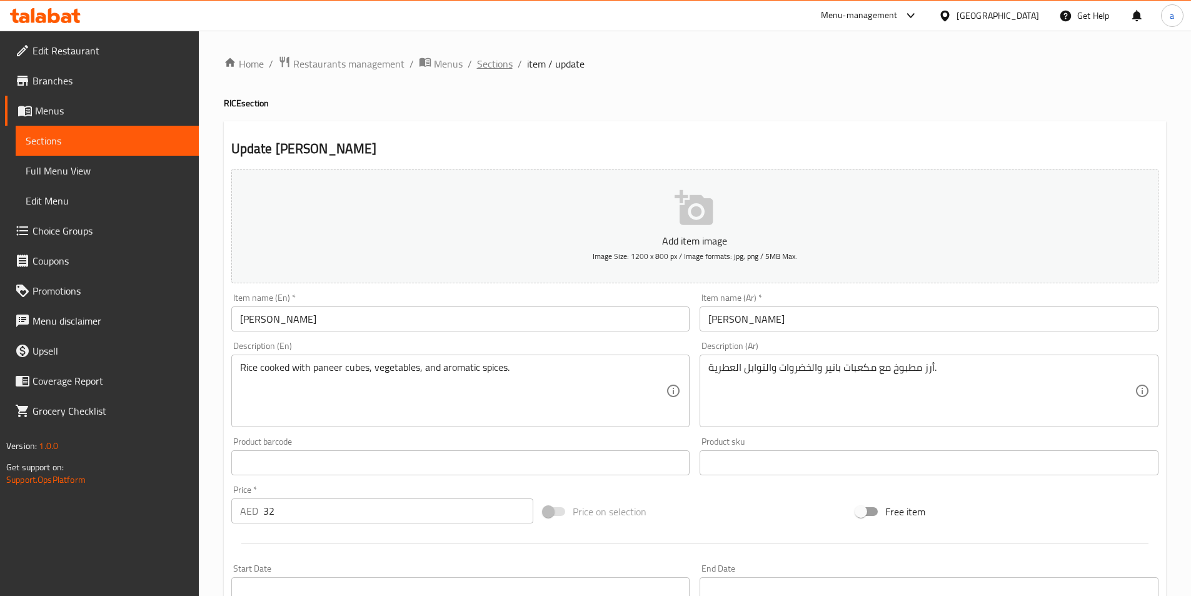
click at [508, 69] on span "Sections" at bounding box center [495, 63] width 36 height 15
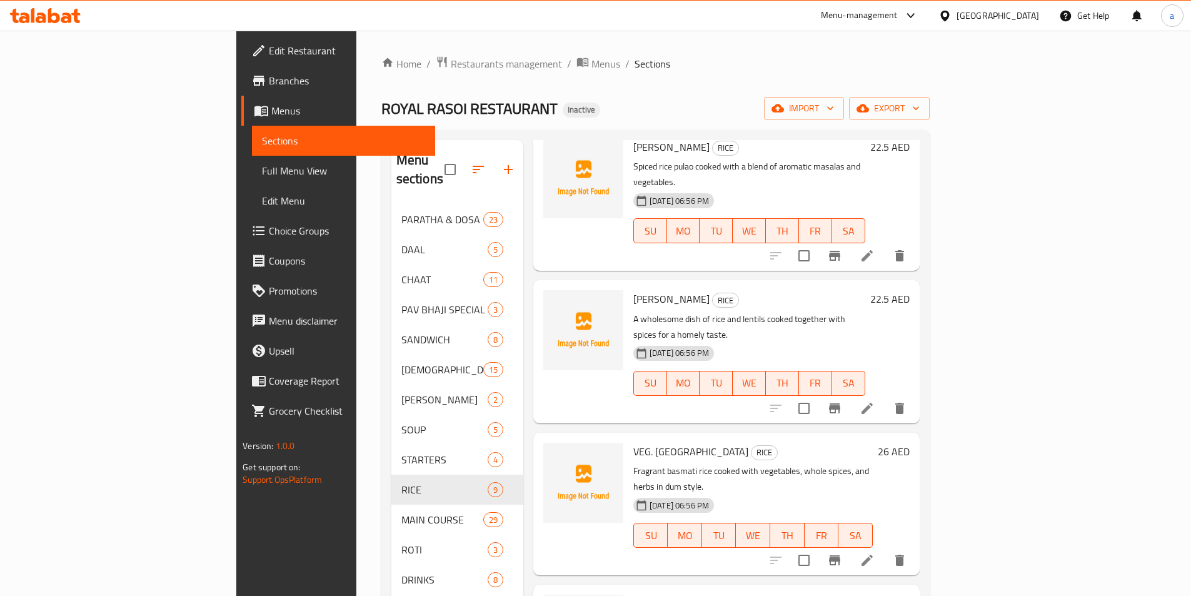
scroll to position [175, 0]
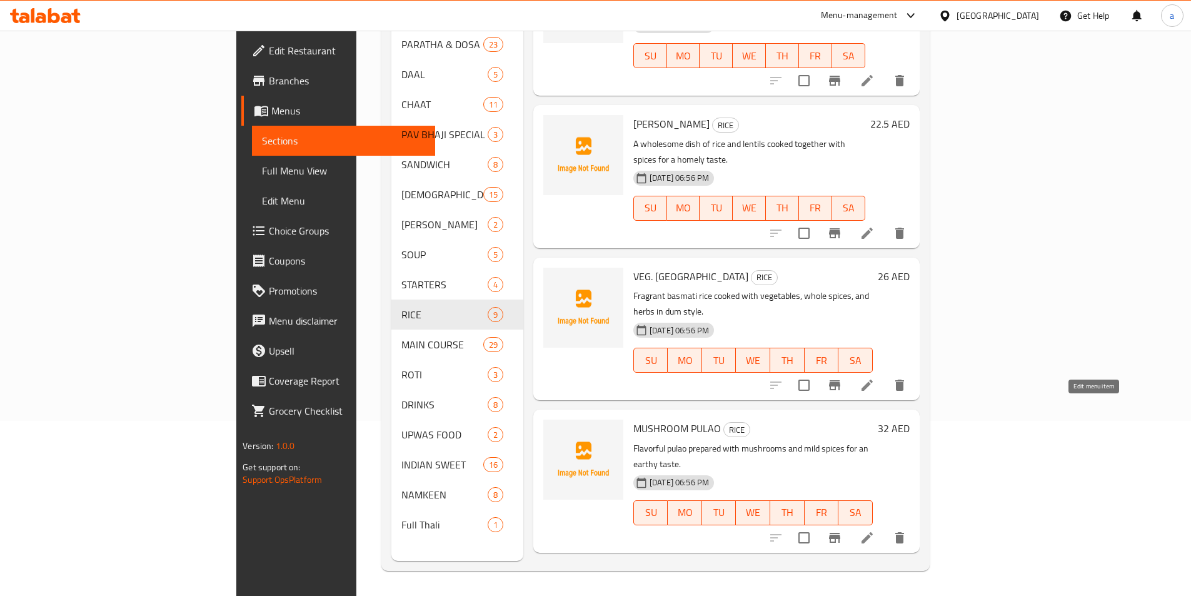
click at [873, 531] on icon at bounding box center [867, 536] width 11 height 11
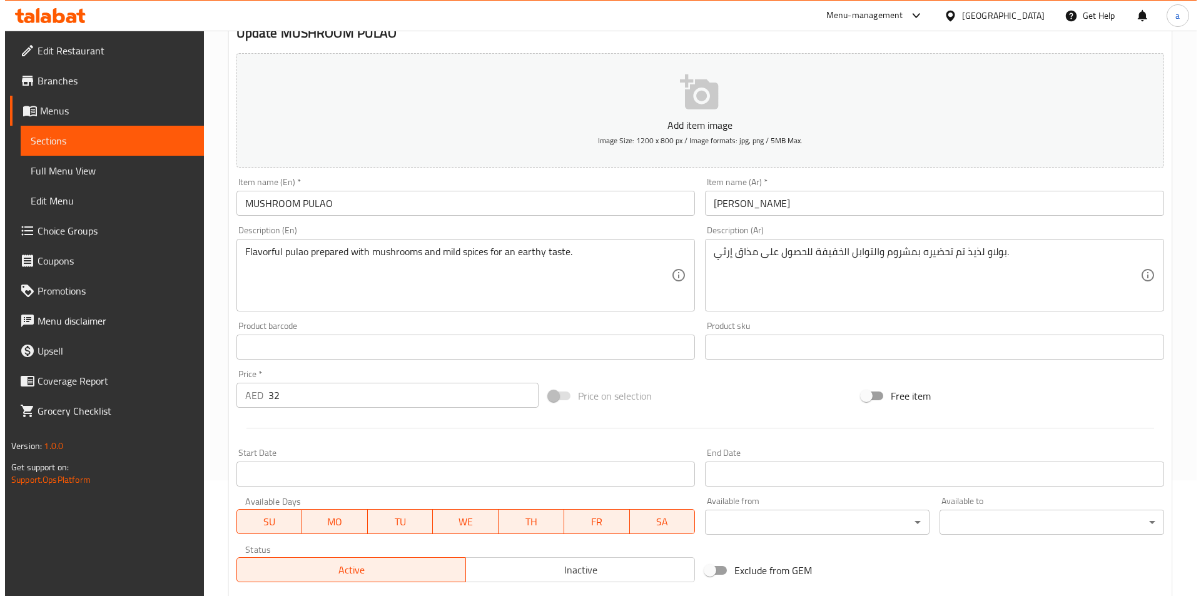
scroll to position [250, 0]
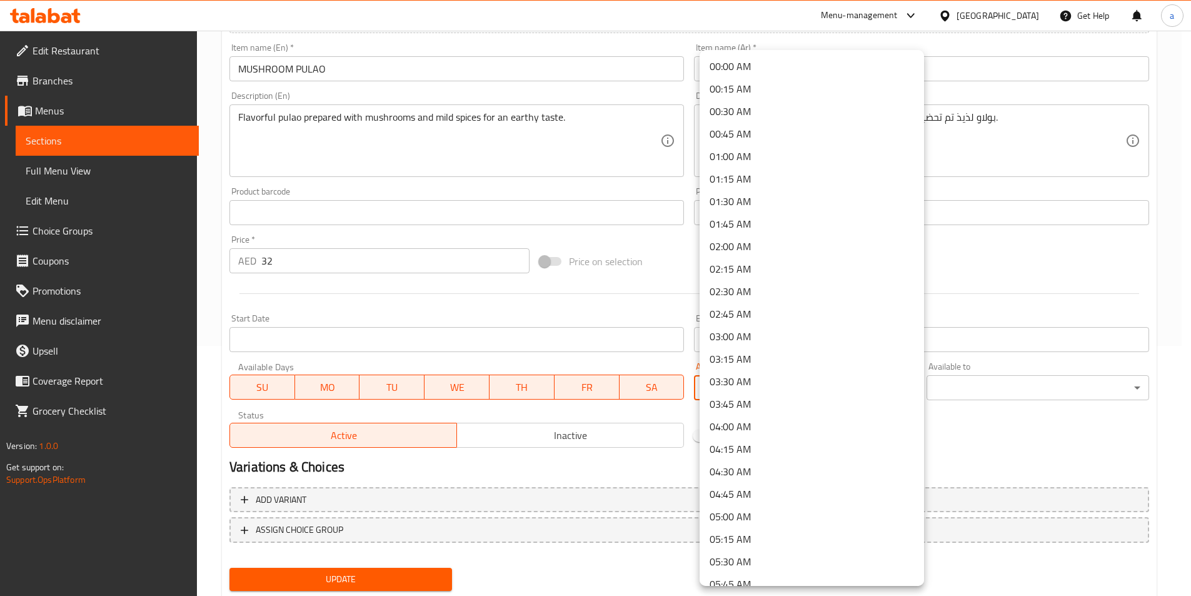
click at [782, 346] on body "​ Menu-management United Arab Emirates Get Help a Edit Restaurant Branches Menu…" at bounding box center [595, 63] width 1191 height 565
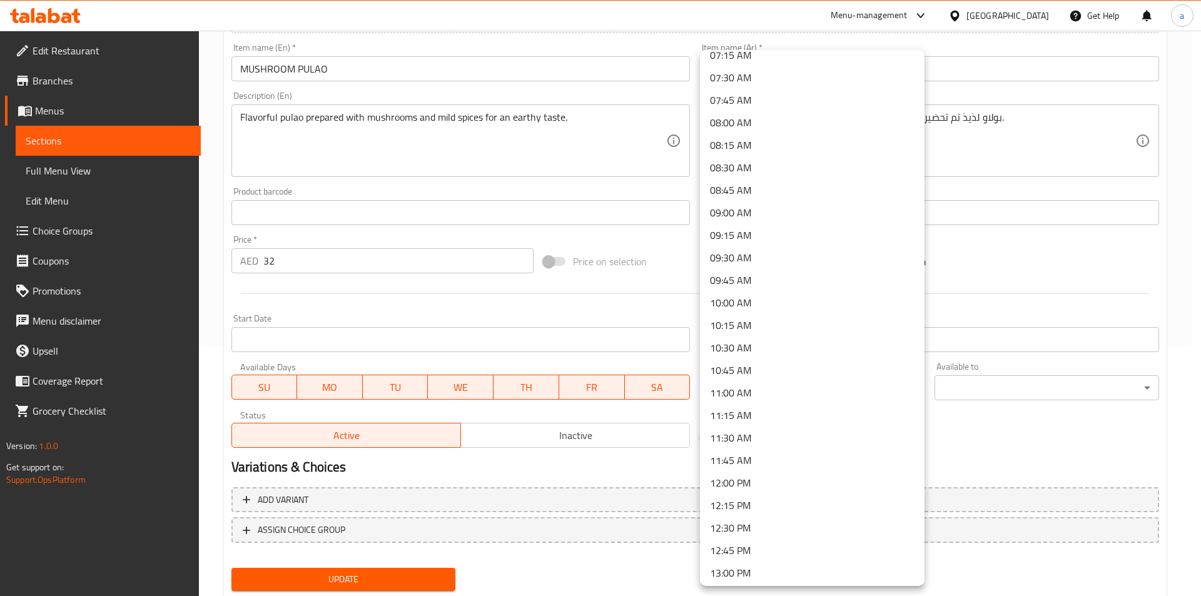
scroll to position [813, 0]
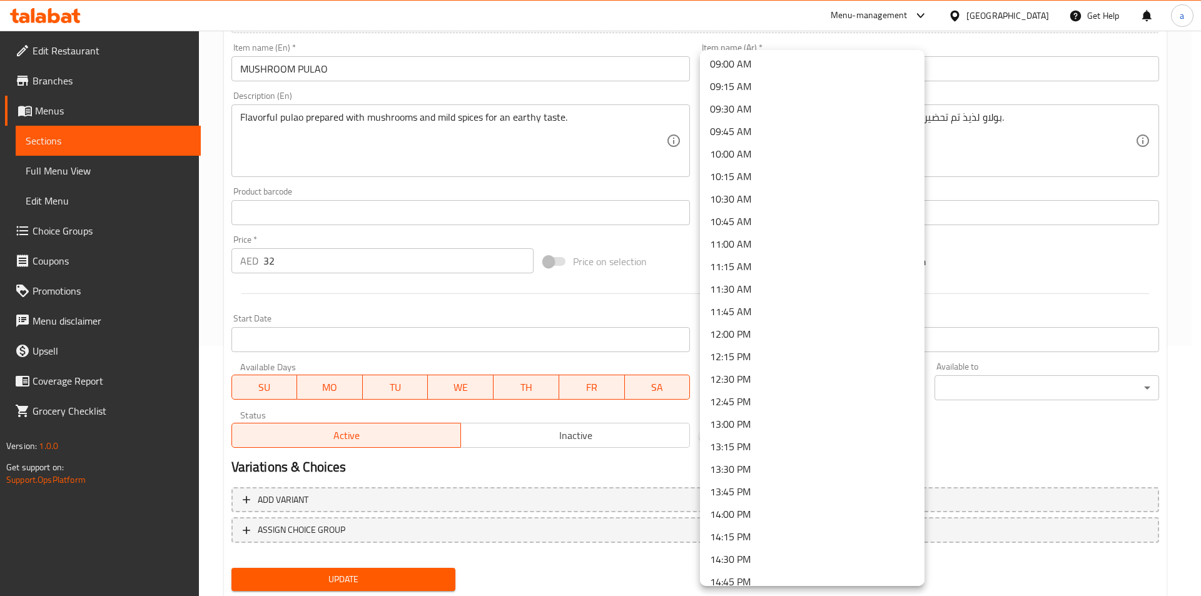
click at [775, 147] on li "10:00 AM" at bounding box center [812, 154] width 224 height 23
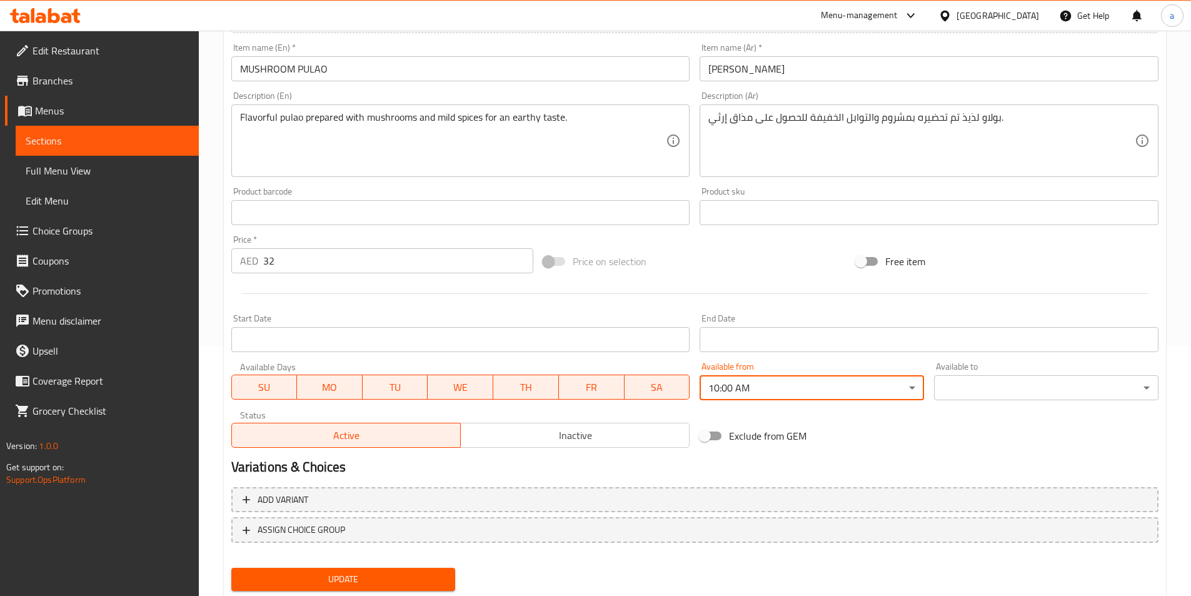
click at [977, 346] on body "​ Menu-management United Arab Emirates Get Help a Edit Restaurant Branches Menu…" at bounding box center [595, 63] width 1191 height 565
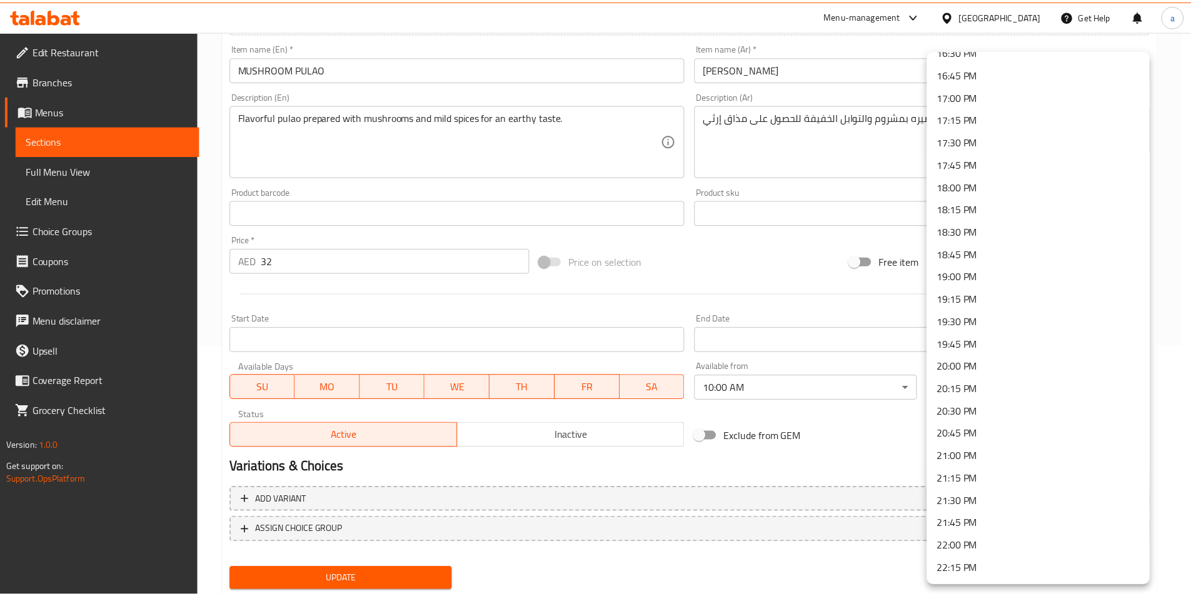
scroll to position [1658, 0]
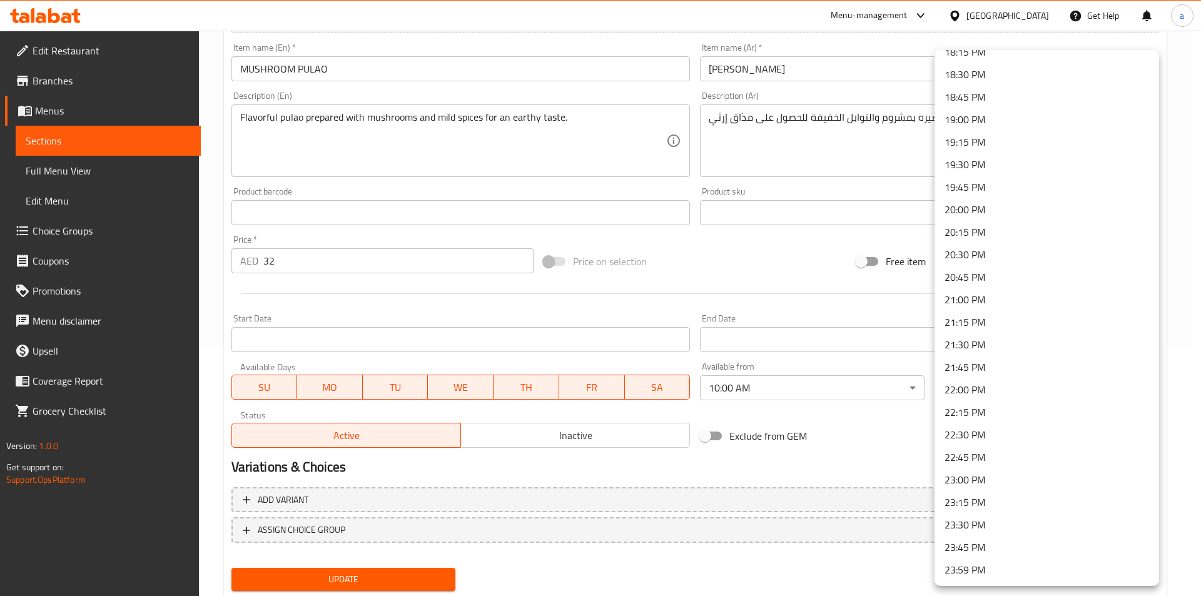
click at [974, 521] on li "23:30 PM" at bounding box center [1046, 524] width 224 height 23
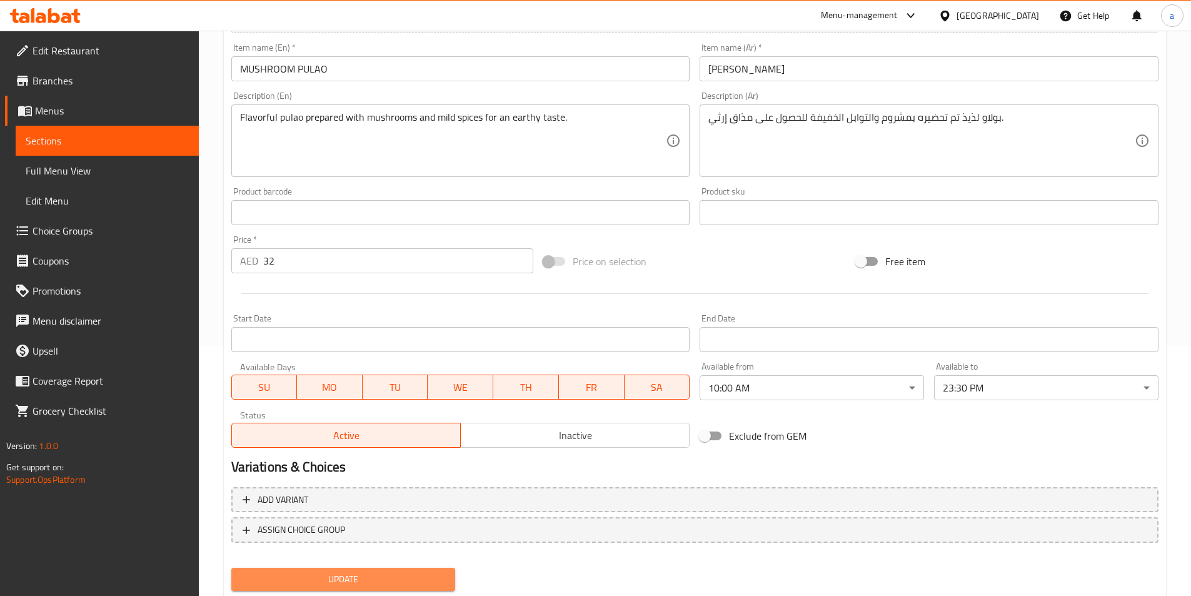
click at [360, 581] on span "Update" at bounding box center [343, 579] width 204 height 16
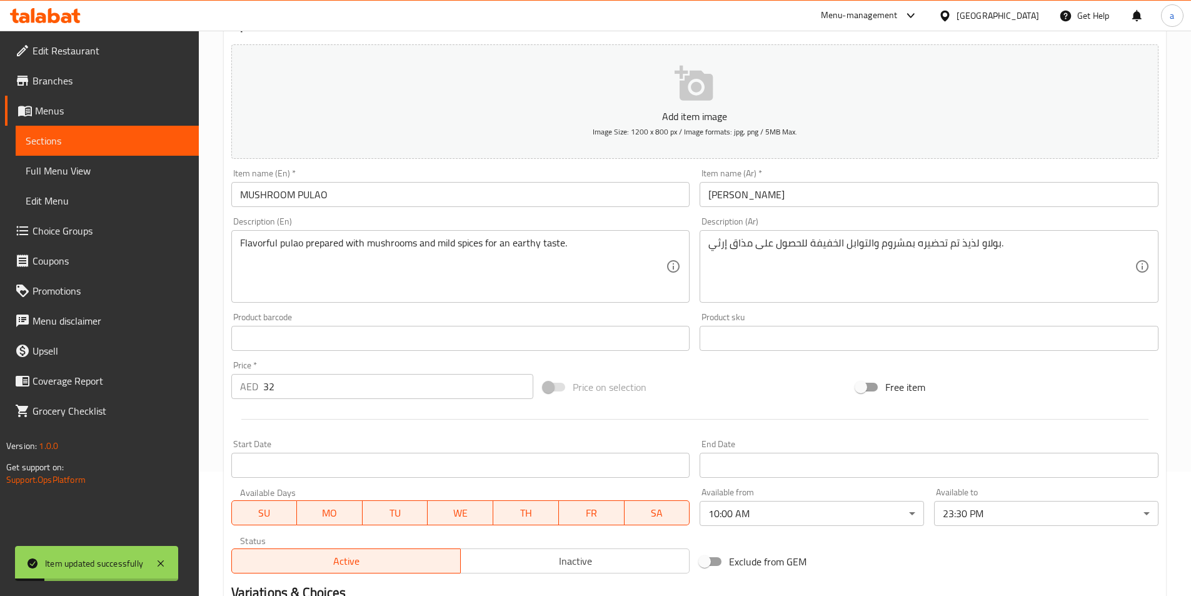
scroll to position [0, 0]
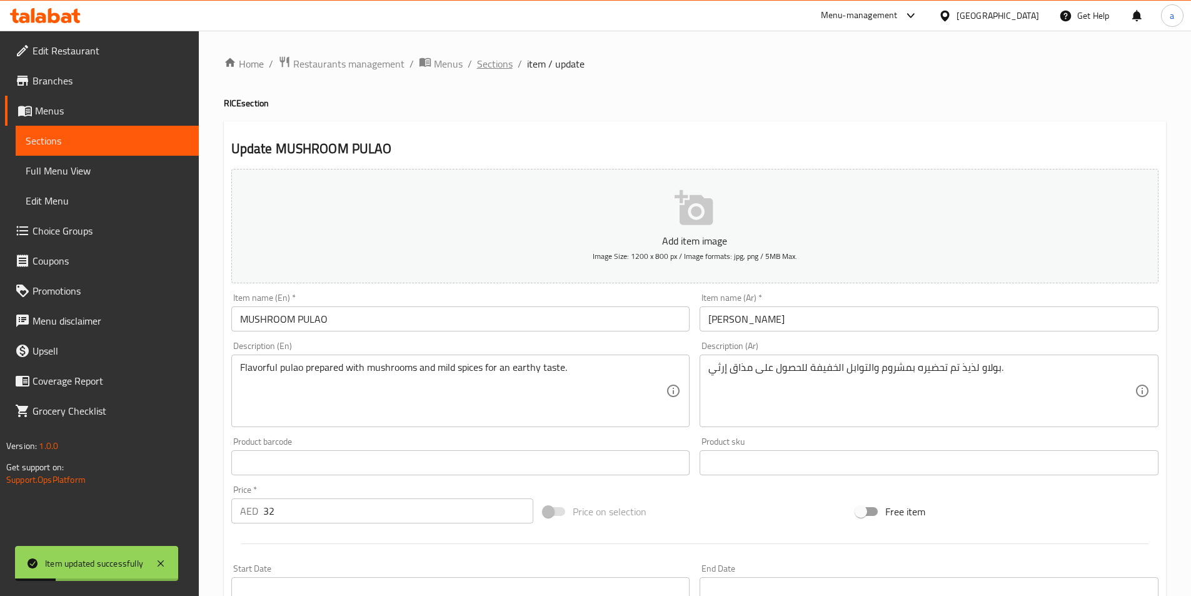
click at [477, 68] on span "Sections" at bounding box center [495, 63] width 36 height 15
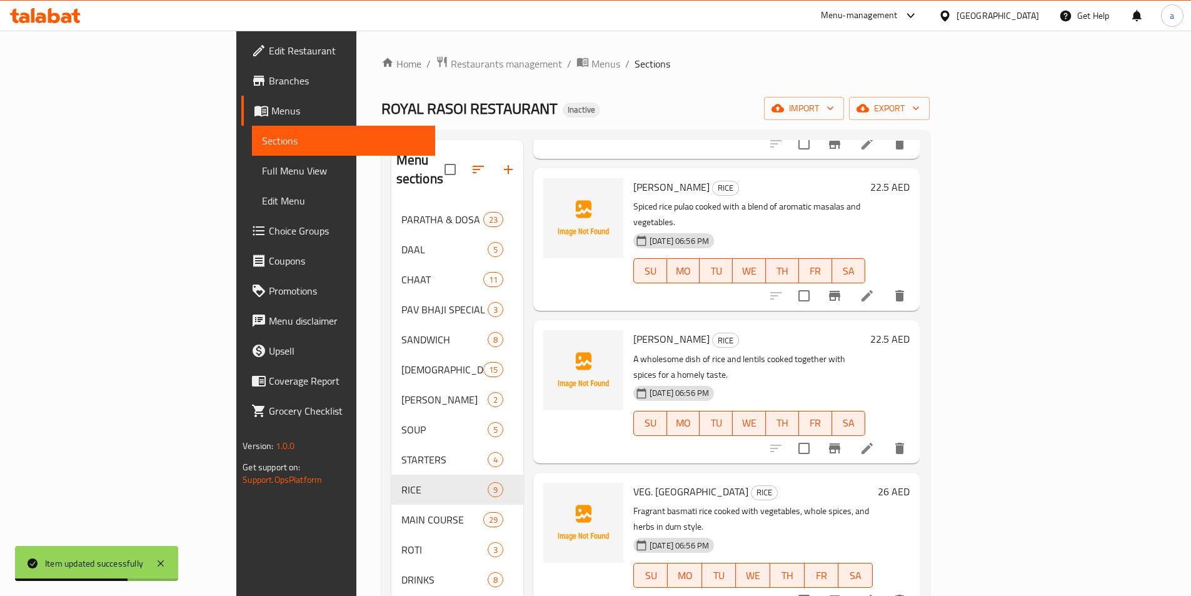
scroll to position [602, 0]
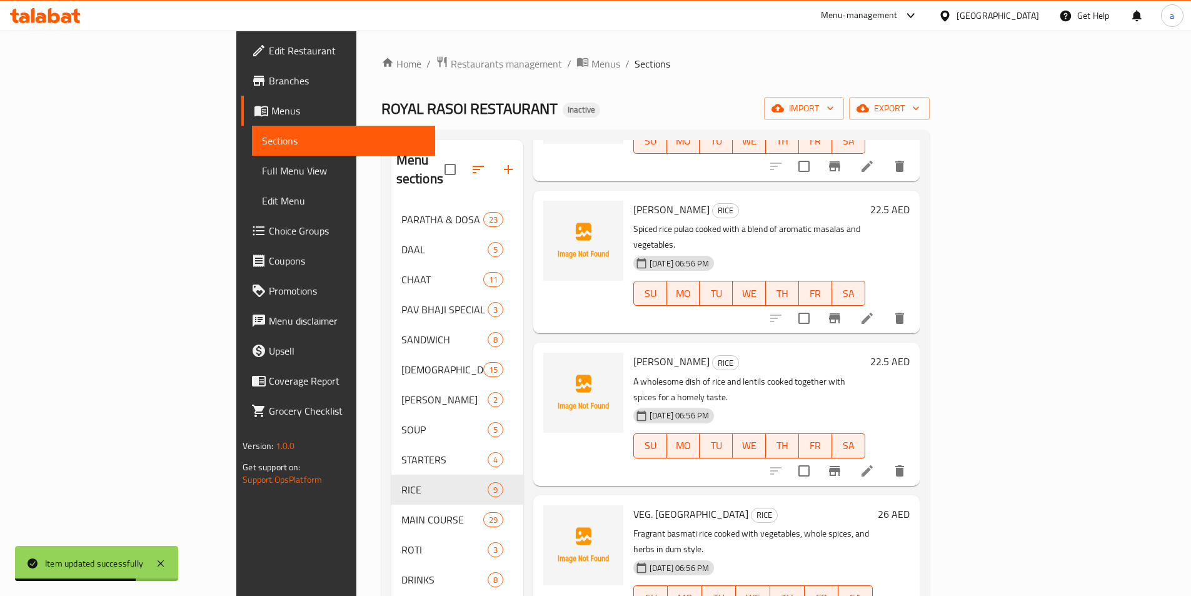
click at [875, 463] on icon at bounding box center [867, 470] width 15 height 15
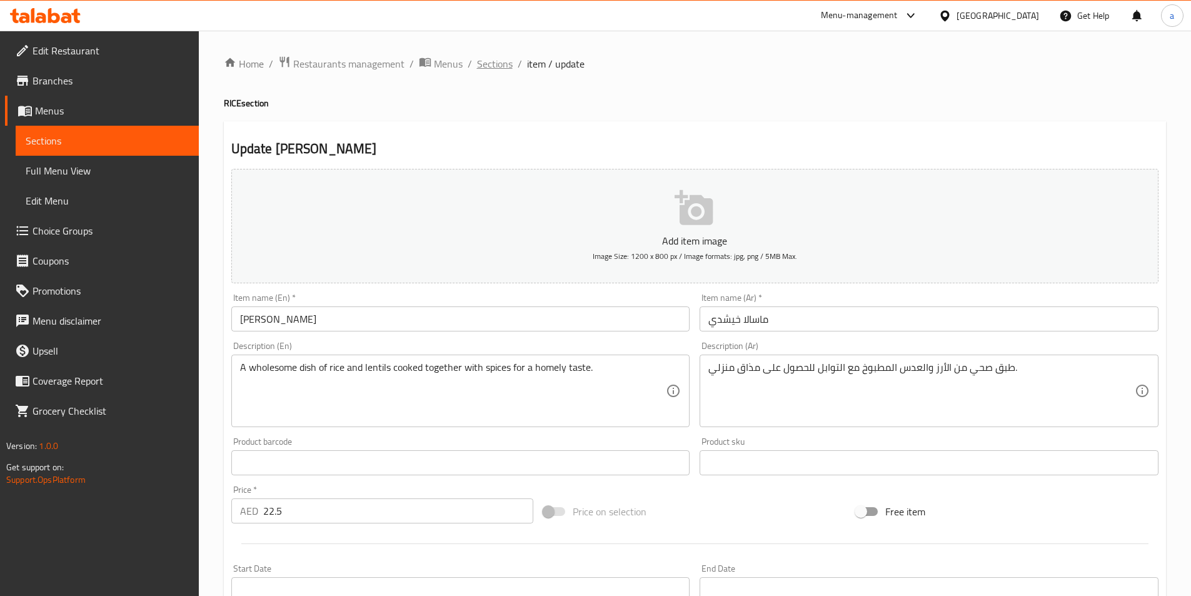
click at [505, 70] on span "Sections" at bounding box center [495, 63] width 36 height 15
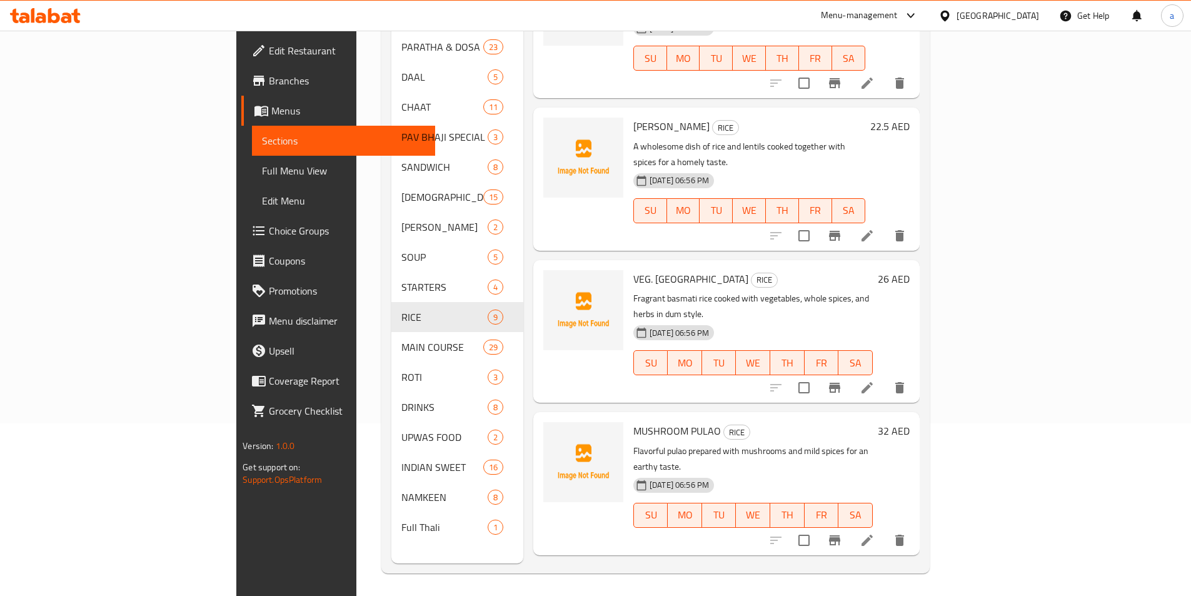
scroll to position [175, 0]
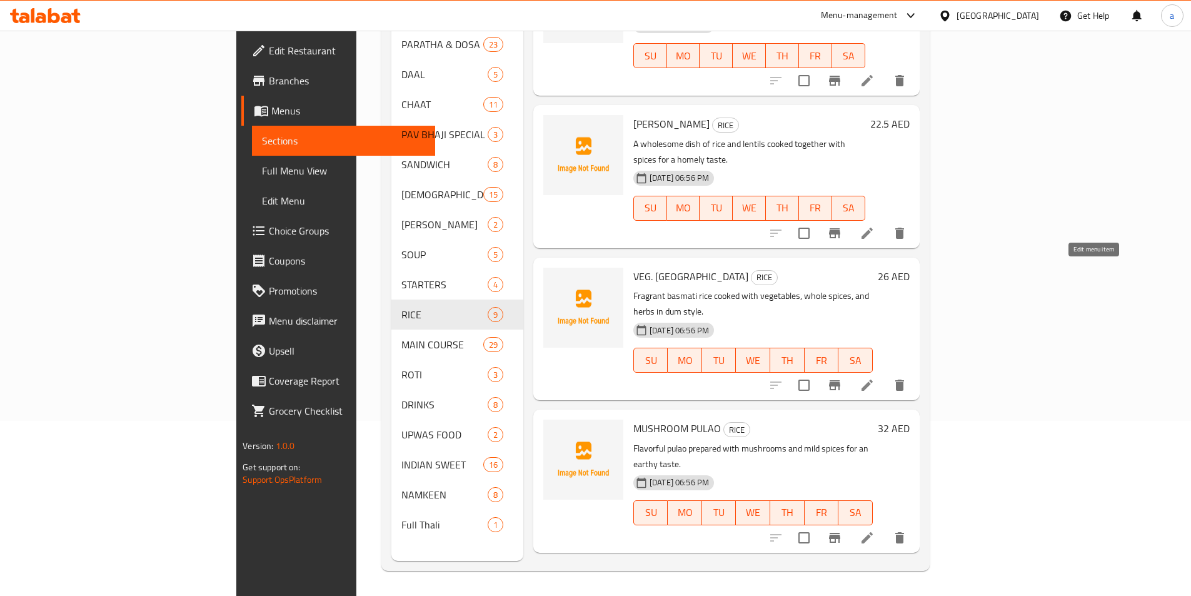
click at [875, 378] on icon at bounding box center [867, 385] width 15 height 15
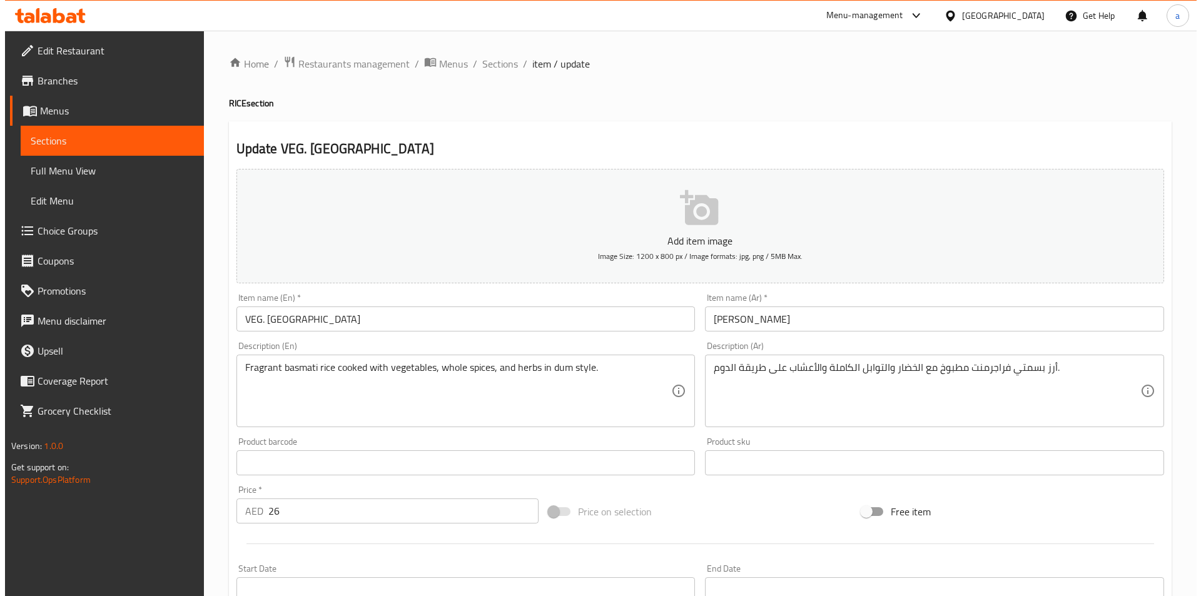
scroll to position [250, 0]
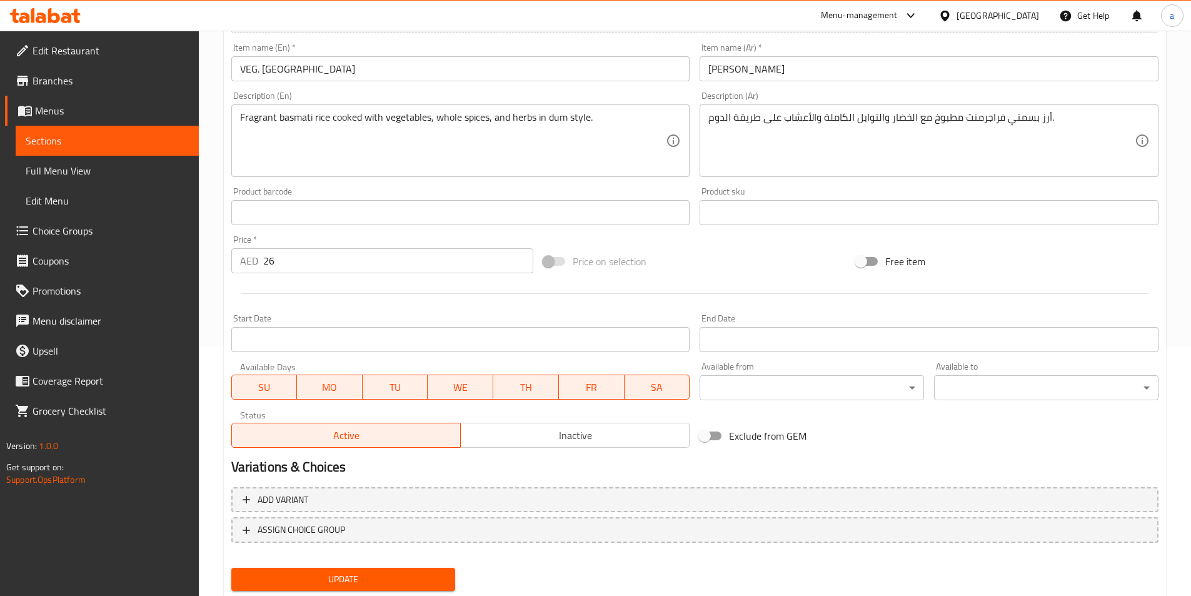
click at [870, 346] on body "​ Menu-management United Arab Emirates Get Help a Edit Restaurant Branches Menu…" at bounding box center [595, 63] width 1191 height 565
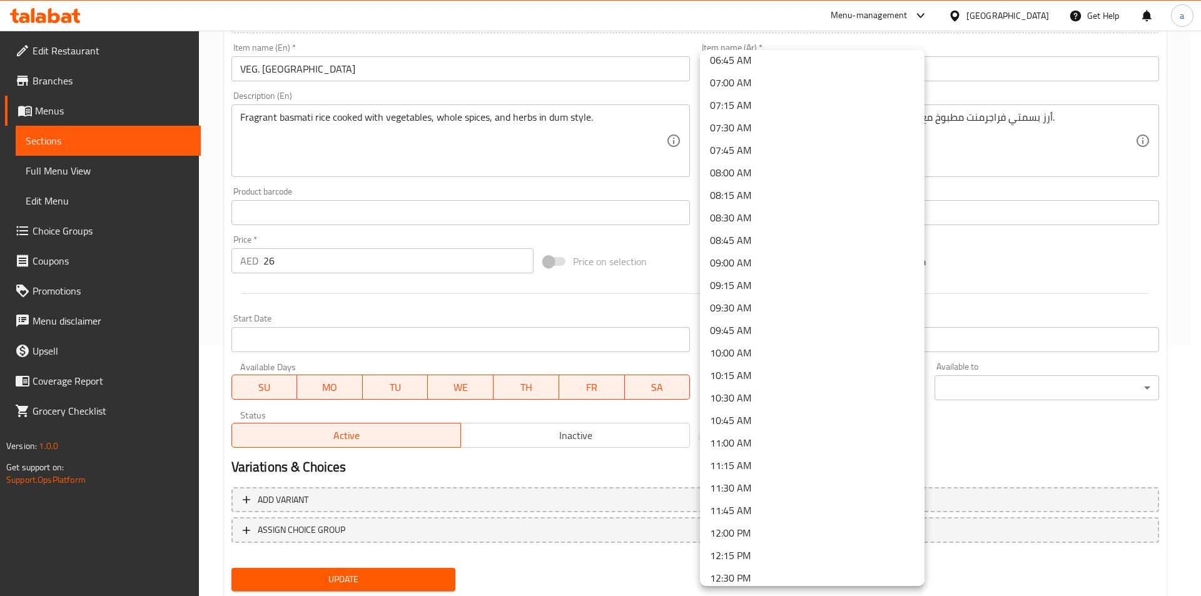
scroll to position [625, 0]
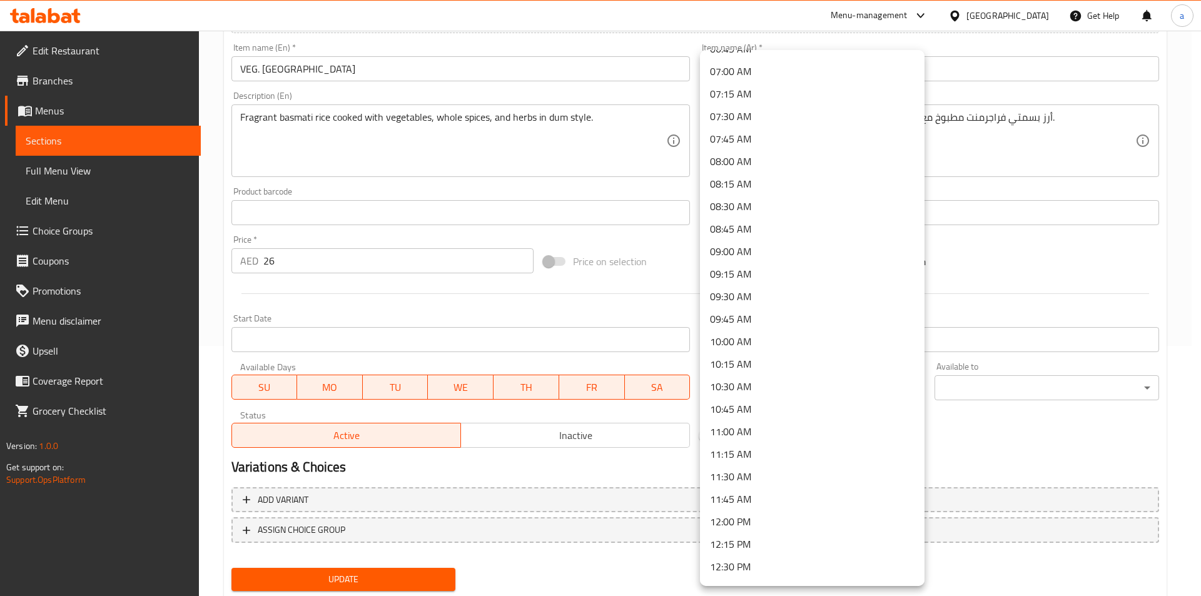
click at [742, 336] on li "10:00 AM" at bounding box center [812, 341] width 224 height 23
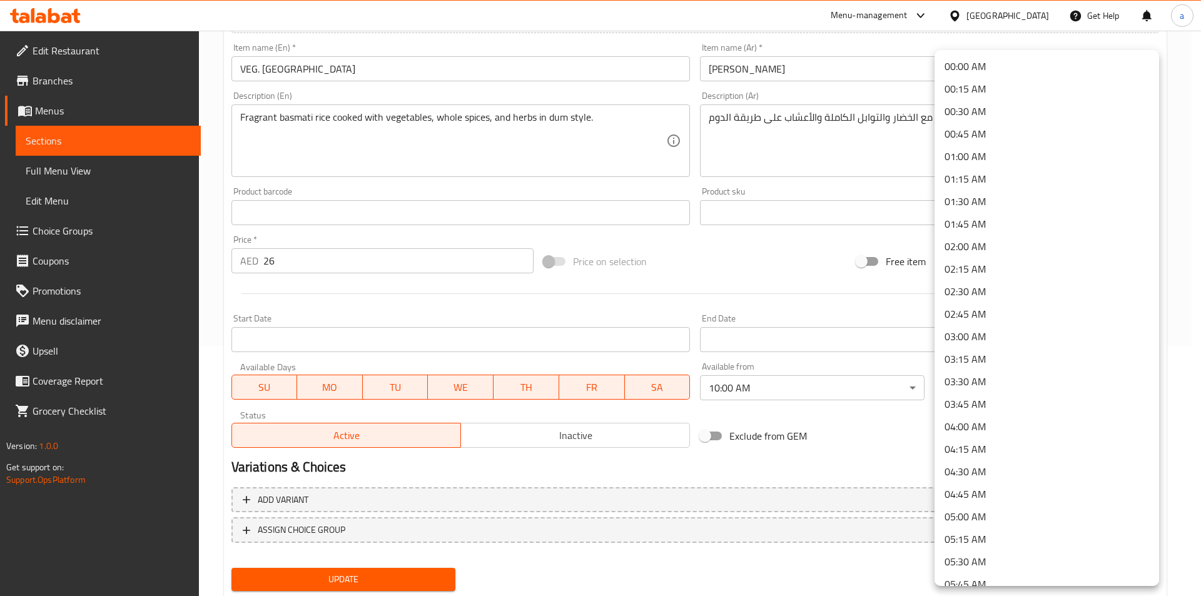
click at [960, 346] on body "​ Menu-management United Arab Emirates Get Help a Edit Restaurant Branches Menu…" at bounding box center [600, 63] width 1201 height 565
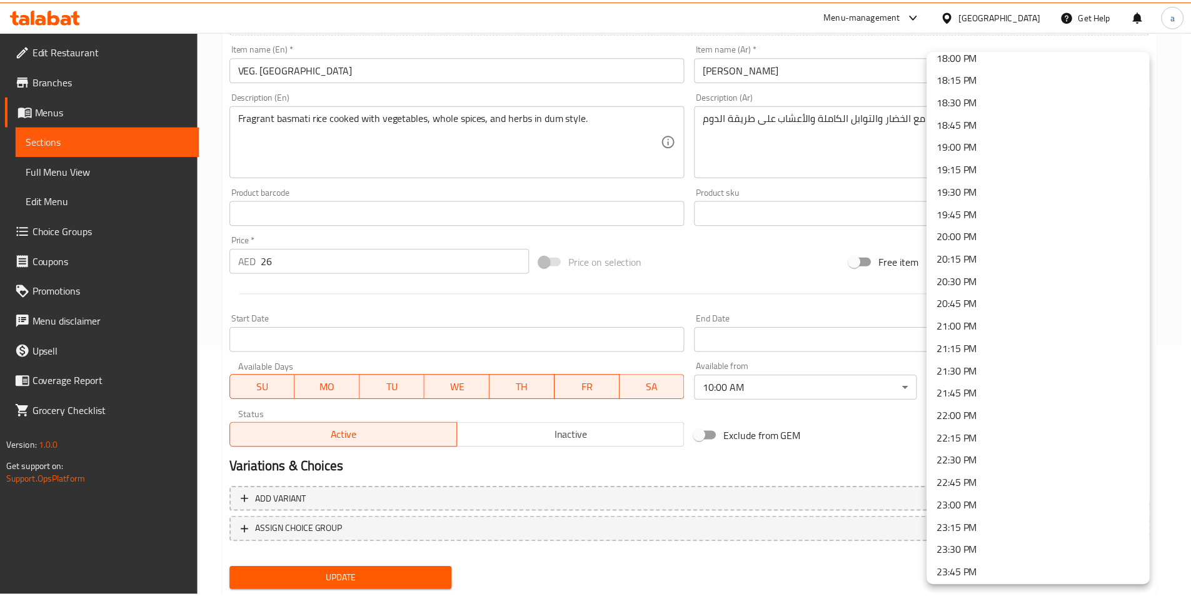
scroll to position [1658, 0]
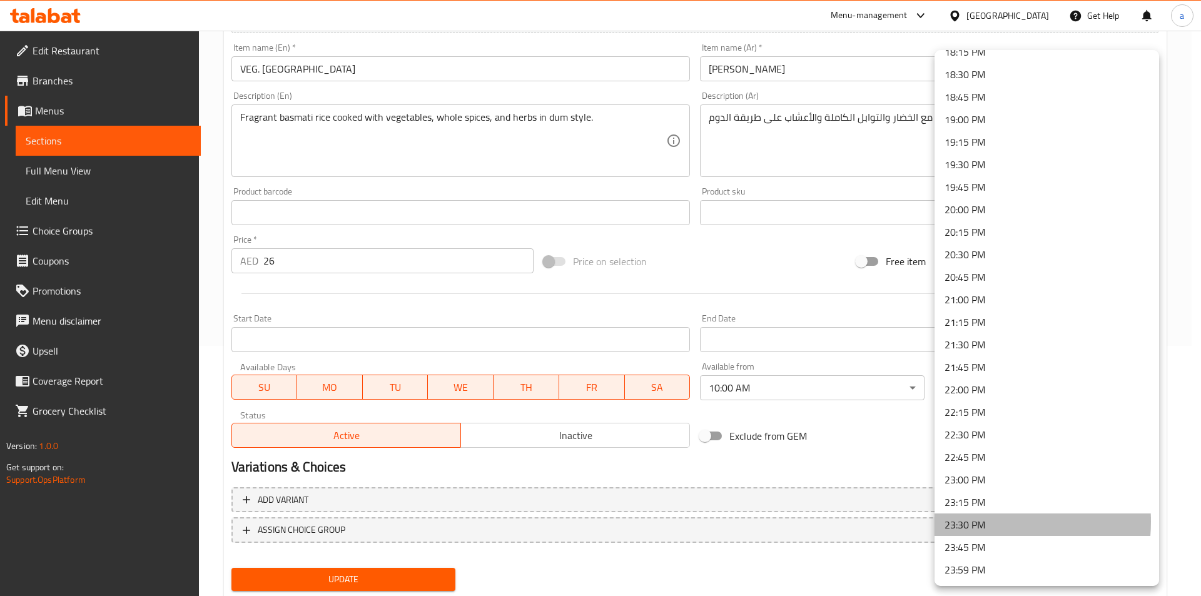
click at [970, 521] on li "23:30 PM" at bounding box center [1046, 524] width 224 height 23
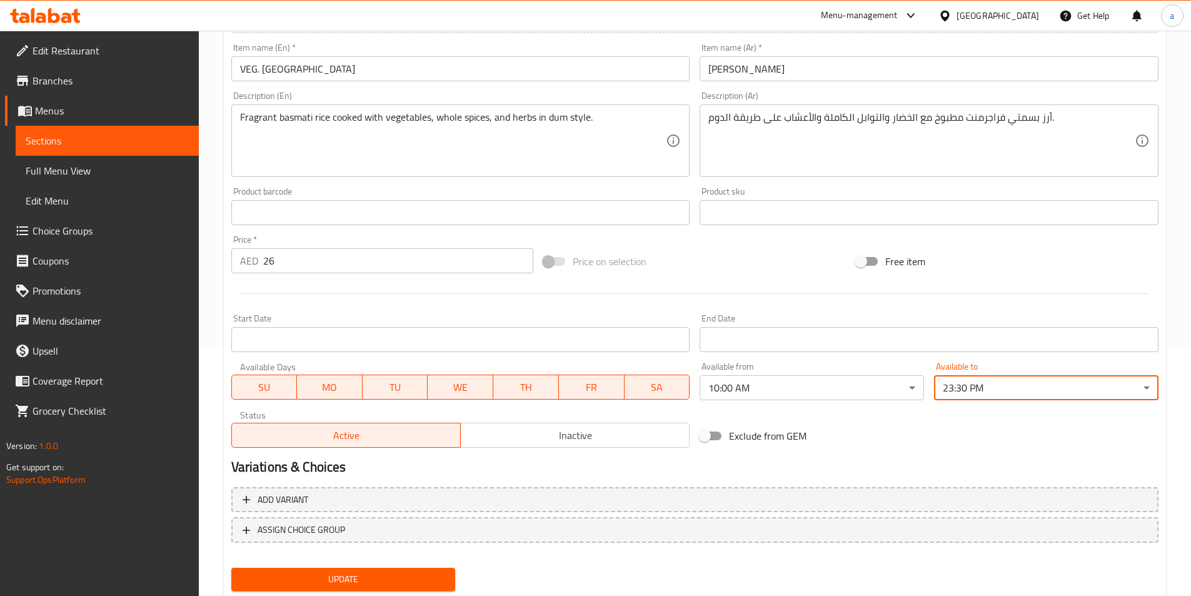
click at [917, 466] on h2 "Variations & Choices" at bounding box center [694, 467] width 927 height 19
click at [401, 578] on span "Update" at bounding box center [343, 579] width 204 height 16
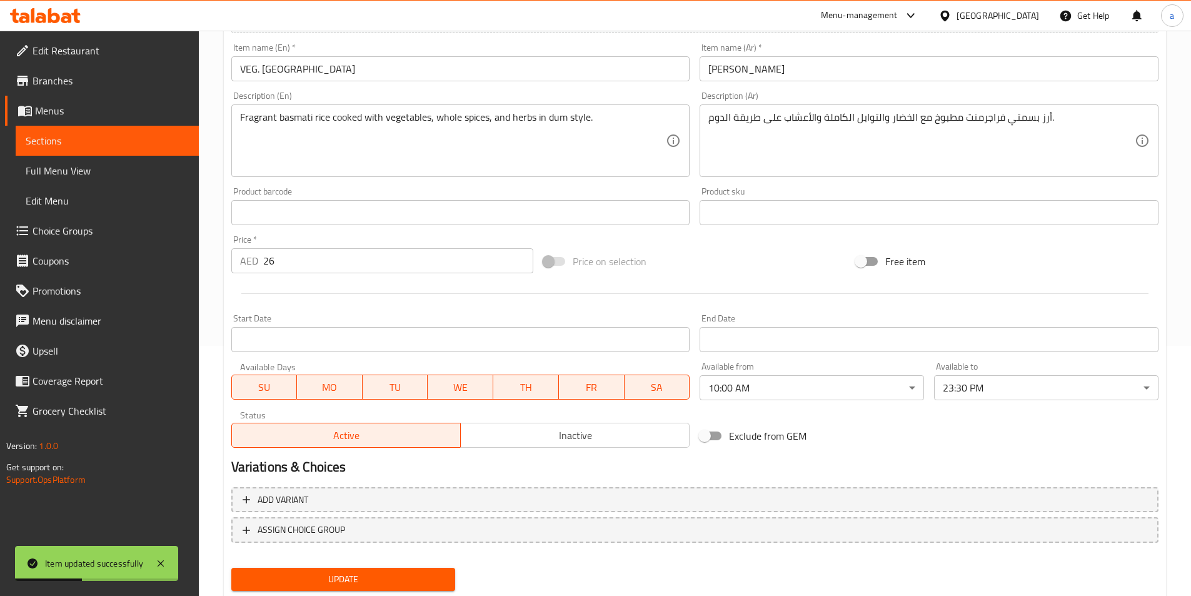
scroll to position [0, 0]
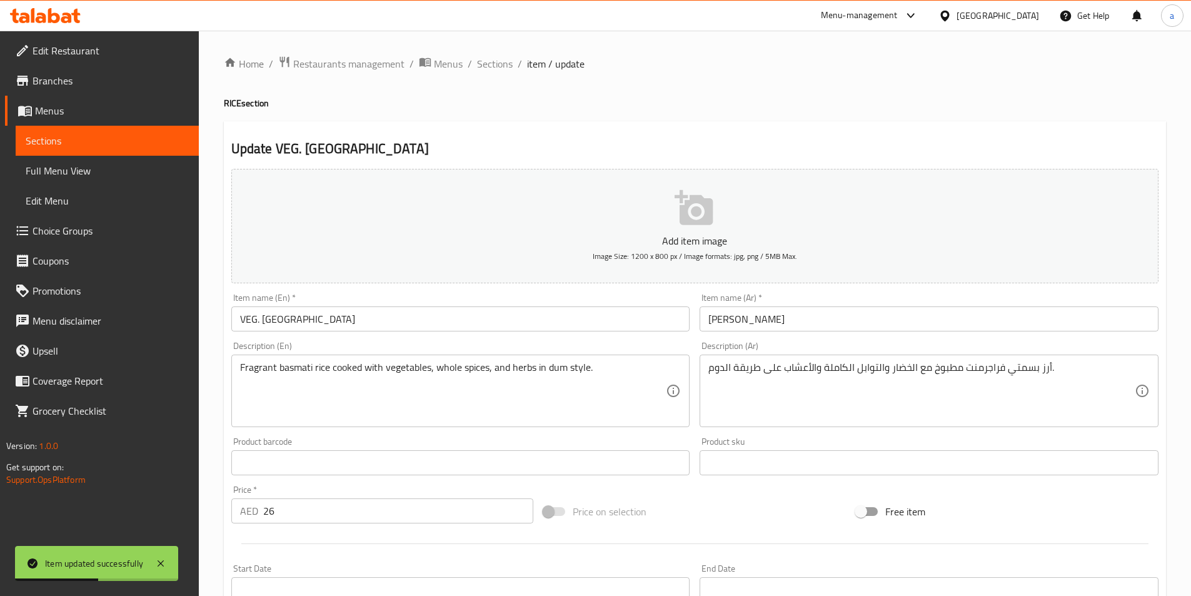
click at [154, 141] on span "Sections" at bounding box center [107, 140] width 163 height 15
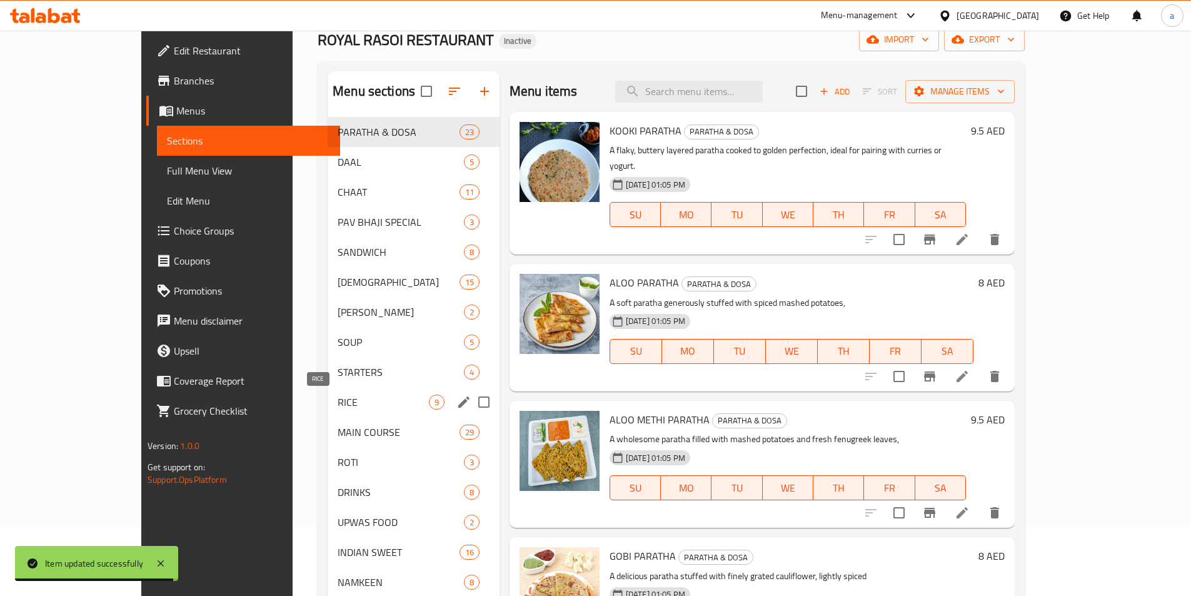
scroll to position [175, 0]
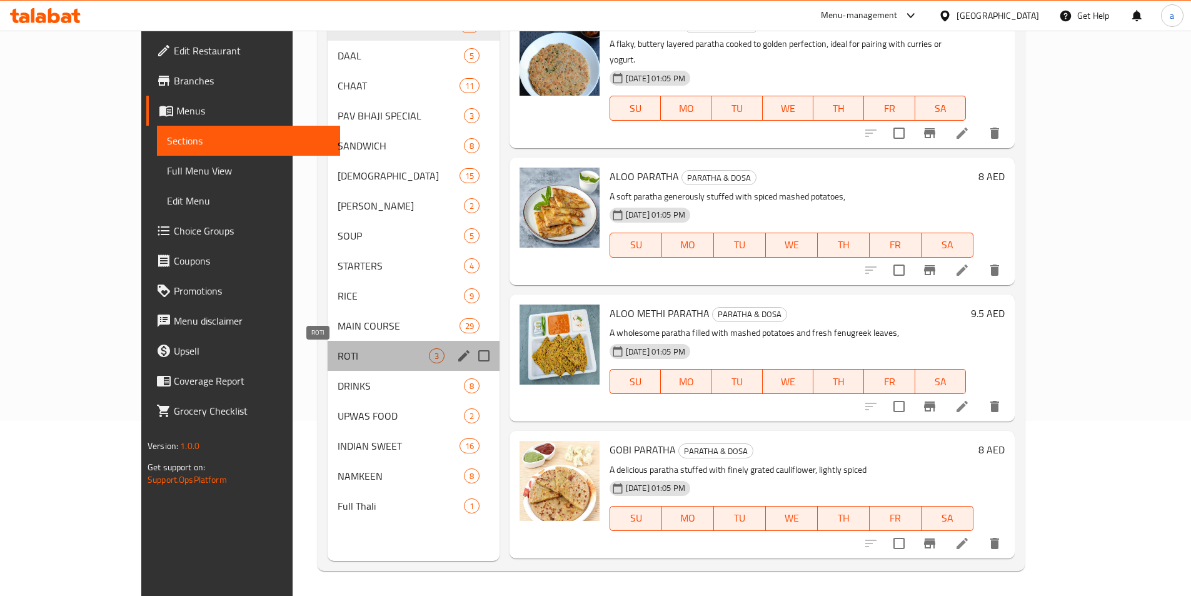
click at [338, 360] on span "ROTI" at bounding box center [383, 355] width 91 height 15
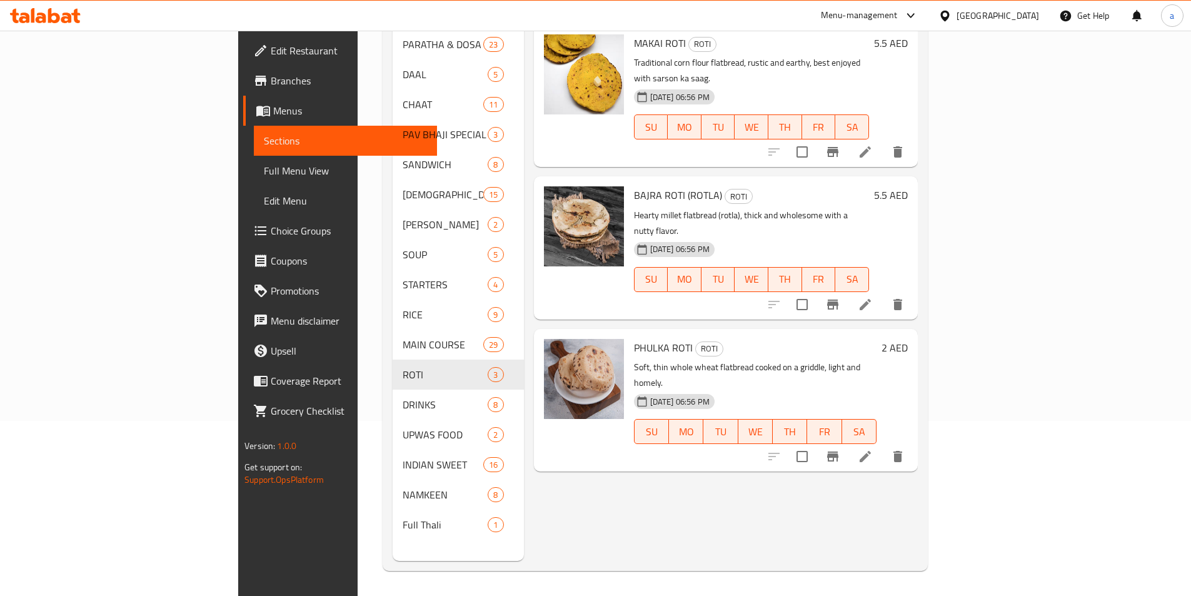
click at [913, 137] on div at bounding box center [836, 152] width 154 height 30
click at [873, 144] on icon at bounding box center [865, 151] width 15 height 15
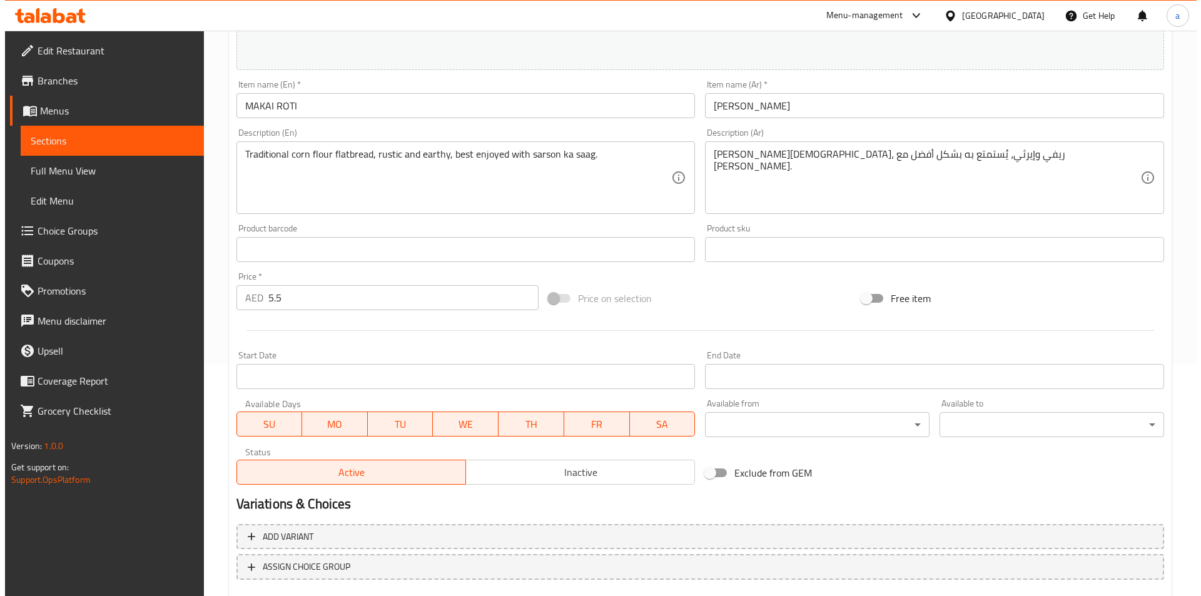
scroll to position [250, 0]
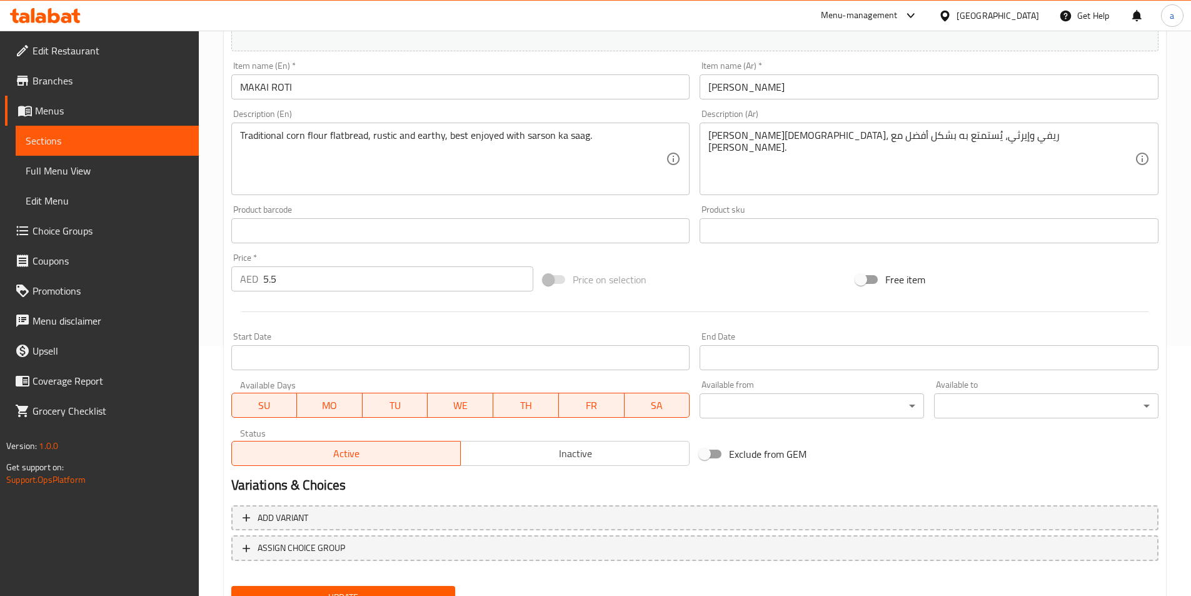
click at [785, 346] on body "​ Menu-management United Arab Emirates Get Help a Edit Restaurant Branches Menu…" at bounding box center [595, 63] width 1191 height 565
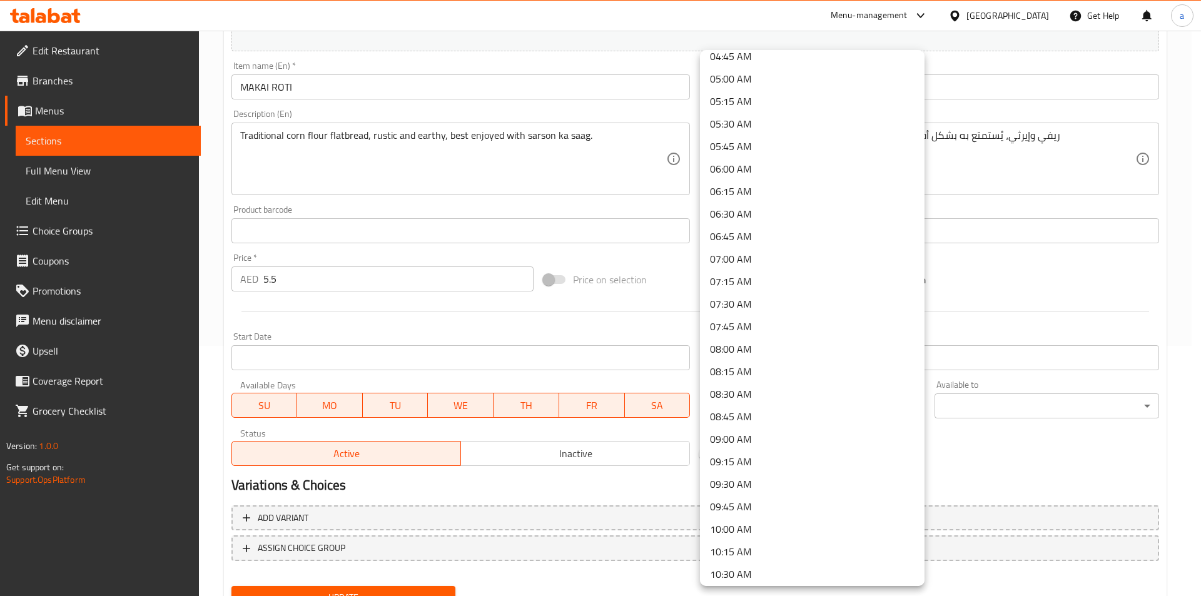
scroll to position [563, 0]
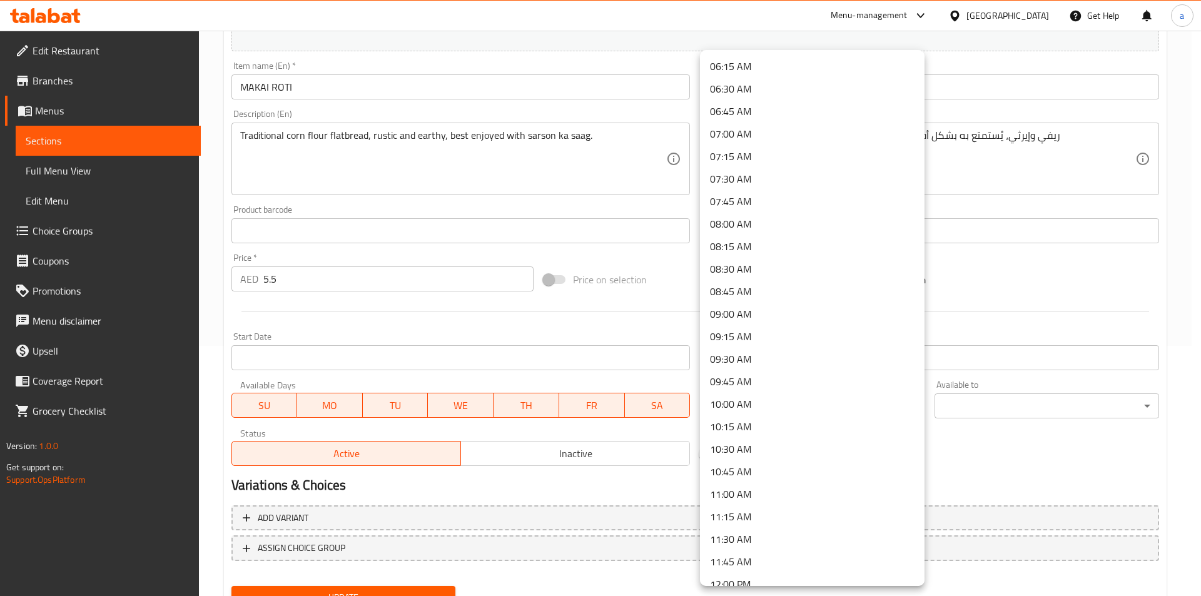
click at [772, 410] on li "10:00 AM" at bounding box center [812, 404] width 224 height 23
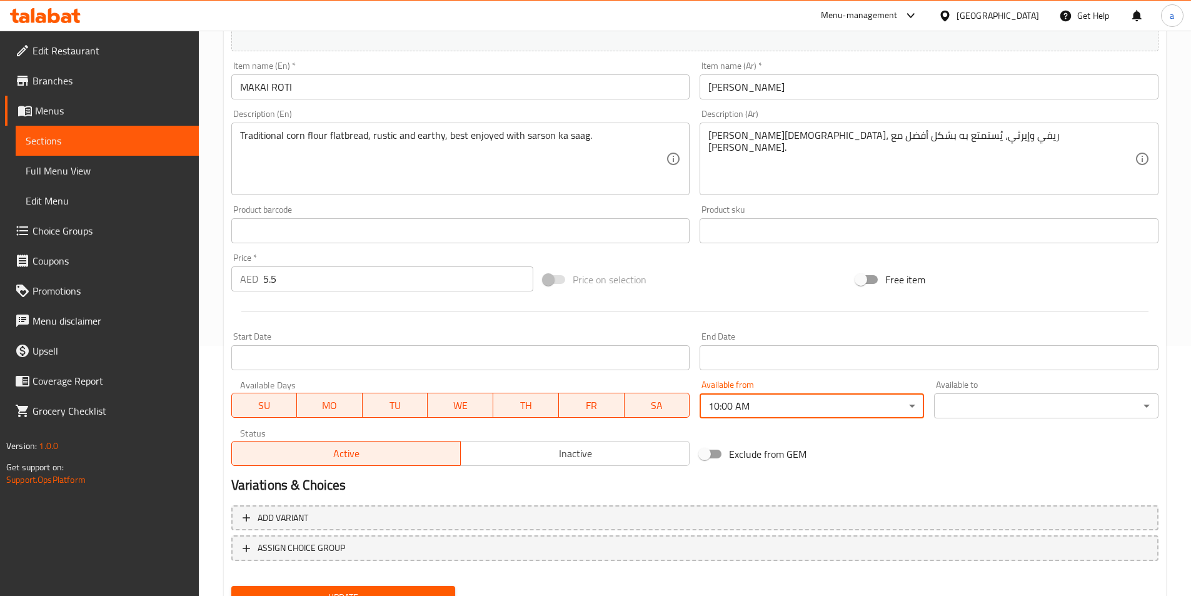
click at [976, 390] on div "Available to ​ ​" at bounding box center [1046, 399] width 224 height 38
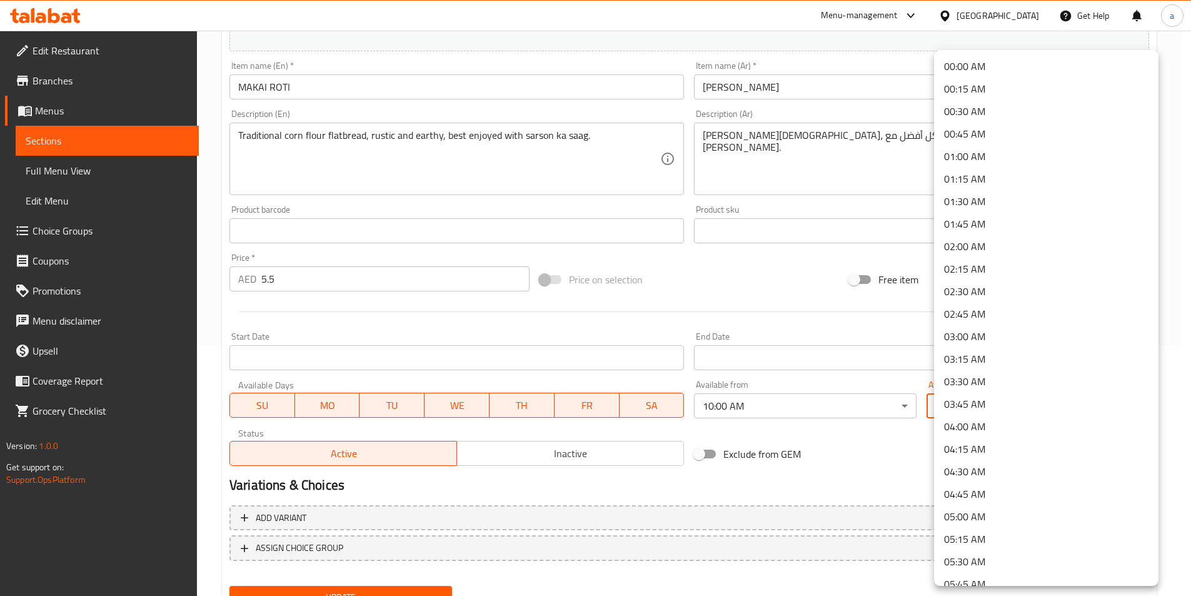
click at [975, 346] on body "​ Menu-management United Arab Emirates Get Help a Edit Restaurant Branches Menu…" at bounding box center [595, 63] width 1191 height 565
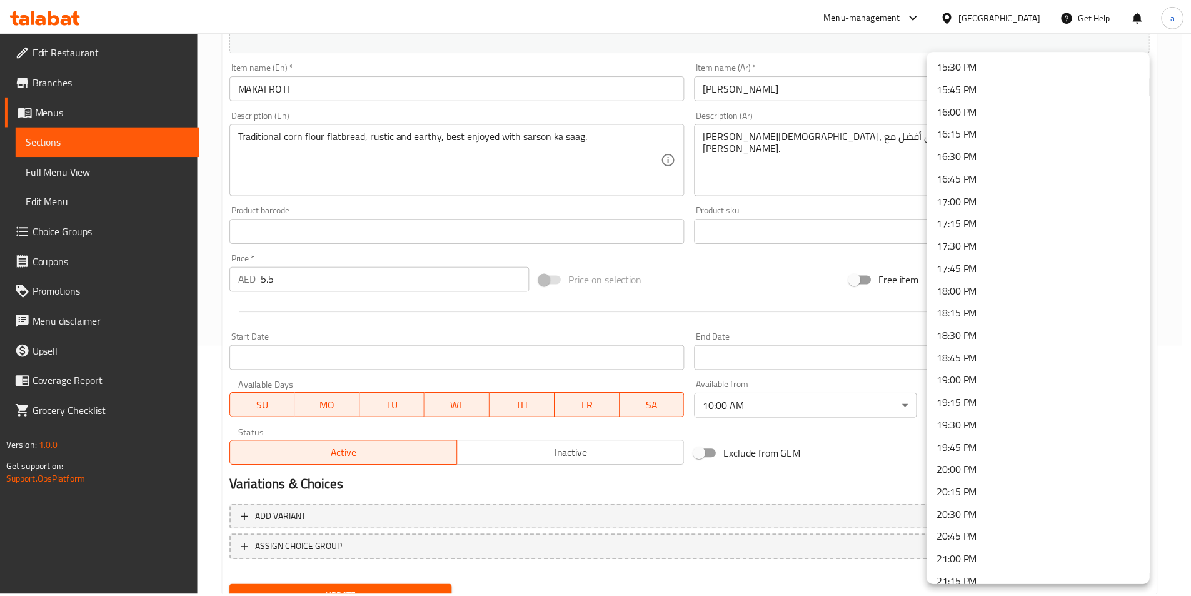
scroll to position [1658, 0]
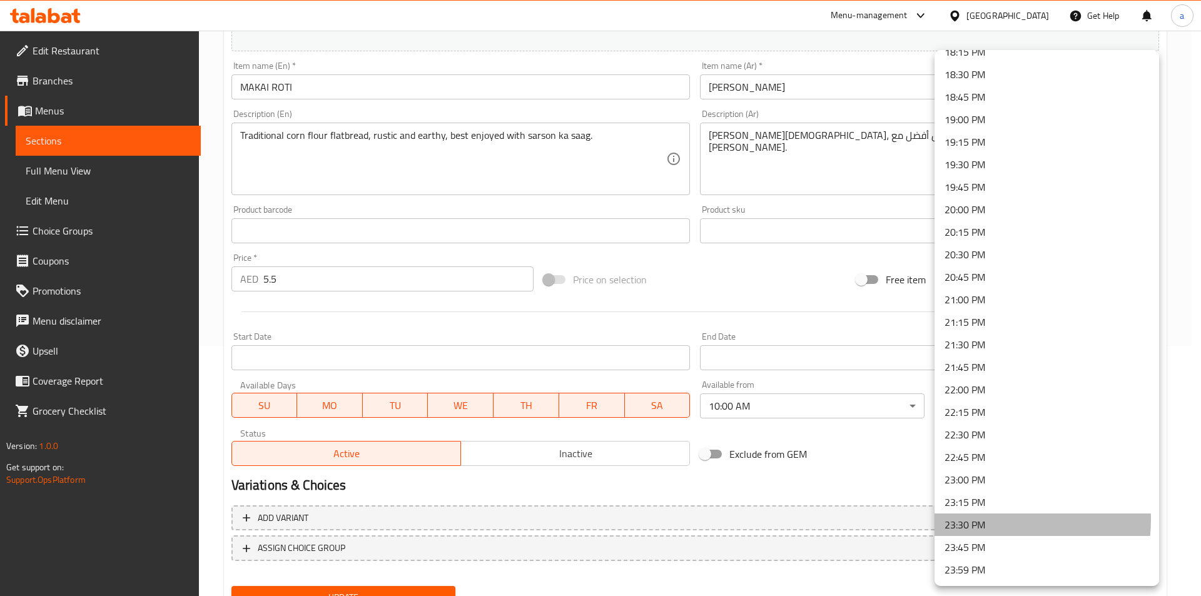
click at [974, 519] on li "23:30 PM" at bounding box center [1046, 524] width 224 height 23
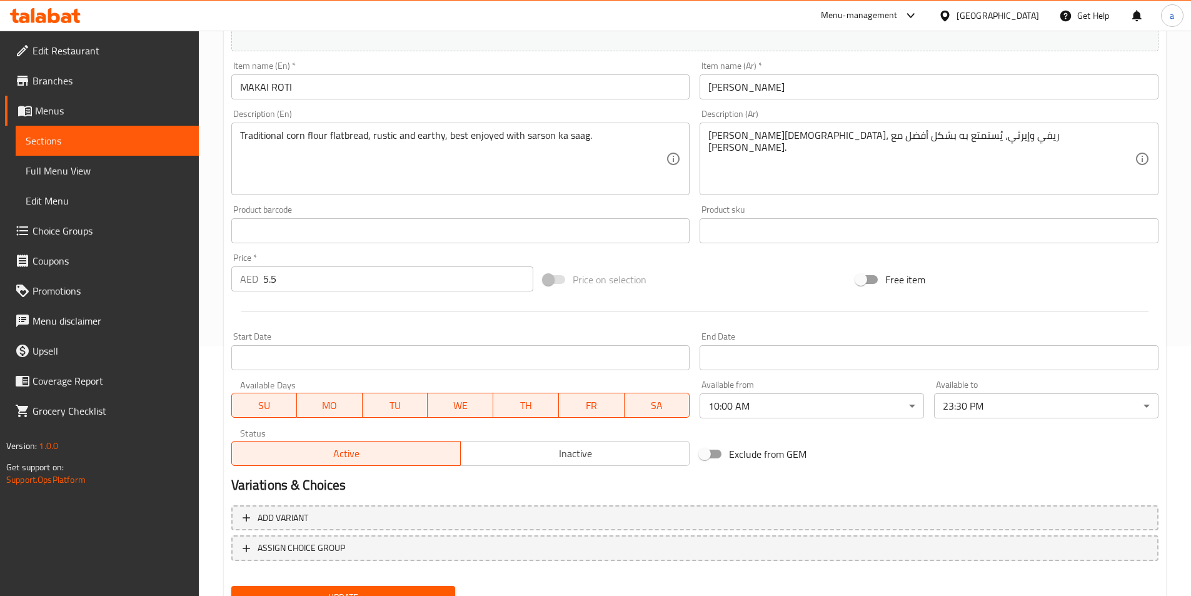
click at [401, 589] on button "Update" at bounding box center [343, 597] width 224 height 23
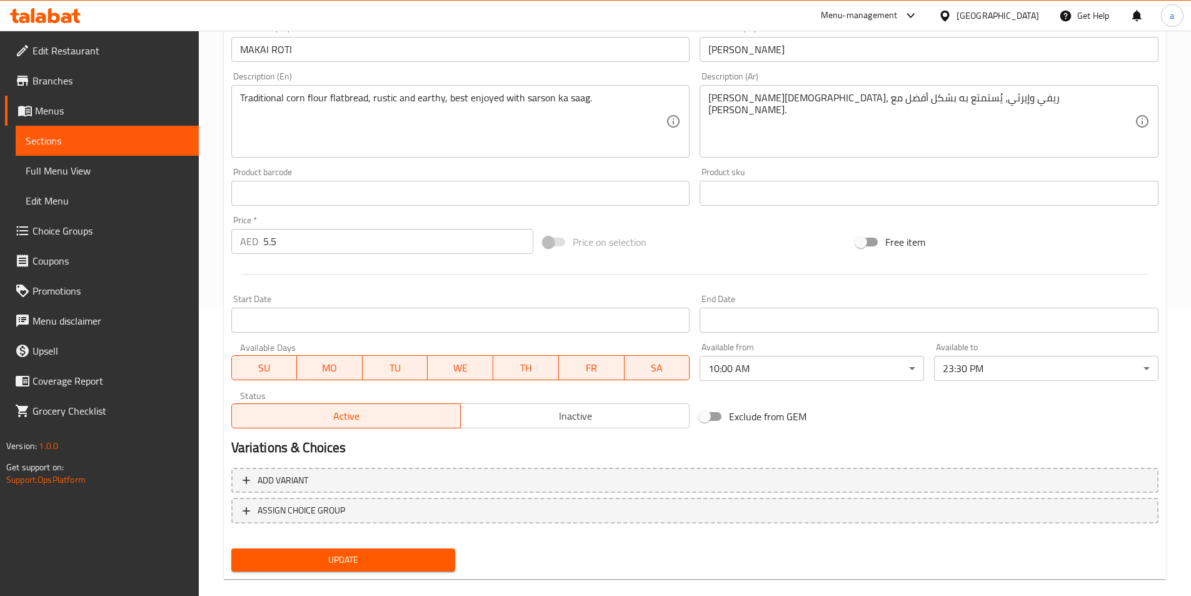
scroll to position [306, 0]
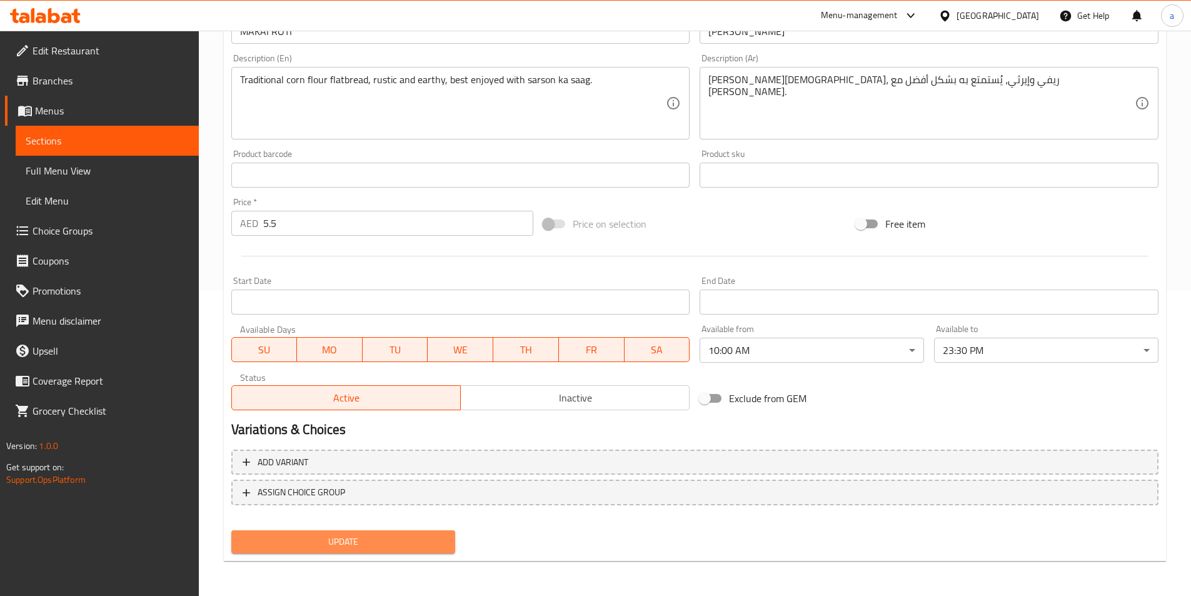
click at [373, 540] on span "Update" at bounding box center [343, 542] width 204 height 16
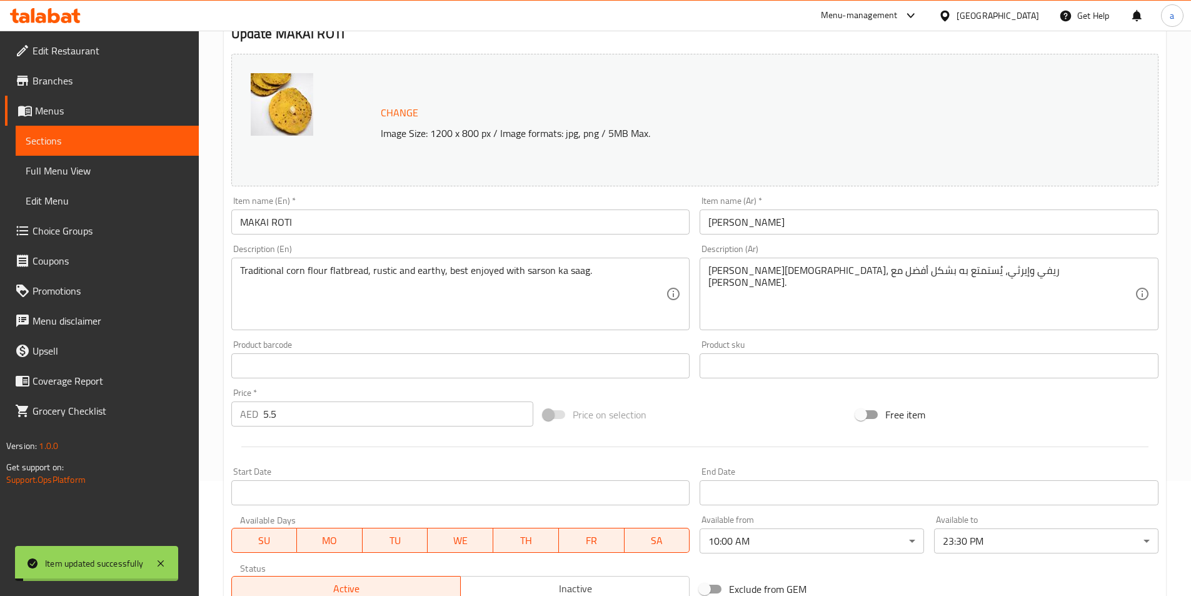
scroll to position [0, 0]
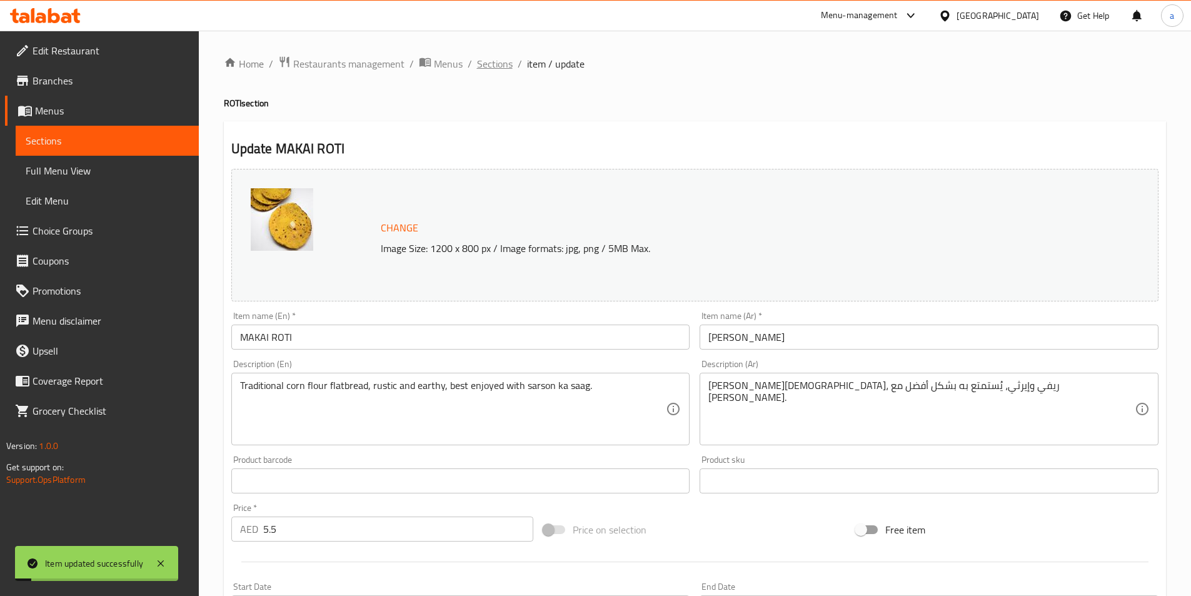
click at [504, 66] on span "Sections" at bounding box center [495, 63] width 36 height 15
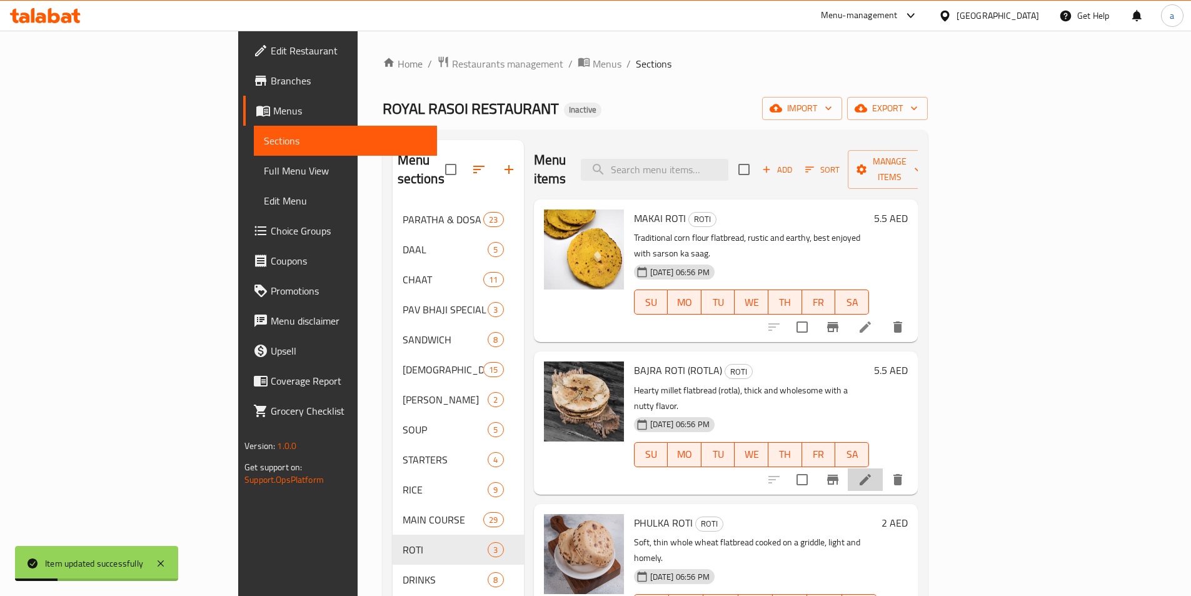
click at [883, 468] on li at bounding box center [865, 479] width 35 height 23
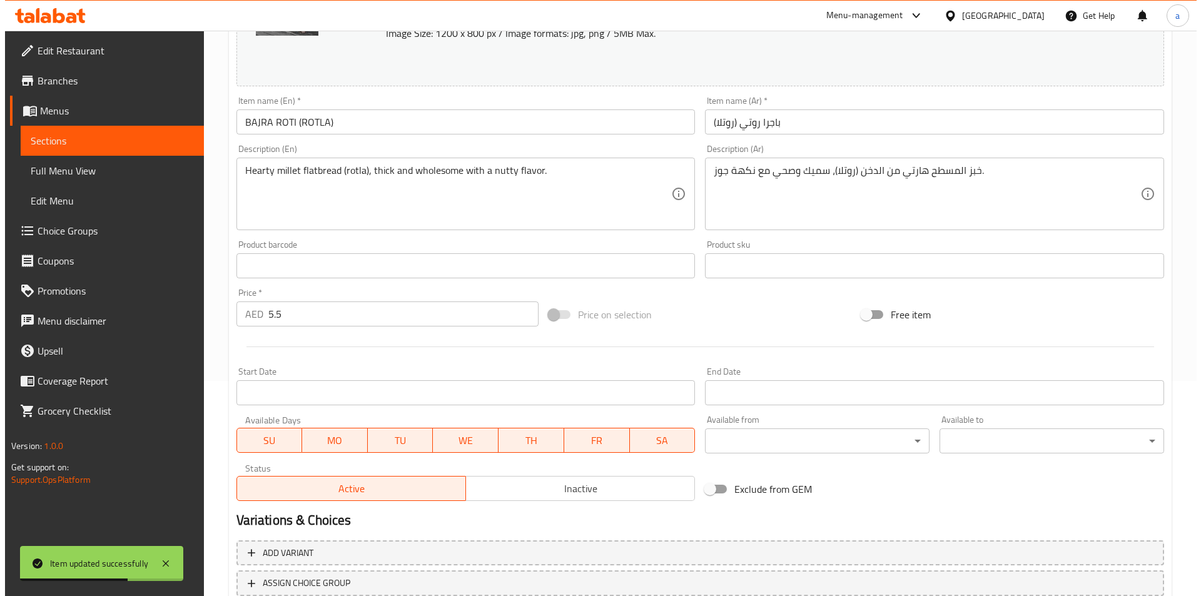
scroll to position [250, 0]
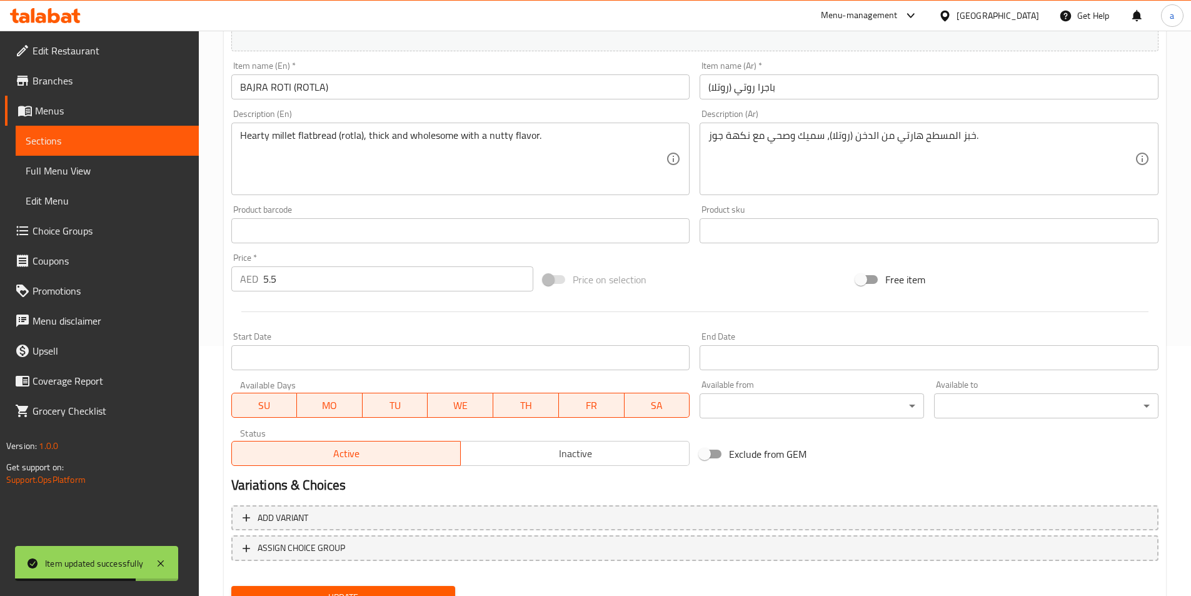
click at [712, 346] on body "Item updated successfully ​ Menu-management United Arab Emirates Get Help a Edi…" at bounding box center [595, 63] width 1191 height 565
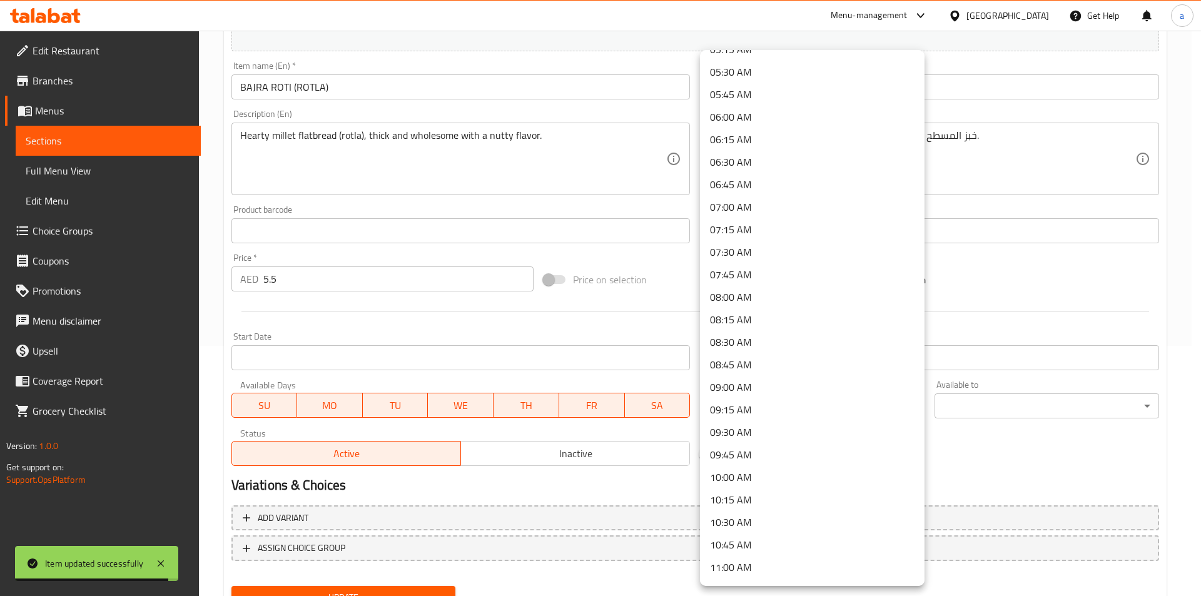
scroll to position [500, 0]
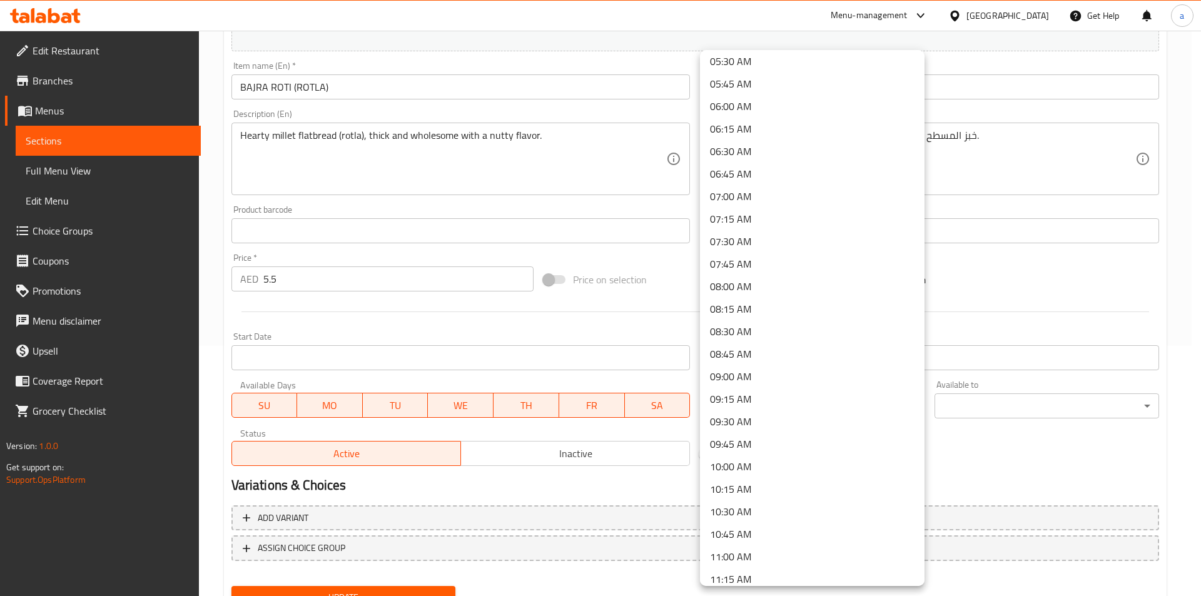
click at [750, 459] on li "10:00 AM" at bounding box center [812, 466] width 224 height 23
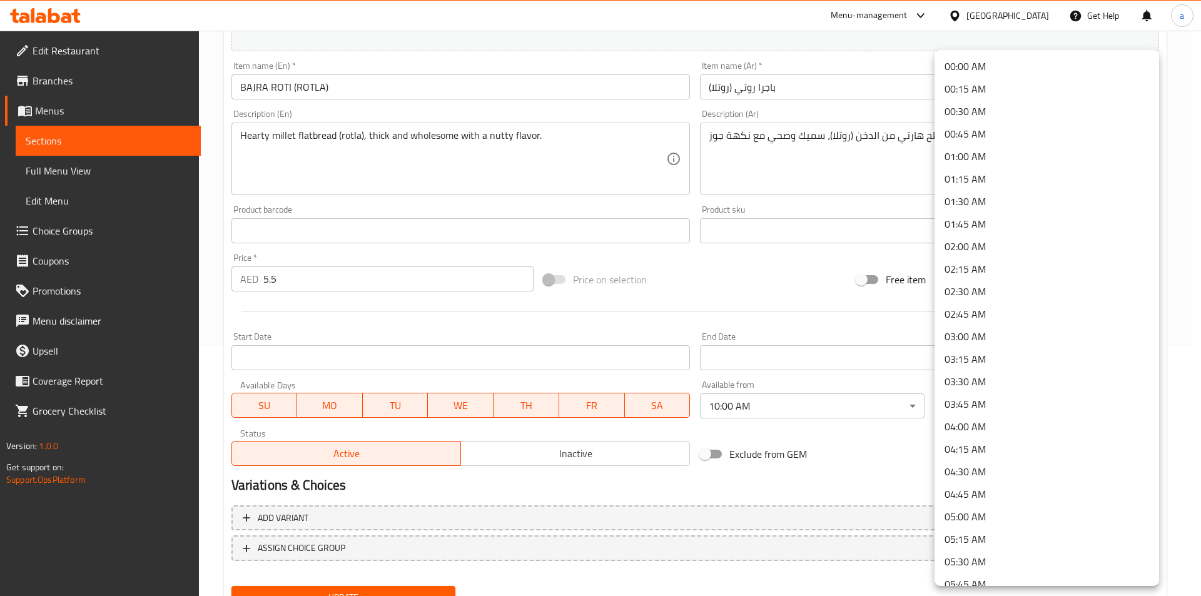
click at [985, 346] on body "​ Menu-management United Arab Emirates Get Help a Edit Restaurant Branches Menu…" at bounding box center [600, 63] width 1201 height 565
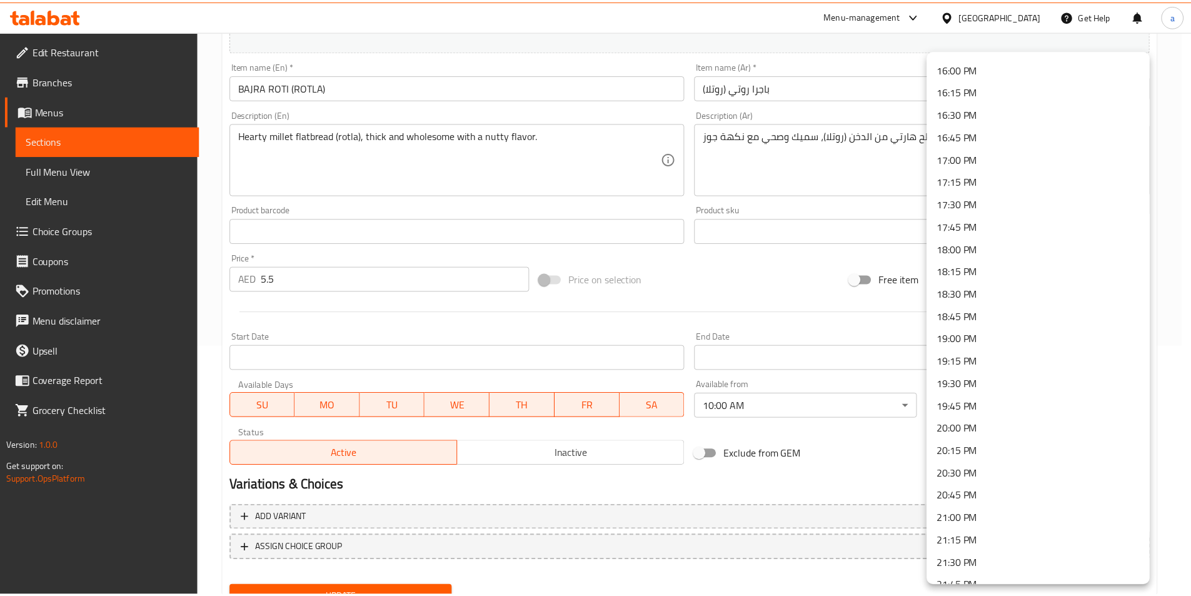
scroll to position [1658, 0]
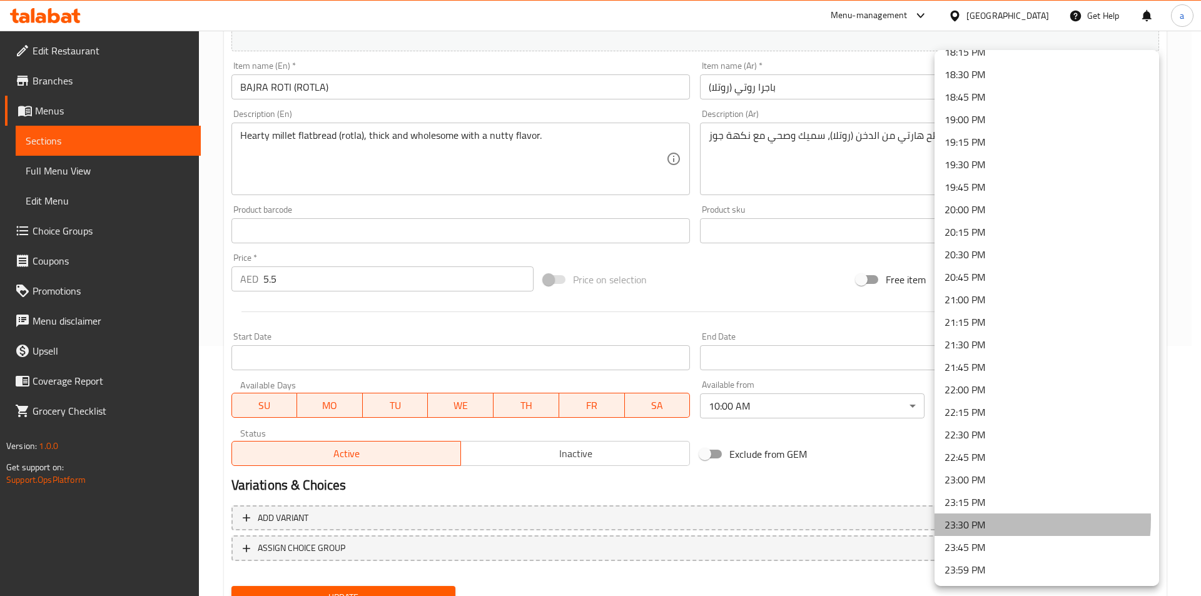
click at [976, 519] on li "23:30 PM" at bounding box center [1046, 524] width 224 height 23
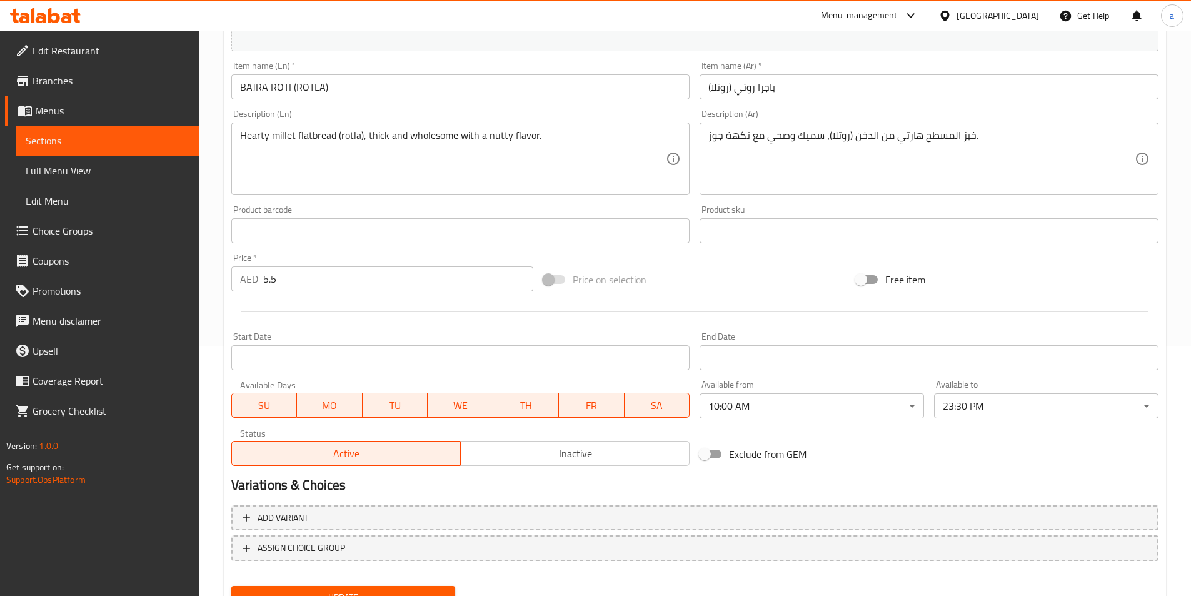
click at [418, 595] on span "Update" at bounding box center [343, 598] width 204 height 16
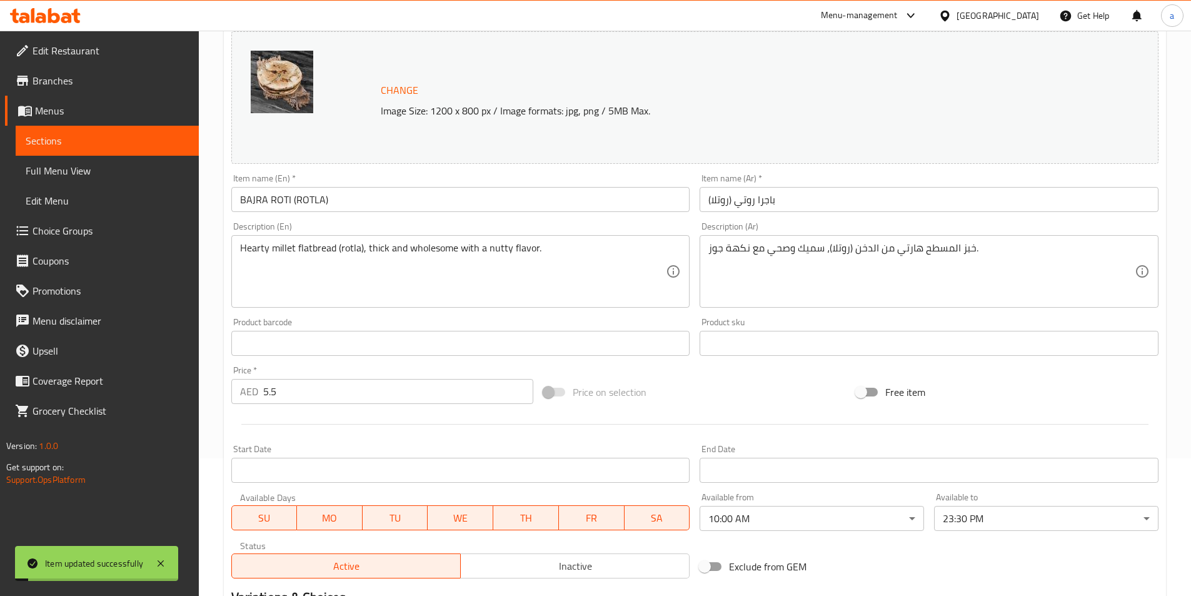
scroll to position [0, 0]
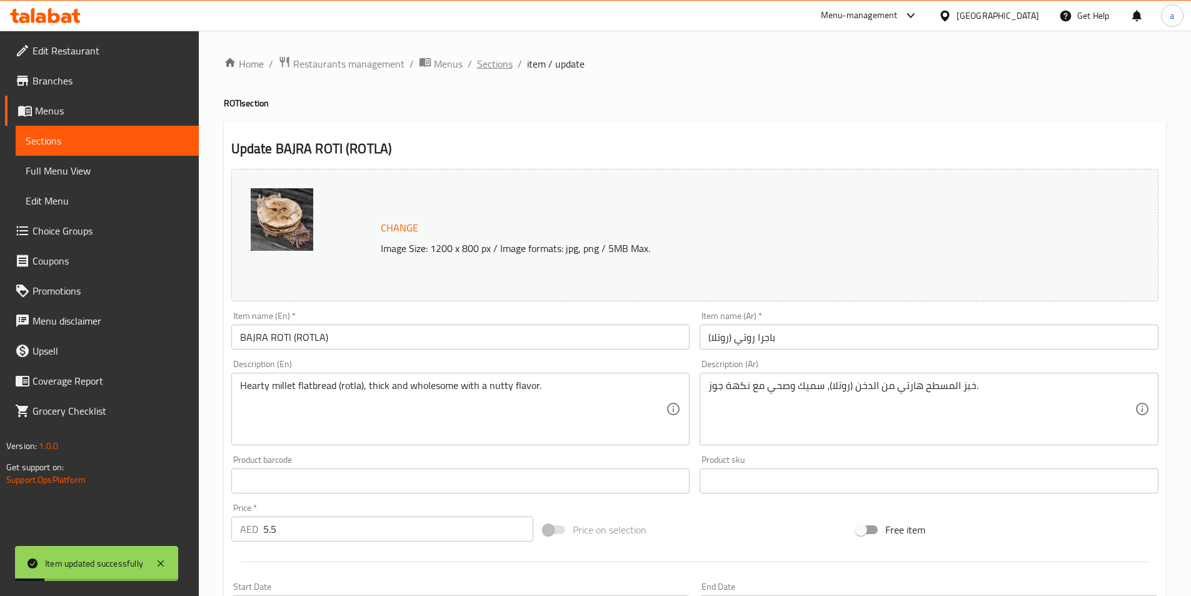
click at [481, 71] on span "Sections" at bounding box center [495, 63] width 36 height 15
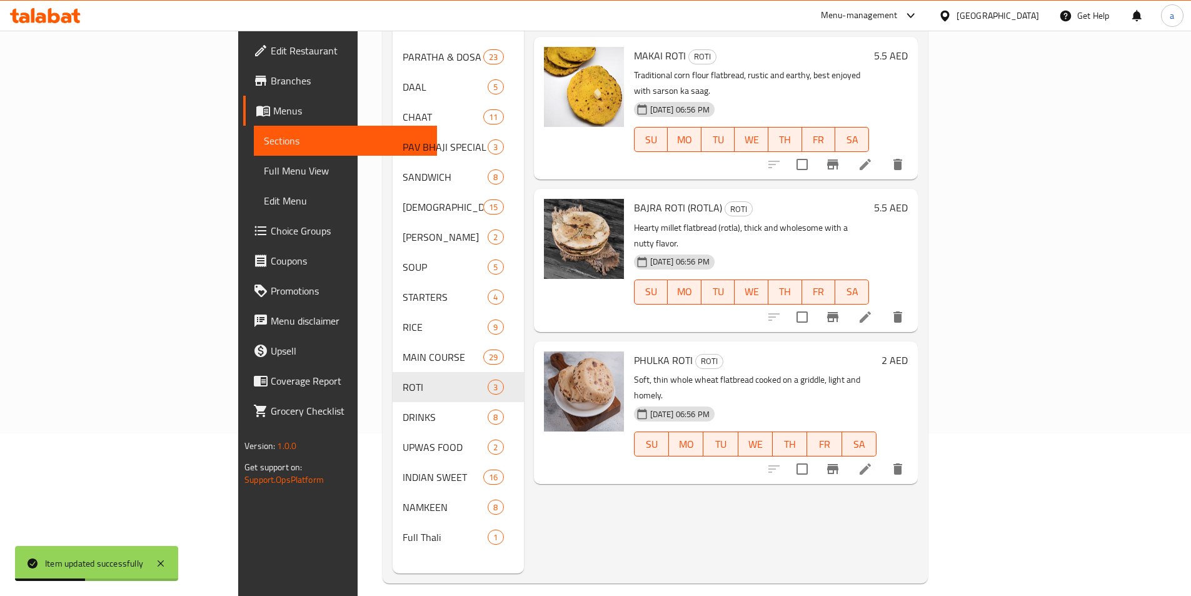
scroll to position [175, 0]
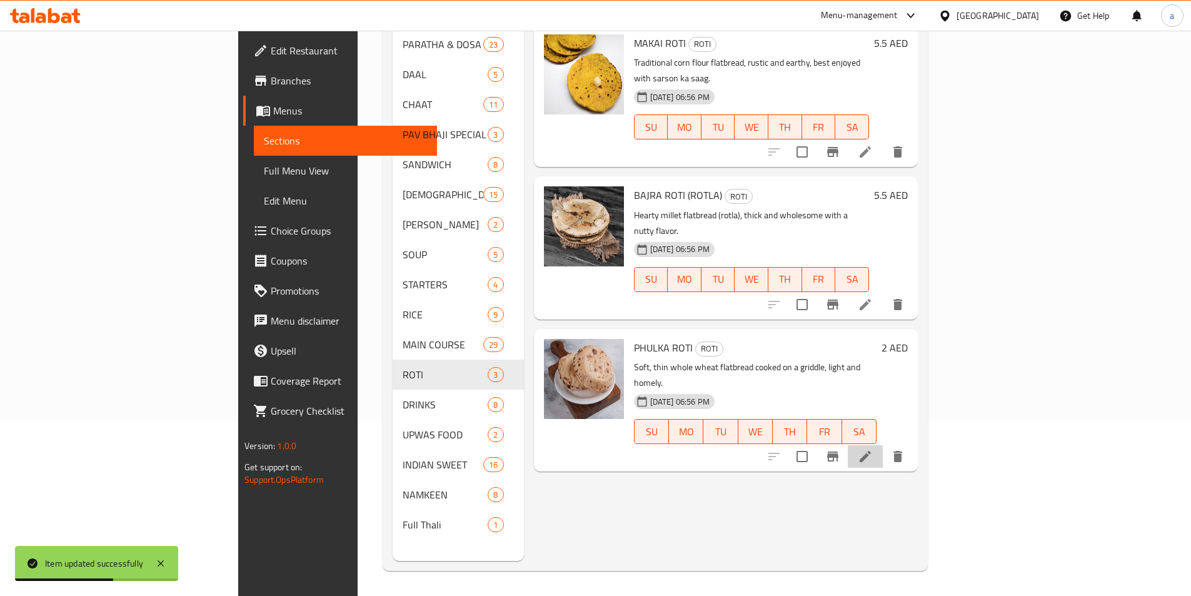
click at [883, 445] on li at bounding box center [865, 456] width 35 height 23
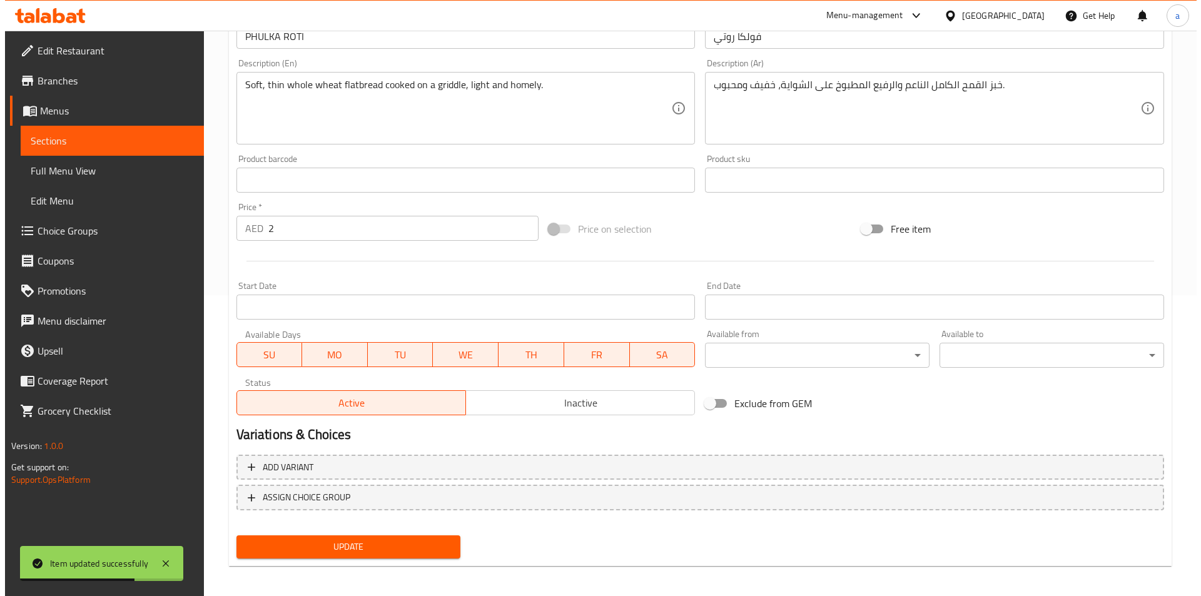
scroll to position [306, 0]
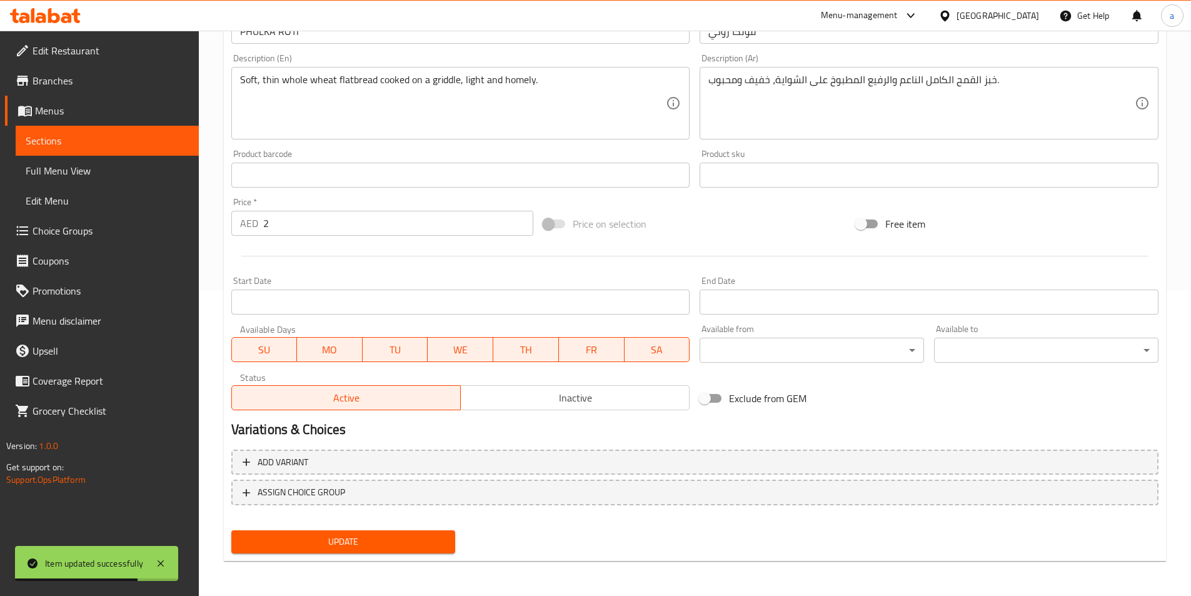
click at [825, 290] on body "Item updated successfully ​ Menu-management United Arab Emirates Get Help a Edi…" at bounding box center [595, 7] width 1191 height 565
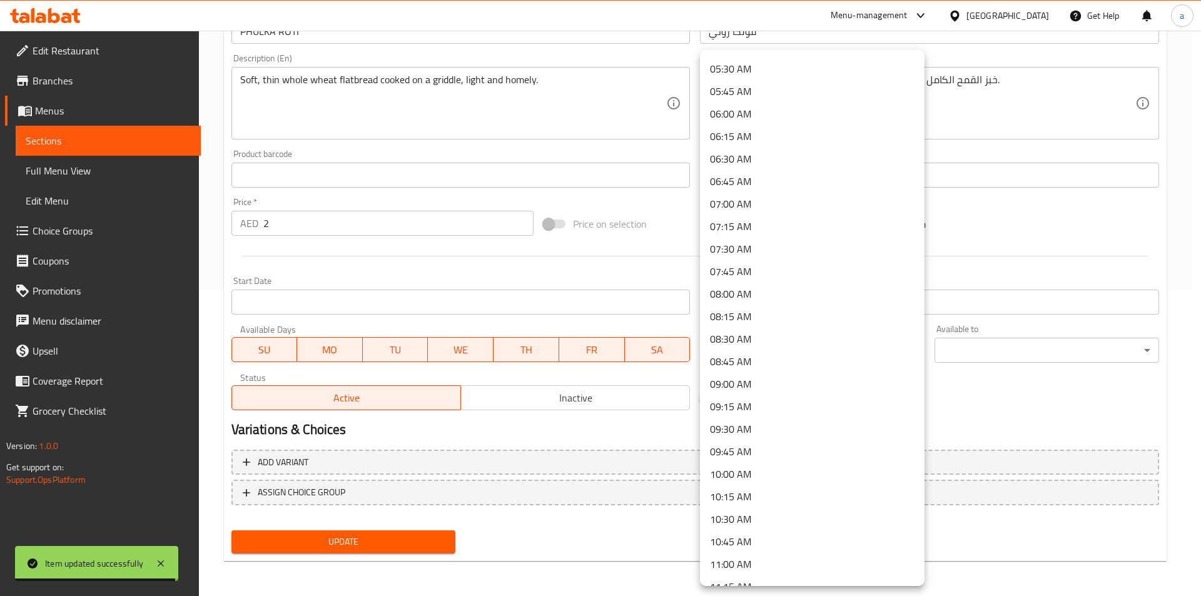
scroll to position [500, 0]
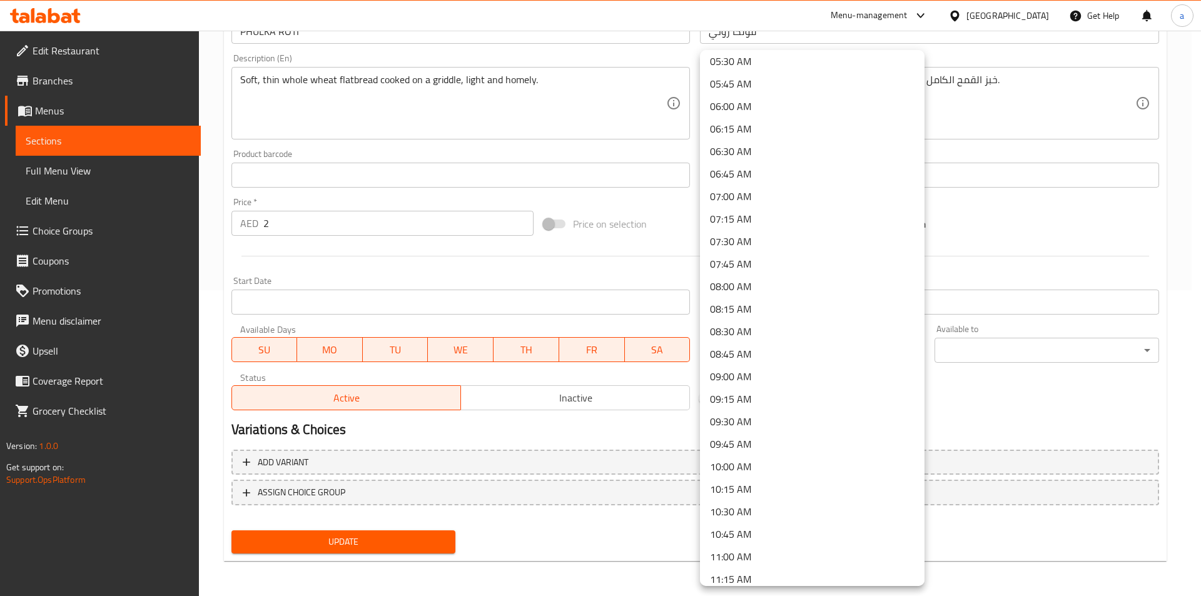
click at [762, 470] on li "10:00 AM" at bounding box center [812, 466] width 224 height 23
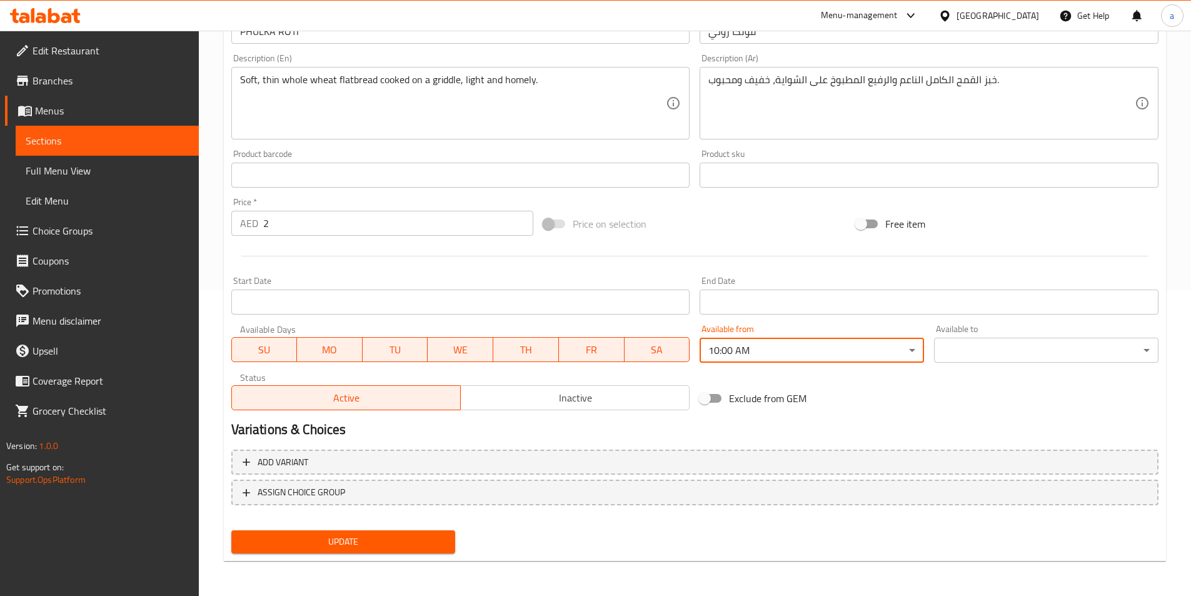
click at [961, 290] on body "​ Menu-management United Arab Emirates Get Help a Edit Restaurant Branches Menu…" at bounding box center [595, 7] width 1191 height 565
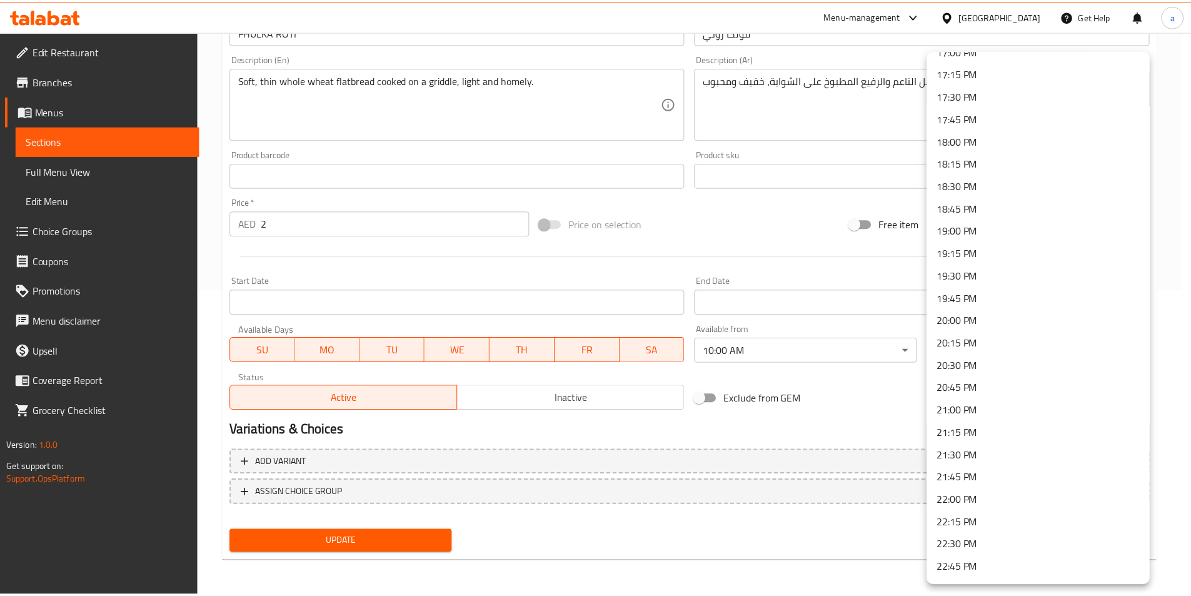
scroll to position [1658, 0]
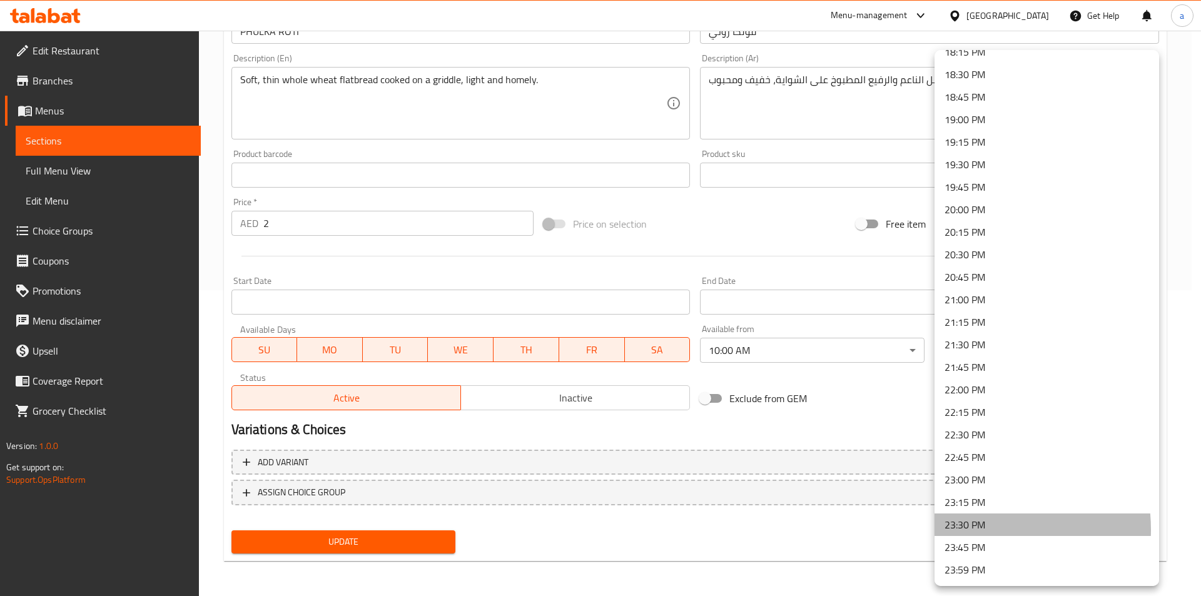
click at [957, 530] on li "23:30 PM" at bounding box center [1046, 524] width 224 height 23
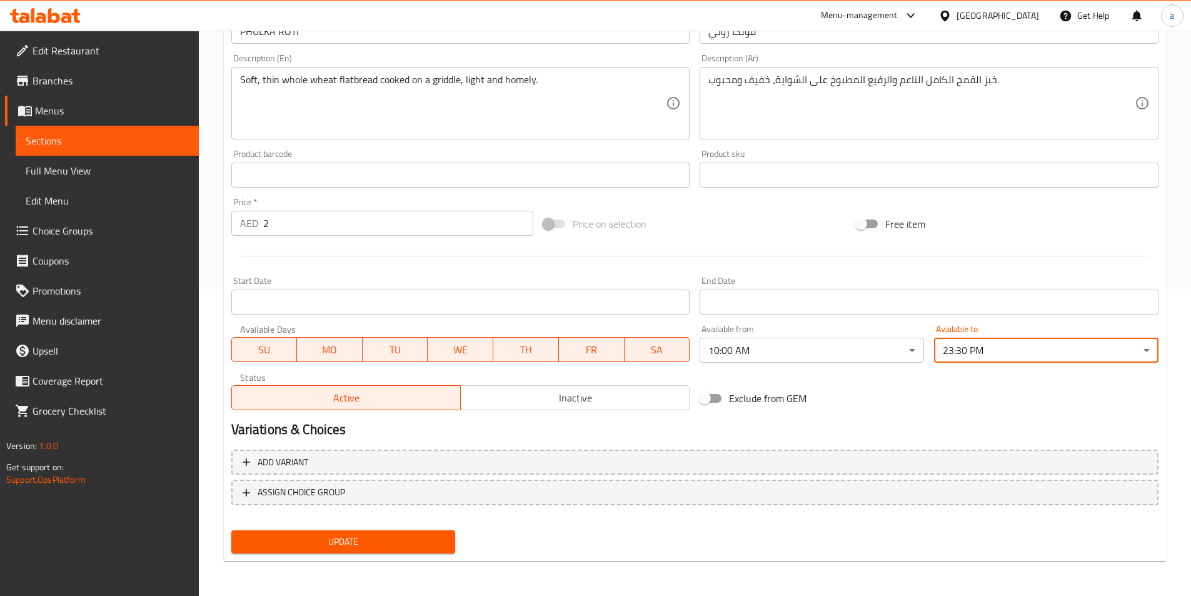
click at [926, 408] on div "Exclude from GEM" at bounding box center [851, 398] width 313 height 34
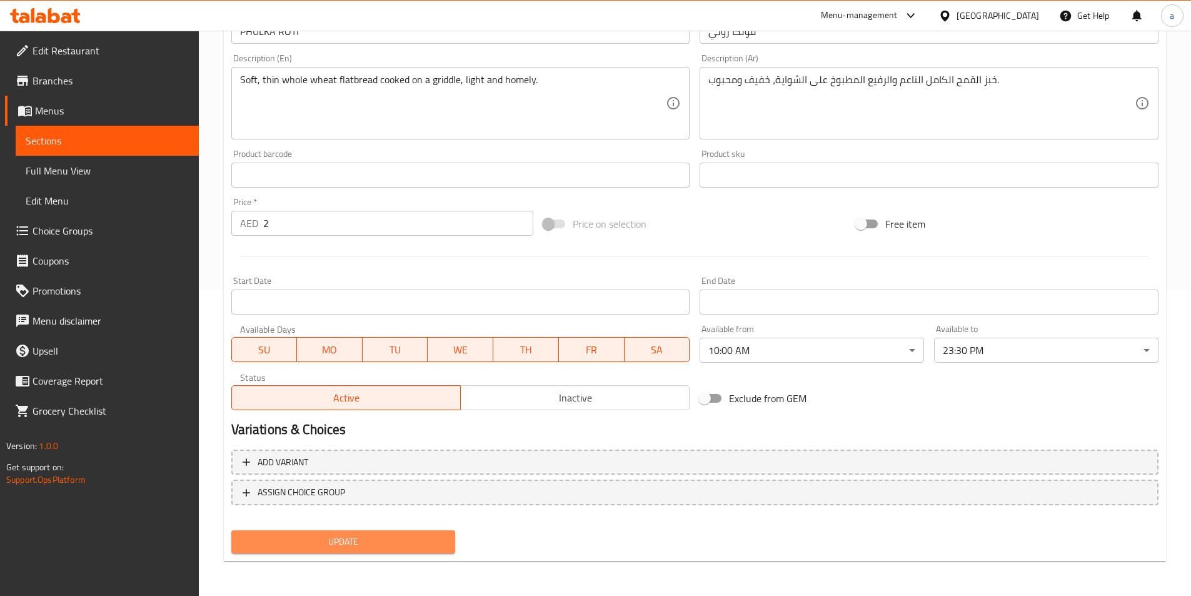
click at [374, 538] on span "Update" at bounding box center [343, 542] width 204 height 16
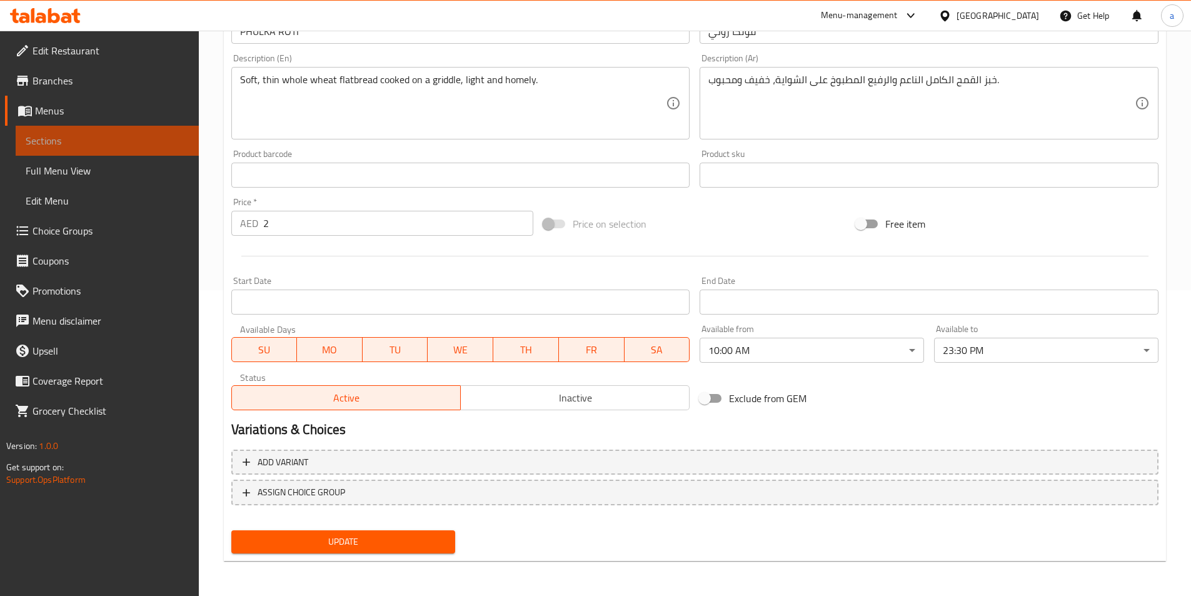
click at [147, 136] on span "Sections" at bounding box center [107, 140] width 163 height 15
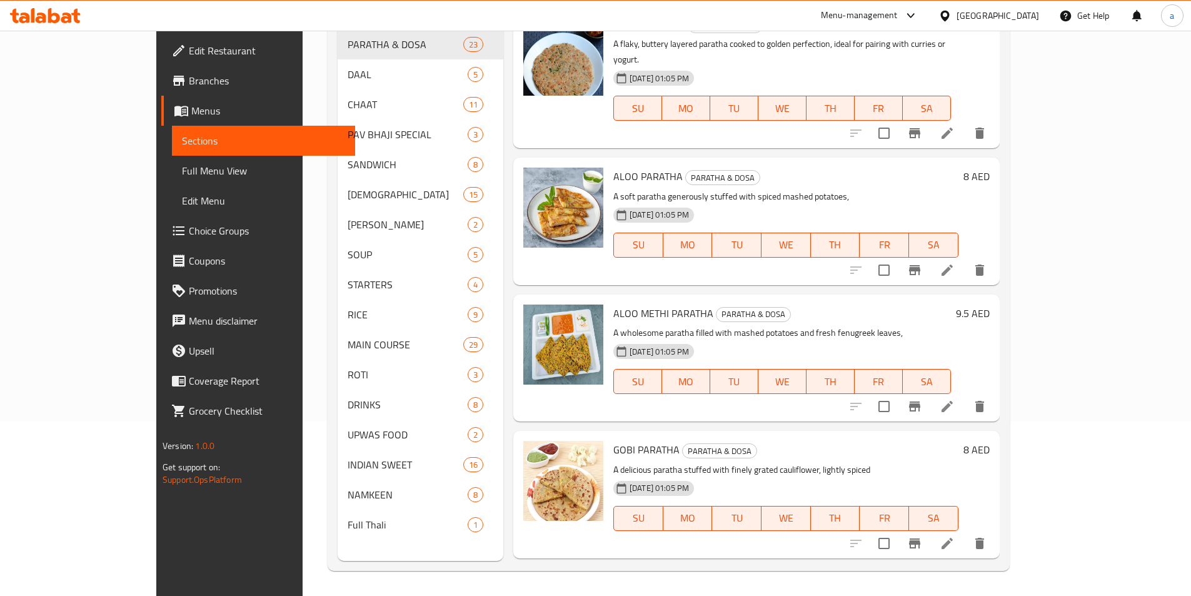
scroll to position [175, 0]
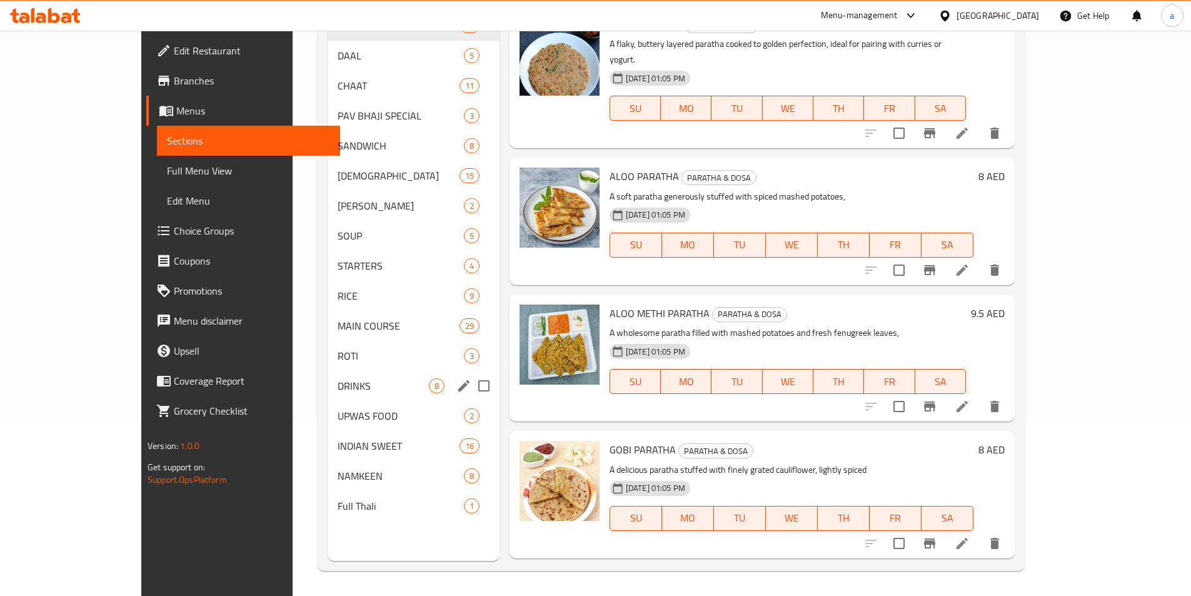
click at [338, 382] on span "DRINKS" at bounding box center [383, 385] width 91 height 15
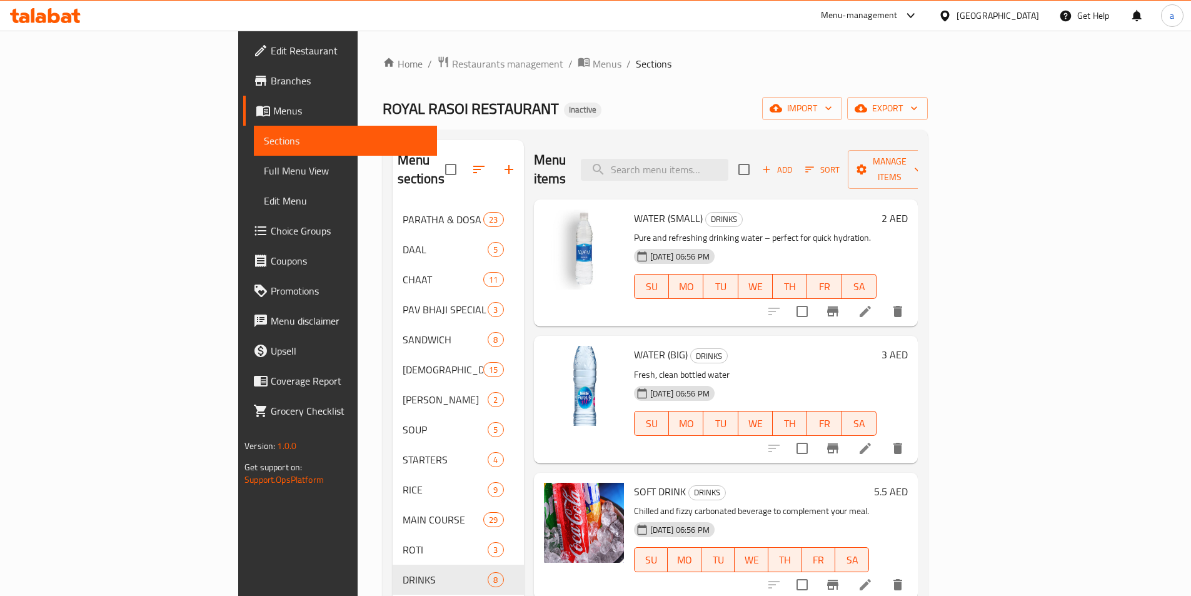
click at [873, 304] on icon at bounding box center [865, 311] width 15 height 15
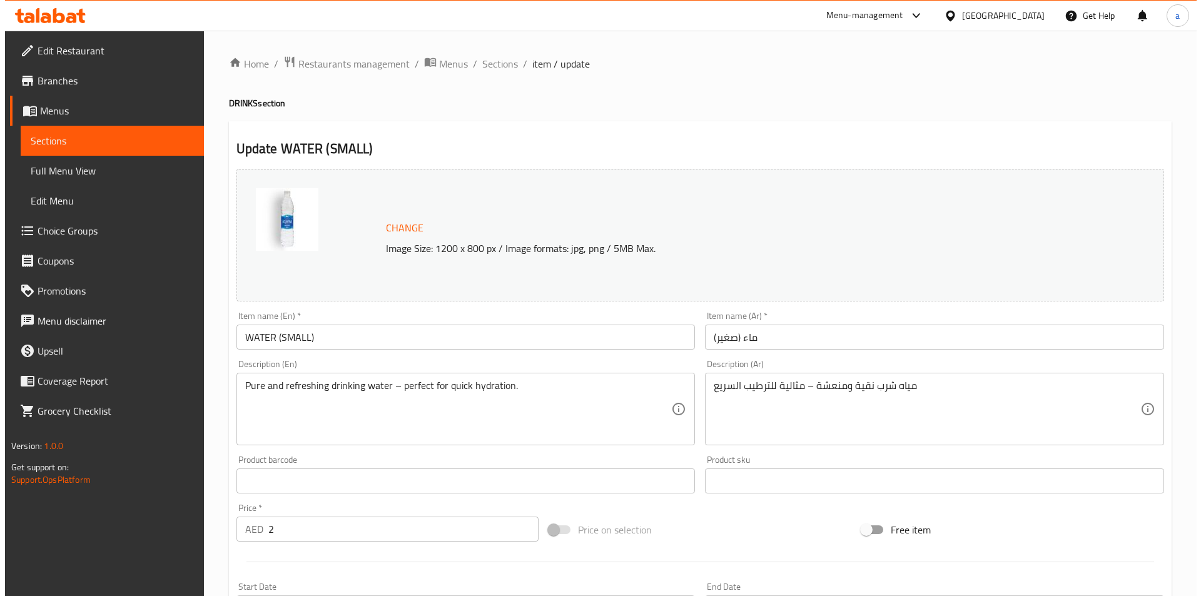
scroll to position [298, 0]
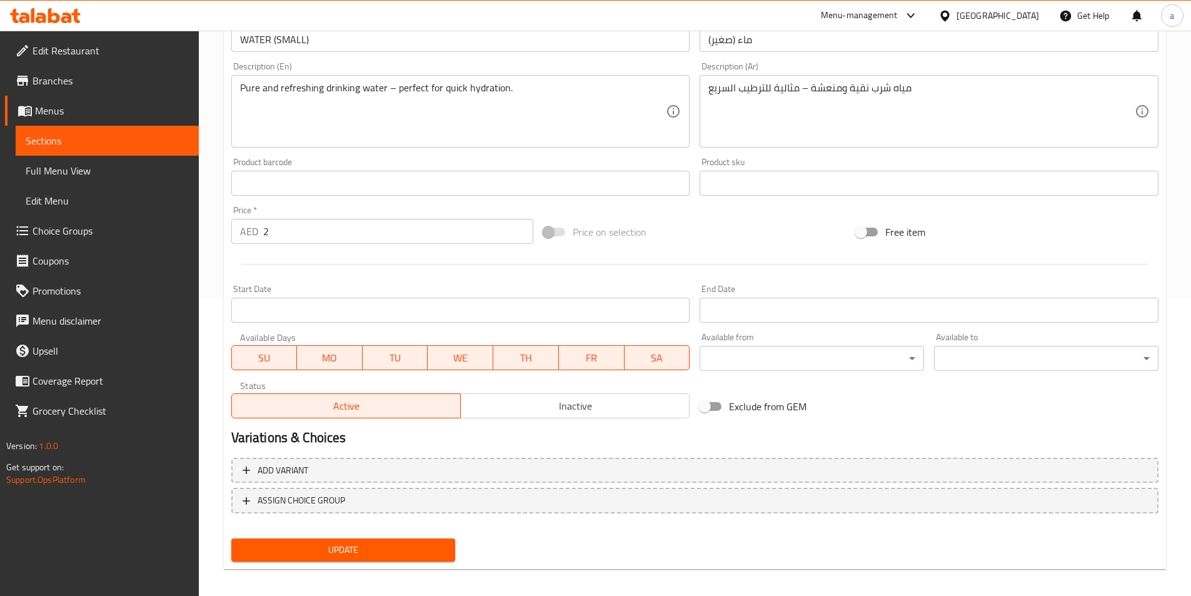
click at [718, 298] on body "​ Menu-management United Arab Emirates Get Help a Edit Restaurant Branches Menu…" at bounding box center [595, 15] width 1191 height 565
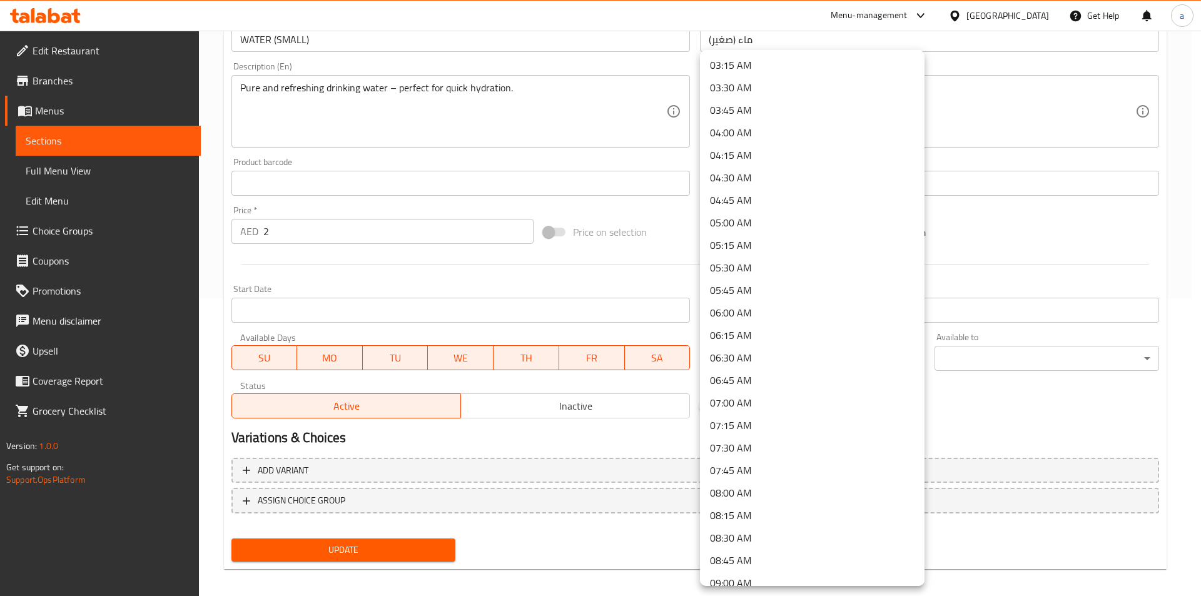
scroll to position [313, 0]
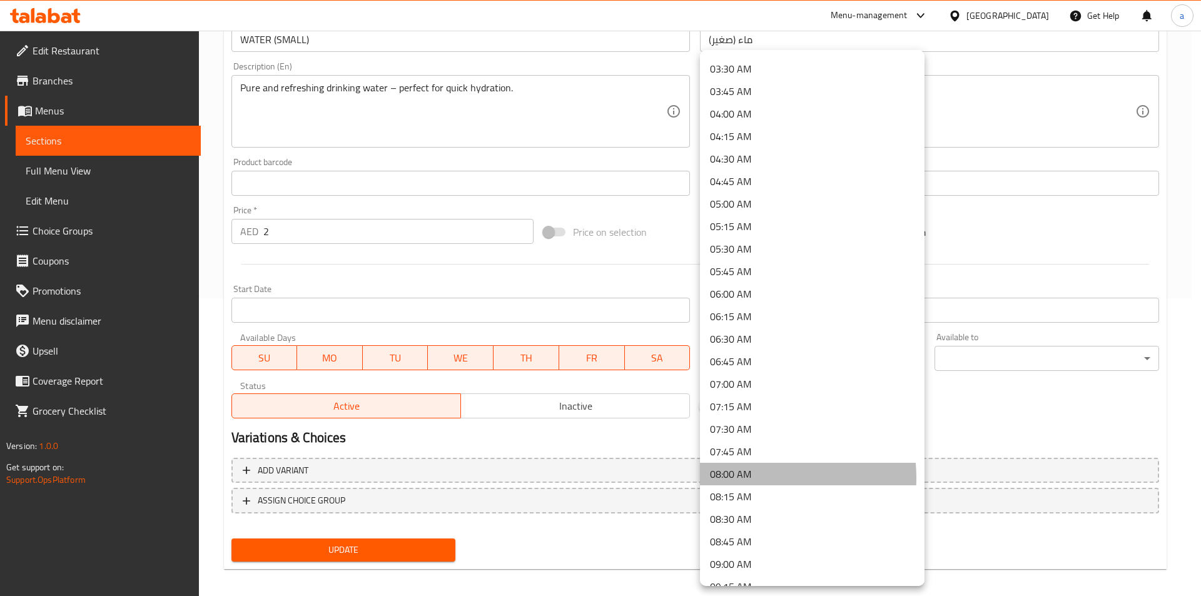
click at [751, 478] on li "08:00 AM" at bounding box center [812, 474] width 224 height 23
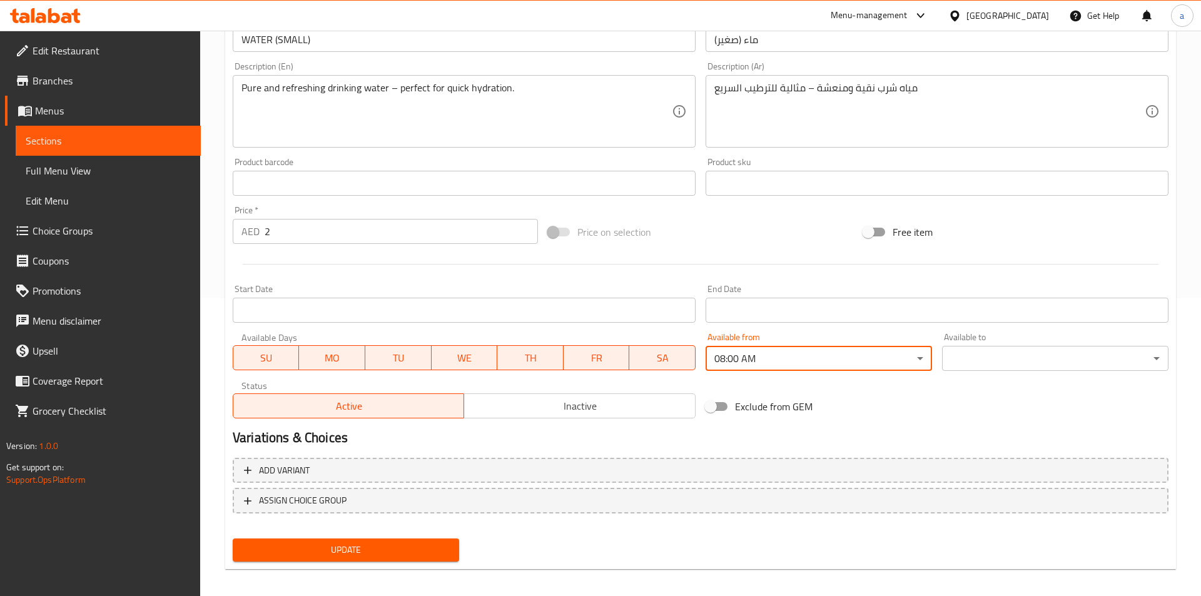
click at [1010, 298] on body "​ Menu-management United Arab Emirates Get Help a Edit Restaurant Branches Menu…" at bounding box center [600, 15] width 1201 height 565
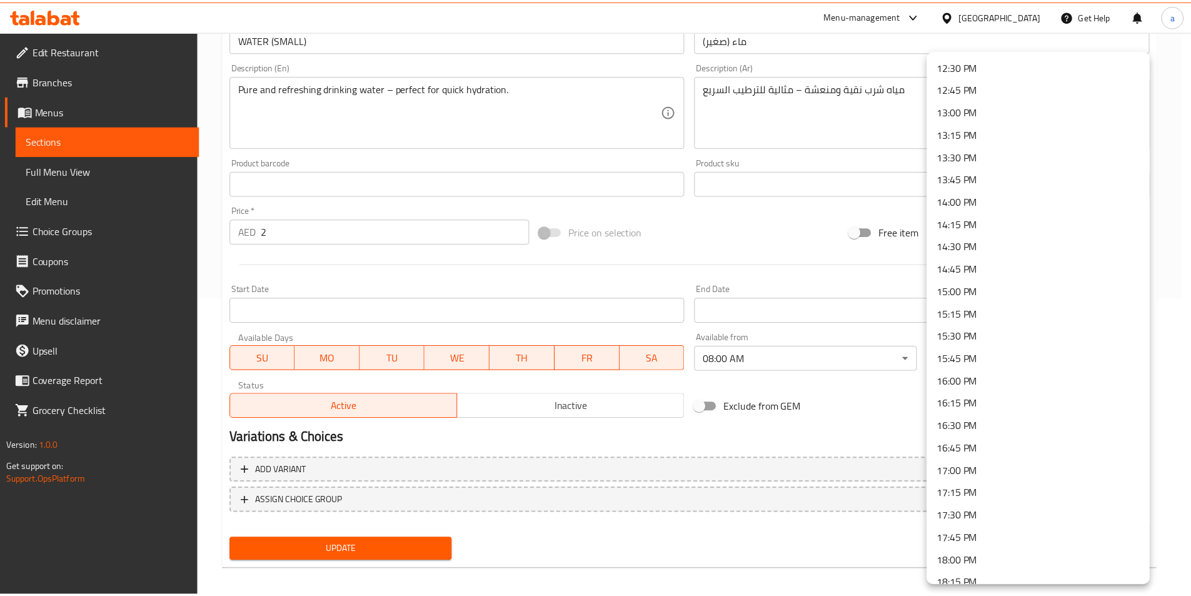
scroll to position [1658, 0]
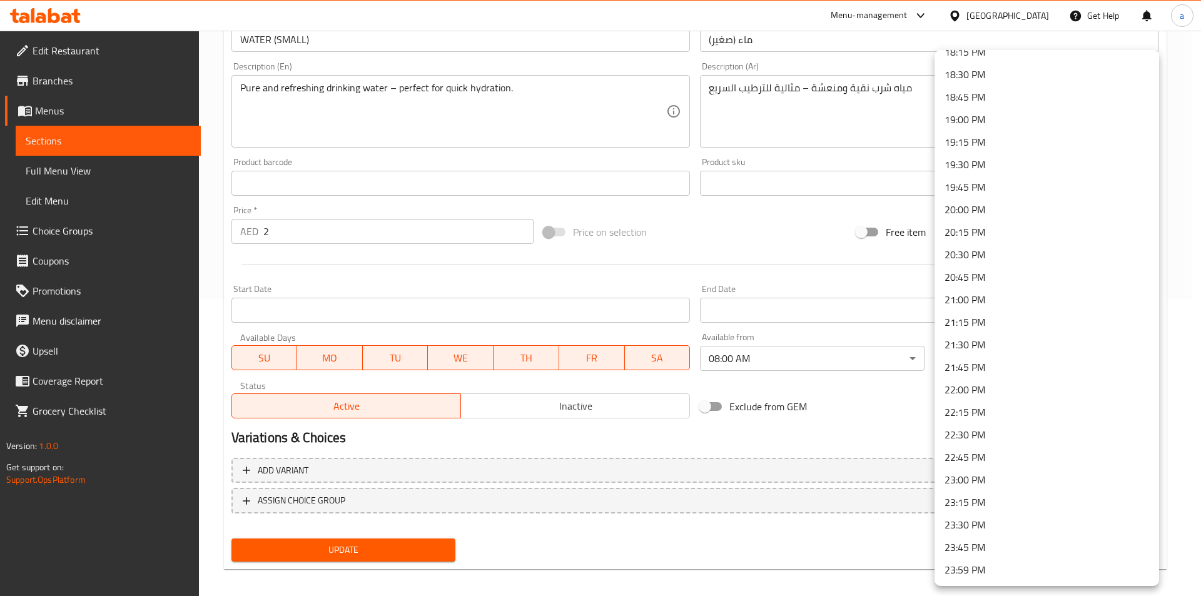
click at [983, 525] on li "23:30 PM" at bounding box center [1046, 524] width 224 height 23
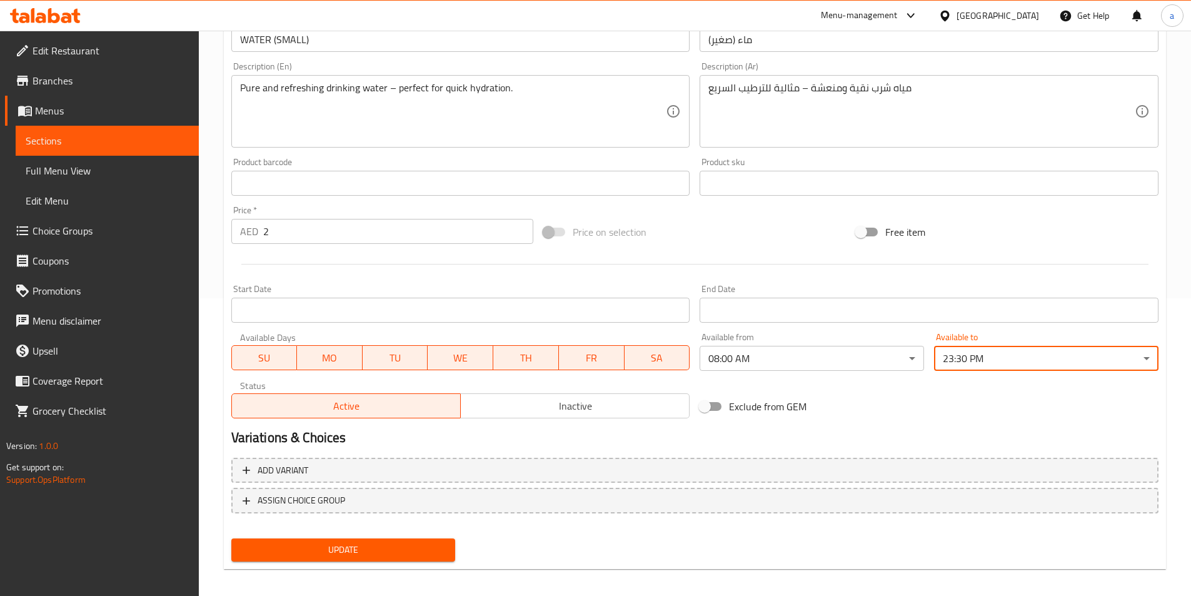
click at [872, 419] on div "Exclude from GEM" at bounding box center [851, 407] width 313 height 34
click at [391, 542] on span "Update" at bounding box center [343, 550] width 204 height 16
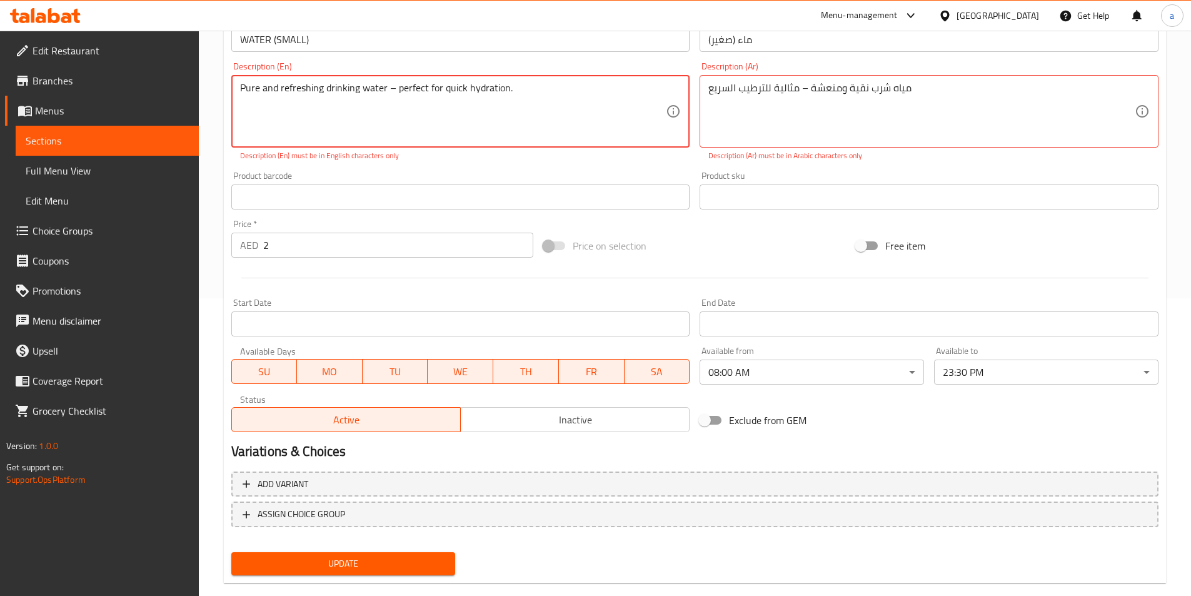
drag, startPoint x: 520, startPoint y: 96, endPoint x: 68, endPoint y: 51, distance: 454.4
click at [68, 51] on div "Edit Restaurant Branches Menus Sections Full Menu View Edit Menu Choice Groups …" at bounding box center [595, 175] width 1191 height 885
click at [627, 102] on textarea "Pure and refreshing drinking water – perfect for quick hydration." at bounding box center [453, 111] width 426 height 59
drag, startPoint x: 524, startPoint y: 84, endPoint x: 231, endPoint y: 93, distance: 293.4
click at [231, 93] on div "Pure and refreshing drinking water – perfect for quick hydration. Pure and refr…" at bounding box center [460, 111] width 459 height 73
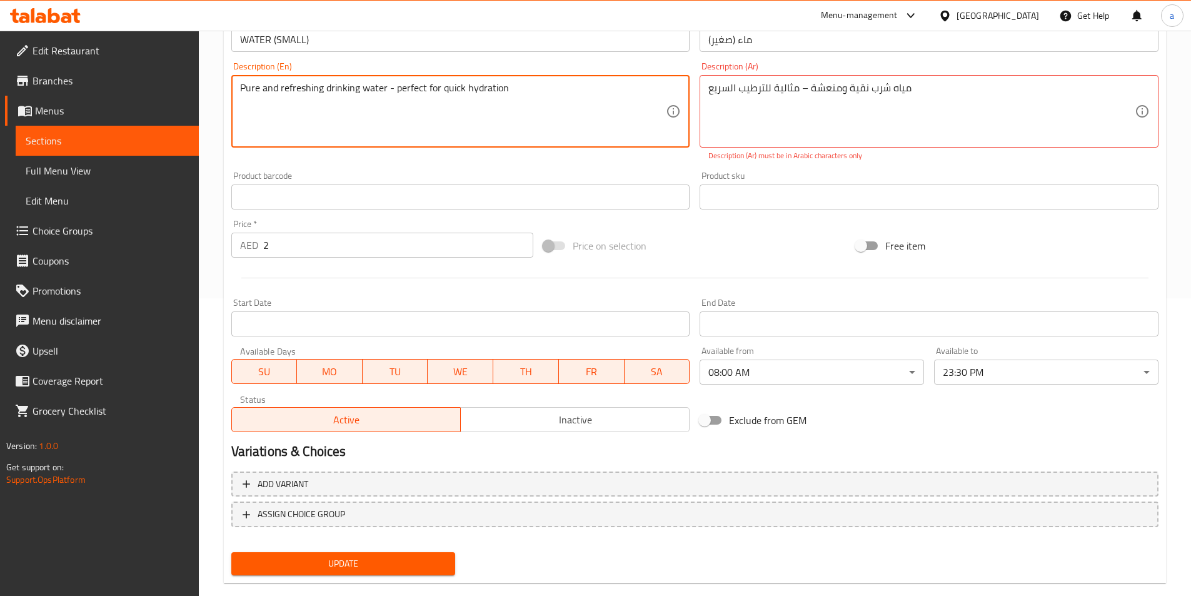
type textarea "Pure and refreshing drinking water - perfect for quick hydration"
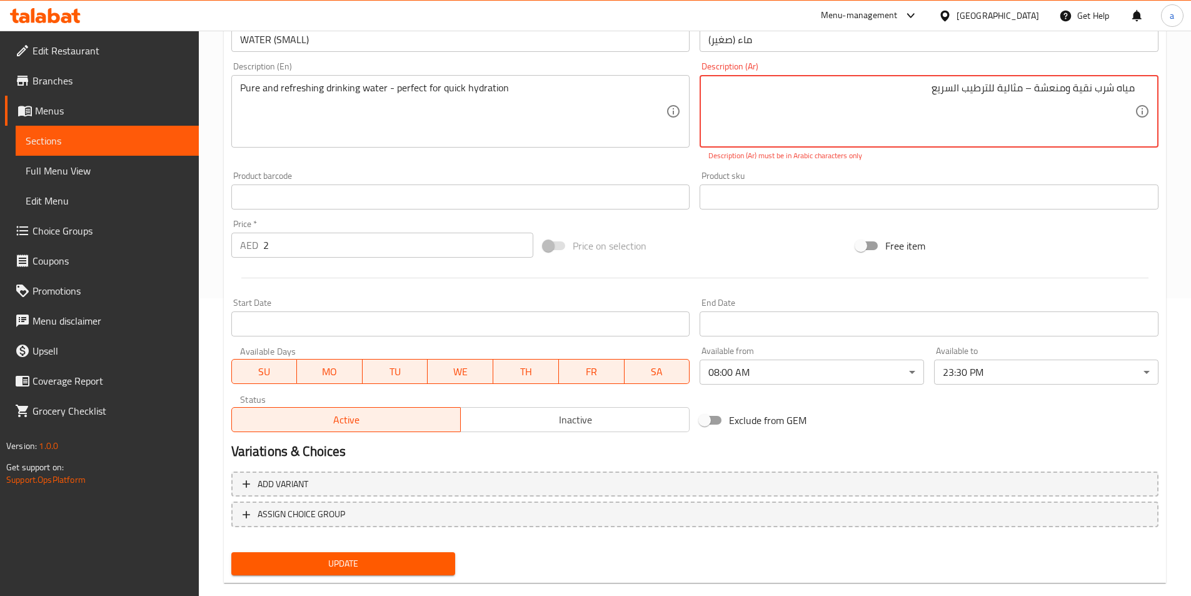
click at [897, 80] on div "مياه شرب نقية ومنعشة – مثالية للترطيب السريع Description (Ar)" at bounding box center [929, 111] width 459 height 73
click at [897, 81] on div "مياه شرب نقية ومنعشة – مثالية للترطيب السريع Description (Ar)" at bounding box center [929, 111] width 459 height 73
click at [904, 94] on textarea "مياه شرب نقية ومنعشة – مثالية للترطيب السريع" at bounding box center [921, 111] width 426 height 59
drag, startPoint x: 927, startPoint y: 93, endPoint x: 1139, endPoint y: 85, distance: 212.1
click at [1139, 85] on div "مياه شرب نقية ومنعشة – مثالية للترطيب السريع مياه شرب نقية ومنعشة - مثالية للتر…" at bounding box center [929, 111] width 459 height 73
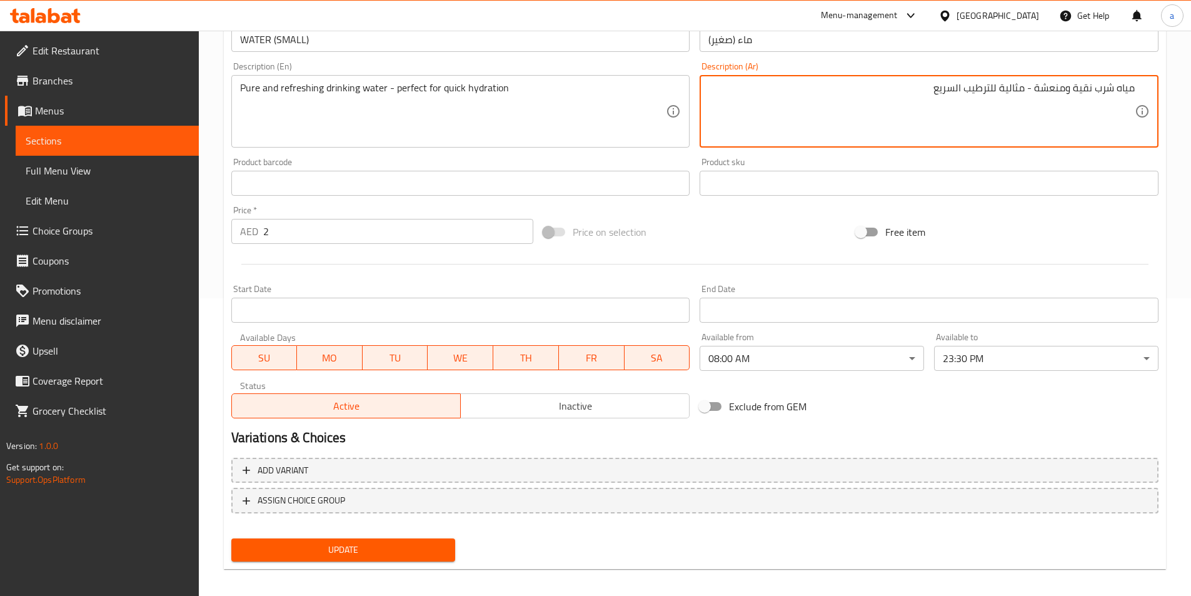
type textarea "مياه شرب نقية ومنعشة - مثالية للترطيب السريع"
click at [693, 149] on div "Description (En) Pure and refreshing drinking water - perfect for quick hydrati…" at bounding box center [460, 105] width 469 height 96
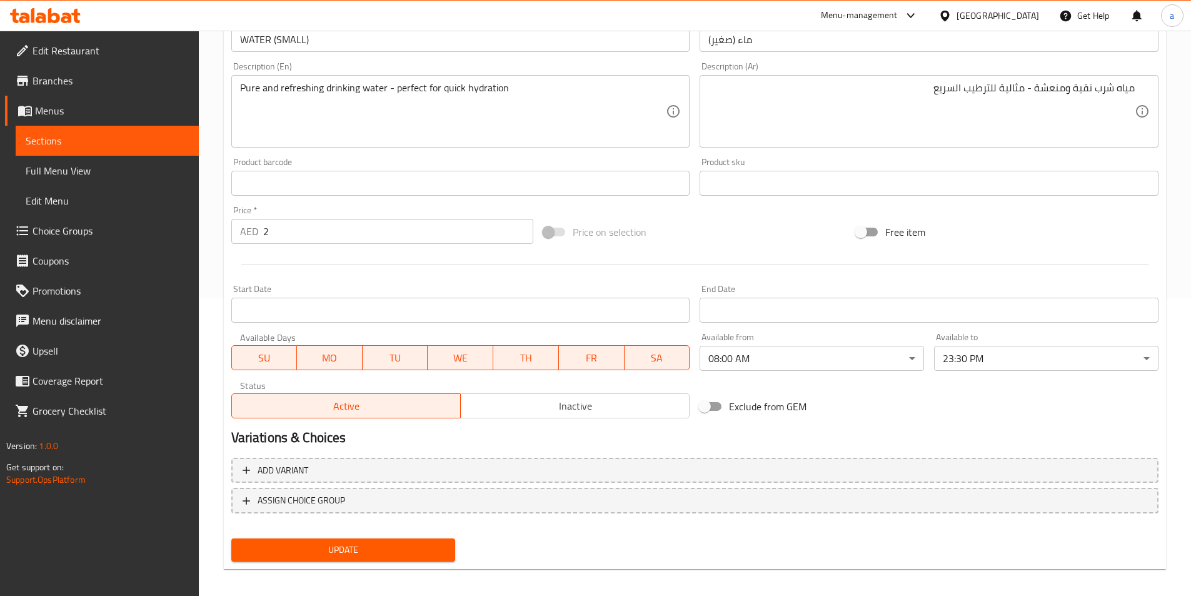
click at [376, 546] on span "Update" at bounding box center [343, 550] width 204 height 16
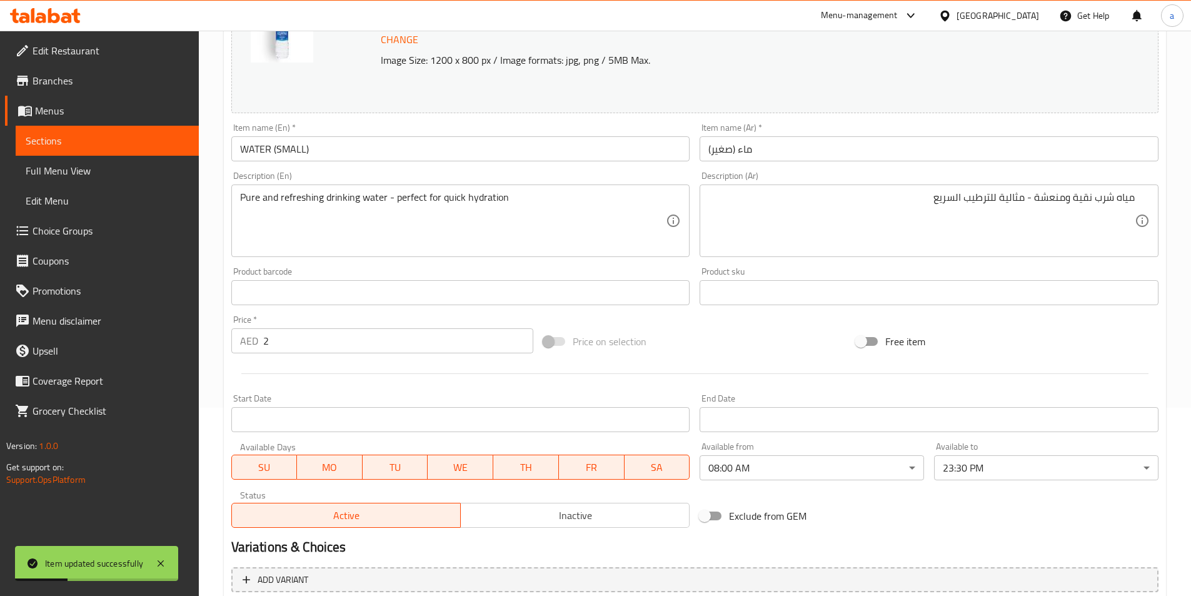
scroll to position [0, 0]
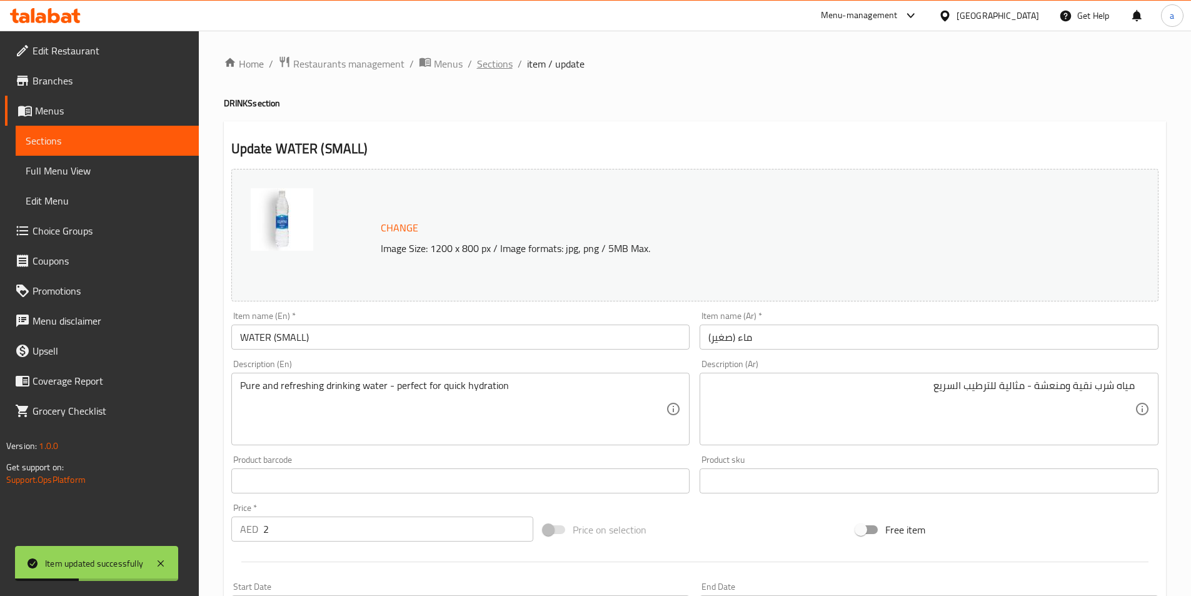
click at [496, 58] on span "Sections" at bounding box center [495, 63] width 36 height 15
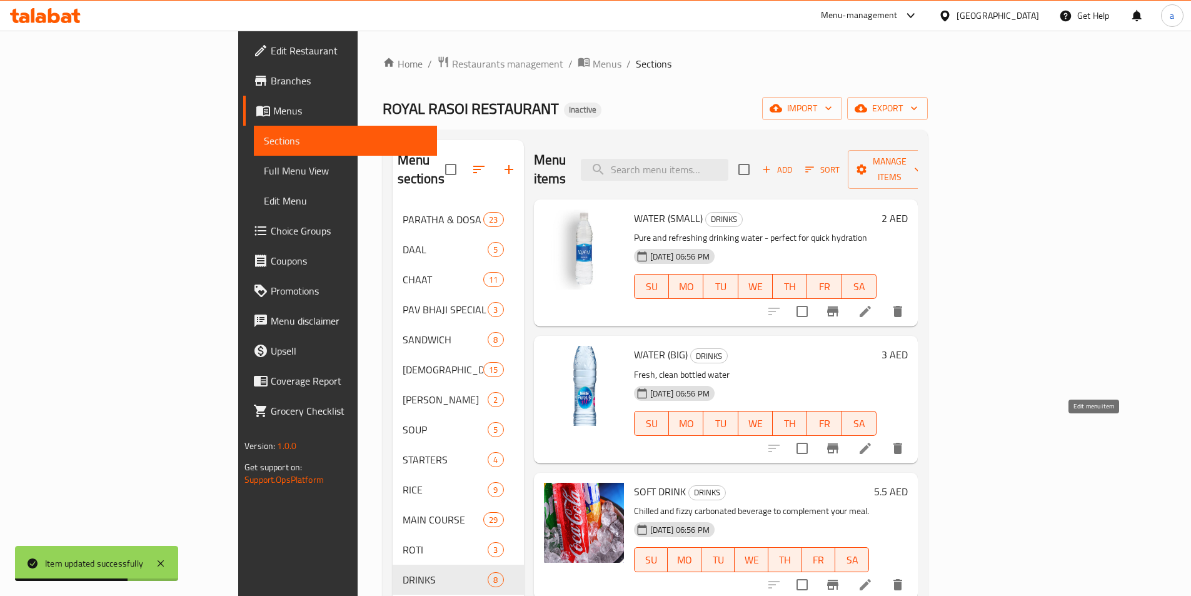
click at [873, 441] on icon at bounding box center [865, 448] width 15 height 15
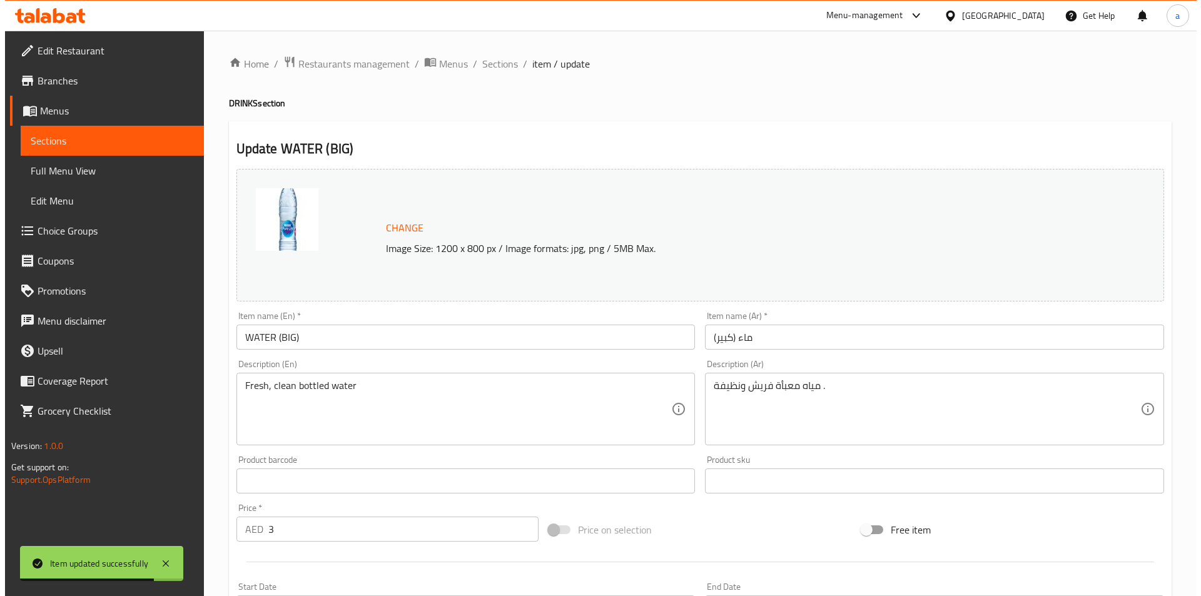
scroll to position [306, 0]
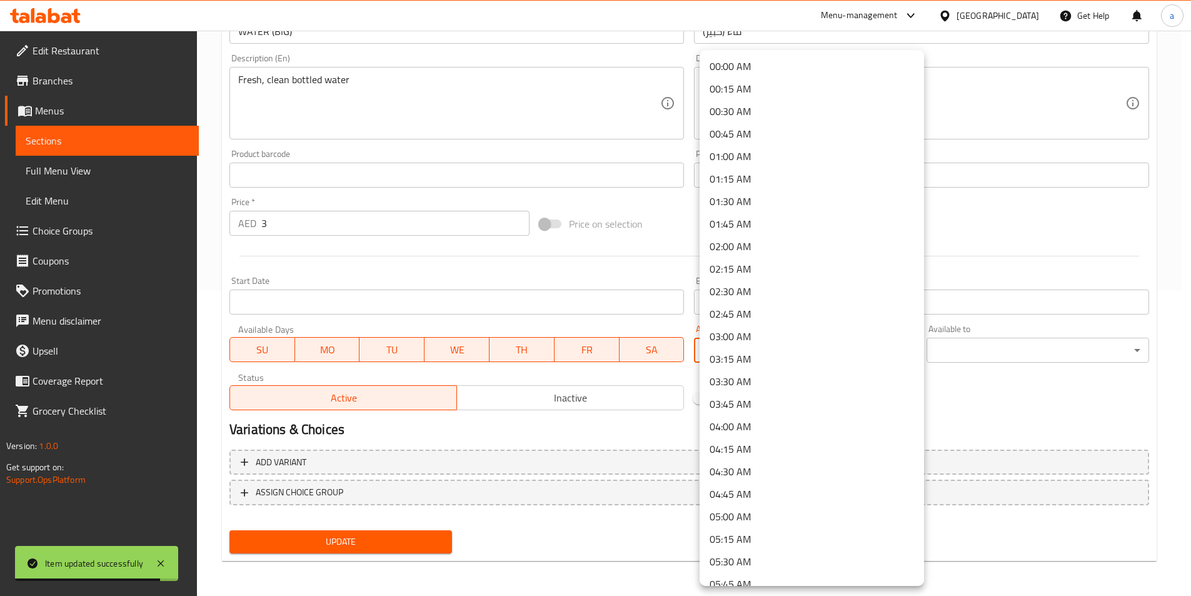
click at [789, 290] on body "Item updated successfully ​ Menu-management United Arab Emirates Get Help a Edi…" at bounding box center [595, 7] width 1191 height 565
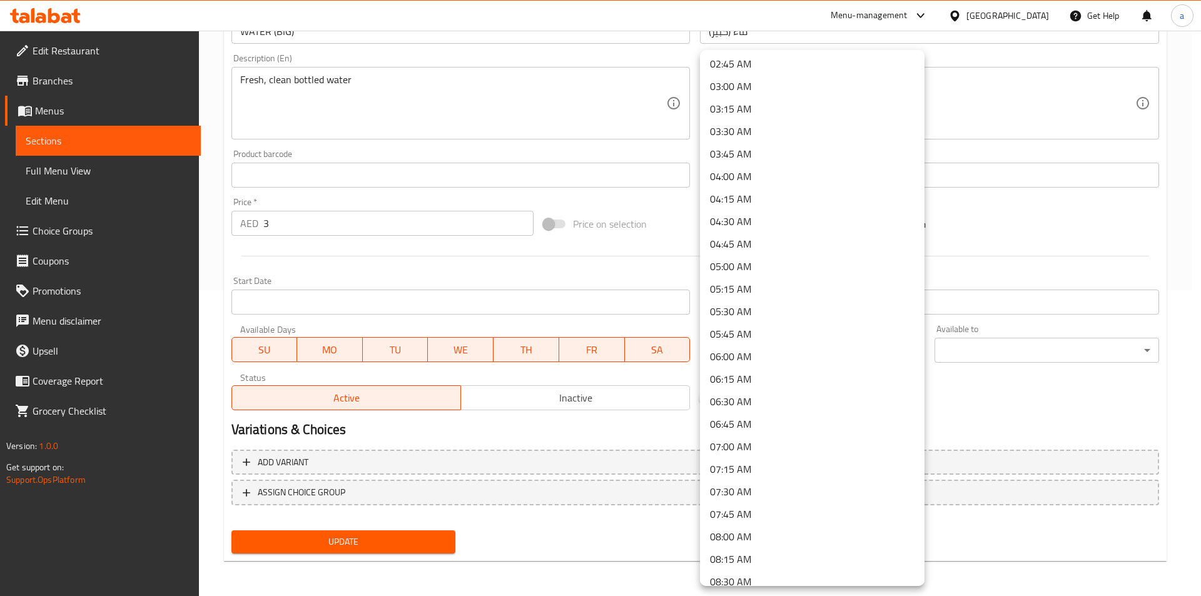
scroll to position [375, 0]
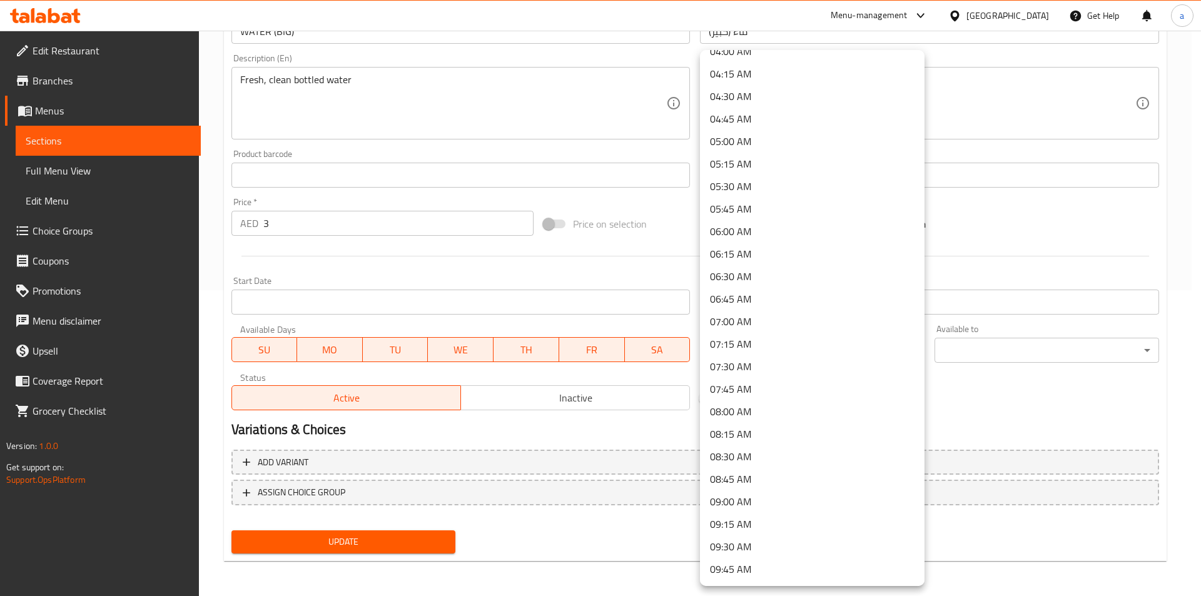
click at [747, 411] on li "08:00 AM" at bounding box center [812, 411] width 224 height 23
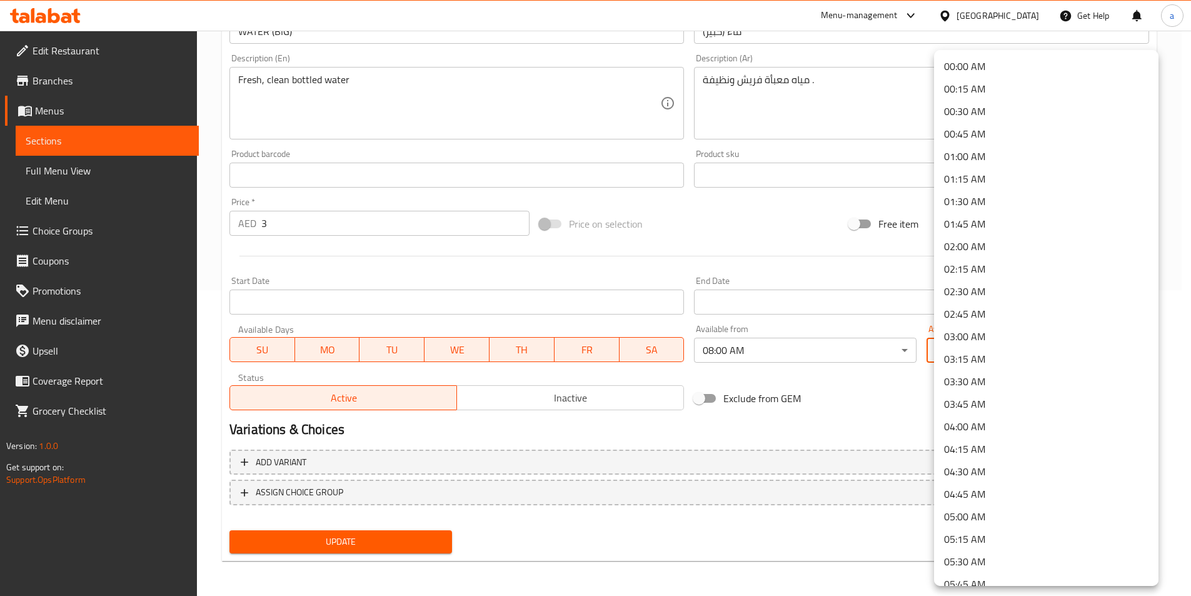
click at [975, 290] on body "​ Menu-management United Arab Emirates Get Help a Edit Restaurant Branches Menu…" at bounding box center [595, 7] width 1191 height 565
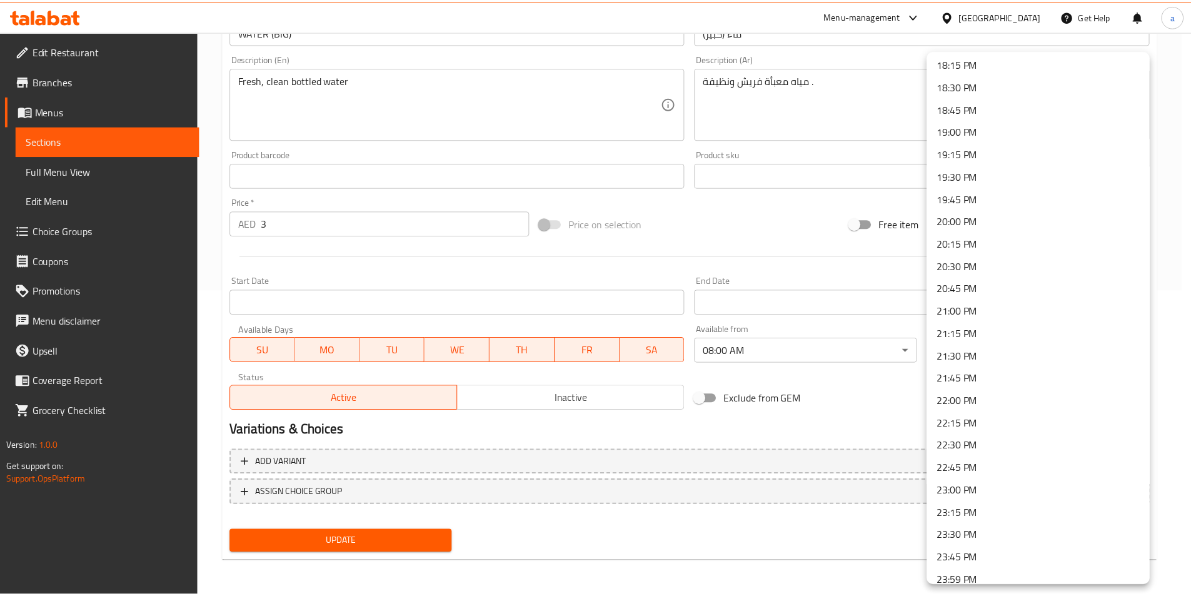
scroll to position [1658, 0]
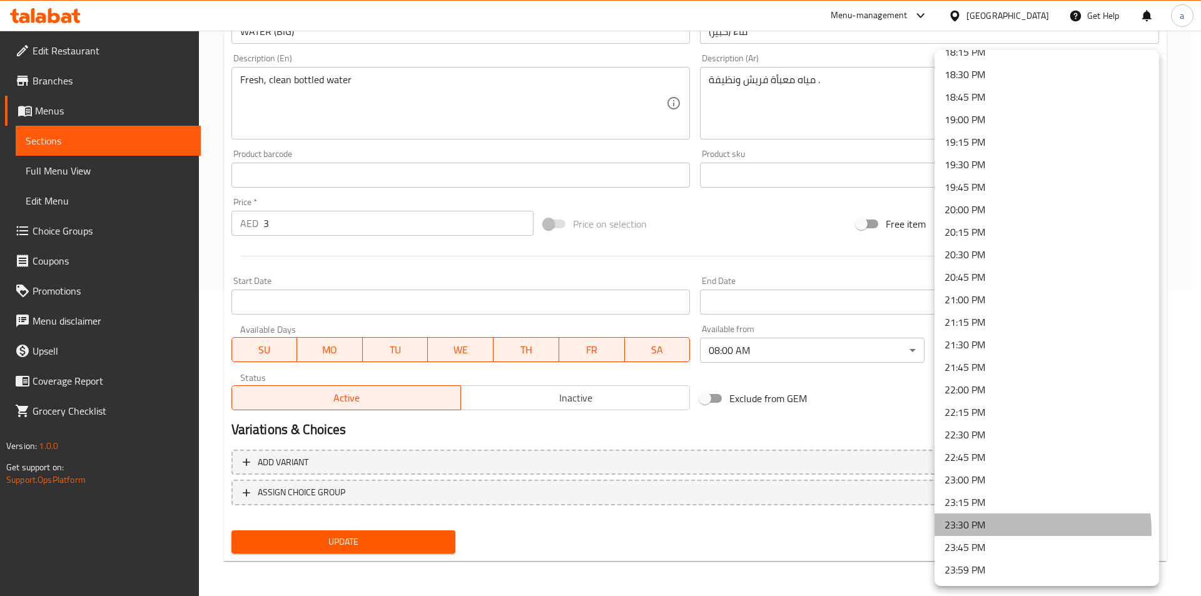
click at [999, 531] on li "23:30 PM" at bounding box center [1046, 524] width 224 height 23
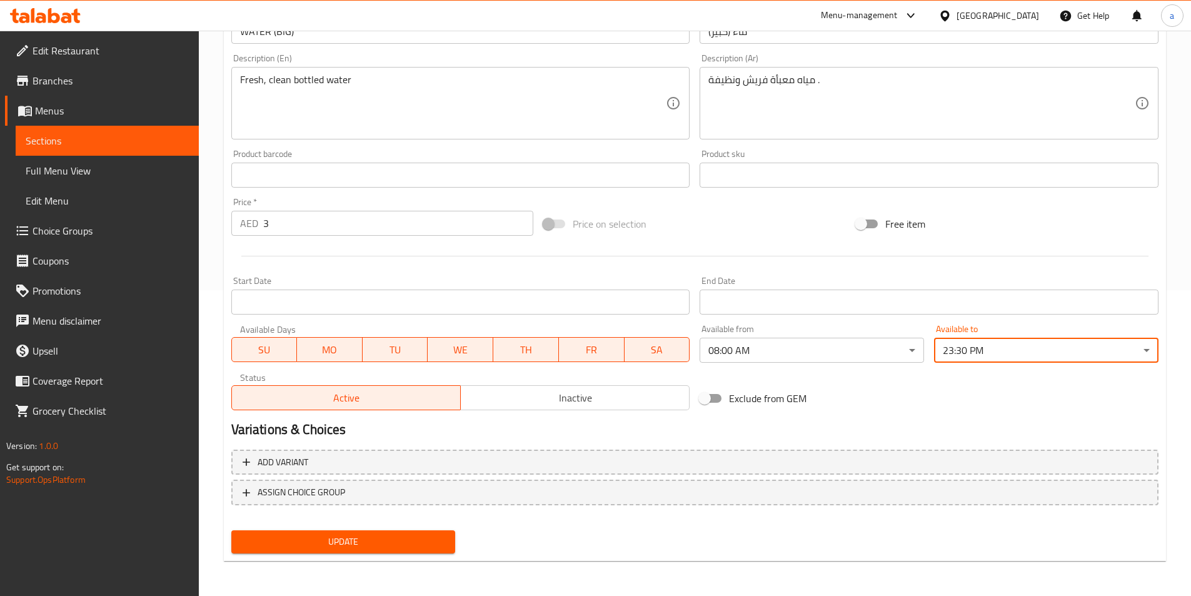
click at [797, 420] on div "Variations & Choices" at bounding box center [694, 429] width 937 height 29
click at [363, 536] on span "Update" at bounding box center [343, 542] width 204 height 16
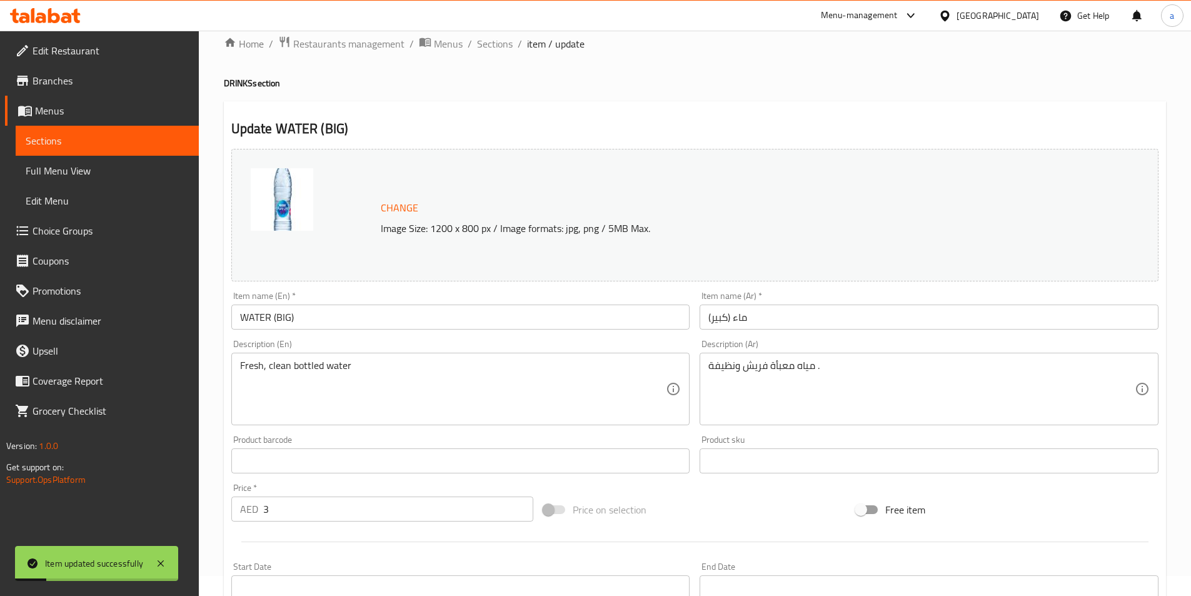
scroll to position [0, 0]
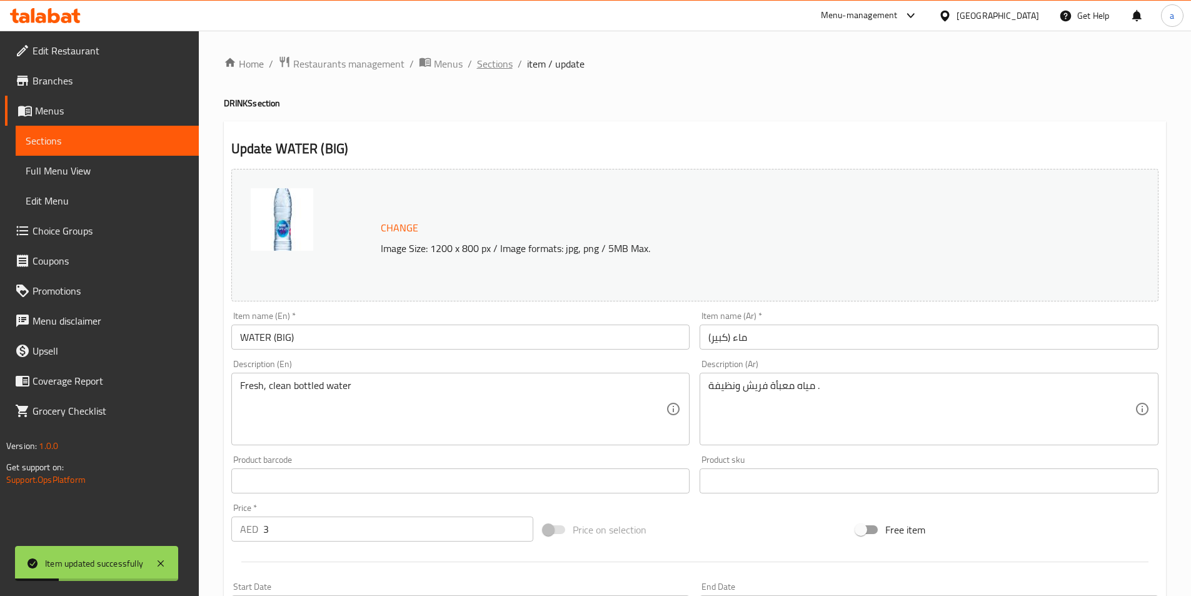
click at [502, 68] on span "Sections" at bounding box center [495, 63] width 36 height 15
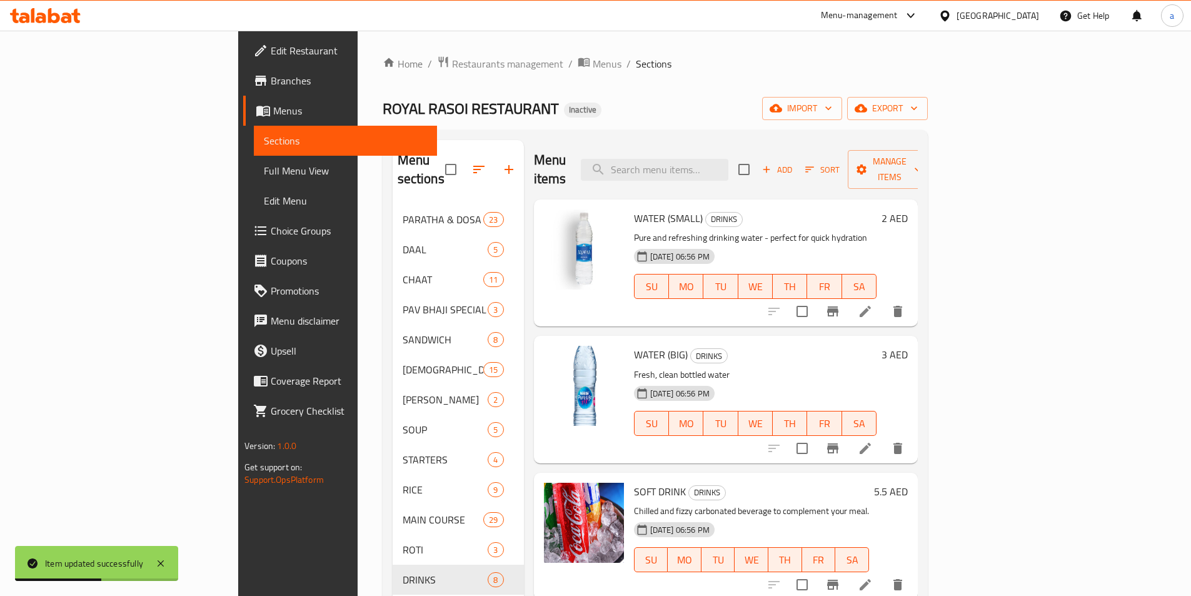
scroll to position [188, 0]
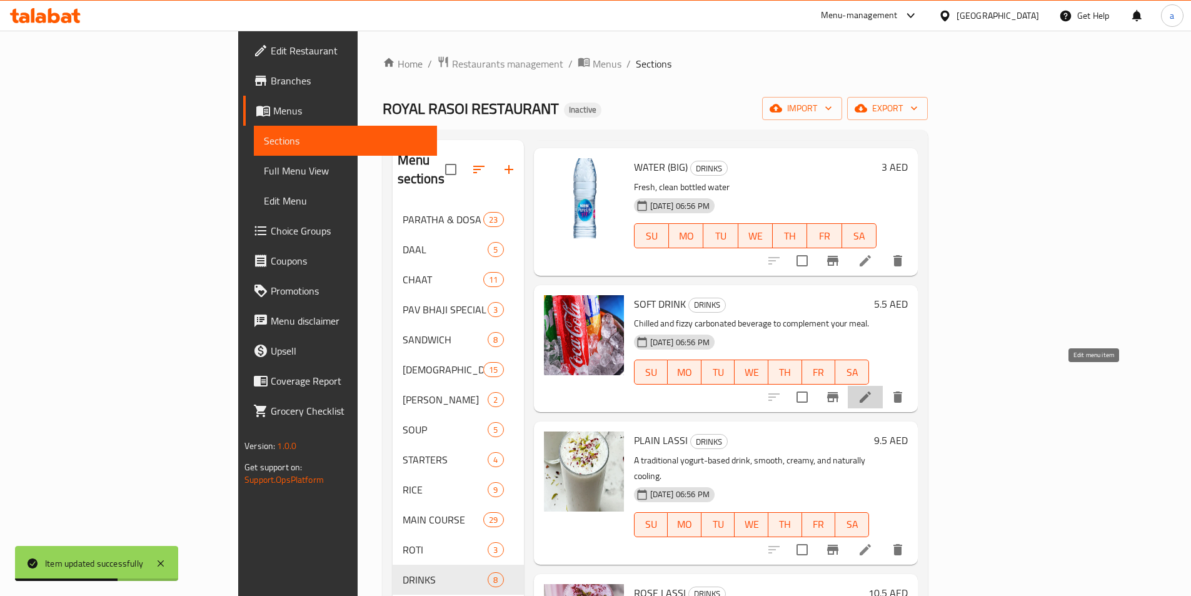
click at [873, 390] on icon at bounding box center [865, 397] width 15 height 15
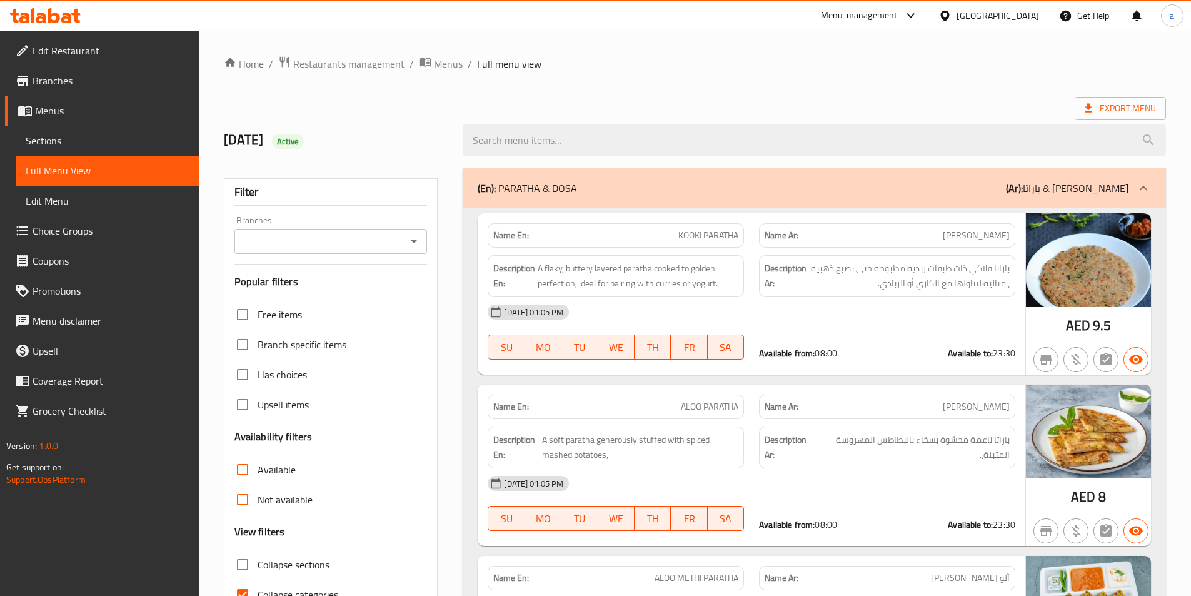
click at [246, 580] on input "Collapse categories" at bounding box center [243, 595] width 30 height 30
checkbox input "false"
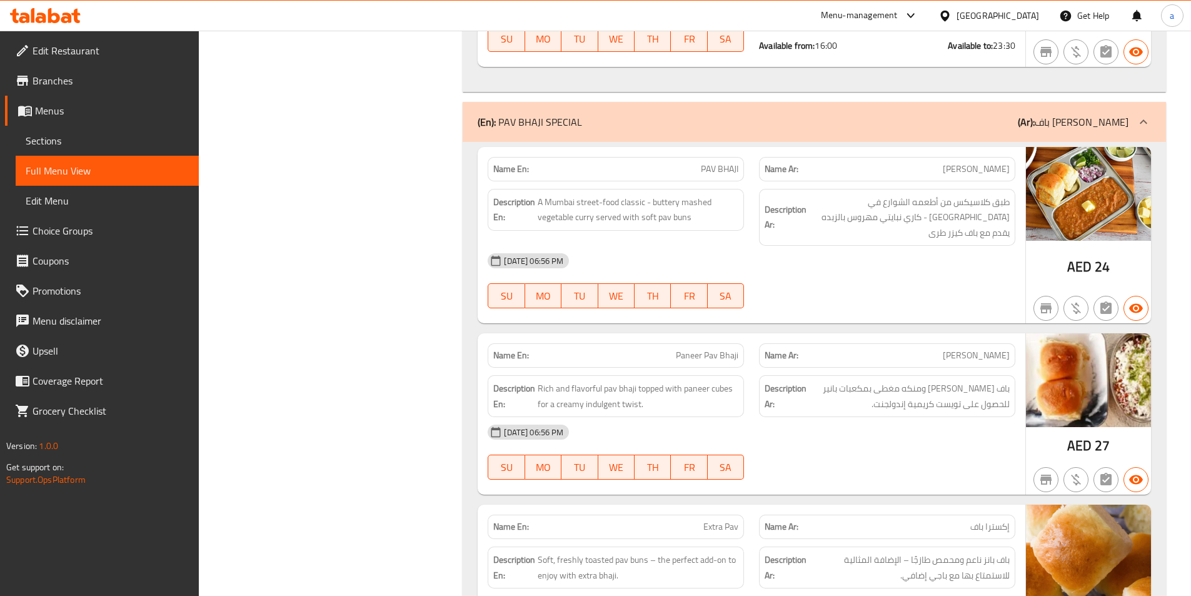
scroll to position [7344, 0]
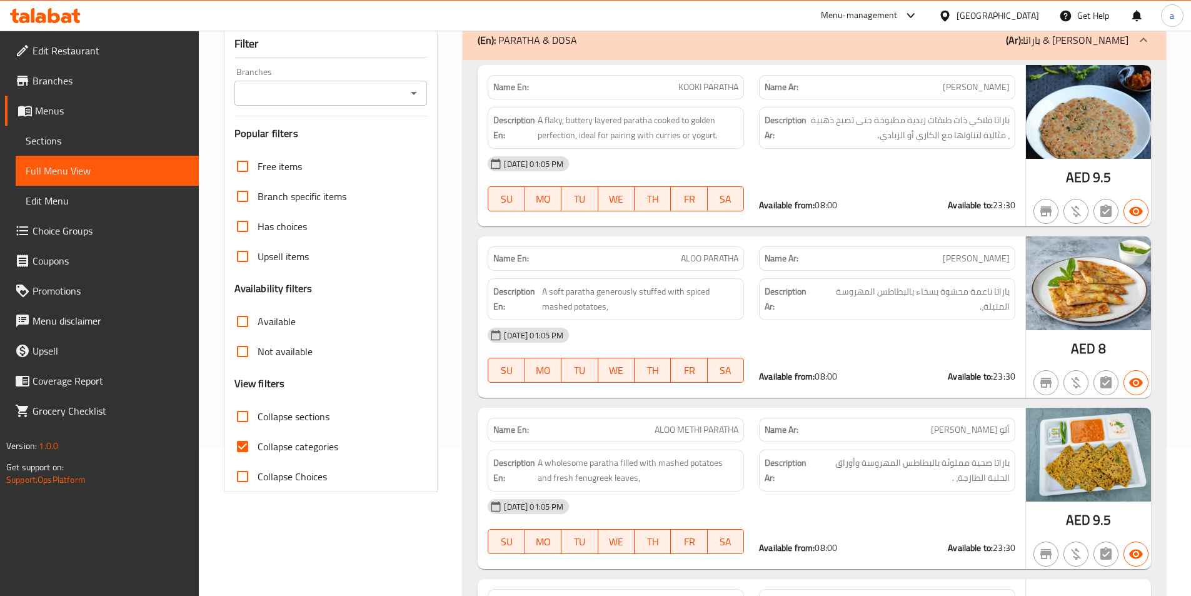
scroll to position [188, 0]
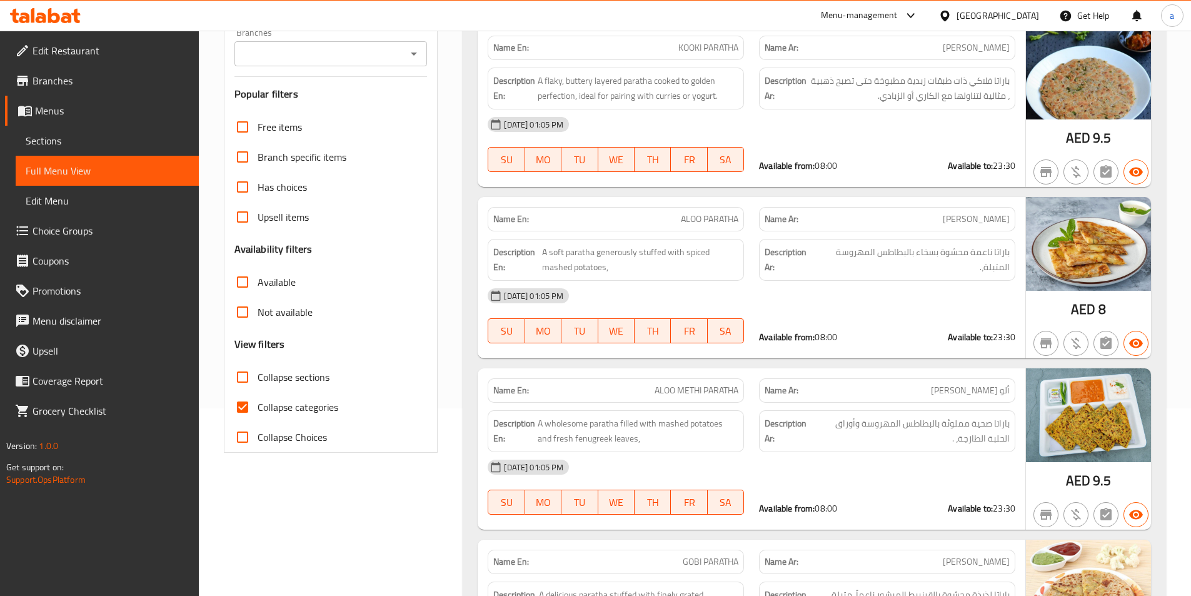
click at [263, 410] on span "Collapse categories" at bounding box center [298, 407] width 81 height 15
click at [258, 410] on input "Collapse categories" at bounding box center [243, 407] width 30 height 30
checkbox input "false"
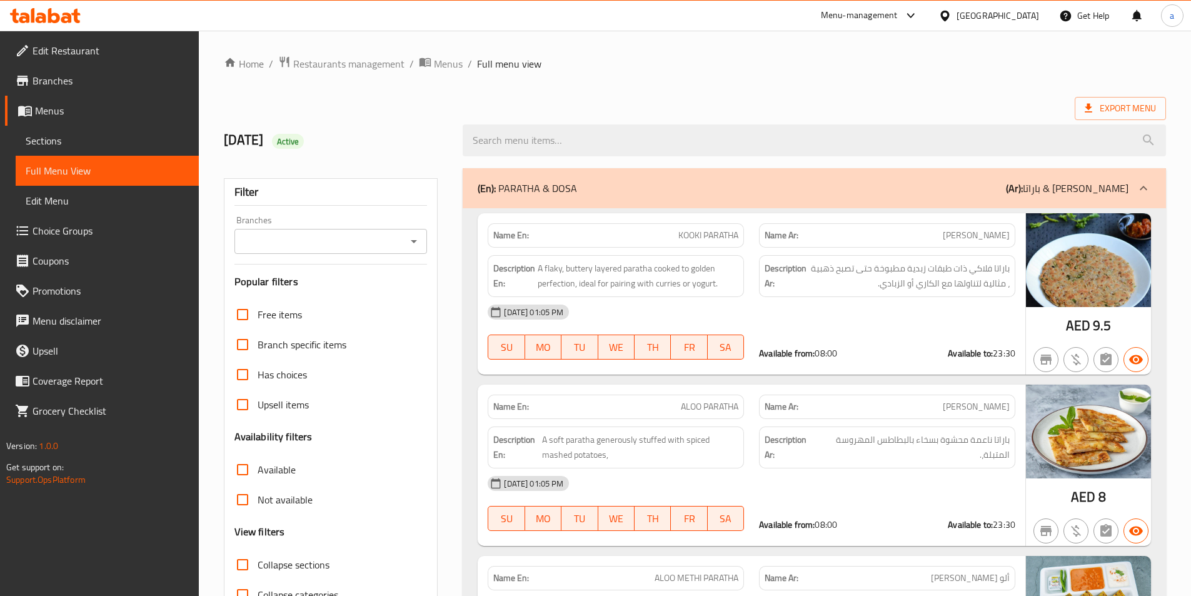
click at [792, 106] on div "Export Menu" at bounding box center [695, 108] width 942 height 23
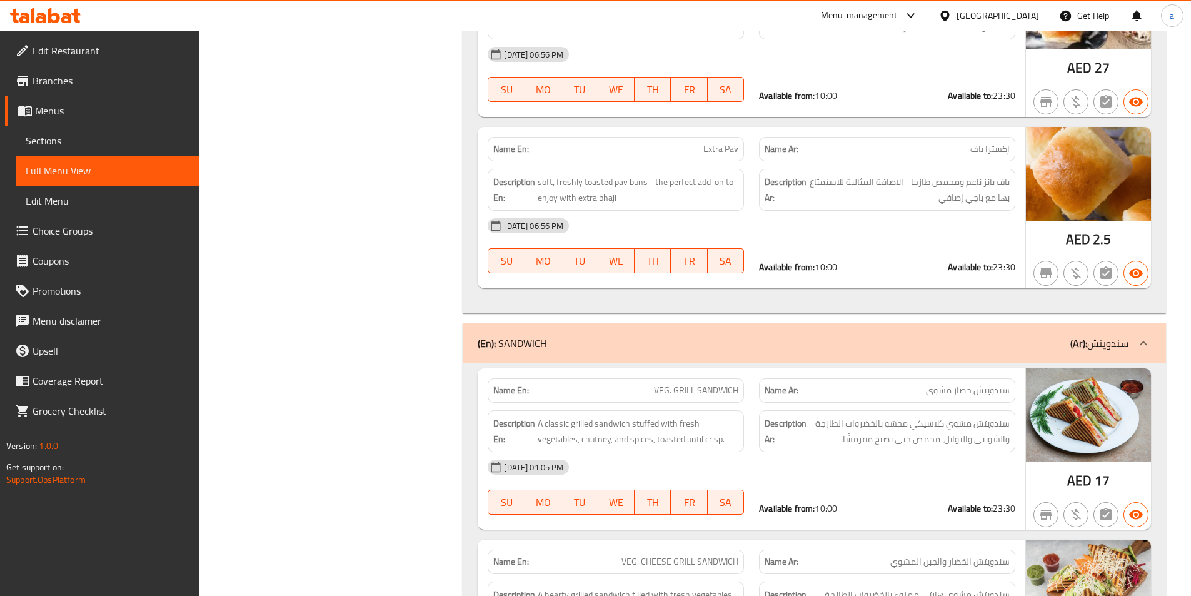
scroll to position [7781, 0]
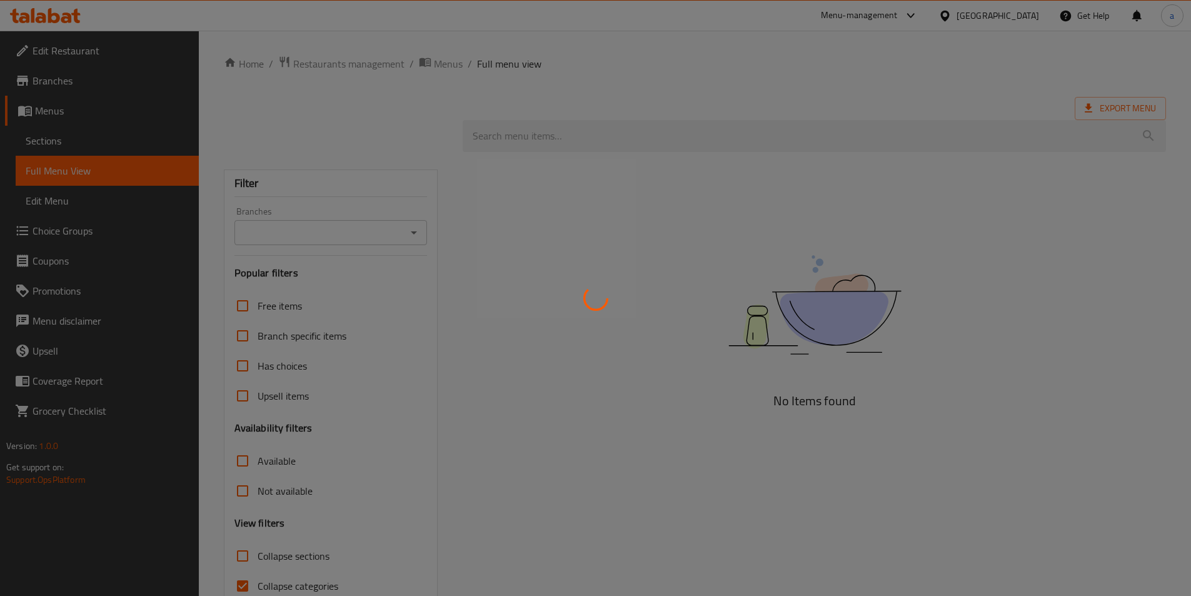
scroll to position [61, 0]
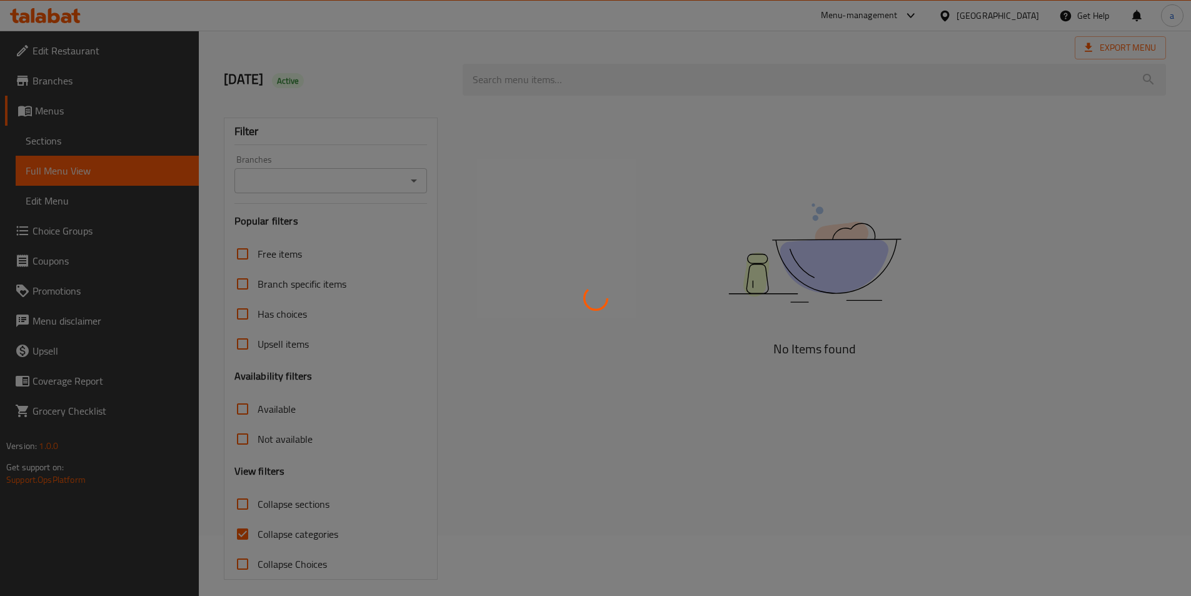
click at [233, 529] on div at bounding box center [595, 298] width 1191 height 596
click at [243, 530] on div at bounding box center [595, 298] width 1191 height 596
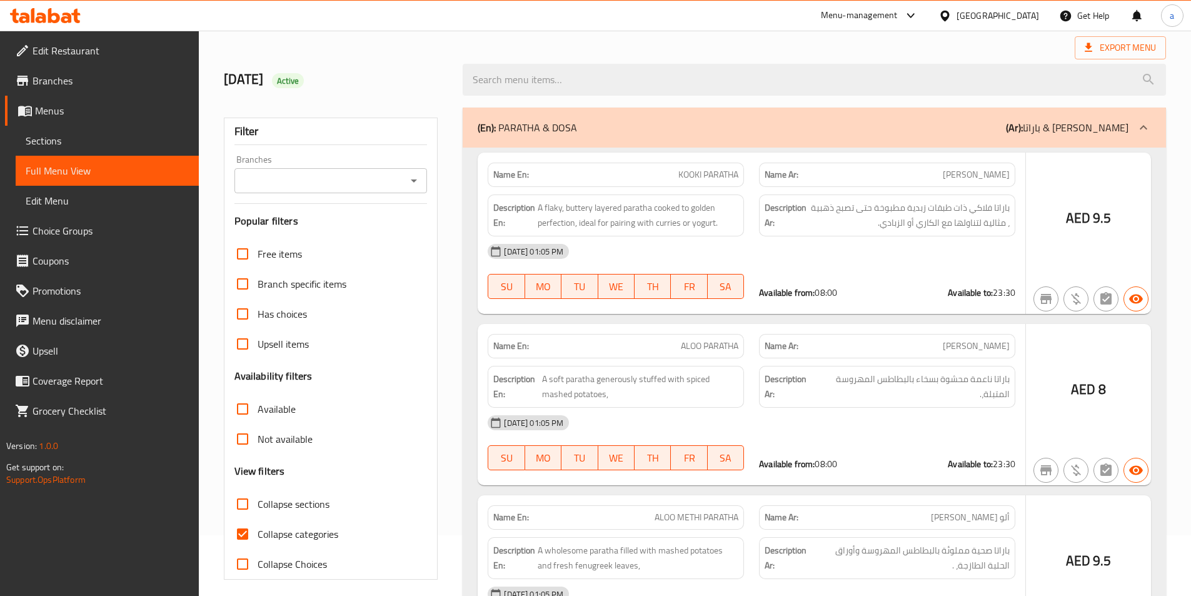
click at [243, 530] on div at bounding box center [595, 298] width 1191 height 596
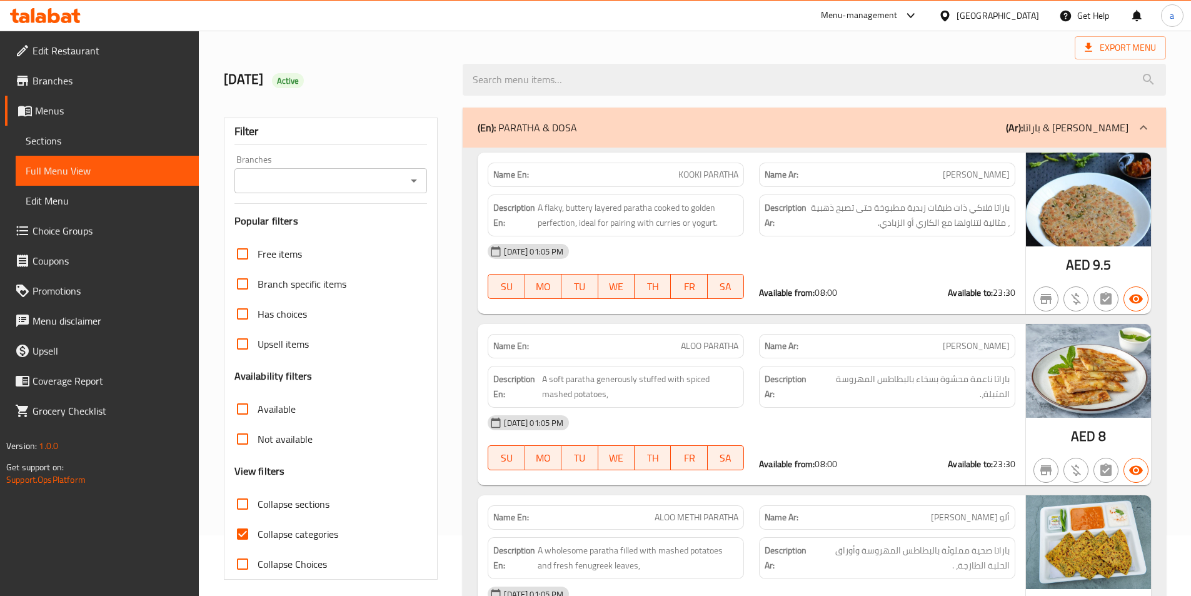
click at [248, 538] on input "Collapse categories" at bounding box center [243, 534] width 30 height 30
checkbox input "false"
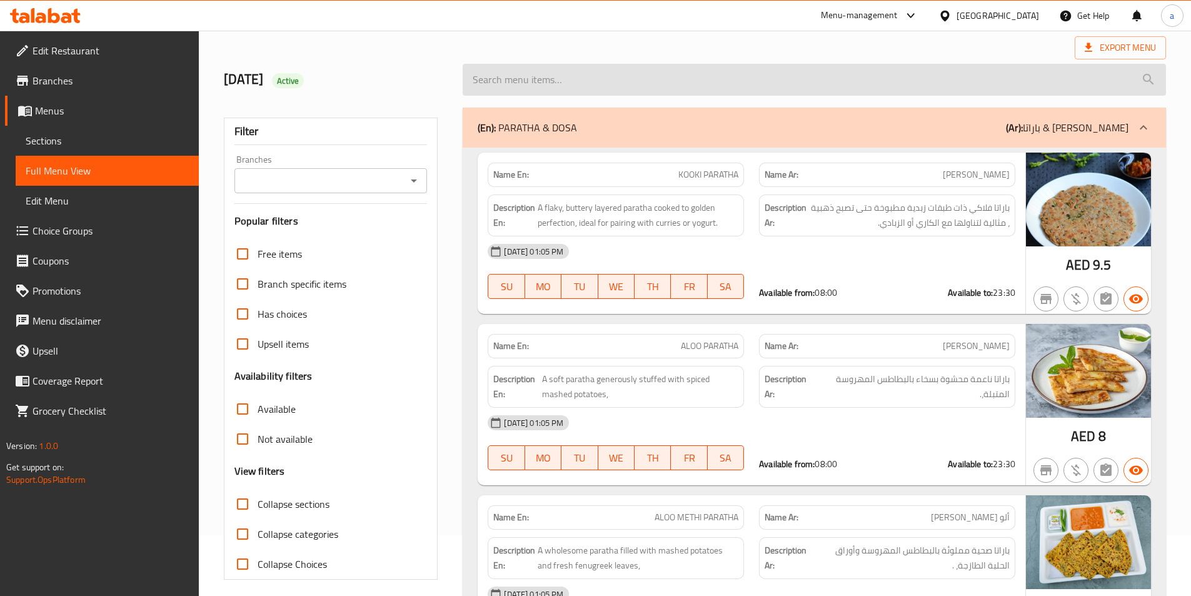
click at [831, 69] on input "search" at bounding box center [814, 80] width 703 height 32
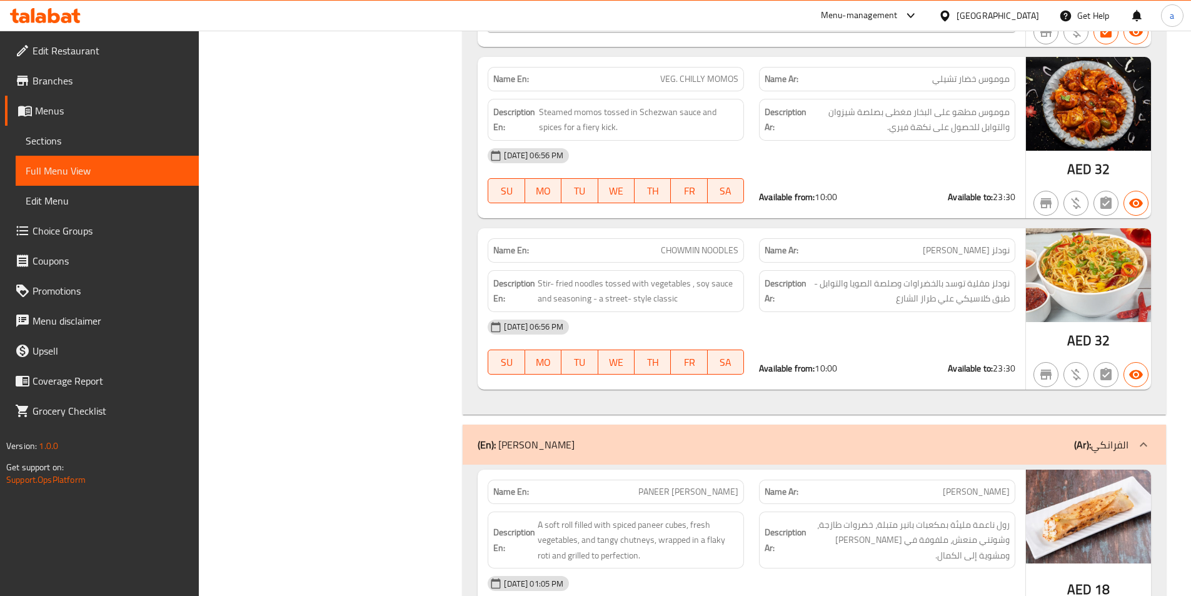
scroll to position [11932, 0]
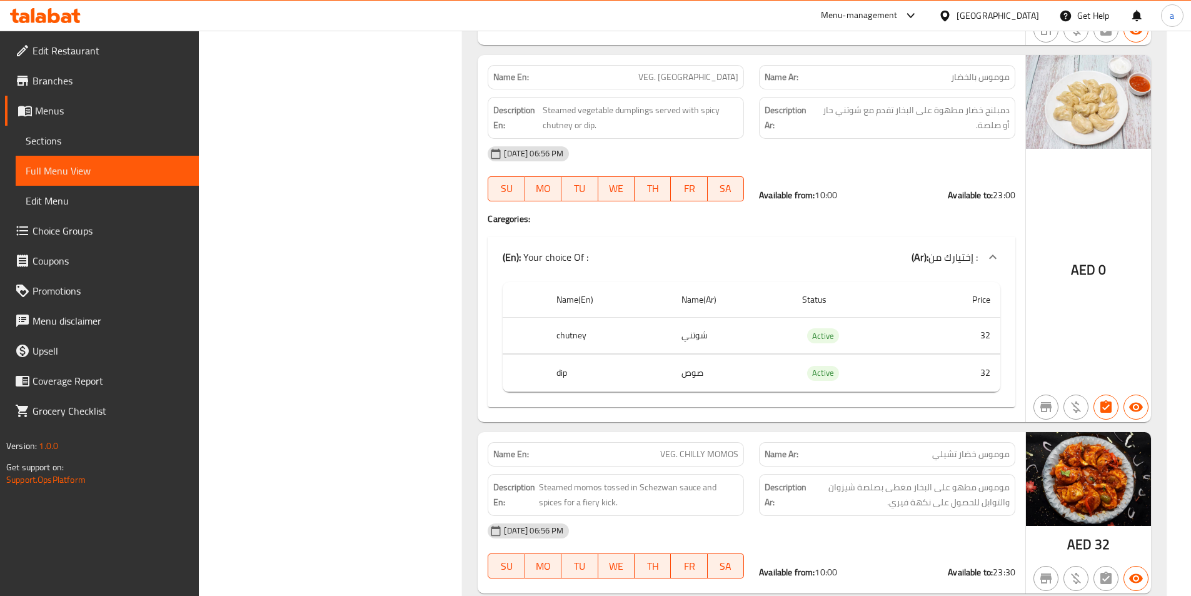
click at [730, 71] on span "VEG. [GEOGRAPHIC_DATA]" at bounding box center [688, 77] width 100 height 13
copy span "VEG. [GEOGRAPHIC_DATA]"
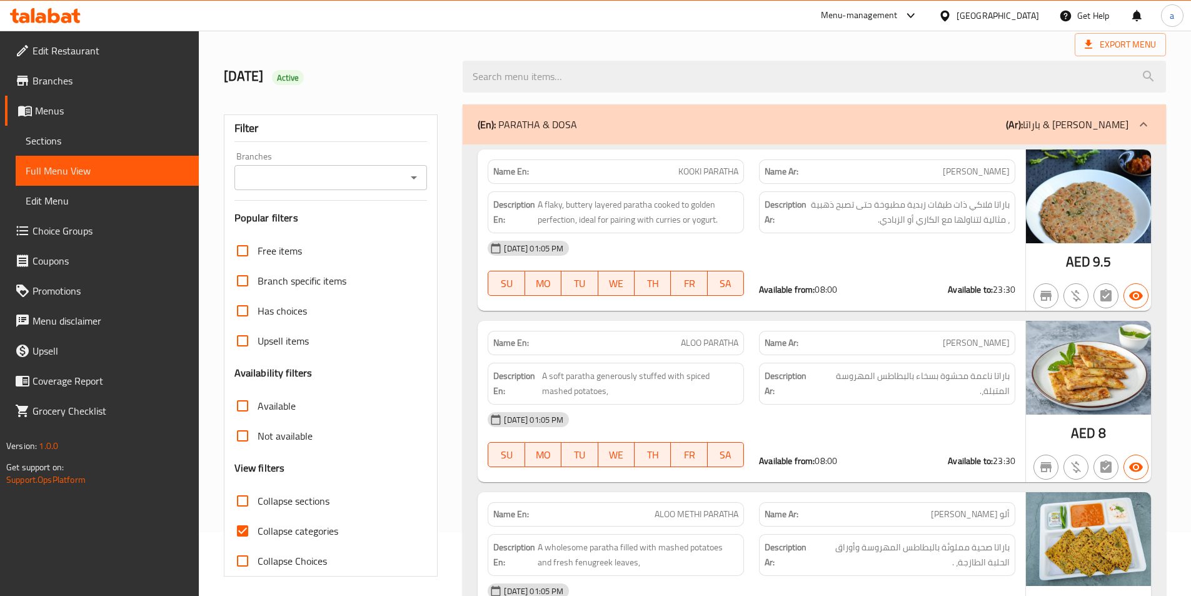
scroll to position [125, 0]
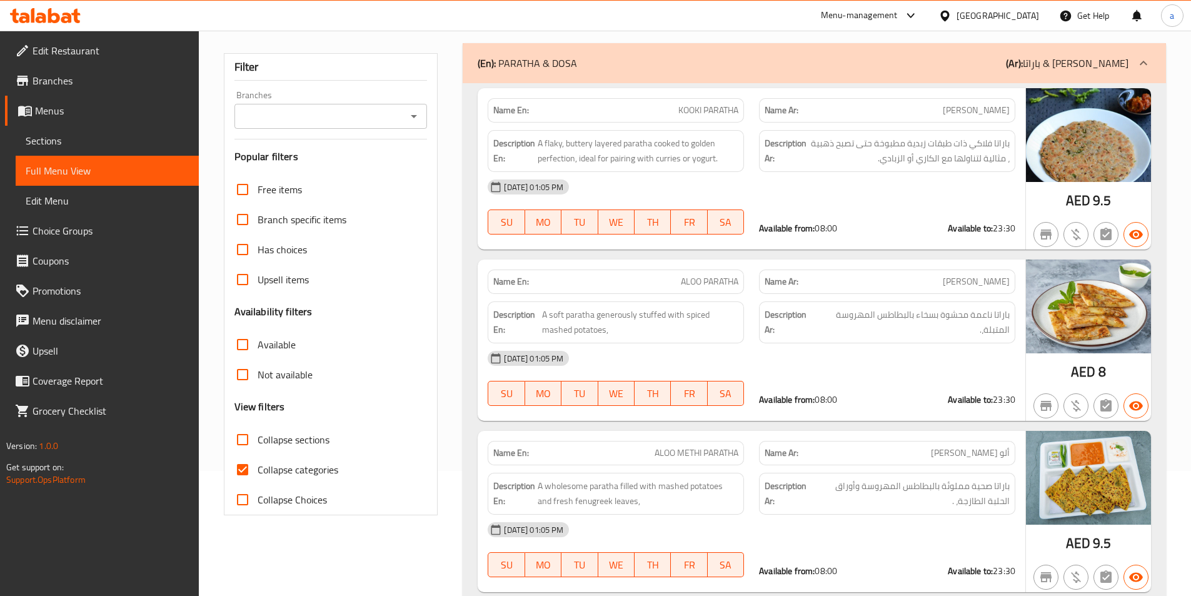
click at [244, 468] on input "Collapse categories" at bounding box center [243, 470] width 30 height 30
checkbox input "false"
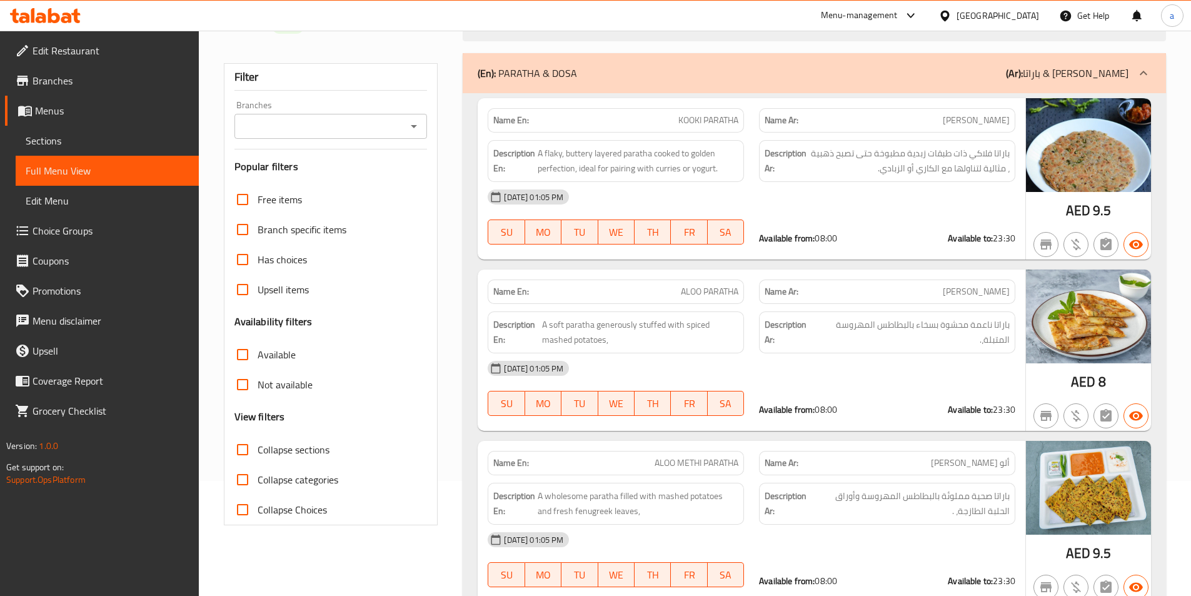
scroll to position [0, 0]
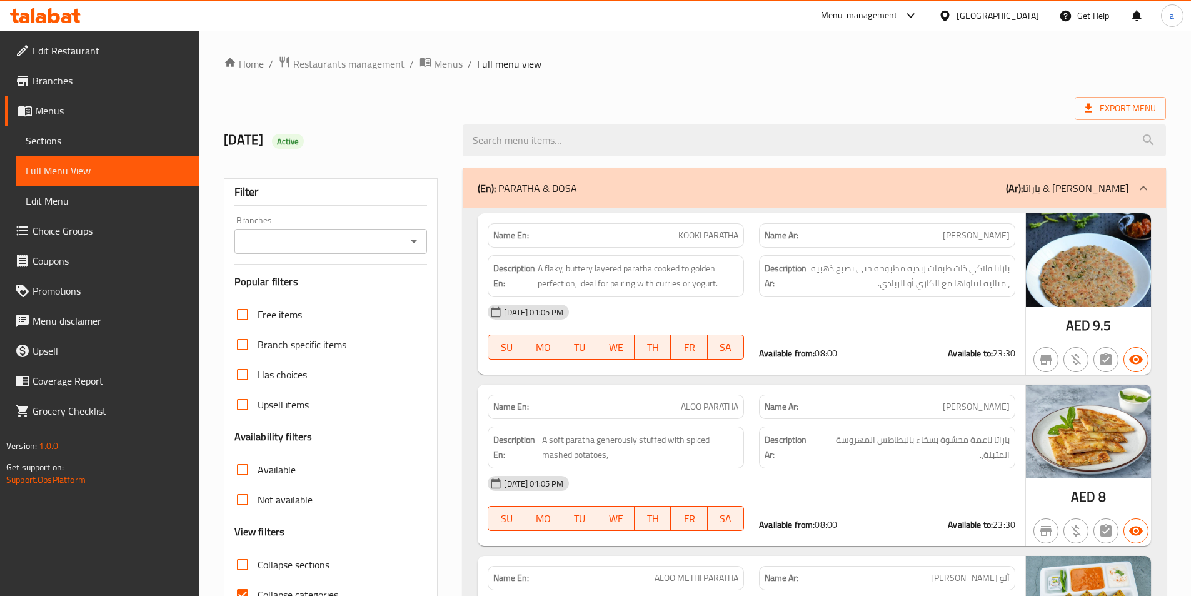
click at [745, 105] on div "Export Menu" at bounding box center [695, 108] width 942 height 23
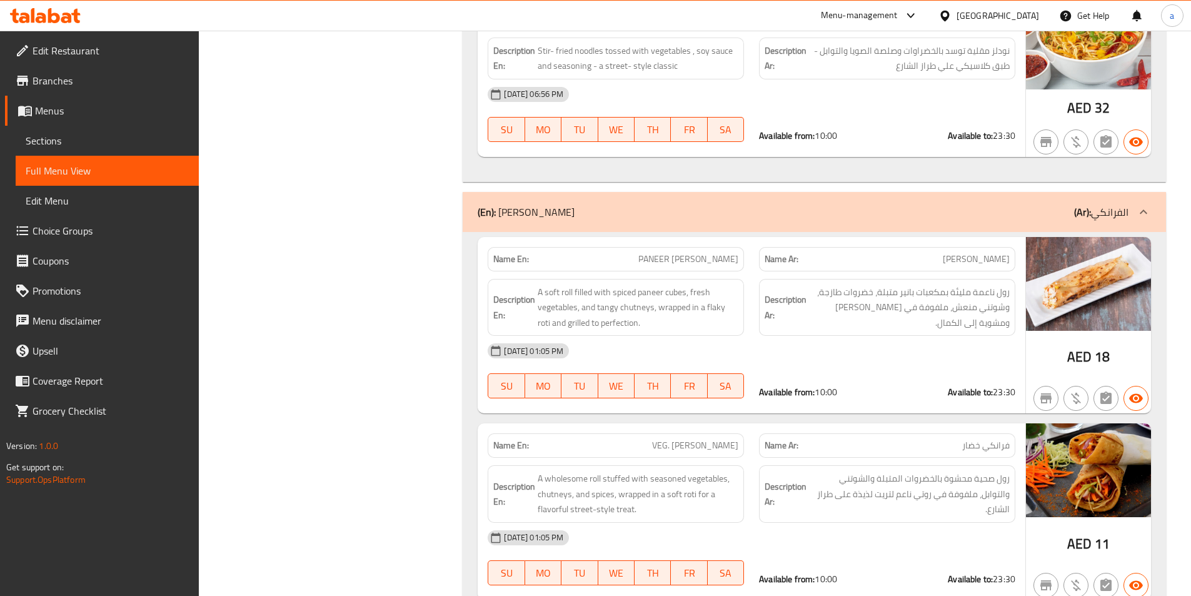
scroll to position [9496, 0]
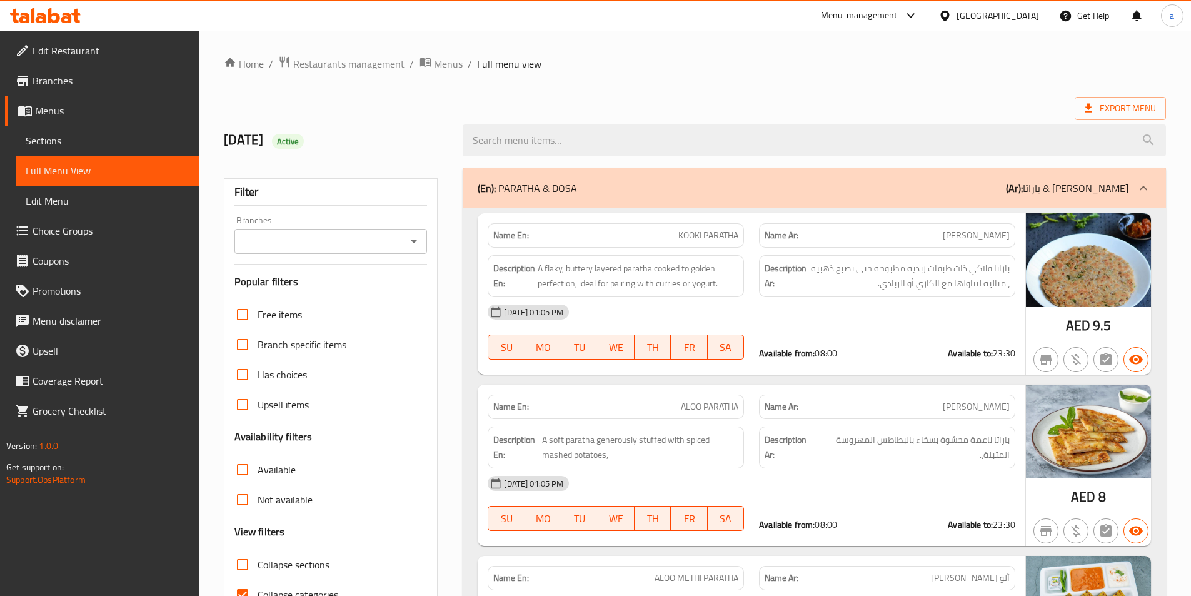
click at [654, 101] on div "Export Menu" at bounding box center [695, 108] width 942 height 23
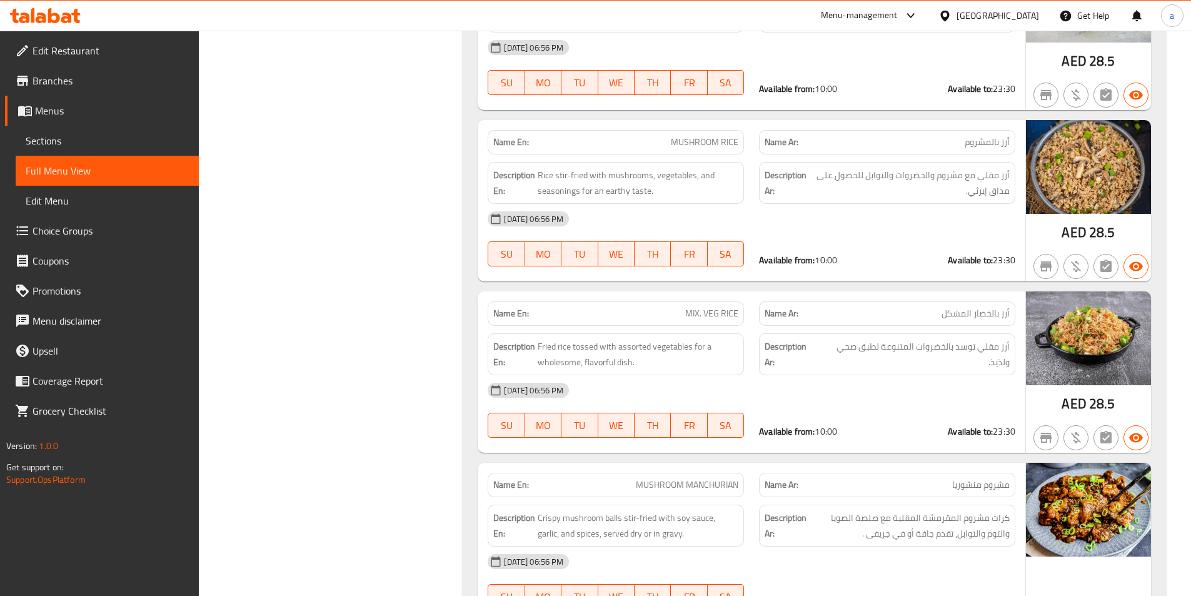
scroll to position [14085, 0]
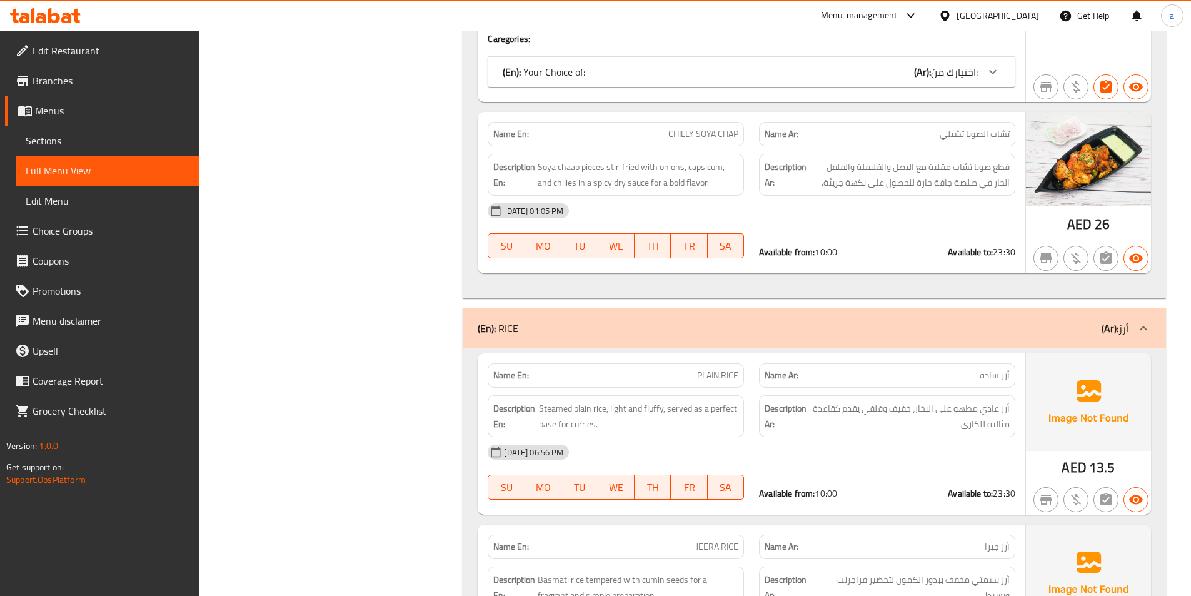
click at [401, 370] on div "Filter Branches Branches Popular filters Free items Branch specific items Has c…" at bounding box center [335, 75] width 239 height 27999
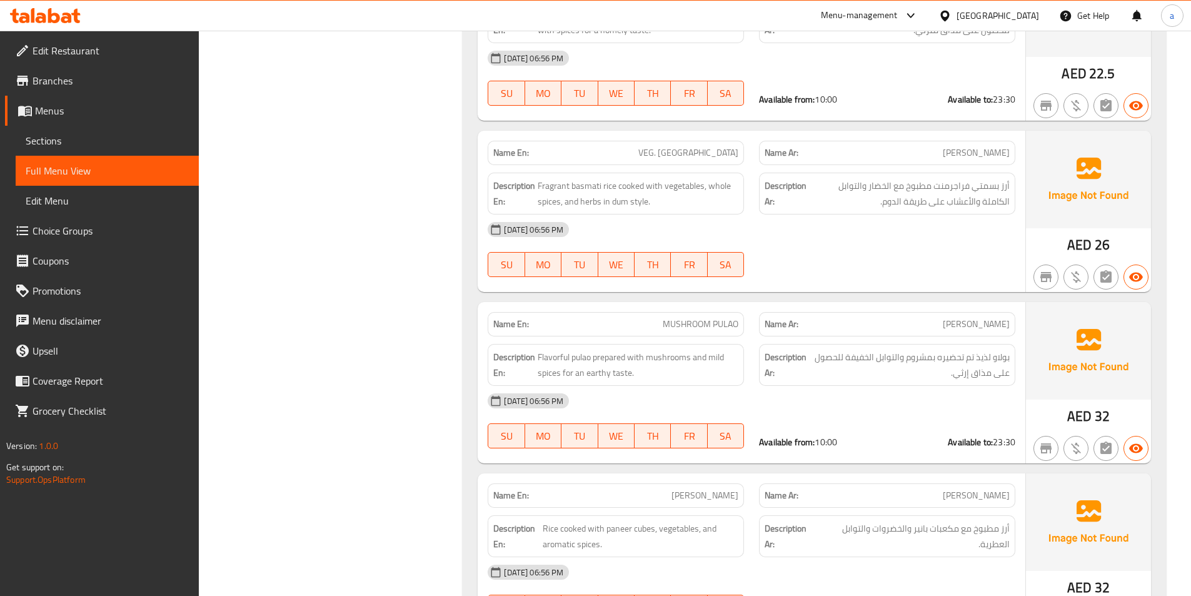
scroll to position [20782, 0]
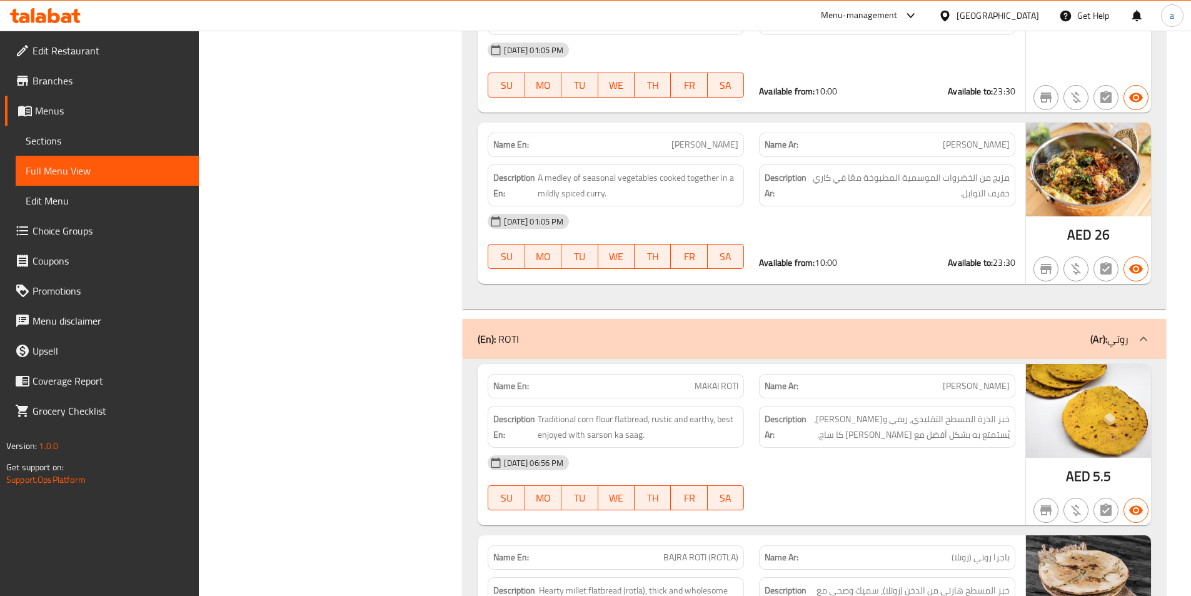
scroll to position [20719, 0]
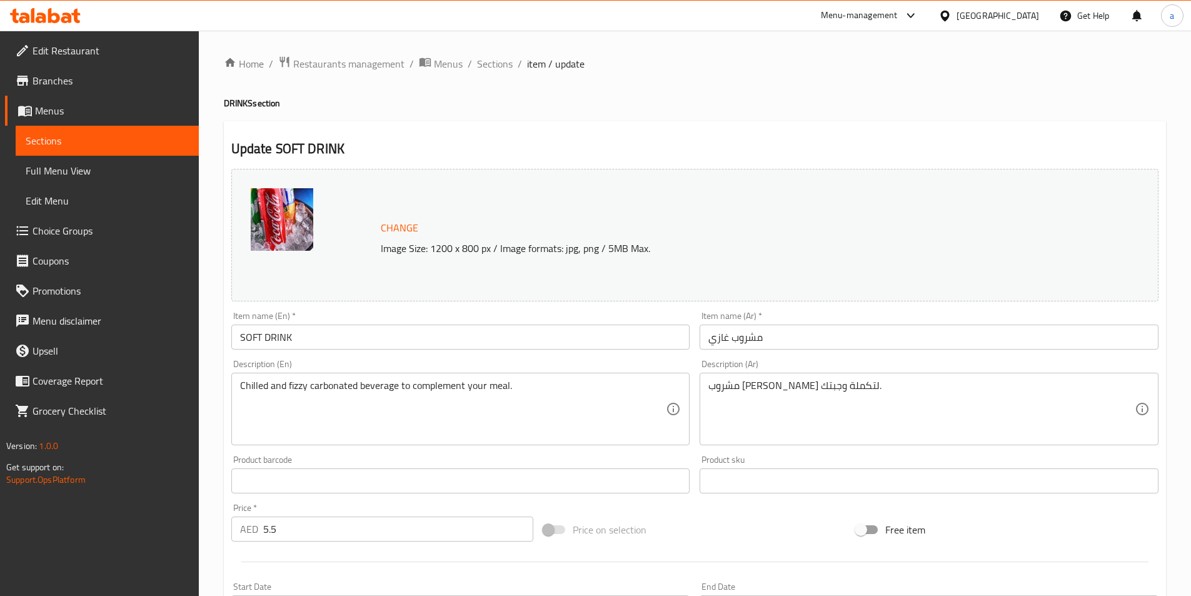
click at [733, 547] on div at bounding box center [694, 561] width 937 height 31
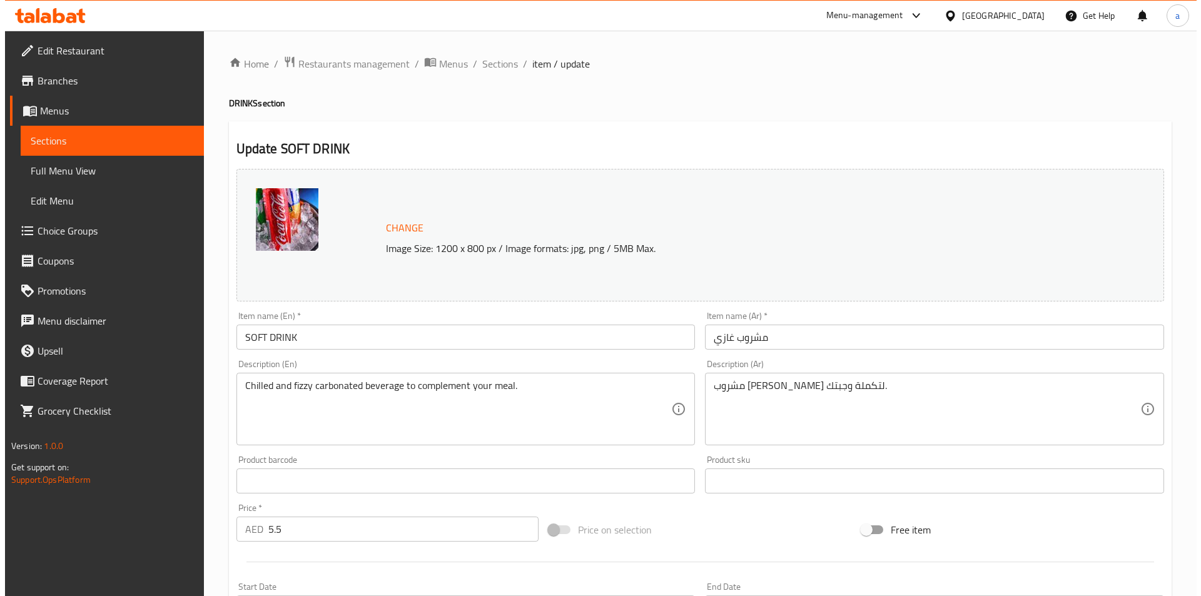
scroll to position [188, 0]
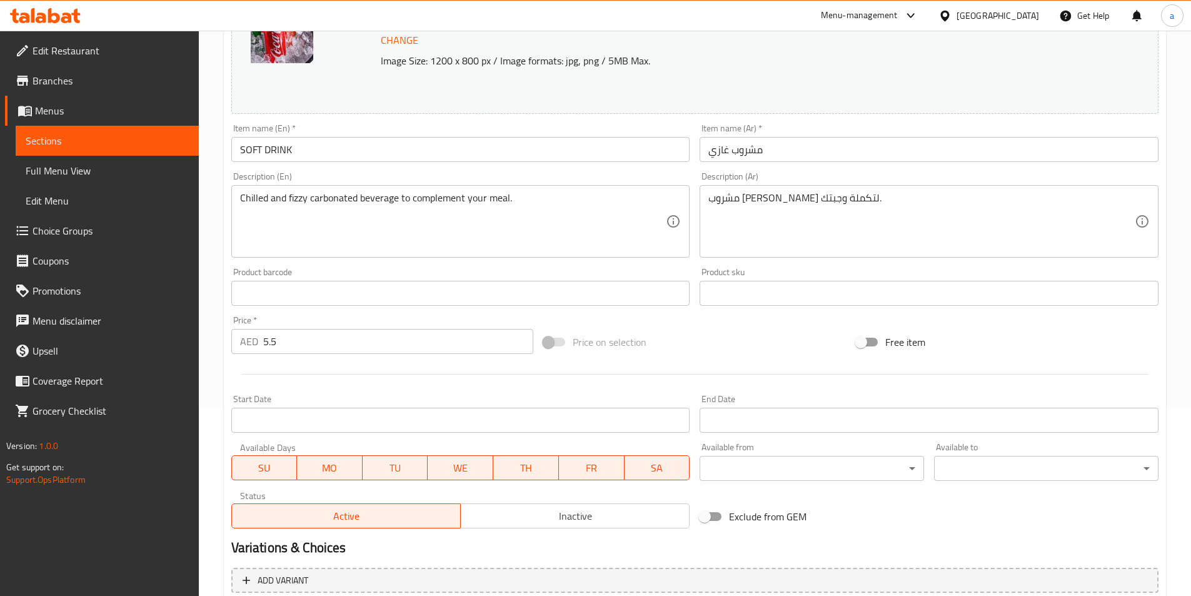
click at [805, 408] on body "​ Menu-management [GEOGRAPHIC_DATA] Get Help a Edit Restaurant Branches Menus S…" at bounding box center [595, 125] width 1191 height 565
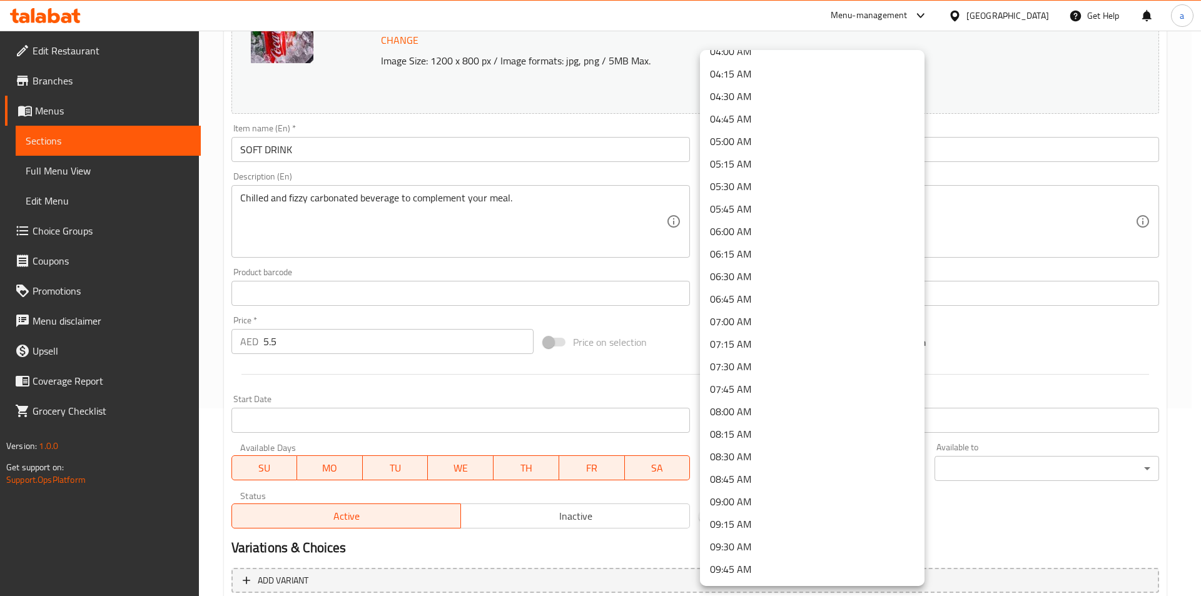
scroll to position [625, 0]
click at [759, 169] on li "08:00 AM" at bounding box center [812, 161] width 224 height 23
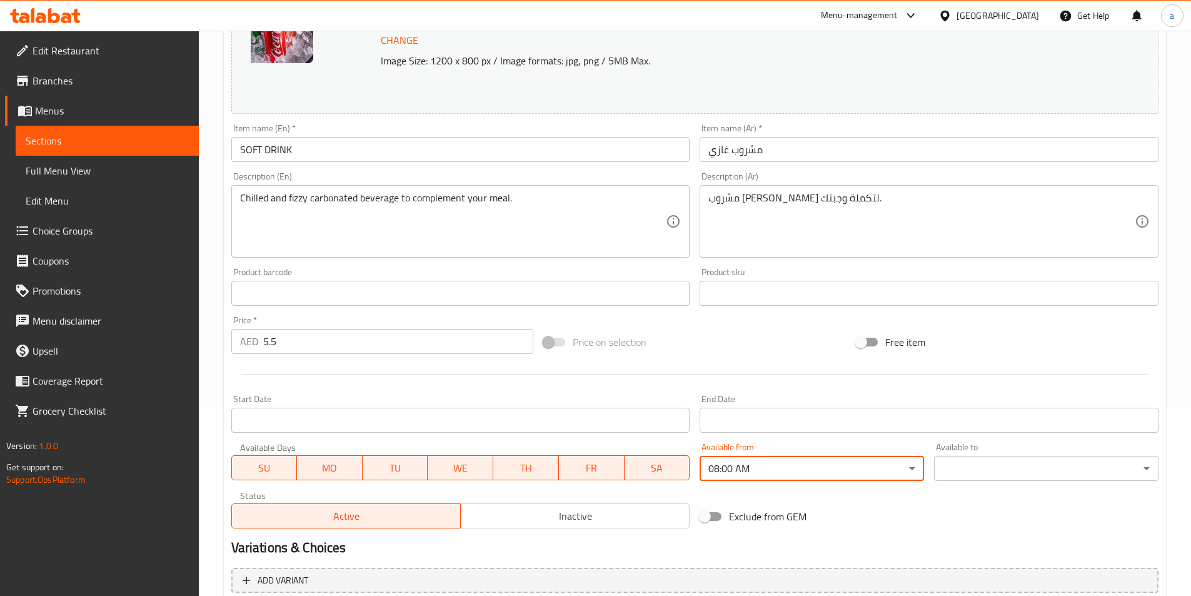
click at [973, 408] on body "​ Menu-management [GEOGRAPHIC_DATA] Get Help a Edit Restaurant Branches Menus S…" at bounding box center [595, 125] width 1191 height 565
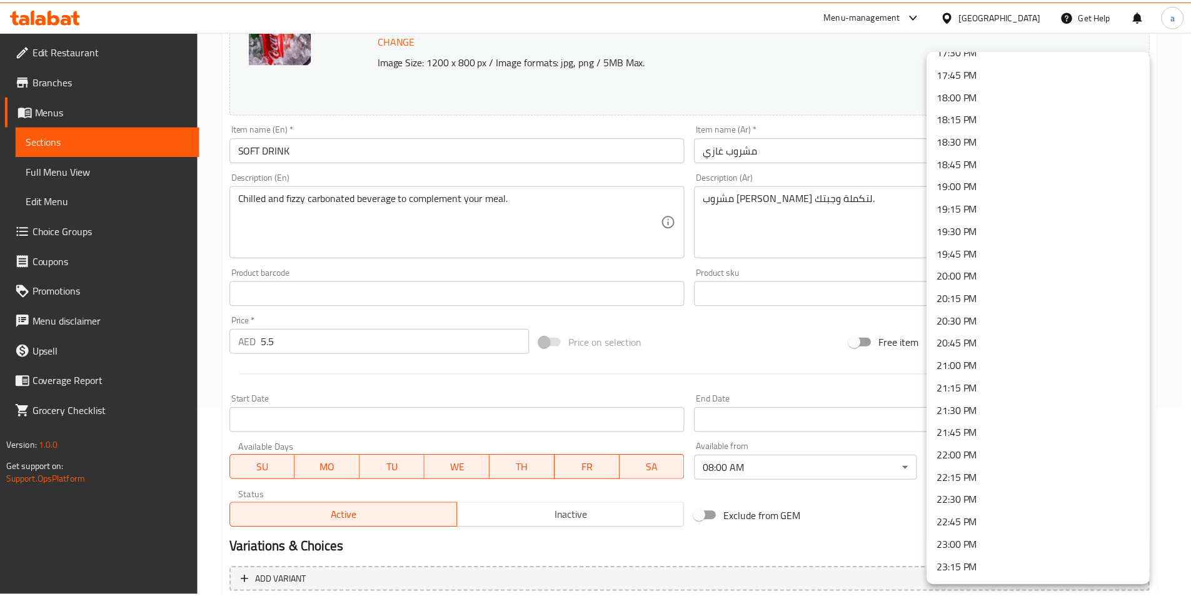
scroll to position [1658, 0]
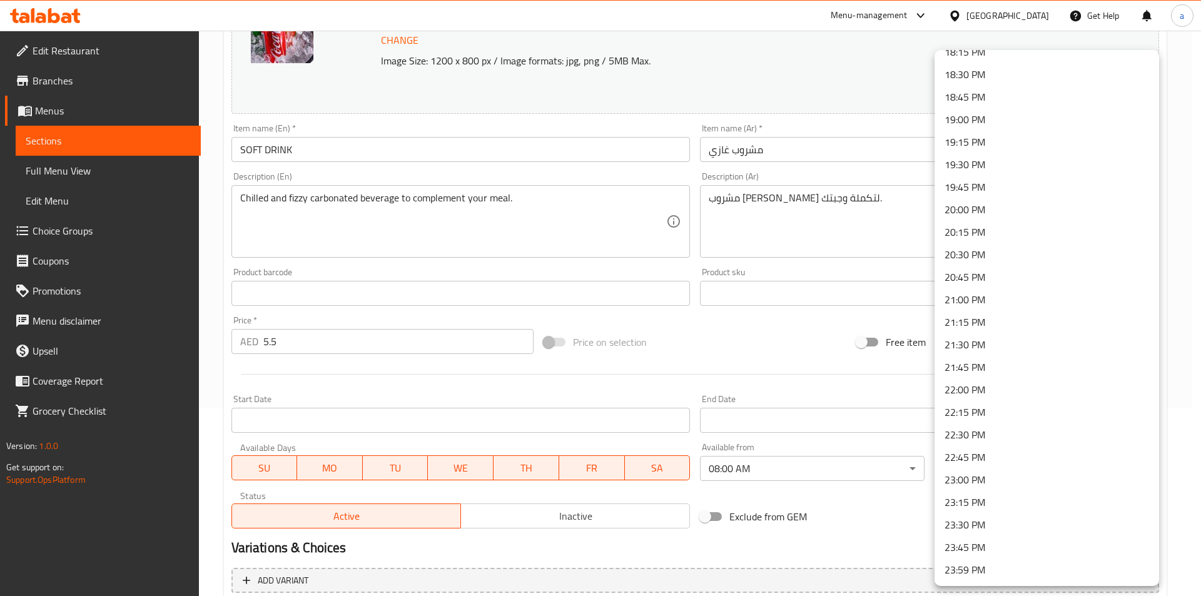
click at [970, 525] on li "23:30 PM" at bounding box center [1046, 524] width 224 height 23
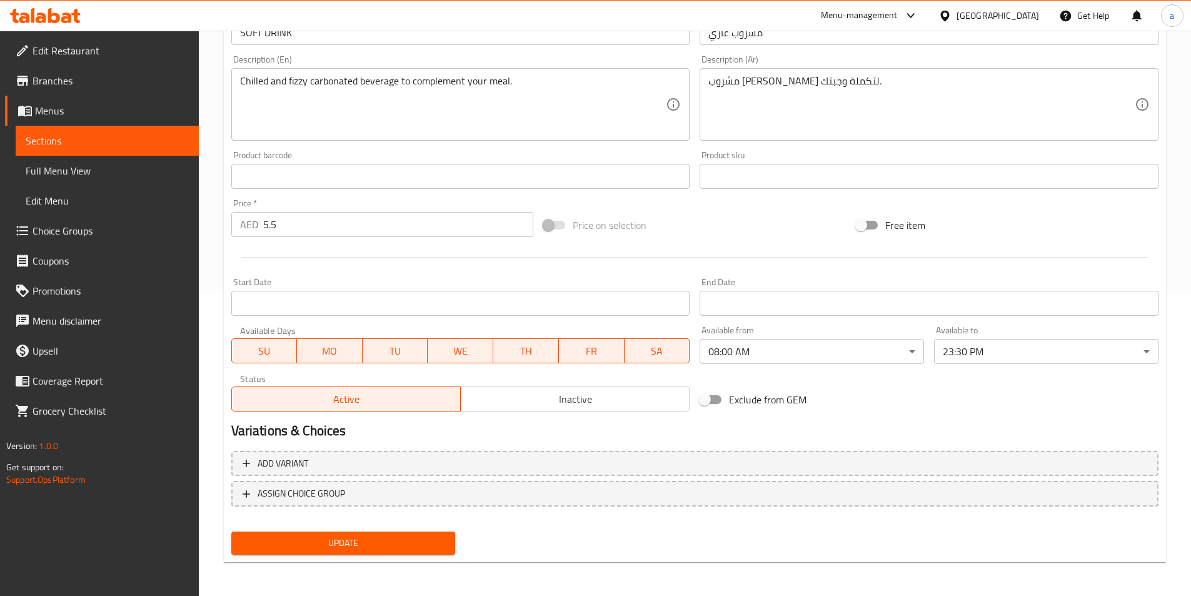
scroll to position [306, 0]
click at [390, 541] on span "Update" at bounding box center [343, 542] width 204 height 16
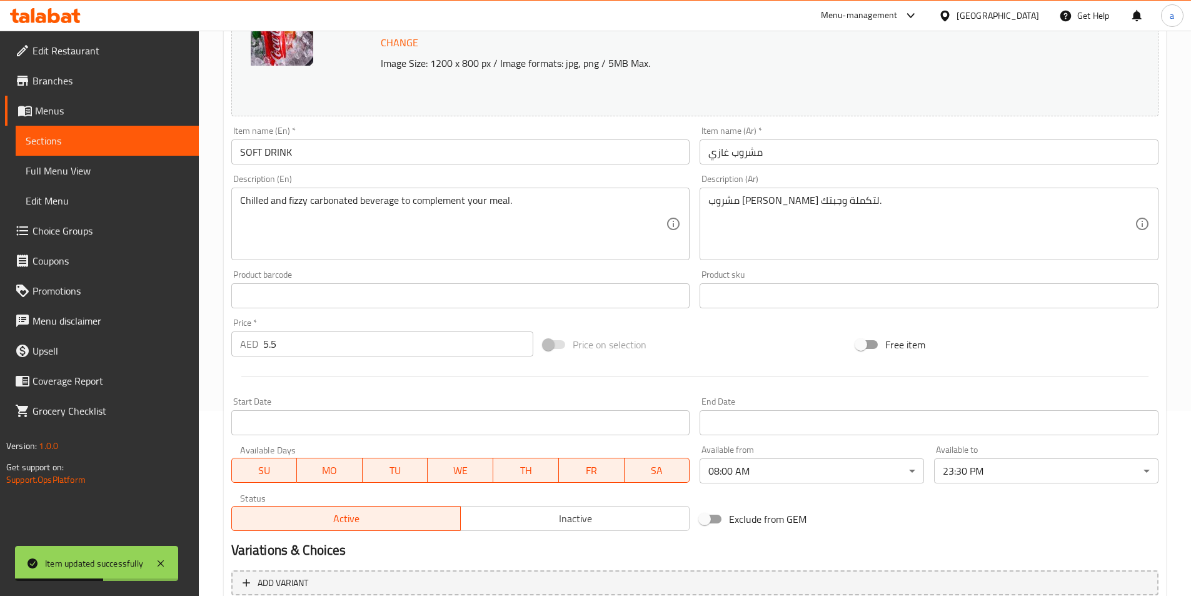
scroll to position [0, 0]
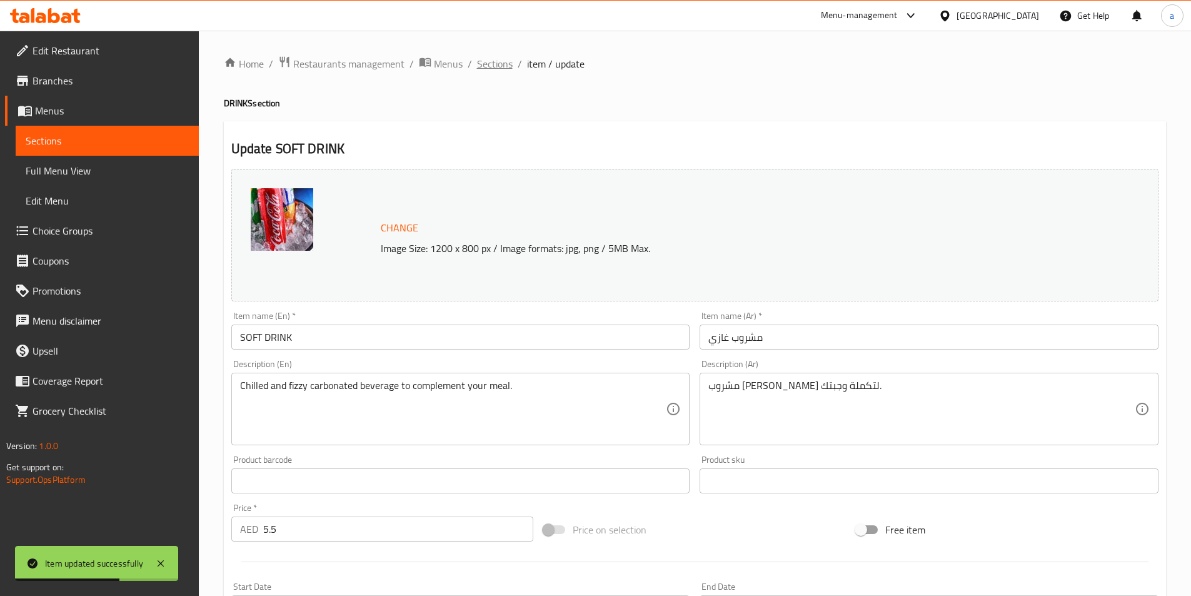
click at [480, 58] on span "Sections" at bounding box center [495, 63] width 36 height 15
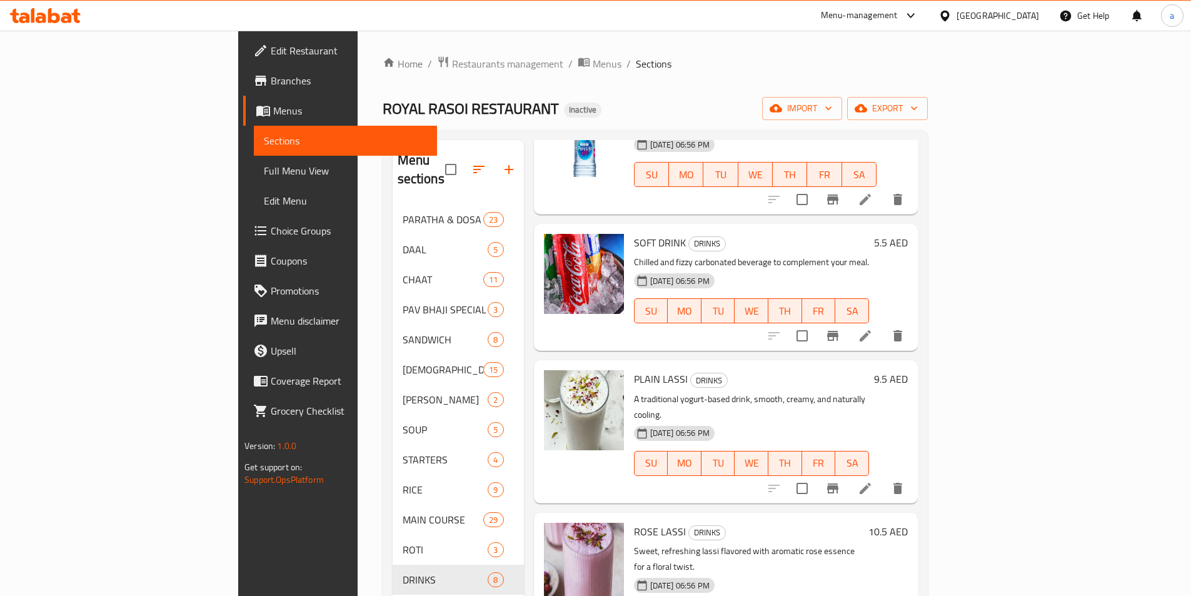
scroll to position [250, 0]
click at [871, 481] on icon at bounding box center [865, 486] width 11 height 11
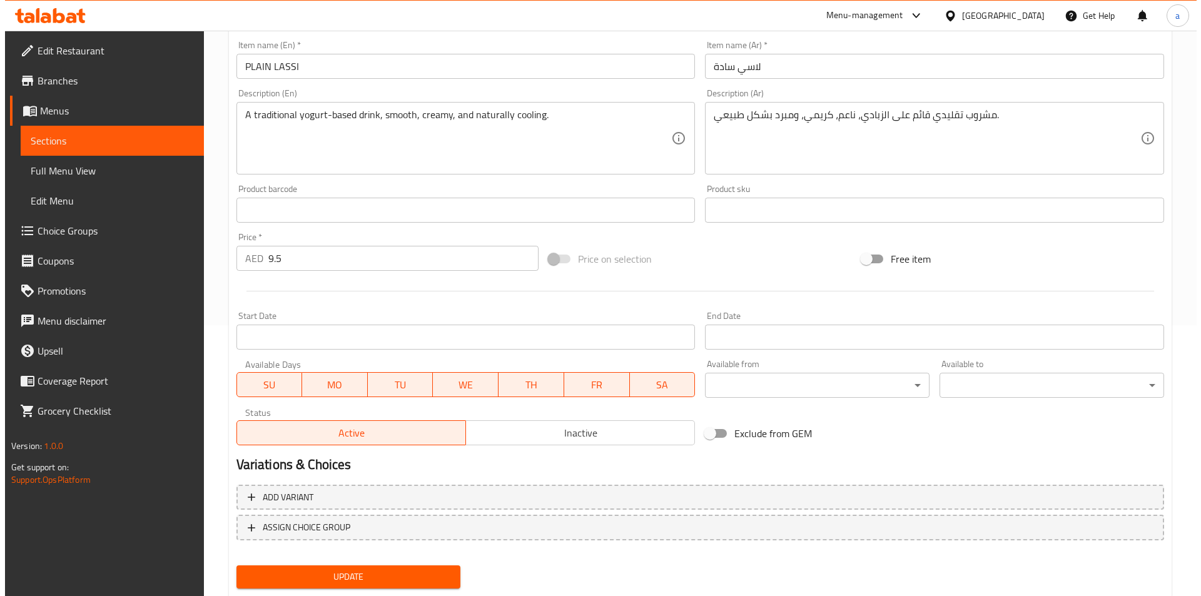
scroll to position [306, 0]
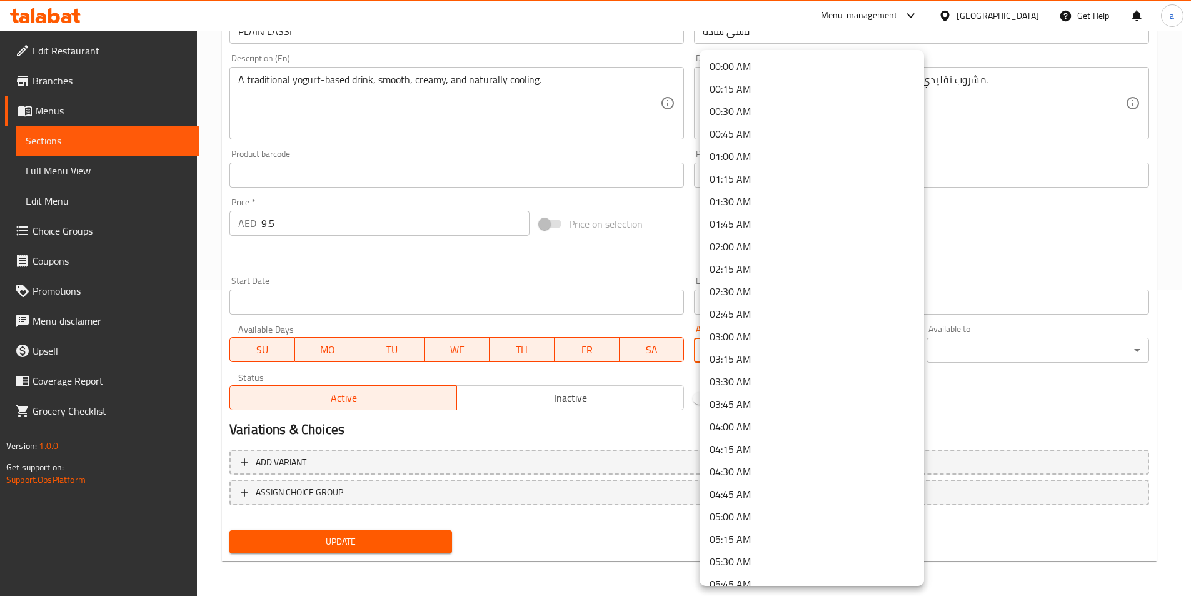
click at [764, 290] on body "​ Menu-management [GEOGRAPHIC_DATA] Get Help a Edit Restaurant Branches Menus S…" at bounding box center [595, 7] width 1191 height 565
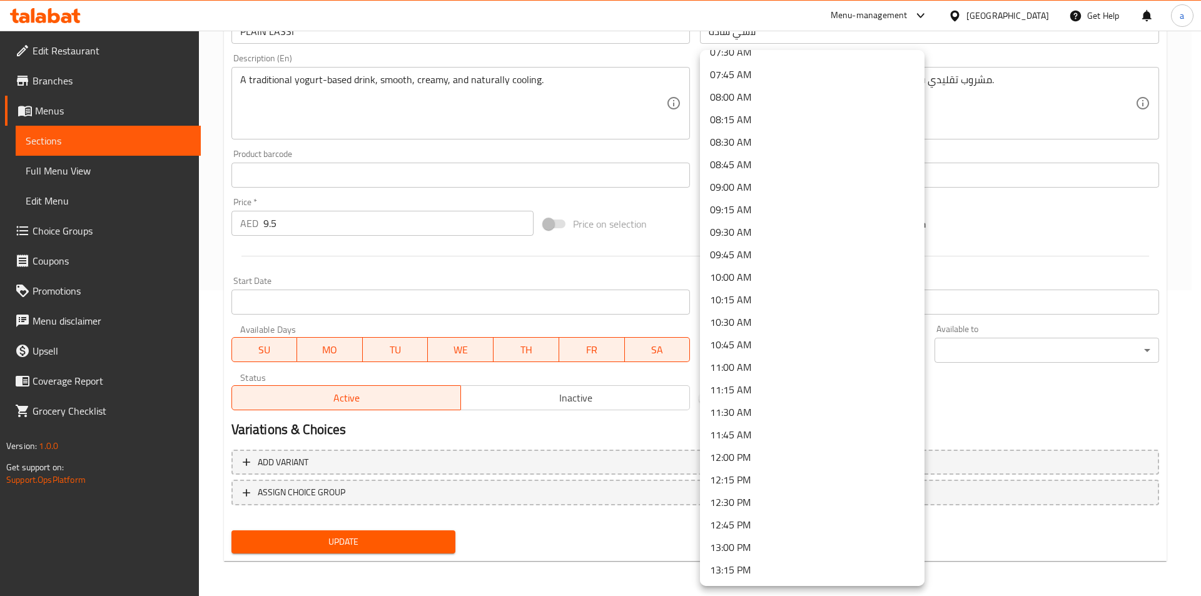
scroll to position [750, 0]
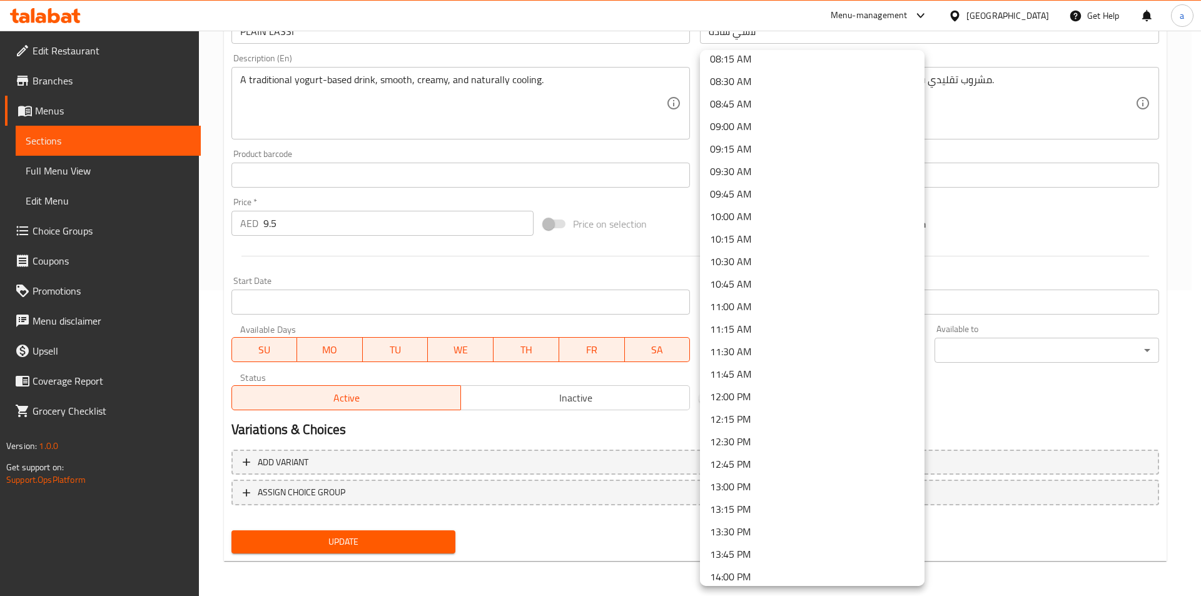
click at [735, 213] on li "10:00 AM" at bounding box center [812, 216] width 224 height 23
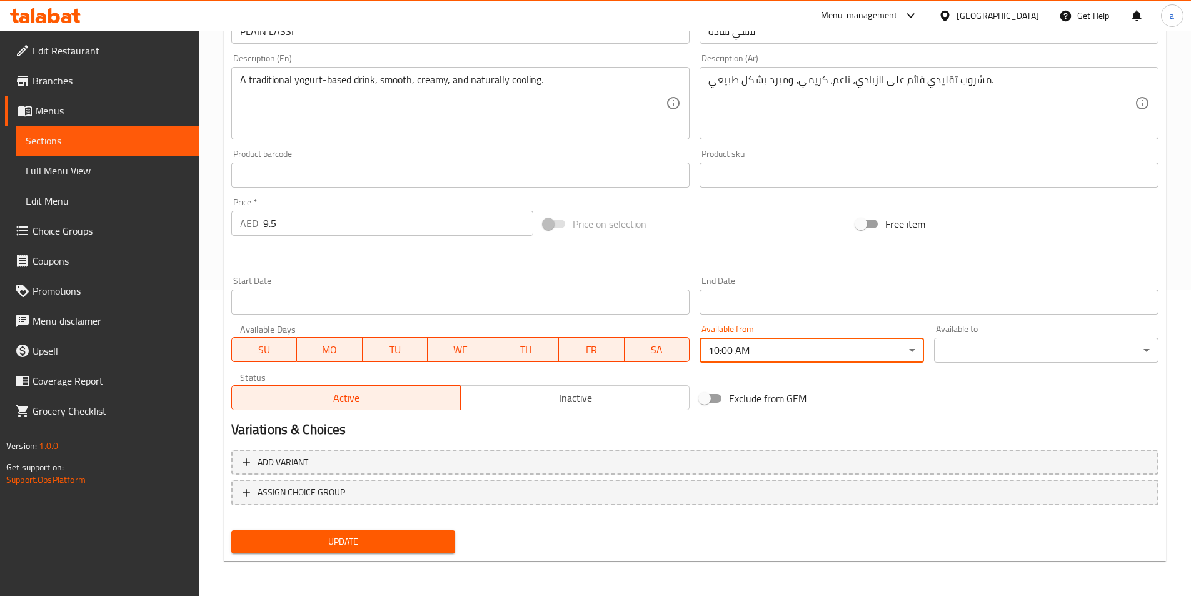
click at [976, 290] on body "​ Menu-management [GEOGRAPHIC_DATA] Get Help a Edit Restaurant Branches Menus S…" at bounding box center [595, 7] width 1191 height 565
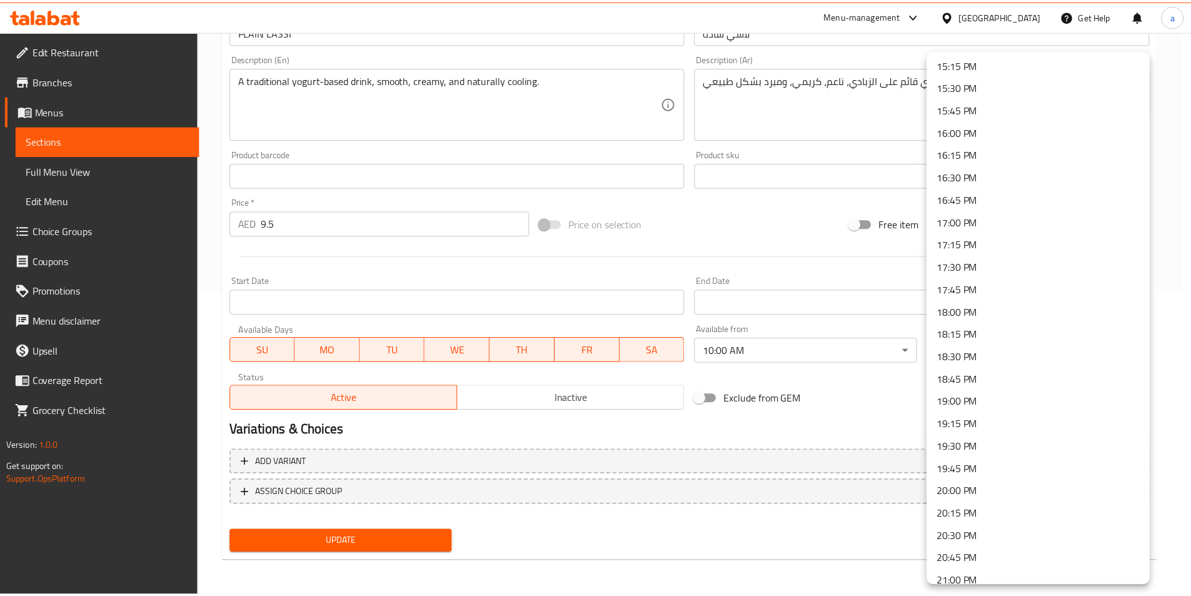
scroll to position [1658, 0]
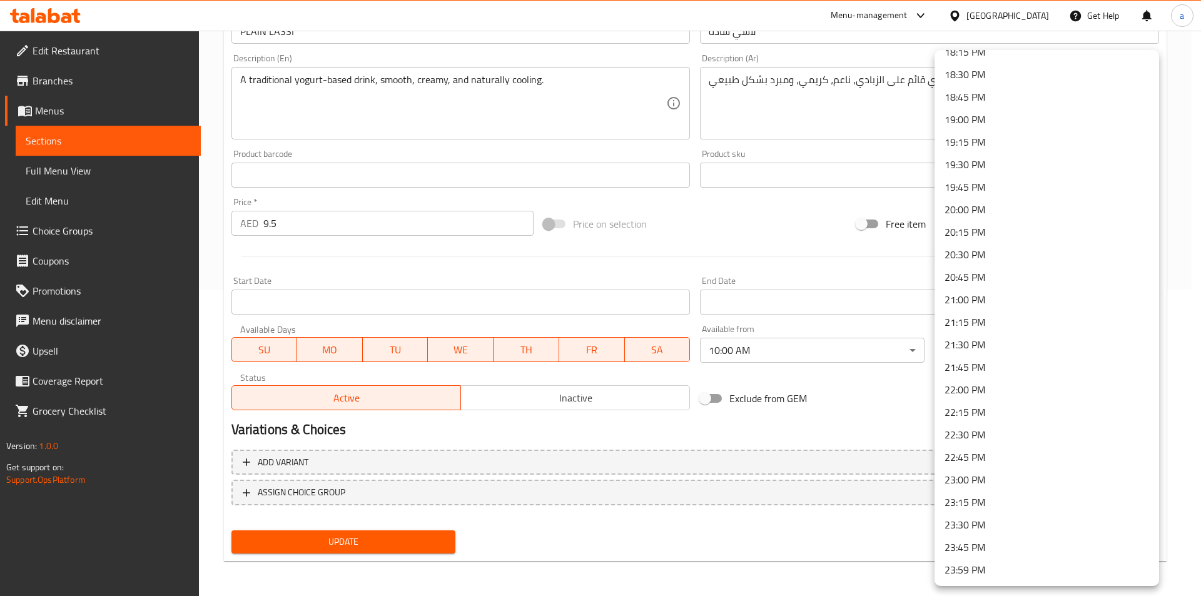
click at [988, 519] on li "23:30 PM" at bounding box center [1046, 524] width 224 height 23
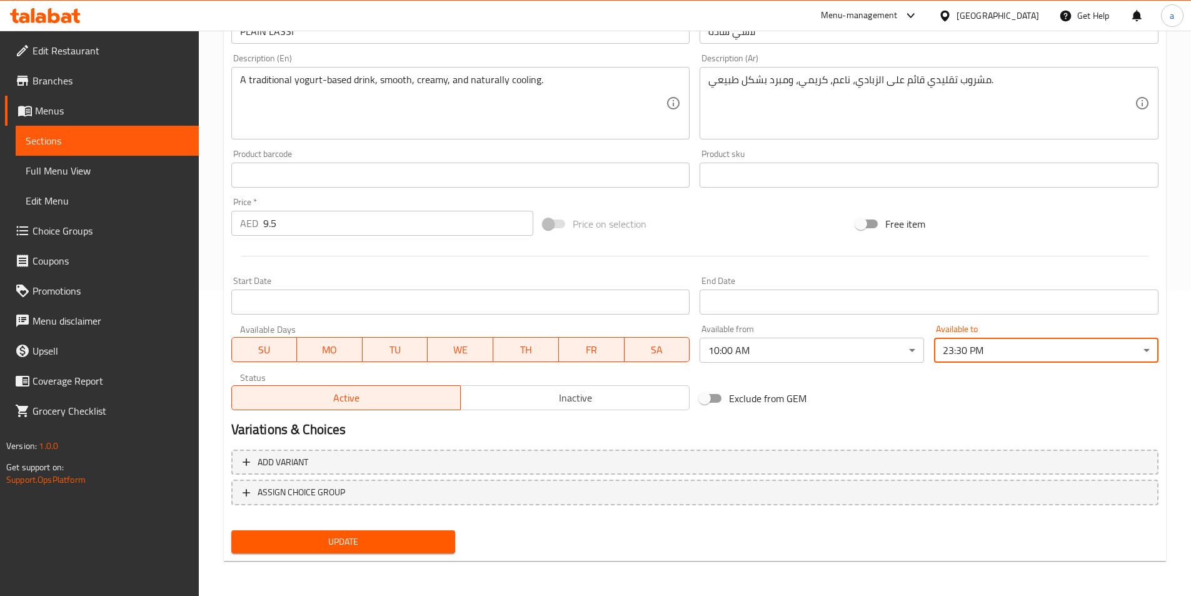
click at [444, 531] on button "Update" at bounding box center [343, 541] width 224 height 23
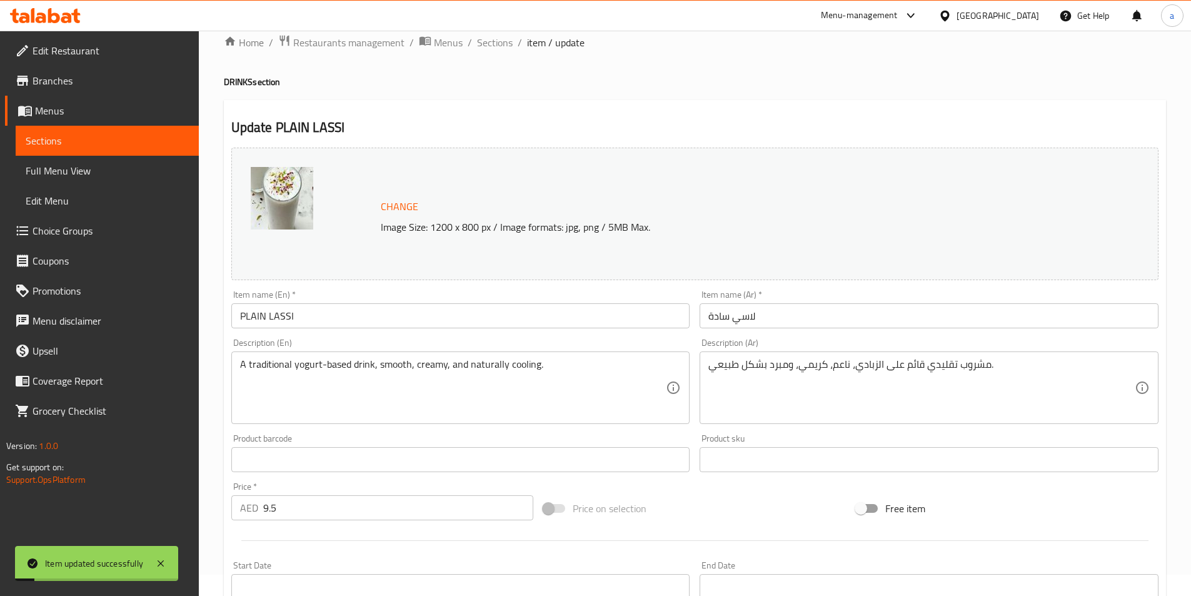
scroll to position [0, 0]
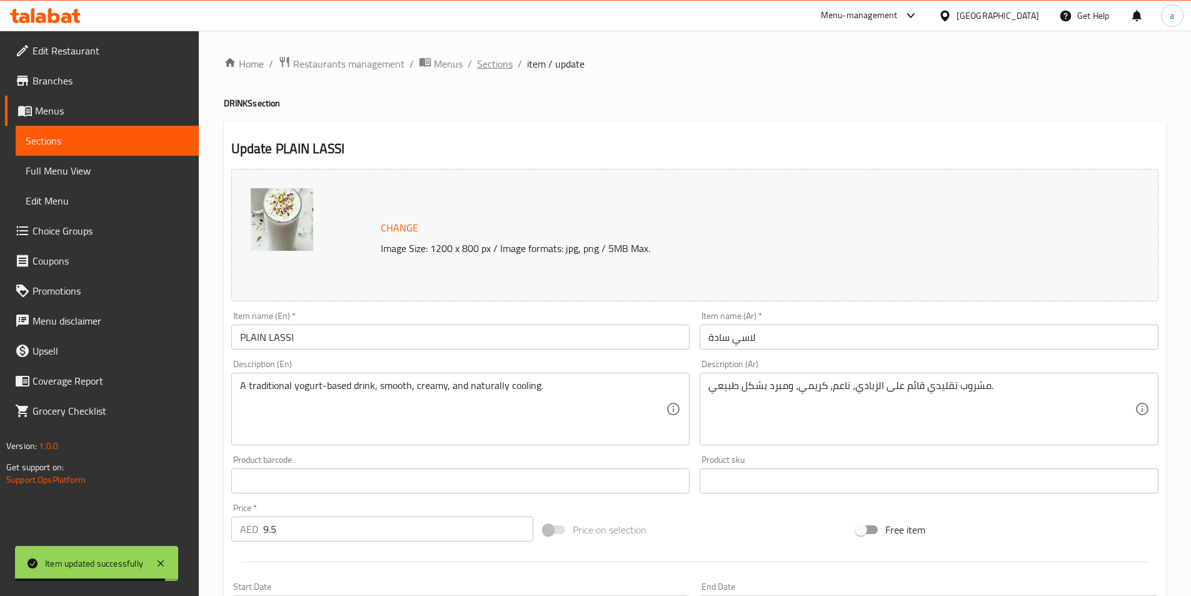
click at [481, 59] on span "Sections" at bounding box center [495, 63] width 36 height 15
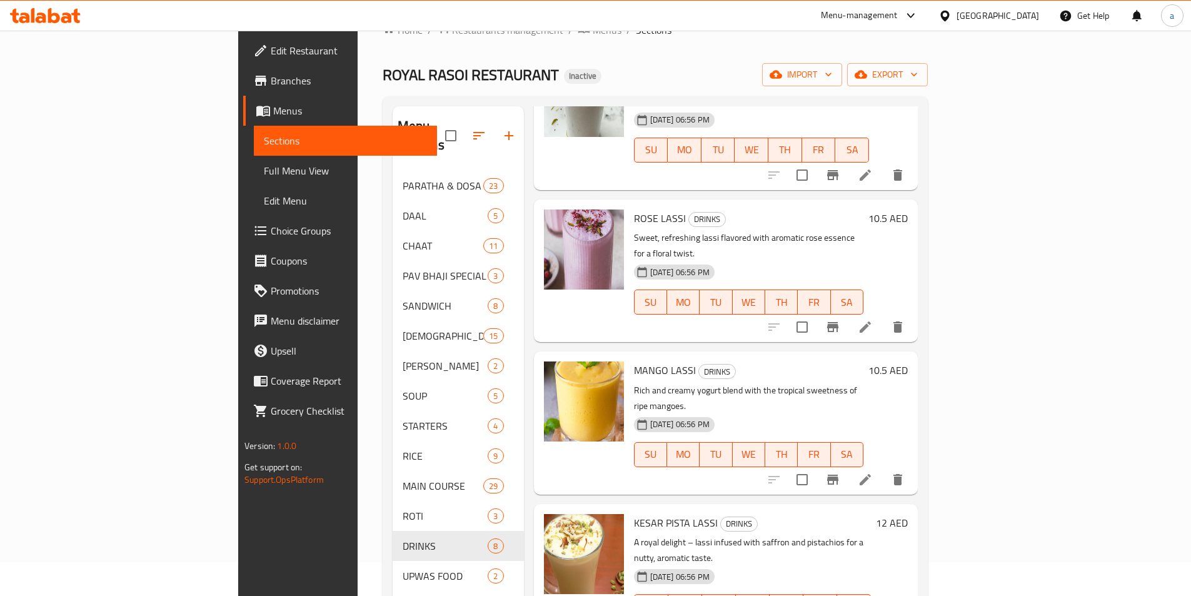
scroll to position [63, 0]
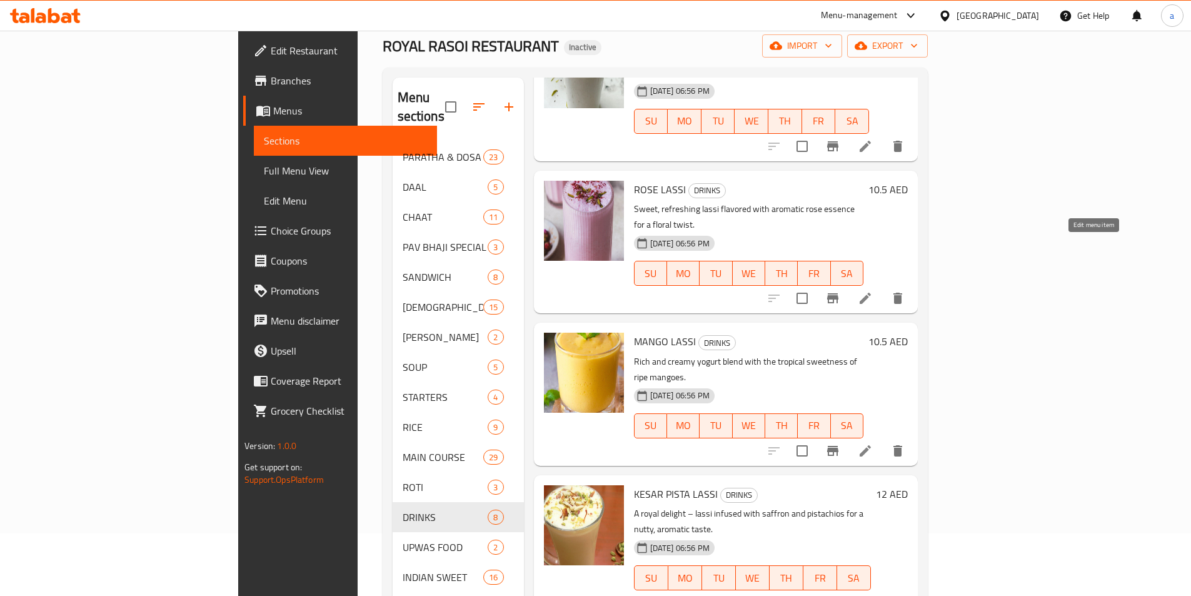
click at [873, 291] on icon at bounding box center [865, 298] width 15 height 15
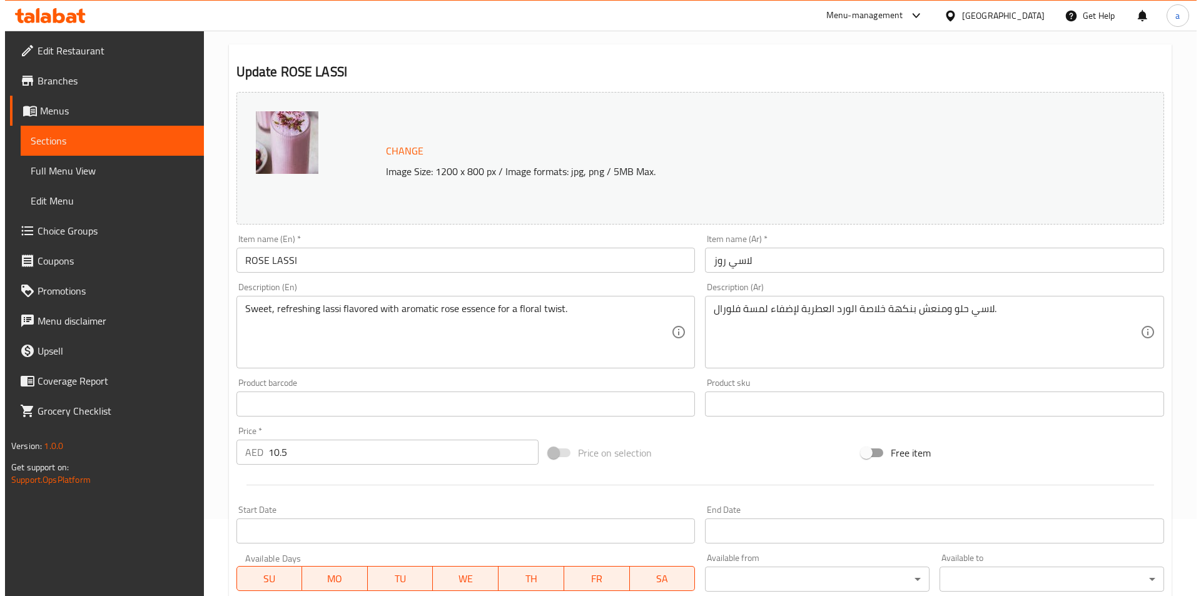
scroll to position [250, 0]
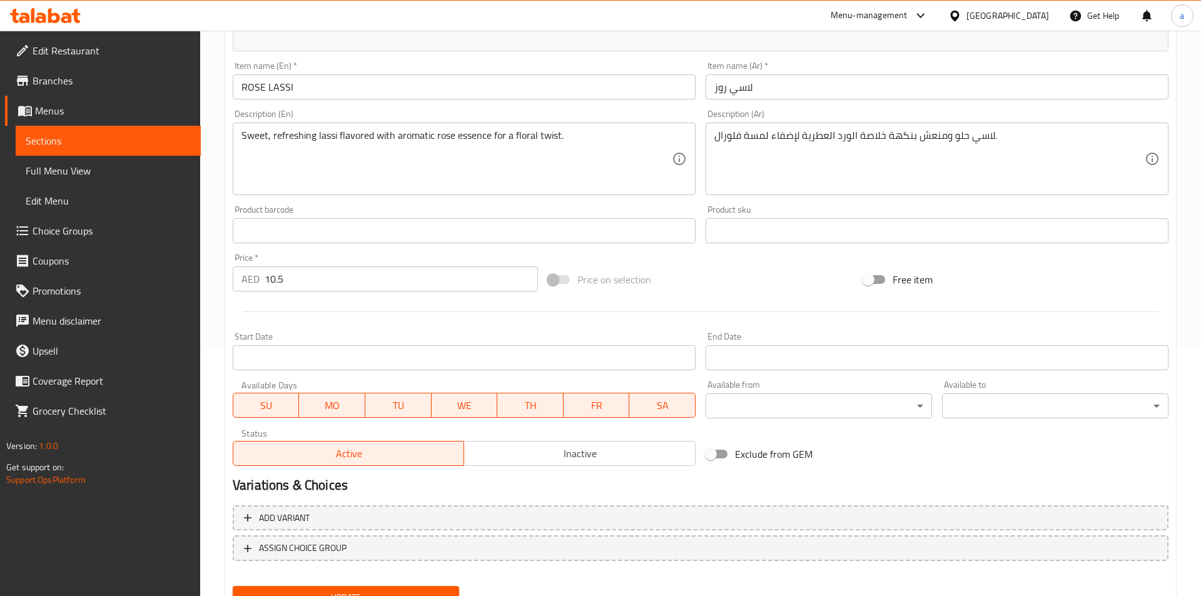
click at [738, 346] on body "​ Menu-management [GEOGRAPHIC_DATA] Get Help a Edit Restaurant Branches Menus S…" at bounding box center [600, 63] width 1201 height 565
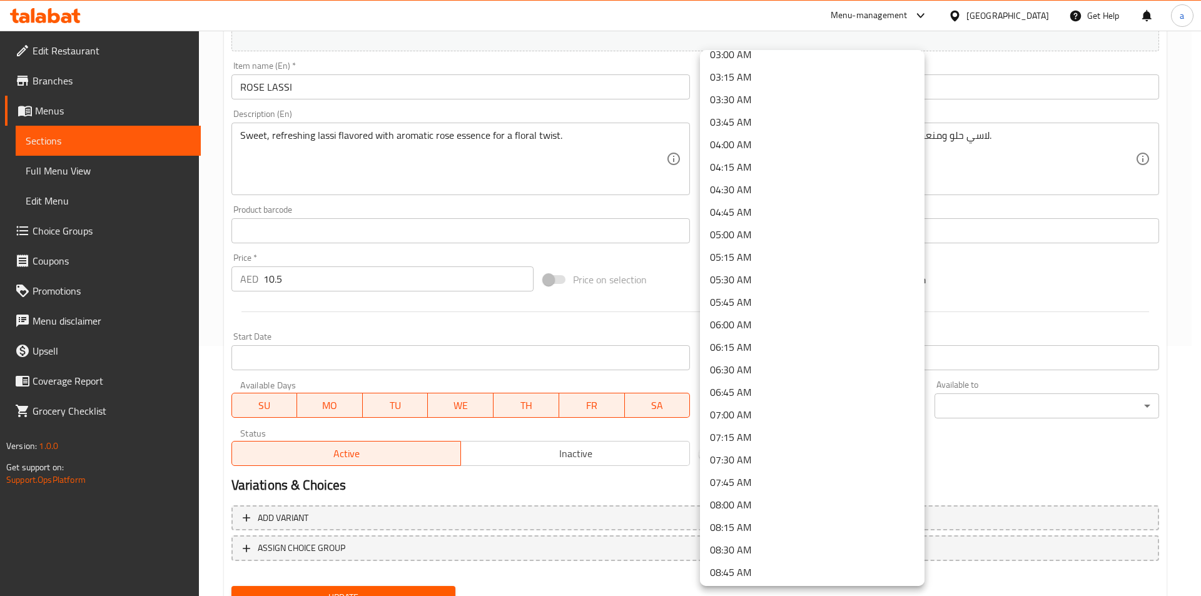
scroll to position [313, 0]
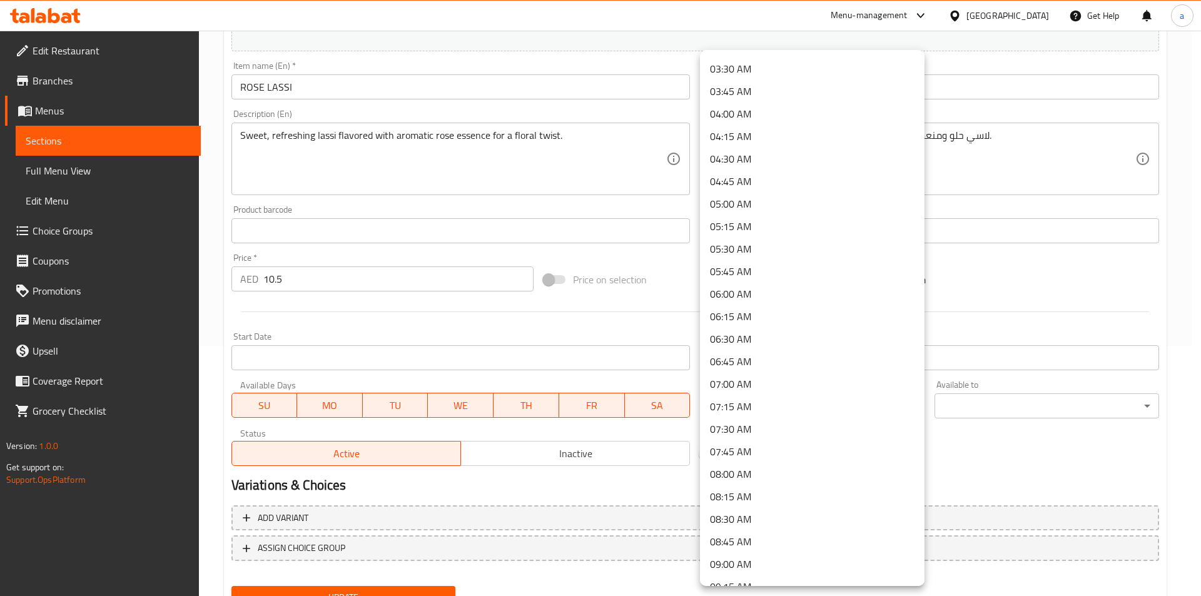
click at [793, 433] on li "07:30 AM" at bounding box center [812, 429] width 224 height 23
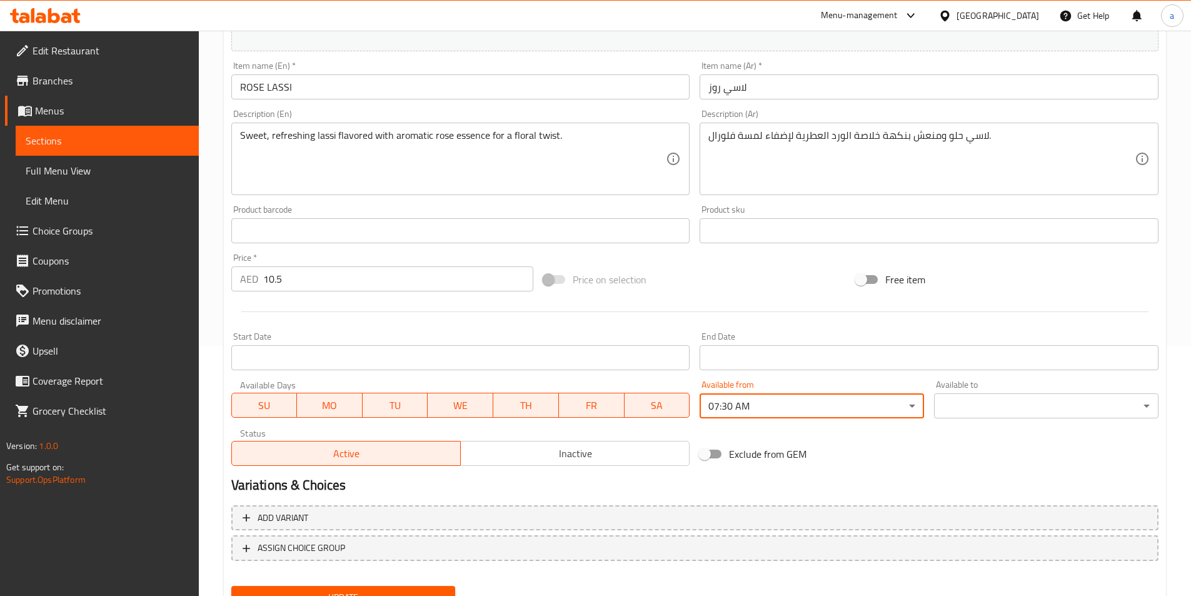
click at [793, 346] on body "​ Menu-management [GEOGRAPHIC_DATA] Get Help a Edit Restaurant Branches Menus S…" at bounding box center [595, 63] width 1191 height 565
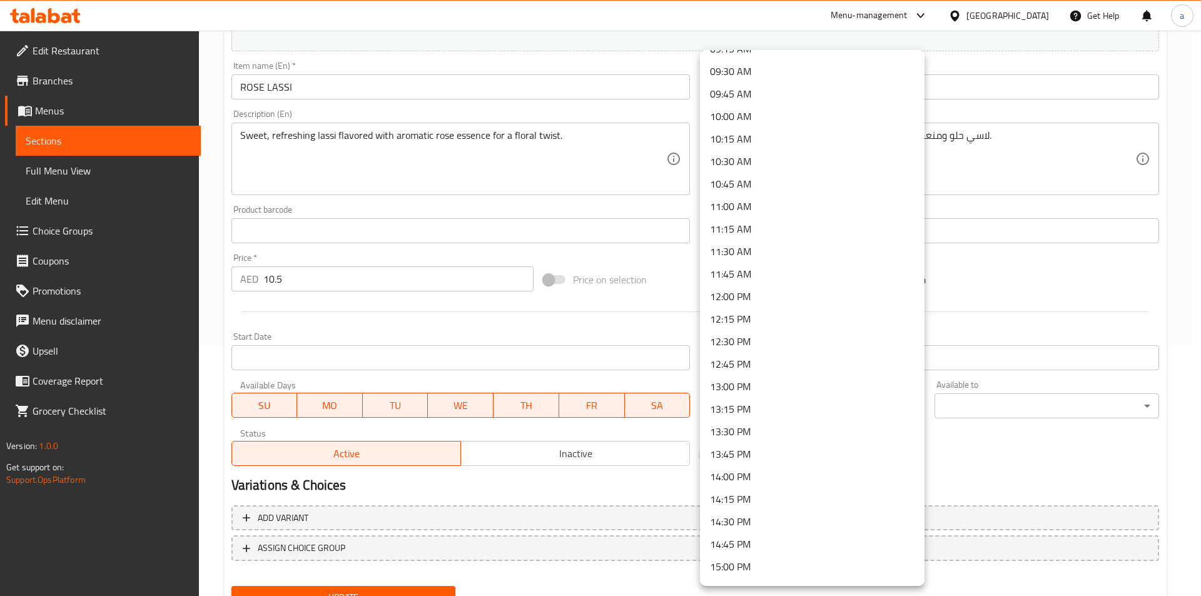
scroll to position [862, 0]
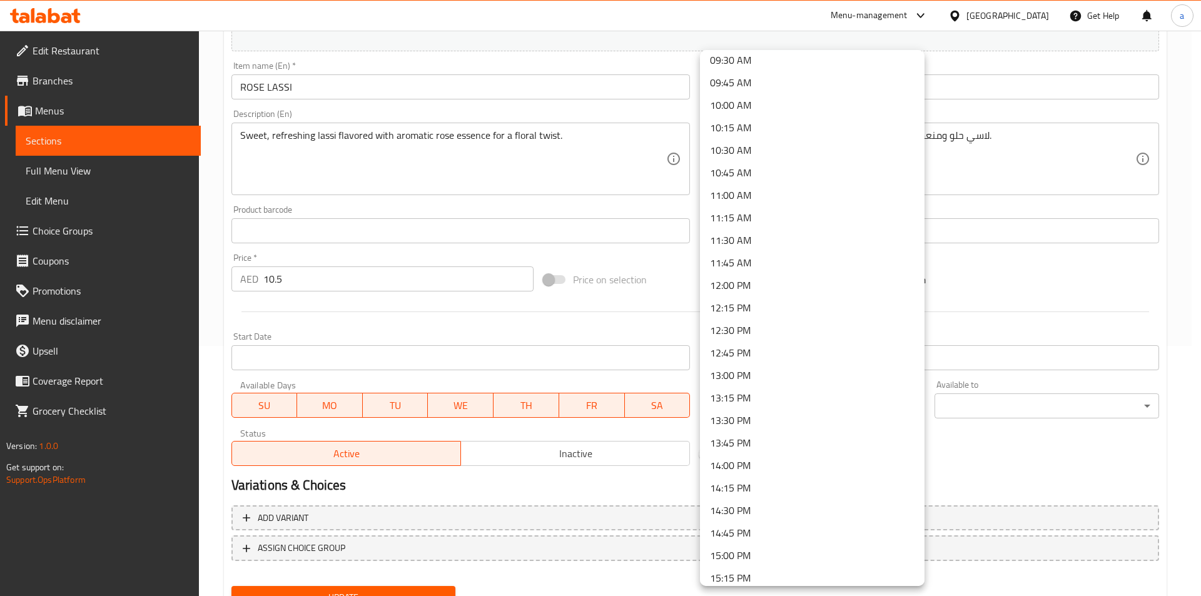
click at [799, 107] on li "10:00 AM" at bounding box center [812, 105] width 224 height 23
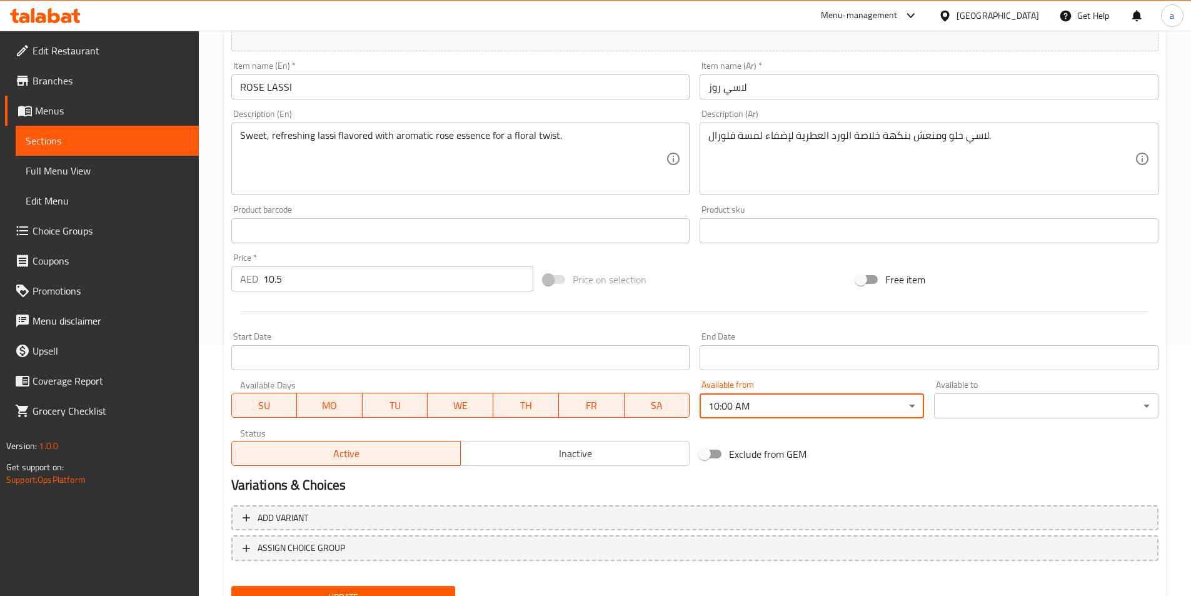
click at [1034, 346] on body "​ Menu-management [GEOGRAPHIC_DATA] Get Help a Edit Restaurant Branches Menus S…" at bounding box center [595, 63] width 1191 height 565
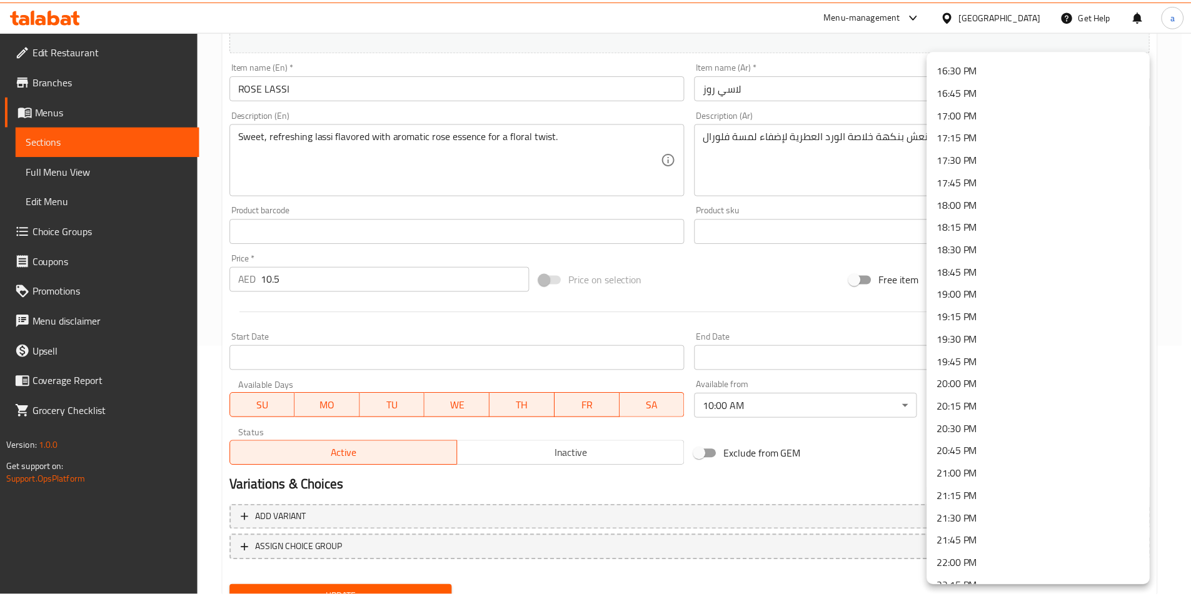
scroll to position [1658, 0]
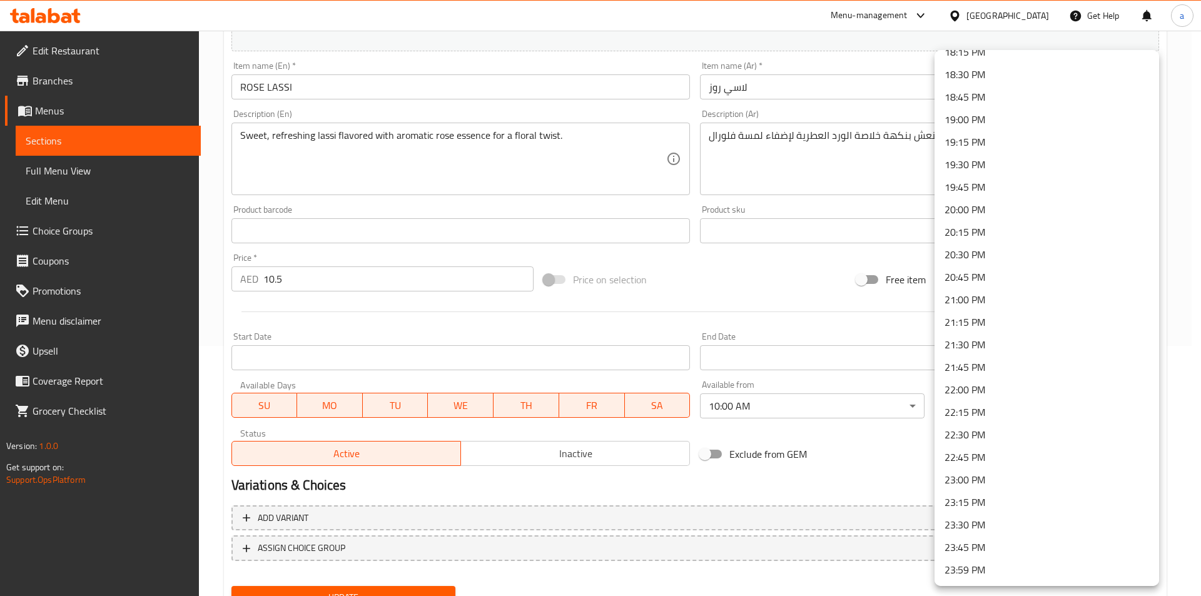
click at [993, 520] on li "23:30 PM" at bounding box center [1046, 524] width 224 height 23
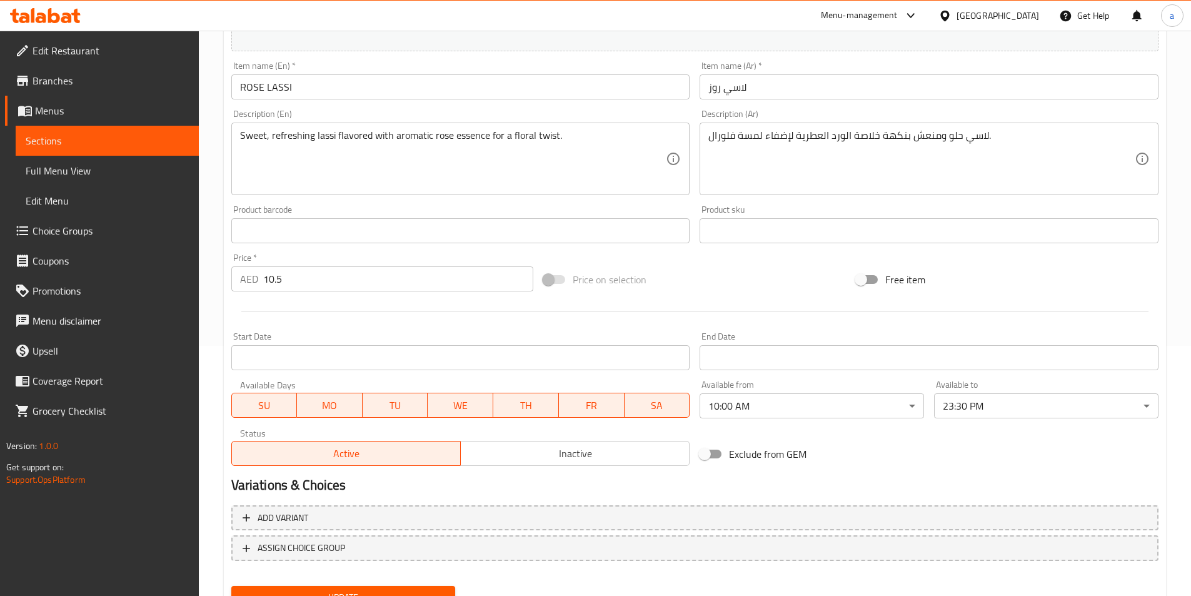
click at [321, 593] on span "Update" at bounding box center [343, 598] width 204 height 16
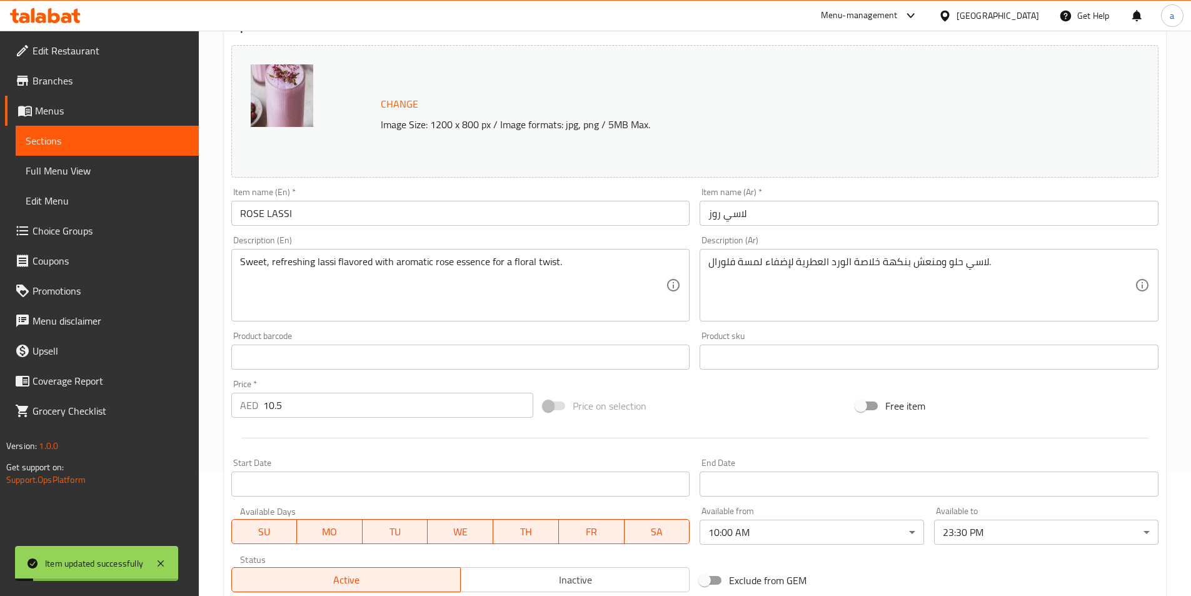
scroll to position [0, 0]
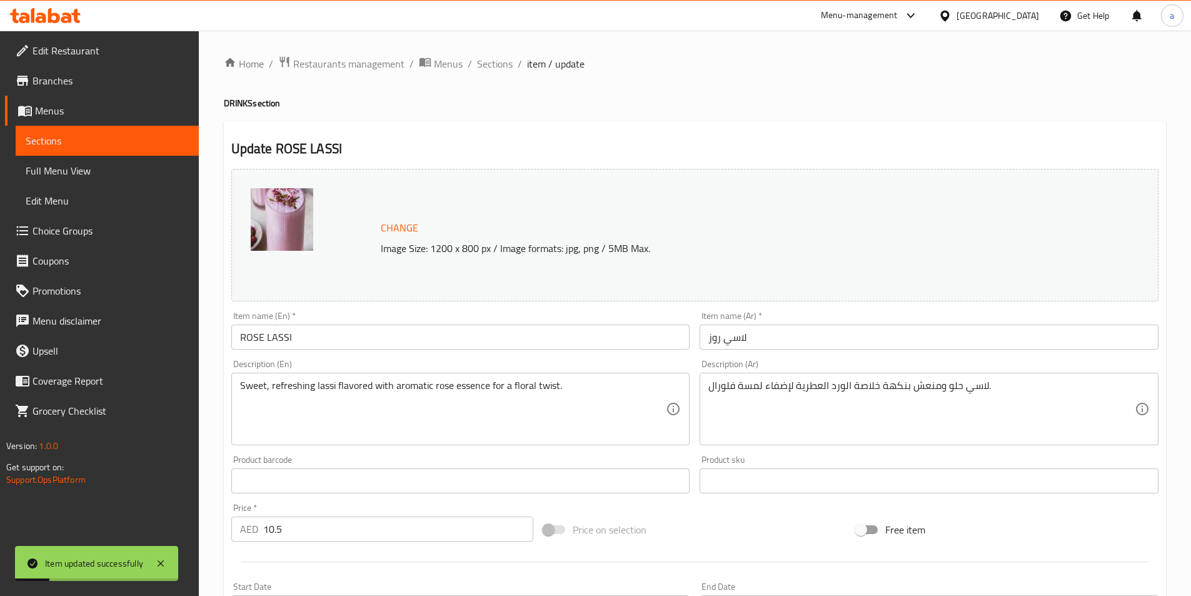
click at [470, 56] on li "/" at bounding box center [470, 63] width 4 height 15
click at [486, 59] on span "Sections" at bounding box center [495, 63] width 36 height 15
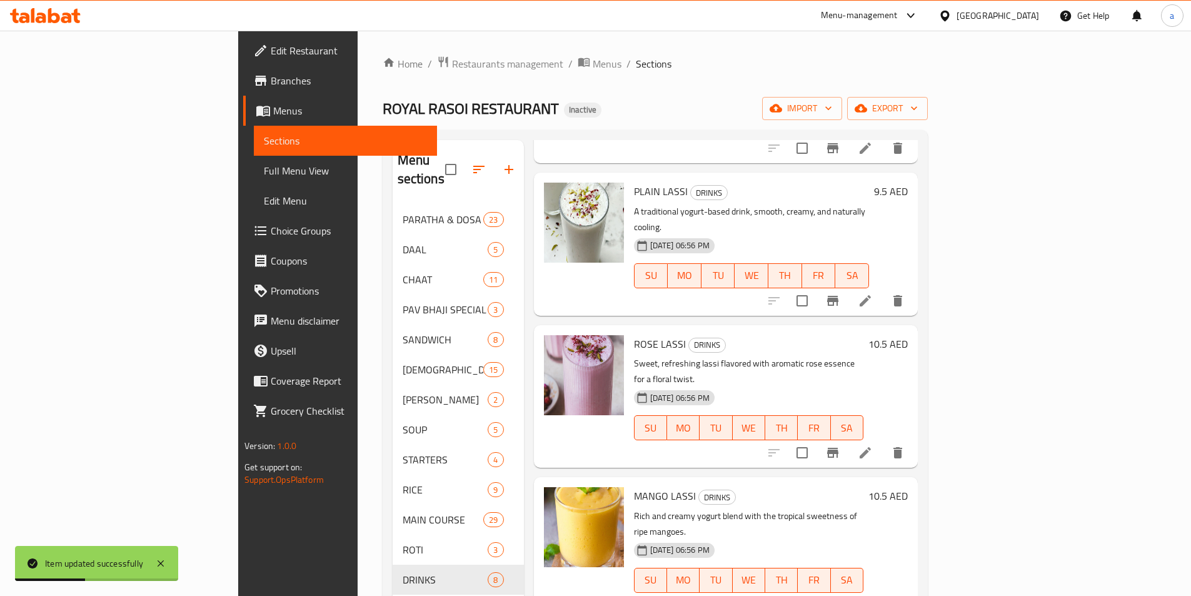
scroll to position [500, 0]
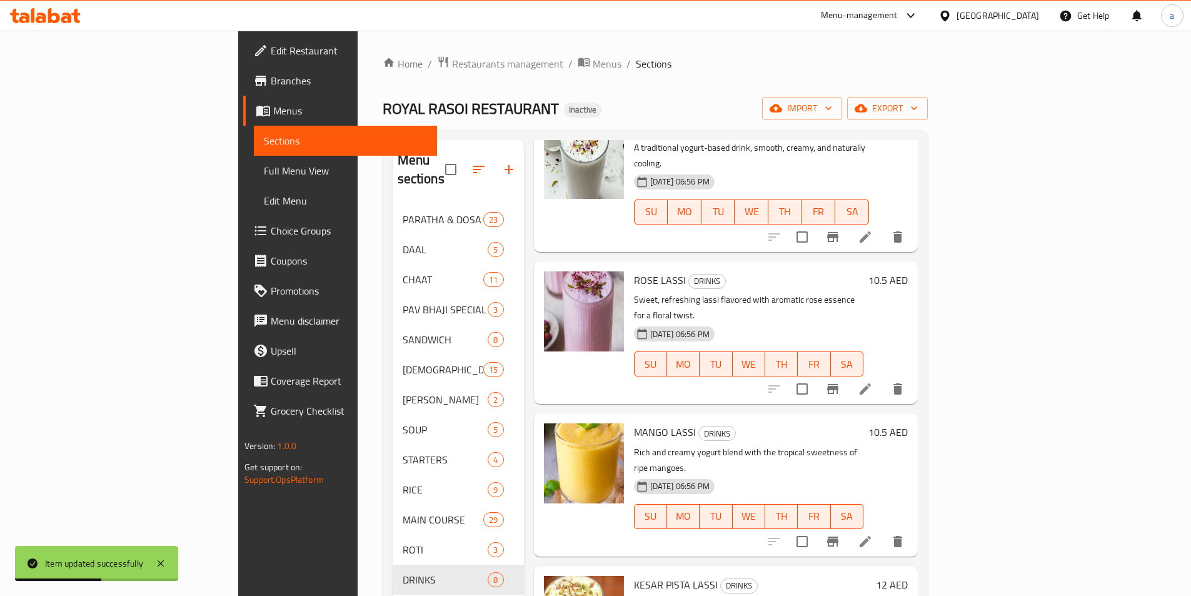
click at [873, 534] on icon at bounding box center [865, 541] width 15 height 15
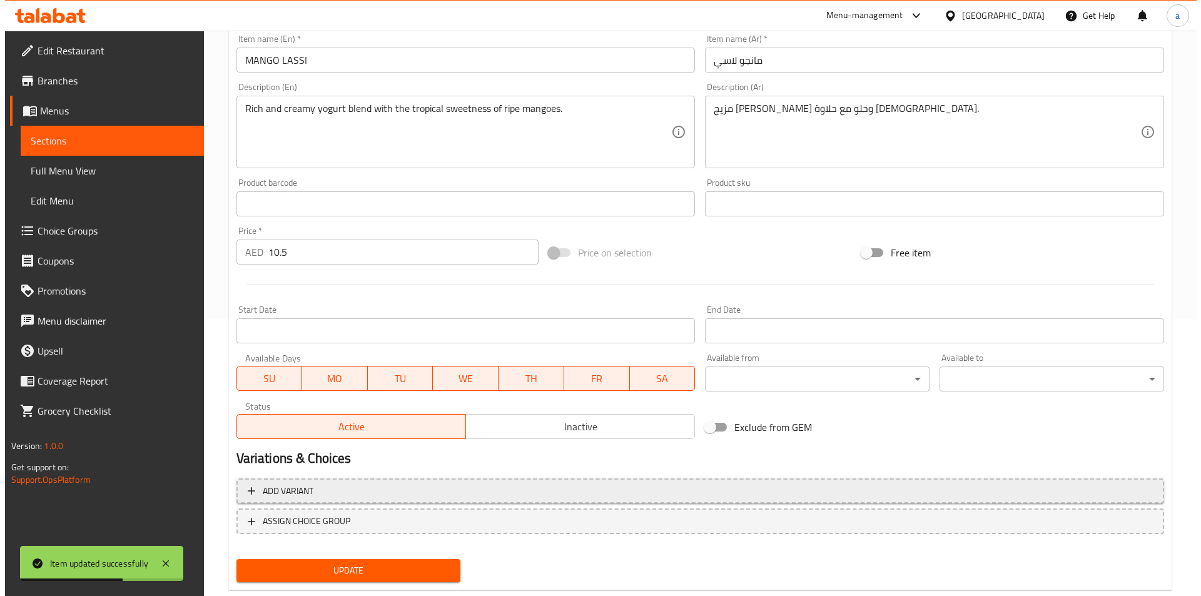
scroll to position [306, 0]
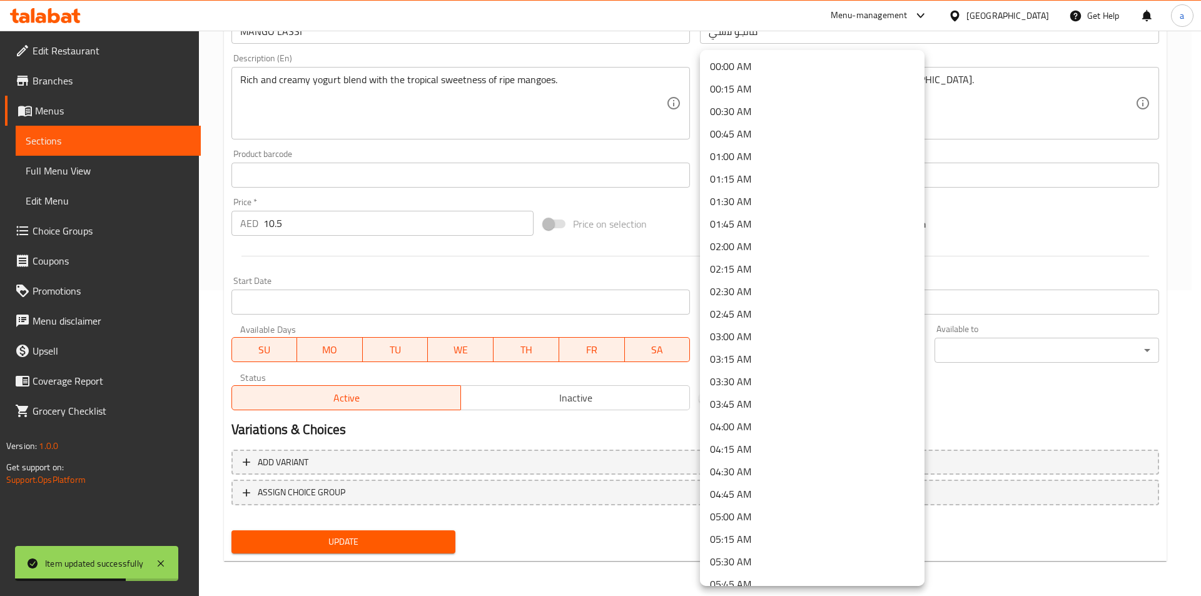
click at [740, 290] on body "Item updated successfully ​ Menu-management [GEOGRAPHIC_DATA] Get Help a Edit R…" at bounding box center [600, 7] width 1201 height 565
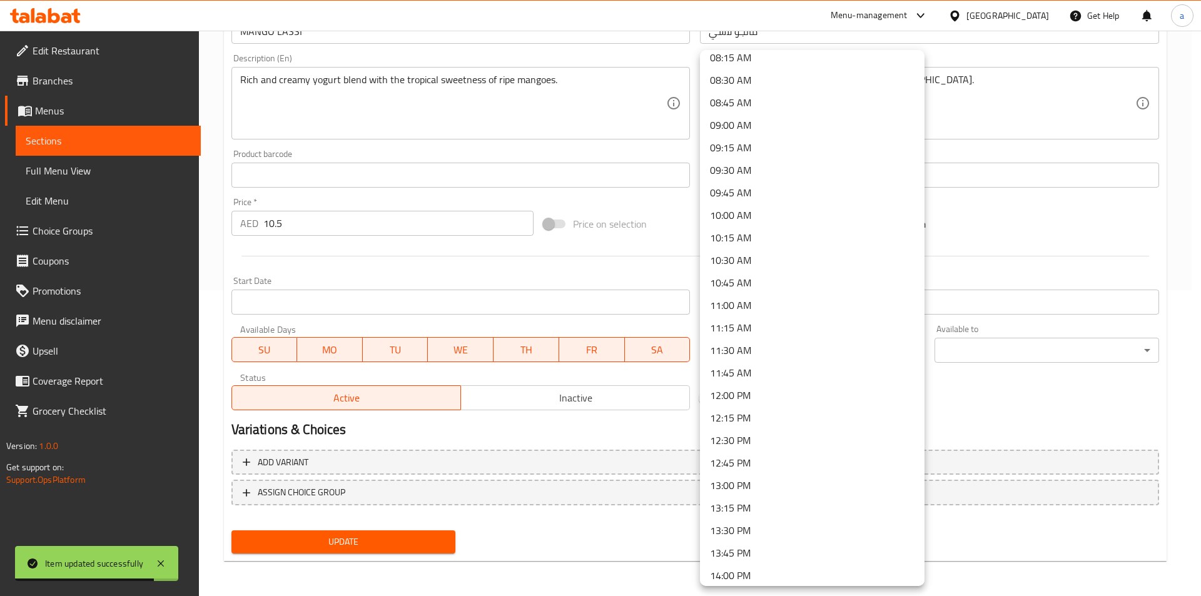
scroll to position [750, 0]
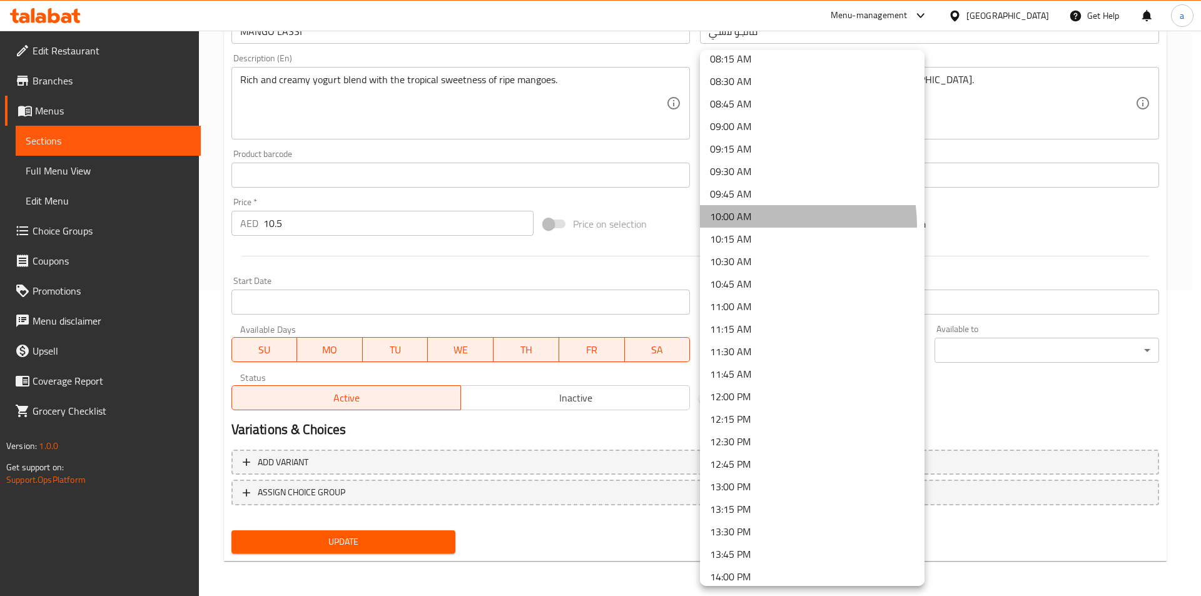
click at [768, 225] on li "10:00 AM" at bounding box center [812, 216] width 224 height 23
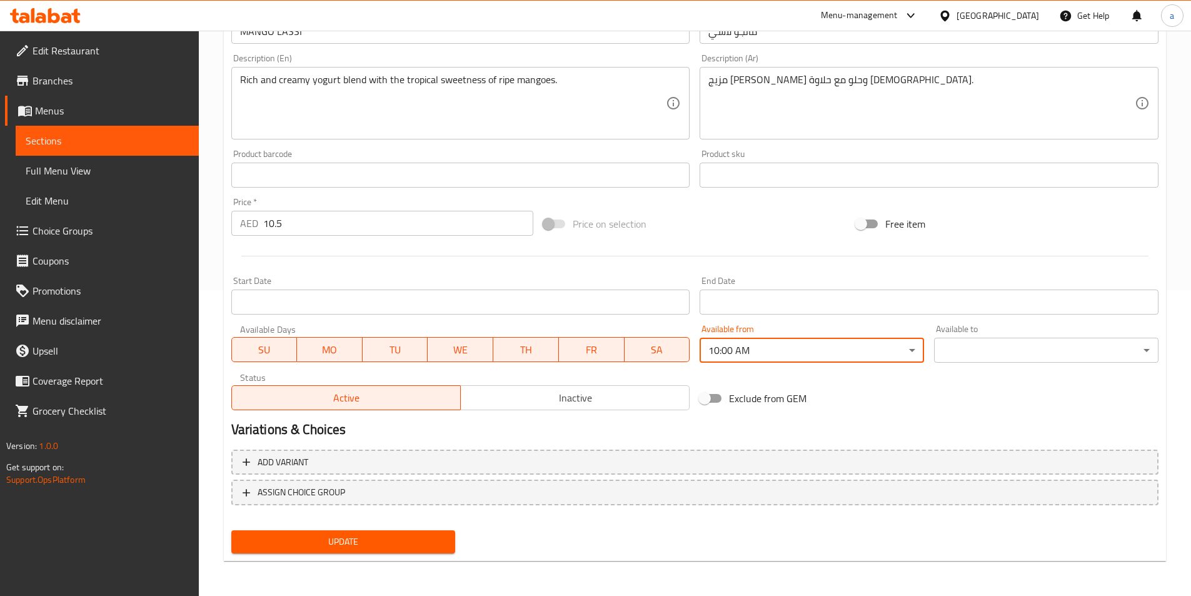
click at [1006, 290] on body "​ Menu-management United Arab Emirates Get Help a Edit Restaurant Branches Menu…" at bounding box center [595, 7] width 1191 height 565
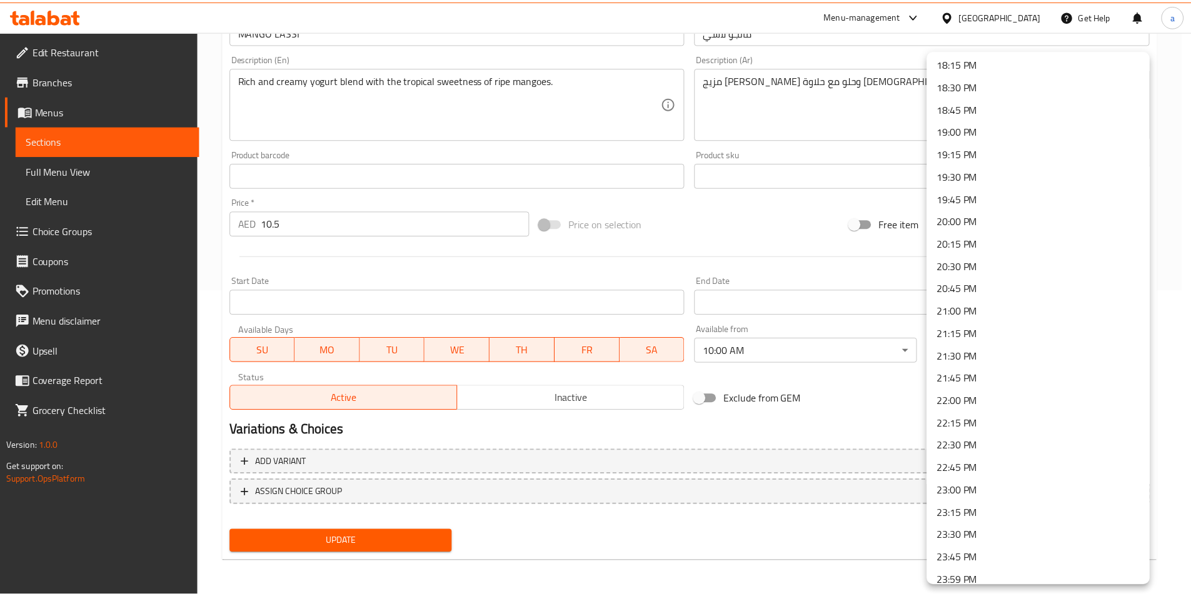
scroll to position [1658, 0]
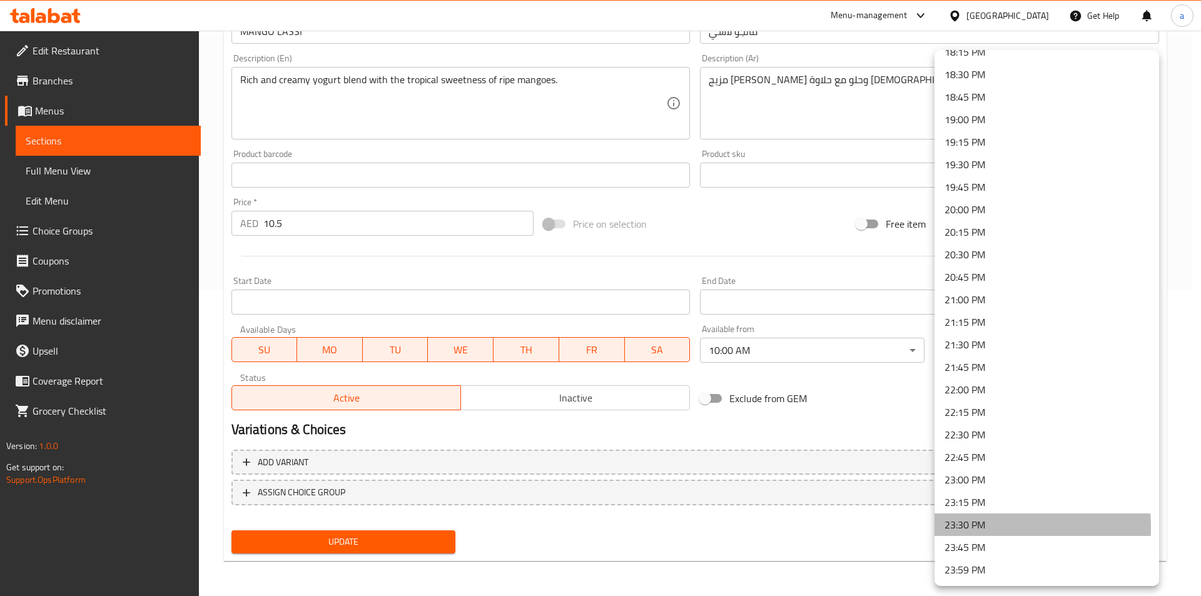
click at [977, 527] on li "23:30 PM" at bounding box center [1046, 524] width 224 height 23
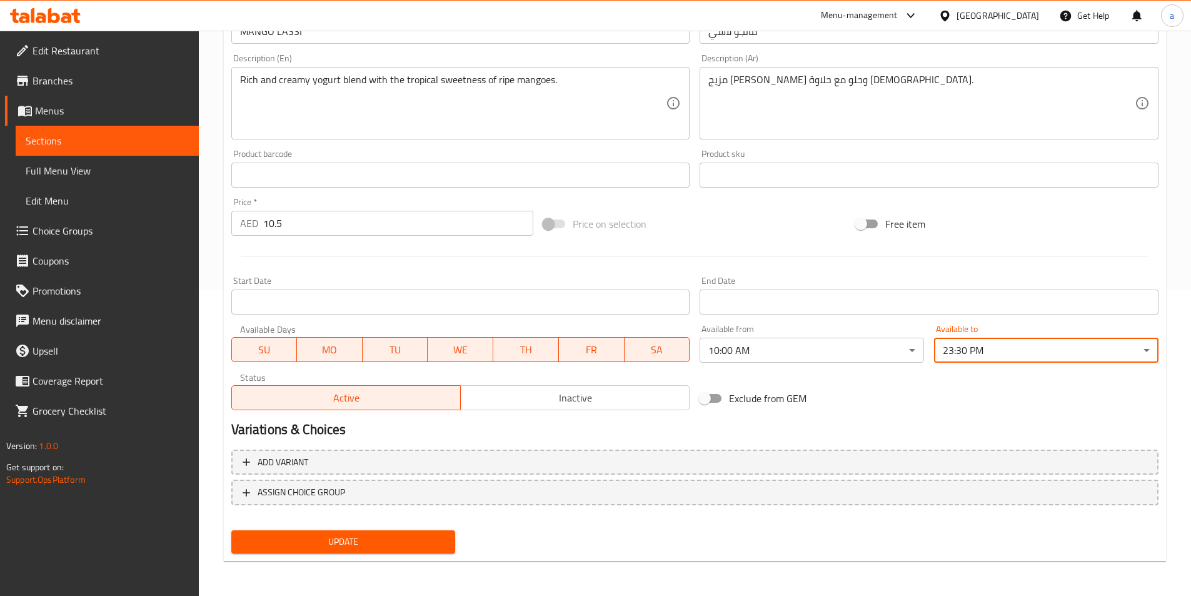
click at [922, 421] on h2 "Variations & Choices" at bounding box center [694, 429] width 927 height 19
click at [432, 555] on div "Update" at bounding box center [343, 541] width 234 height 33
click at [432, 551] on button "Update" at bounding box center [343, 541] width 224 height 23
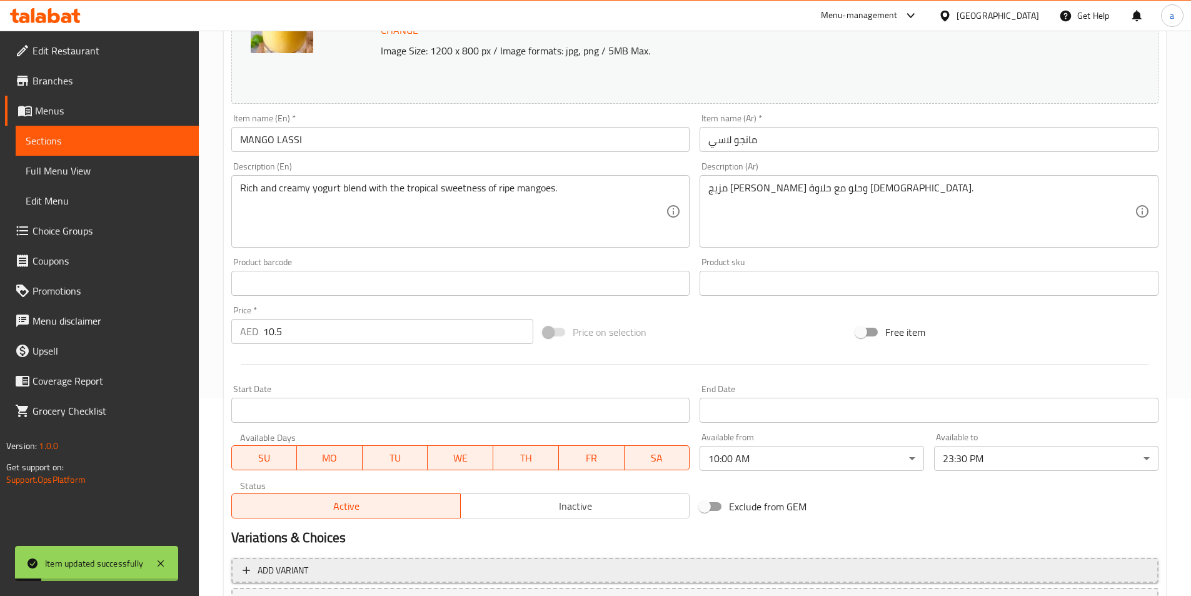
scroll to position [0, 0]
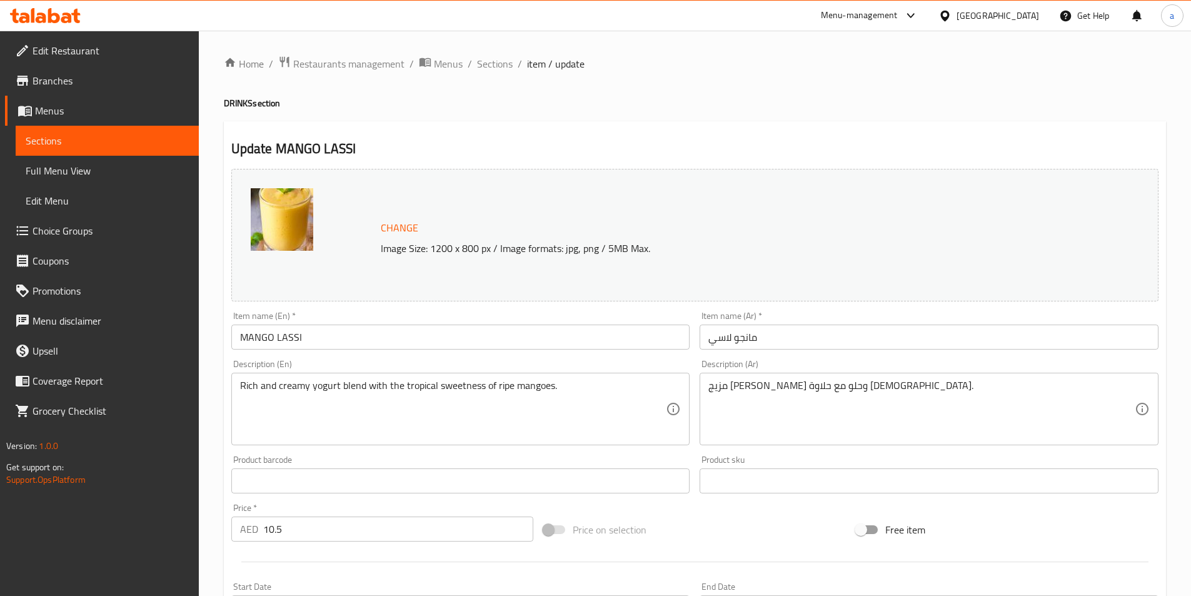
click at [617, 461] on div "Product barcode Product barcode" at bounding box center [460, 474] width 459 height 38
click at [490, 57] on span "Sections" at bounding box center [495, 63] width 36 height 15
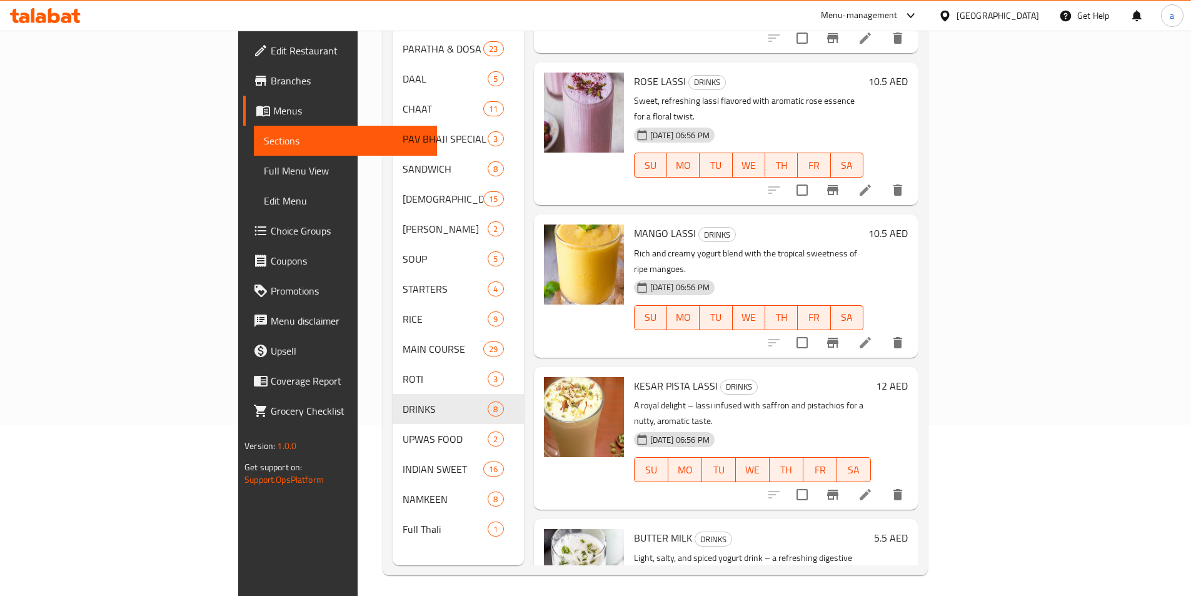
scroll to position [175, 0]
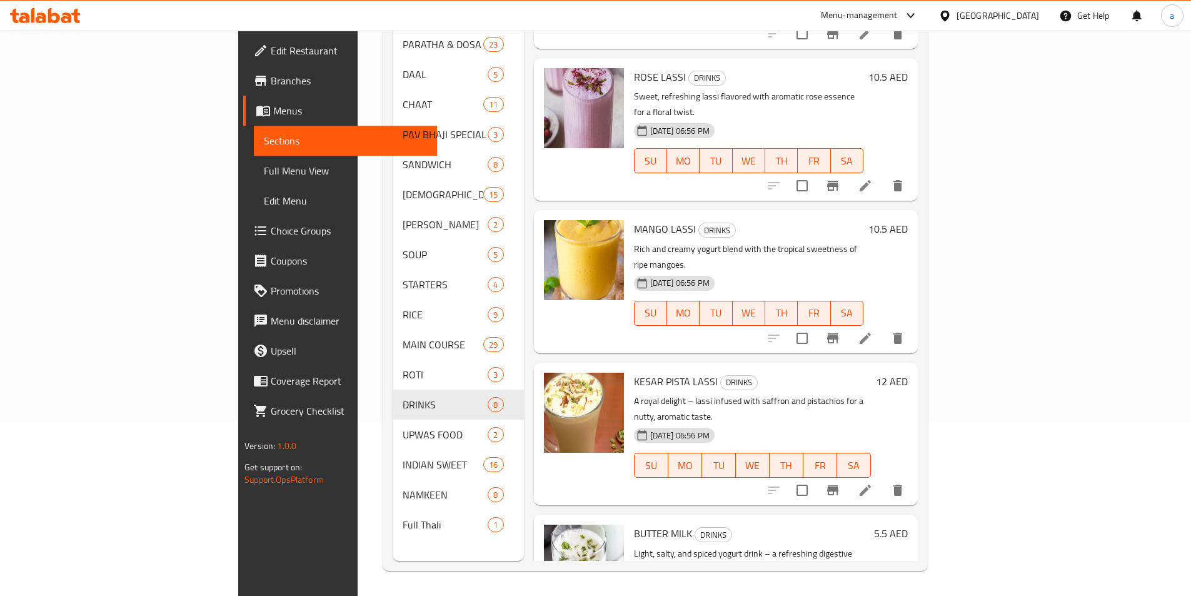
click at [883, 479] on li at bounding box center [865, 490] width 35 height 23
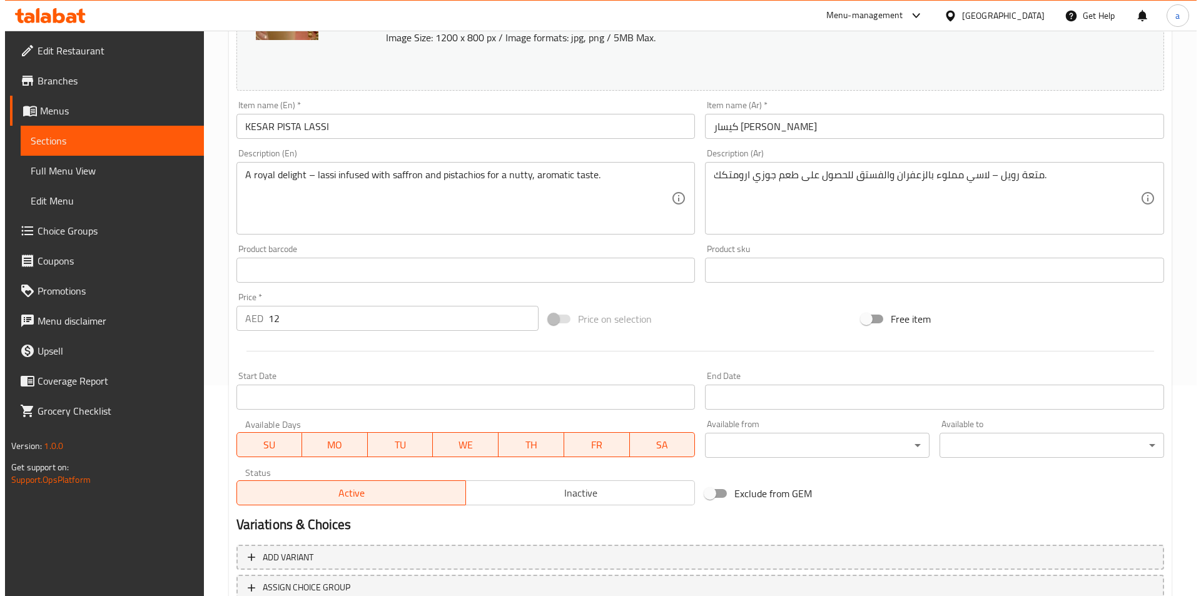
scroll to position [250, 0]
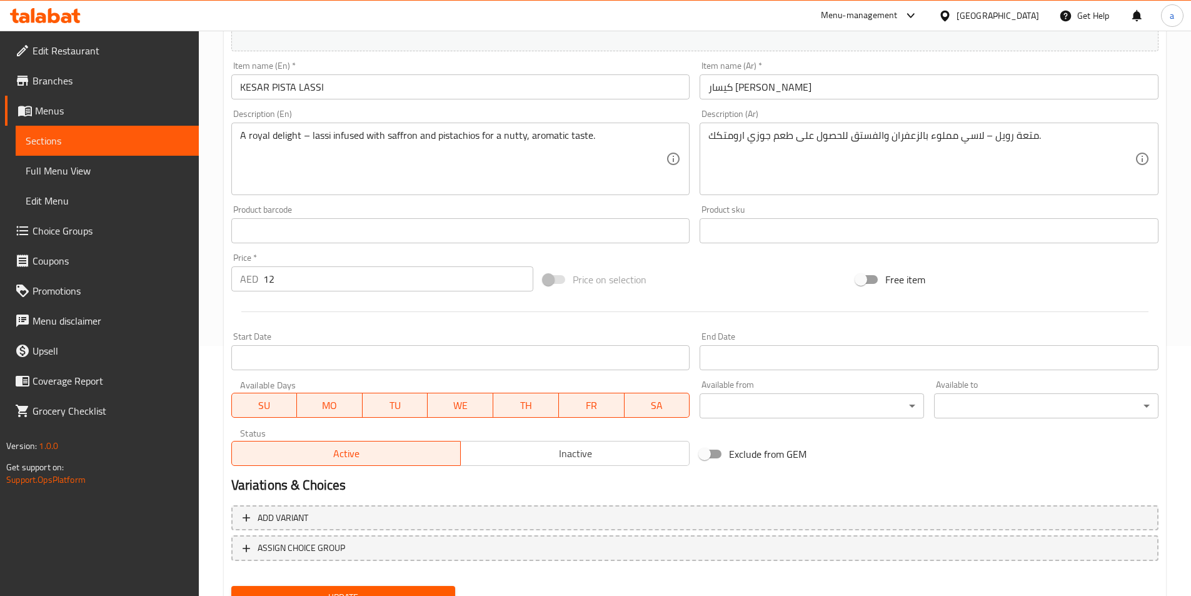
click at [722, 346] on body "​ Menu-management United Arab Emirates Get Help a Edit Restaurant Branches Menu…" at bounding box center [595, 63] width 1191 height 565
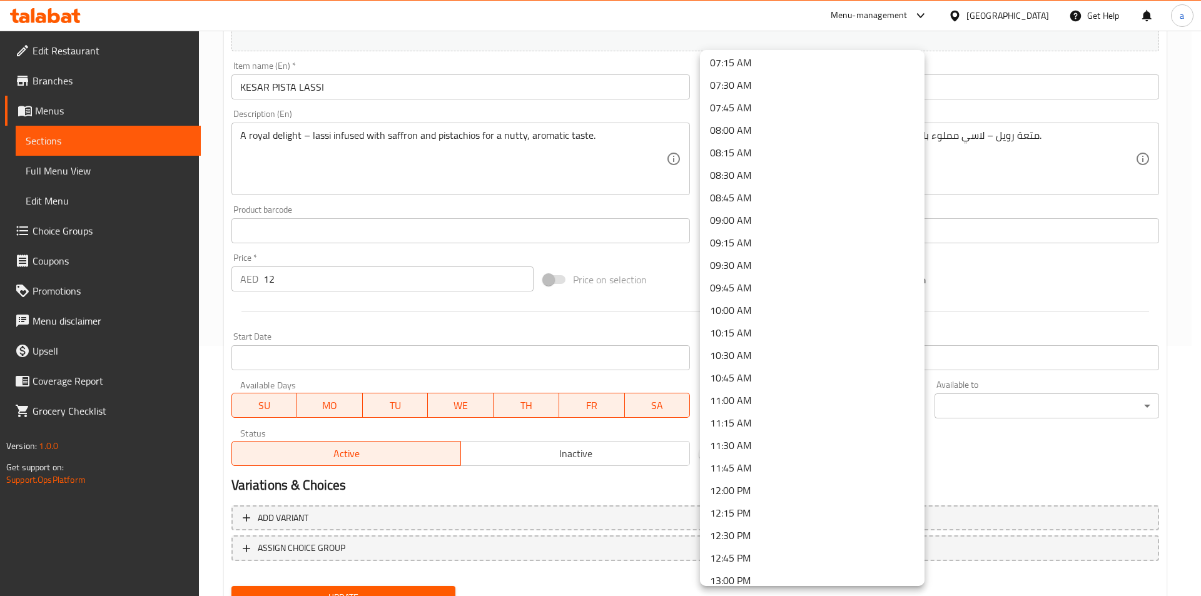
scroll to position [688, 0]
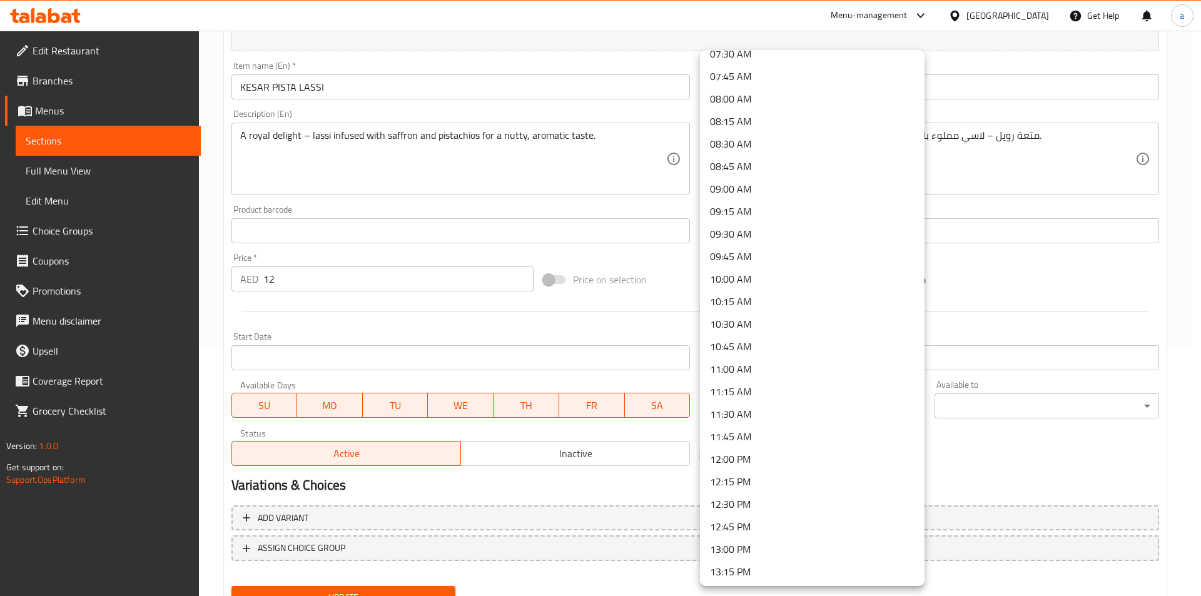
click at [757, 287] on li "10:00 AM" at bounding box center [812, 279] width 224 height 23
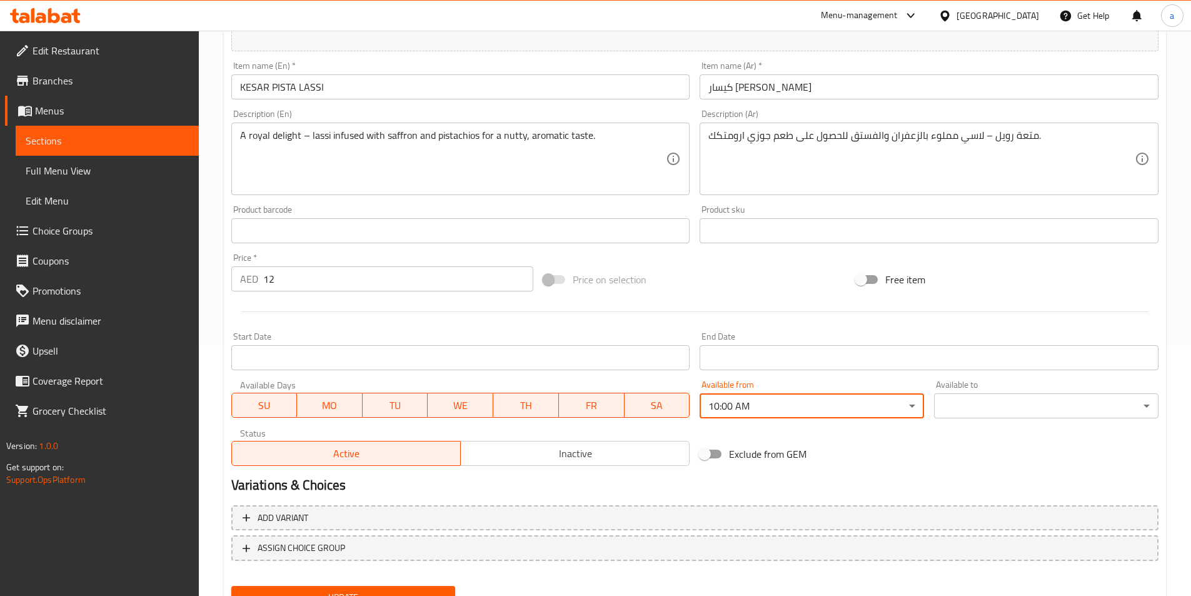
click at [999, 346] on body "​ Menu-management United Arab Emirates Get Help a Edit Restaurant Branches Menu…" at bounding box center [595, 63] width 1191 height 565
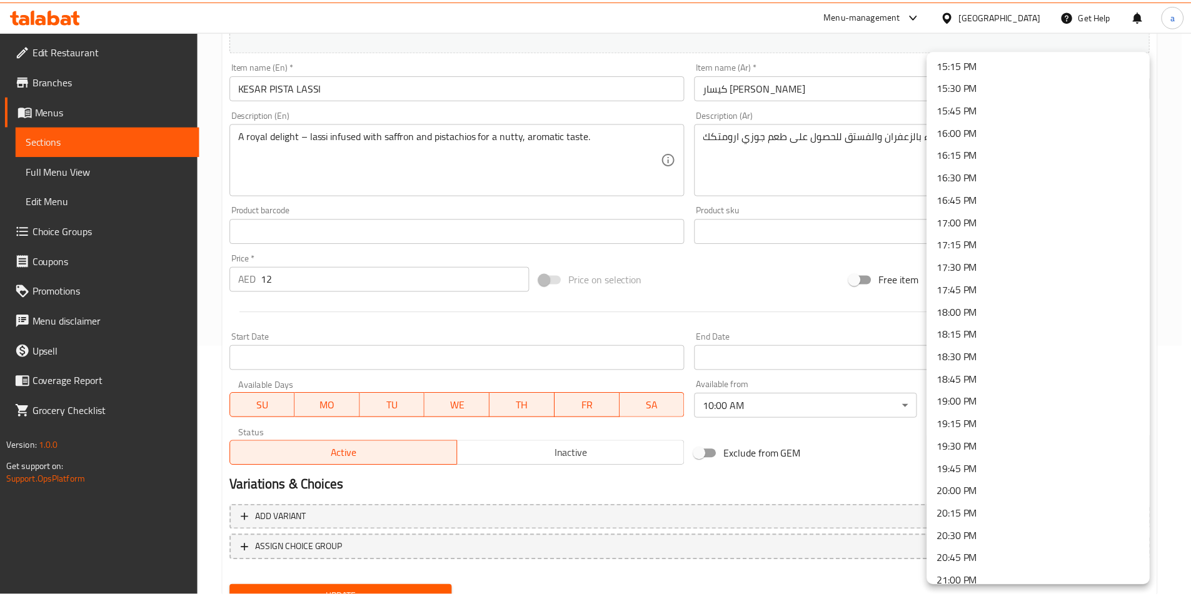
scroll to position [1658, 0]
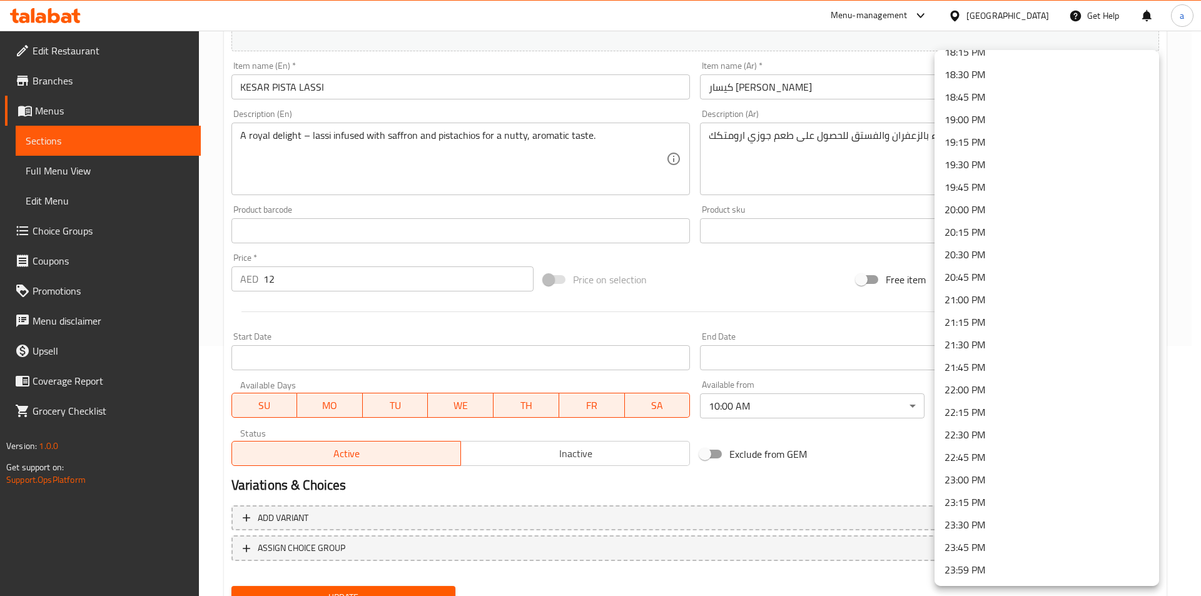
click at [992, 522] on li "23:30 PM" at bounding box center [1046, 524] width 224 height 23
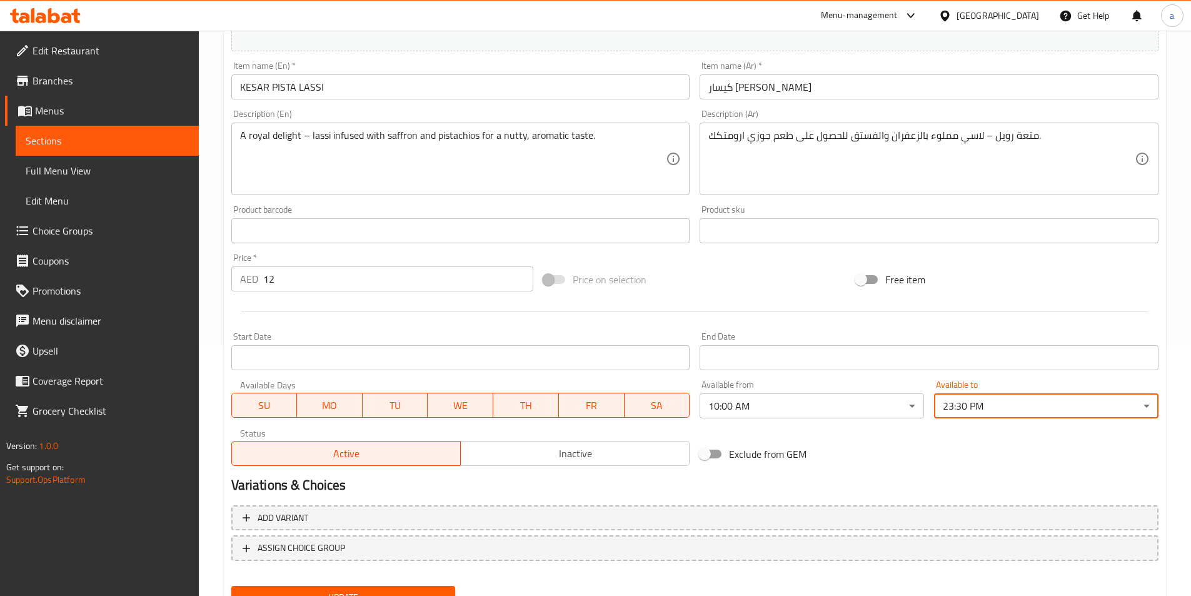
click at [852, 465] on div "Exclude from GEM" at bounding box center [851, 454] width 313 height 34
click at [413, 587] on button "Update" at bounding box center [343, 597] width 224 height 23
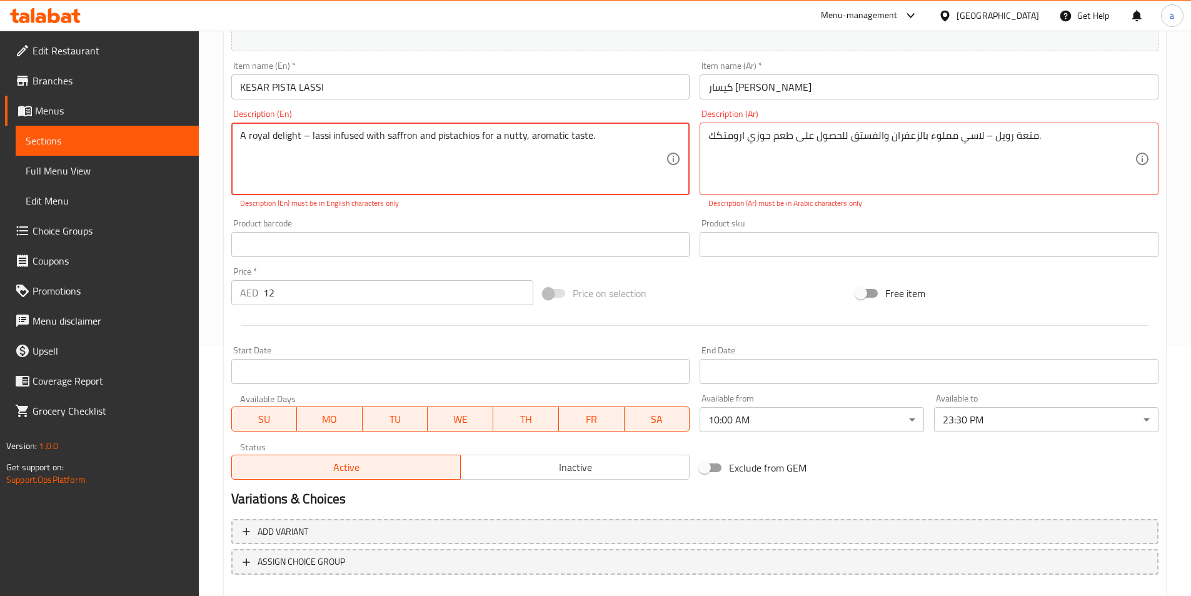
scroll to position [0, 0]
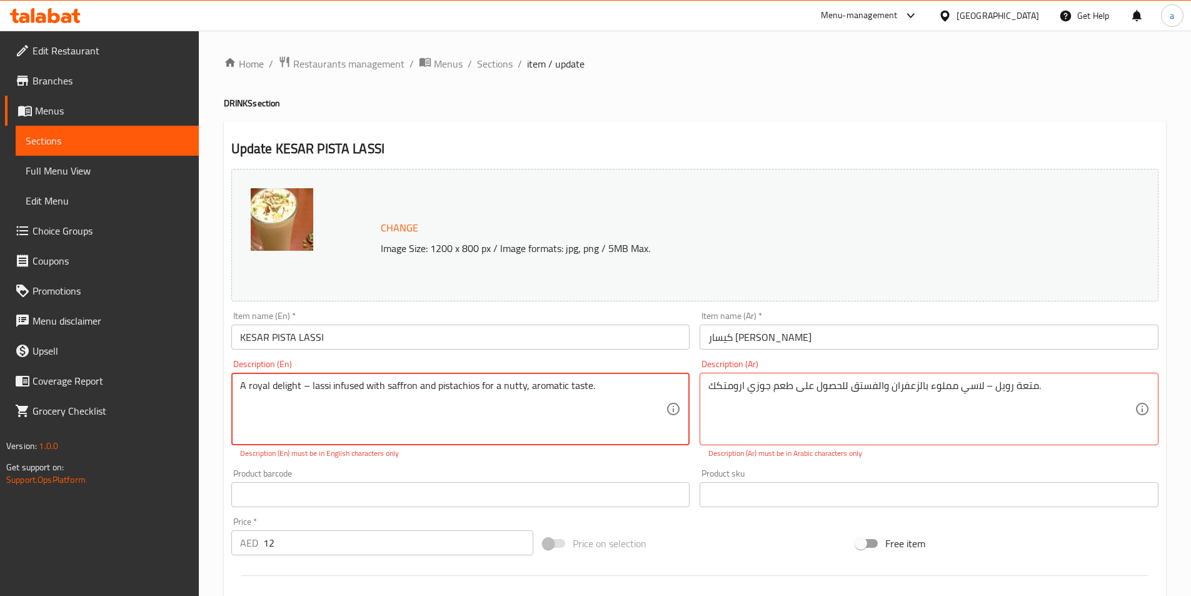
click at [610, 386] on textarea "A royal delight – lassi infused with saffron and pistachios for a nutty, aromat…" at bounding box center [453, 409] width 426 height 59
click at [462, 387] on textarea "A royal delight – lassi infused with saffron and pistachios for a nutty, aromat…" at bounding box center [453, 409] width 426 height 59
type textarea "A royal delight - lassi infused with saffron and pistachios for a nutty , aroma…"
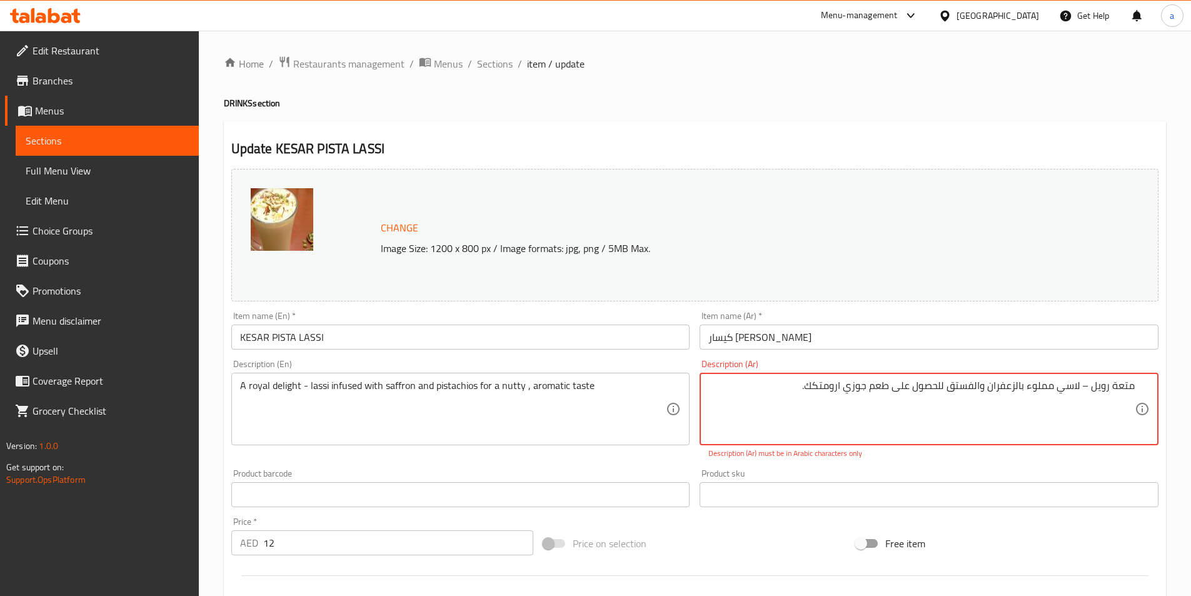
click at [791, 388] on textarea "متعة رويل – لاسي مملوء بالزعفران والفستق للحصول على طعم جوزي ارومتكك." at bounding box center [921, 409] width 426 height 59
drag, startPoint x: 827, startPoint y: 382, endPoint x: 1135, endPoint y: 367, distance: 308.6
click at [1135, 367] on div "Description (Ar) متعة رويل – لاسي مملوء بالزعفران والفستق للحصول على طعم جوزي ا…" at bounding box center [929, 409] width 459 height 99
type textarea "متعة رويل - لاسي مملوء بالزعفران والفستق للحضول علي طعم جوزي اورمتكك"
click at [753, 460] on div "Product sku Product sku" at bounding box center [929, 474] width 459 height 38
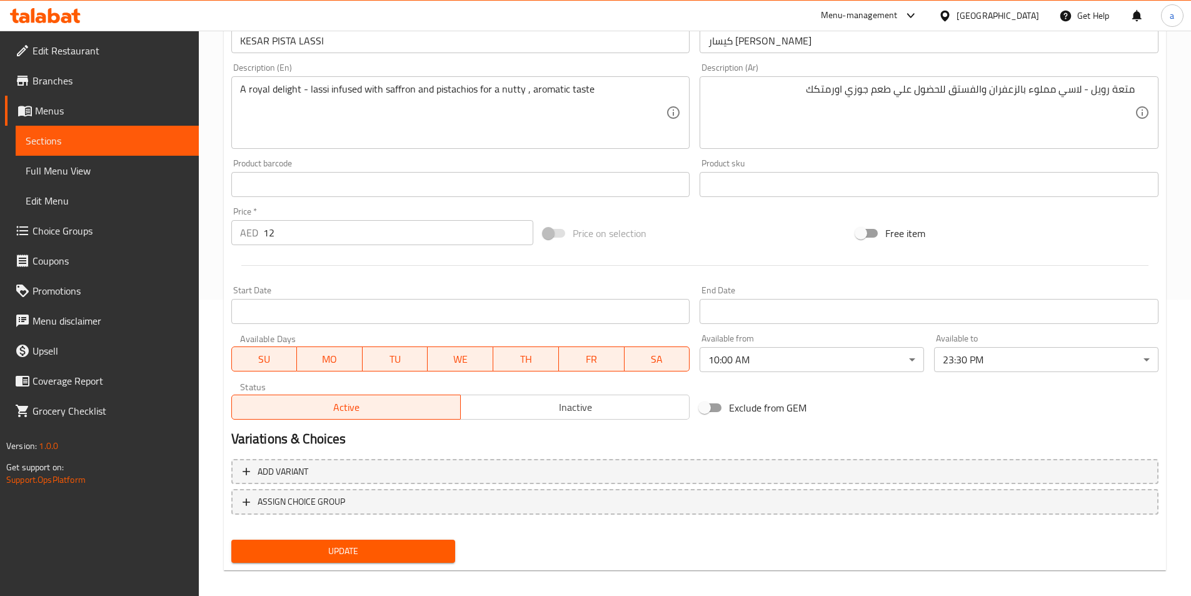
scroll to position [306, 0]
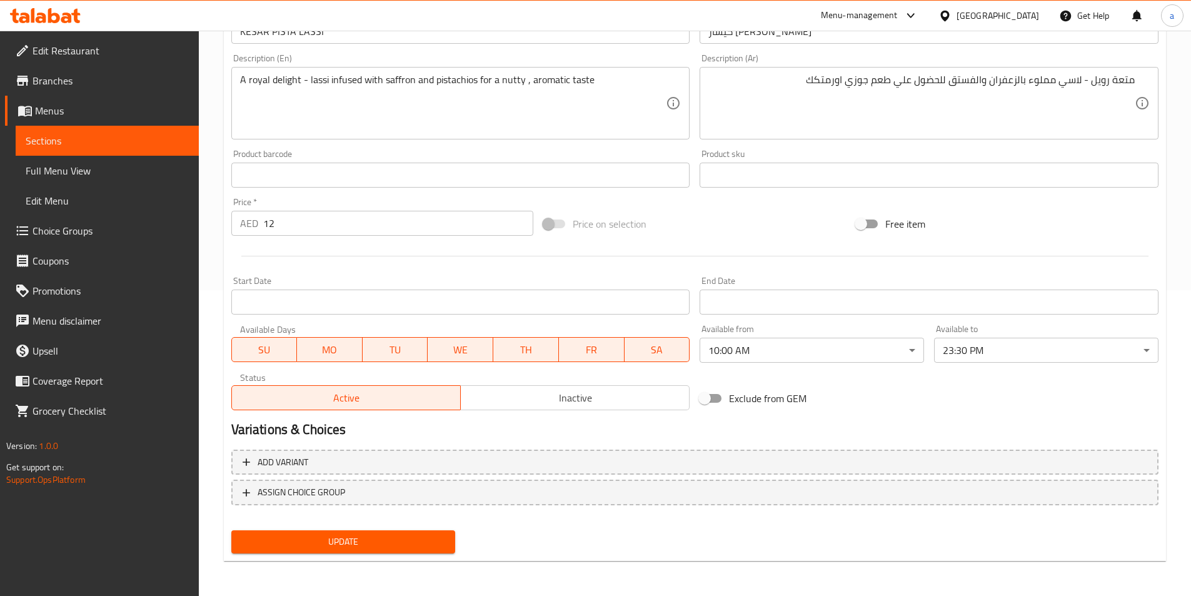
click at [344, 545] on span "Update" at bounding box center [343, 542] width 204 height 16
click at [370, 156] on div "Product barcode Product barcode" at bounding box center [460, 168] width 459 height 38
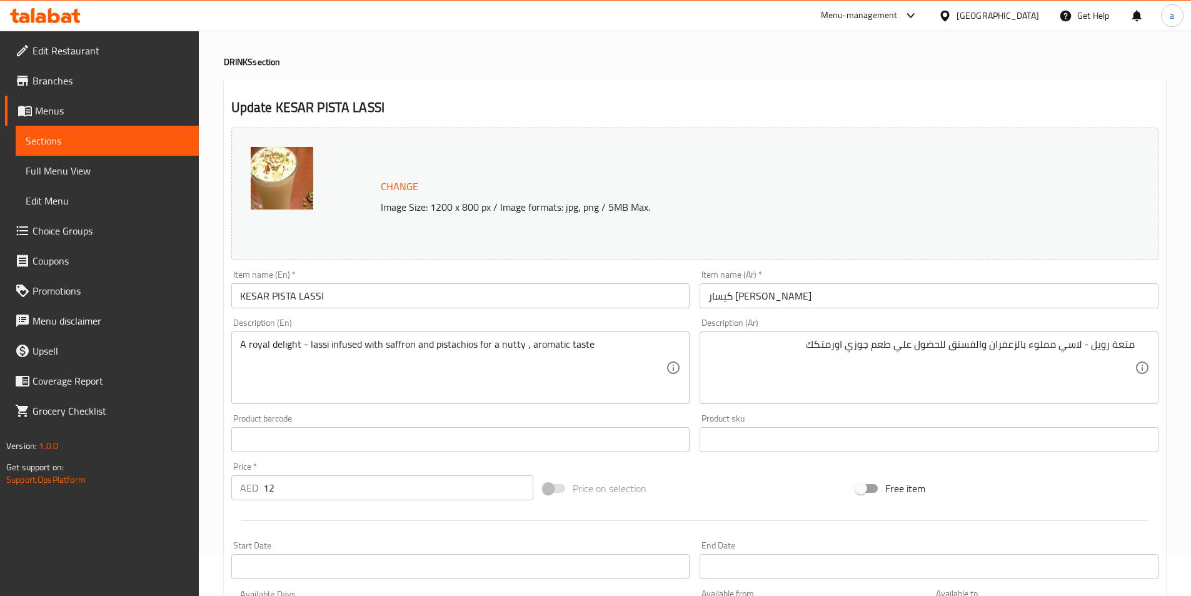
scroll to position [0, 0]
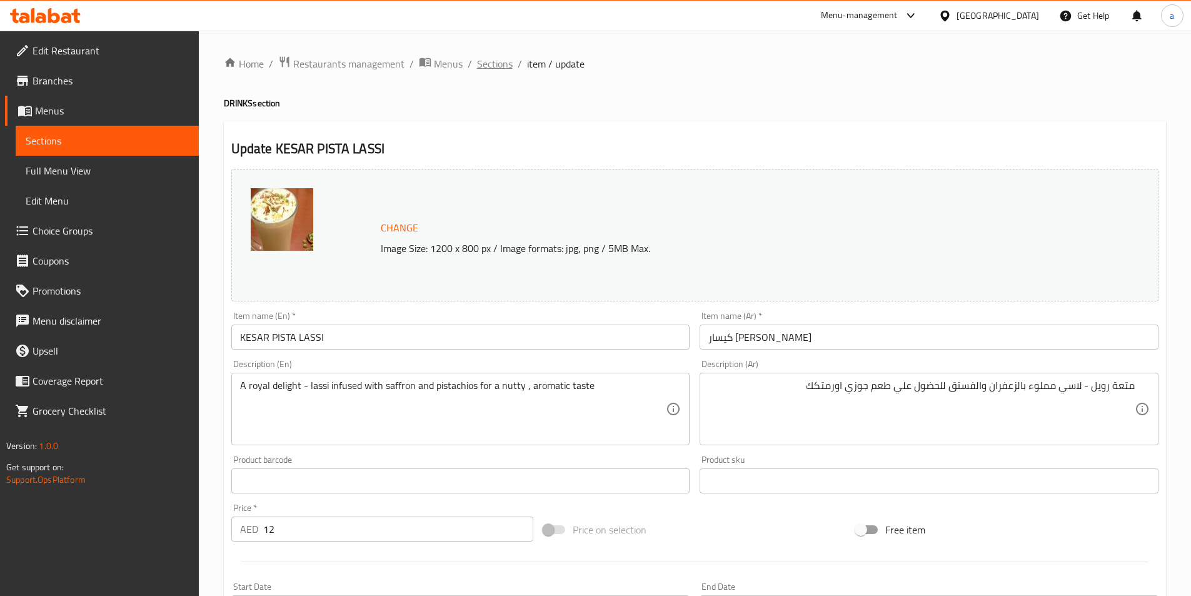
click at [488, 58] on span "Sections" at bounding box center [495, 63] width 36 height 15
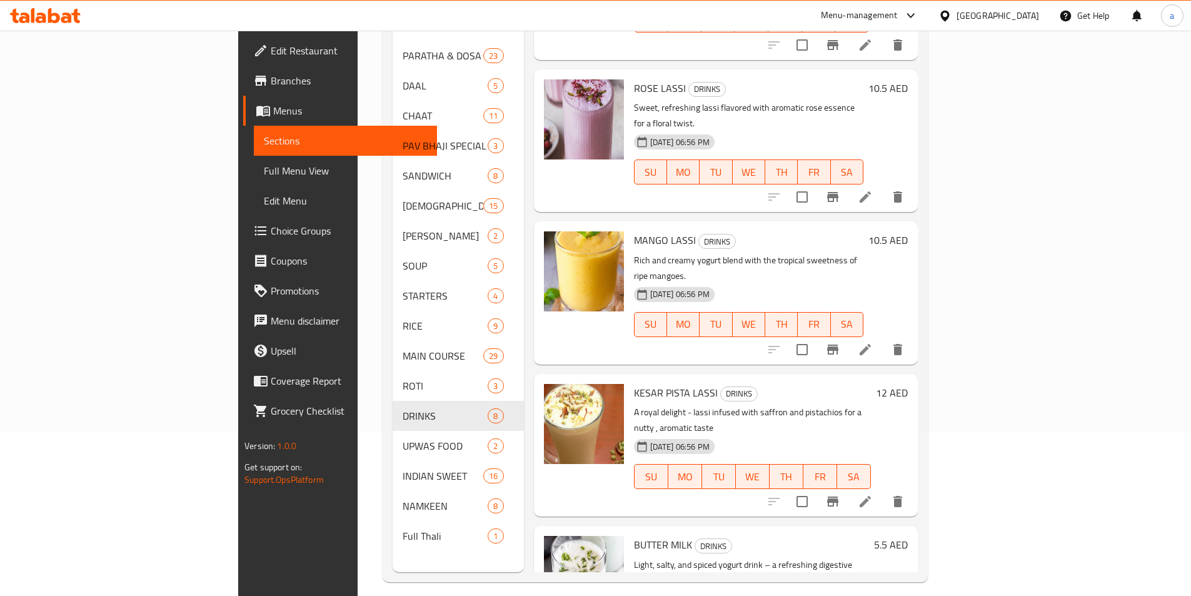
scroll to position [175, 0]
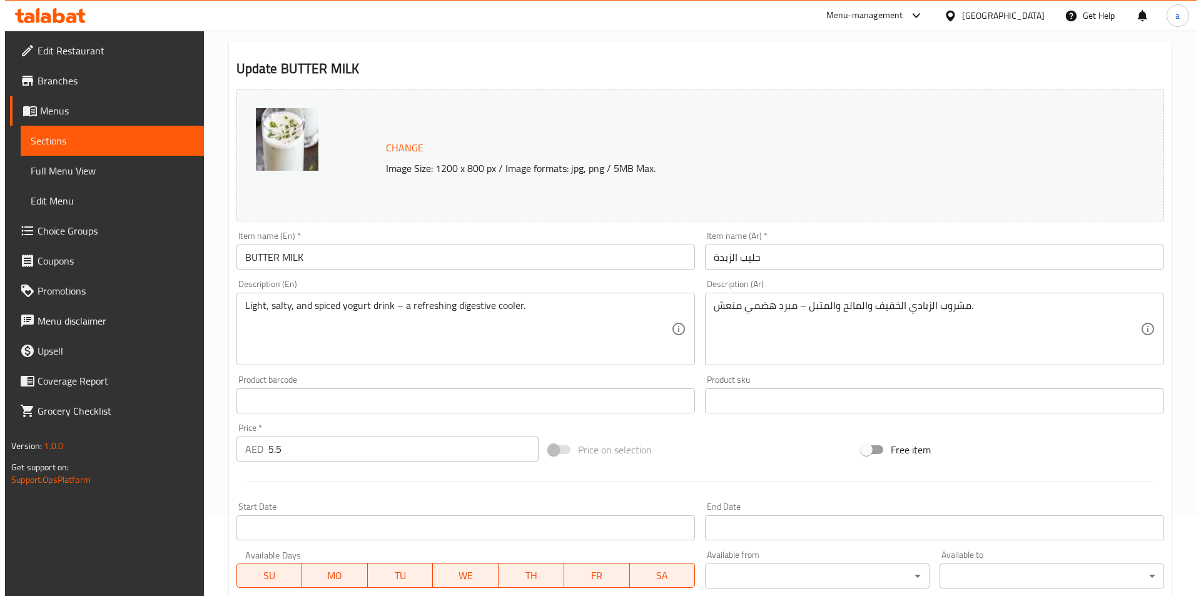
scroll to position [188, 0]
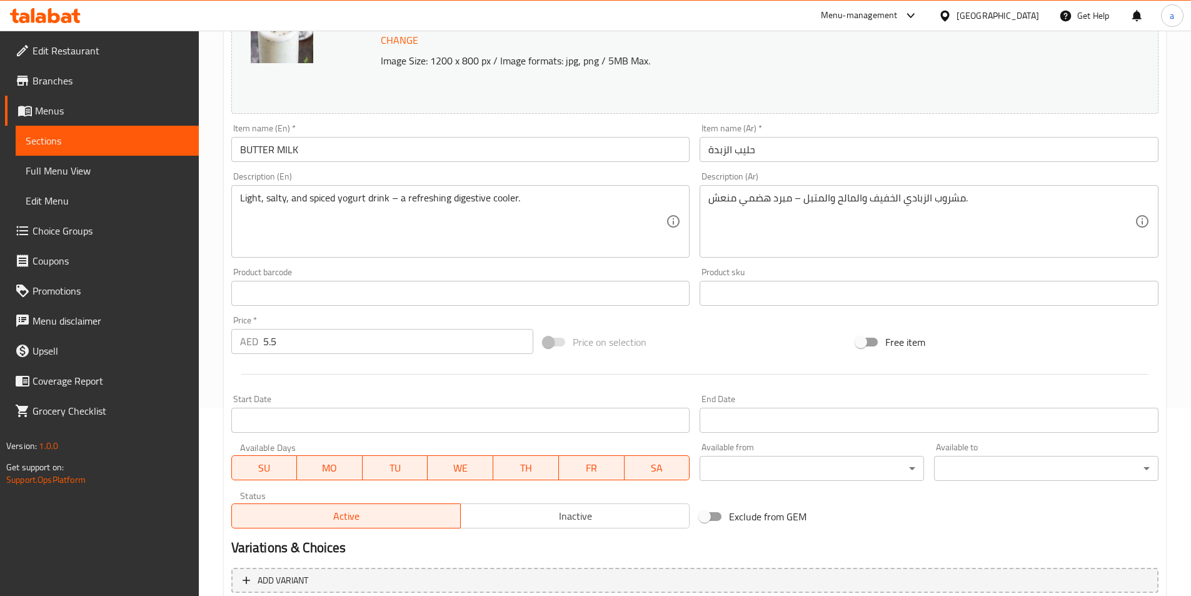
click at [747, 408] on body "​ Menu-management United Arab Emirates Get Help a Edit Restaurant Branches Menu…" at bounding box center [595, 125] width 1191 height 565
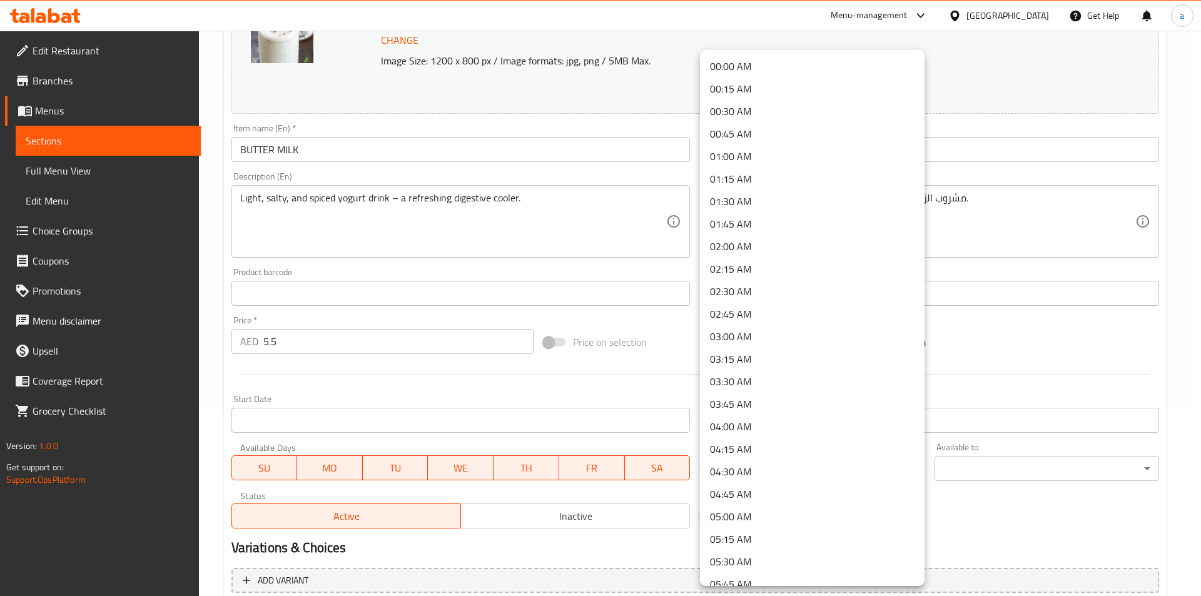
scroll to position [563, 0]
click at [765, 410] on li "10:00 AM" at bounding box center [812, 404] width 224 height 23
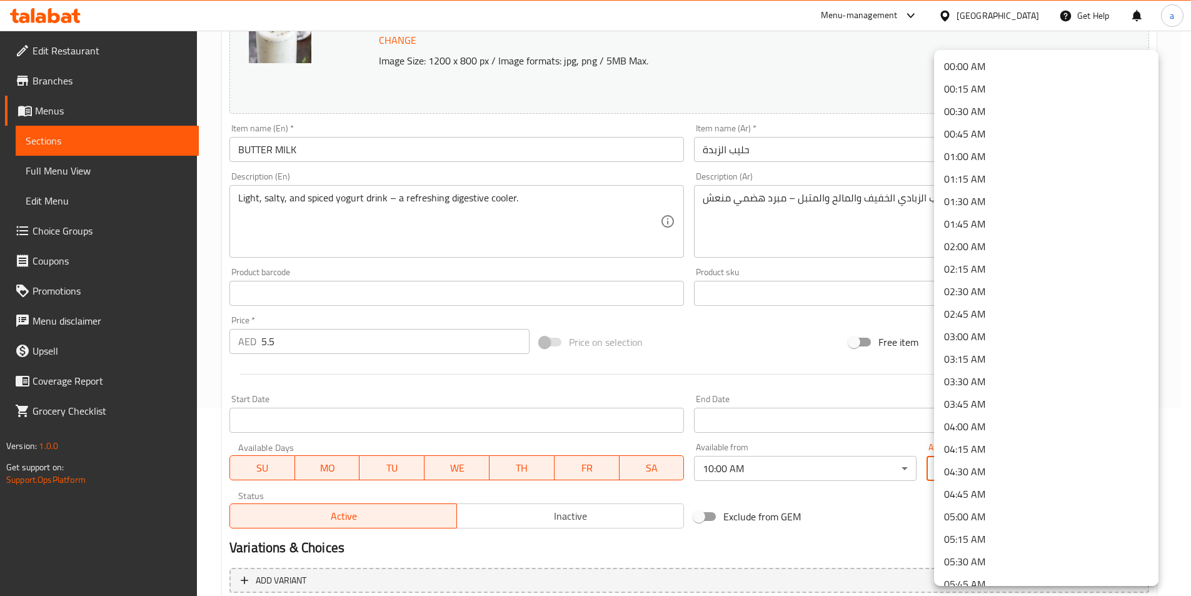
click at [963, 408] on body "​ Menu-management United Arab Emirates Get Help a Edit Restaurant Branches Menu…" at bounding box center [595, 125] width 1191 height 565
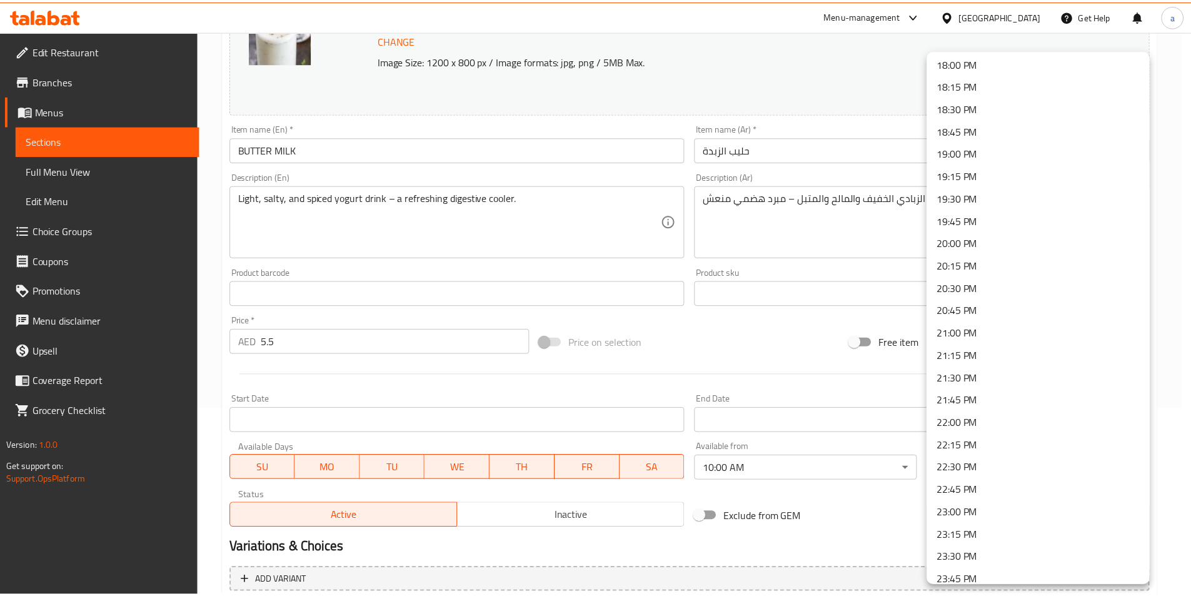
scroll to position [1658, 0]
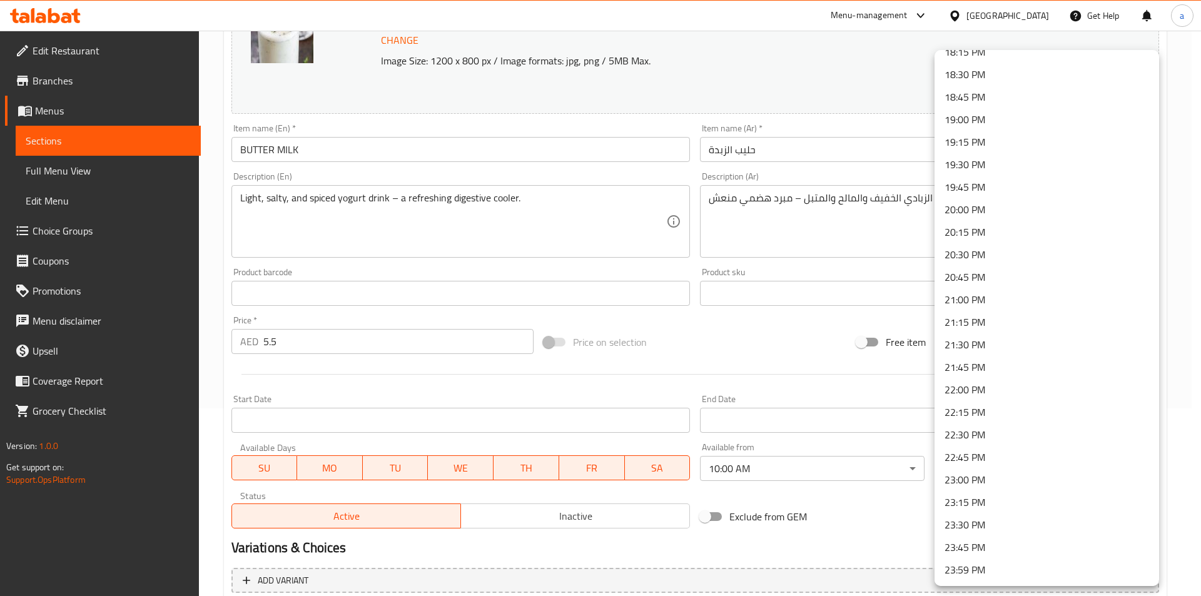
click at [985, 525] on li "23:30 PM" at bounding box center [1046, 524] width 224 height 23
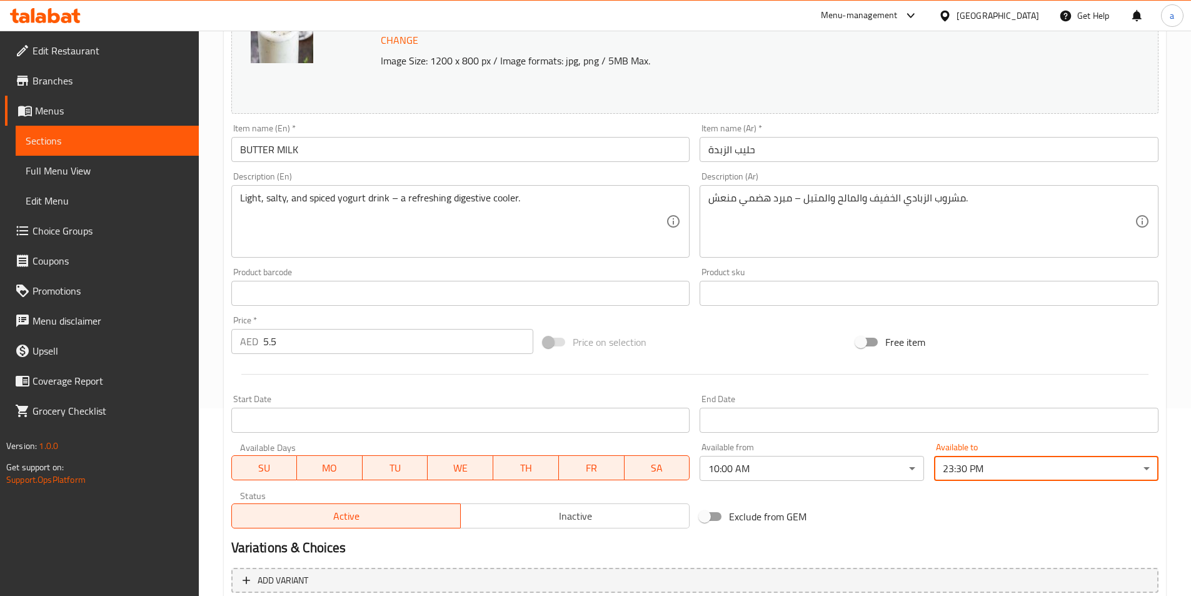
click at [889, 516] on div "Exclude from GEM" at bounding box center [851, 517] width 313 height 34
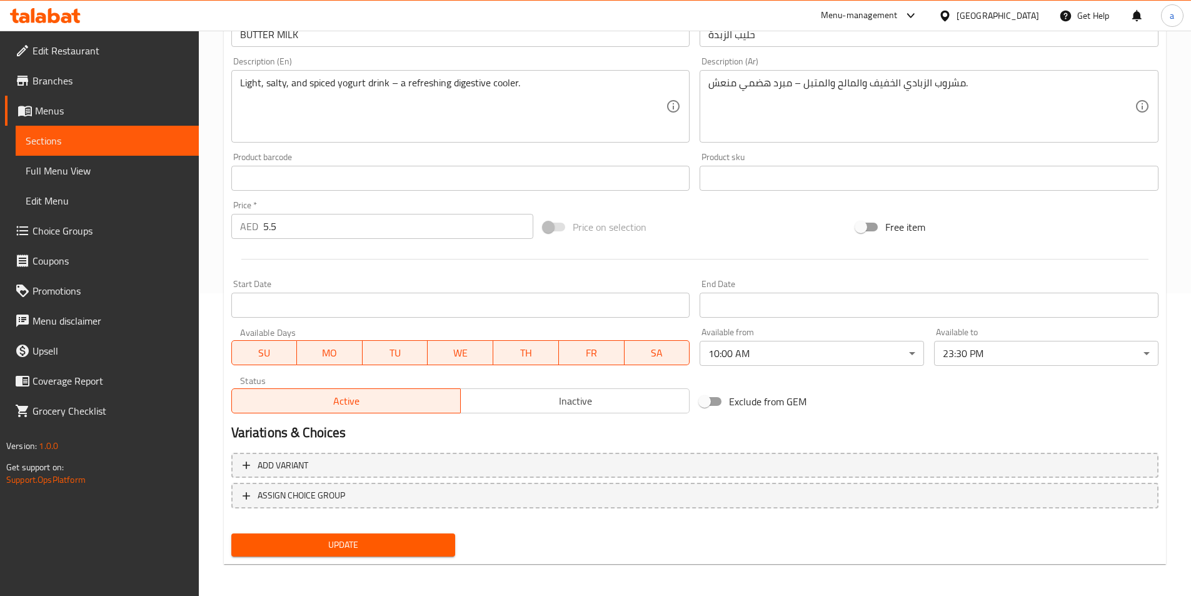
scroll to position [306, 0]
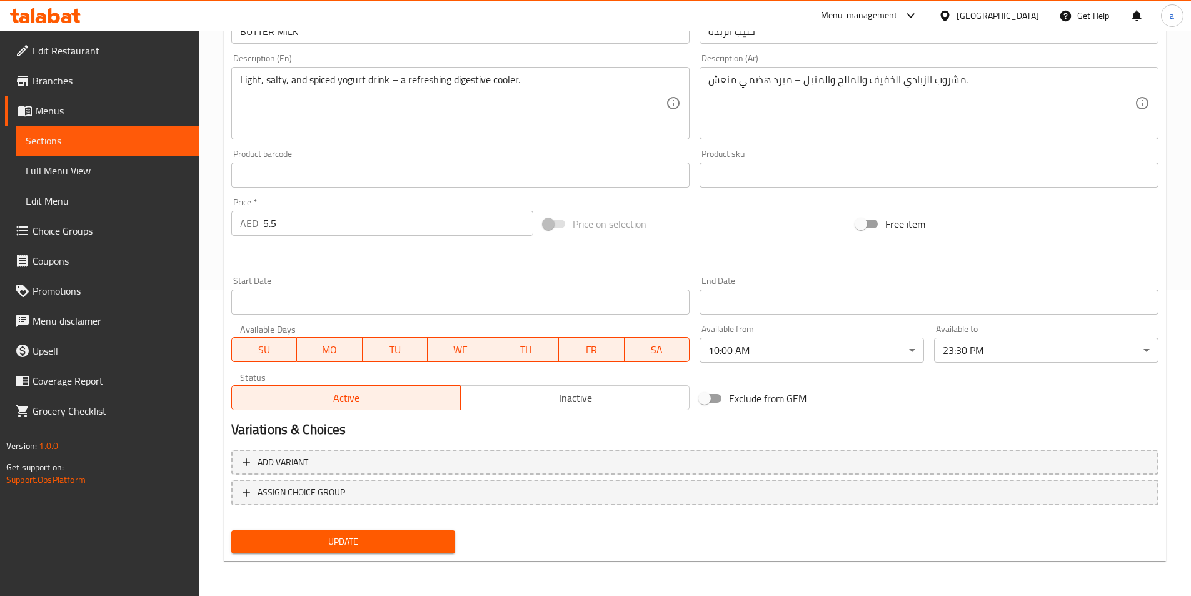
click at [370, 545] on span "Update" at bounding box center [343, 542] width 204 height 16
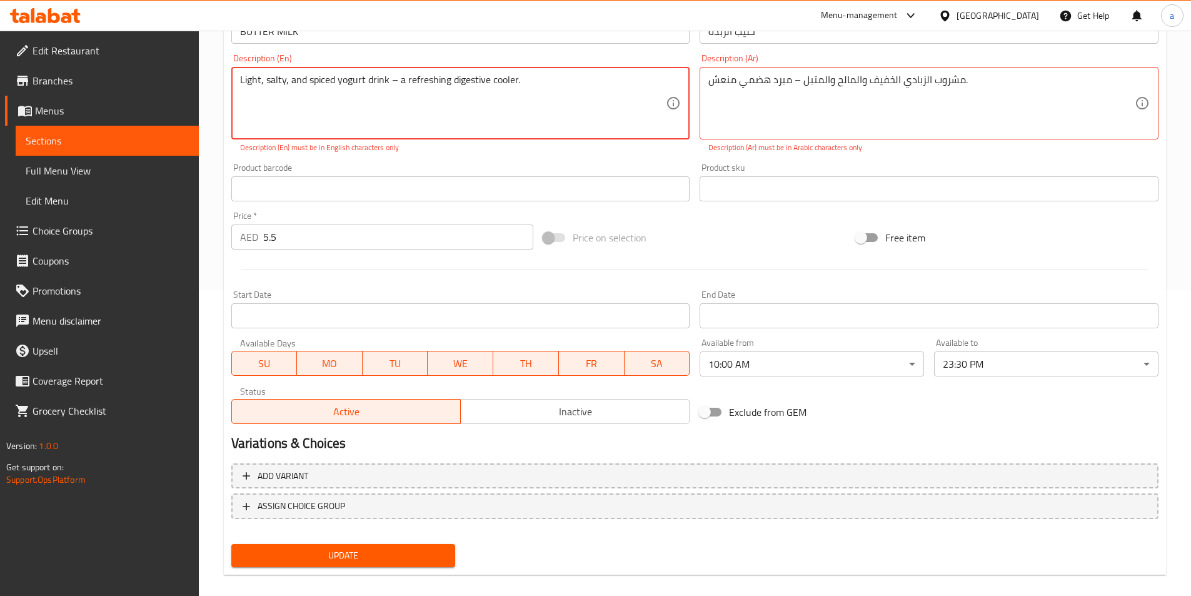
click at [555, 83] on textarea "Light, salty, and spiced yogurt drink – a refreshing digestive cooler." at bounding box center [453, 103] width 426 height 59
drag, startPoint x: 555, startPoint y: 83, endPoint x: 595, endPoint y: 121, distance: 56.2
click at [595, 121] on textarea "Light, salty, and spiced yogurt drink – a refreshing digestive cooler." at bounding box center [453, 103] width 426 height 59
click at [350, 108] on textarea "Light, salty, and spiced yogurt drink – a refreshing digestive cooler. Light, s…" at bounding box center [453, 103] width 426 height 59
click at [392, 102] on textarea "Light, salty, and spiced yogurt drink – a refreshing digestive cooler. Light, s…" at bounding box center [453, 103] width 426 height 59
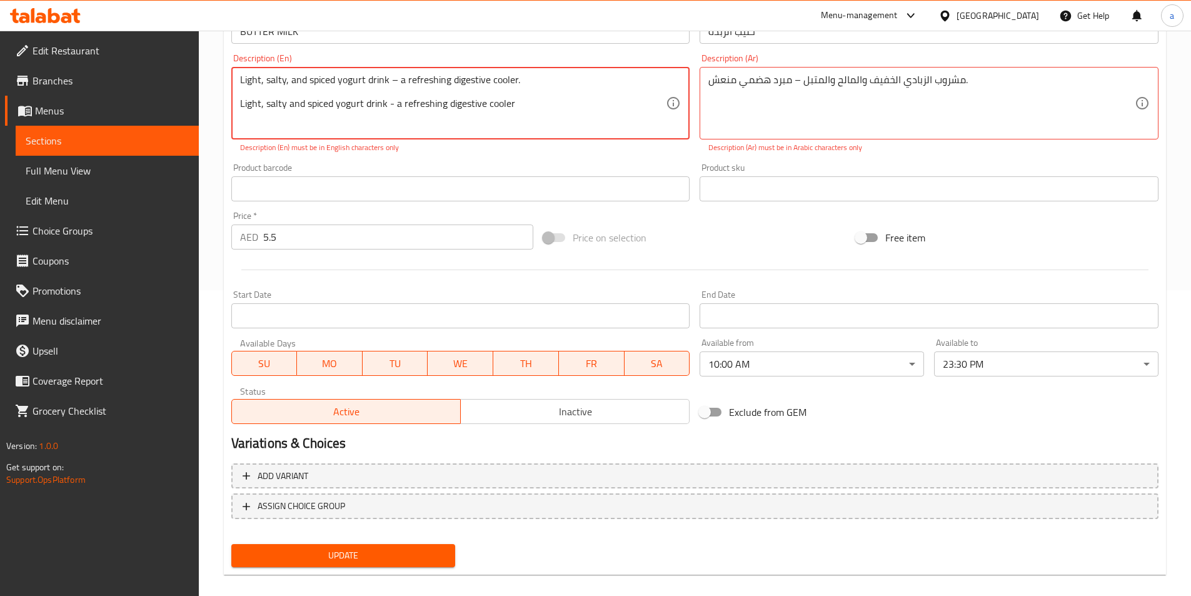
drag, startPoint x: 536, startPoint y: 85, endPoint x: 241, endPoint y: 74, distance: 295.3
click at [241, 74] on textarea "Light, salty, and spiced yogurt drink – a refreshing digestive cooler. Light, s…" at bounding box center [453, 103] width 426 height 59
type textarea "Light, salty and spiced yogurt drink - a refreshing digestive cooler"
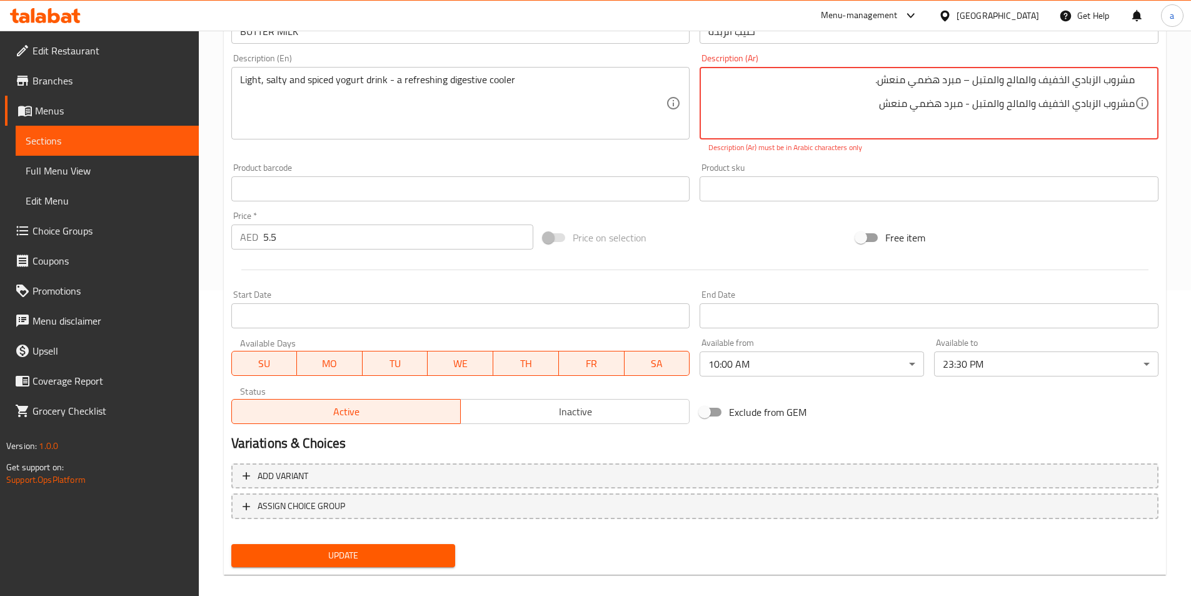
drag, startPoint x: 880, startPoint y: 82, endPoint x: 1152, endPoint y: 71, distance: 272.2
click at [1152, 71] on div "مشروب الزبادي الخفيف والمالح والمتبل – مبرد هضمي منعش. مشروب الزبادي الخفيف وال…" at bounding box center [929, 103] width 459 height 73
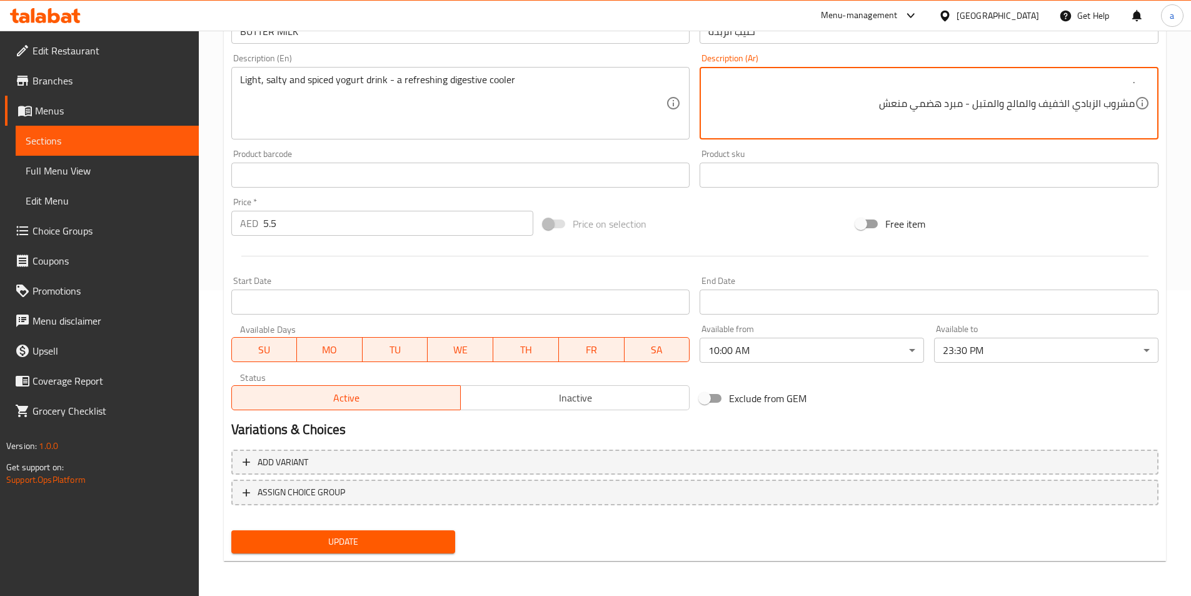
click at [1054, 88] on textarea ". مشروب الزبادي الخفيف والمالح والمتبل - مبرد هضمي منعش" at bounding box center [921, 103] width 426 height 59
click at [1075, 78] on textarea ". مشروب الزبادي الخفيف والمالح والمتبل - مبرد هضمي منعش" at bounding box center [921, 103] width 426 height 59
type textarea "مشروب الزبادي الخفيف والمالح والمتبل - مبرد هضمي منعش"
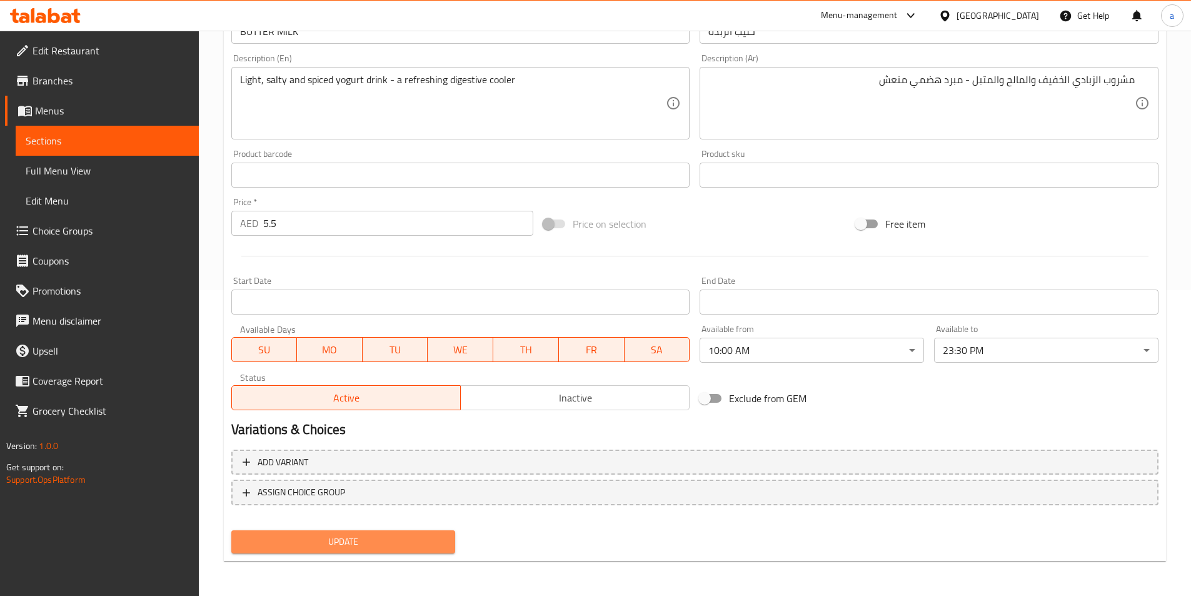
click at [429, 533] on button "Update" at bounding box center [343, 541] width 224 height 23
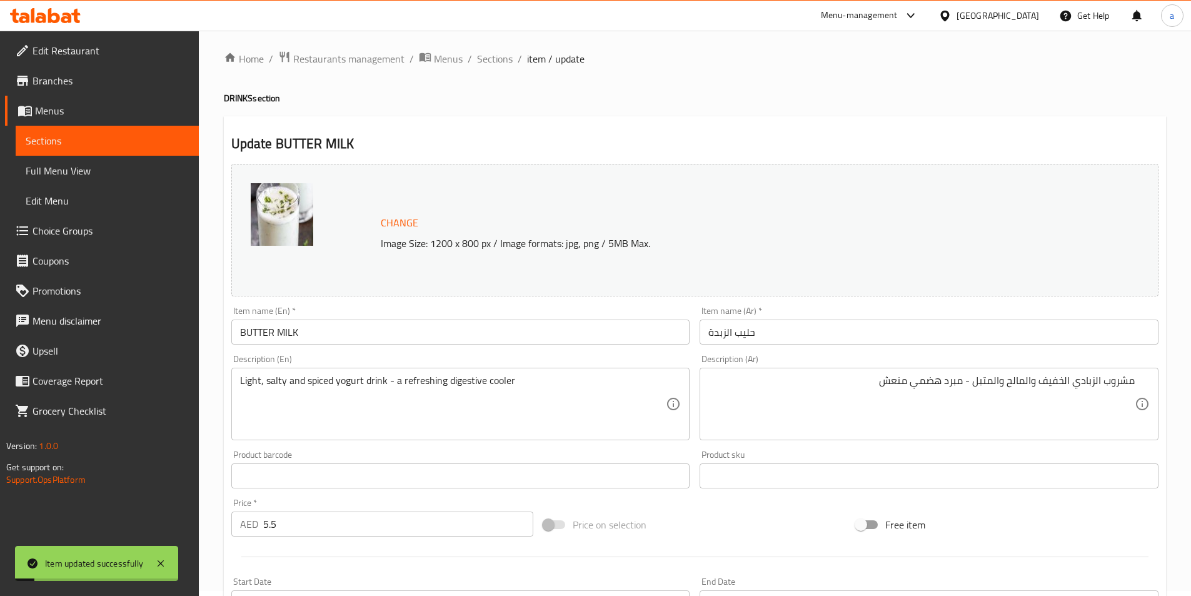
scroll to position [0, 0]
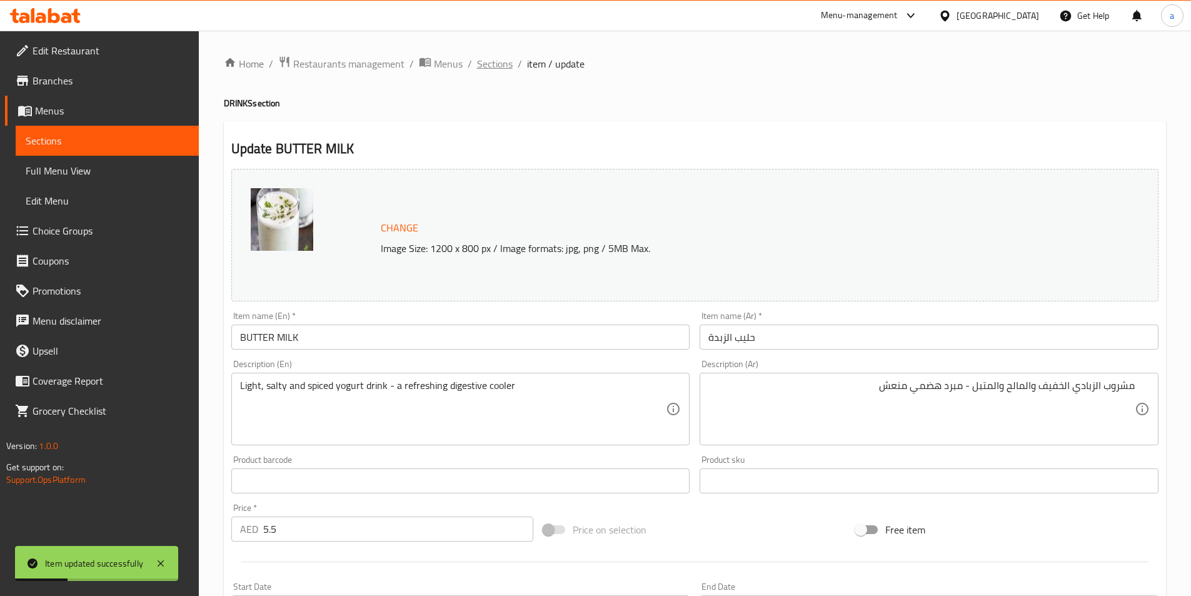
click at [491, 62] on span "Sections" at bounding box center [495, 63] width 36 height 15
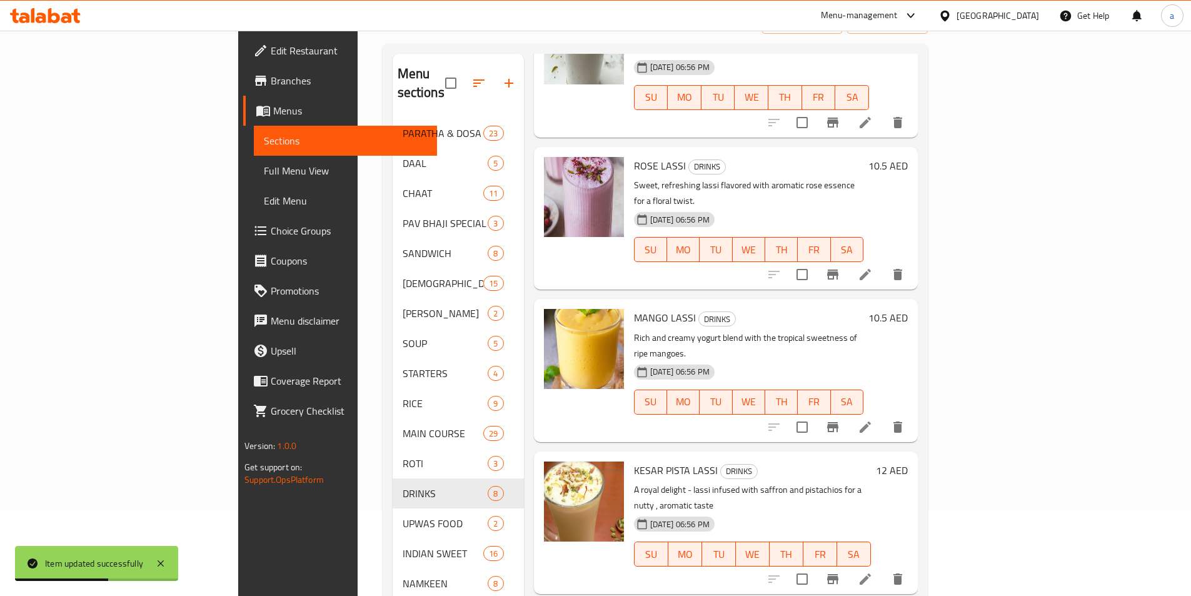
scroll to position [175, 0]
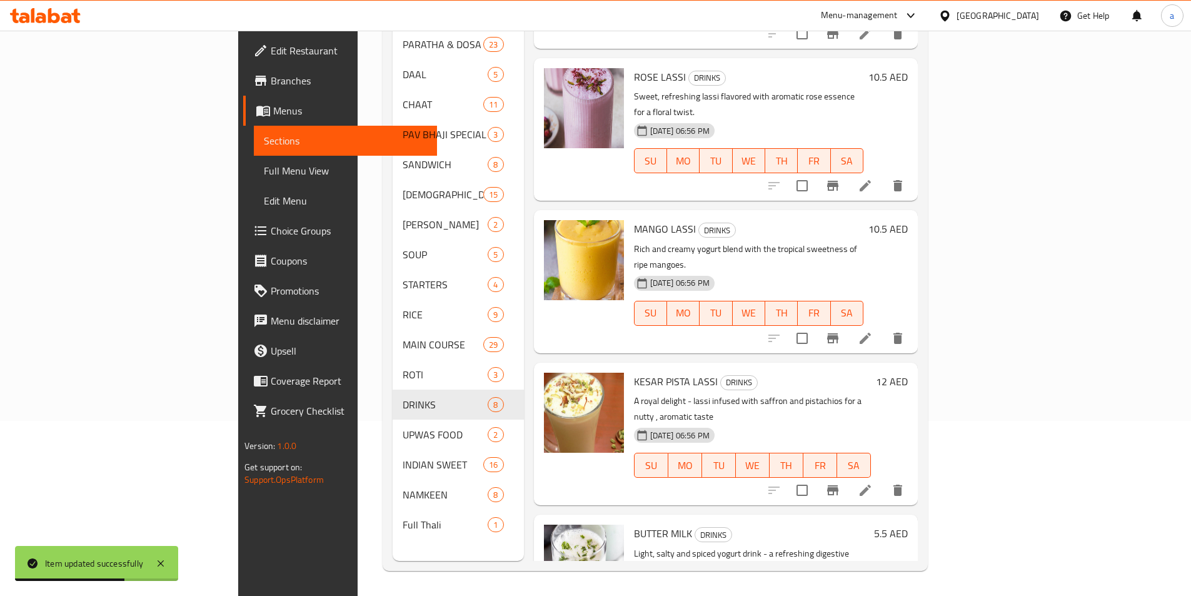
click at [873, 483] on icon at bounding box center [865, 490] width 15 height 15
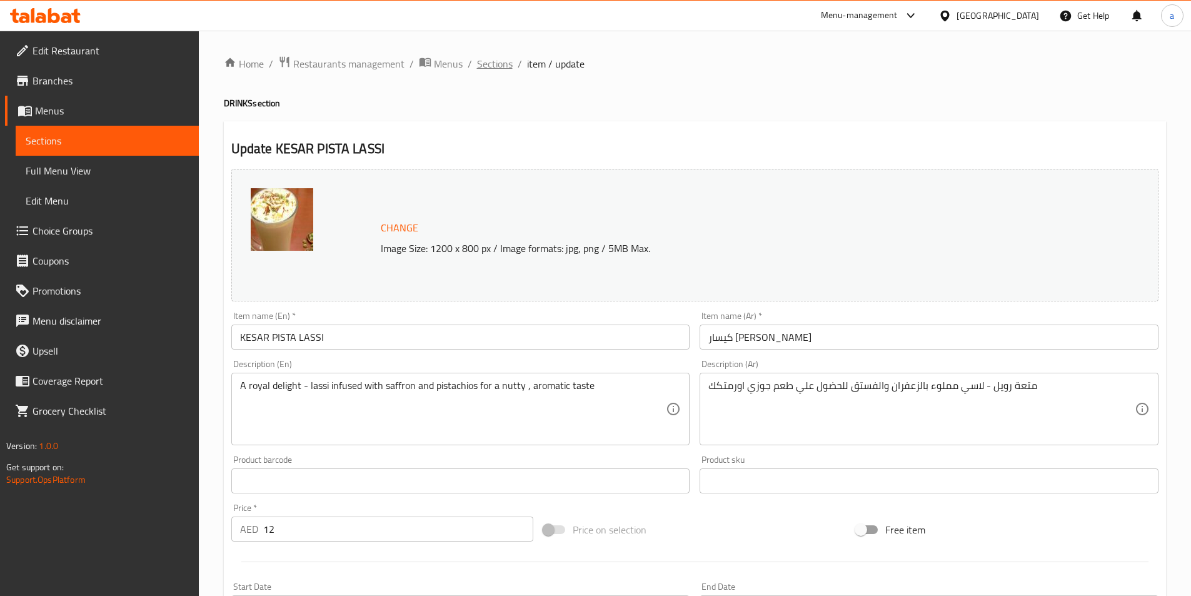
click at [478, 63] on span "Sections" at bounding box center [495, 63] width 36 height 15
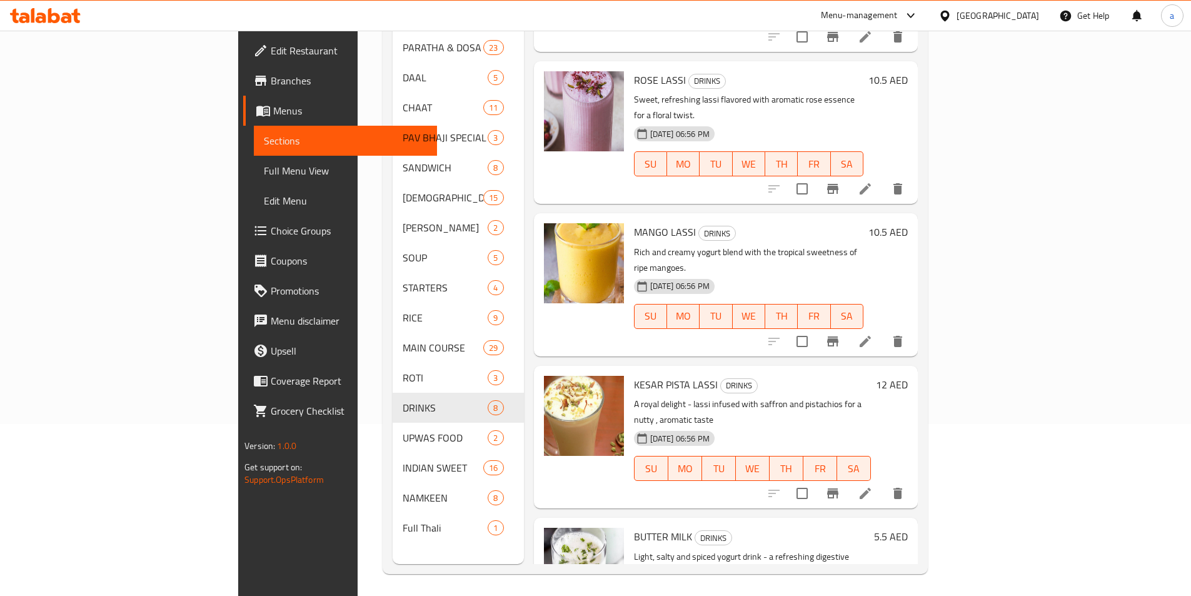
scroll to position [175, 0]
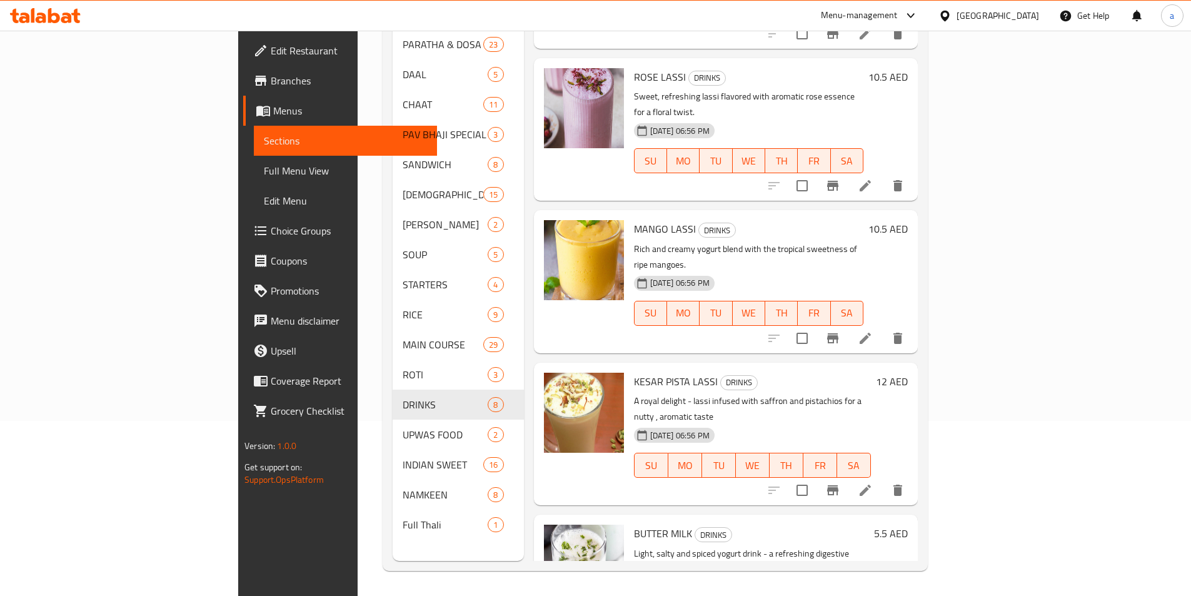
click at [883, 327] on li at bounding box center [865, 338] width 35 height 23
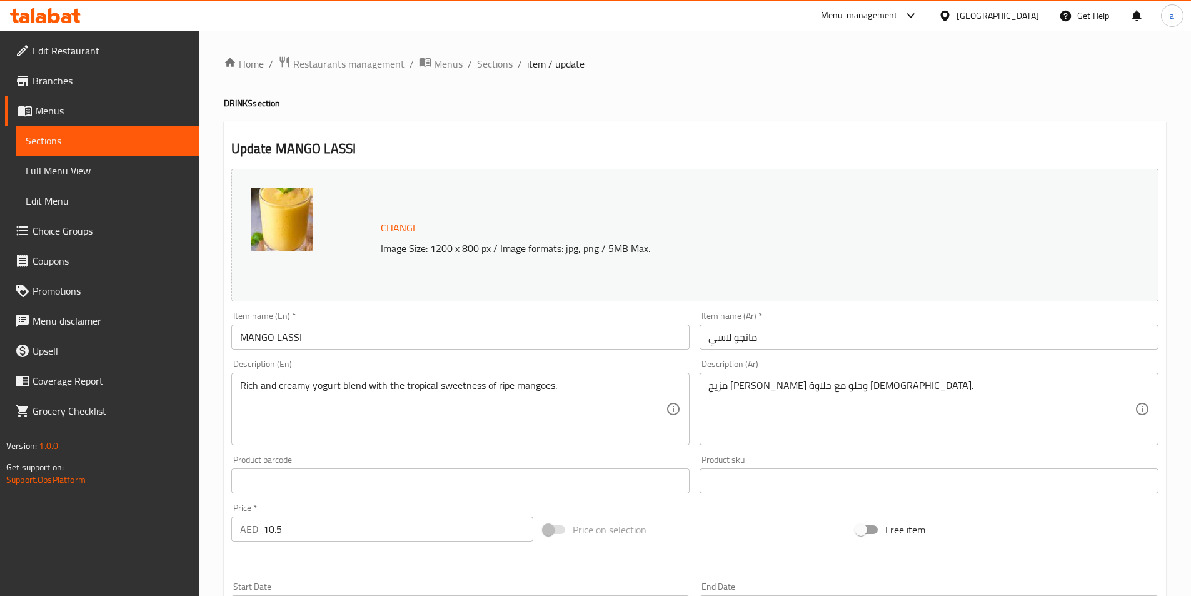
click at [102, 107] on span "Menus" at bounding box center [112, 110] width 154 height 15
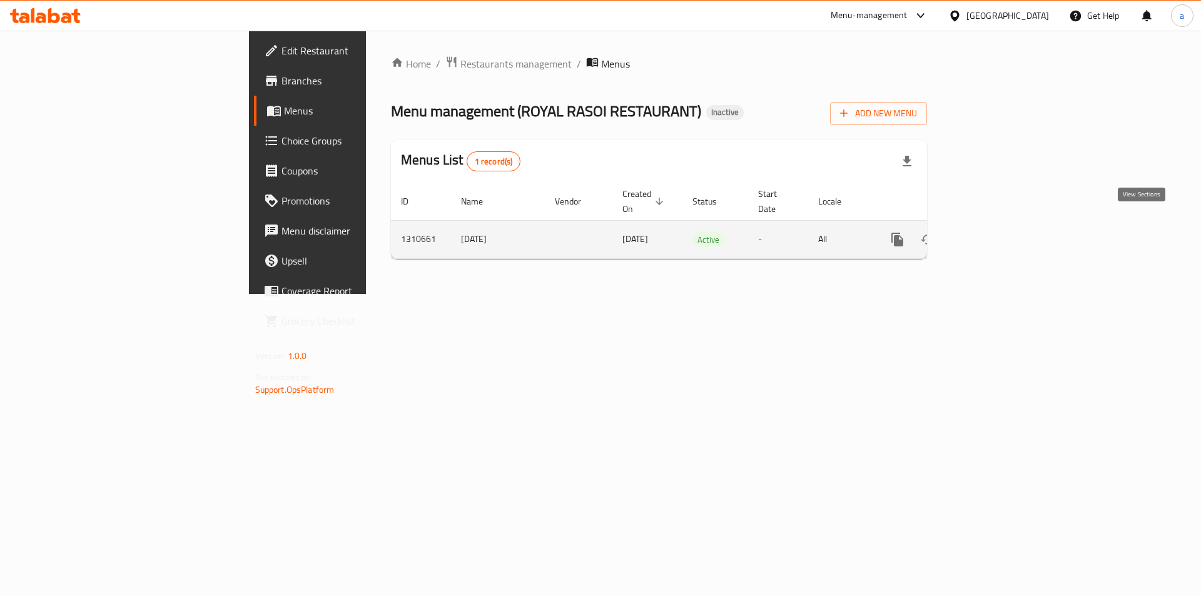
click at [1002, 224] on link "enhanced table" at bounding box center [987, 239] width 30 height 30
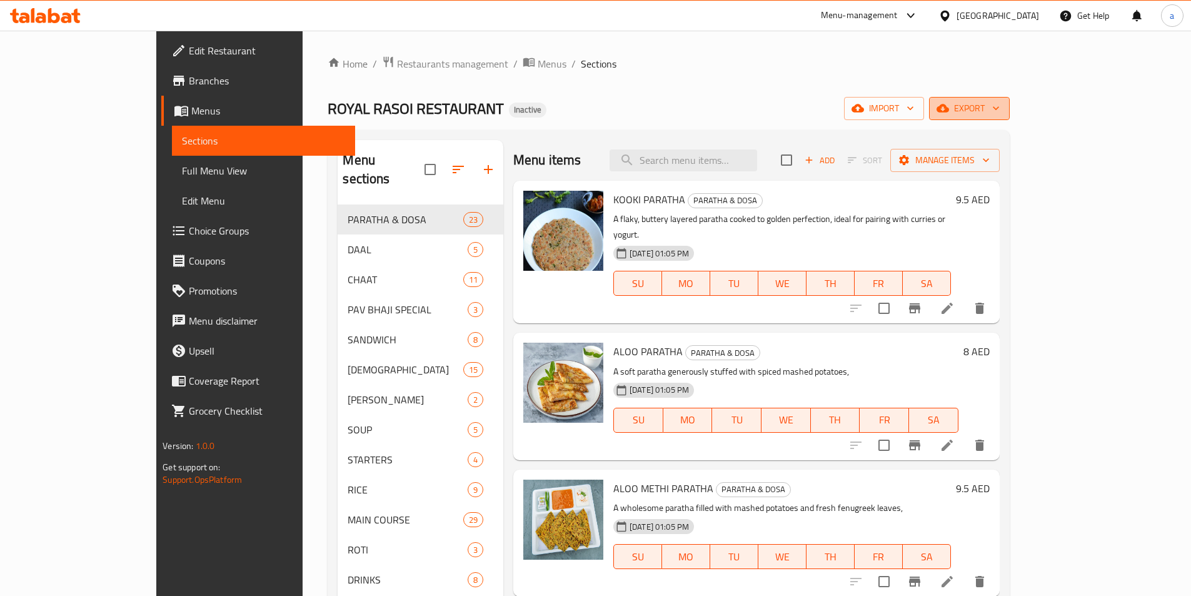
click at [949, 106] on icon "button" at bounding box center [943, 108] width 13 height 13
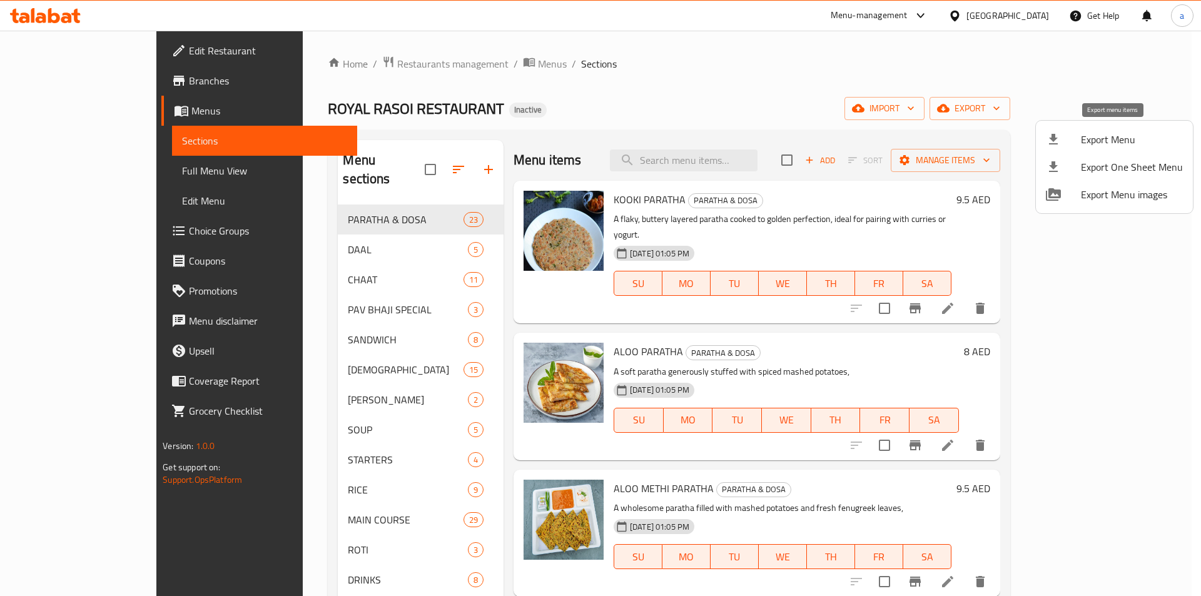
click at [1094, 128] on li "Export Menu" at bounding box center [1113, 140] width 157 height 28
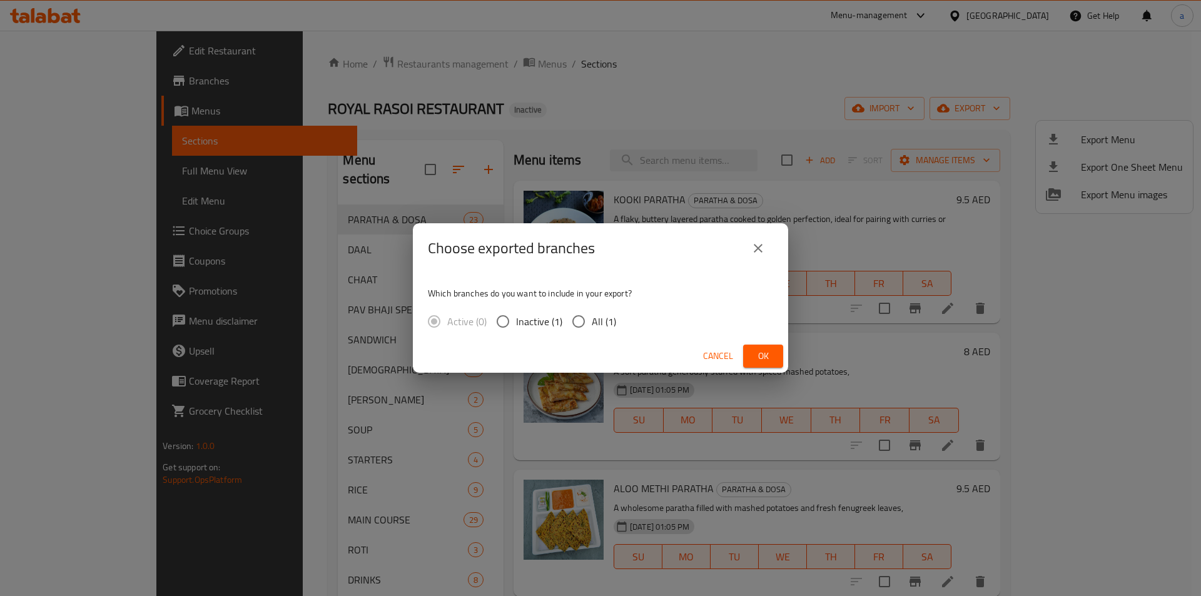
click at [606, 315] on span "All (1)" at bounding box center [604, 321] width 24 height 15
click at [592, 315] on input "All (1)" at bounding box center [578, 321] width 26 height 26
radio input "true"
click at [755, 363] on span "Ok" at bounding box center [763, 356] width 20 height 16
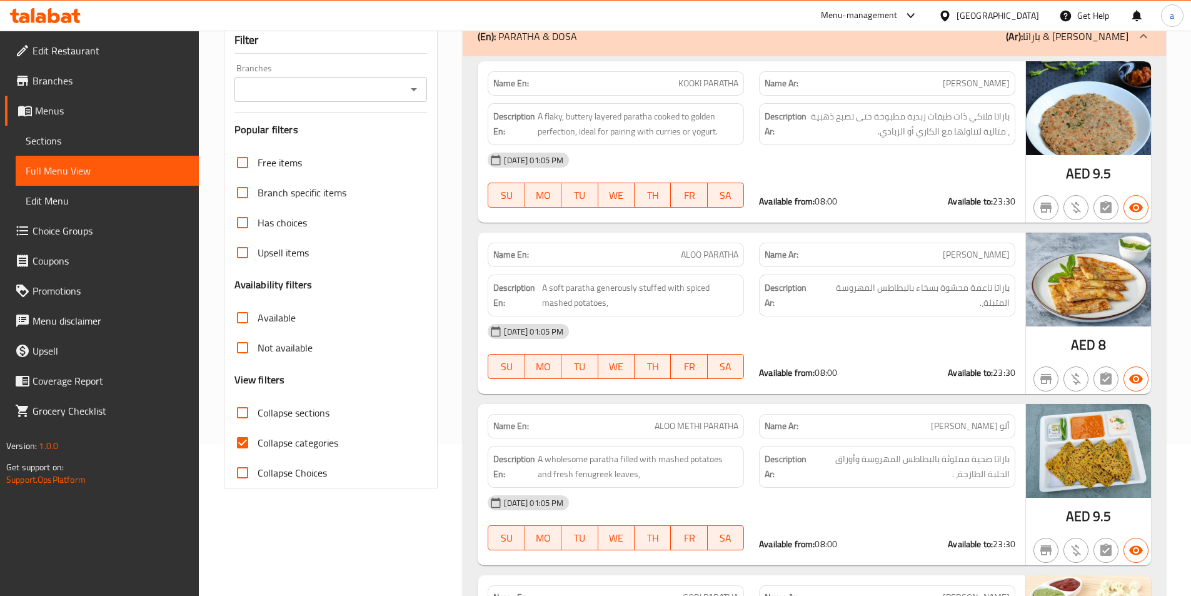
scroll to position [188, 0]
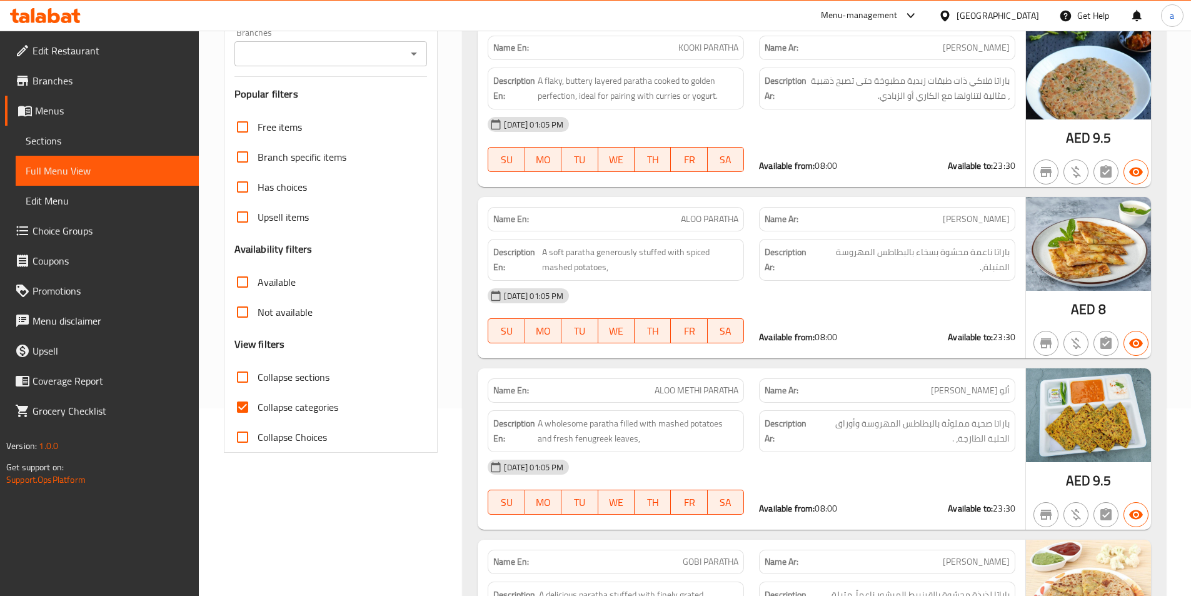
click at [243, 405] on input "Collapse categories" at bounding box center [243, 407] width 30 height 30
checkbox input "false"
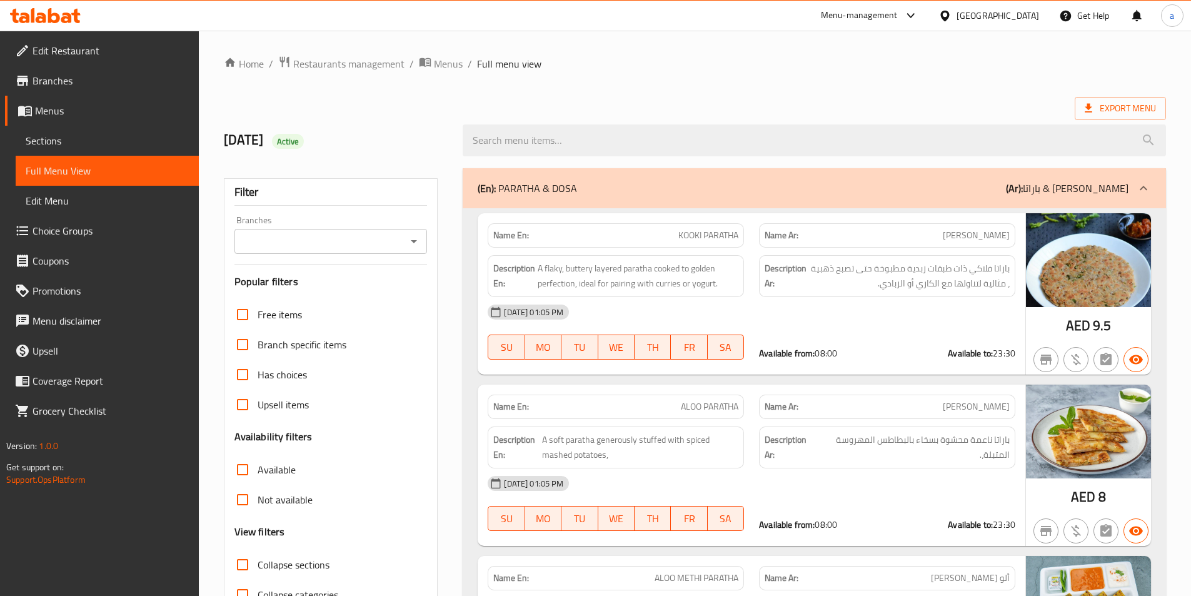
click at [915, 103] on div "Export Menu" at bounding box center [695, 108] width 942 height 23
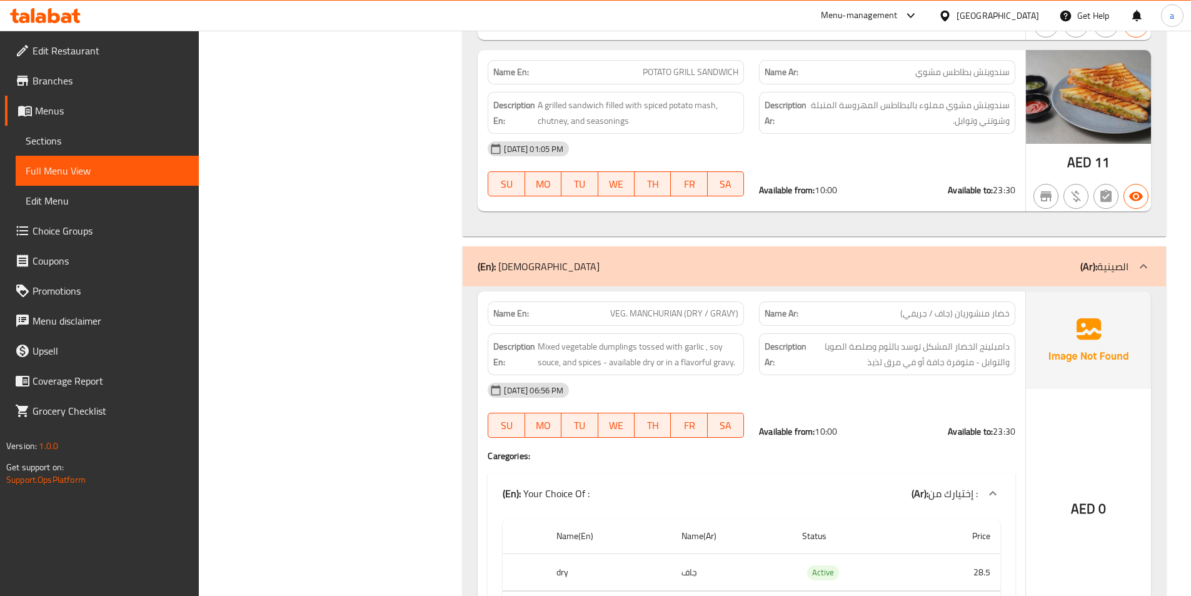
scroll to position [22019, 0]
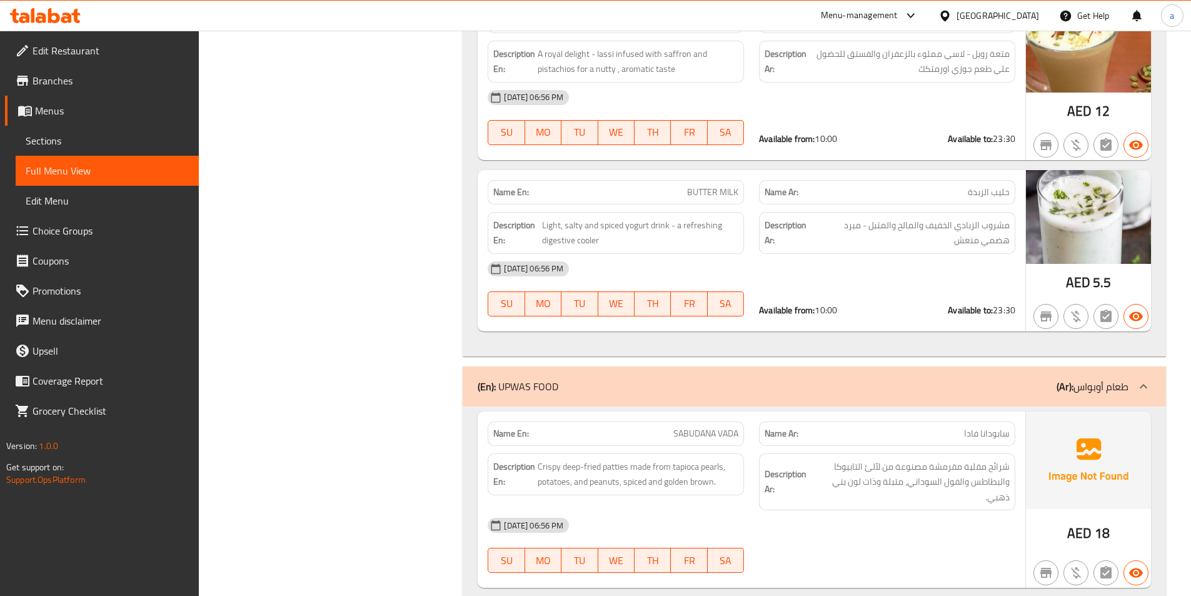
scroll to position [23395, 0]
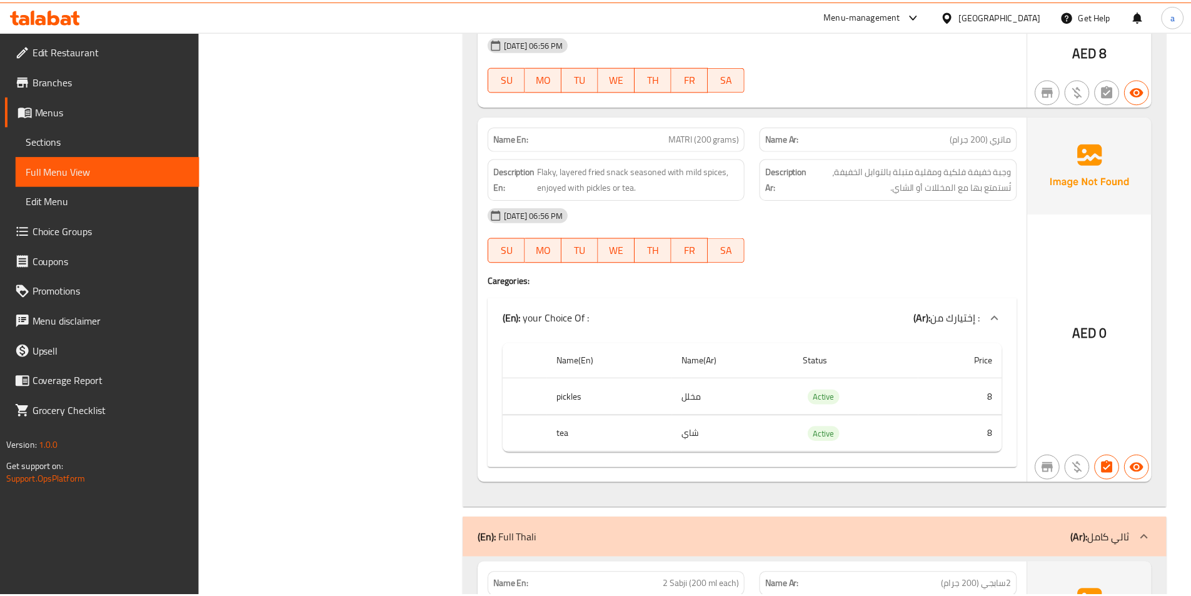
scroll to position [28330, 0]
